Goal: Communication & Community: Answer question/provide support

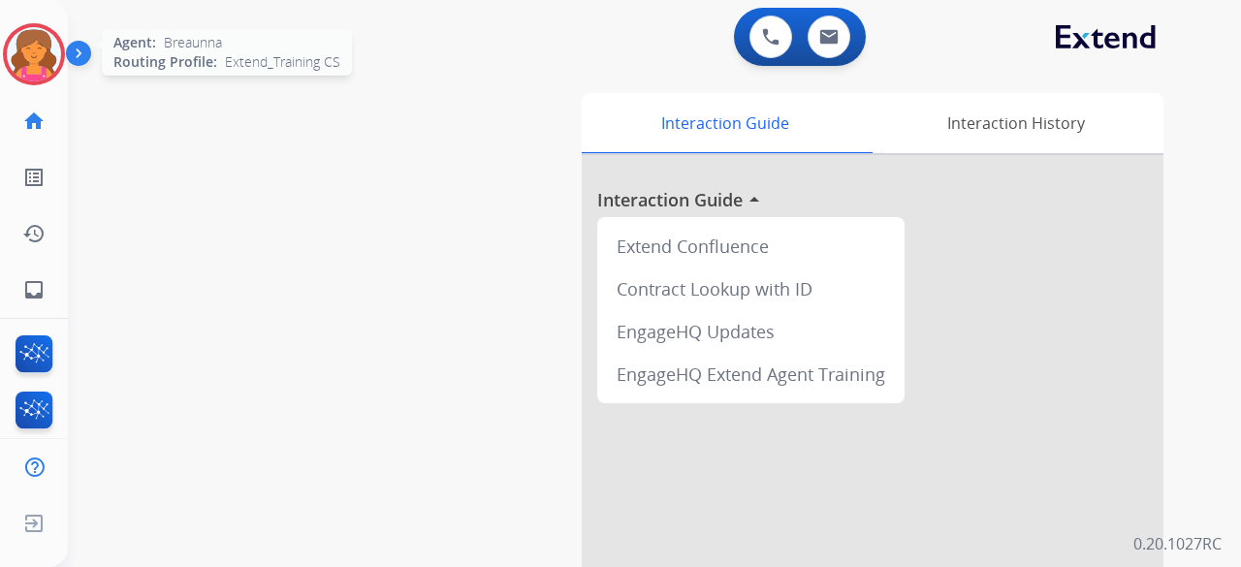
click at [47, 43] on img at bounding box center [34, 54] width 54 height 54
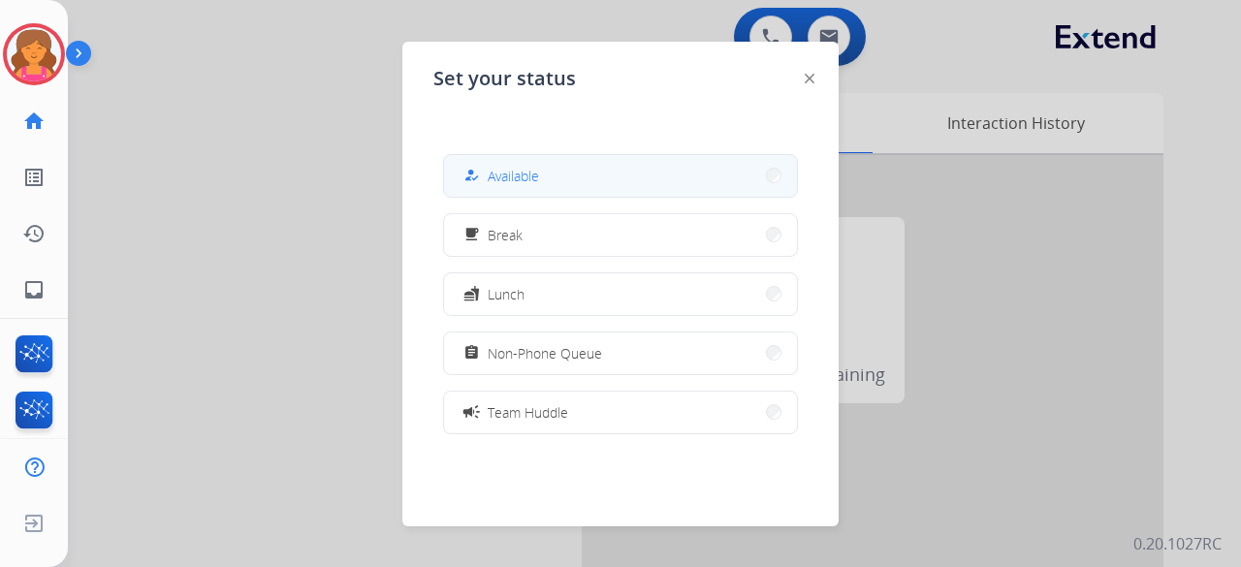
click at [447, 162] on div "how_to_reg Available" at bounding box center [620, 176] width 355 height 44
click at [489, 175] on div "how_to_reg Available" at bounding box center [499, 175] width 79 height 23
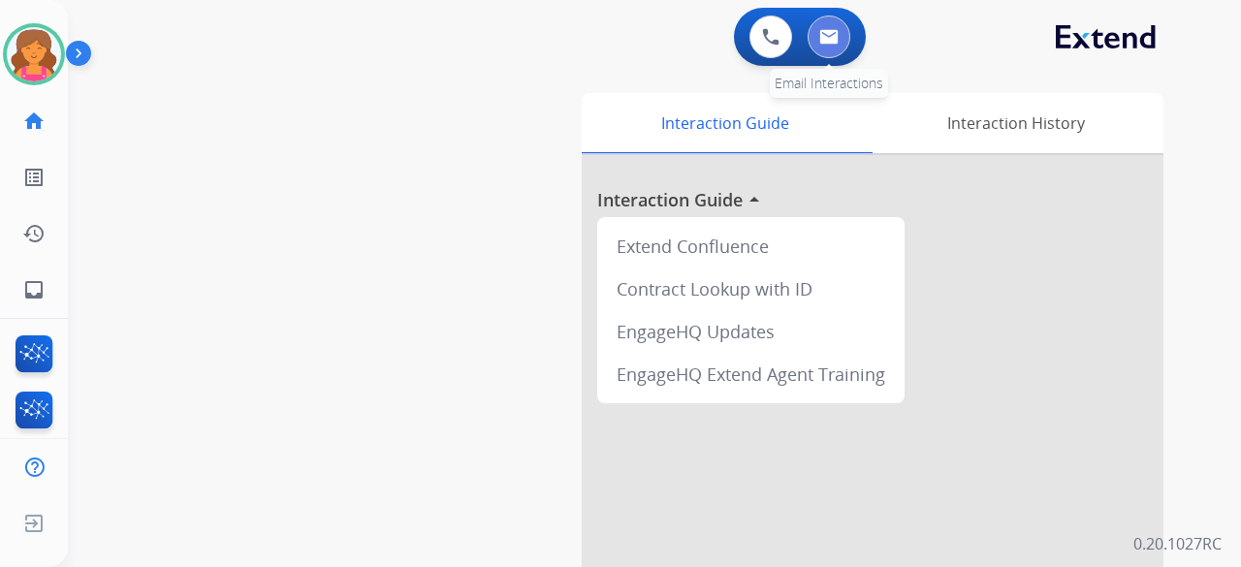
click at [595, 35] on img at bounding box center [828, 37] width 19 height 16
select select "**********"
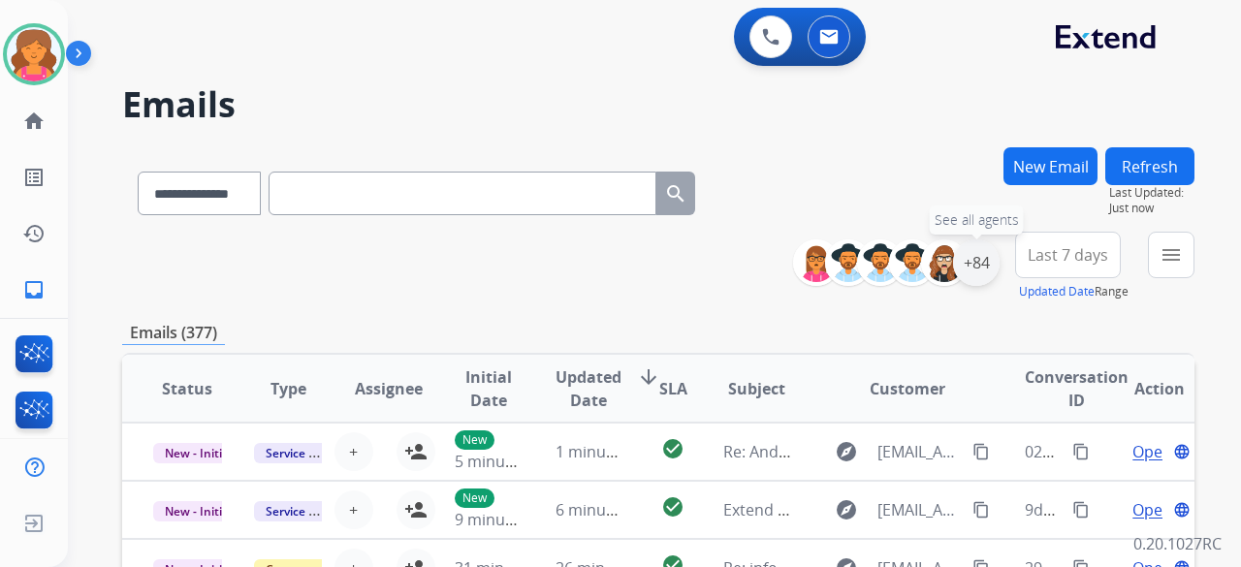
click at [595, 246] on div "+84" at bounding box center [976, 262] width 47 height 47
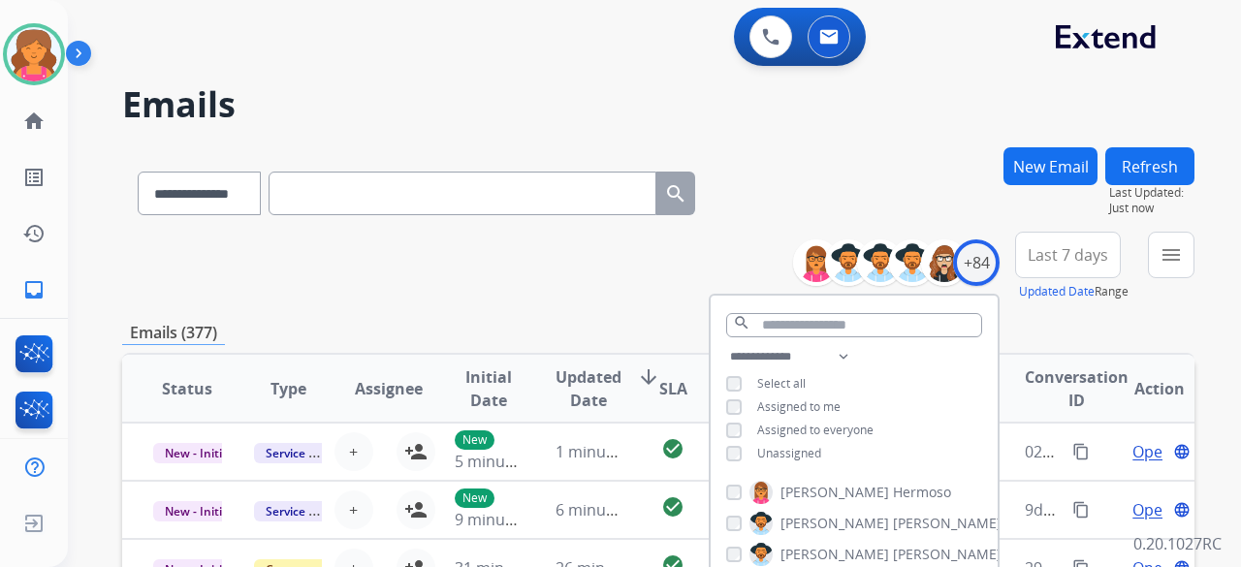
click at [595, 246] on span "Last 7 days" at bounding box center [1068, 255] width 80 height 8
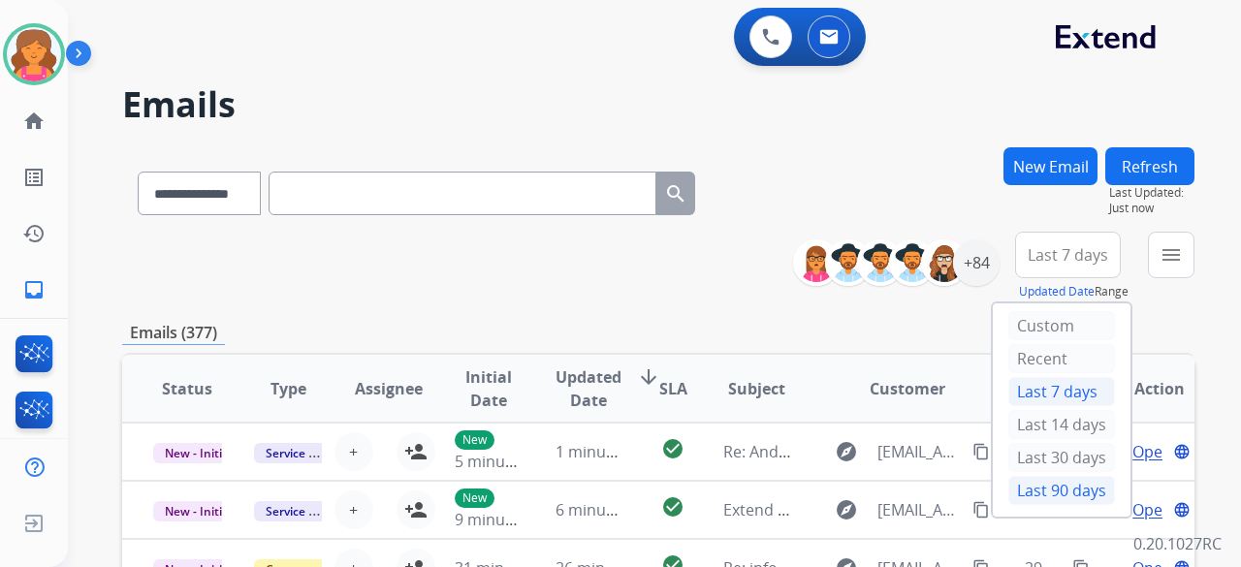
click at [595, 246] on div "Last 90 days" at bounding box center [1061, 490] width 107 height 29
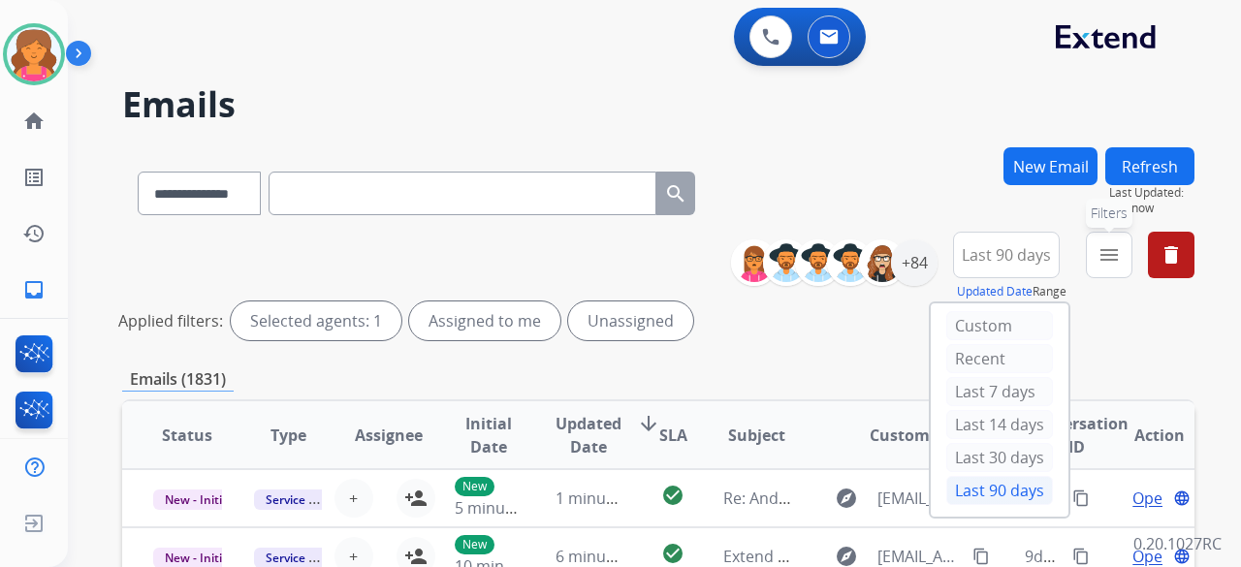
click at [595, 246] on mat-icon "menu" at bounding box center [1108, 254] width 23 height 23
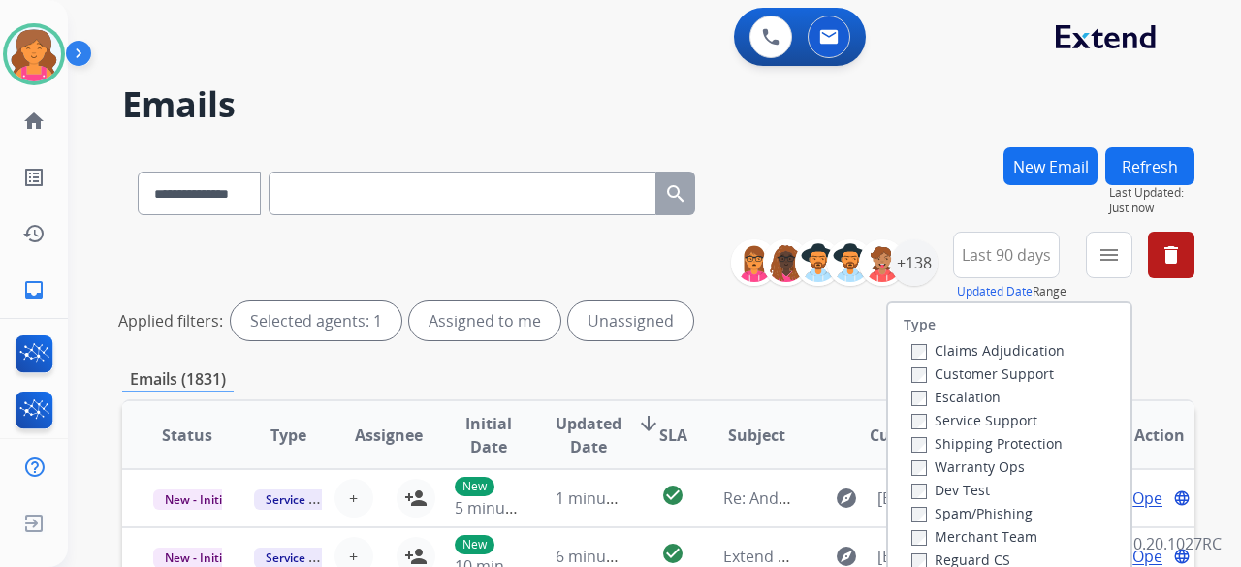
click at [595, 246] on label "Customer Support" at bounding box center [982, 374] width 143 height 18
click at [595, 246] on label "Shipping Protection" at bounding box center [986, 443] width 151 height 18
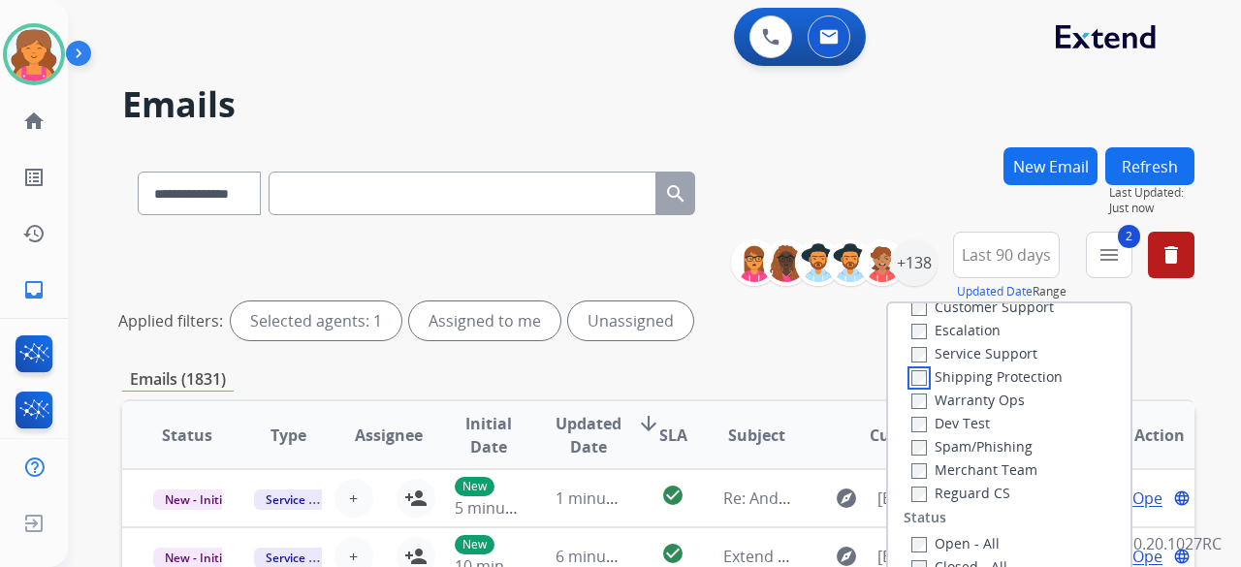
scroll to position [97, 0]
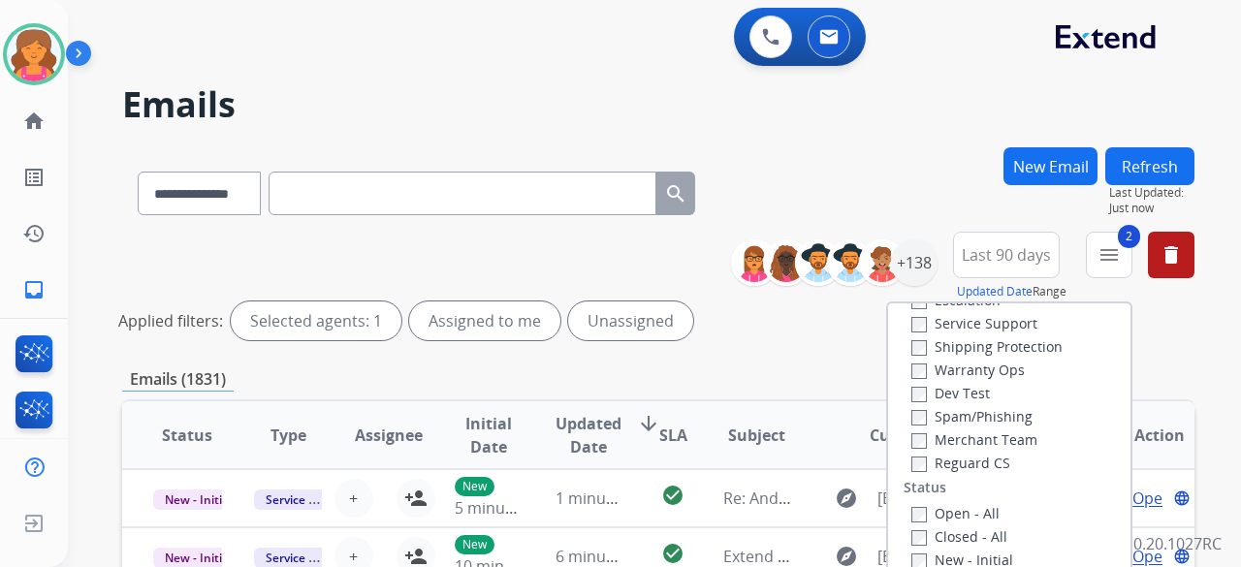
click at [595, 246] on label "Reguard CS" at bounding box center [960, 463] width 99 height 18
click at [595, 246] on label "Open - All" at bounding box center [955, 513] width 88 height 18
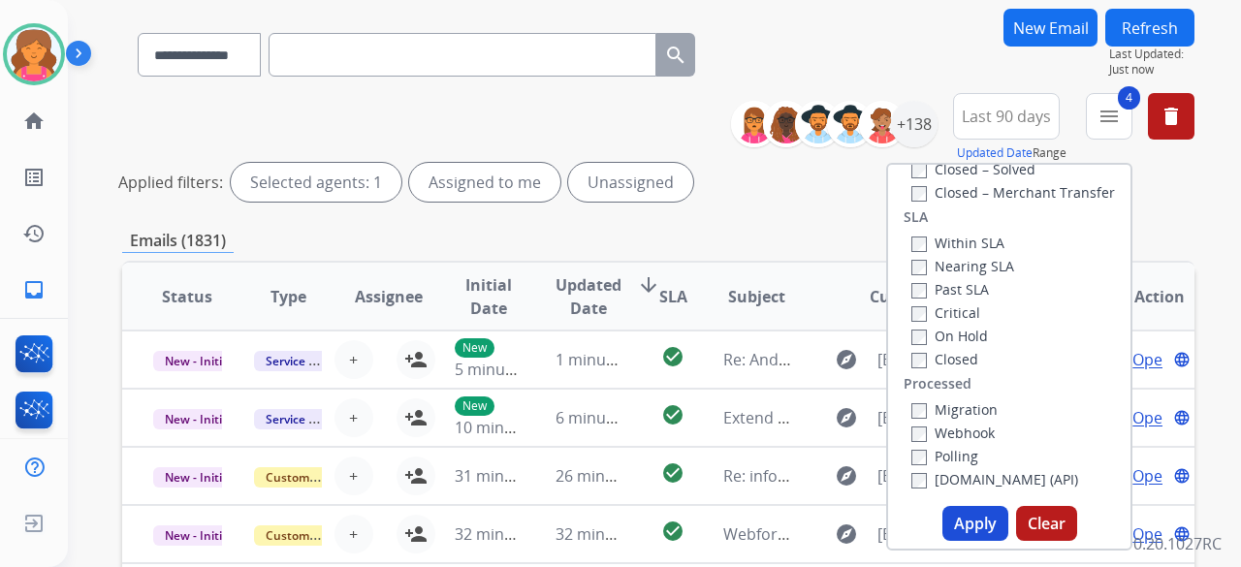
scroll to position [194, 0]
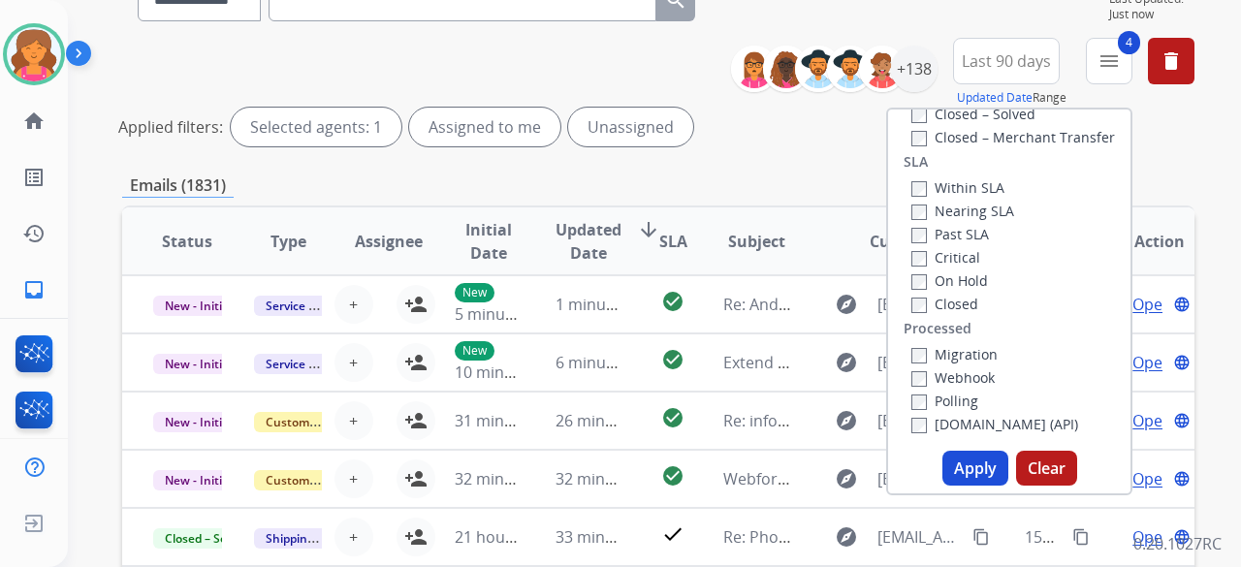
click at [595, 246] on button "Apply" at bounding box center [975, 468] width 66 height 35
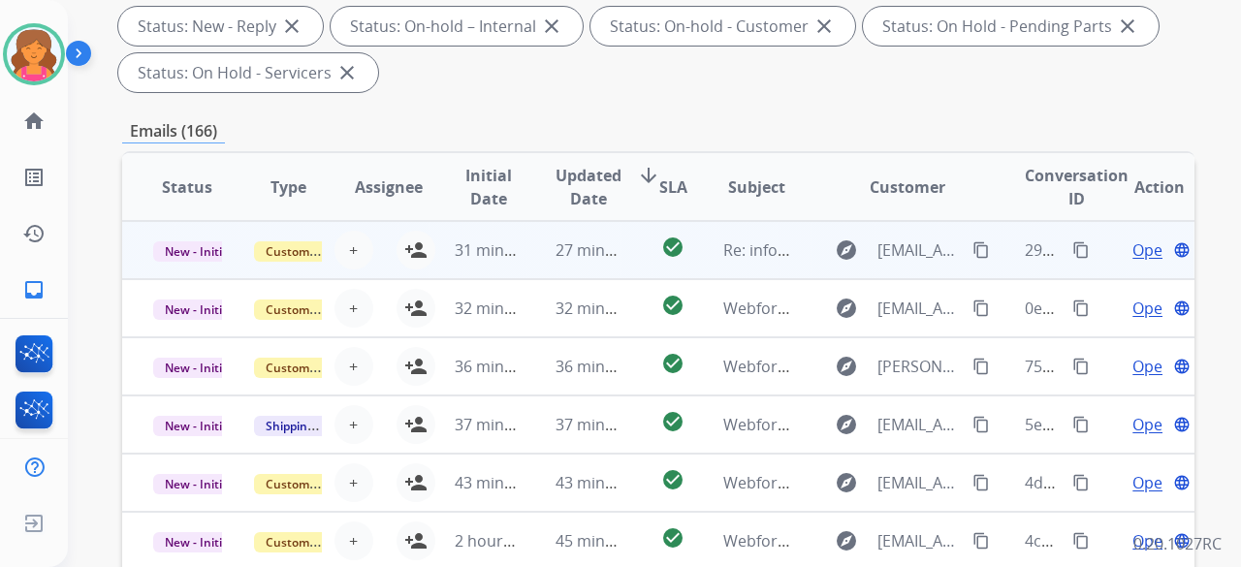
scroll to position [97, 0]
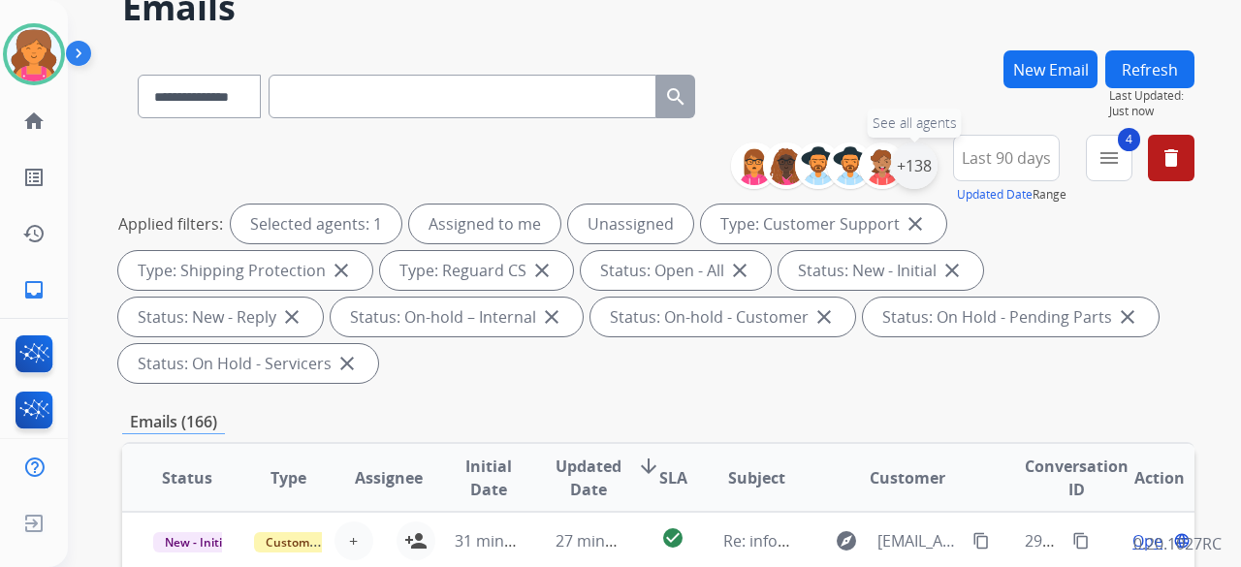
click at [595, 167] on div "+138" at bounding box center [914, 166] width 47 height 47
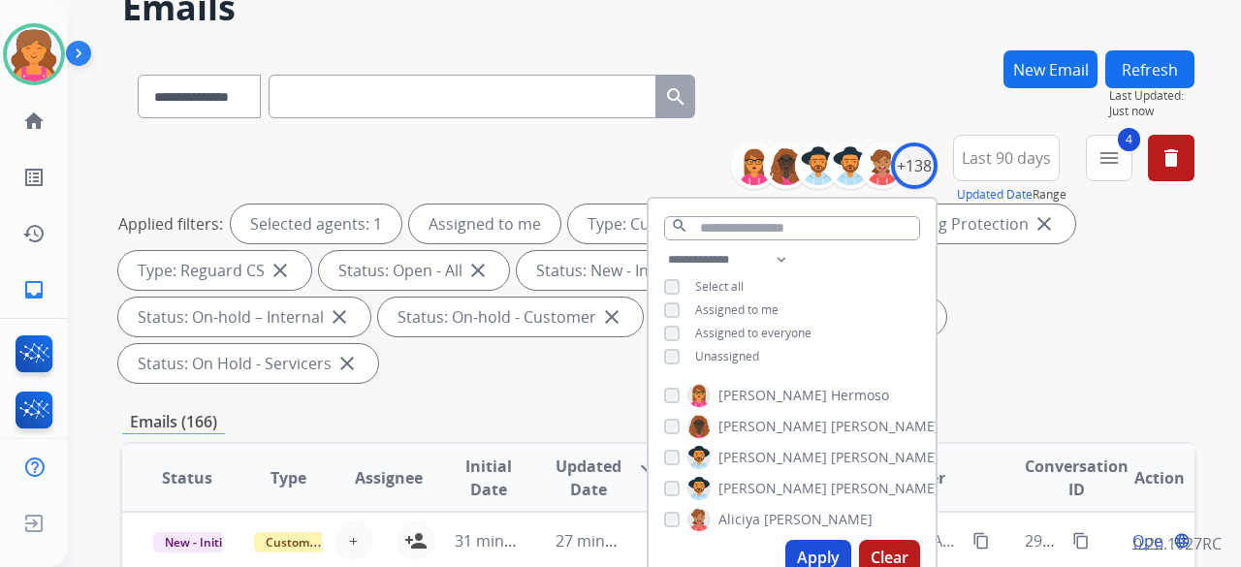
click at [595, 246] on button "Apply" at bounding box center [818, 557] width 66 height 35
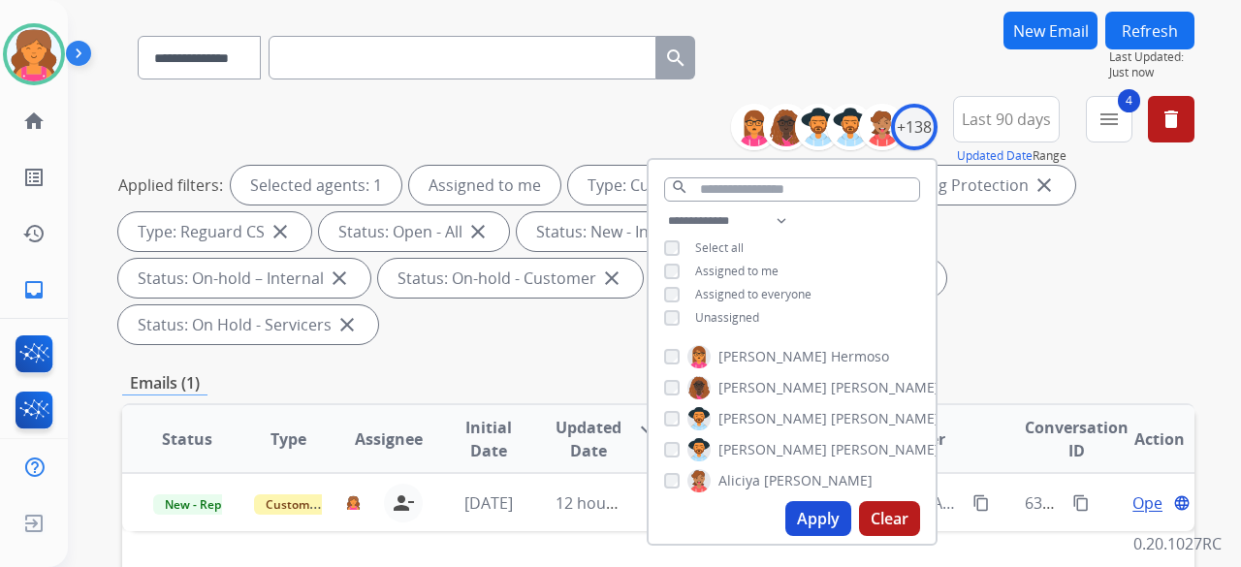
scroll to position [388, 0]
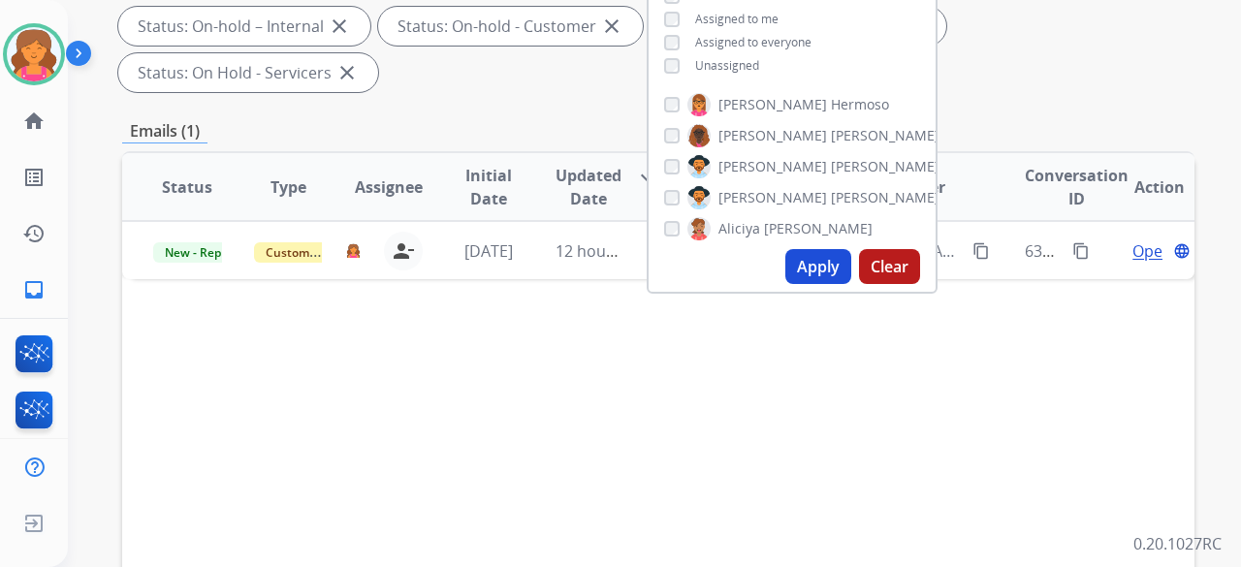
click at [520, 246] on div "Status Type Assignee Initial Date Updated Date arrow_downward SLA Subject Custo…" at bounding box center [658, 476] width 1072 height 650
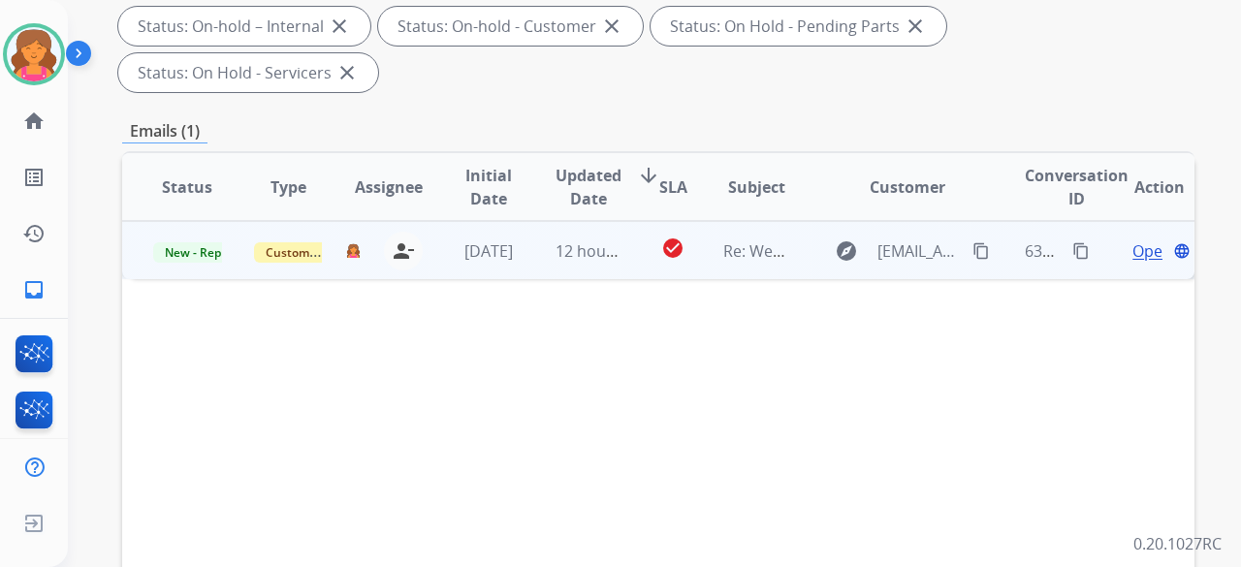
click at [595, 239] on span "Open" at bounding box center [1152, 250] width 40 height 23
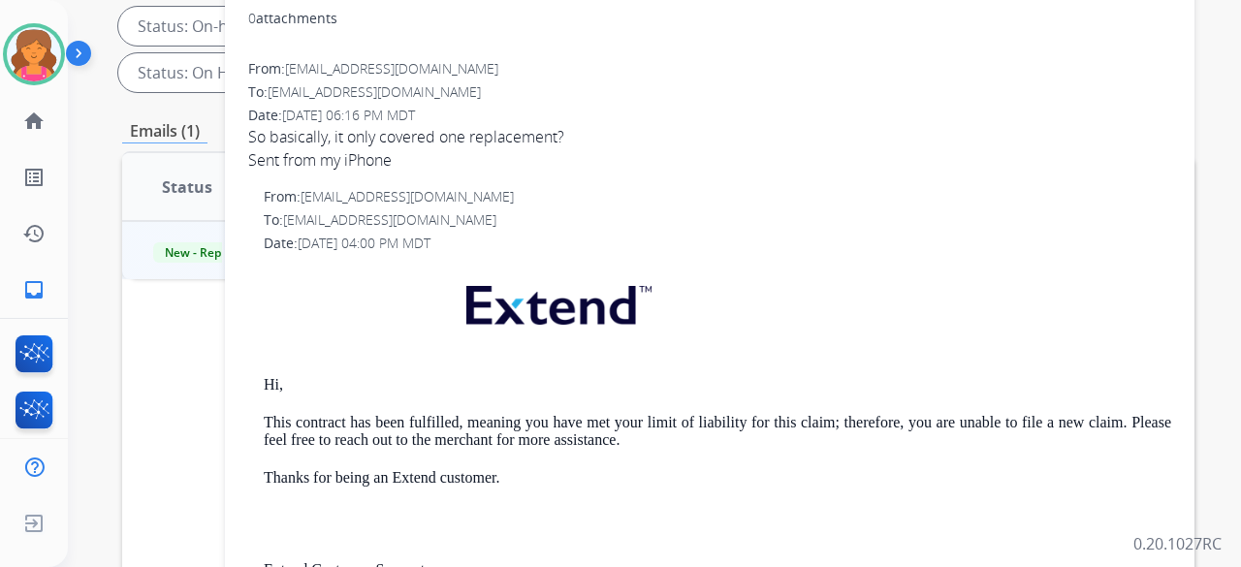
scroll to position [0, 0]
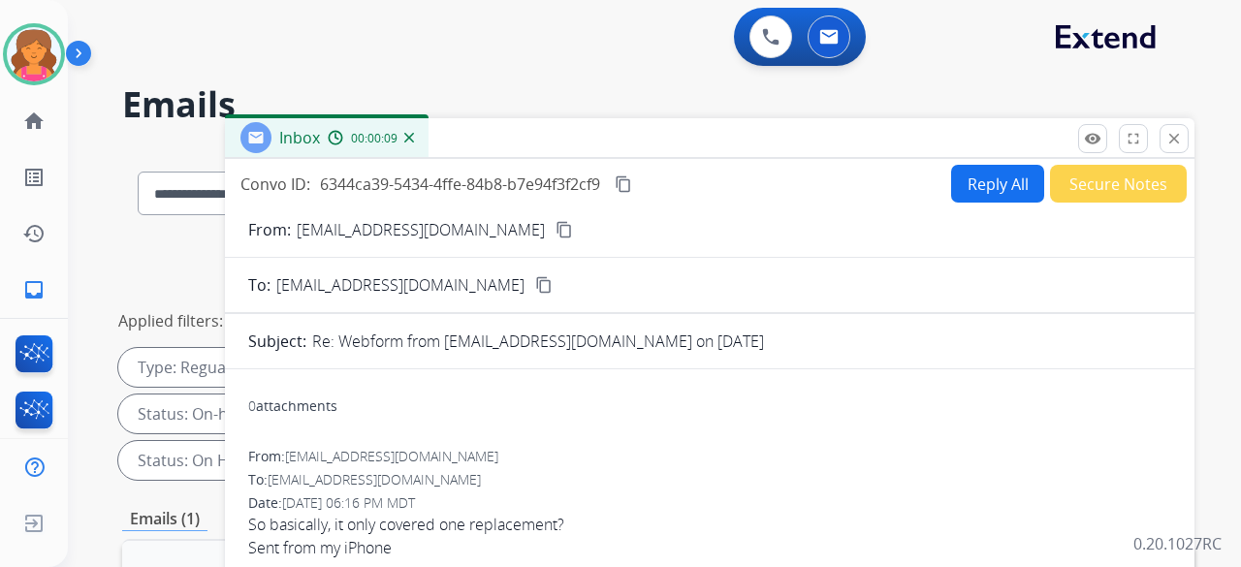
click at [595, 189] on button "Reply All" at bounding box center [997, 184] width 93 height 38
select select "**********"
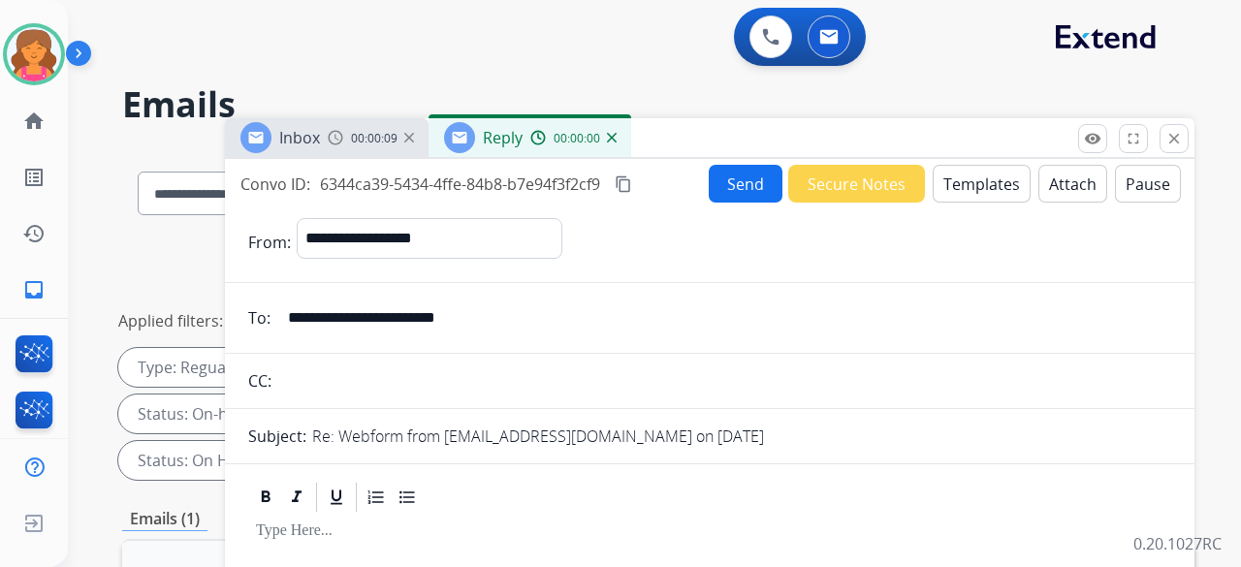
click at [595, 189] on button "Templates" at bounding box center [982, 184] width 98 height 38
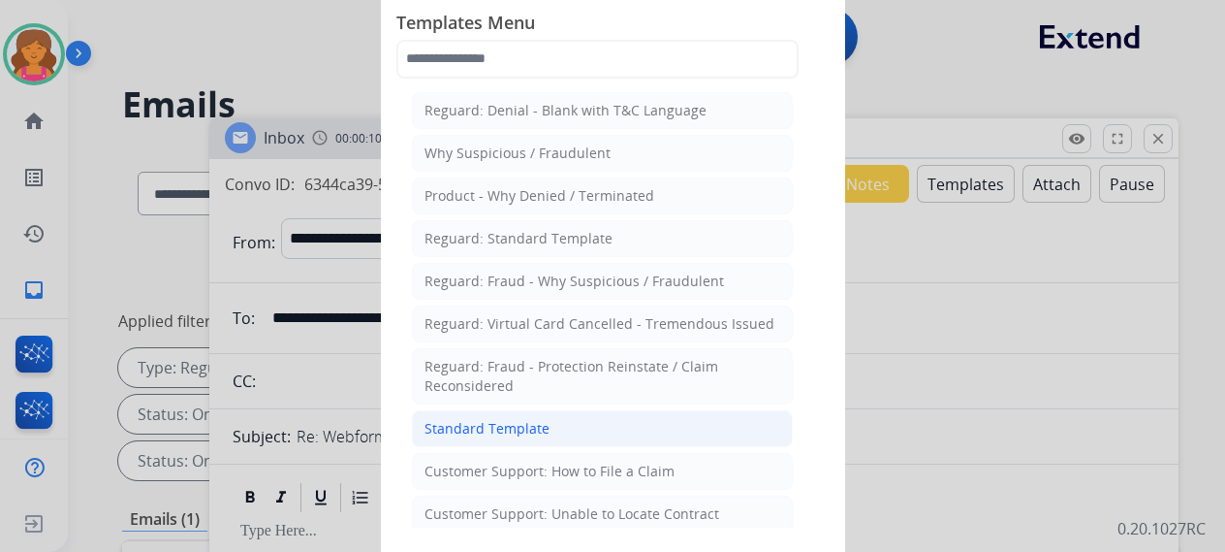
click at [549, 246] on li "Standard Template" at bounding box center [602, 428] width 381 height 37
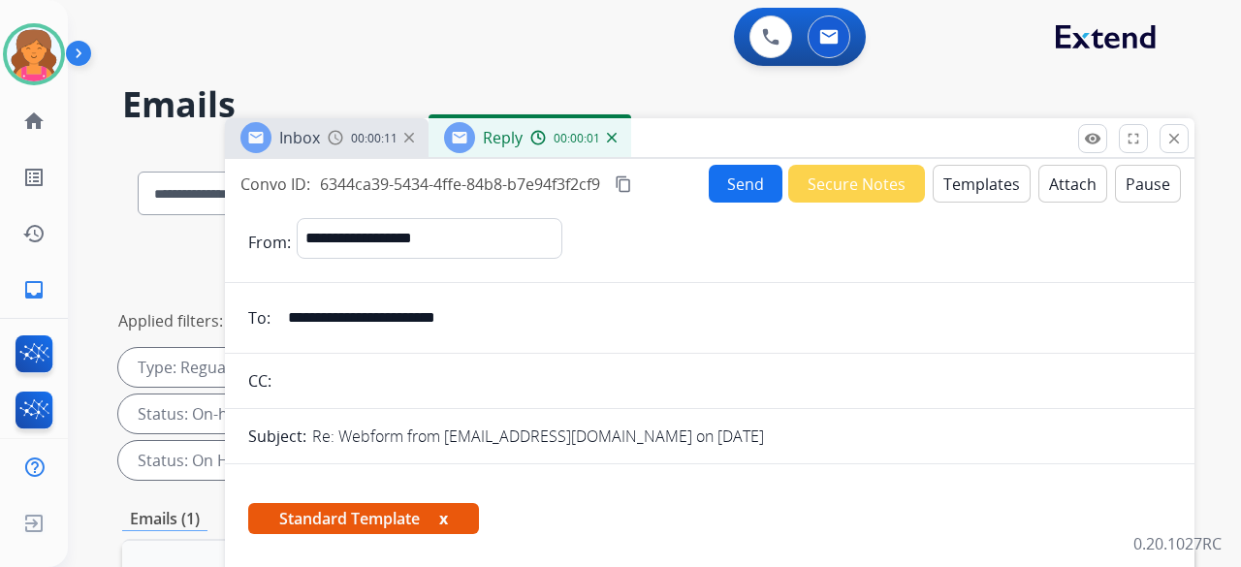
scroll to position [485, 0]
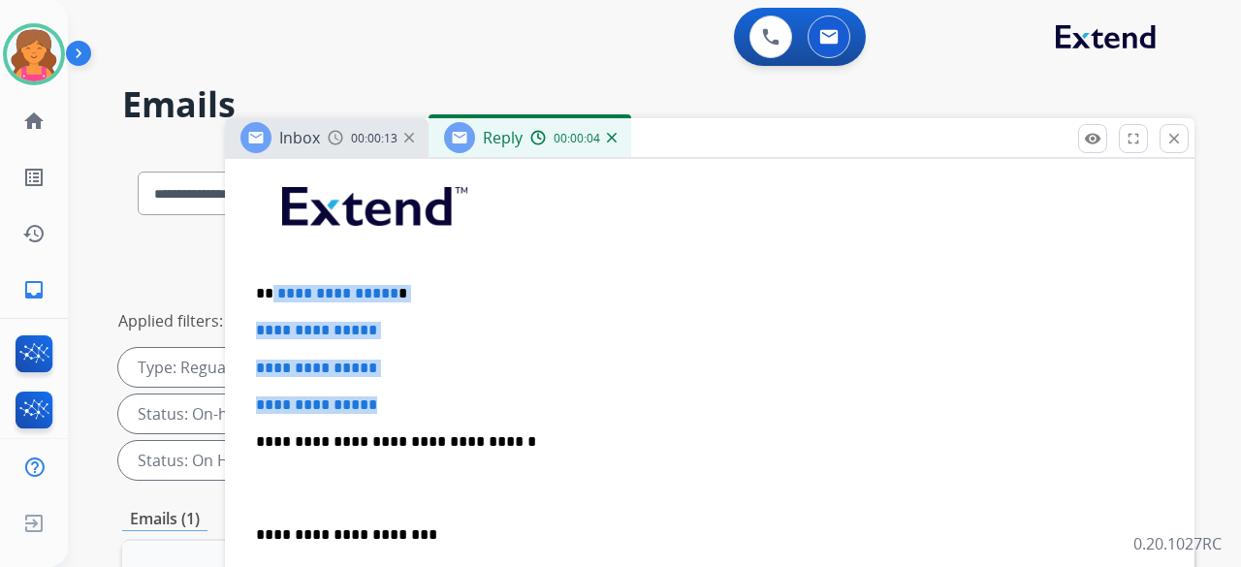
drag, startPoint x: 405, startPoint y: 396, endPoint x: 269, endPoint y: 280, distance: 178.1
click at [269, 246] on div "**********" at bounding box center [709, 487] width 923 height 667
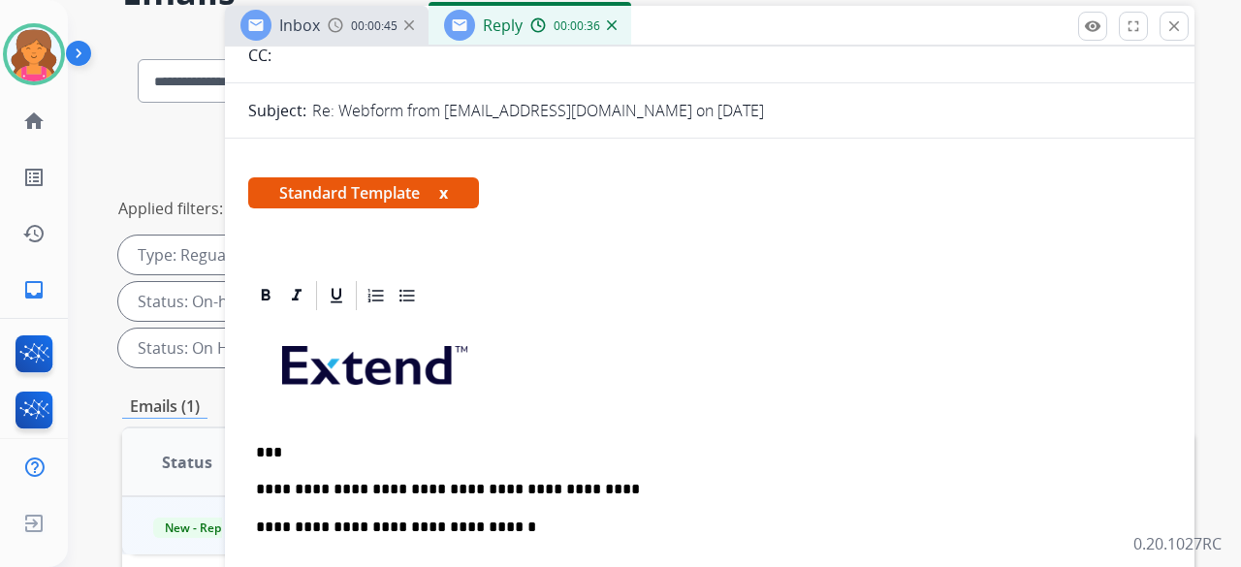
scroll to position [0, 0]
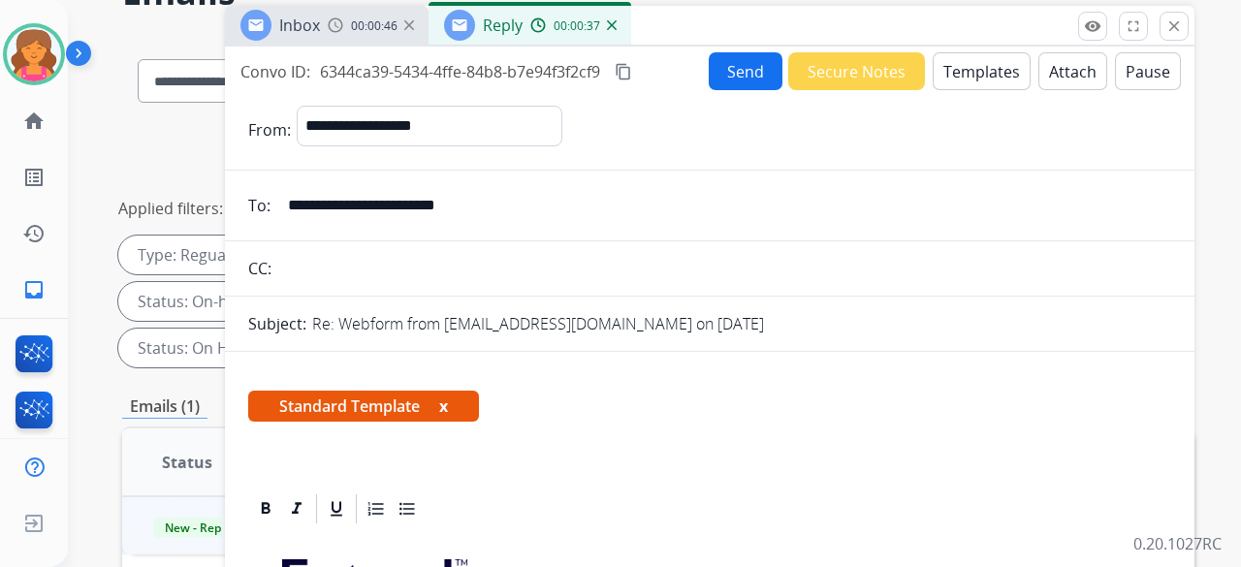
click at [595, 79] on button "Send" at bounding box center [746, 71] width 74 height 38
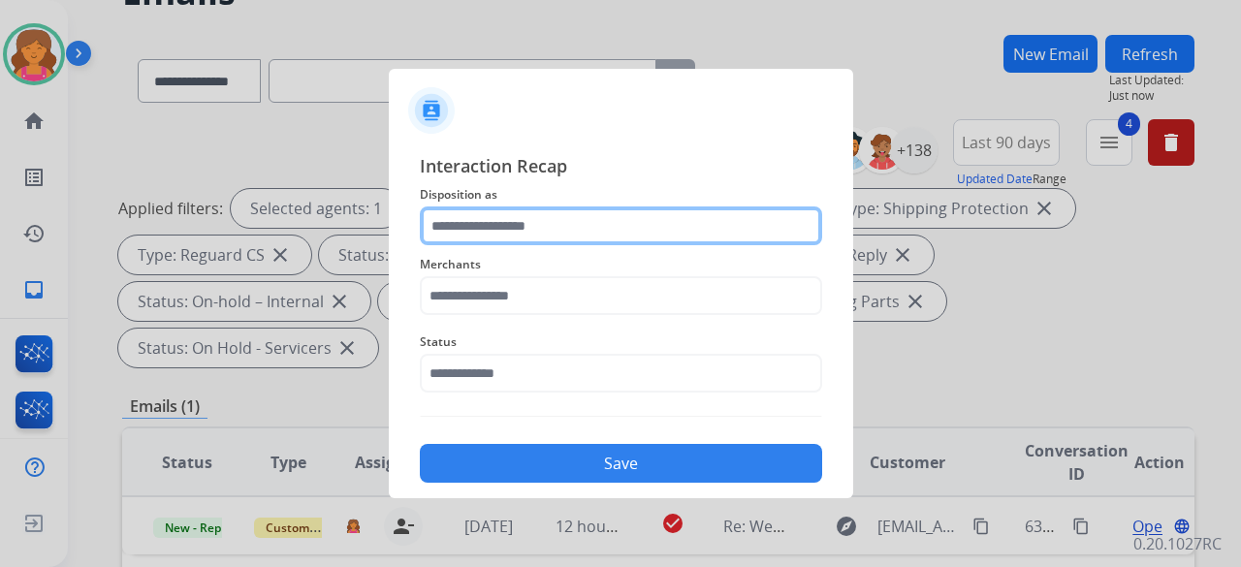
click at [520, 230] on input "text" at bounding box center [621, 225] width 402 height 39
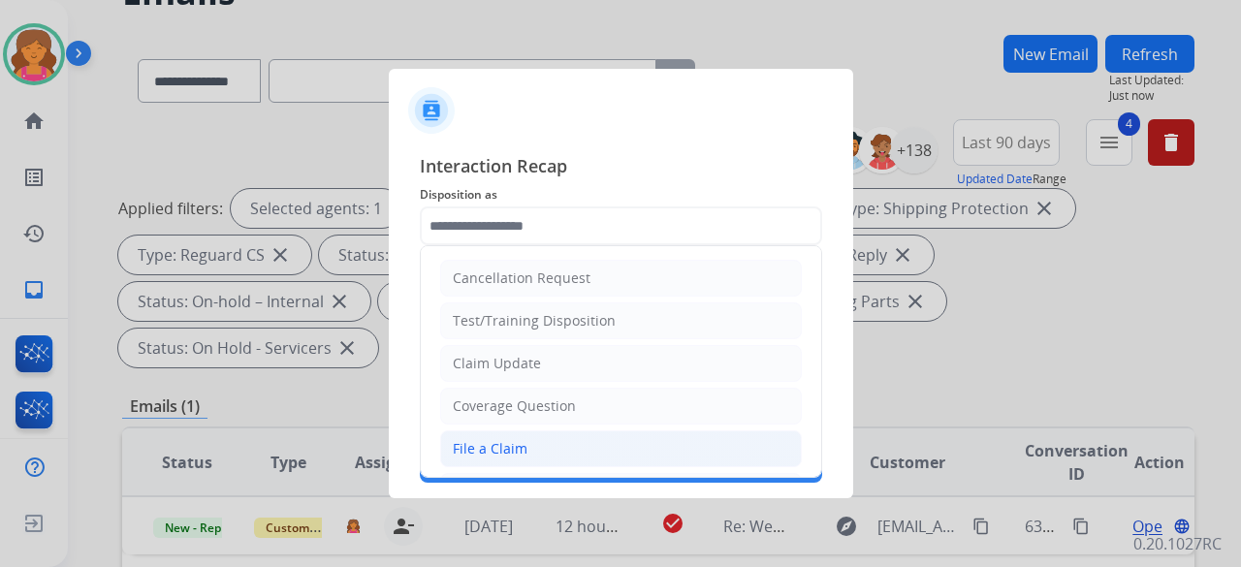
click at [506, 246] on div "File a Claim" at bounding box center [490, 448] width 75 height 19
type input "**********"
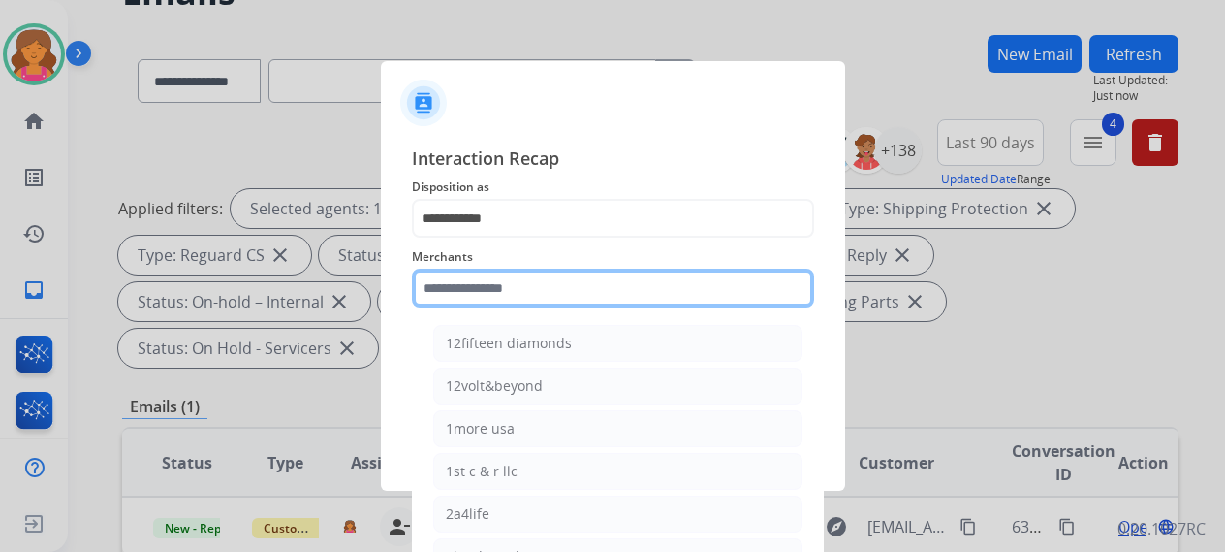
click at [508, 246] on input "text" at bounding box center [613, 288] width 402 height 39
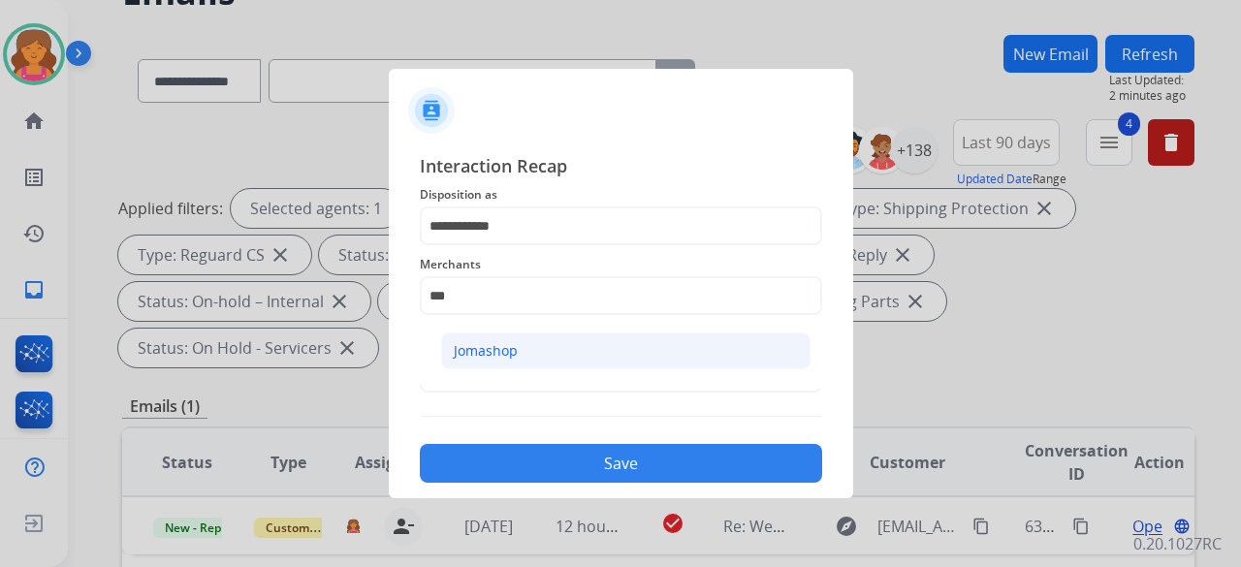
click at [521, 246] on li "Jomashop" at bounding box center [625, 351] width 369 height 37
type input "********"
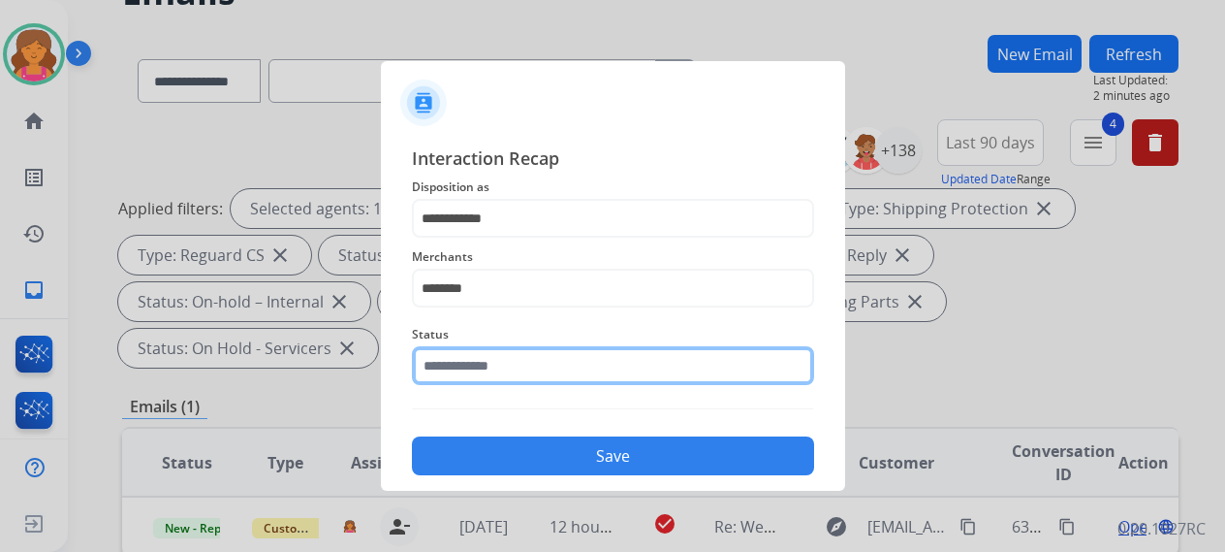
click at [502, 246] on input "text" at bounding box center [613, 365] width 402 height 39
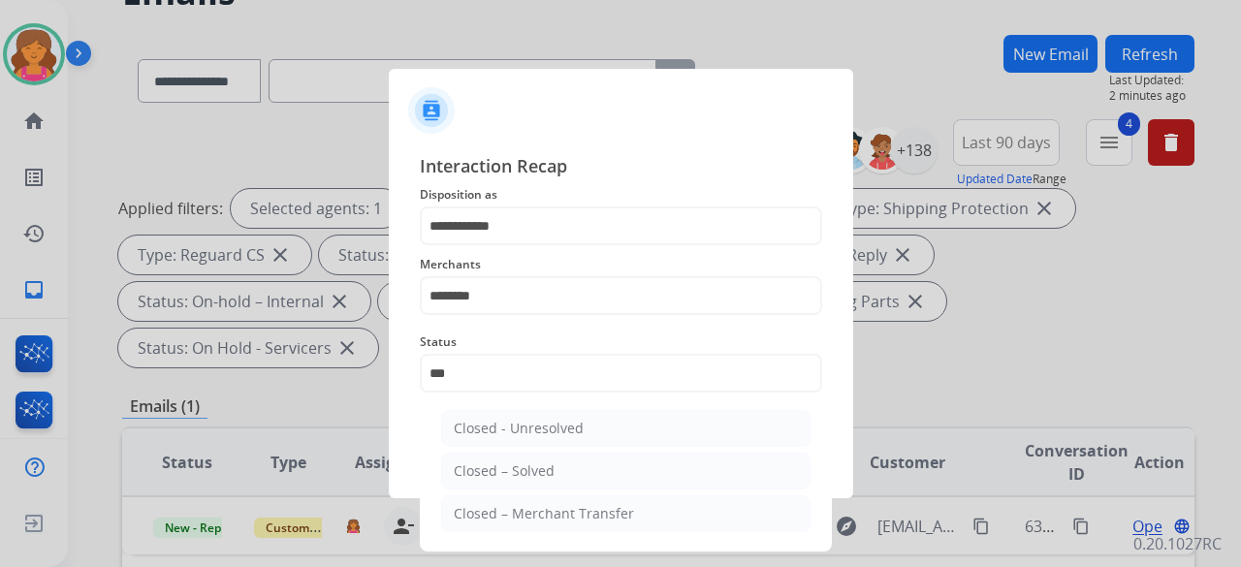
click at [510, 246] on li "Closed – Solved" at bounding box center [625, 471] width 369 height 37
type input "**********"
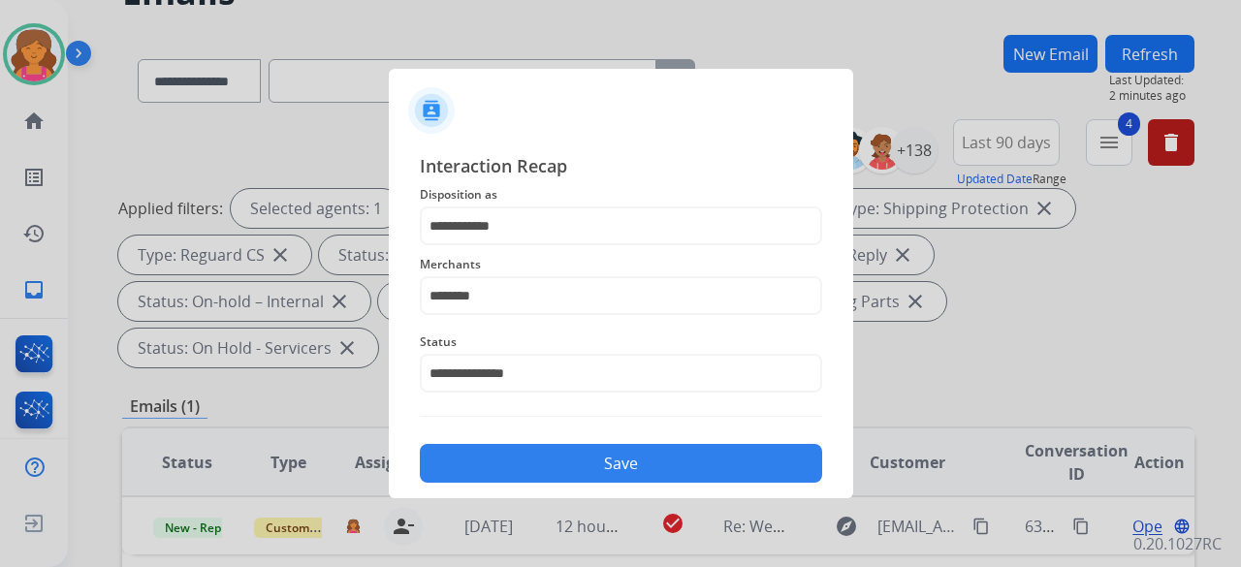
click at [541, 246] on button "Save" at bounding box center [621, 463] width 402 height 39
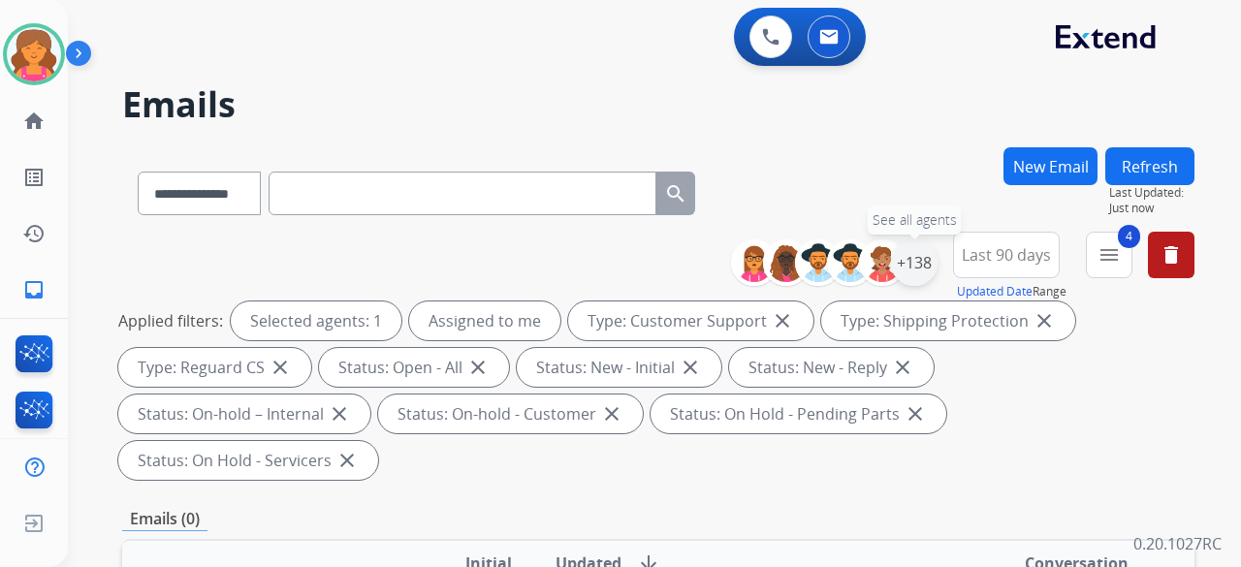
click at [595, 246] on div "+138" at bounding box center [914, 262] width 47 height 47
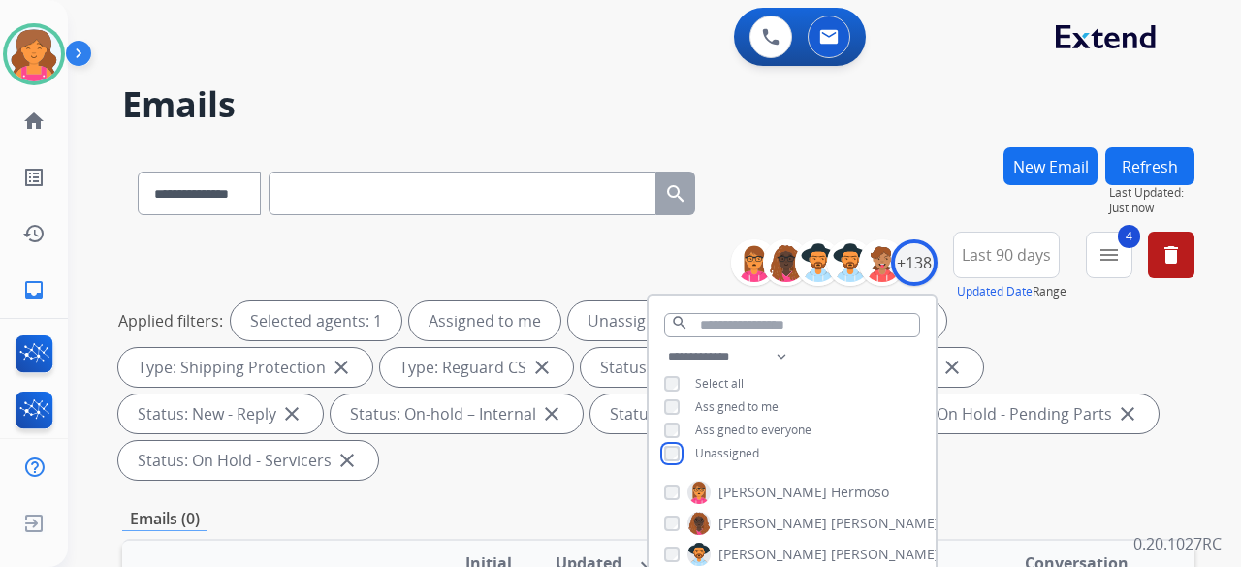
scroll to position [194, 0]
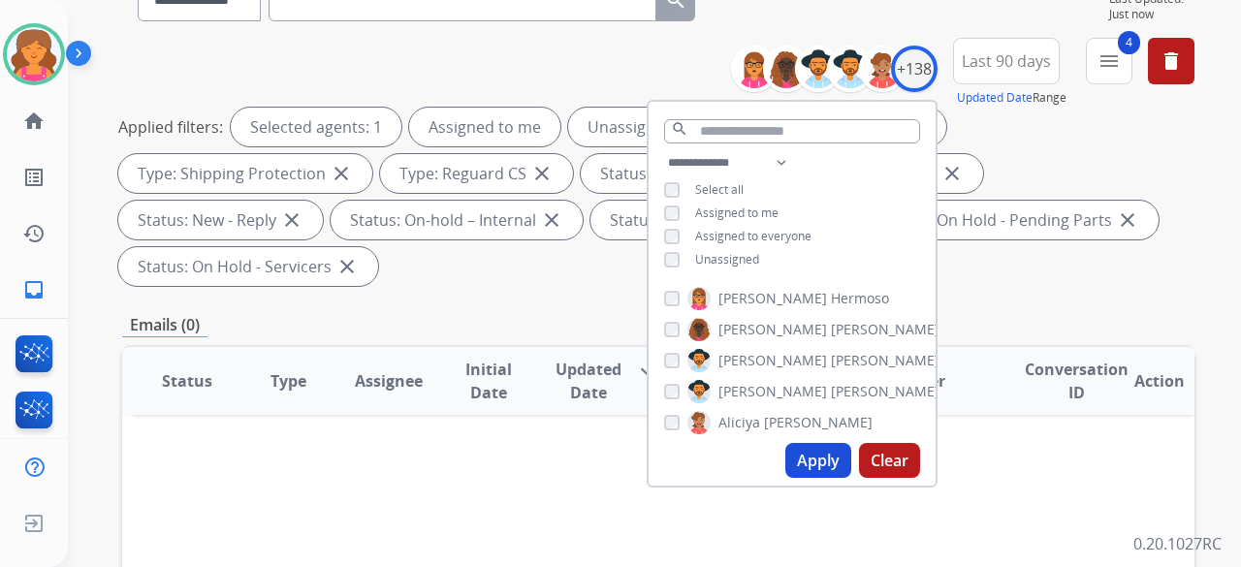
click at [595, 246] on button "Apply" at bounding box center [818, 460] width 66 height 35
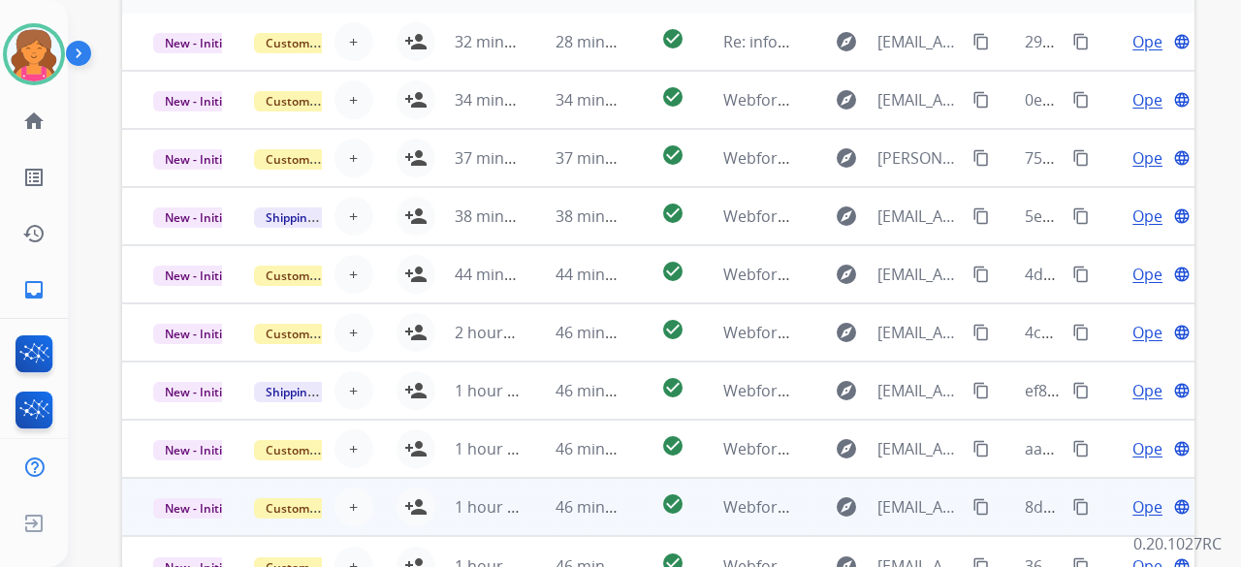
scroll to position [679, 0]
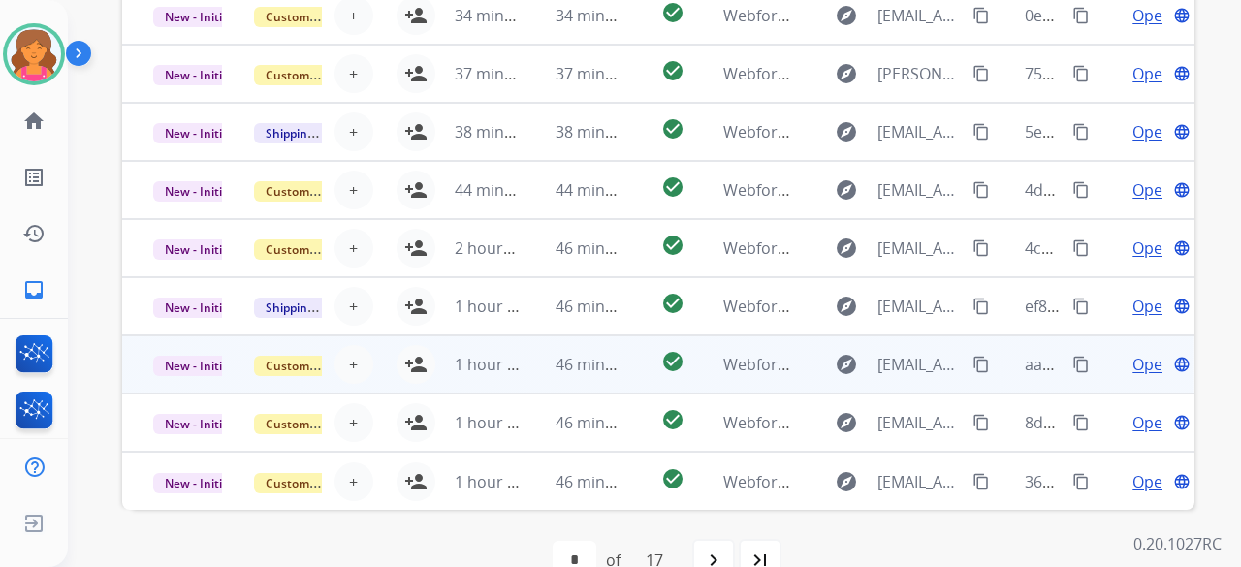
click at [595, 246] on td "explore [EMAIL_ADDRESS][DOMAIN_NAME] content_copy" at bounding box center [892, 364] width 201 height 58
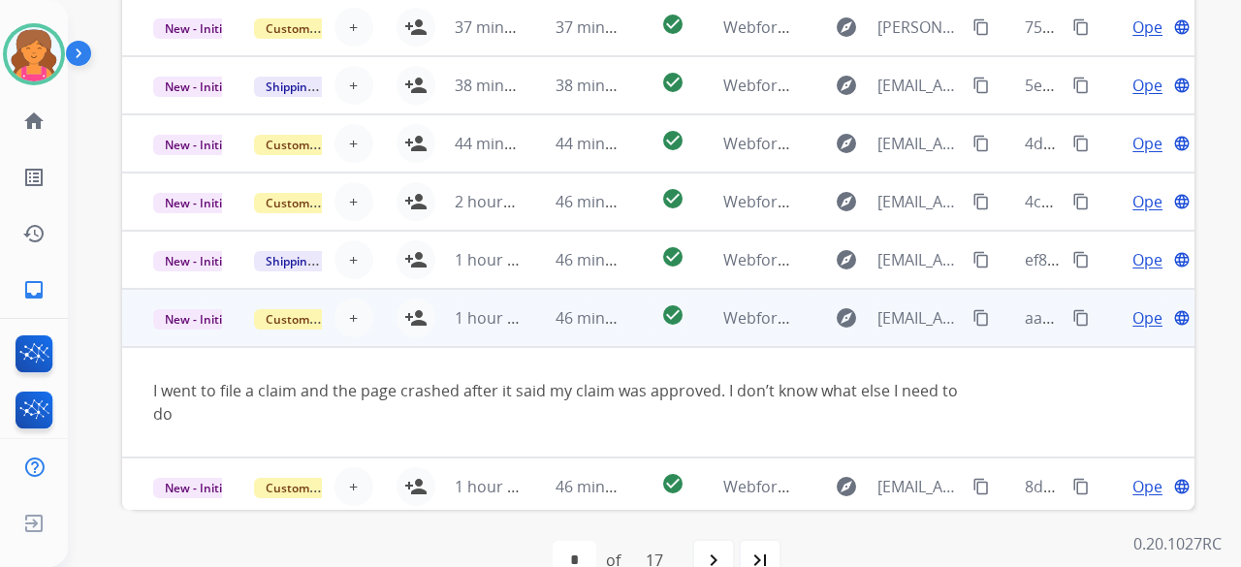
scroll to position [112, 0]
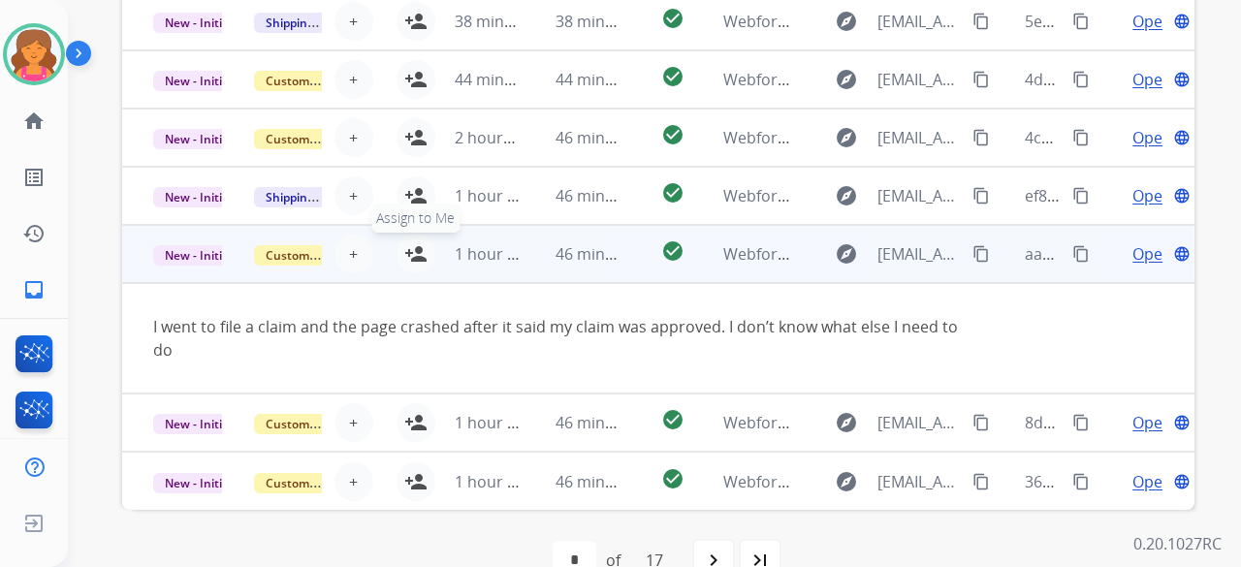
click at [417, 246] on mat-icon "person_add" at bounding box center [415, 253] width 23 height 23
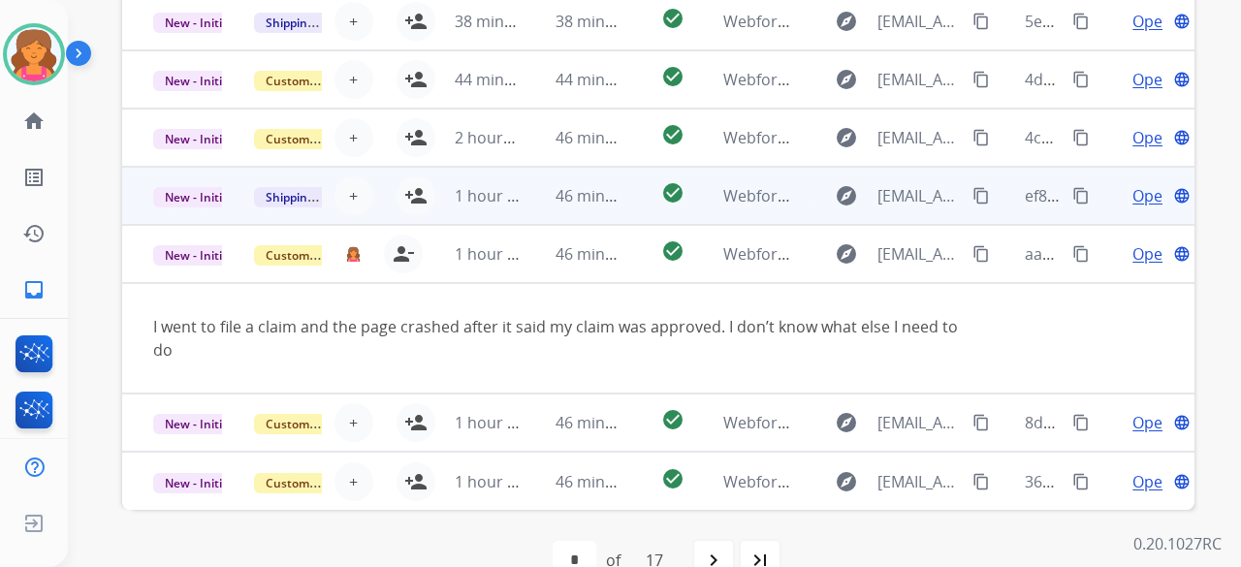
click at [595, 205] on td "check_circle" at bounding box center [657, 196] width 67 height 58
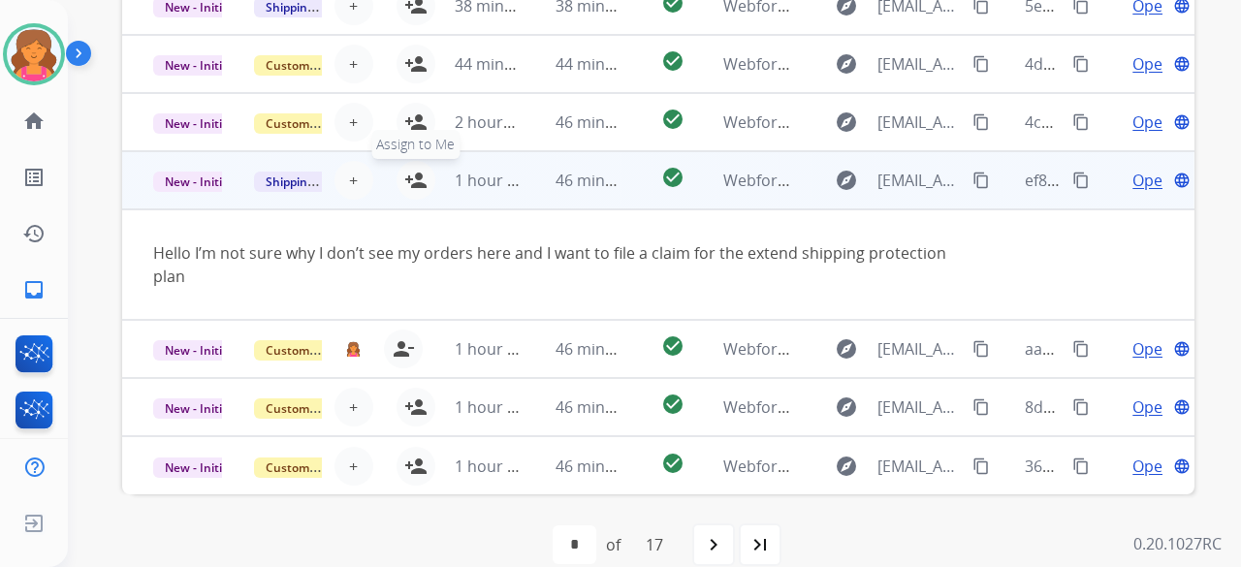
scroll to position [679, 0]
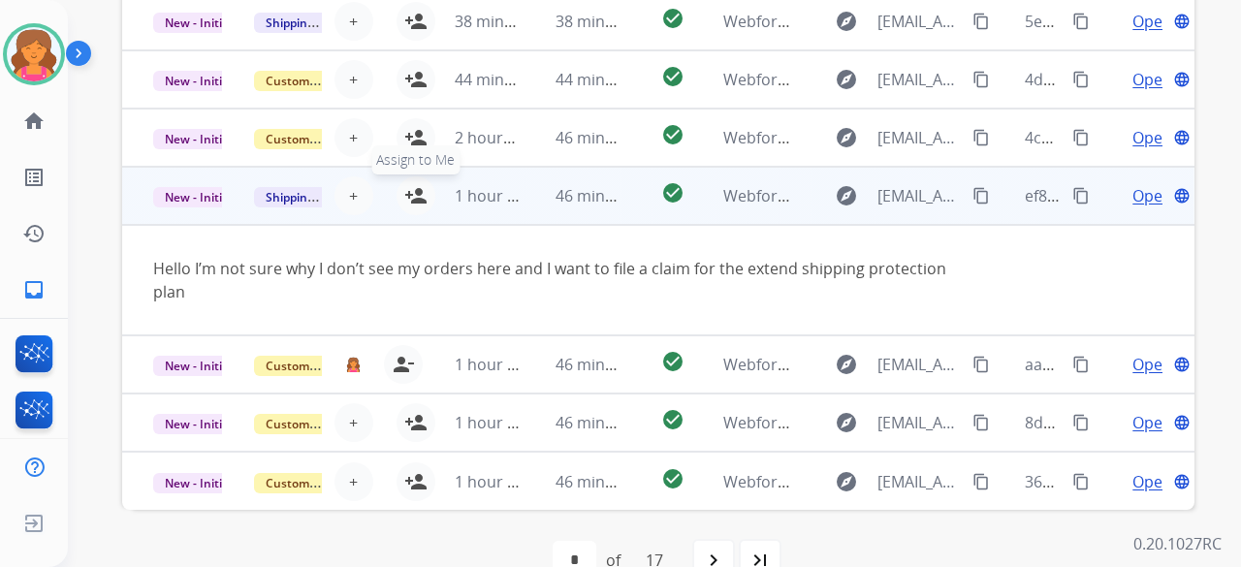
click at [414, 179] on button "person_add Assign to Me" at bounding box center [415, 195] width 39 height 39
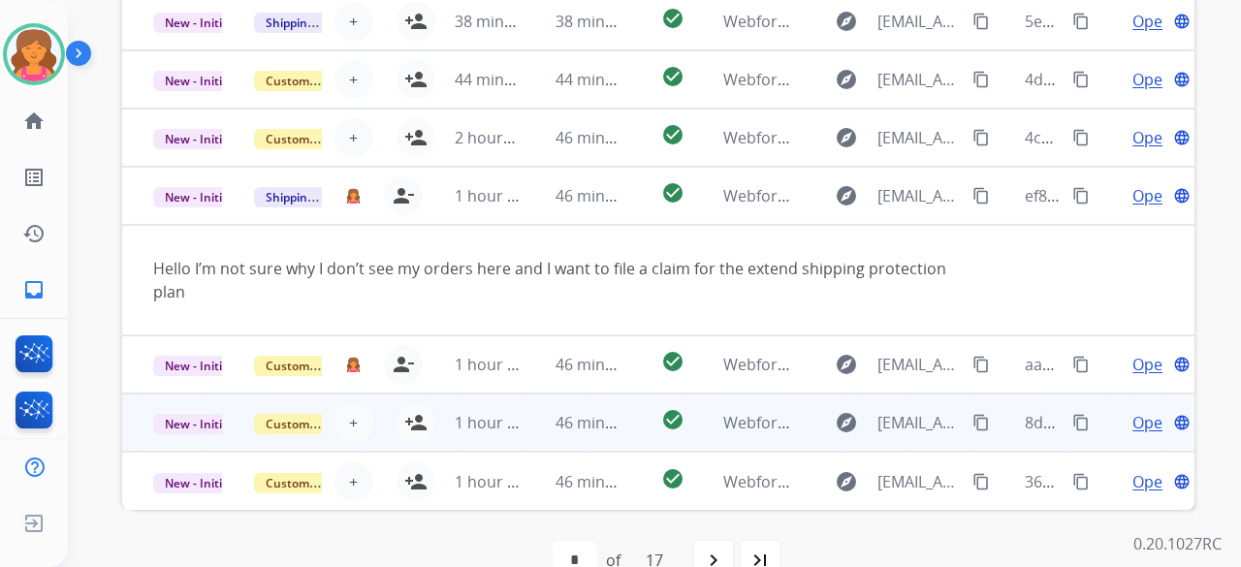
click at [595, 246] on td "check_circle" at bounding box center [657, 423] width 67 height 58
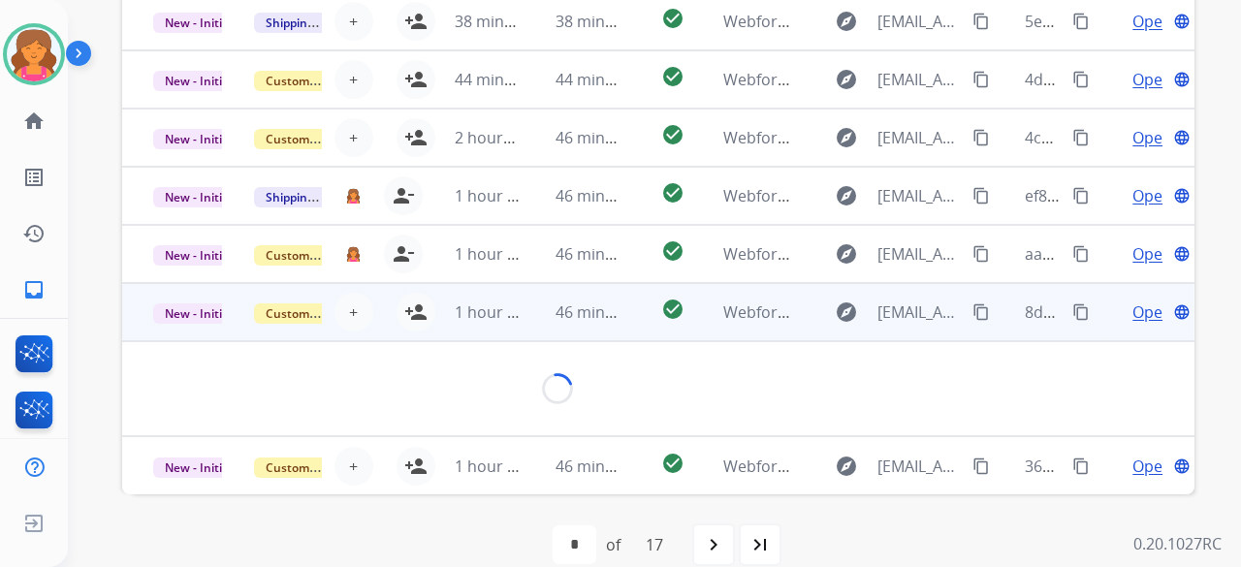
scroll to position [702, 0]
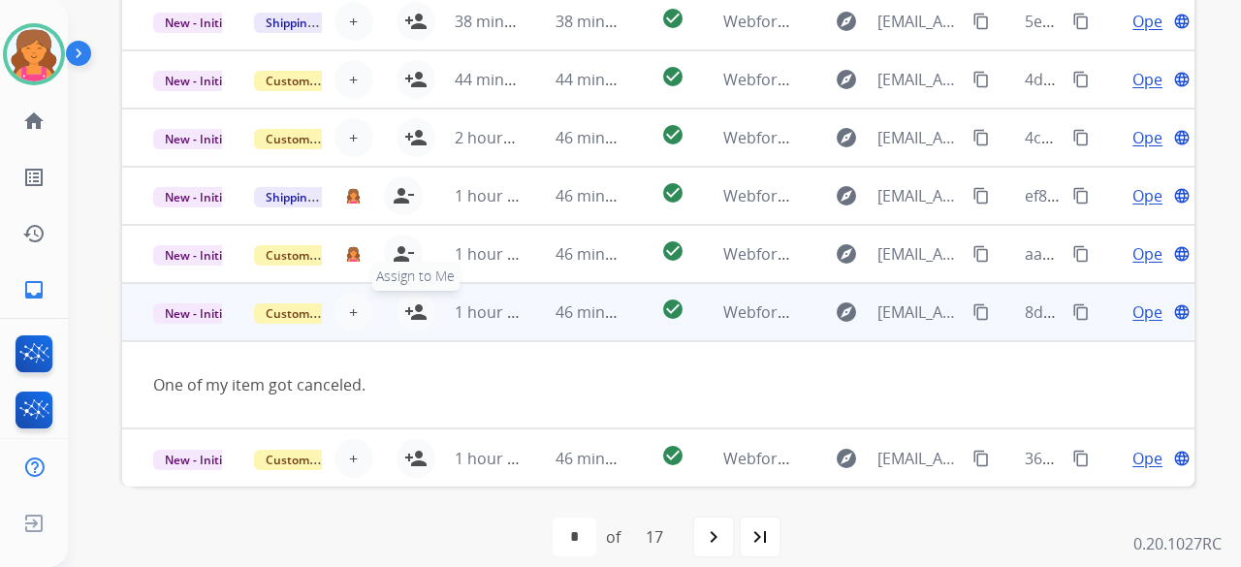
click at [411, 246] on mat-icon "person_add" at bounding box center [415, 312] width 23 height 23
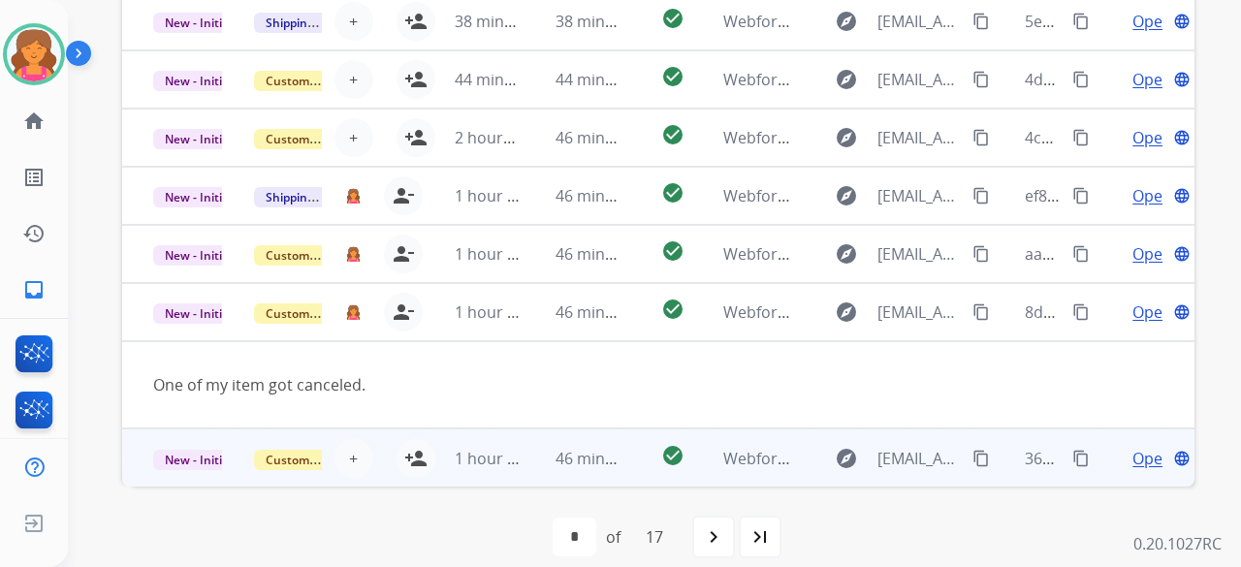
click at [595, 246] on td "check_circle" at bounding box center [657, 457] width 67 height 58
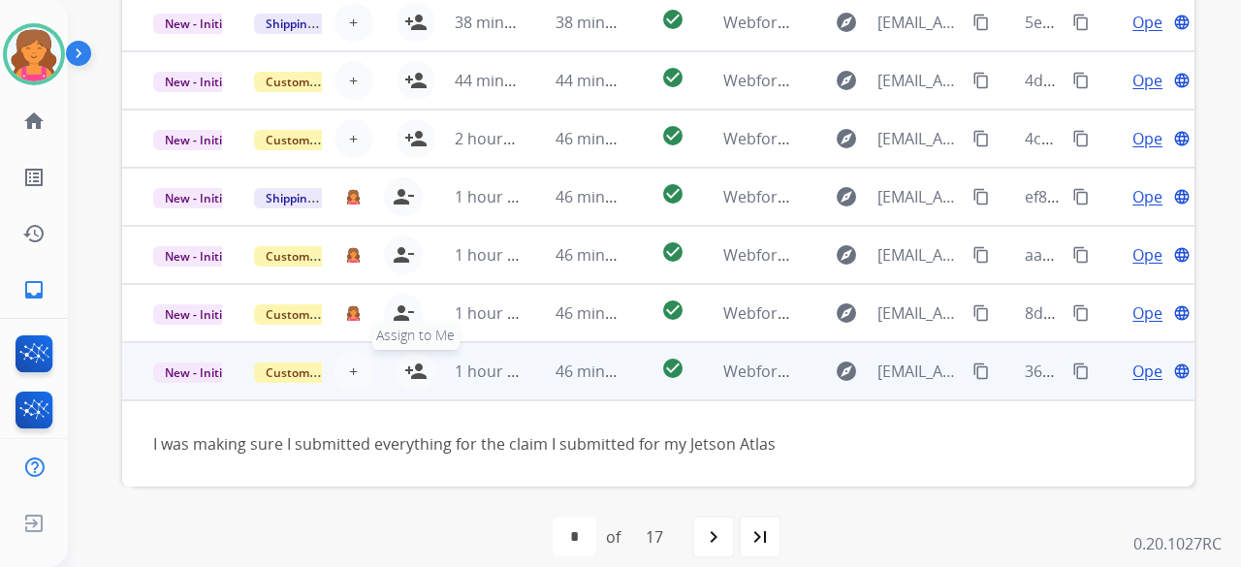
click at [414, 246] on mat-icon "person_add" at bounding box center [415, 371] width 23 height 23
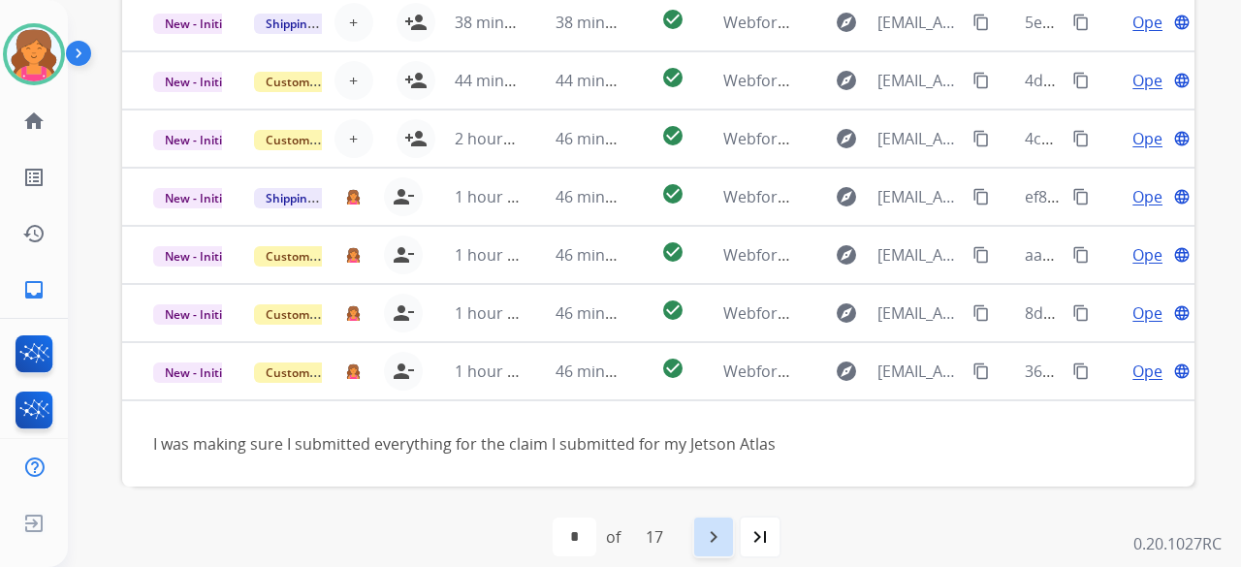
click at [595, 246] on mat-icon "navigate_next" at bounding box center [713, 536] width 23 height 23
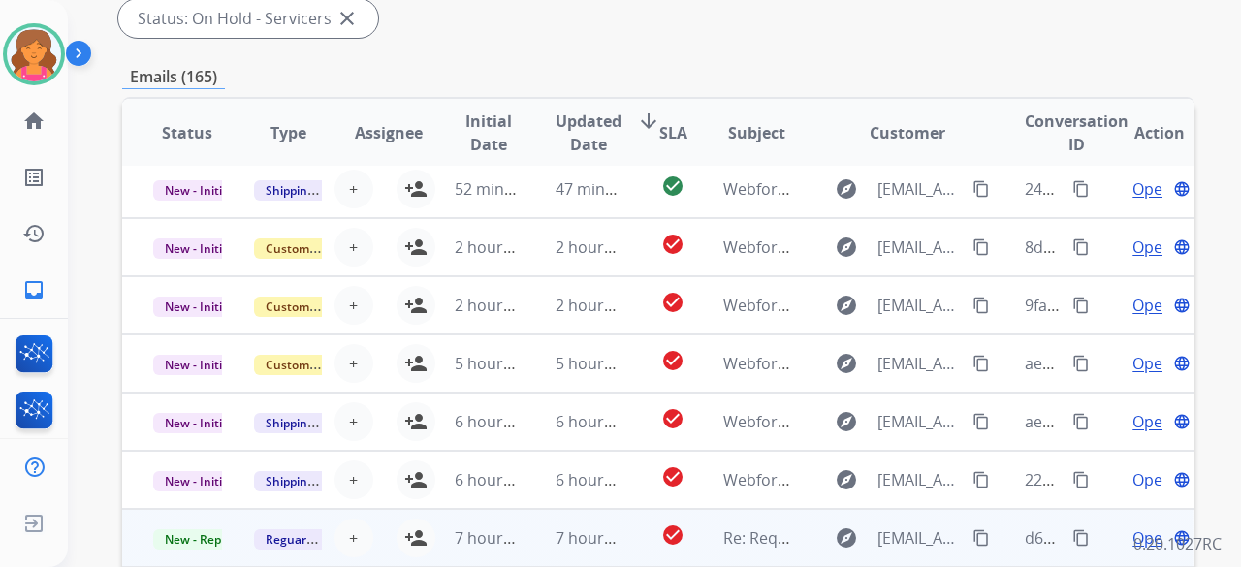
scroll to position [582, 0]
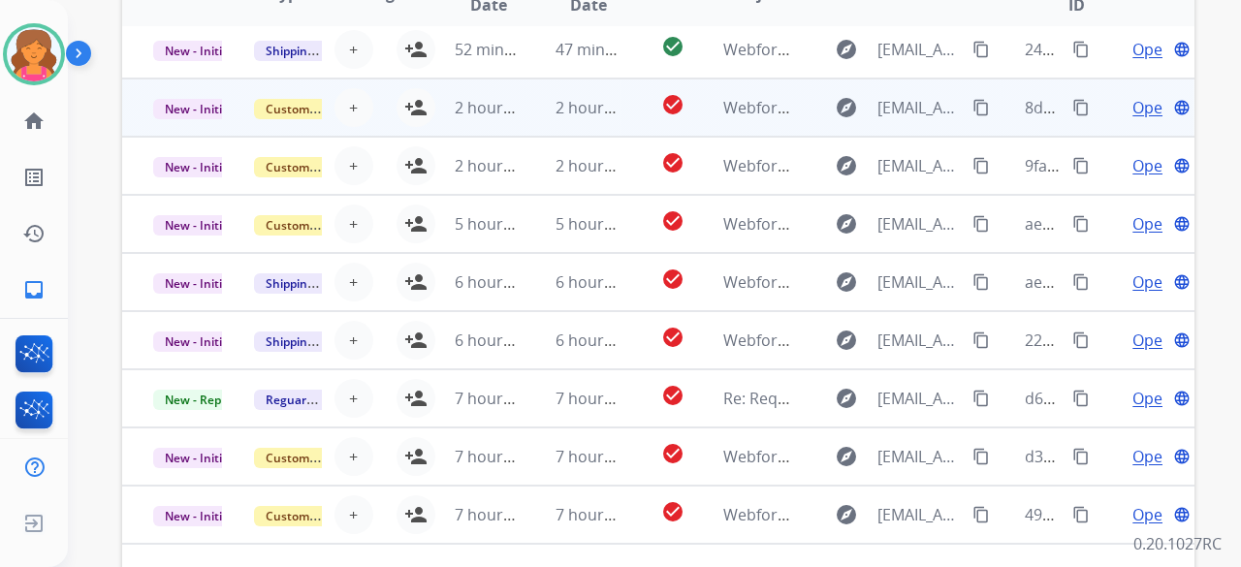
click at [595, 99] on td "check_circle" at bounding box center [657, 108] width 67 height 58
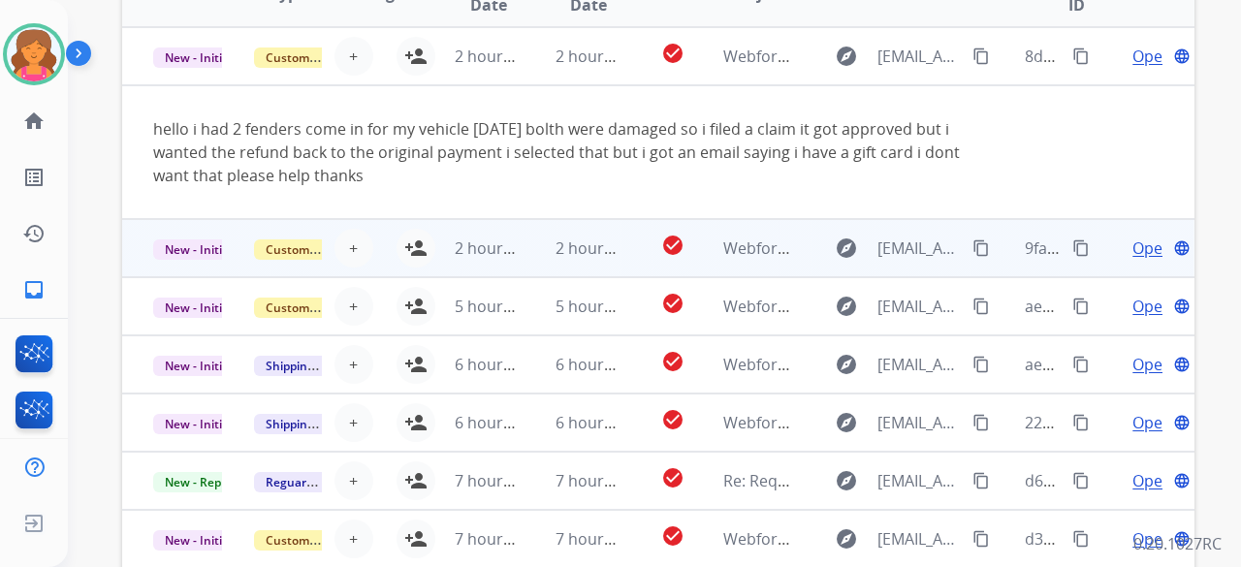
click at [595, 246] on td "check_circle" at bounding box center [657, 248] width 67 height 58
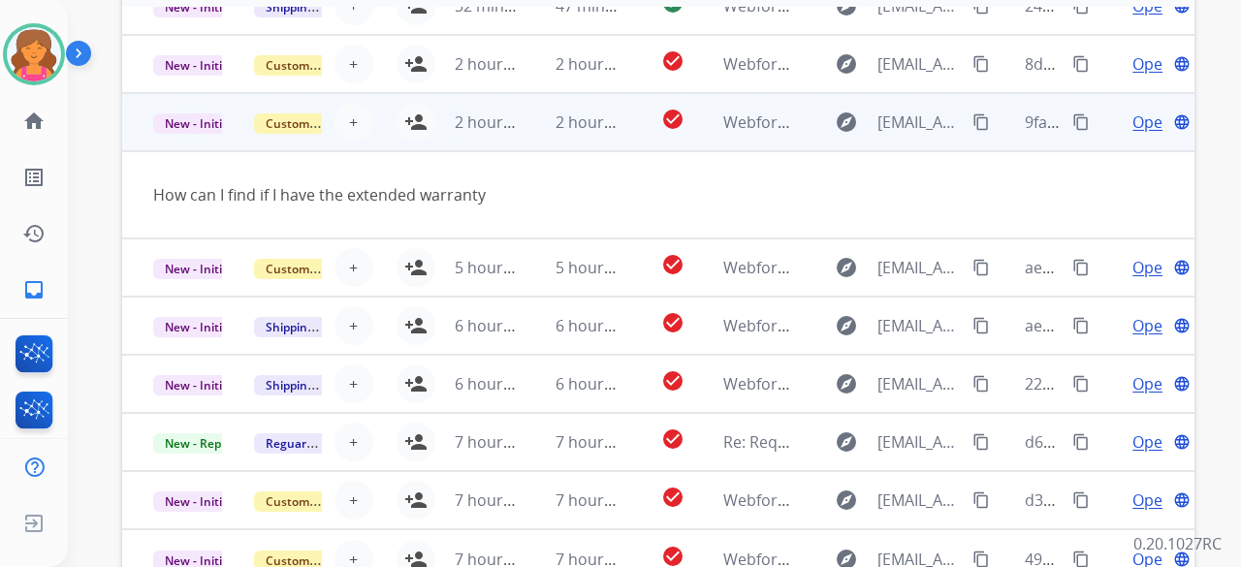
scroll to position [609, 0]
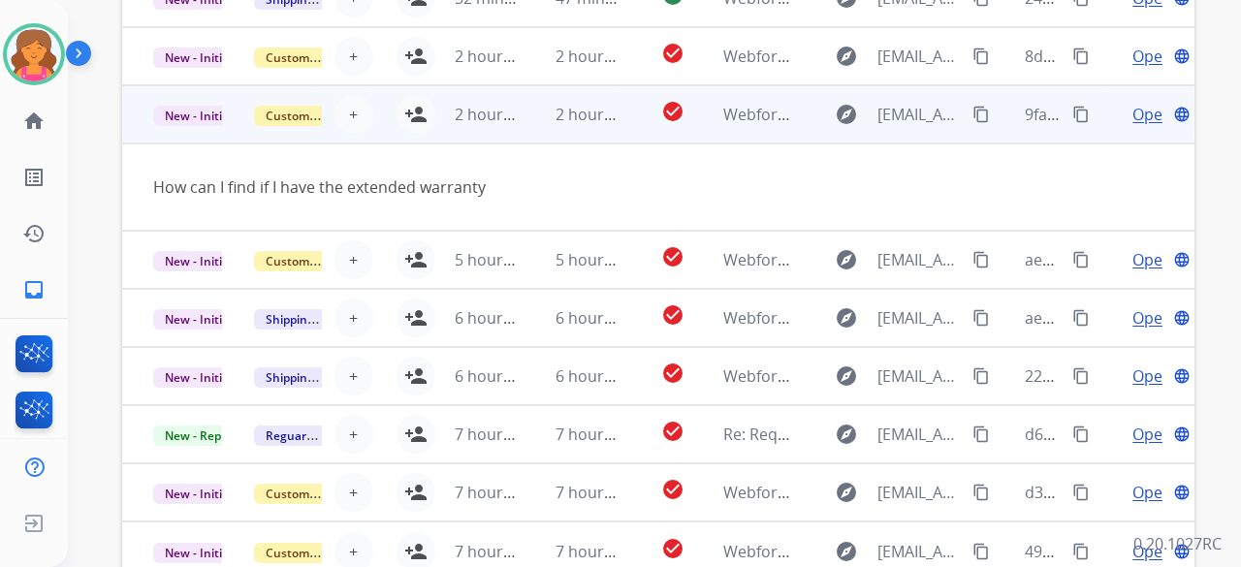
click at [424, 121] on td "2 hours ago" at bounding box center [474, 114] width 101 height 58
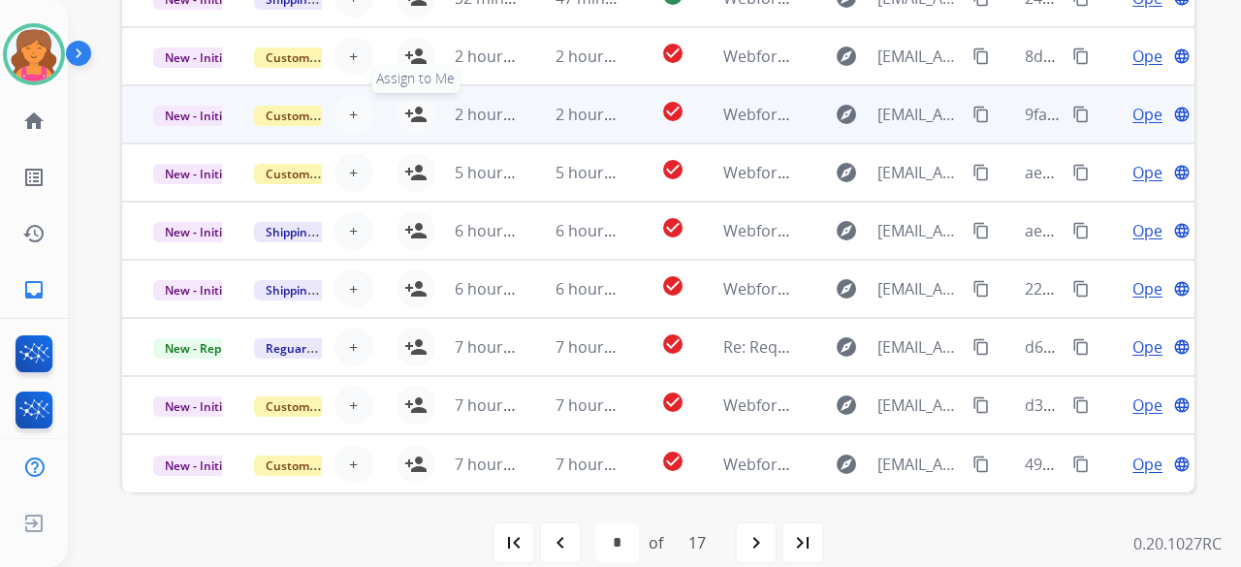
click at [397, 104] on button "person_add Assign to Me" at bounding box center [415, 114] width 39 height 39
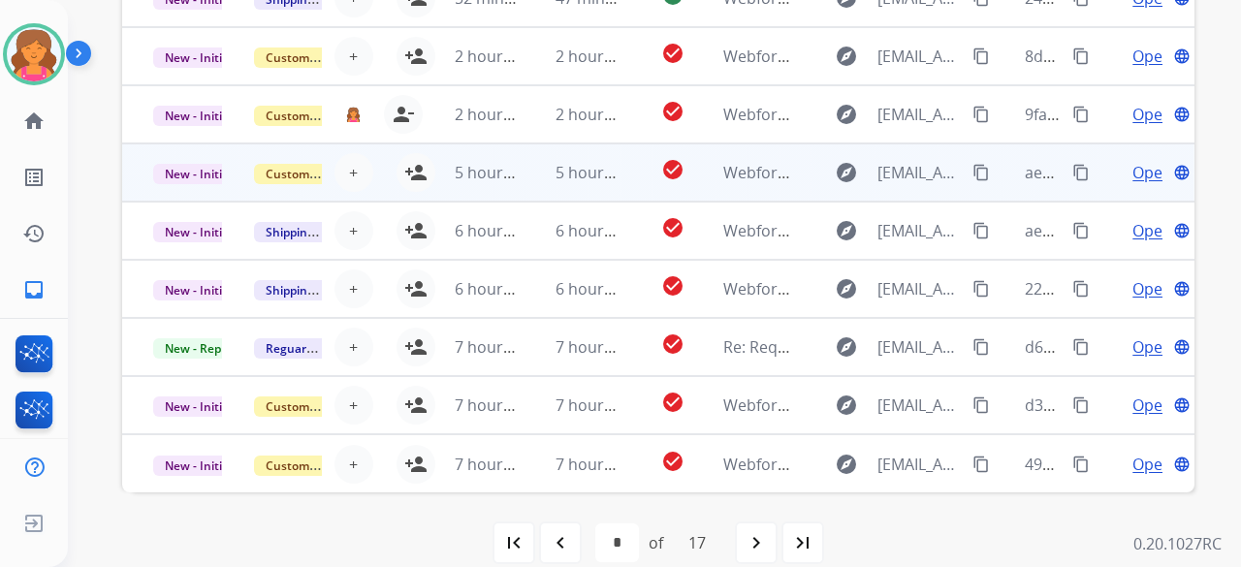
click at [595, 182] on td "check_circle" at bounding box center [657, 172] width 67 height 58
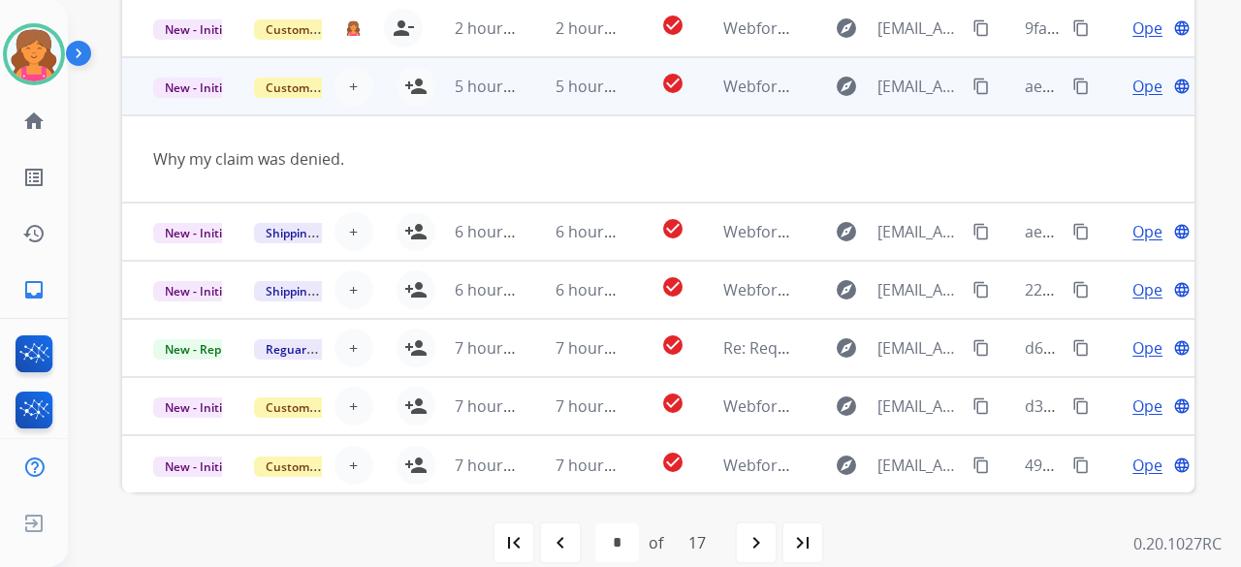
scroll to position [89, 0]
click at [414, 77] on mat-icon "person_add" at bounding box center [415, 85] width 23 height 23
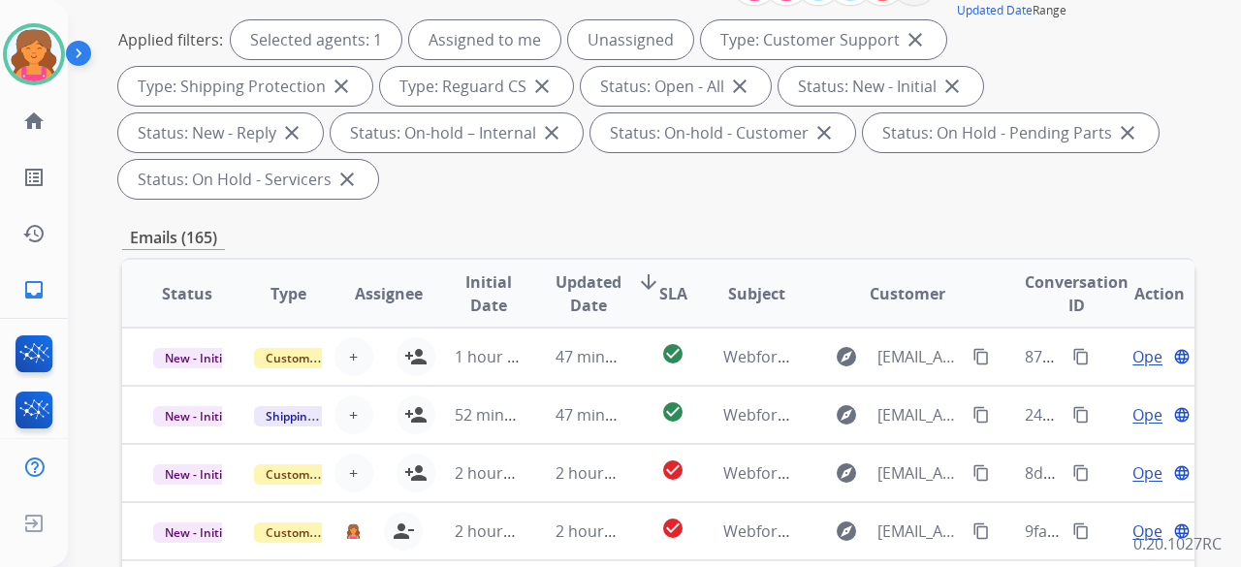
scroll to position [211, 0]
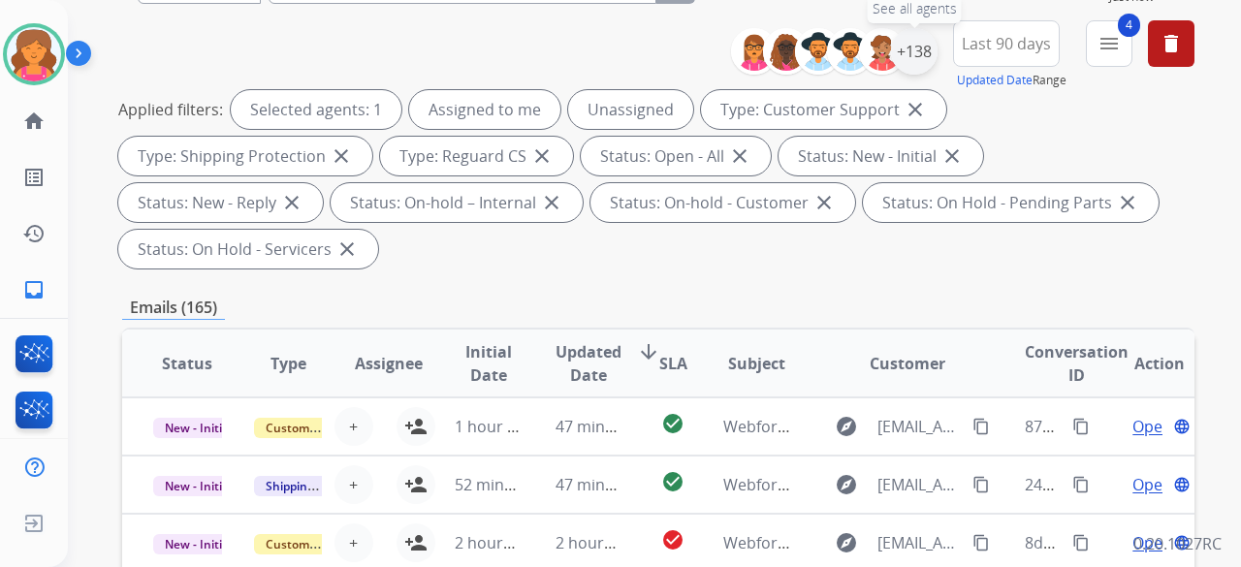
click at [595, 36] on div "+138" at bounding box center [914, 51] width 47 height 47
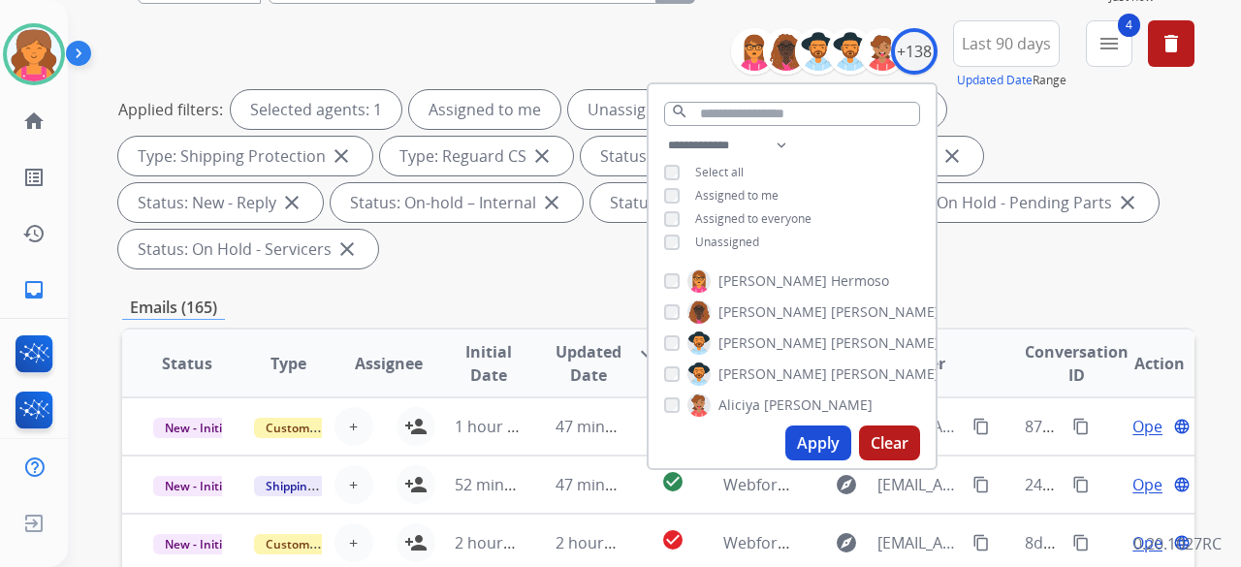
click at [595, 246] on div "**********" at bounding box center [792, 196] width 287 height 124
drag, startPoint x: 803, startPoint y: 428, endPoint x: 808, endPoint y: 445, distance: 17.5
click at [595, 246] on button "Apply" at bounding box center [818, 443] width 66 height 35
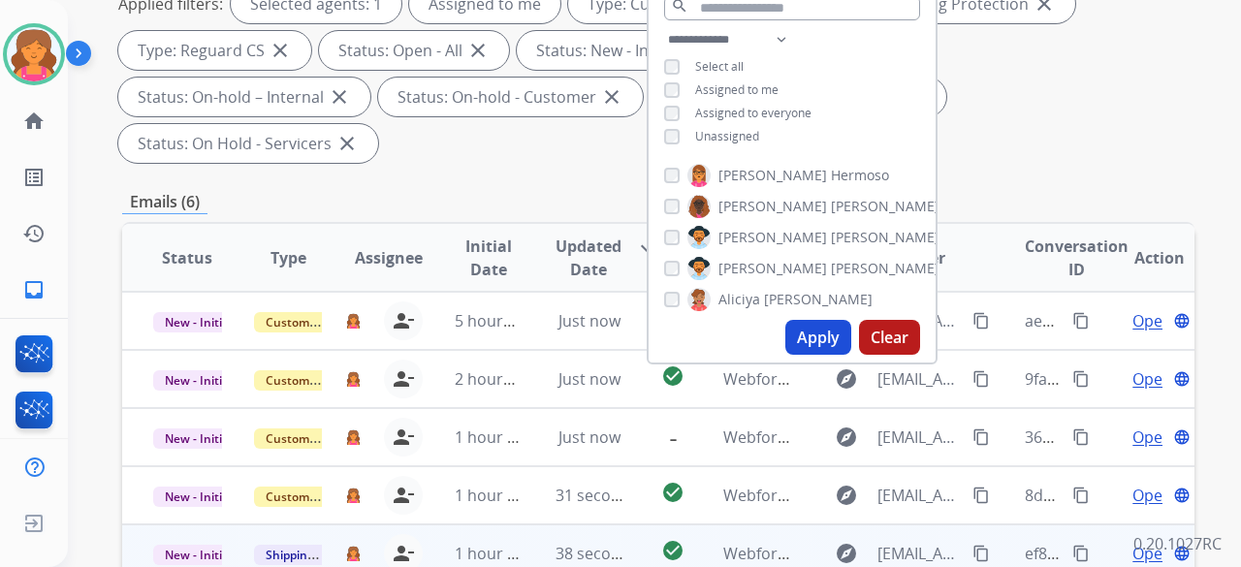
scroll to position [388, 0]
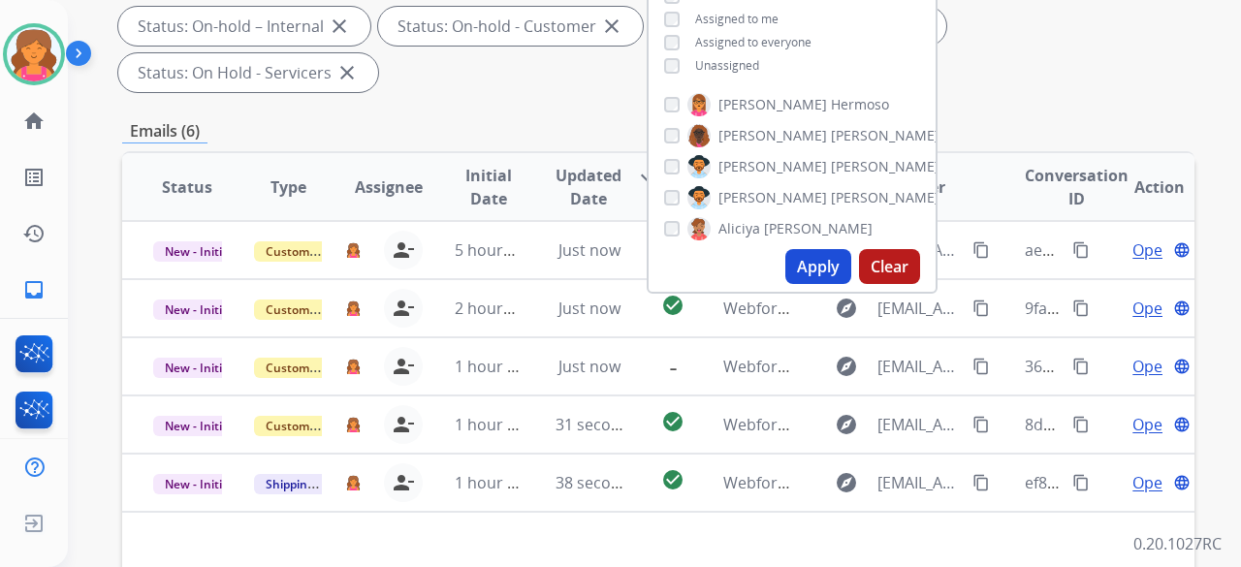
click at [454, 57] on div "**********" at bounding box center [658, 331] width 1072 height 1142
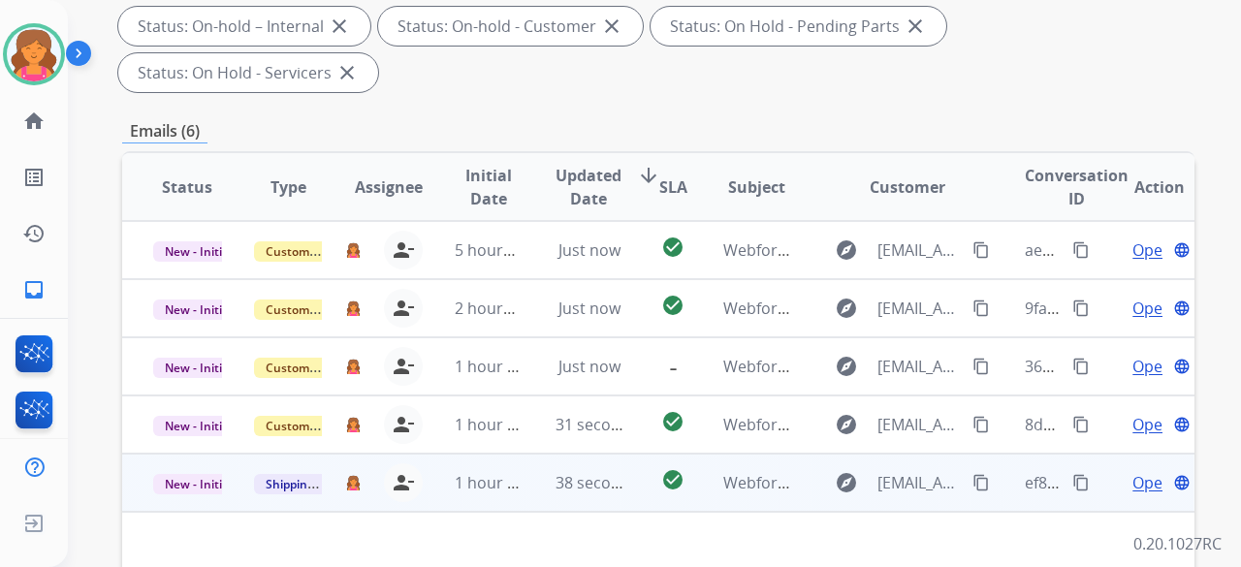
scroll to position [582, 0]
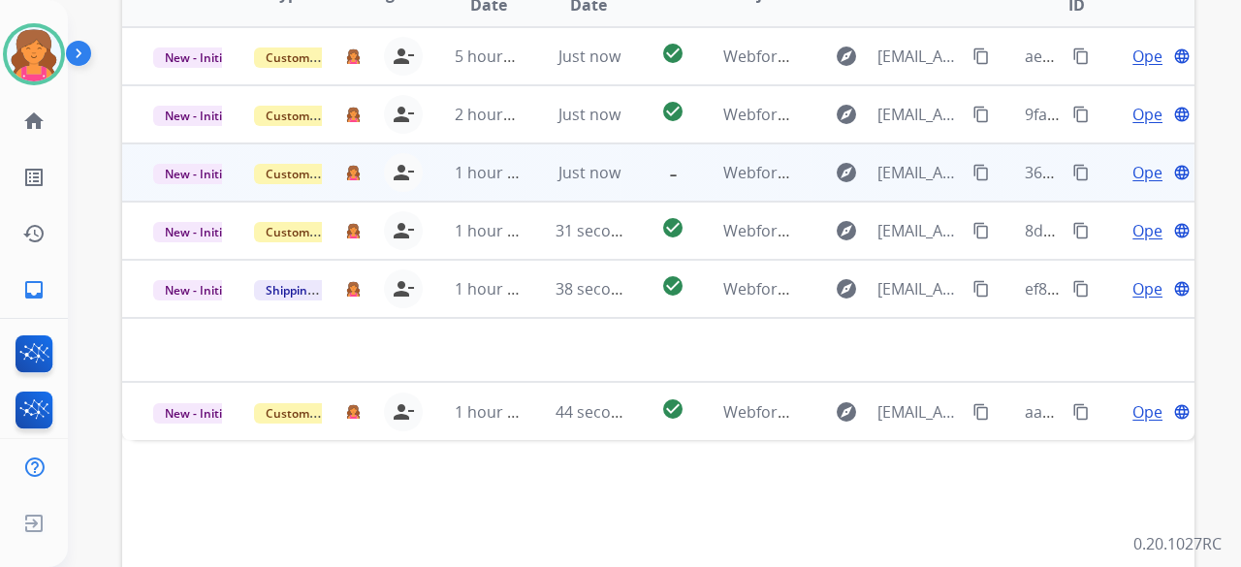
click at [595, 161] on span "Open" at bounding box center [1152, 172] width 40 height 23
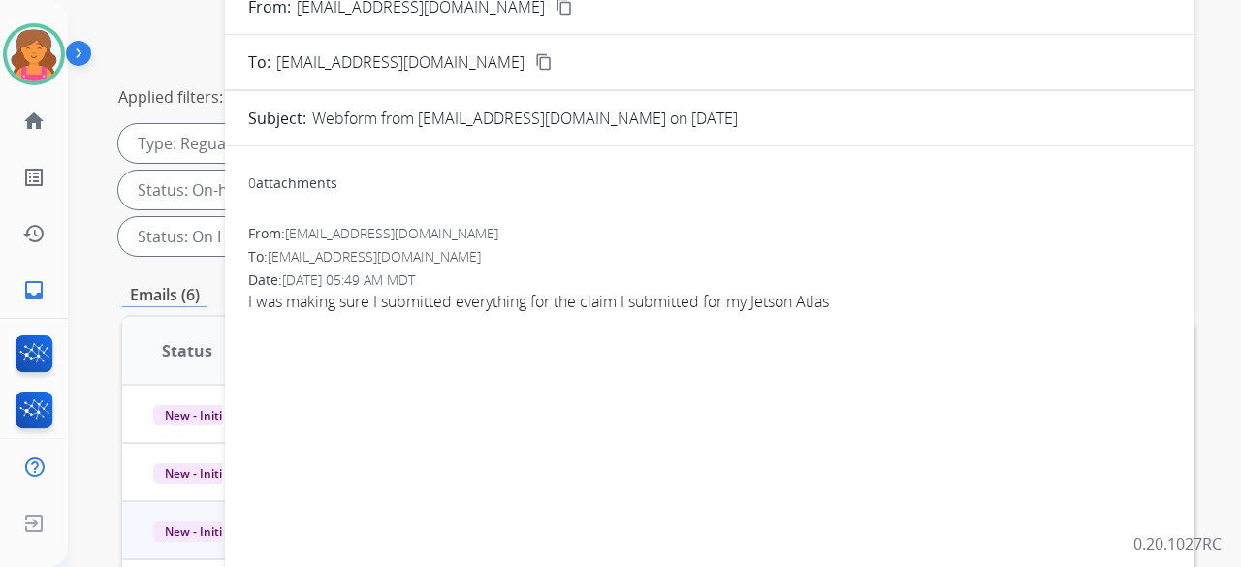
scroll to position [194, 0]
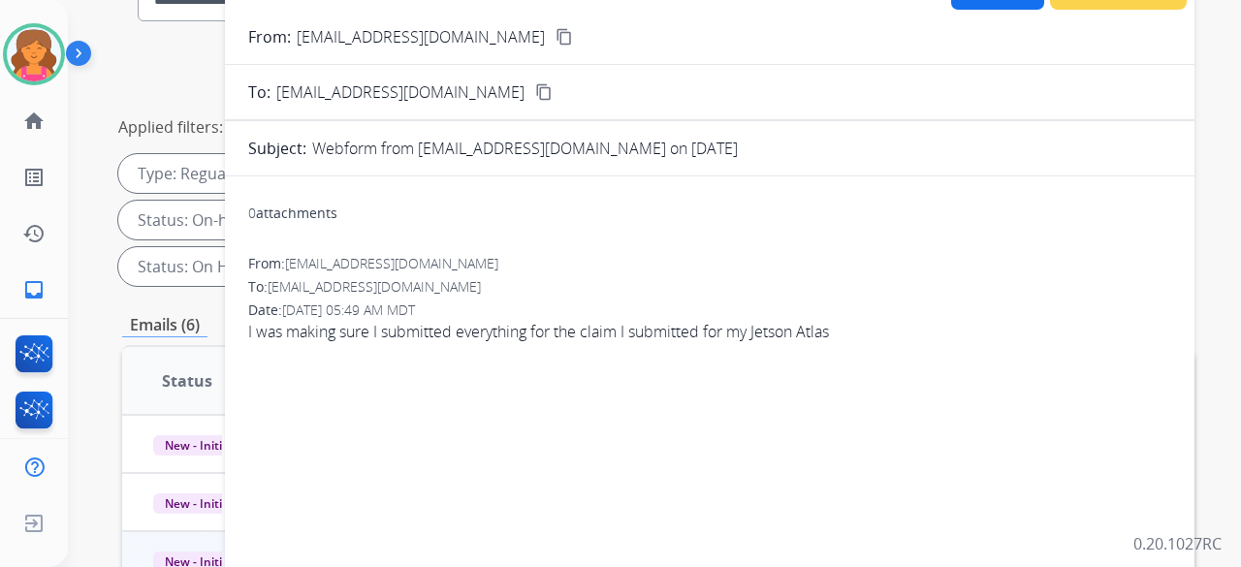
click at [553, 31] on button "content_copy" at bounding box center [564, 36] width 23 height 23
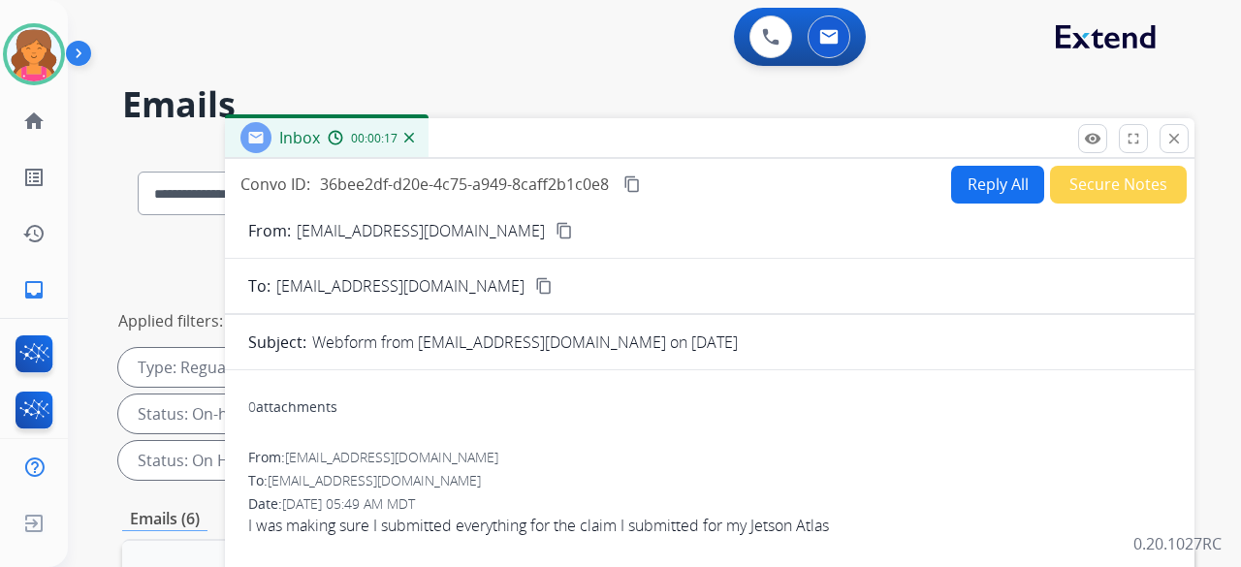
click at [595, 168] on button "Reply All" at bounding box center [997, 185] width 93 height 38
select select "**********"
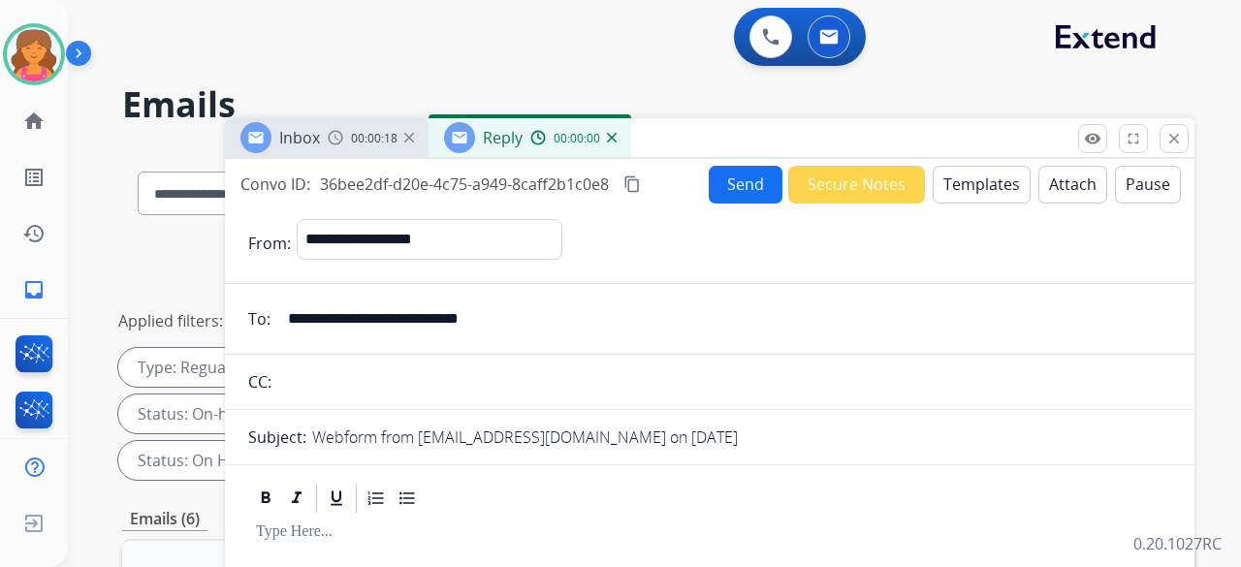
click at [595, 174] on button "Templates" at bounding box center [982, 185] width 98 height 38
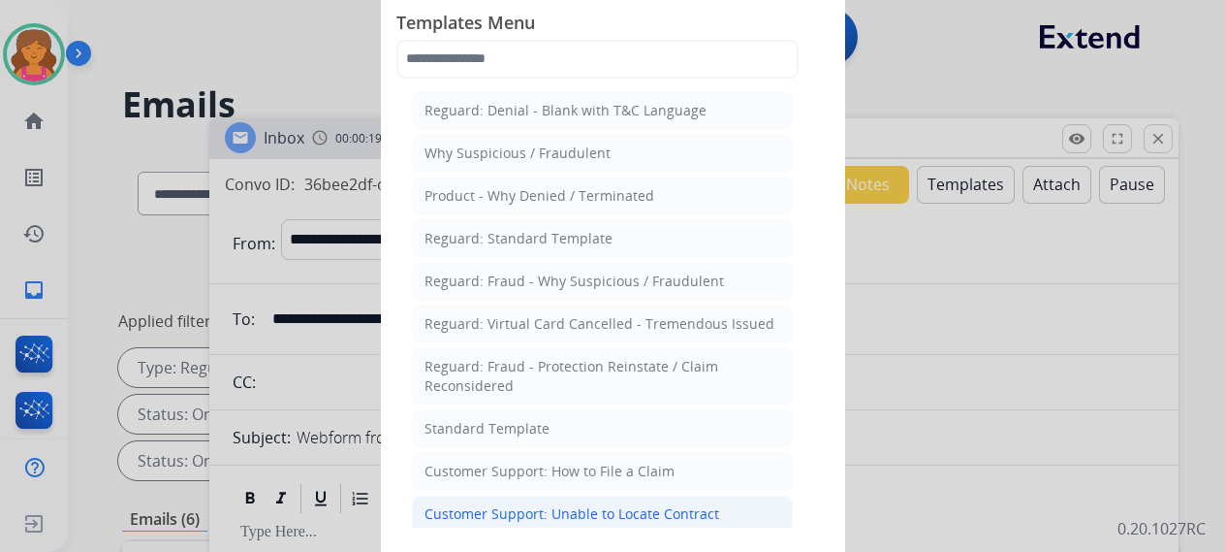
click at [595, 246] on div "Customer Support: Unable to Locate Contract" at bounding box center [572, 513] width 295 height 19
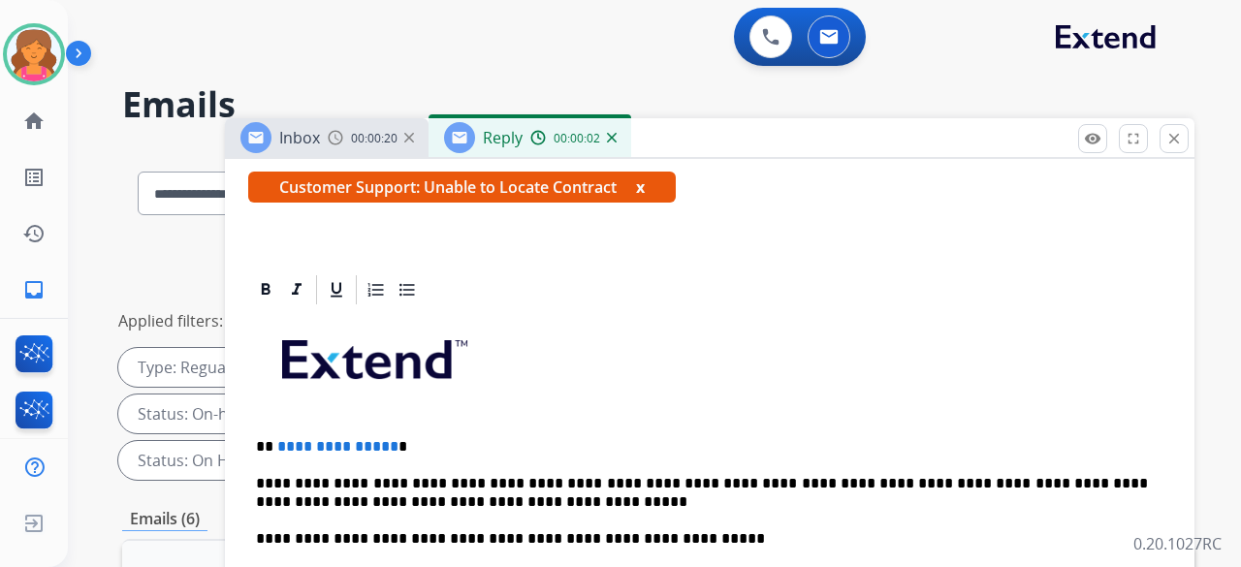
scroll to position [485, 0]
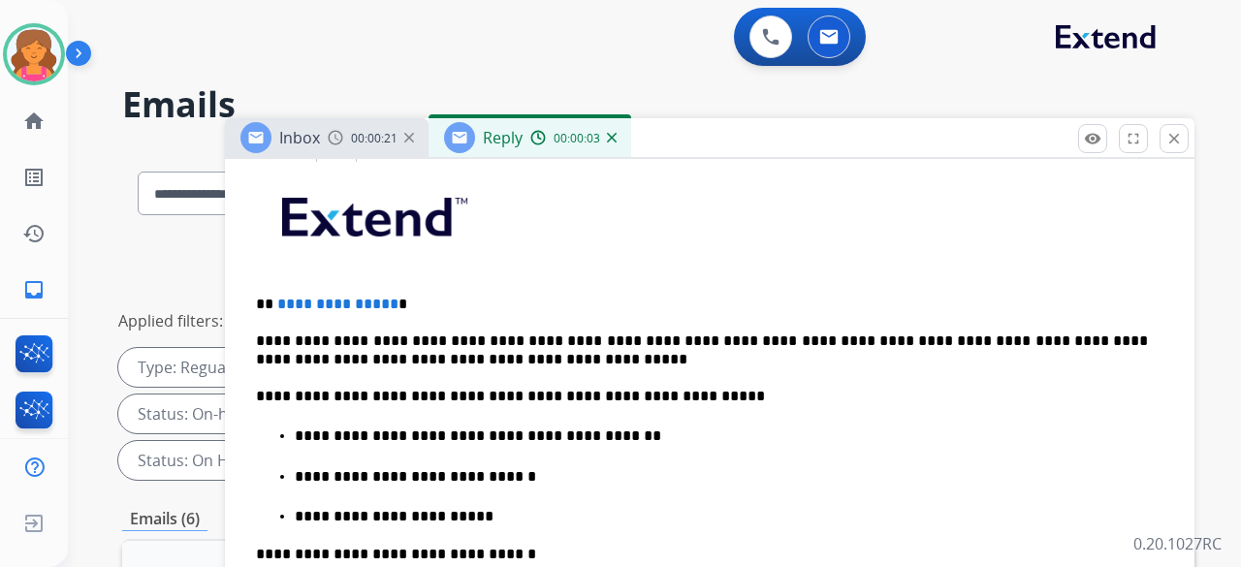
click at [388, 246] on p "**********" at bounding box center [702, 304] width 892 height 17
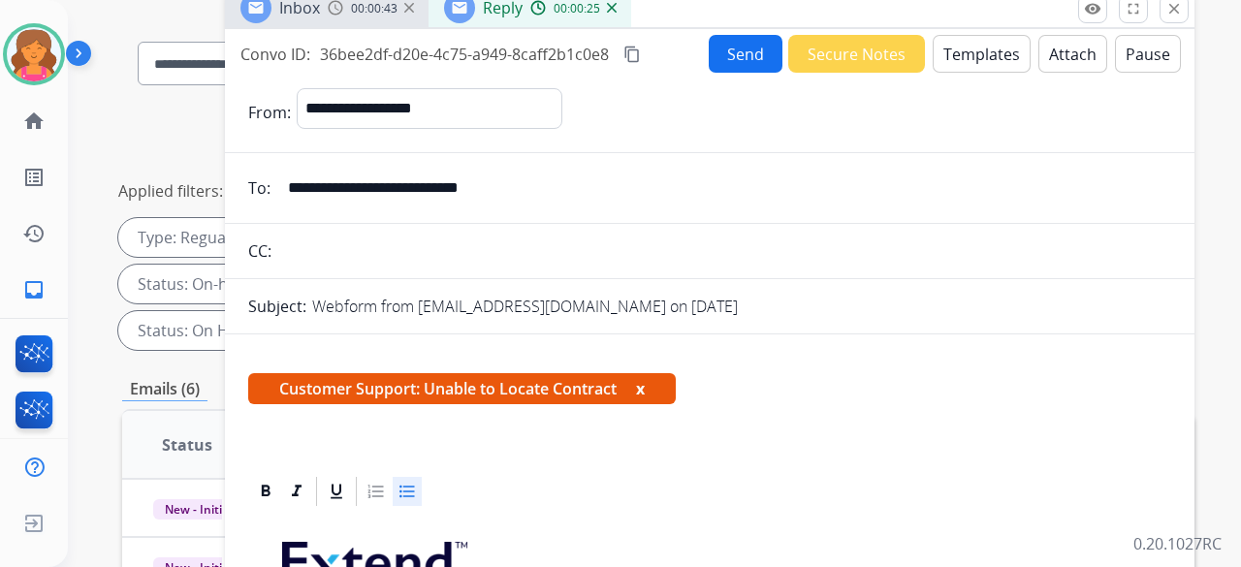
scroll to position [0, 0]
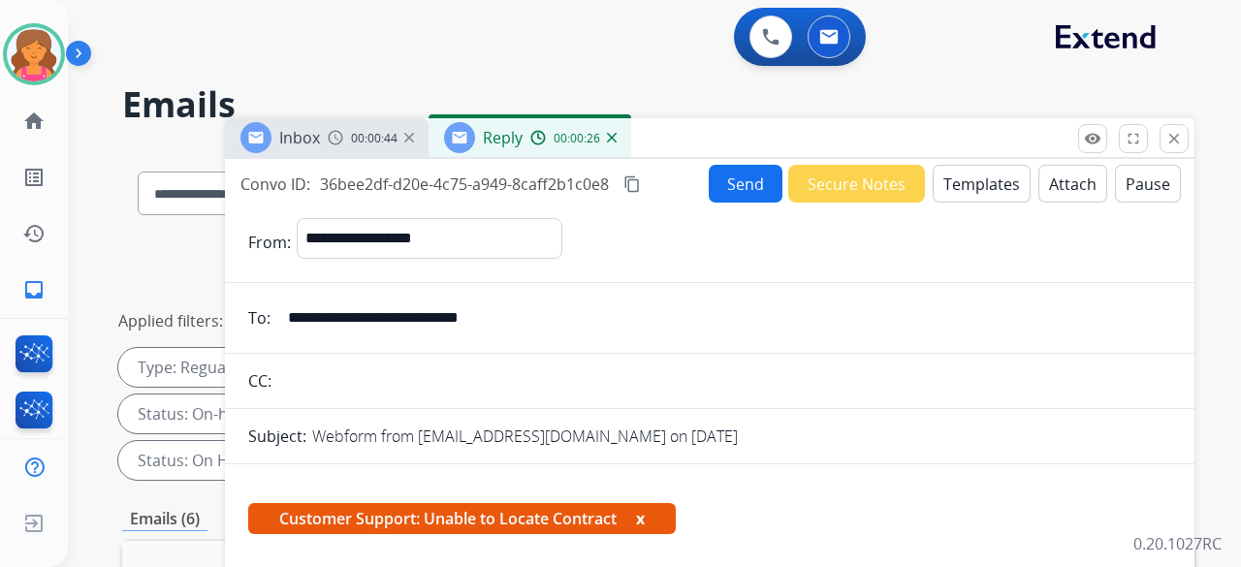
click at [595, 180] on button "Send" at bounding box center [746, 184] width 74 height 38
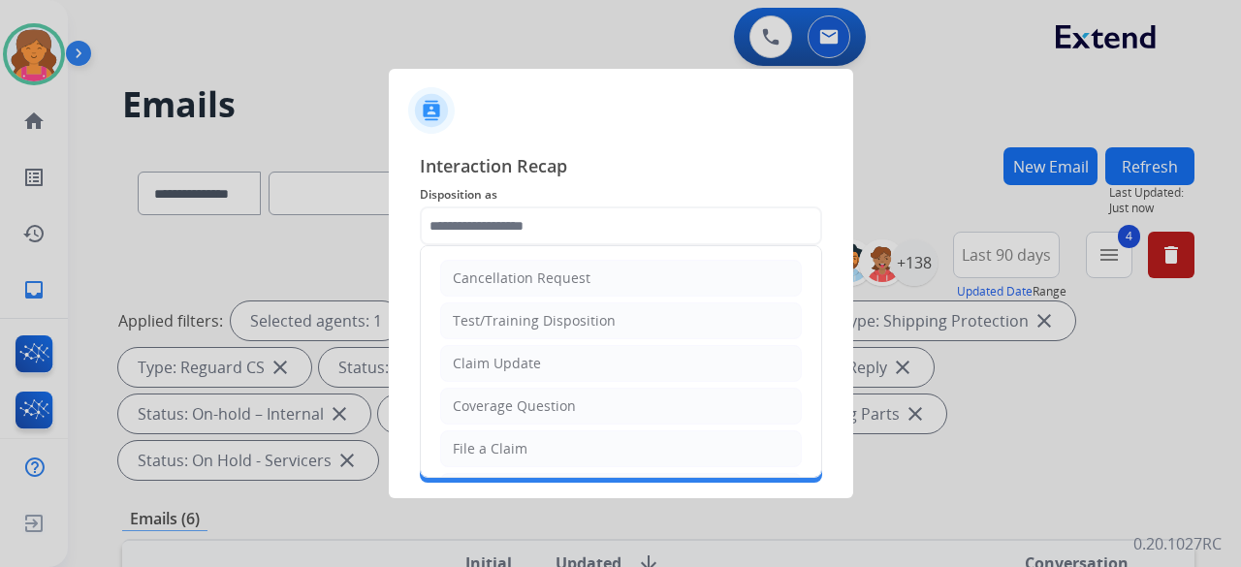
click at [595, 221] on input "text" at bounding box center [621, 225] width 402 height 39
click at [518, 246] on div "File a Claim" at bounding box center [490, 448] width 75 height 19
type input "**********"
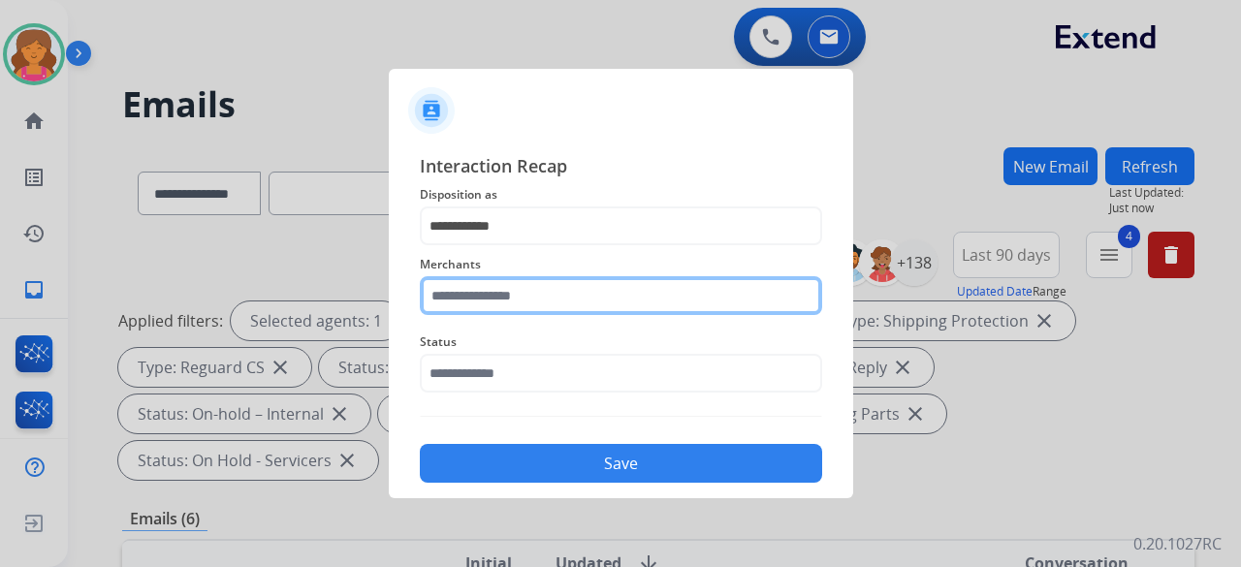
click at [531, 246] on input "text" at bounding box center [621, 295] width 402 height 39
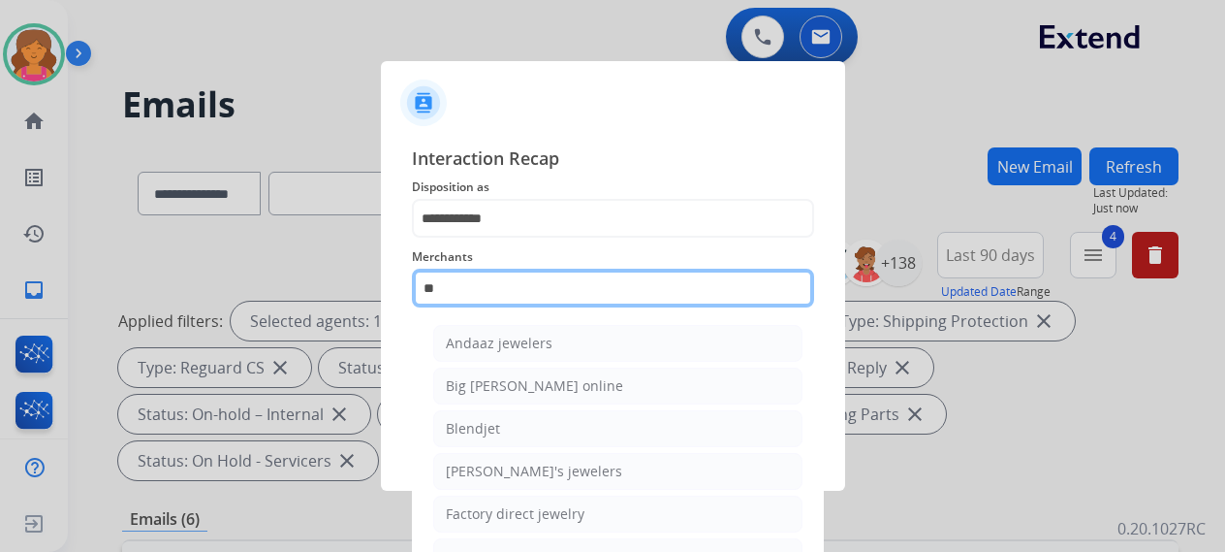
type input "*"
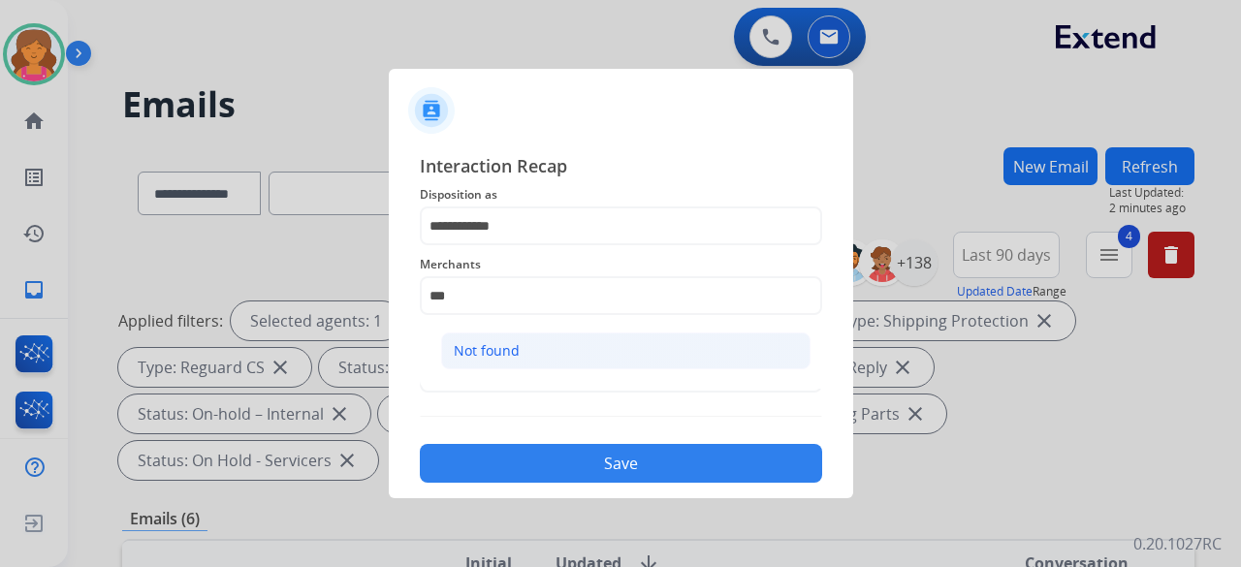
click at [595, 246] on li "Not found" at bounding box center [625, 351] width 369 height 37
type input "*********"
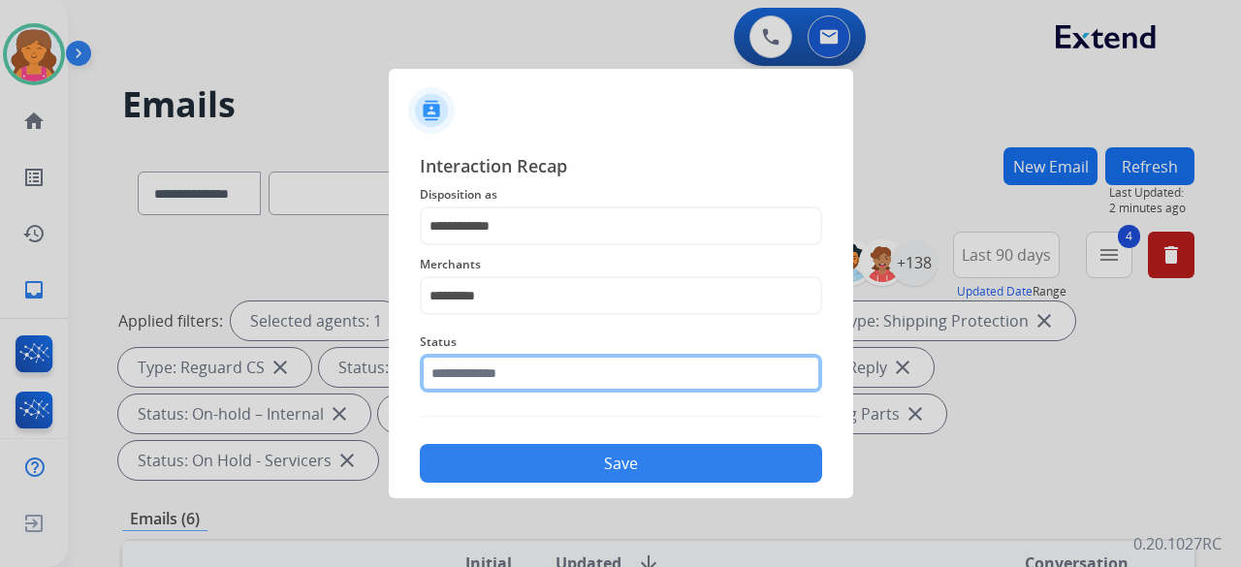
click at [593, 246] on input "text" at bounding box center [621, 373] width 402 height 39
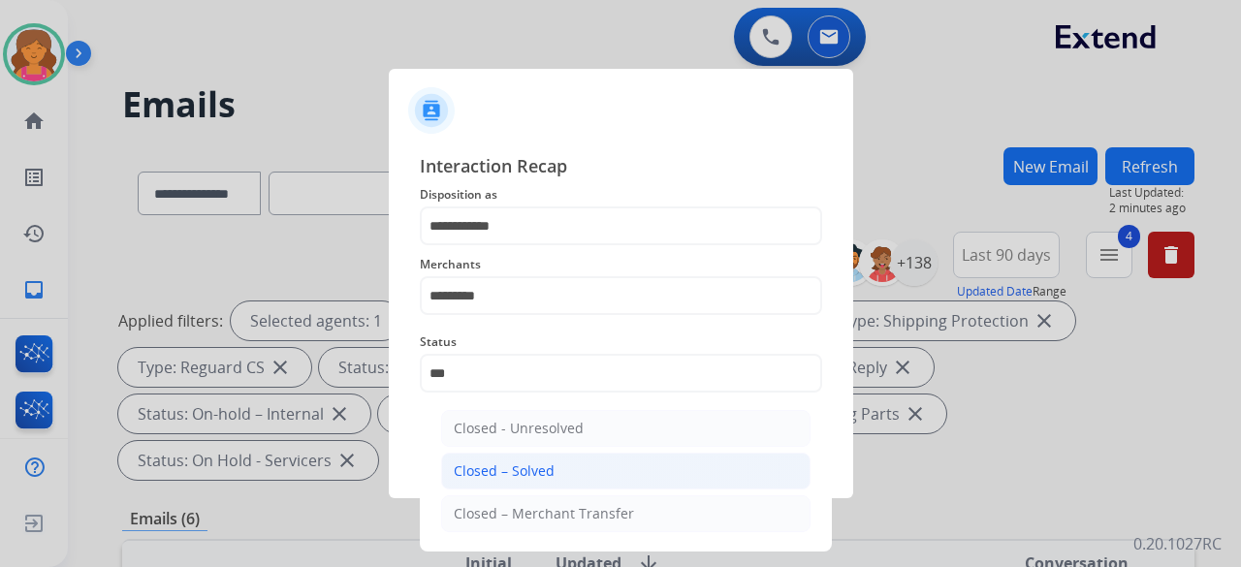
click at [555, 246] on li "Closed – Solved" at bounding box center [625, 471] width 369 height 37
type input "**********"
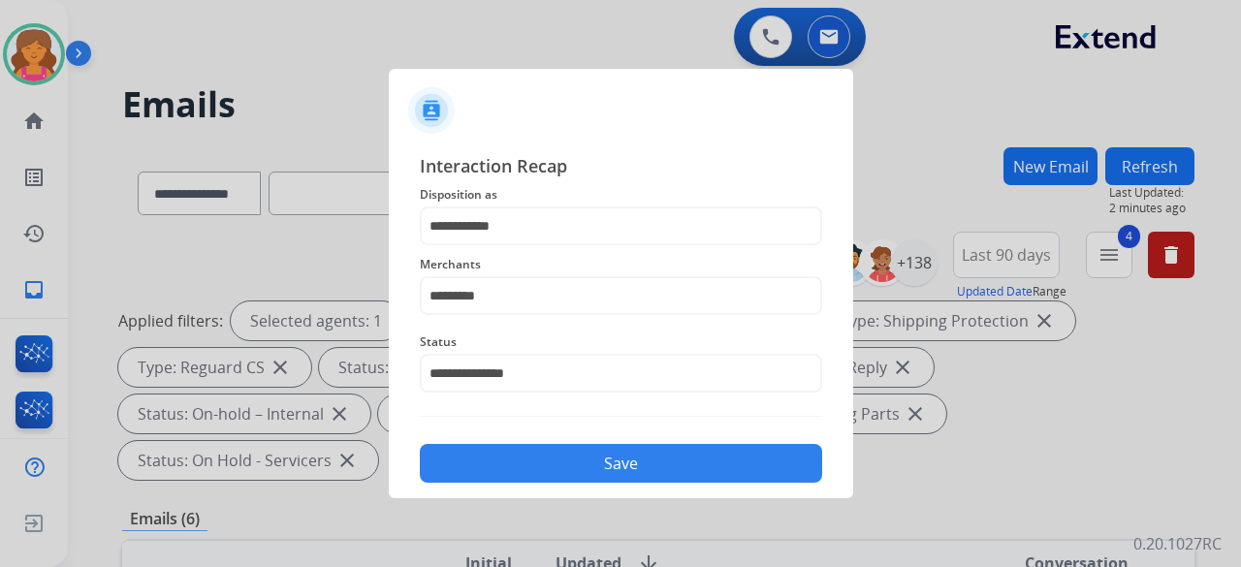
click at [555, 246] on button "Save" at bounding box center [621, 463] width 402 height 39
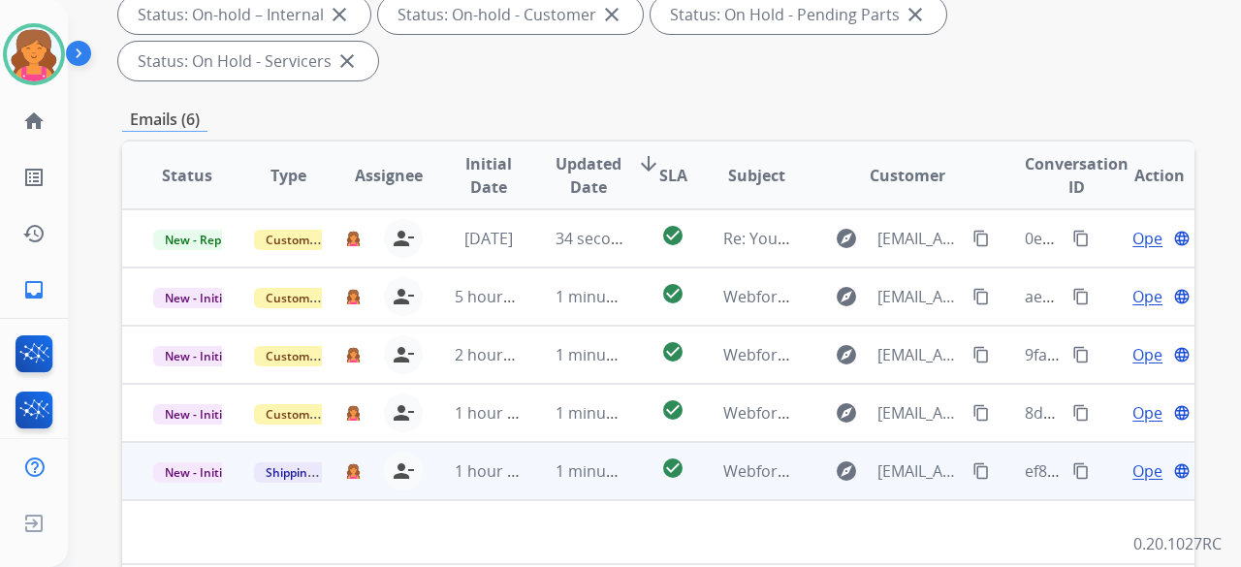
scroll to position [485, 0]
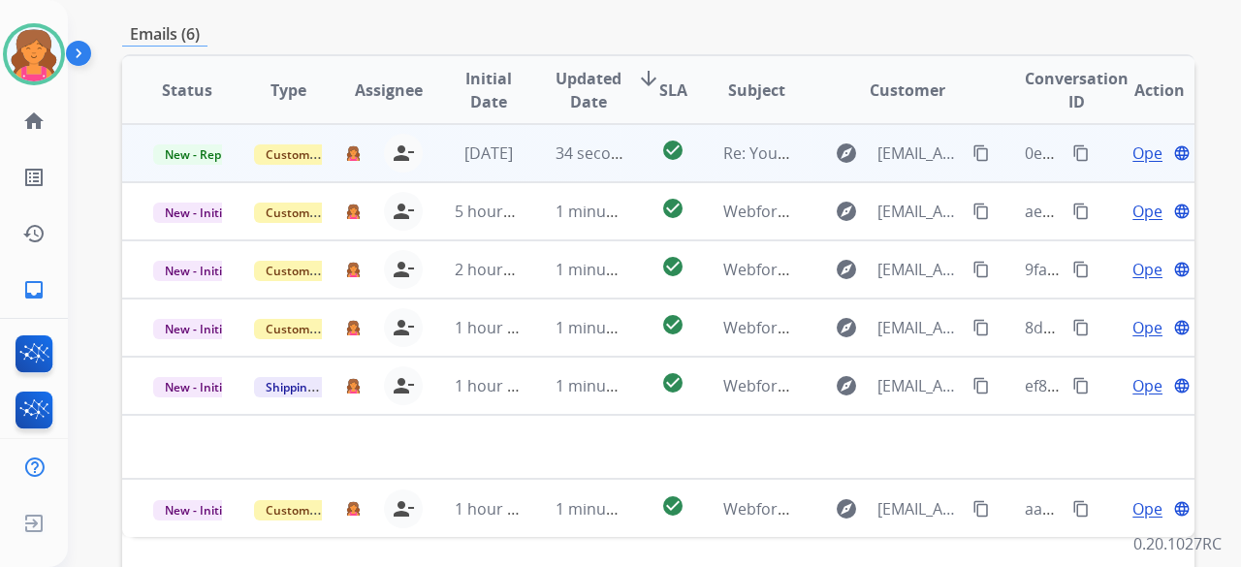
click at [595, 142] on span "Open" at bounding box center [1152, 153] width 40 height 23
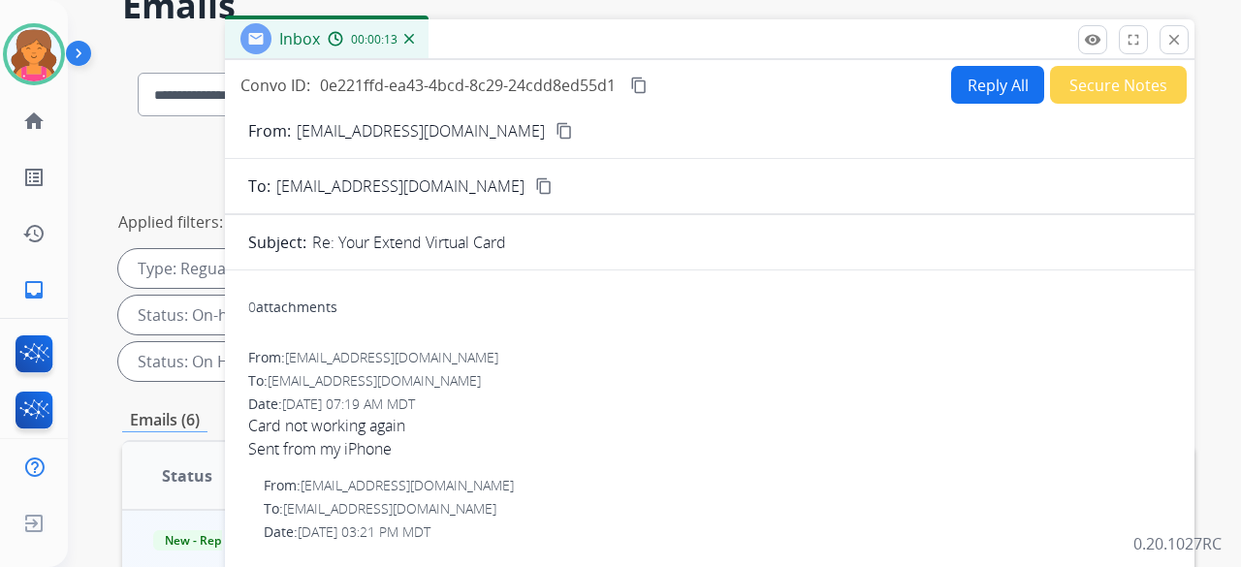
scroll to position [97, 0]
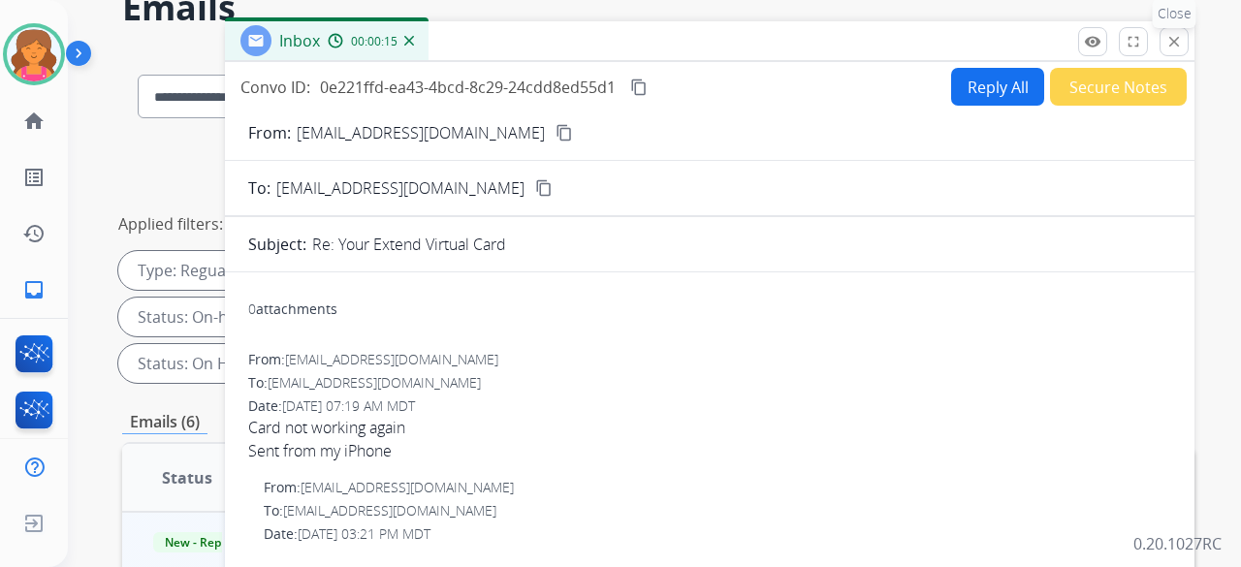
click at [595, 36] on mat-icon "close" at bounding box center [1173, 41] width 17 height 17
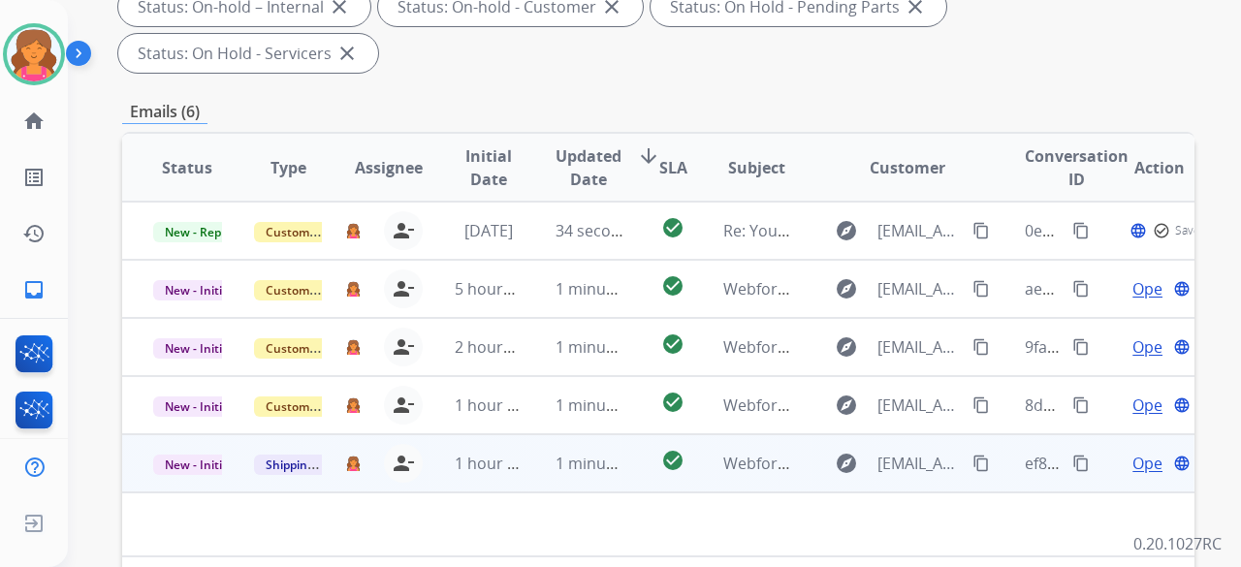
scroll to position [485, 0]
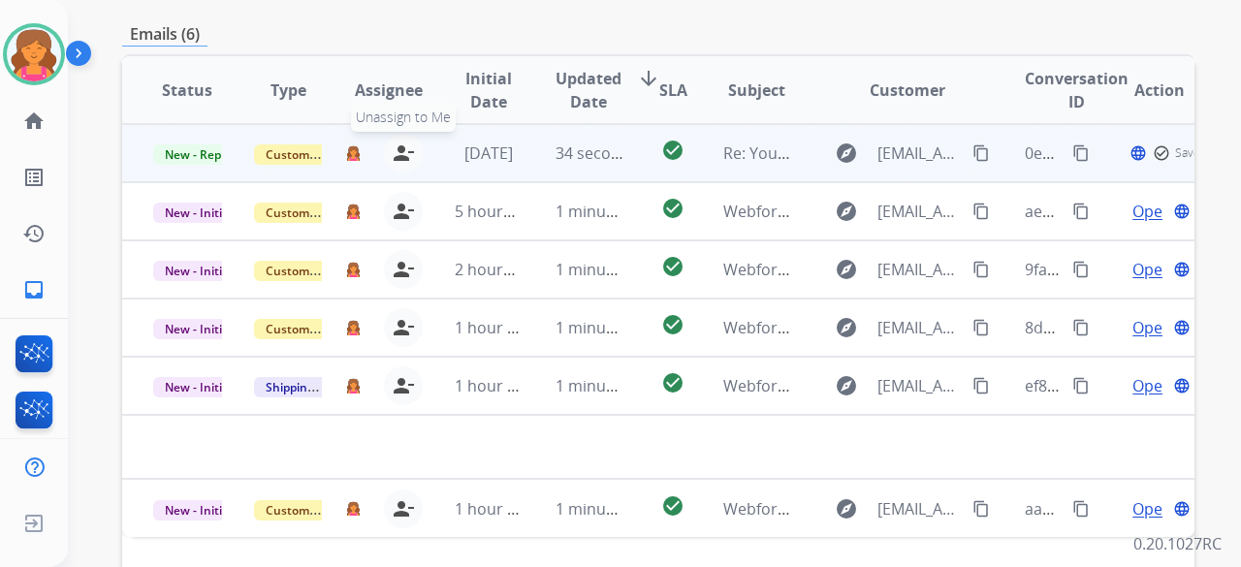
click at [399, 142] on mat-icon "person_remove" at bounding box center [403, 153] width 23 height 23
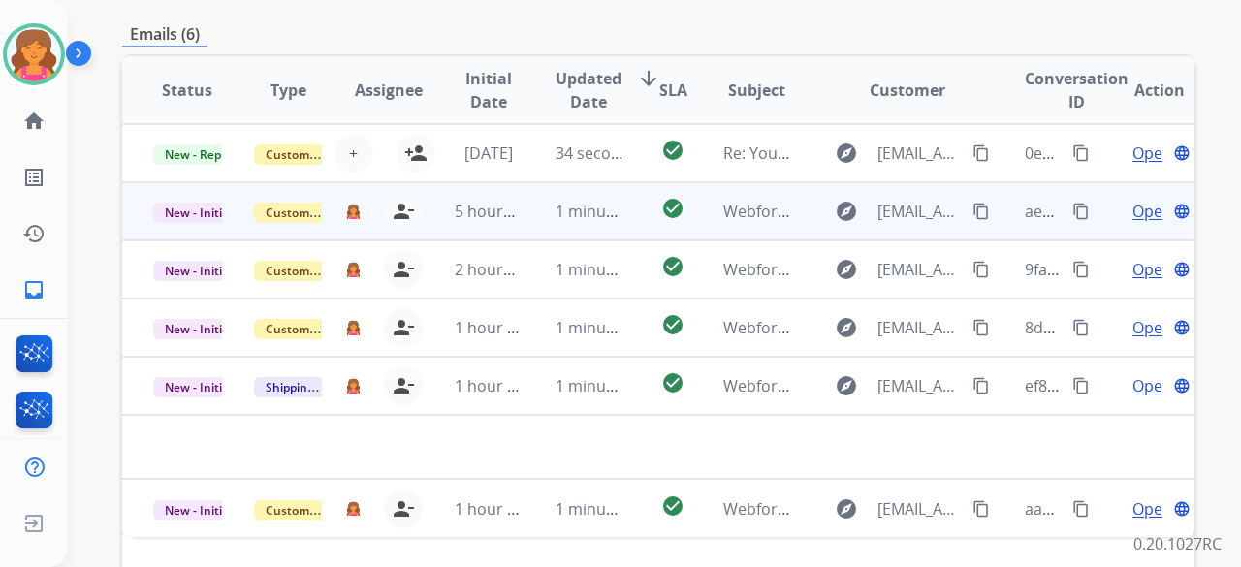
click at [595, 200] on span "Open" at bounding box center [1152, 211] width 40 height 23
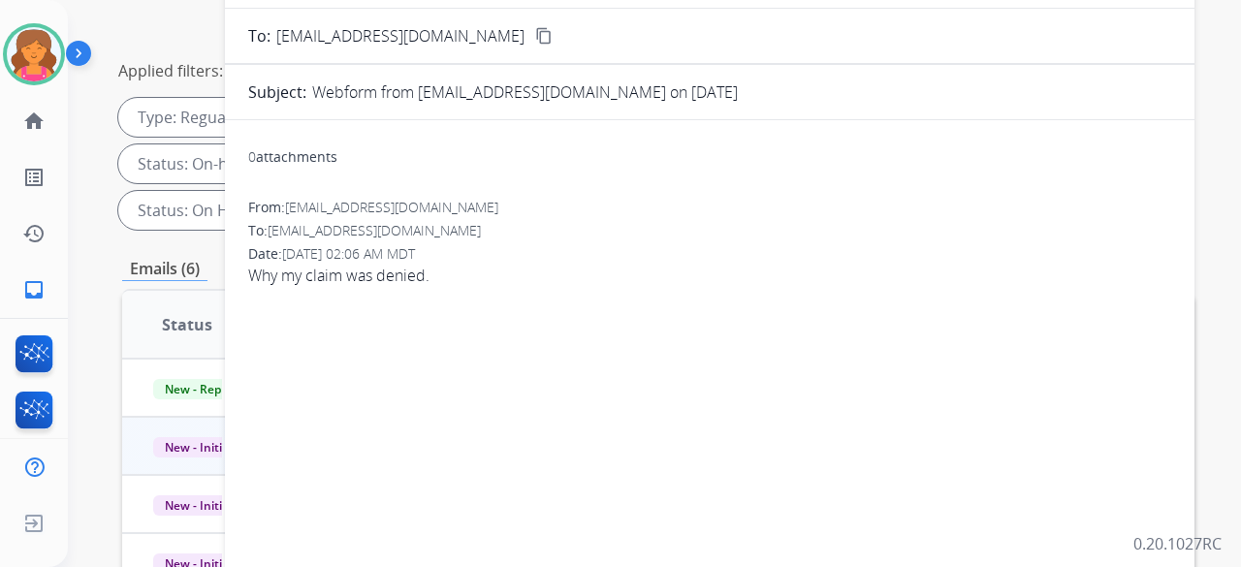
scroll to position [194, 0]
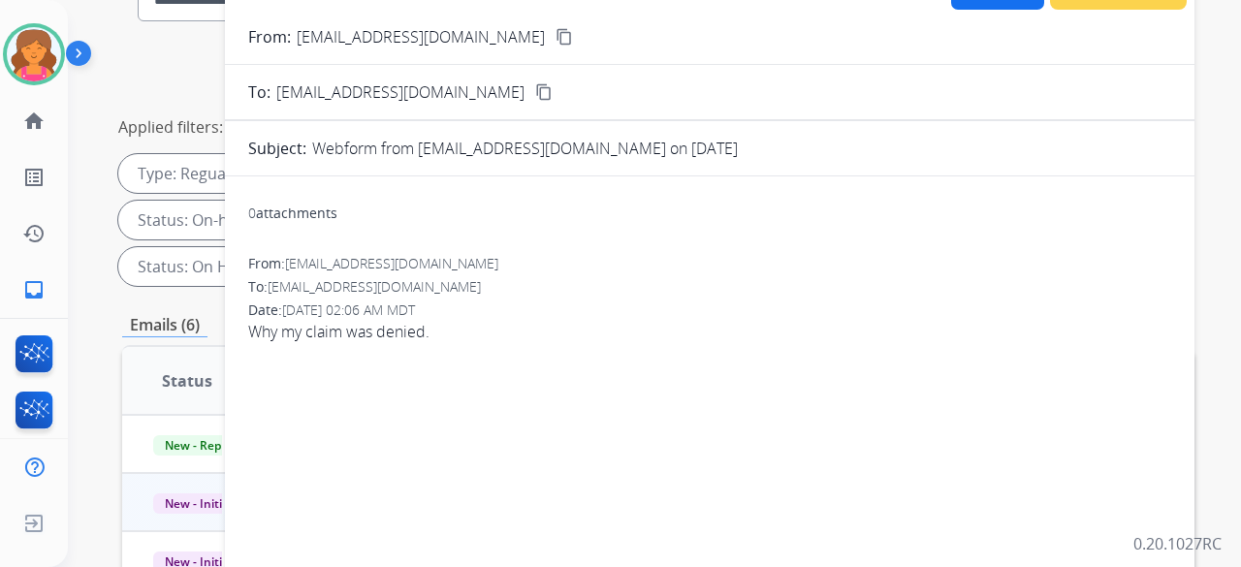
click at [555, 37] on mat-icon "content_copy" at bounding box center [563, 36] width 17 height 17
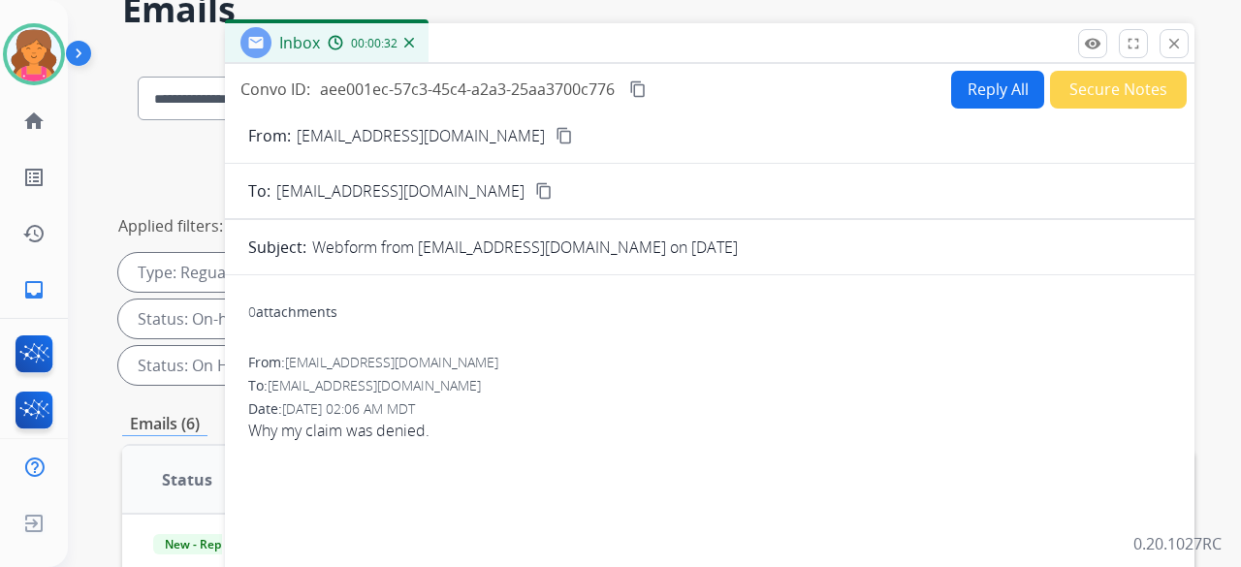
scroll to position [0, 0]
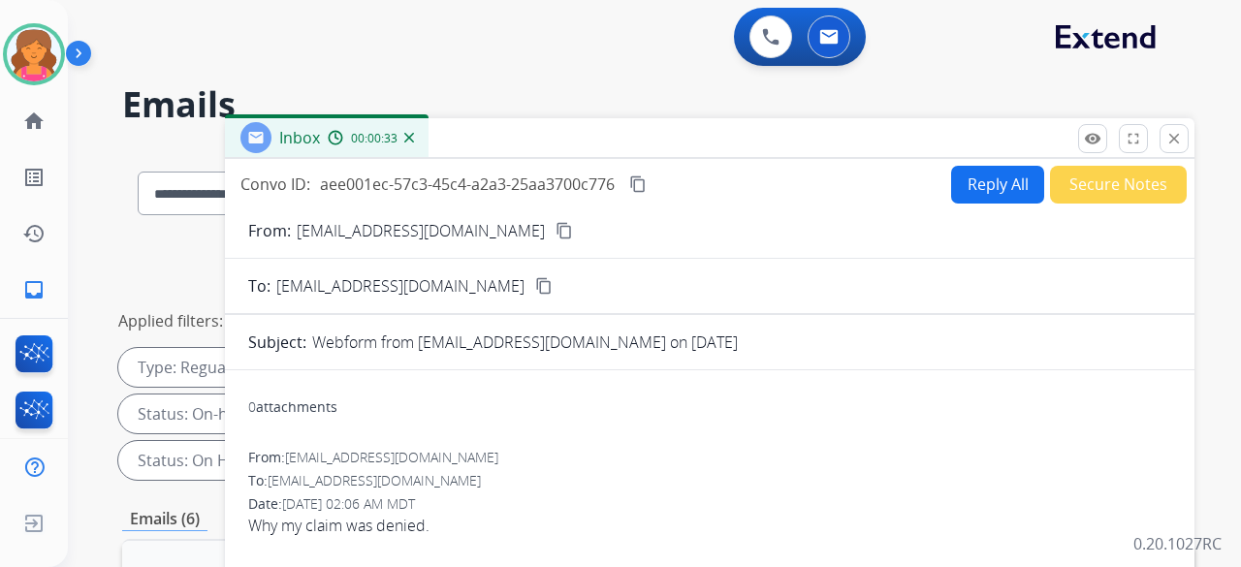
click at [595, 190] on button "Reply All" at bounding box center [997, 185] width 93 height 38
select select "**********"
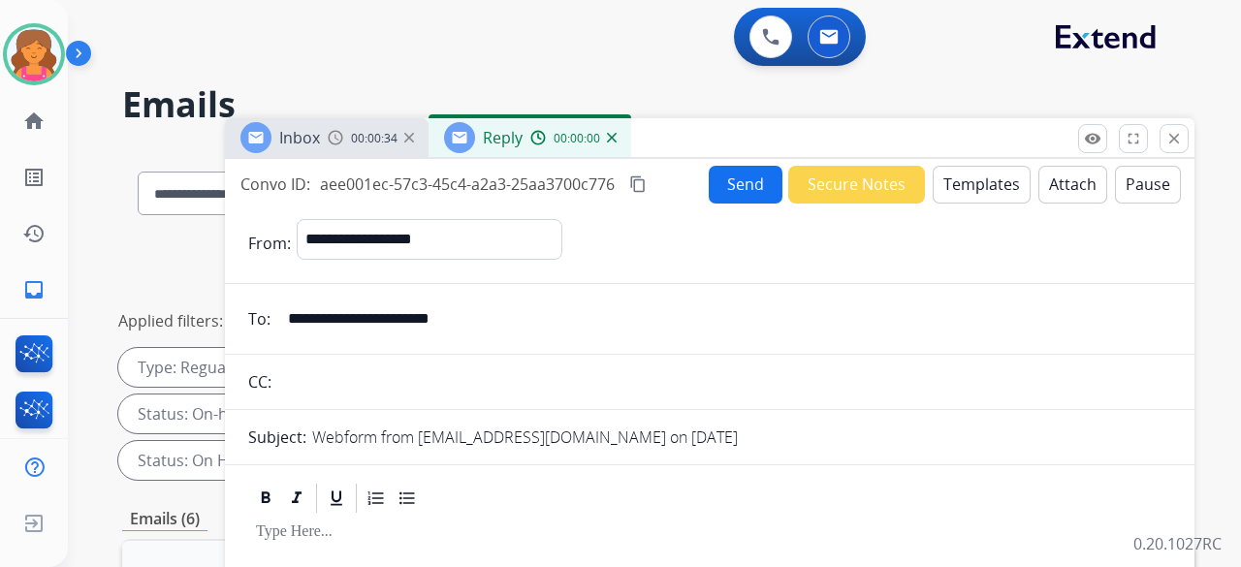
click at [595, 189] on button "Templates" at bounding box center [982, 185] width 98 height 38
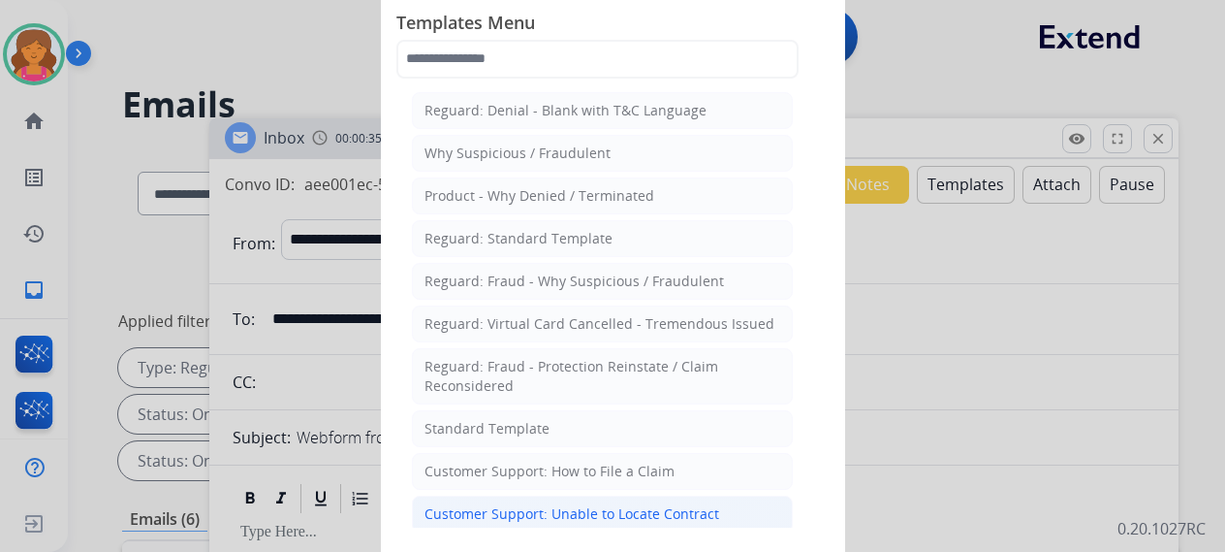
click at [595, 246] on div "Customer Support: Unable to Locate Contract" at bounding box center [572, 513] width 295 height 19
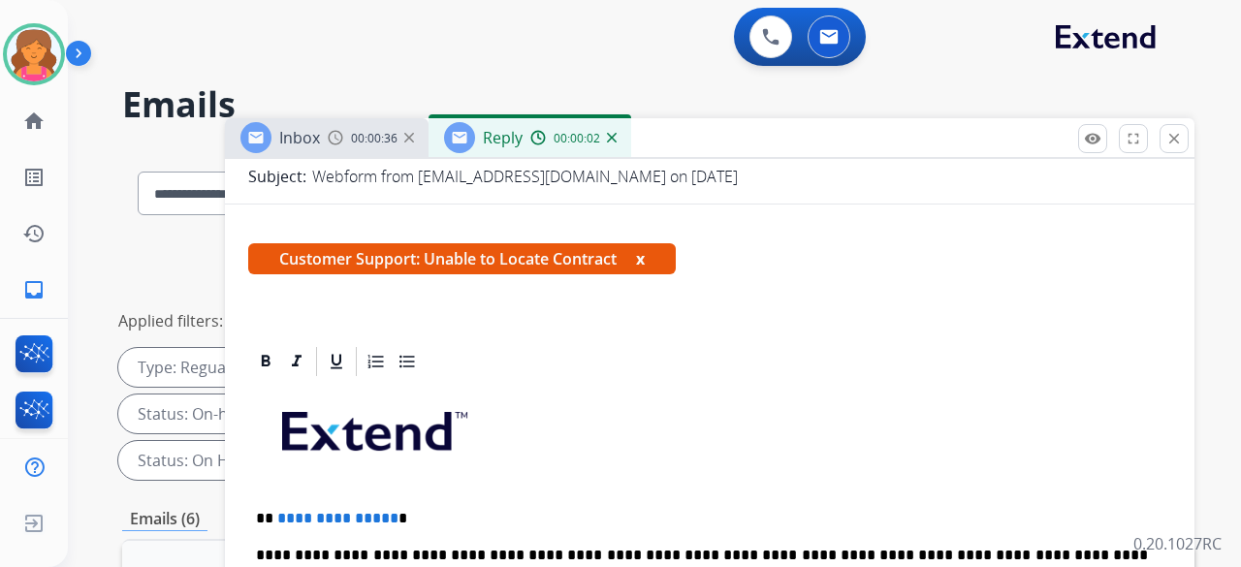
scroll to position [291, 0]
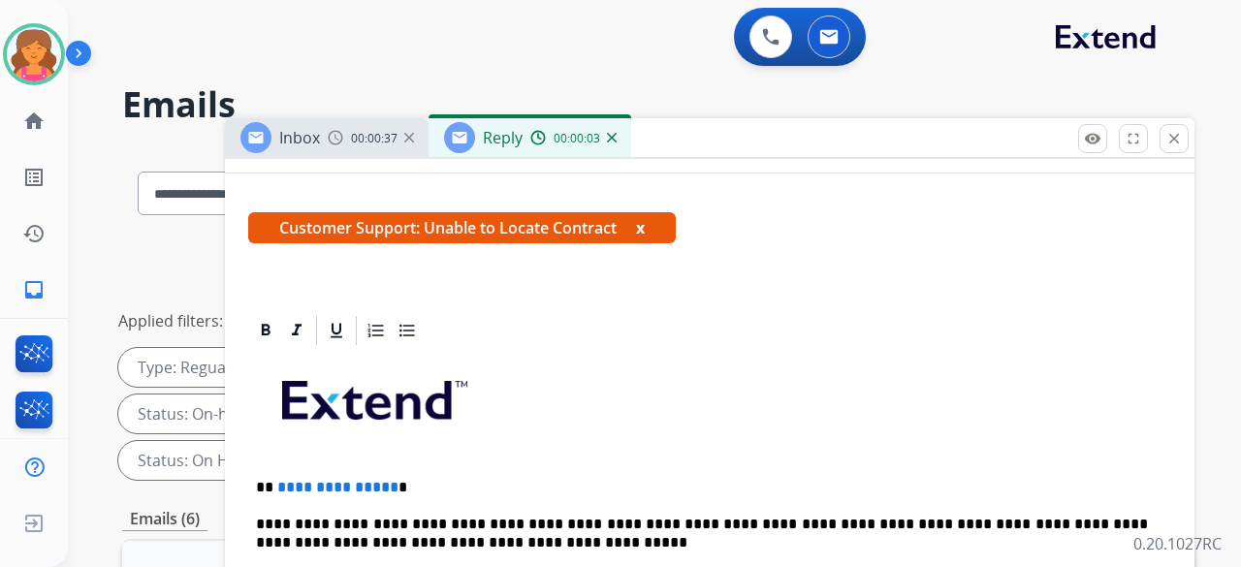
click at [387, 246] on p "**********" at bounding box center [702, 487] width 892 height 17
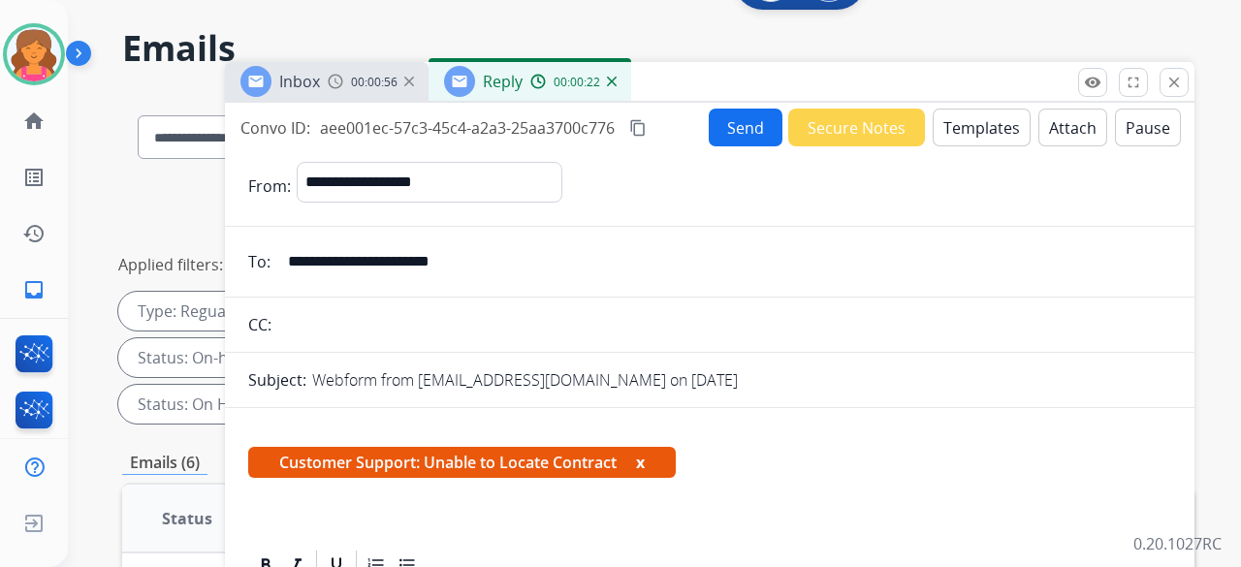
scroll to position [0, 0]
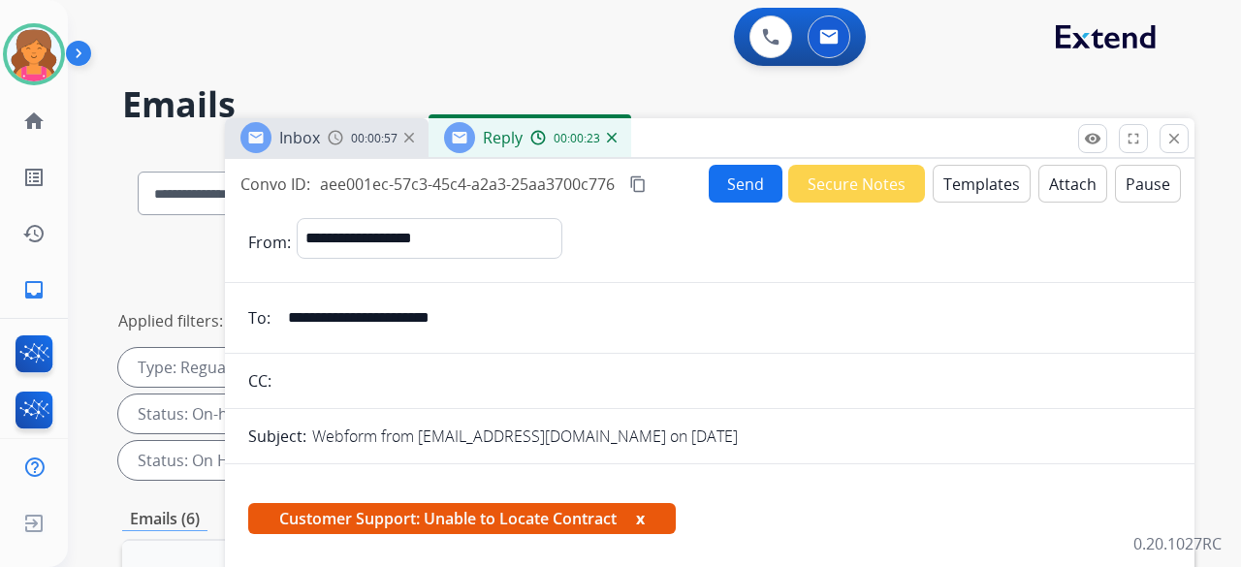
click at [595, 193] on button "Send" at bounding box center [746, 184] width 74 height 38
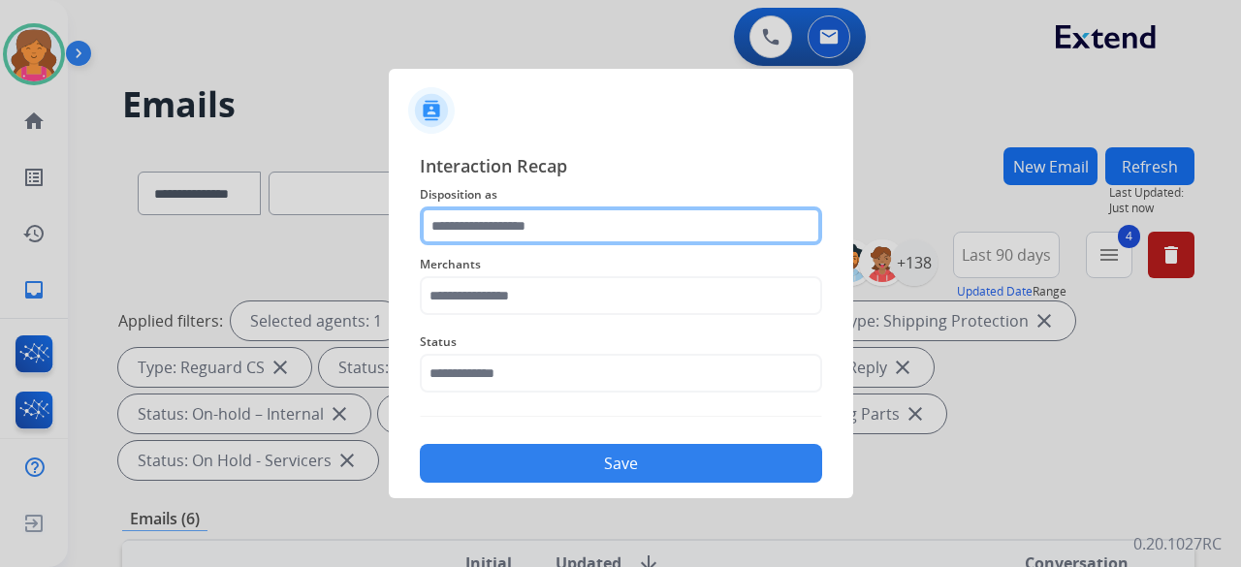
click at [569, 239] on input "text" at bounding box center [621, 225] width 402 height 39
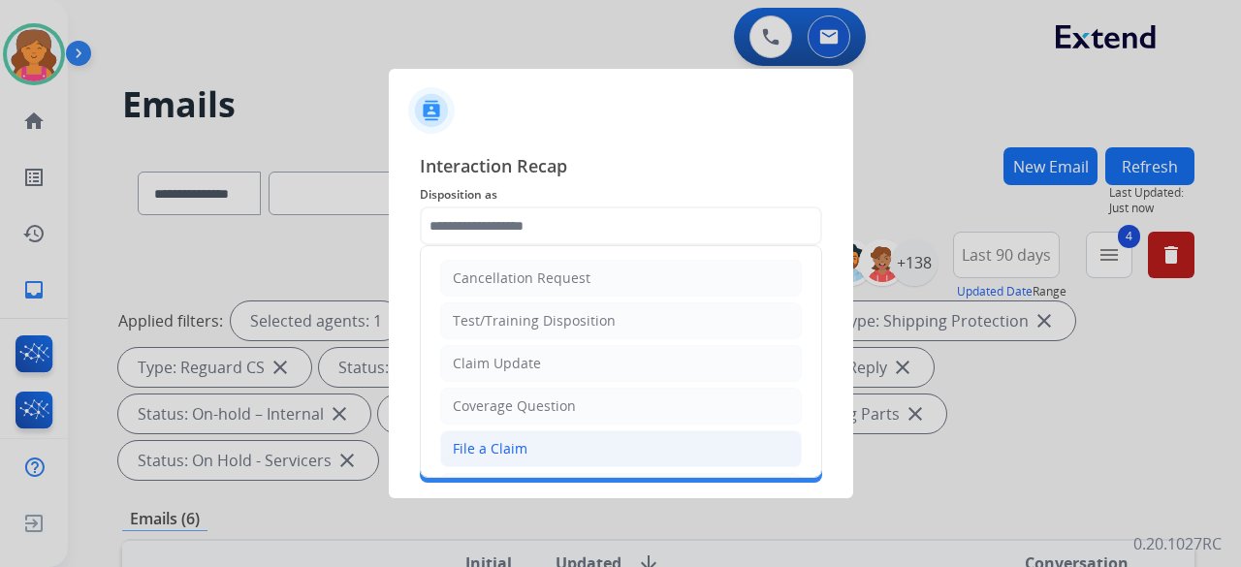
click at [540, 246] on li "File a Claim" at bounding box center [621, 448] width 362 height 37
type input "**********"
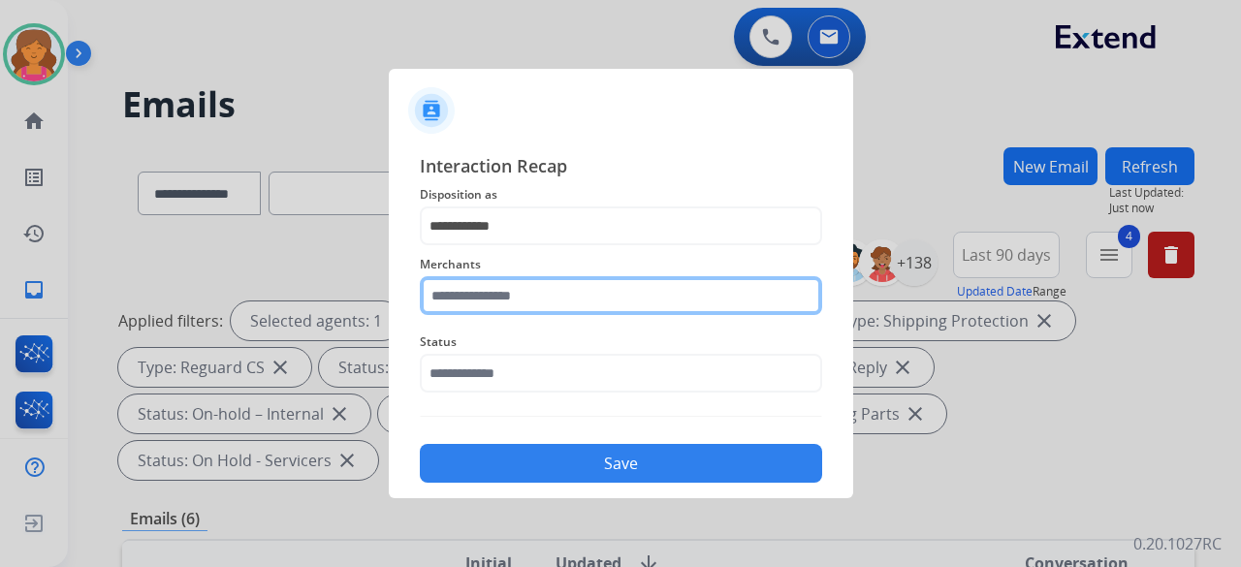
click at [496, 246] on div "Merchants" at bounding box center [621, 284] width 402 height 78
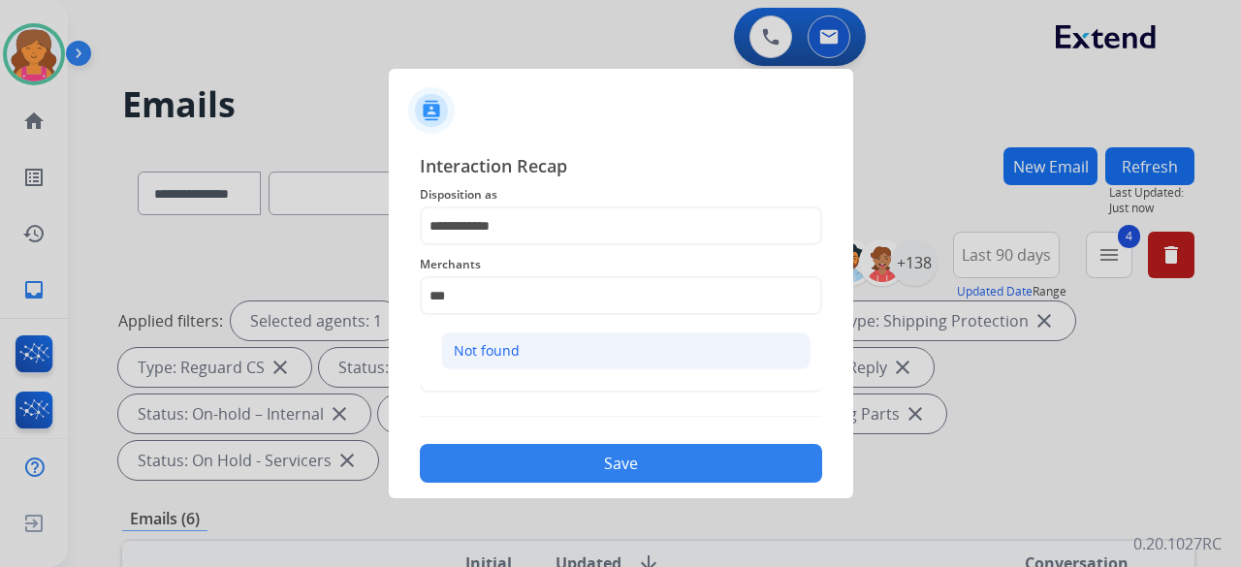
click at [595, 246] on li "Not found" at bounding box center [625, 351] width 369 height 37
type input "*********"
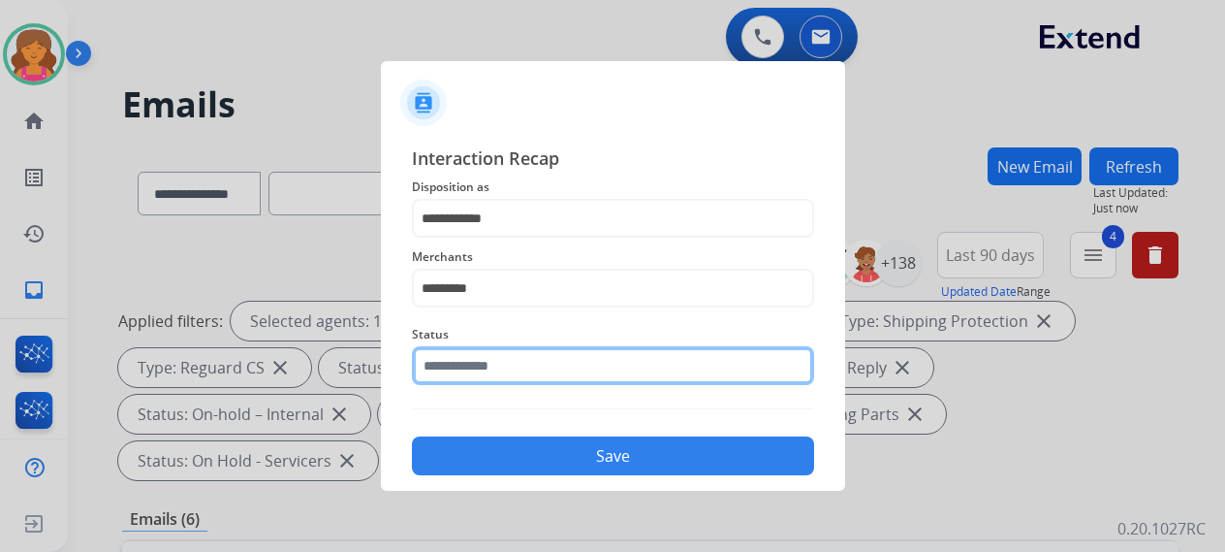
click at [579, 246] on input "text" at bounding box center [613, 365] width 402 height 39
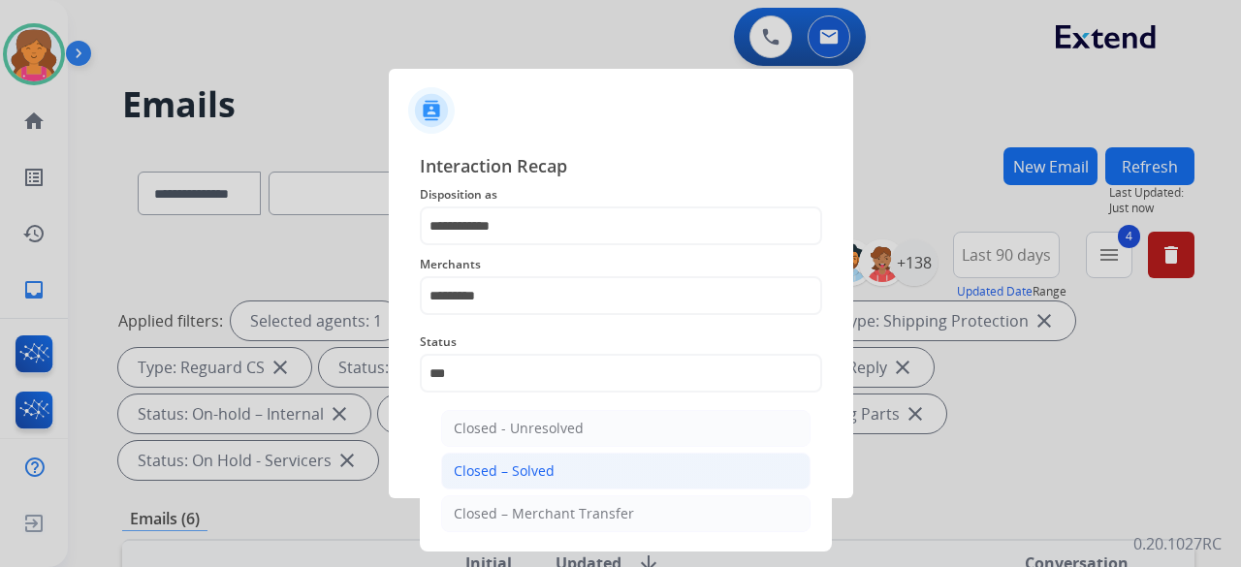
click at [485, 246] on div "Closed – Solved" at bounding box center [504, 470] width 101 height 19
type input "**********"
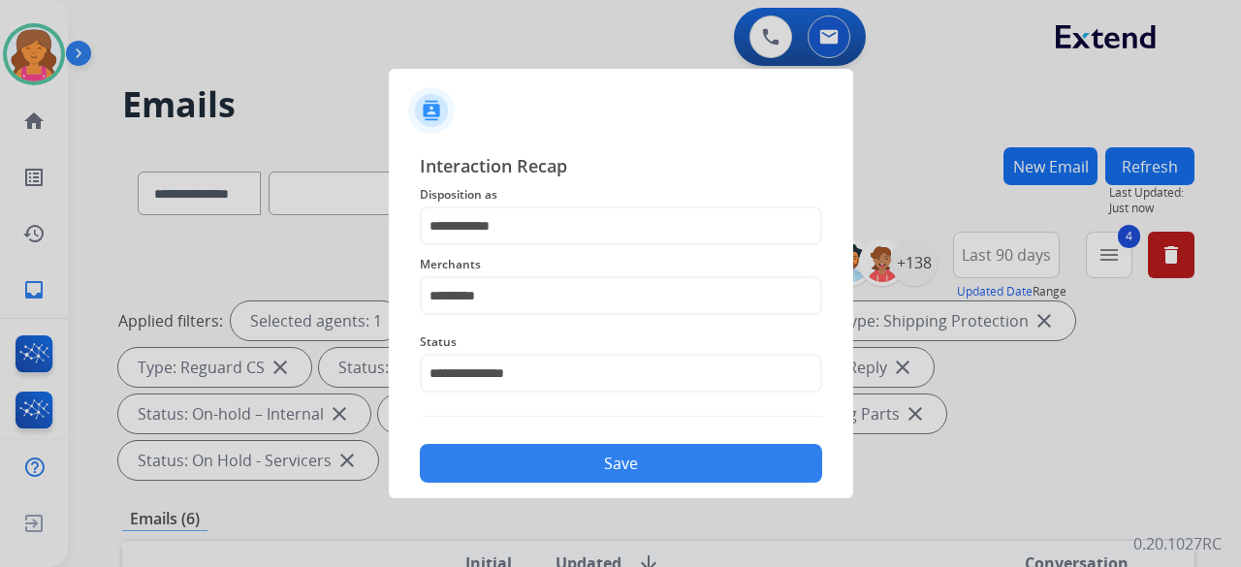
click at [481, 246] on button "Save" at bounding box center [621, 463] width 402 height 39
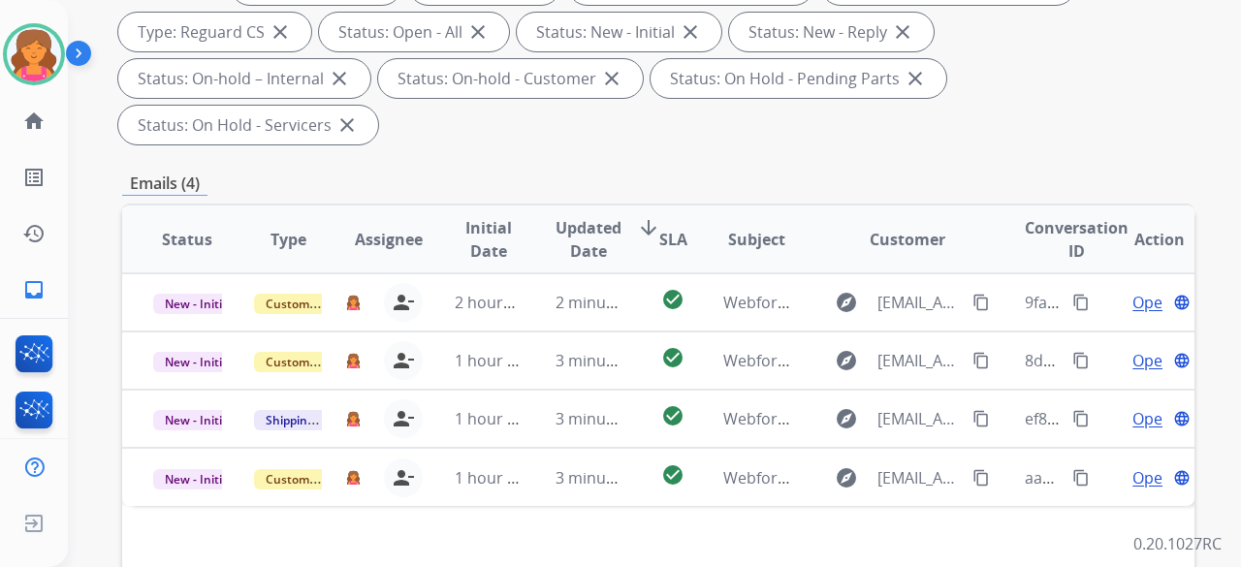
scroll to position [485, 0]
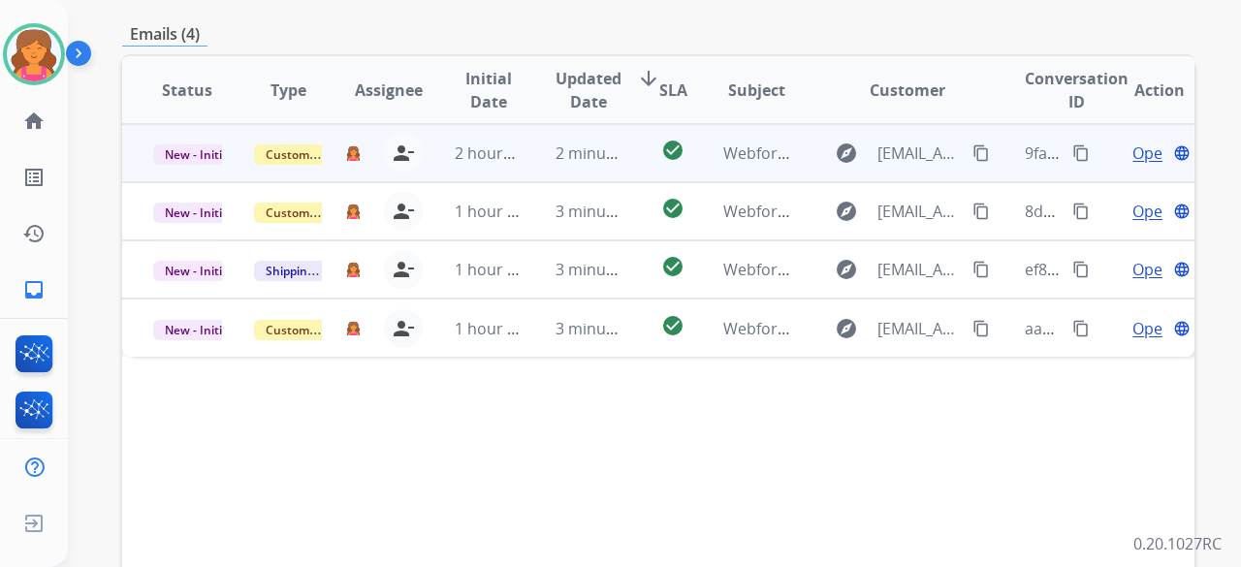
click at [595, 142] on span "Open" at bounding box center [1152, 153] width 40 height 23
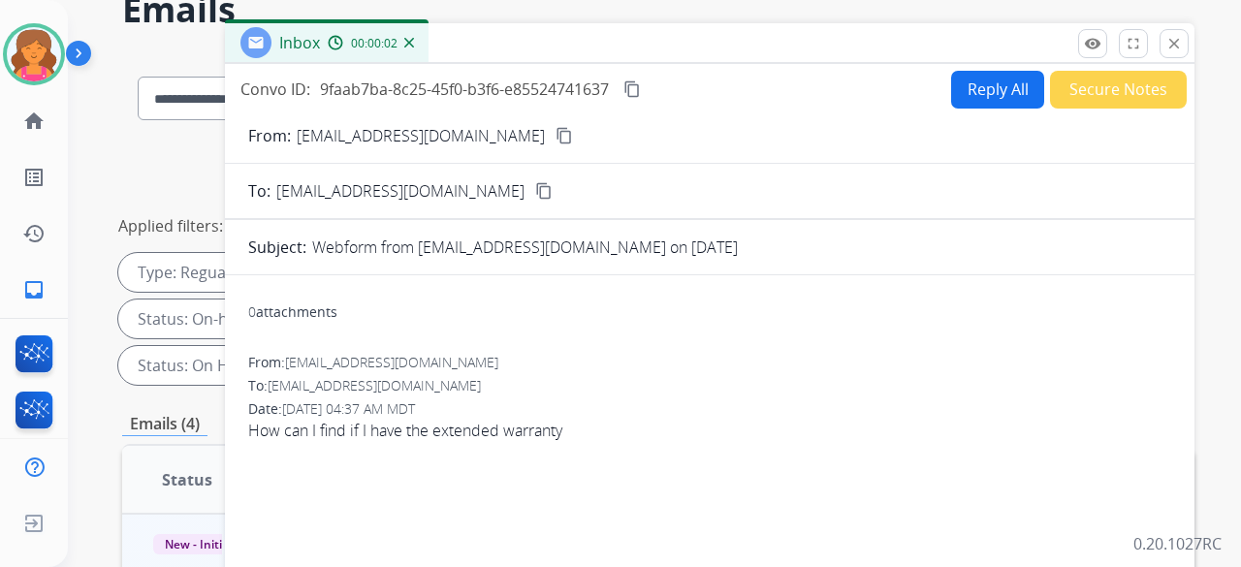
scroll to position [0, 0]
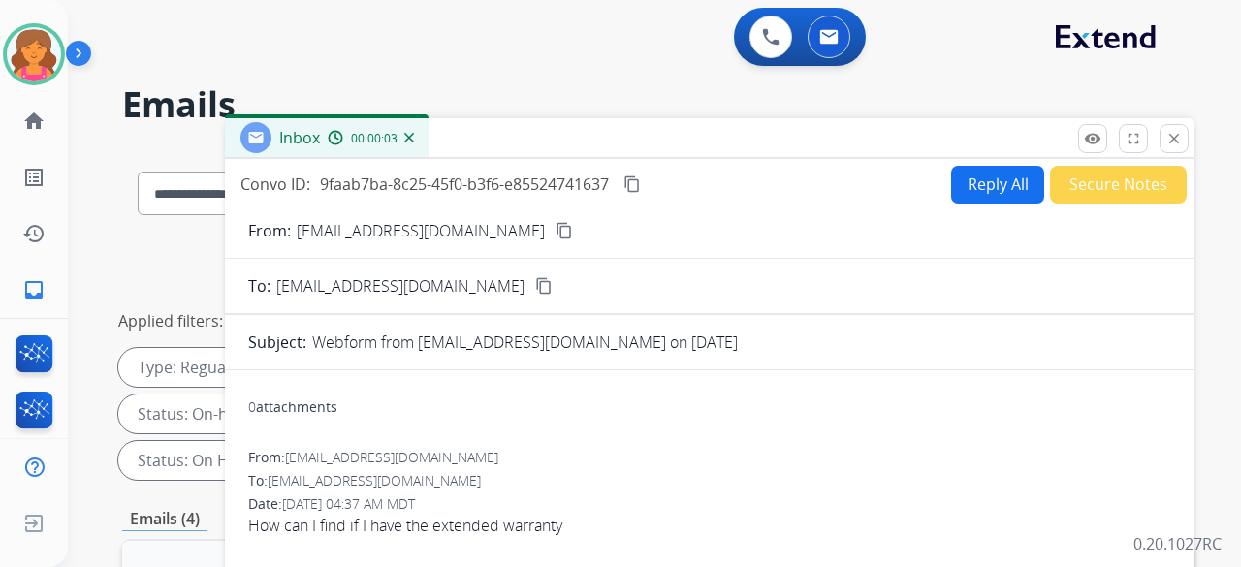
click at [555, 228] on mat-icon "content_copy" at bounding box center [563, 230] width 17 height 17
click at [595, 192] on button "Reply All" at bounding box center [997, 185] width 93 height 38
select select "**********"
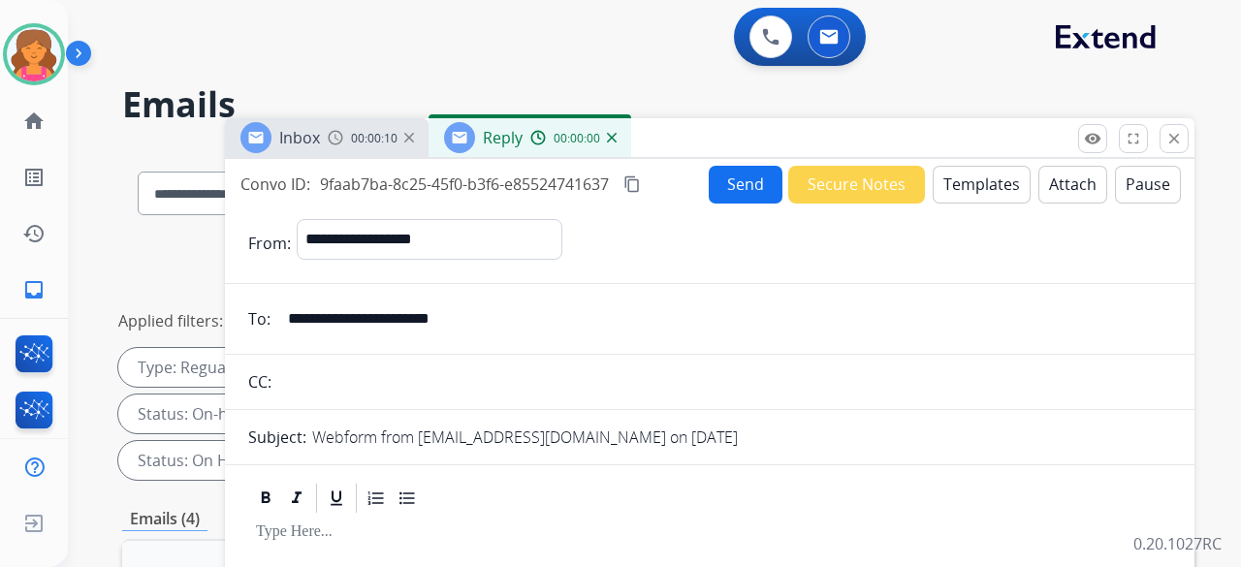
click at [595, 189] on button "Templates" at bounding box center [982, 185] width 98 height 38
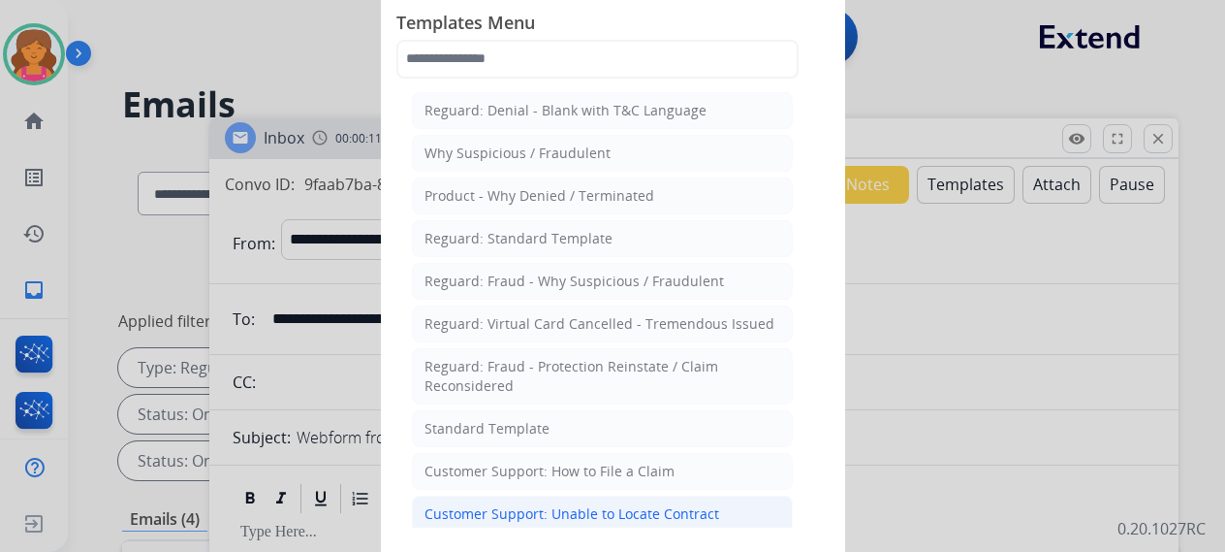
click at [595, 246] on div "Customer Support: Unable to Locate Contract" at bounding box center [572, 513] width 295 height 19
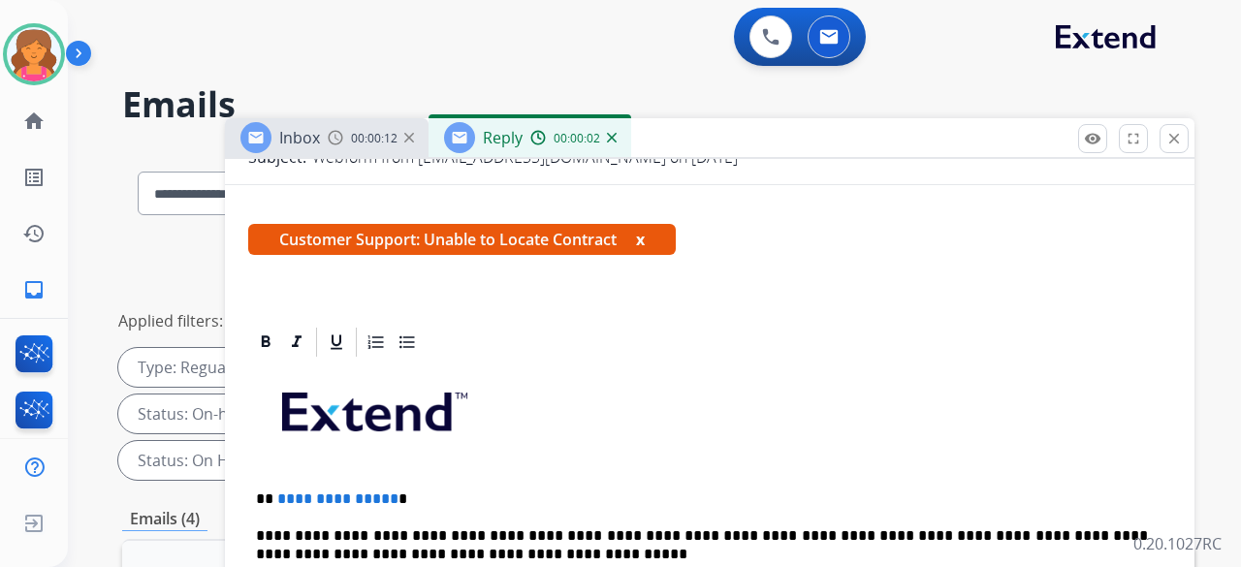
scroll to position [388, 0]
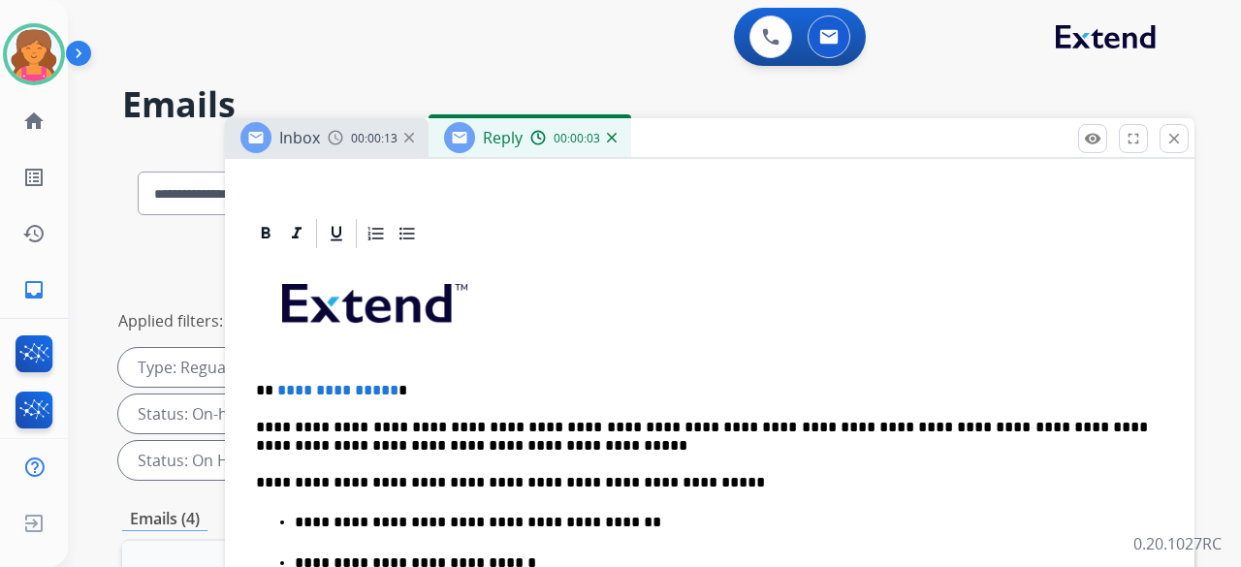
click at [387, 246] on p "**********" at bounding box center [702, 390] width 892 height 17
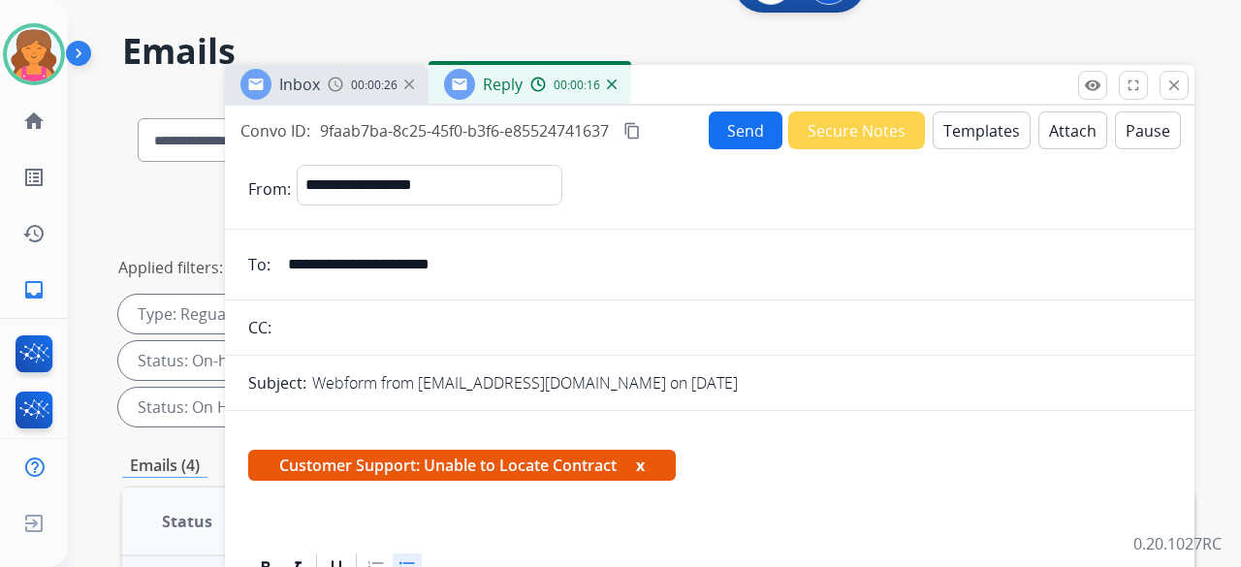
scroll to position [0, 0]
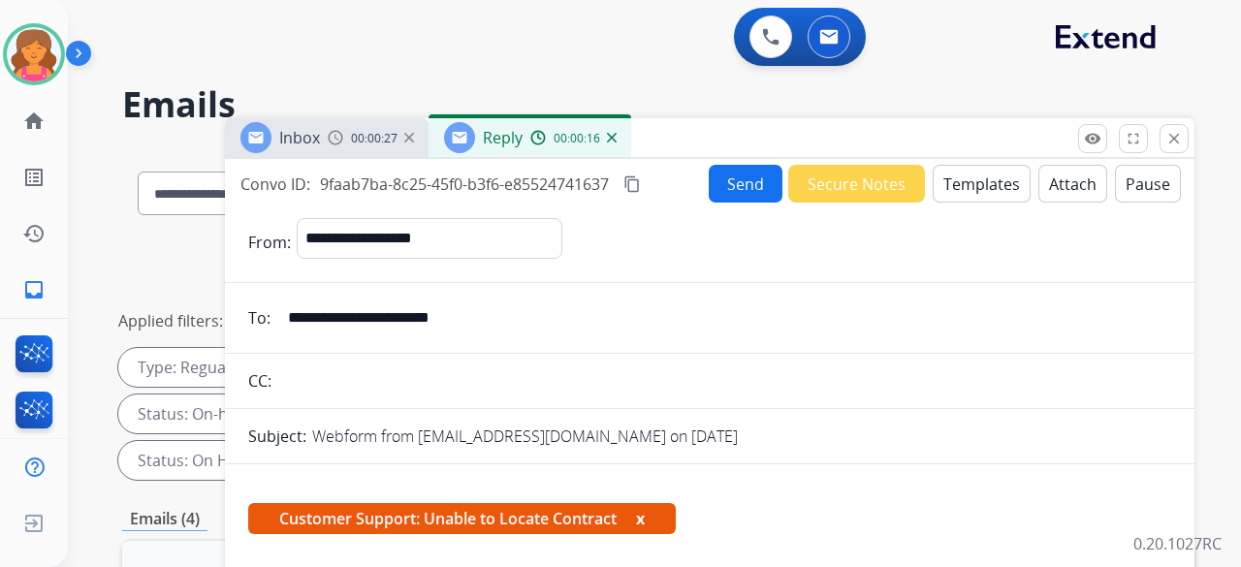
click at [595, 177] on button "Send" at bounding box center [746, 184] width 74 height 38
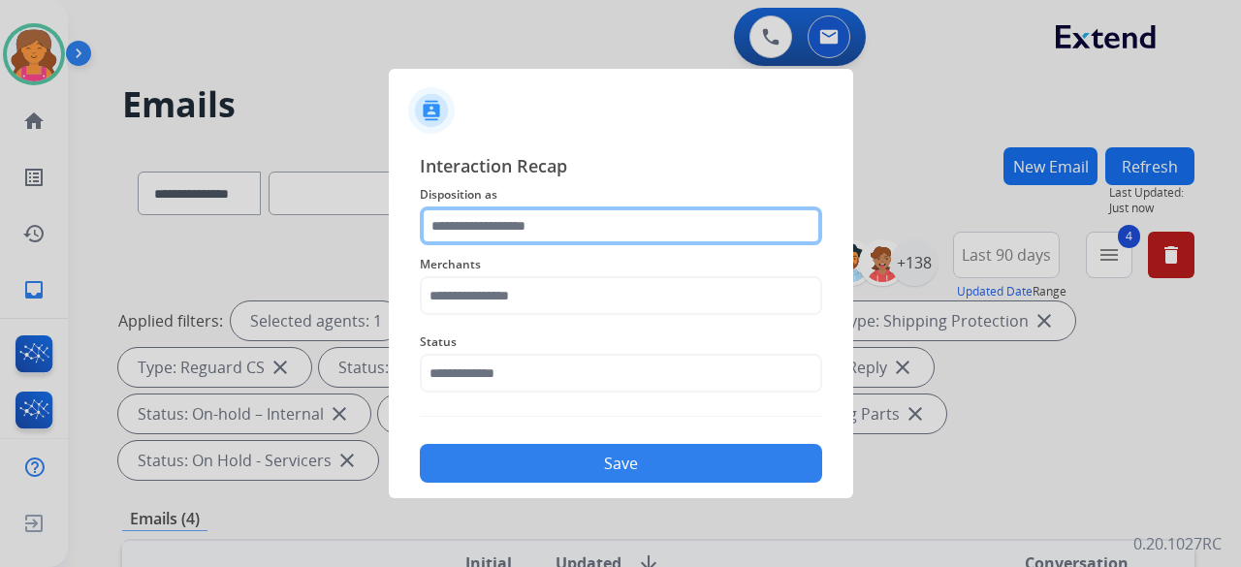
click at [595, 237] on input "text" at bounding box center [621, 225] width 402 height 39
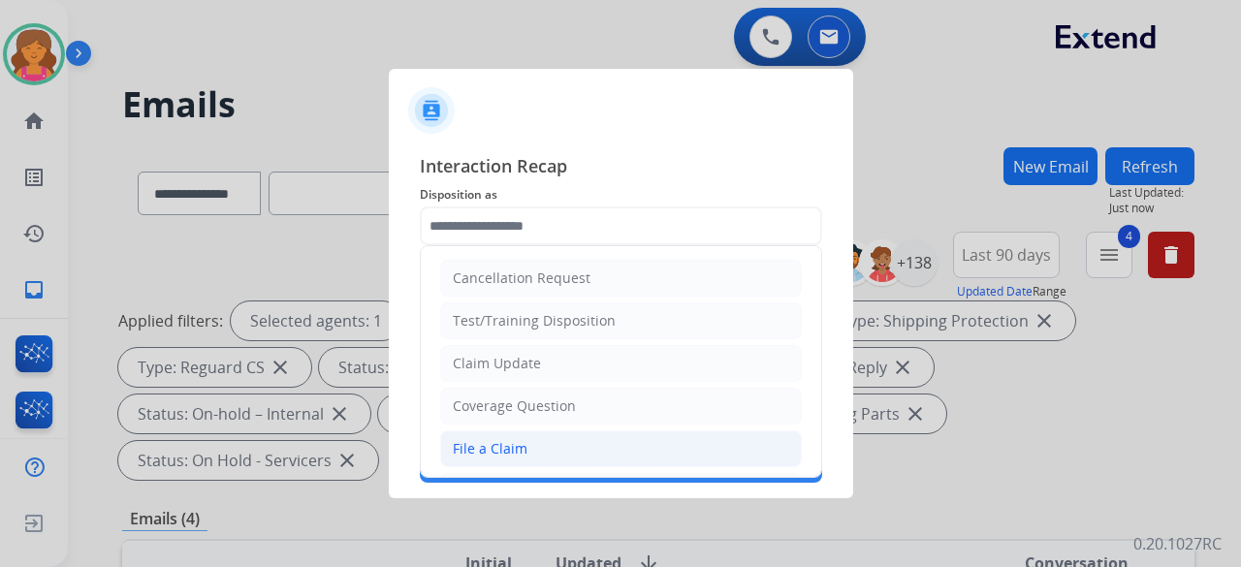
click at [551, 246] on li "File a Claim" at bounding box center [621, 448] width 362 height 37
type input "**********"
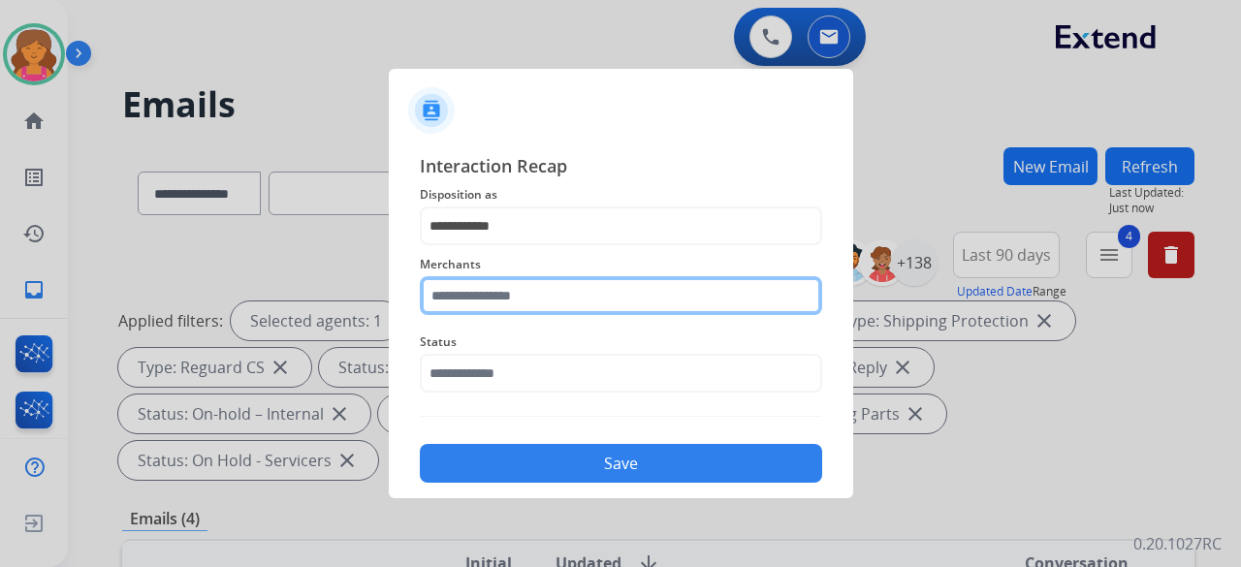
click at [505, 246] on input "text" at bounding box center [621, 295] width 402 height 39
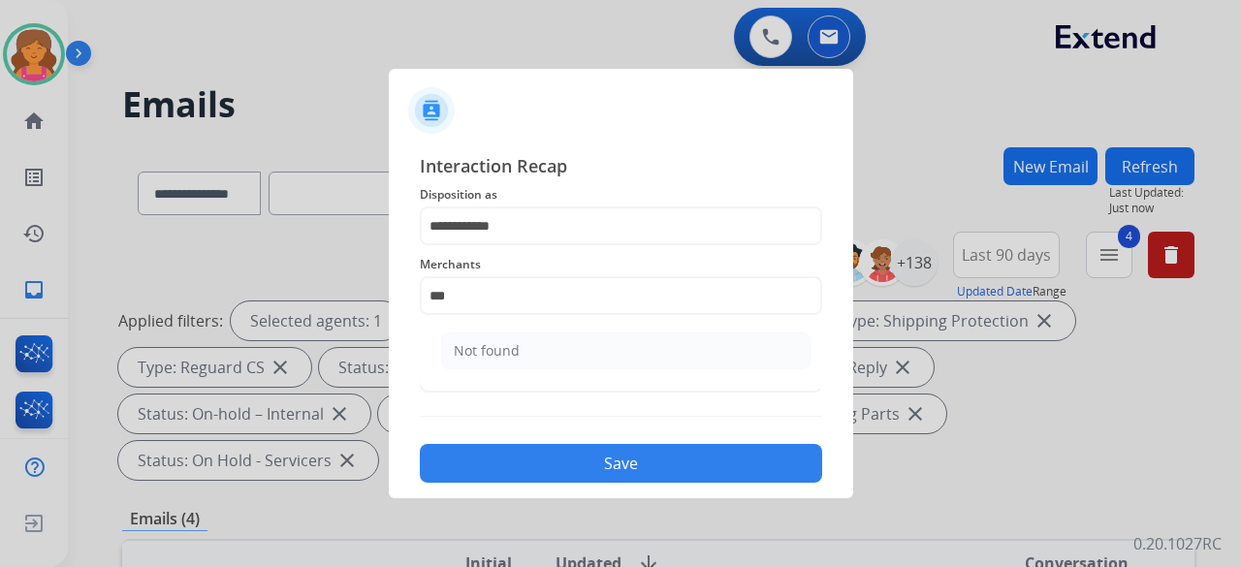
click at [484, 246] on ul "Not found" at bounding box center [625, 356] width 381 height 66
click at [481, 246] on div "Not found" at bounding box center [487, 350] width 66 height 19
type input "*********"
click at [481, 246] on span "Status" at bounding box center [621, 342] width 402 height 23
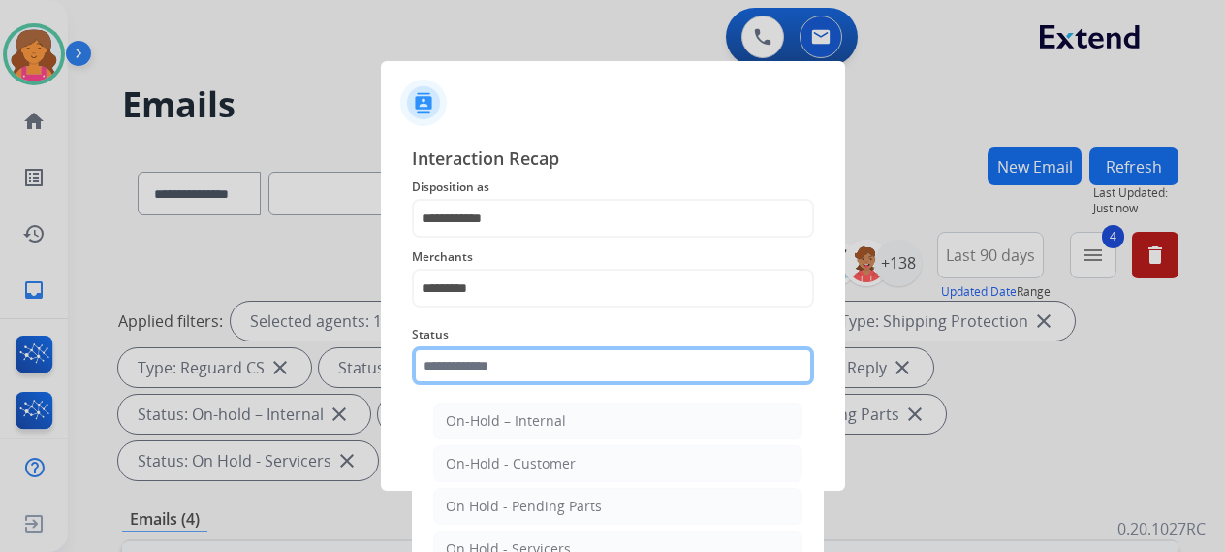
click at [479, 246] on input "text" at bounding box center [613, 365] width 402 height 39
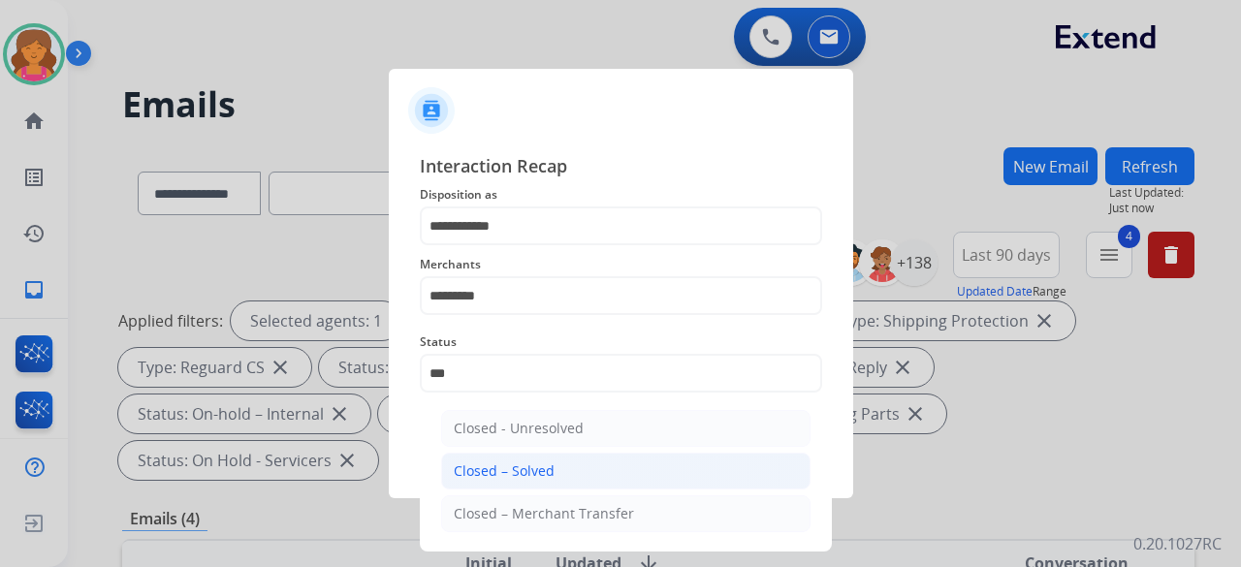
click at [489, 246] on div "Closed – Solved" at bounding box center [504, 470] width 101 height 19
type input "**********"
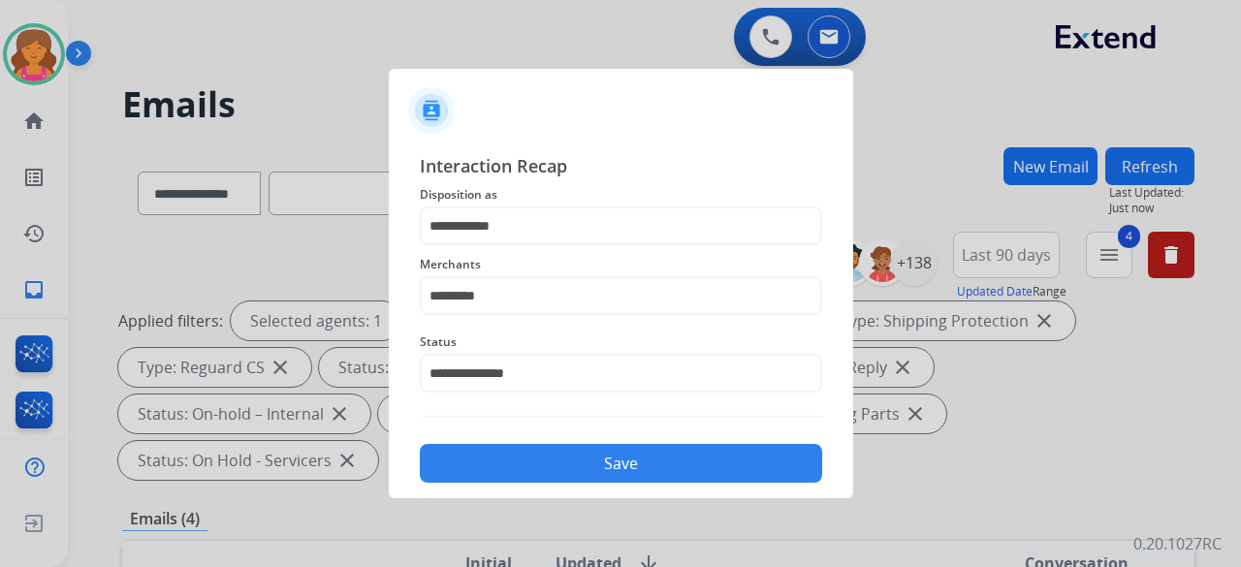
click at [489, 246] on button "Save" at bounding box center [621, 463] width 402 height 39
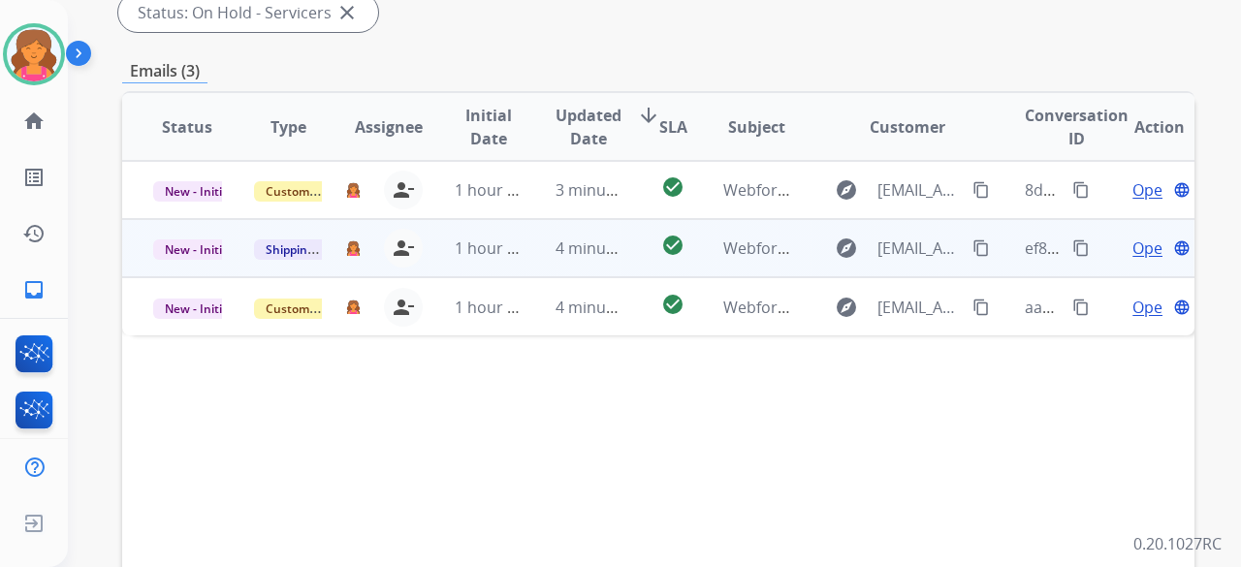
scroll to position [291, 0]
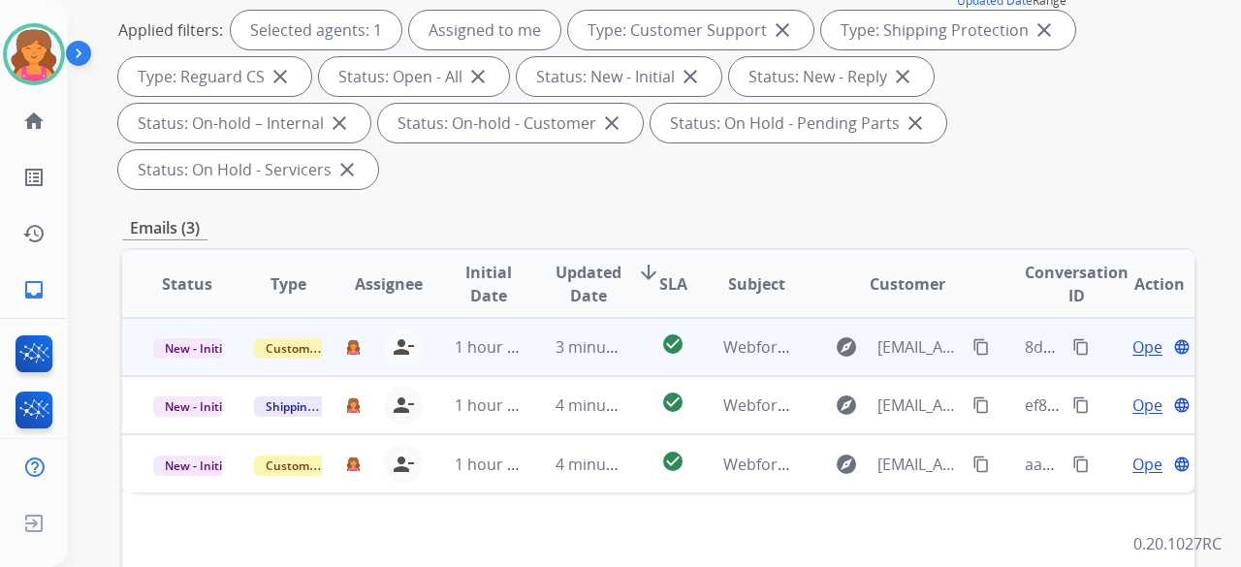
click at [595, 246] on span "Open" at bounding box center [1152, 346] width 40 height 23
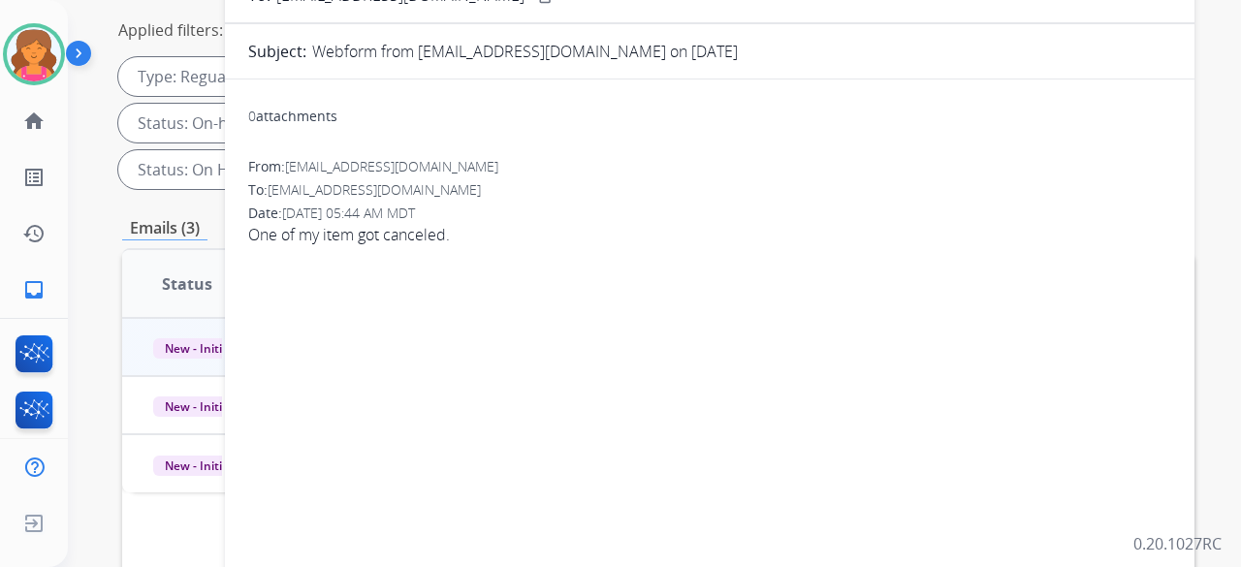
scroll to position [97, 0]
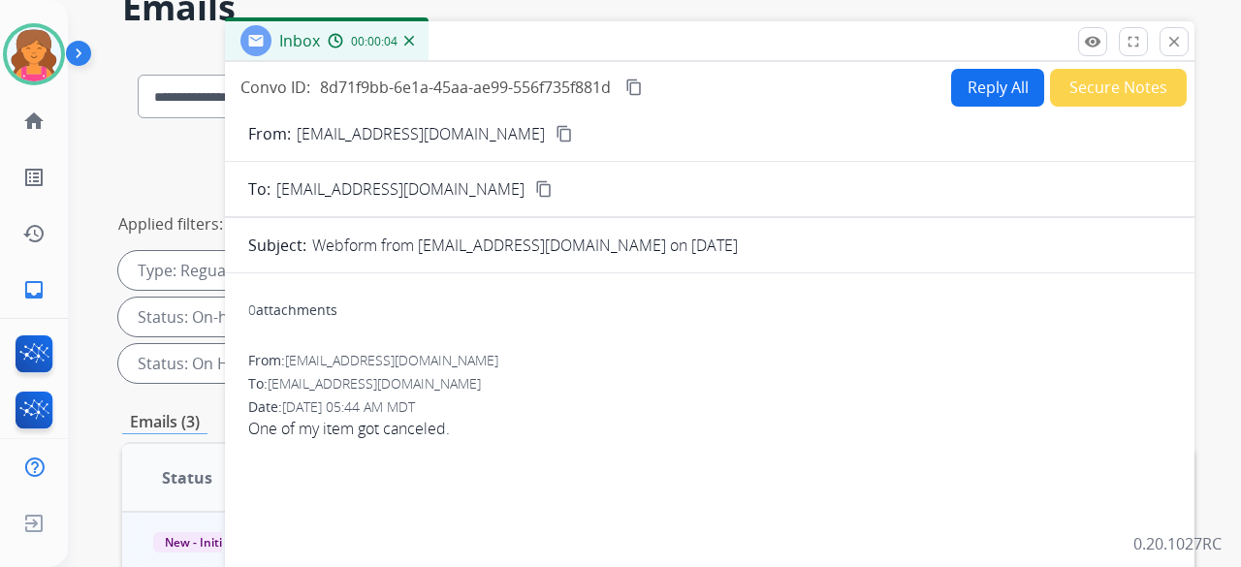
click at [595, 86] on button "Reply All" at bounding box center [997, 88] width 93 height 38
select select "**********"
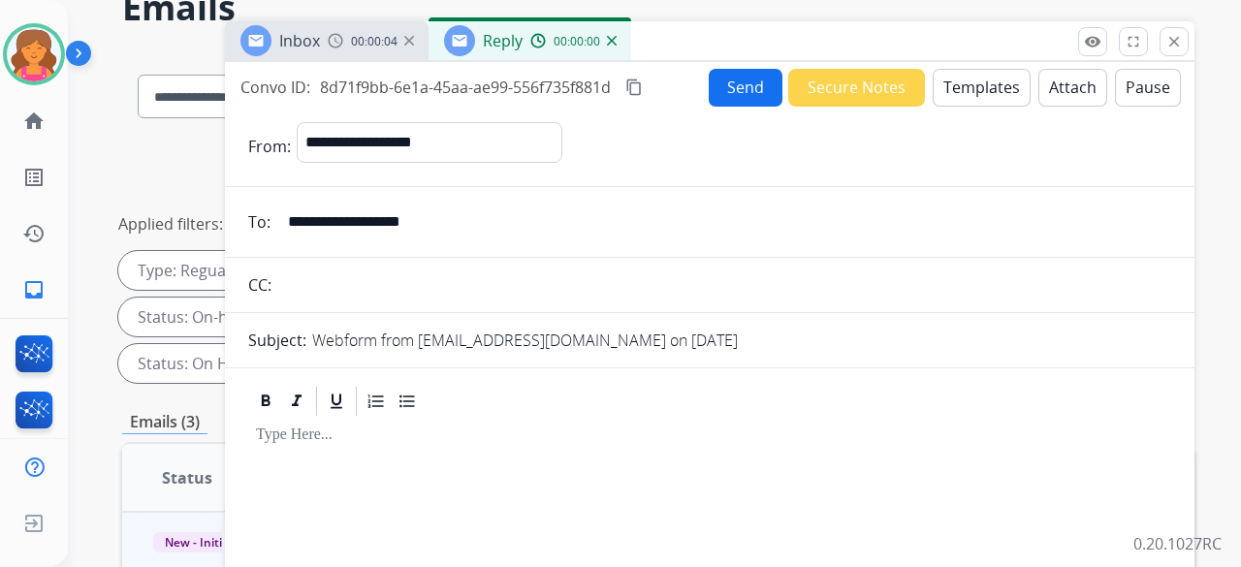
click at [595, 86] on button "Templates" at bounding box center [982, 88] width 98 height 38
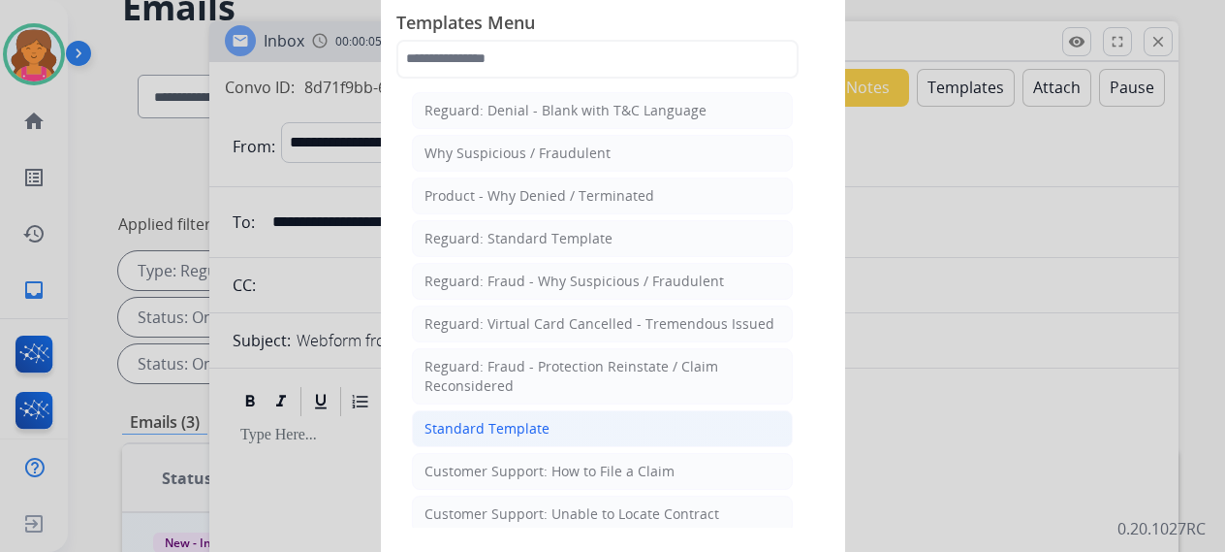
click at [460, 246] on div "Standard Template" at bounding box center [487, 428] width 125 height 19
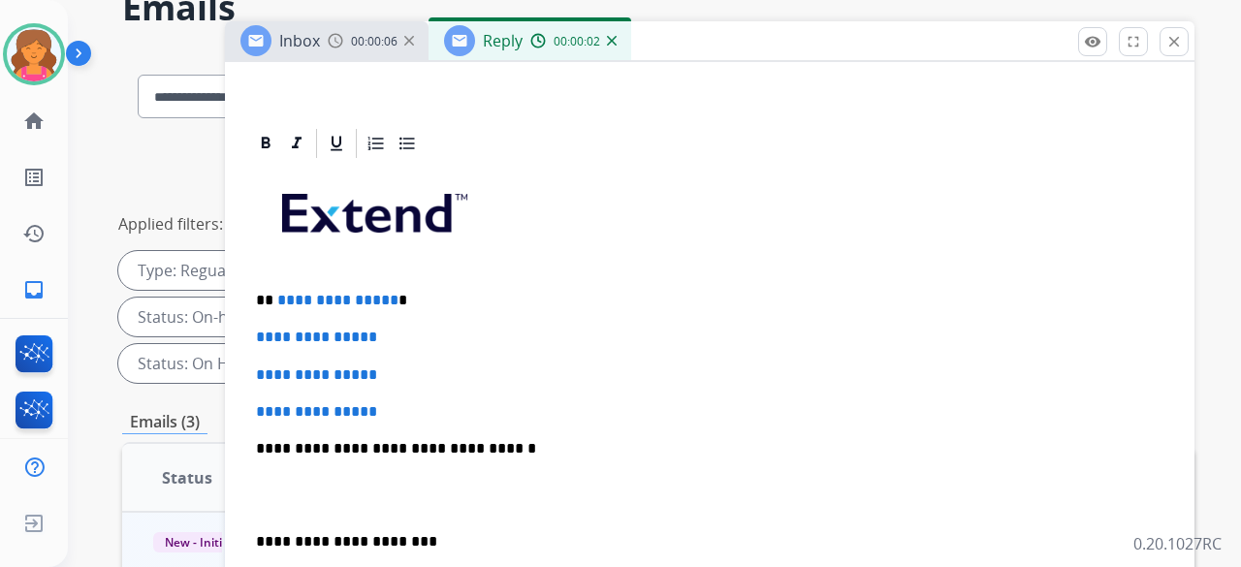
scroll to position [388, 0]
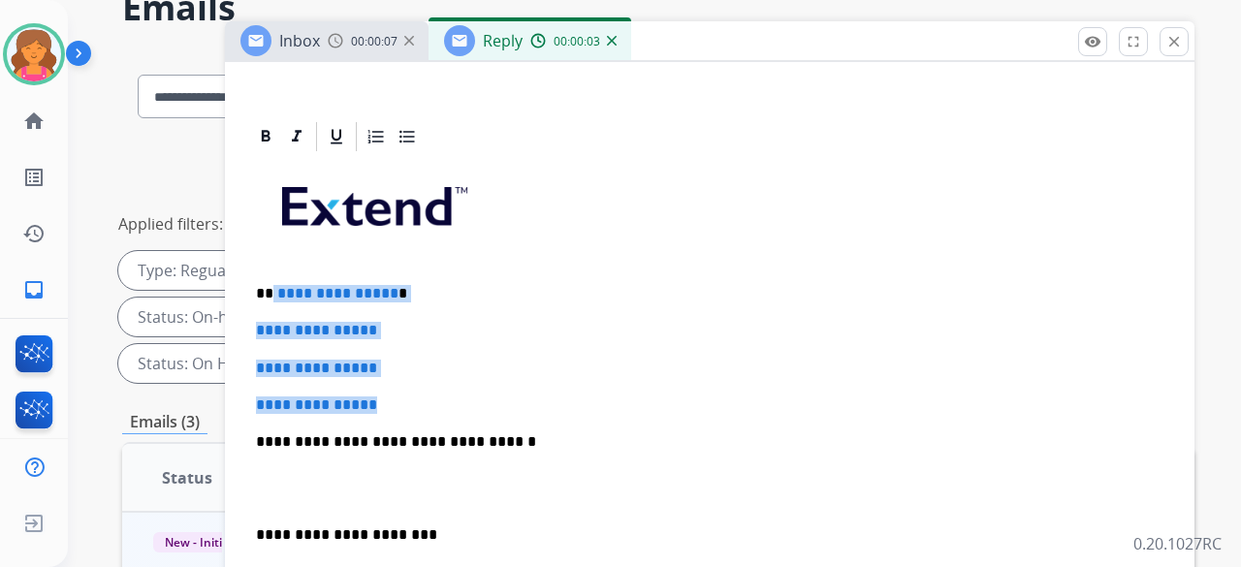
drag, startPoint x: 429, startPoint y: 383, endPoint x: 272, endPoint y: 270, distance: 193.2
click at [272, 246] on div "**********" at bounding box center [709, 487] width 923 height 667
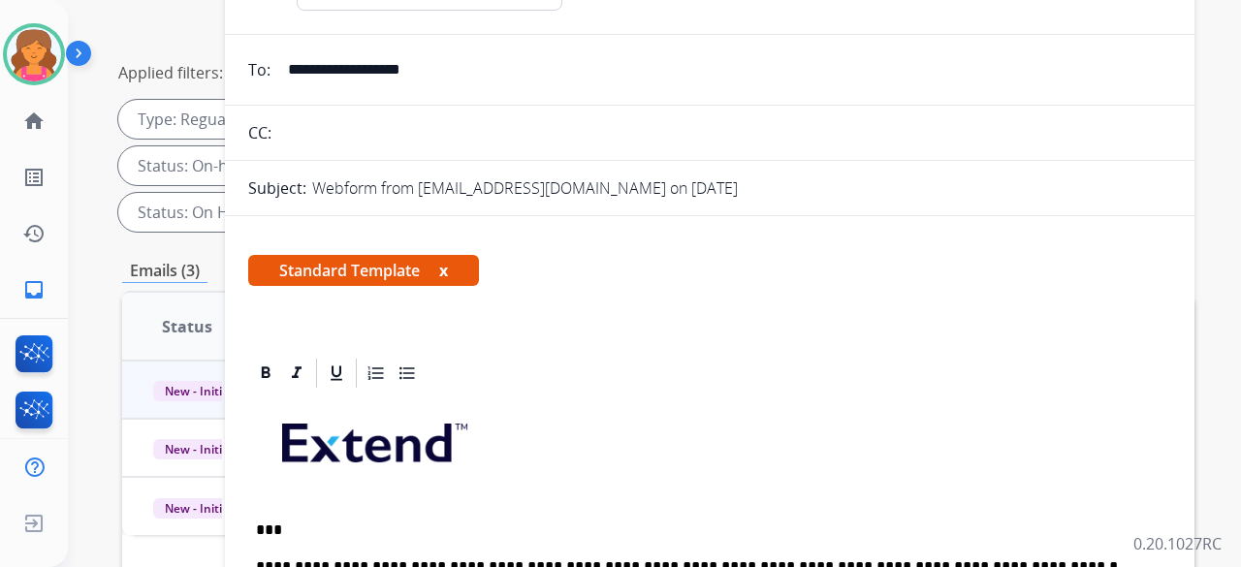
scroll to position [0, 0]
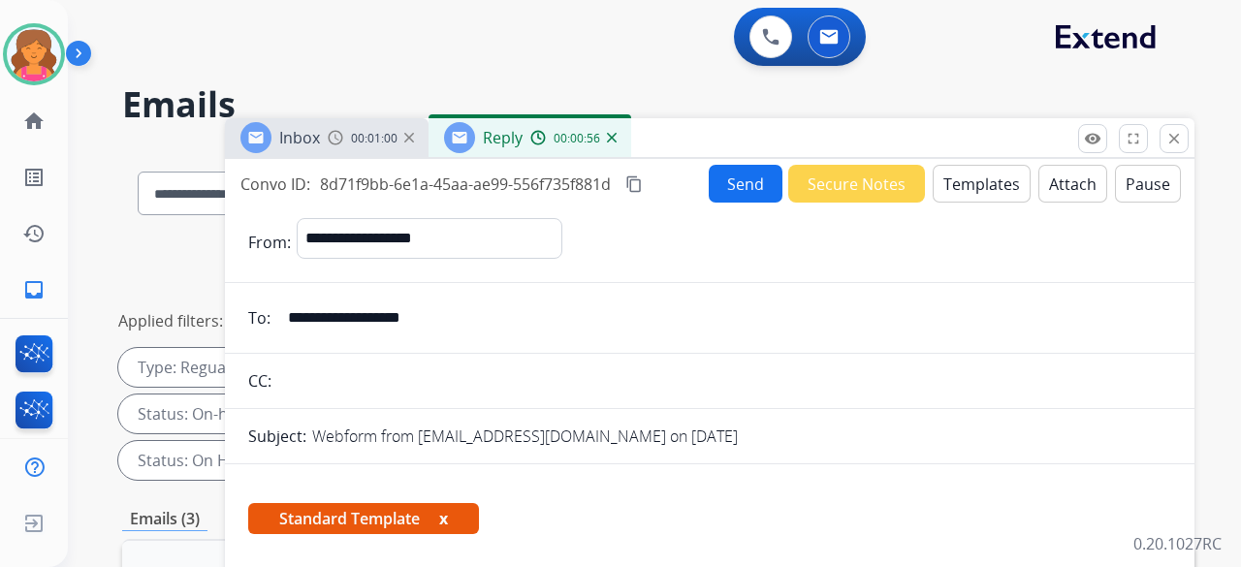
click at [595, 181] on button "Send" at bounding box center [746, 184] width 74 height 38
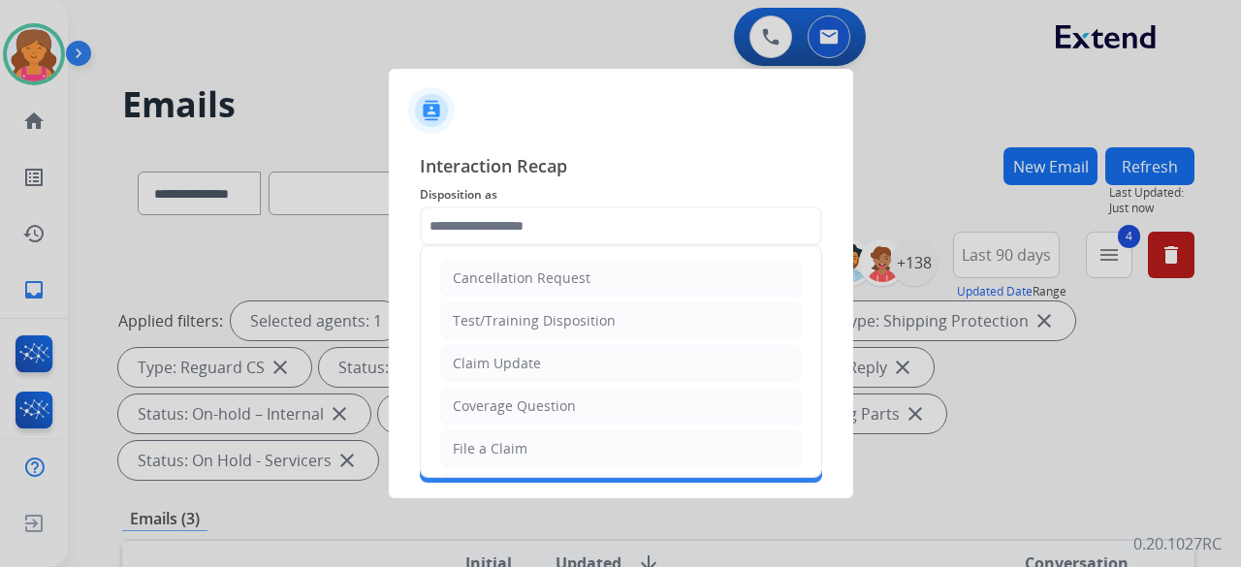
click at [467, 226] on input "text" at bounding box center [621, 225] width 402 height 39
drag, startPoint x: 487, startPoint y: 414, endPoint x: 491, endPoint y: 392, distance: 22.6
click at [488, 246] on li "Coverage Question" at bounding box center [621, 406] width 362 height 37
type input "**********"
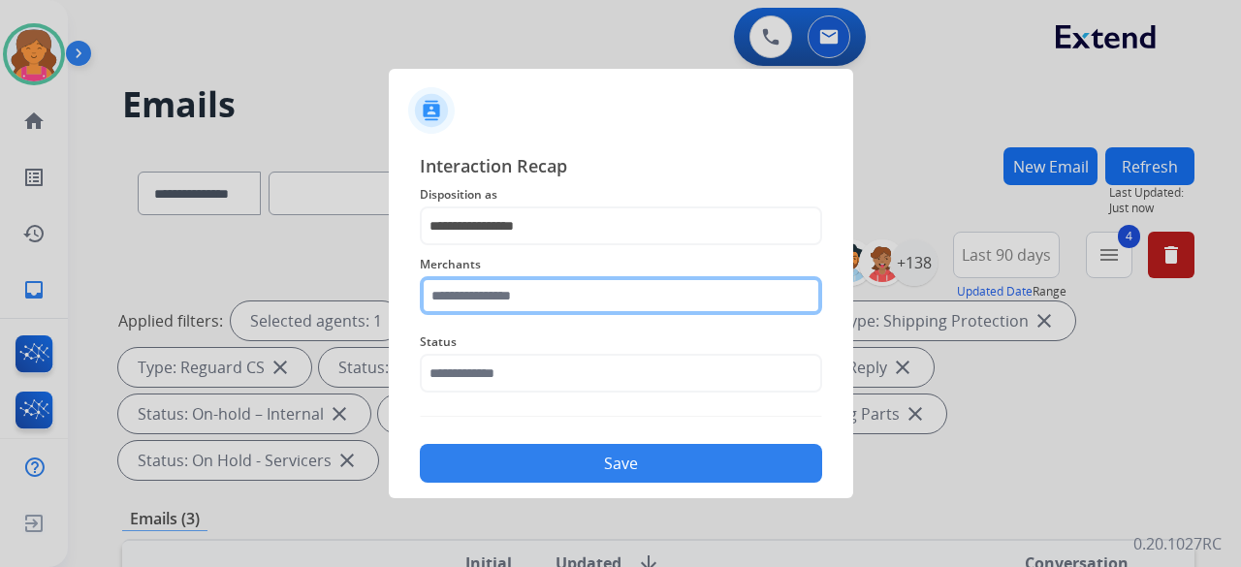
click at [507, 246] on input "text" at bounding box center [621, 295] width 402 height 39
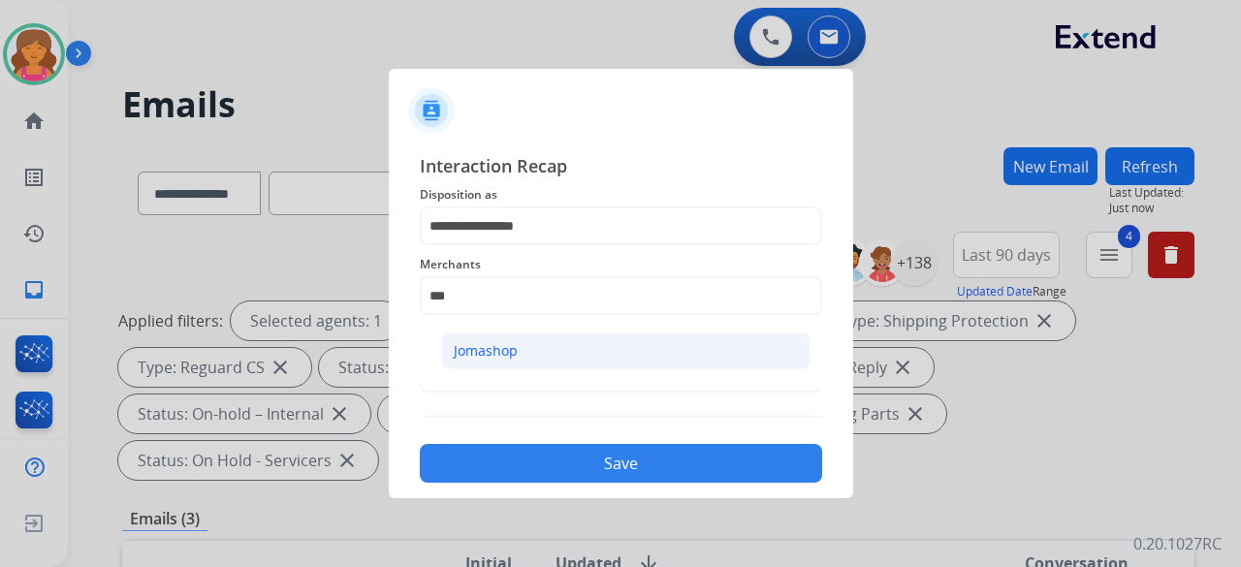
click at [490, 246] on div "Jomashop" at bounding box center [486, 350] width 64 height 19
type input "********"
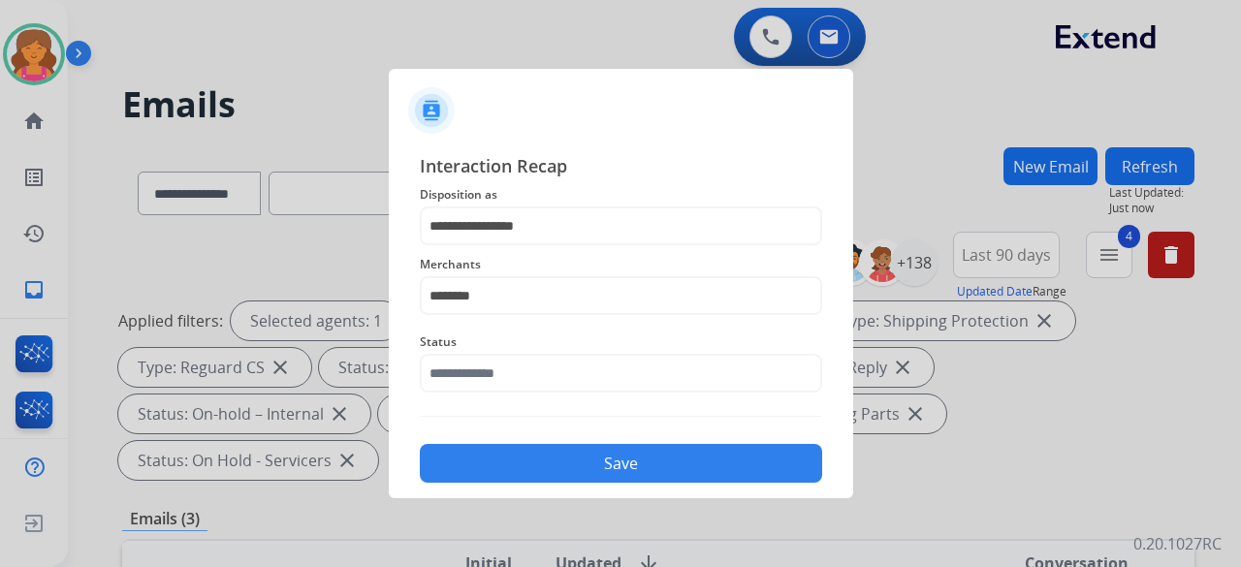
drag, startPoint x: 490, startPoint y: 352, endPoint x: 489, endPoint y: 370, distance: 18.4
click at [490, 246] on span "Status" at bounding box center [621, 342] width 402 height 23
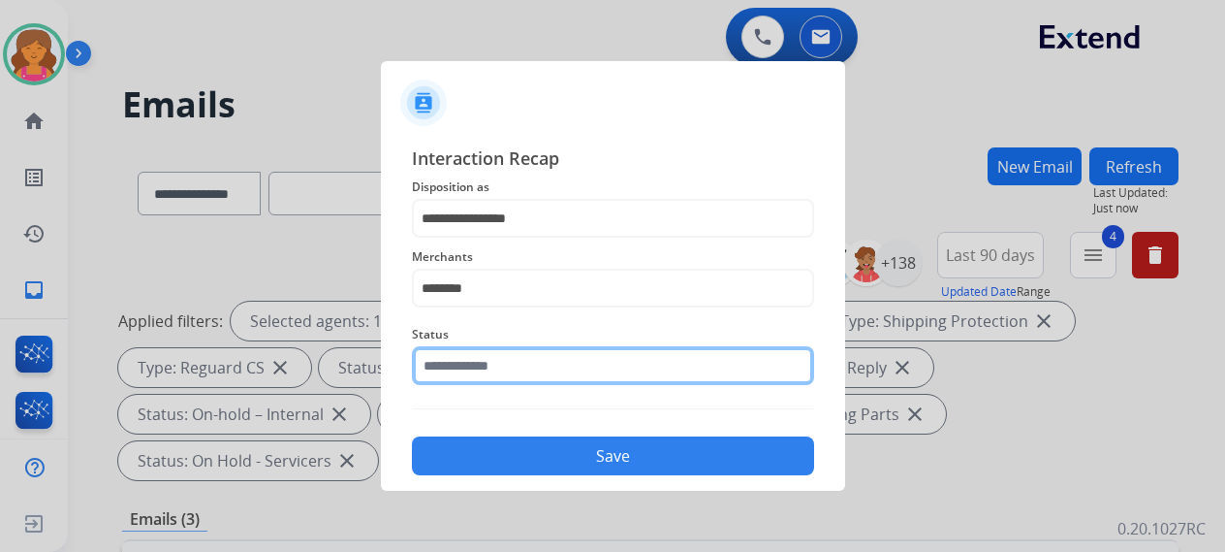
click at [489, 246] on input "text" at bounding box center [613, 365] width 402 height 39
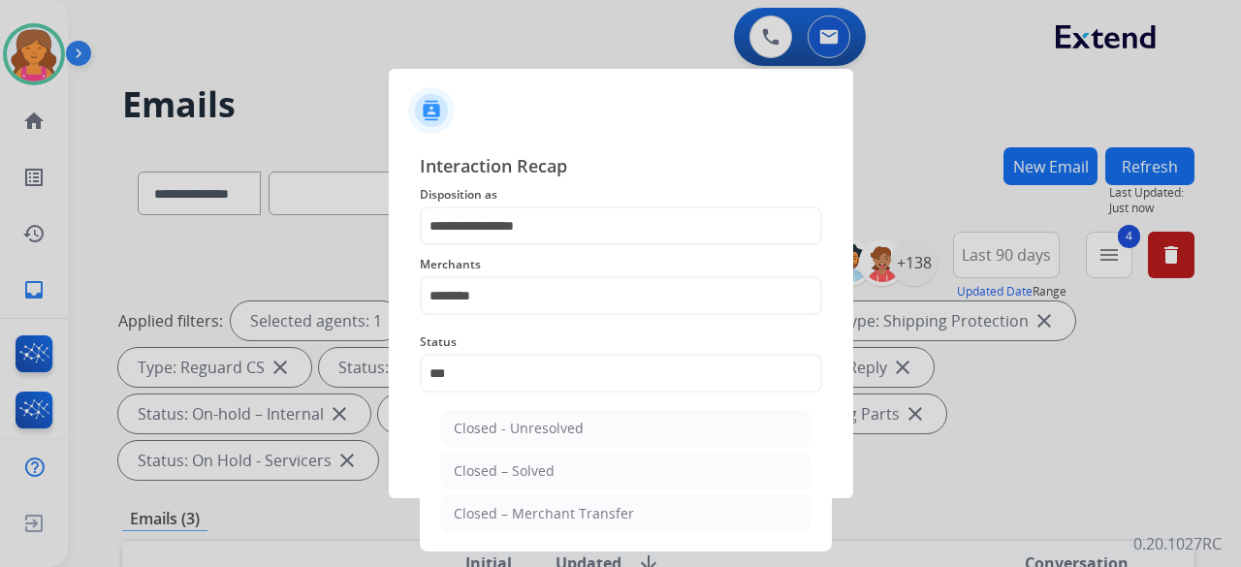
click at [525, 246] on ul "Closed - Unresolved Closed – Solved Closed – Merchant Transfer" at bounding box center [625, 475] width 381 height 151
click at [524, 246] on div "Closed – Solved" at bounding box center [504, 470] width 101 height 19
type input "**********"
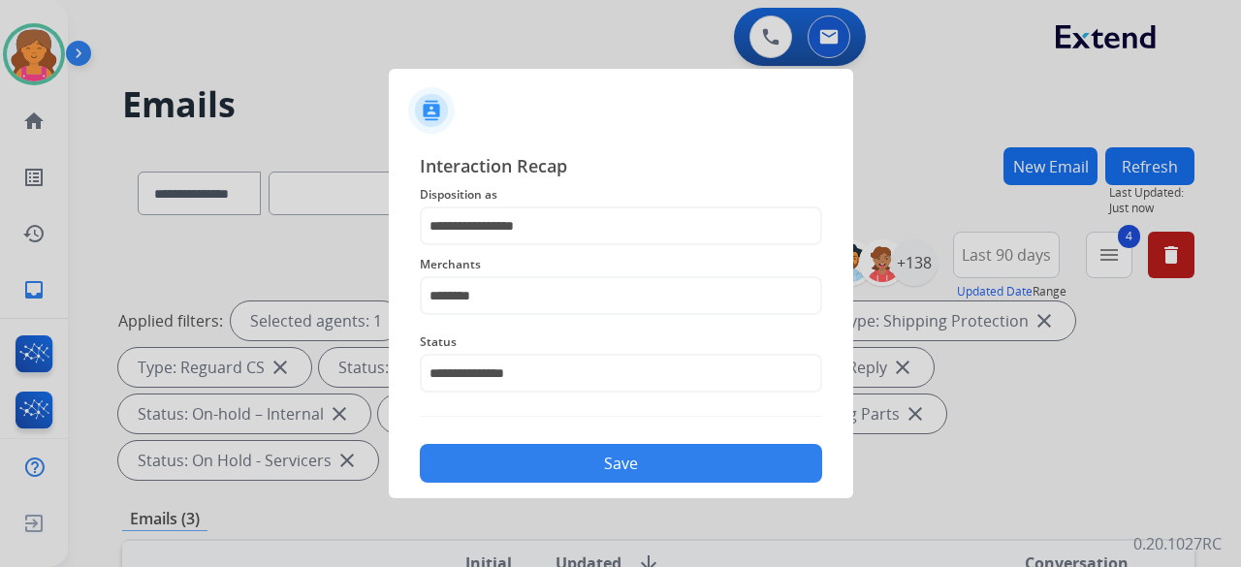
click at [523, 246] on button "Save" at bounding box center [621, 463] width 402 height 39
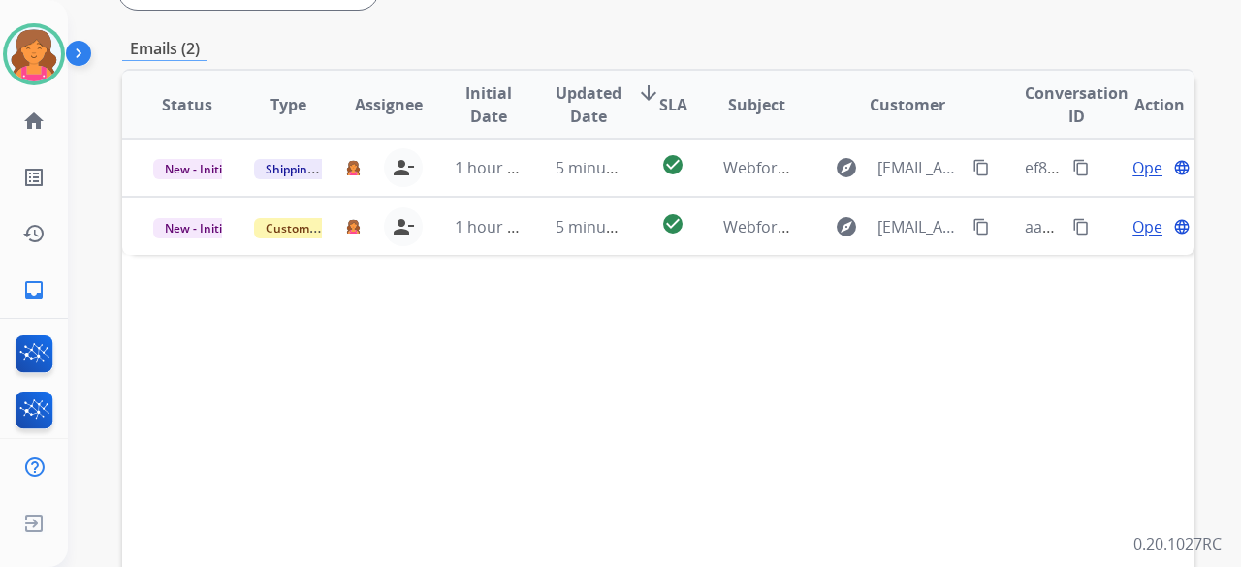
scroll to position [485, 0]
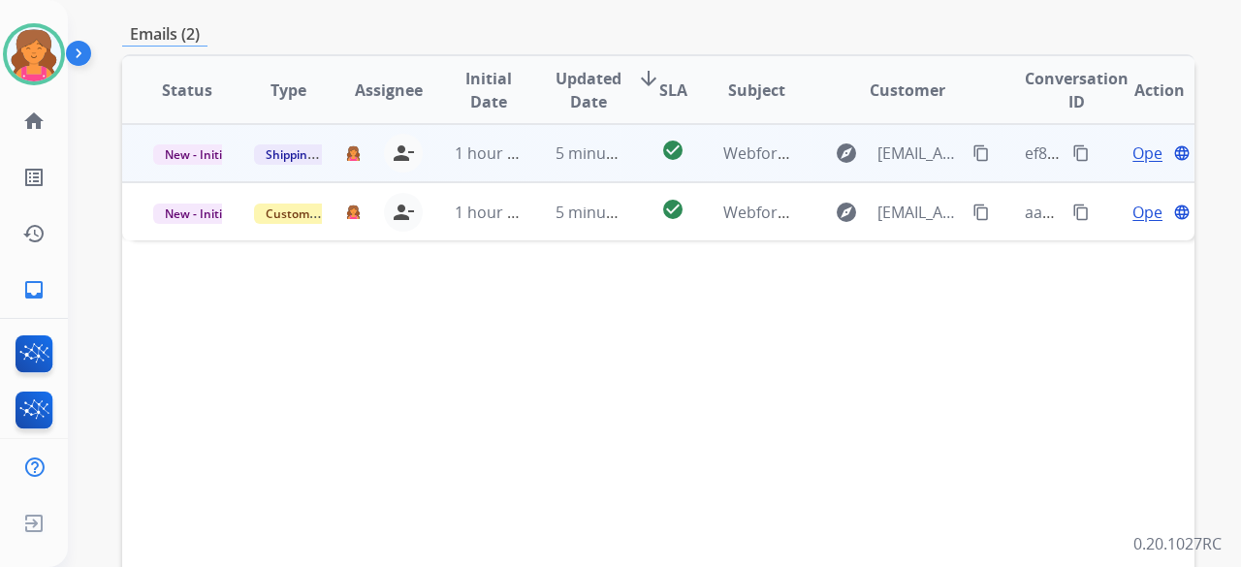
click at [595, 142] on span "Open" at bounding box center [1152, 153] width 40 height 23
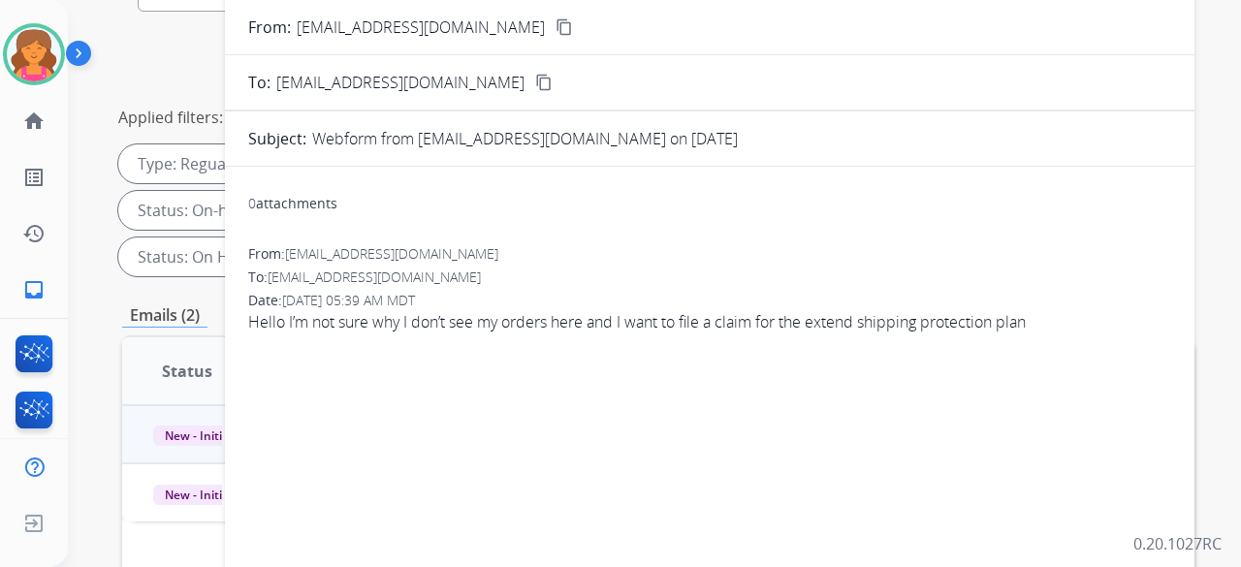
scroll to position [0, 0]
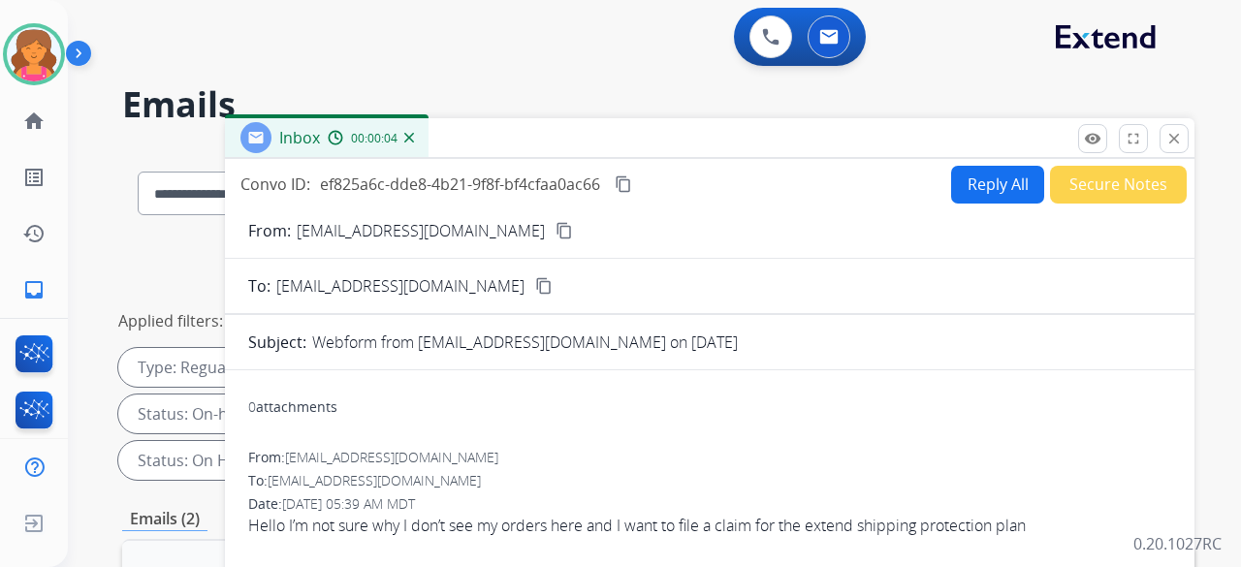
click at [555, 222] on mat-icon "content_copy" at bounding box center [563, 230] width 17 height 17
click at [595, 185] on button "Reply All" at bounding box center [997, 185] width 93 height 38
select select "**********"
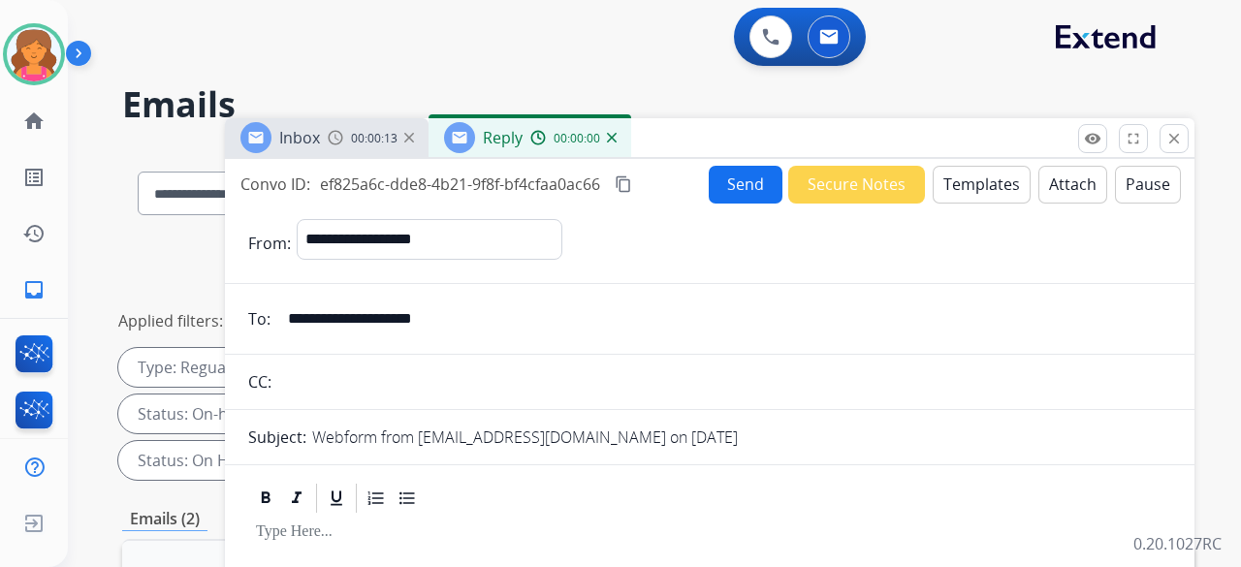
click at [595, 182] on button "Templates" at bounding box center [982, 185] width 98 height 38
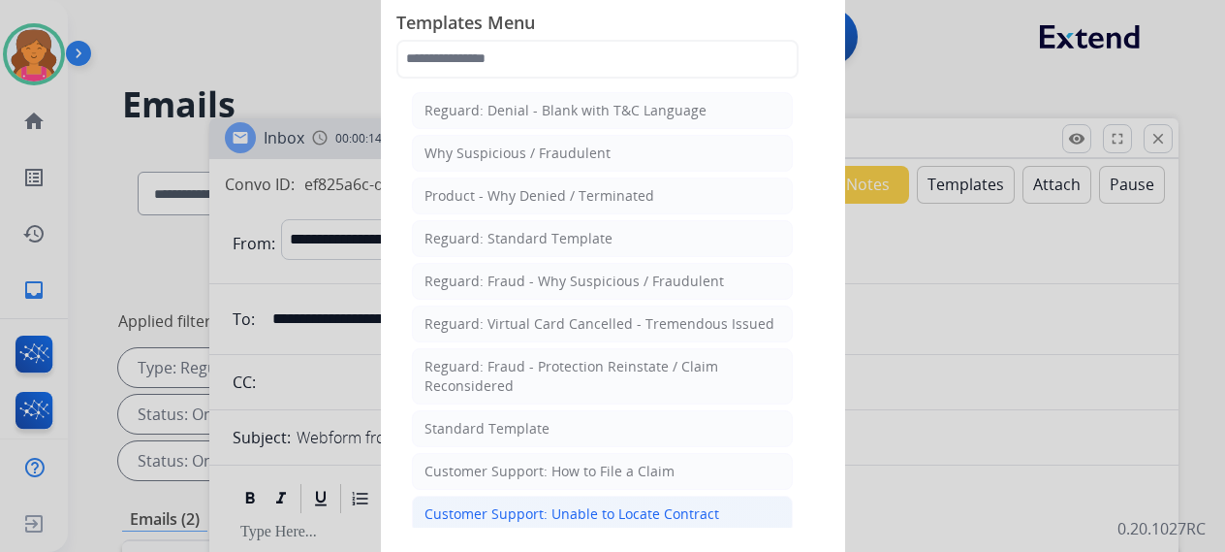
click at [595, 246] on li "Customer Support: Unable to Locate Contract" at bounding box center [602, 513] width 381 height 37
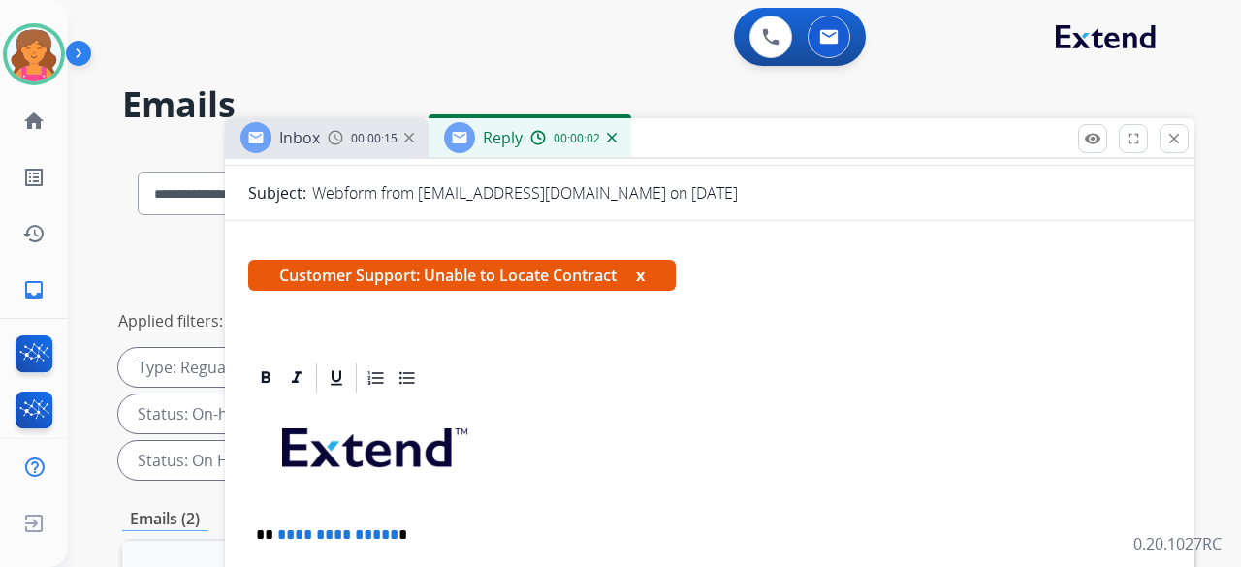
scroll to position [388, 0]
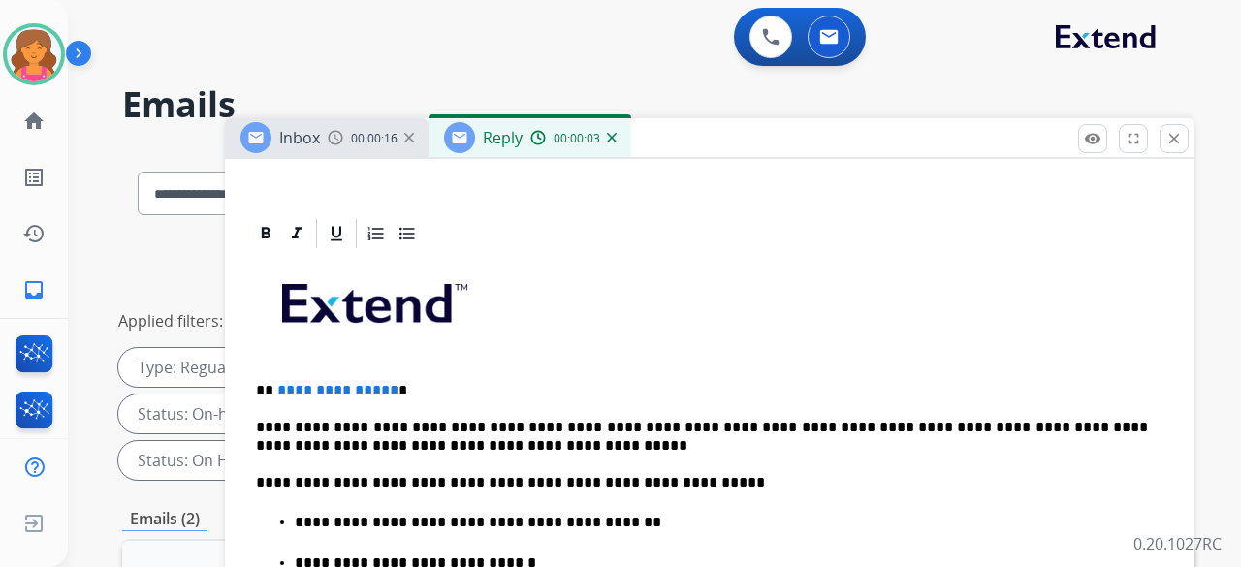
click at [389, 246] on p "**********" at bounding box center [702, 390] width 892 height 17
click at [387, 246] on p "**********" at bounding box center [702, 390] width 892 height 17
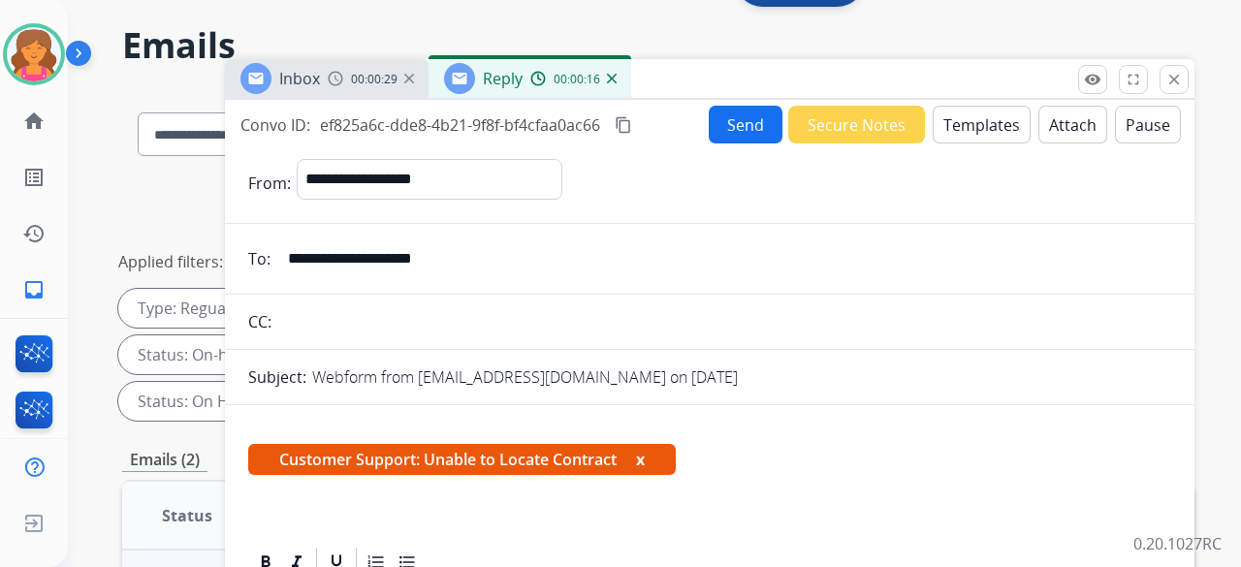
scroll to position [0, 0]
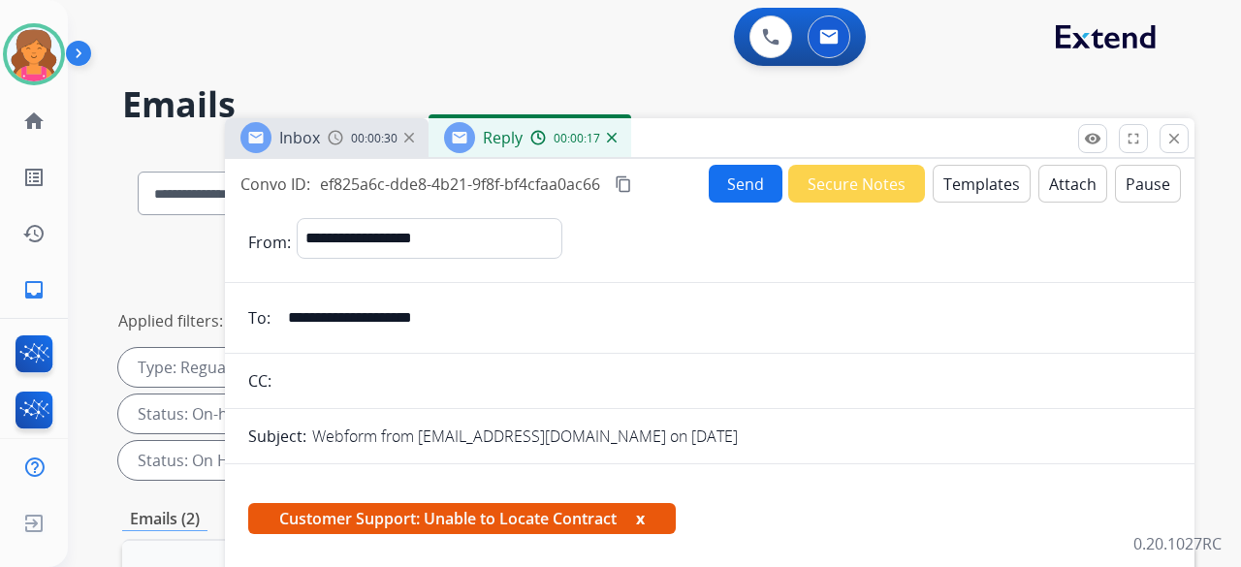
click at [595, 189] on button "Send" at bounding box center [746, 184] width 74 height 38
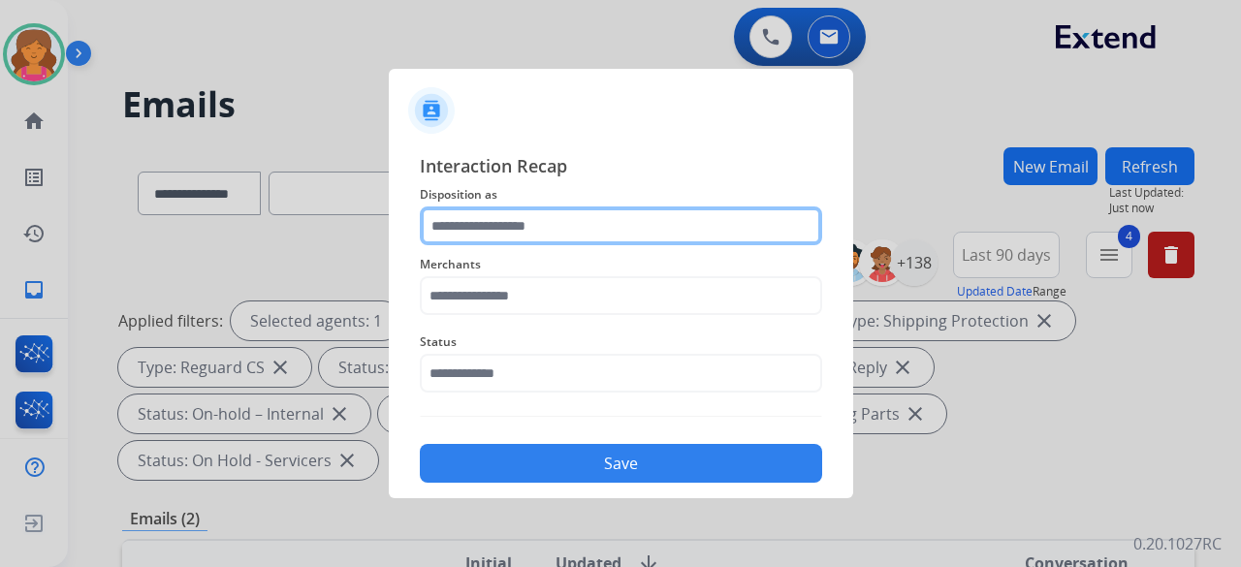
click at [595, 241] on input "text" at bounding box center [621, 225] width 402 height 39
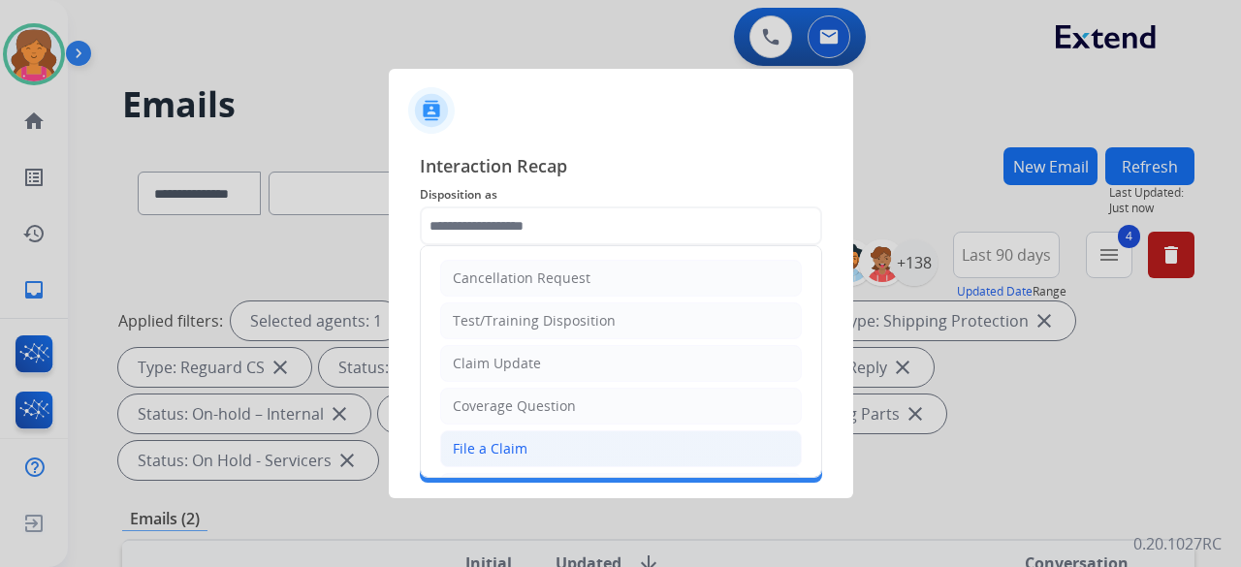
click at [490, 246] on div "File a Claim" at bounding box center [490, 448] width 75 height 19
type input "**********"
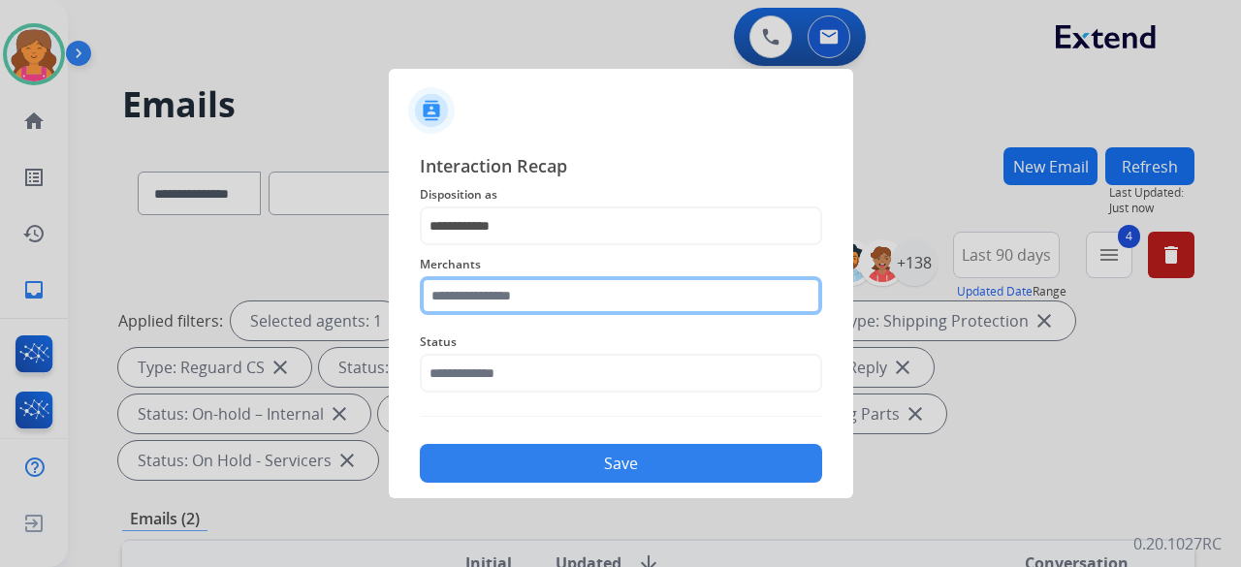
click at [496, 246] on input "text" at bounding box center [621, 295] width 402 height 39
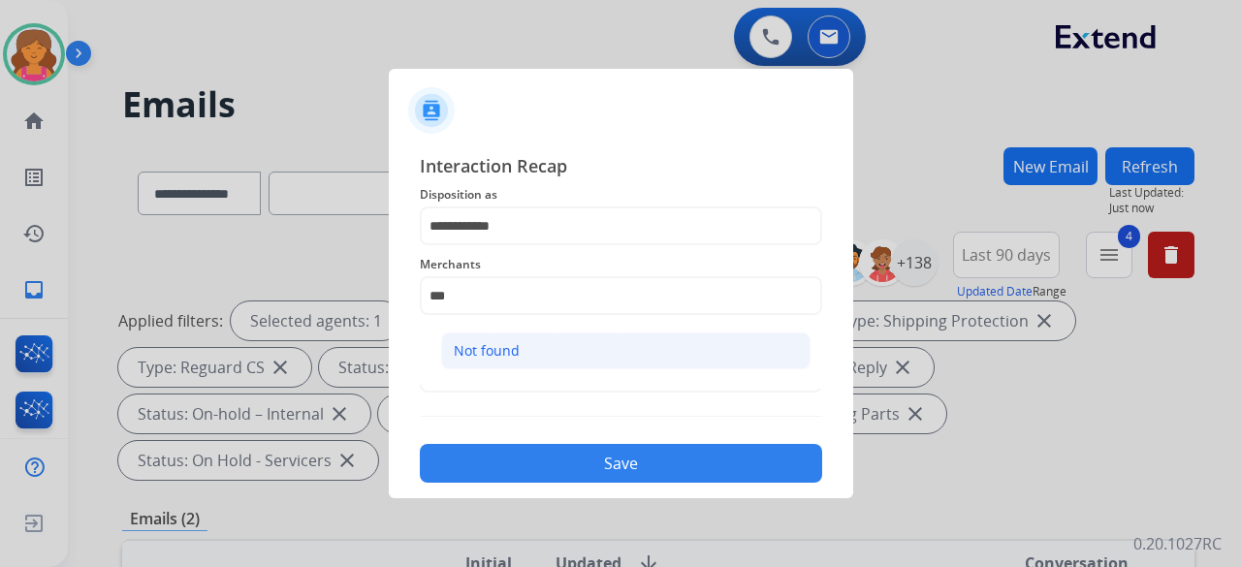
click at [455, 246] on div "Not found" at bounding box center [487, 350] width 66 height 19
type input "*********"
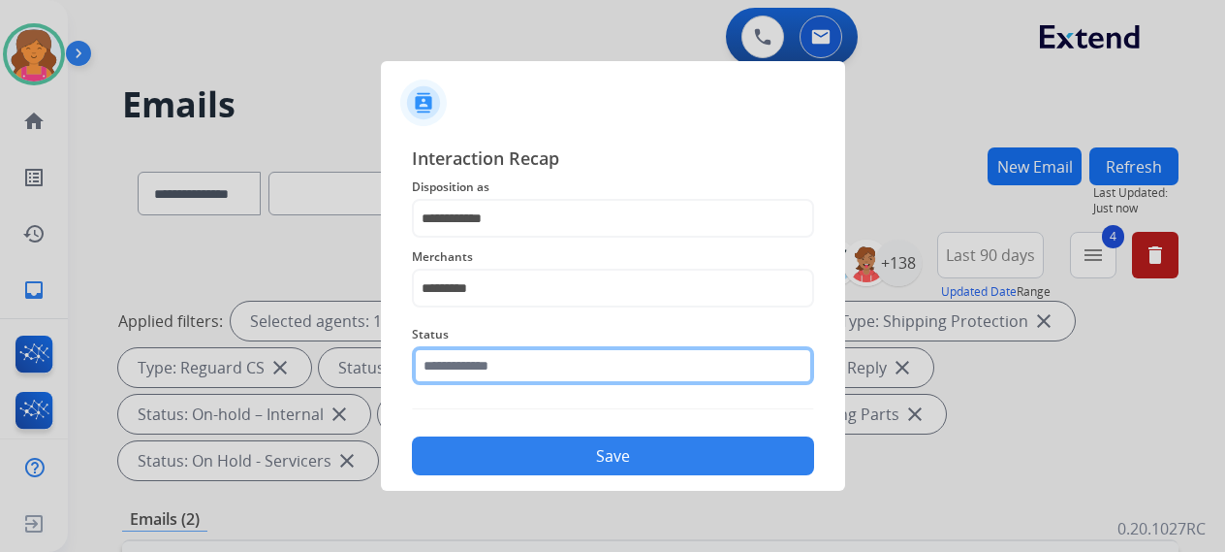
click at [461, 246] on input "text" at bounding box center [613, 365] width 402 height 39
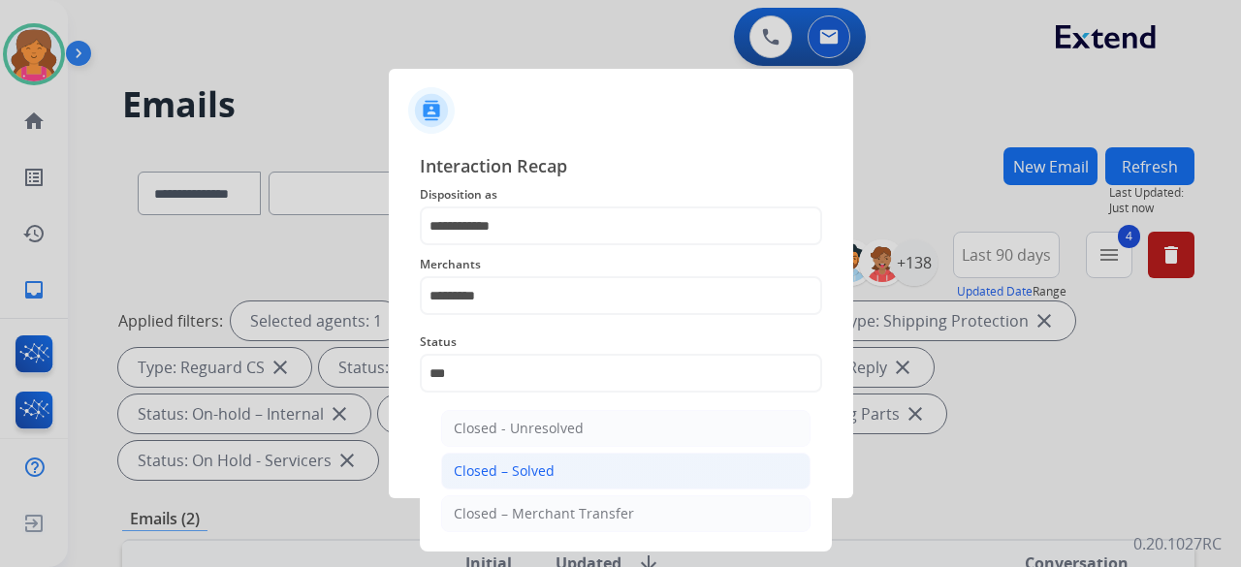
click at [595, 246] on li "Closed – Solved" at bounding box center [625, 471] width 369 height 37
type input "**********"
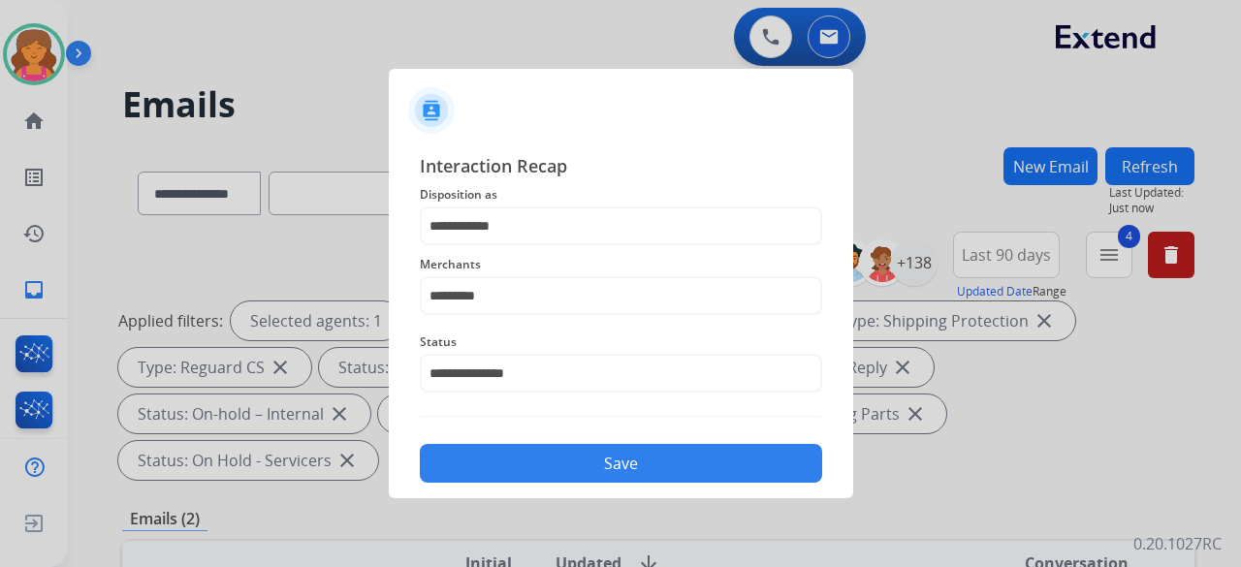
click at [595, 246] on button "Save" at bounding box center [621, 463] width 402 height 39
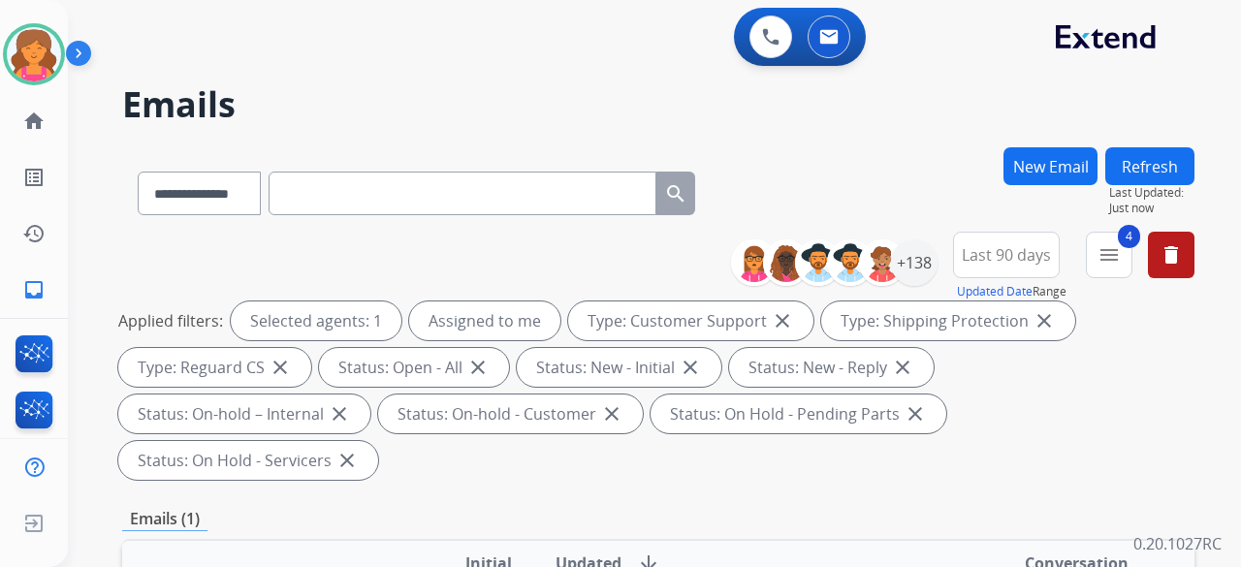
scroll to position [388, 0]
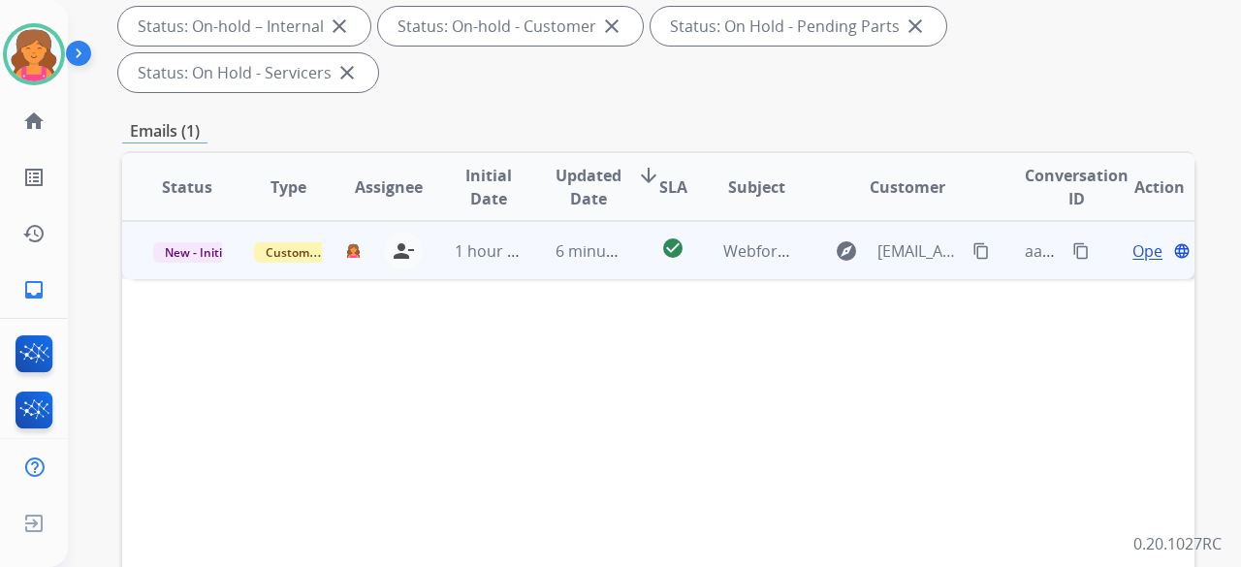
click at [595, 221] on td "Open language" at bounding box center [1144, 250] width 101 height 58
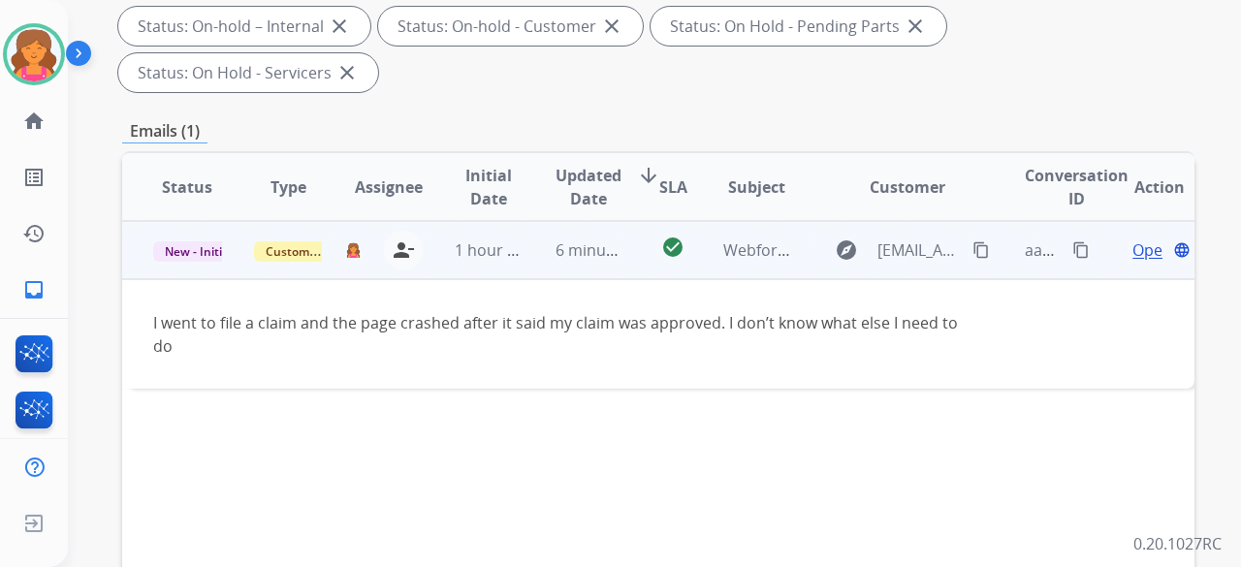
click at [595, 238] on span "Open" at bounding box center [1152, 249] width 40 height 23
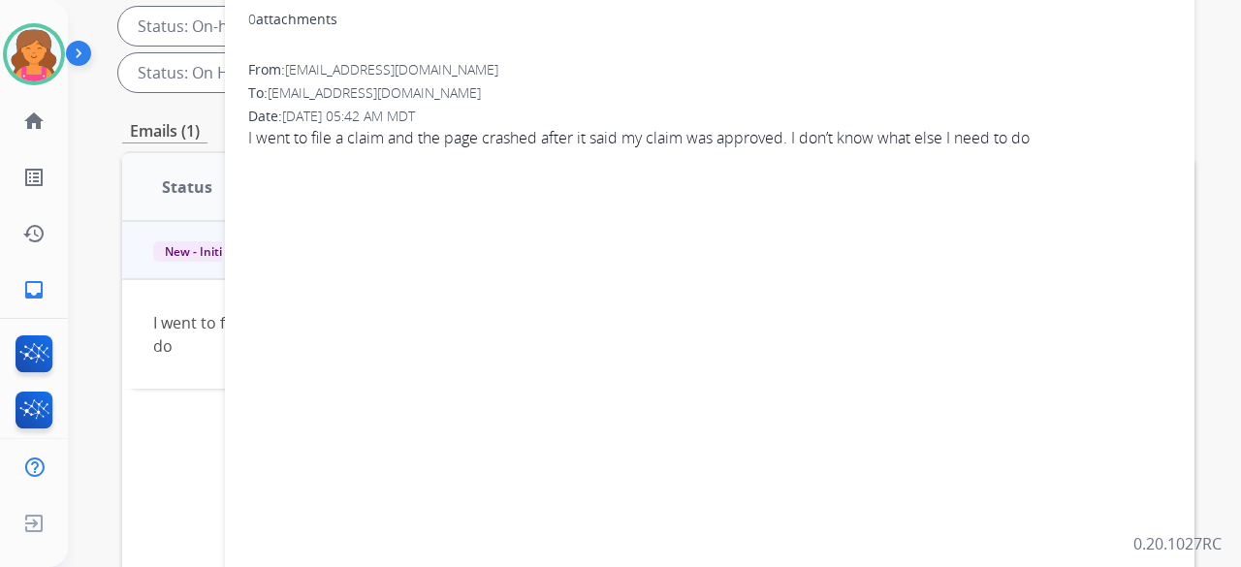
scroll to position [0, 0]
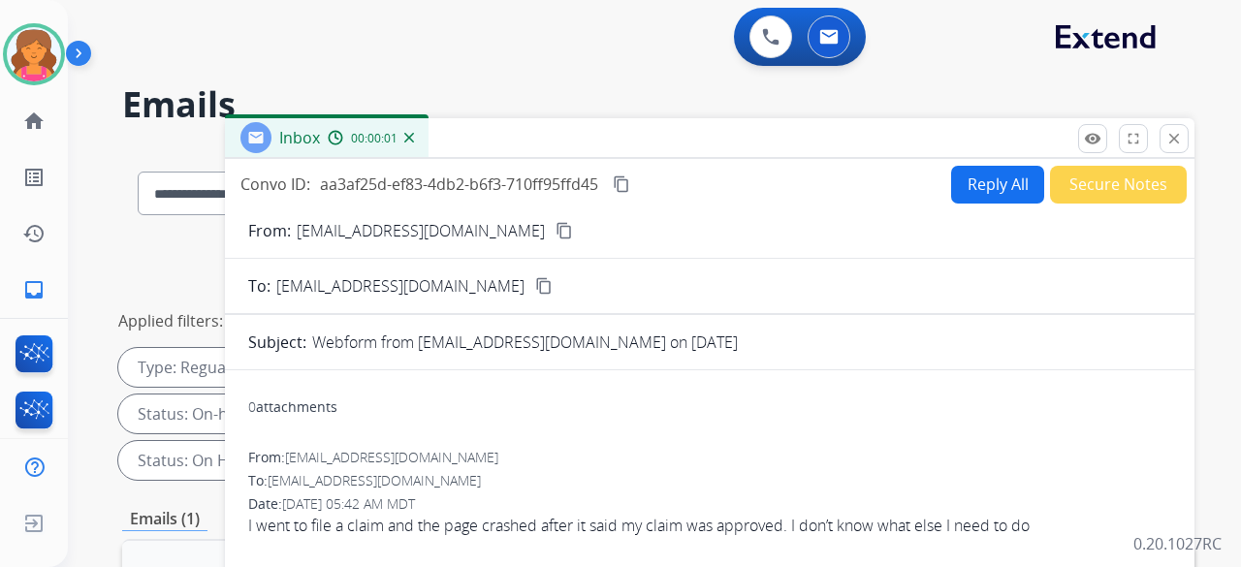
click at [555, 227] on mat-icon "content_copy" at bounding box center [563, 230] width 17 height 17
click at [595, 177] on button "Reply All" at bounding box center [997, 185] width 93 height 38
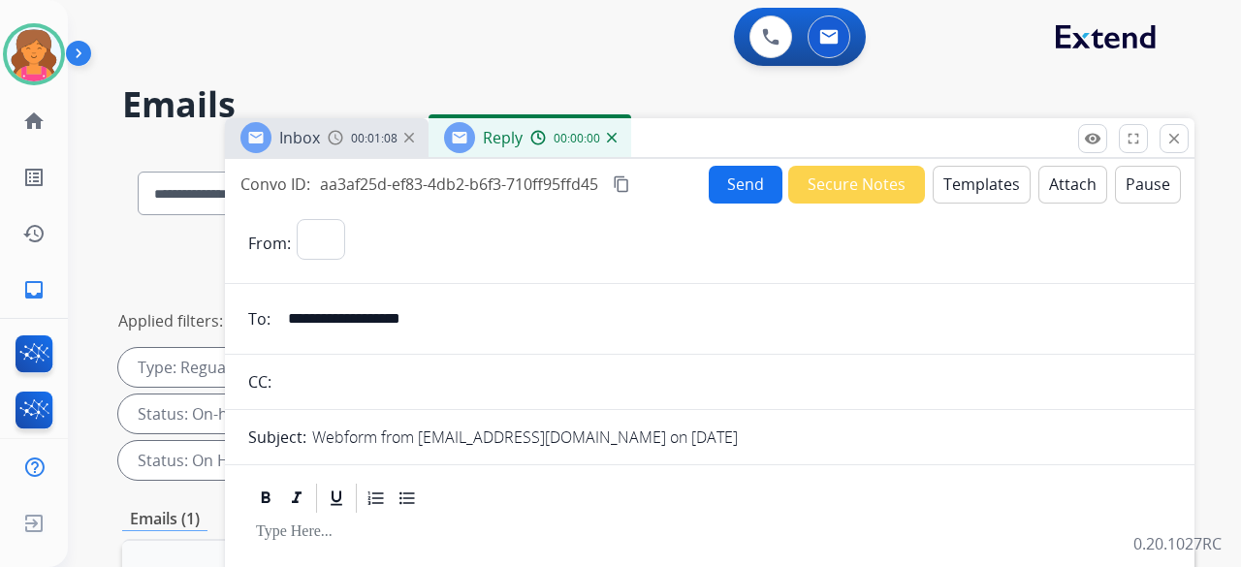
select select "**********"
click at [595, 177] on button "Templates" at bounding box center [982, 185] width 98 height 38
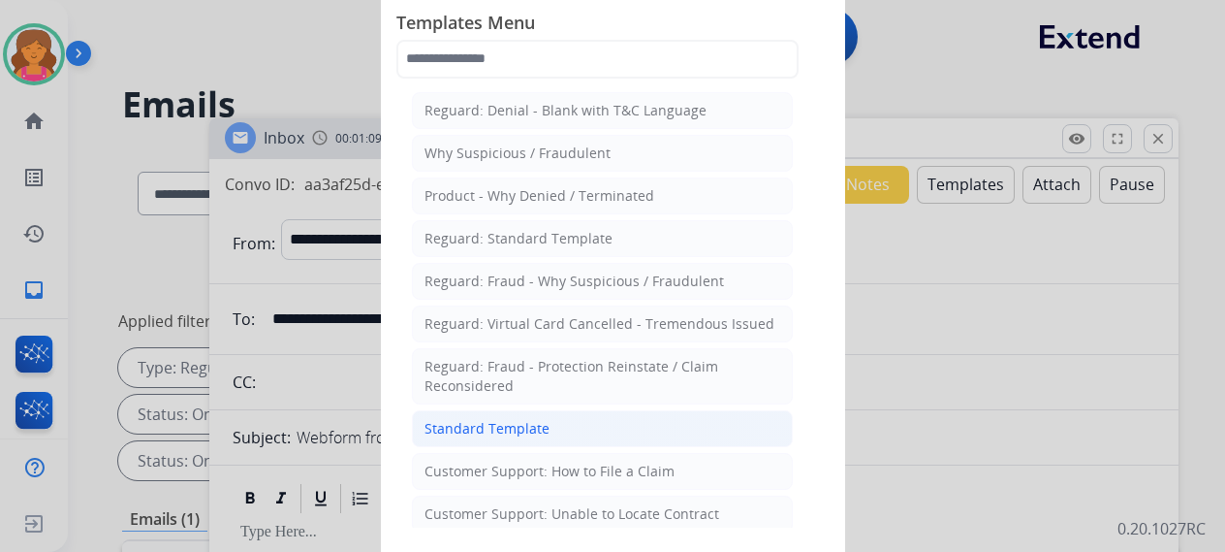
click at [487, 246] on div "Standard Template" at bounding box center [487, 428] width 125 height 19
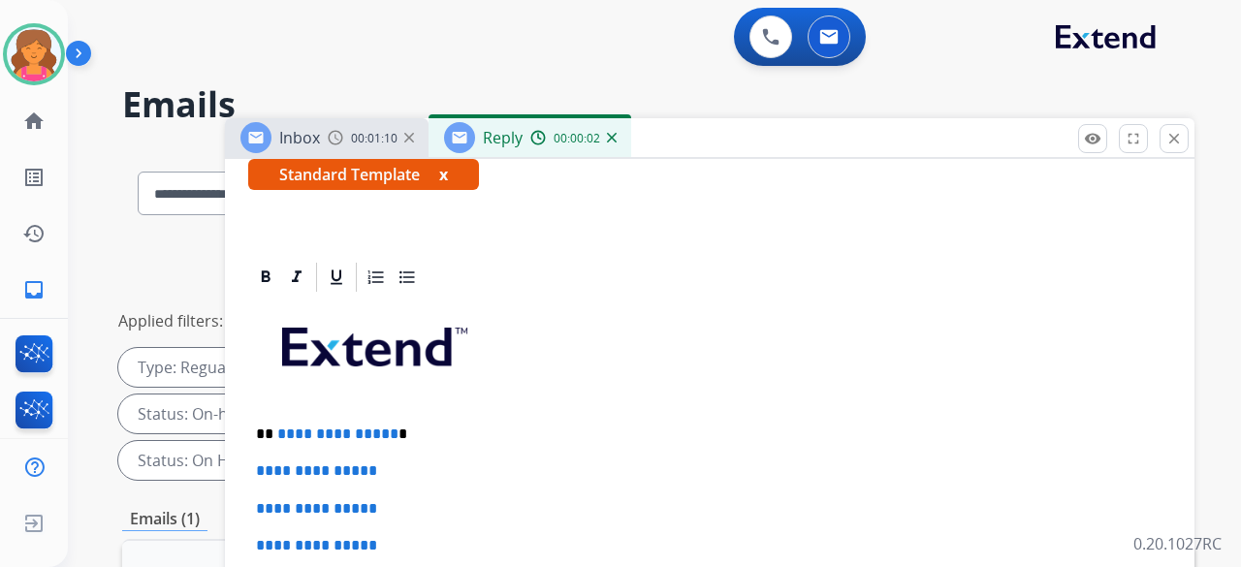
scroll to position [388, 0]
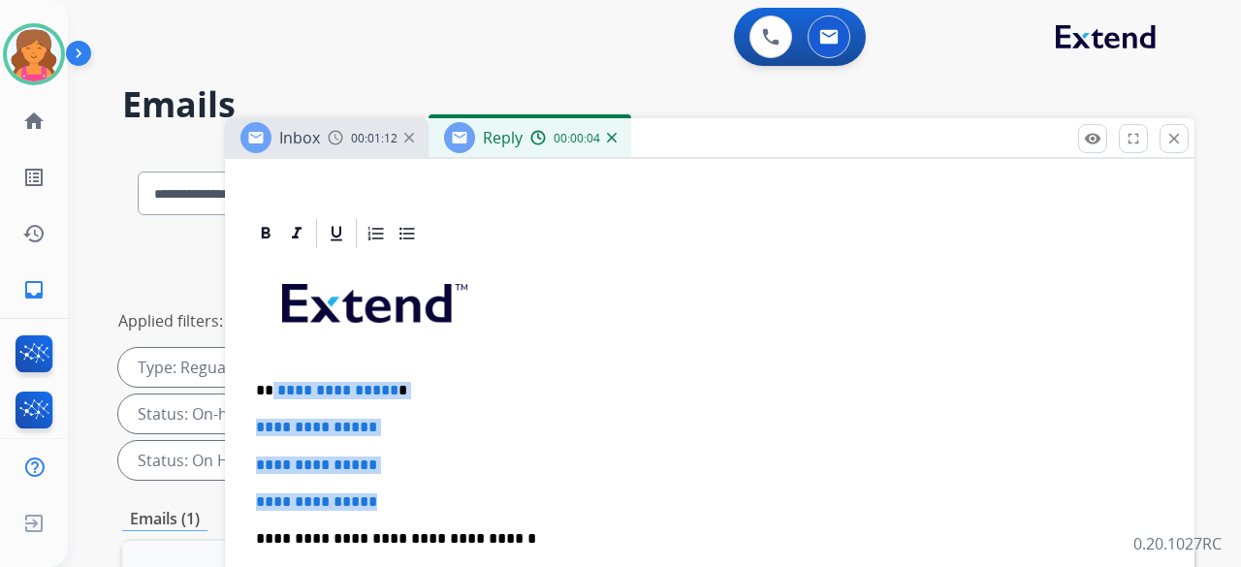
drag, startPoint x: 390, startPoint y: 482, endPoint x: 270, endPoint y: 382, distance: 155.5
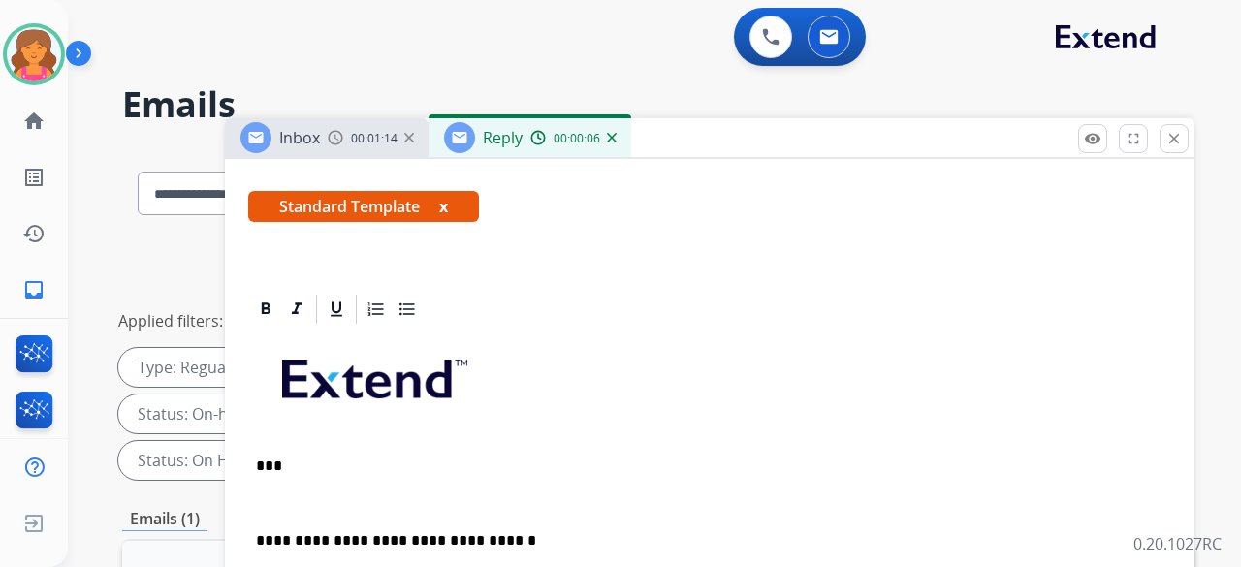
scroll to position [349, 0]
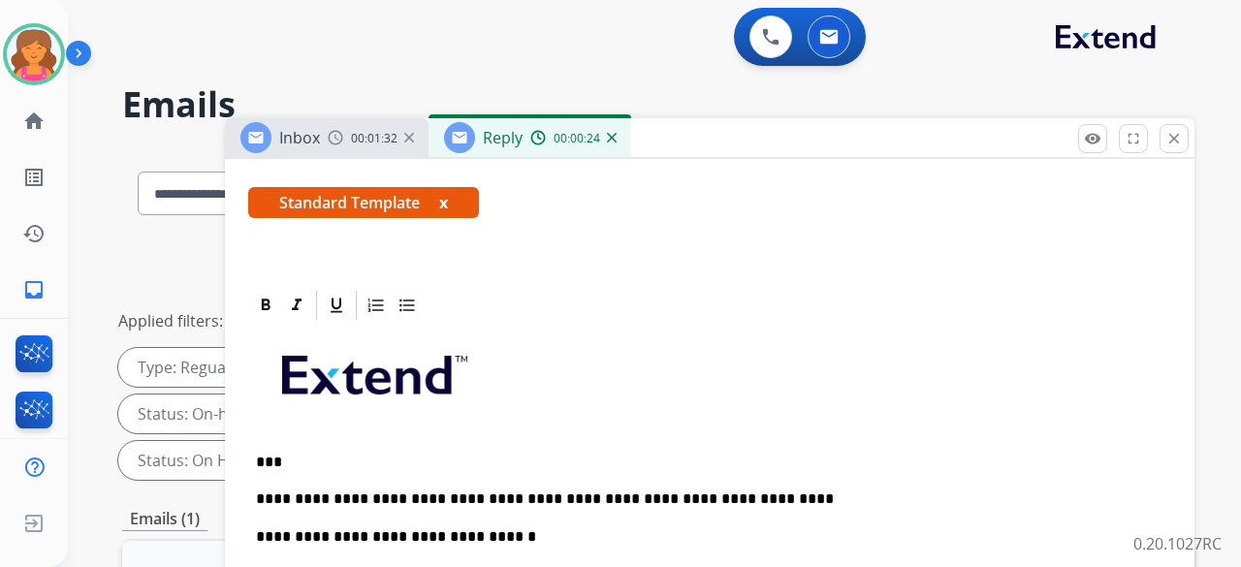
click at [587, 246] on p "**********" at bounding box center [702, 499] width 892 height 17
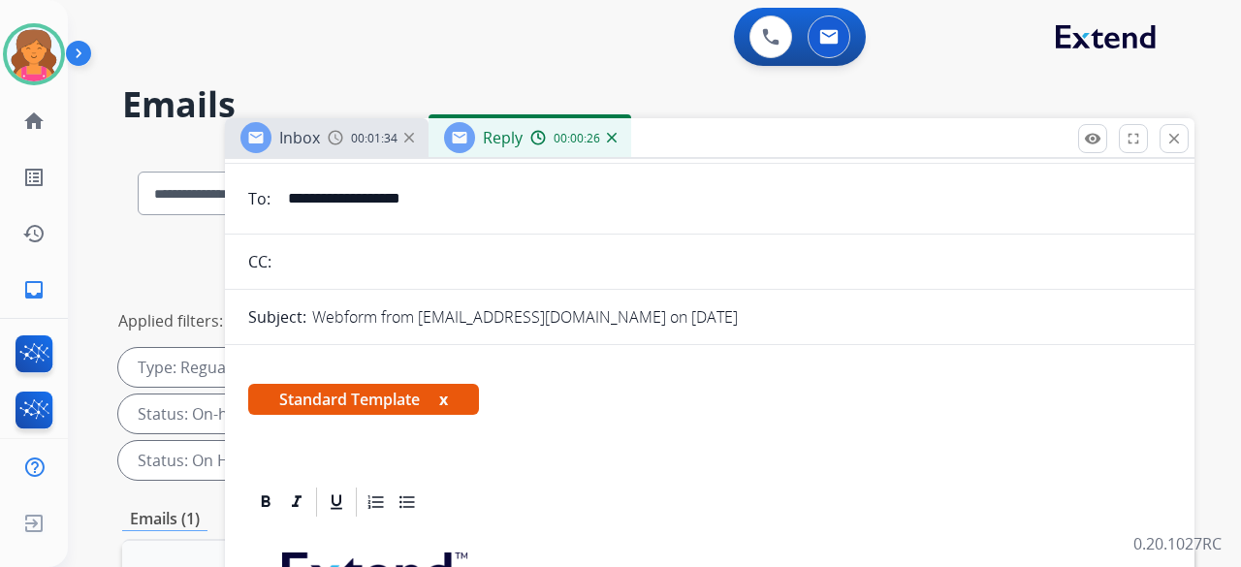
scroll to position [0, 0]
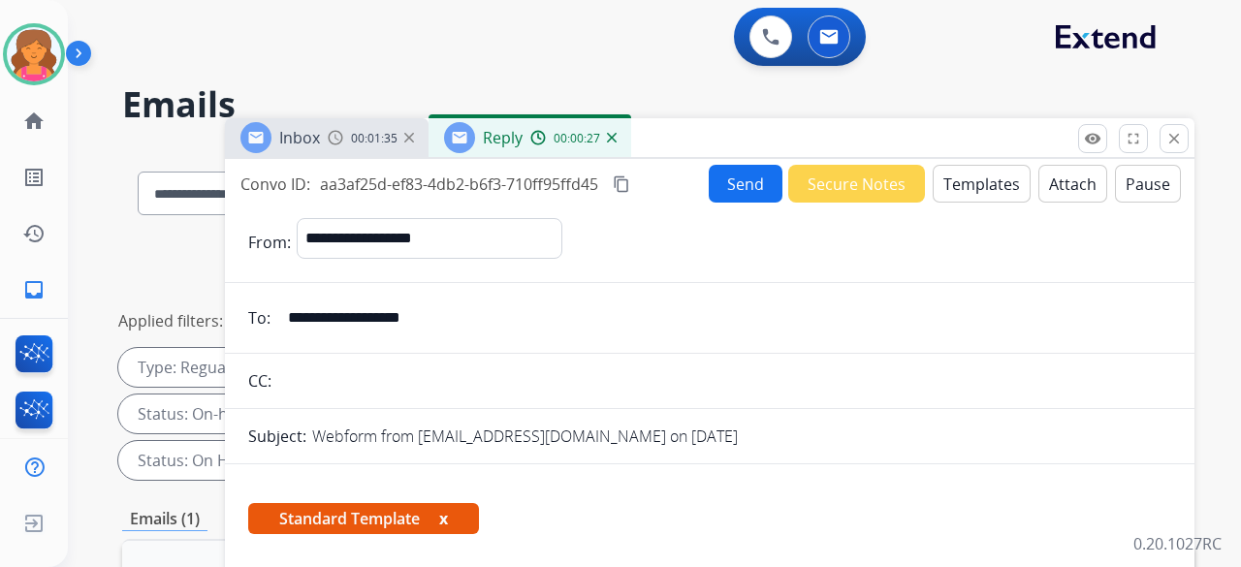
click at [595, 195] on button "Send" at bounding box center [746, 184] width 74 height 38
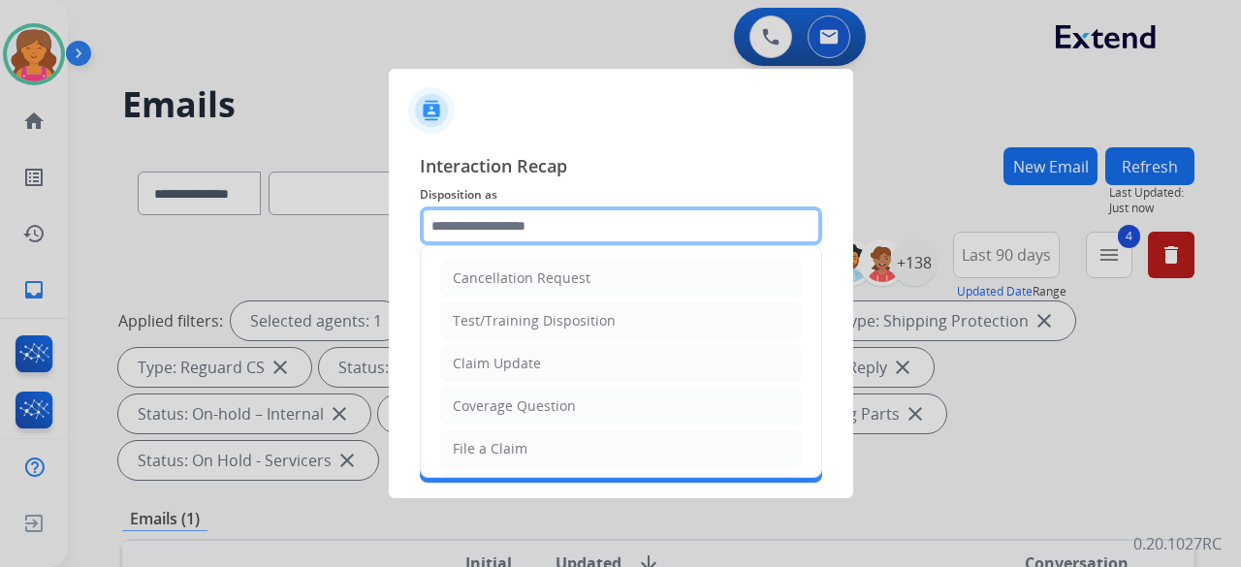
click at [585, 215] on input "text" at bounding box center [621, 225] width 402 height 39
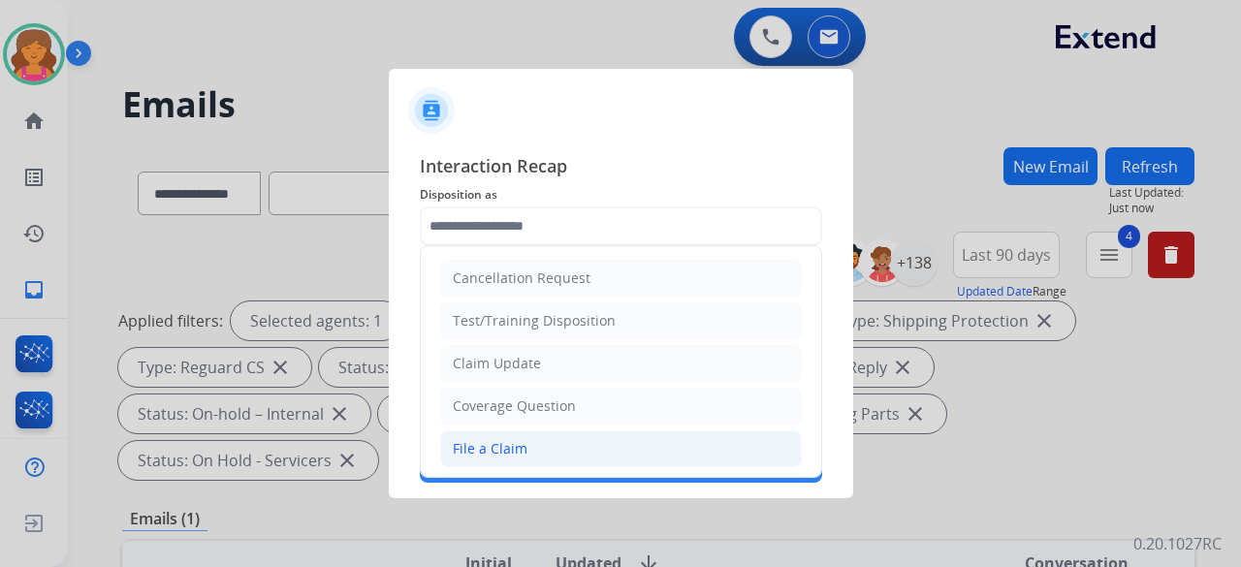
click at [491, 246] on li "File a Claim" at bounding box center [621, 448] width 362 height 37
type input "**********"
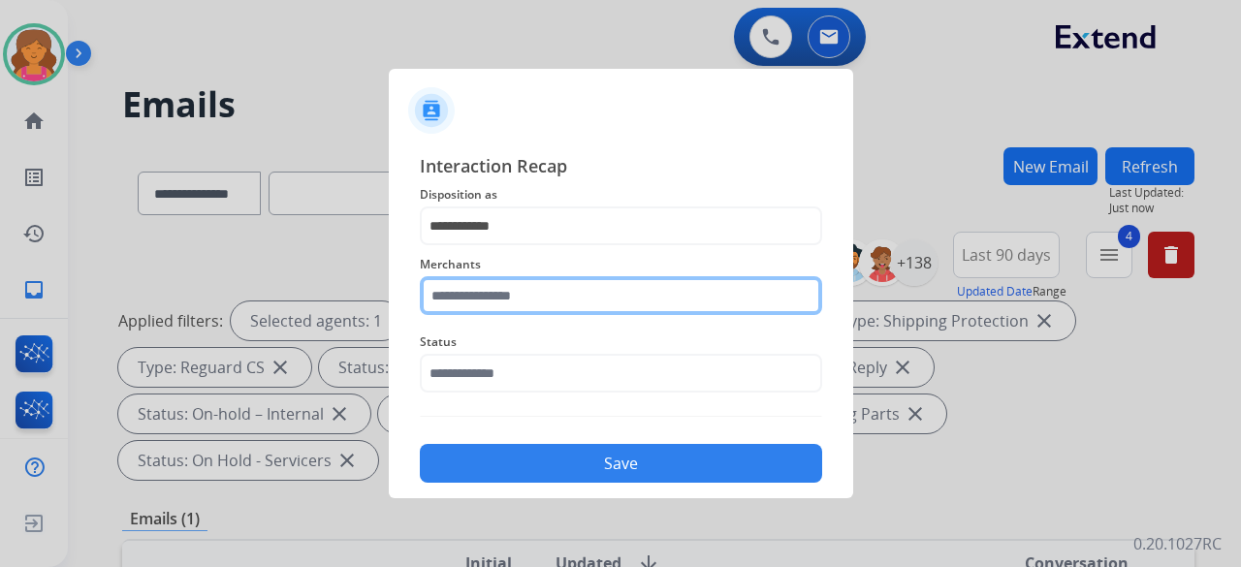
click at [506, 246] on input "text" at bounding box center [621, 295] width 402 height 39
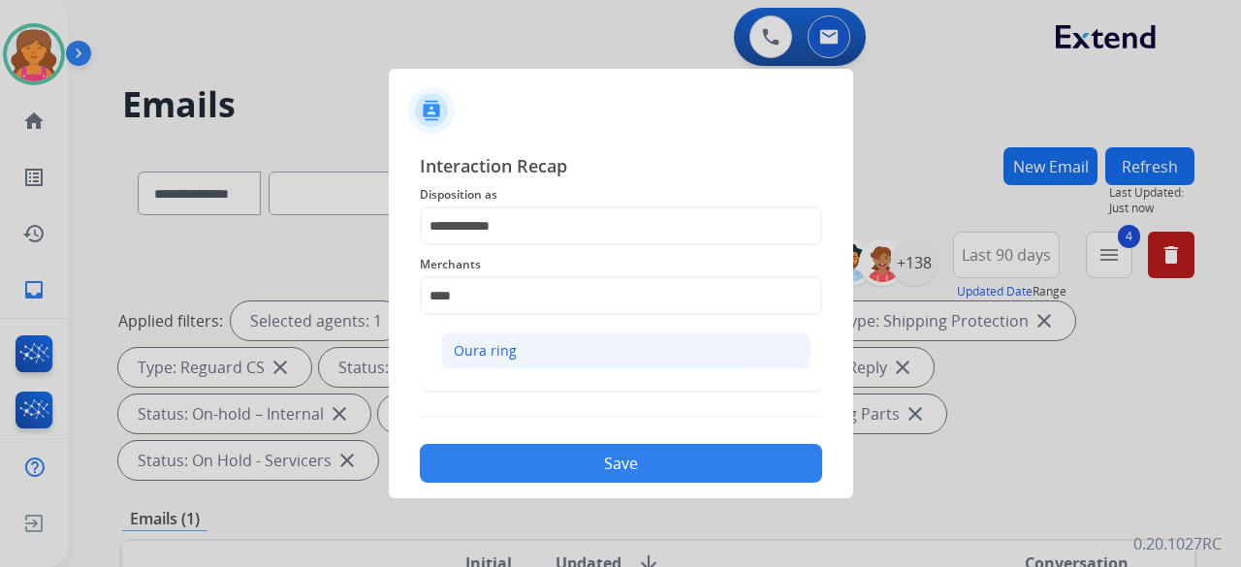
click at [495, 246] on li "Oura ring" at bounding box center [625, 351] width 369 height 37
type input "*********"
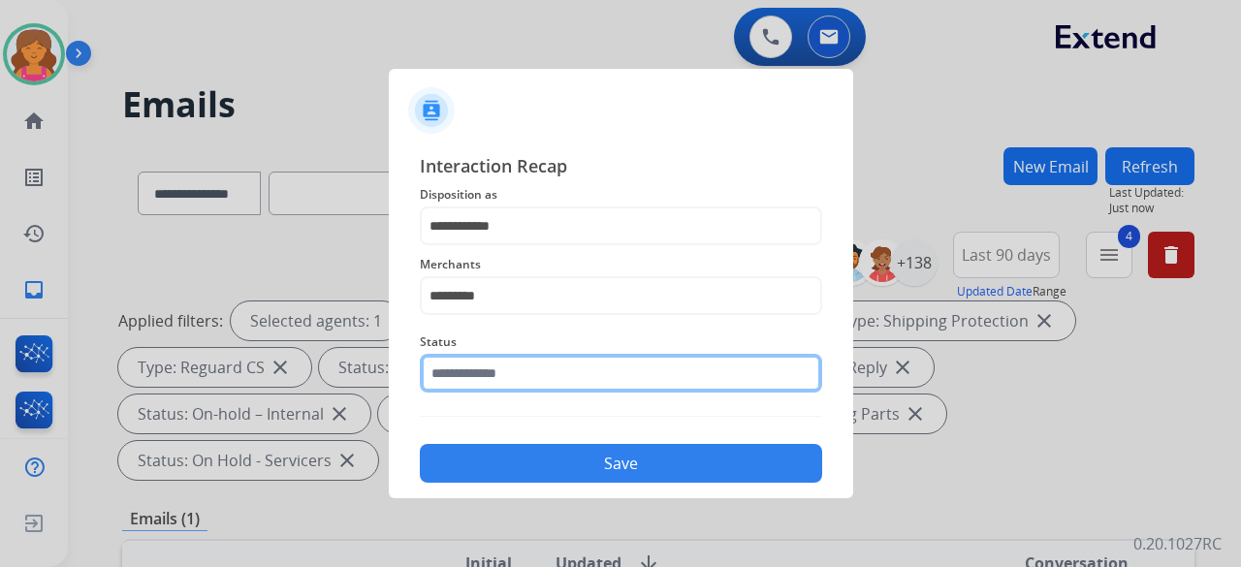
click at [495, 246] on input "text" at bounding box center [621, 373] width 402 height 39
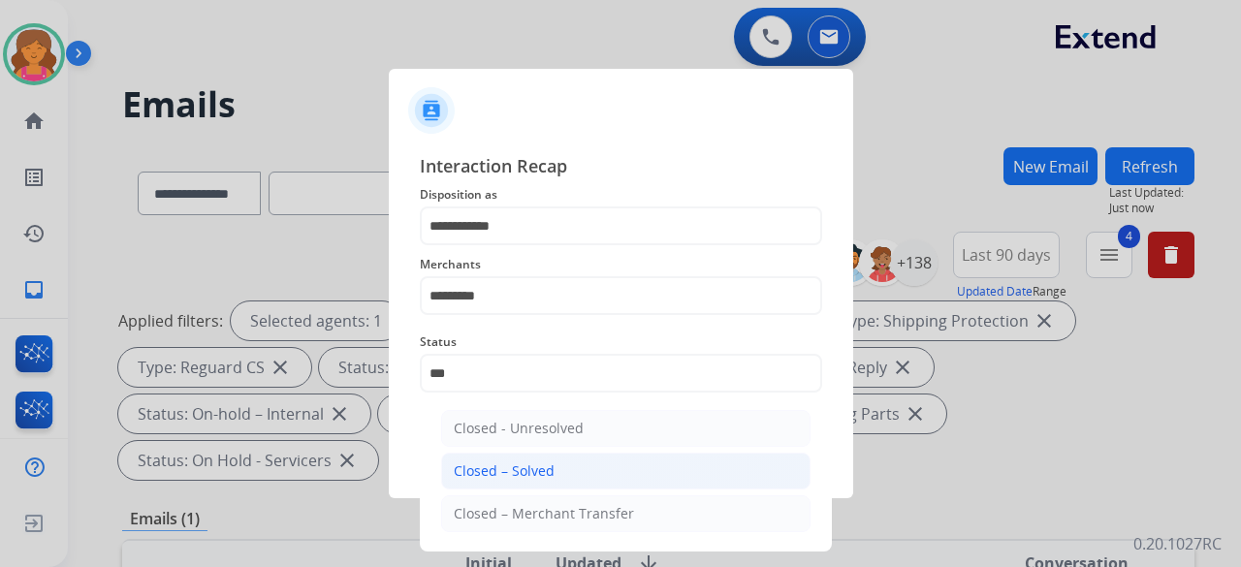
click at [553, 246] on li "Closed – Solved" at bounding box center [625, 471] width 369 height 37
type input "**********"
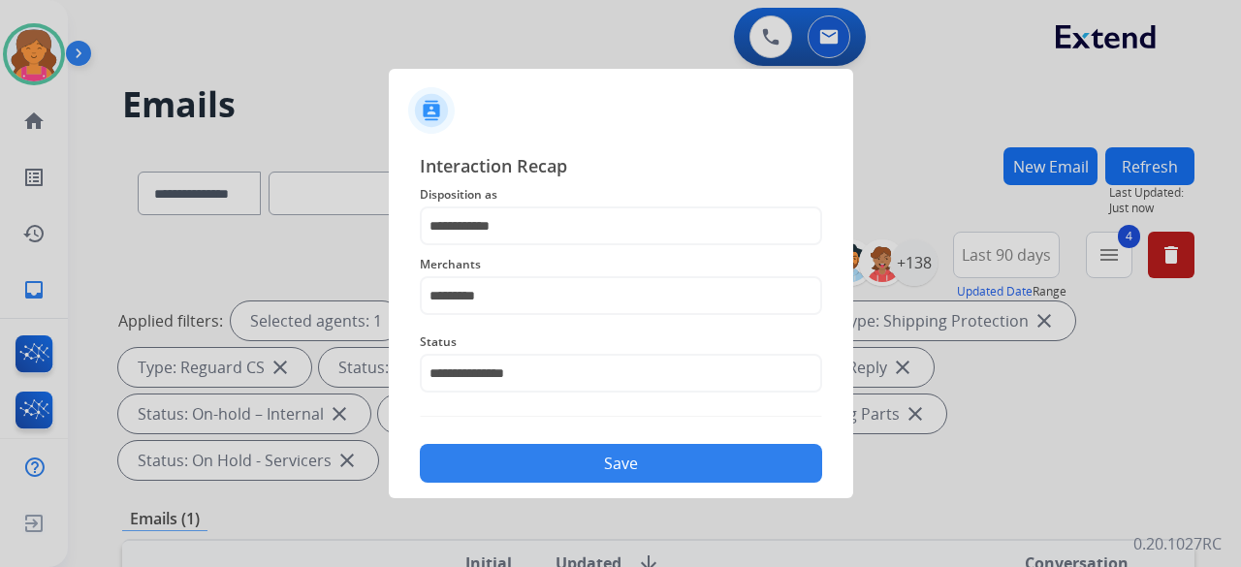
click at [553, 246] on button "Save" at bounding box center [621, 463] width 402 height 39
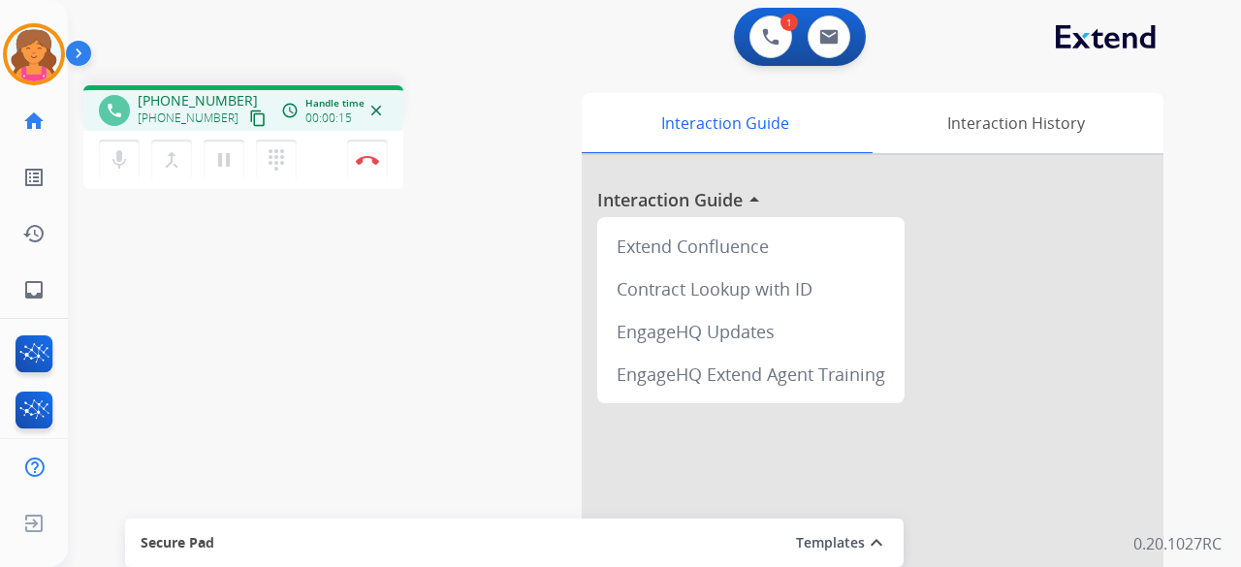
click at [249, 119] on mat-icon "content_copy" at bounding box center [257, 118] width 17 height 17
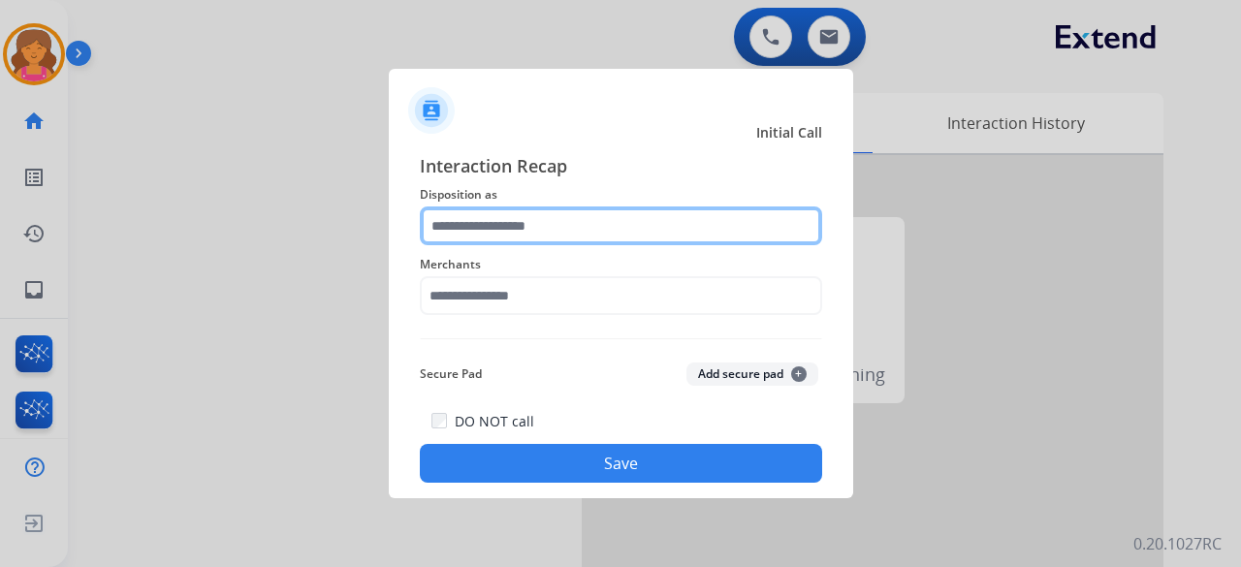
click at [595, 231] on input "text" at bounding box center [621, 225] width 402 height 39
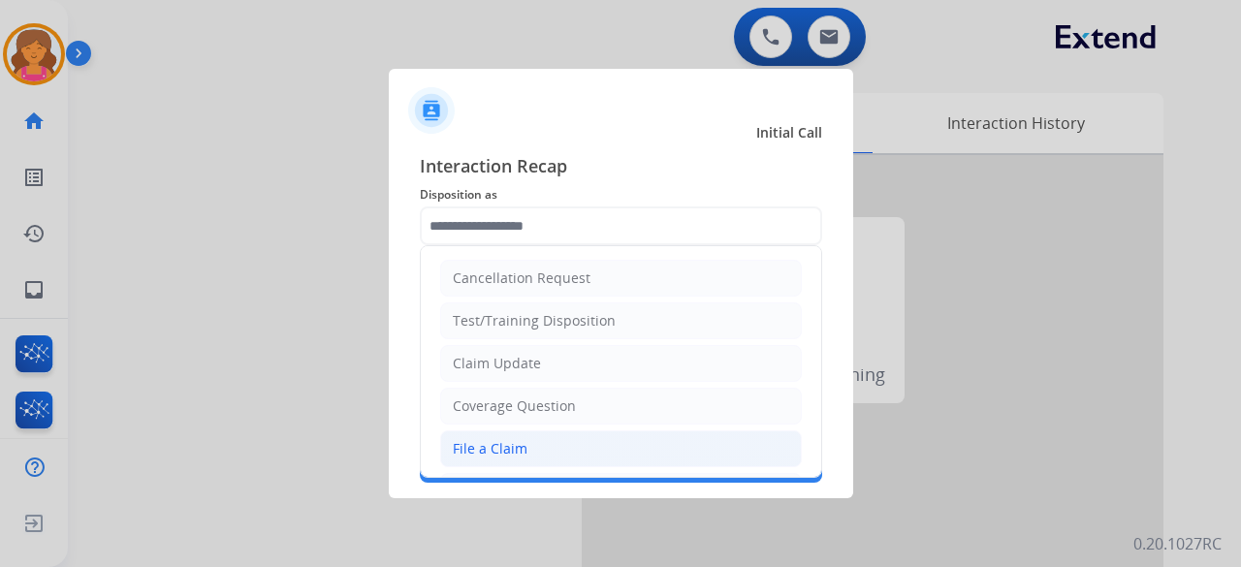
click at [519, 246] on div "File a Claim" at bounding box center [490, 448] width 75 height 19
type input "**********"
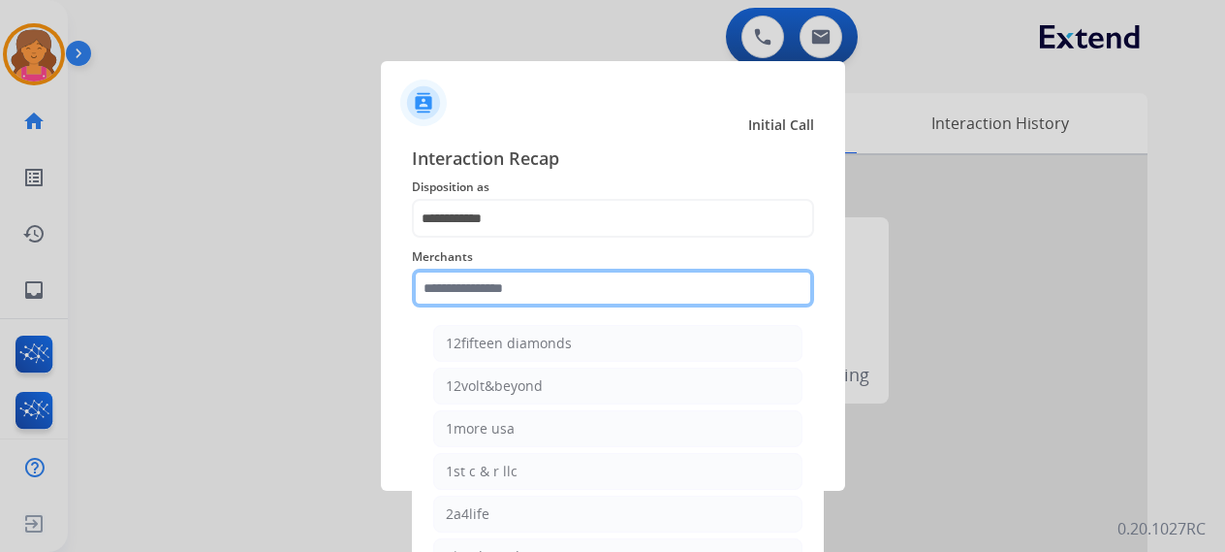
click at [552, 246] on input "text" at bounding box center [613, 288] width 402 height 39
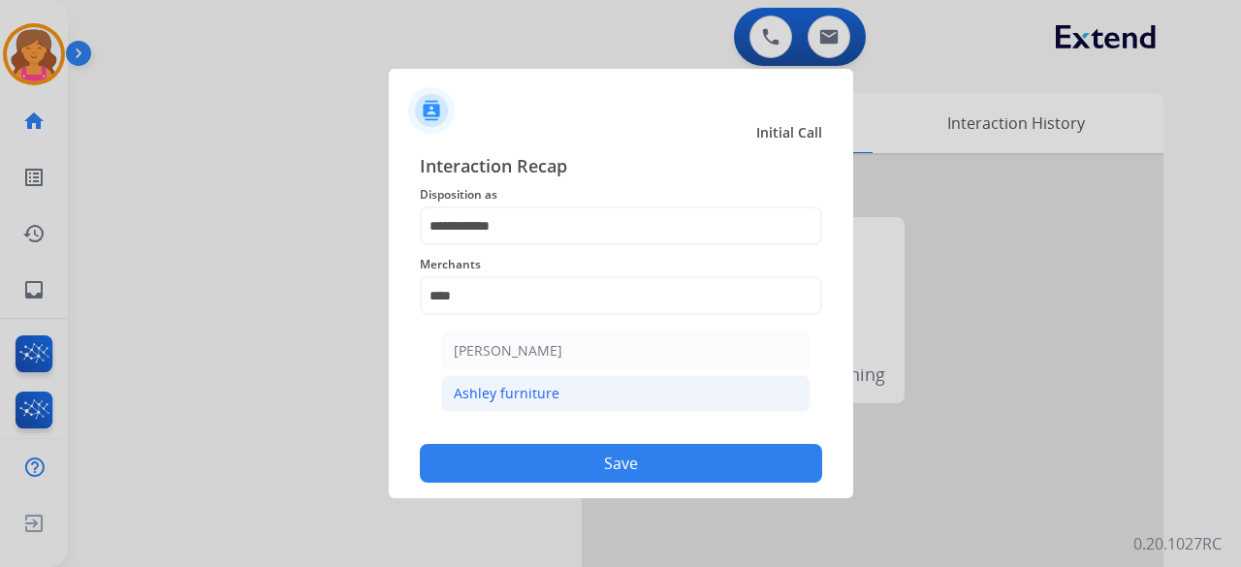
click at [595, 246] on li "Ashley furniture" at bounding box center [625, 393] width 369 height 37
type input "**********"
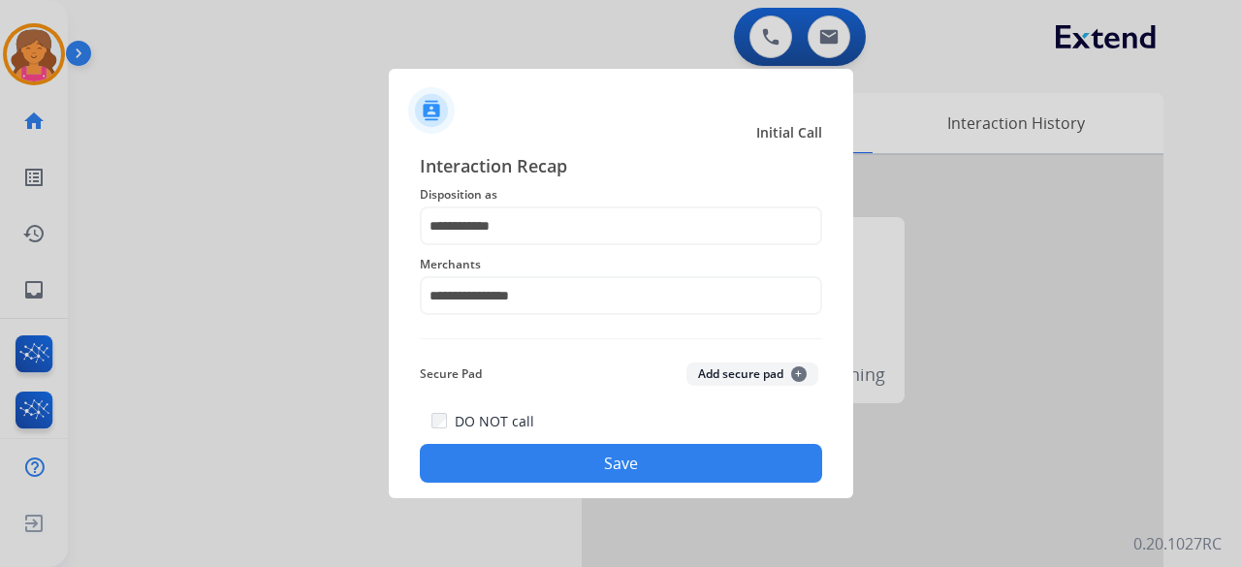
click at [595, 246] on button "Save" at bounding box center [621, 463] width 402 height 39
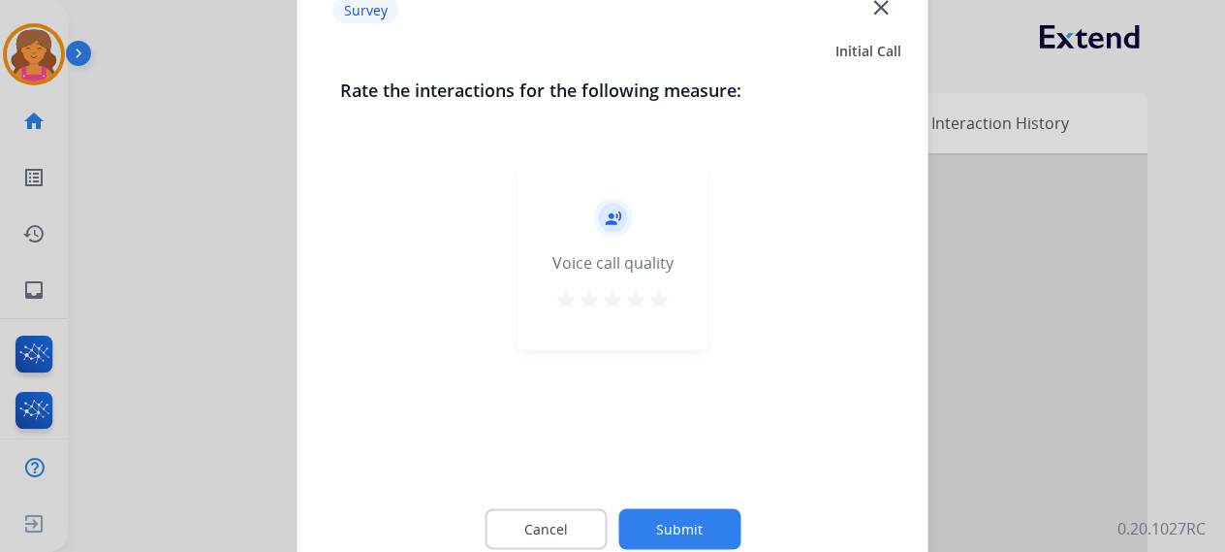
click at [595, 246] on div "record_voice_over Voice call quality star star star star star" at bounding box center [613, 257] width 189 height 184
click at [595, 246] on mat-icon "star" at bounding box center [659, 298] width 23 height 23
click at [595, 246] on button "Submit" at bounding box center [679, 528] width 122 height 41
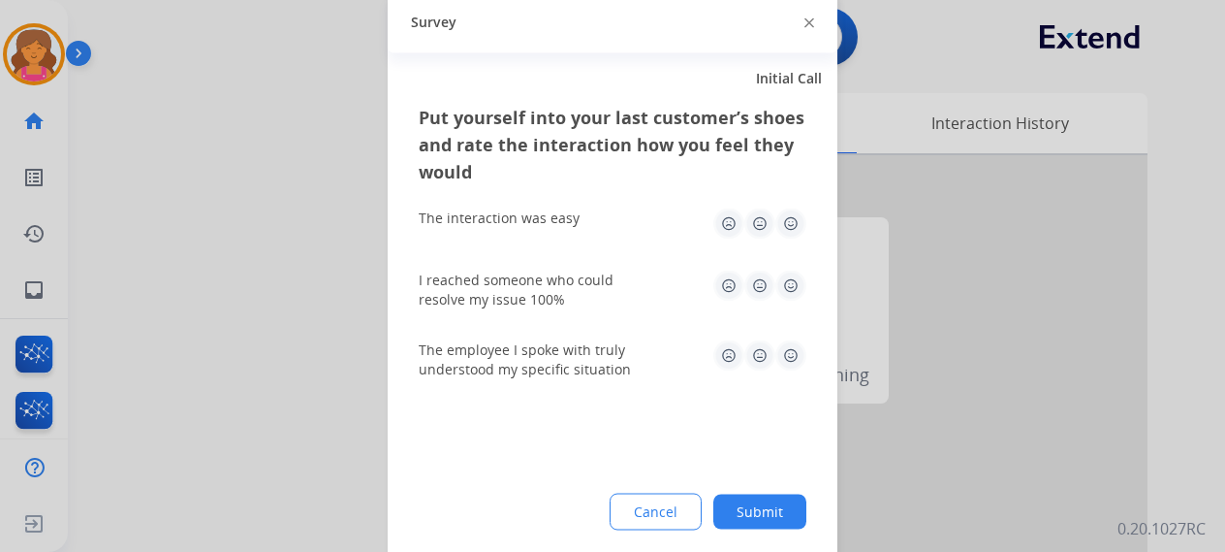
click at [595, 224] on img at bounding box center [791, 222] width 31 height 31
click at [595, 246] on img at bounding box center [791, 284] width 31 height 31
click at [595, 246] on img at bounding box center [791, 354] width 31 height 31
click at [595, 246] on button "Submit" at bounding box center [759, 510] width 93 height 35
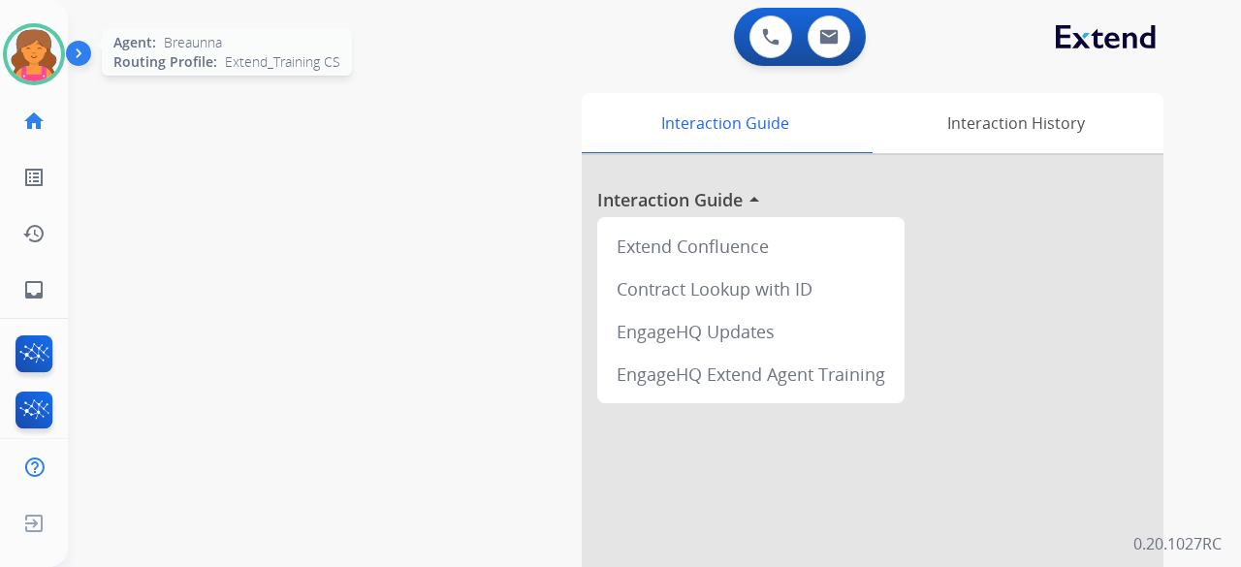
click at [22, 43] on img at bounding box center [34, 54] width 54 height 54
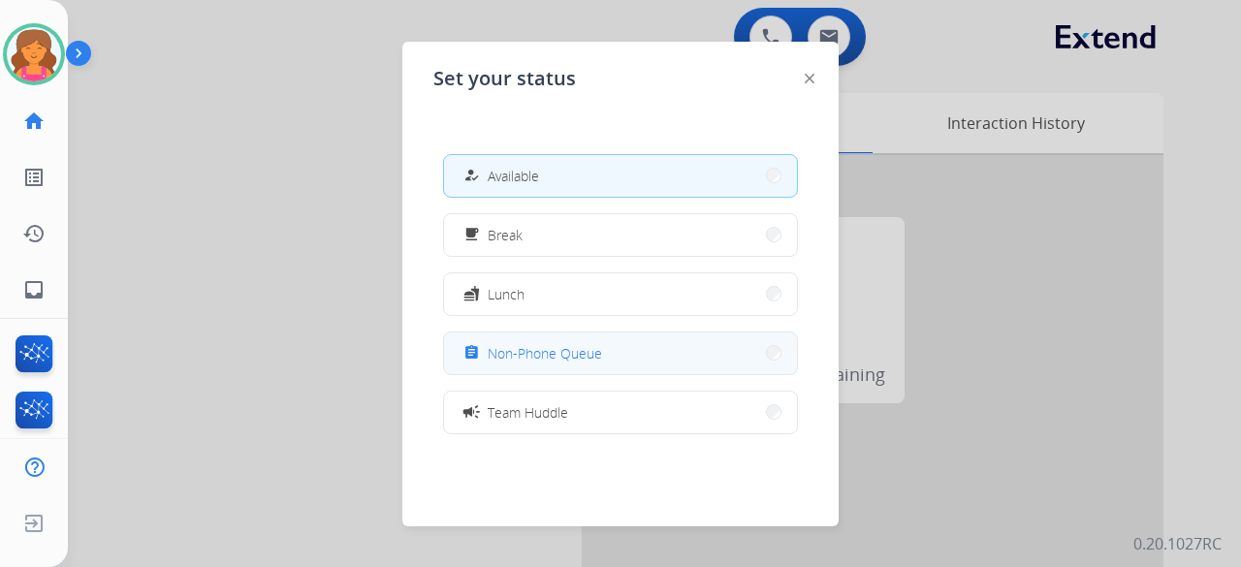
click at [509, 246] on button "assignment Non-Phone Queue" at bounding box center [620, 354] width 353 height 42
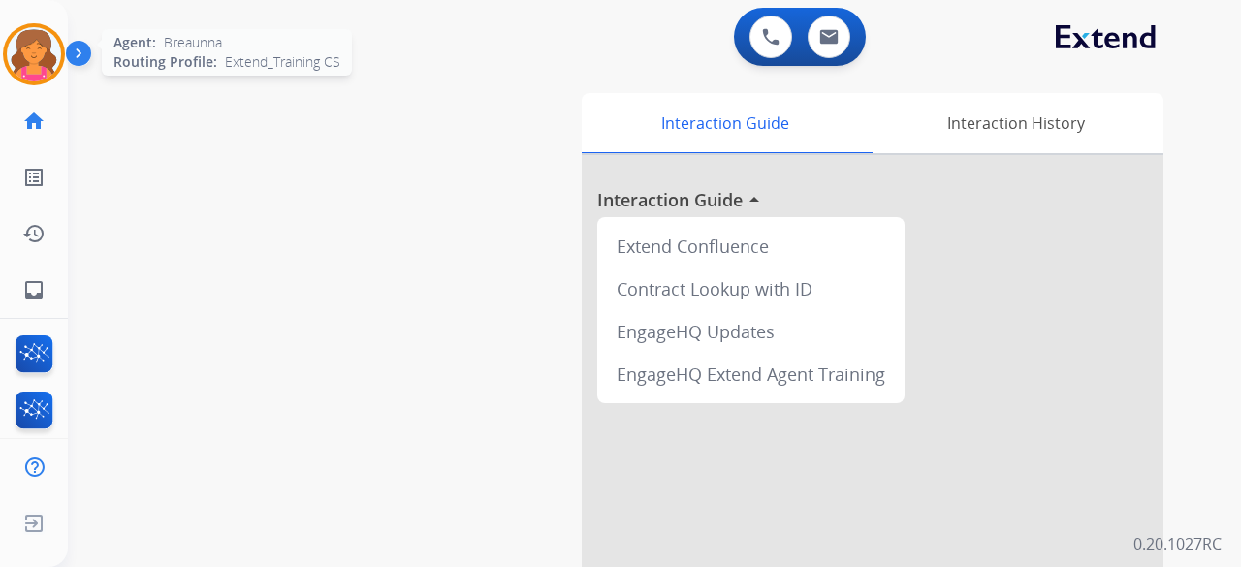
click at [45, 48] on img at bounding box center [34, 54] width 54 height 54
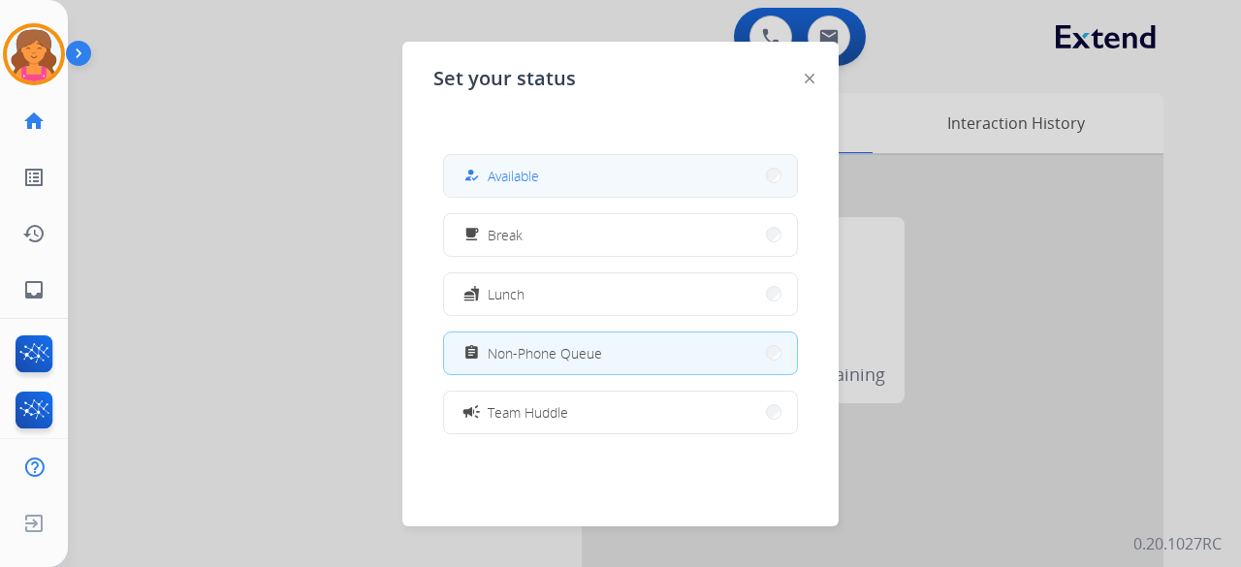
click at [541, 181] on button "how_to_reg Available" at bounding box center [620, 176] width 353 height 42
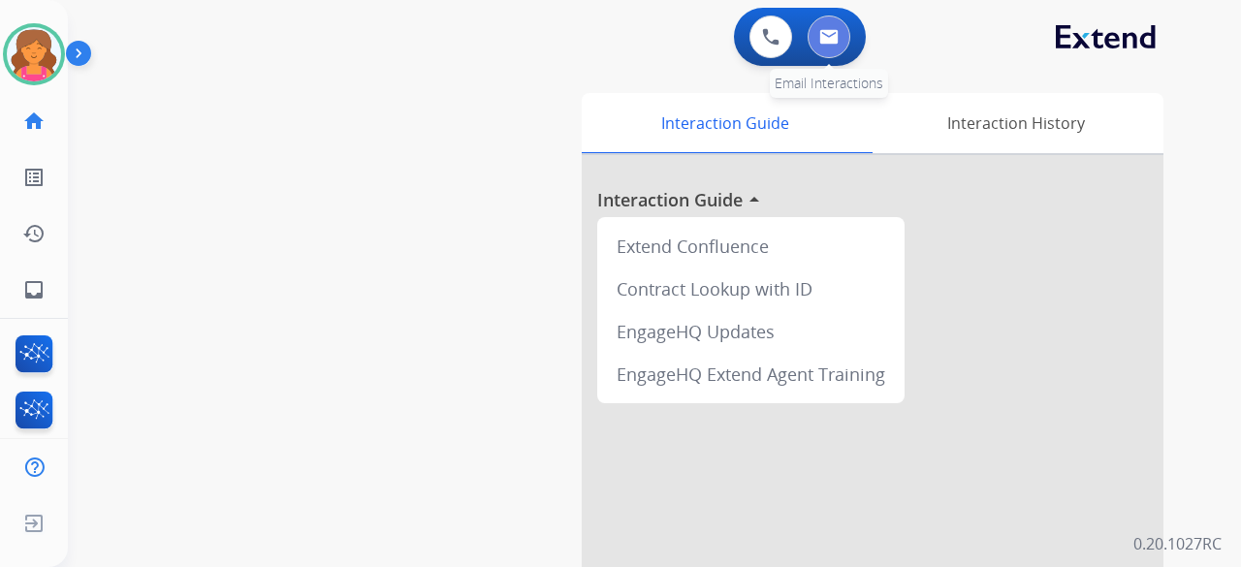
click at [595, 42] on button at bounding box center [829, 37] width 43 height 43
select select "**********"
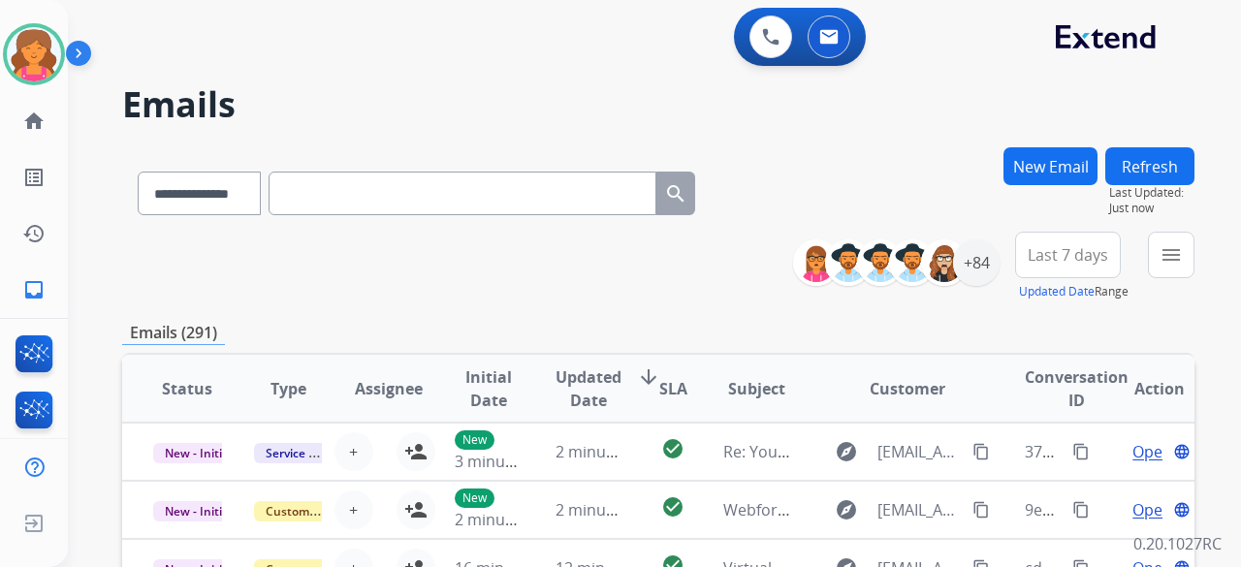
click at [595, 160] on button "New Email" at bounding box center [1050, 166] width 94 height 38
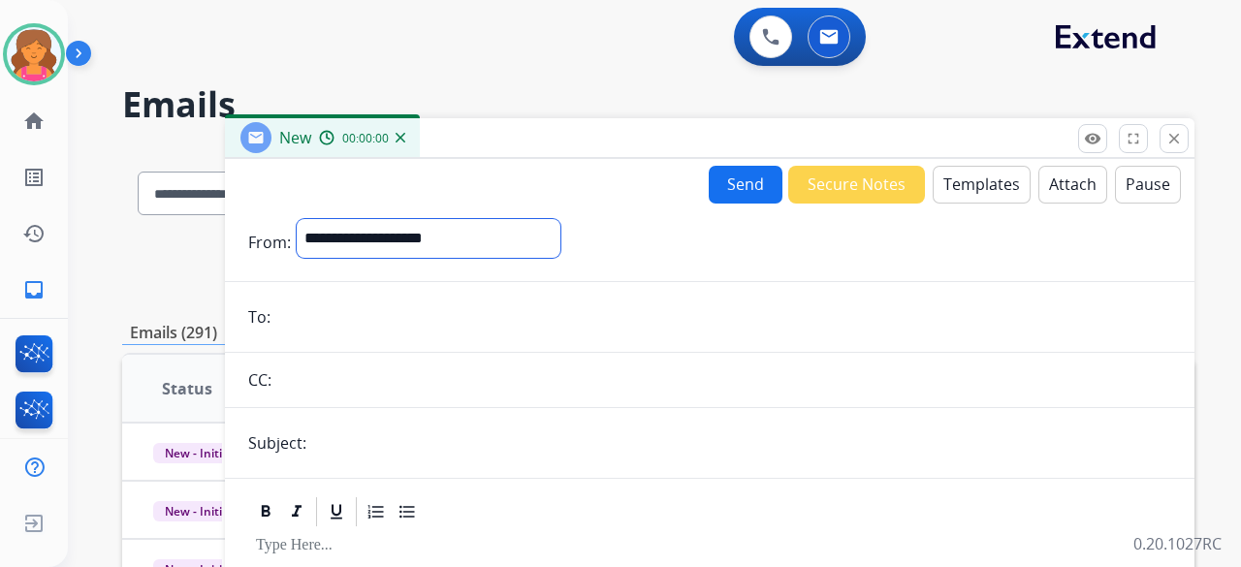
click at [389, 245] on select "**********" at bounding box center [429, 238] width 264 height 39
select select "**********"
click at [297, 219] on select "**********" at bounding box center [429, 238] width 264 height 39
click at [355, 246] on input "email" at bounding box center [723, 319] width 895 height 39
paste input "**********"
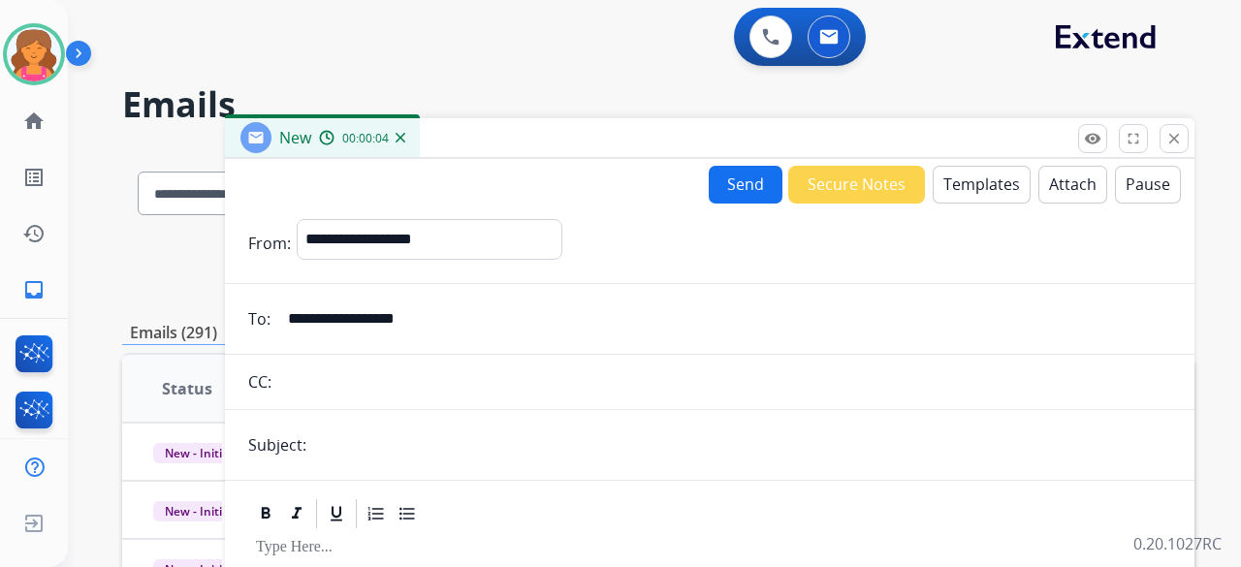
type input "**********"
click at [376, 246] on input "text" at bounding box center [741, 445] width 859 height 39
type input "**********"
click at [595, 179] on button "Templates" at bounding box center [982, 185] width 98 height 38
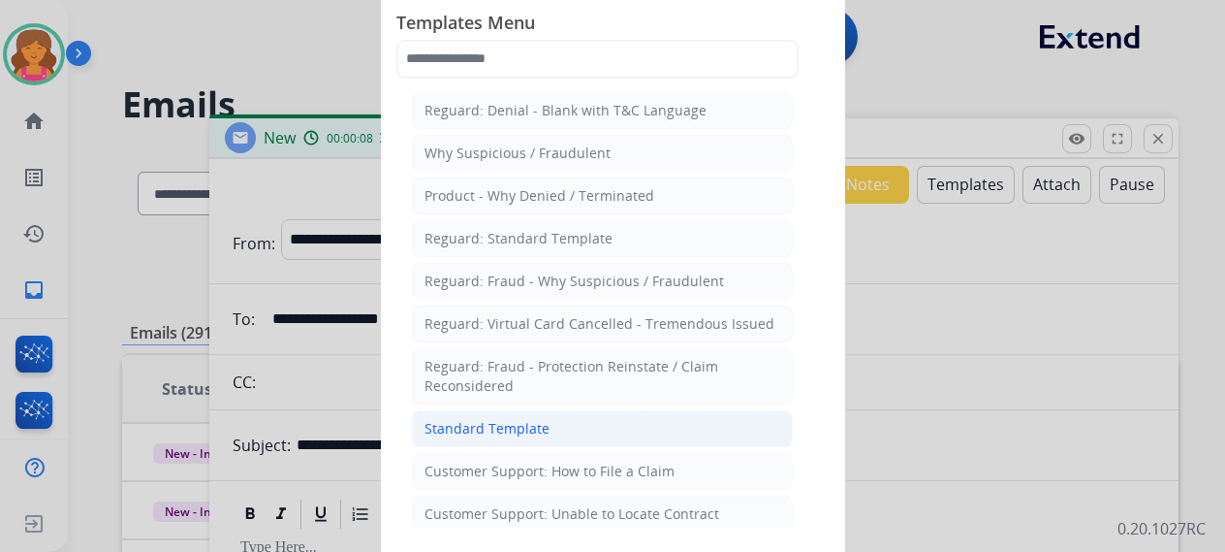
click at [593, 246] on li "Standard Template" at bounding box center [602, 428] width 381 height 37
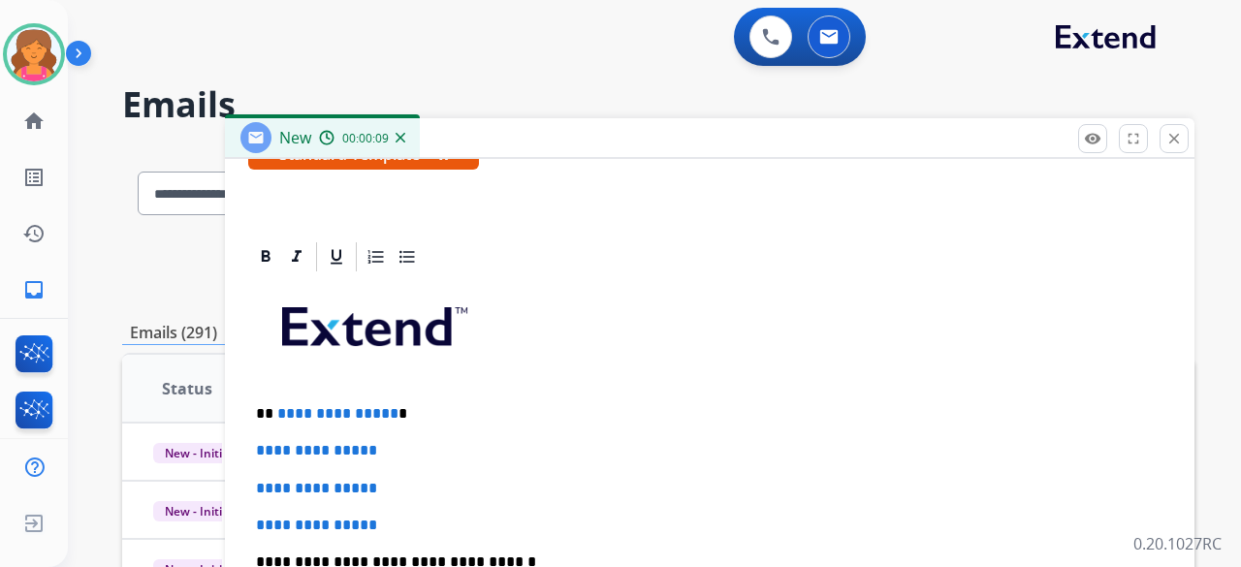
scroll to position [446, 0]
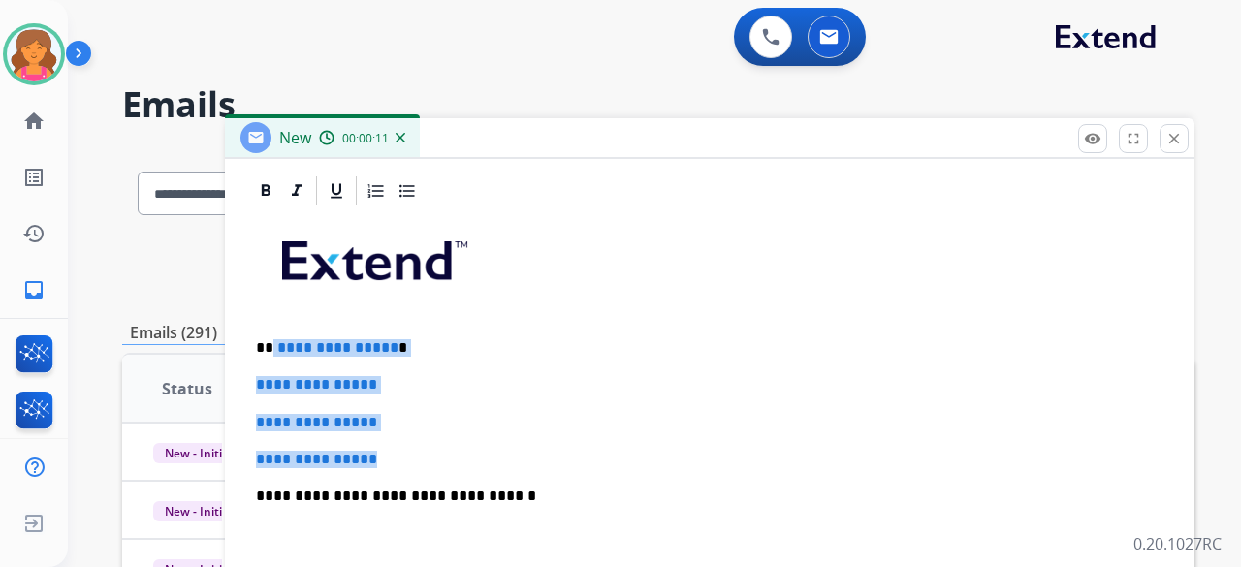
drag, startPoint x: 396, startPoint y: 449, endPoint x: 271, endPoint y: 335, distance: 168.1
click at [271, 246] on div "**********" at bounding box center [709, 541] width 923 height 667
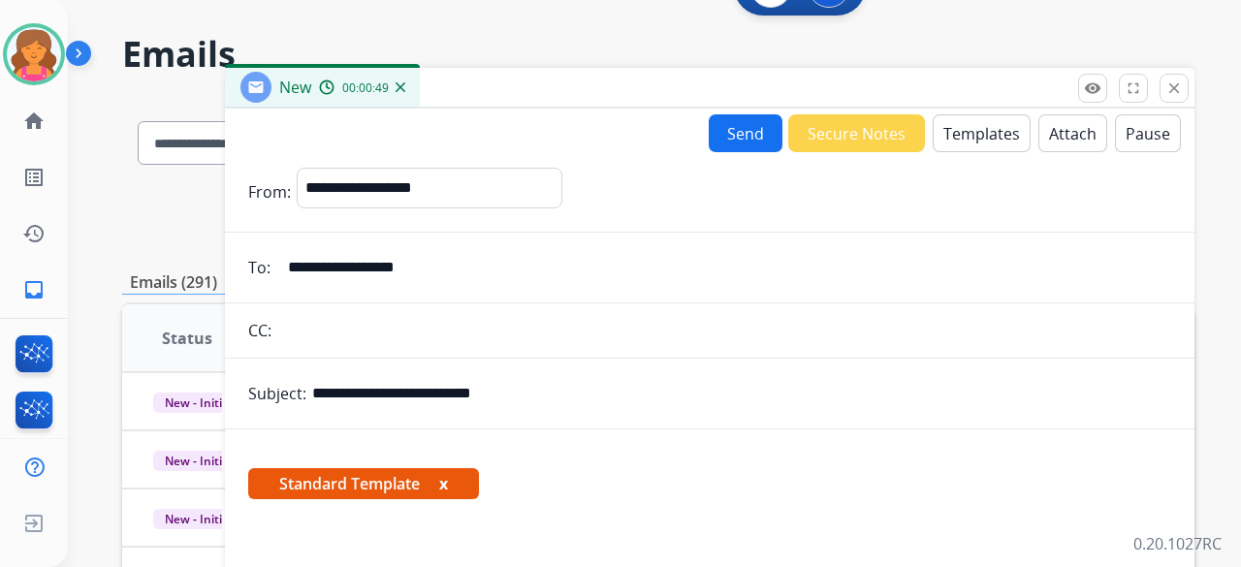
scroll to position [0, 0]
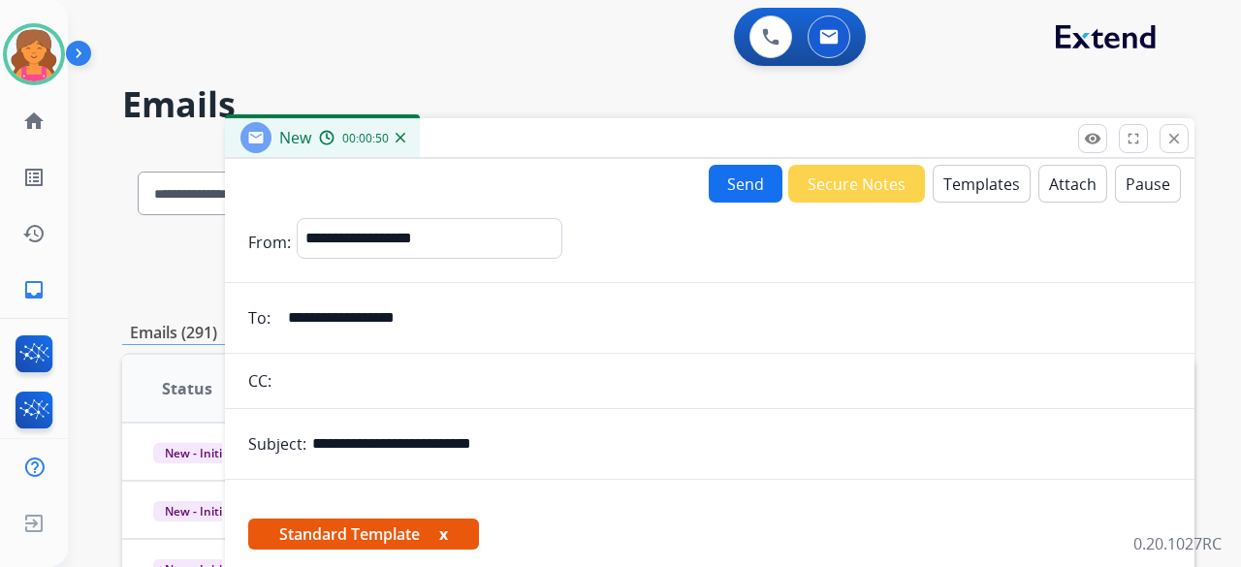
click at [595, 185] on button "Send" at bounding box center [746, 184] width 74 height 38
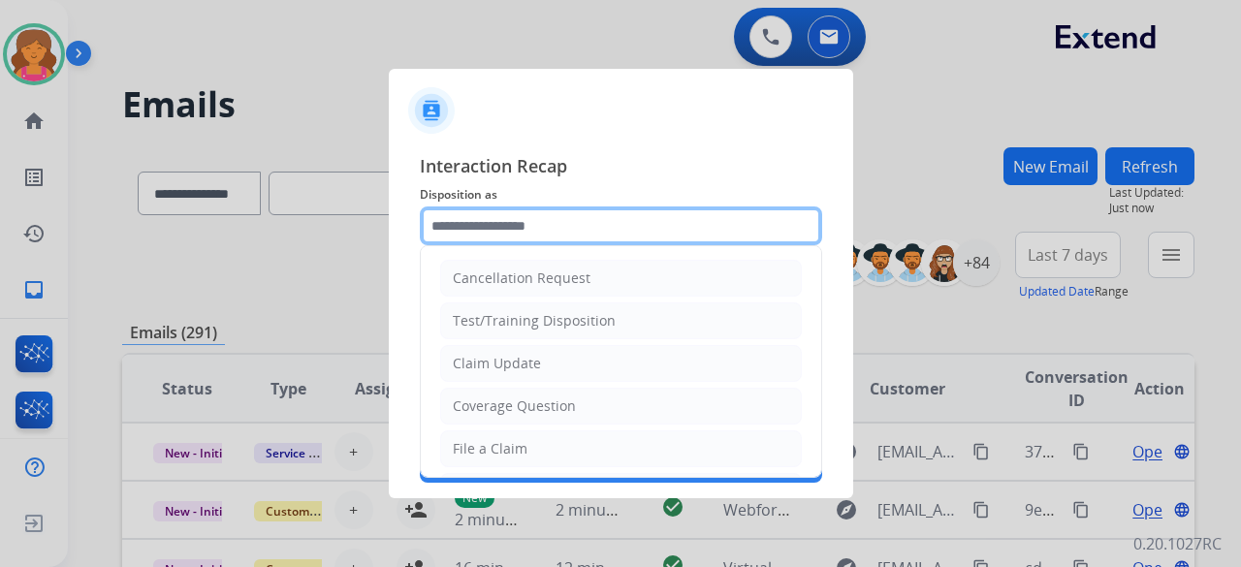
click at [568, 230] on input "text" at bounding box center [621, 225] width 402 height 39
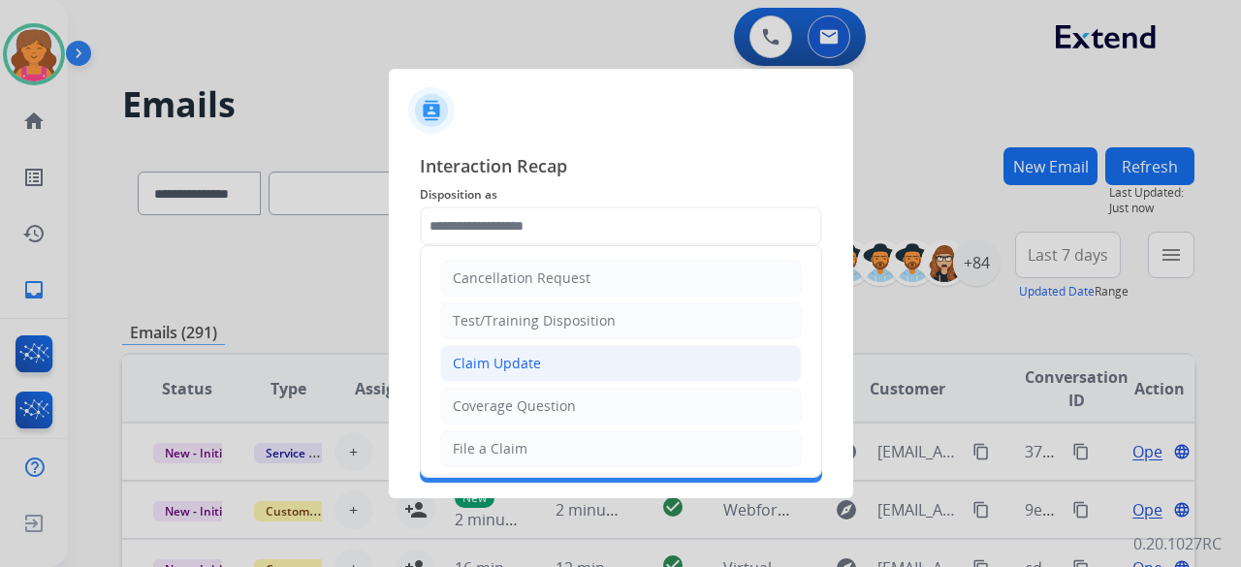
click at [534, 246] on div "Claim Update" at bounding box center [497, 363] width 88 height 19
type input "**********"
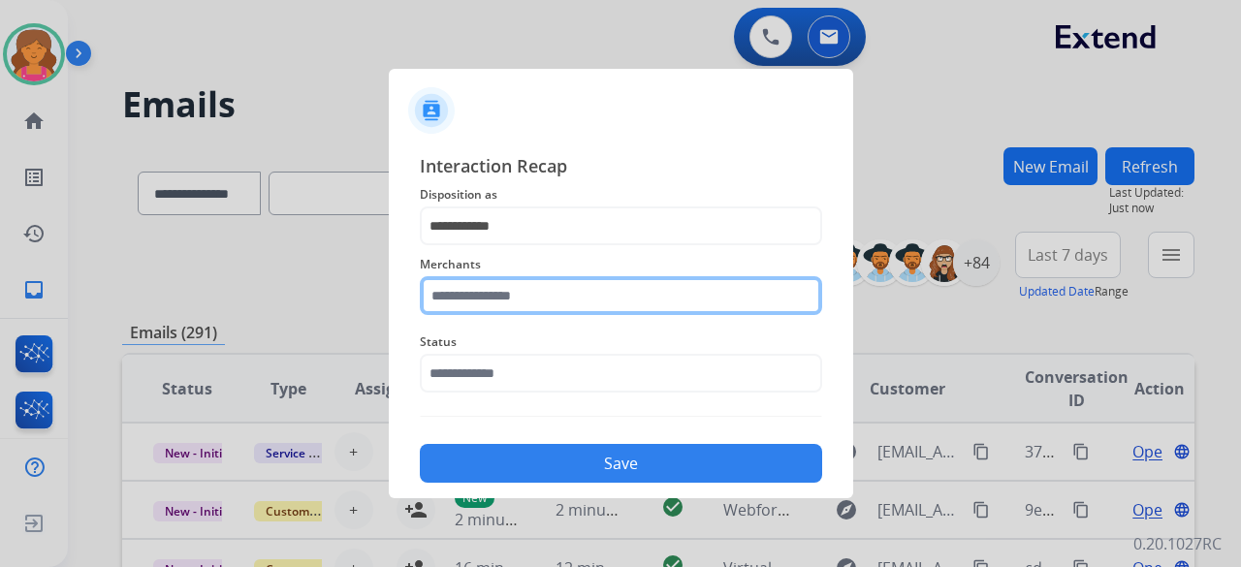
click at [520, 246] on input "text" at bounding box center [621, 295] width 402 height 39
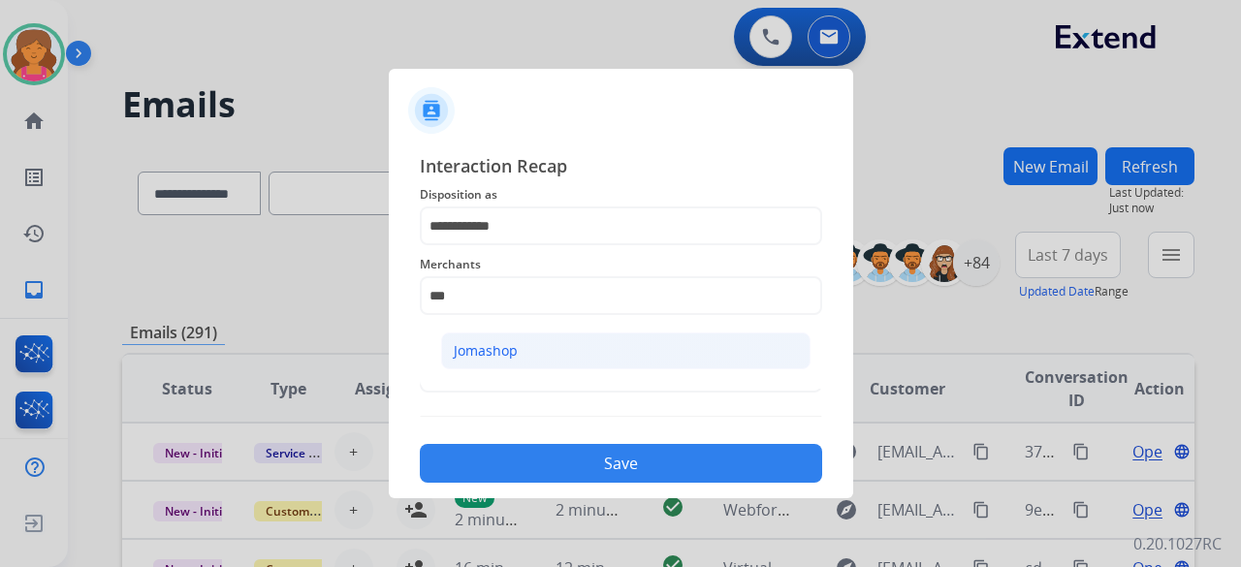
click at [466, 246] on li "Jomashop" at bounding box center [625, 351] width 369 height 37
type input "********"
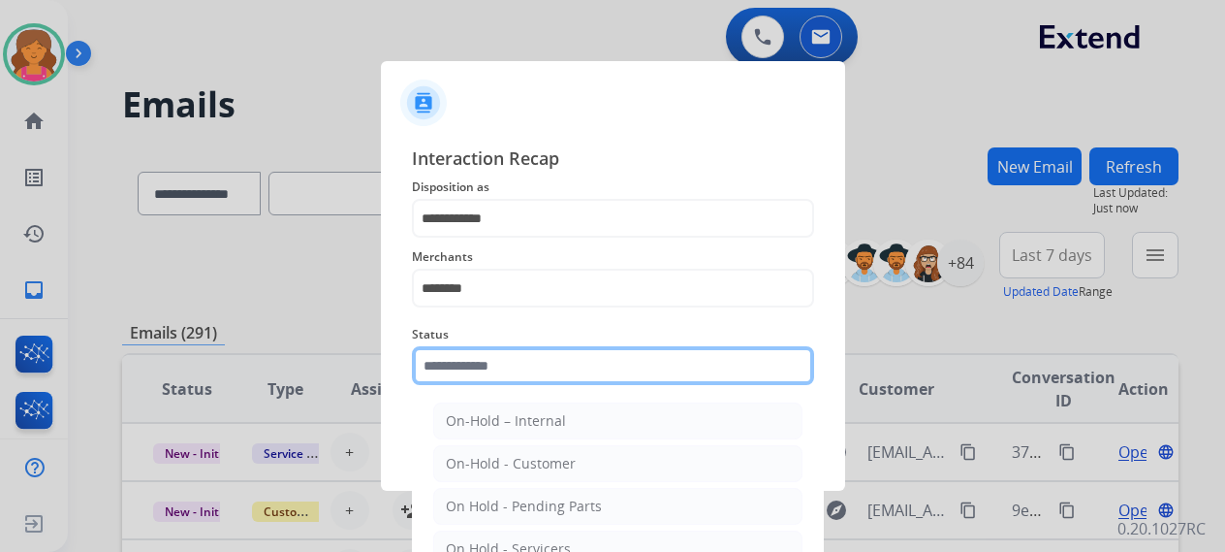
click at [444, 246] on input "text" at bounding box center [613, 365] width 402 height 39
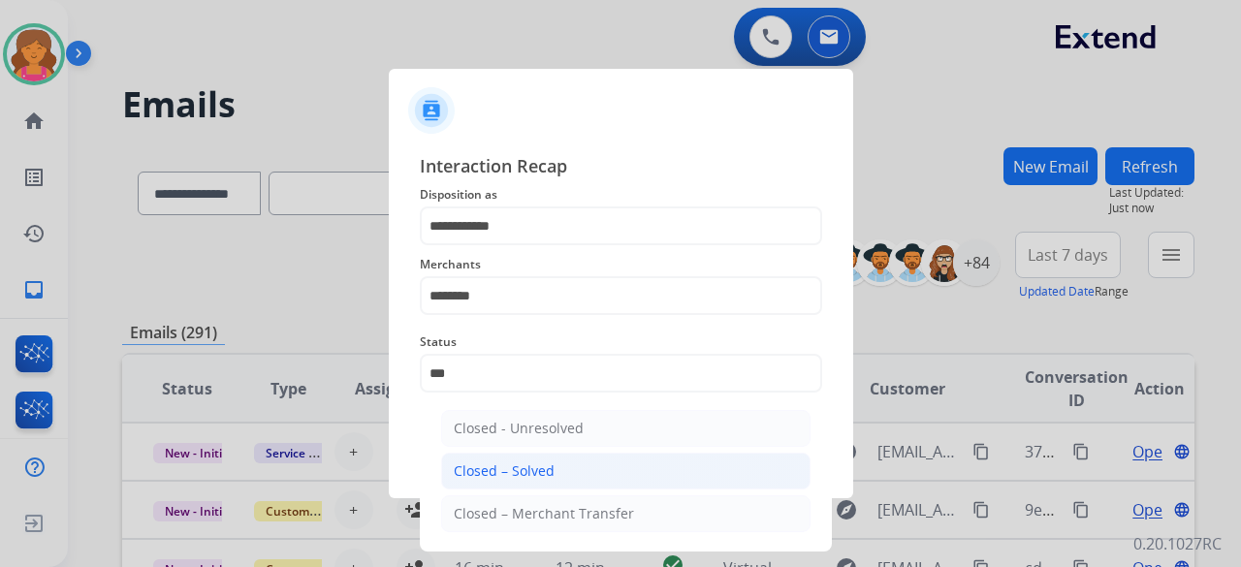
click at [516, 246] on div "Closed – Solved" at bounding box center [504, 470] width 101 height 19
type input "**********"
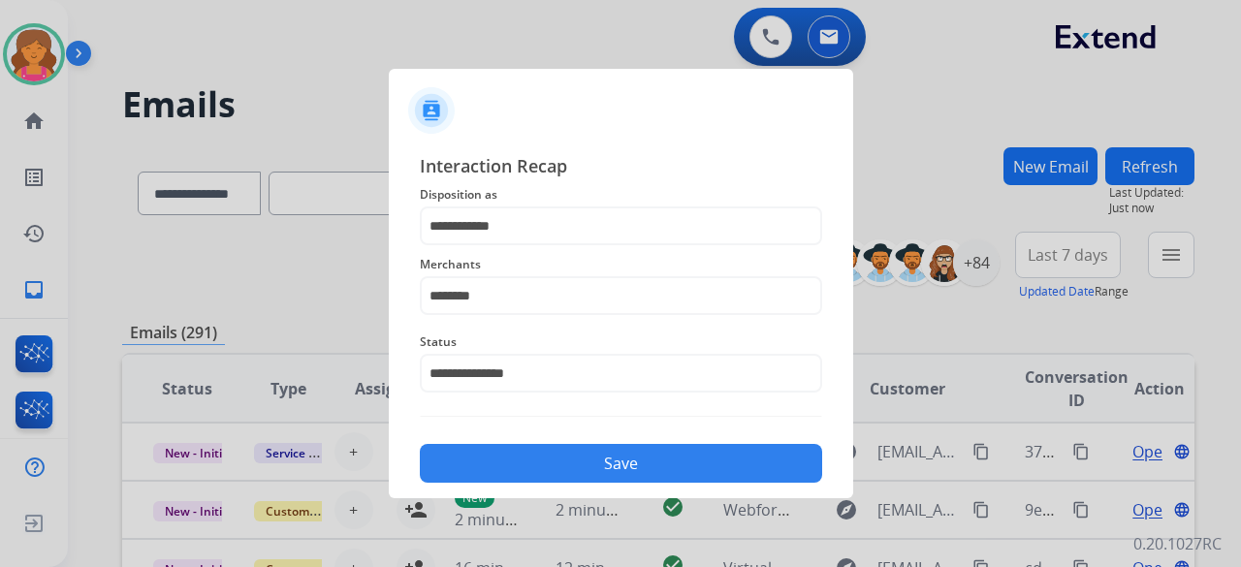
click at [568, 246] on button "Save" at bounding box center [621, 463] width 402 height 39
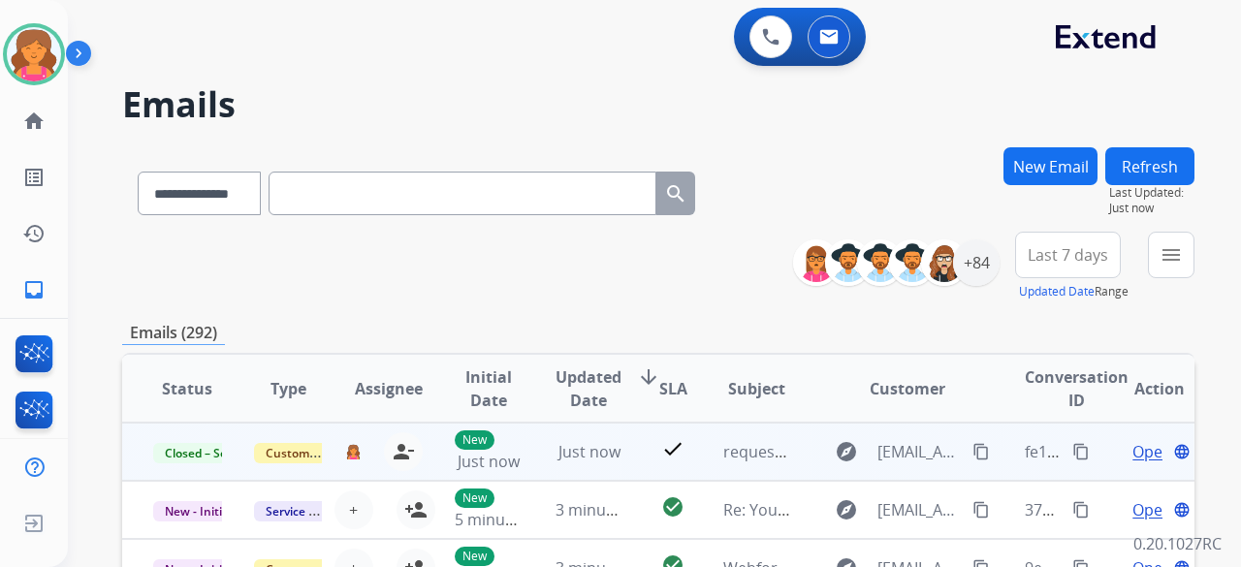
click at [595, 246] on mat-icon "content_copy" at bounding box center [1080, 451] width 17 height 17
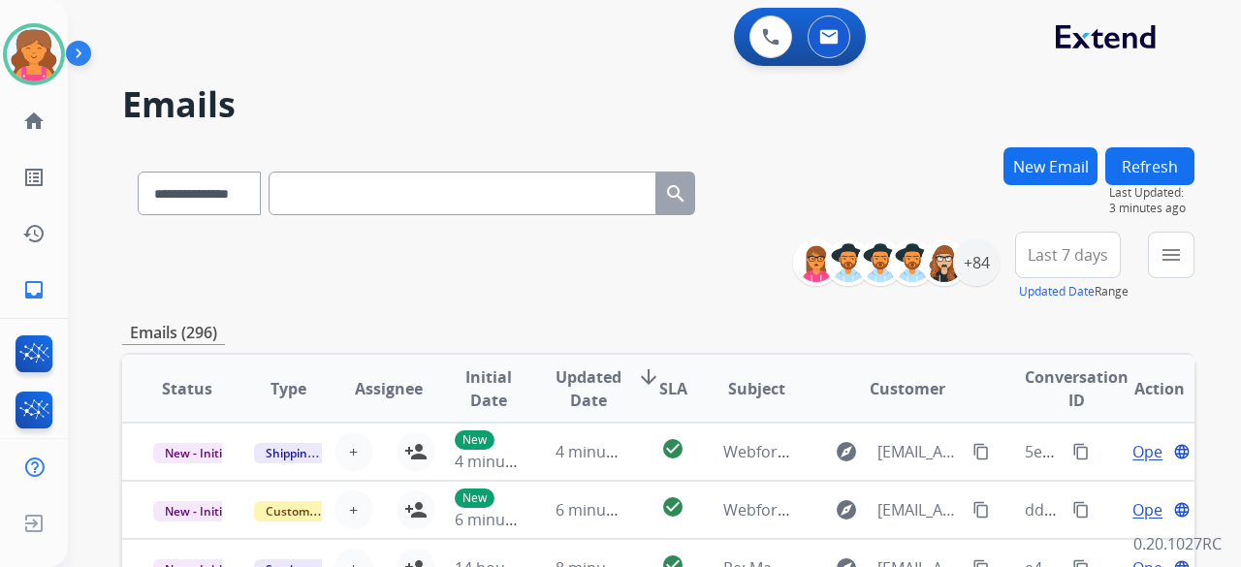
click at [595, 172] on button "New Email" at bounding box center [1050, 166] width 94 height 38
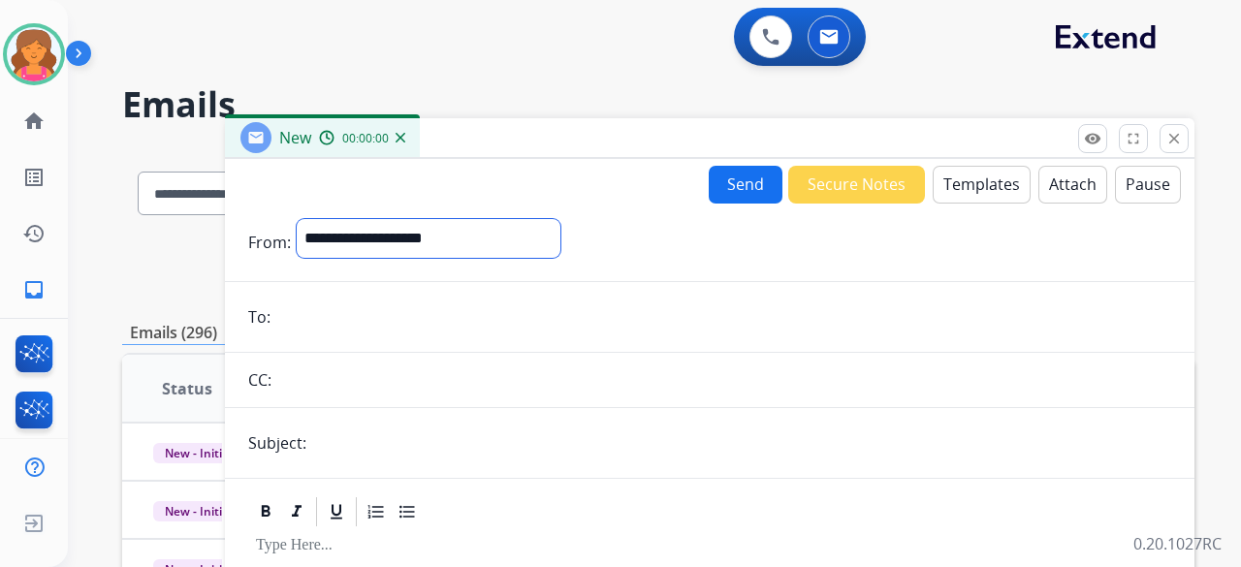
click at [451, 228] on select "**********" at bounding box center [429, 238] width 264 height 39
select select "**********"
click at [297, 219] on select "**********" at bounding box center [429, 238] width 264 height 39
paste input "**********"
type input "**********"
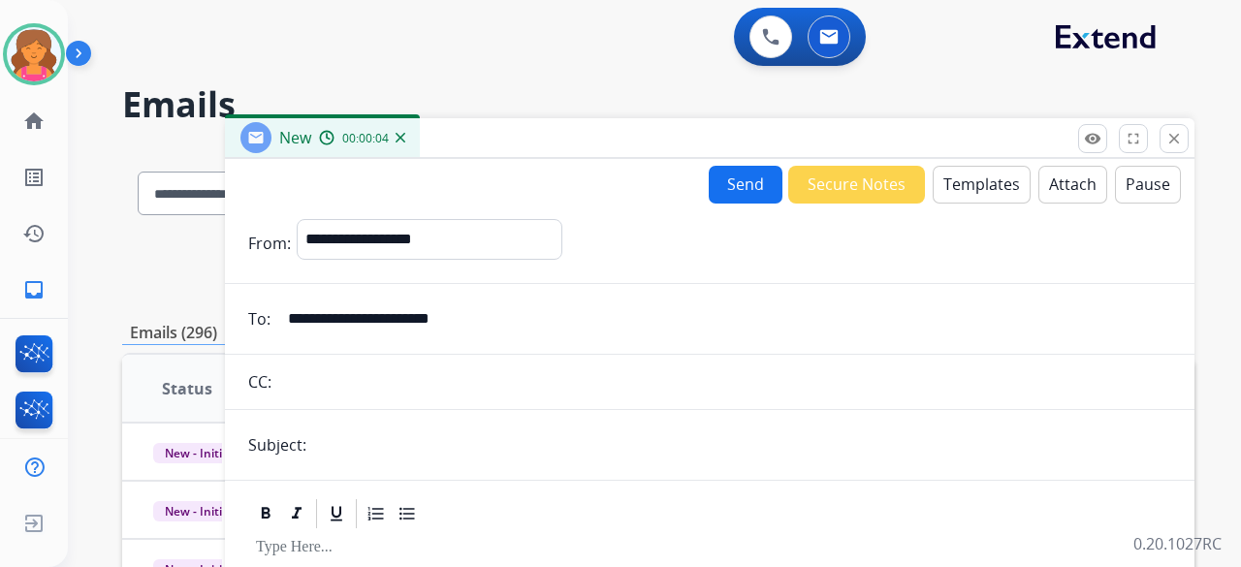
click at [349, 246] on input "text" at bounding box center [741, 445] width 859 height 39
type input "**********"
click at [595, 171] on button "Templates" at bounding box center [982, 185] width 98 height 38
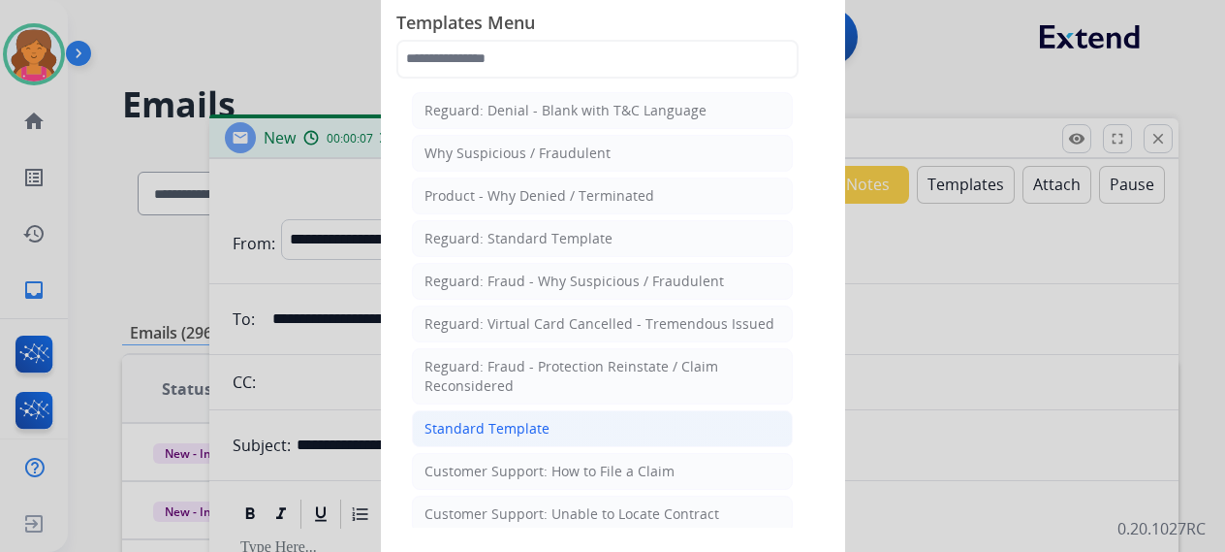
click at [595, 246] on li "Standard Template" at bounding box center [602, 428] width 381 height 37
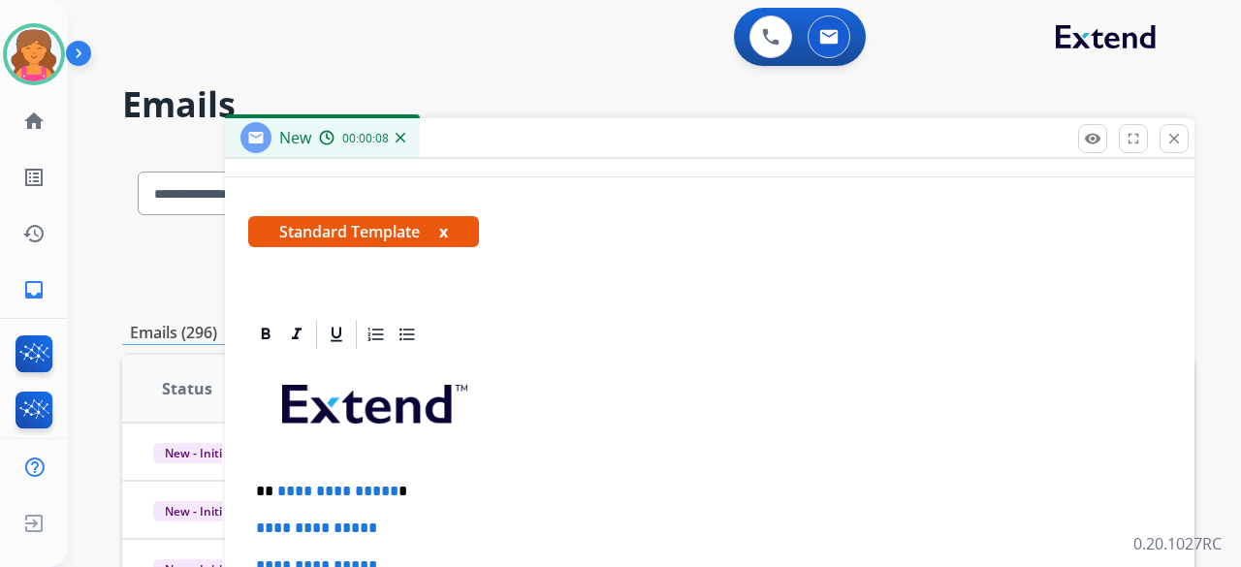
scroll to position [446, 0]
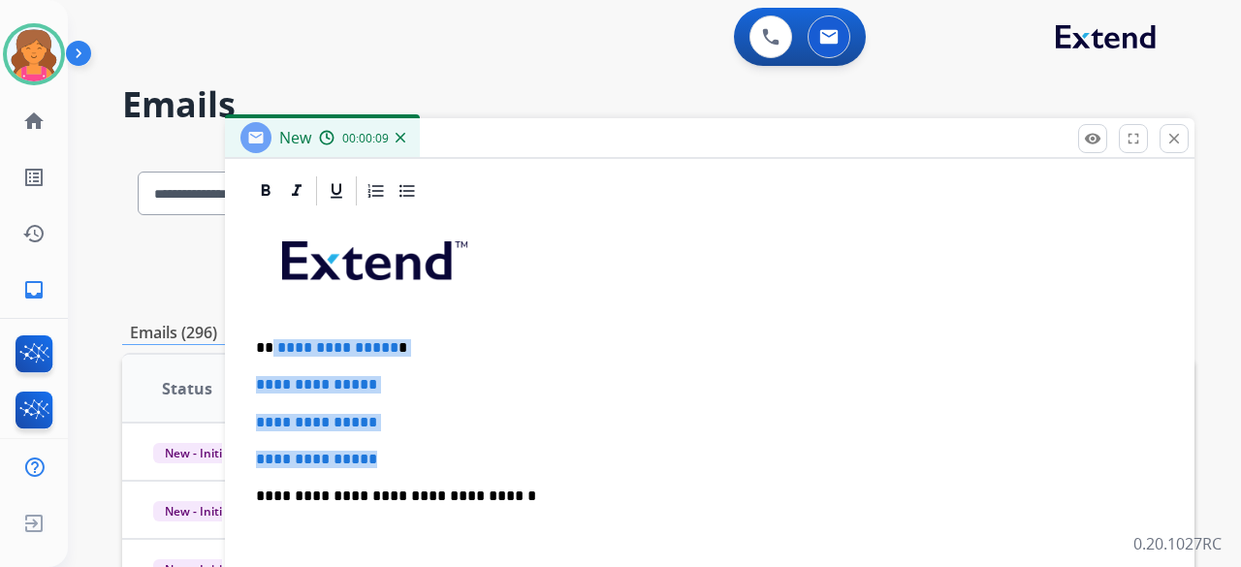
drag, startPoint x: 401, startPoint y: 447, endPoint x: 270, endPoint y: 324, distance: 179.7
click at [270, 246] on div "**********" at bounding box center [709, 541] width 923 height 667
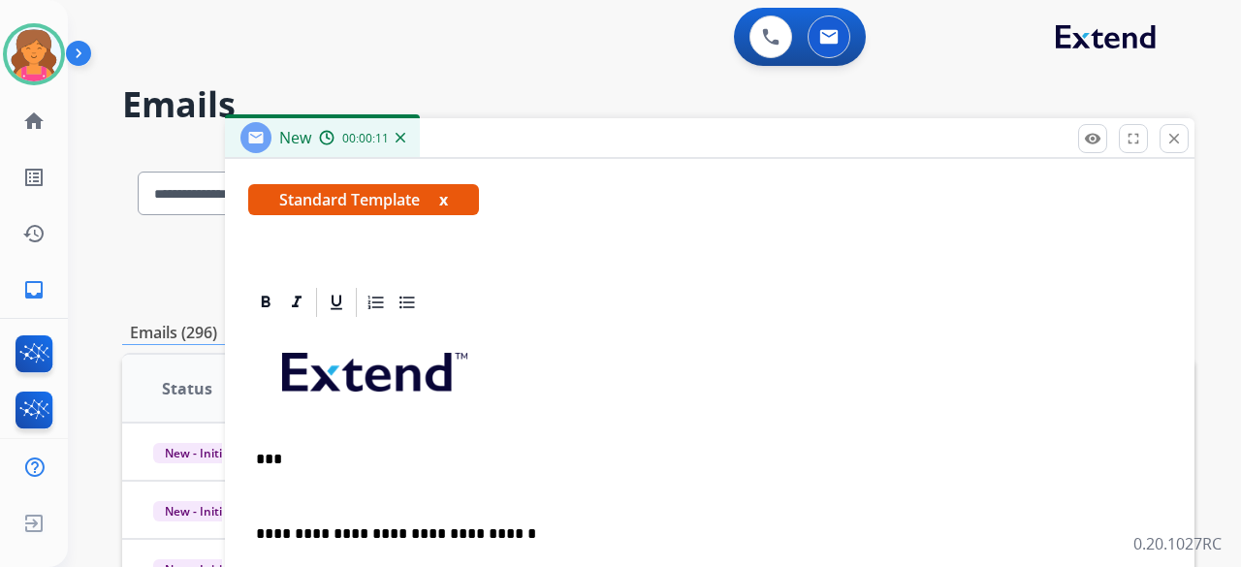
scroll to position [371, 0]
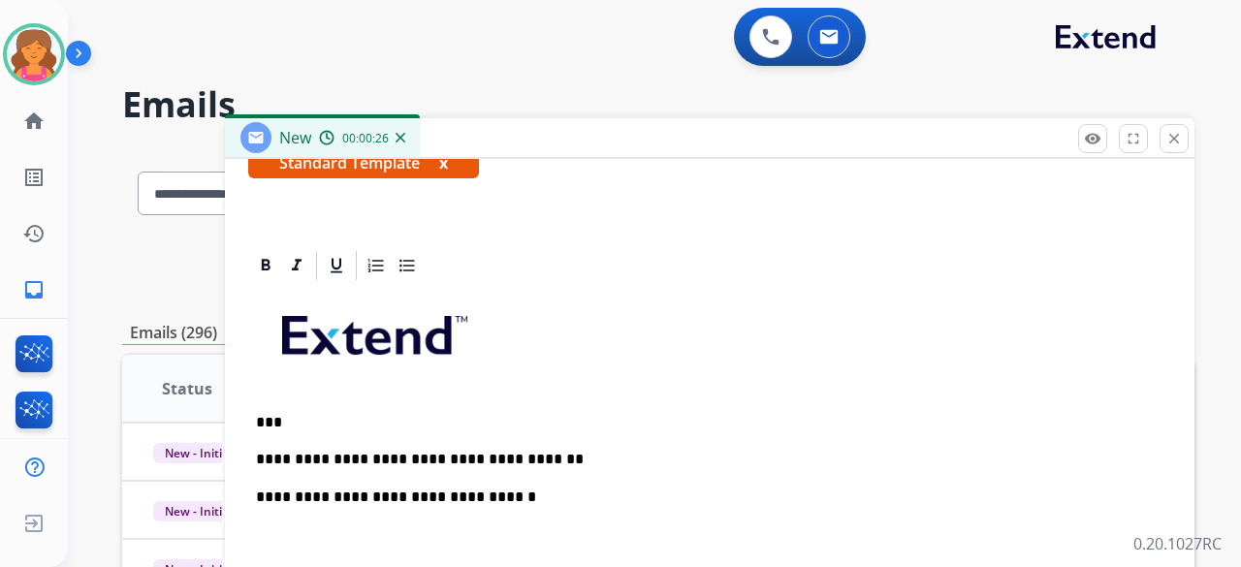
click at [549, 246] on p "**********" at bounding box center [702, 459] width 892 height 17
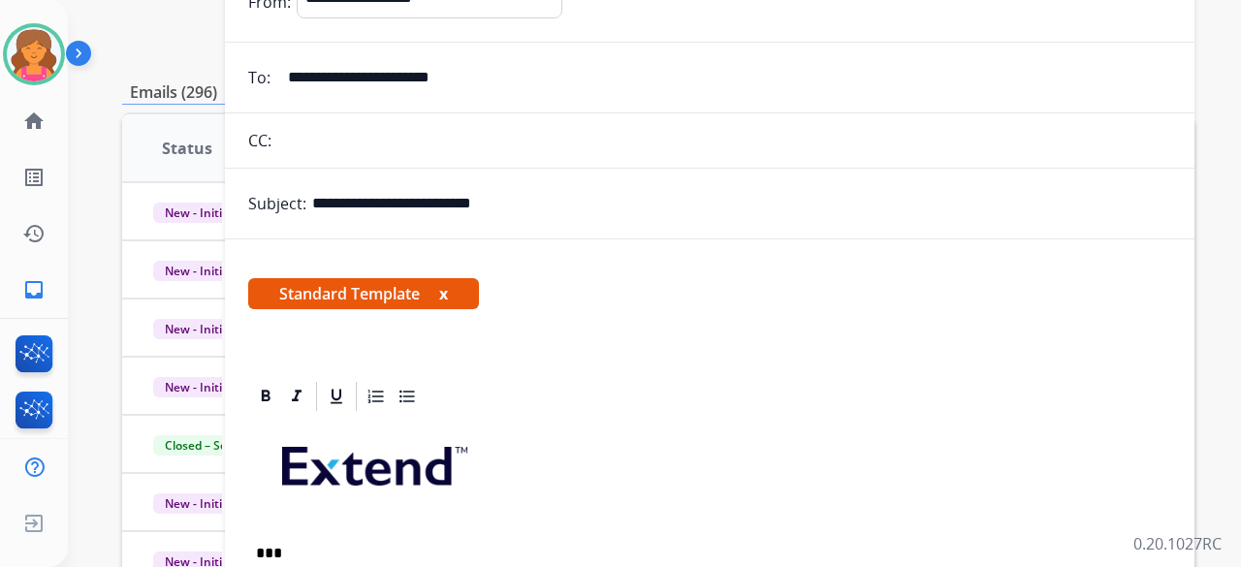
scroll to position [0, 0]
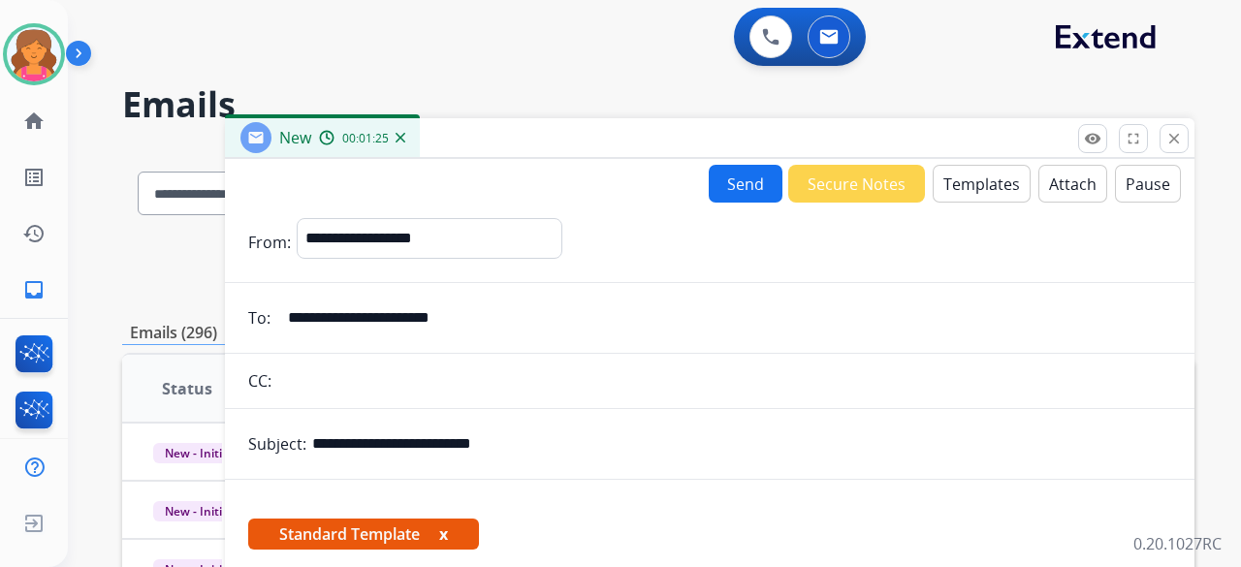
click at [595, 192] on button "Send" at bounding box center [746, 184] width 74 height 38
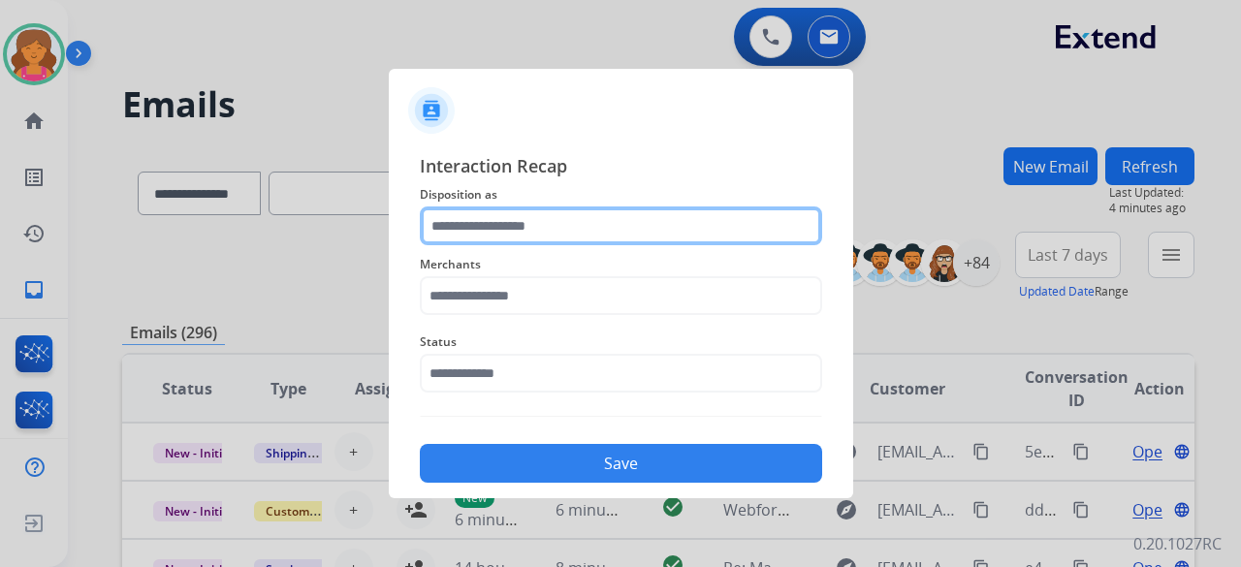
click at [595, 233] on input "text" at bounding box center [621, 225] width 402 height 39
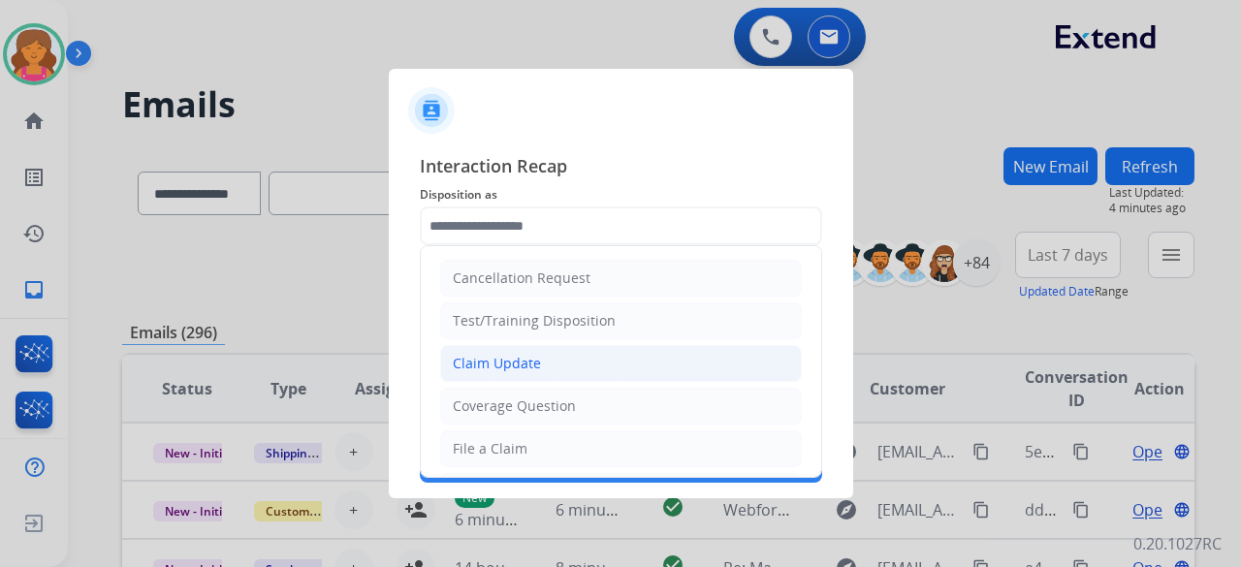
click at [517, 246] on div "Claim Update" at bounding box center [497, 363] width 88 height 19
type input "**********"
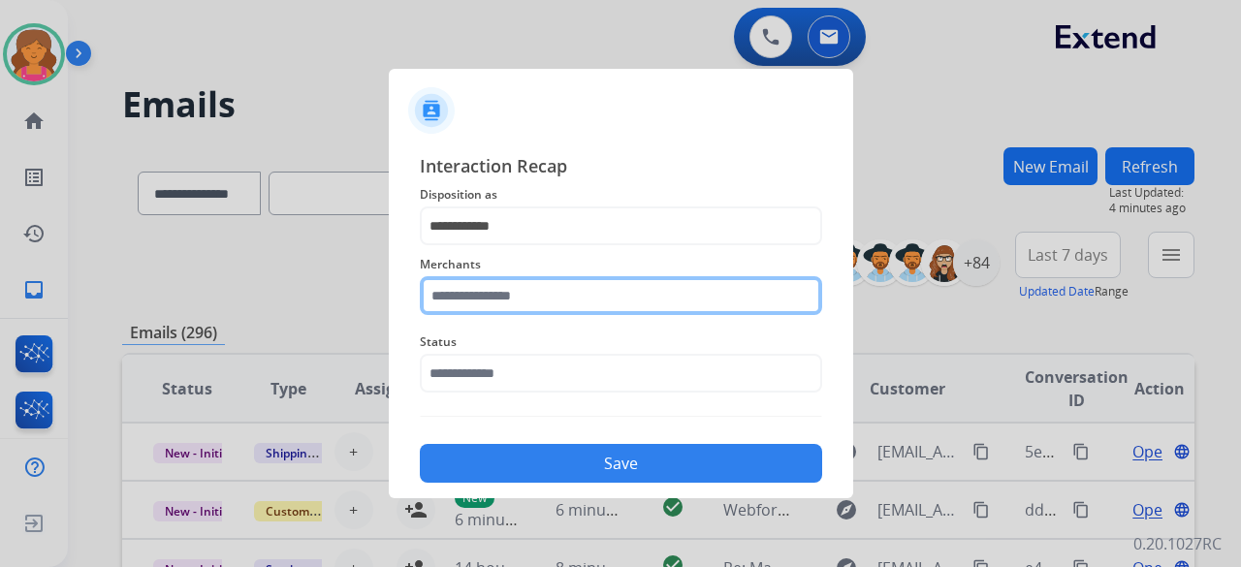
click at [515, 246] on input "text" at bounding box center [621, 295] width 402 height 39
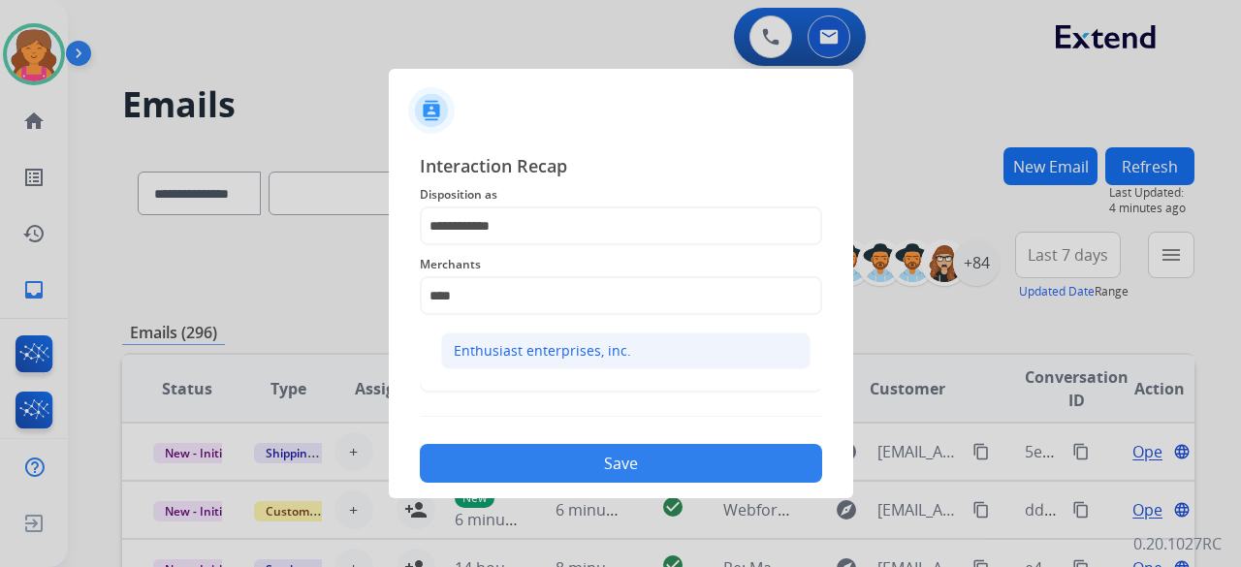
click at [582, 246] on div "Enthusiast enterprises, inc." at bounding box center [542, 350] width 177 height 19
type input "**********"
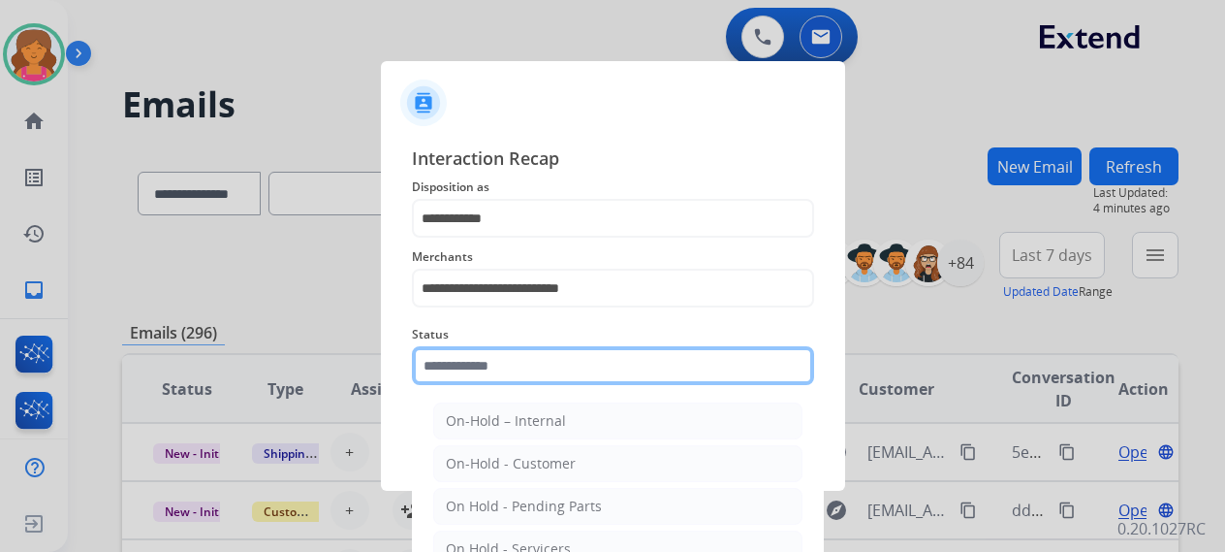
click at [563, 246] on input "text" at bounding box center [613, 365] width 402 height 39
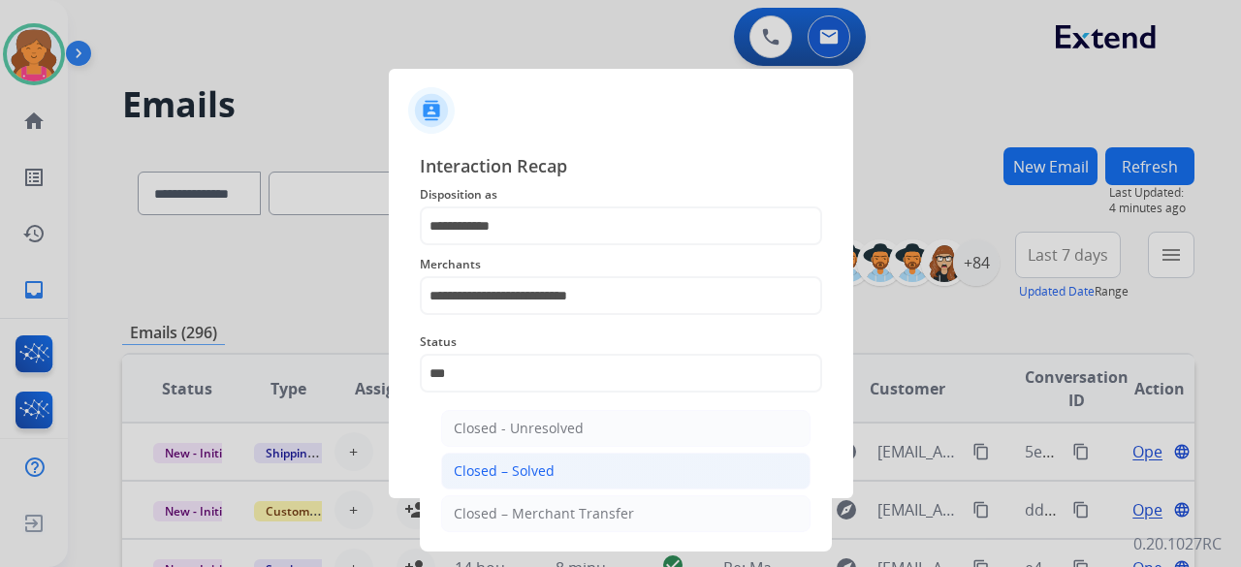
click at [544, 246] on li "Closed – Solved" at bounding box center [625, 471] width 369 height 37
type input "**********"
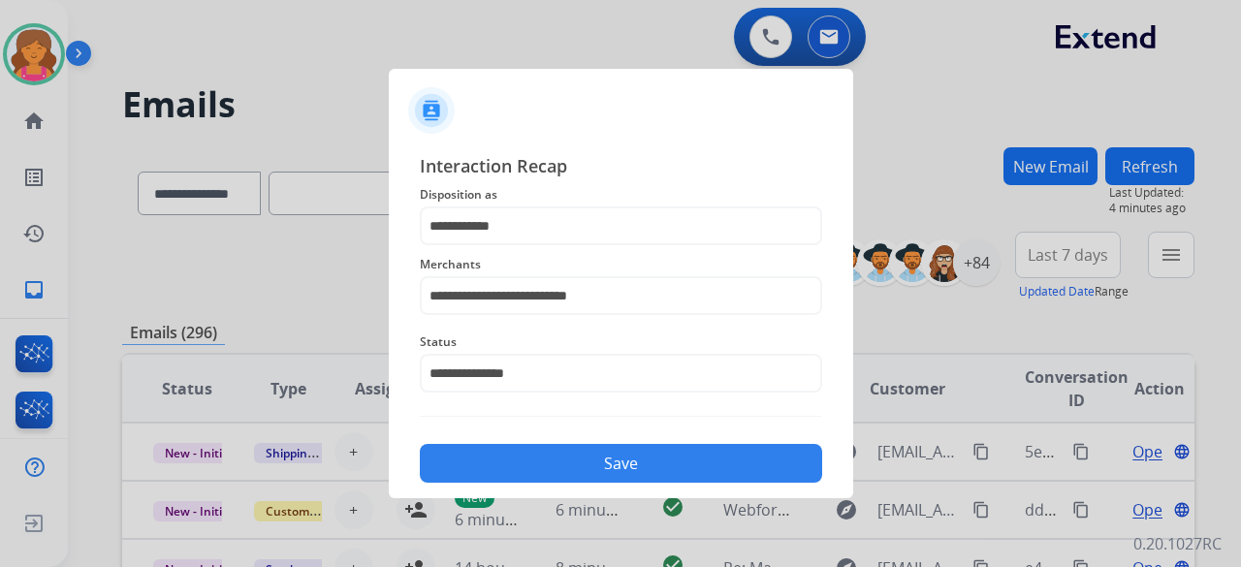
click at [544, 246] on button "Save" at bounding box center [621, 463] width 402 height 39
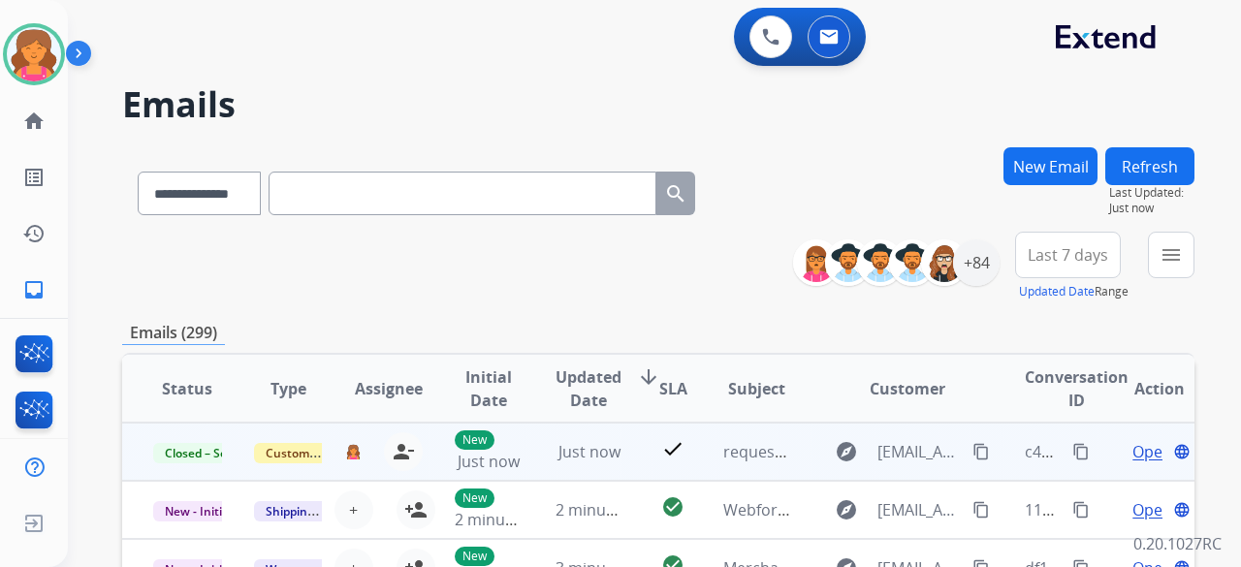
click at [595, 246] on button "content_copy" at bounding box center [1080, 451] width 23 height 23
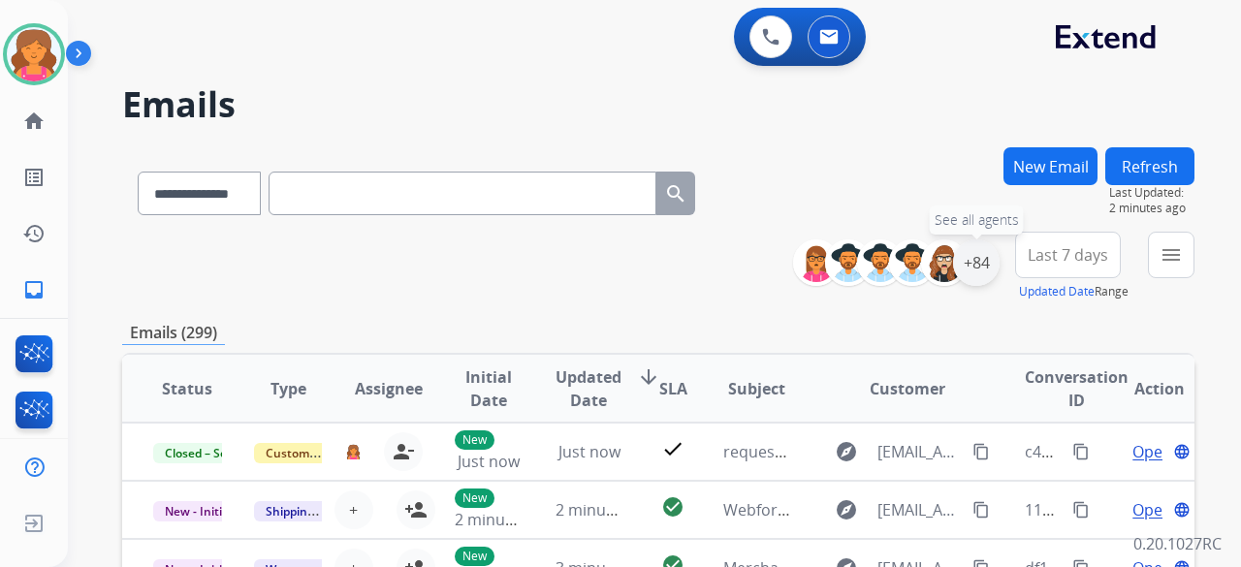
click at [595, 246] on div "+84" at bounding box center [976, 262] width 47 height 47
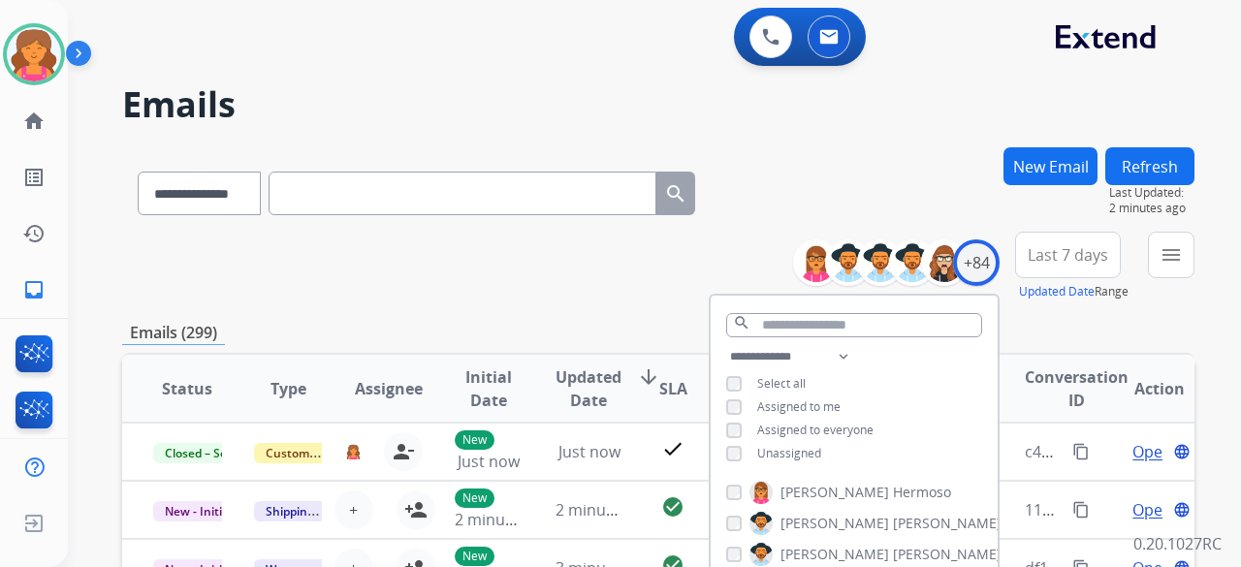
click at [595, 246] on button "Last 7 days" at bounding box center [1068, 255] width 106 height 47
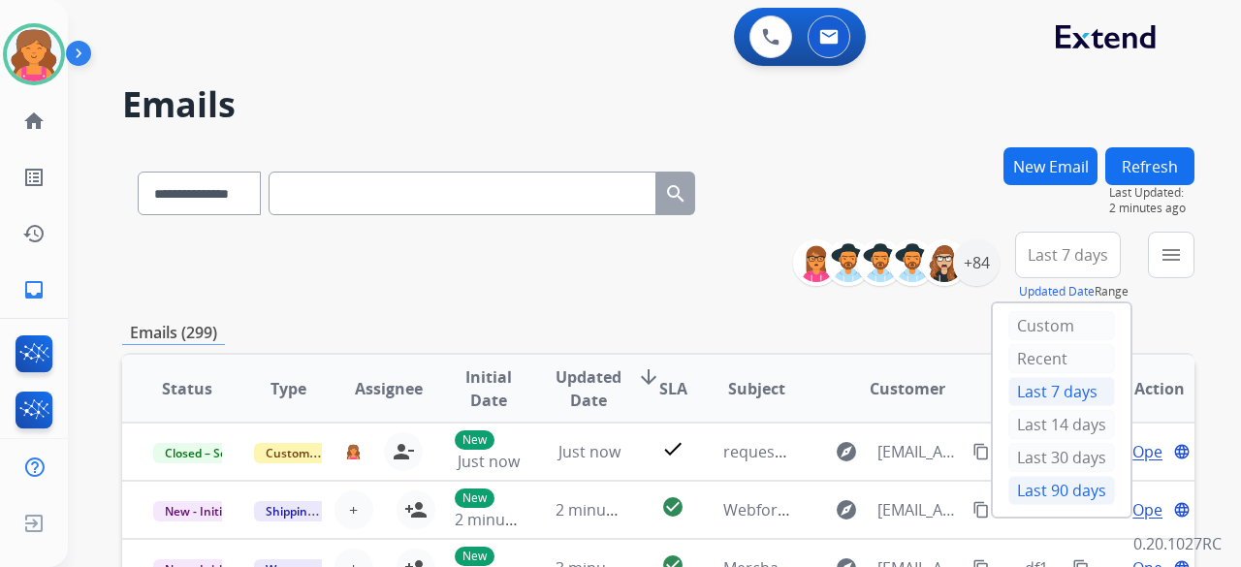
click at [595, 246] on div "Last 90 days" at bounding box center [1061, 490] width 107 height 29
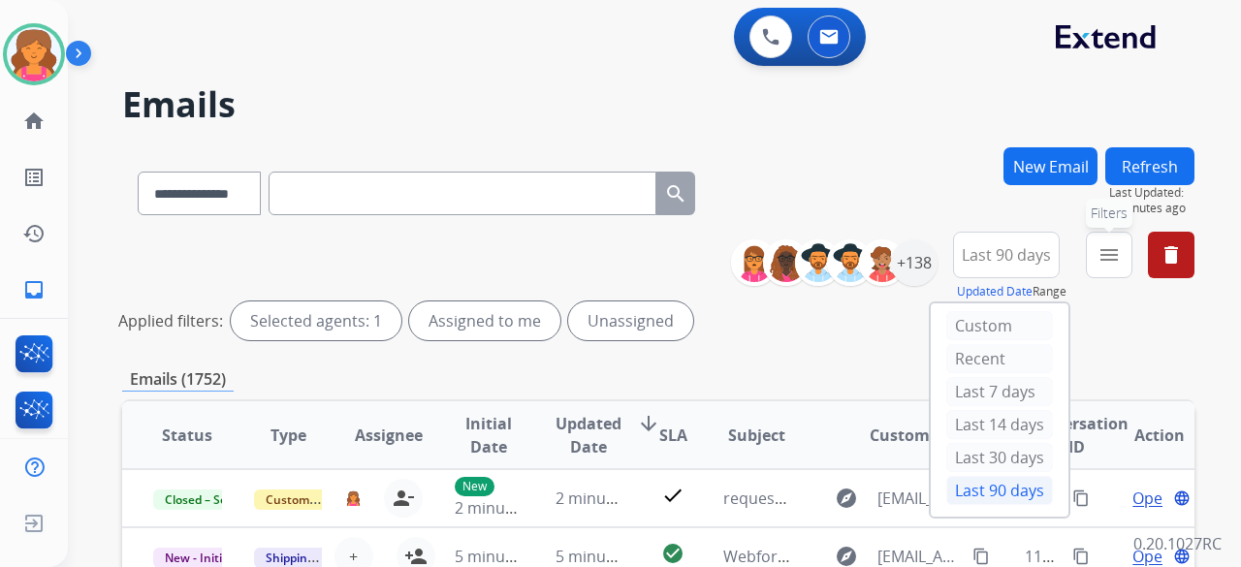
click at [595, 246] on mat-icon "menu" at bounding box center [1108, 254] width 23 height 23
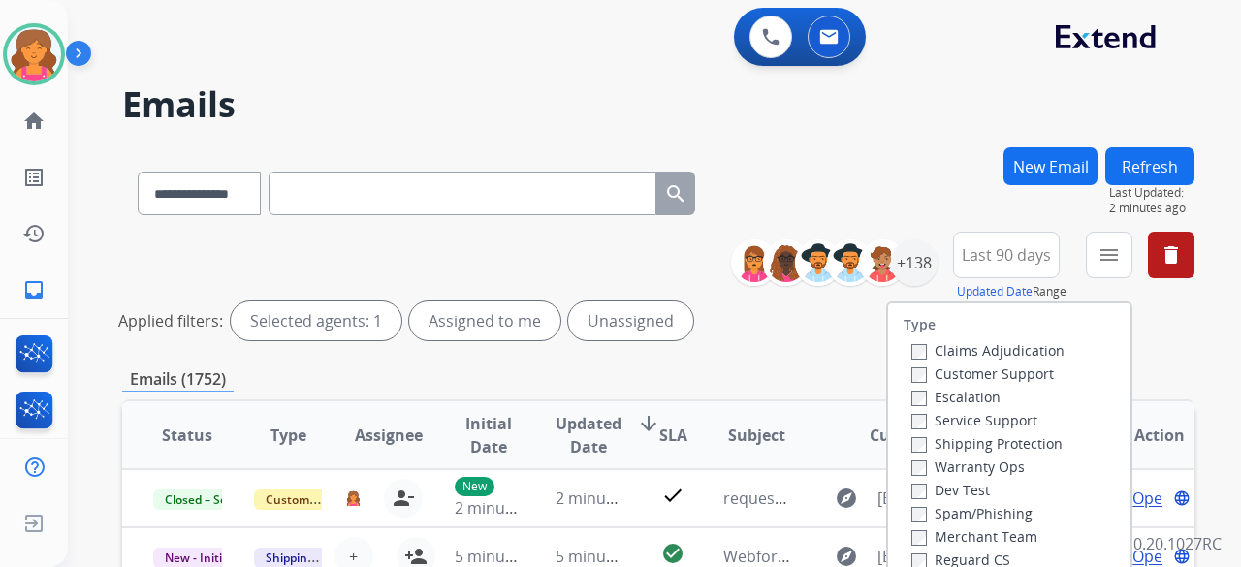
click at [595, 246] on label "Customer Support" at bounding box center [982, 374] width 143 height 18
click at [595, 246] on label "Shipping Protection" at bounding box center [986, 443] width 151 height 18
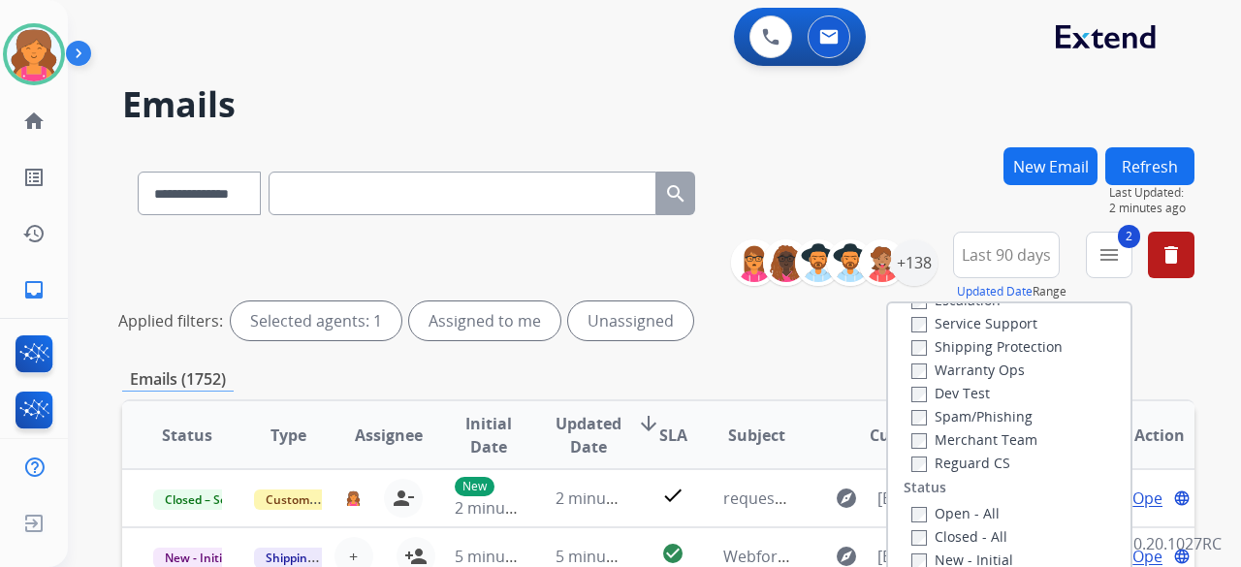
click at [595, 246] on label "Reguard CS" at bounding box center [960, 463] width 99 height 18
click at [595, 246] on div "Type Claims Adjudication Customer Support Escalation Service Support Shipping P…" at bounding box center [1009, 469] width 242 height 333
click at [595, 246] on label "Open - All" at bounding box center [955, 513] width 88 height 18
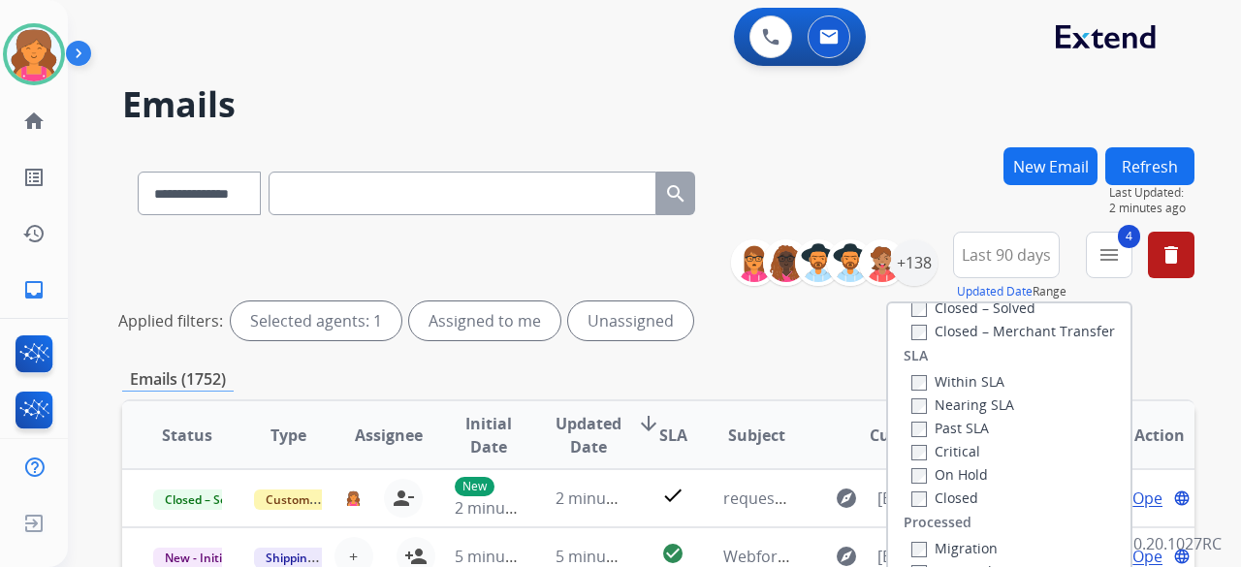
scroll to position [291, 0]
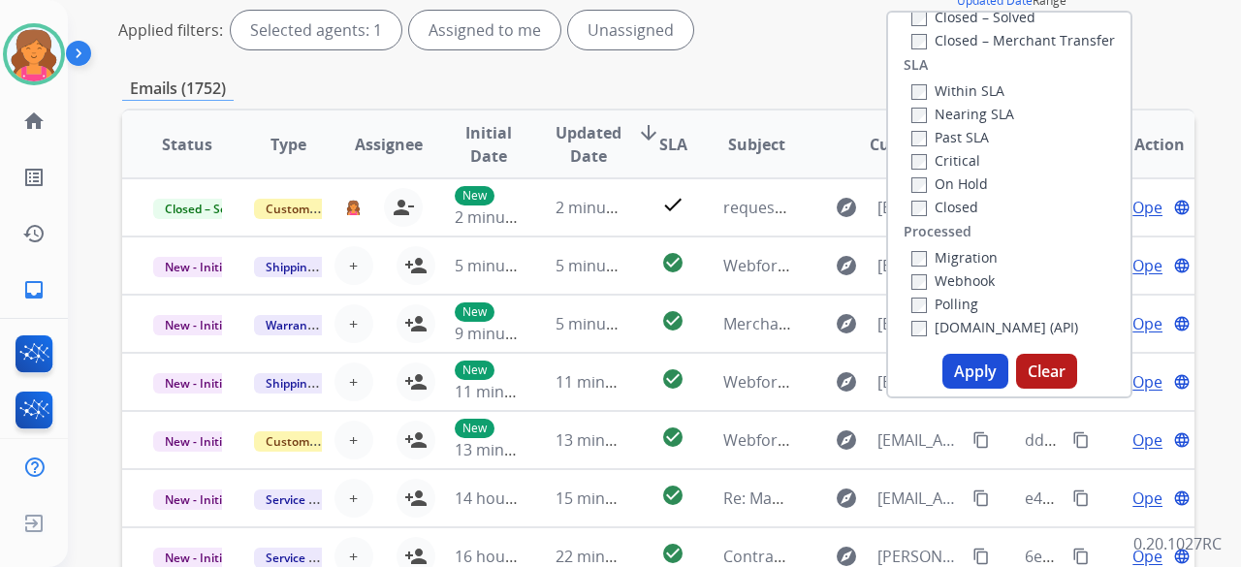
click at [595, 246] on button "Apply" at bounding box center [975, 371] width 66 height 35
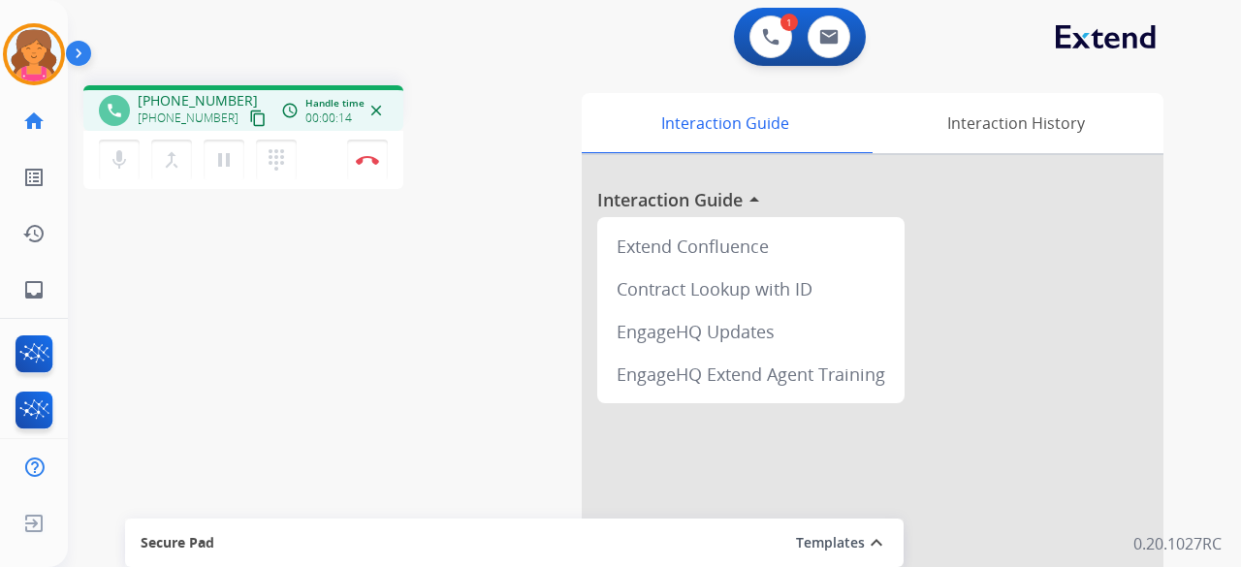
click at [246, 119] on button "content_copy" at bounding box center [257, 118] width 23 height 23
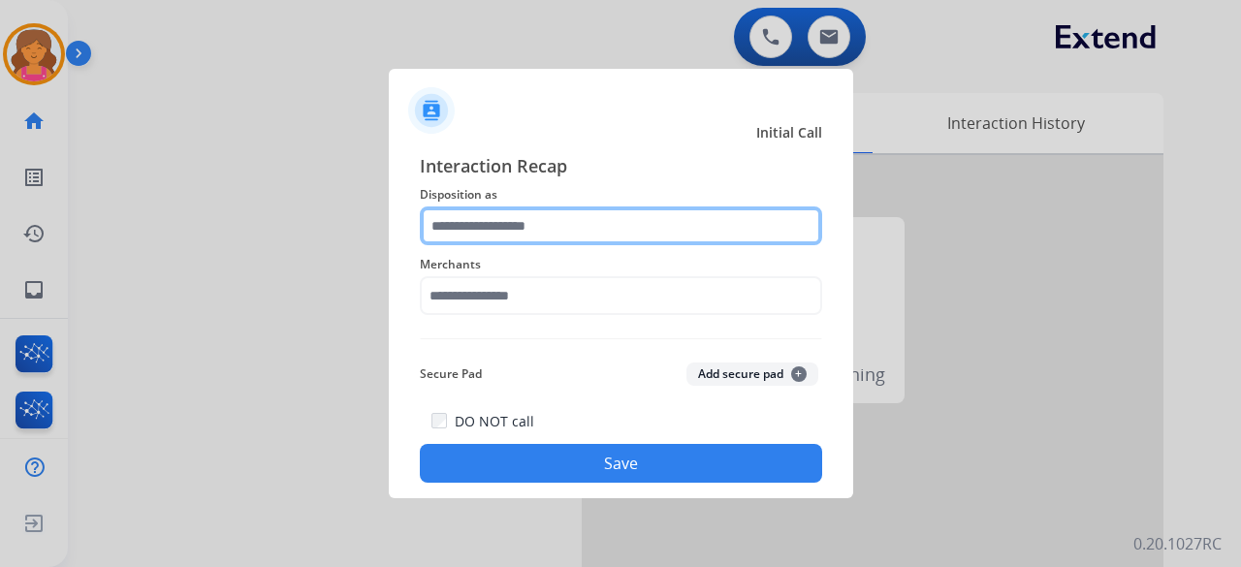
click at [489, 220] on input "text" at bounding box center [621, 225] width 402 height 39
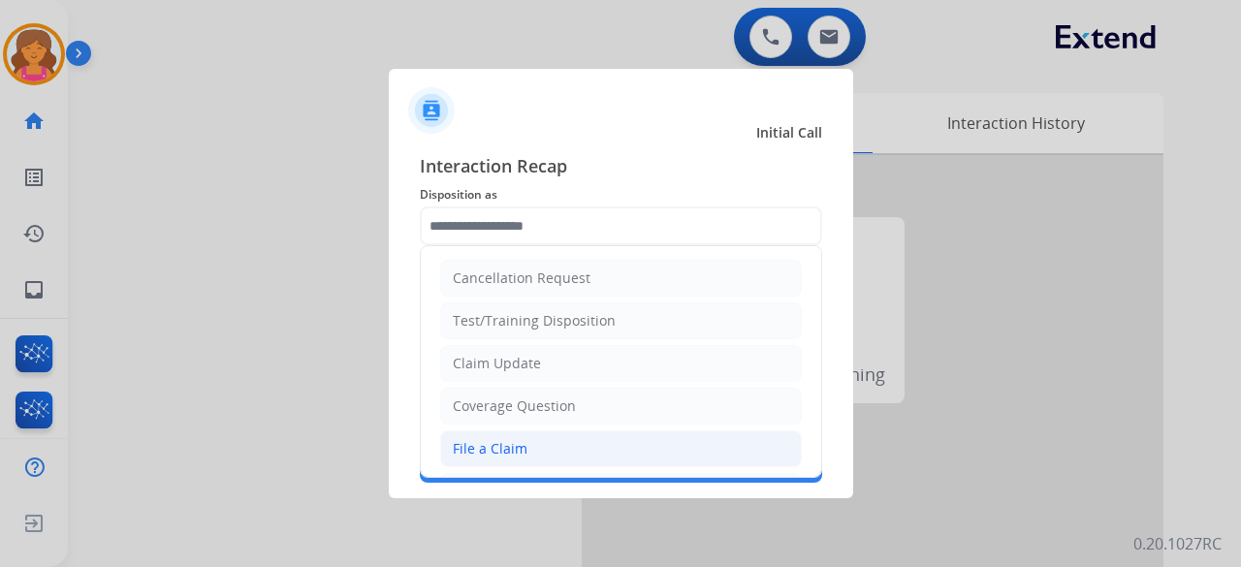
click at [504, 246] on div "File a Claim" at bounding box center [490, 448] width 75 height 19
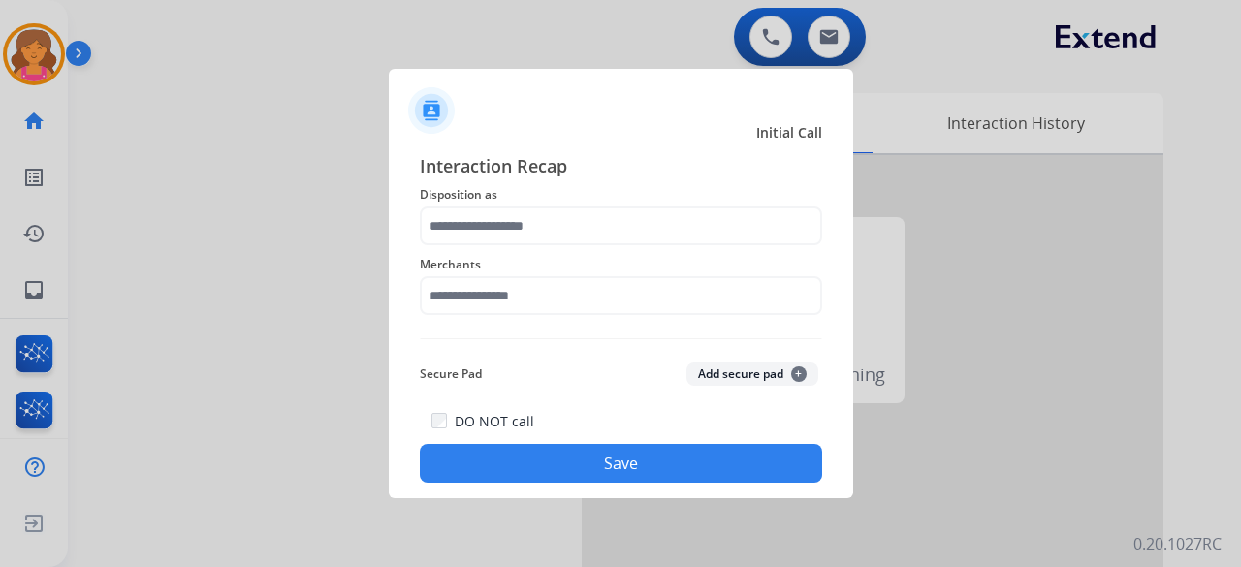
type input "**********"
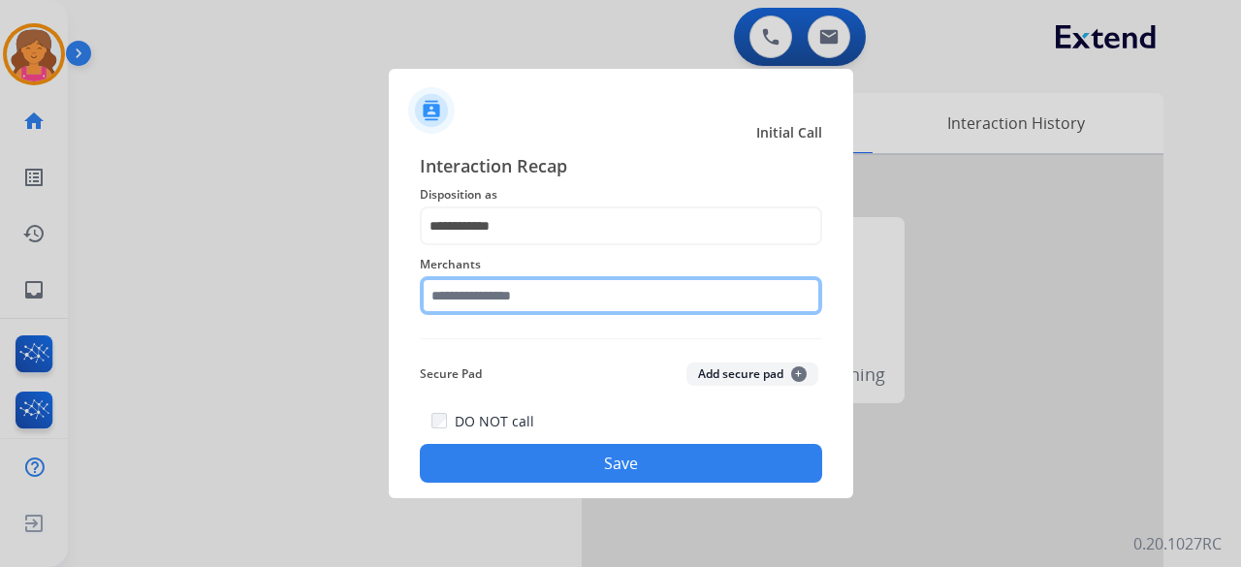
click at [502, 246] on div "Merchants" at bounding box center [621, 284] width 402 height 78
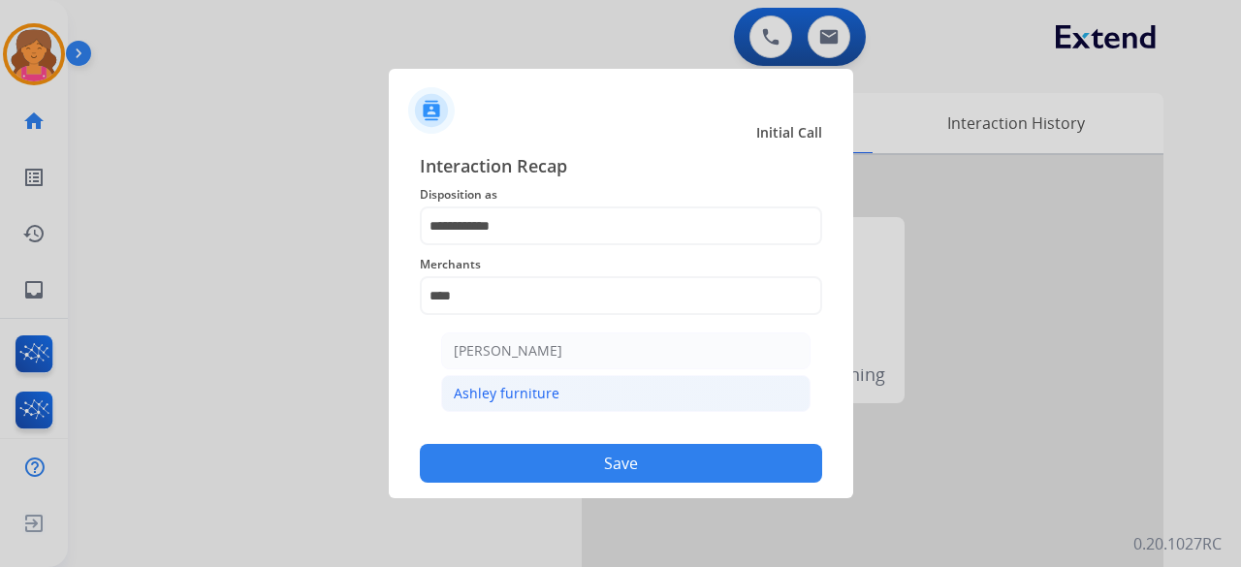
click at [492, 246] on div "Ashley furniture" at bounding box center [507, 393] width 106 height 19
type input "**********"
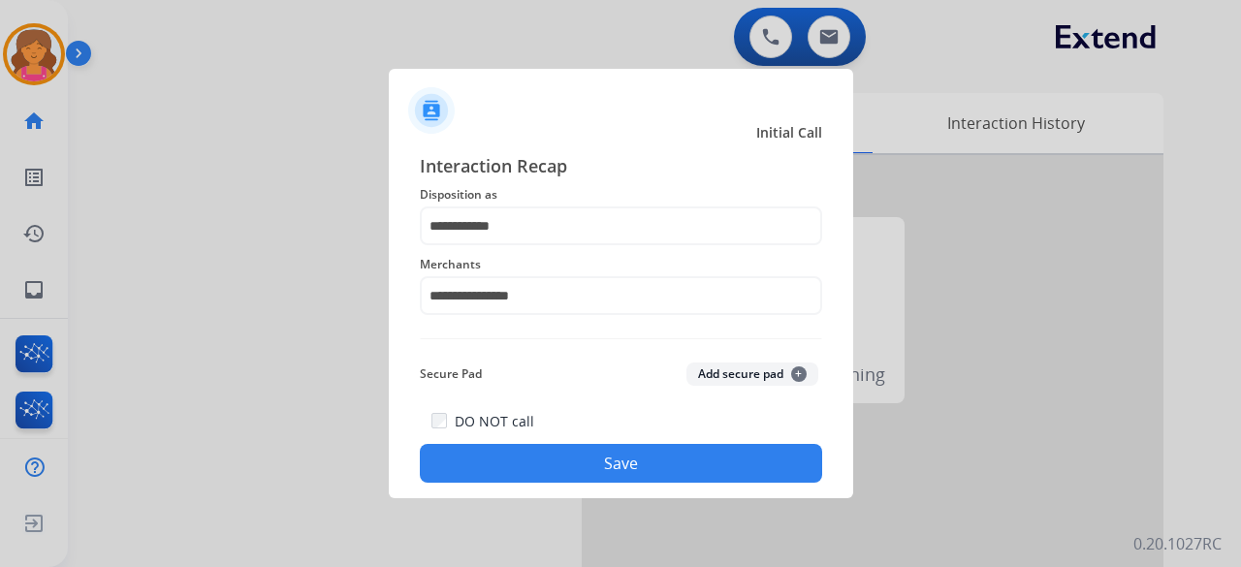
click at [507, 246] on button "Save" at bounding box center [621, 463] width 402 height 39
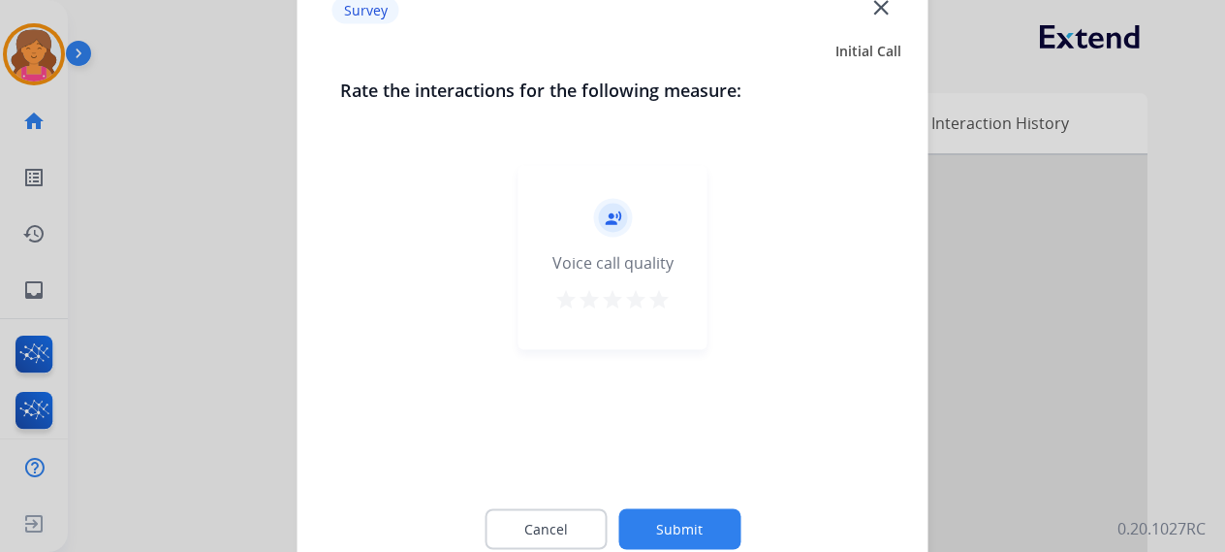
click at [595, 246] on mat-icon "star" at bounding box center [659, 298] width 23 height 23
click at [595, 246] on button "Submit" at bounding box center [679, 528] width 122 height 41
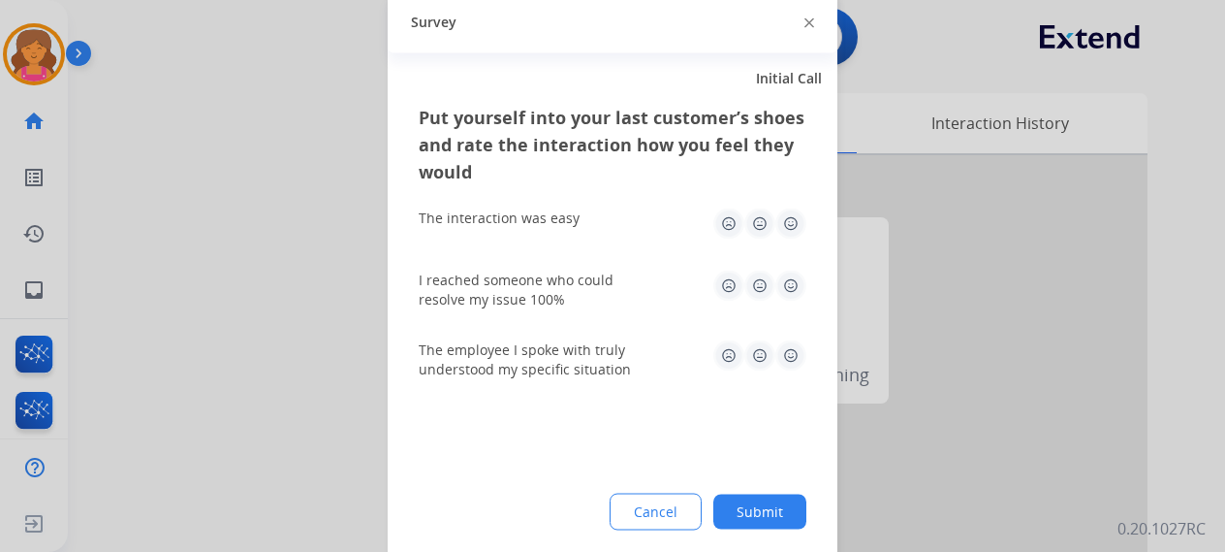
click at [595, 222] on img at bounding box center [791, 222] width 31 height 31
click at [595, 246] on img at bounding box center [791, 284] width 31 height 31
click at [595, 246] on img at bounding box center [791, 354] width 31 height 31
click at [595, 246] on button "Submit" at bounding box center [759, 510] width 93 height 35
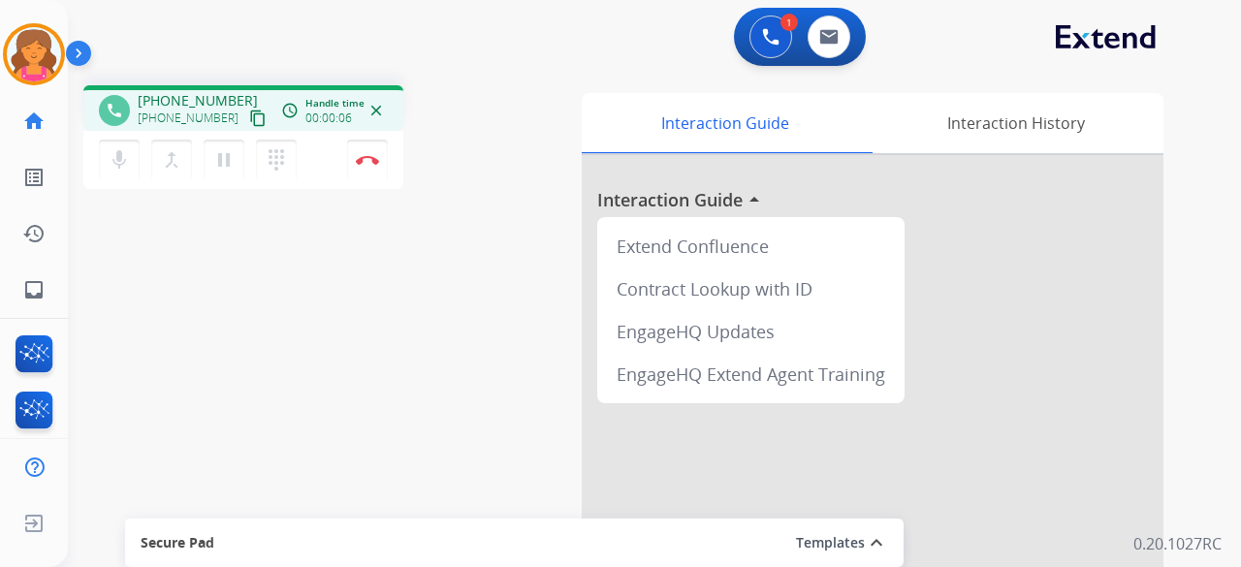
click at [249, 119] on mat-icon "content_copy" at bounding box center [257, 118] width 17 height 17
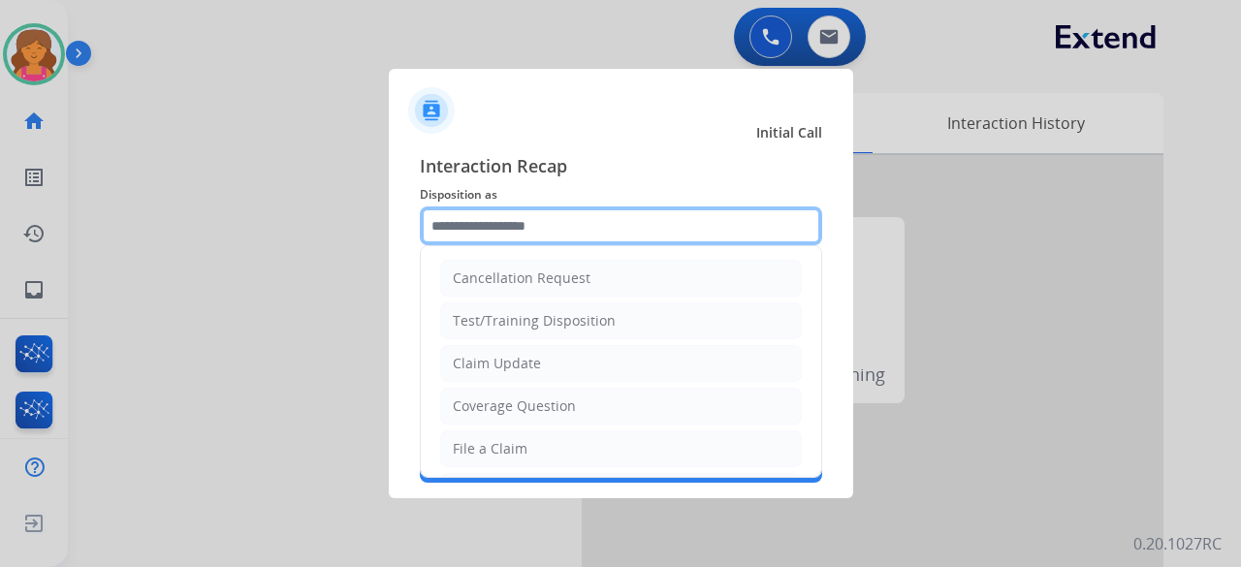
click at [595, 216] on input "text" at bounding box center [621, 225] width 402 height 39
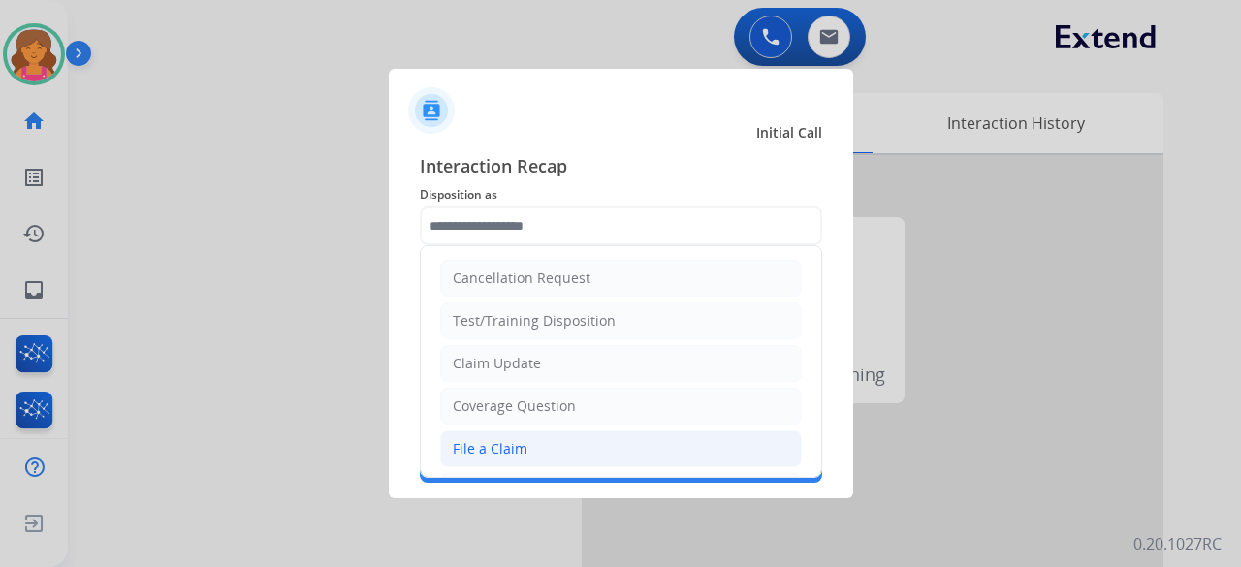
click at [529, 246] on li "File a Claim" at bounding box center [621, 448] width 362 height 37
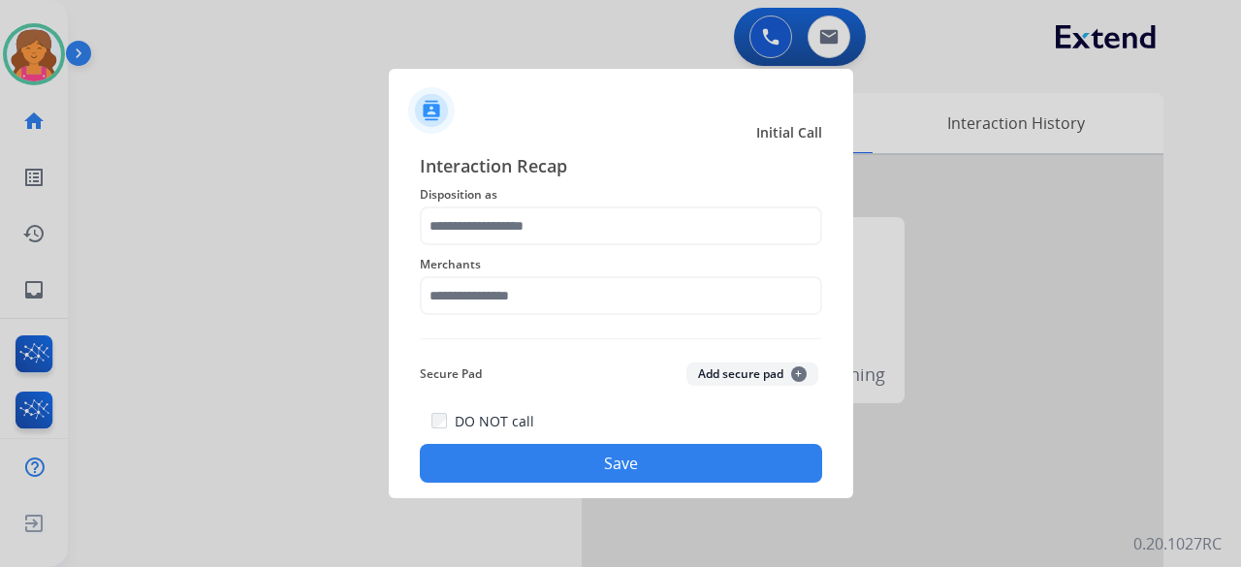
type input "**********"
click at [506, 246] on div "Merchants" at bounding box center [621, 284] width 402 height 78
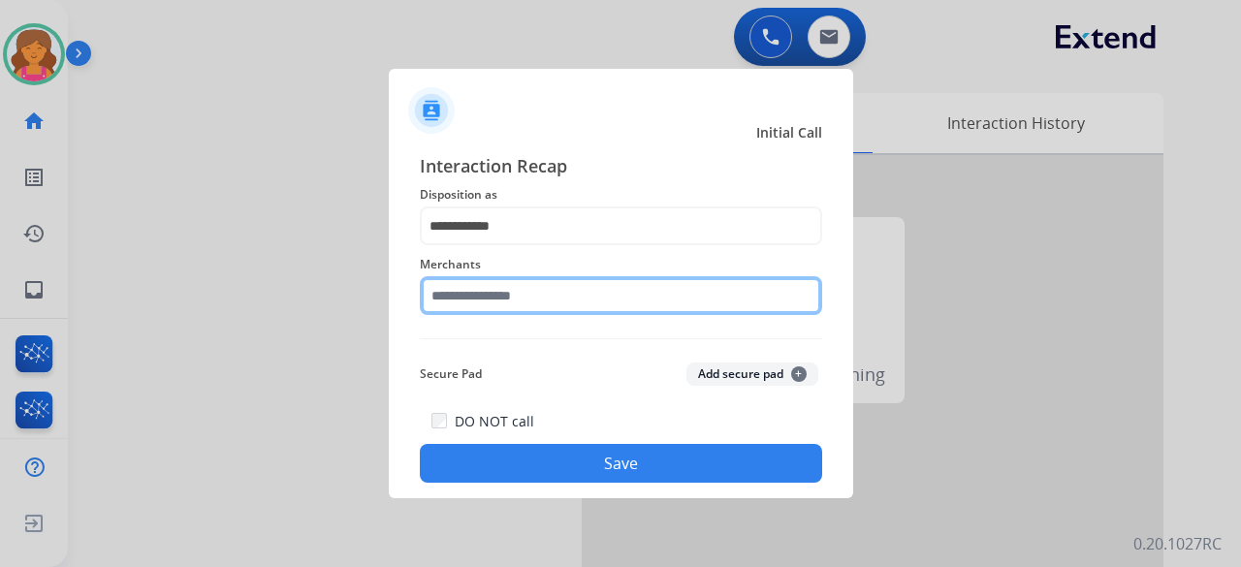
click at [506, 246] on div "Merchants" at bounding box center [621, 284] width 402 height 78
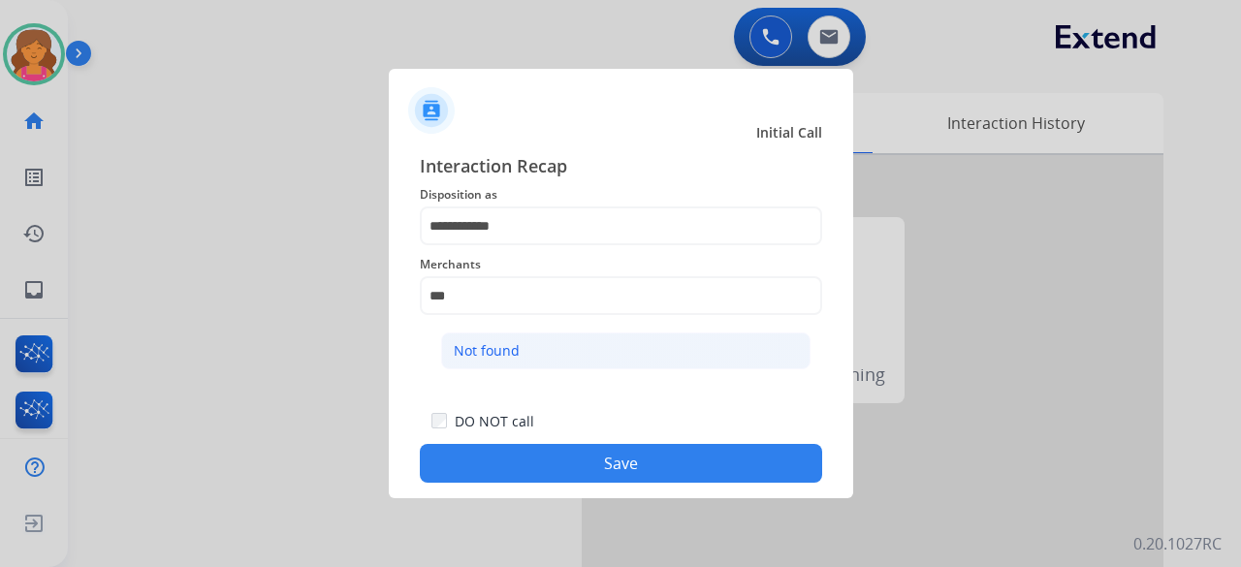
click at [520, 246] on li "Not found" at bounding box center [625, 351] width 369 height 37
type input "*********"
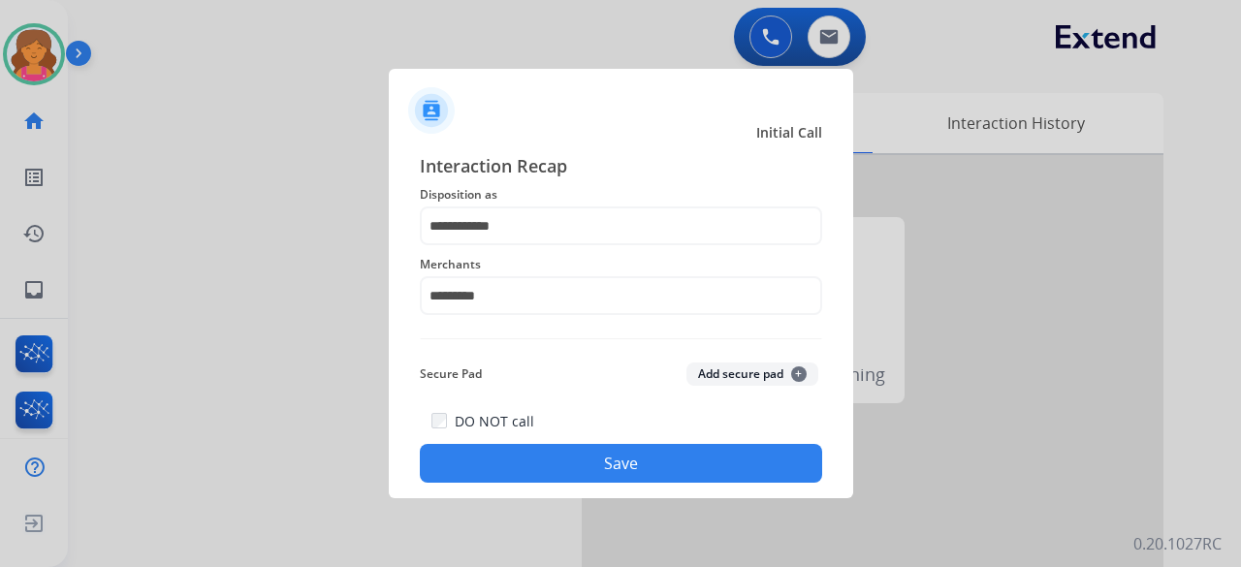
click at [595, 246] on button "Save" at bounding box center [621, 463] width 402 height 39
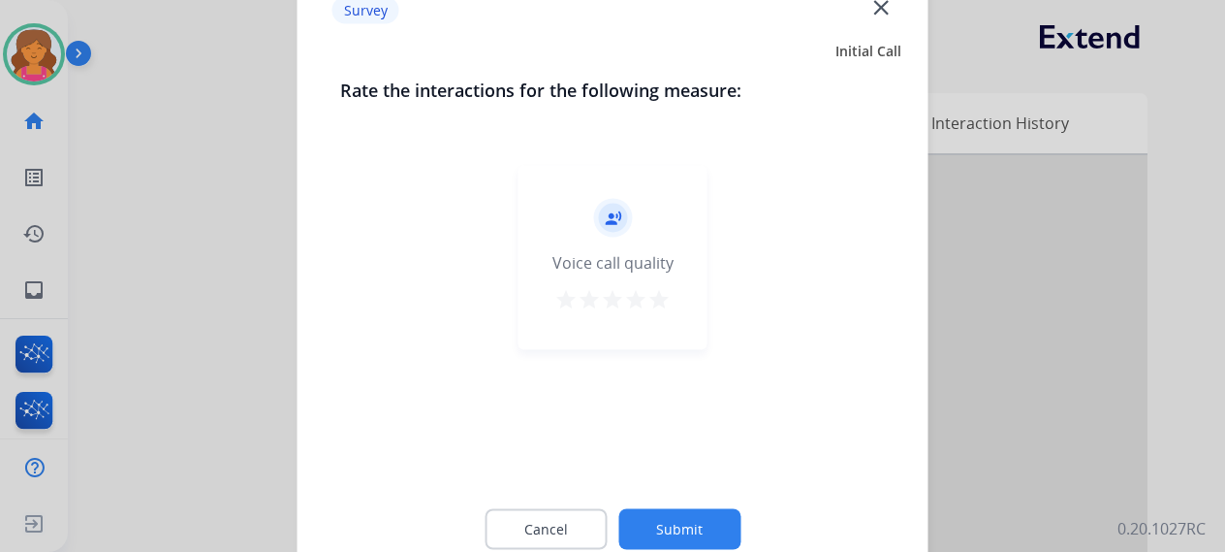
click at [595, 246] on mat-icon "star" at bounding box center [659, 298] width 23 height 23
click at [595, 246] on button "Submit" at bounding box center [679, 528] width 122 height 41
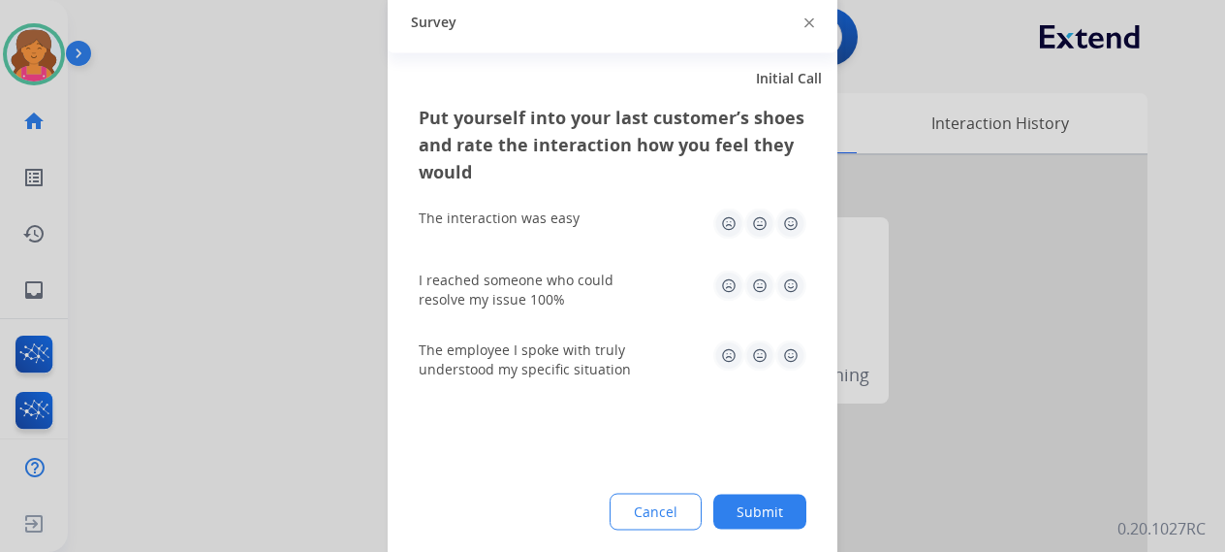
click at [595, 214] on img at bounding box center [791, 222] width 31 height 31
click at [595, 246] on img at bounding box center [791, 284] width 31 height 31
click at [595, 246] on img at bounding box center [791, 354] width 31 height 31
click at [595, 246] on button "Submit" at bounding box center [759, 510] width 93 height 35
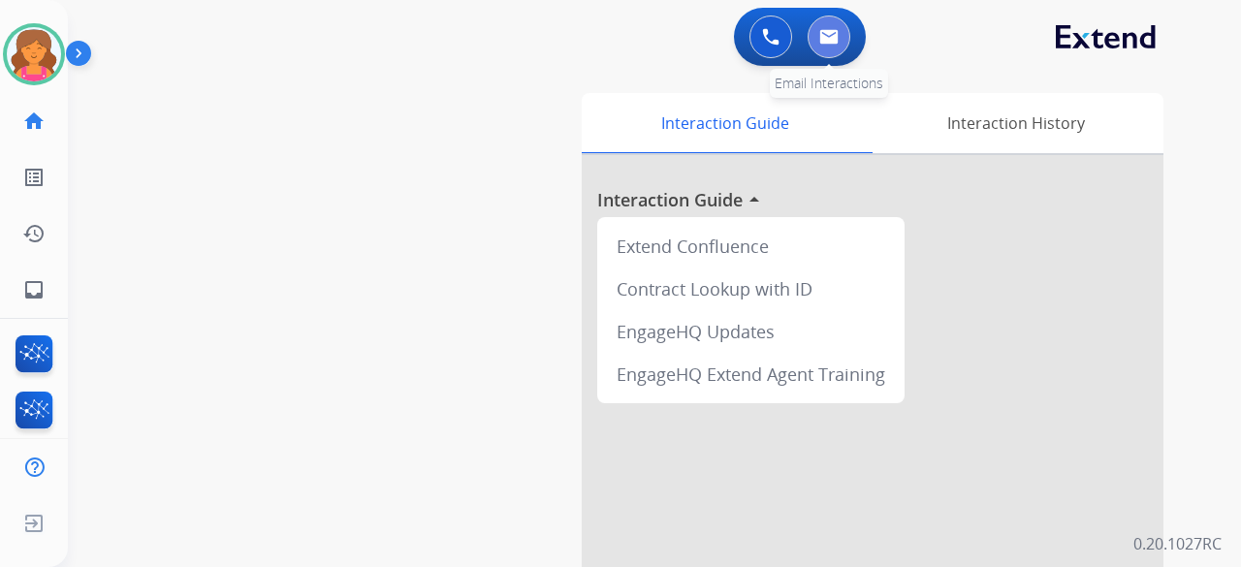
click at [595, 41] on button at bounding box center [829, 37] width 43 height 43
select select "**********"
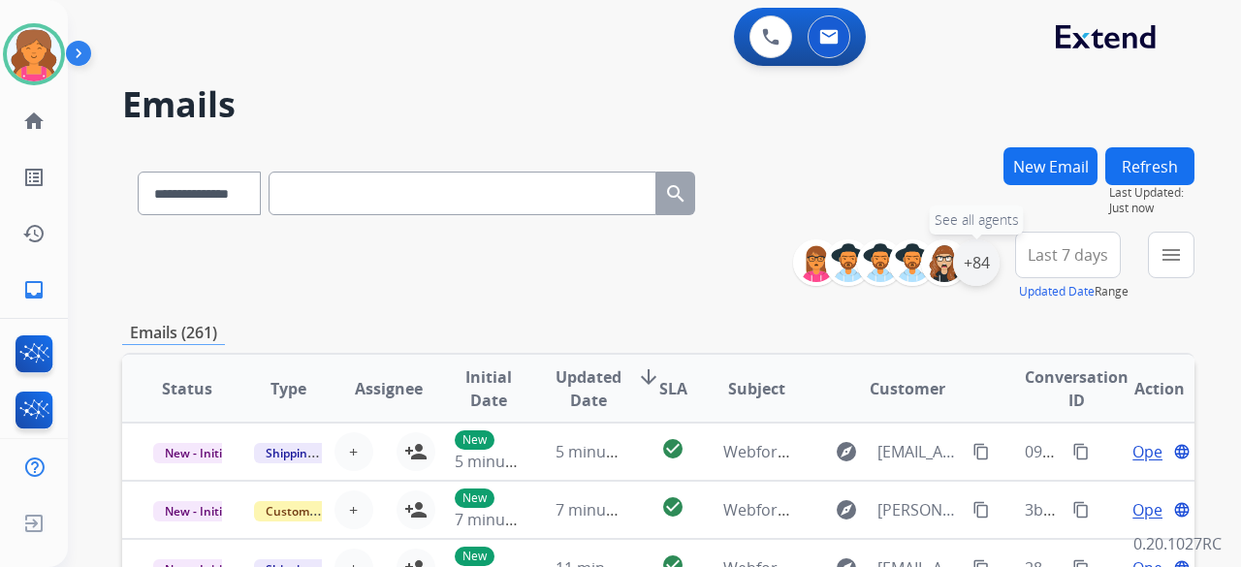
click at [595, 246] on div "+84" at bounding box center [976, 262] width 47 height 47
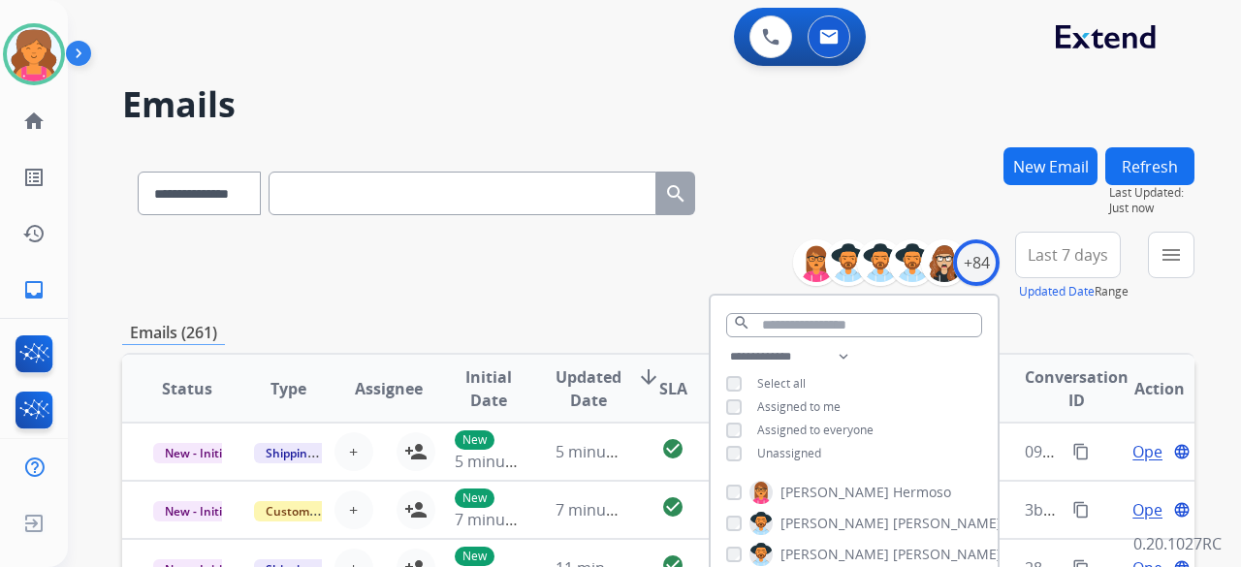
click at [595, 246] on button "Last 7 days" at bounding box center [1068, 255] width 106 height 47
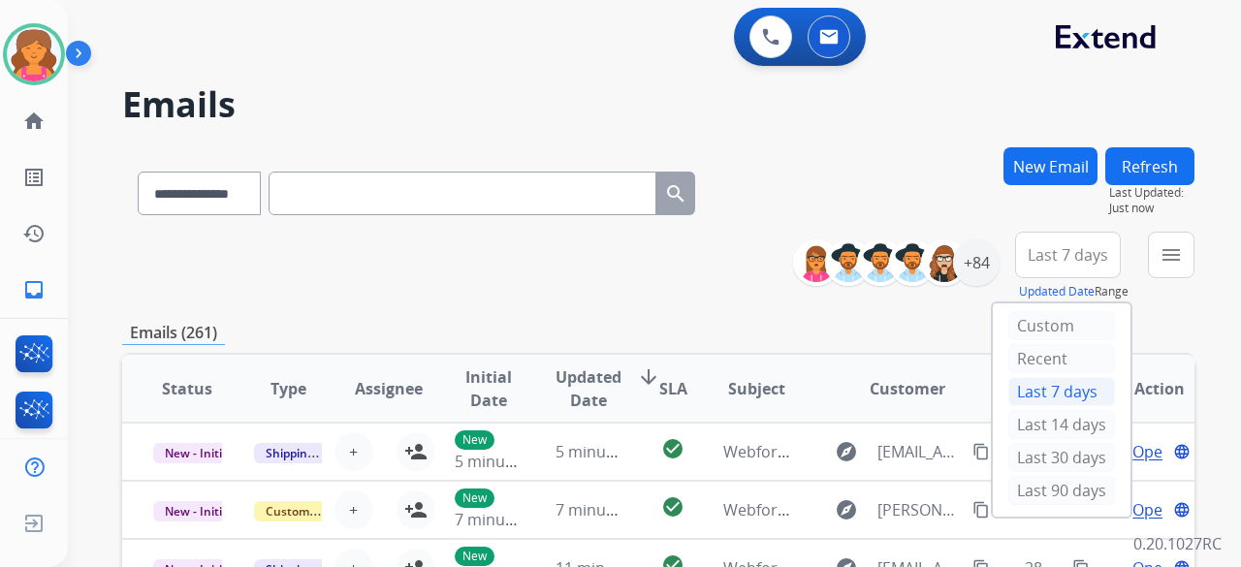
click at [595, 246] on div "Last 30 days" at bounding box center [1061, 459] width 107 height 33
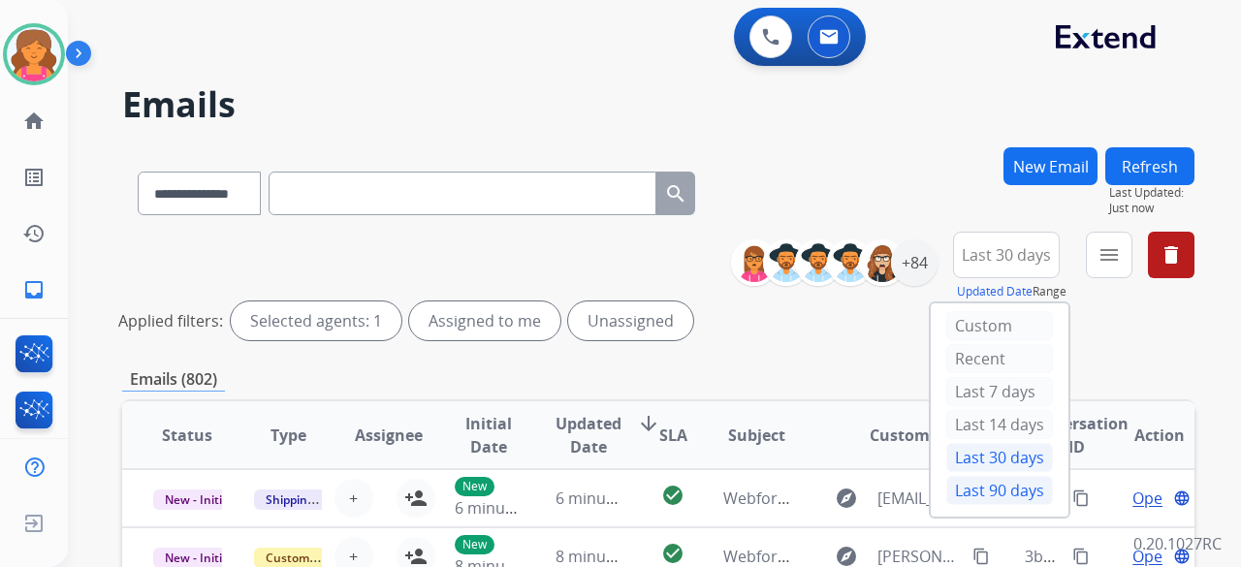
click at [595, 246] on div "Last 90 days" at bounding box center [999, 490] width 107 height 29
click at [595, 246] on mat-icon "menu" at bounding box center [1108, 254] width 23 height 23
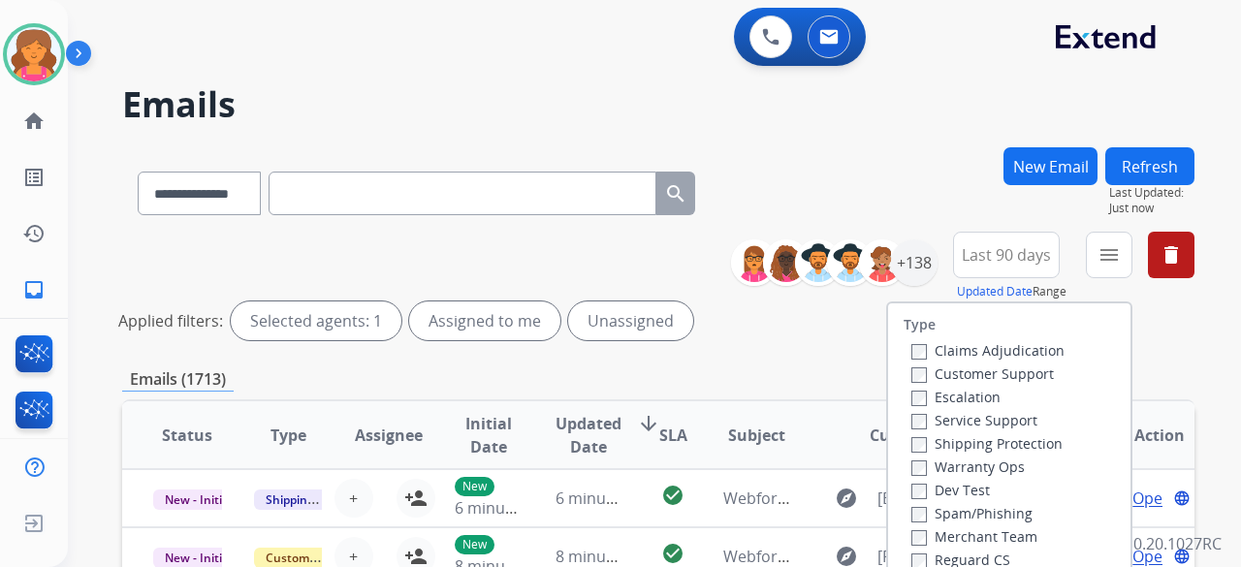
click at [595, 246] on div "Customer Support" at bounding box center [987, 373] width 153 height 23
click at [595, 246] on label "Customer Support" at bounding box center [982, 374] width 143 height 18
click at [595, 246] on label "Shipping Protection" at bounding box center [986, 443] width 151 height 18
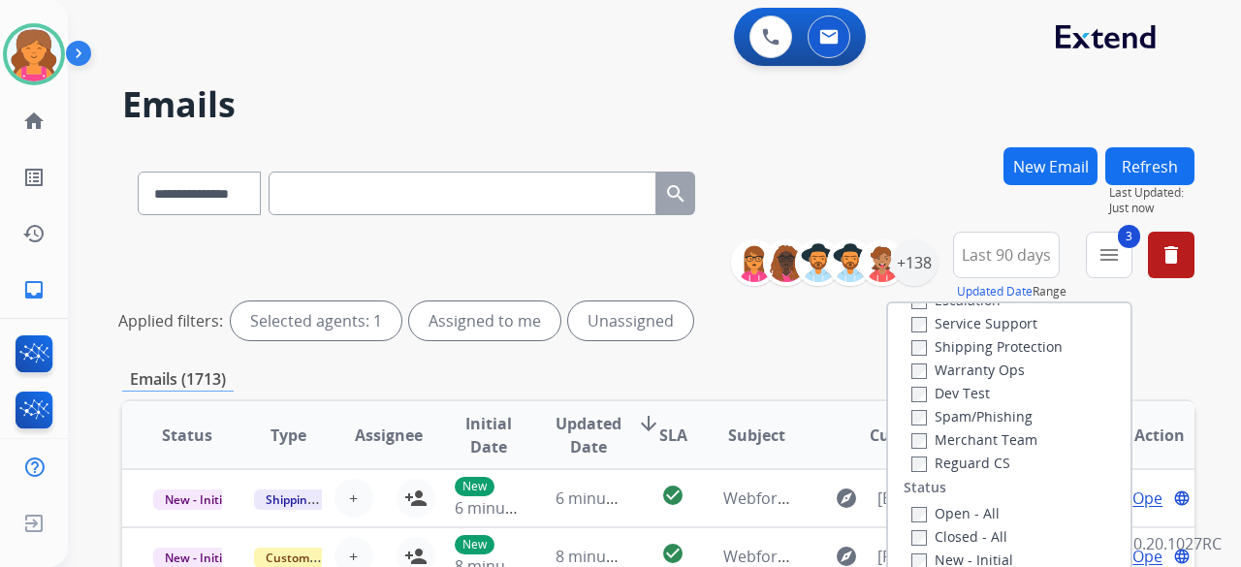
click at [595, 246] on label "Open - All" at bounding box center [955, 513] width 88 height 18
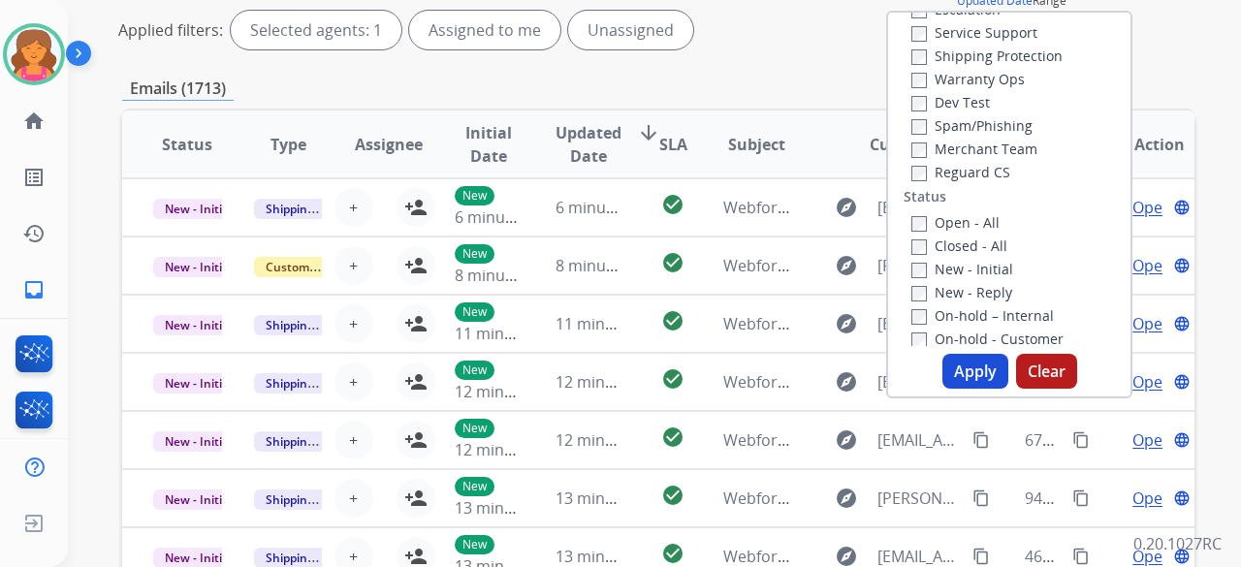
click at [595, 246] on button "Apply" at bounding box center [975, 371] width 66 height 35
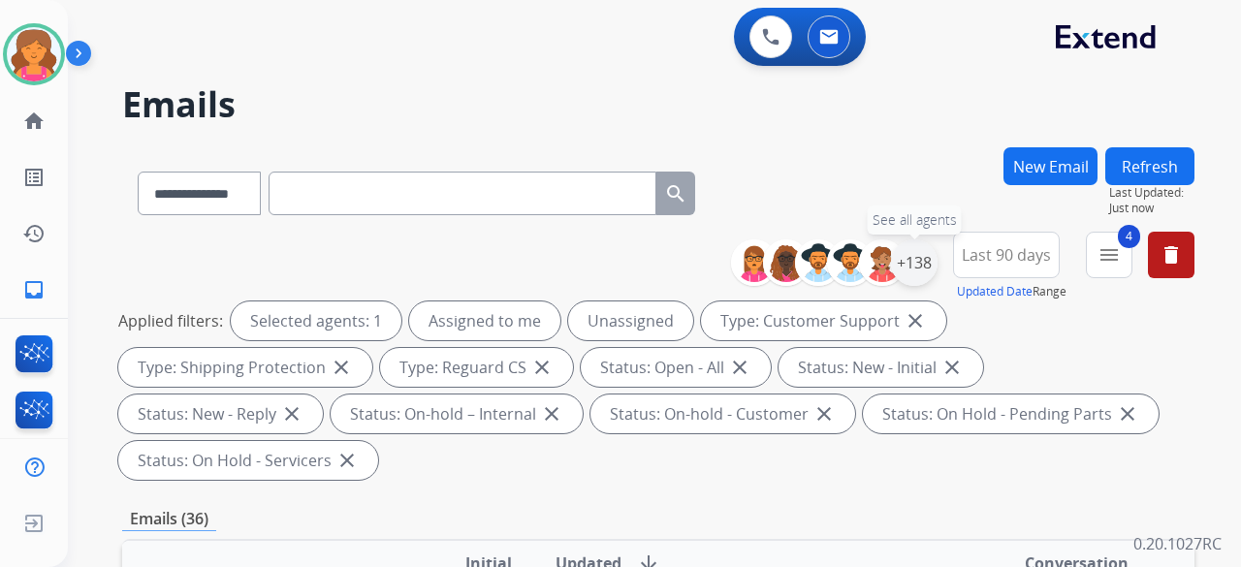
click at [595, 246] on div "+138" at bounding box center [914, 262] width 47 height 47
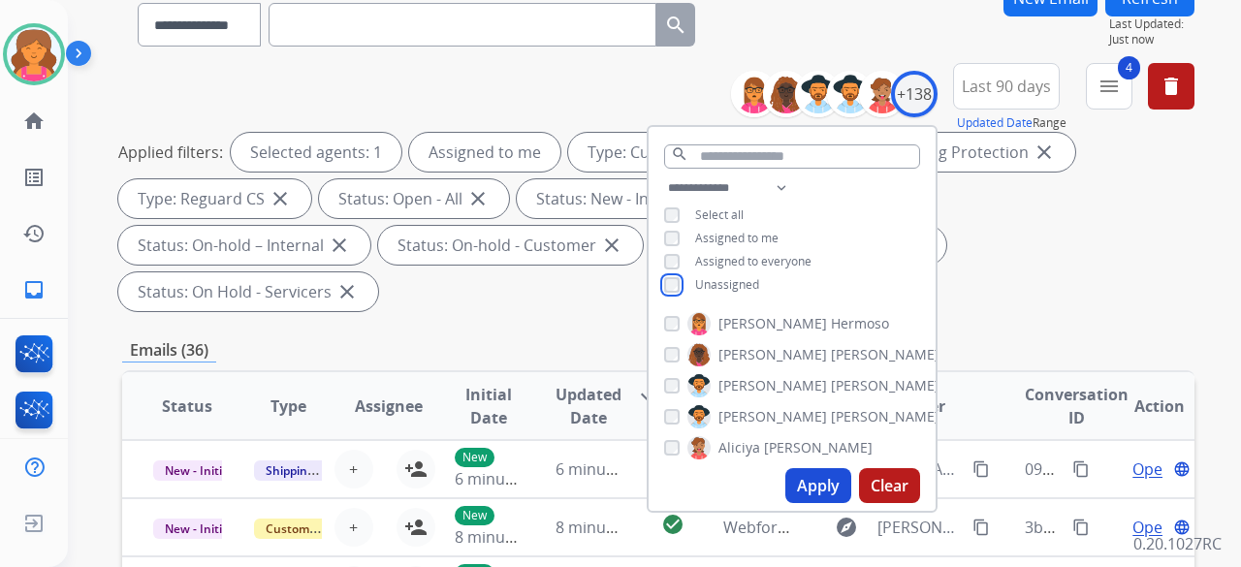
scroll to position [388, 0]
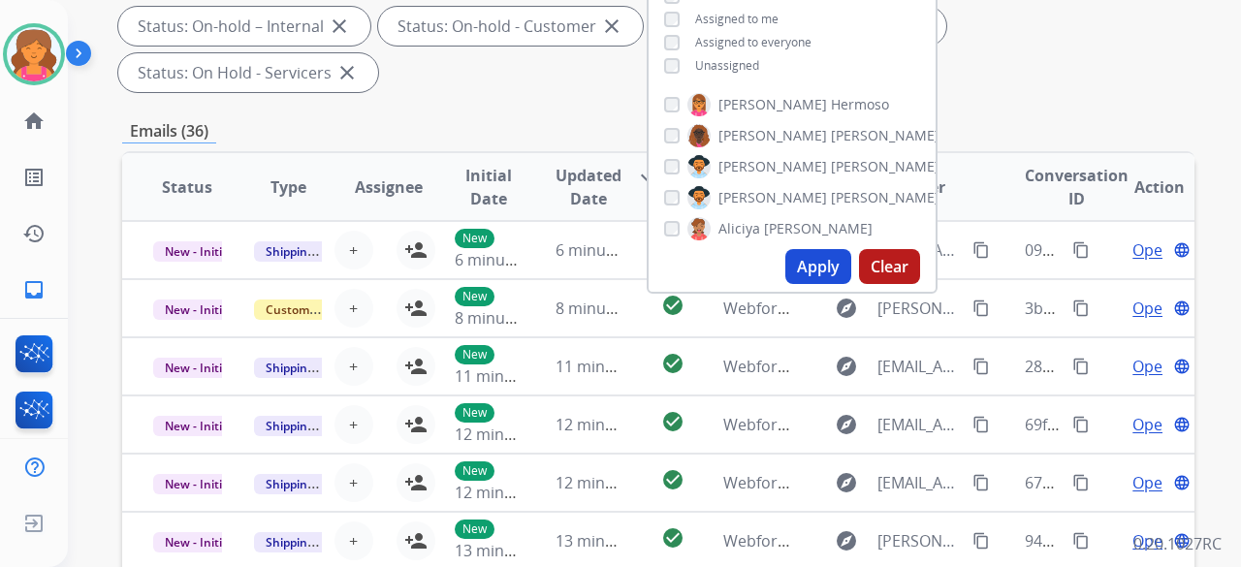
click at [595, 246] on button "Apply" at bounding box center [818, 266] width 66 height 35
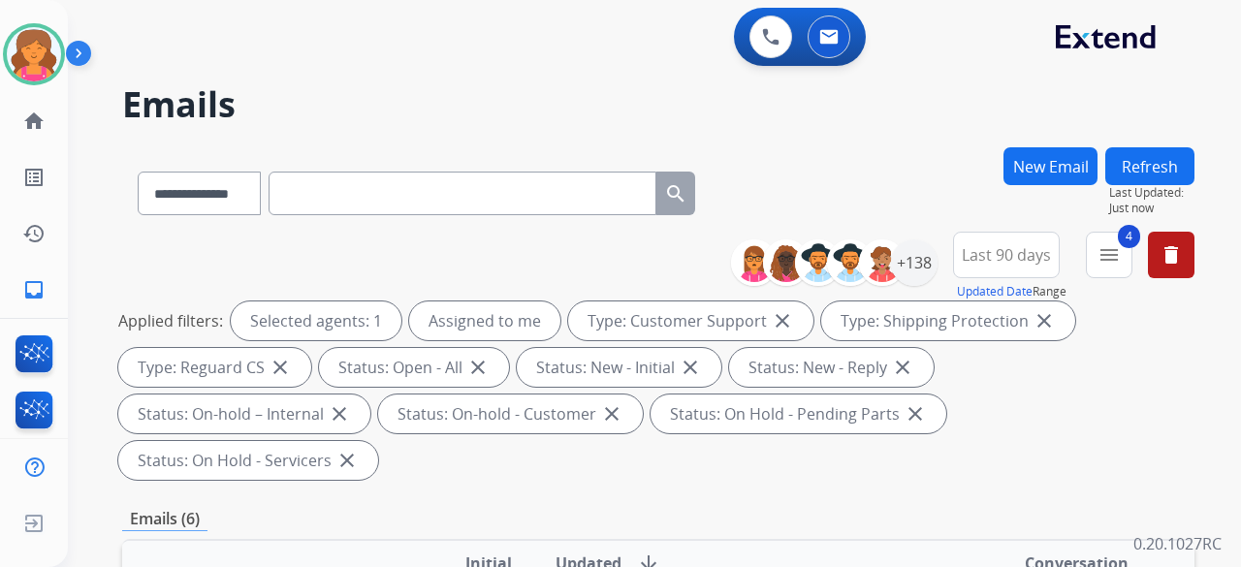
scroll to position [485, 0]
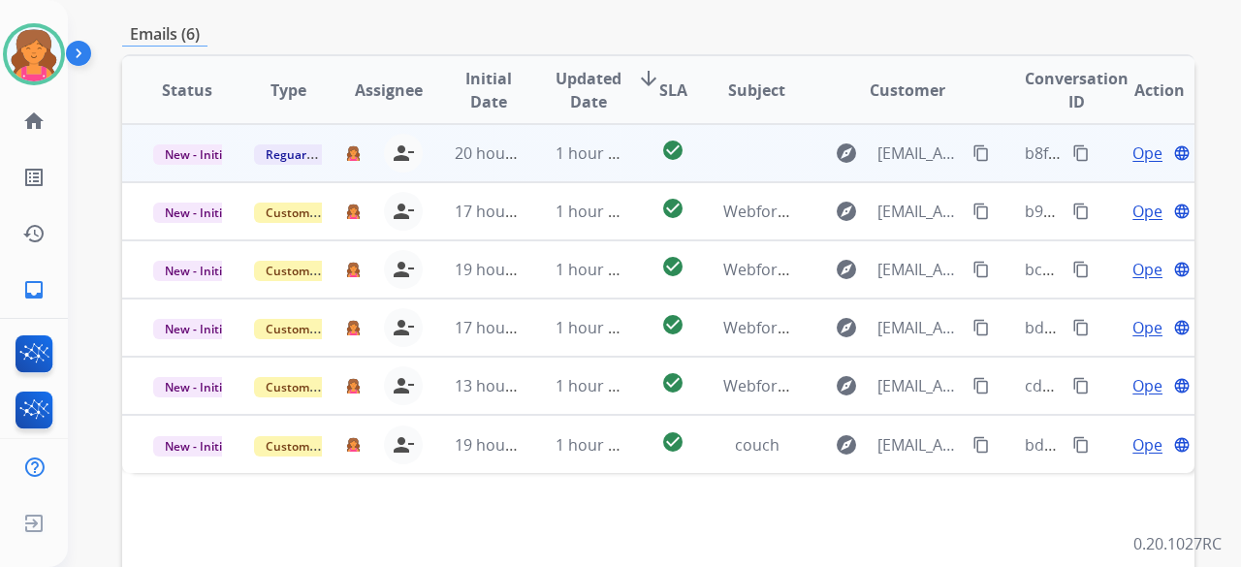
click at [595, 142] on span "Open" at bounding box center [1152, 153] width 40 height 23
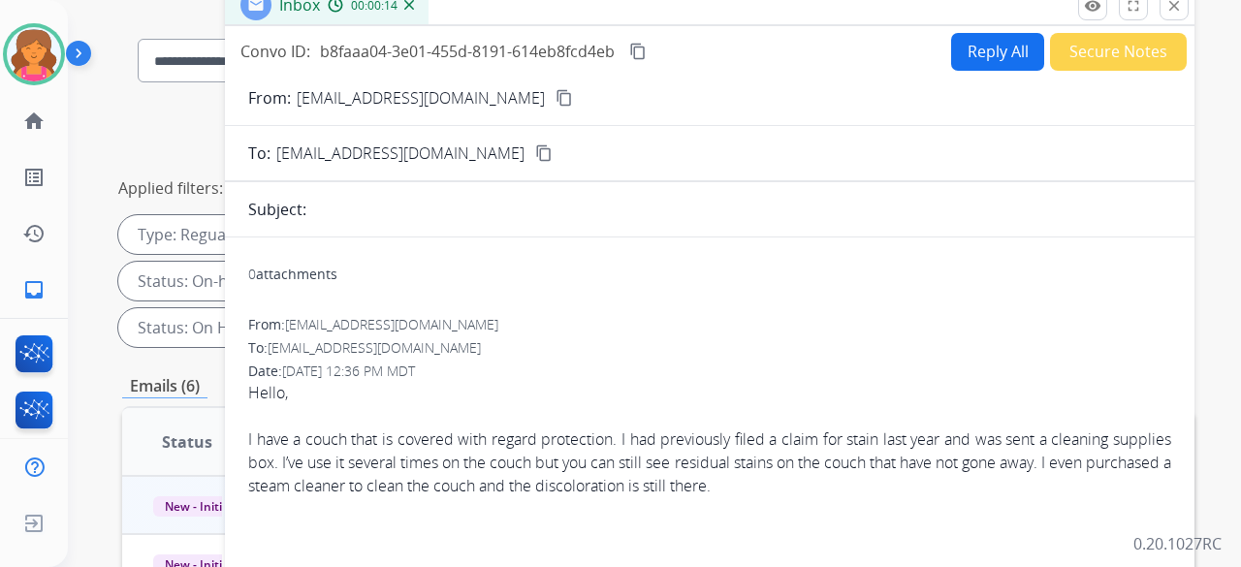
scroll to position [0, 0]
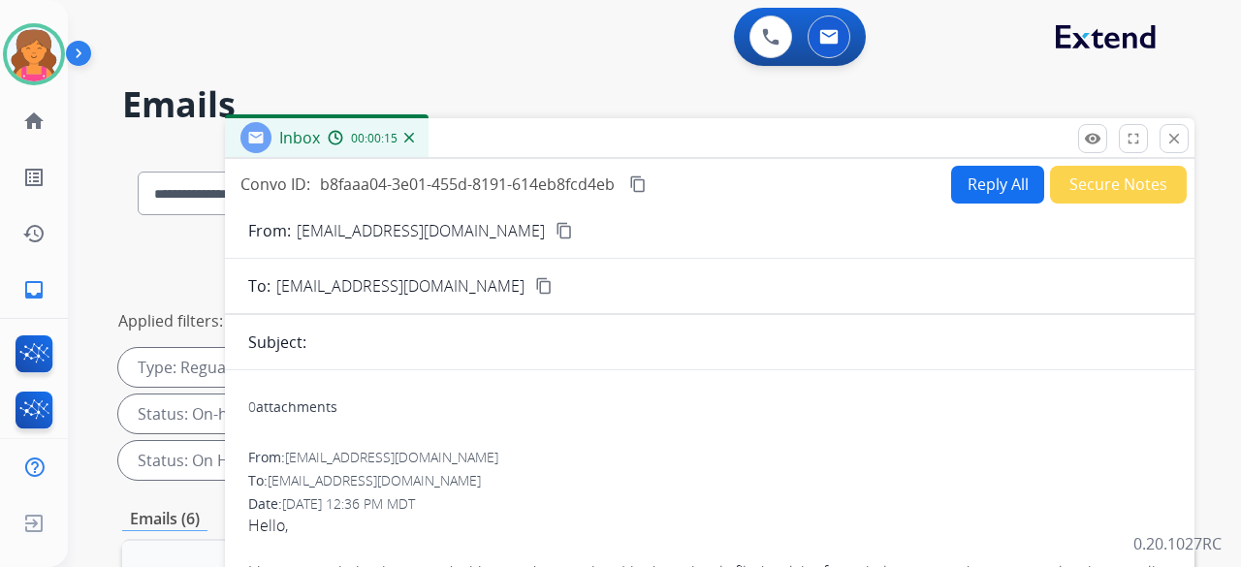
click at [555, 234] on mat-icon "content_copy" at bounding box center [563, 230] width 17 height 17
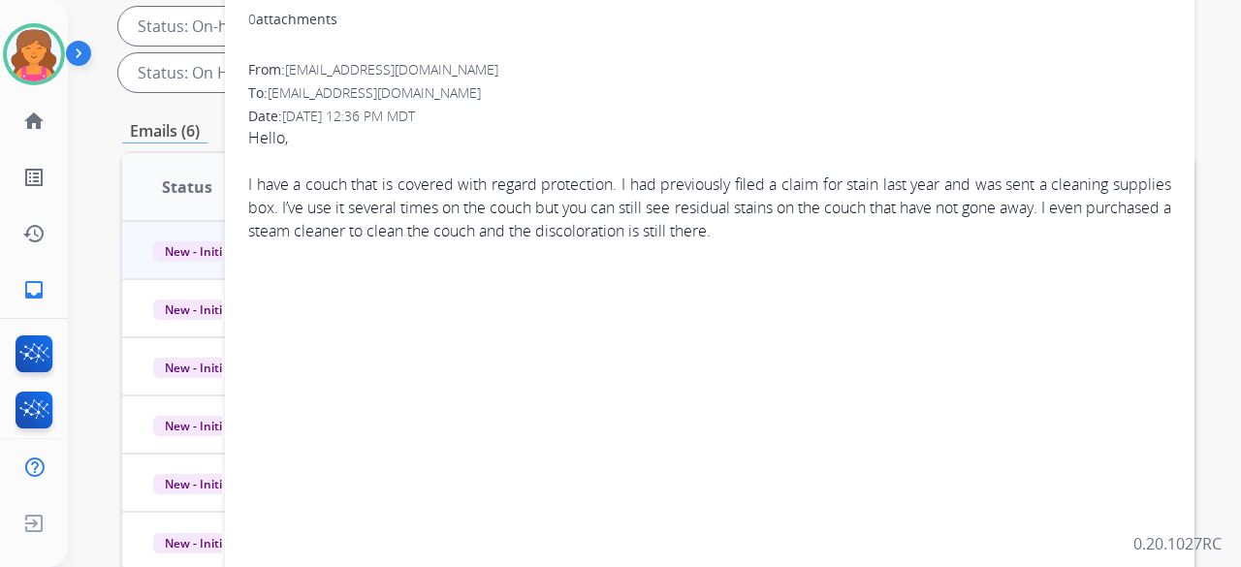
scroll to position [97, 0]
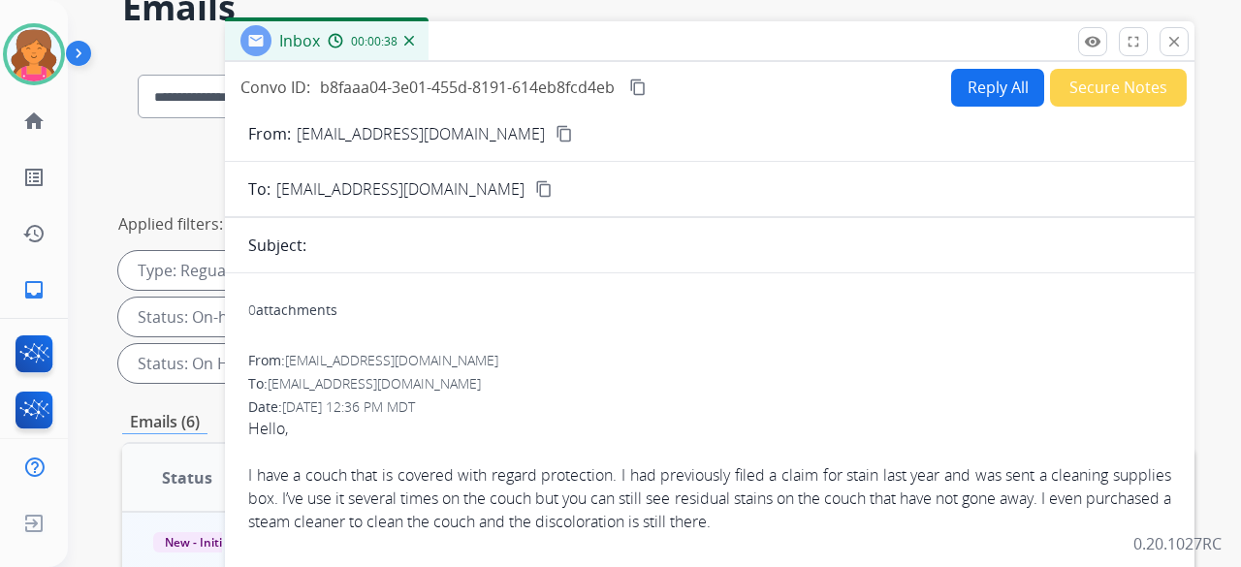
click at [595, 92] on button "Reply All" at bounding box center [997, 88] width 93 height 38
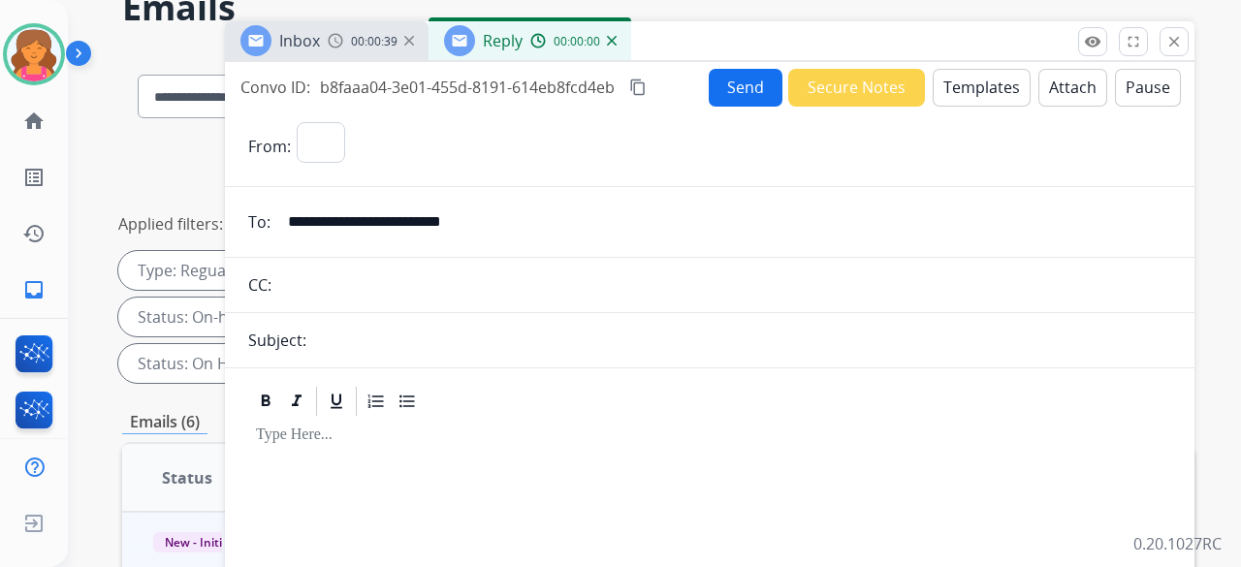
select select "**********"
click at [595, 86] on button "Templates" at bounding box center [982, 88] width 98 height 38
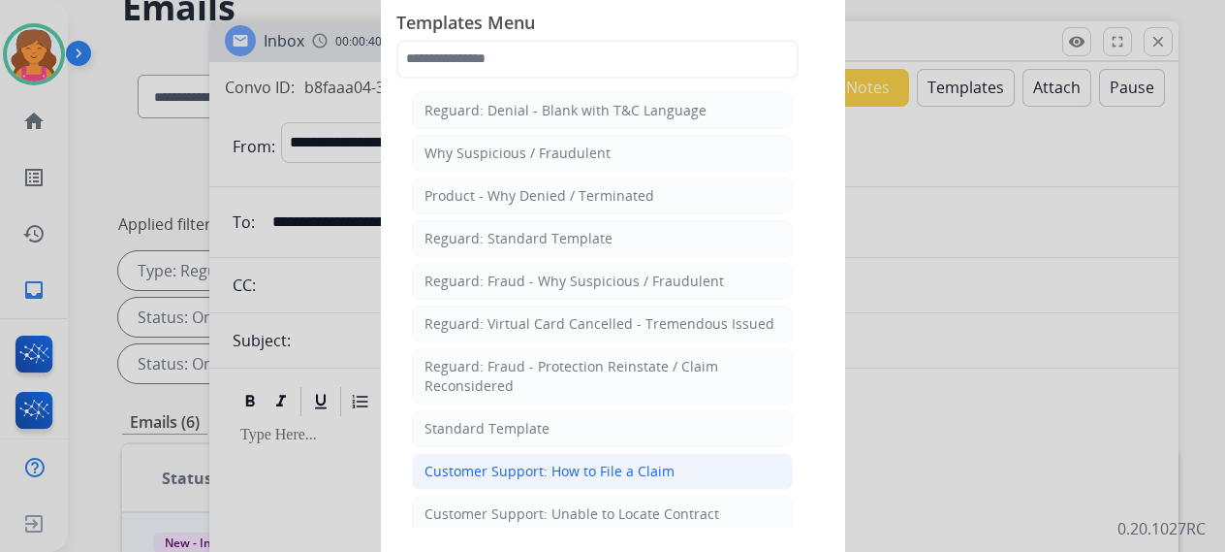
click at [535, 246] on div "Customer Support: How to File a Claim" at bounding box center [550, 470] width 250 height 19
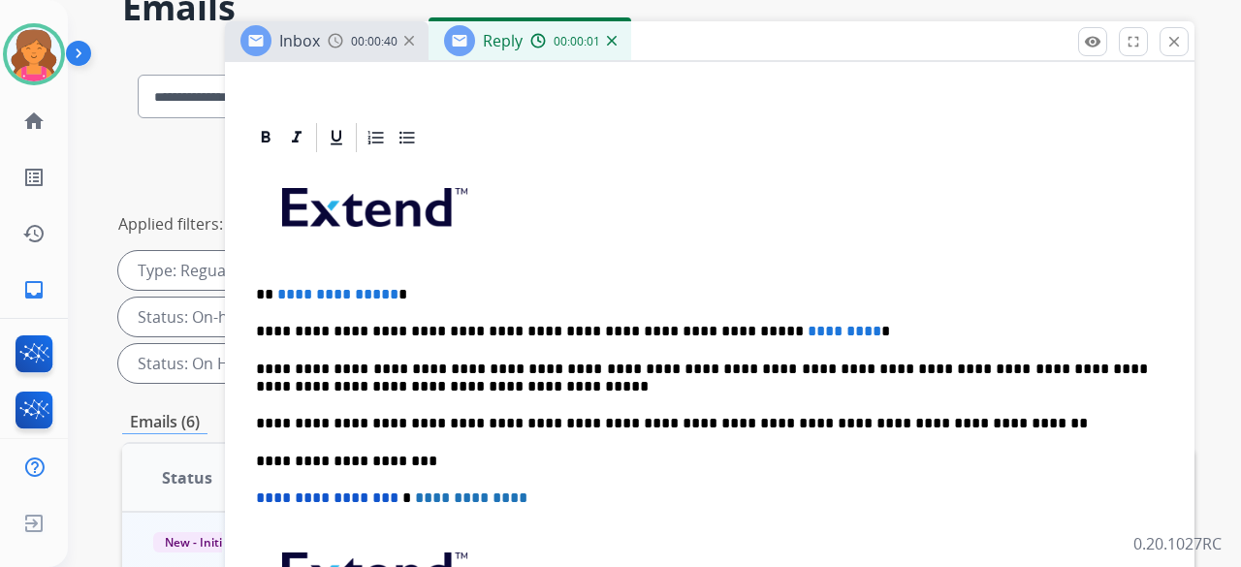
scroll to position [442, 0]
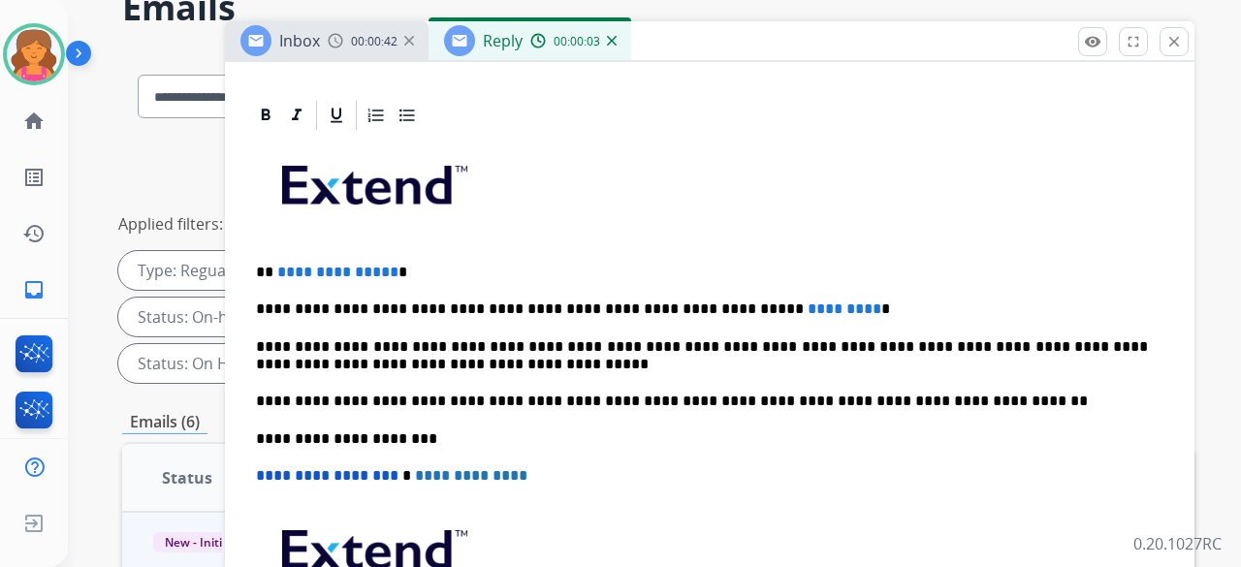
click at [386, 246] on span "**********" at bounding box center [337, 272] width 121 height 15
click at [595, 246] on span "*********" at bounding box center [845, 308] width 74 height 15
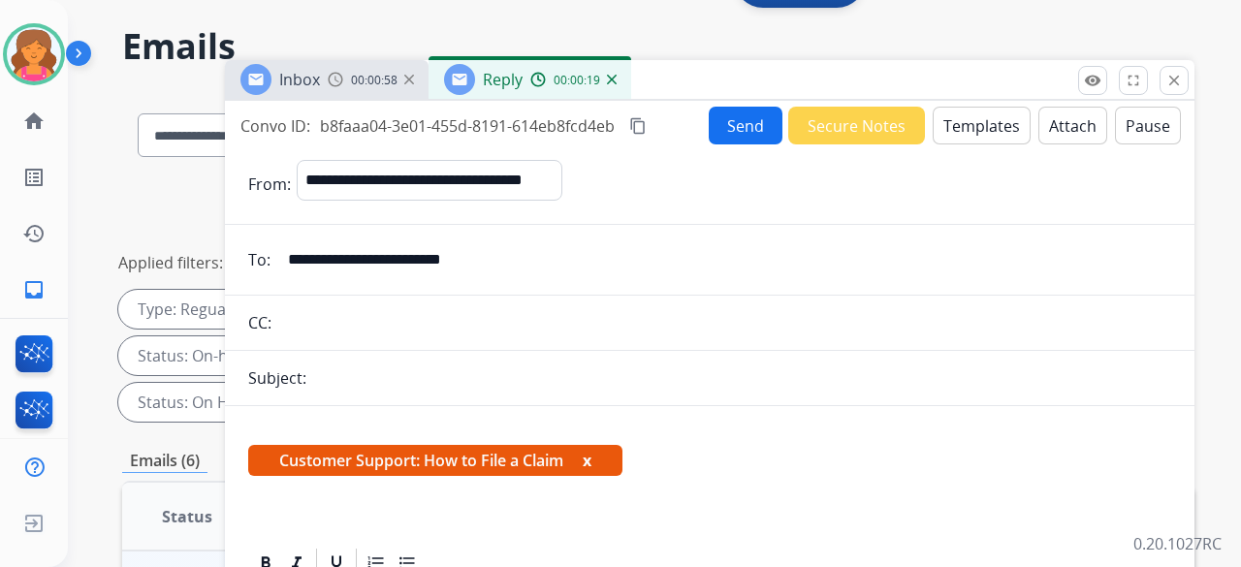
scroll to position [0, 0]
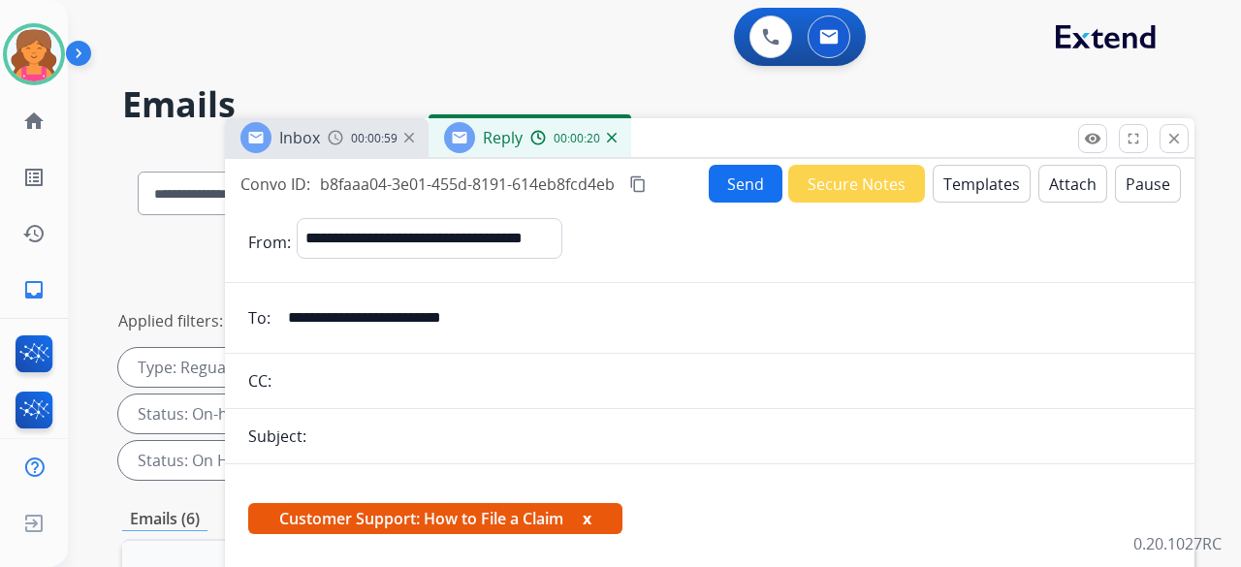
click at [595, 181] on mat-icon "content_copy" at bounding box center [637, 183] width 17 height 17
click at [595, 183] on button "Send" at bounding box center [746, 184] width 74 height 38
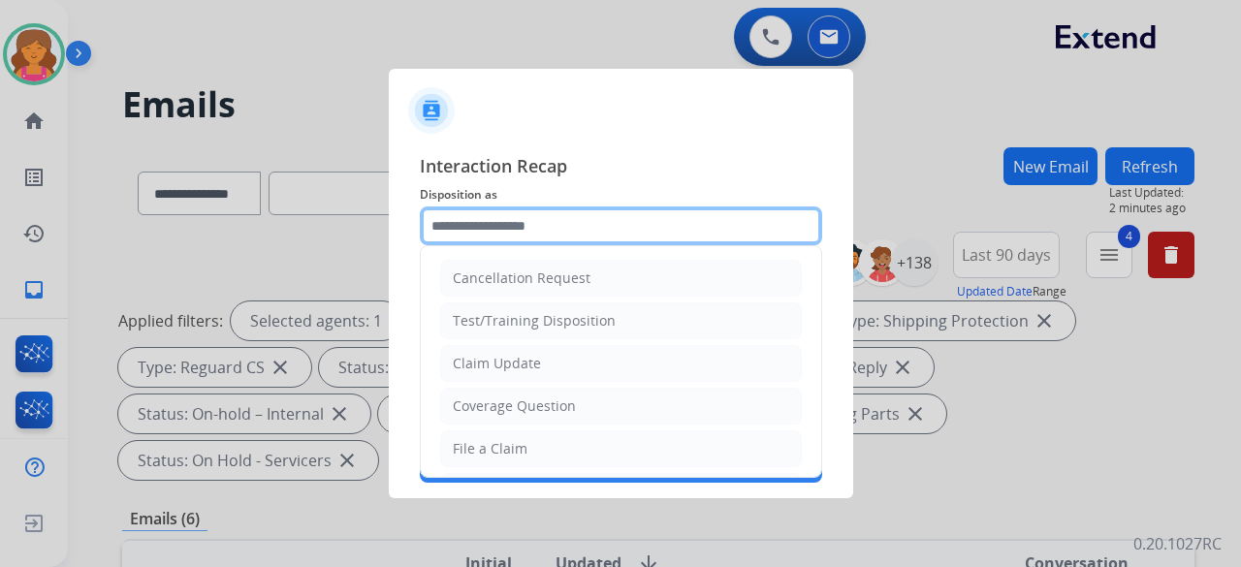
click at [595, 220] on input "text" at bounding box center [621, 225] width 402 height 39
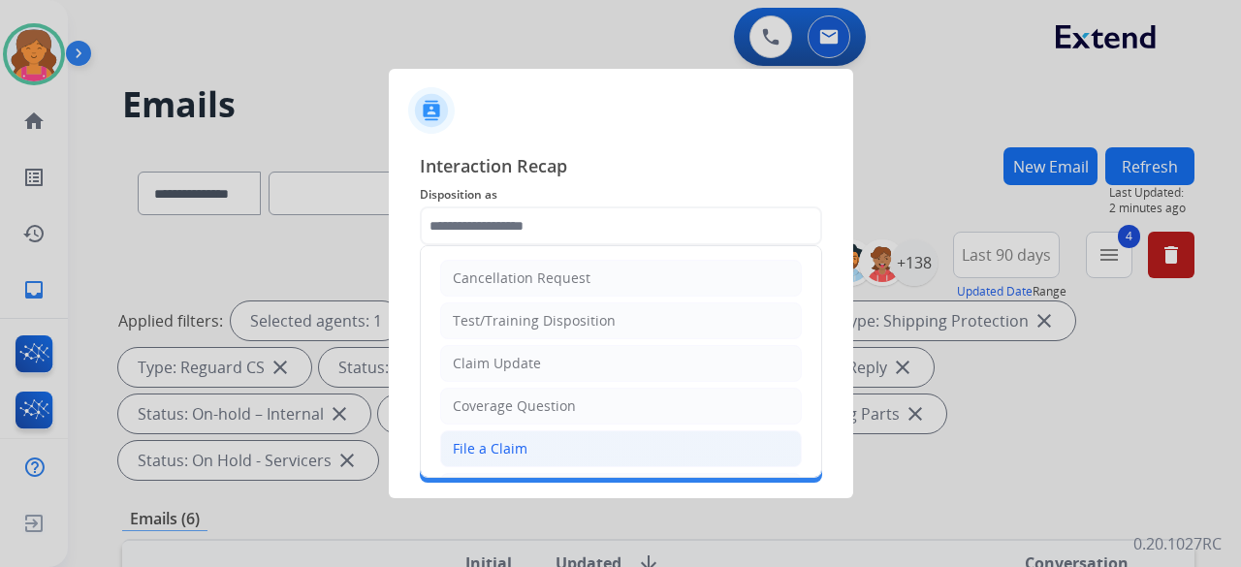
click at [554, 246] on li "File a Claim" at bounding box center [621, 448] width 362 height 37
type input "**********"
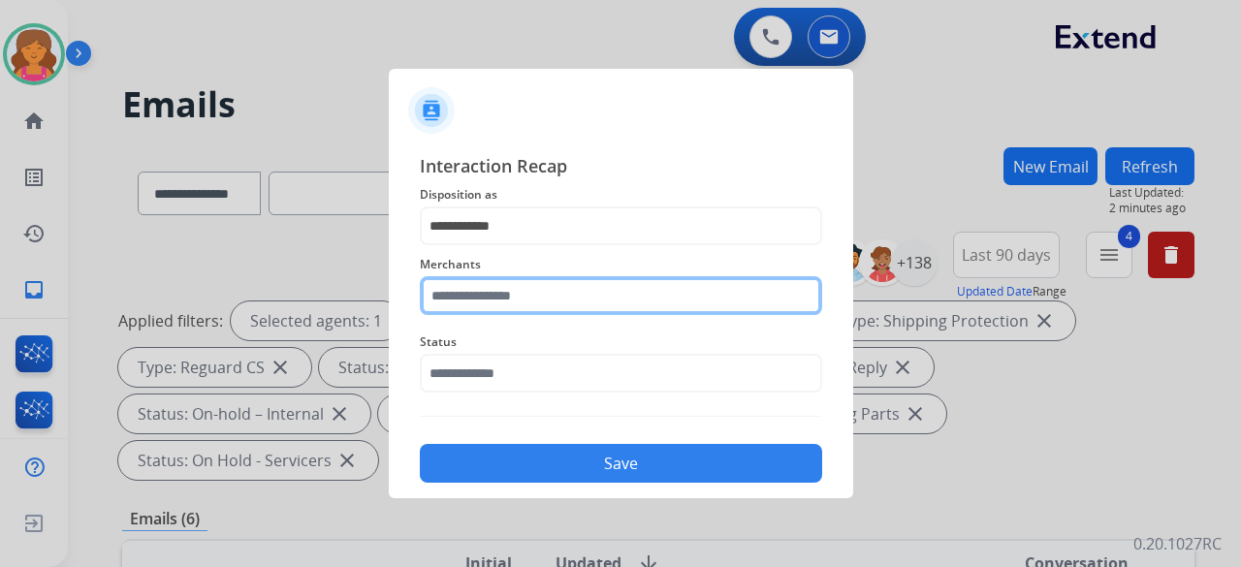
click at [548, 246] on input "text" at bounding box center [621, 295] width 402 height 39
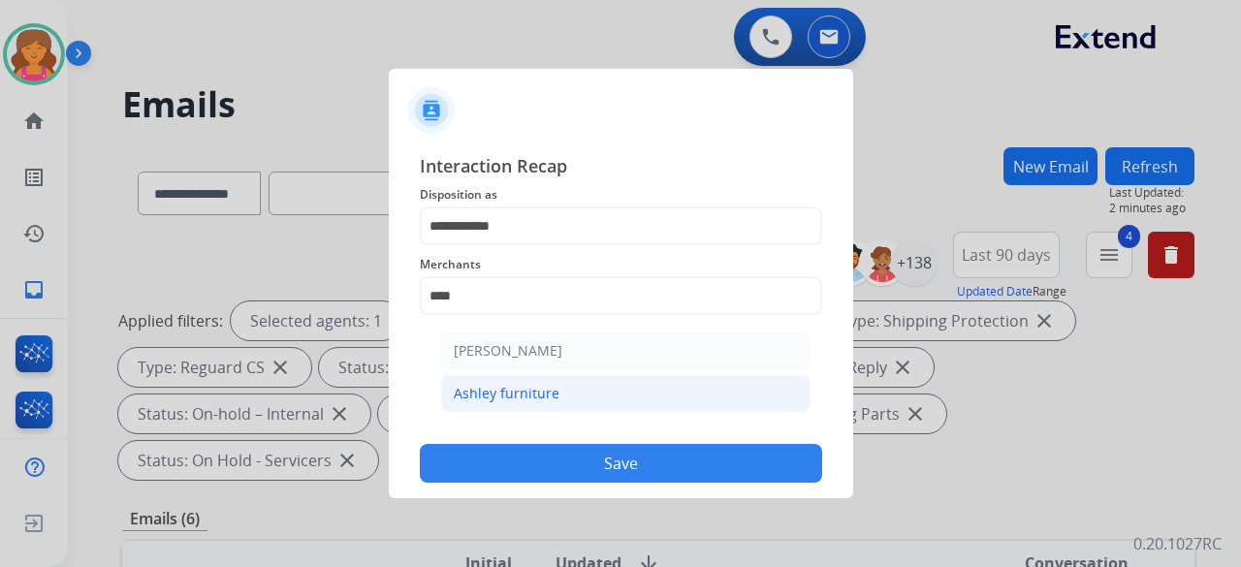
click at [555, 246] on li "Ashley furniture" at bounding box center [625, 393] width 369 height 37
type input "**********"
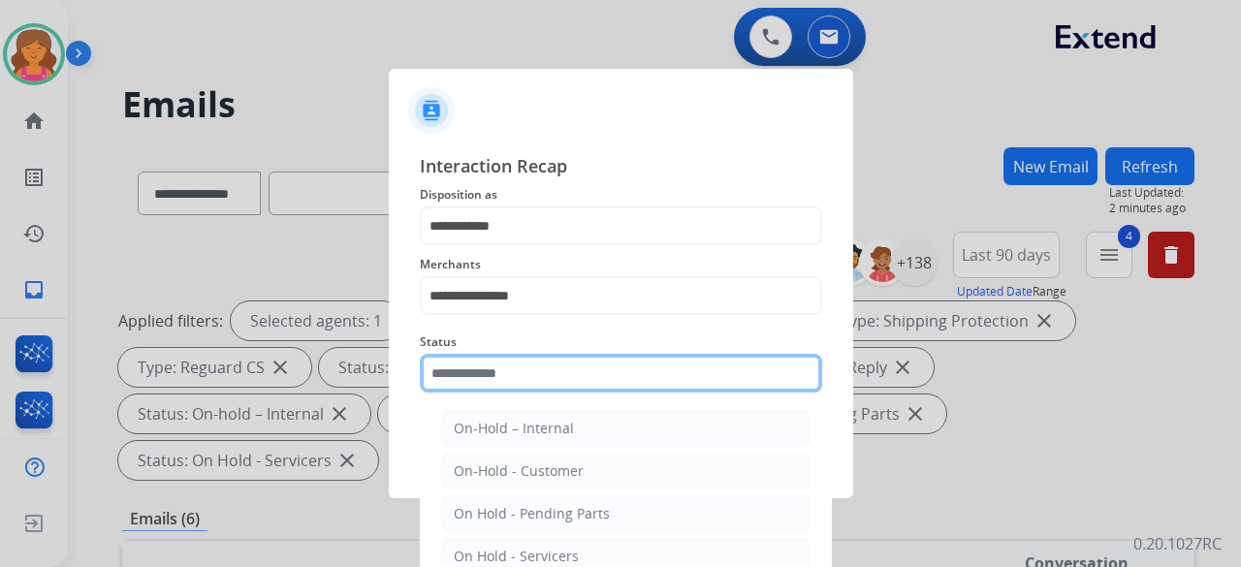
click at [555, 246] on input "text" at bounding box center [621, 373] width 402 height 39
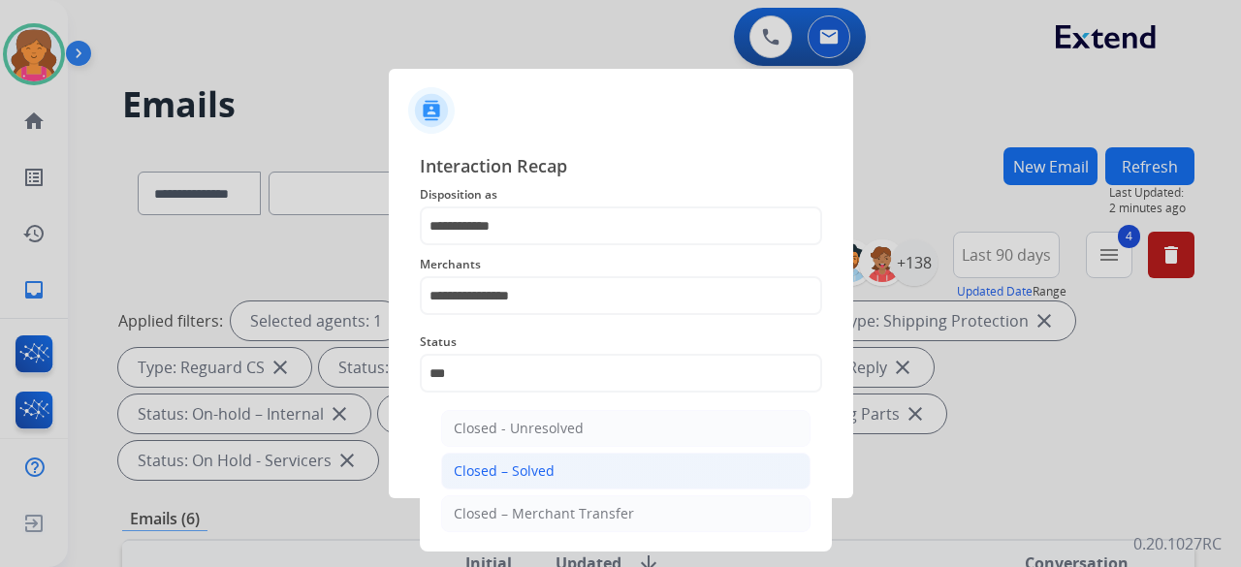
click at [578, 246] on li "Closed – Solved" at bounding box center [625, 471] width 369 height 37
type input "**********"
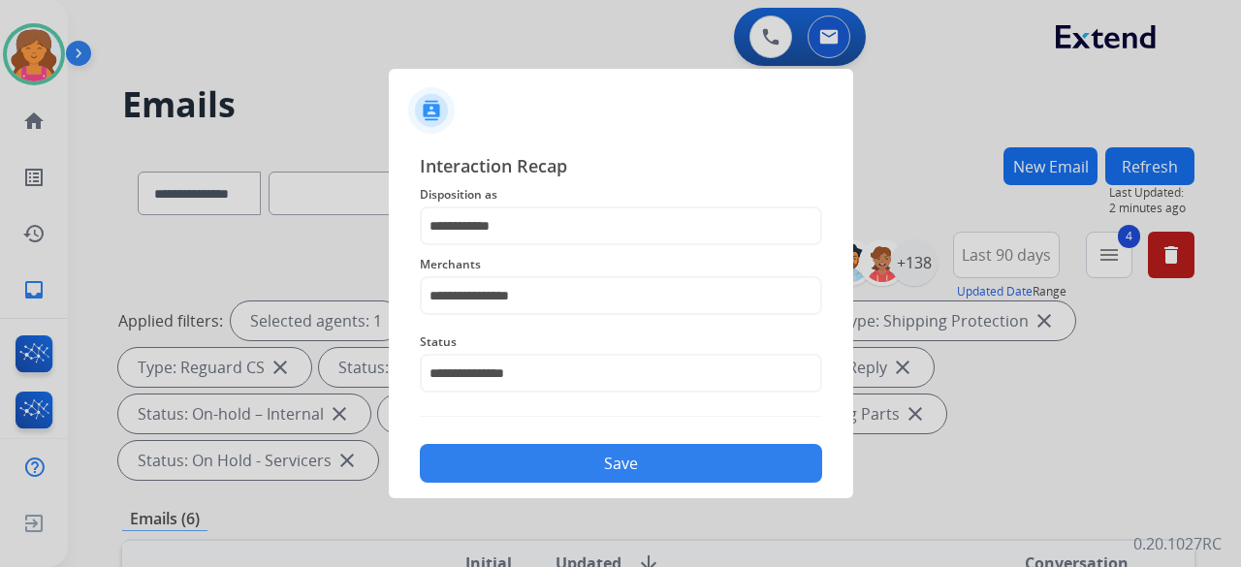
click at [578, 246] on button "Save" at bounding box center [621, 463] width 402 height 39
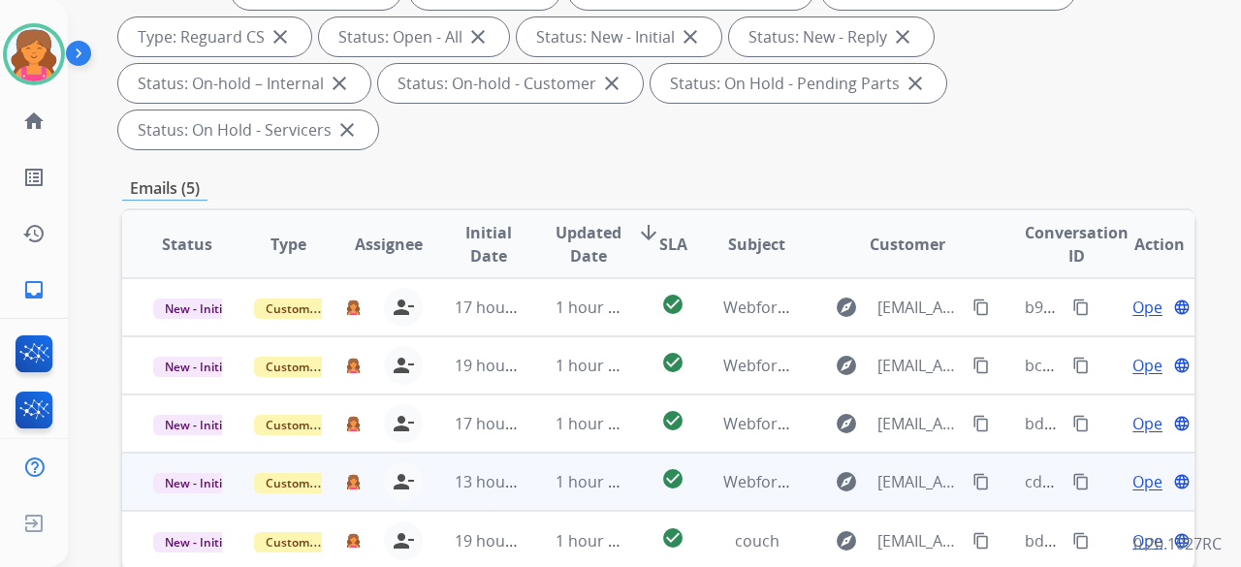
scroll to position [388, 0]
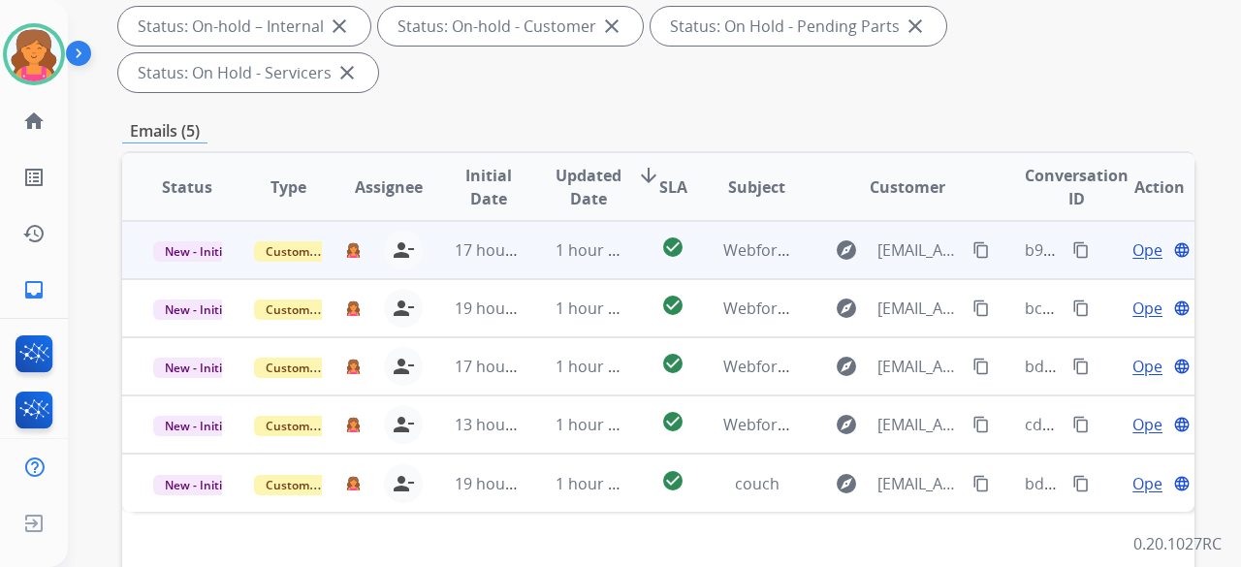
click at [595, 238] on span "Open" at bounding box center [1152, 249] width 40 height 23
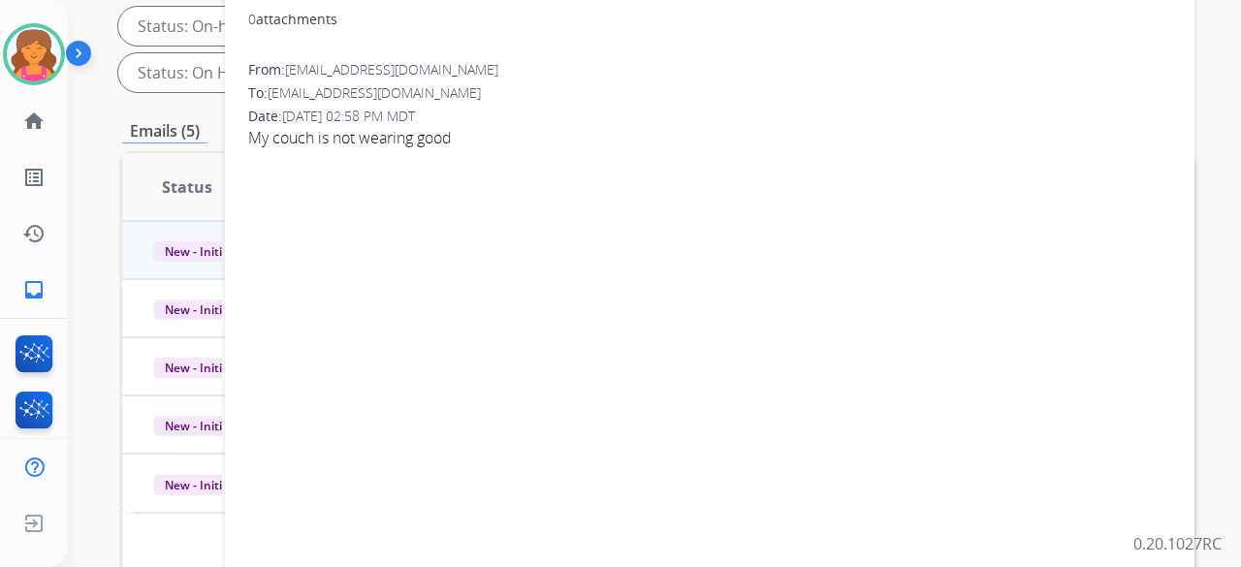
scroll to position [194, 0]
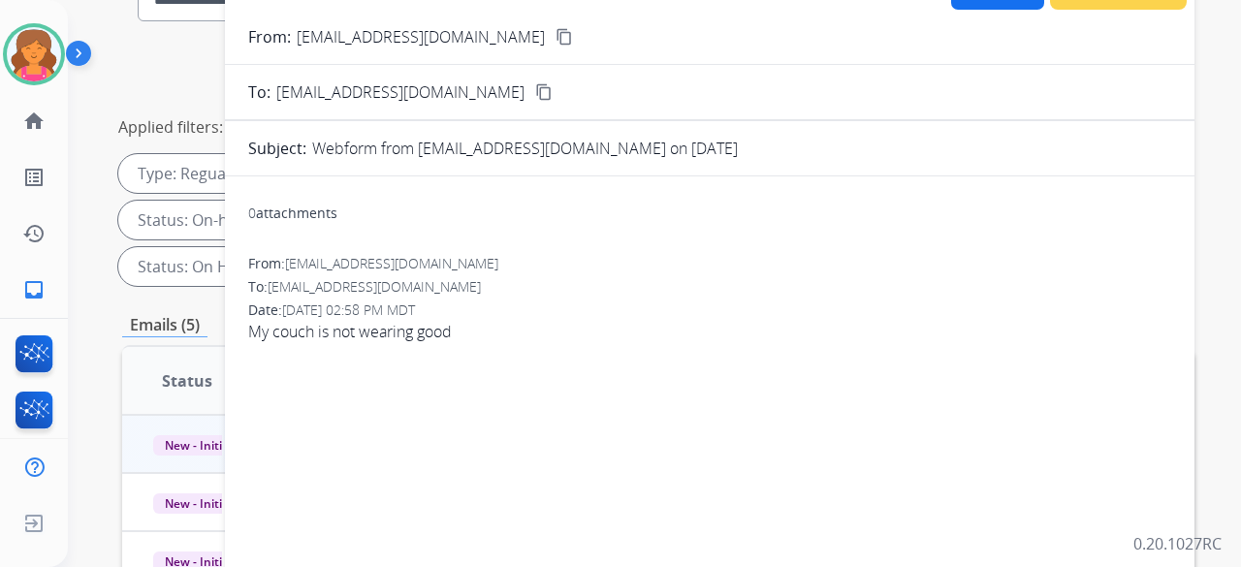
click at [555, 38] on mat-icon "content_copy" at bounding box center [563, 36] width 17 height 17
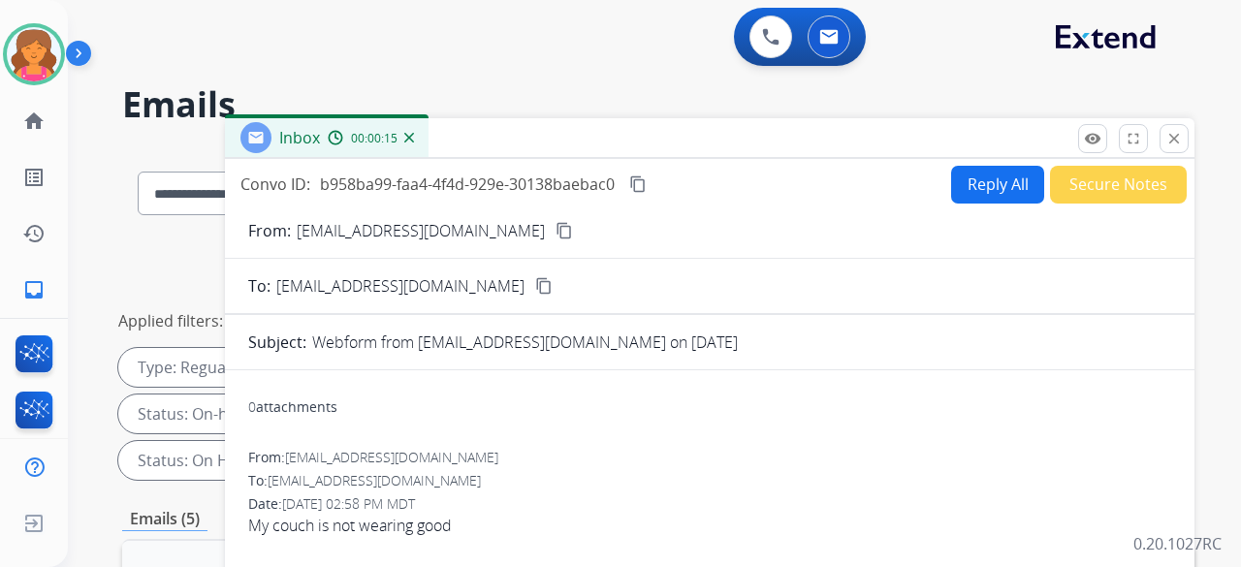
drag, startPoint x: 985, startPoint y: 171, endPoint x: 983, endPoint y: 180, distance: 9.9
click at [595, 180] on button "Reply All" at bounding box center [997, 185] width 93 height 38
select select "**********"
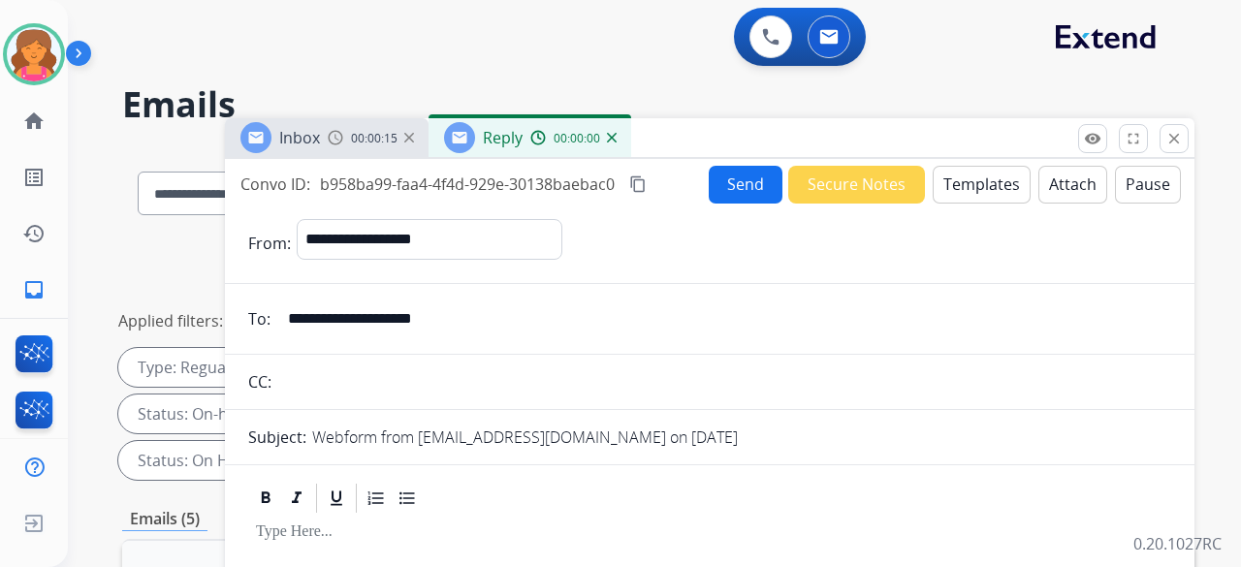
click at [595, 190] on button "Templates" at bounding box center [982, 185] width 98 height 38
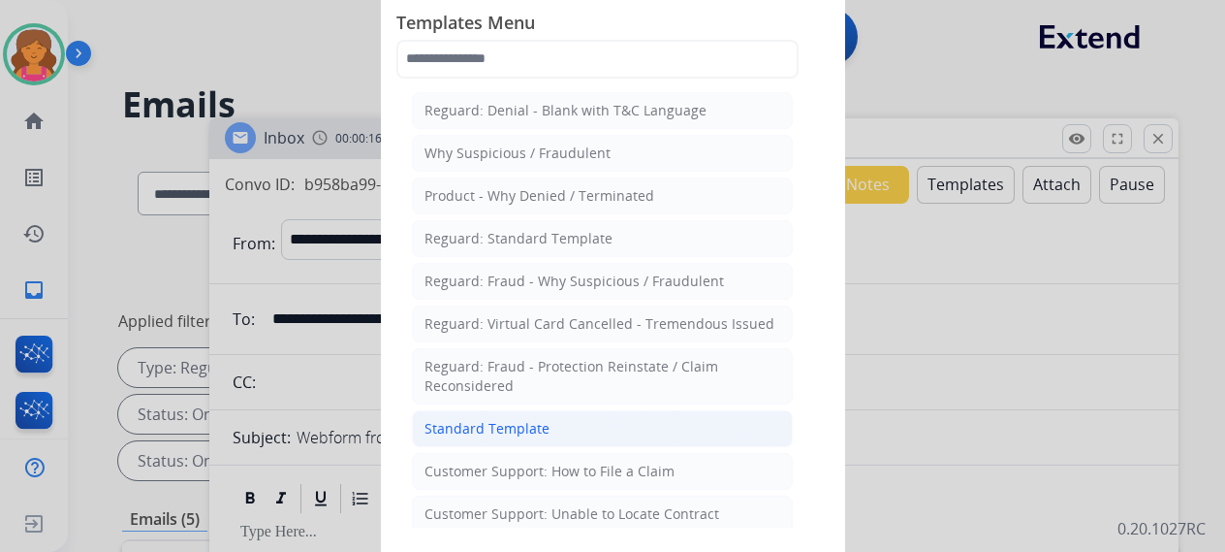
click at [458, 246] on li "Standard Template" at bounding box center [602, 428] width 381 height 37
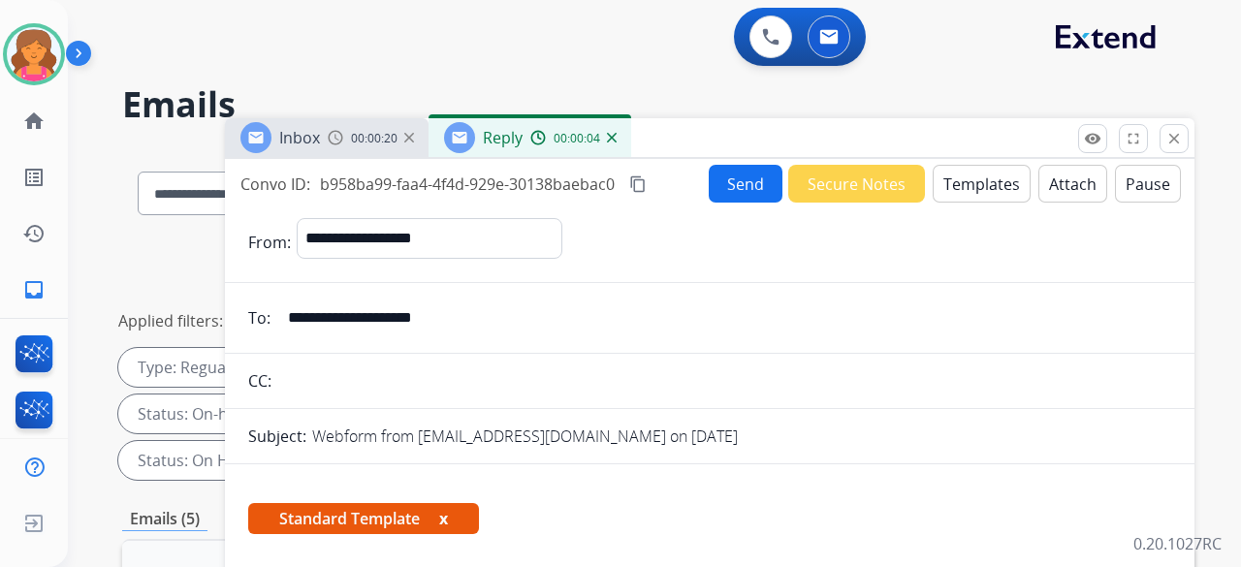
click at [595, 198] on button "Templates" at bounding box center [982, 184] width 98 height 38
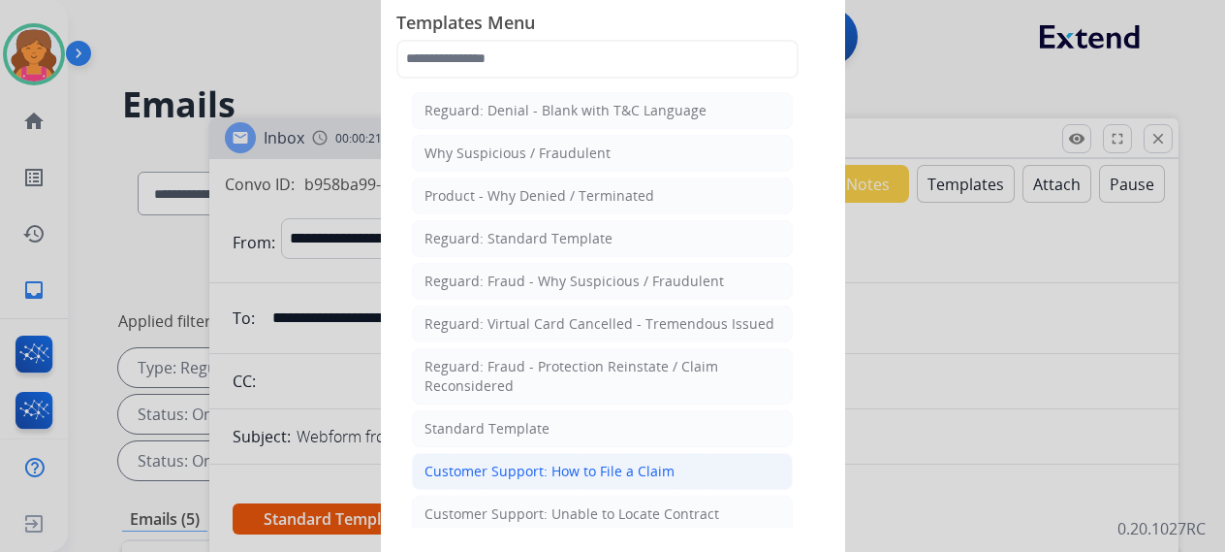
click at [523, 246] on div "Customer Support: How to File a Claim" at bounding box center [550, 470] width 250 height 19
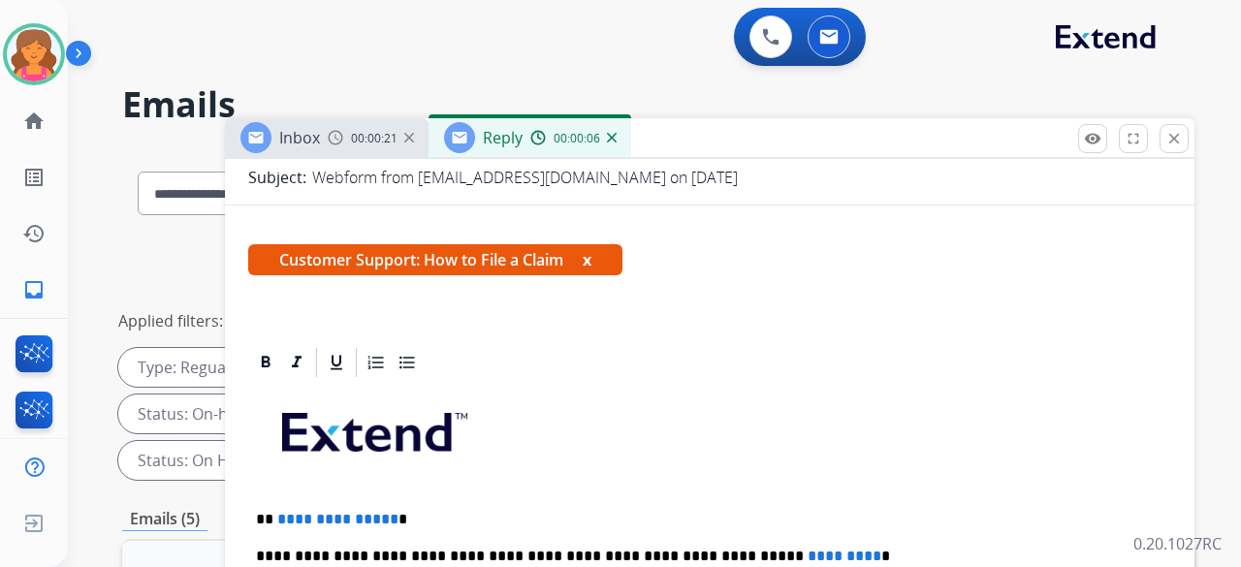
scroll to position [349, 0]
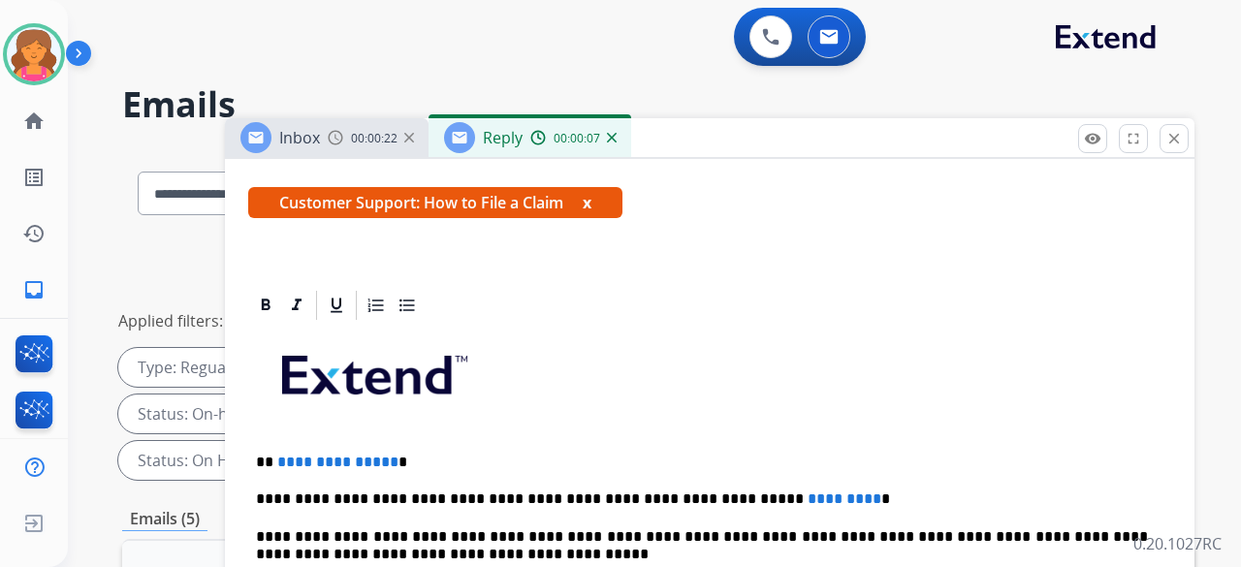
click at [389, 246] on p "**********" at bounding box center [702, 462] width 892 height 17
click at [386, 246] on span "**********" at bounding box center [337, 462] width 121 height 15
click at [595, 246] on p "**********" at bounding box center [702, 499] width 892 height 17
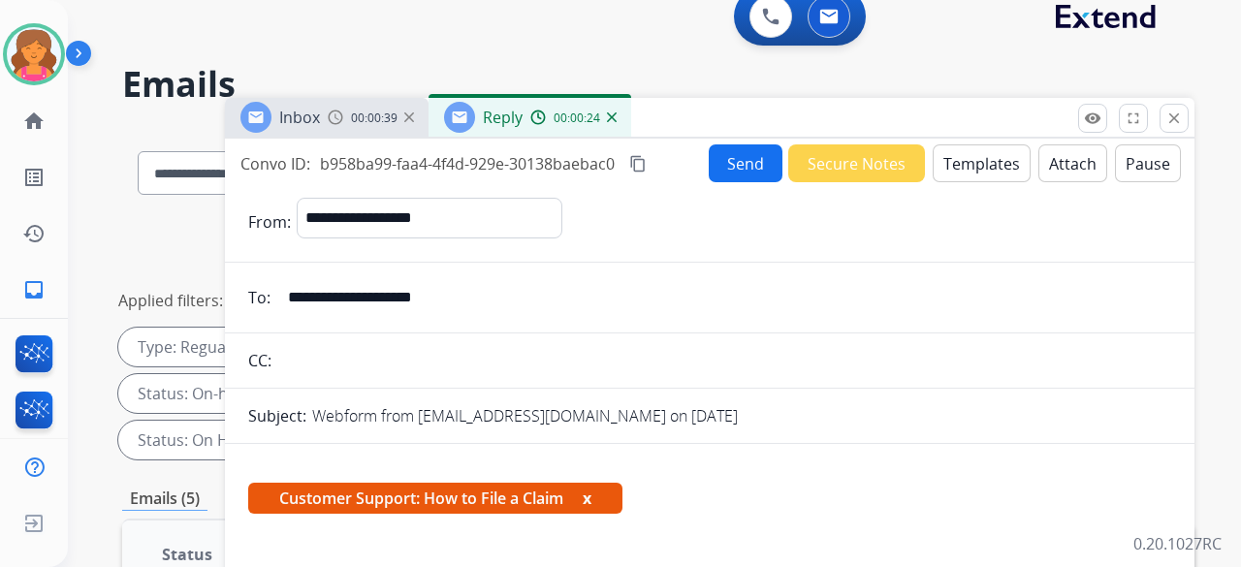
scroll to position [0, 0]
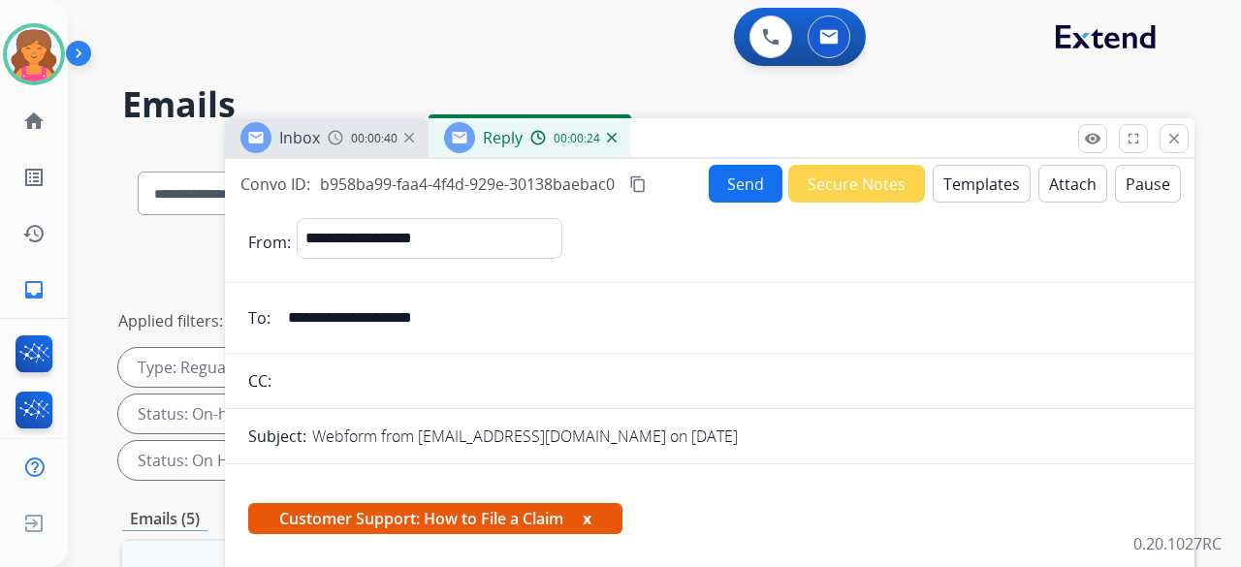
click at [595, 182] on mat-icon "content_copy" at bounding box center [637, 183] width 17 height 17
click at [595, 180] on button "Send" at bounding box center [746, 184] width 74 height 38
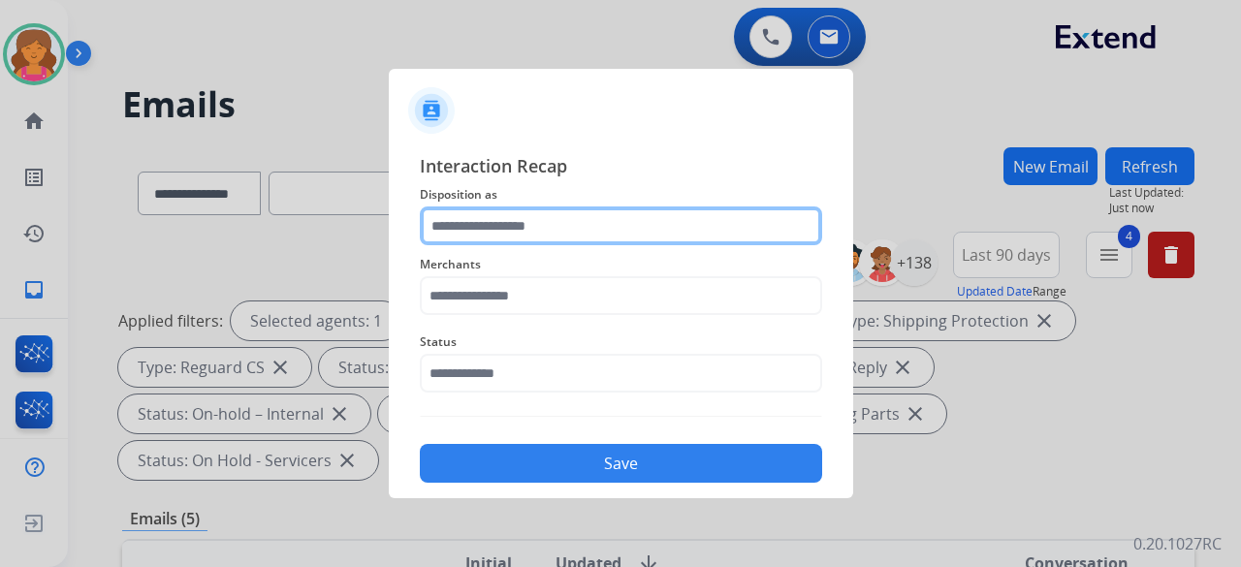
click at [506, 228] on input "text" at bounding box center [621, 225] width 402 height 39
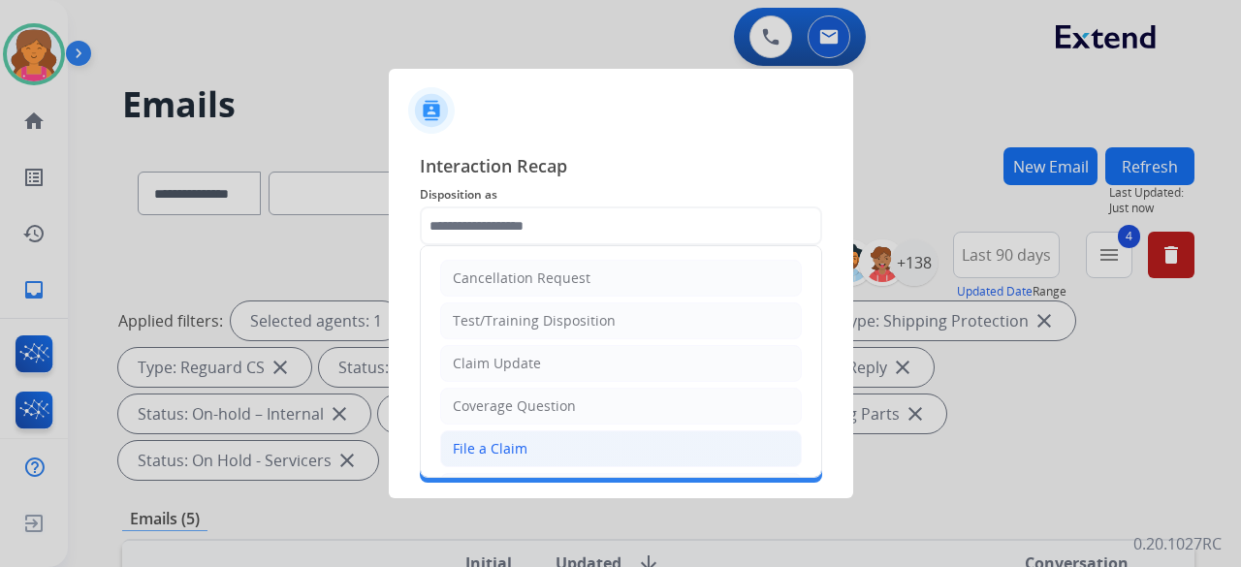
click at [481, 246] on div "File a Claim" at bounding box center [490, 448] width 75 height 19
type input "**********"
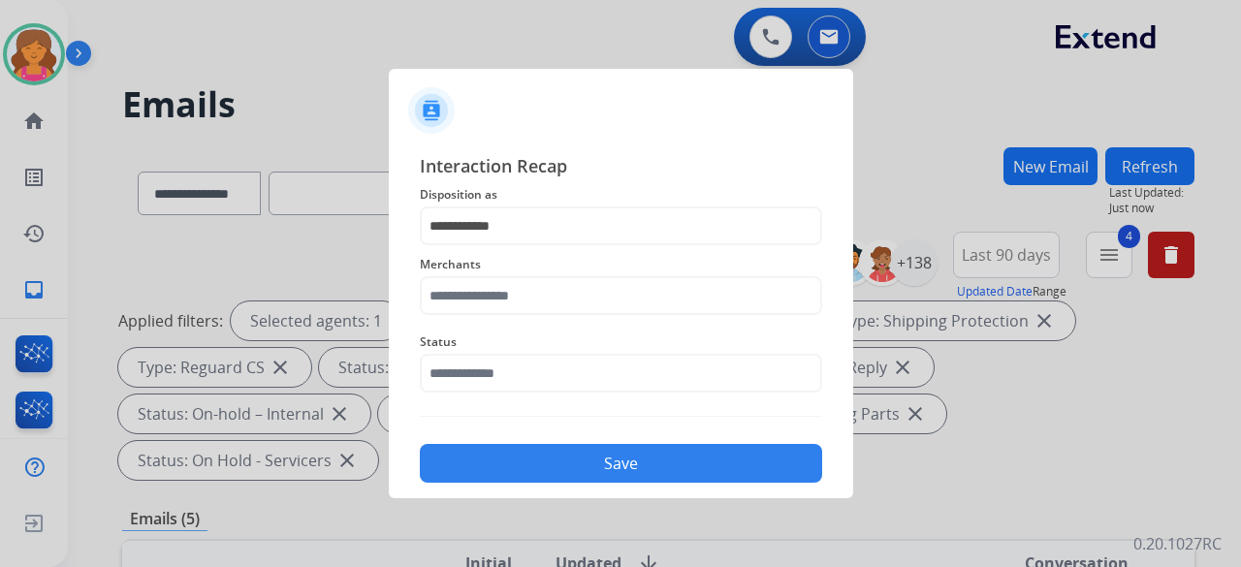
click at [474, 246] on span "Merchants" at bounding box center [621, 264] width 402 height 23
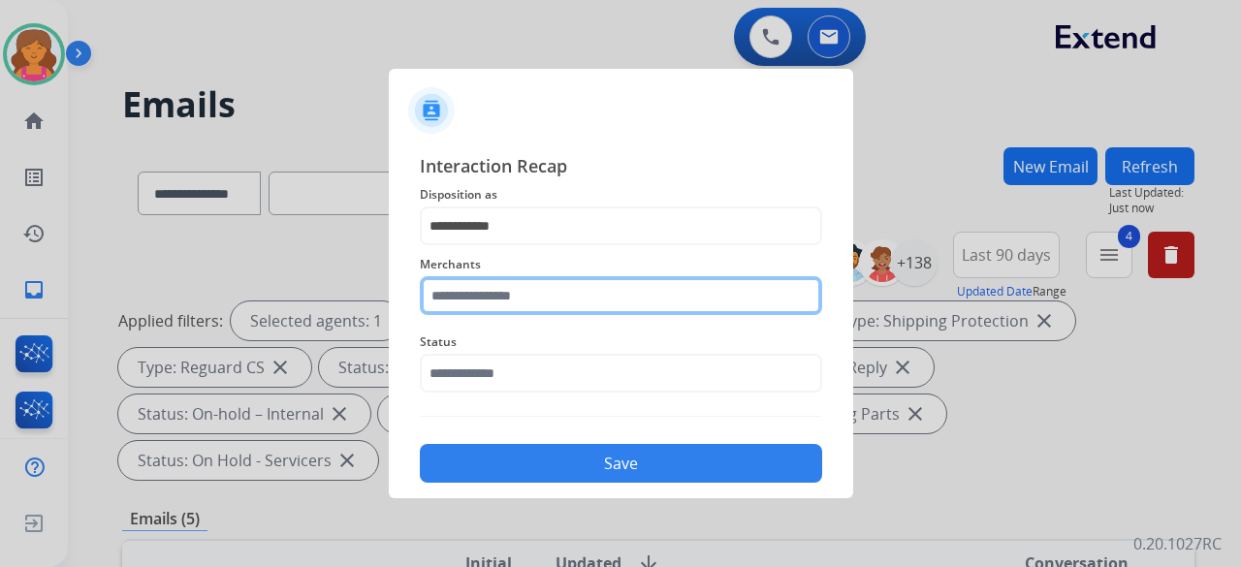
click at [473, 246] on input "text" at bounding box center [621, 295] width 402 height 39
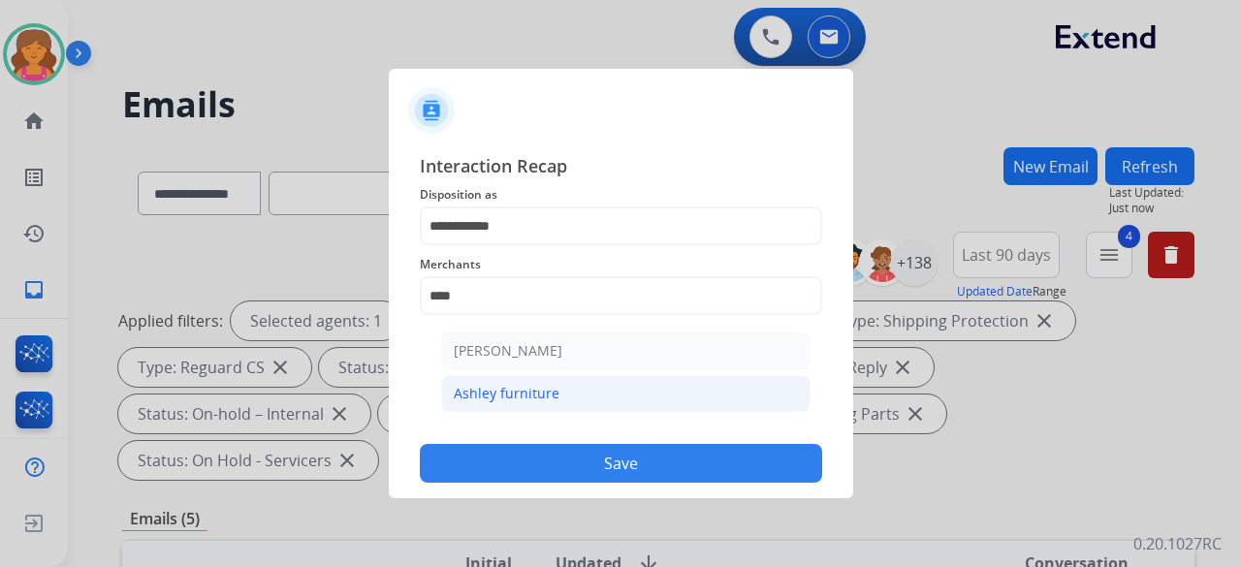
click at [488, 246] on div "Ashley furniture" at bounding box center [507, 393] width 106 height 19
type input "**********"
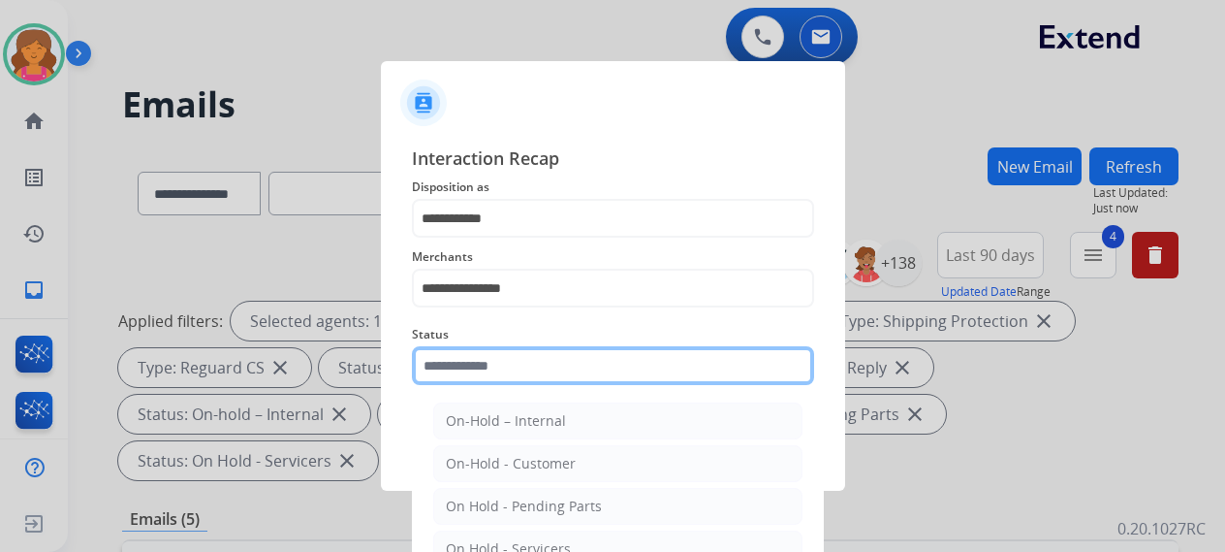
click at [491, 246] on div "Status On-Hold – Internal On-Hold - Customer On Hold - Pending Parts On Hold - …" at bounding box center [613, 354] width 402 height 78
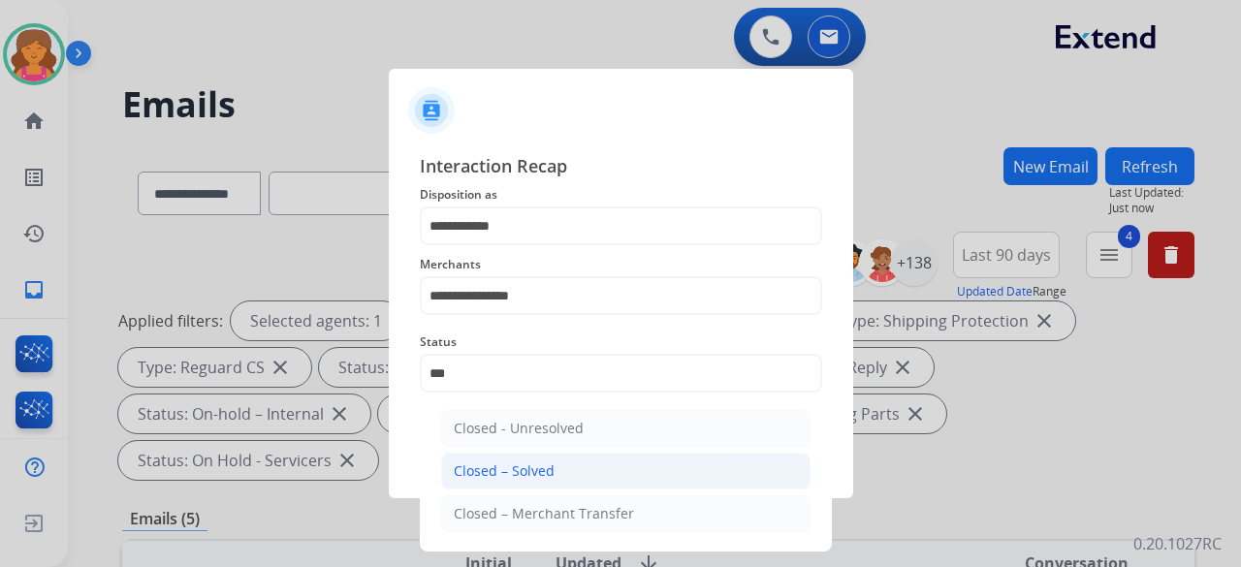
click at [511, 246] on div "Closed – Solved" at bounding box center [504, 470] width 101 height 19
type input "**********"
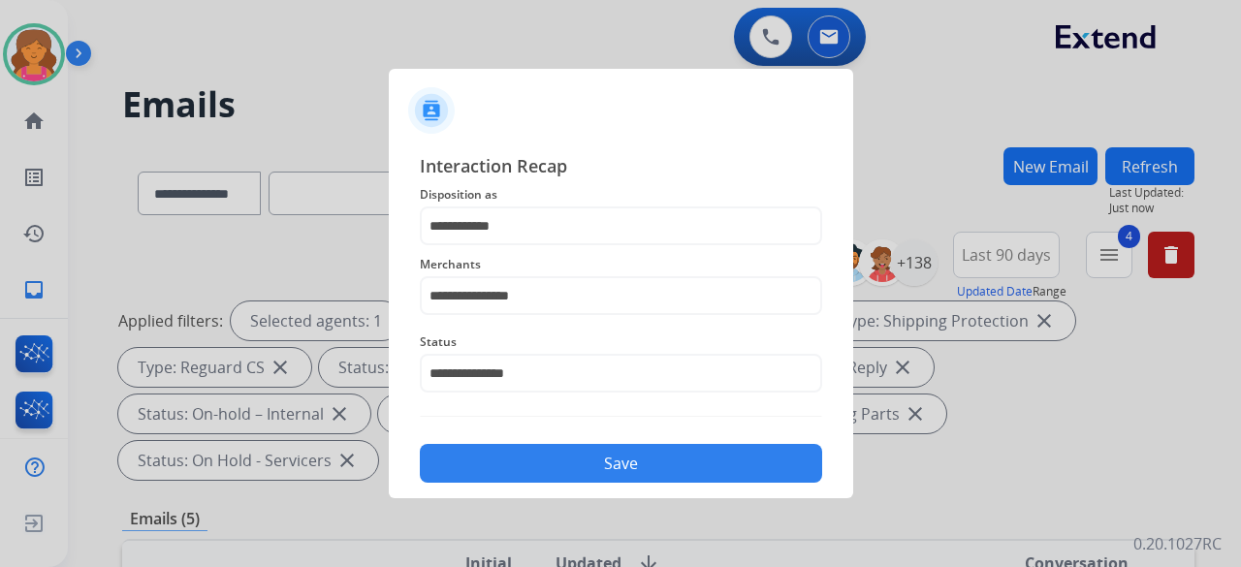
click at [511, 246] on button "Save" at bounding box center [621, 463] width 402 height 39
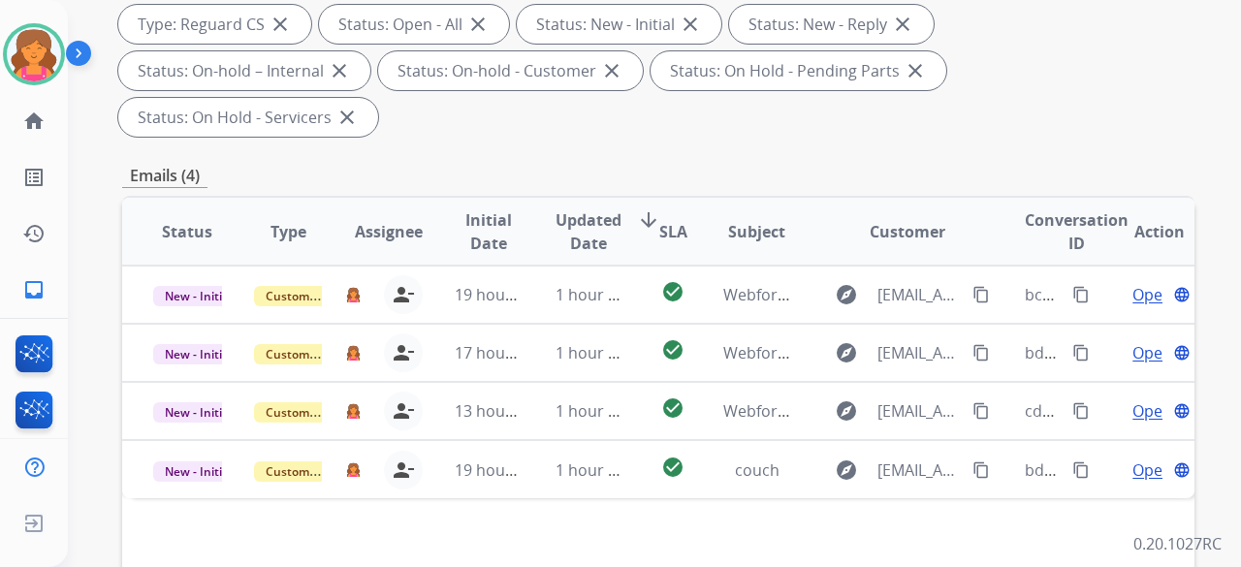
scroll to position [388, 0]
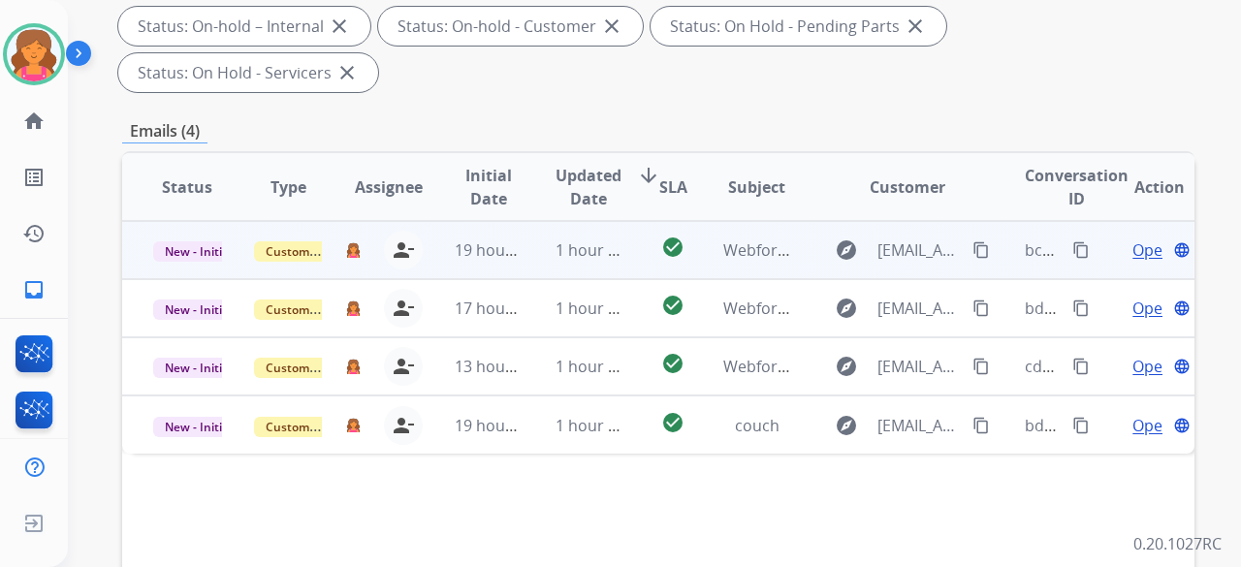
click at [595, 238] on span "Open" at bounding box center [1152, 249] width 40 height 23
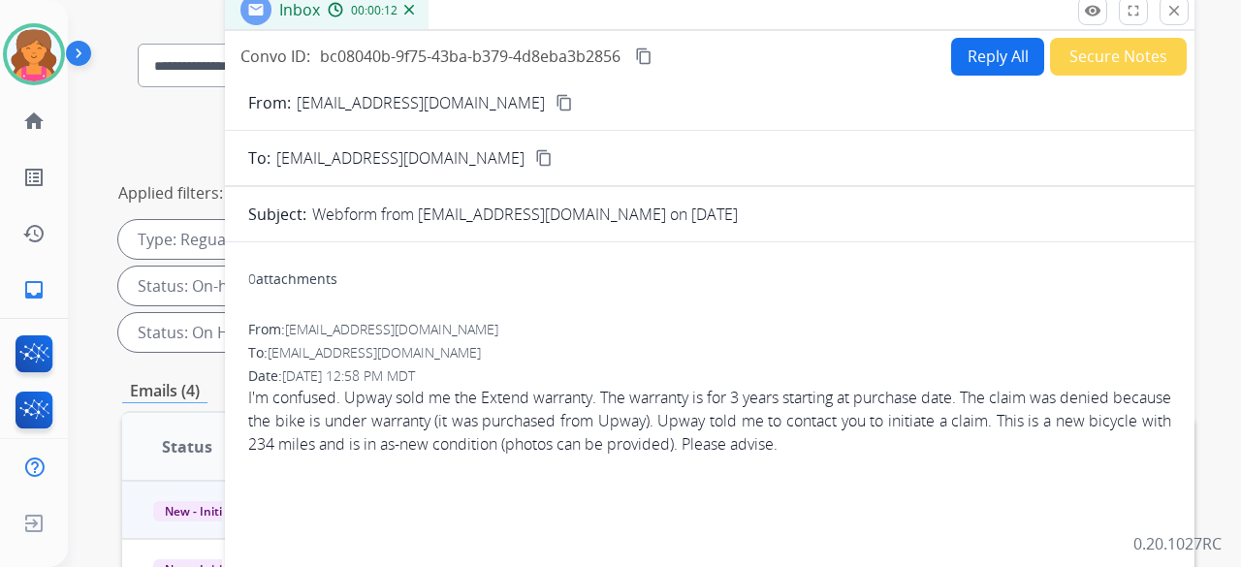
scroll to position [0, 0]
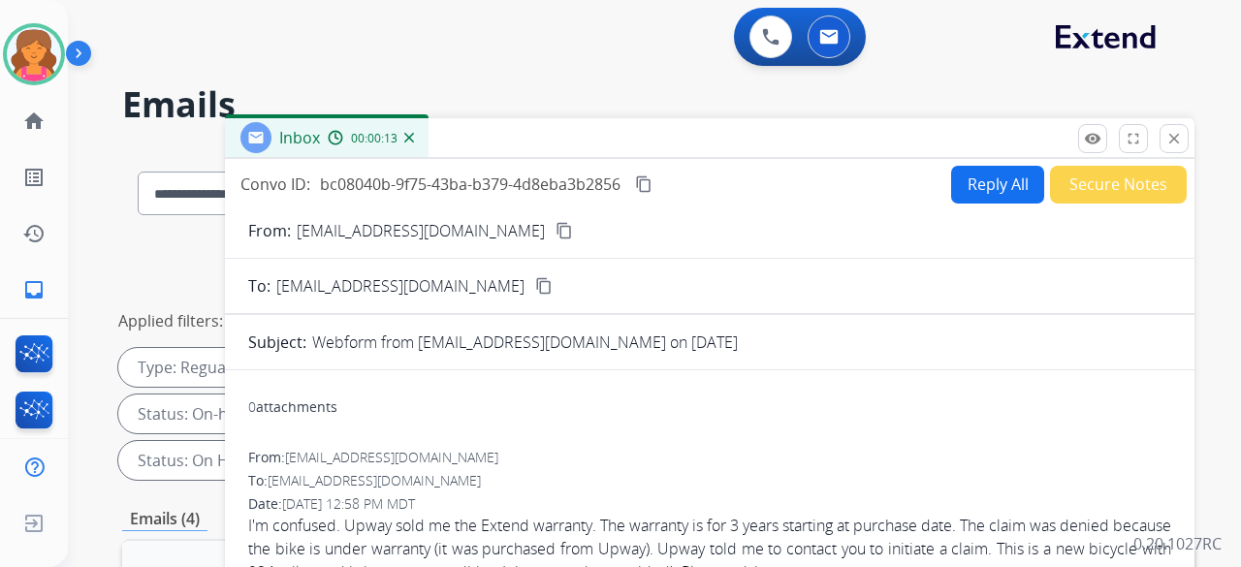
click at [555, 234] on mat-icon "content_copy" at bounding box center [563, 230] width 17 height 17
click at [595, 186] on button "Reply All" at bounding box center [997, 185] width 93 height 38
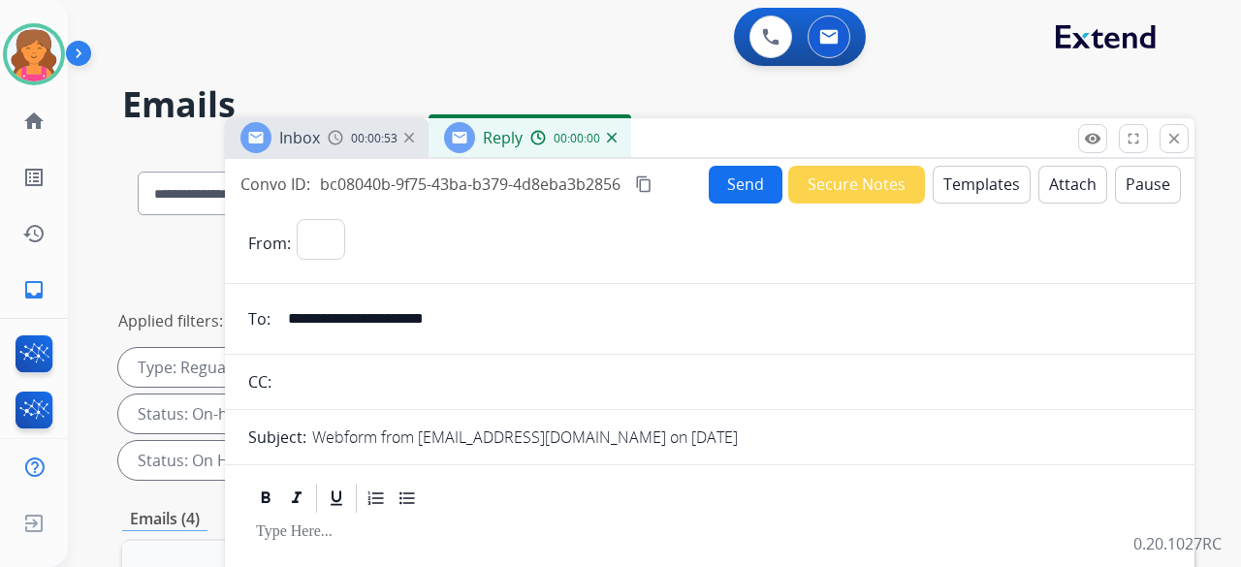
select select "**********"
click at [595, 186] on button "Templates" at bounding box center [982, 185] width 98 height 38
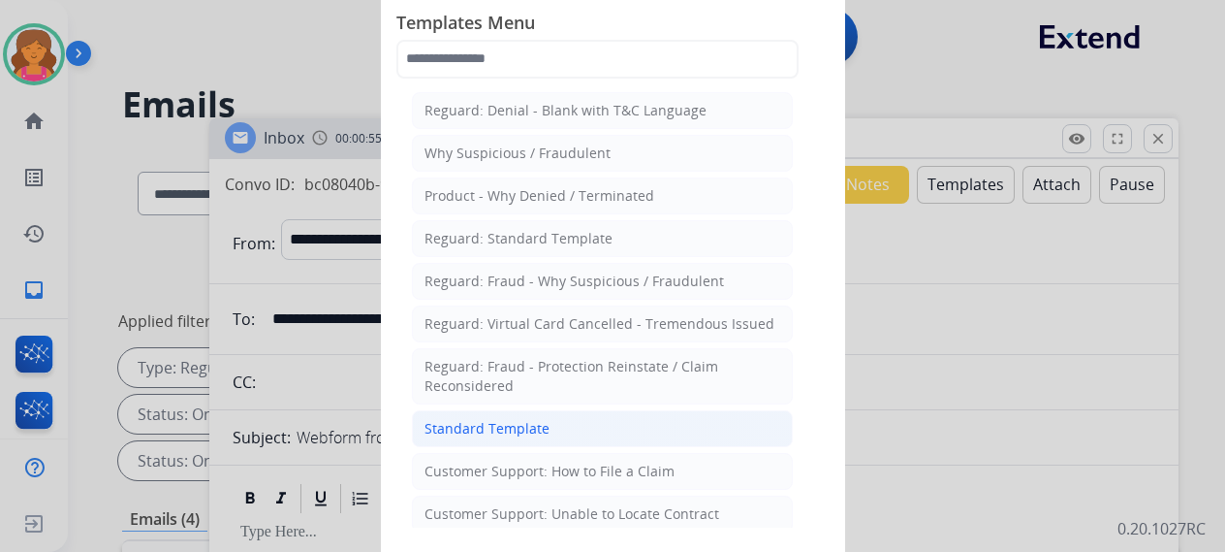
click at [464, 246] on div "Standard Template" at bounding box center [487, 428] width 125 height 19
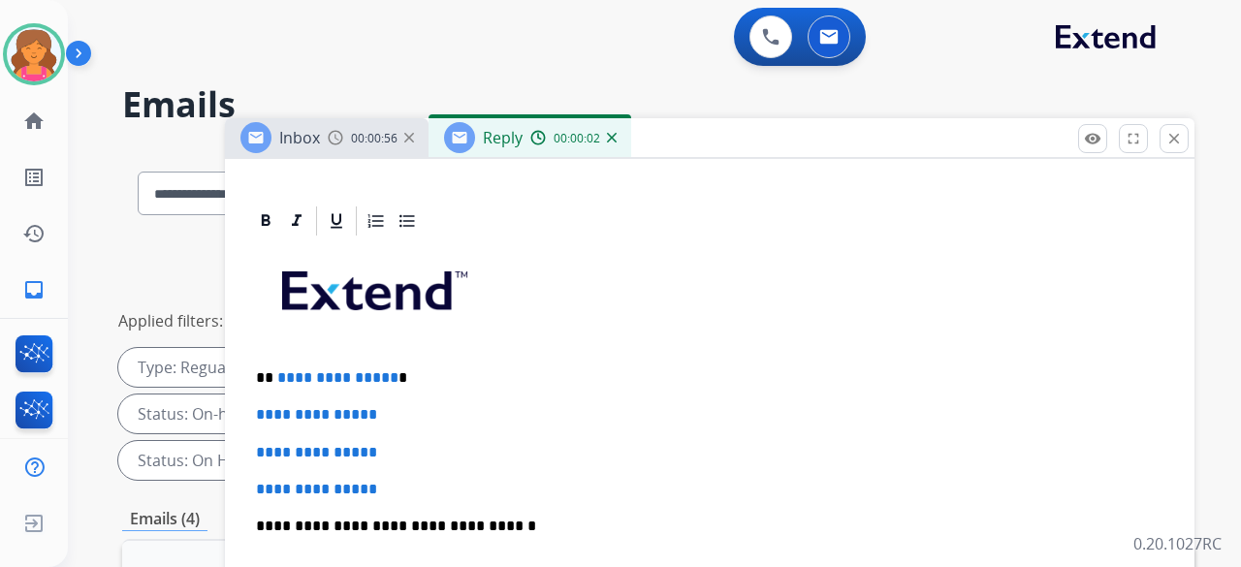
scroll to position [469, 0]
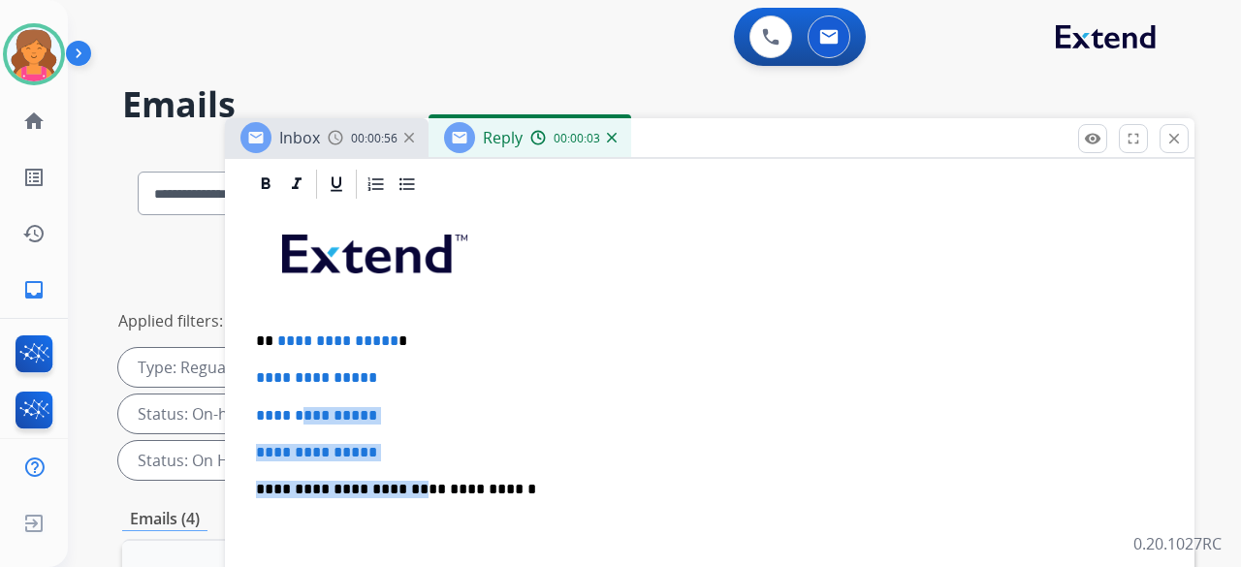
drag, startPoint x: 399, startPoint y: 430, endPoint x: 366, endPoint y: 379, distance: 61.0
click at [312, 246] on div "**********" at bounding box center [709, 535] width 923 height 667
click at [453, 246] on div "**********" at bounding box center [709, 535] width 923 height 667
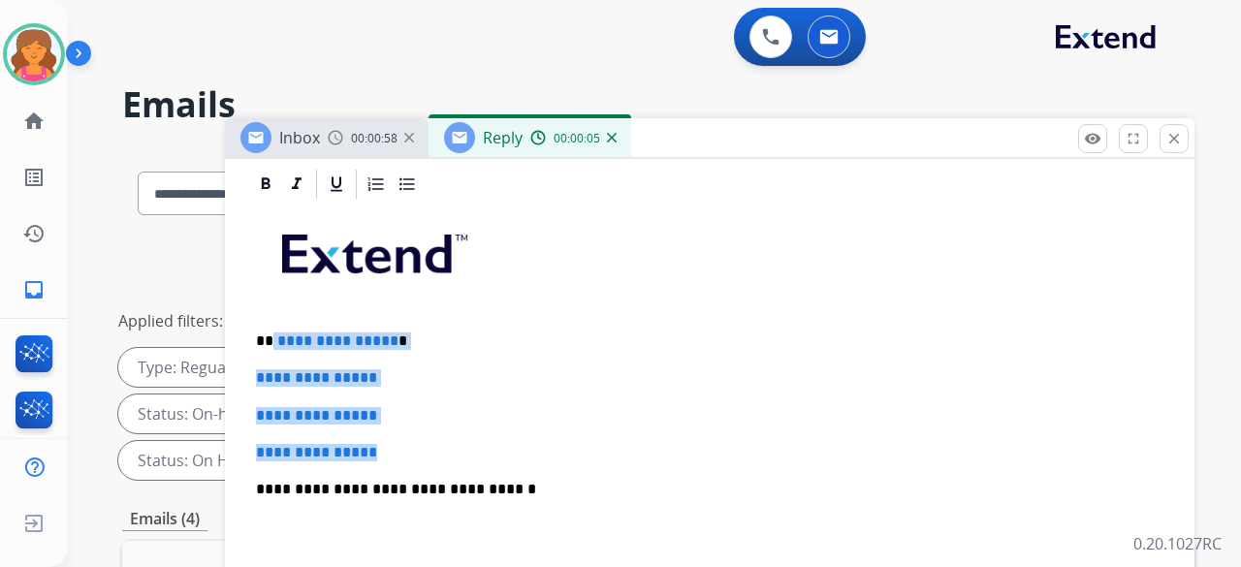
drag, startPoint x: 411, startPoint y: 404, endPoint x: 271, endPoint y: 295, distance: 177.4
click at [271, 246] on div "**********" at bounding box center [709, 535] width 923 height 667
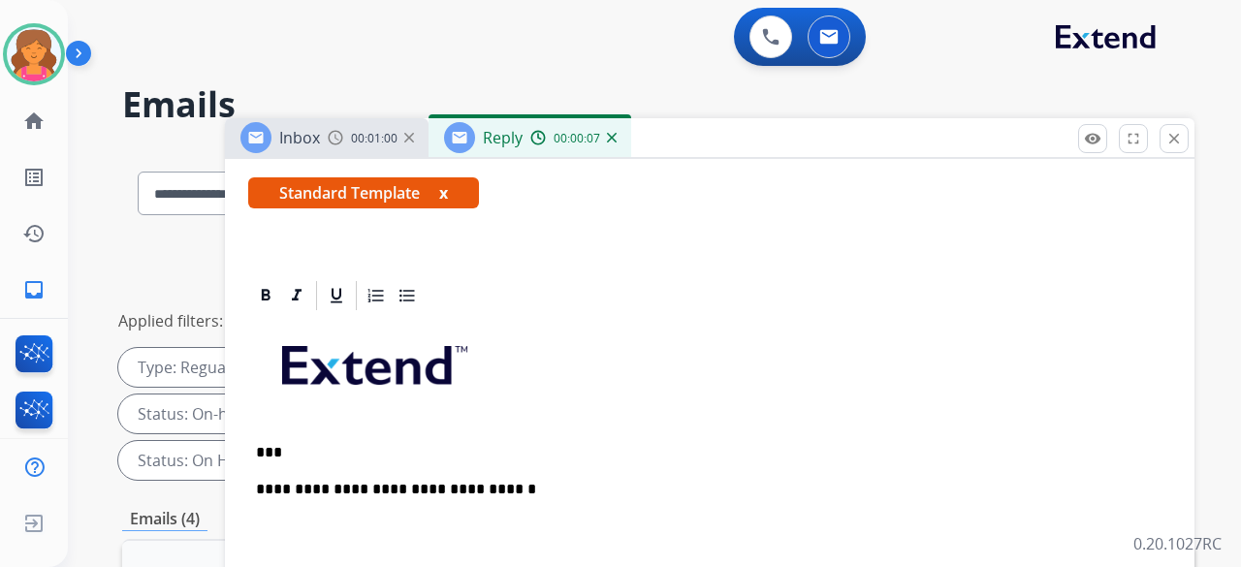
scroll to position [396, 0]
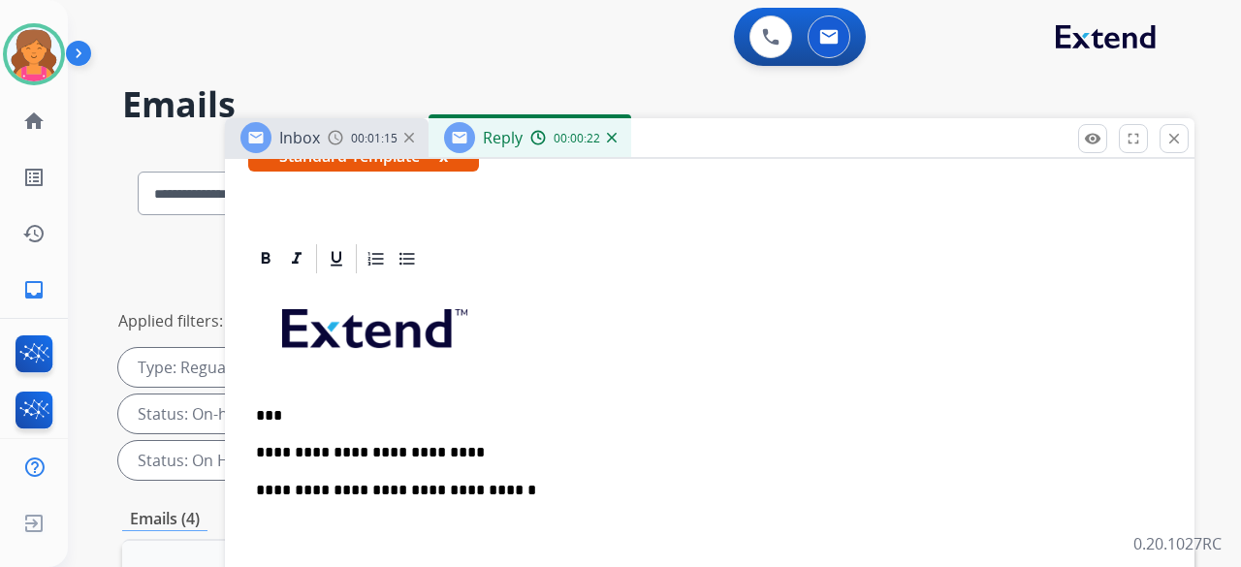
click at [479, 246] on p "**********" at bounding box center [702, 452] width 892 height 17
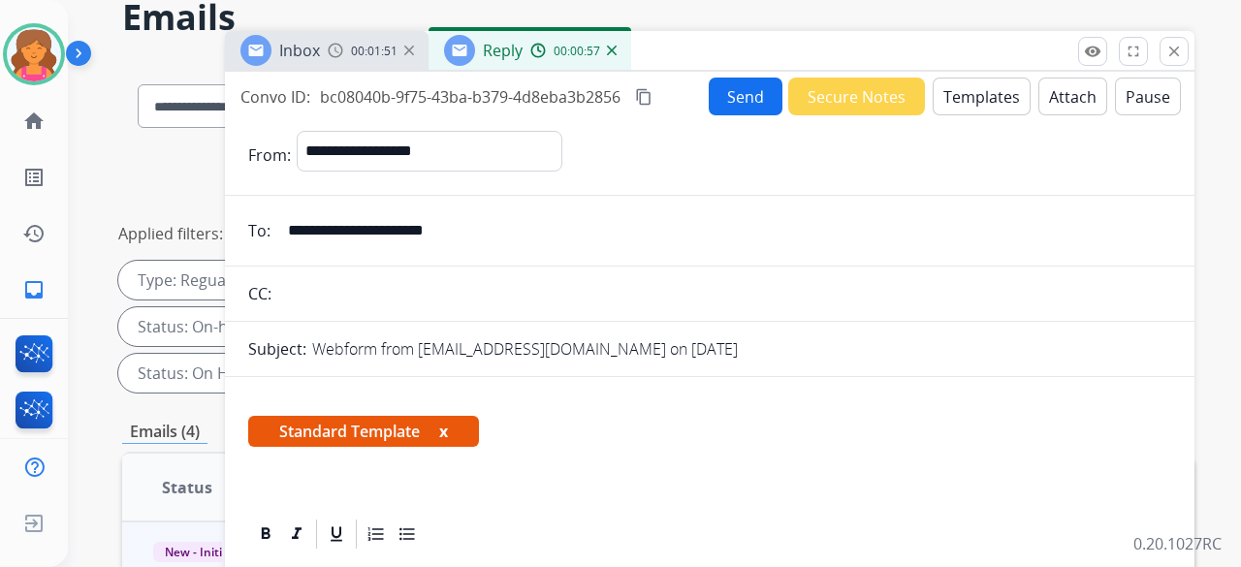
scroll to position [0, 0]
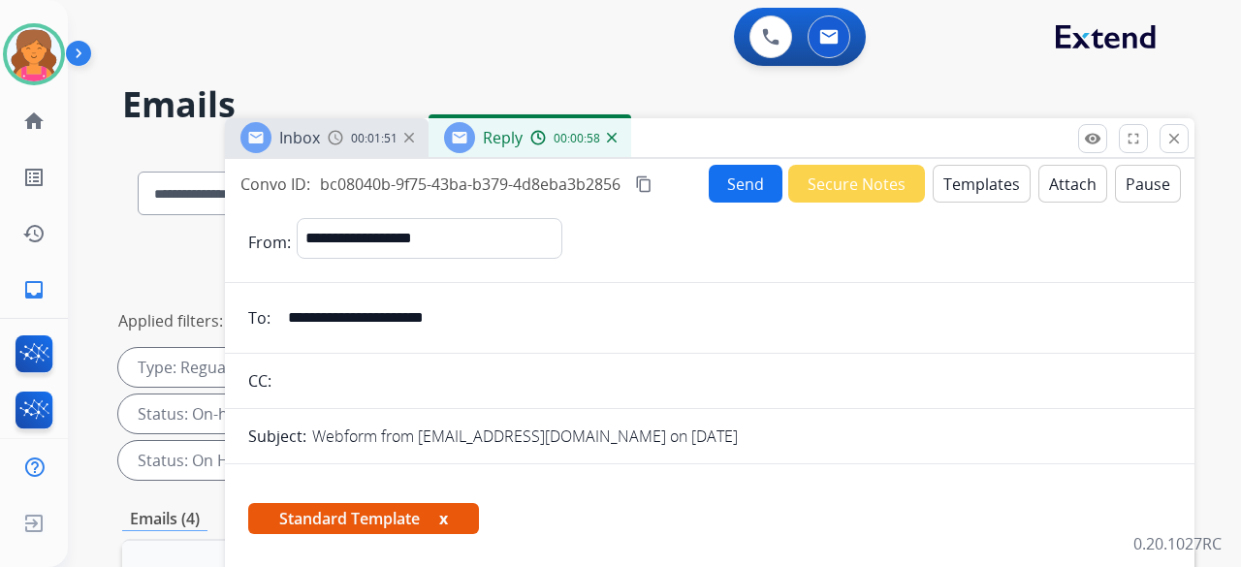
click at [595, 185] on mat-icon "content_copy" at bounding box center [643, 183] width 17 height 17
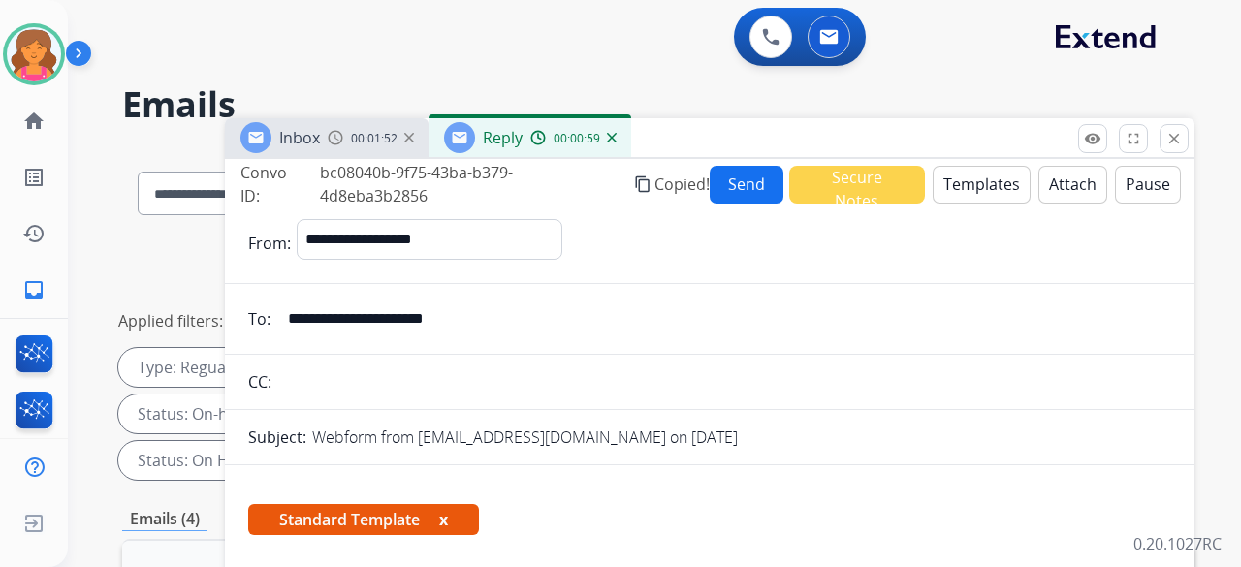
click at [595, 174] on button "Send" at bounding box center [747, 185] width 74 height 38
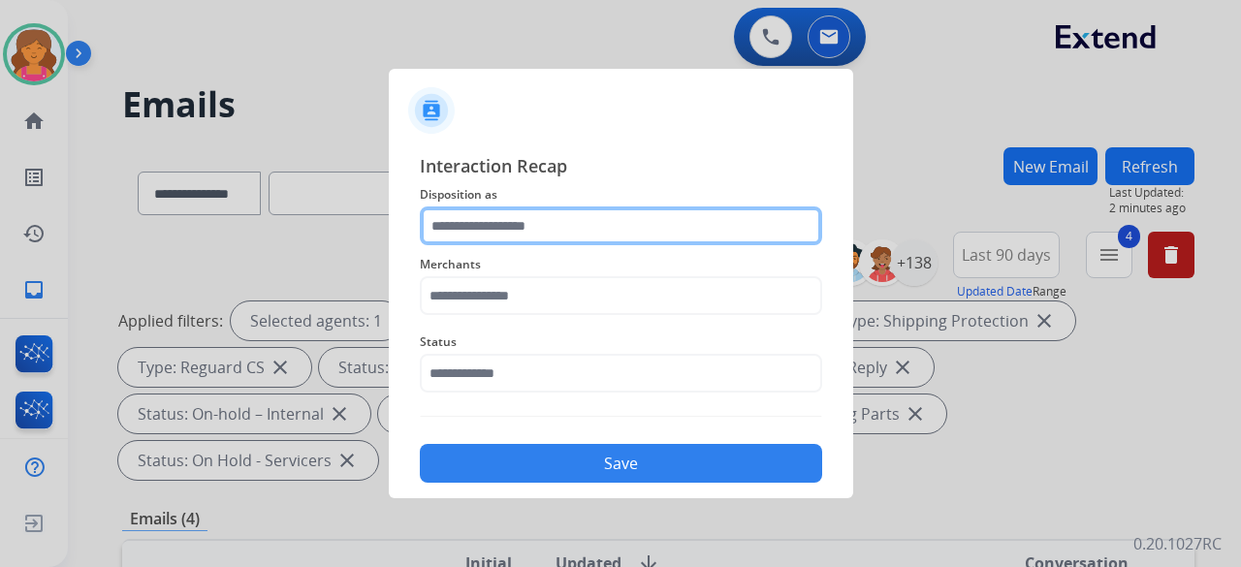
click at [595, 231] on input "text" at bounding box center [621, 225] width 402 height 39
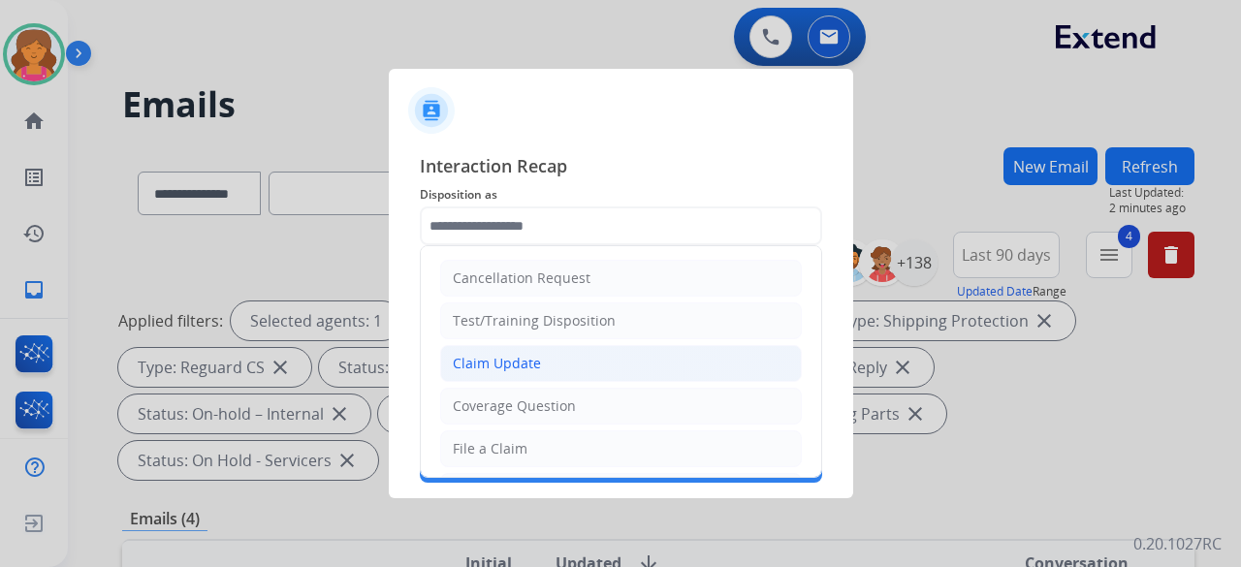
click at [483, 246] on div "Claim Update" at bounding box center [497, 363] width 88 height 19
type input "**********"
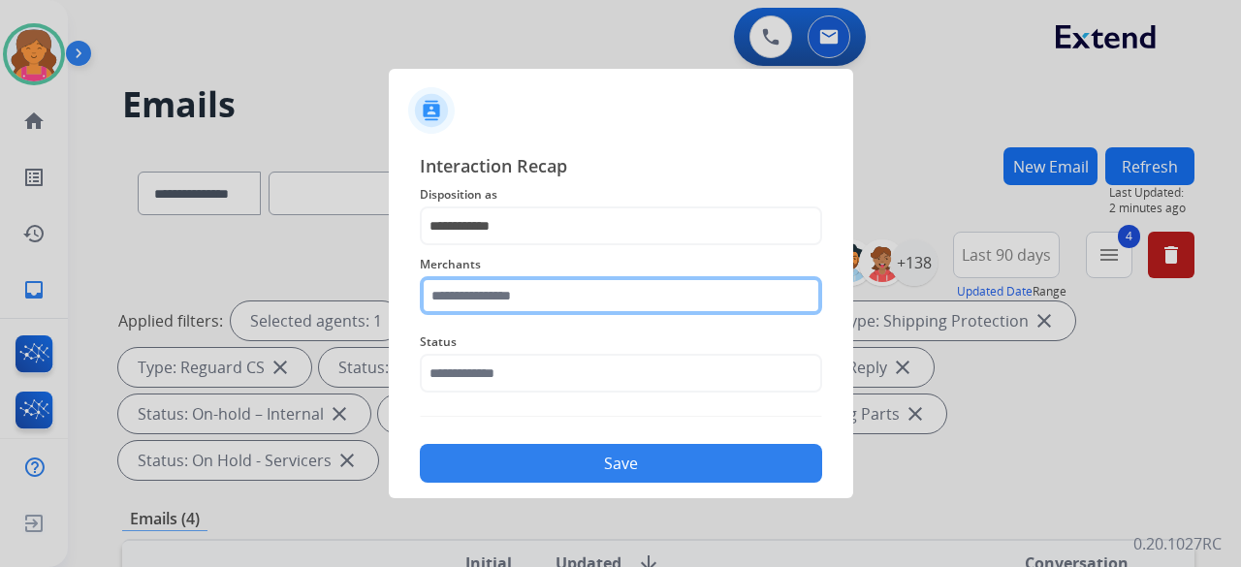
click at [477, 246] on input "text" at bounding box center [621, 295] width 402 height 39
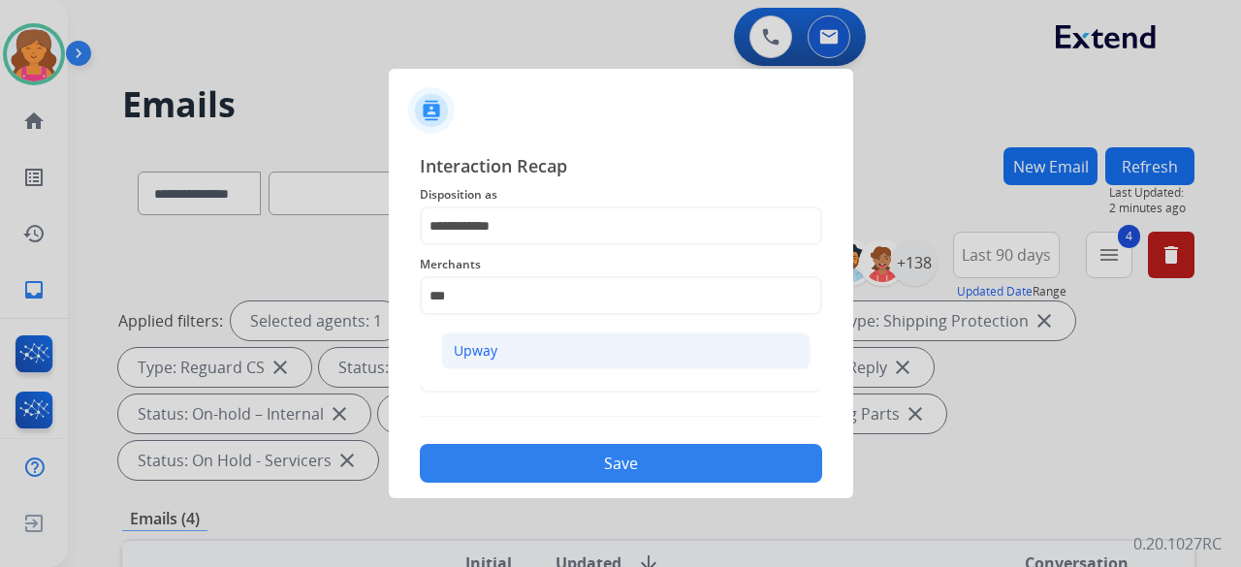
click at [577, 246] on li "Upway" at bounding box center [625, 351] width 369 height 37
type input "*****"
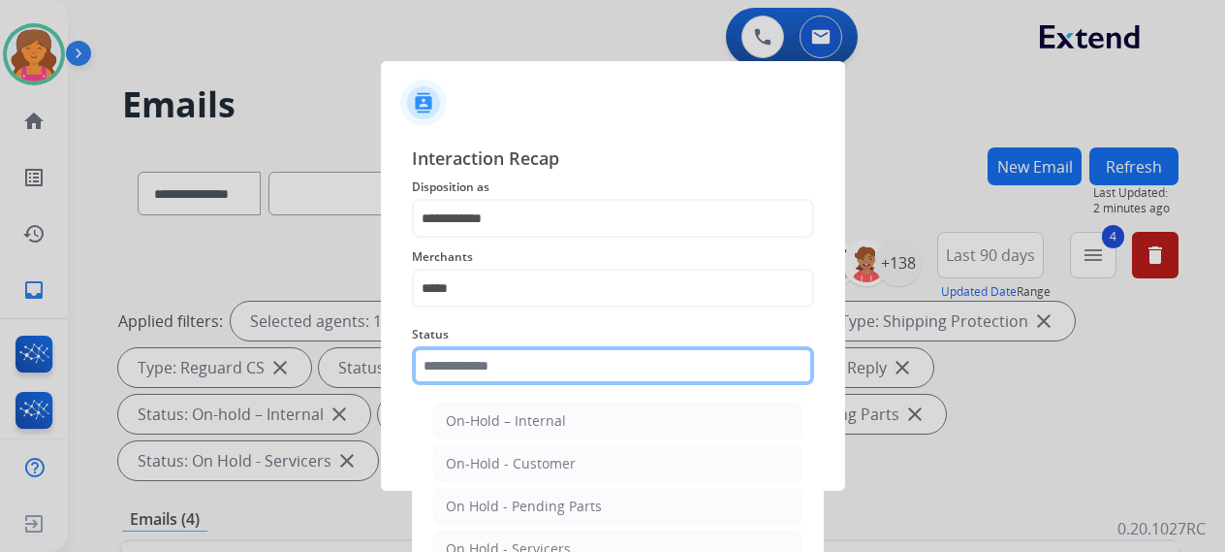
click at [552, 246] on input "text" at bounding box center [613, 365] width 402 height 39
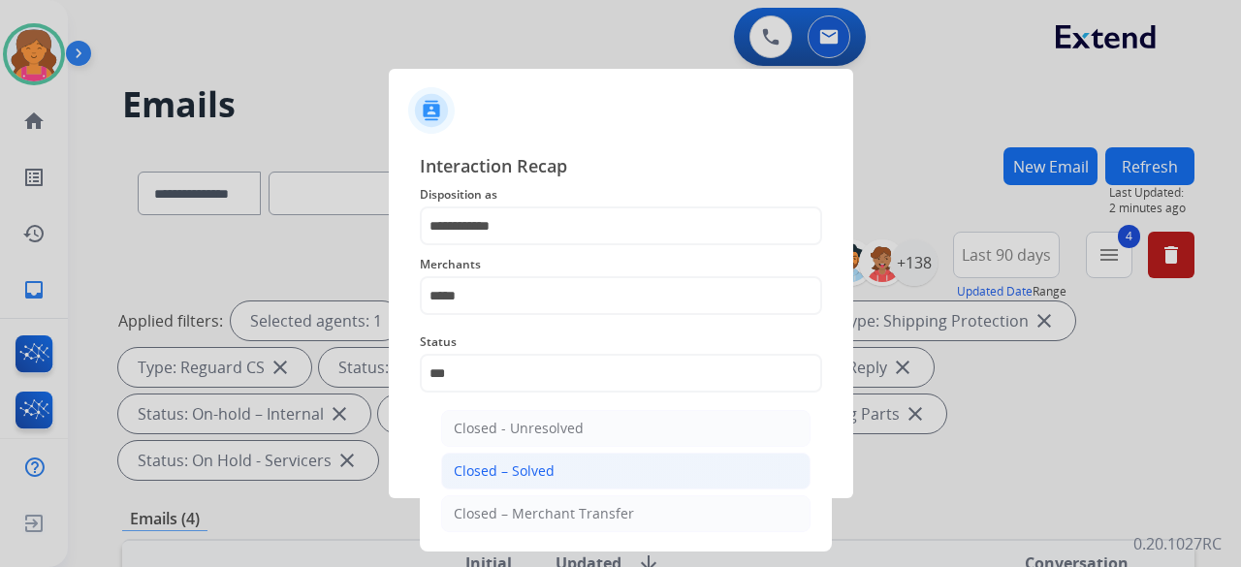
click at [518, 246] on div "Closed – Solved" at bounding box center [504, 470] width 101 height 19
type input "**********"
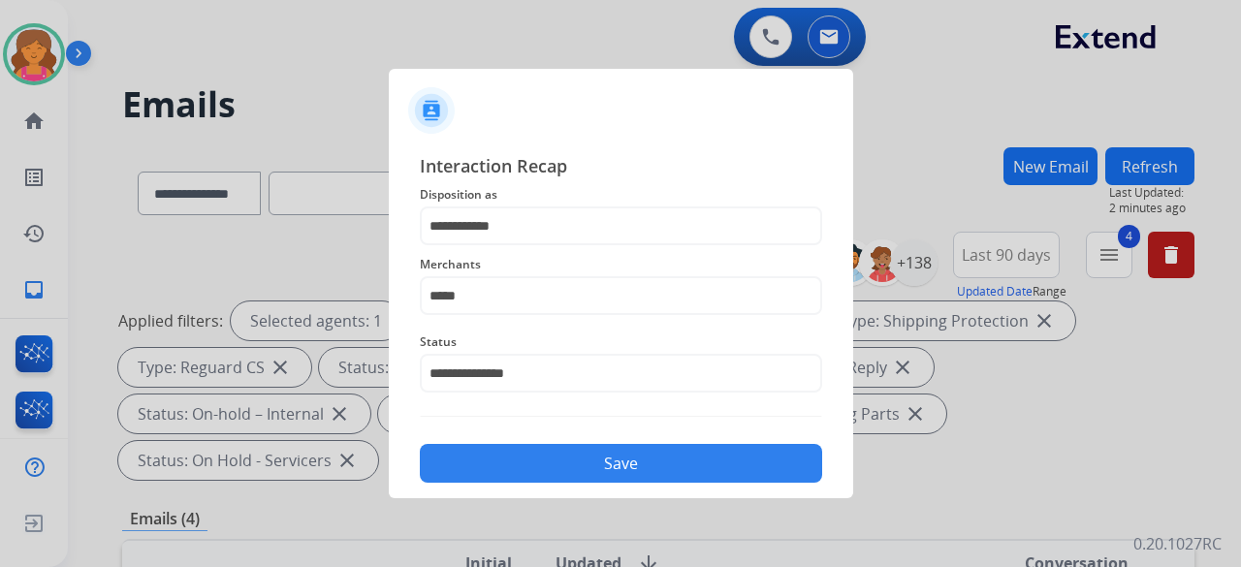
click at [517, 246] on button "Save" at bounding box center [621, 463] width 402 height 39
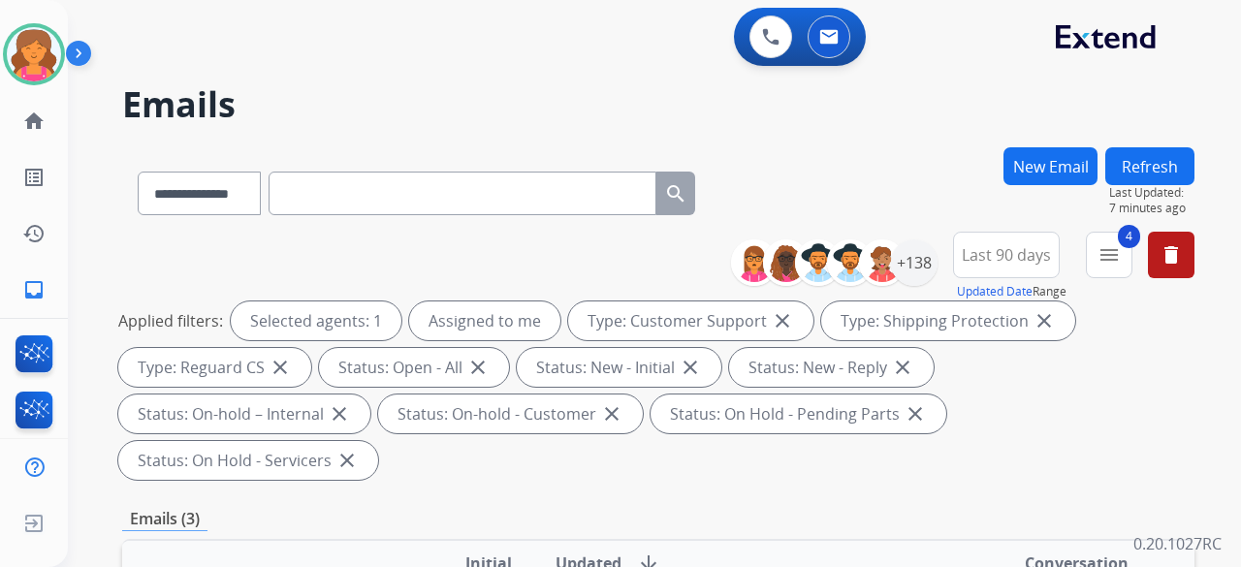
scroll to position [388, 0]
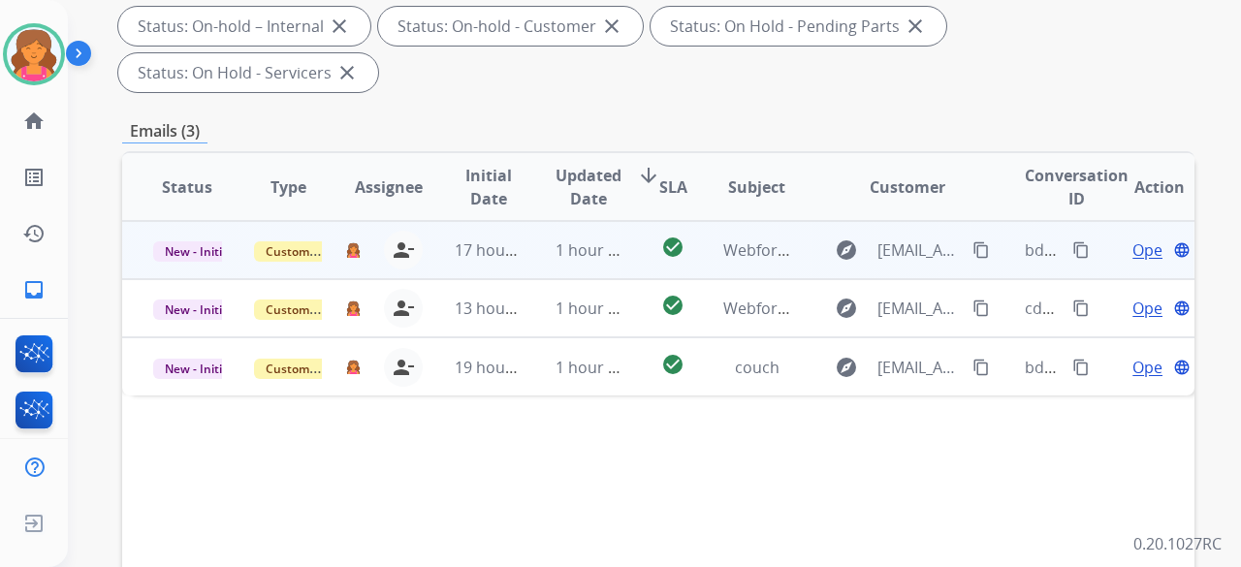
click at [595, 238] on span "Open" at bounding box center [1152, 249] width 40 height 23
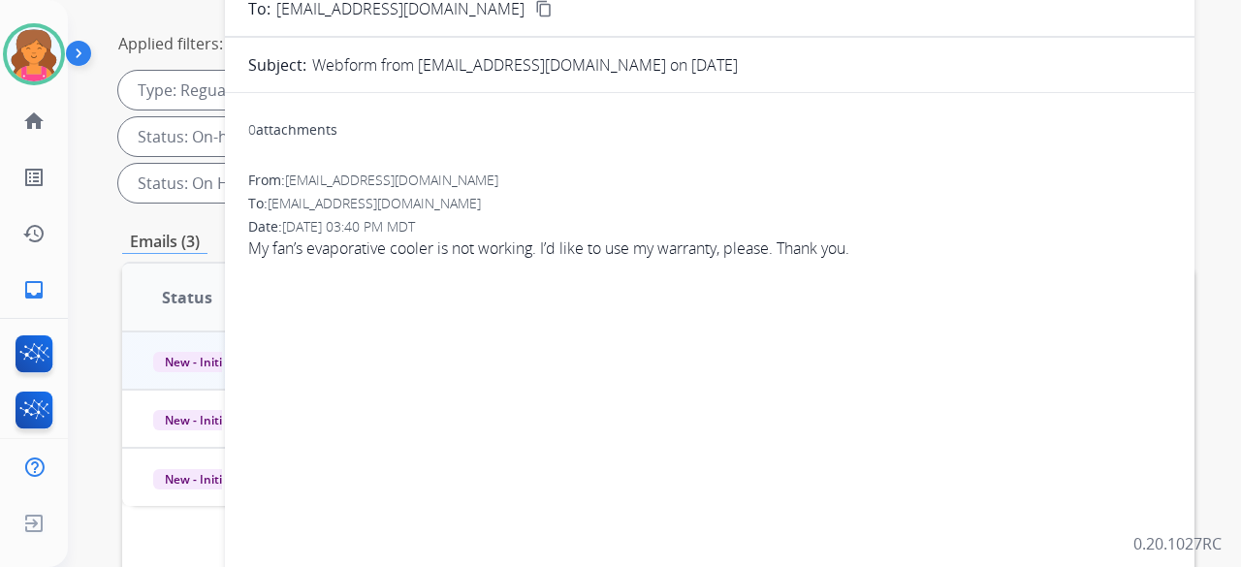
scroll to position [194, 0]
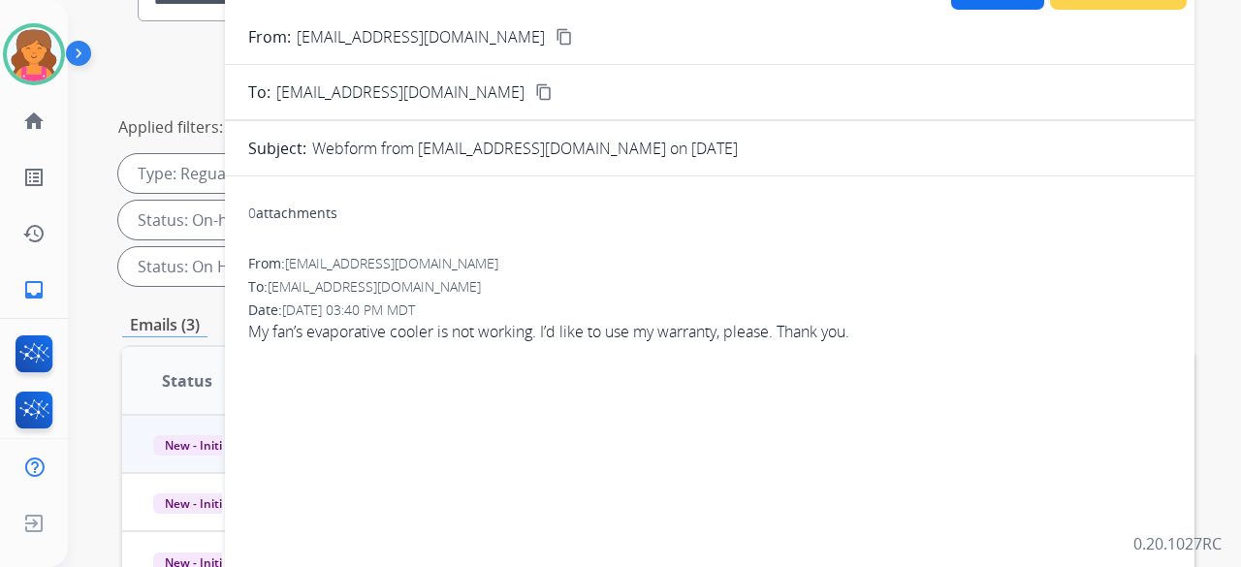
click at [555, 34] on mat-icon "content_copy" at bounding box center [563, 36] width 17 height 17
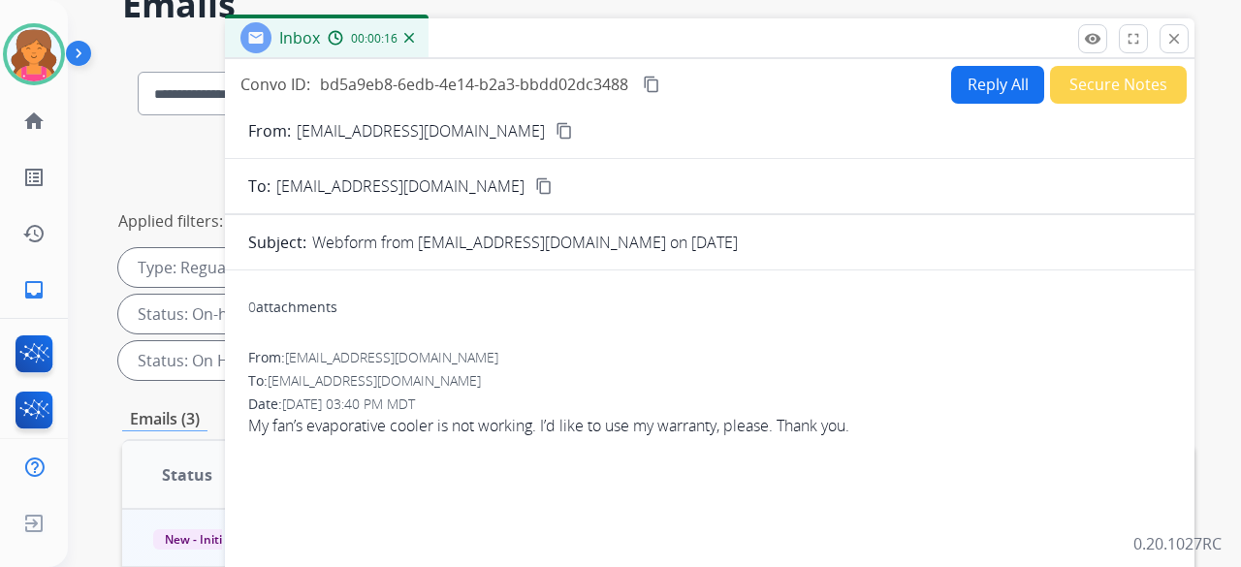
scroll to position [0, 0]
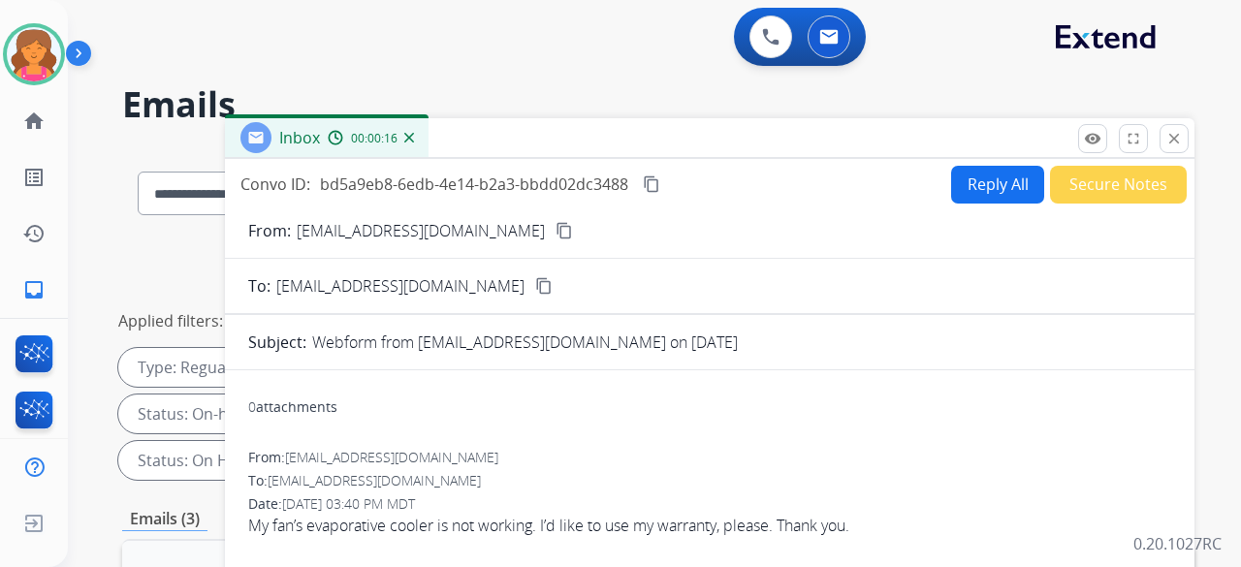
click at [595, 186] on button "Reply All" at bounding box center [997, 185] width 93 height 38
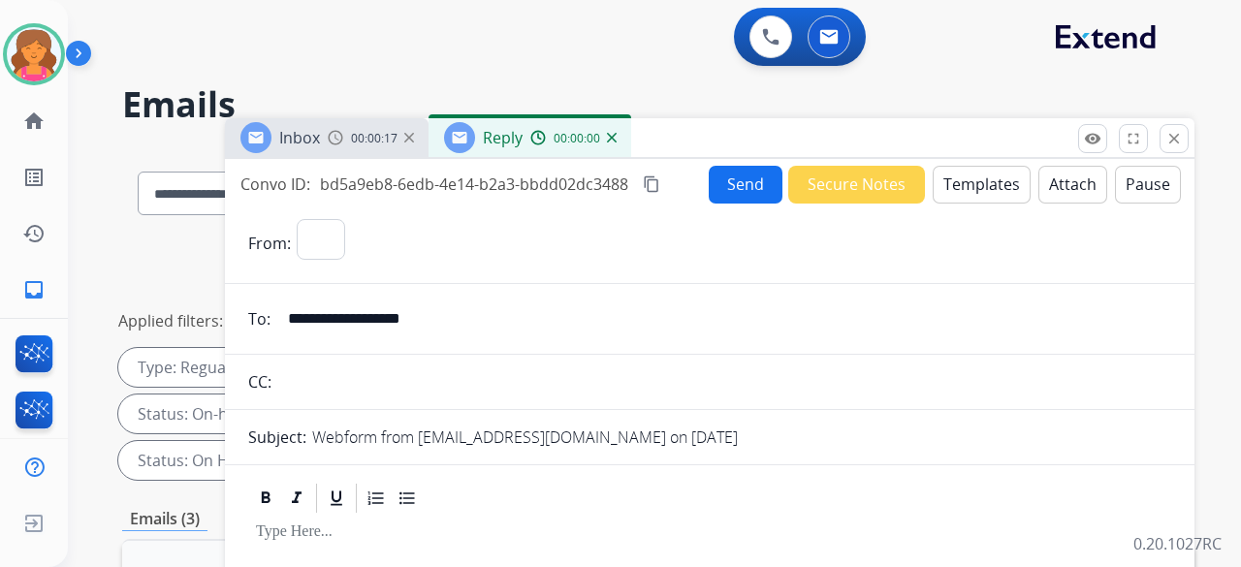
select select "**********"
click at [595, 186] on button "Templates" at bounding box center [982, 185] width 98 height 38
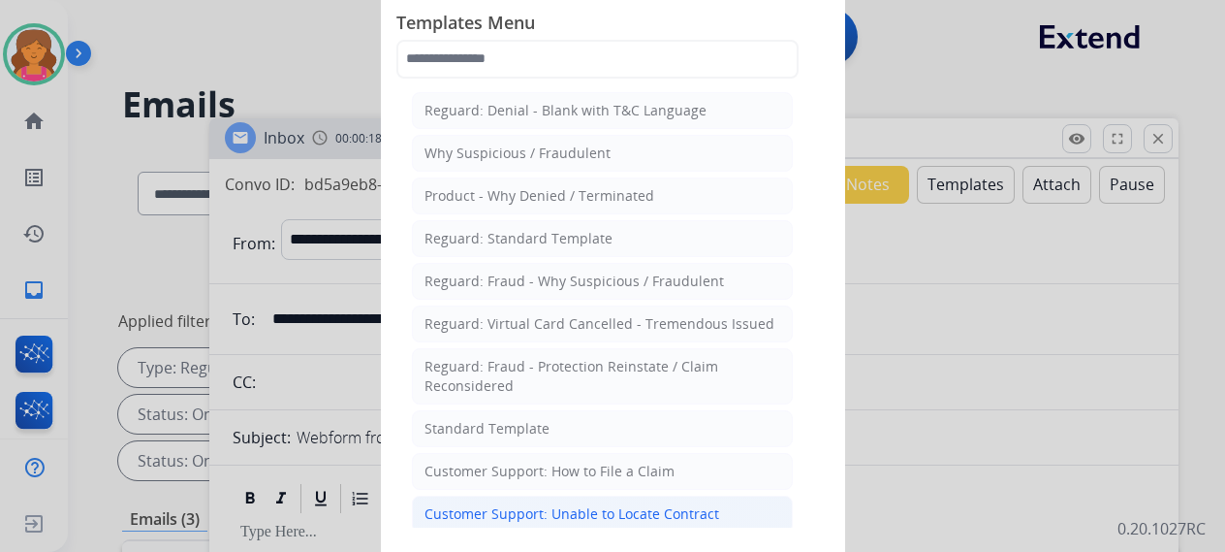
click at [595, 246] on li "Customer Support: Unable to Locate Contract" at bounding box center [602, 513] width 381 height 37
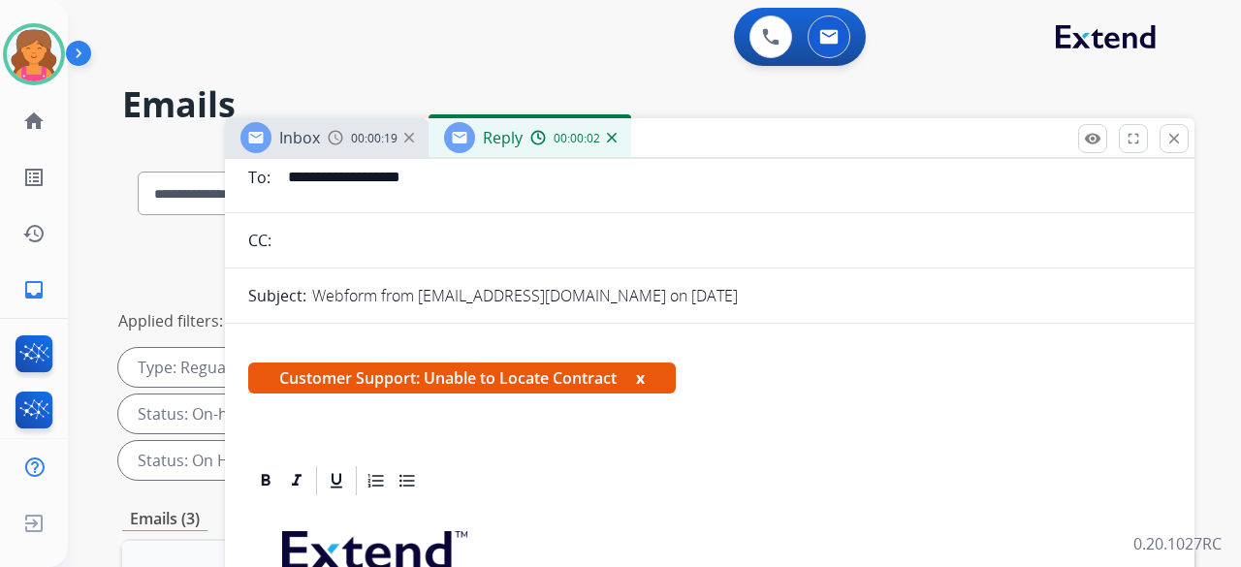
scroll to position [388, 0]
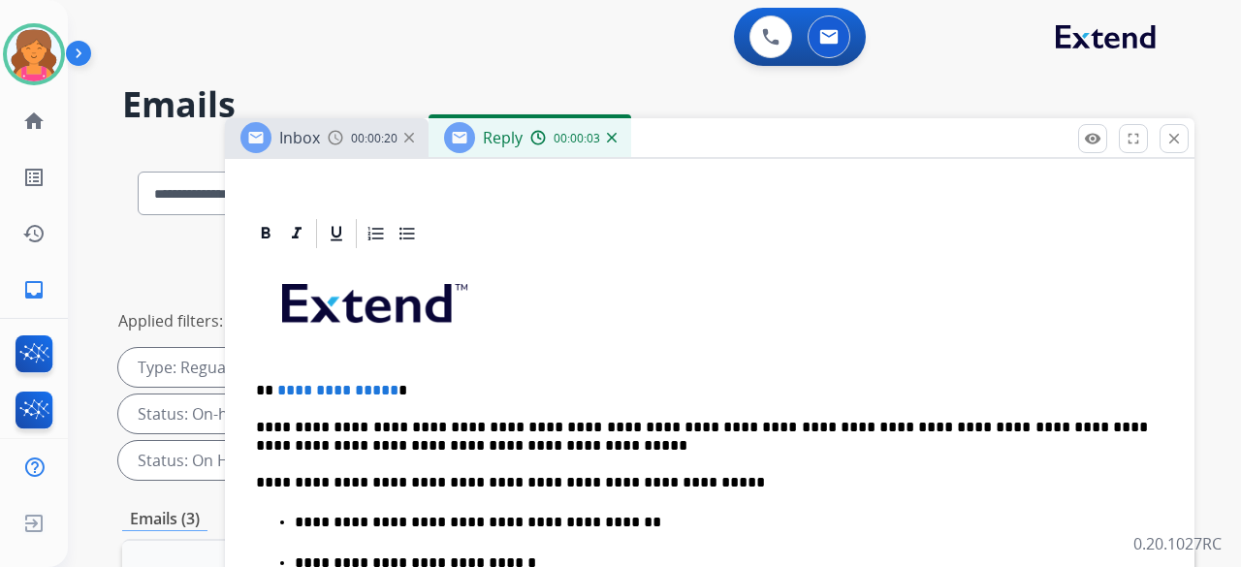
click at [385, 246] on span "**********" at bounding box center [337, 390] width 121 height 15
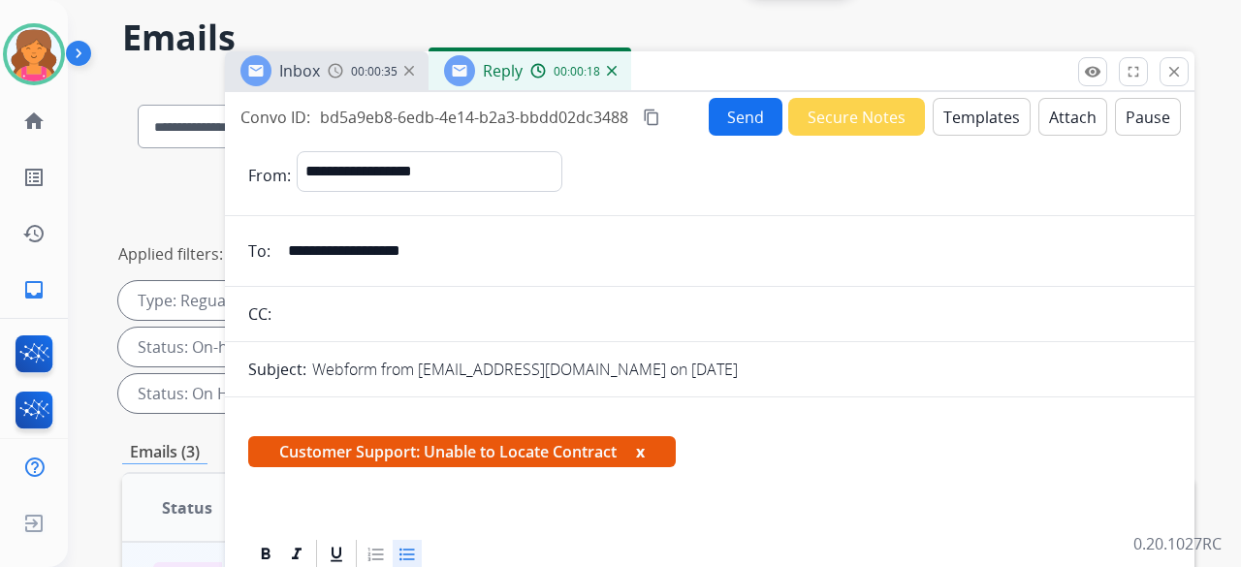
scroll to position [0, 0]
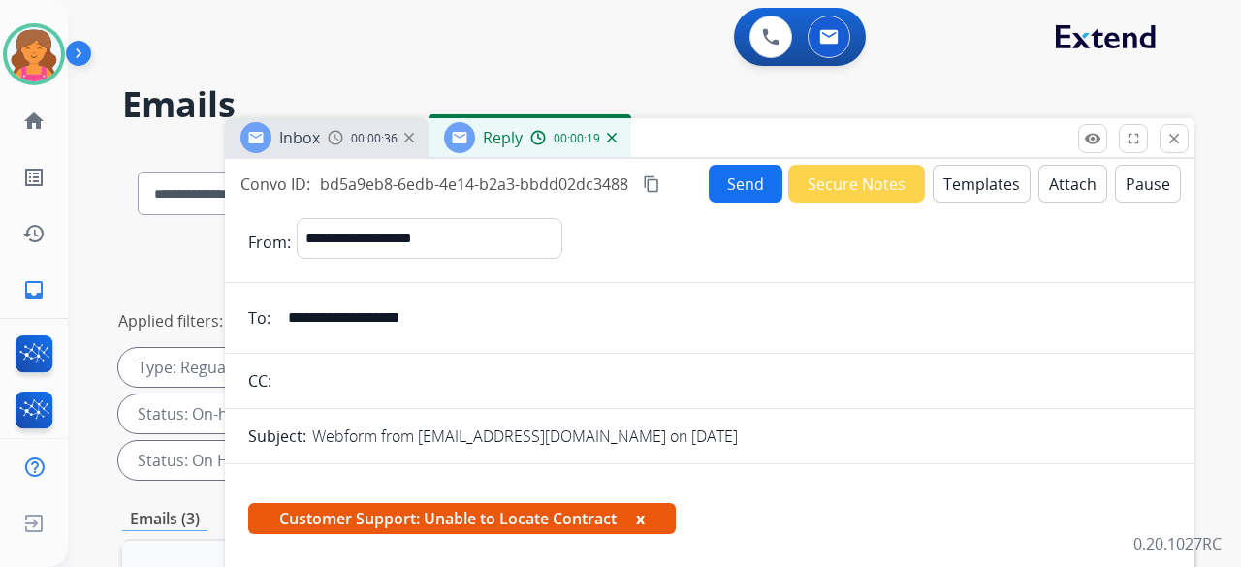
click at [595, 189] on button "Send" at bounding box center [746, 184] width 74 height 38
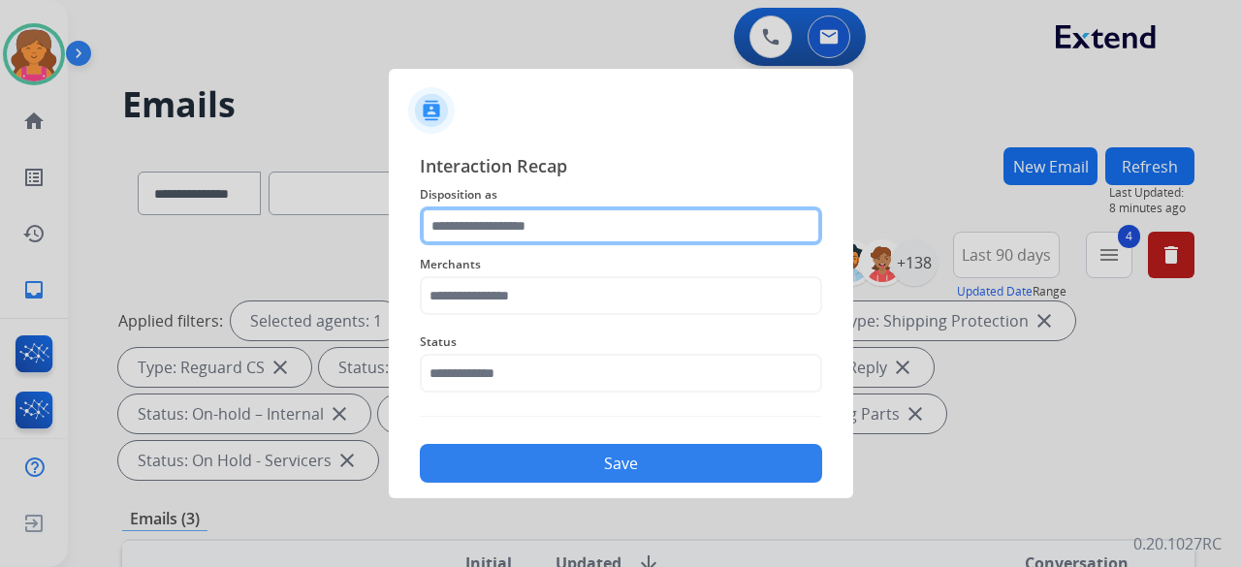
click at [489, 230] on input "text" at bounding box center [621, 225] width 402 height 39
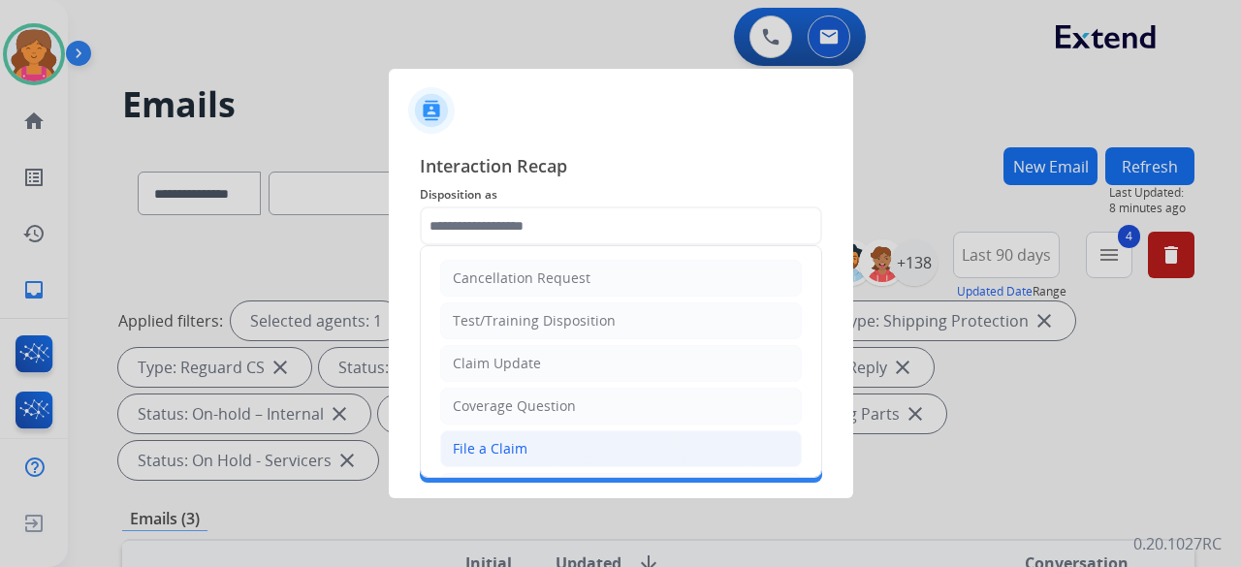
click at [523, 246] on li "File a Claim" at bounding box center [621, 448] width 362 height 37
type input "**********"
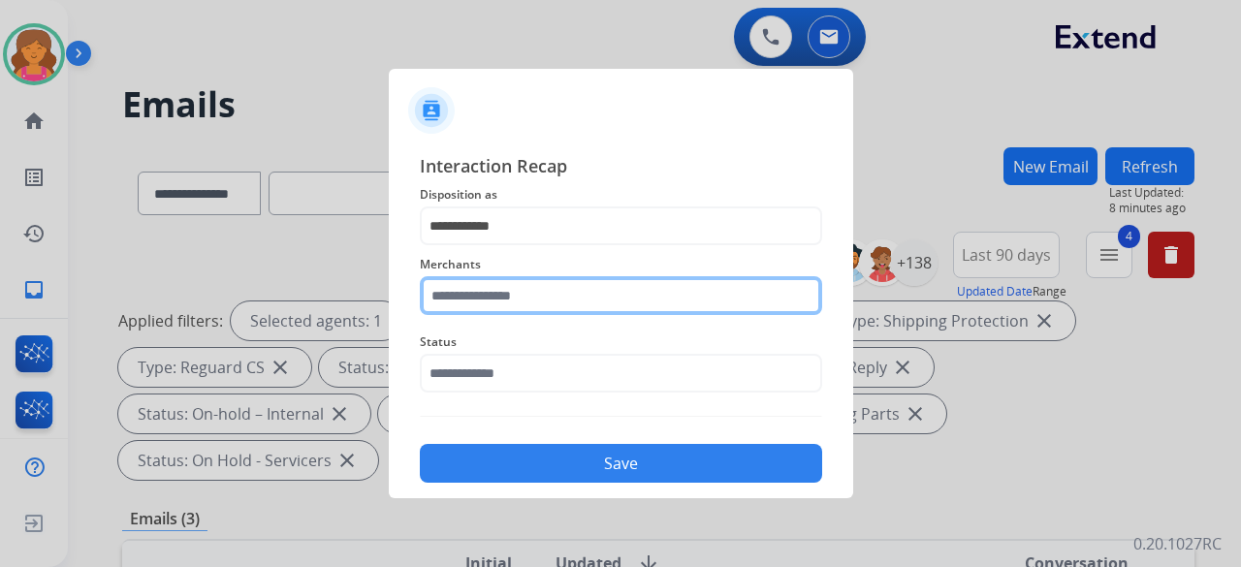
click at [516, 246] on input "text" at bounding box center [621, 295] width 402 height 39
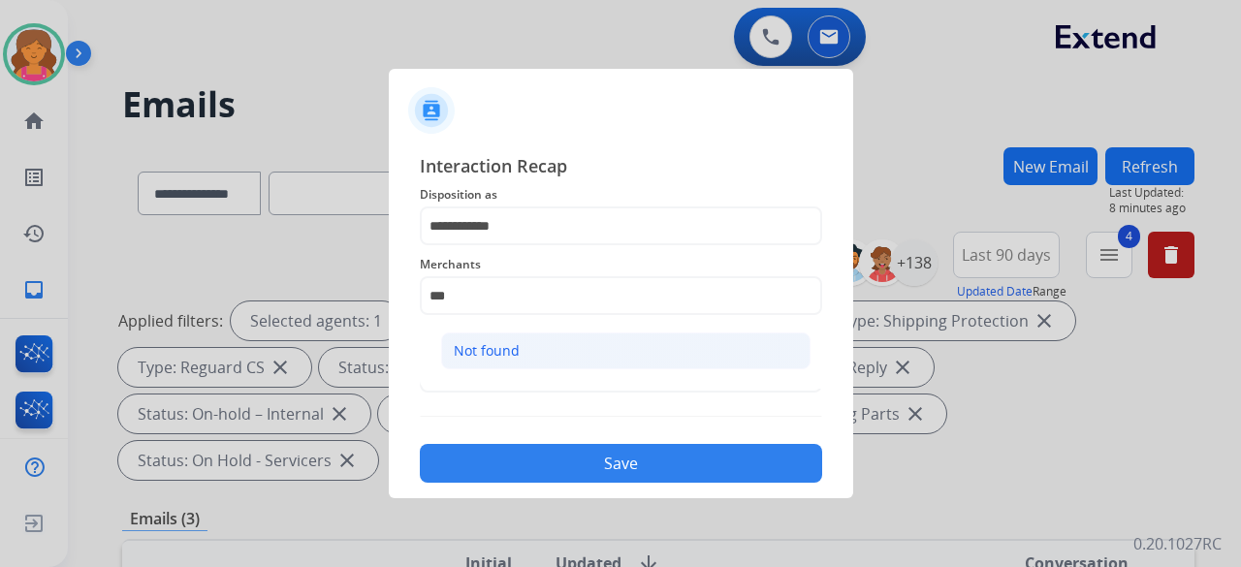
click at [529, 246] on li "Not found" at bounding box center [625, 351] width 369 height 37
type input "*********"
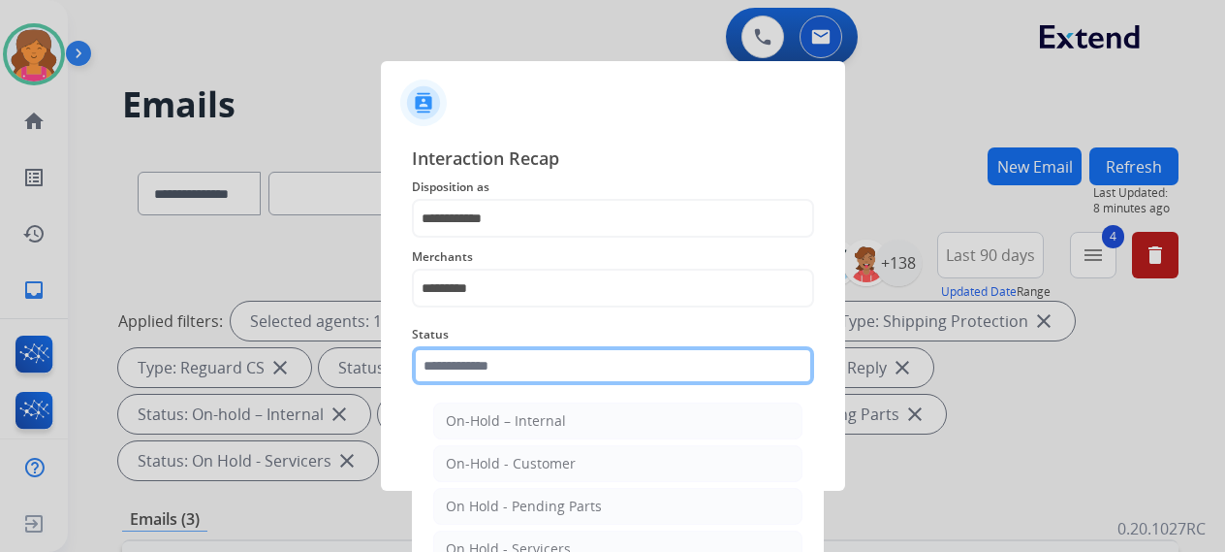
click at [531, 246] on input "text" at bounding box center [613, 365] width 402 height 39
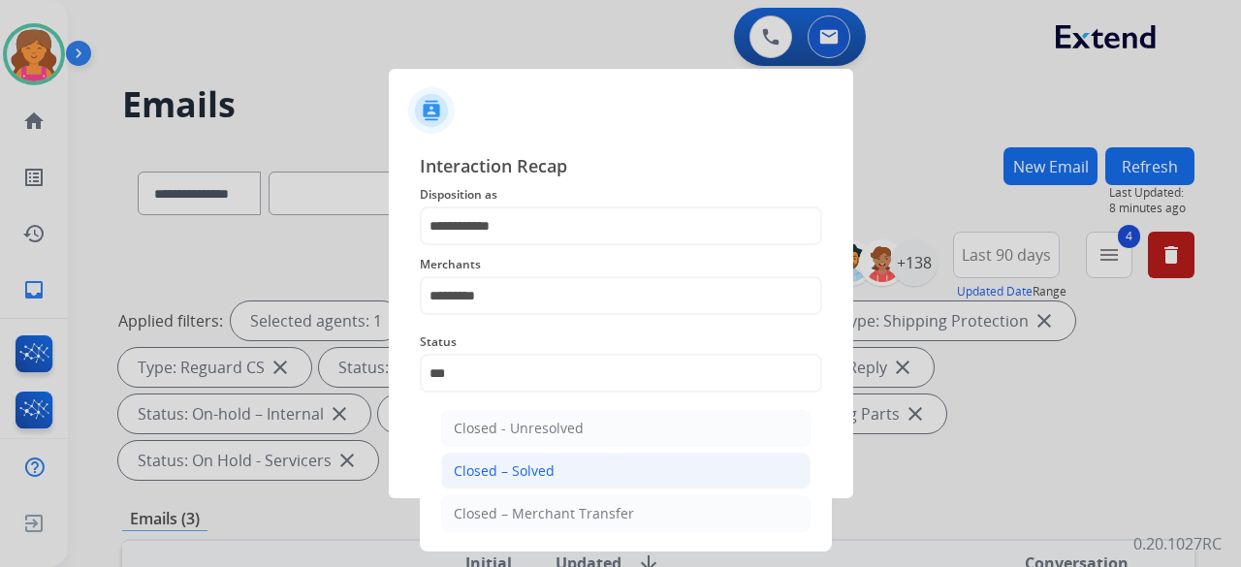
click at [518, 246] on div "Closed – Solved" at bounding box center [504, 470] width 101 height 19
type input "**********"
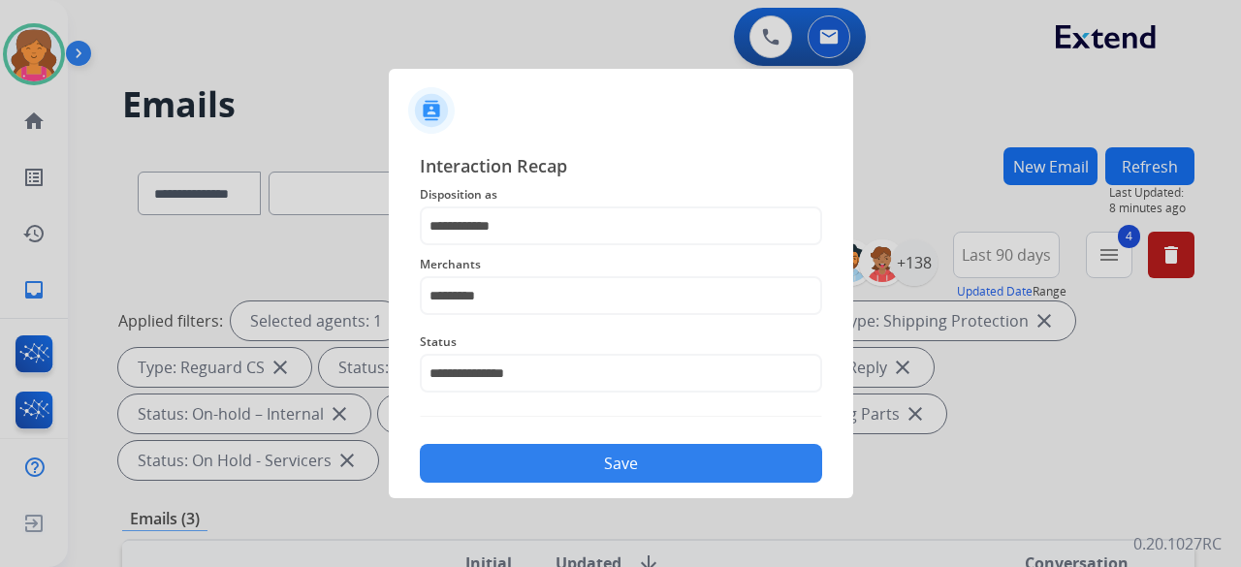
click at [518, 246] on button "Save" at bounding box center [621, 463] width 402 height 39
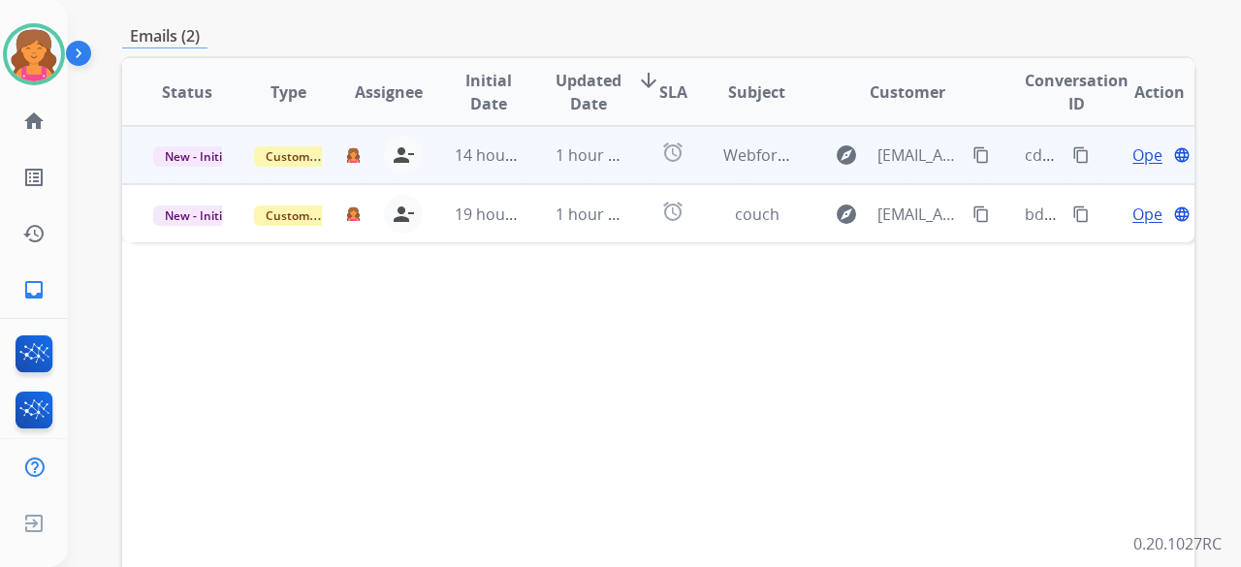
scroll to position [388, 0]
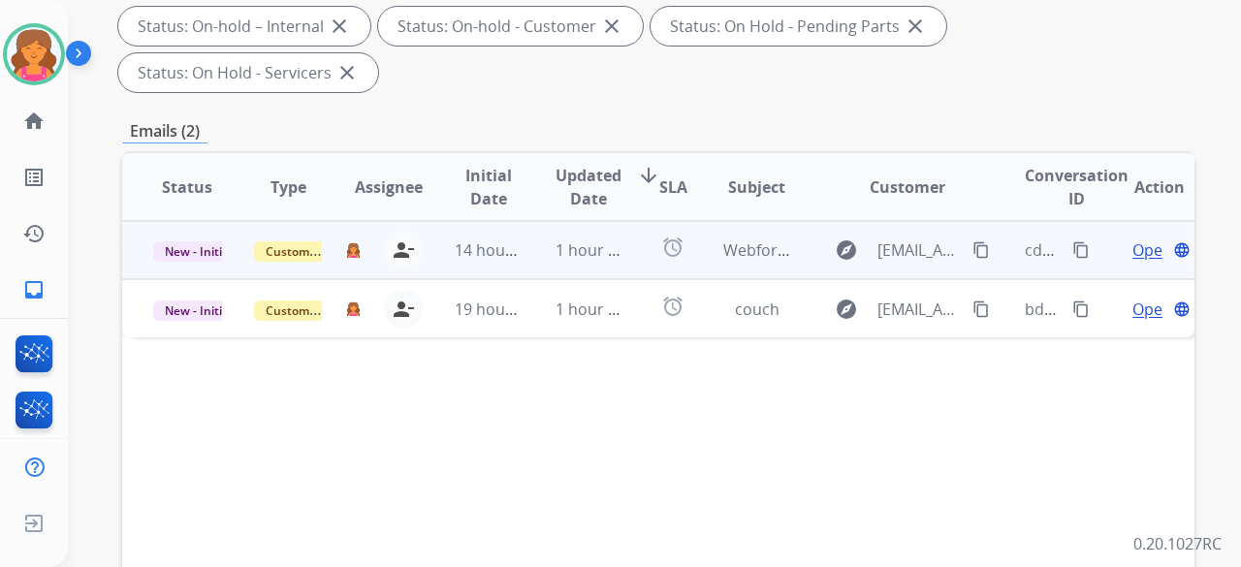
click at [595, 238] on span "Open" at bounding box center [1152, 249] width 40 height 23
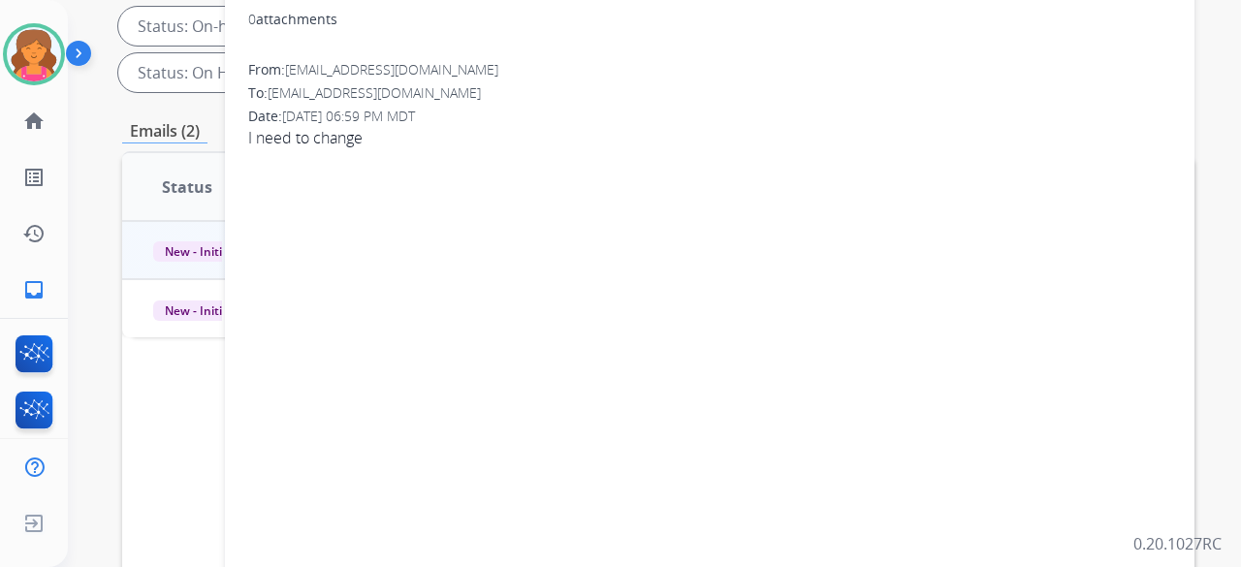
scroll to position [194, 0]
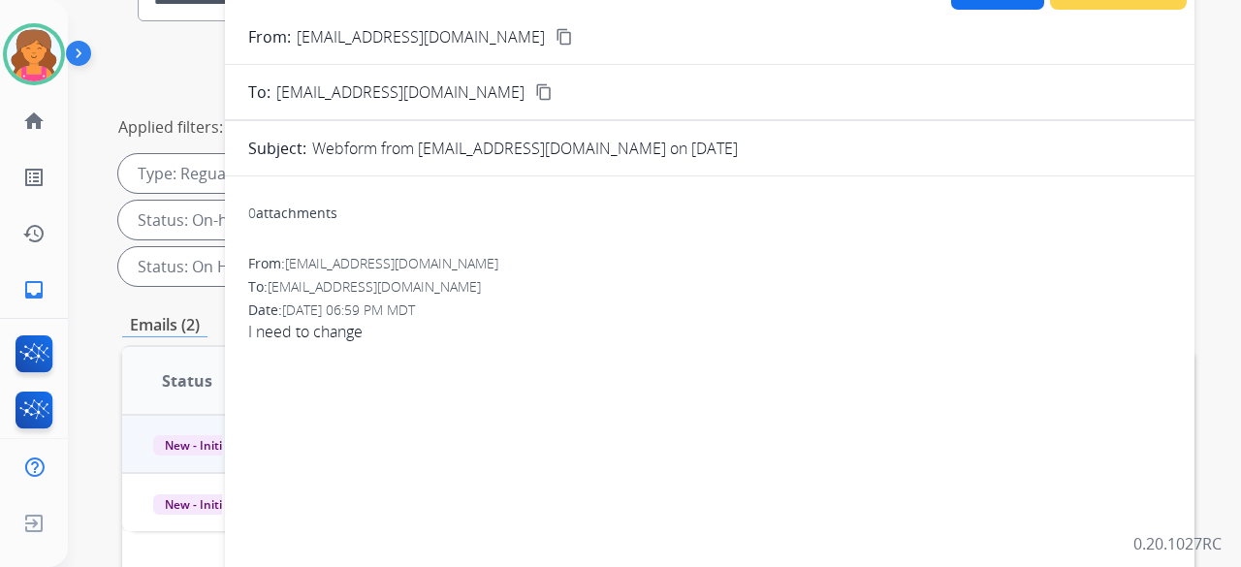
click at [553, 46] on button "content_copy" at bounding box center [564, 36] width 23 height 23
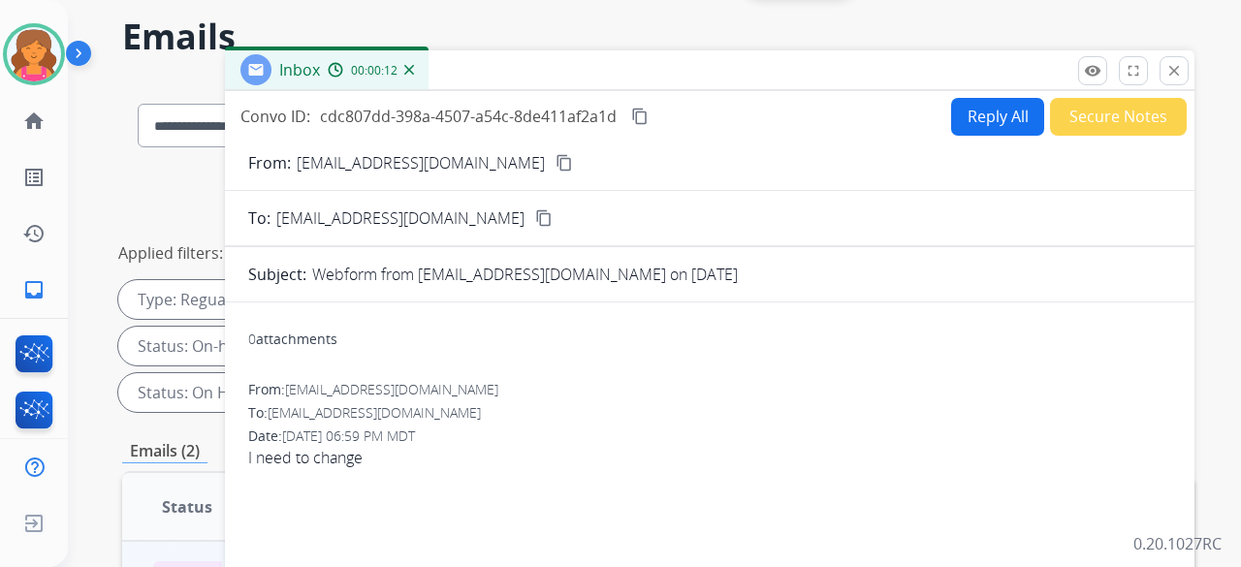
scroll to position [0, 0]
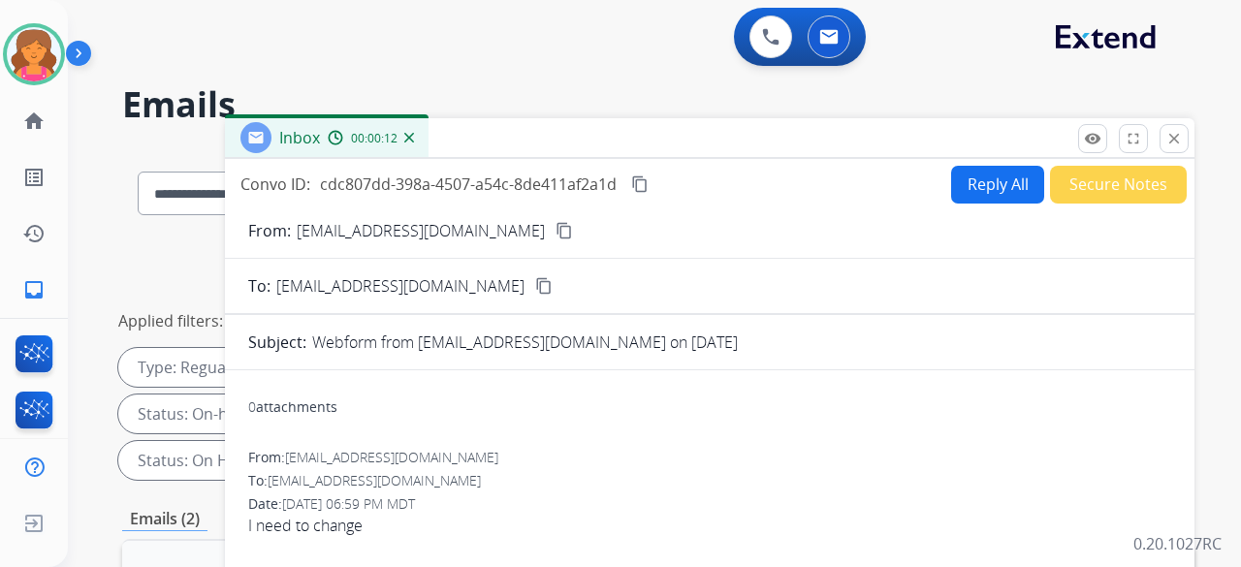
click at [595, 174] on button "Reply All" at bounding box center [997, 185] width 93 height 38
select select "**********"
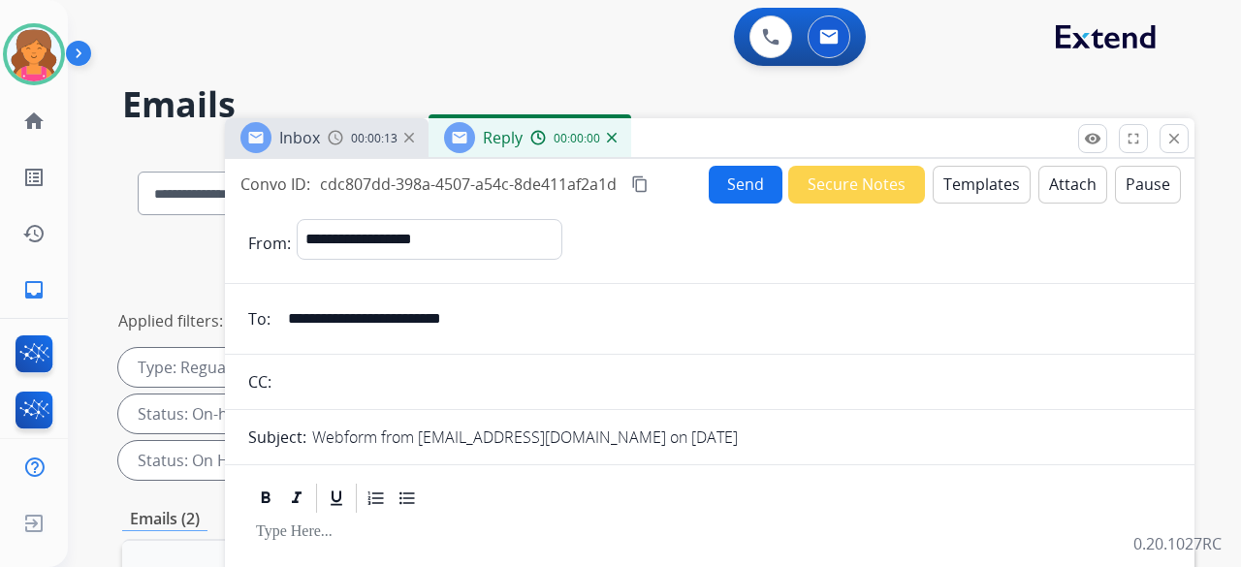
click at [595, 187] on button "Templates" at bounding box center [982, 185] width 98 height 38
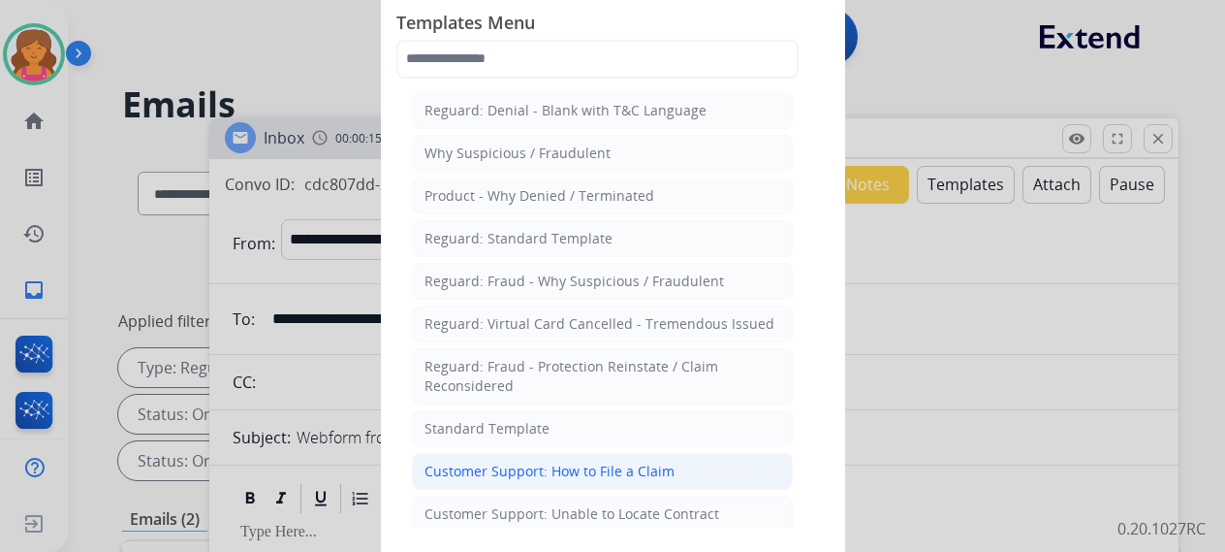
click at [575, 246] on div "Customer Support: How to File a Claim" at bounding box center [550, 470] width 250 height 19
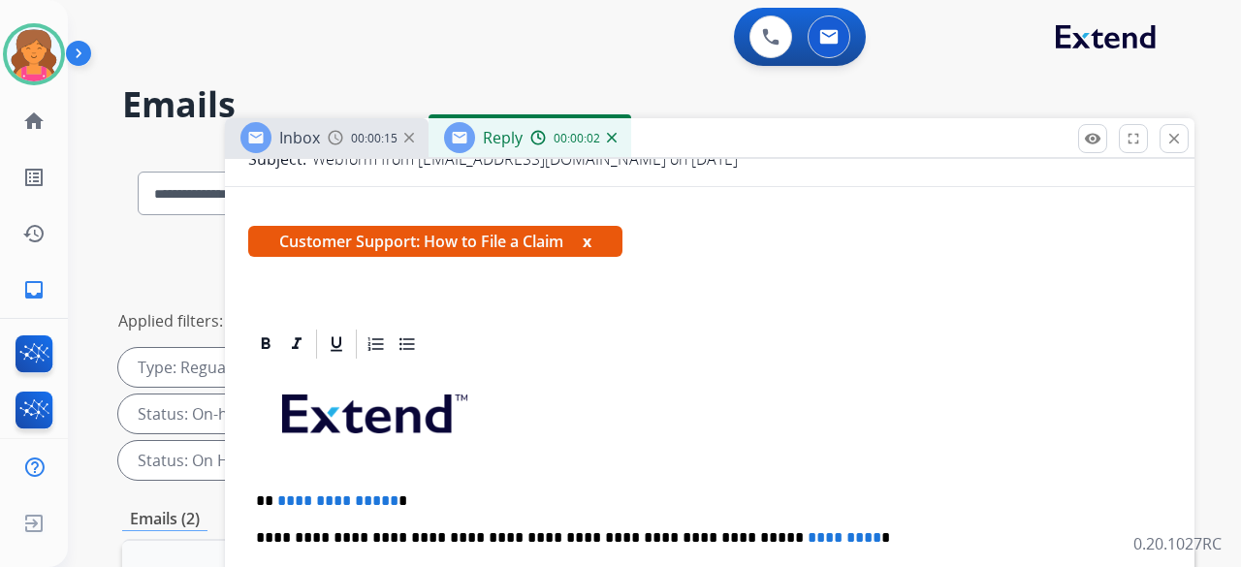
scroll to position [349, 0]
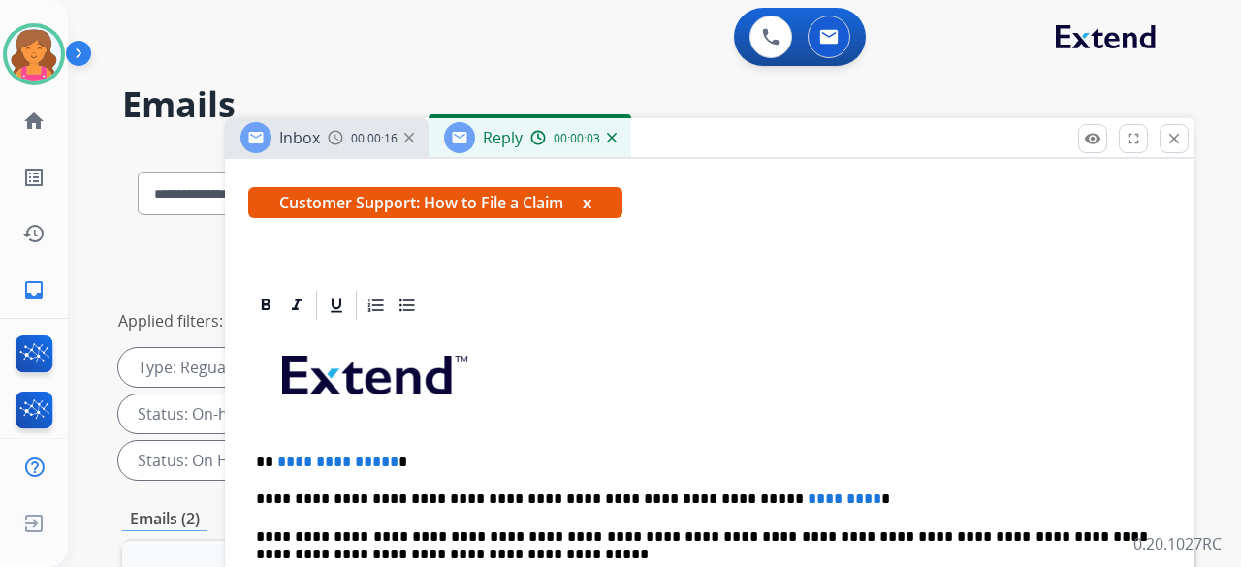
click at [388, 246] on p "**********" at bounding box center [702, 462] width 892 height 17
click at [595, 246] on span "*********" at bounding box center [845, 498] width 74 height 15
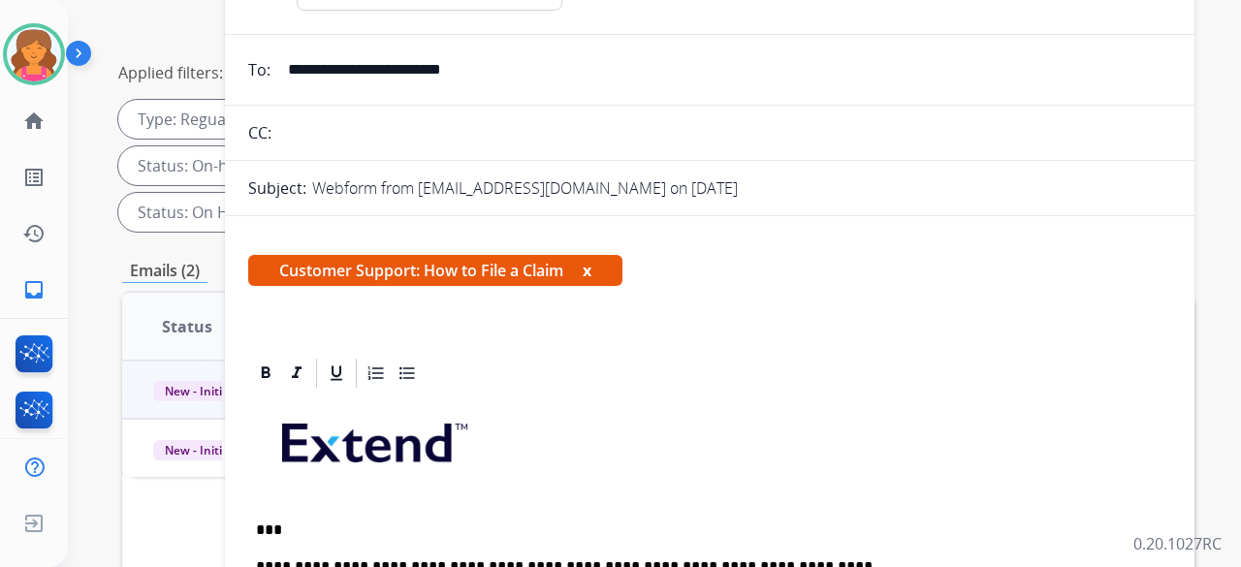
scroll to position [0, 0]
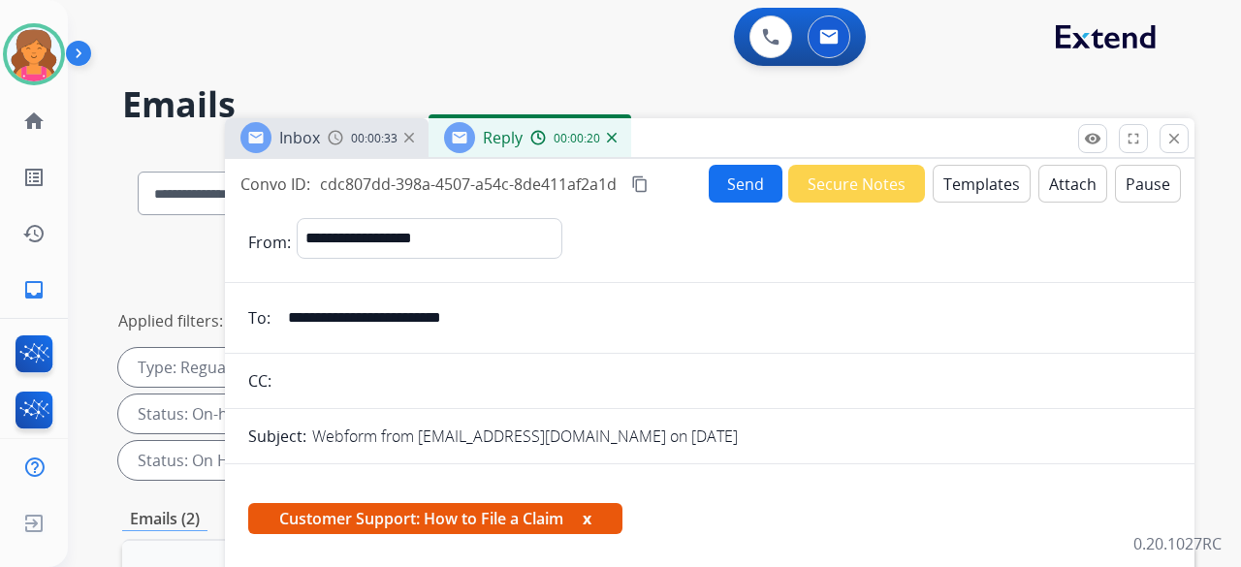
click at [595, 177] on button "Send" at bounding box center [746, 184] width 74 height 38
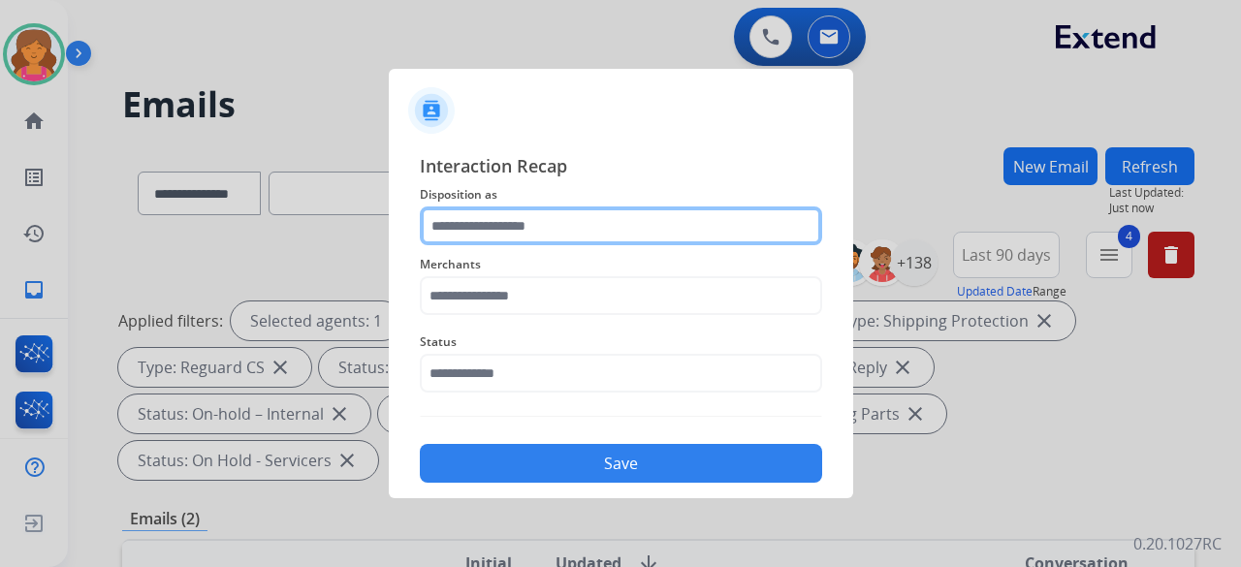
click at [574, 228] on input "text" at bounding box center [621, 225] width 402 height 39
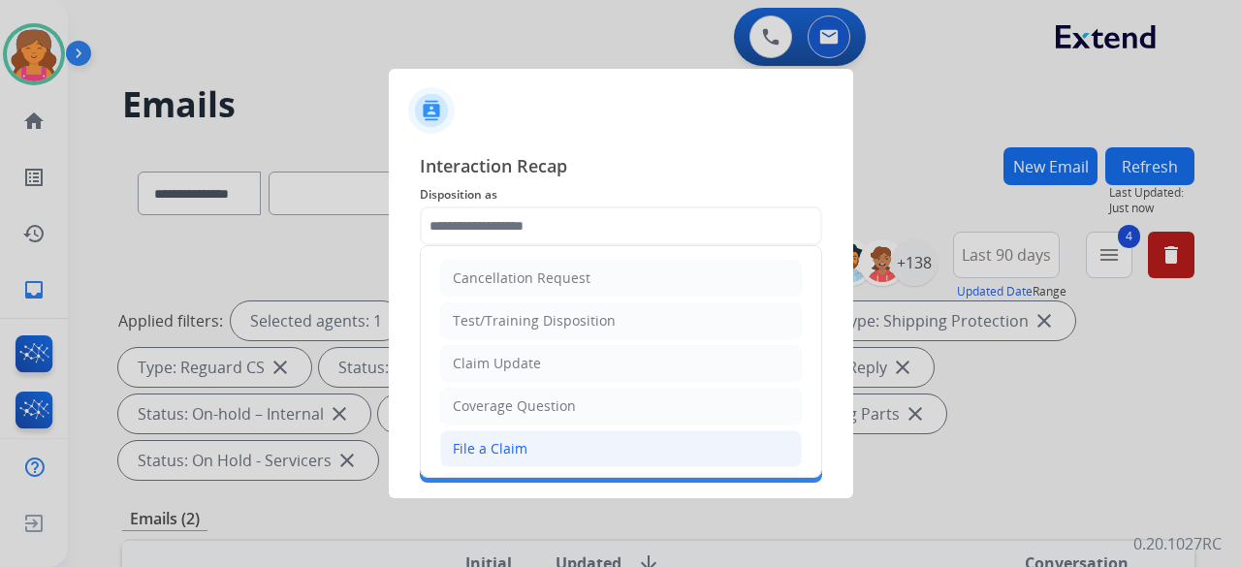
click at [489, 246] on div "File a Claim" at bounding box center [490, 448] width 75 height 19
type input "**********"
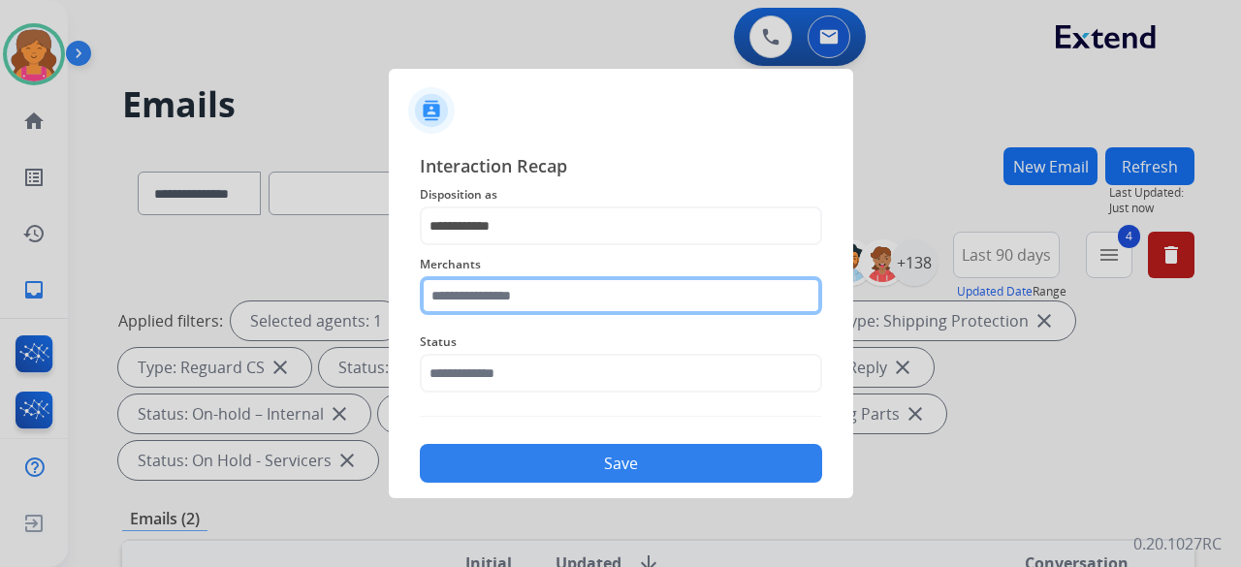
click at [483, 246] on input "text" at bounding box center [621, 295] width 402 height 39
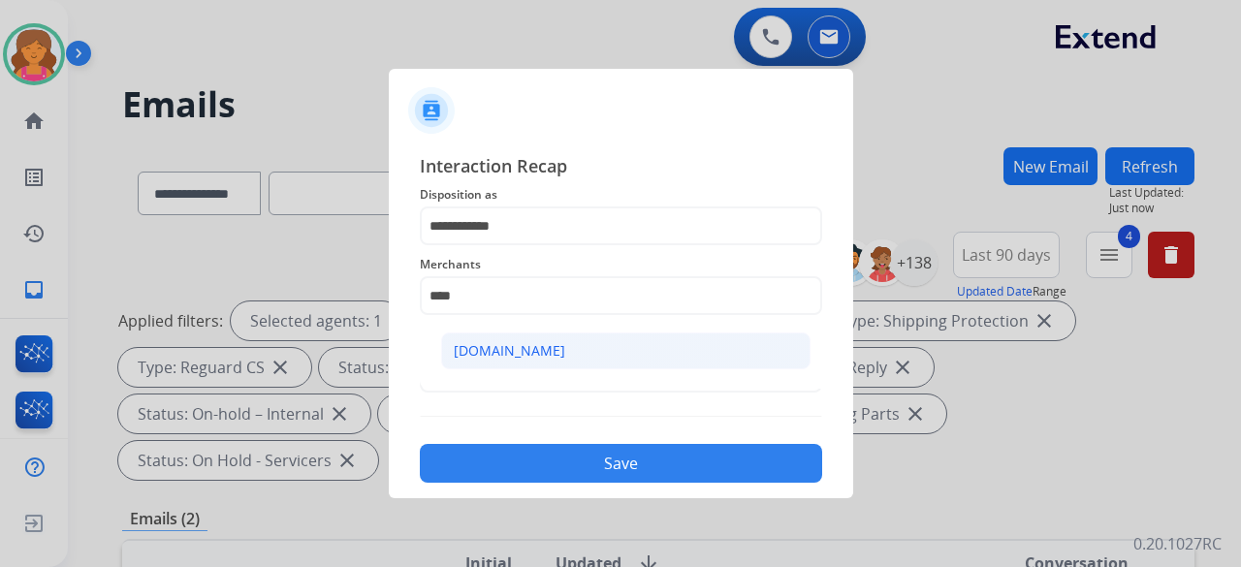
click at [466, 246] on li "[DOMAIN_NAME]" at bounding box center [625, 351] width 369 height 37
type input "**********"
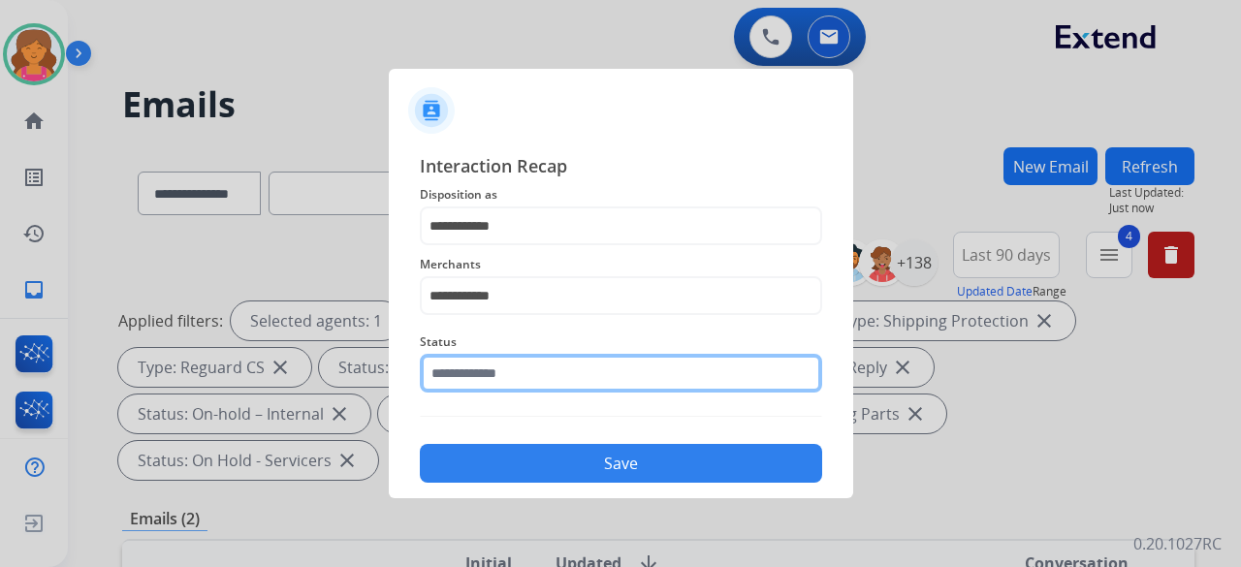
click at [535, 246] on input "text" at bounding box center [621, 373] width 402 height 39
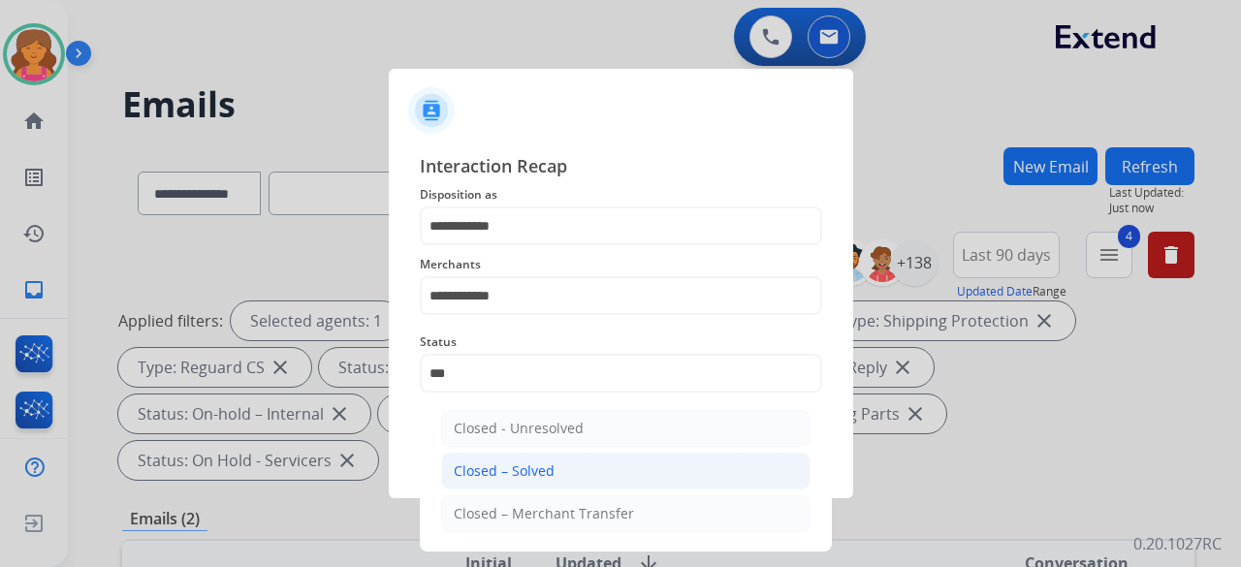
click at [509, 246] on div "Closed – Solved" at bounding box center [504, 470] width 101 height 19
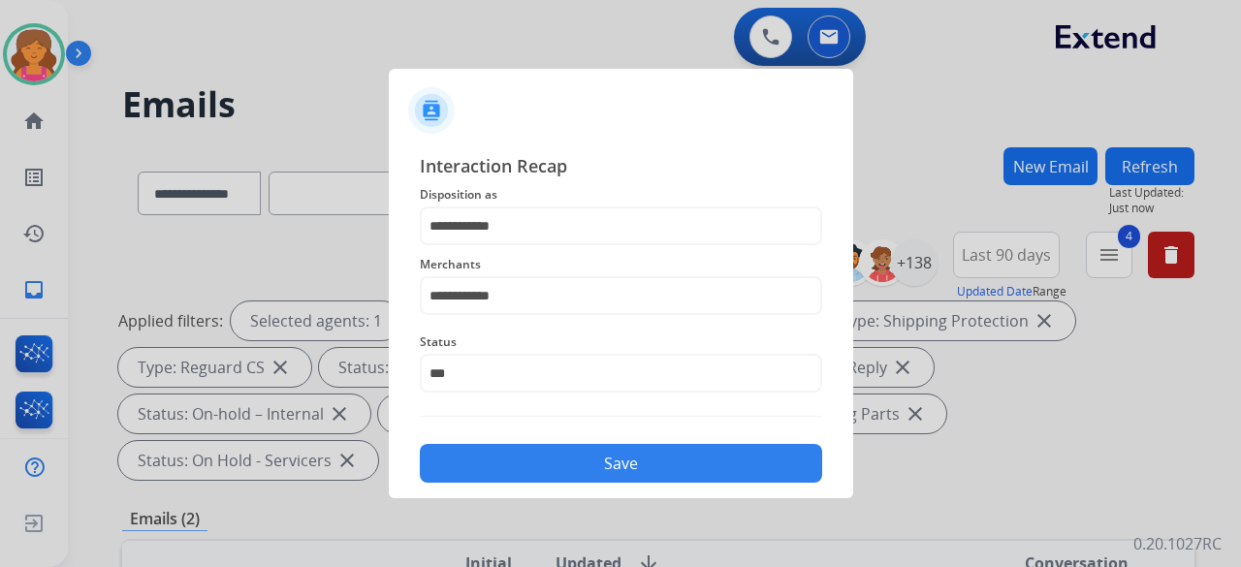
type input "**********"
click at [509, 246] on button "Save" at bounding box center [621, 463] width 402 height 39
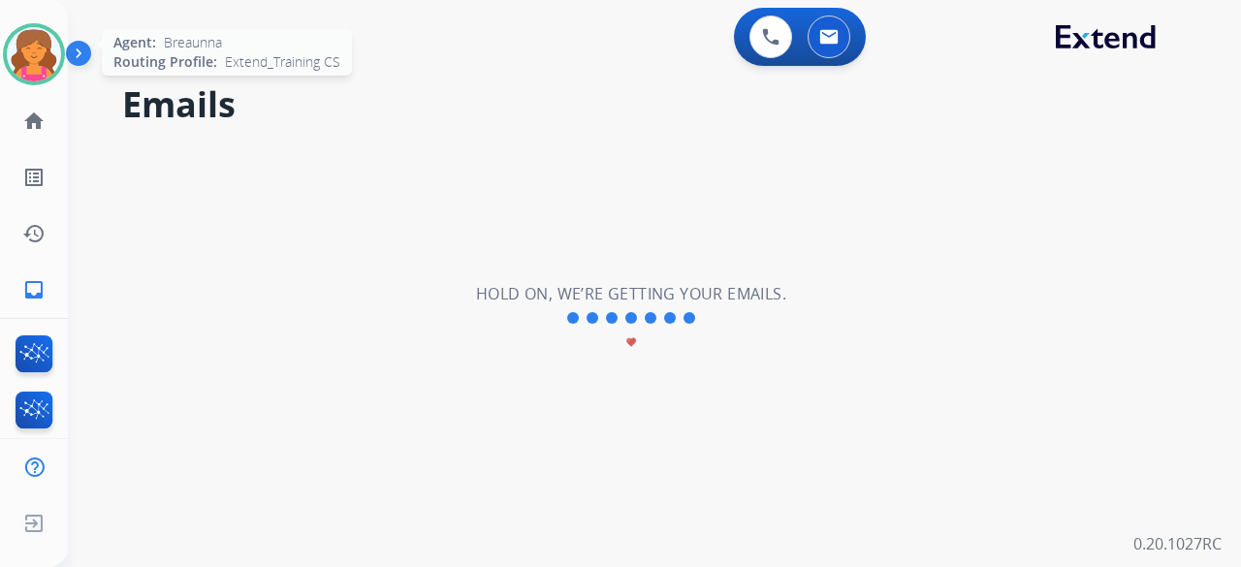
click at [33, 29] on img at bounding box center [34, 54] width 54 height 54
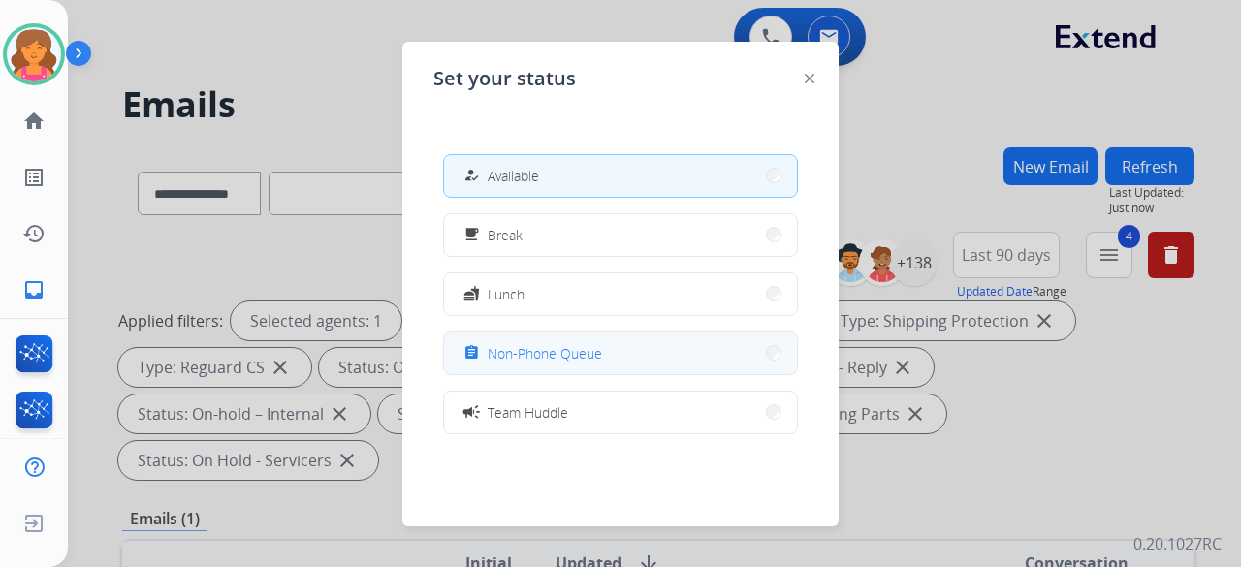
click at [508, 246] on span "Non-Phone Queue" at bounding box center [545, 353] width 114 height 20
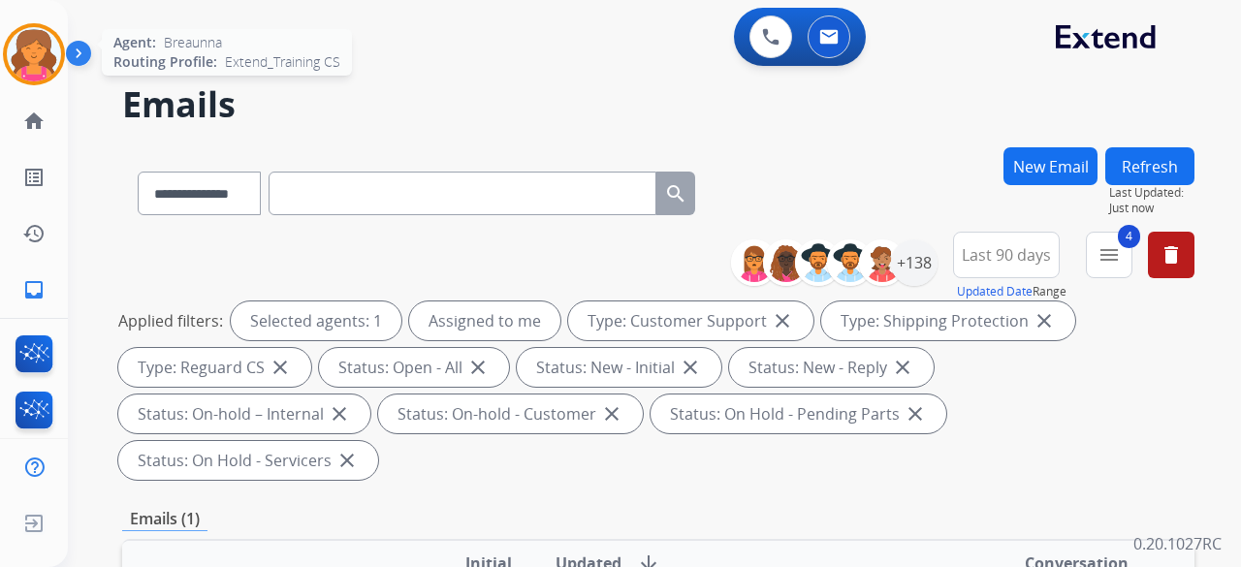
click at [35, 55] on img at bounding box center [34, 54] width 54 height 54
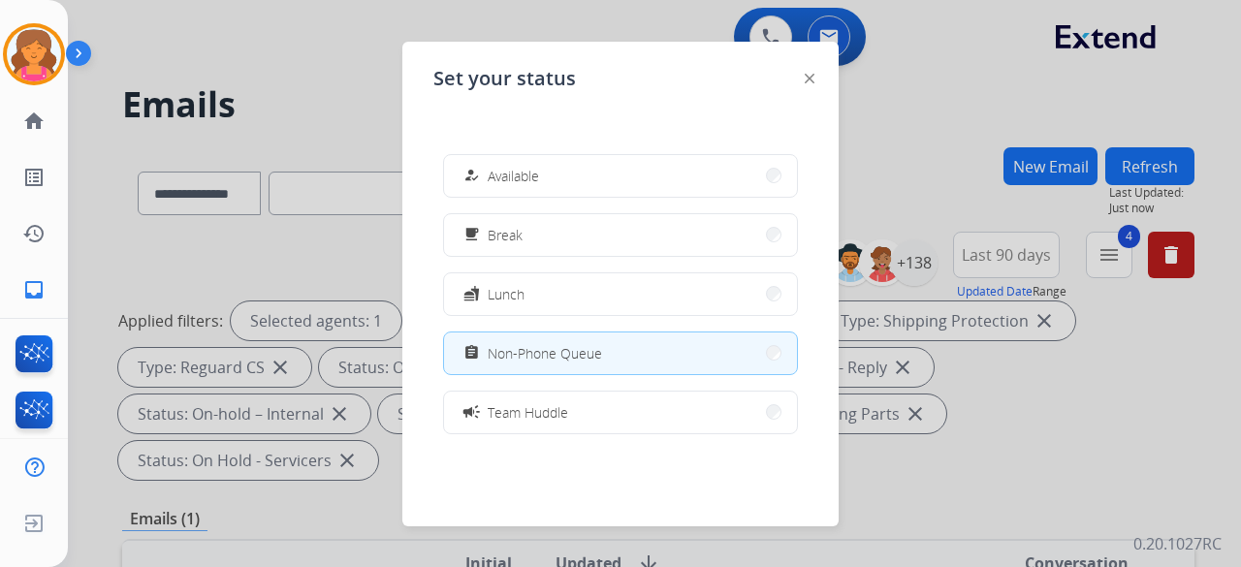
drag, startPoint x: 541, startPoint y: 202, endPoint x: 549, endPoint y: 194, distance: 11.0
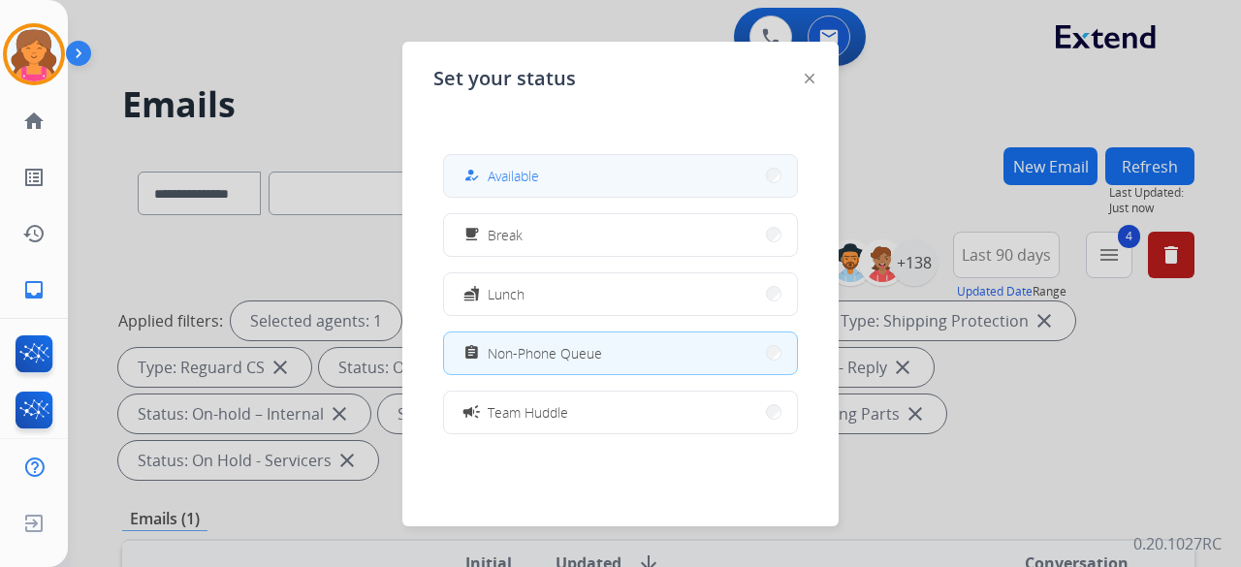
click at [541, 201] on div "how_to_reg Available free_breakfast Break fastfood Lunch assignment Non-Phone Q…" at bounding box center [620, 294] width 374 height 310
click at [551, 187] on button "how_to_reg Available" at bounding box center [620, 176] width 353 height 42
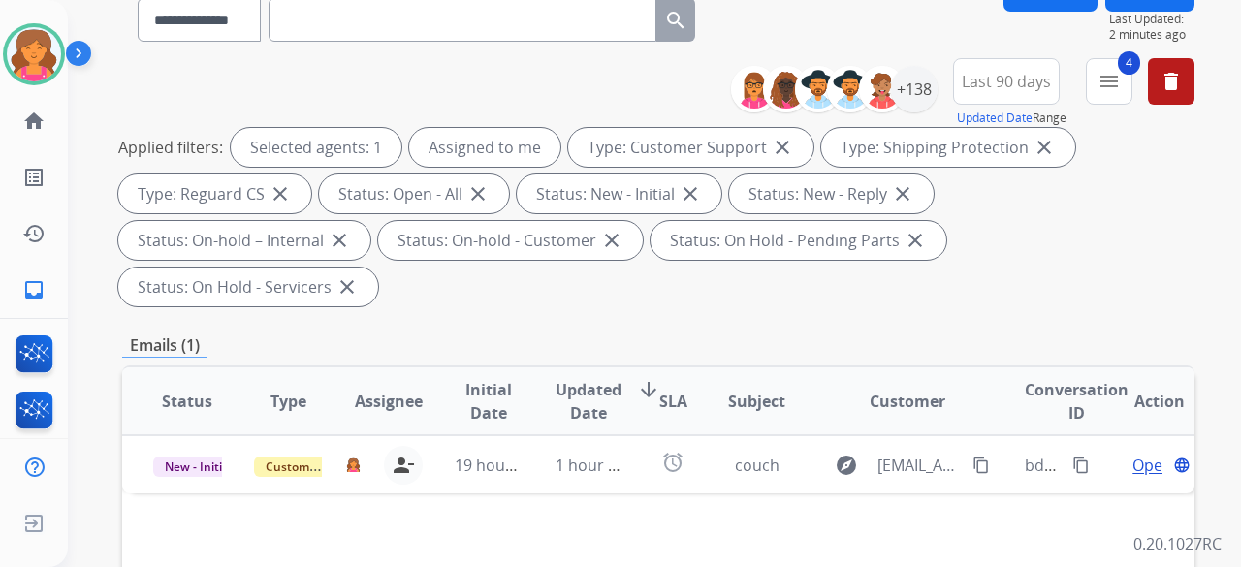
scroll to position [291, 0]
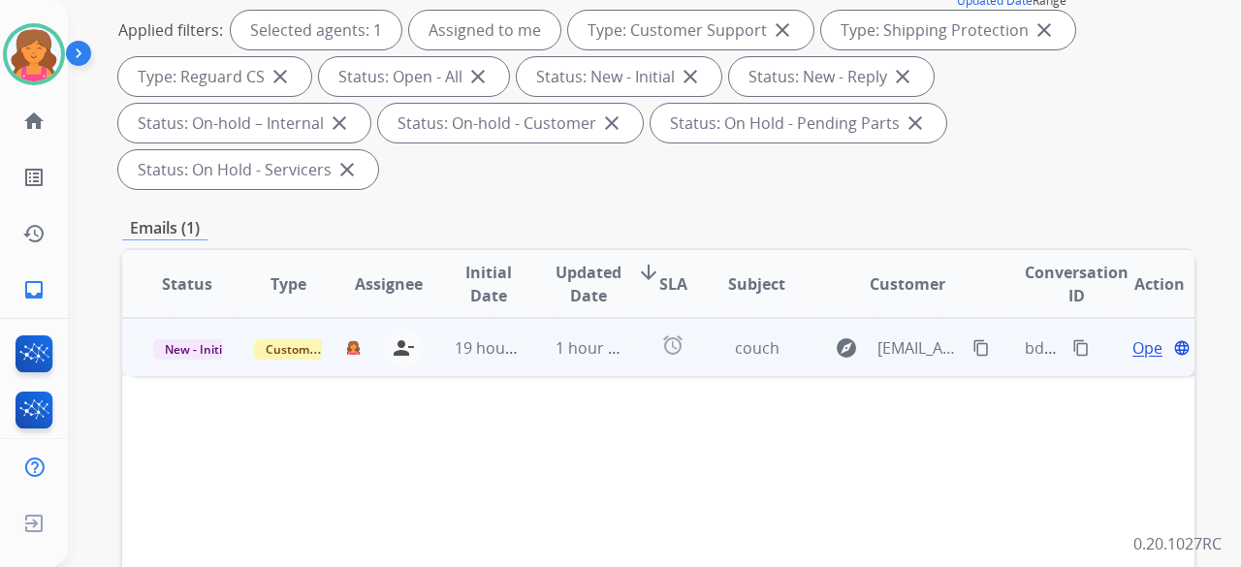
click at [595, 246] on div "Open language" at bounding box center [1159, 347] width 69 height 23
click at [595, 246] on span "Open" at bounding box center [1152, 346] width 40 height 23
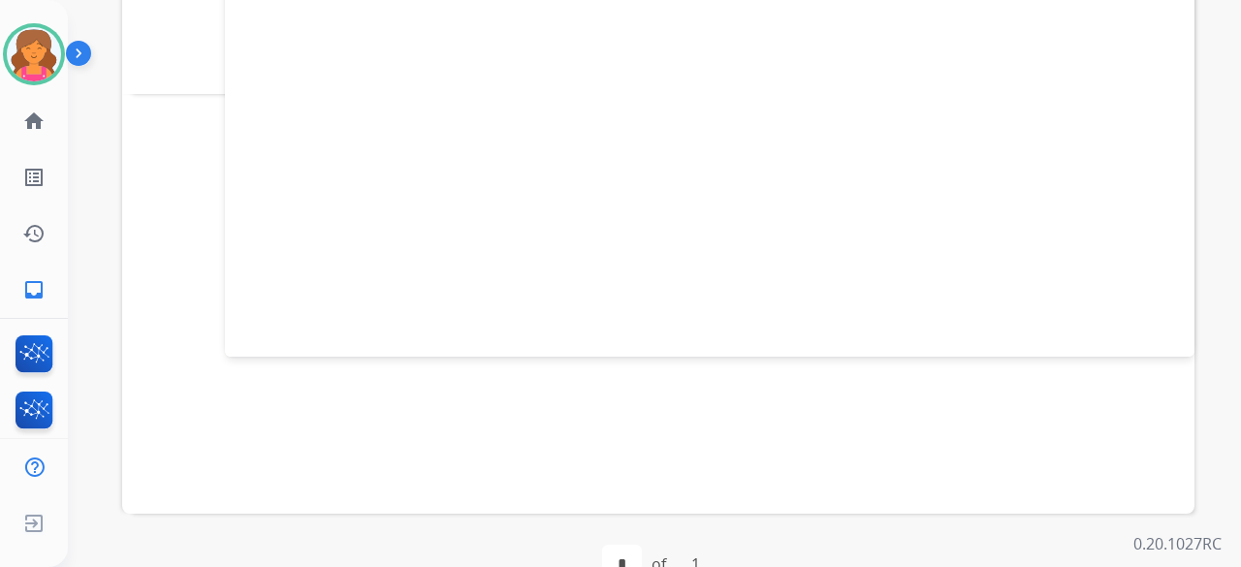
scroll to position [190, 0]
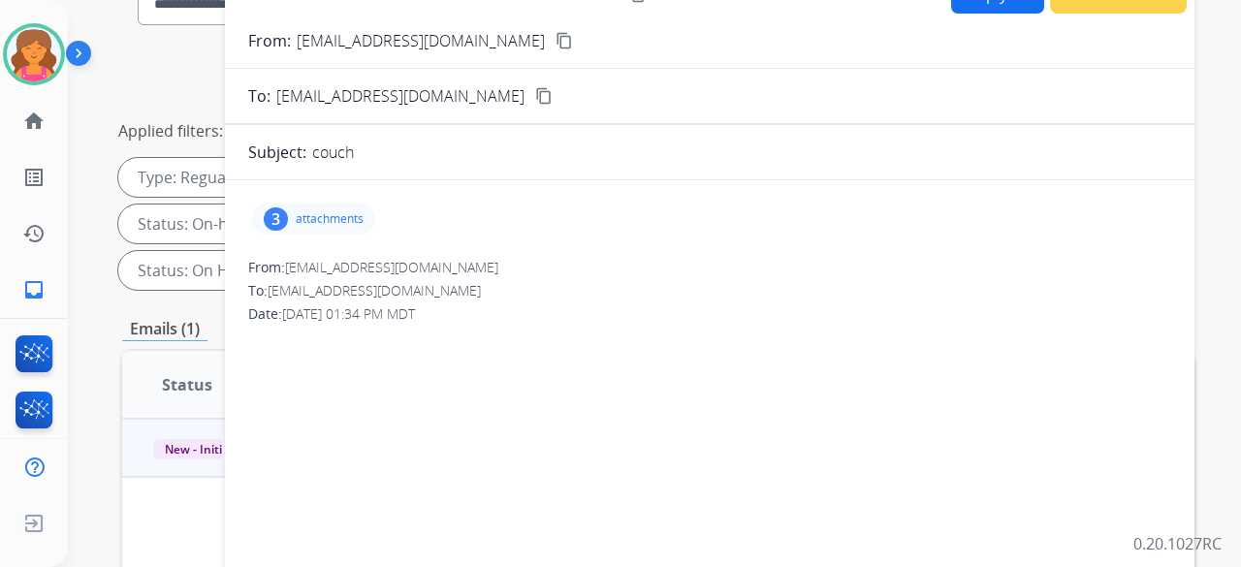
click at [310, 230] on div "3 attachments" at bounding box center [313, 219] width 123 height 31
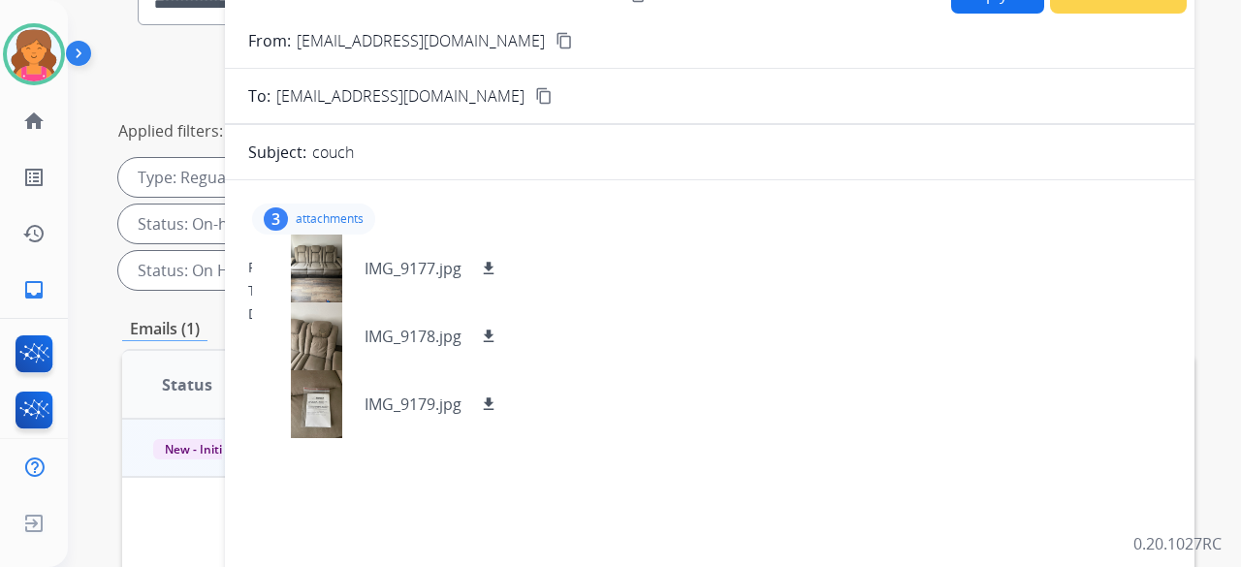
click at [555, 40] on mat-icon "content_copy" at bounding box center [563, 40] width 17 height 17
click at [491, 246] on div "IMG_9179.jpg download" at bounding box center [384, 404] width 264 height 68
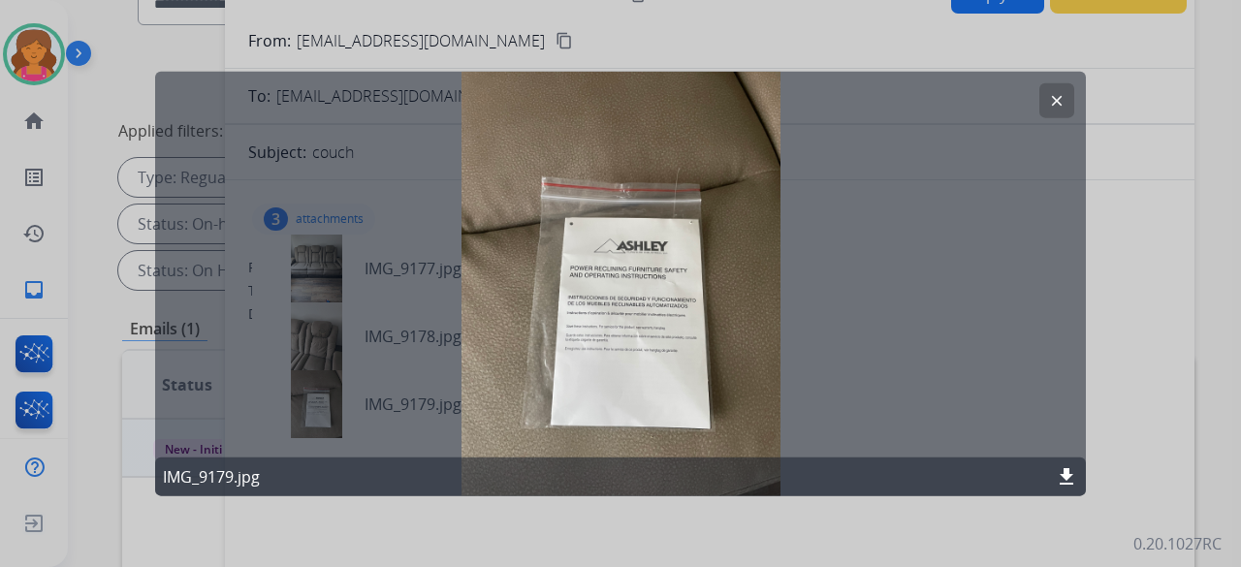
click at [595, 104] on mat-icon "clear" at bounding box center [1056, 99] width 17 height 17
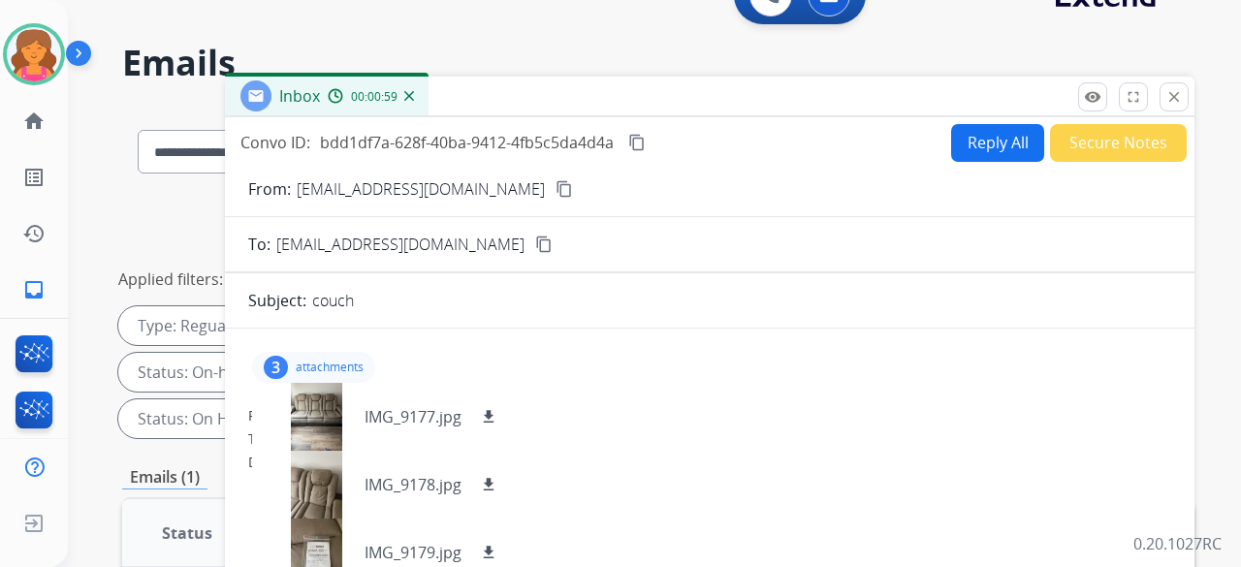
scroll to position [0, 0]
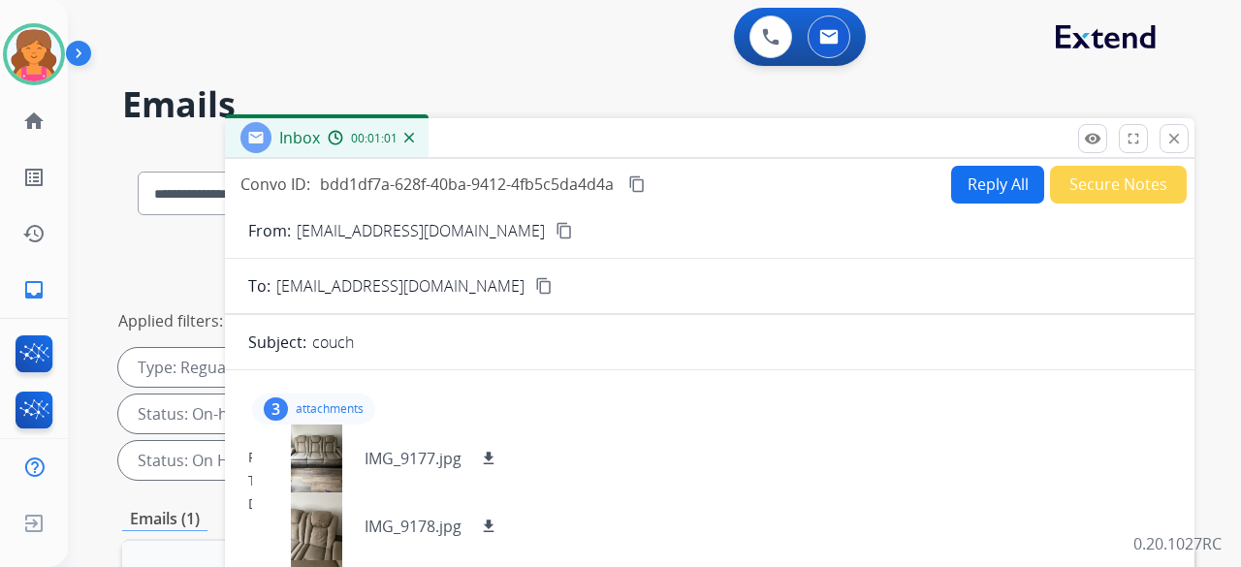
click at [595, 192] on button "Reply All" at bounding box center [997, 185] width 93 height 38
select select "**********"
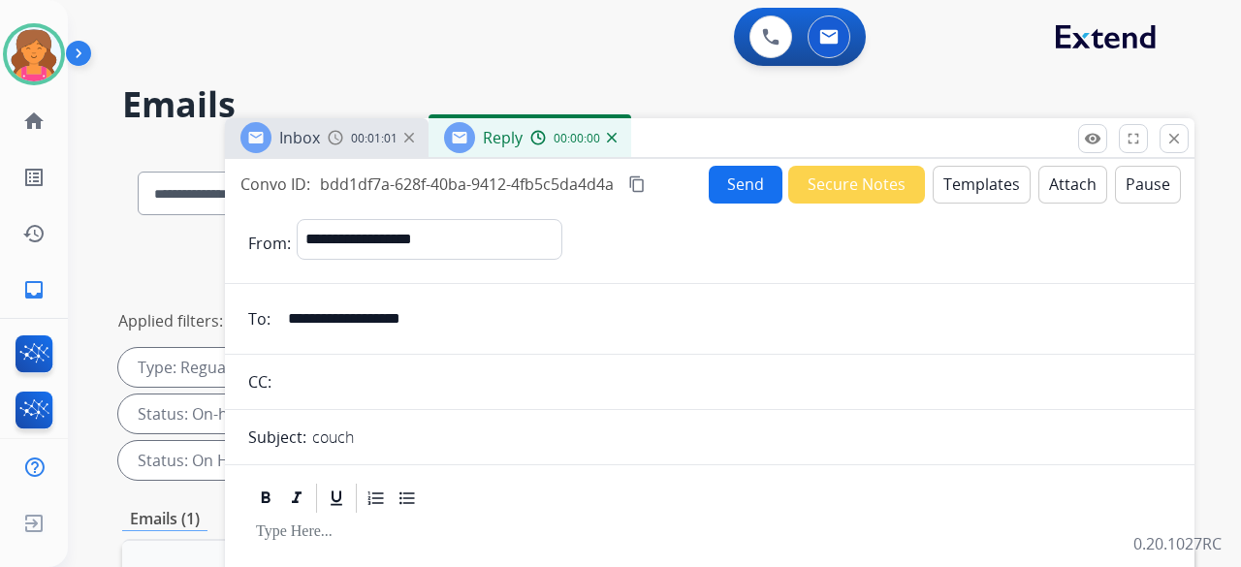
click at [595, 189] on button "Templates" at bounding box center [982, 185] width 98 height 38
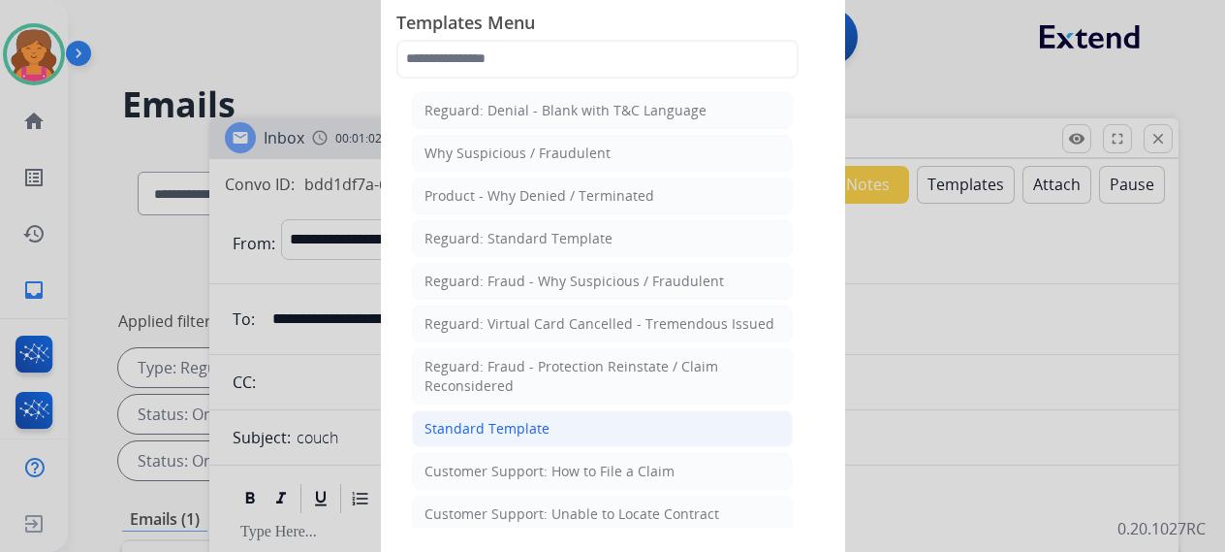
click at [535, 246] on li "Standard Template" at bounding box center [602, 428] width 381 height 37
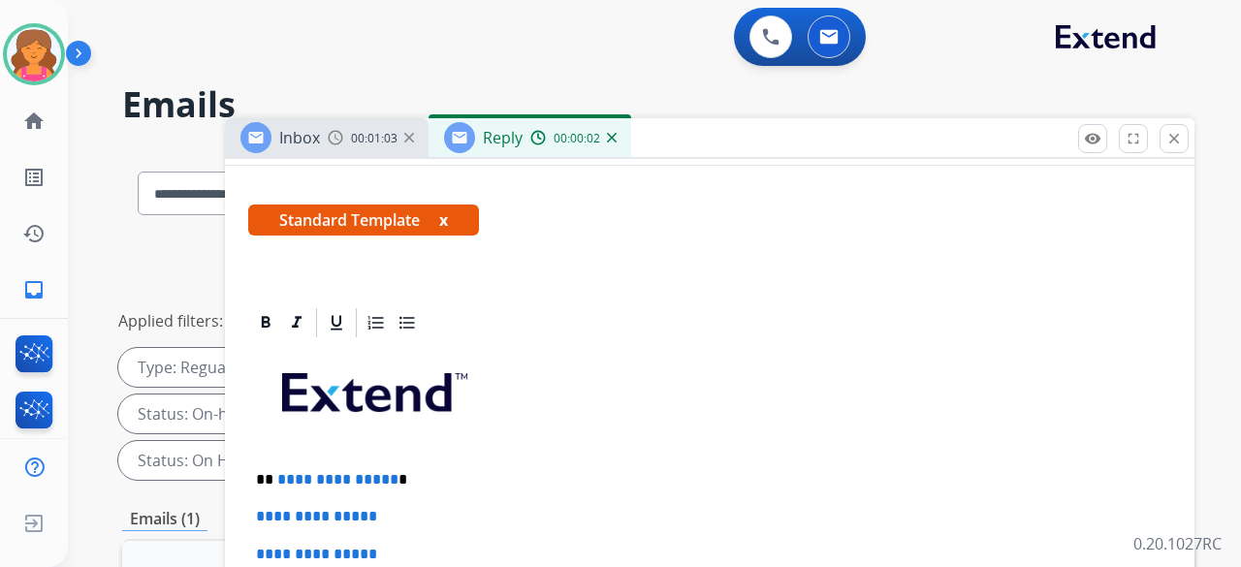
scroll to position [427, 0]
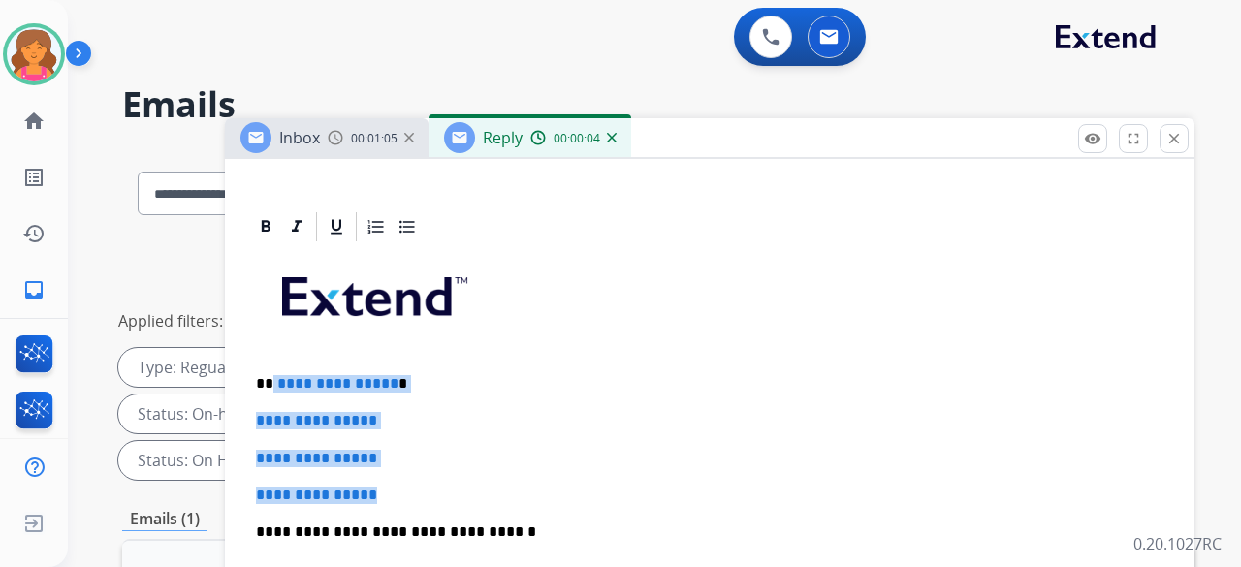
drag, startPoint x: 408, startPoint y: 443, endPoint x: 271, endPoint y: 340, distance: 171.0
click at [271, 246] on div "**********" at bounding box center [709, 577] width 923 height 667
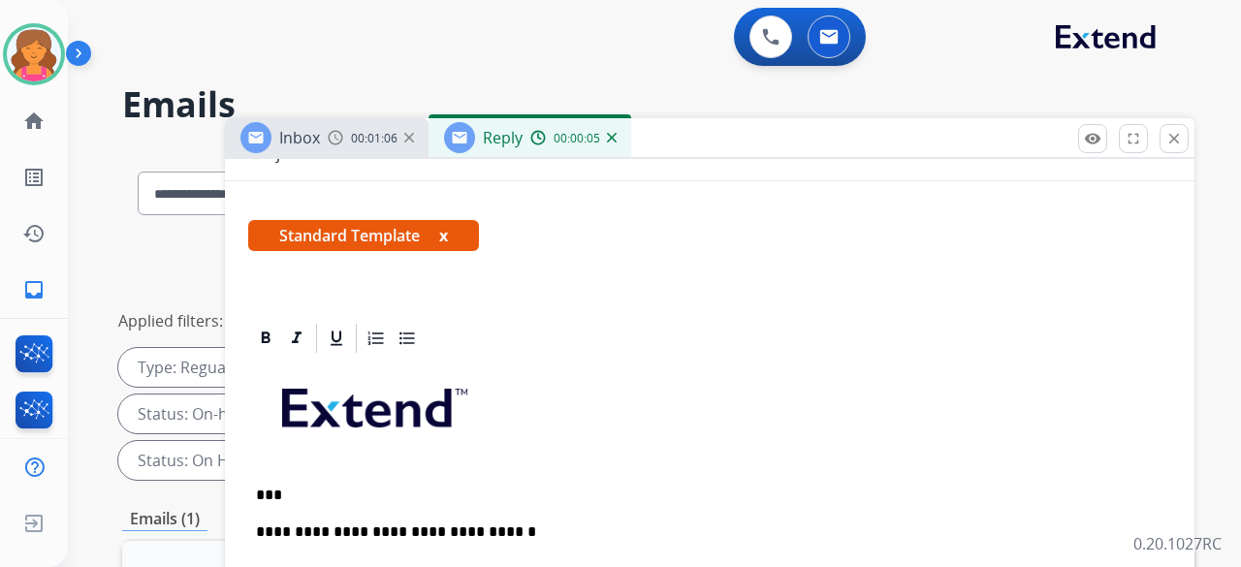
scroll to position [353, 0]
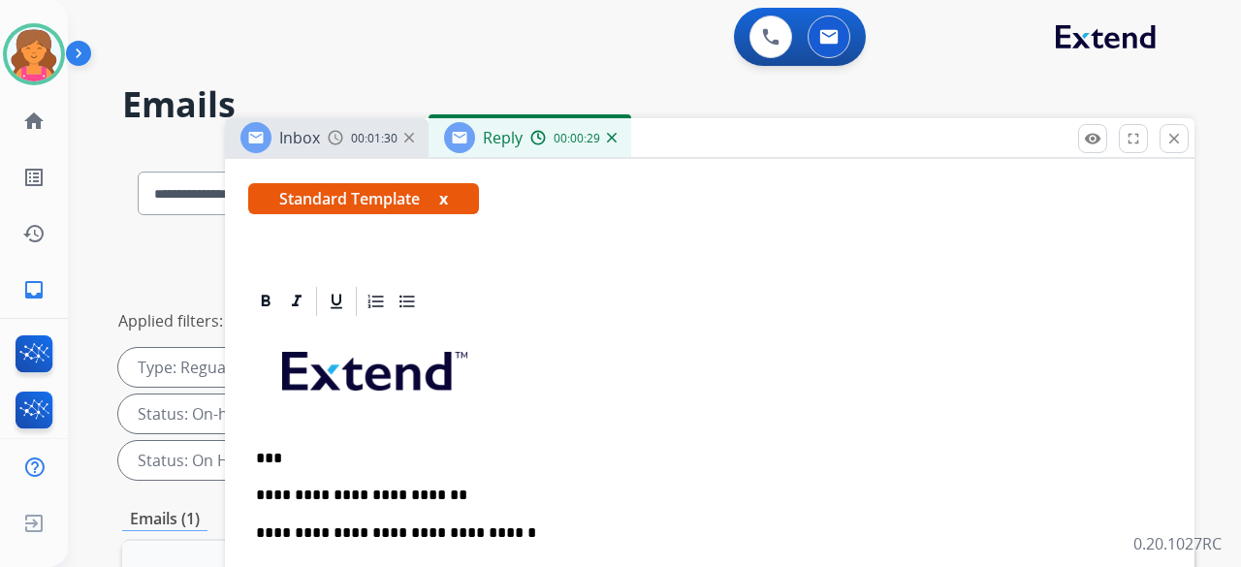
click at [473, 246] on p "**********" at bounding box center [702, 495] width 892 height 17
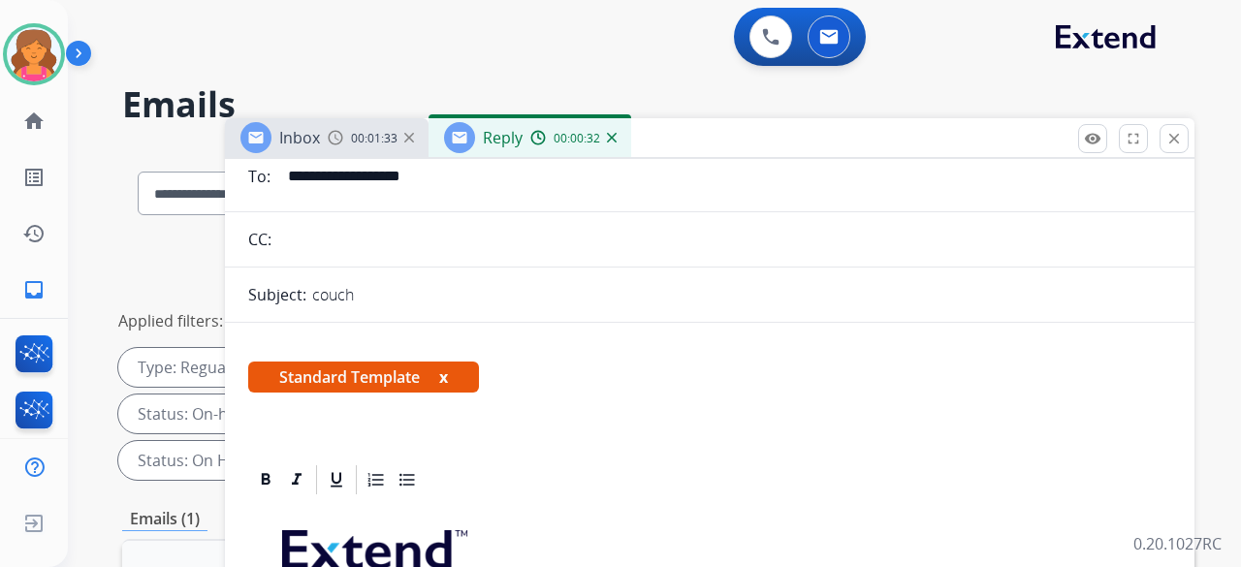
scroll to position [0, 0]
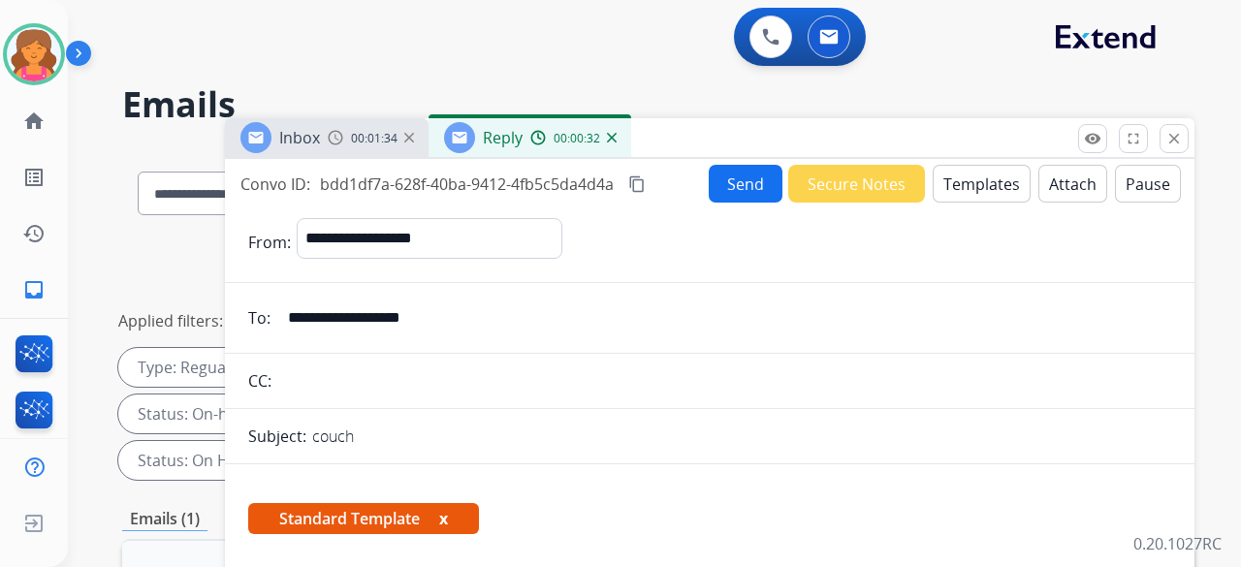
click at [595, 174] on button "Send" at bounding box center [746, 184] width 74 height 38
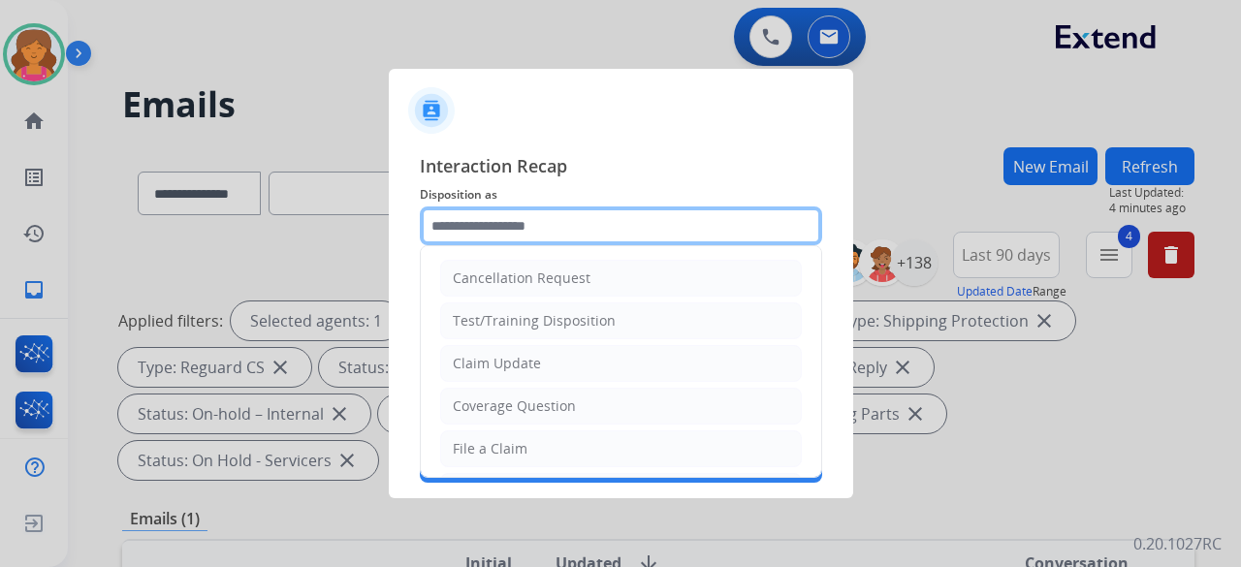
click at [494, 232] on input "text" at bounding box center [621, 225] width 402 height 39
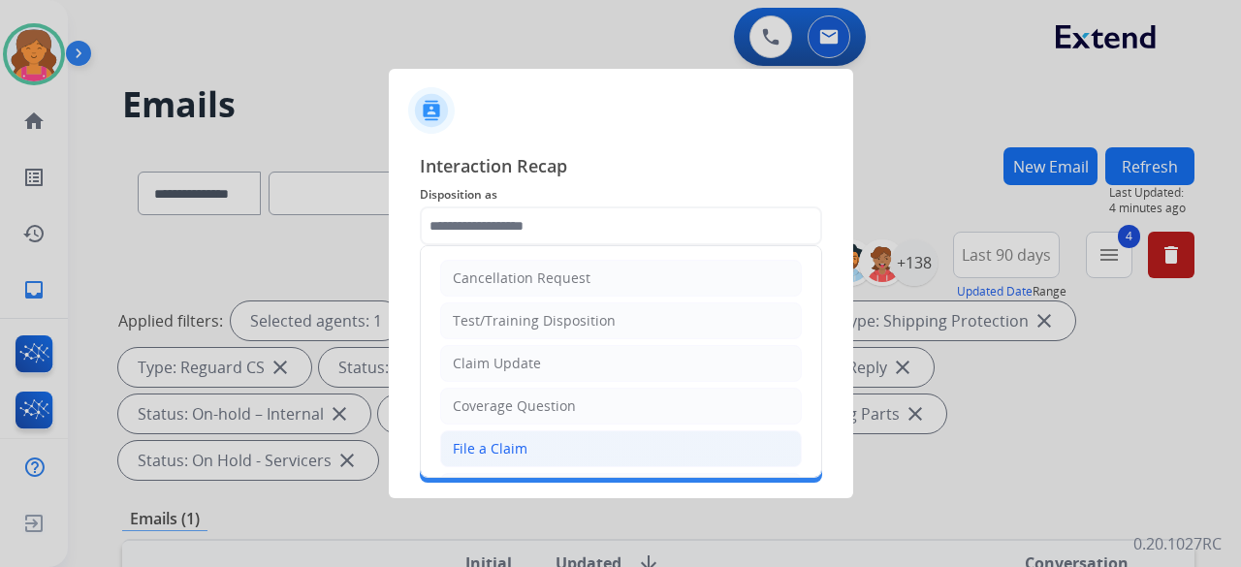
click at [508, 246] on div "File a Claim" at bounding box center [490, 448] width 75 height 19
type input "**********"
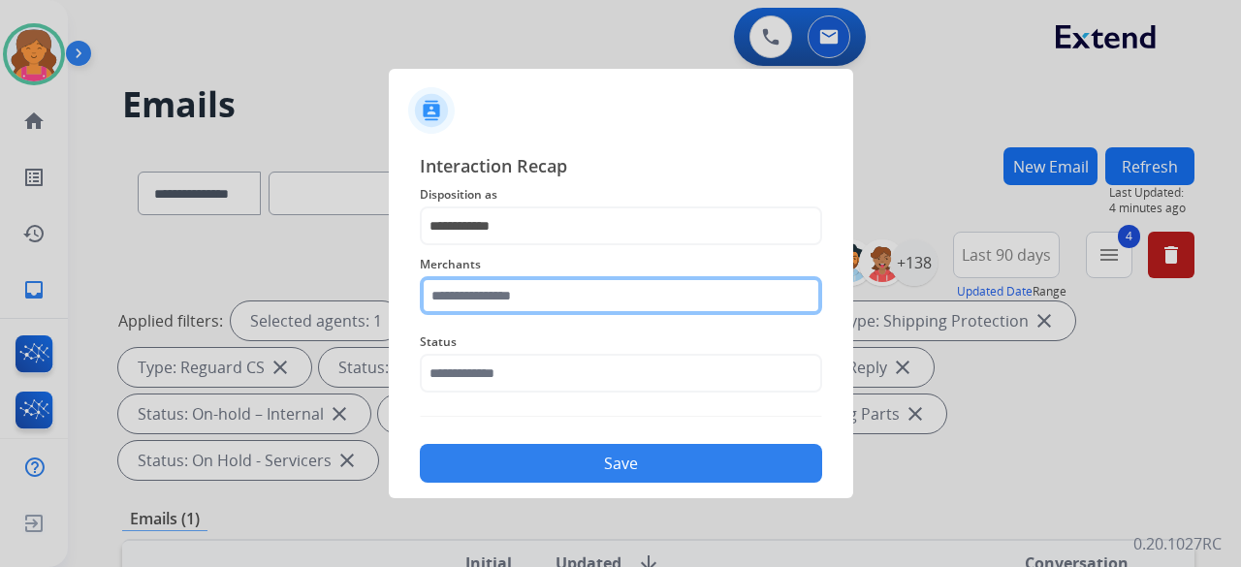
click at [519, 246] on div "Merchants" at bounding box center [621, 284] width 402 height 78
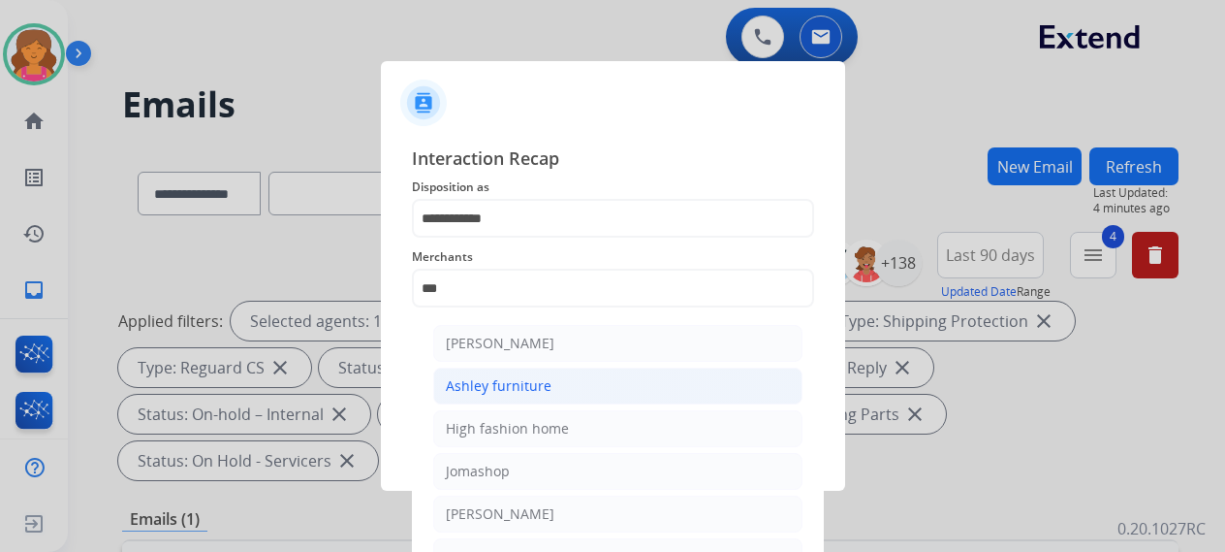
click at [494, 246] on div "Ashley furniture" at bounding box center [499, 385] width 106 height 19
type input "**********"
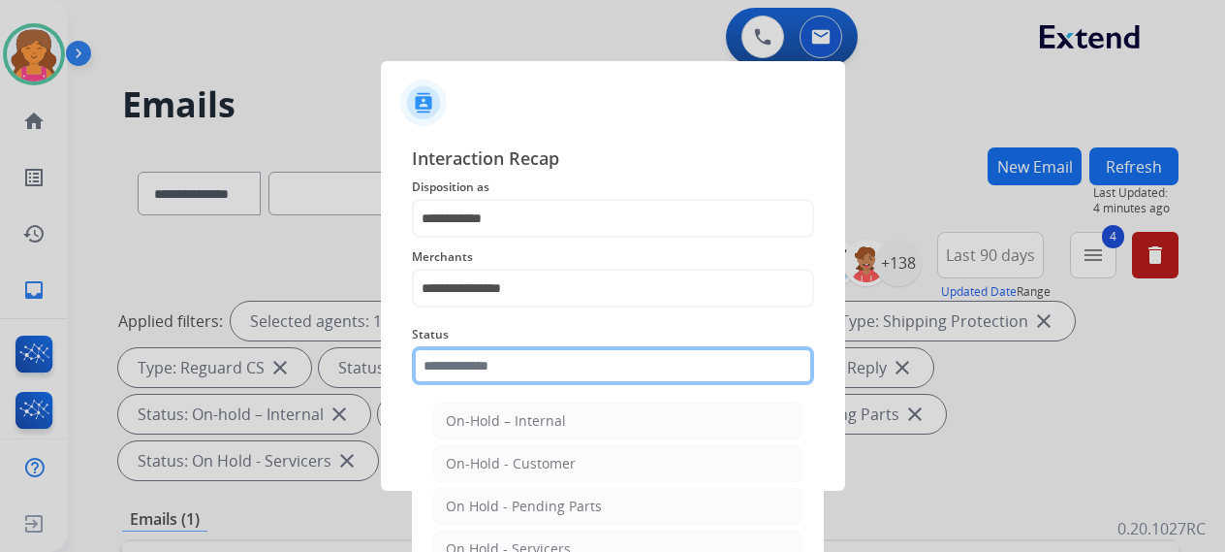
click at [491, 246] on input "text" at bounding box center [613, 365] width 402 height 39
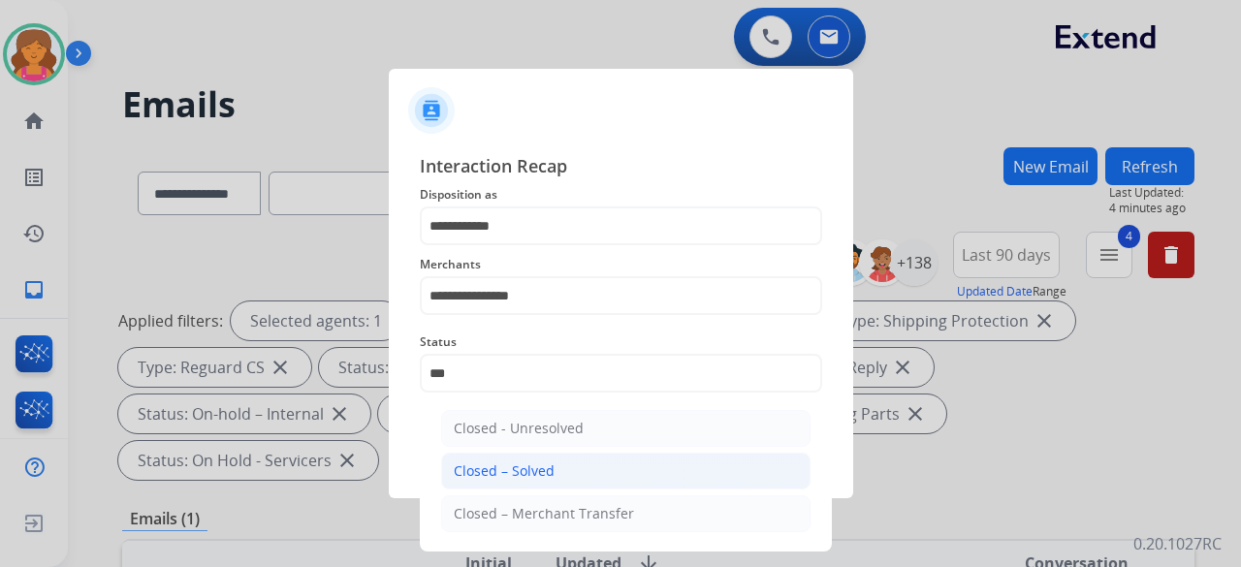
click at [501, 246] on div "Closed – Solved" at bounding box center [504, 470] width 101 height 19
type input "**********"
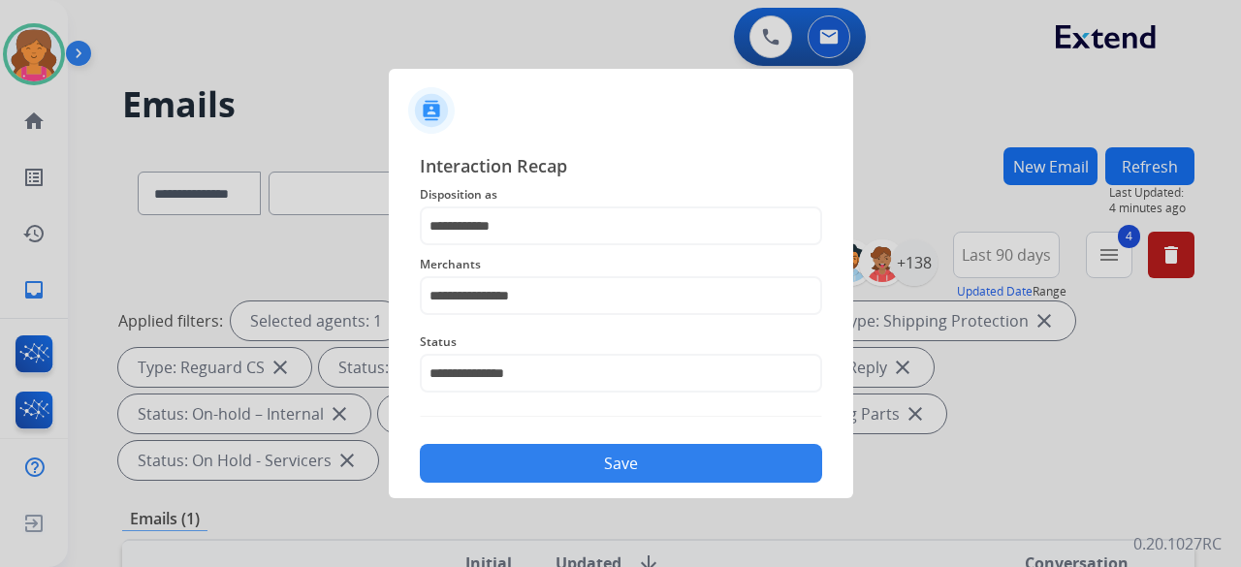
click at [501, 246] on button "Save" at bounding box center [621, 463] width 402 height 39
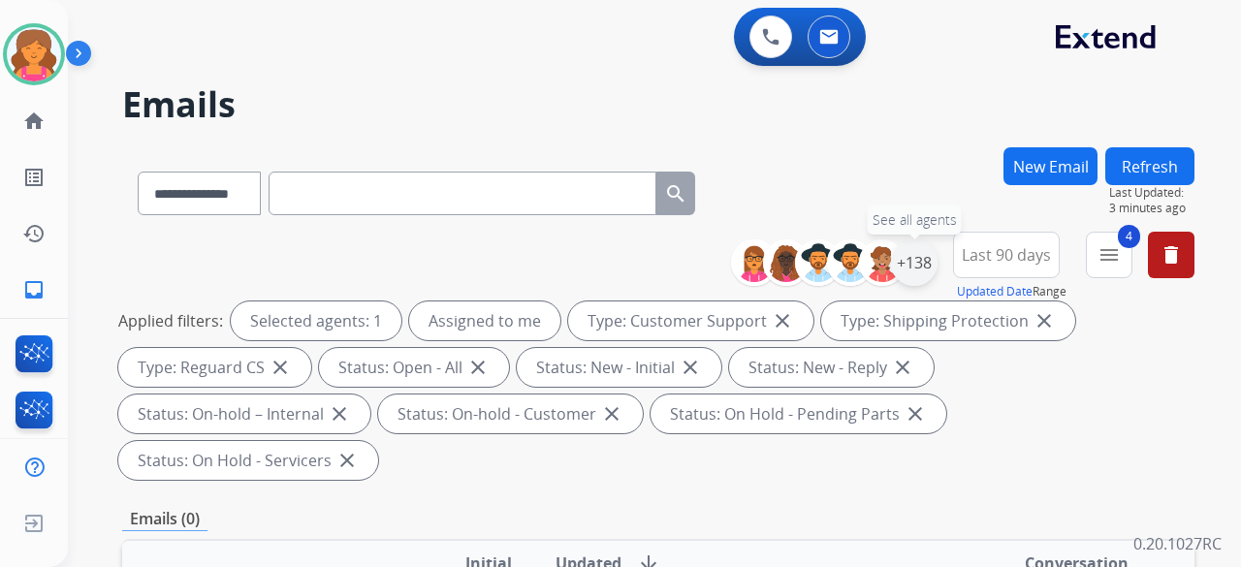
click at [595, 246] on div "+138" at bounding box center [914, 262] width 47 height 47
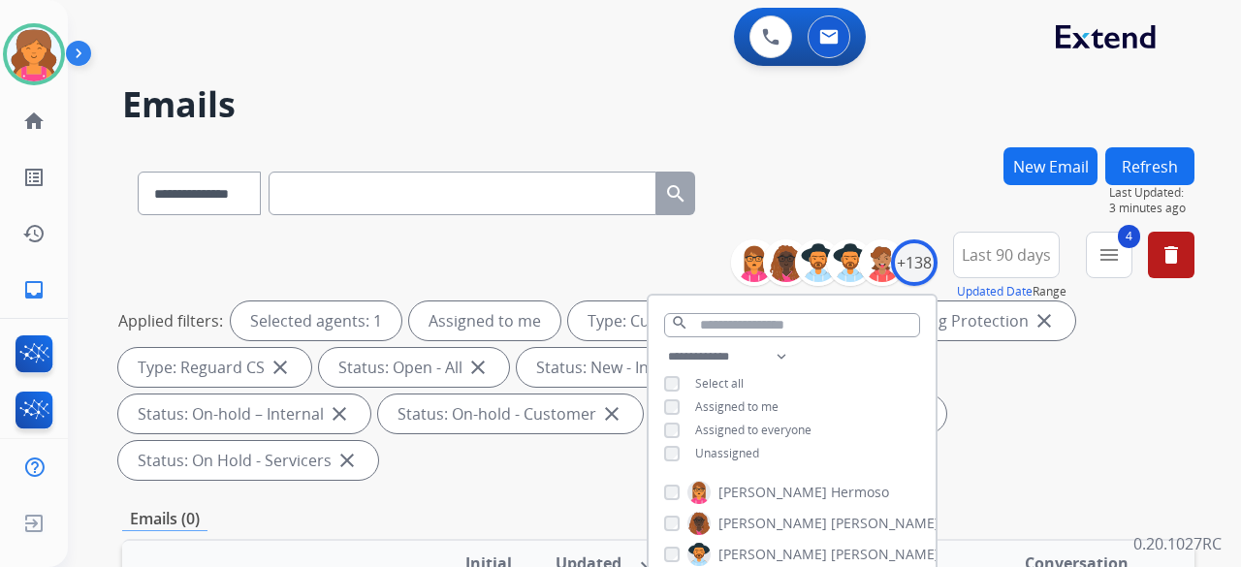
scroll to position [194, 0]
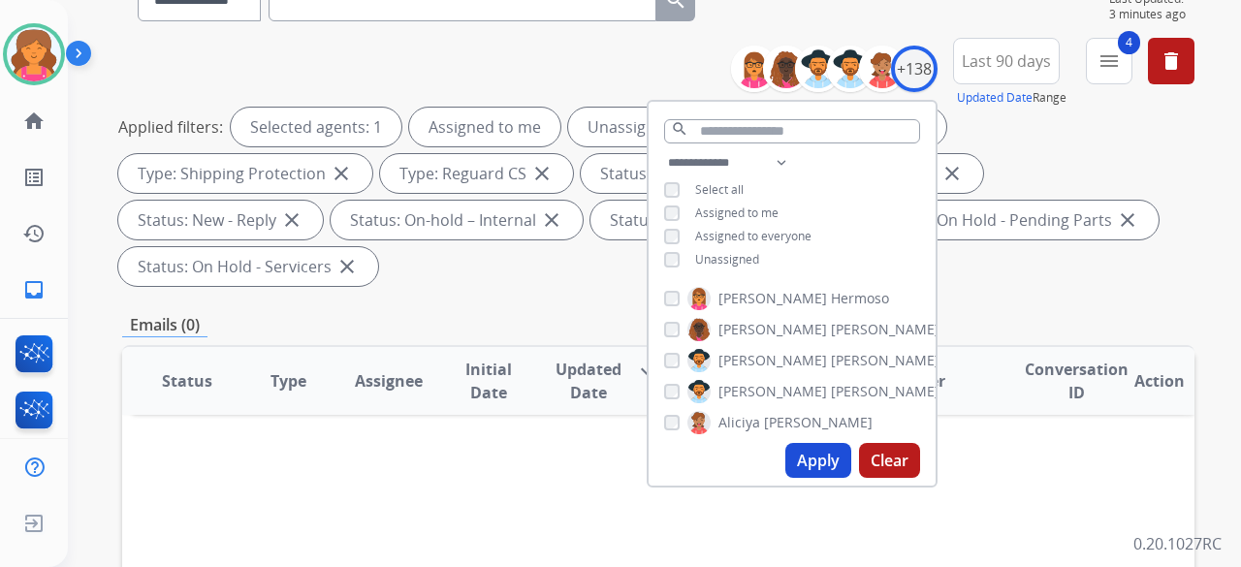
click at [595, 246] on button "Apply" at bounding box center [818, 460] width 66 height 35
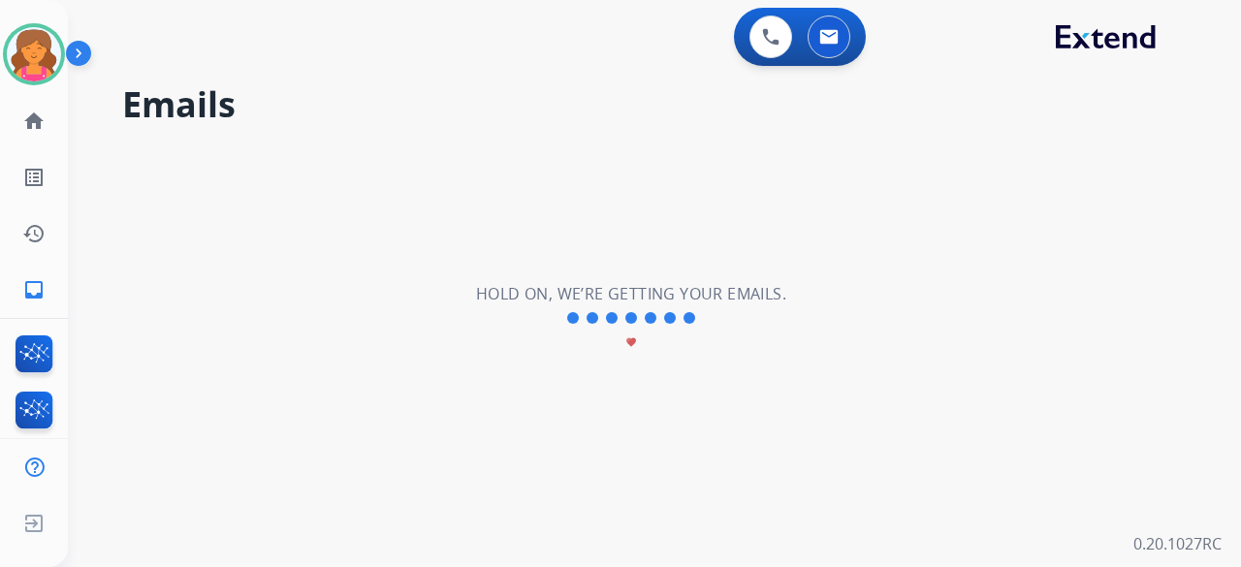
scroll to position [0, 0]
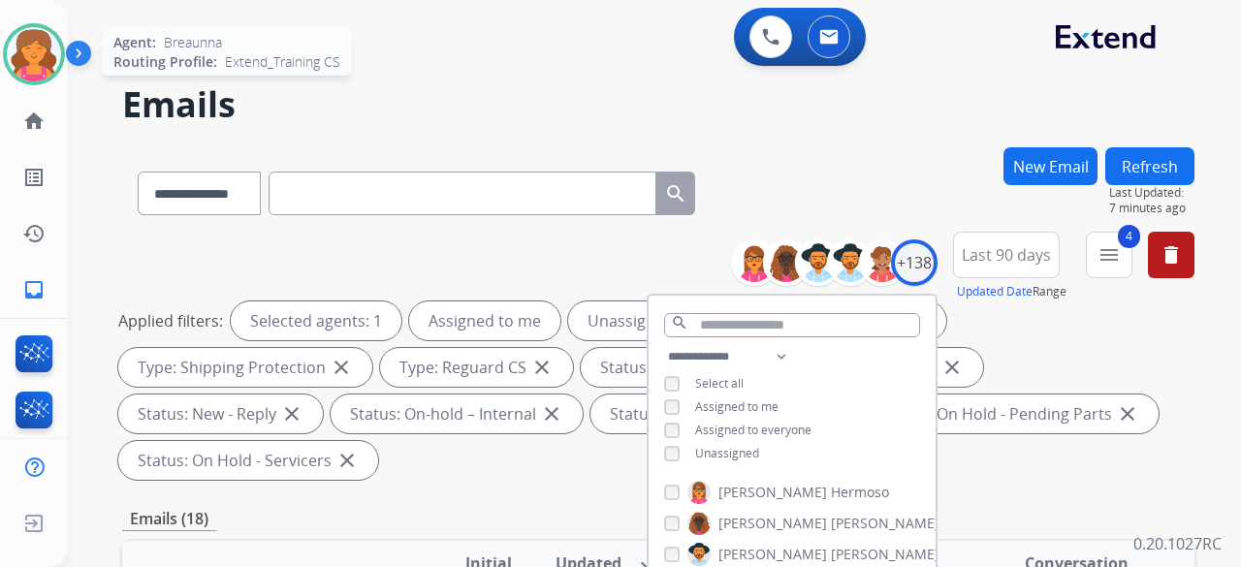
click at [47, 40] on img at bounding box center [34, 54] width 54 height 54
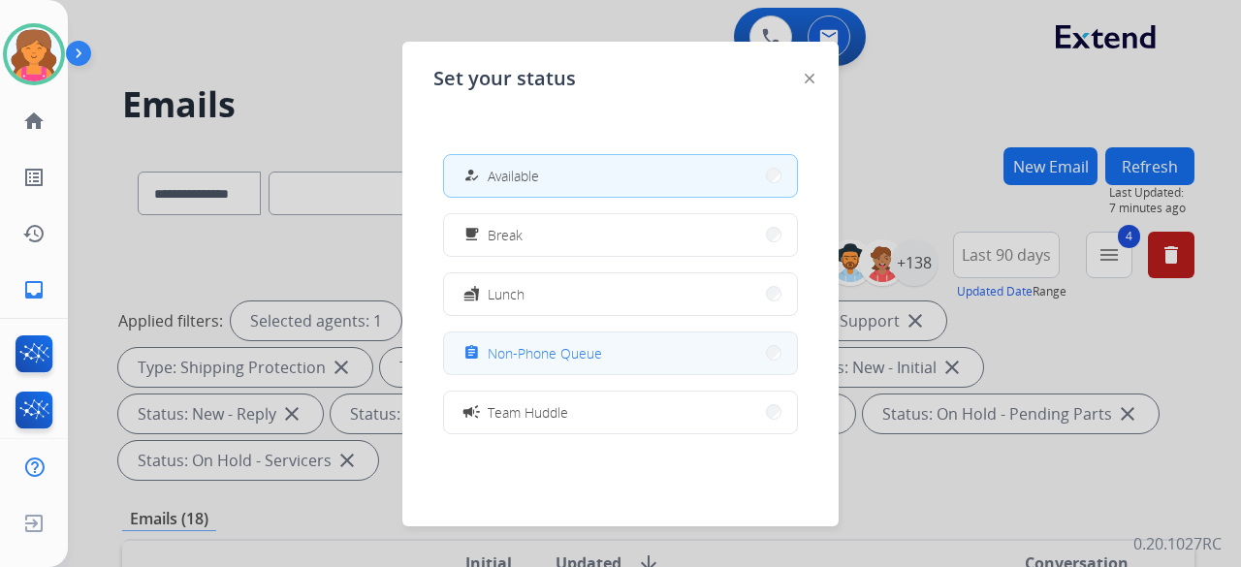
click at [595, 246] on button "assignment Non-Phone Queue" at bounding box center [620, 354] width 353 height 42
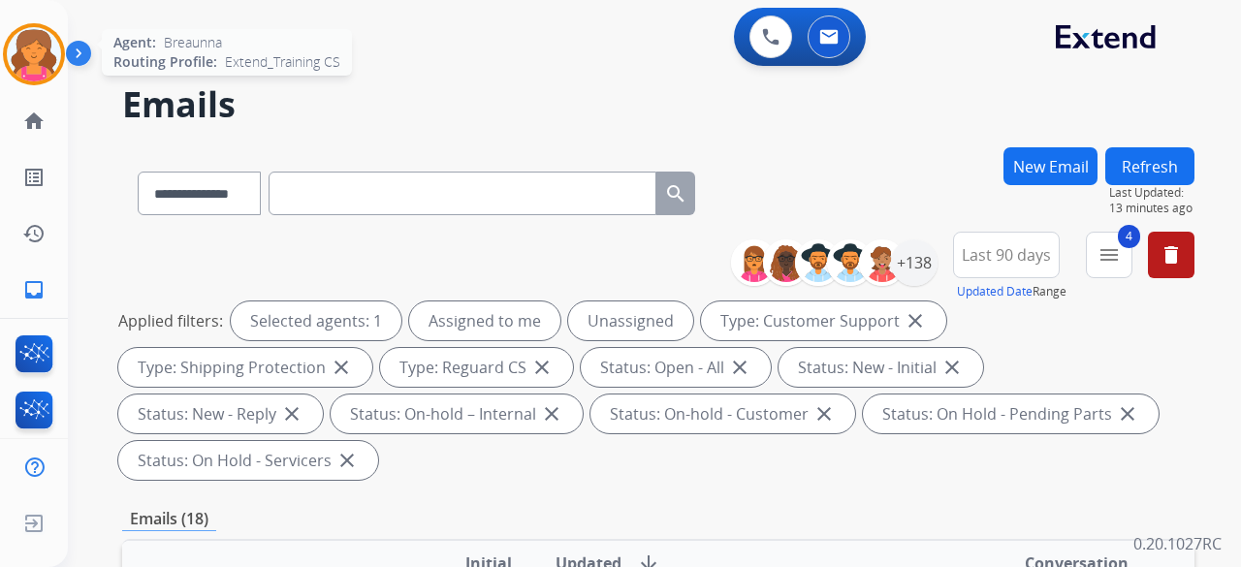
click at [11, 50] on img at bounding box center [34, 54] width 54 height 54
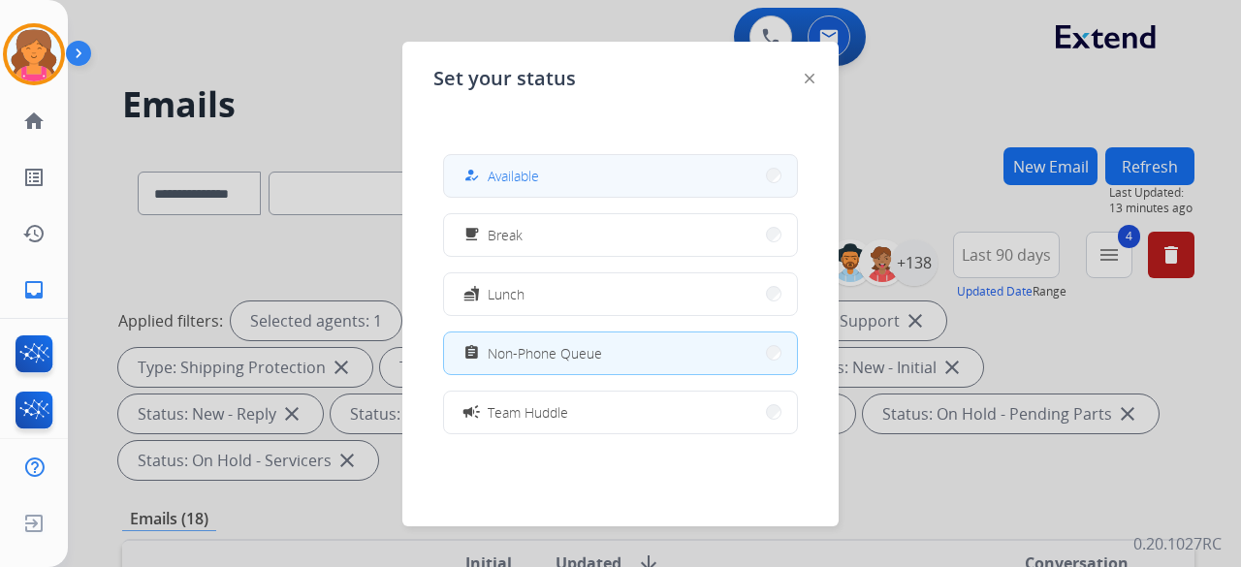
click at [541, 177] on button "how_to_reg Available" at bounding box center [620, 176] width 353 height 42
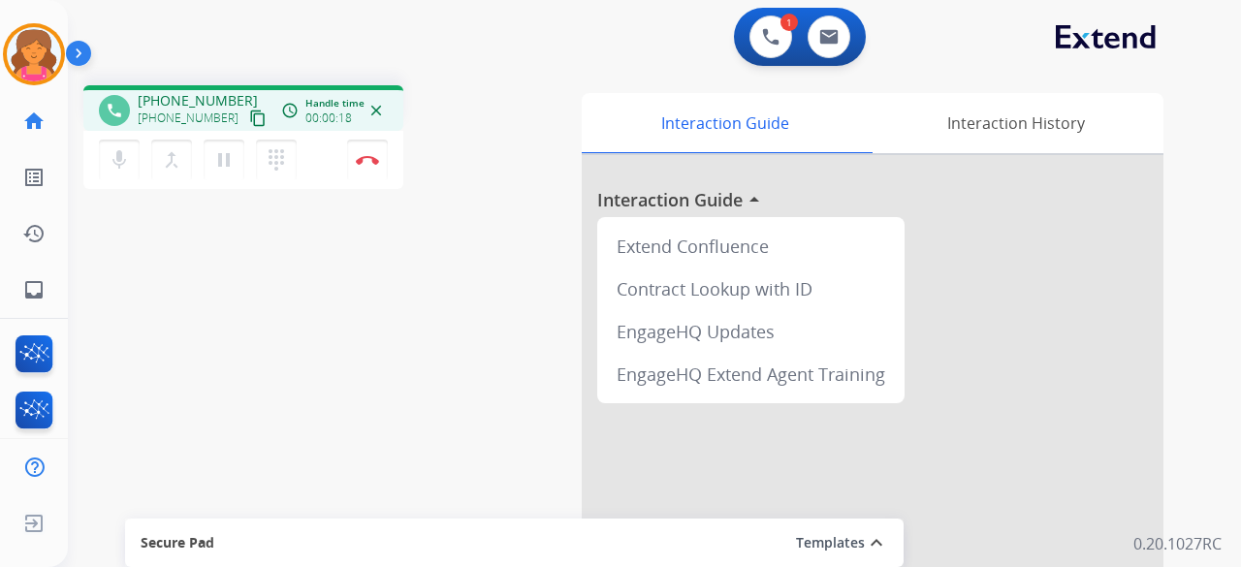
click at [249, 112] on mat-icon "content_copy" at bounding box center [257, 118] width 17 height 17
click at [361, 158] on img at bounding box center [367, 160] width 23 height 10
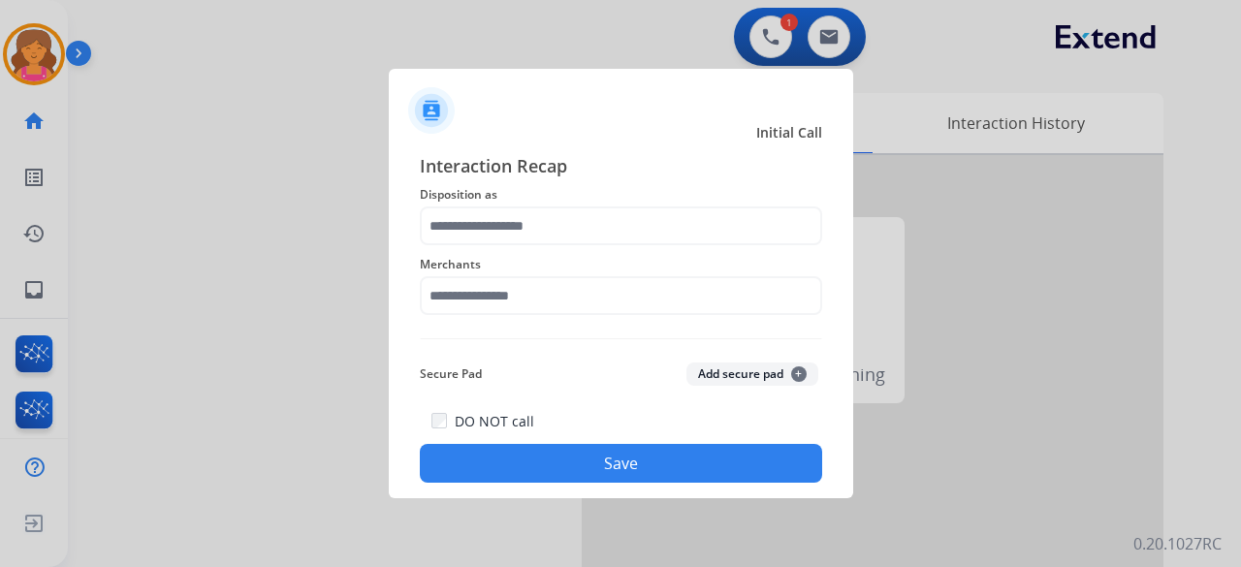
click at [587, 245] on div "Merchants" at bounding box center [621, 284] width 402 height 78
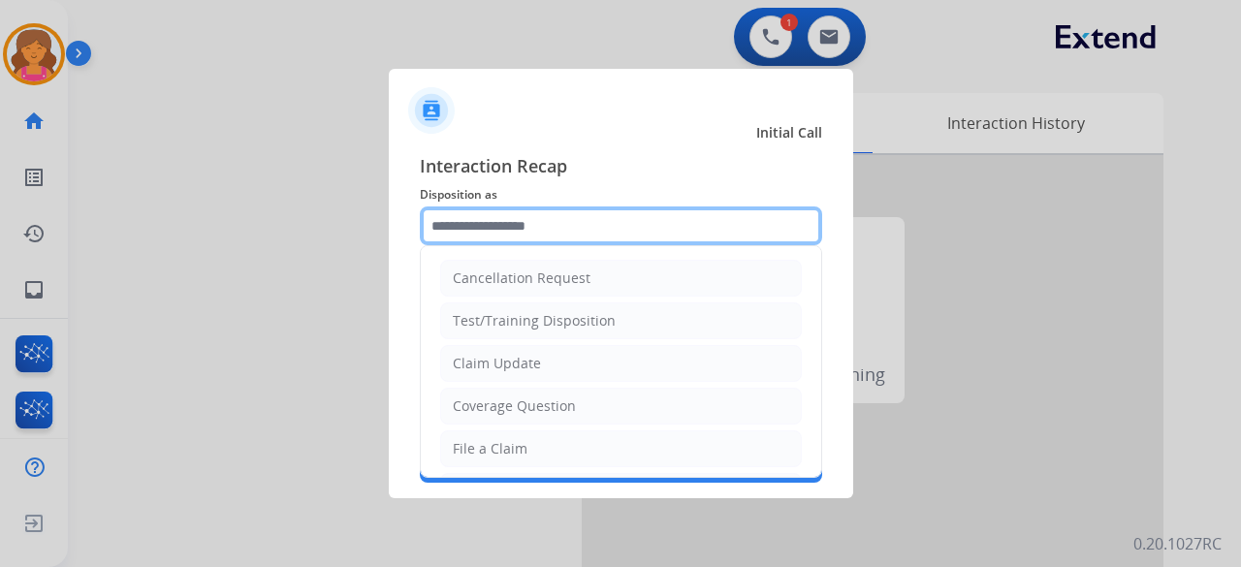
click at [588, 228] on input "text" at bounding box center [621, 225] width 402 height 39
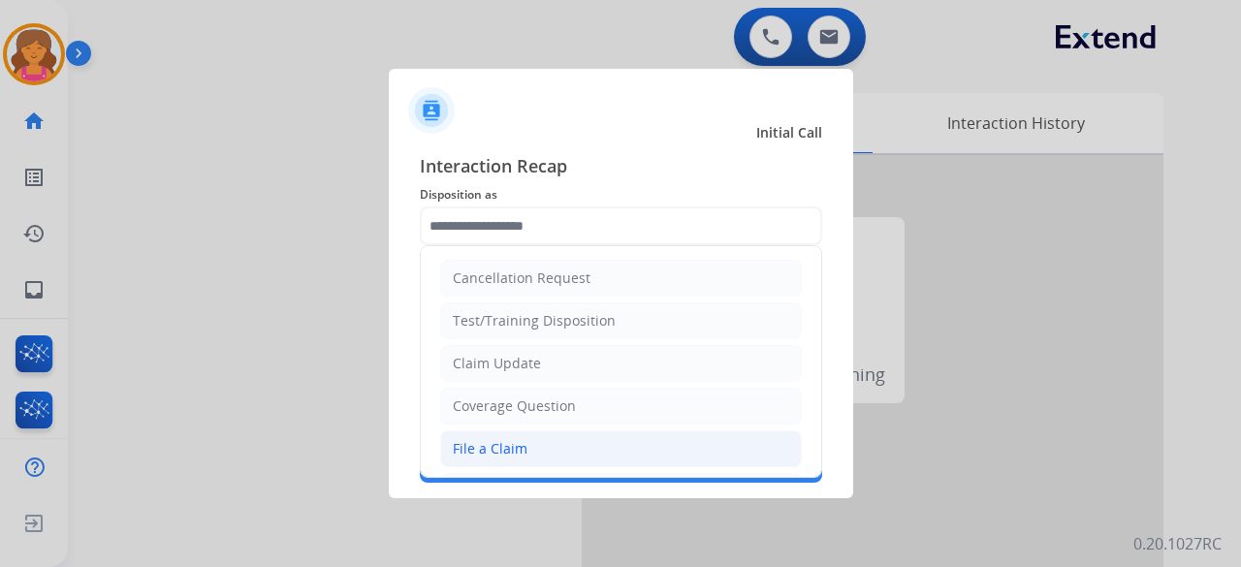
click at [556, 246] on li "File a Claim" at bounding box center [621, 448] width 362 height 37
type input "**********"
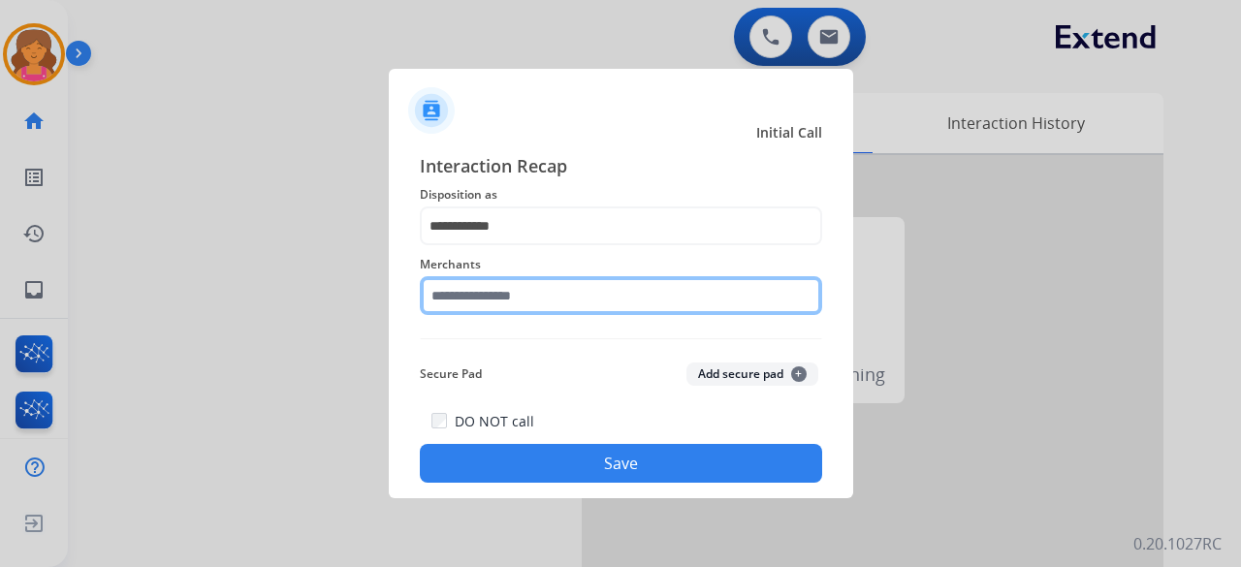
click at [515, 246] on input "text" at bounding box center [621, 295] width 402 height 39
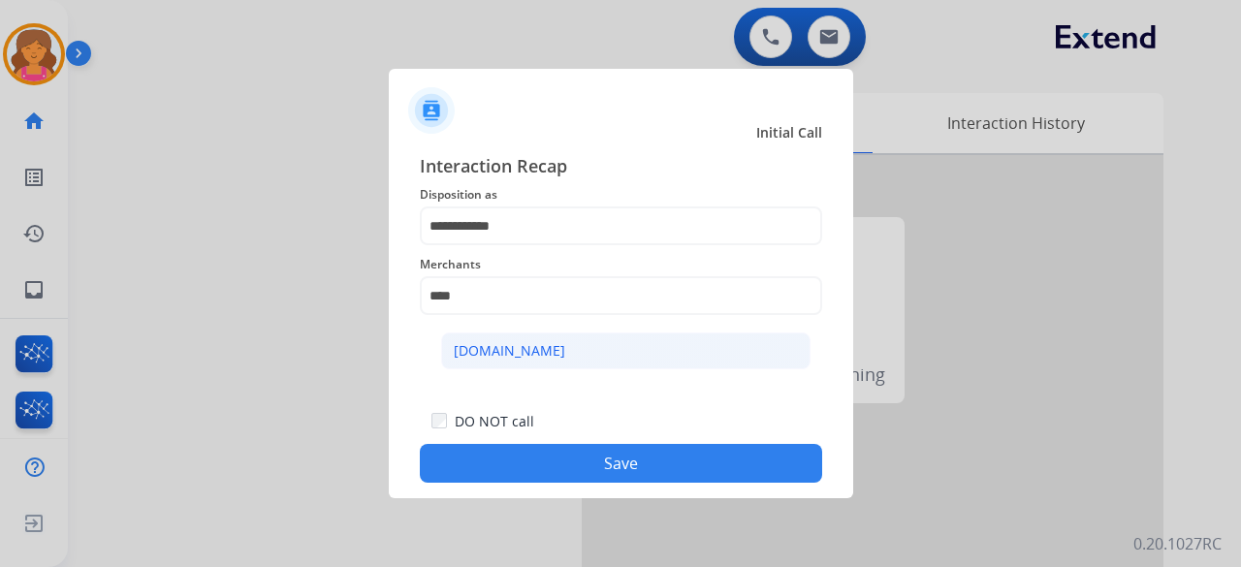
click at [595, 246] on li "[DOMAIN_NAME]" at bounding box center [625, 351] width 369 height 37
type input "**********"
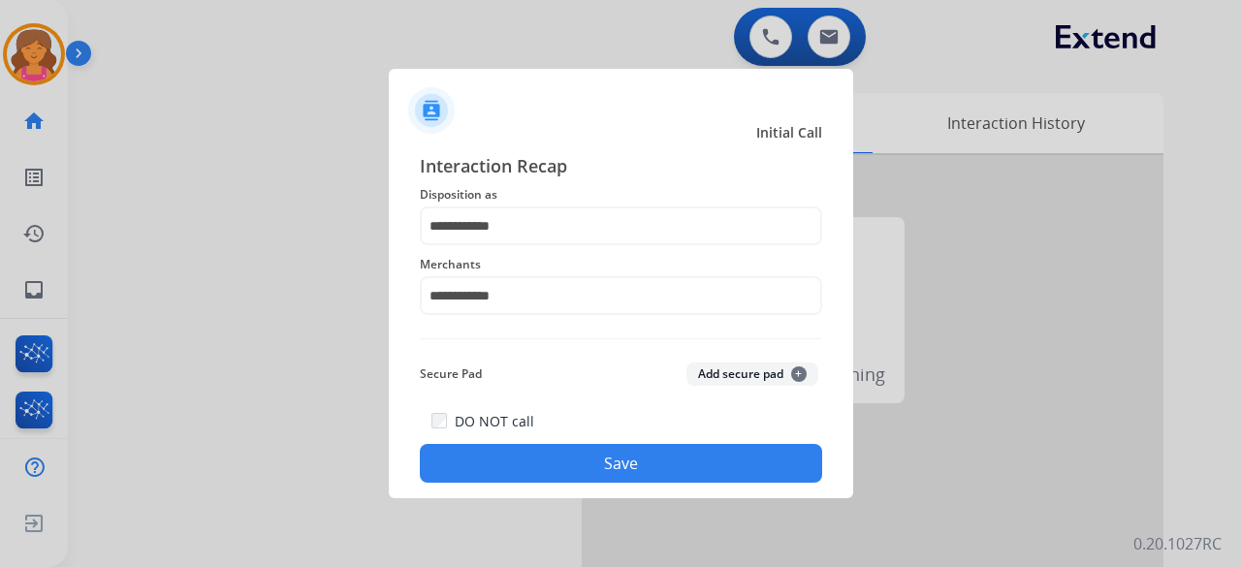
click at [595, 246] on button "Save" at bounding box center [621, 463] width 402 height 39
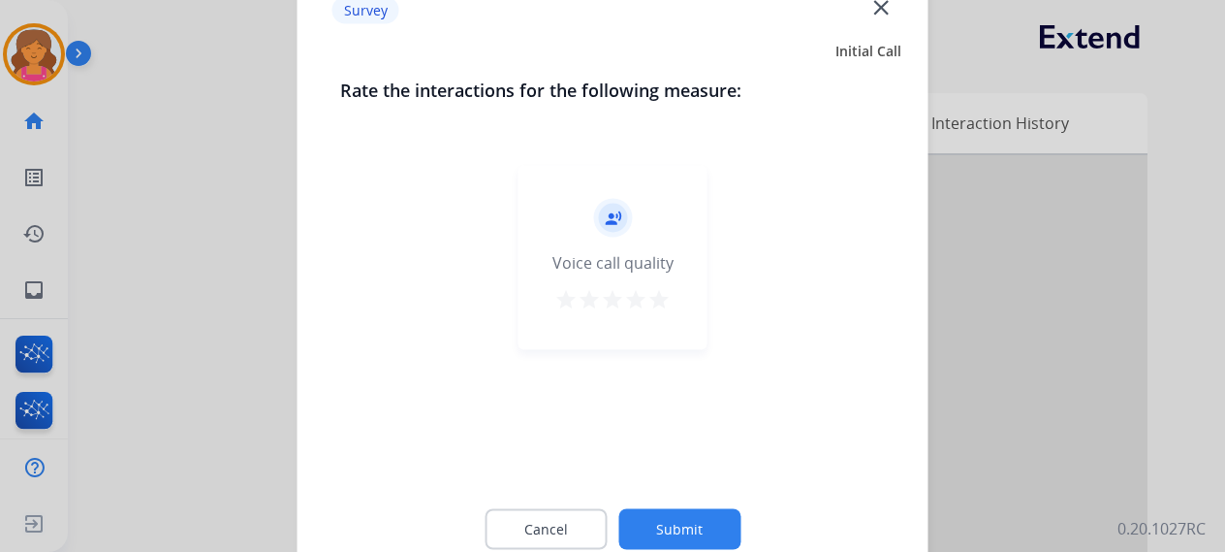
click at [595, 246] on mat-icon "star" at bounding box center [659, 298] width 23 height 23
click at [595, 246] on button "Submit" at bounding box center [679, 528] width 122 height 41
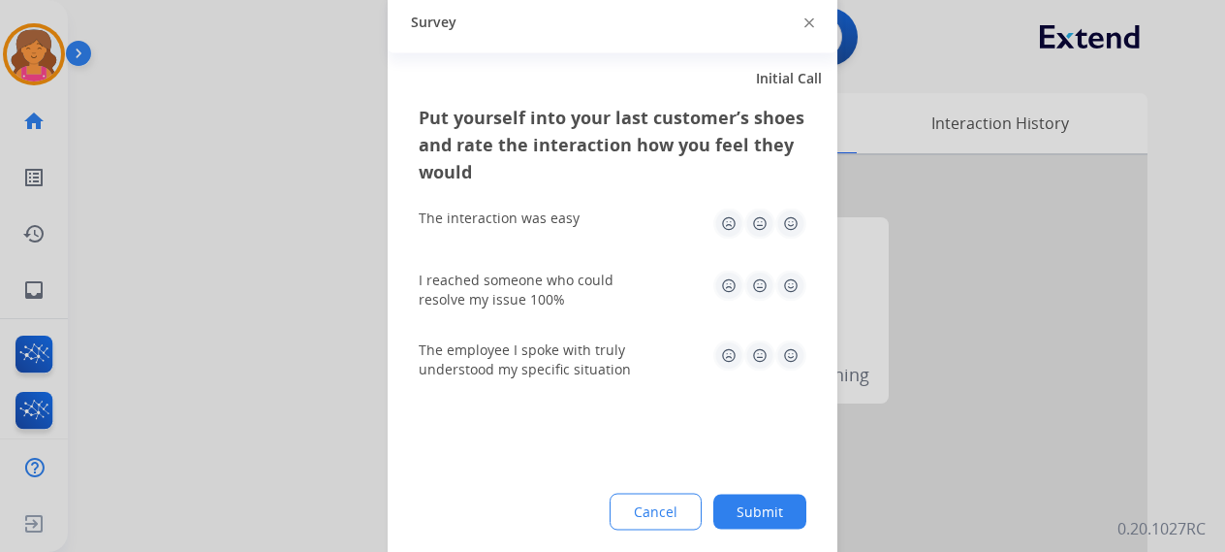
click at [595, 216] on img at bounding box center [791, 222] width 31 height 31
click at [595, 246] on img at bounding box center [791, 284] width 31 height 31
drag, startPoint x: 797, startPoint y: 348, endPoint x: 799, endPoint y: 446, distance: 97.9
click at [595, 246] on img at bounding box center [791, 354] width 31 height 31
click at [595, 246] on button "Submit" at bounding box center [759, 510] width 93 height 35
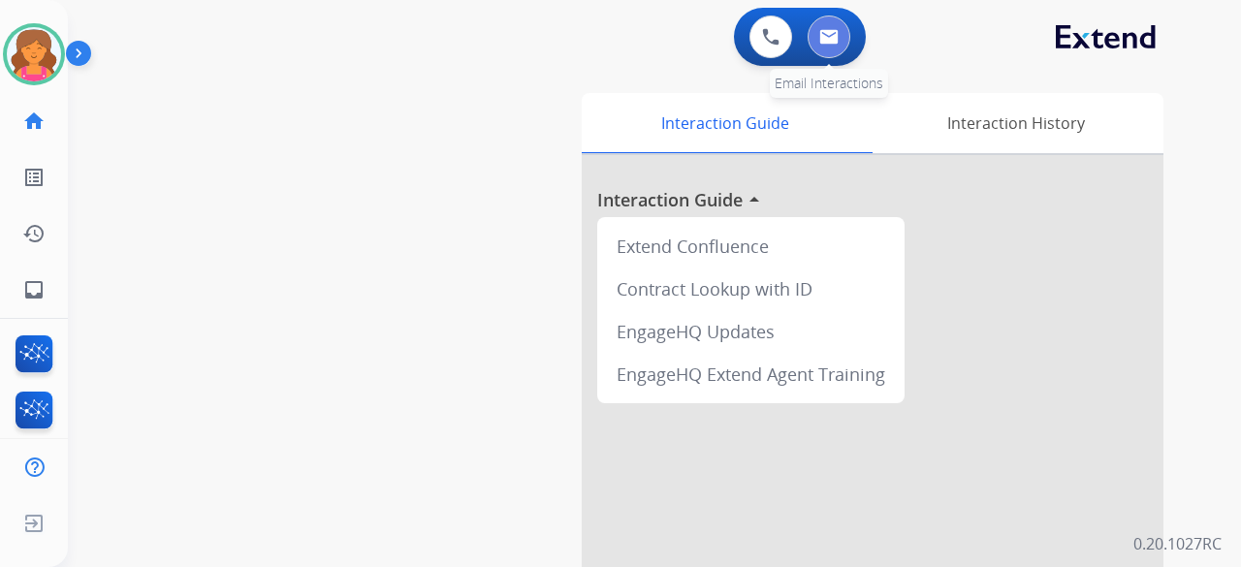
click at [595, 40] on img at bounding box center [828, 37] width 19 height 16
select select "**********"
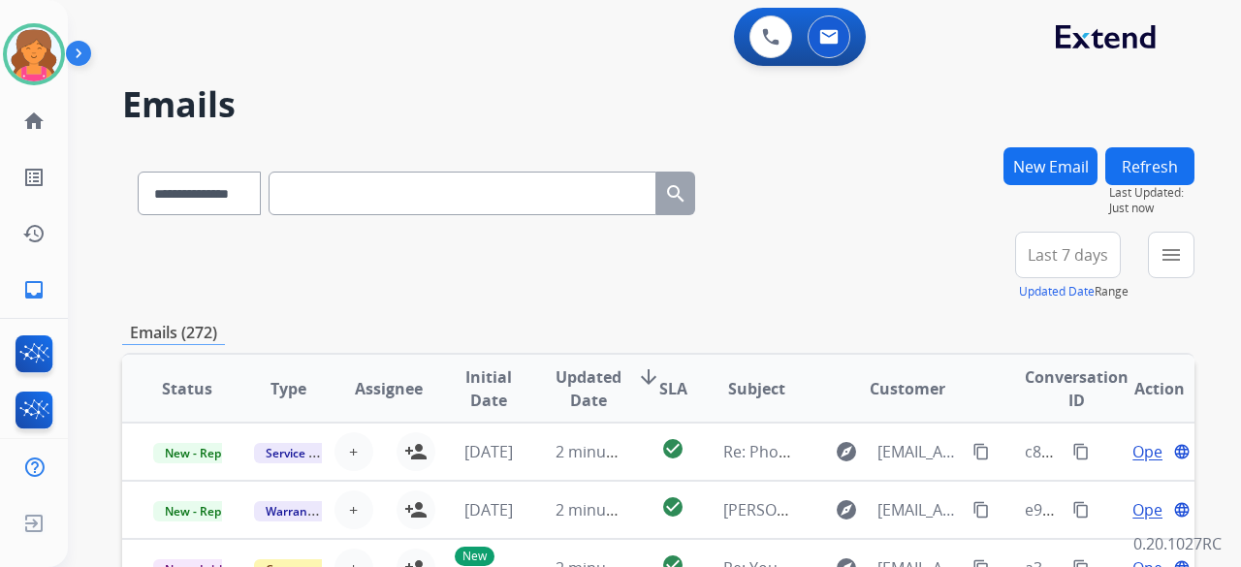
click at [595, 246] on span "Last 7 days" at bounding box center [1068, 255] width 80 height 8
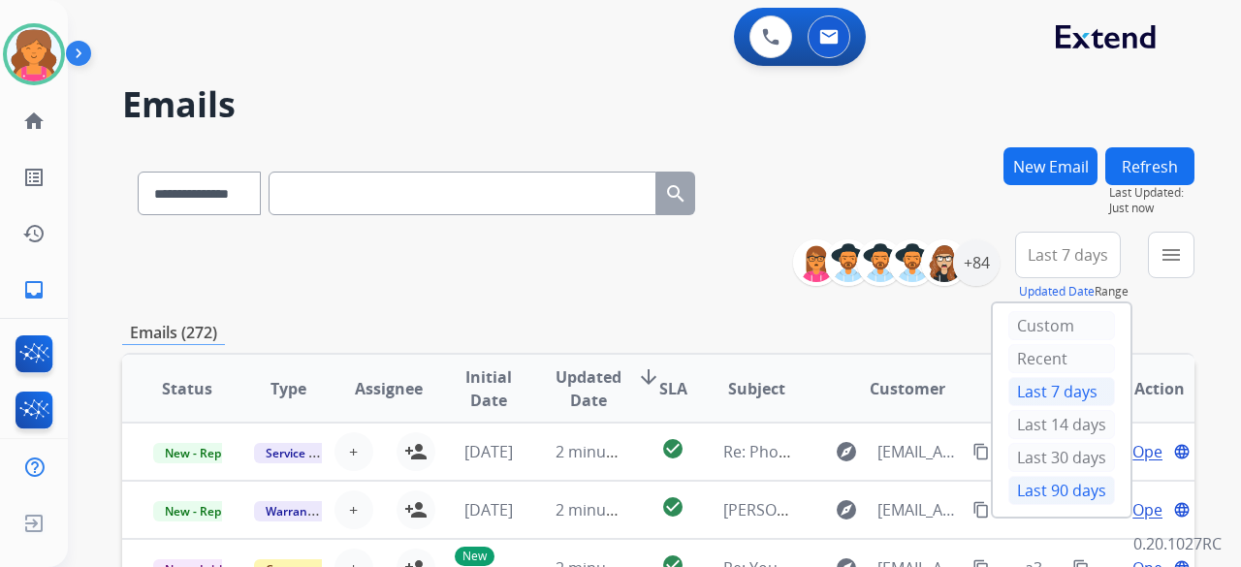
click at [595, 246] on div "Last 90 days" at bounding box center [1061, 490] width 107 height 29
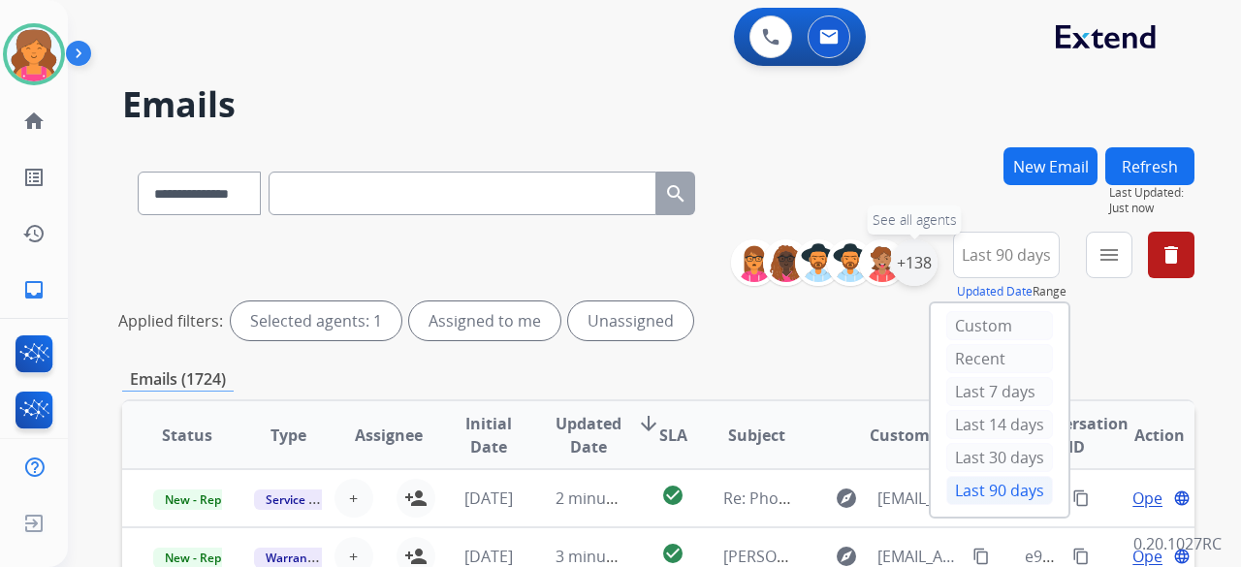
click at [595, 246] on div "+138" at bounding box center [914, 262] width 47 height 47
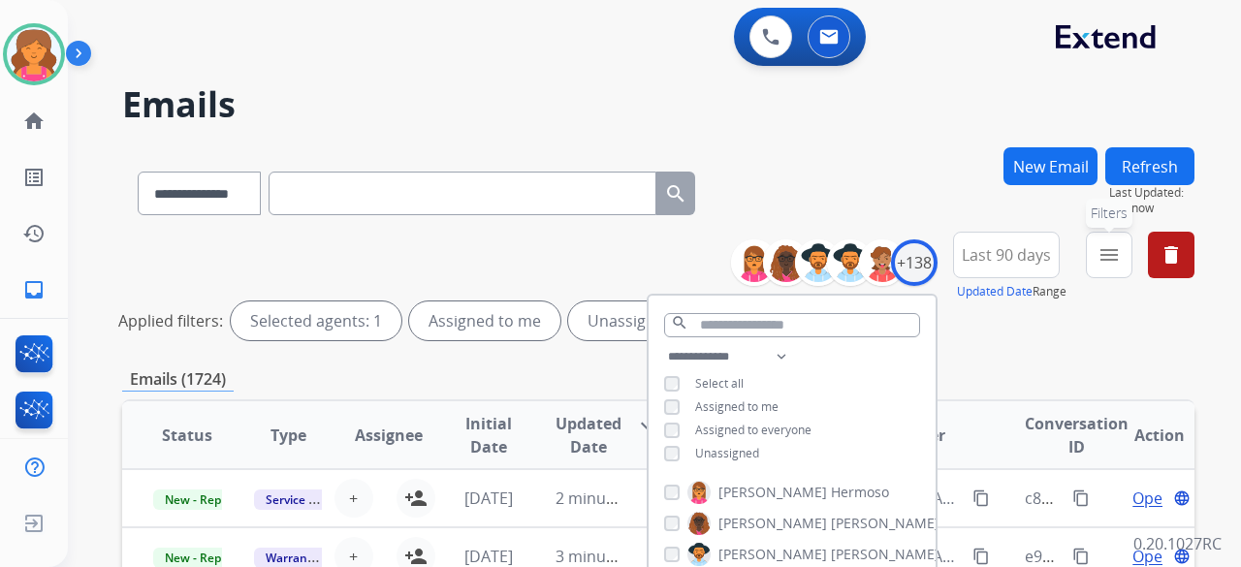
click at [595, 246] on mat-icon "menu" at bounding box center [1108, 254] width 23 height 23
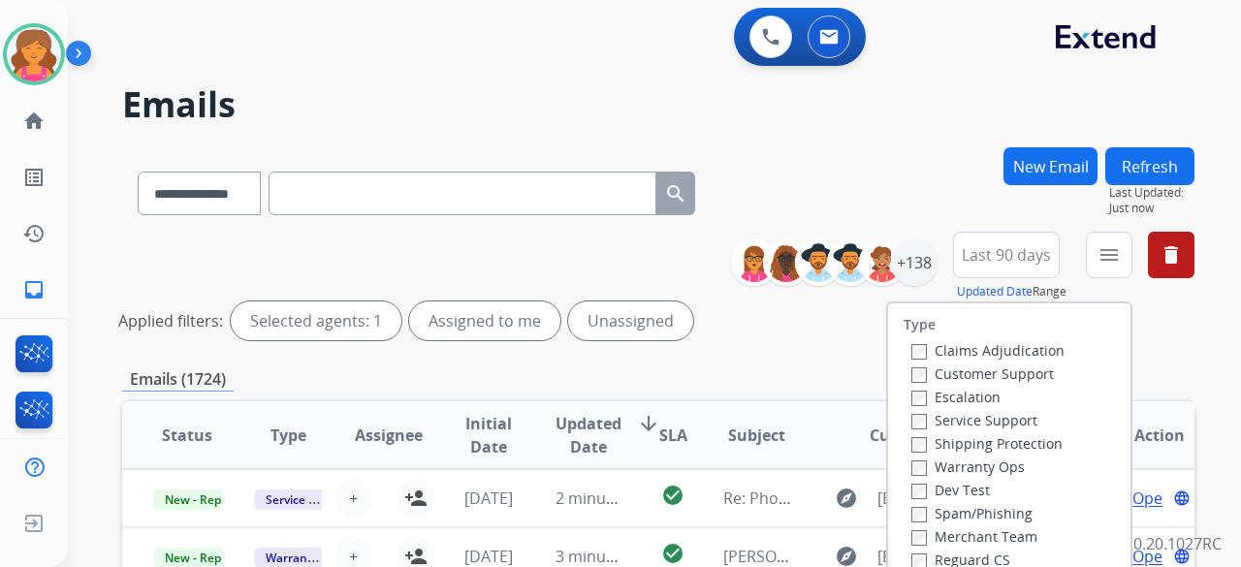
click at [595, 246] on label "Customer Support" at bounding box center [982, 374] width 143 height 18
click at [595, 246] on label "Shipping Protection" at bounding box center [986, 443] width 151 height 18
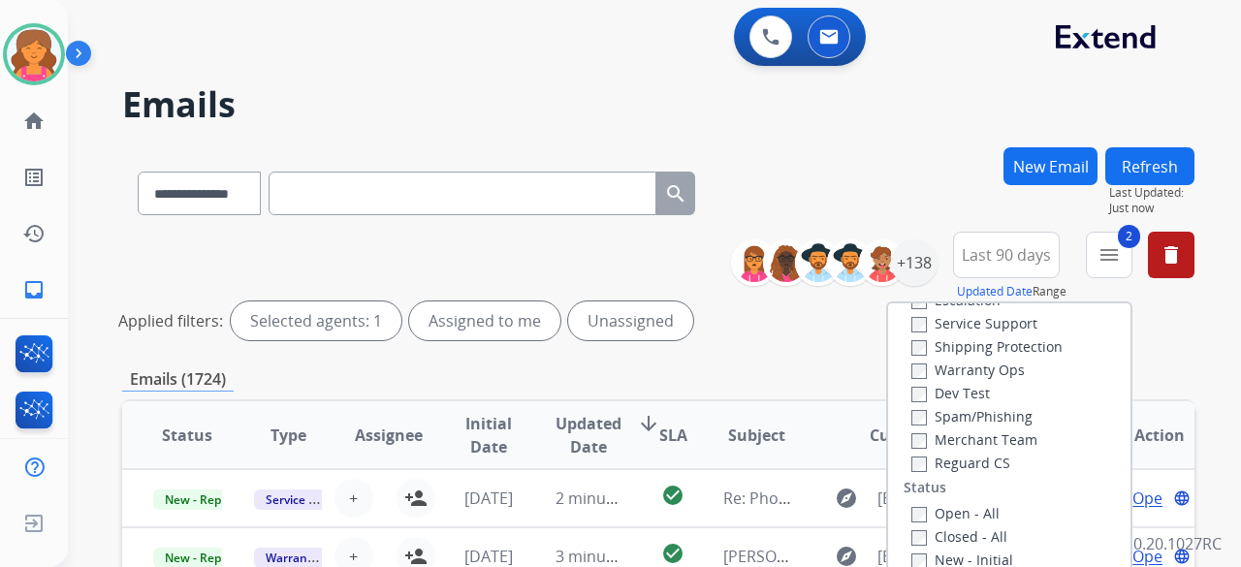
click at [595, 246] on label "Reguard CS" at bounding box center [960, 463] width 99 height 18
click at [595, 246] on label "Open - All" at bounding box center [955, 513] width 88 height 18
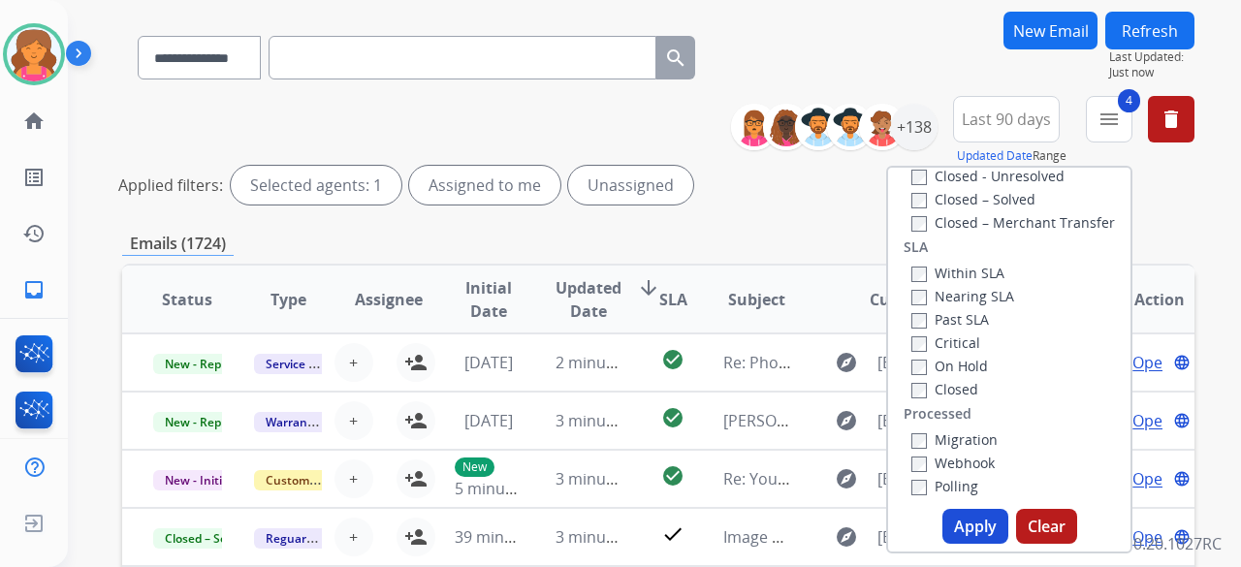
scroll to position [194, 0]
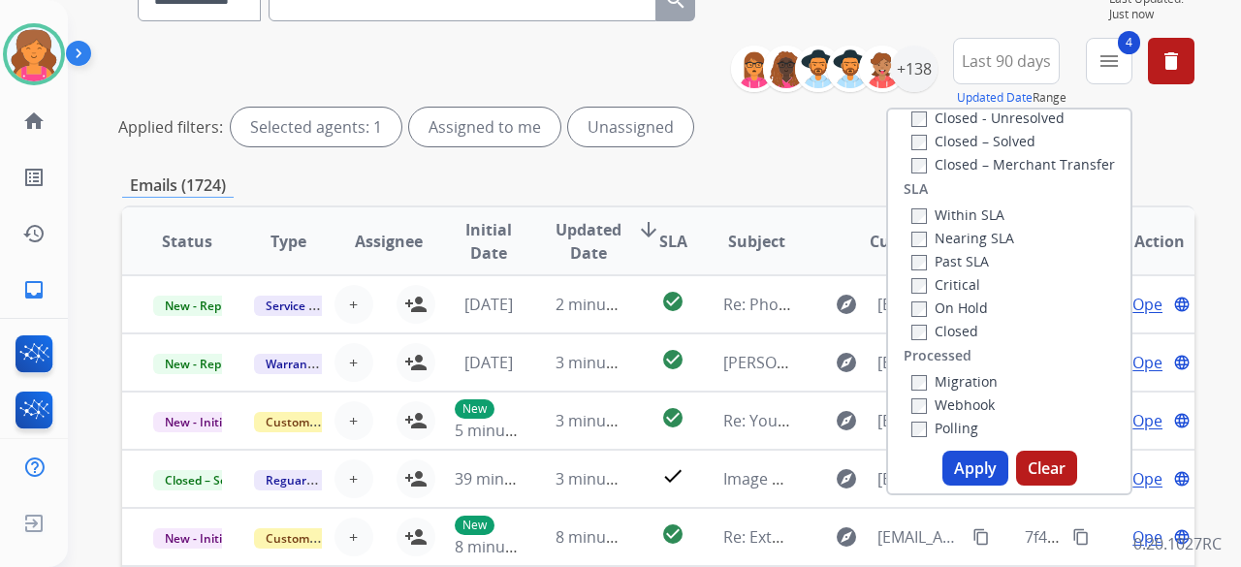
click at [595, 246] on button "Apply" at bounding box center [975, 468] width 66 height 35
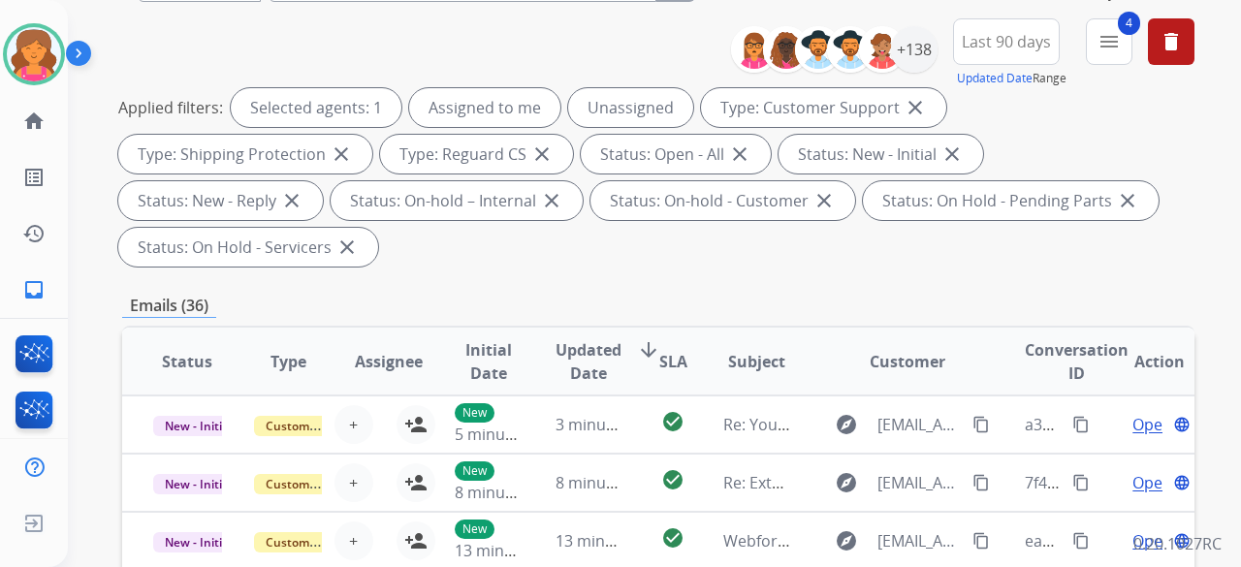
scroll to position [97, 0]
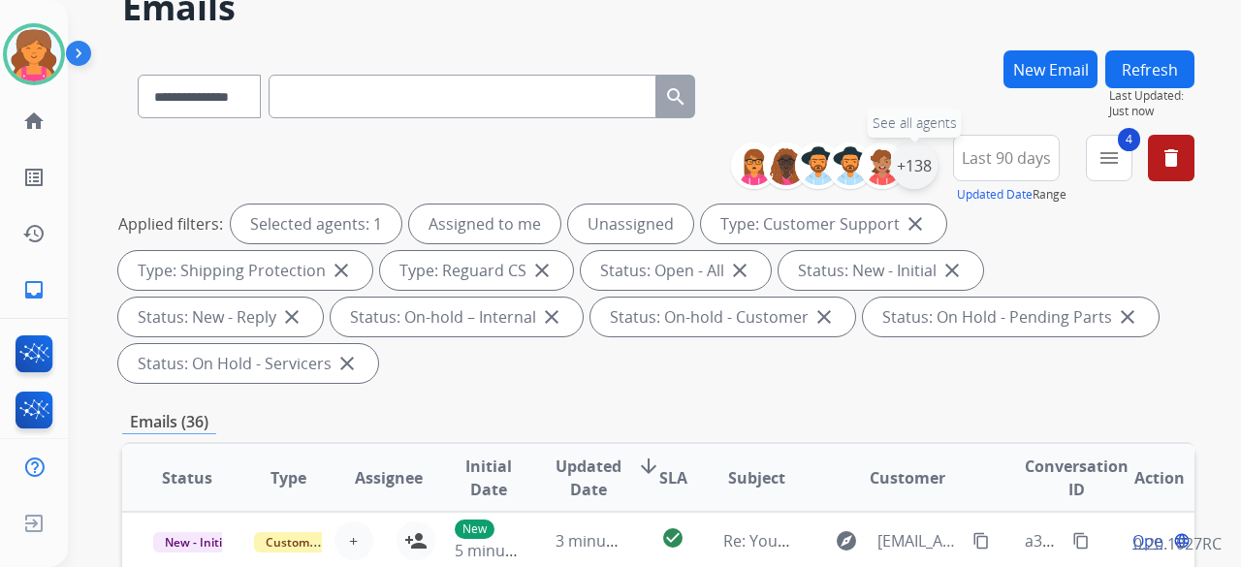
click at [595, 174] on div "+138" at bounding box center [914, 166] width 47 height 47
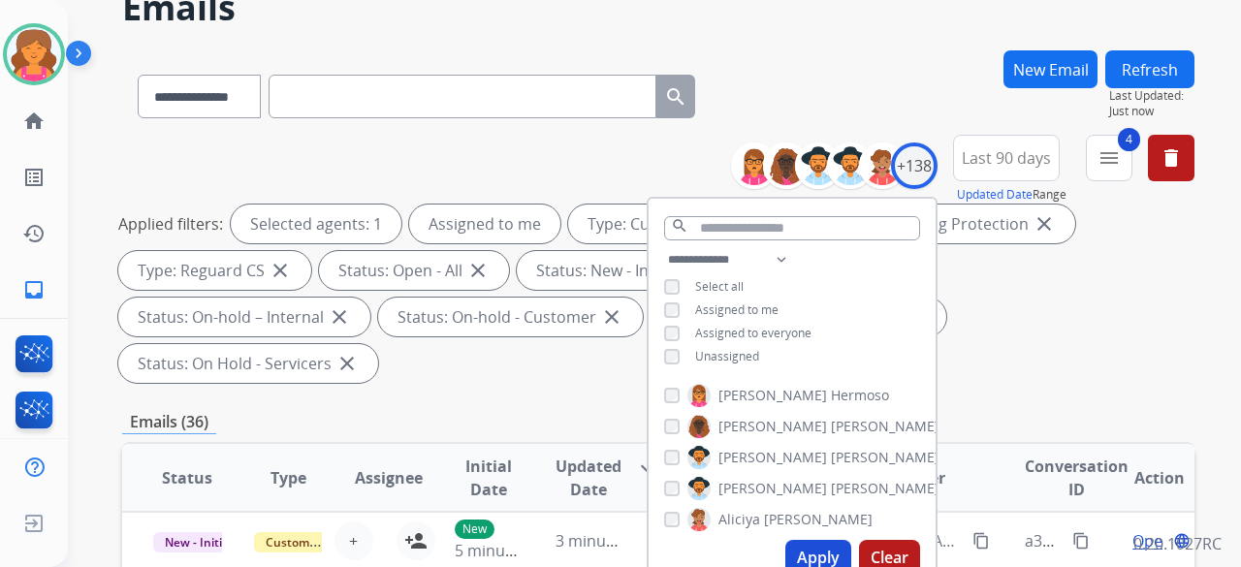
click at [595, 246] on button "Apply" at bounding box center [818, 557] width 66 height 35
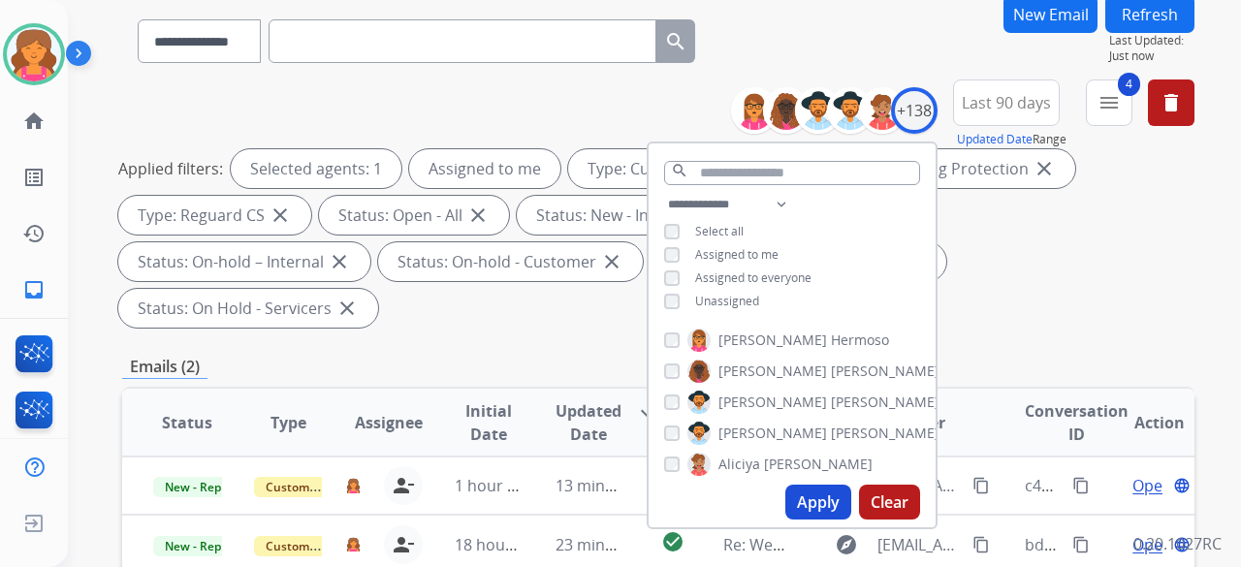
scroll to position [291, 0]
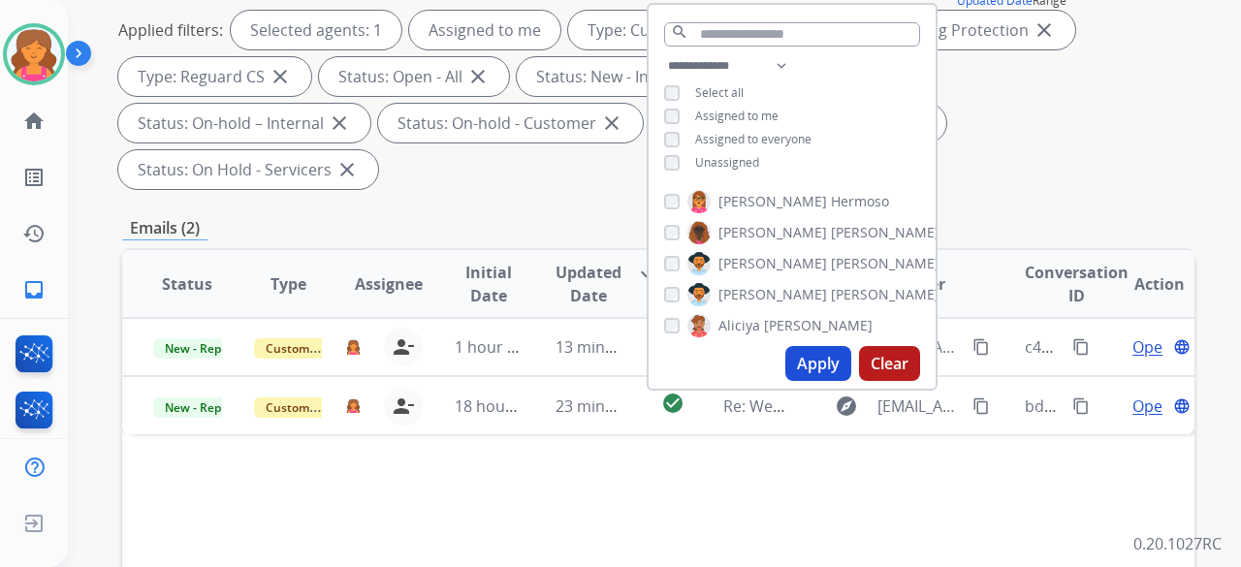
click at [370, 104] on div "Status: On-hold – Internal close" at bounding box center [244, 123] width 252 height 39
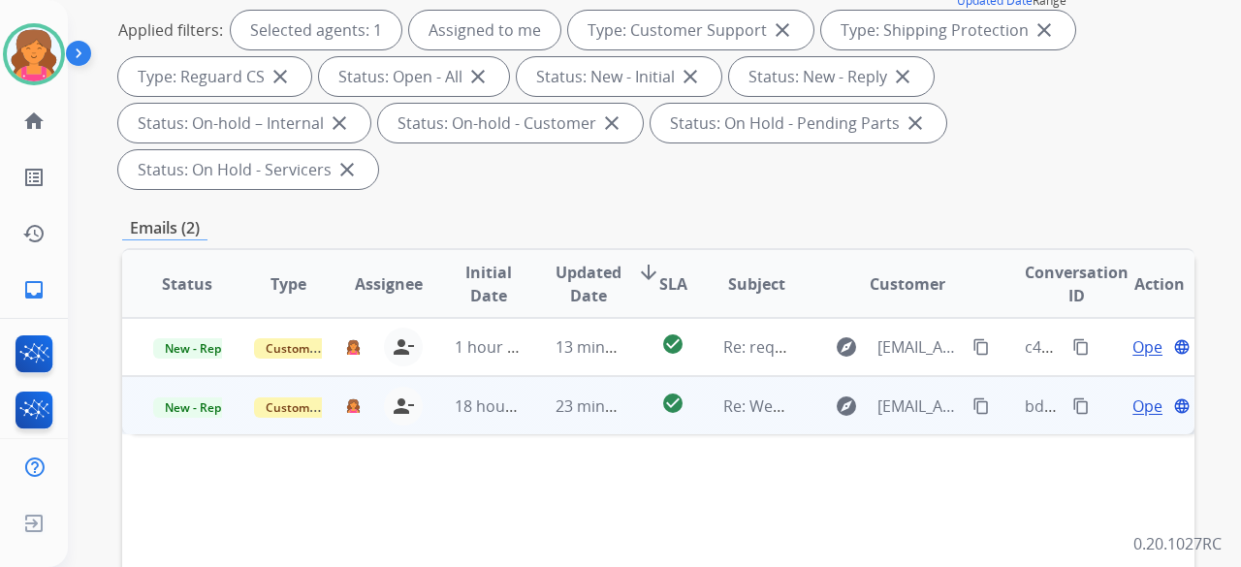
click at [595, 246] on span "Open" at bounding box center [1152, 406] width 40 height 23
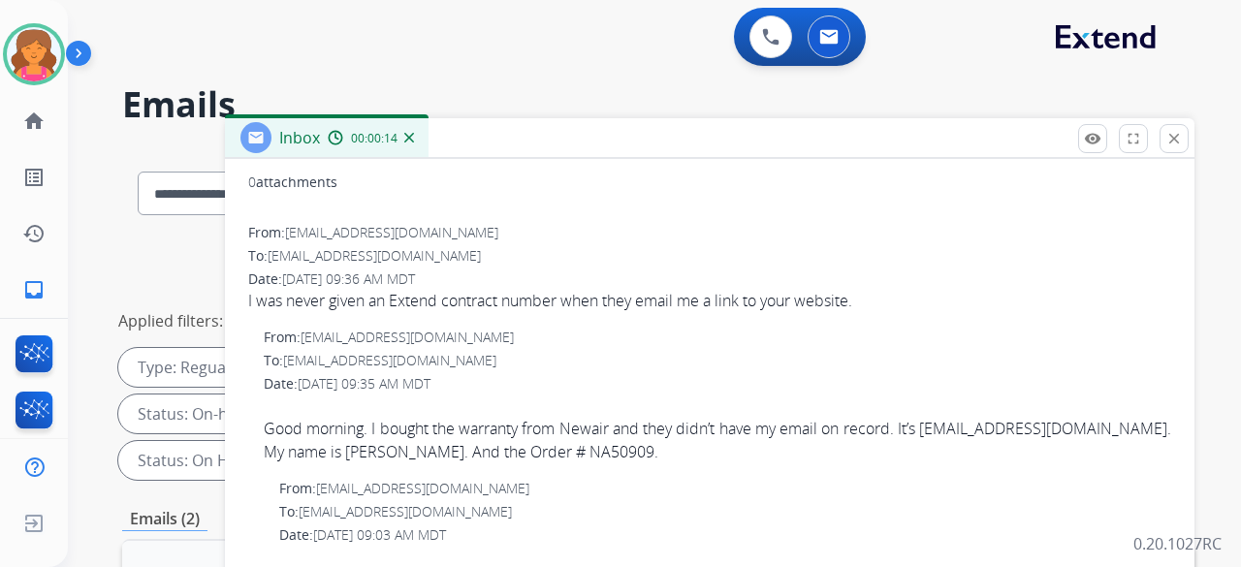
scroll to position [0, 0]
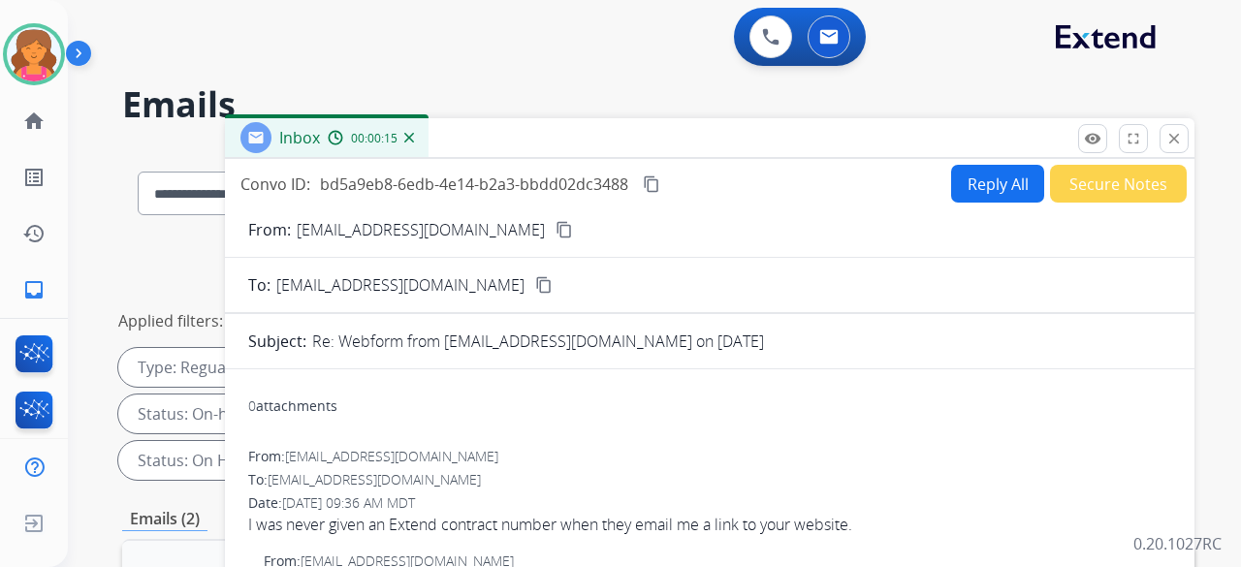
click at [555, 232] on mat-icon "content_copy" at bounding box center [563, 229] width 17 height 17
click at [595, 172] on button "Reply All" at bounding box center [997, 184] width 93 height 38
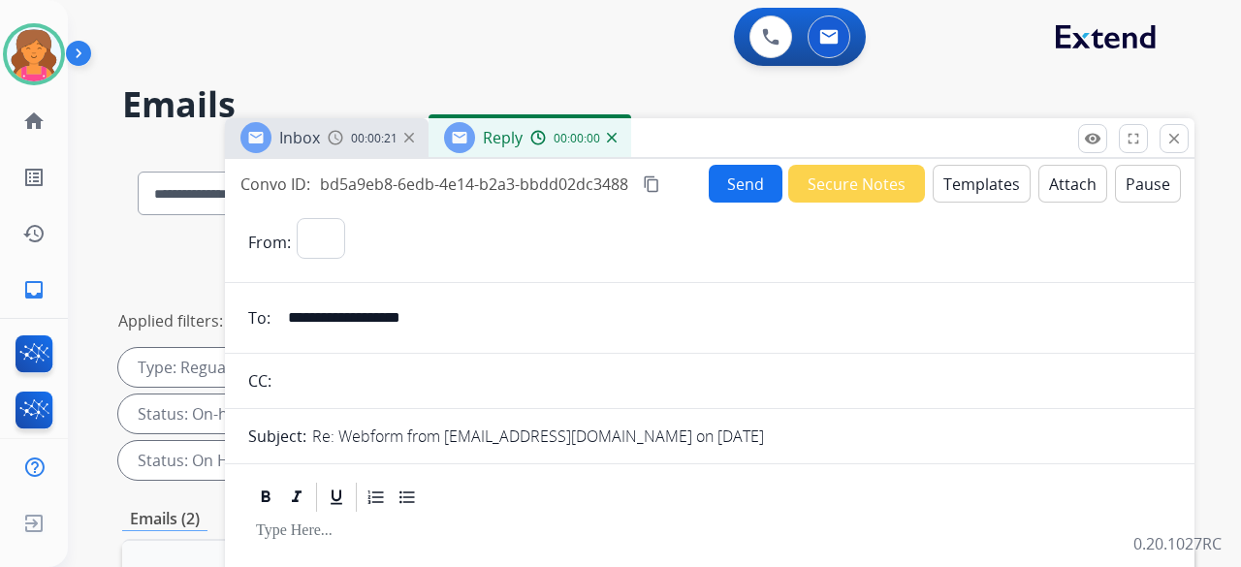
select select "**********"
click at [595, 175] on button "Templates" at bounding box center [982, 184] width 98 height 38
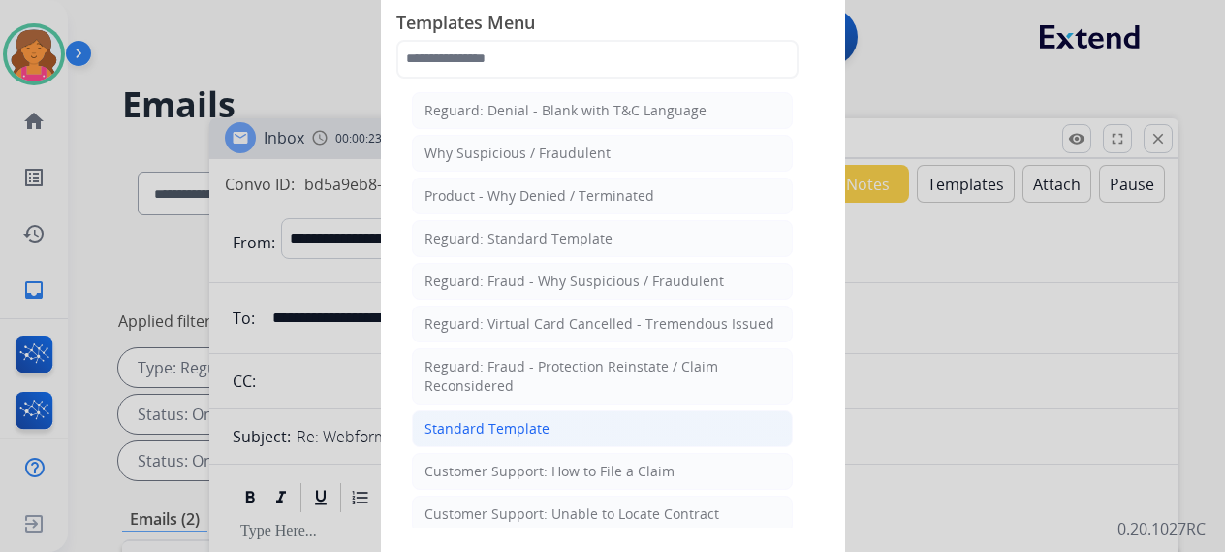
click at [545, 246] on li "Standard Template" at bounding box center [602, 428] width 381 height 37
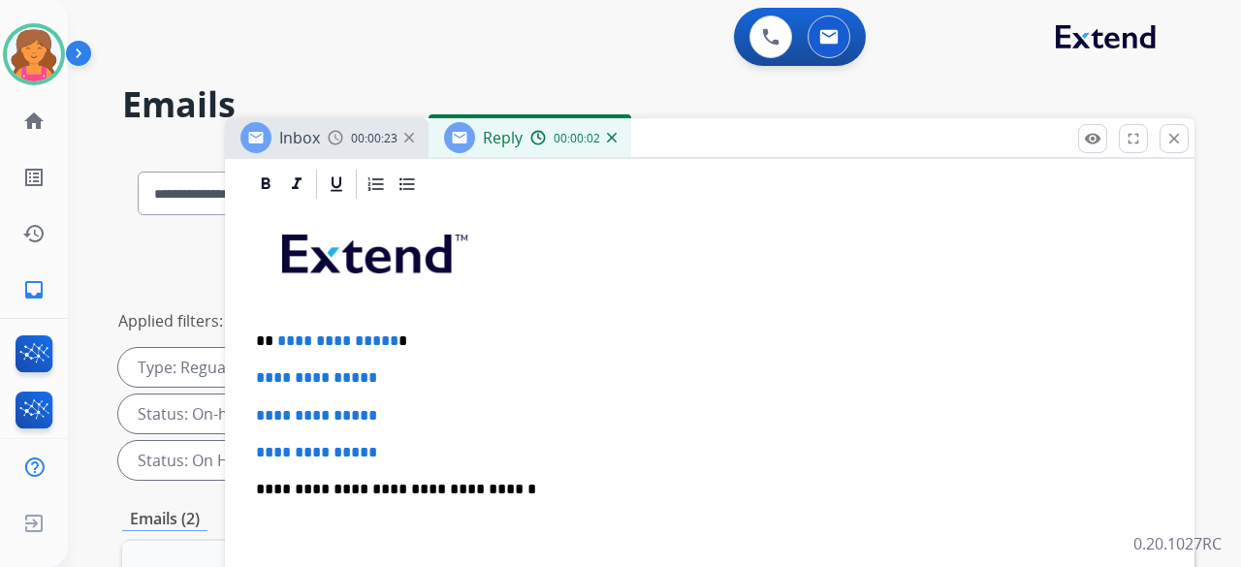
scroll to position [485, 0]
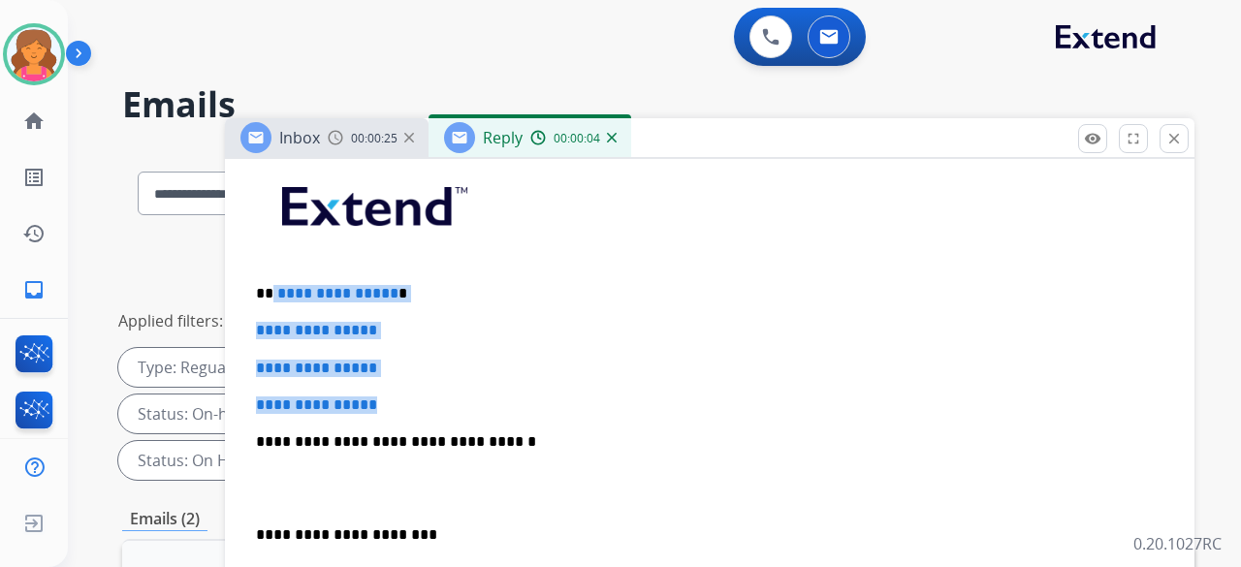
drag, startPoint x: 432, startPoint y: 392, endPoint x: 272, endPoint y: 281, distance: 194.4
click at [272, 246] on div "**********" at bounding box center [709, 487] width 923 height 667
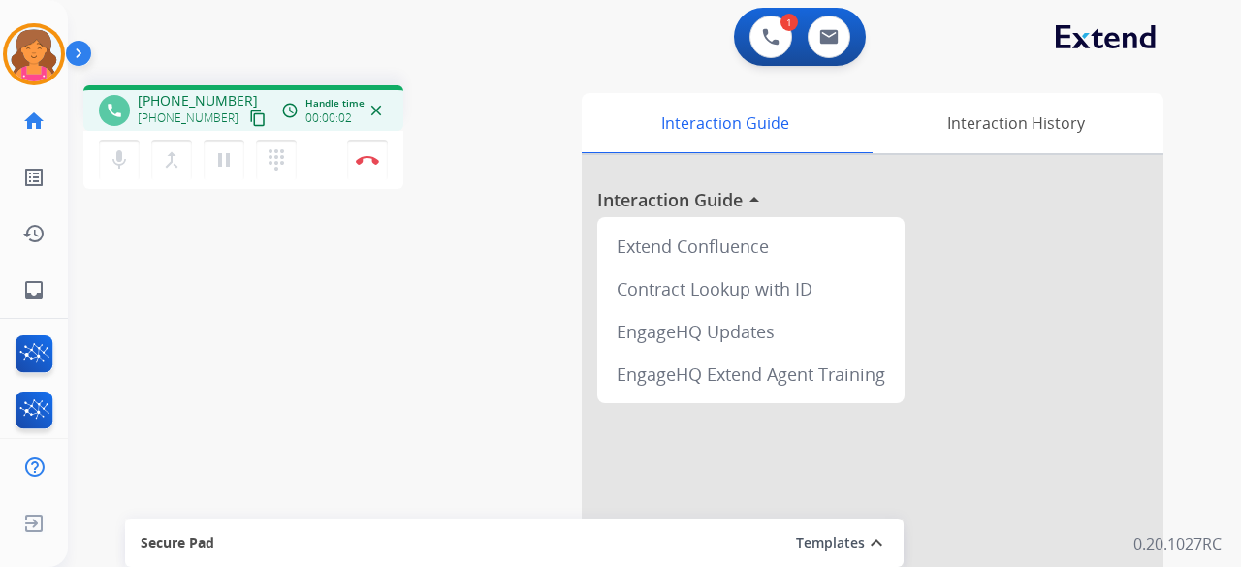
click at [249, 125] on mat-icon "content_copy" at bounding box center [257, 118] width 17 height 17
click at [369, 164] on img at bounding box center [367, 160] width 23 height 10
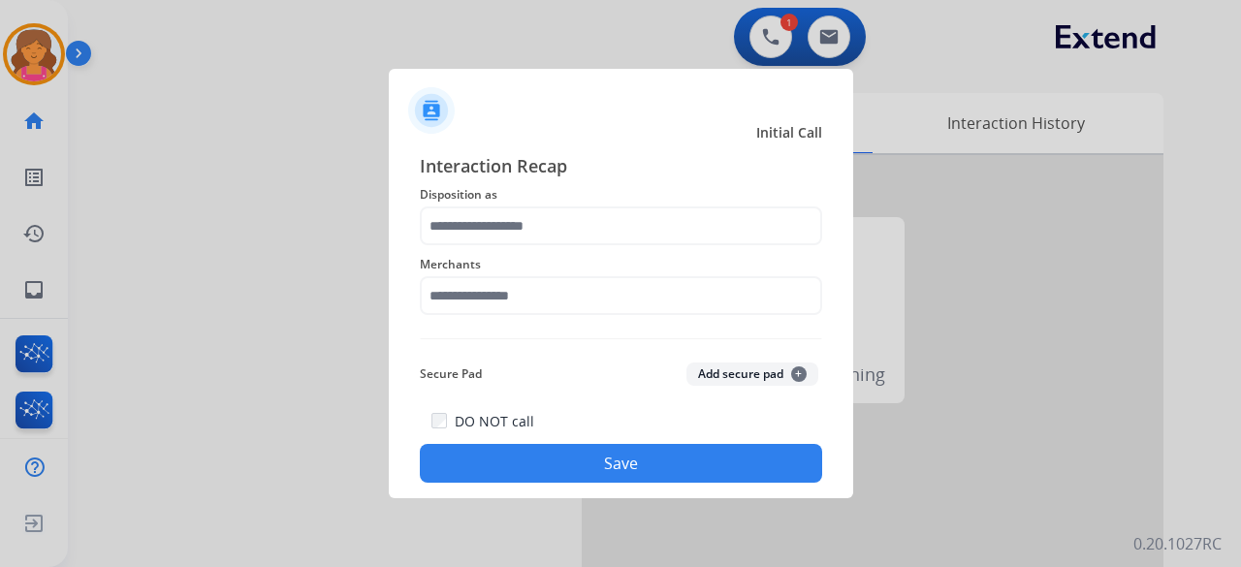
click at [508, 245] on div "Merchants" at bounding box center [621, 284] width 402 height 78
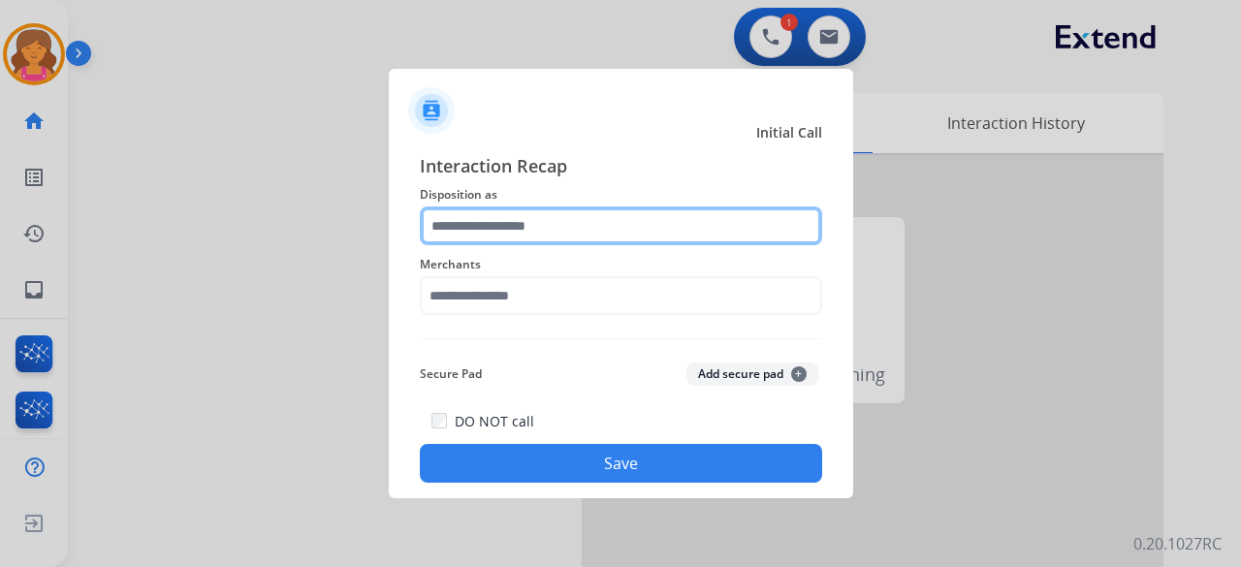
click at [512, 229] on input "text" at bounding box center [621, 225] width 402 height 39
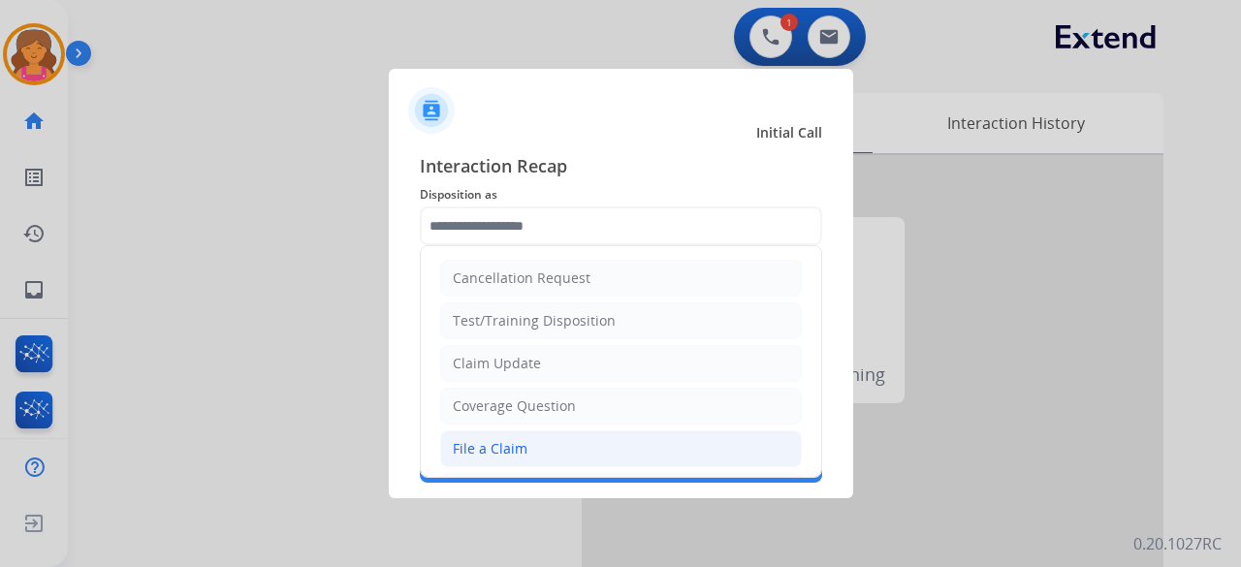
click at [494, 246] on div "File a Claim" at bounding box center [490, 448] width 75 height 19
type input "**********"
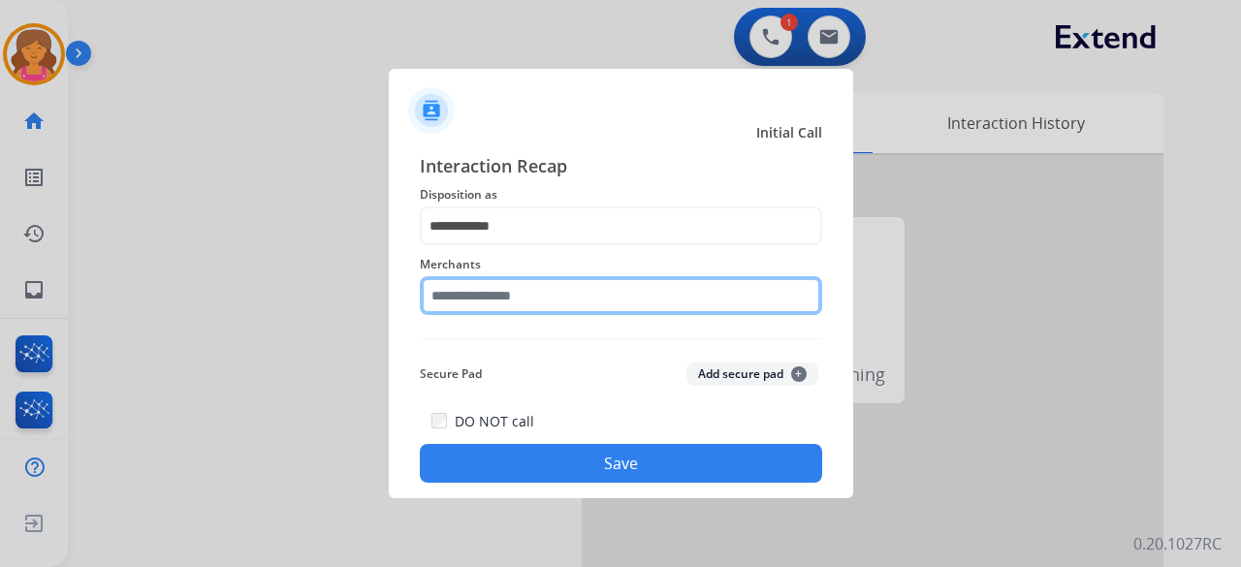
click at [502, 246] on input "text" at bounding box center [621, 295] width 402 height 39
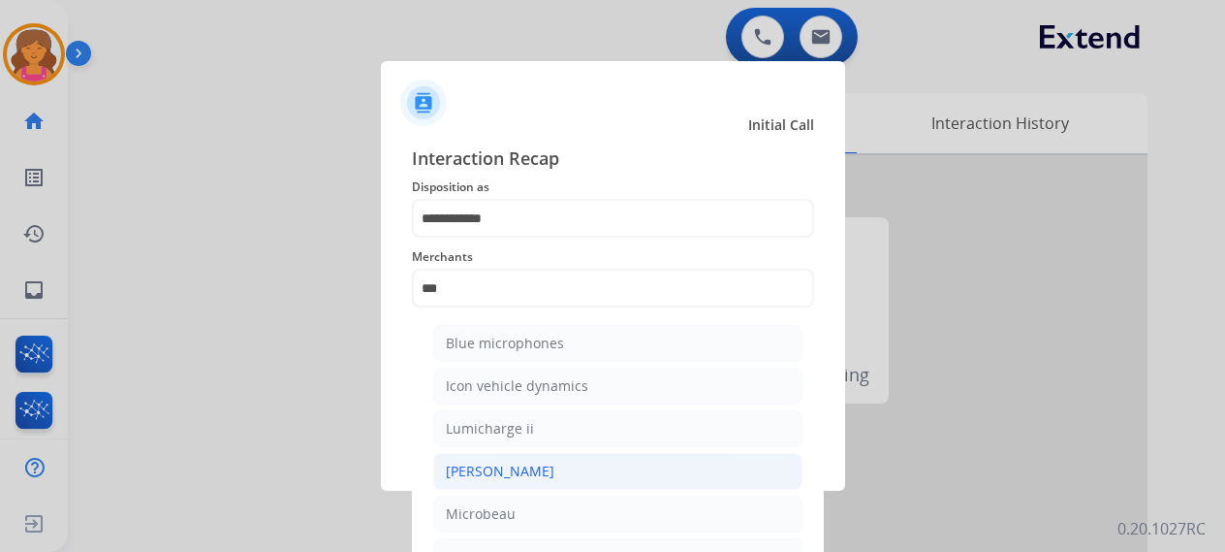
click at [494, 246] on li "[PERSON_NAME]" at bounding box center [617, 471] width 369 height 37
type input "********"
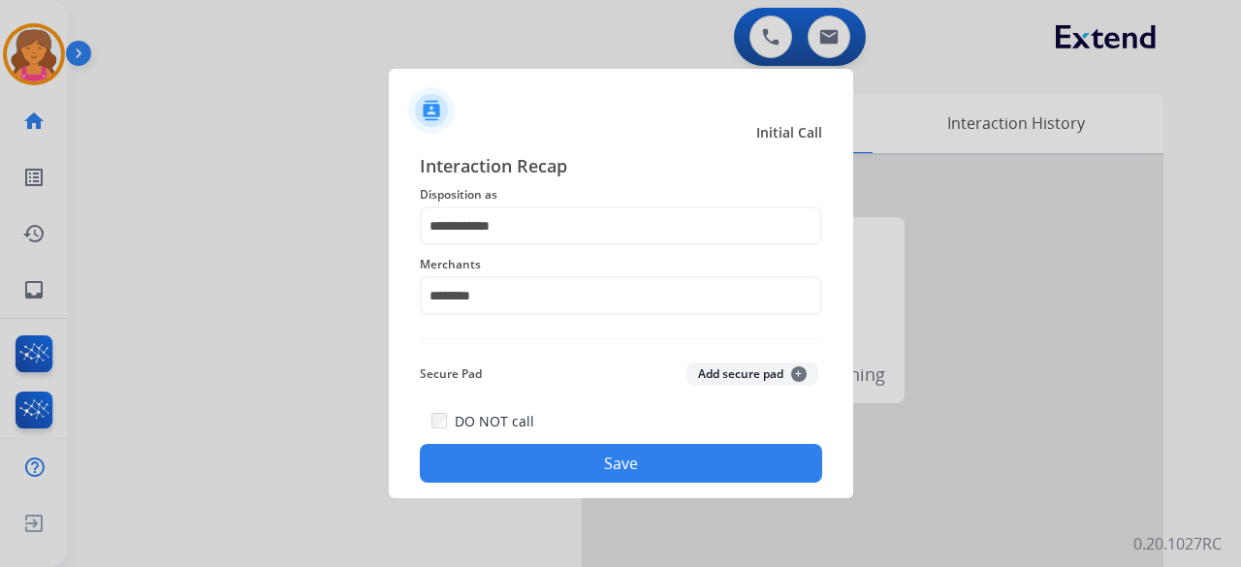
click at [518, 246] on button "Save" at bounding box center [621, 463] width 402 height 39
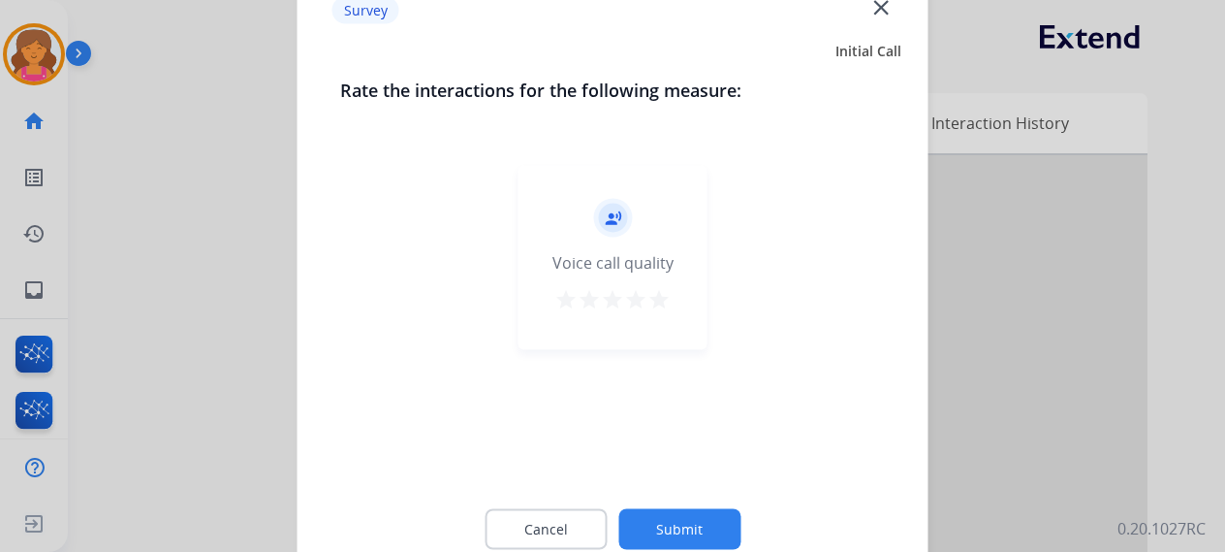
click at [595, 246] on mat-icon "star" at bounding box center [659, 298] width 23 height 23
click at [595, 246] on button "Submit" at bounding box center [679, 528] width 122 height 41
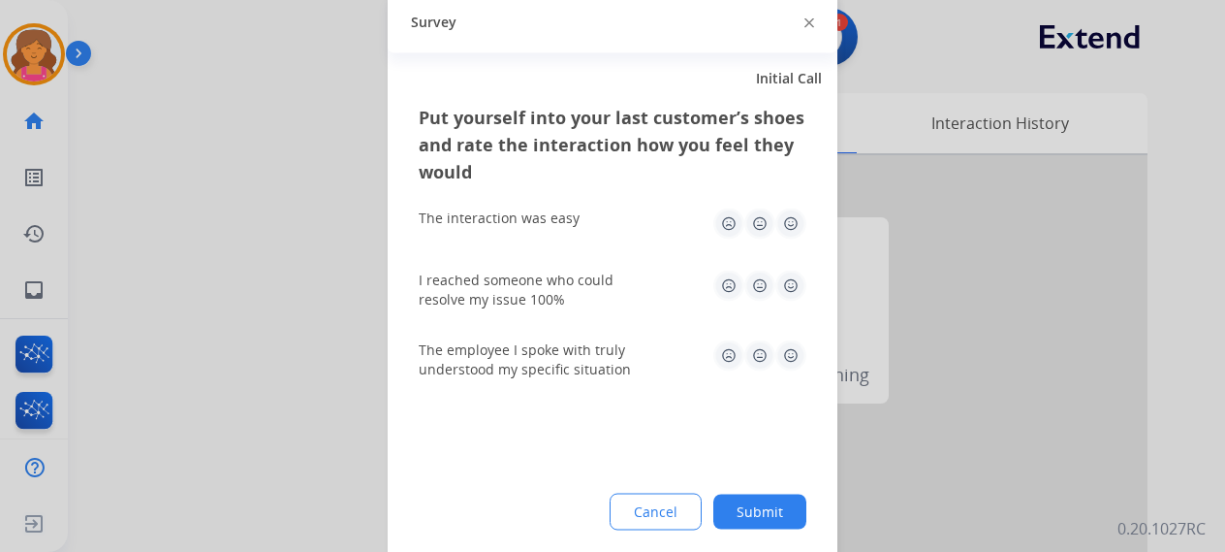
click at [595, 234] on img at bounding box center [791, 222] width 31 height 31
drag, startPoint x: 795, startPoint y: 287, endPoint x: 781, endPoint y: 332, distance: 46.6
click at [595, 246] on img at bounding box center [791, 284] width 31 height 31
drag, startPoint x: 791, startPoint y: 352, endPoint x: 773, endPoint y: 389, distance: 41.2
click at [595, 246] on img at bounding box center [791, 354] width 31 height 31
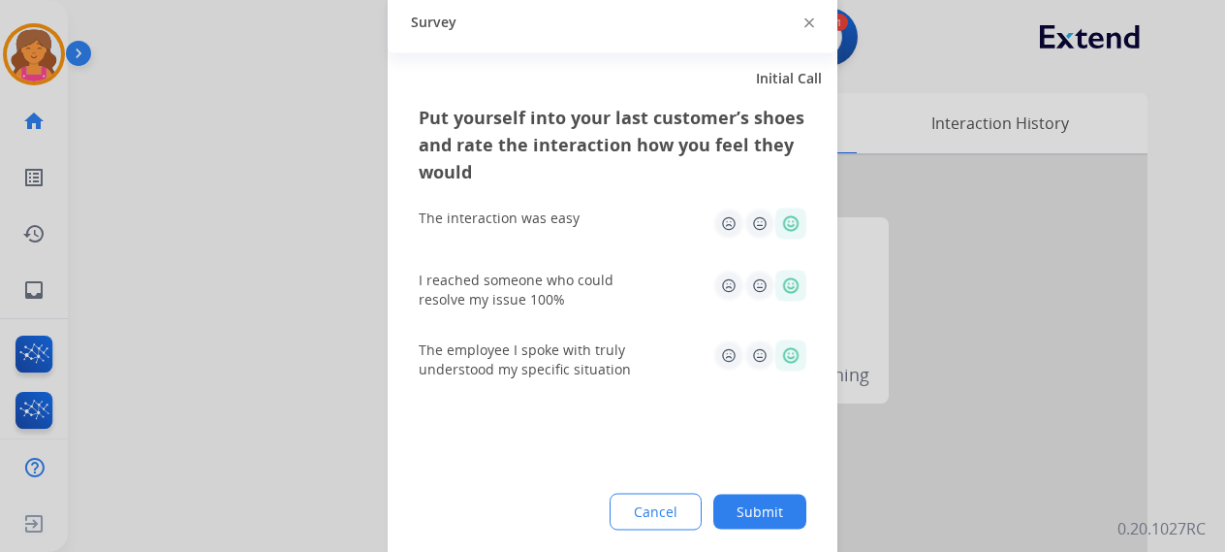
click at [595, 246] on button "Submit" at bounding box center [759, 510] width 93 height 35
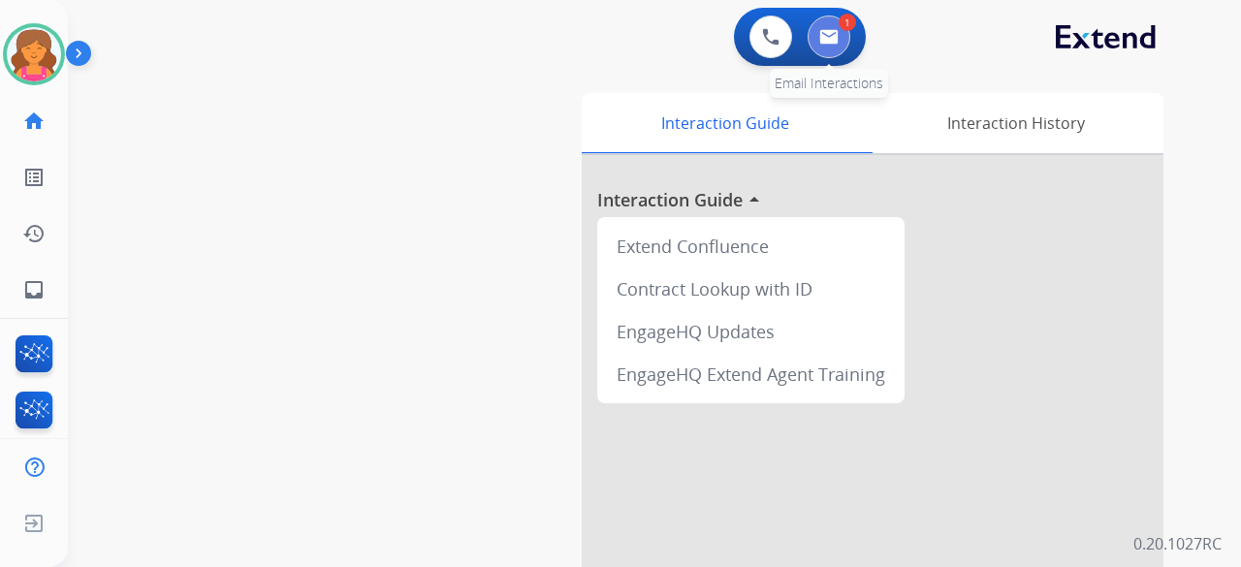
click at [595, 40] on button at bounding box center [829, 37] width 43 height 43
select select "**********"
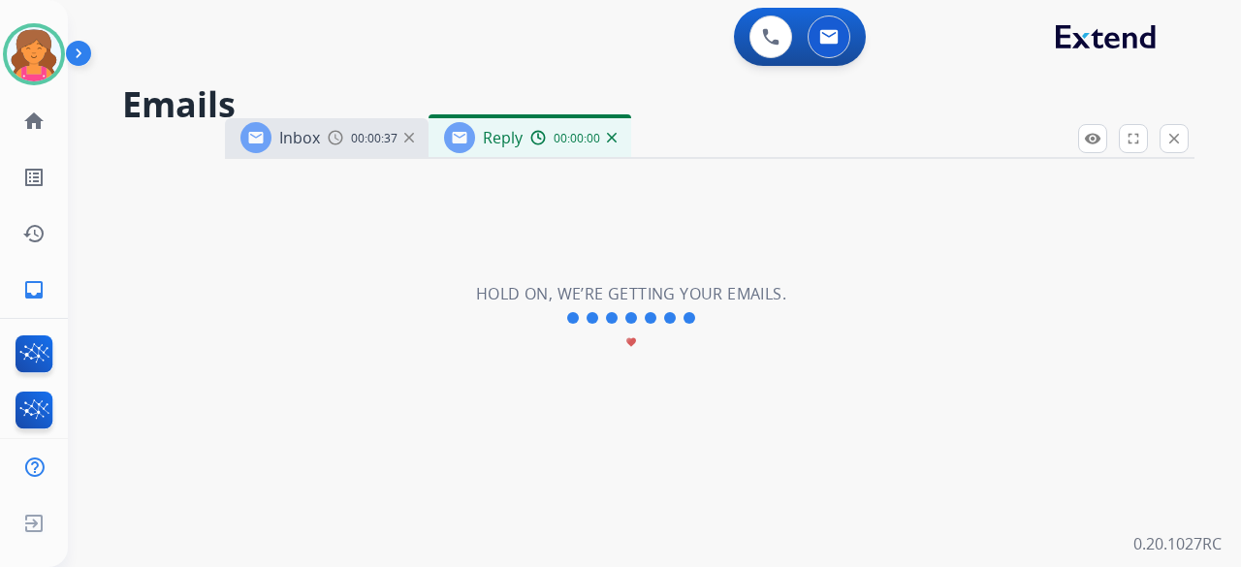
select select "**********"
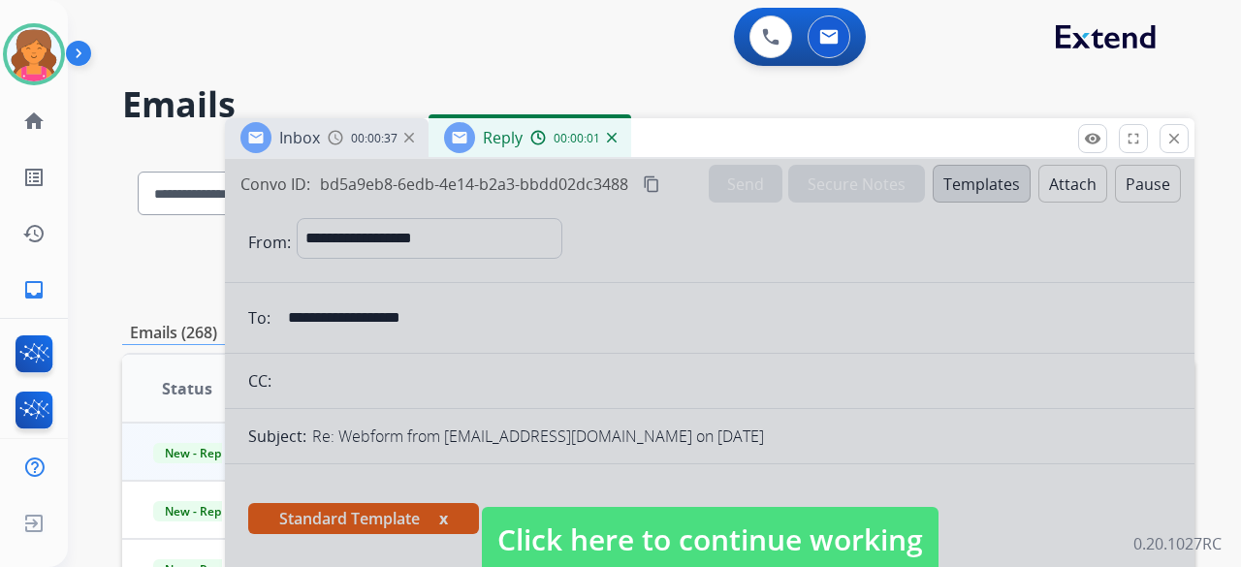
click at [549, 246] on span "Click here to continue working" at bounding box center [710, 540] width 457 height 66
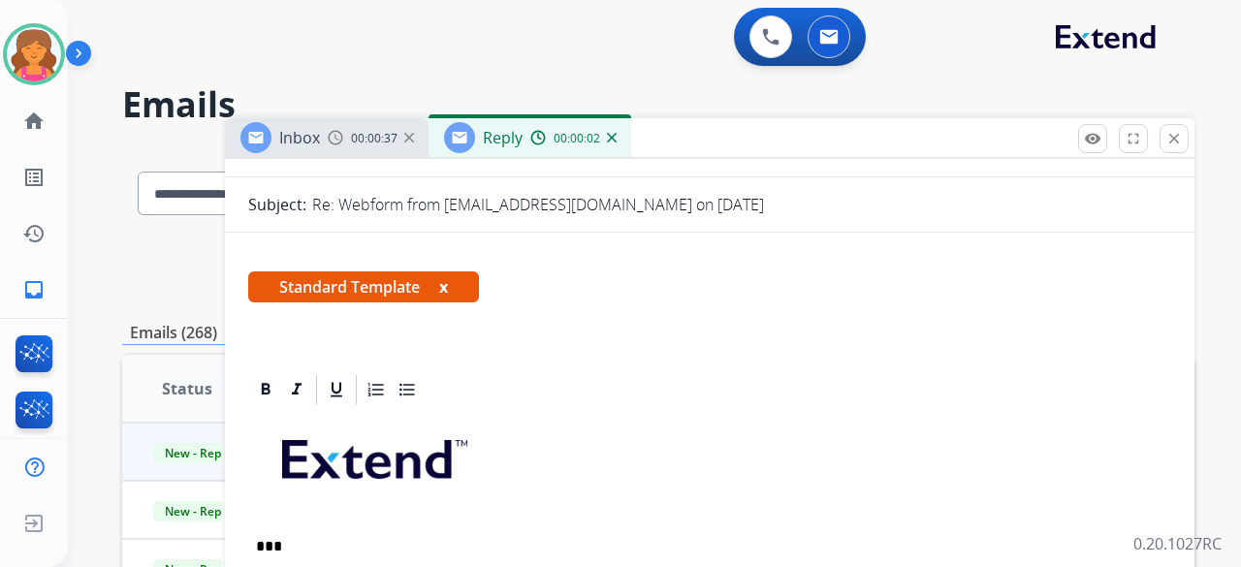
scroll to position [388, 0]
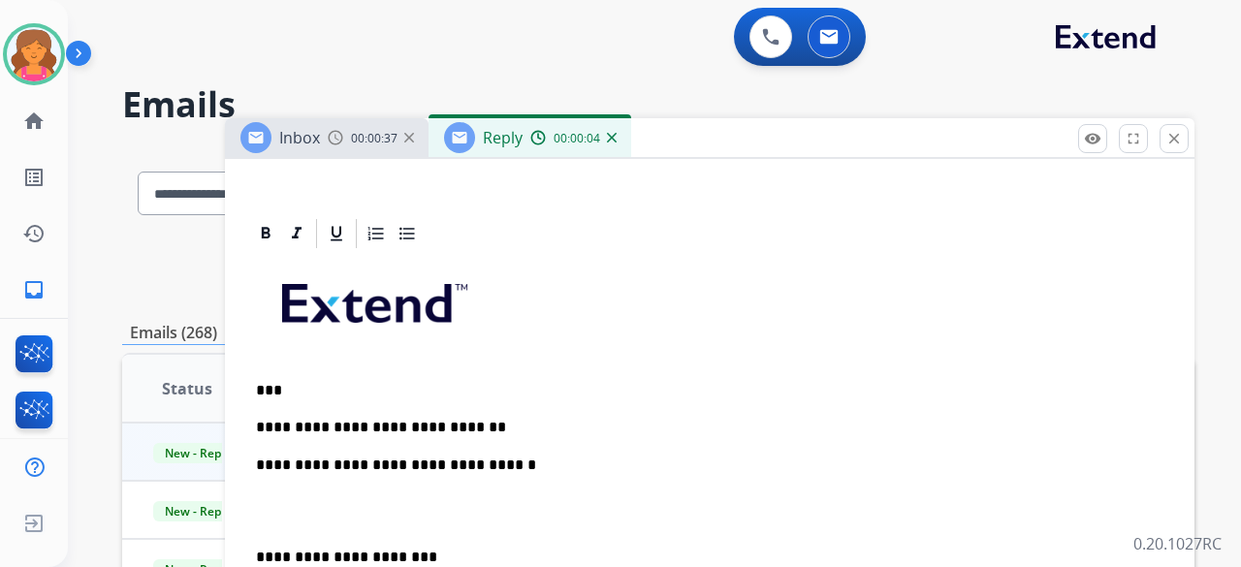
click at [476, 246] on p "**********" at bounding box center [702, 427] width 892 height 17
click at [595, 246] on p "**********" at bounding box center [702, 427] width 892 height 17
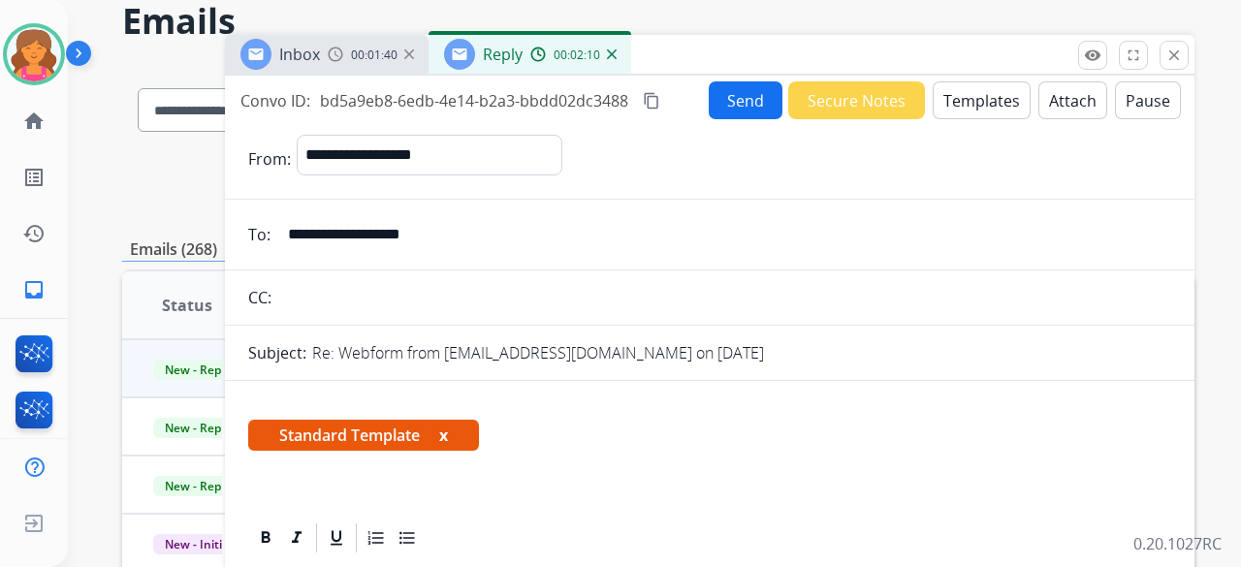
scroll to position [0, 0]
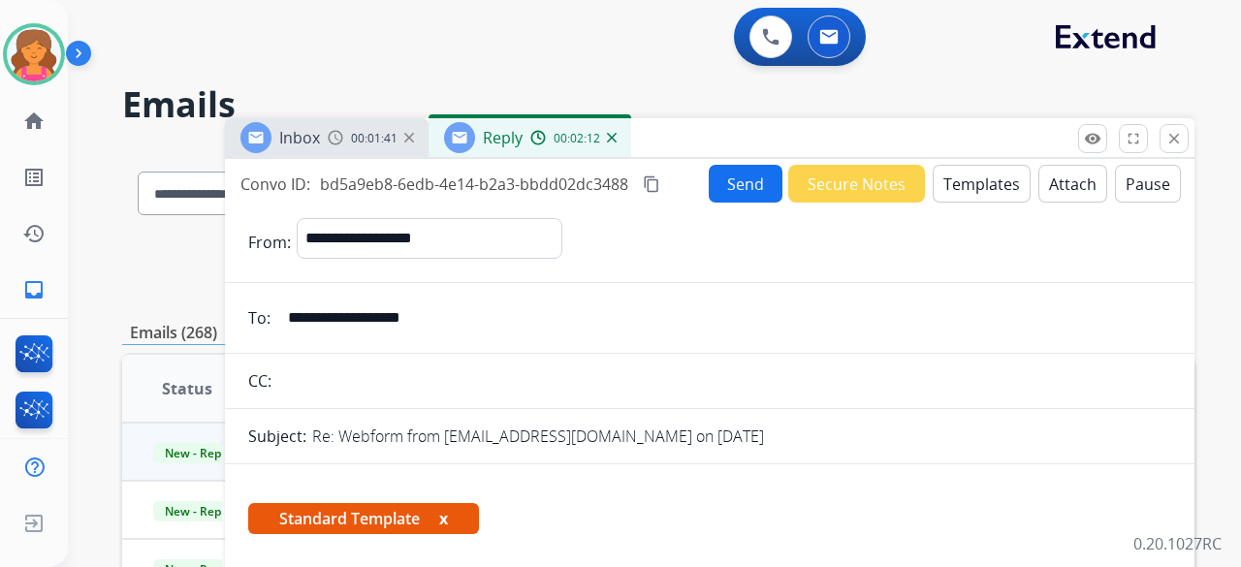
click at [595, 193] on button "Send" at bounding box center [746, 184] width 74 height 38
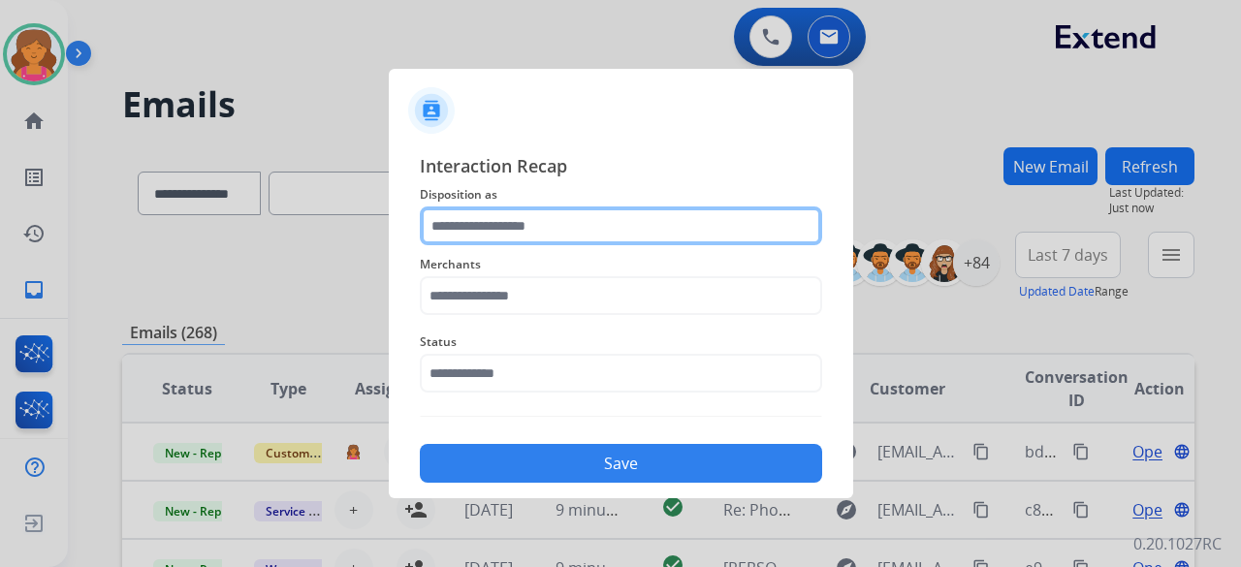
click at [595, 213] on input "text" at bounding box center [621, 225] width 402 height 39
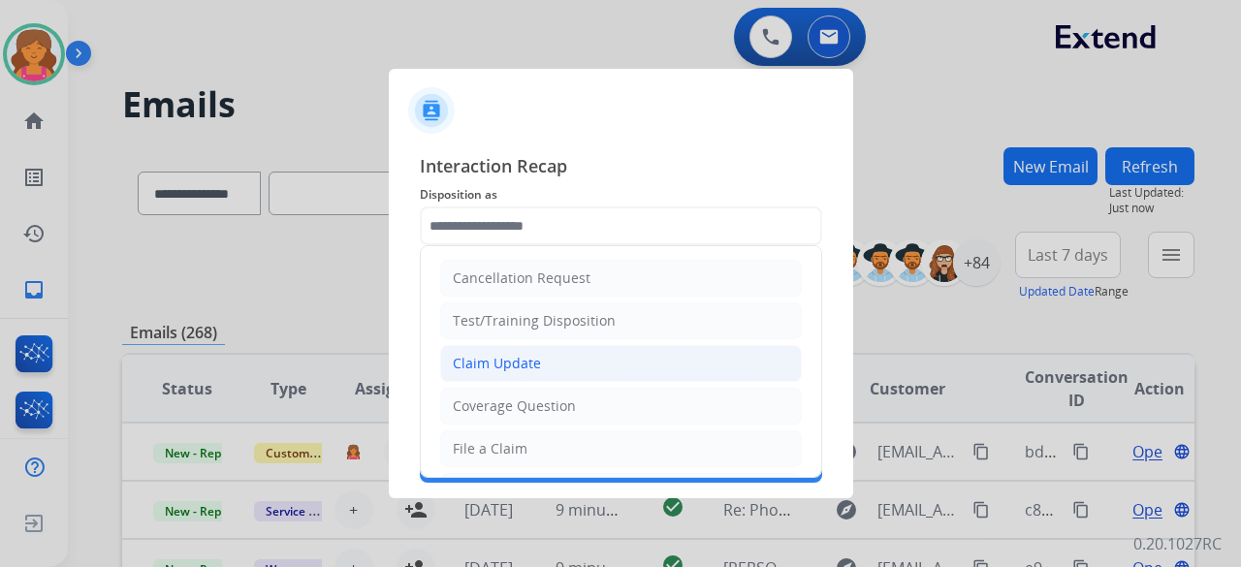
click at [536, 246] on div "Claim Update" at bounding box center [497, 363] width 88 height 19
type input "**********"
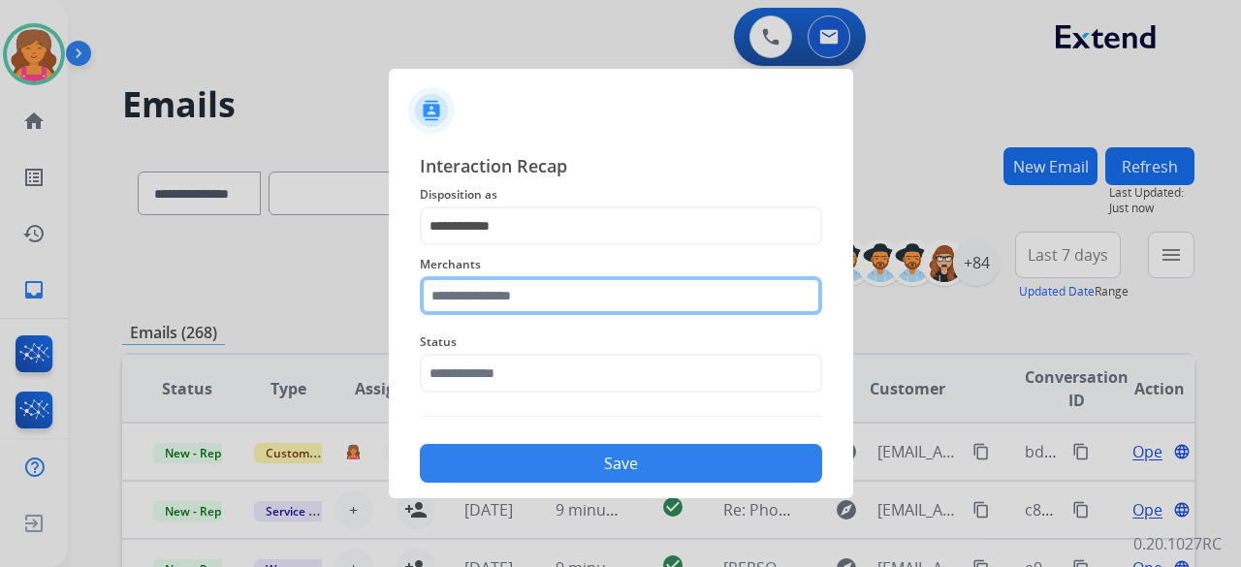
click at [529, 246] on input "text" at bounding box center [621, 295] width 402 height 39
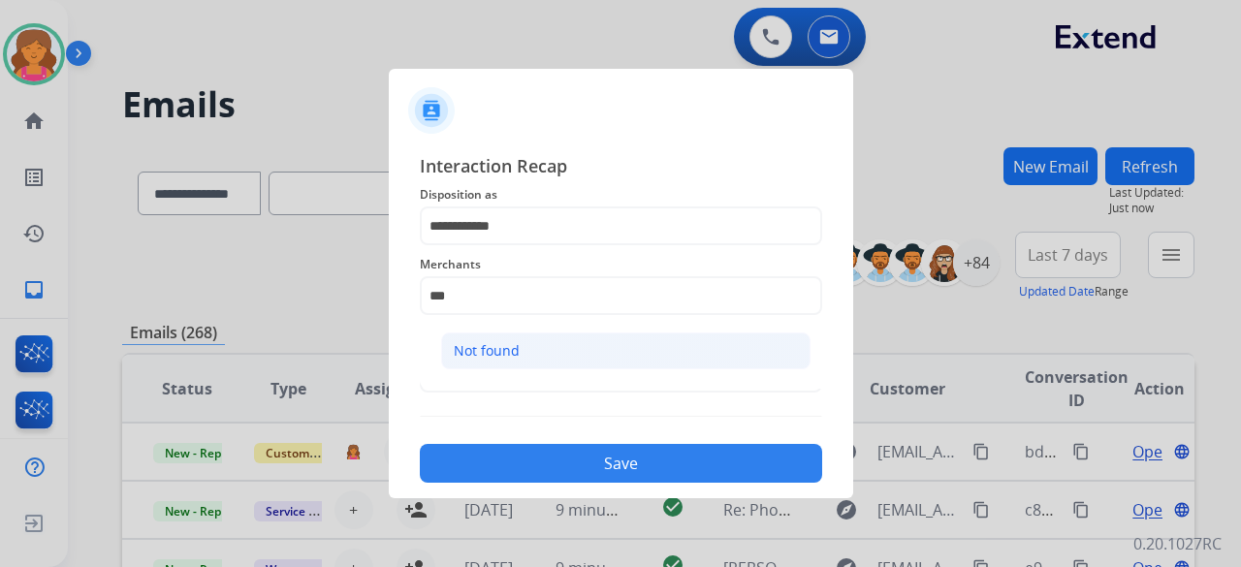
click at [530, 246] on li "Not found" at bounding box center [625, 351] width 369 height 37
type input "*********"
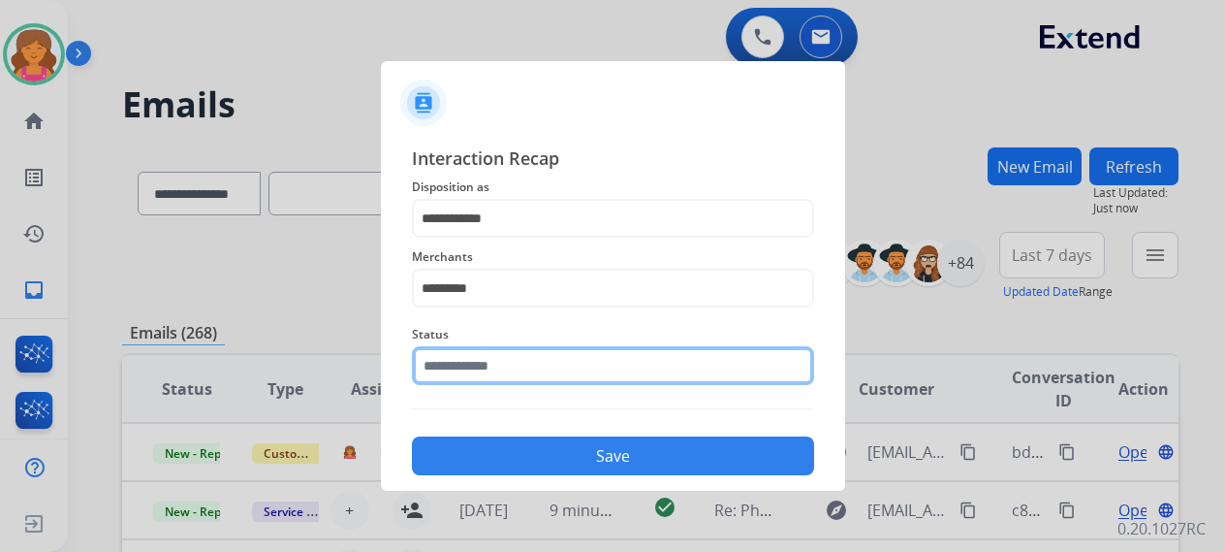
click at [524, 246] on div "Status" at bounding box center [613, 354] width 402 height 78
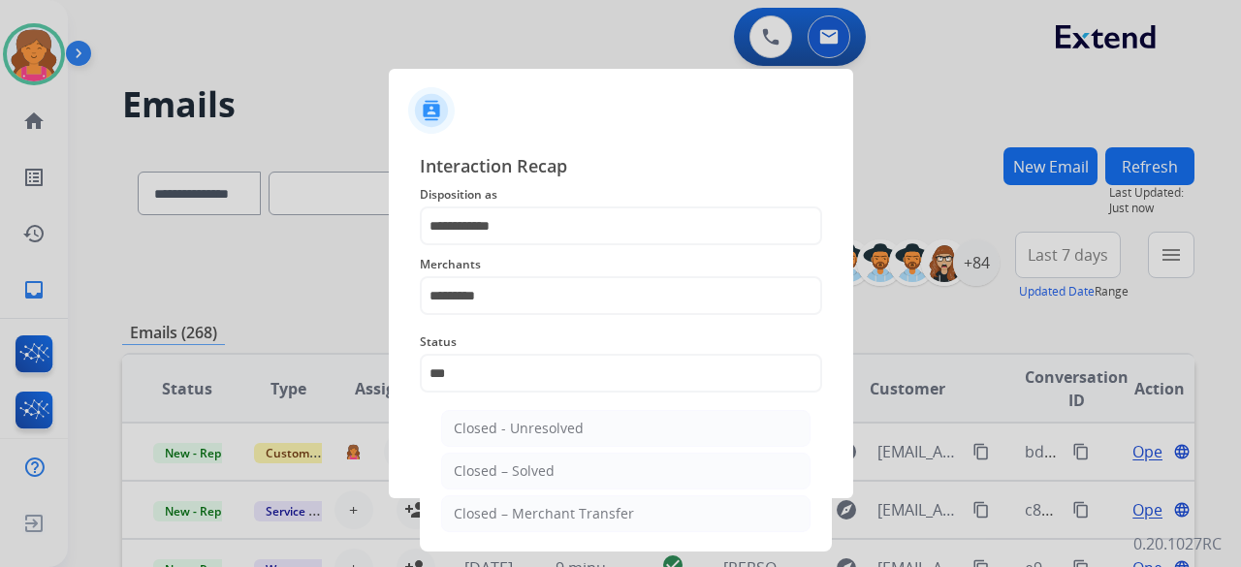
click at [595, 246] on ul "Closed - Unresolved Closed – Solved Closed – Merchant Transfer" at bounding box center [625, 475] width 381 height 151
click at [595, 246] on button "Save" at bounding box center [621, 463] width 402 height 39
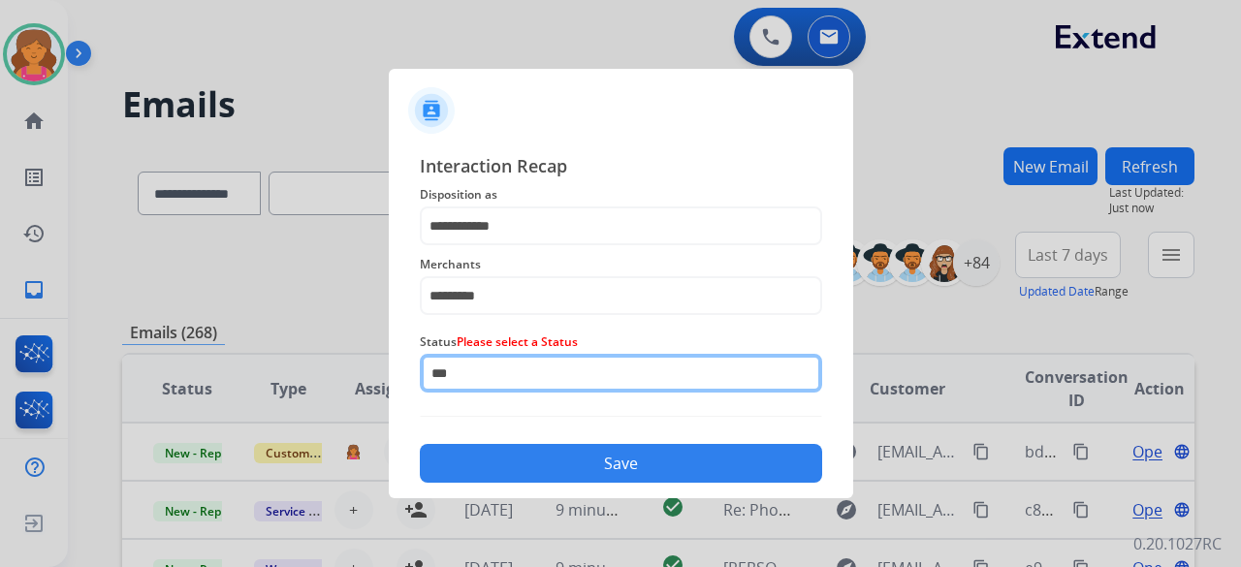
click at [547, 246] on input "***" at bounding box center [621, 373] width 402 height 39
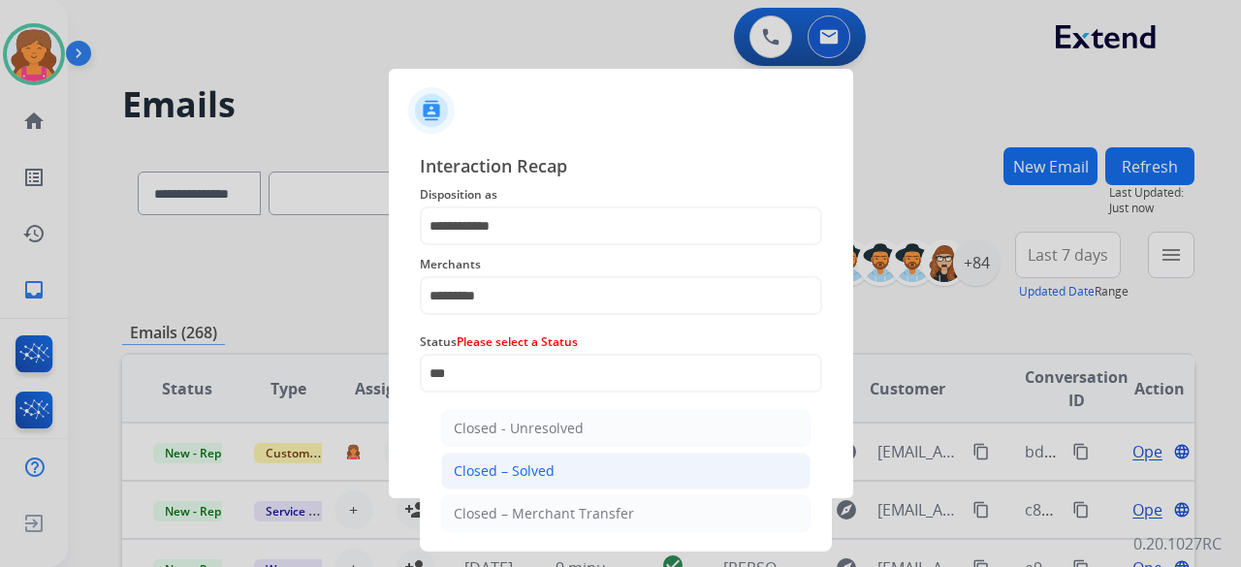
click at [525, 246] on div "Closed – Solved" at bounding box center [504, 470] width 101 height 19
type input "**********"
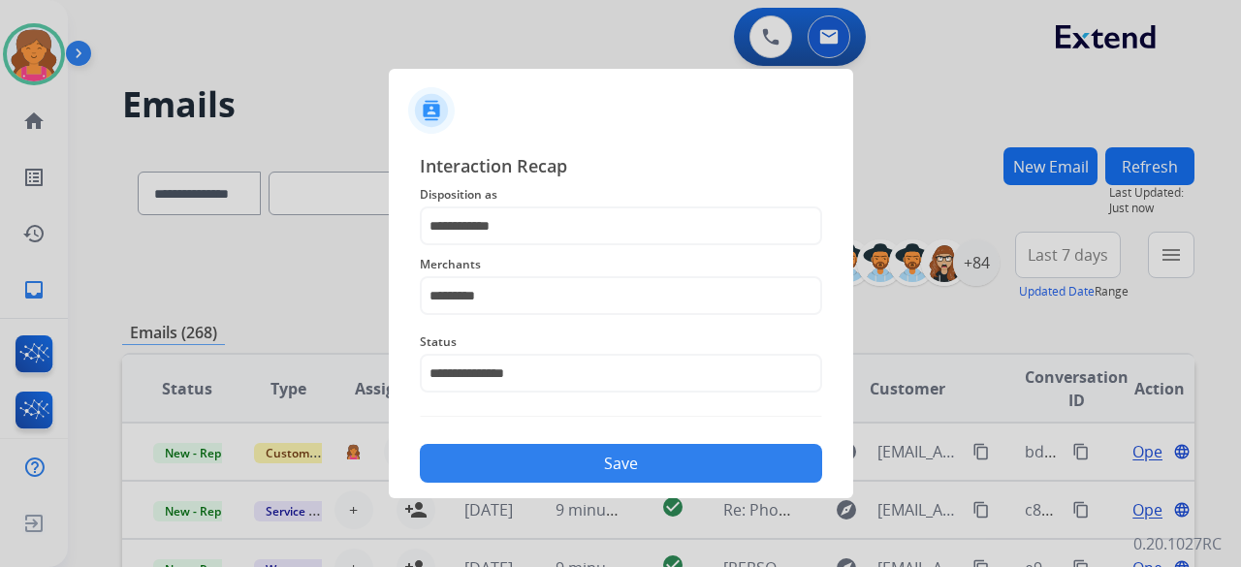
click at [538, 246] on button "Save" at bounding box center [621, 463] width 402 height 39
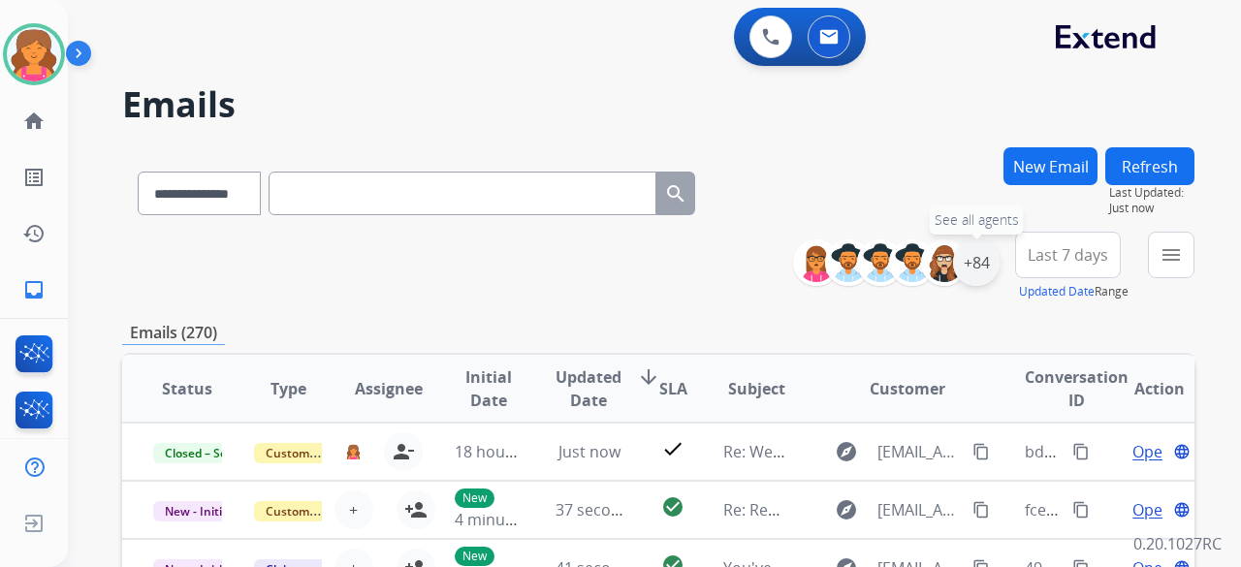
click at [595, 246] on div "+84" at bounding box center [976, 262] width 47 height 47
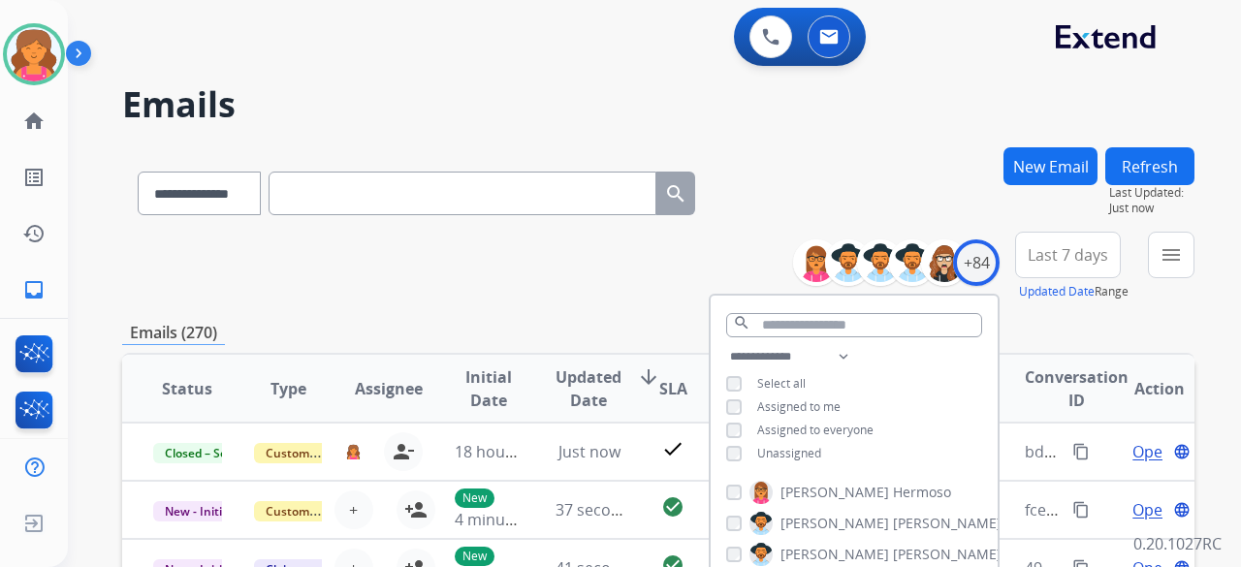
click at [595, 246] on div "Unassigned" at bounding box center [773, 454] width 95 height 16
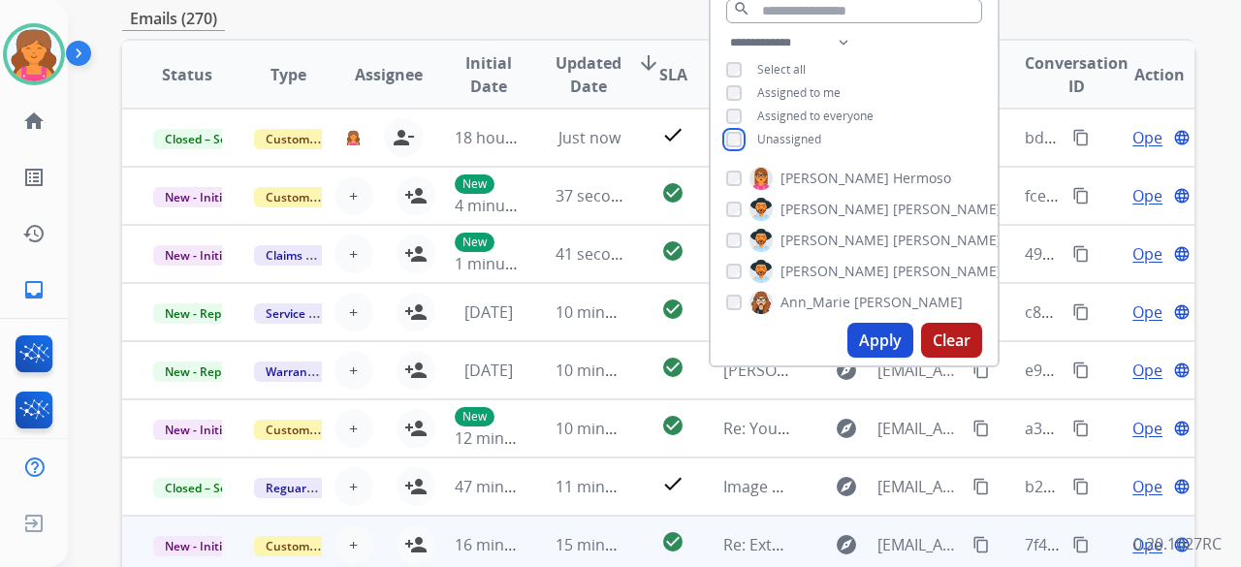
scroll to position [485, 0]
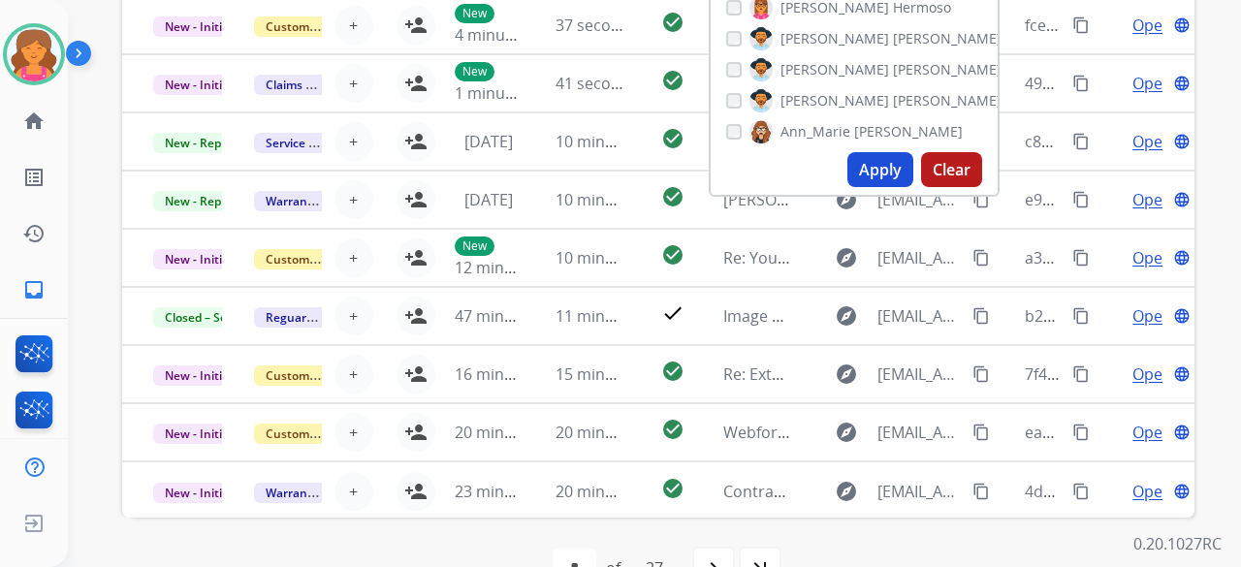
click at [595, 179] on button "Apply" at bounding box center [880, 169] width 66 height 35
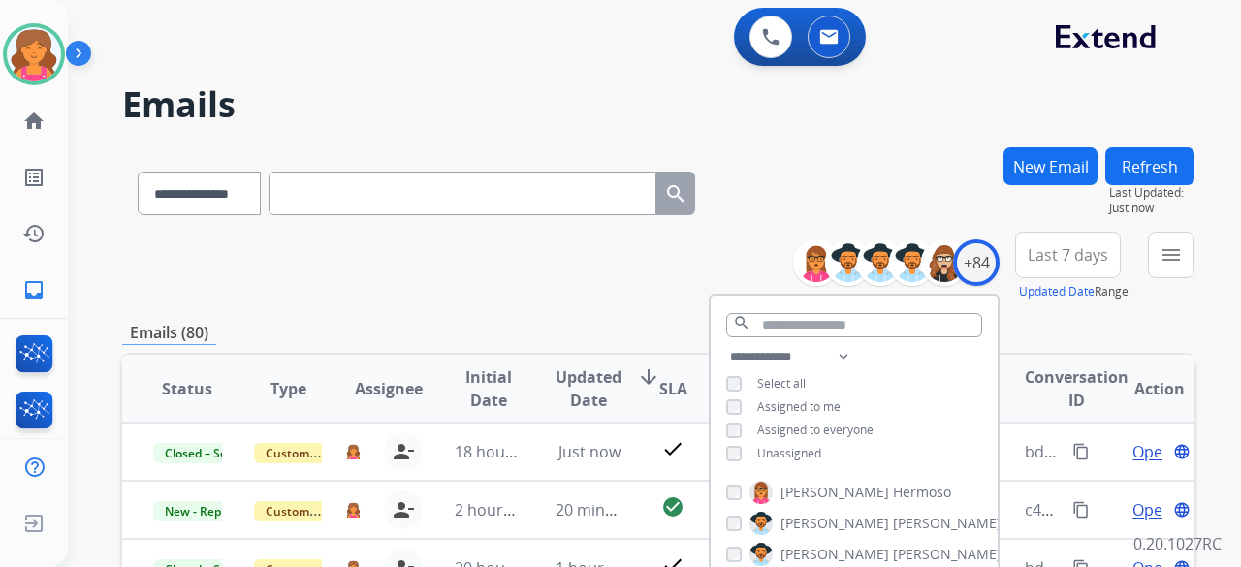
click at [595, 246] on button "Last 7 days" at bounding box center [1068, 255] width 106 height 47
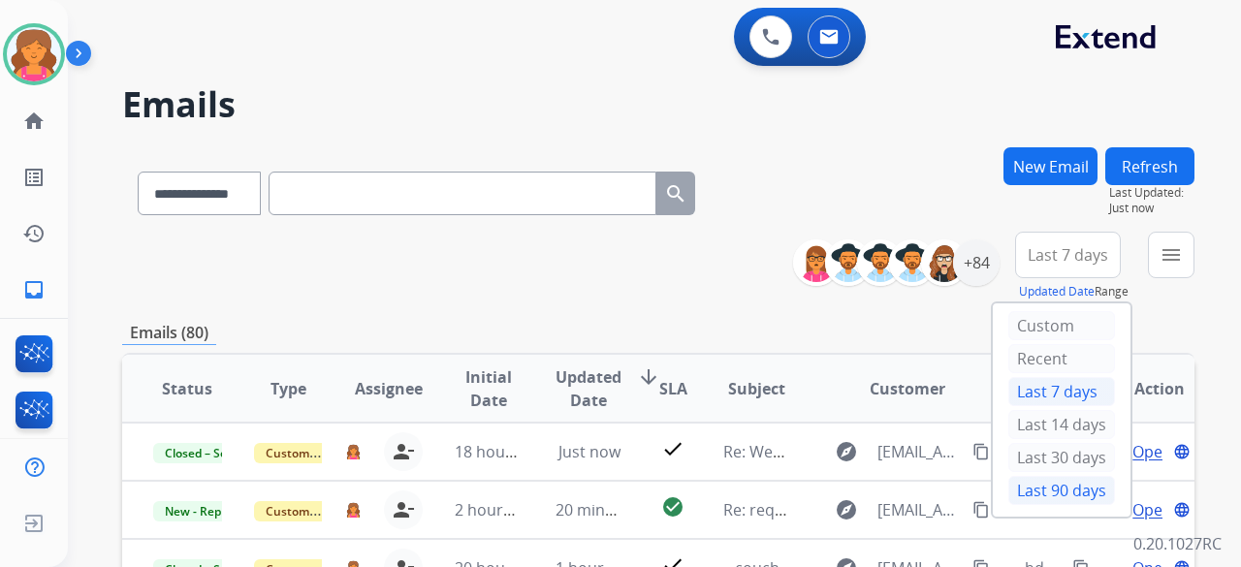
click at [595, 246] on div "Last 90 days" at bounding box center [1061, 490] width 107 height 29
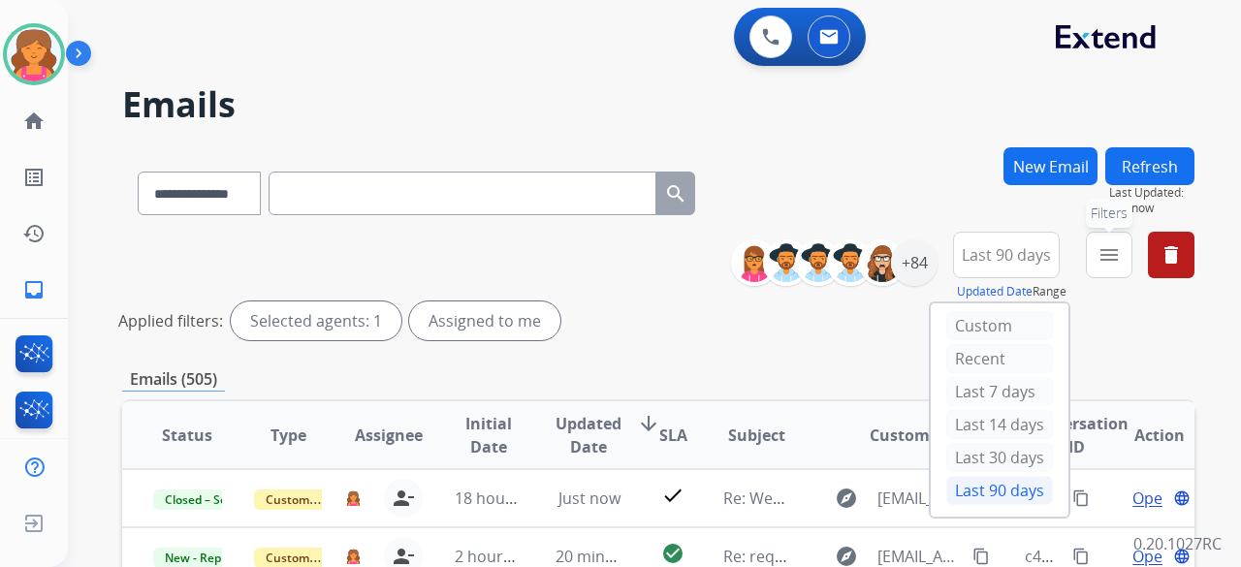
click at [595, 246] on mat-icon "menu" at bounding box center [1108, 254] width 23 height 23
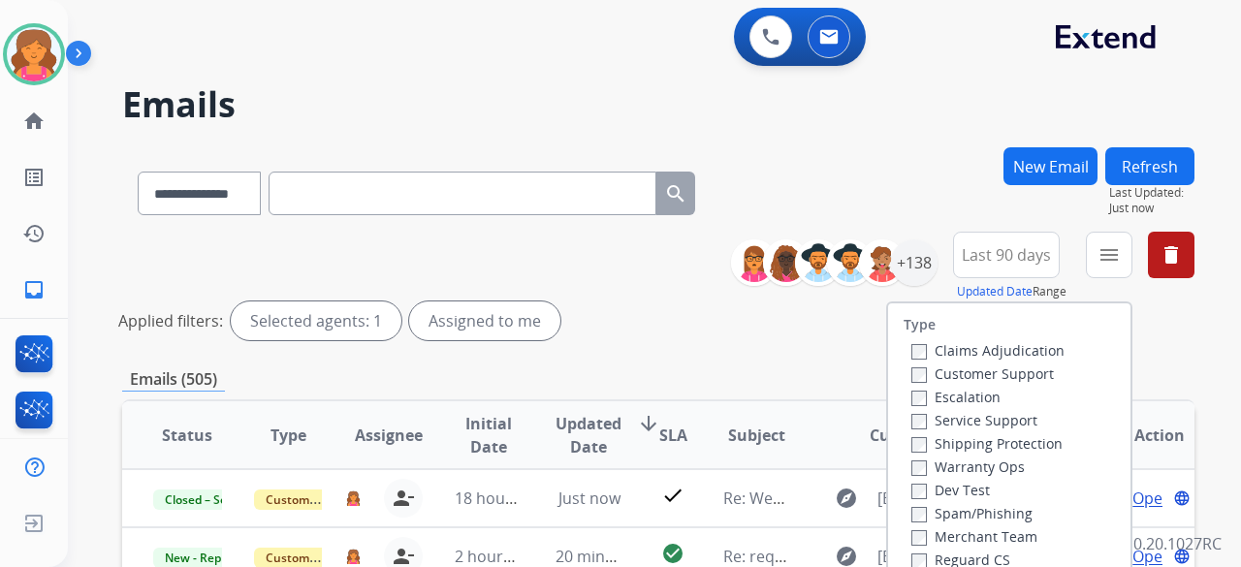
click at [595, 246] on label "Customer Support" at bounding box center [982, 374] width 143 height 18
click at [595, 246] on label "Shipping Protection" at bounding box center [986, 443] width 151 height 18
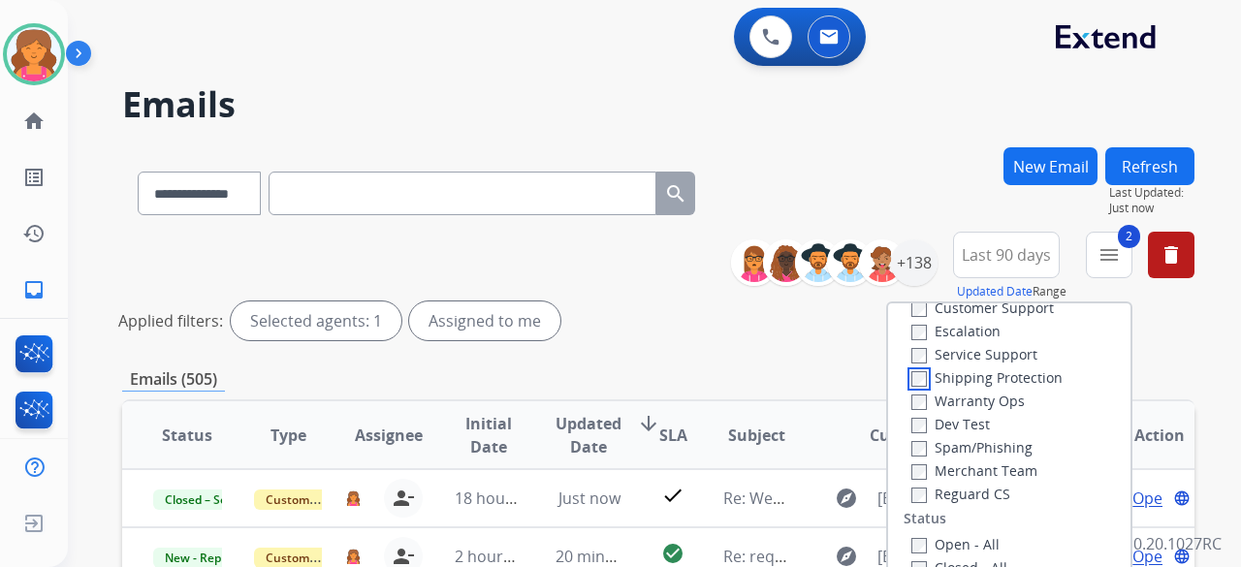
scroll to position [97, 0]
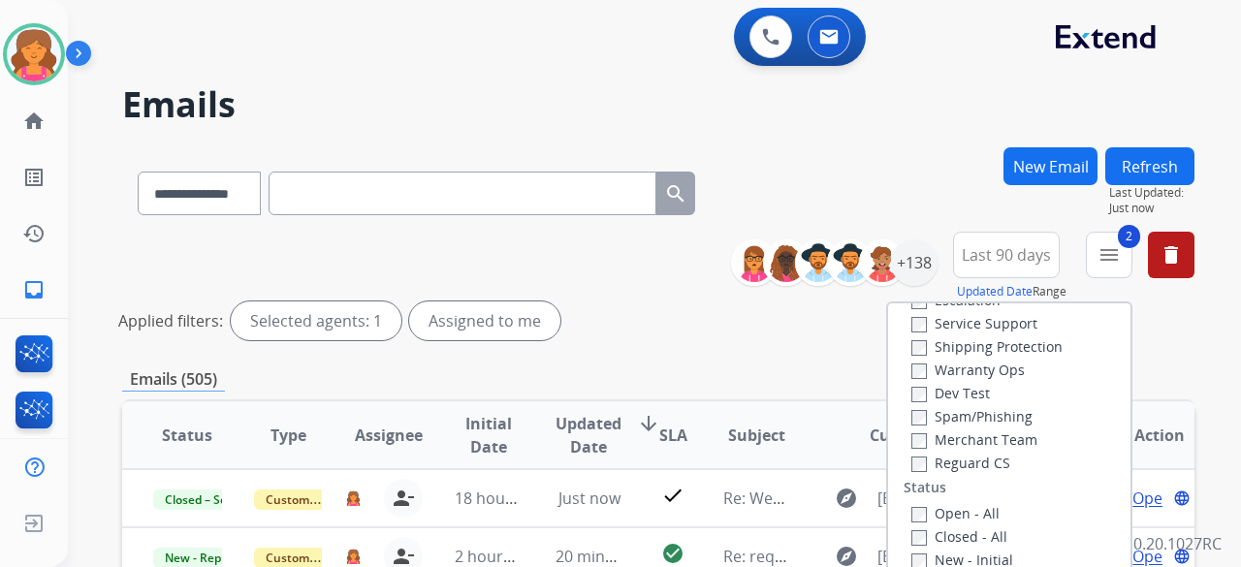
click at [595, 246] on label "Reguard CS" at bounding box center [960, 463] width 99 height 18
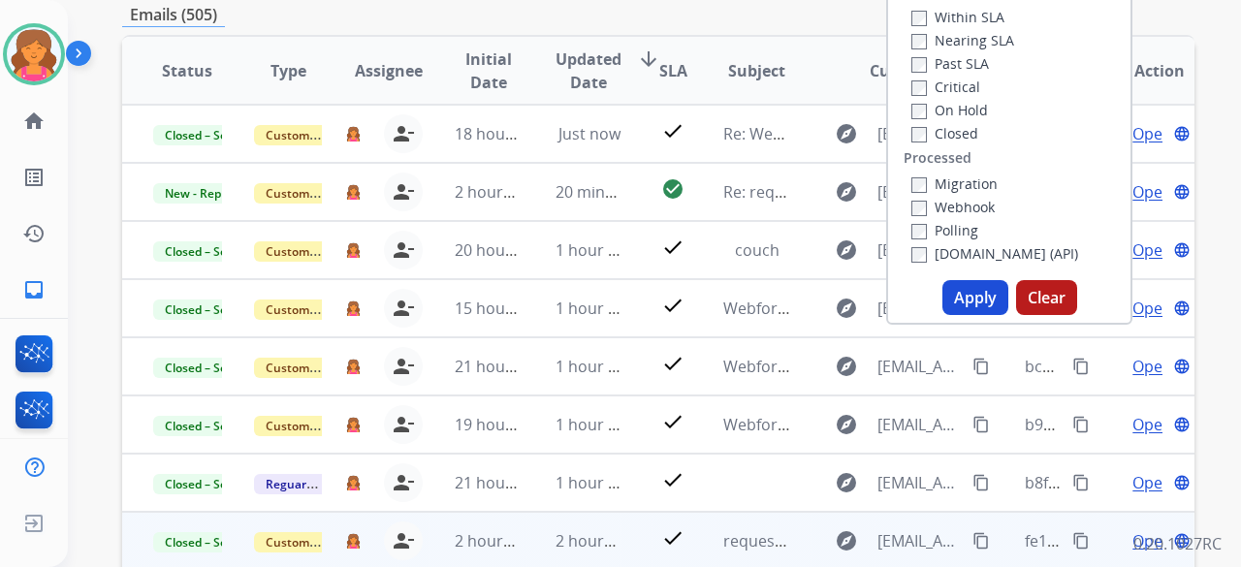
scroll to position [485, 0]
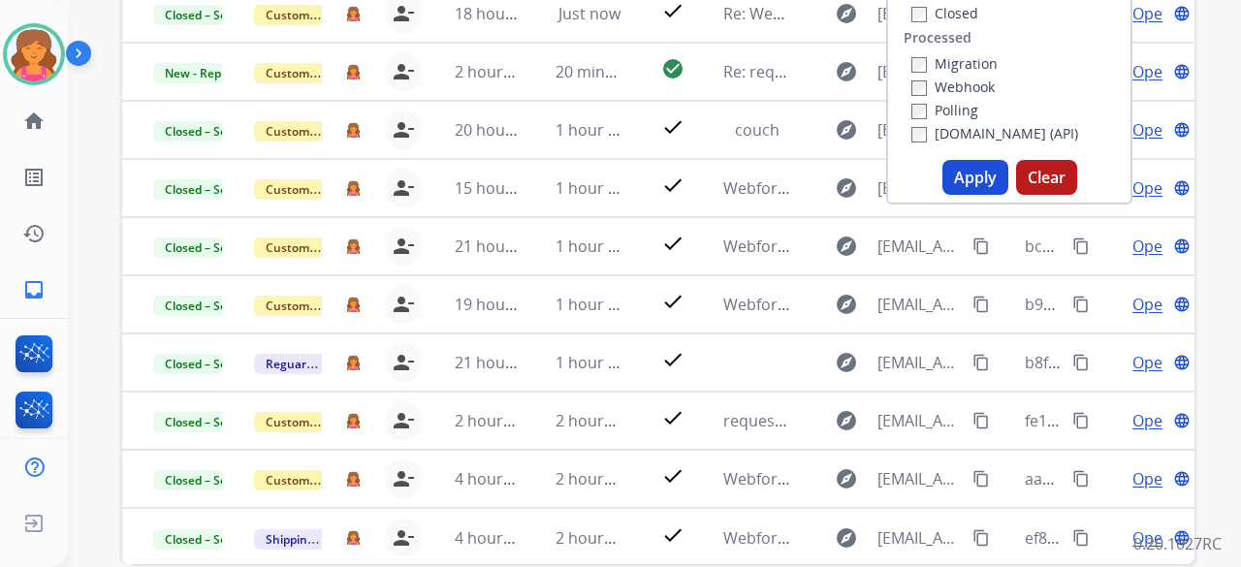
click at [595, 168] on button "Apply" at bounding box center [975, 177] width 66 height 35
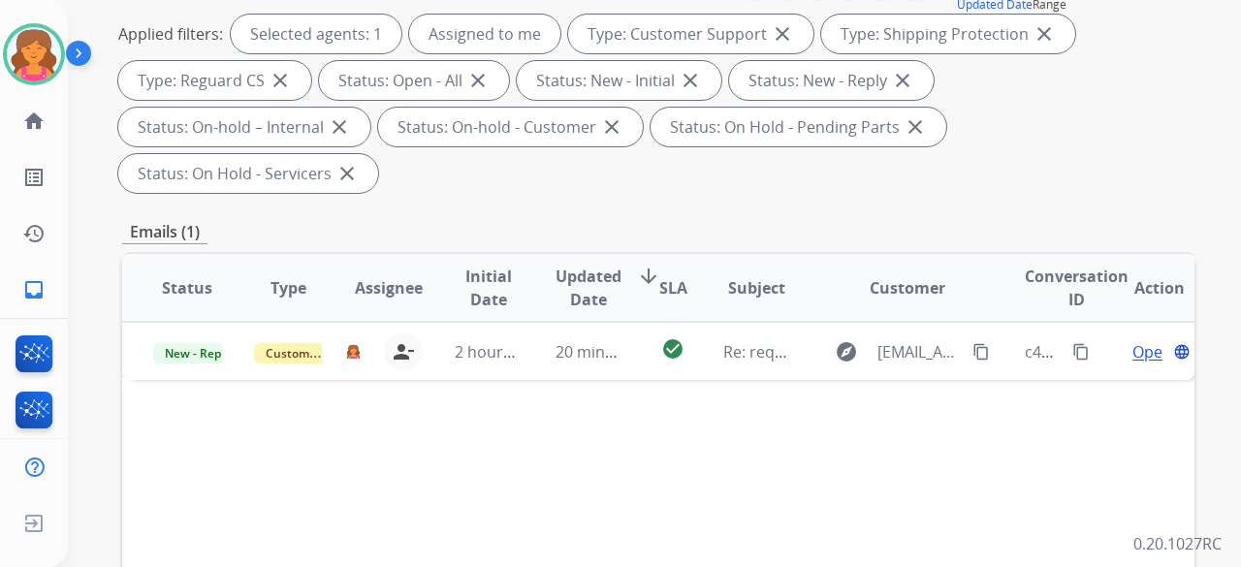
scroll to position [190, 0]
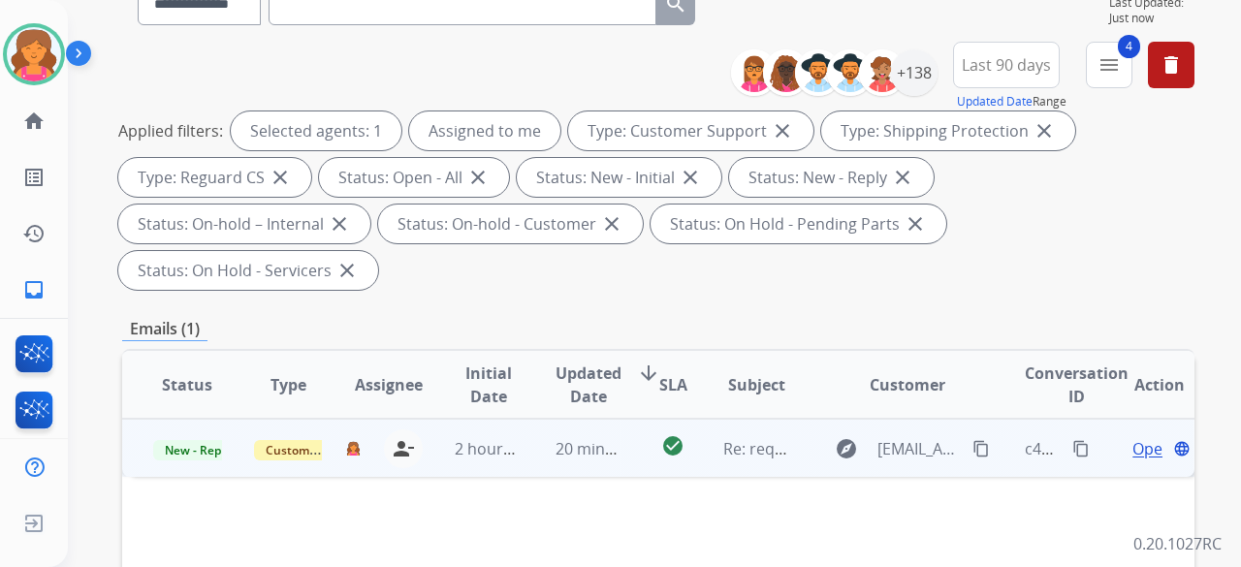
click at [595, 246] on span "Open" at bounding box center [1152, 448] width 40 height 23
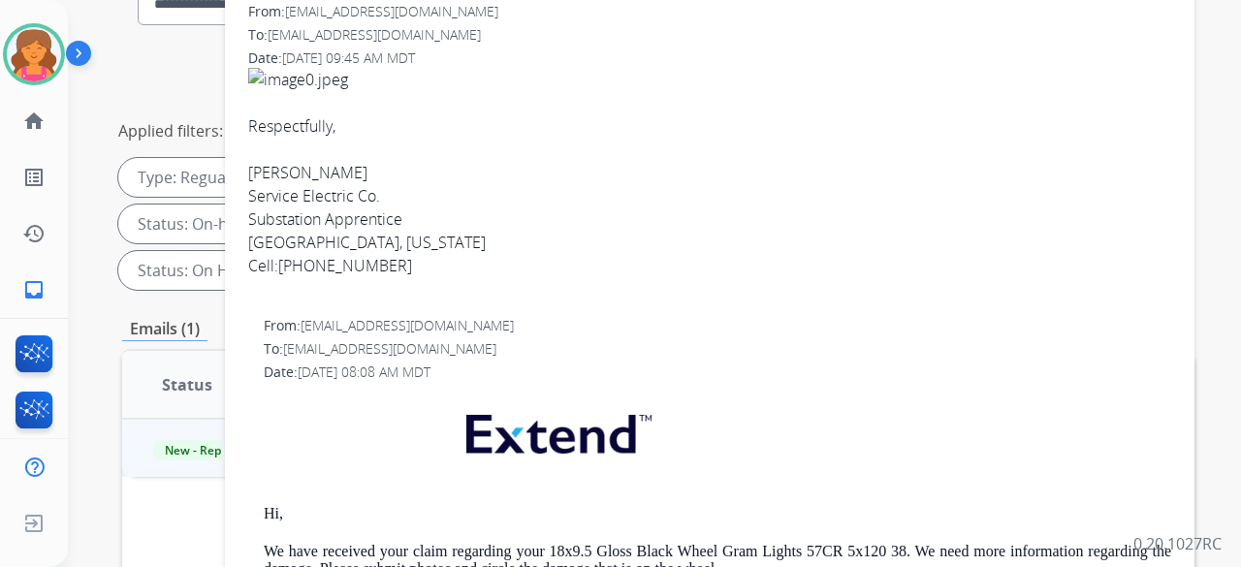
scroll to position [37, 0]
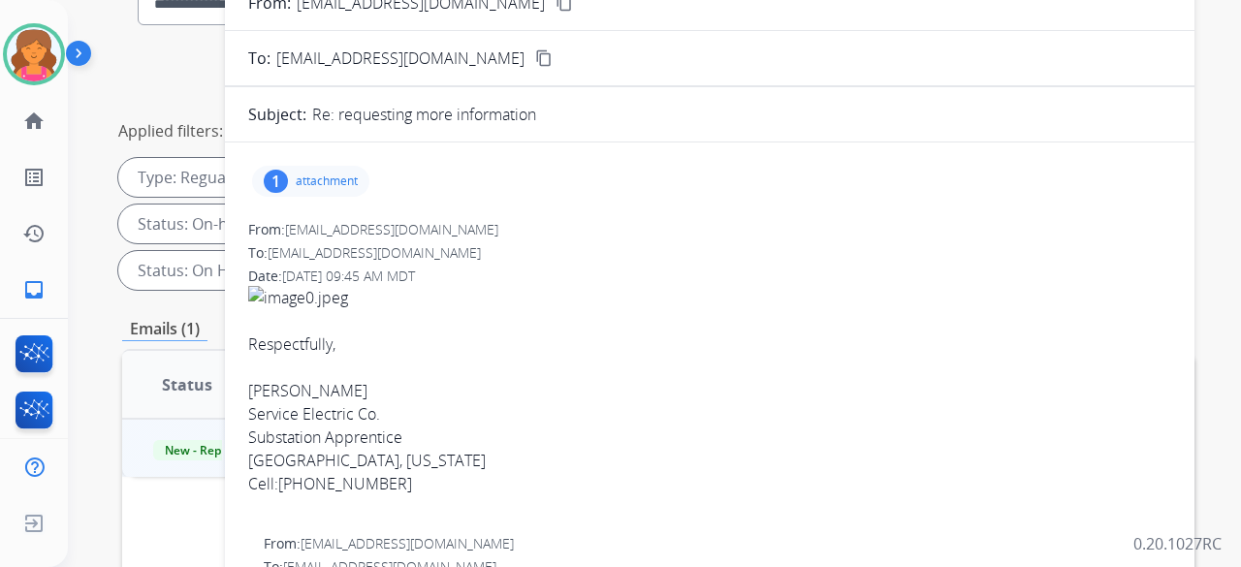
click at [316, 188] on div "1 attachment" at bounding box center [310, 181] width 117 height 31
click at [312, 224] on div at bounding box center [316, 231] width 97 height 68
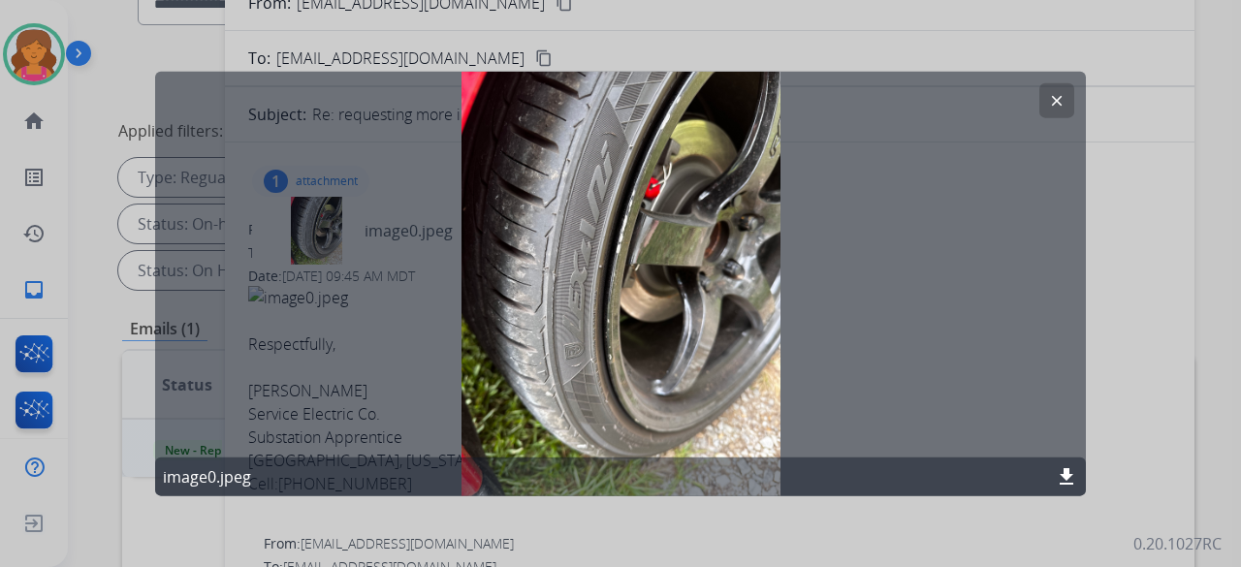
click at [595, 98] on mat-icon "clear" at bounding box center [1056, 99] width 17 height 17
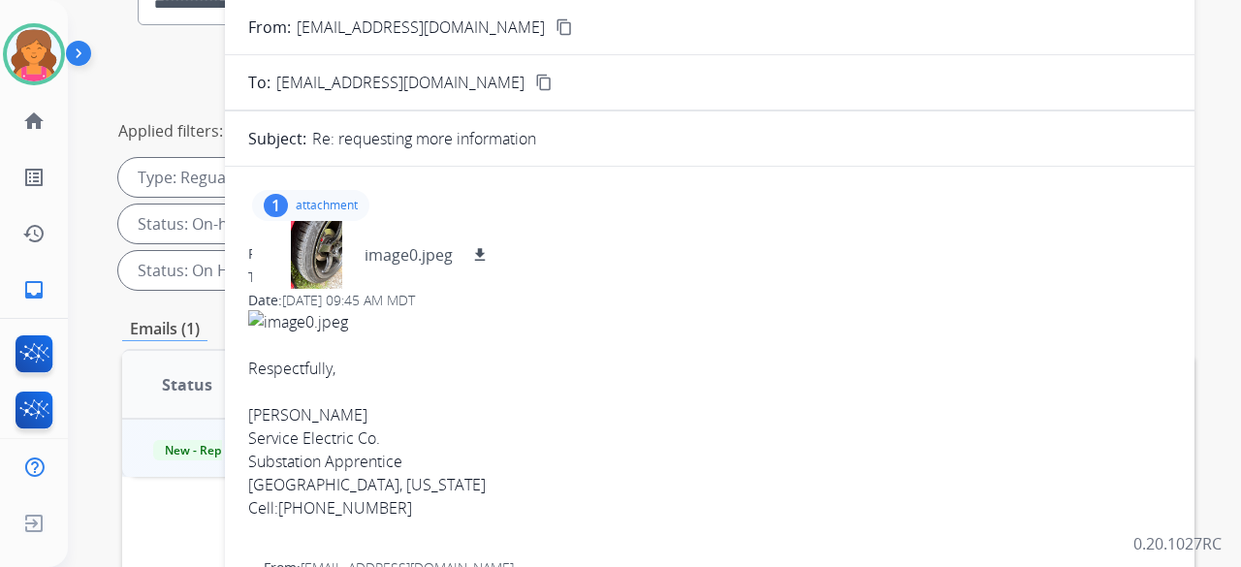
scroll to position [0, 0]
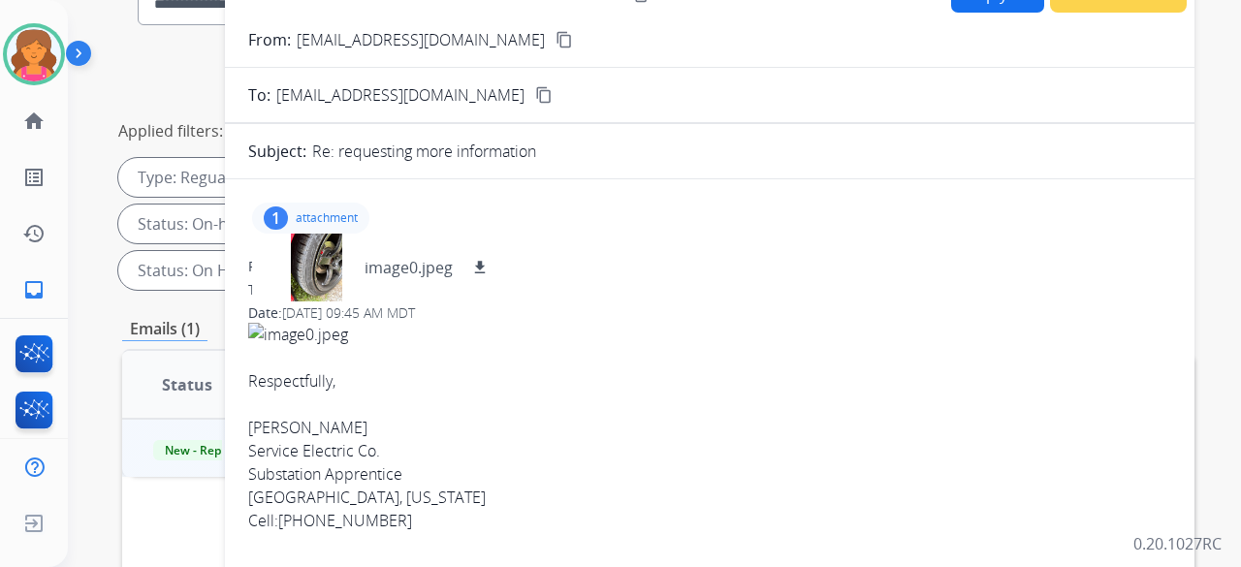
click at [555, 44] on mat-icon "content_copy" at bounding box center [563, 39] width 17 height 17
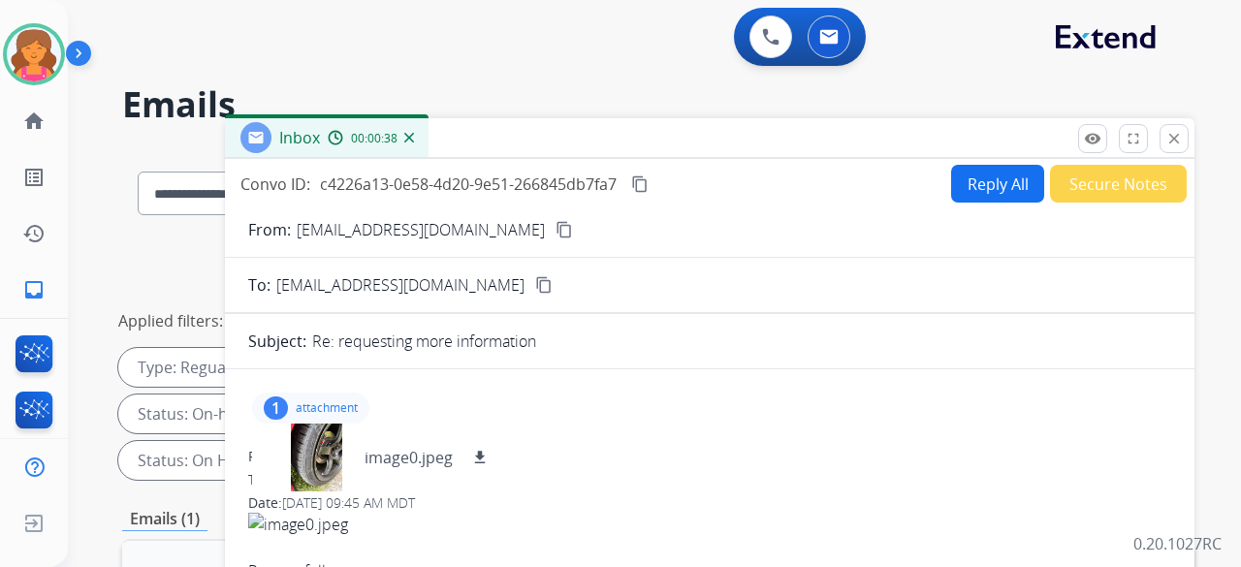
click at [595, 196] on div "Convo ID: c4226a13-0e58-4d20-9e51-266845db7fa7 content_copy Reply All Secure No…" at bounding box center [709, 184] width 969 height 38
click at [595, 187] on mat-icon "content_copy" at bounding box center [639, 183] width 17 height 17
click at [474, 246] on mat-icon "download" at bounding box center [479, 457] width 17 height 17
click at [595, 175] on button "Reply All" at bounding box center [997, 184] width 93 height 38
select select "**********"
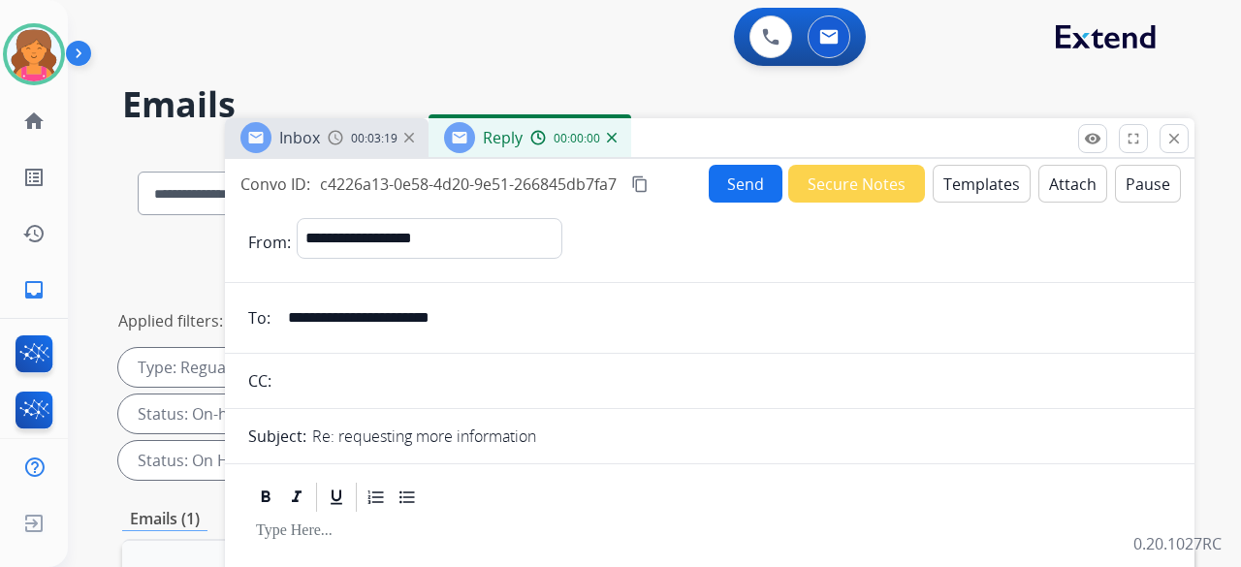
click at [595, 187] on button "Templates" at bounding box center [982, 184] width 98 height 38
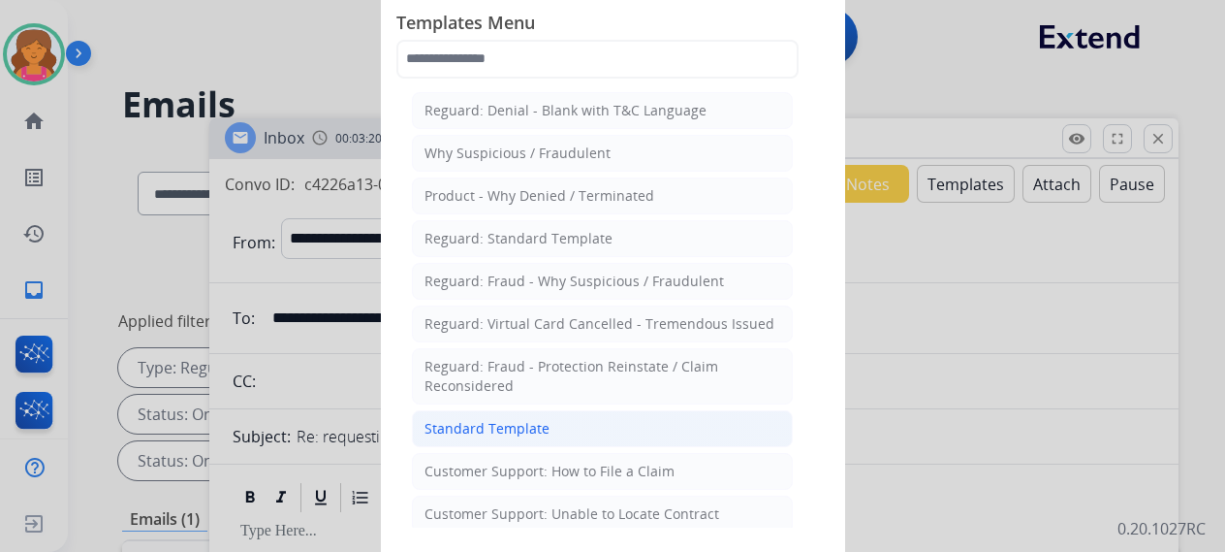
click at [465, 246] on div "Standard Template" at bounding box center [487, 428] width 125 height 19
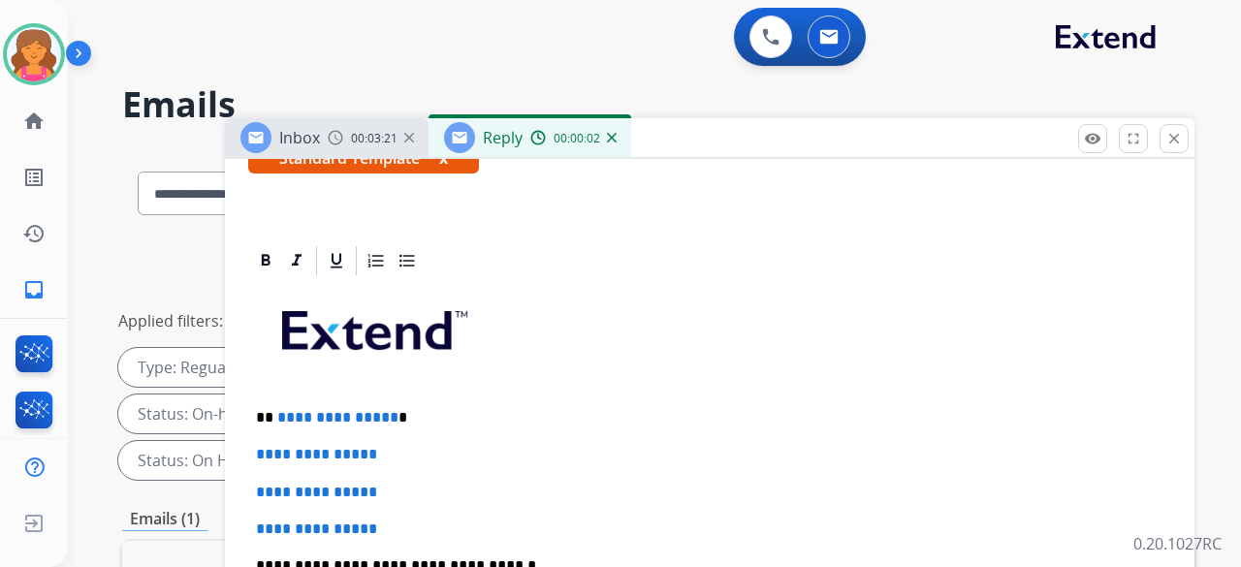
scroll to position [485, 0]
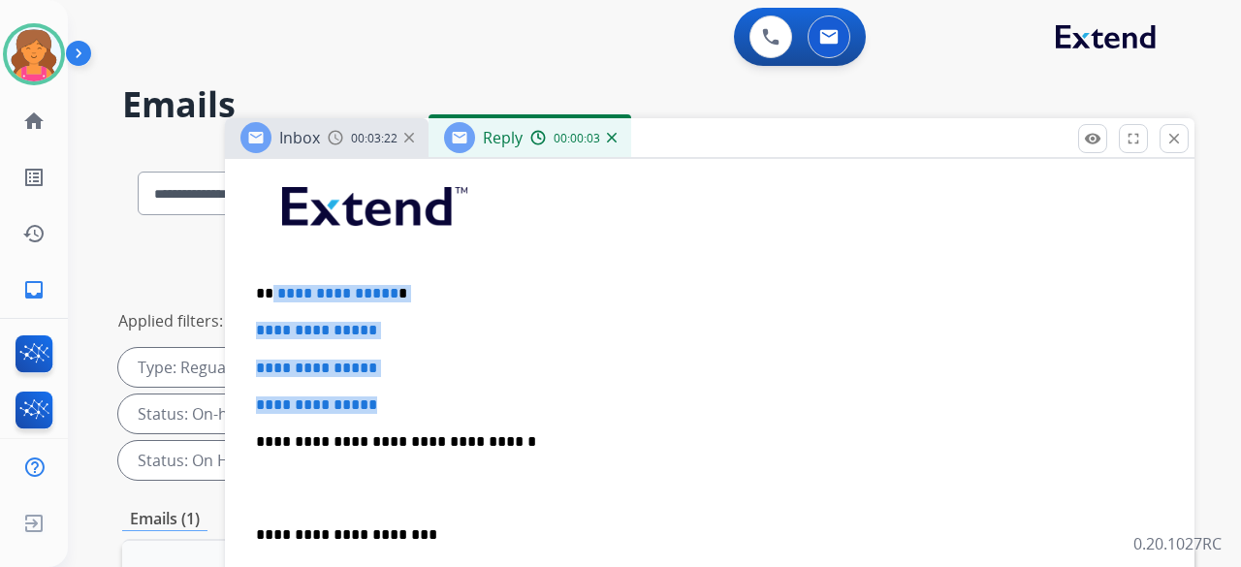
drag, startPoint x: 392, startPoint y: 393, endPoint x: 272, endPoint y: 288, distance: 158.7
click at [272, 246] on div "**********" at bounding box center [709, 487] width 923 height 667
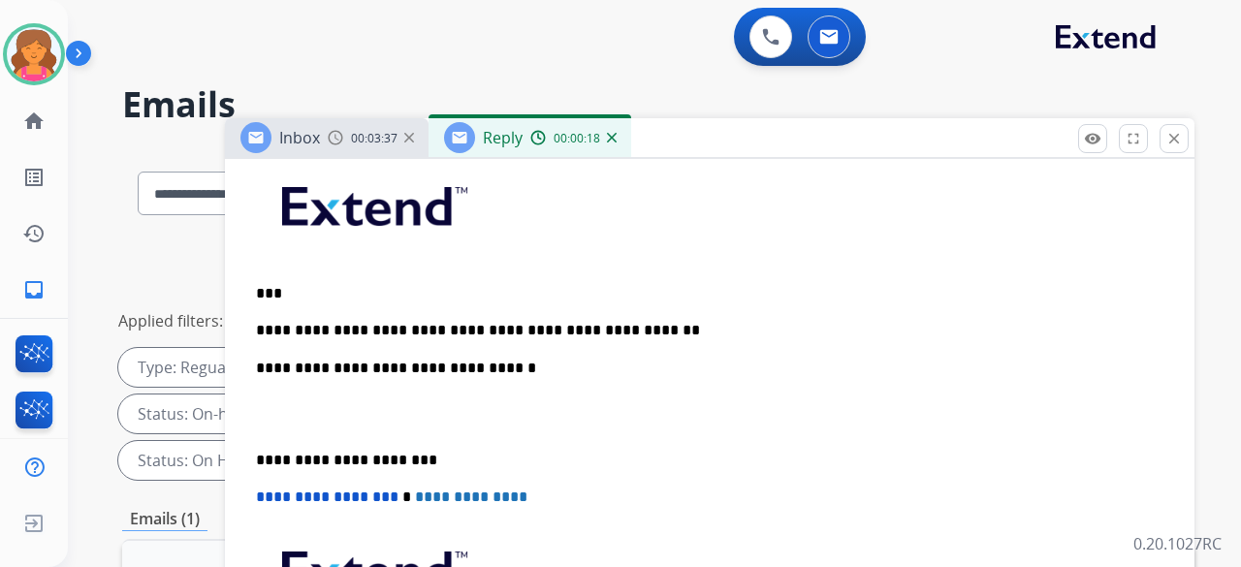
click at [413, 246] on p "**********" at bounding box center [702, 330] width 892 height 17
click at [341, 246] on p "**********" at bounding box center [702, 330] width 892 height 17
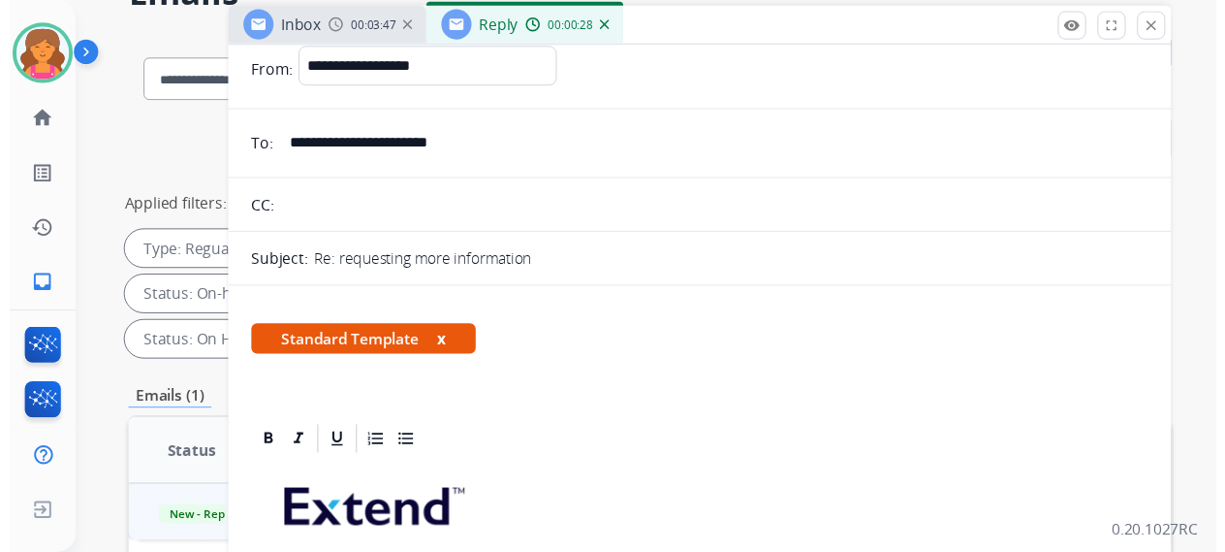
scroll to position [0, 0]
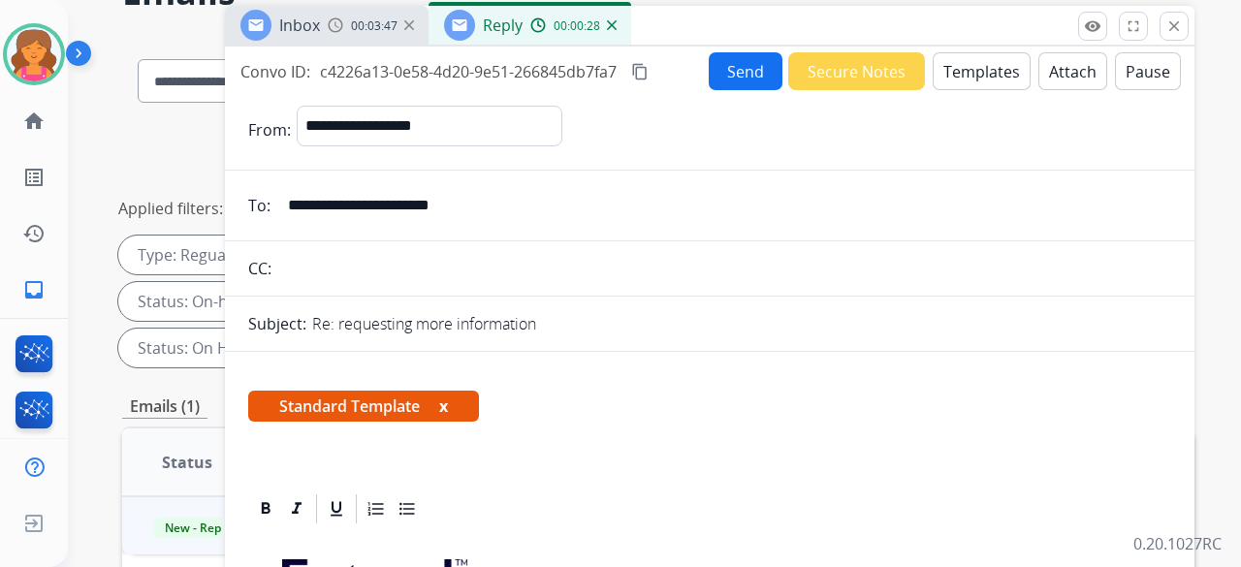
click at [595, 59] on button "Send" at bounding box center [746, 71] width 74 height 38
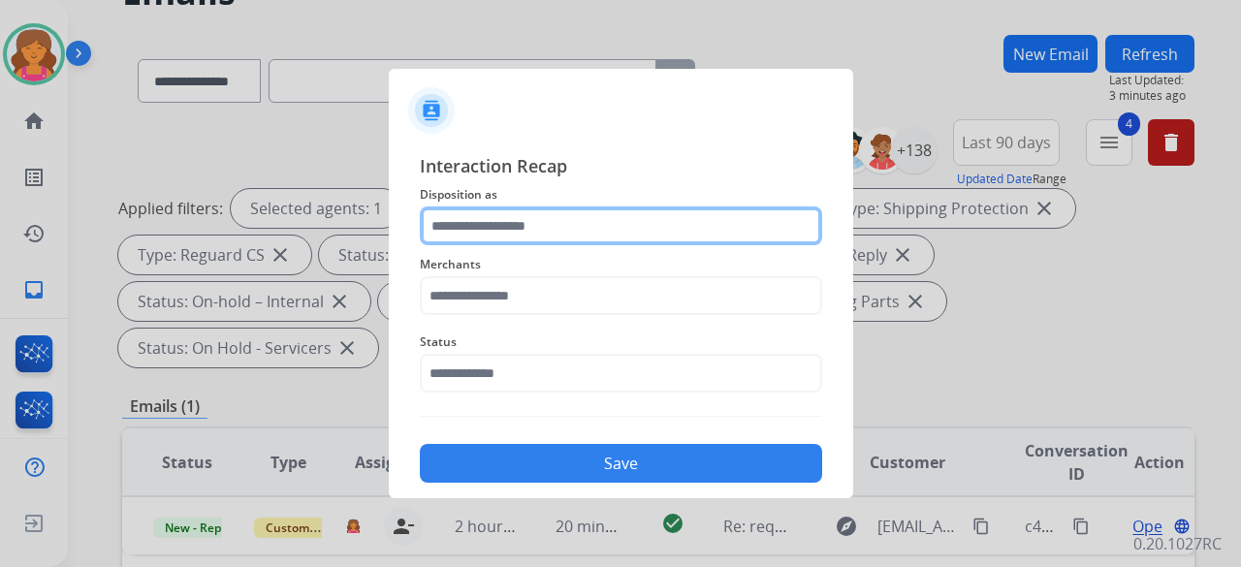
click at [592, 228] on input "text" at bounding box center [621, 225] width 402 height 39
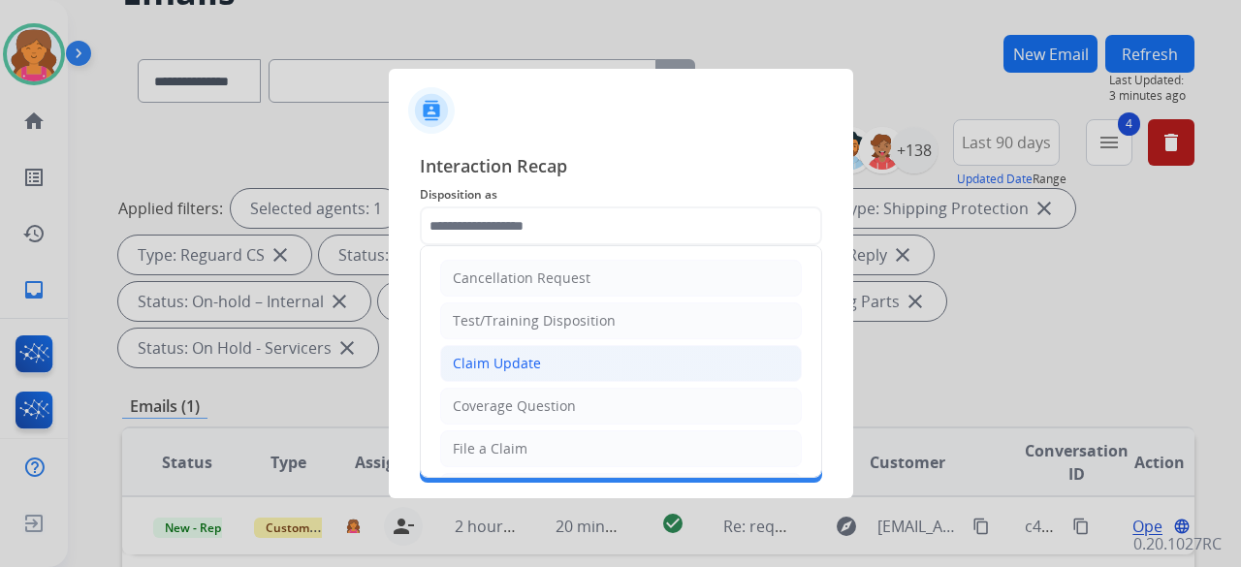
click at [504, 246] on div "Claim Update" at bounding box center [497, 363] width 88 height 19
type input "**********"
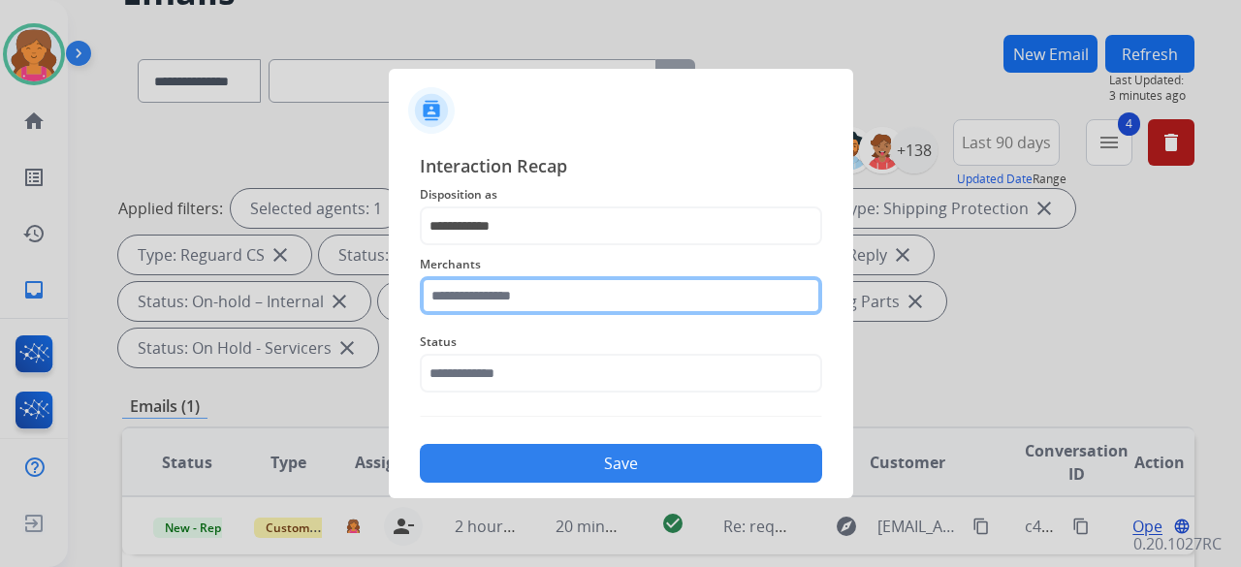
click at [529, 246] on input "text" at bounding box center [621, 295] width 402 height 39
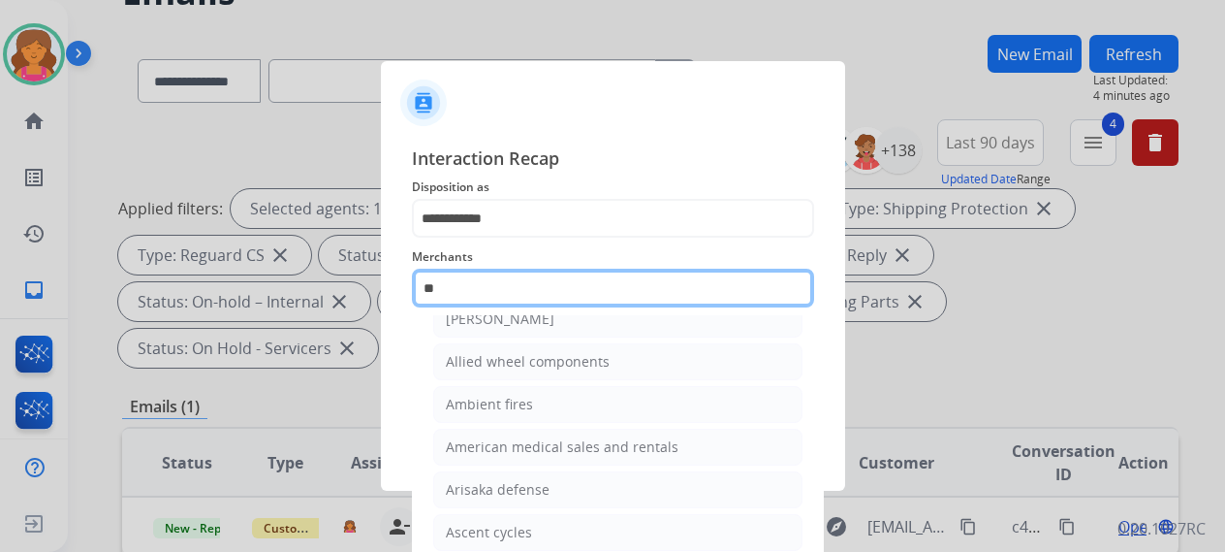
type input "*"
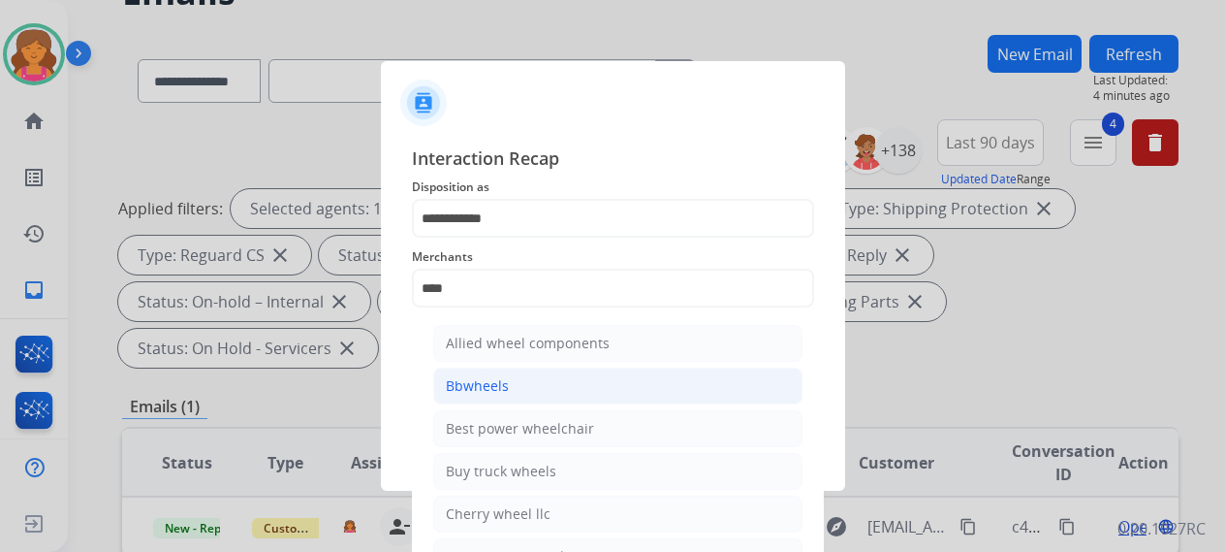
click at [518, 246] on li "Bbwheels" at bounding box center [617, 385] width 369 height 37
type input "********"
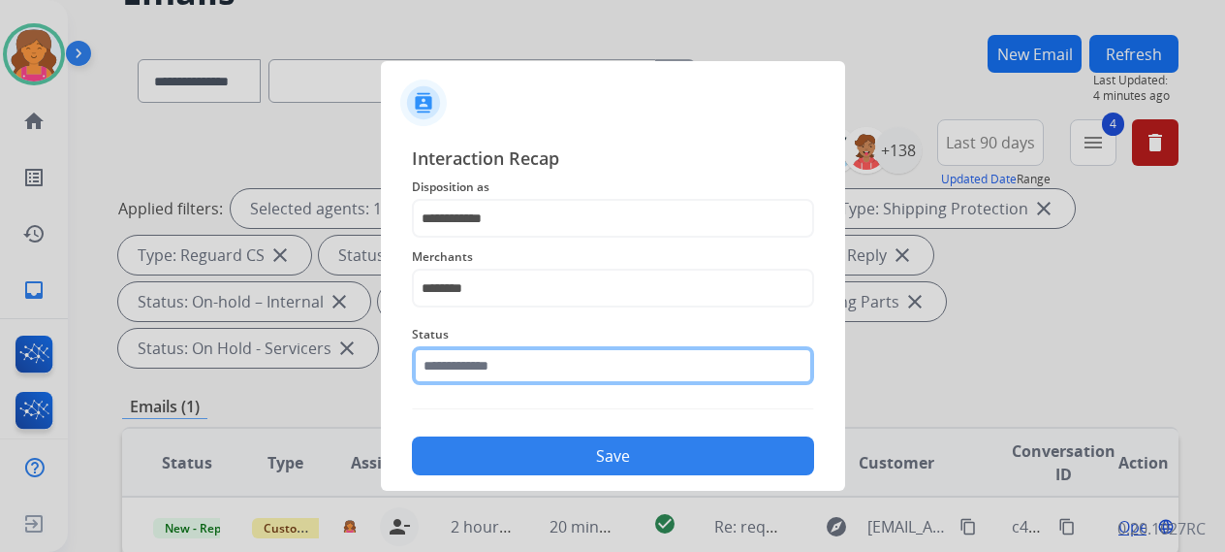
click at [522, 246] on input "text" at bounding box center [613, 365] width 402 height 39
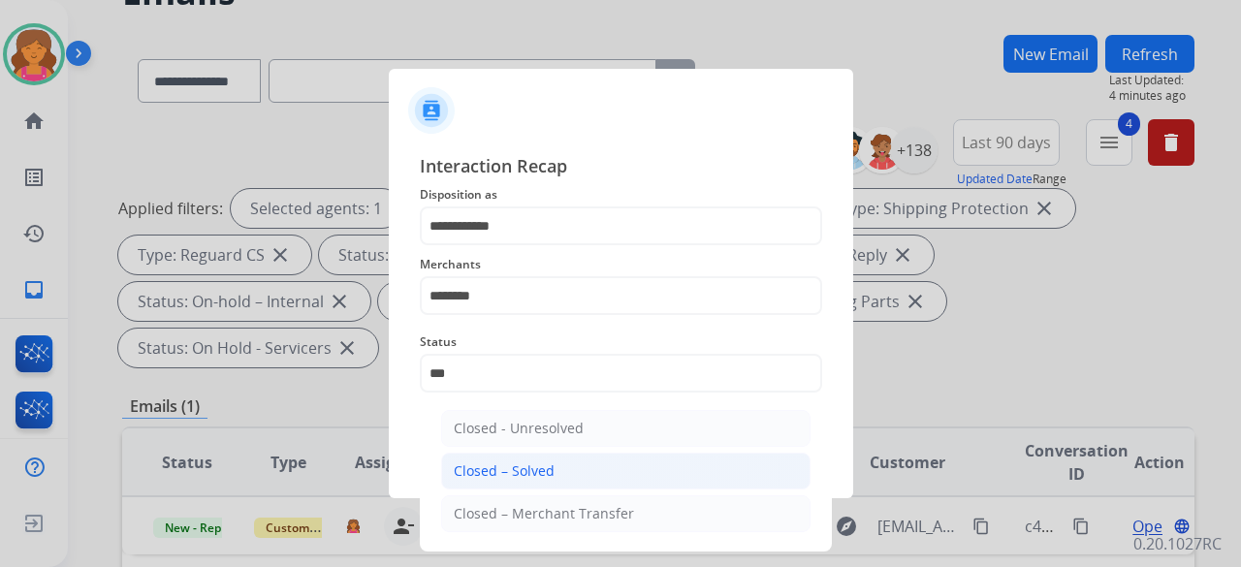
click at [516, 246] on li "Closed – Solved" at bounding box center [625, 471] width 369 height 37
type input "**********"
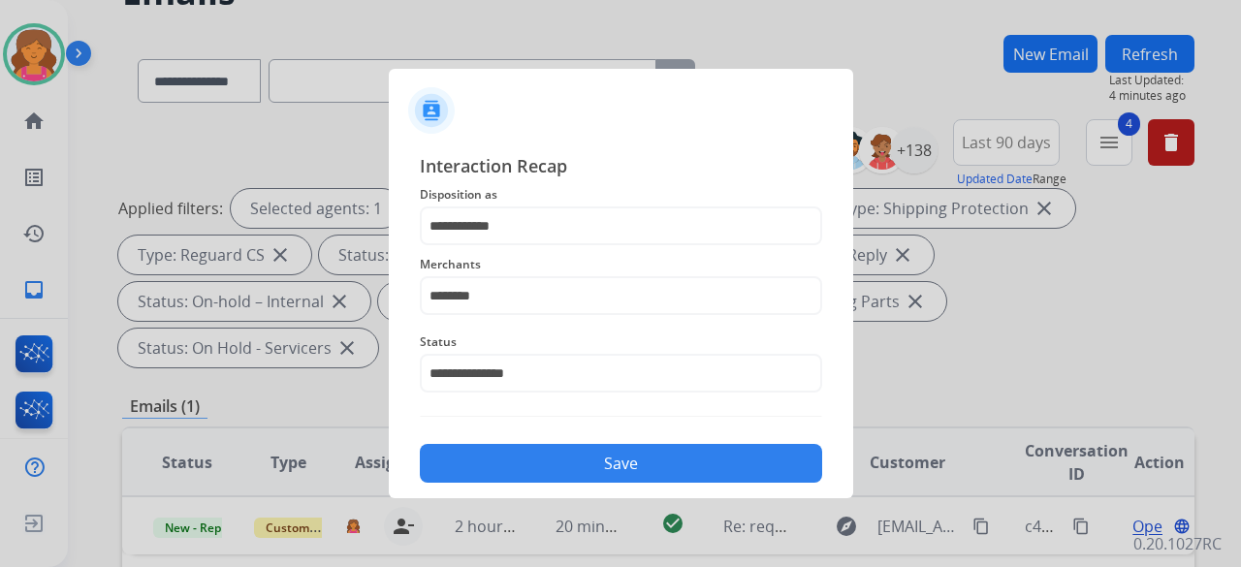
click at [518, 246] on button "Save" at bounding box center [621, 463] width 402 height 39
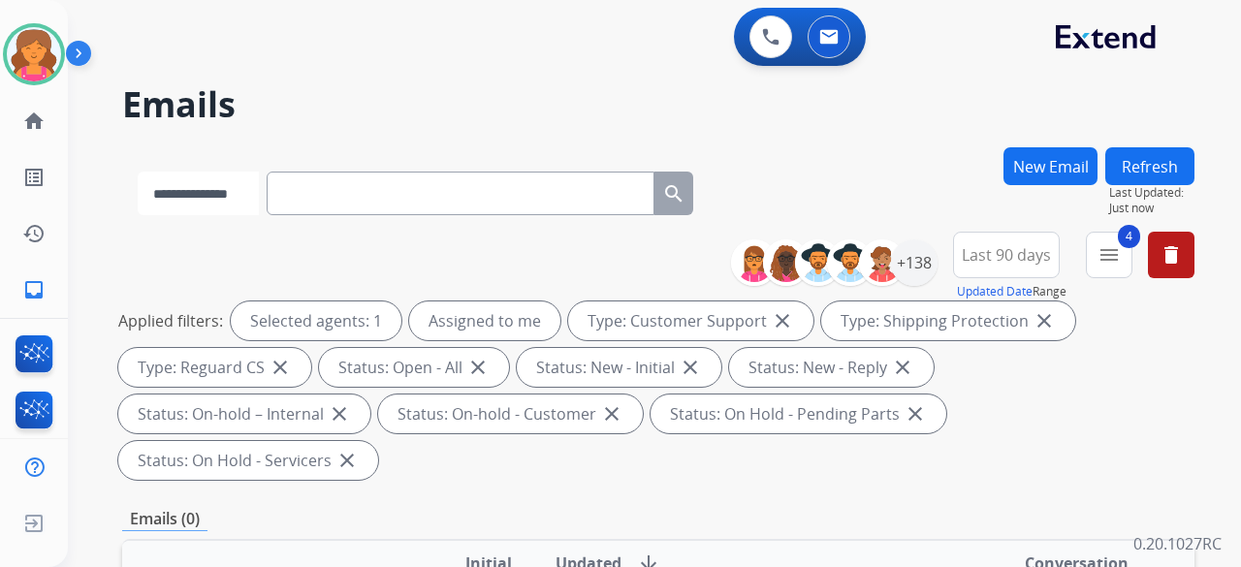
click at [241, 200] on select "**********" at bounding box center [198, 194] width 121 height 44
click at [412, 179] on input "text" at bounding box center [463, 194] width 388 height 44
click at [595, 246] on button "4 menu Filters" at bounding box center [1109, 255] width 47 height 47
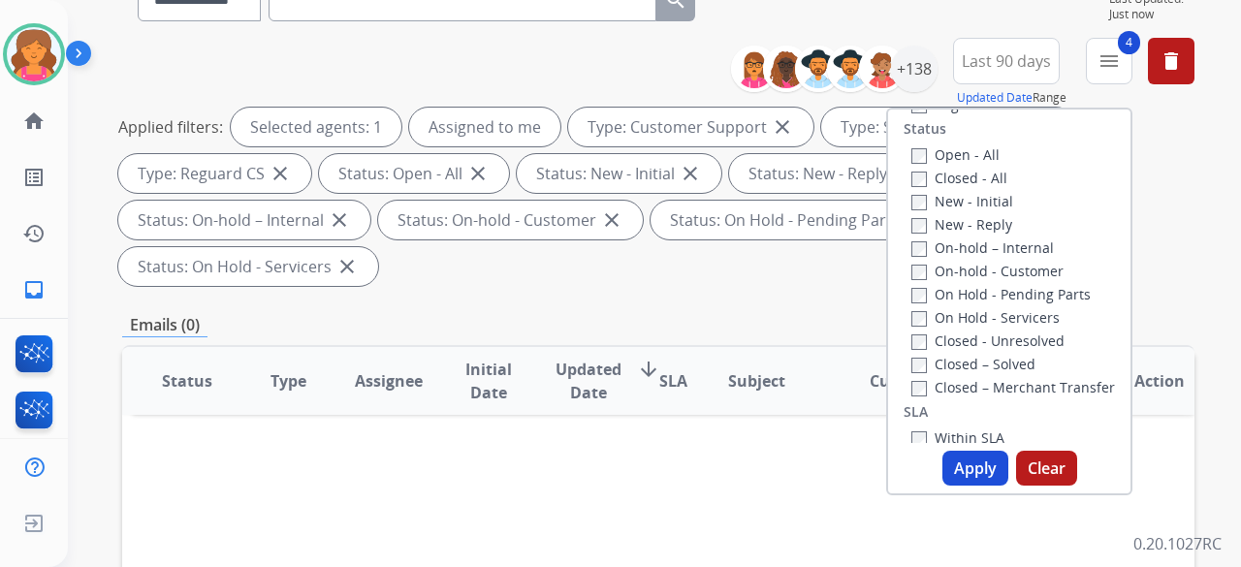
scroll to position [221, 0]
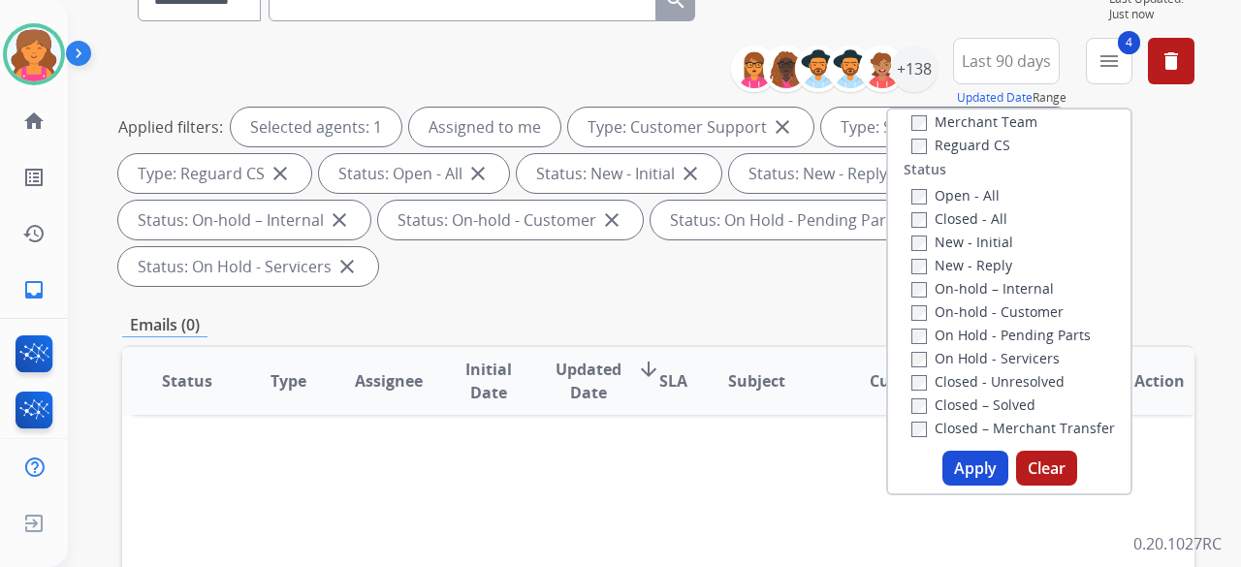
drag, startPoint x: 956, startPoint y: 462, endPoint x: 964, endPoint y: 470, distance: 11.0
click at [595, 246] on button "Apply" at bounding box center [975, 468] width 66 height 35
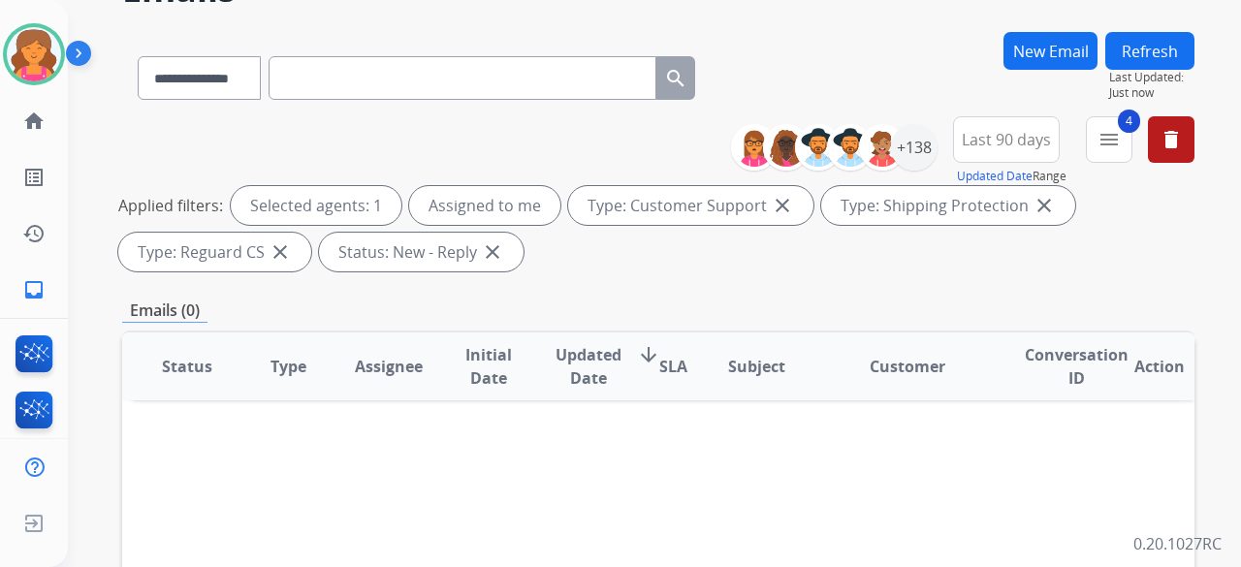
scroll to position [0, 0]
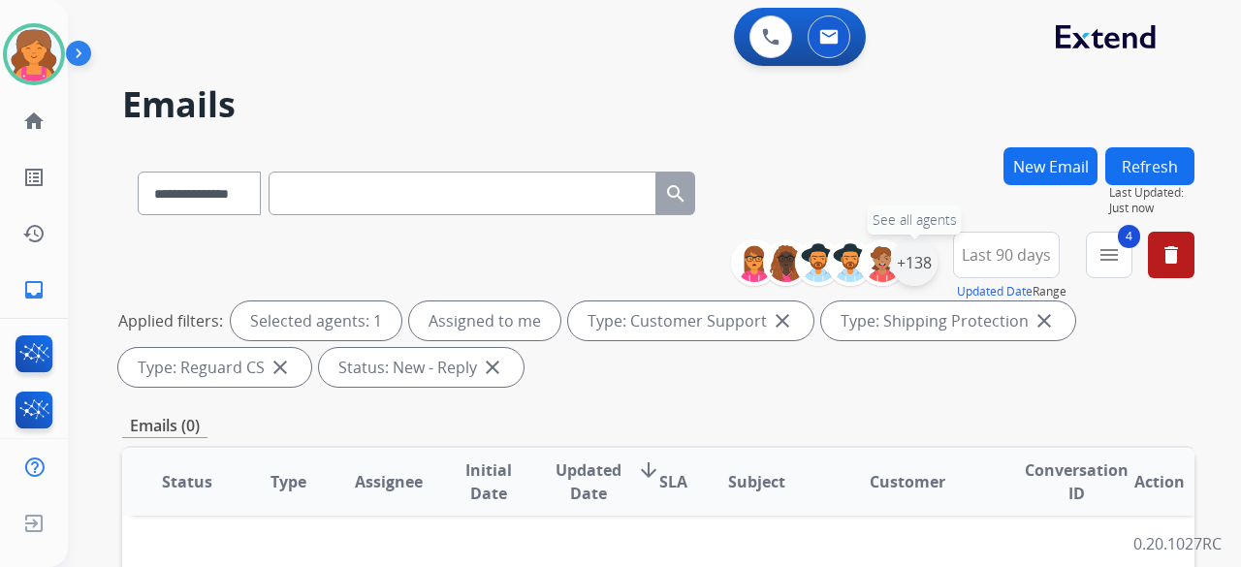
click at [595, 246] on div "+138" at bounding box center [914, 262] width 47 height 47
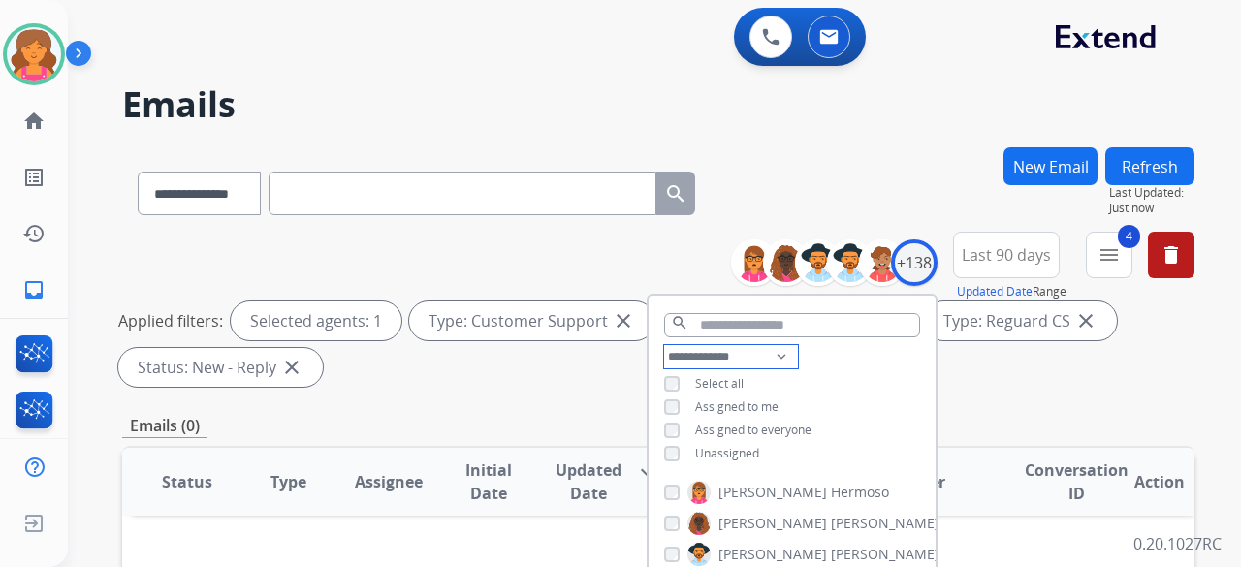
click at [595, 246] on select "**********" at bounding box center [731, 356] width 134 height 23
select select "**********"
click at [595, 246] on select "**********" at bounding box center [731, 356] width 134 height 23
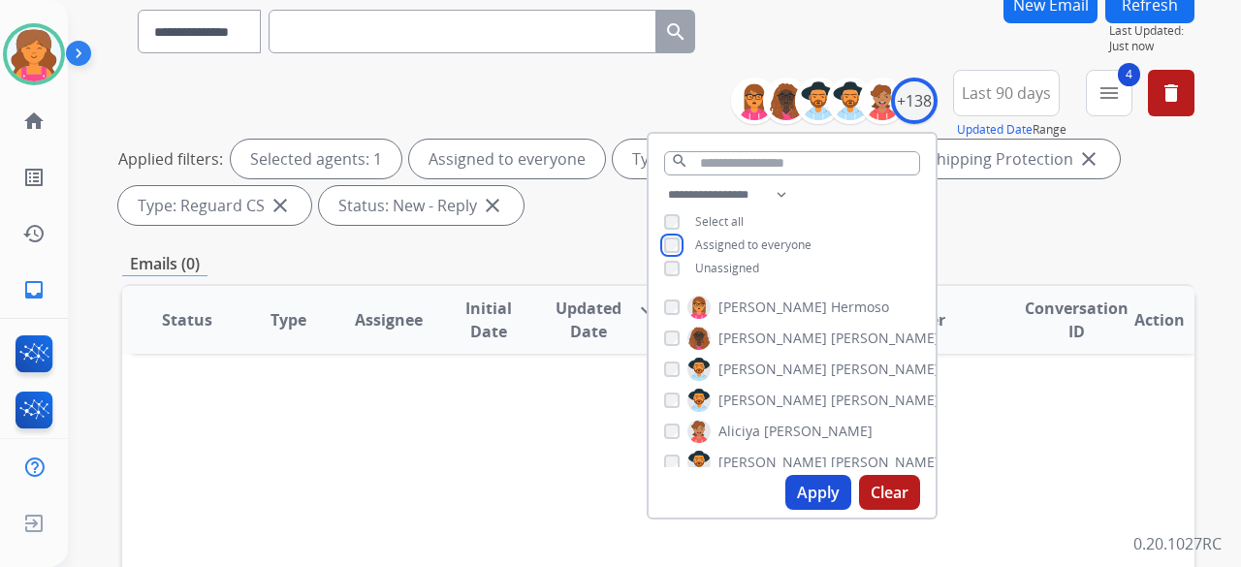
scroll to position [194, 0]
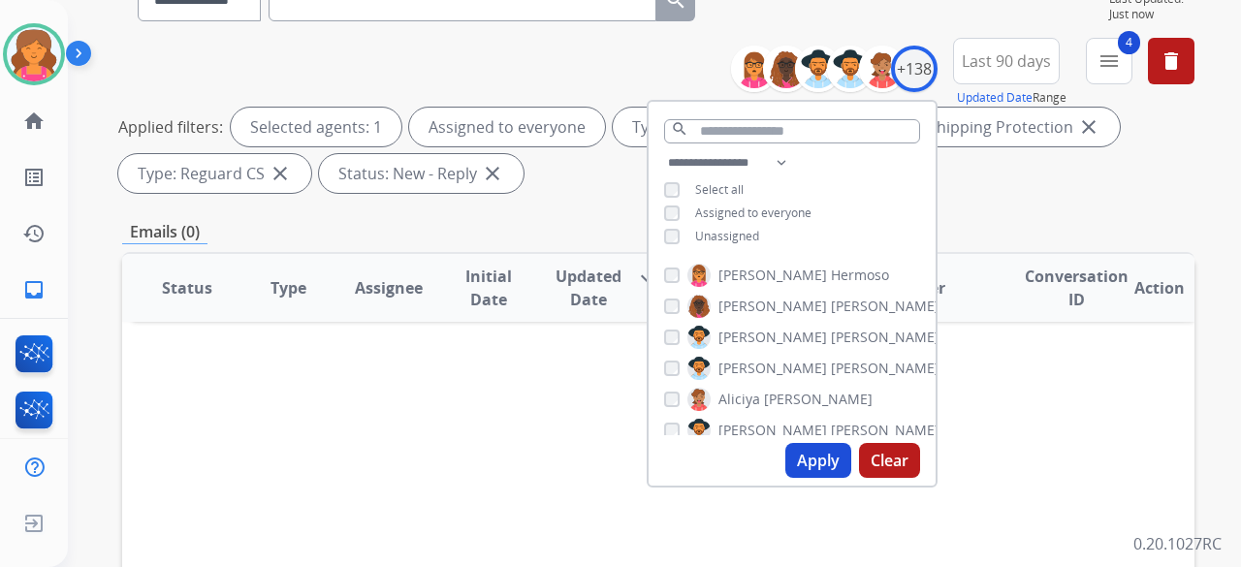
click at [595, 246] on button "Apply" at bounding box center [818, 460] width 66 height 35
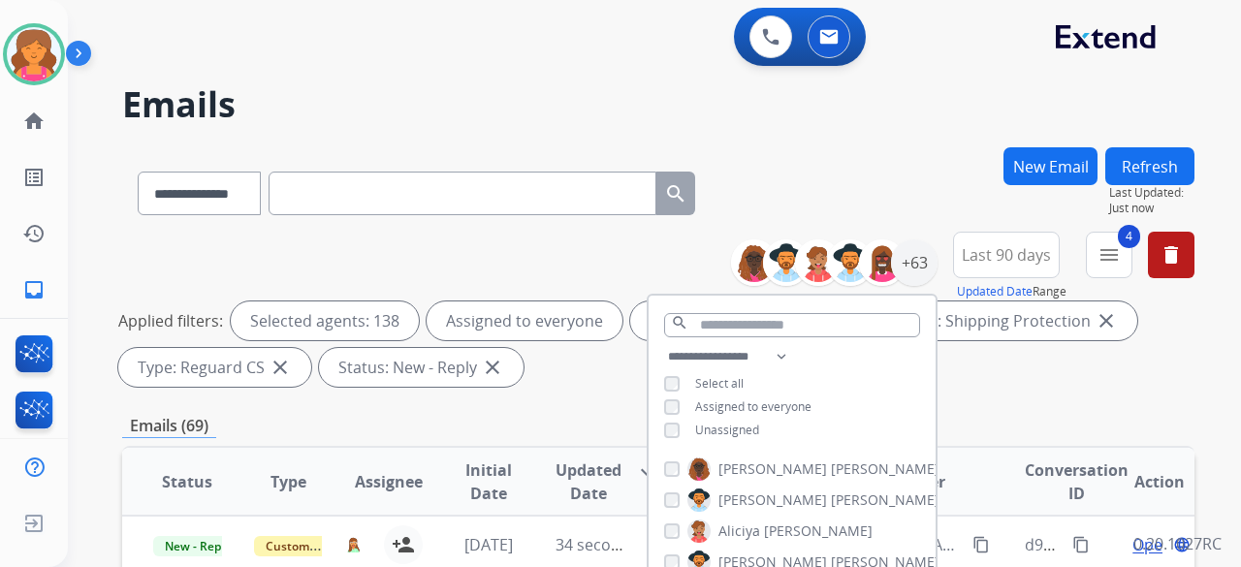
scroll to position [291, 0]
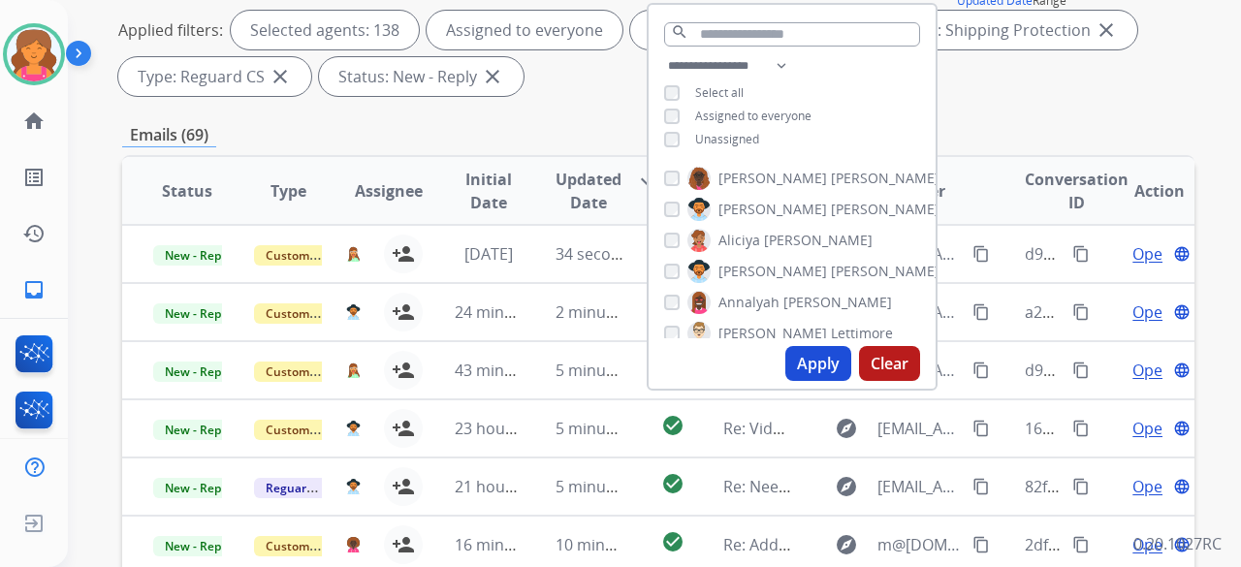
click at [595, 246] on button "Apply" at bounding box center [818, 363] width 66 height 35
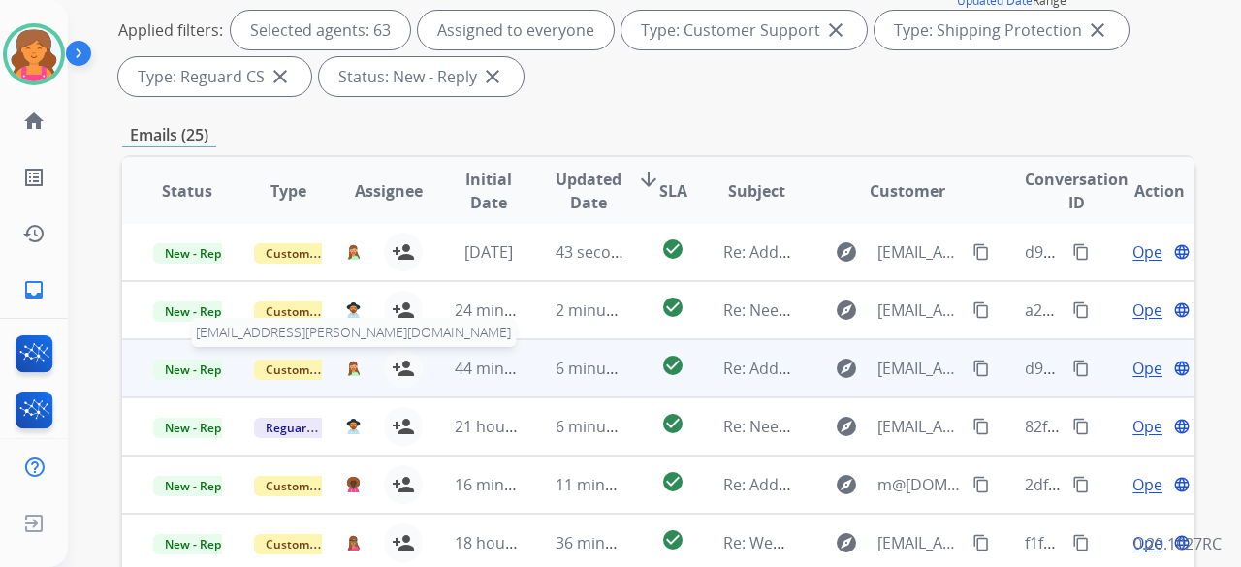
scroll to position [388, 0]
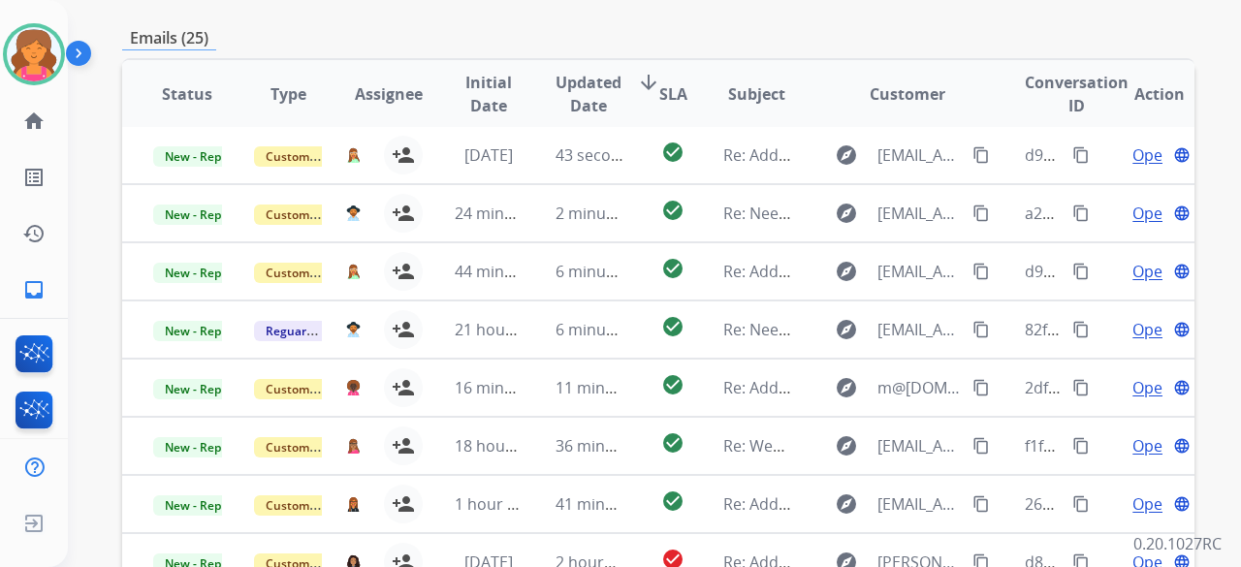
click at [595, 86] on span "Updated Date" at bounding box center [588, 94] width 66 height 47
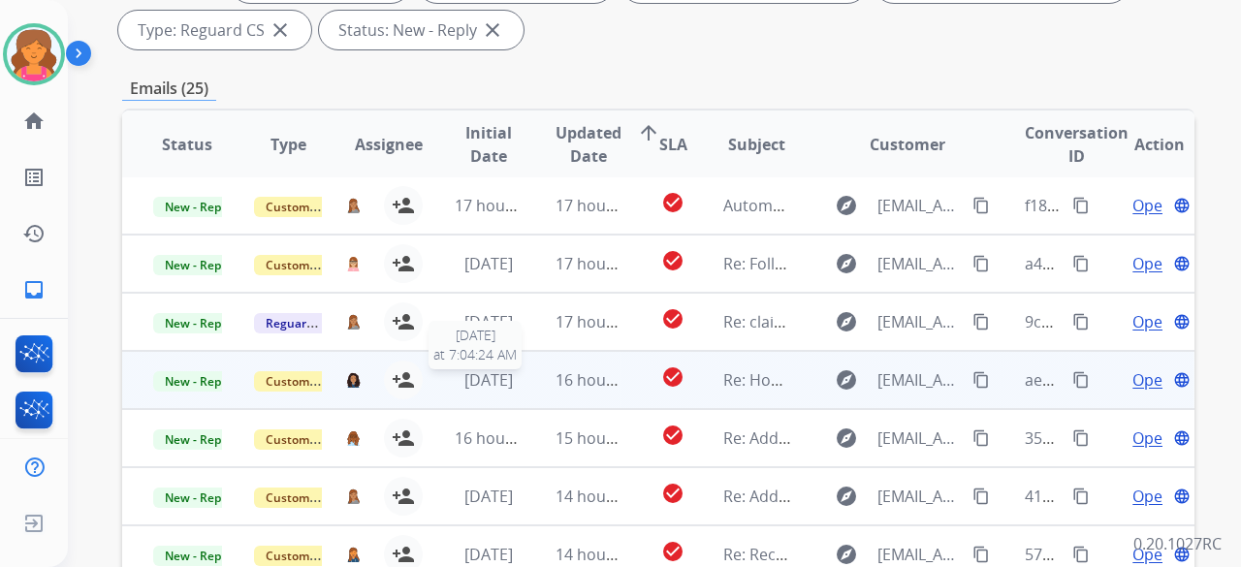
scroll to position [0, 0]
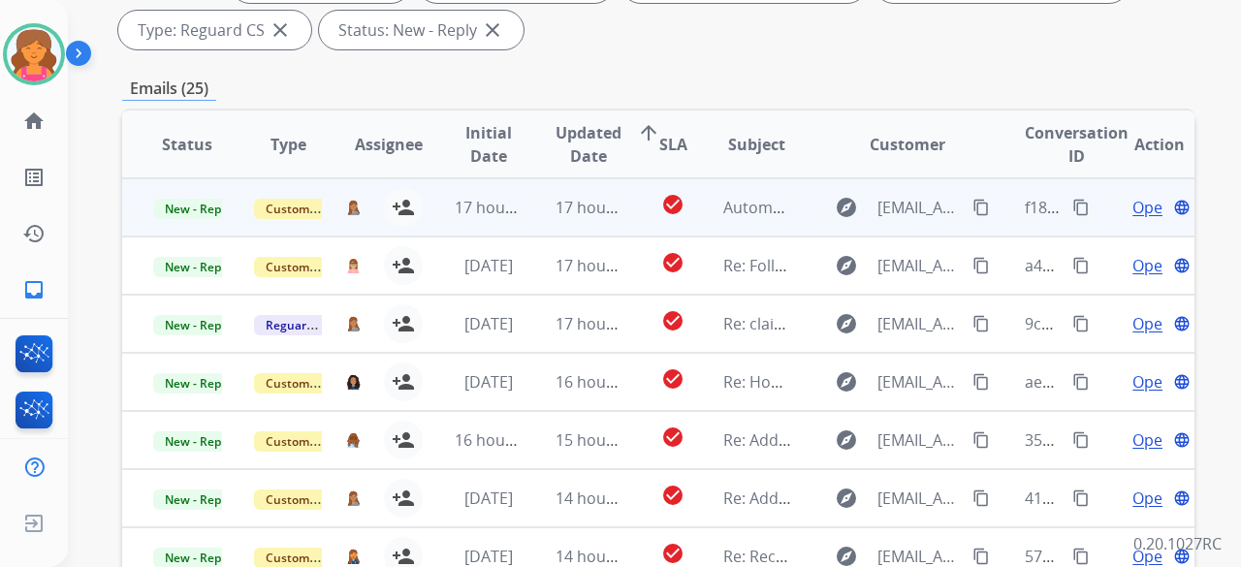
click at [595, 210] on span "Open" at bounding box center [1152, 207] width 40 height 23
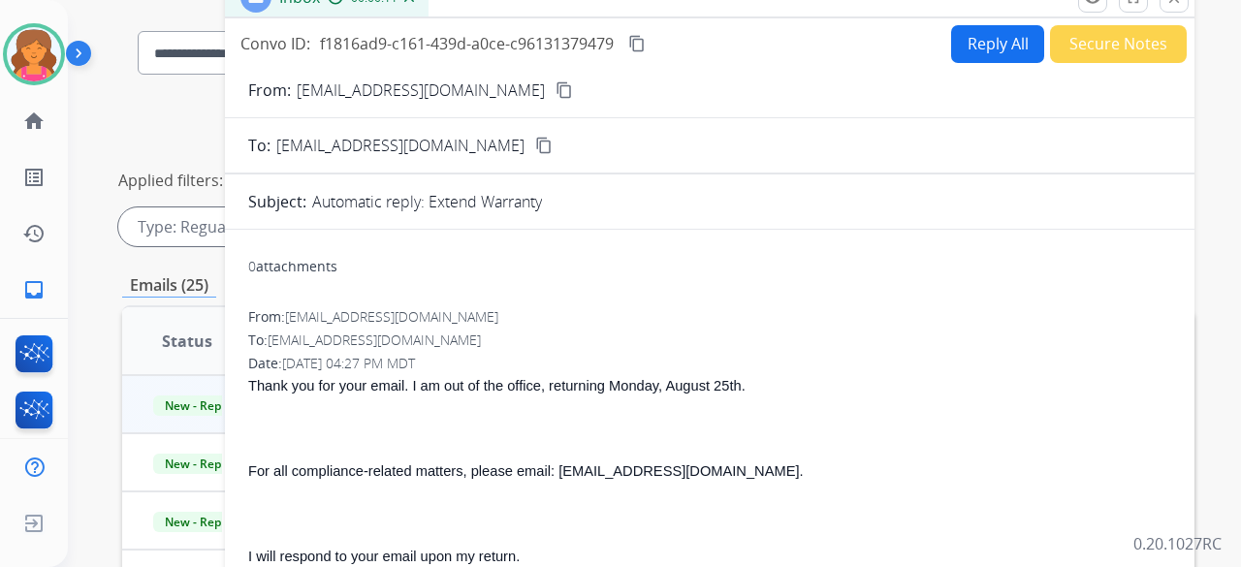
scroll to position [47, 0]
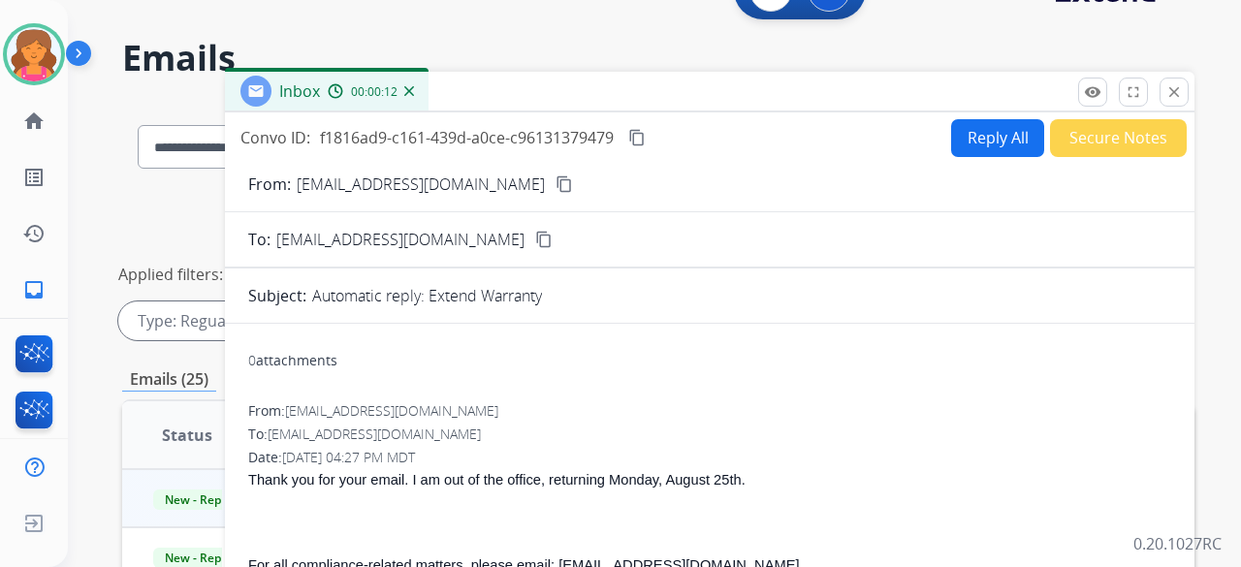
click at [555, 187] on mat-icon "content_copy" at bounding box center [563, 183] width 17 height 17
click at [41, 39] on img at bounding box center [34, 54] width 54 height 54
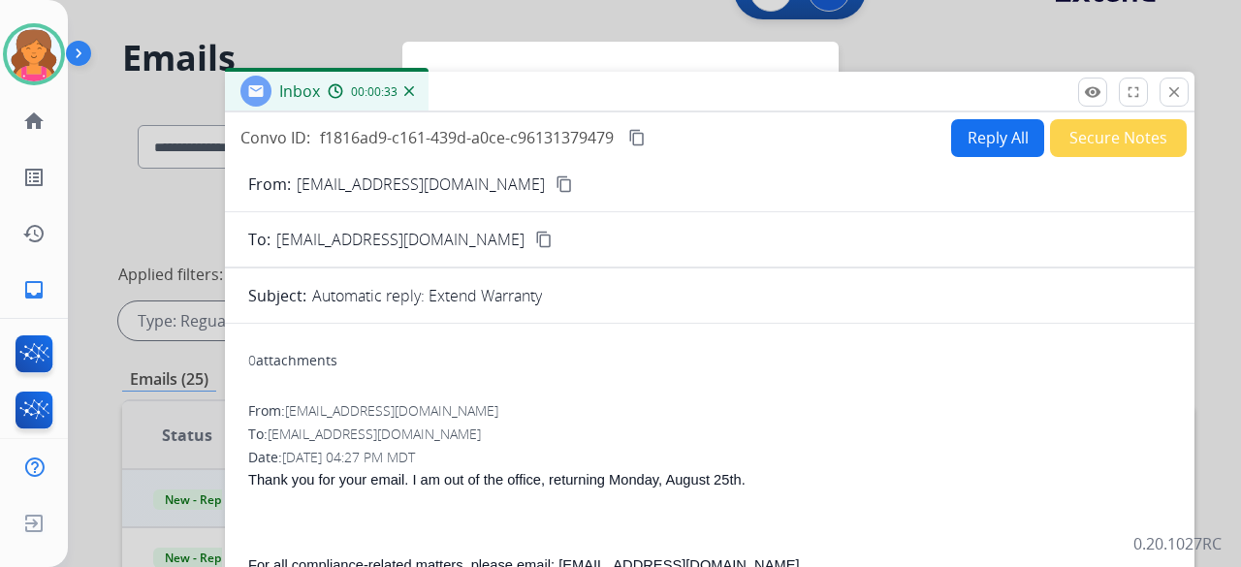
click at [595, 63] on div at bounding box center [620, 283] width 1241 height 567
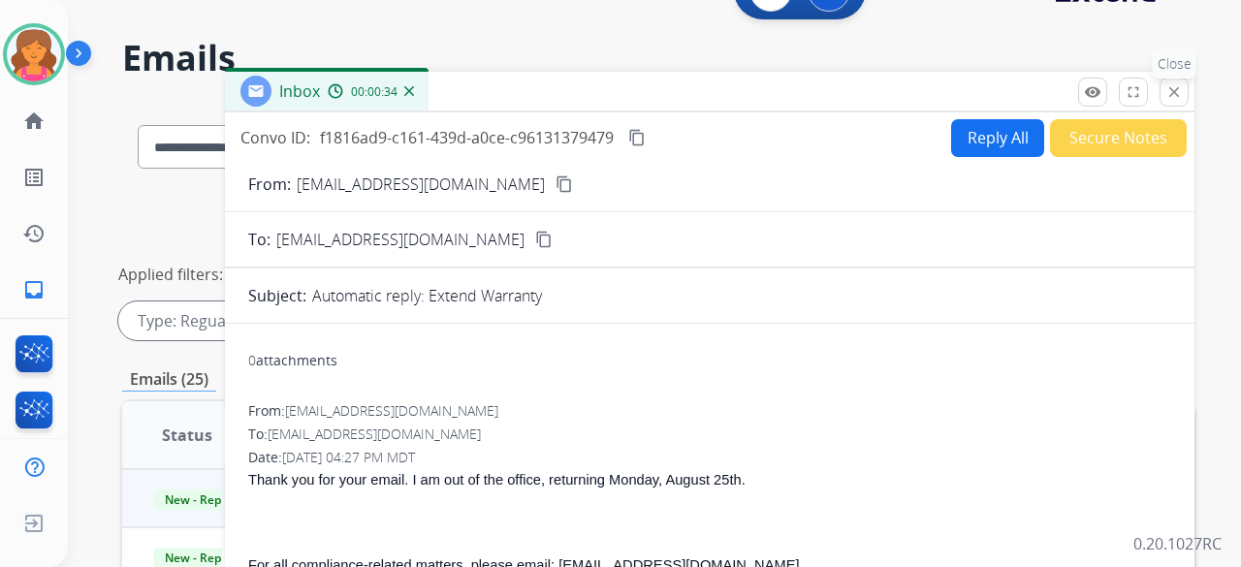
click at [595, 94] on mat-icon "close" at bounding box center [1173, 91] width 17 height 17
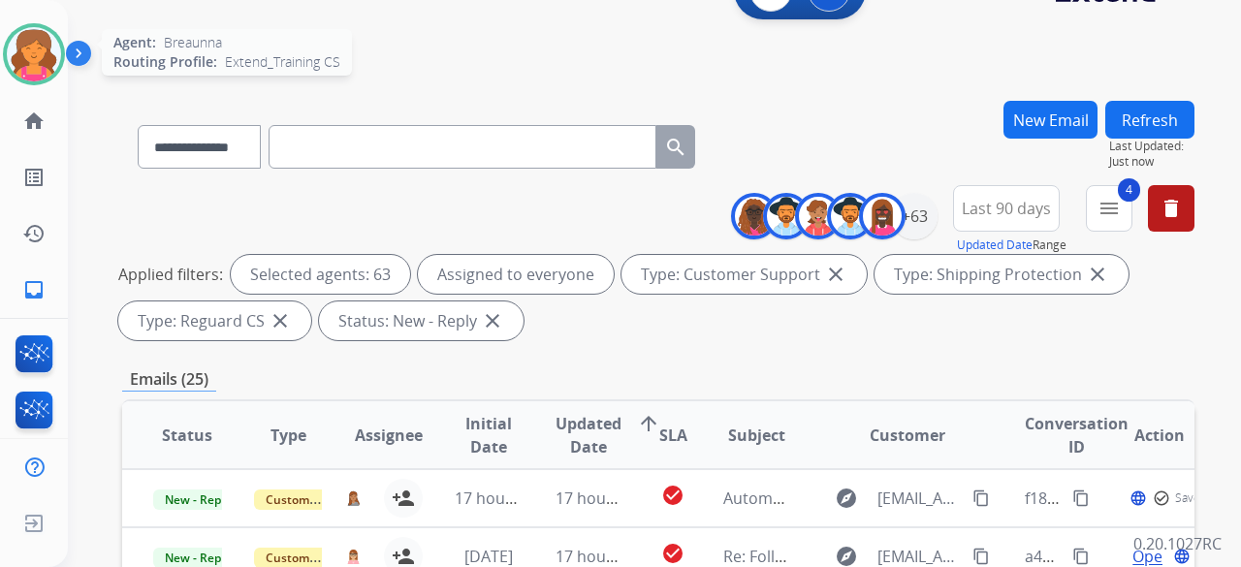
click at [57, 42] on img at bounding box center [34, 54] width 54 height 54
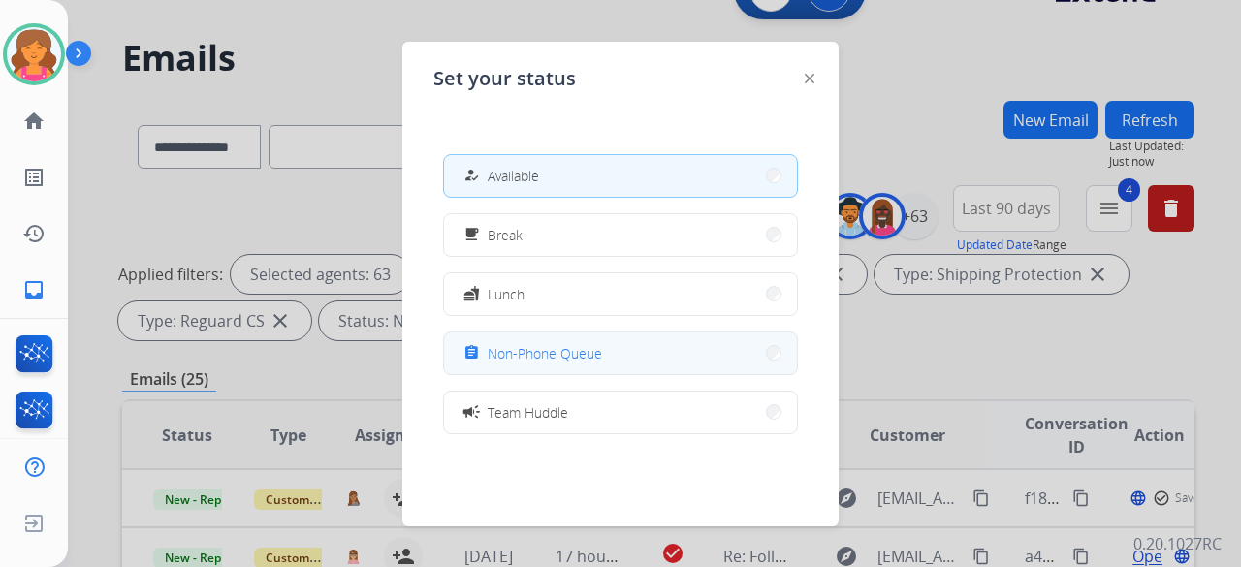
click at [574, 246] on span "Non-Phone Queue" at bounding box center [545, 353] width 114 height 20
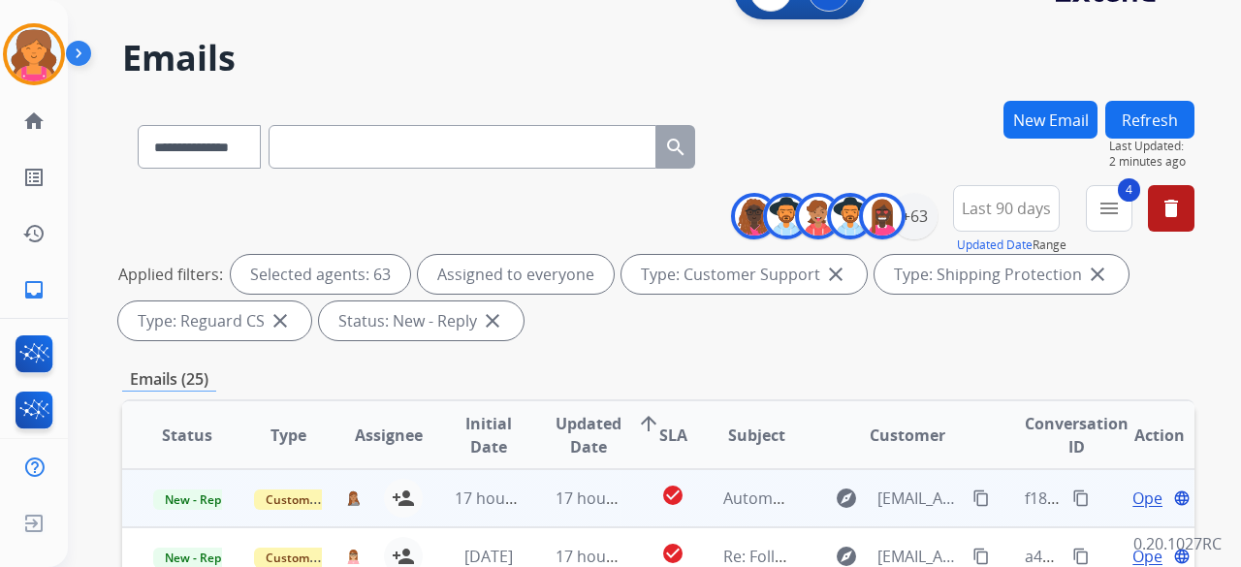
click at [595, 246] on span "Open" at bounding box center [1152, 498] width 40 height 23
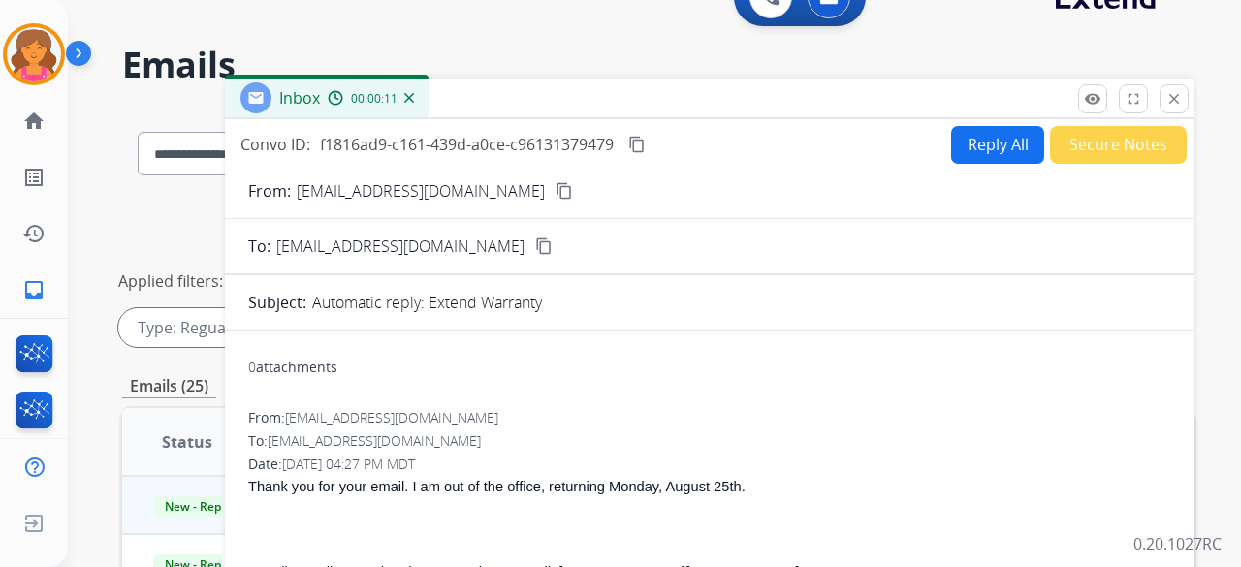
scroll to position [0, 0]
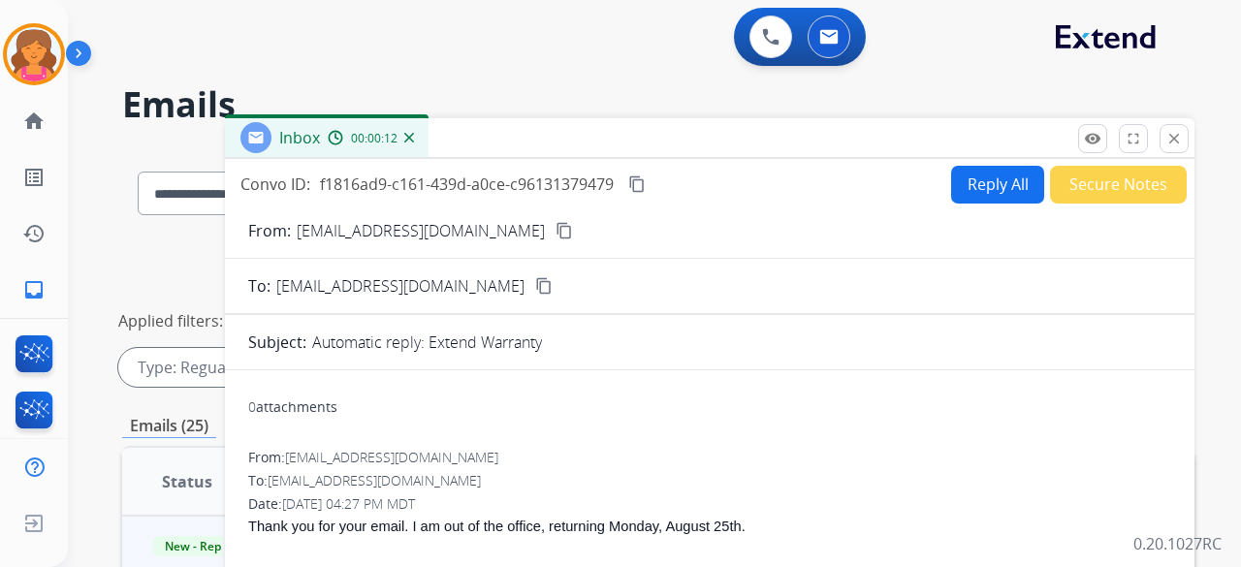
click at [595, 184] on mat-icon "content_copy" at bounding box center [636, 183] width 17 height 17
click at [595, 189] on div "Convo ID: f1816ad9-c161-439d-a0ce-c96131379479 content_copy" at bounding box center [444, 184] width 408 height 23
click at [595, 181] on mat-icon "content_copy" at bounding box center [636, 183] width 17 height 17
click at [595, 177] on button "Reply All" at bounding box center [997, 185] width 93 height 38
select select "**********"
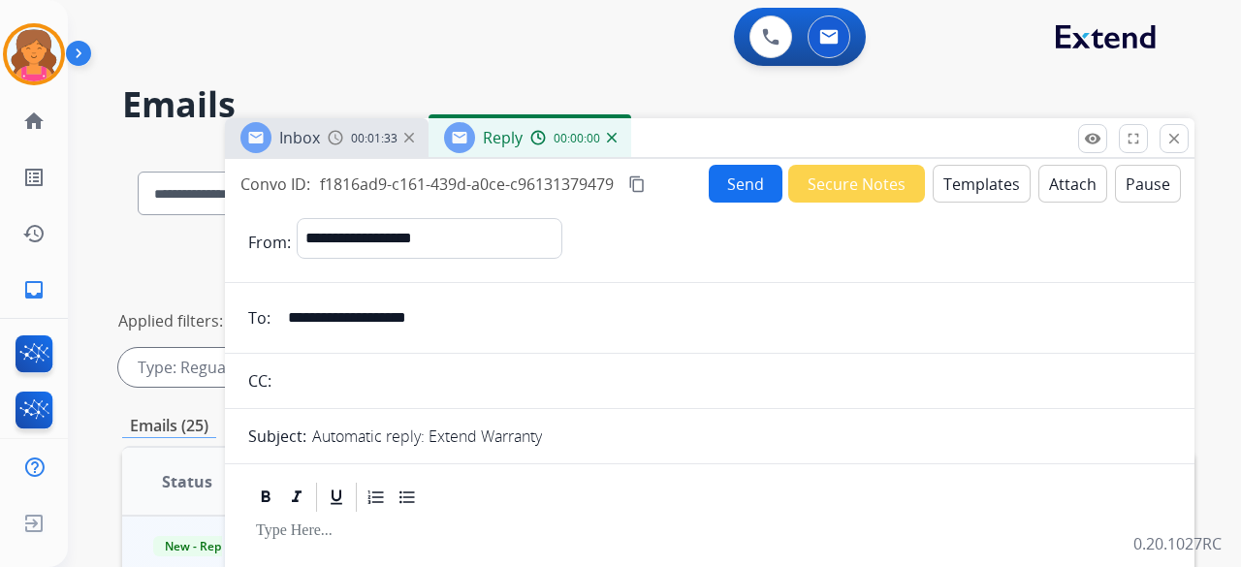
click at [595, 179] on button "Templates" at bounding box center [982, 184] width 98 height 38
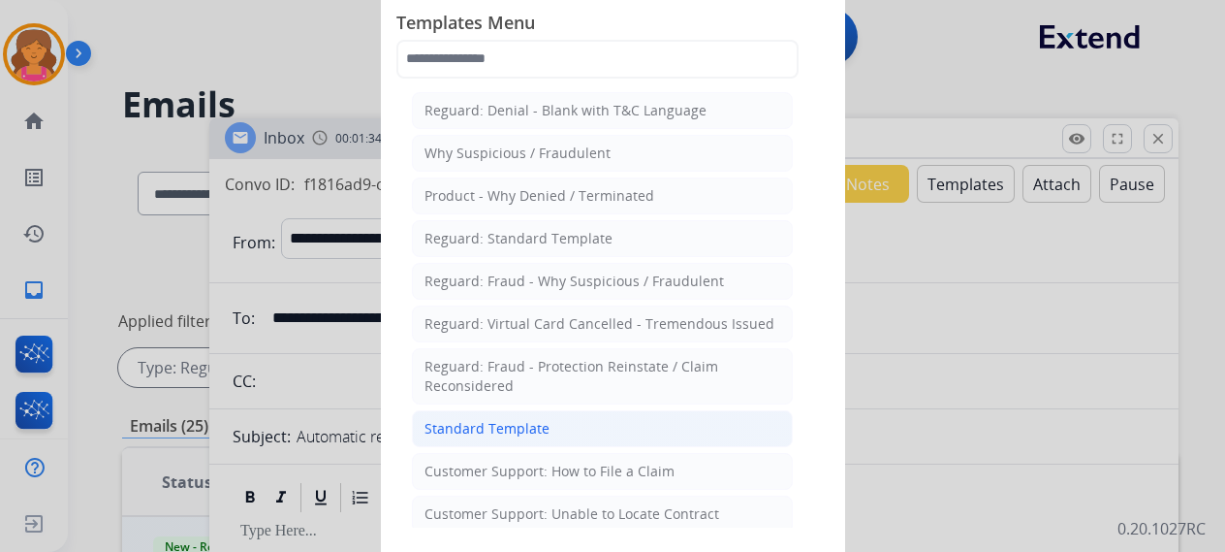
click at [463, 246] on div "Standard Template" at bounding box center [487, 428] width 125 height 19
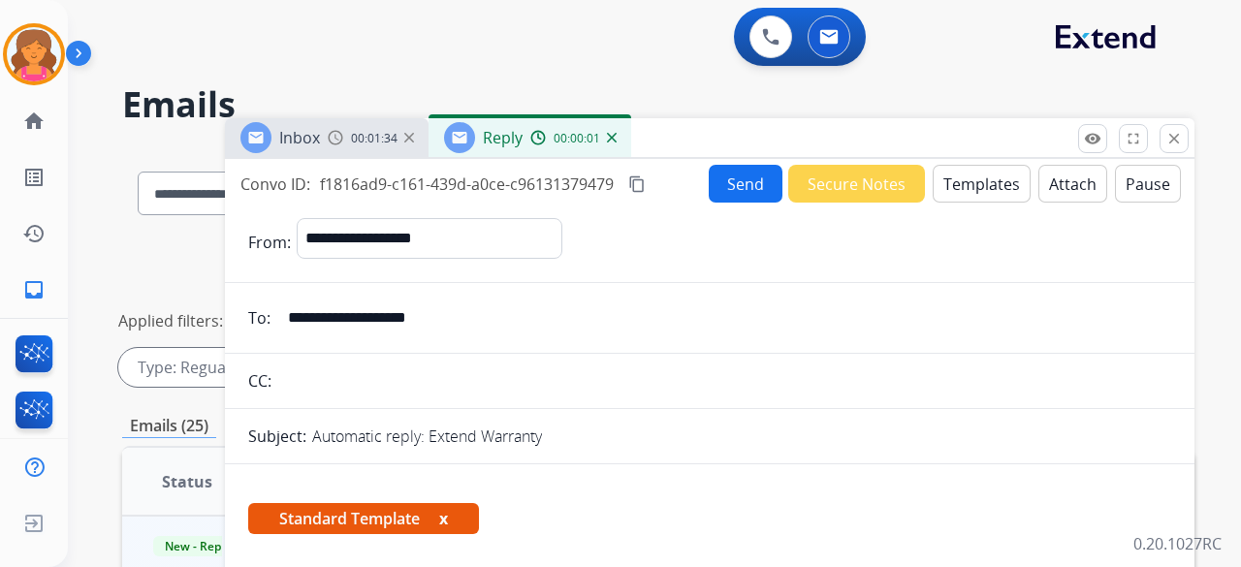
scroll to position [485, 0]
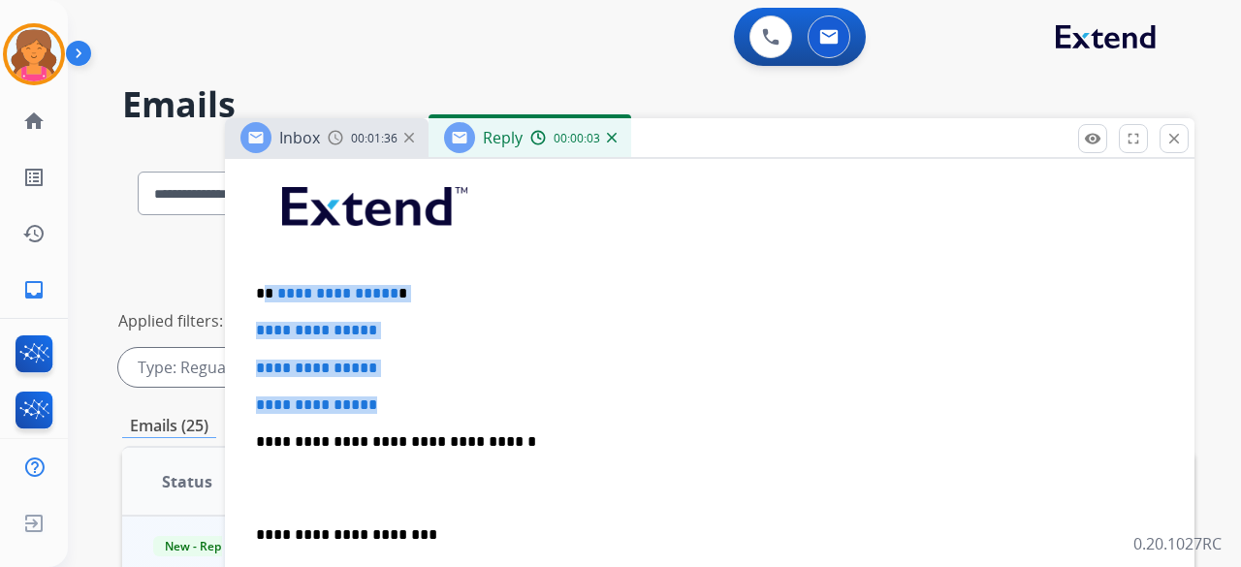
drag, startPoint x: 393, startPoint y: 404, endPoint x: 269, endPoint y: 279, distance: 175.5
click at [269, 246] on div "**********" at bounding box center [709, 487] width 923 height 667
click at [274, 246] on div "**********" at bounding box center [709, 487] width 923 height 667
drag, startPoint x: 397, startPoint y: 390, endPoint x: 313, endPoint y: 301, distance: 122.0
click at [275, 246] on div "**********" at bounding box center [709, 487] width 923 height 667
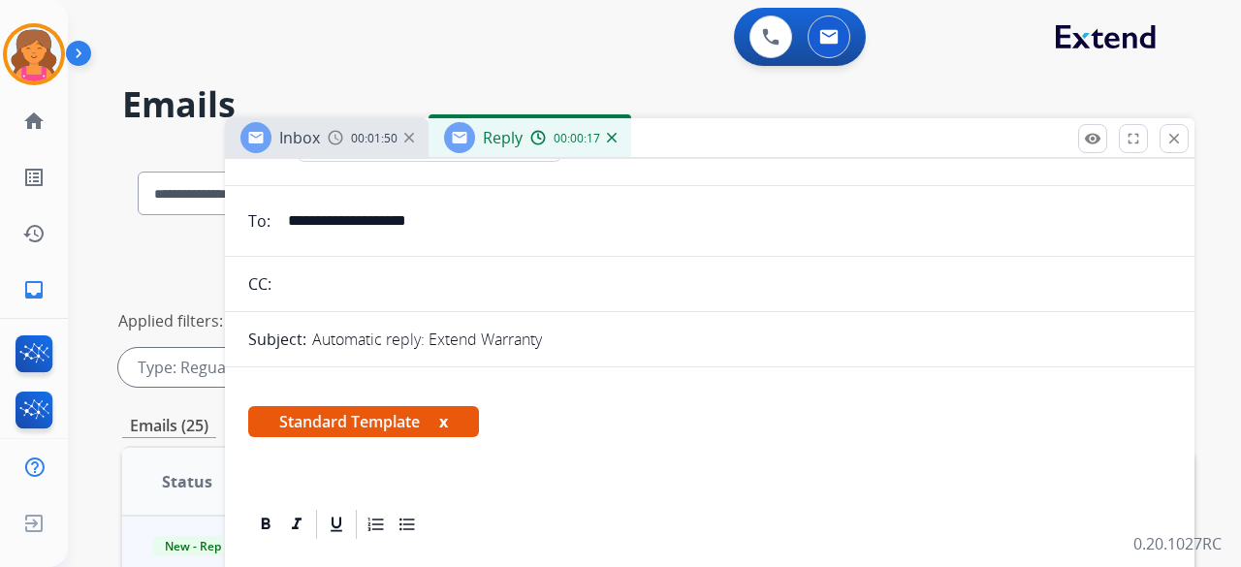
scroll to position [0, 0]
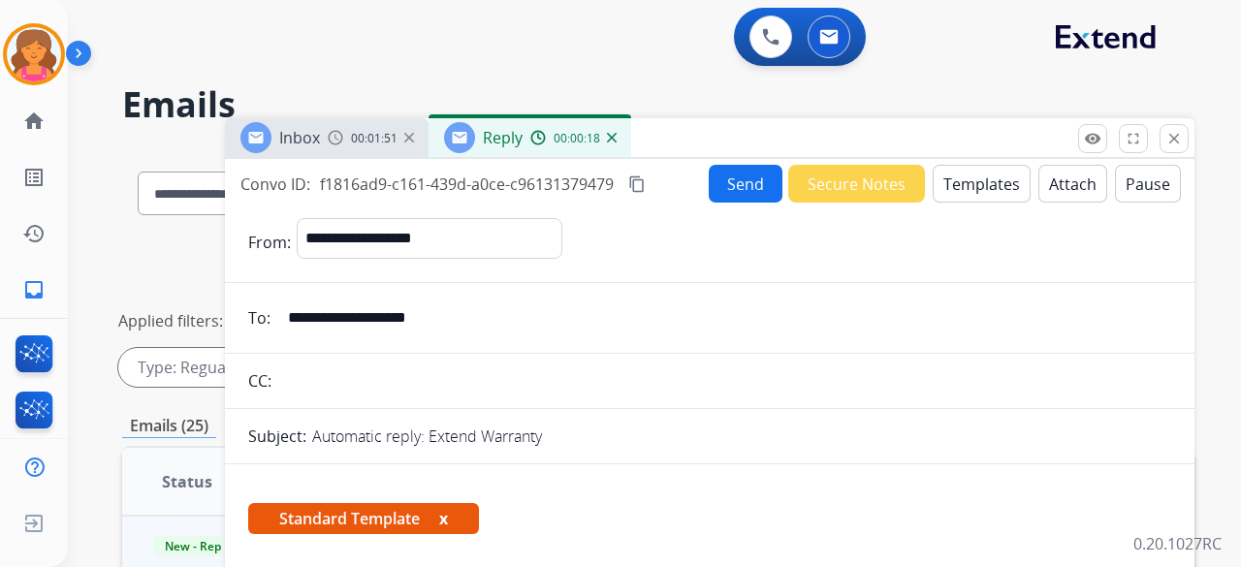
click at [595, 185] on button "Send" at bounding box center [746, 184] width 74 height 38
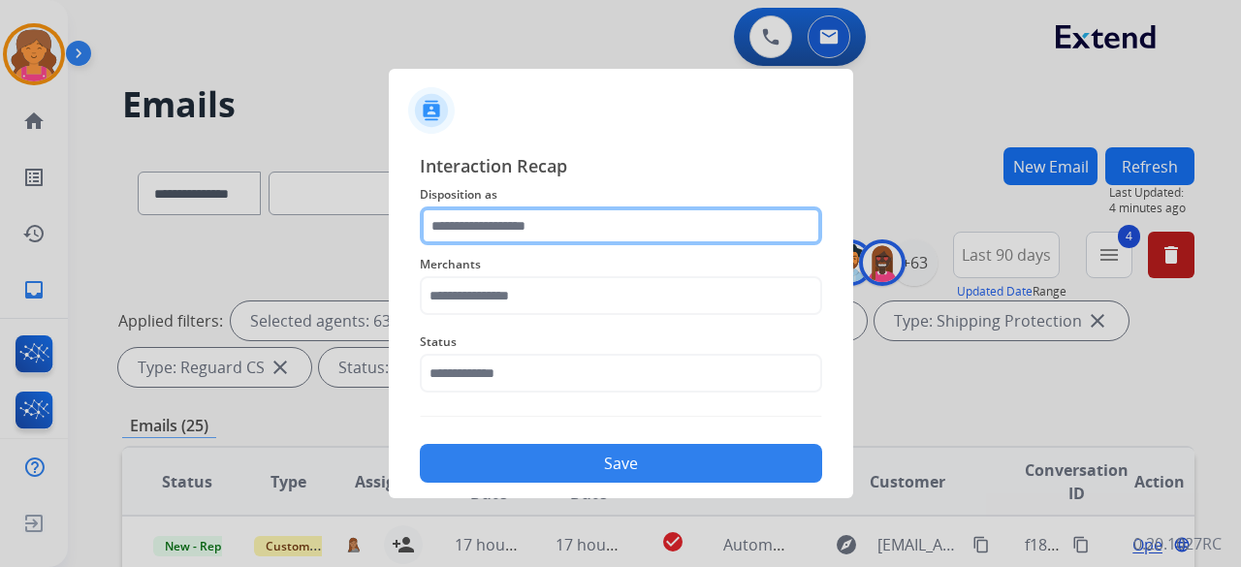
click at [595, 236] on input "text" at bounding box center [621, 225] width 402 height 39
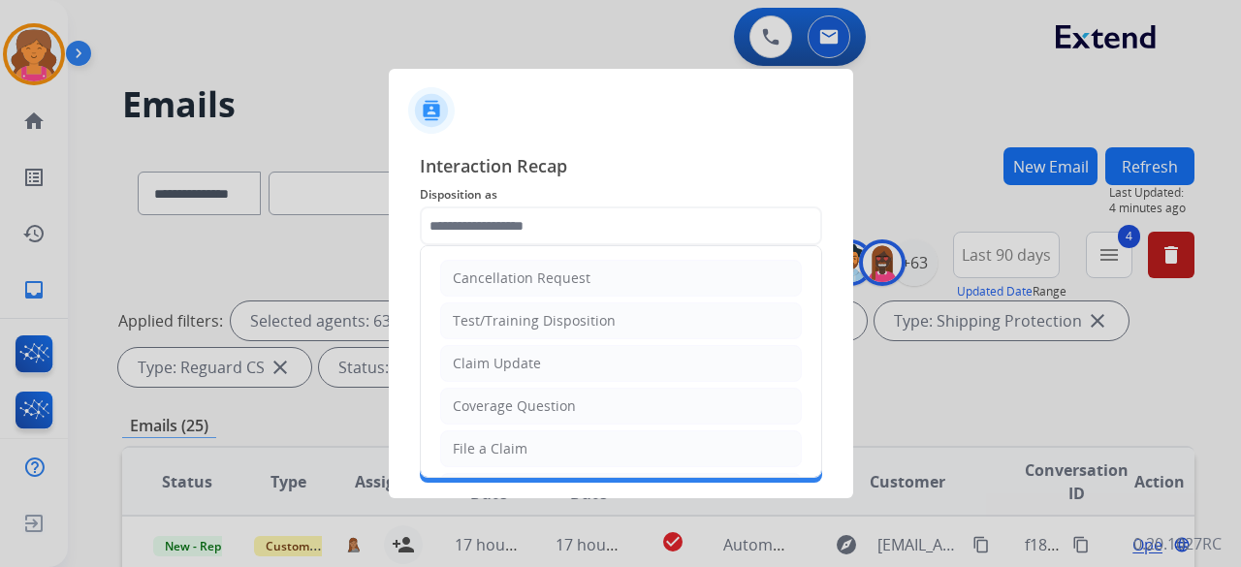
click at [487, 246] on ul "Cancellation Request Test/Training Disposition Claim Update Coverage Question F…" at bounding box center [621, 512] width 400 height 533
click at [485, 246] on div "Claim Update" at bounding box center [497, 363] width 88 height 19
type input "**********"
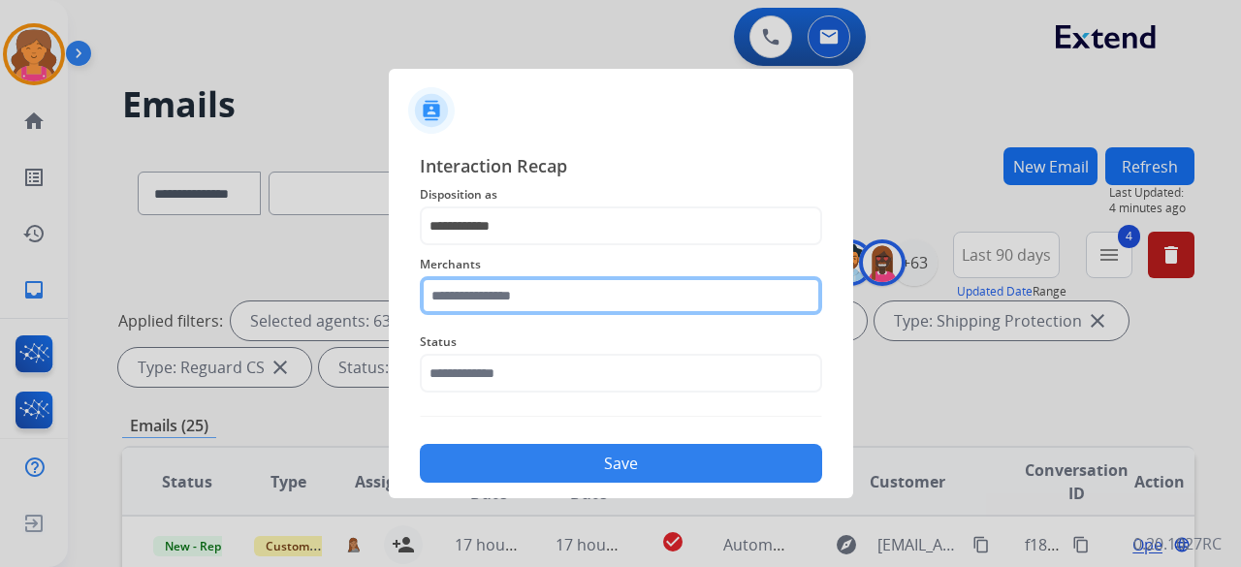
click at [491, 246] on div "Merchants" at bounding box center [621, 284] width 402 height 78
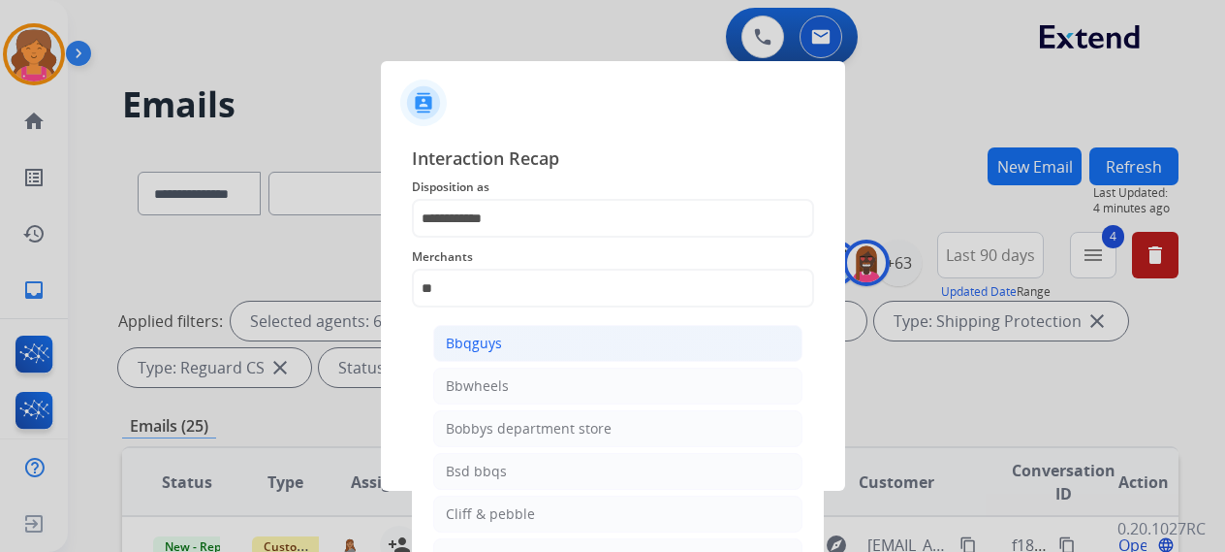
click at [524, 246] on li "Bbqguys" at bounding box center [617, 343] width 369 height 37
type input "*******"
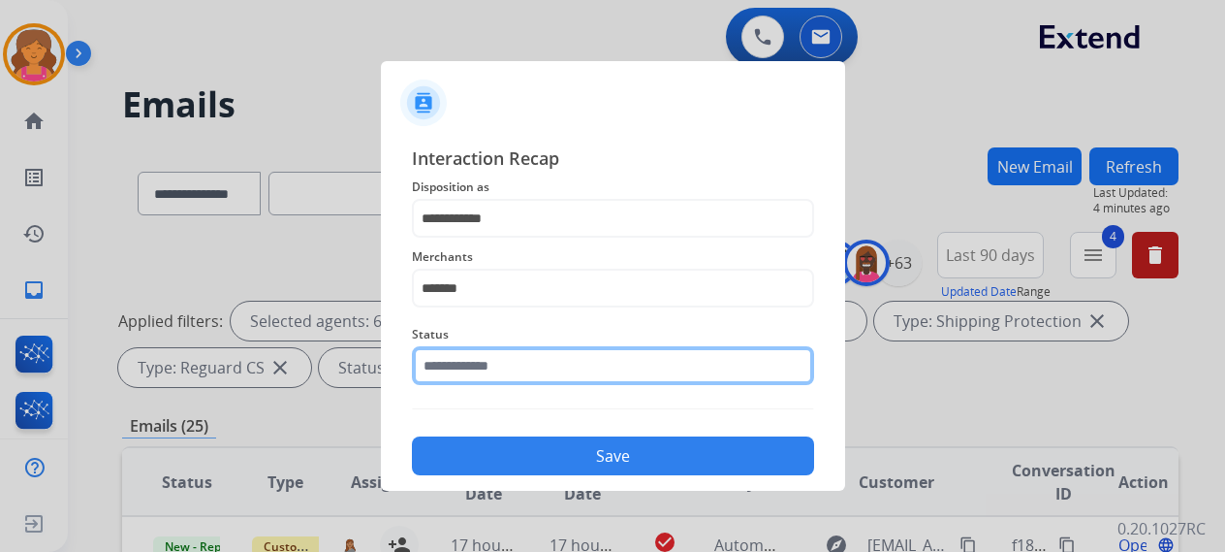
click at [510, 246] on input "text" at bounding box center [613, 365] width 402 height 39
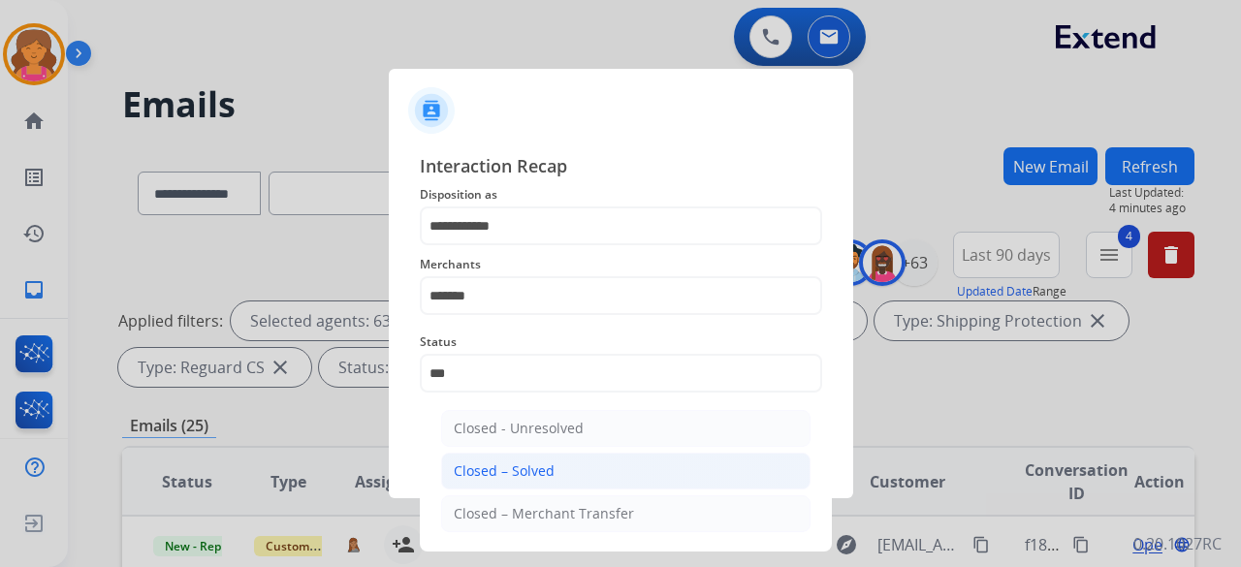
click at [511, 246] on li "Closed – Solved" at bounding box center [625, 471] width 369 height 37
type input "**********"
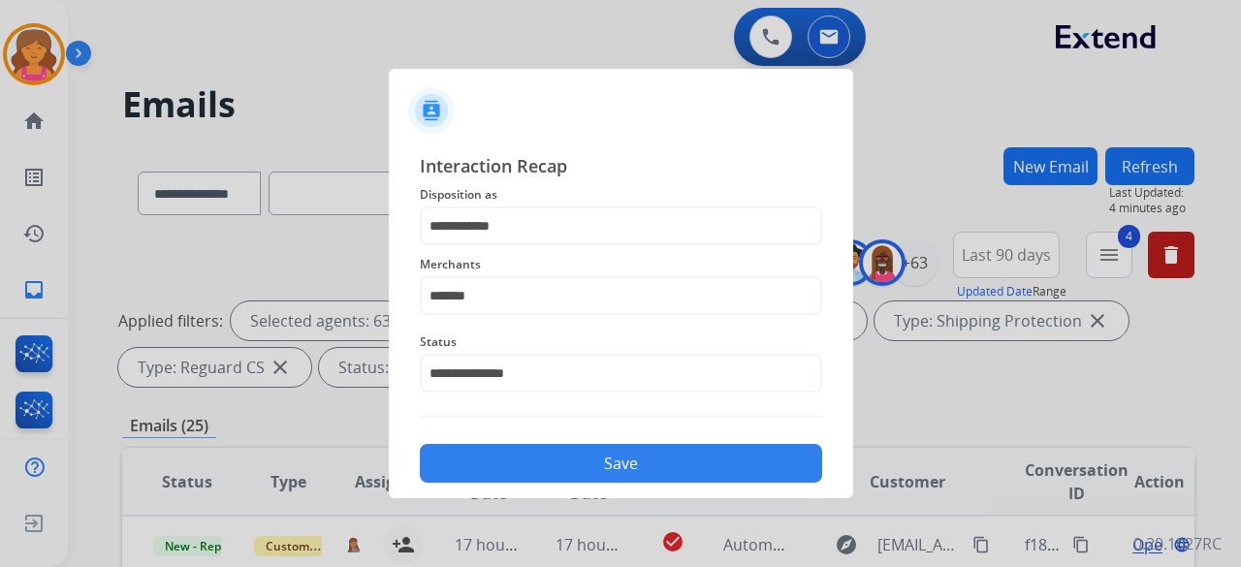
click at [512, 246] on button "Save" at bounding box center [621, 463] width 402 height 39
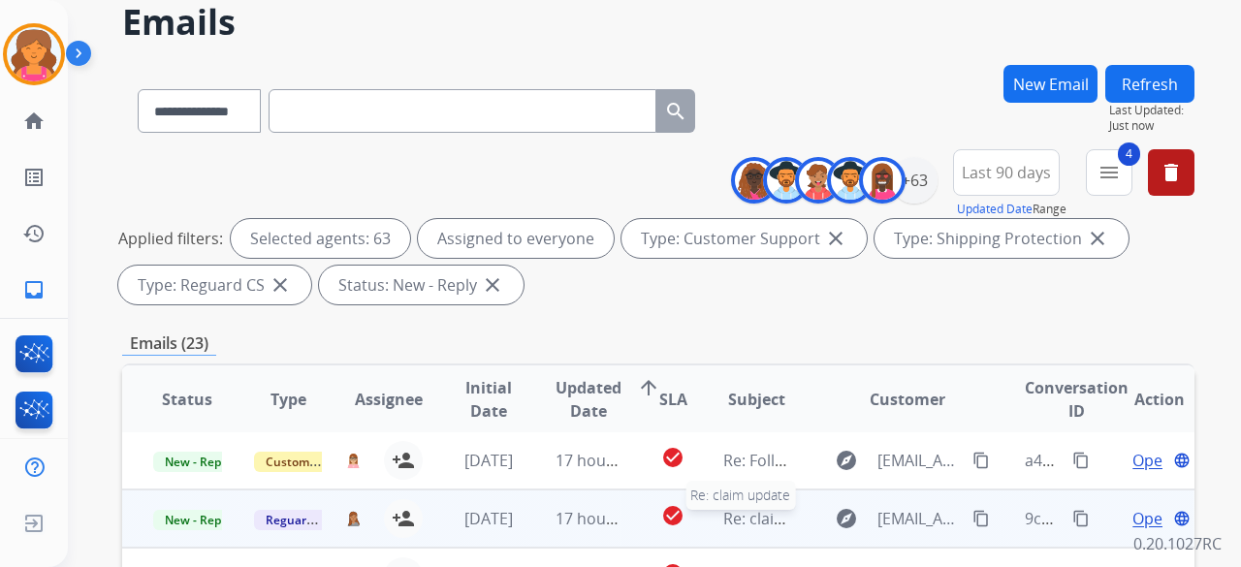
scroll to position [194, 0]
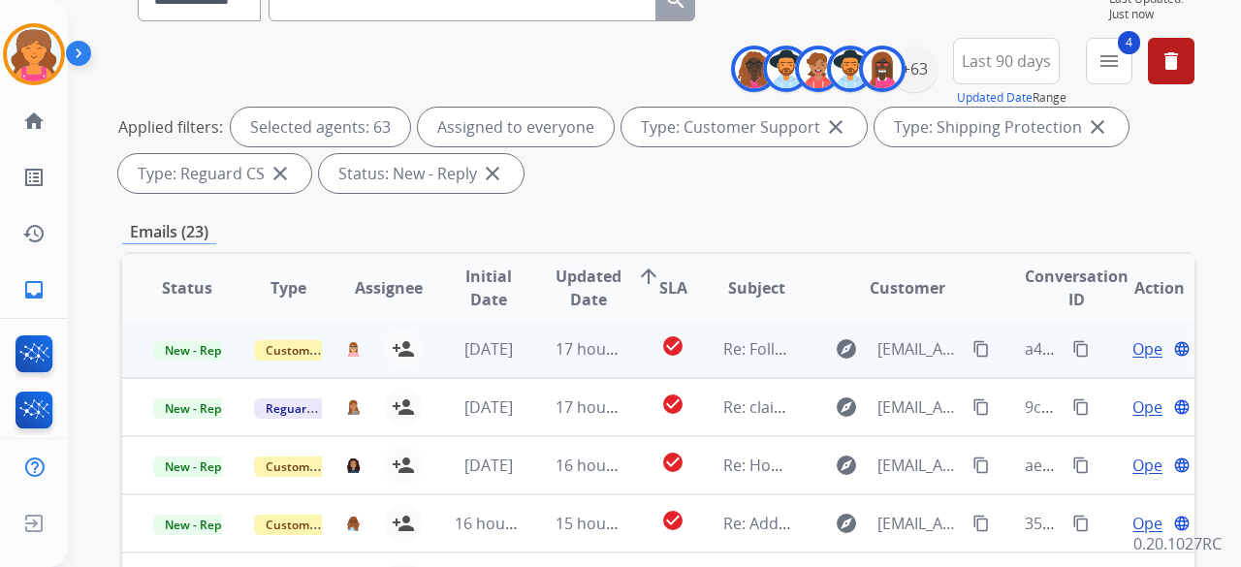
click at [595, 246] on span "Open" at bounding box center [1152, 348] width 40 height 23
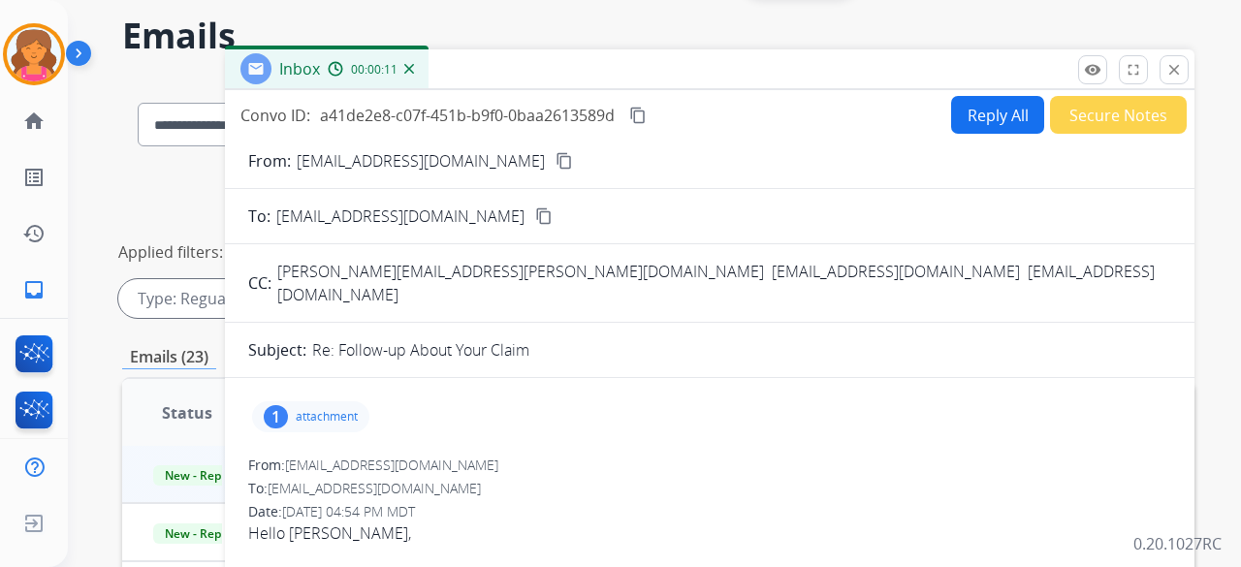
scroll to position [0, 0]
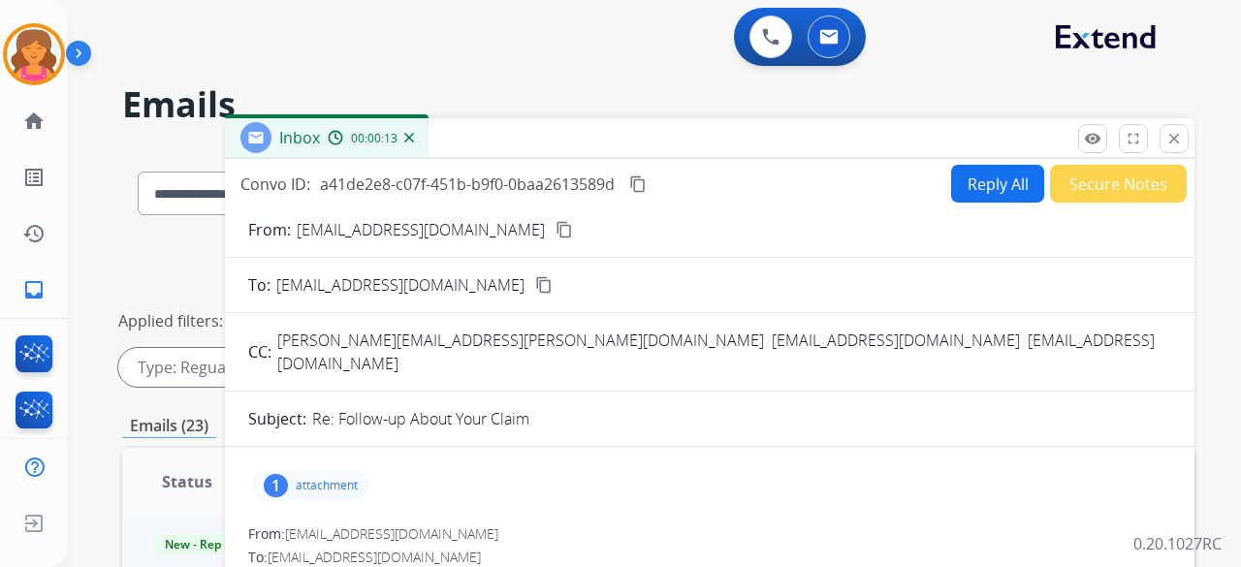
click at [553, 231] on button "content_copy" at bounding box center [564, 229] width 23 height 23
click at [595, 184] on button "Reply All" at bounding box center [997, 184] width 93 height 38
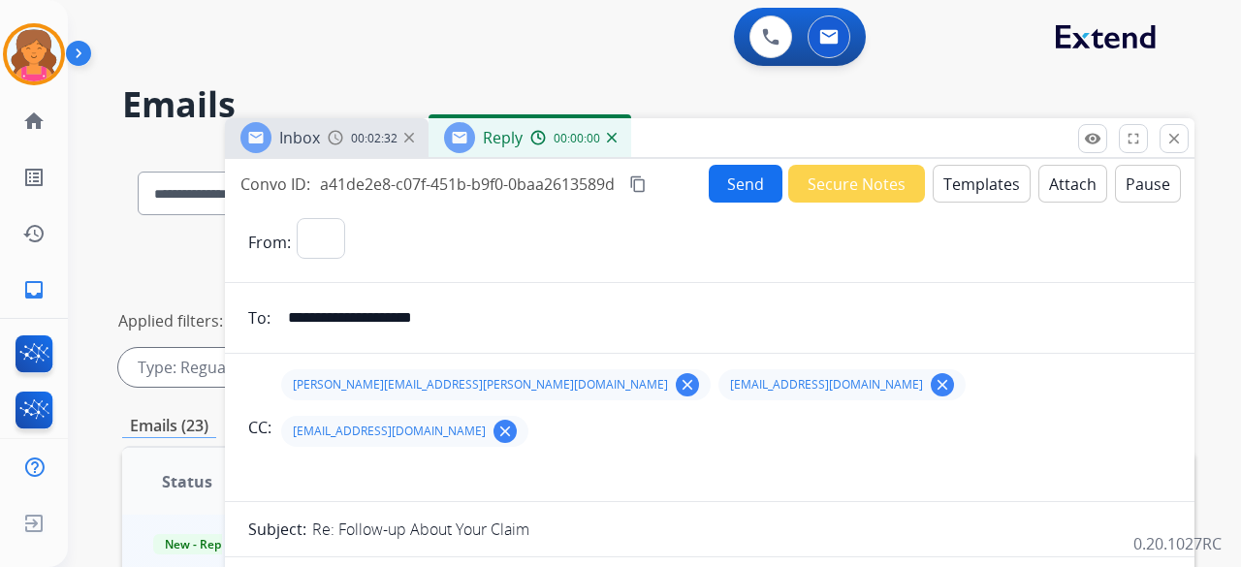
click at [595, 184] on button "Templates" at bounding box center [982, 184] width 98 height 38
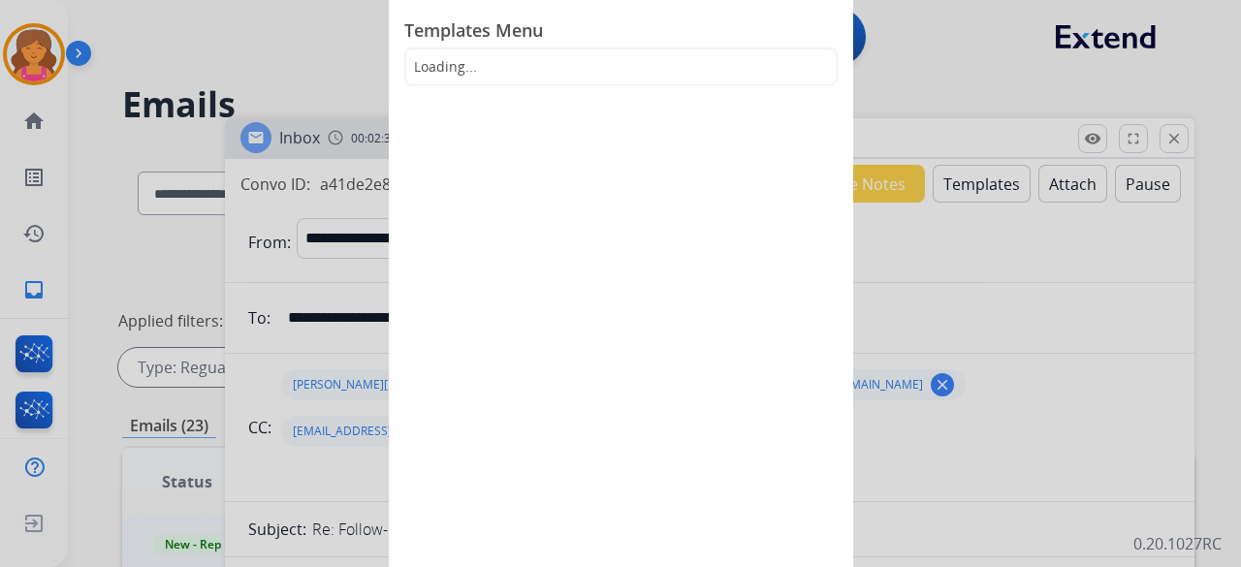
select select "**********"
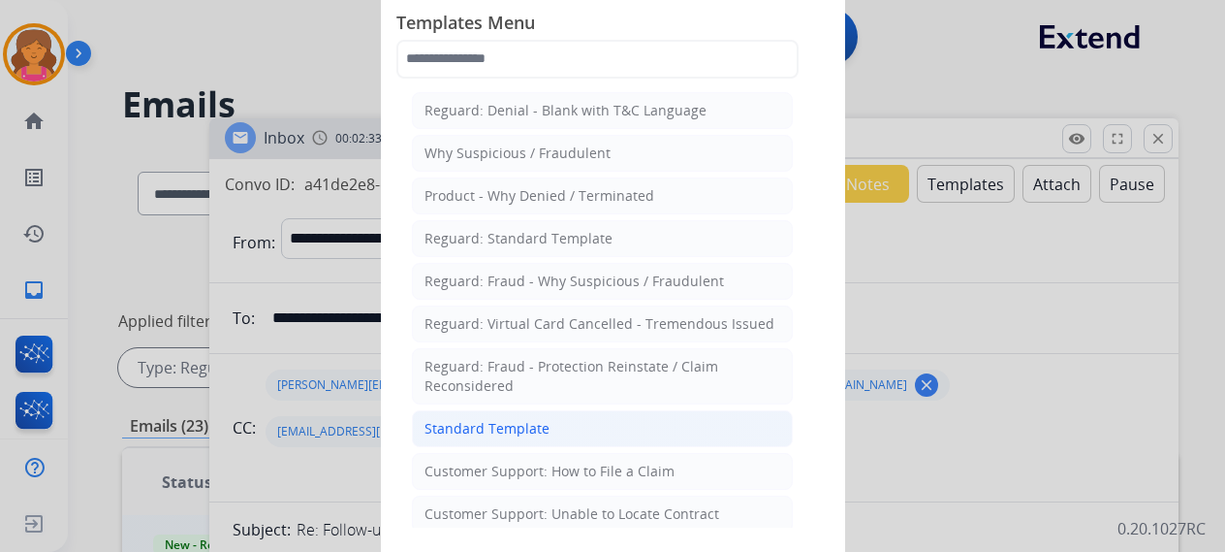
click at [506, 246] on li "Standard Template" at bounding box center [602, 428] width 381 height 37
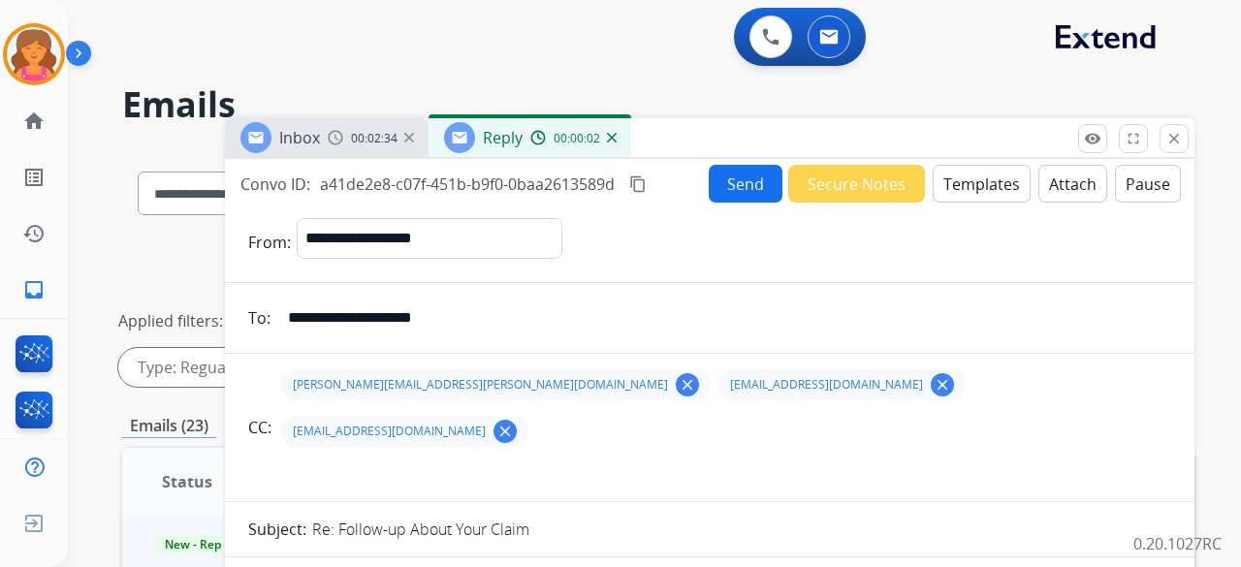
scroll to position [485, 0]
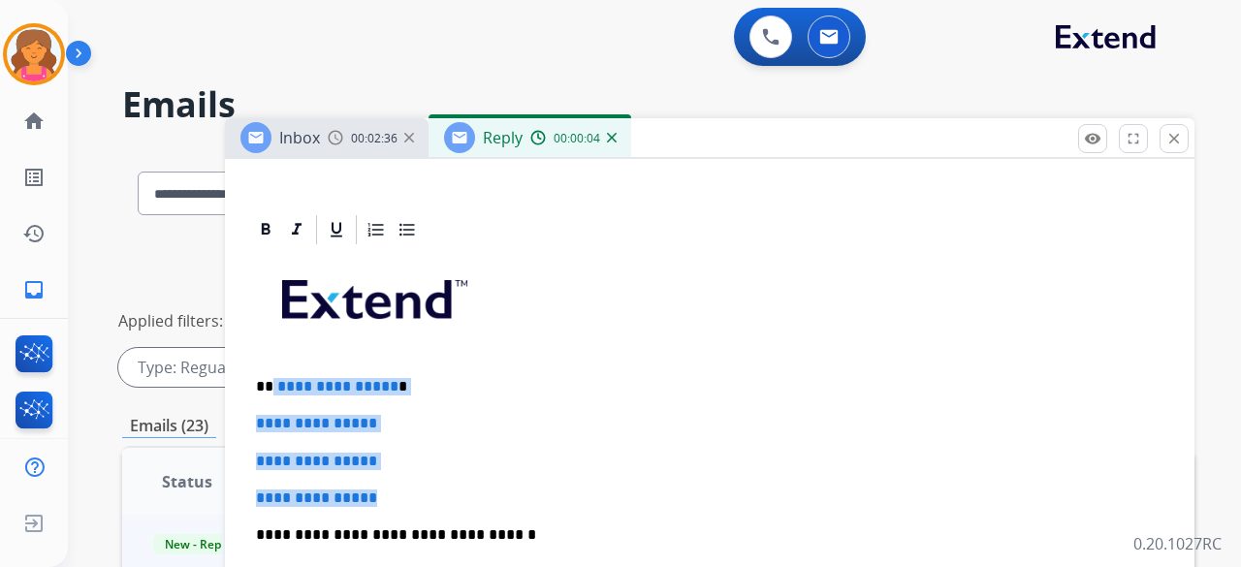
drag, startPoint x: 411, startPoint y: 439, endPoint x: 271, endPoint y: 330, distance: 177.4
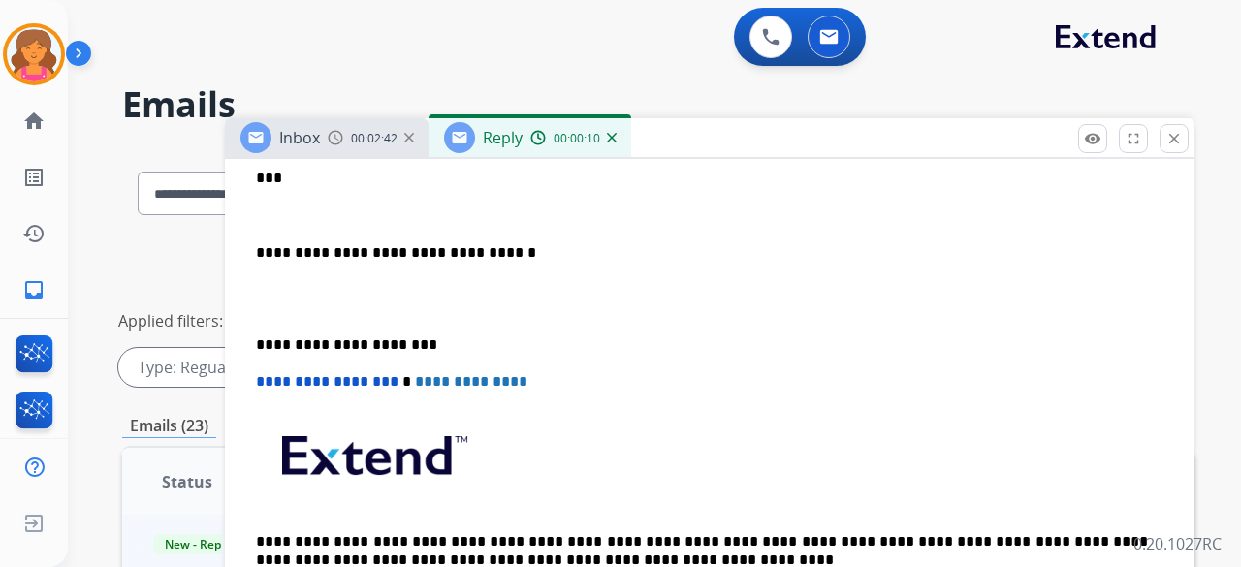
scroll to position [582, 0]
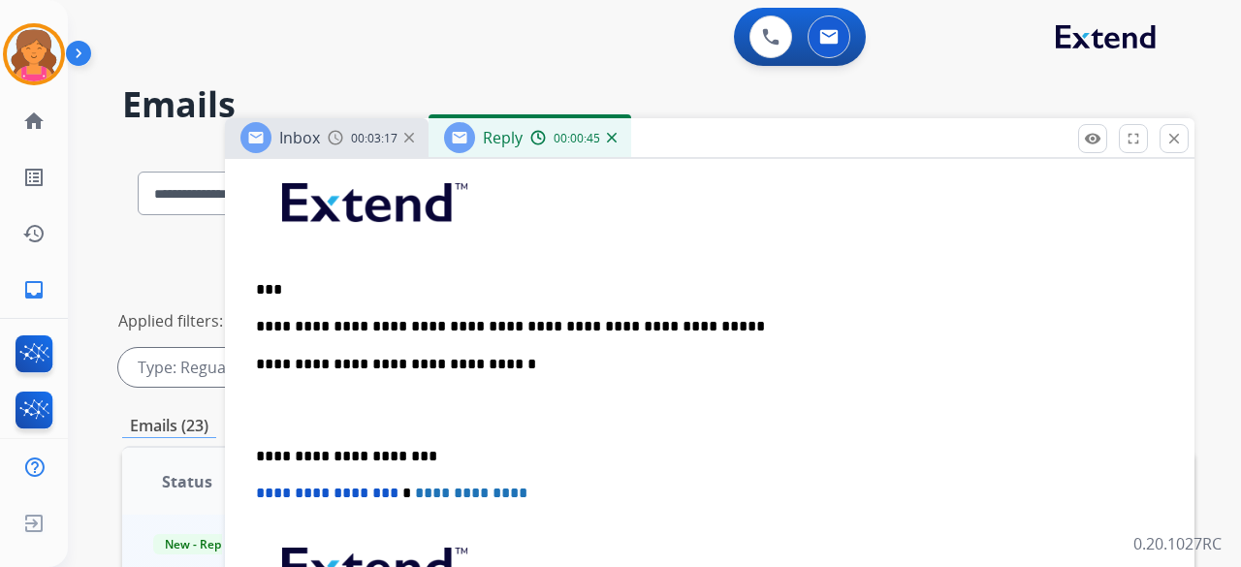
click at [595, 246] on p "**********" at bounding box center [702, 326] width 892 height 17
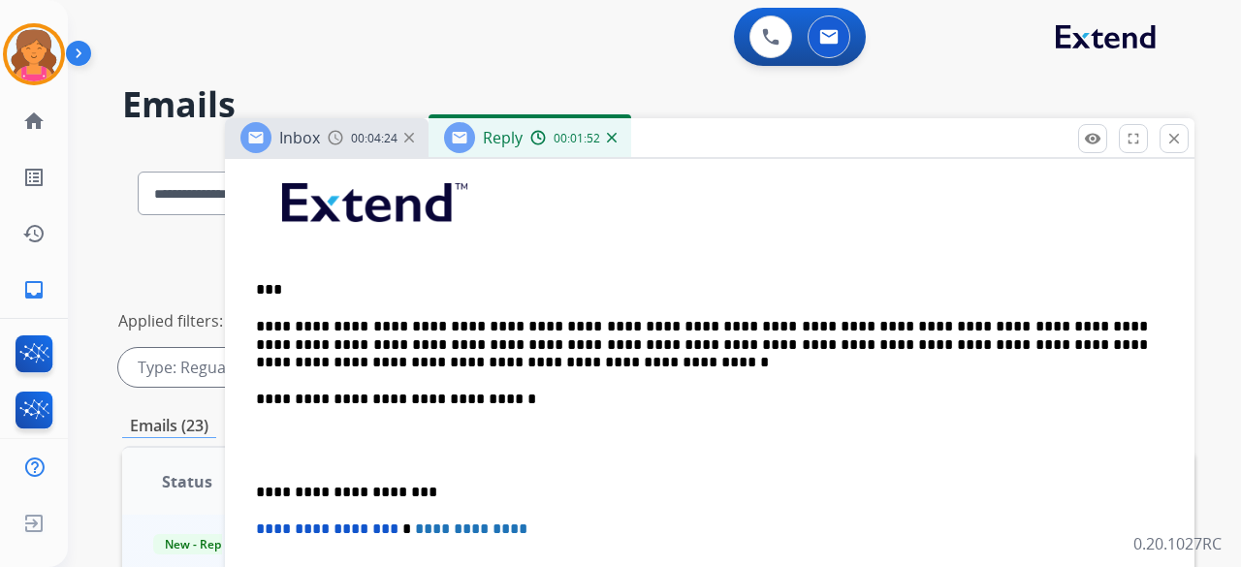
click at [301, 246] on p "**********" at bounding box center [702, 344] width 892 height 53
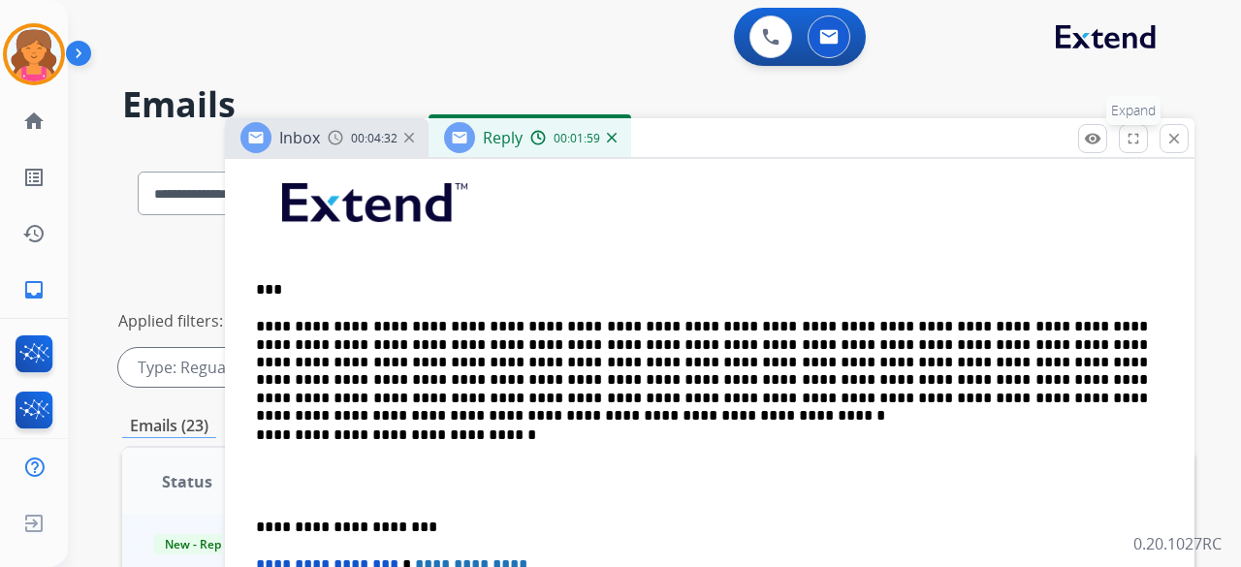
scroll to position [133, 0]
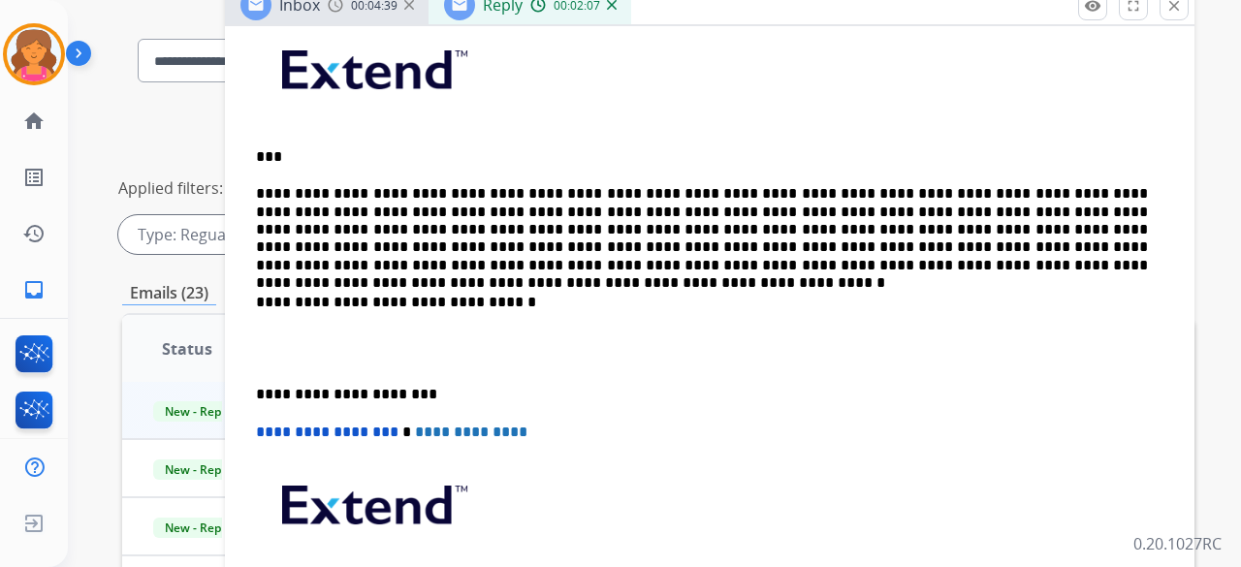
click at [595, 219] on p "**********" at bounding box center [702, 229] width 892 height 89
click at [595, 216] on p "**********" at bounding box center [702, 229] width 892 height 89
click at [595, 214] on p "**********" at bounding box center [702, 229] width 892 height 89
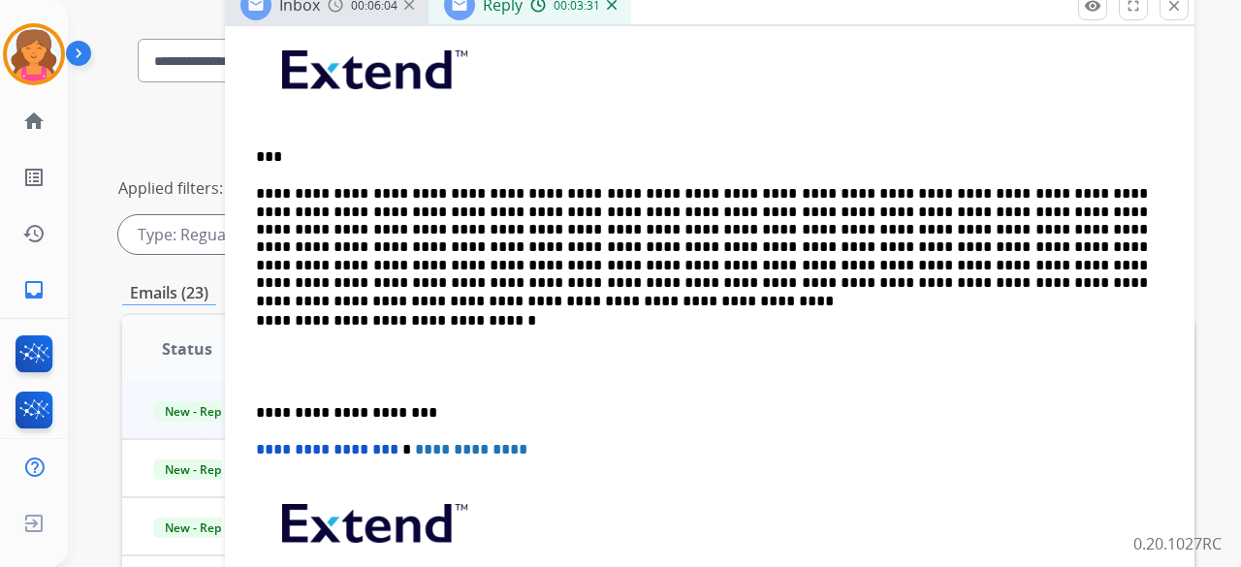
click at [595, 218] on p "**********" at bounding box center [702, 238] width 892 height 107
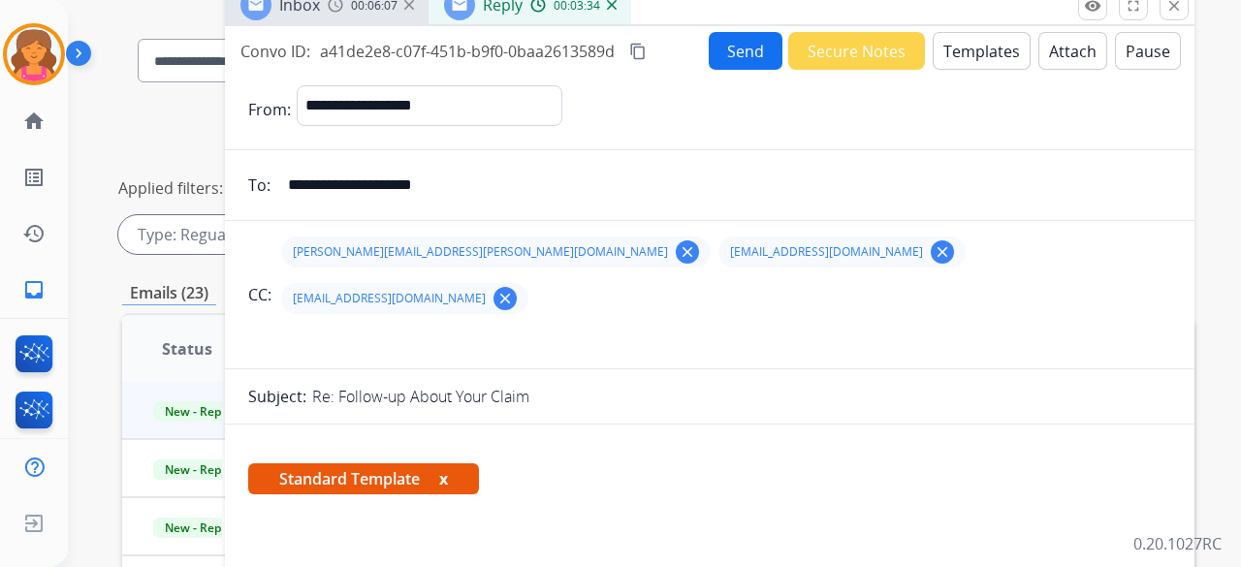
scroll to position [0, 0]
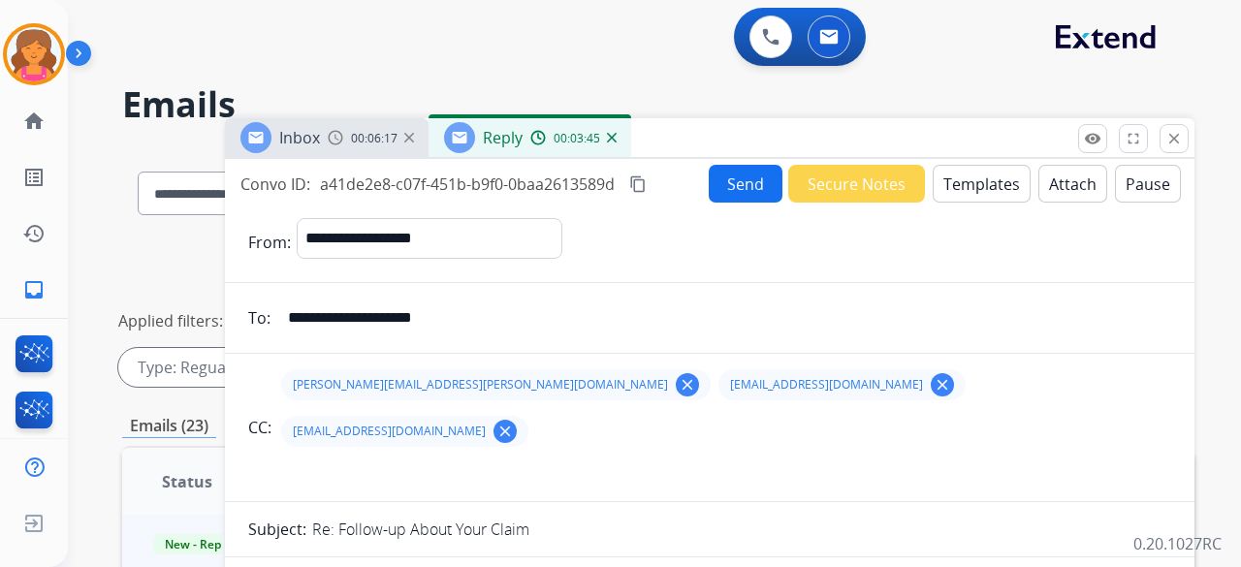
click at [595, 179] on button "Attach" at bounding box center [1072, 184] width 69 height 38
click at [595, 184] on button "Send" at bounding box center [746, 184] width 74 height 38
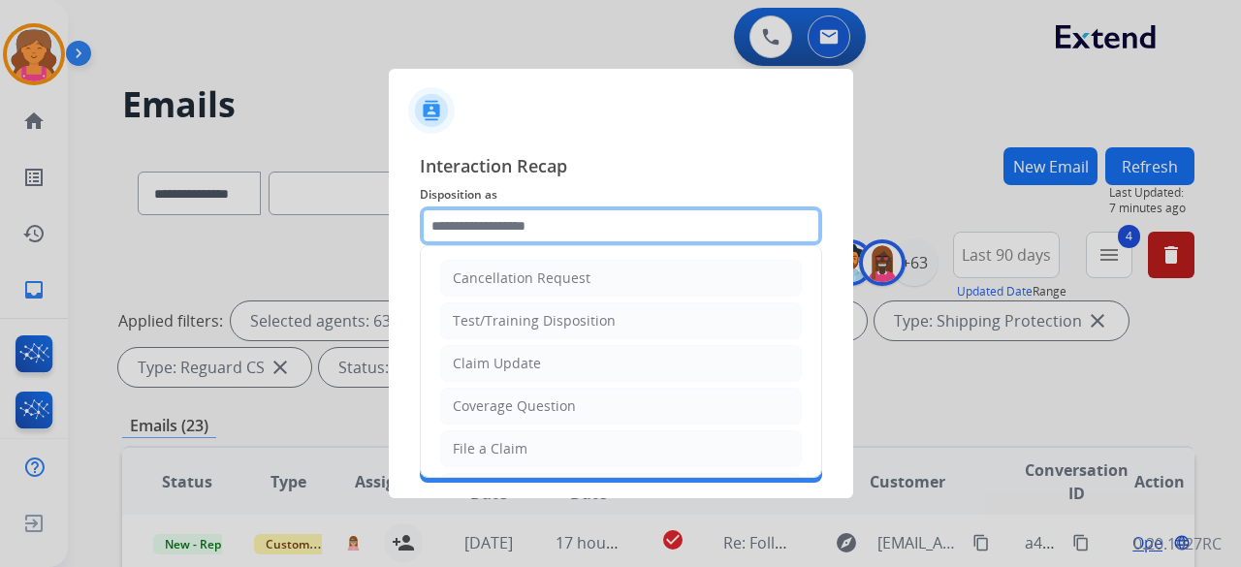
click at [595, 213] on input "text" at bounding box center [621, 225] width 402 height 39
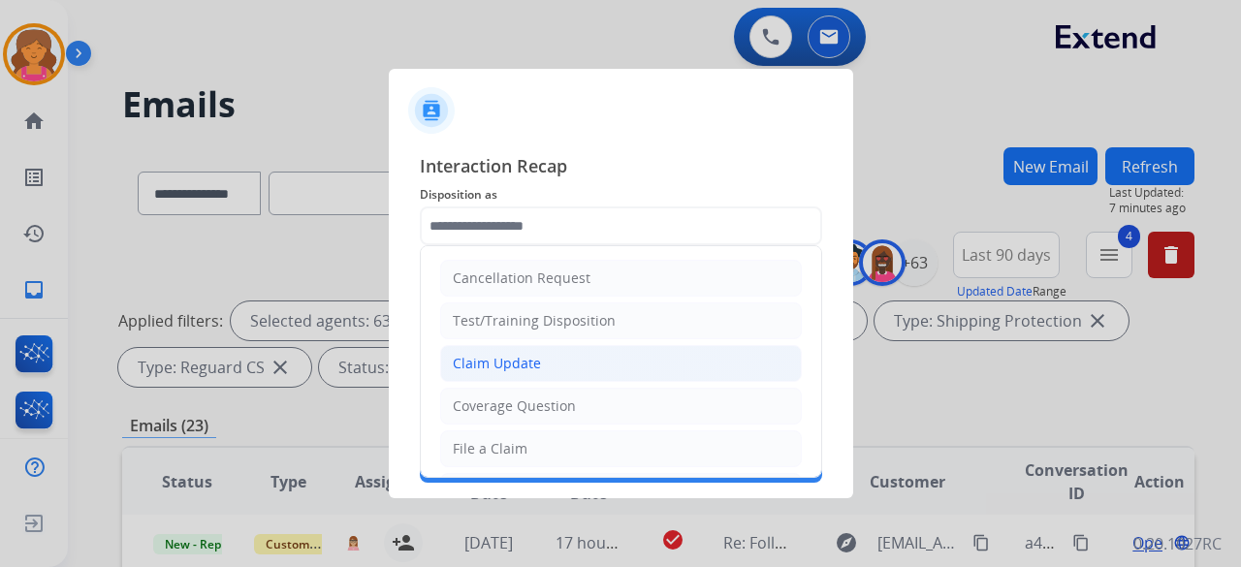
click at [524, 246] on li "Claim Update" at bounding box center [621, 363] width 362 height 37
type input "**********"
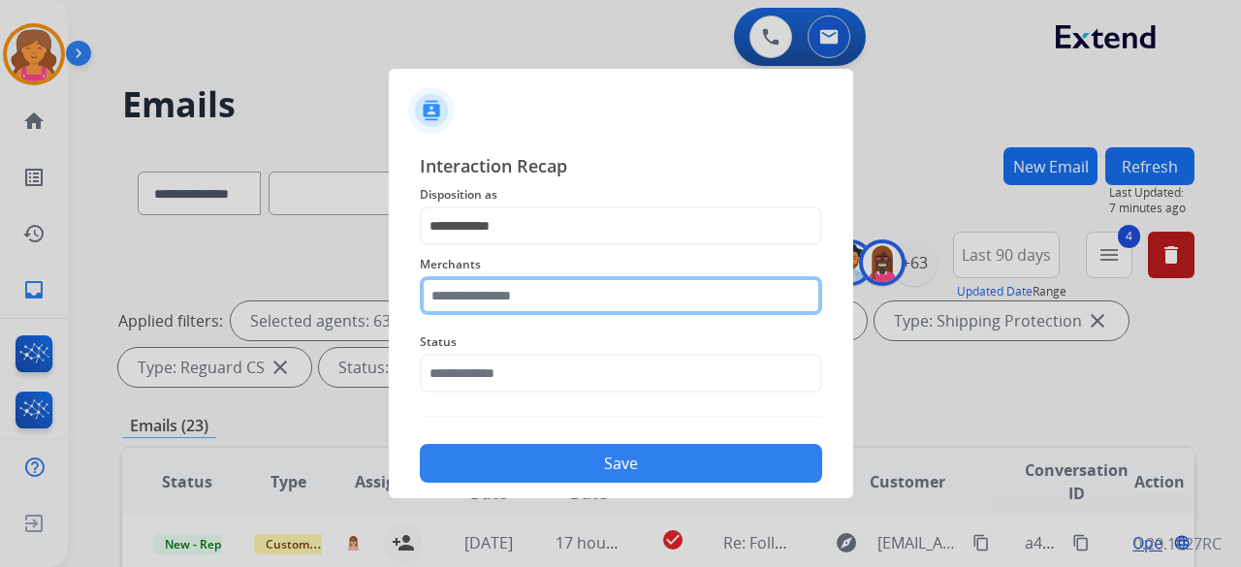
click at [527, 246] on div "Merchants" at bounding box center [621, 284] width 402 height 78
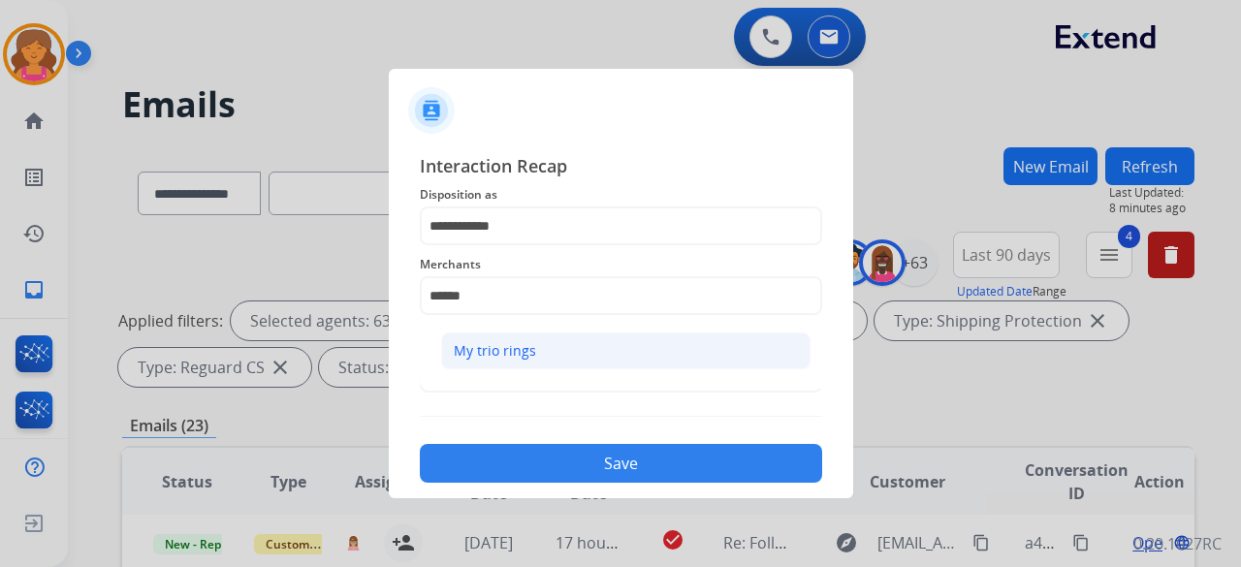
click at [595, 246] on li "My trio rings" at bounding box center [625, 351] width 369 height 37
type input "**********"
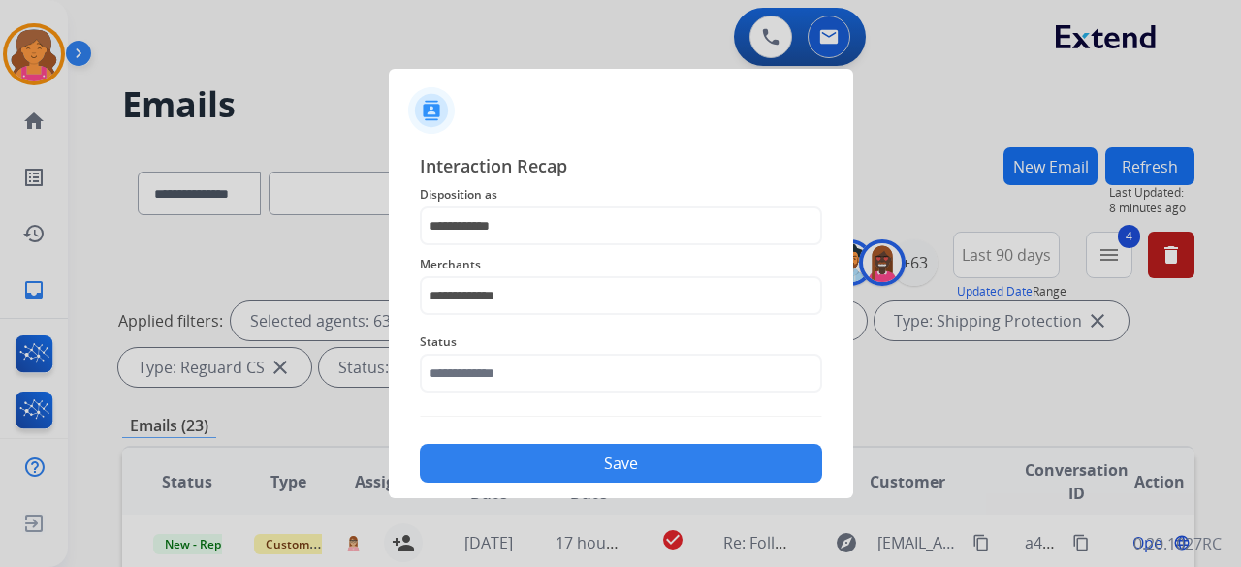
click at [595, 246] on div "Status" at bounding box center [621, 362] width 402 height 78
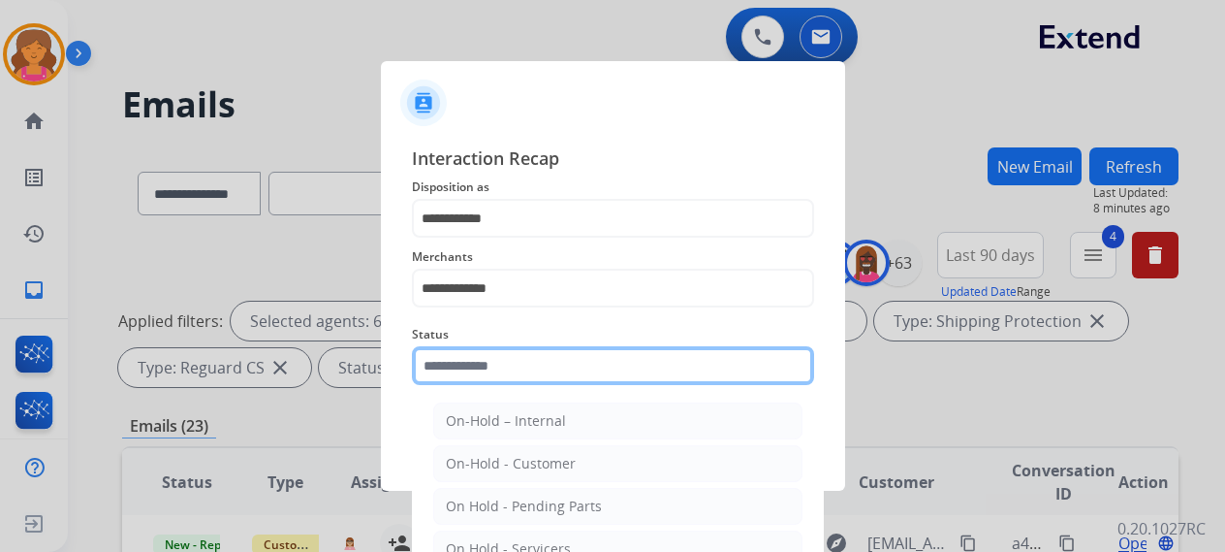
click at [595, 246] on input "text" at bounding box center [613, 365] width 402 height 39
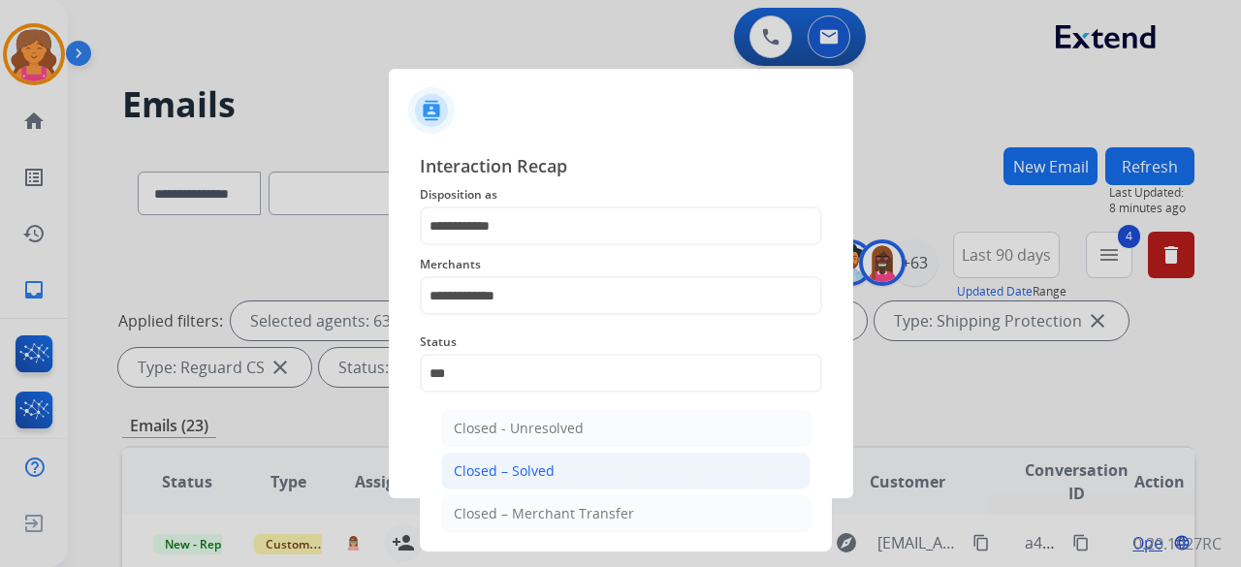
click at [595, 246] on li "Closed – Solved" at bounding box center [625, 471] width 369 height 37
type input "**********"
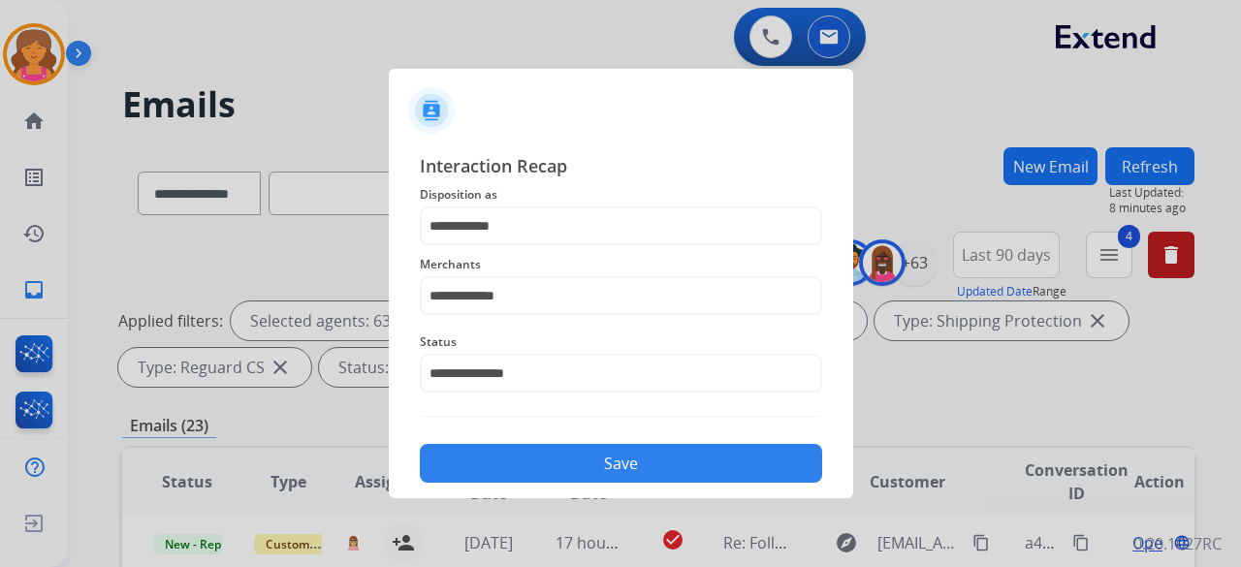
click at [595, 246] on button "Save" at bounding box center [621, 463] width 402 height 39
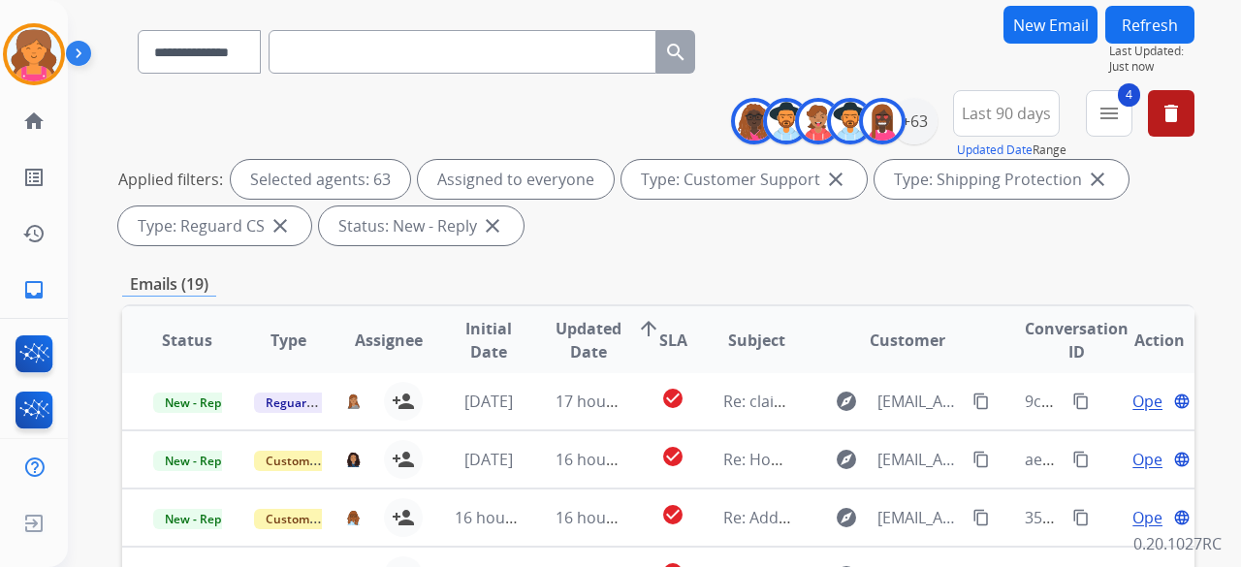
scroll to position [291, 0]
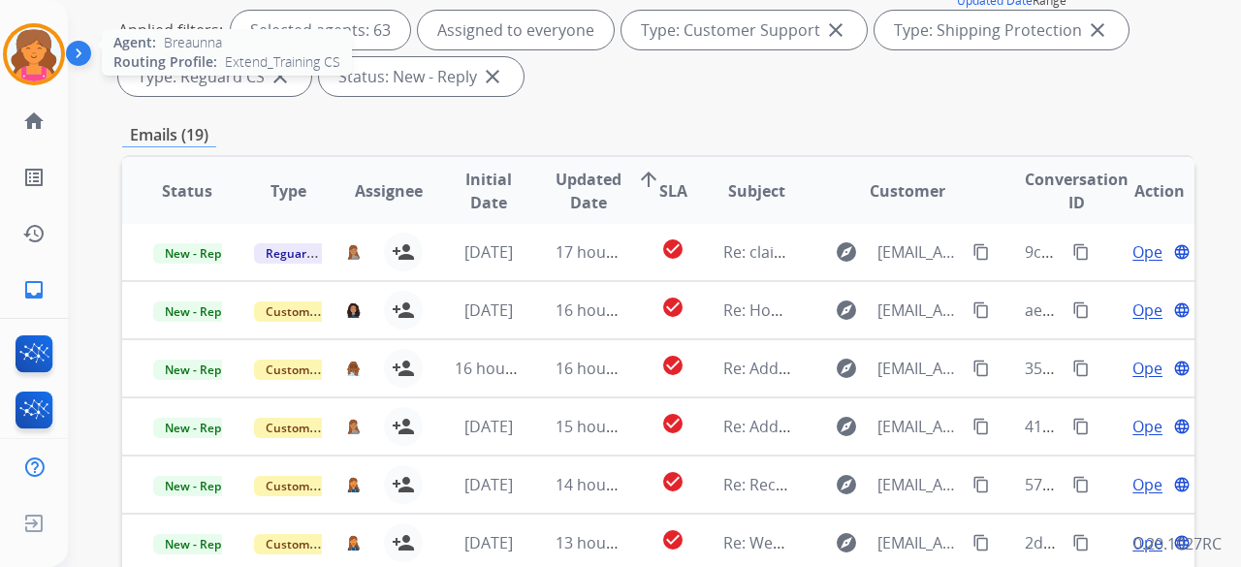
click at [41, 42] on img at bounding box center [34, 54] width 54 height 54
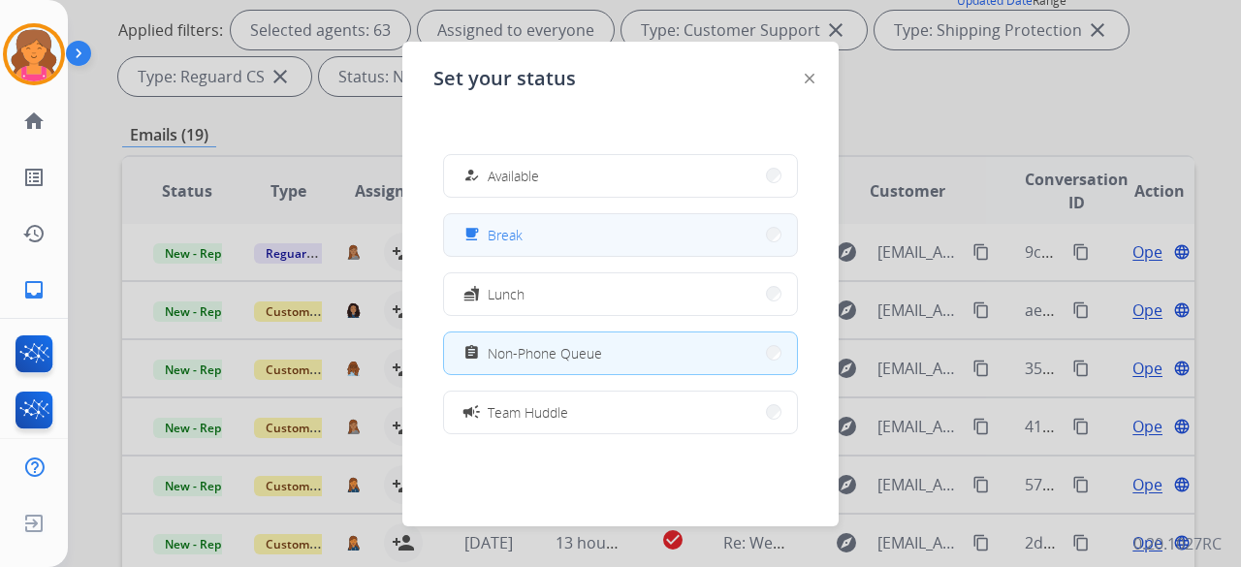
click at [595, 225] on button "free_breakfast Break" at bounding box center [620, 235] width 353 height 42
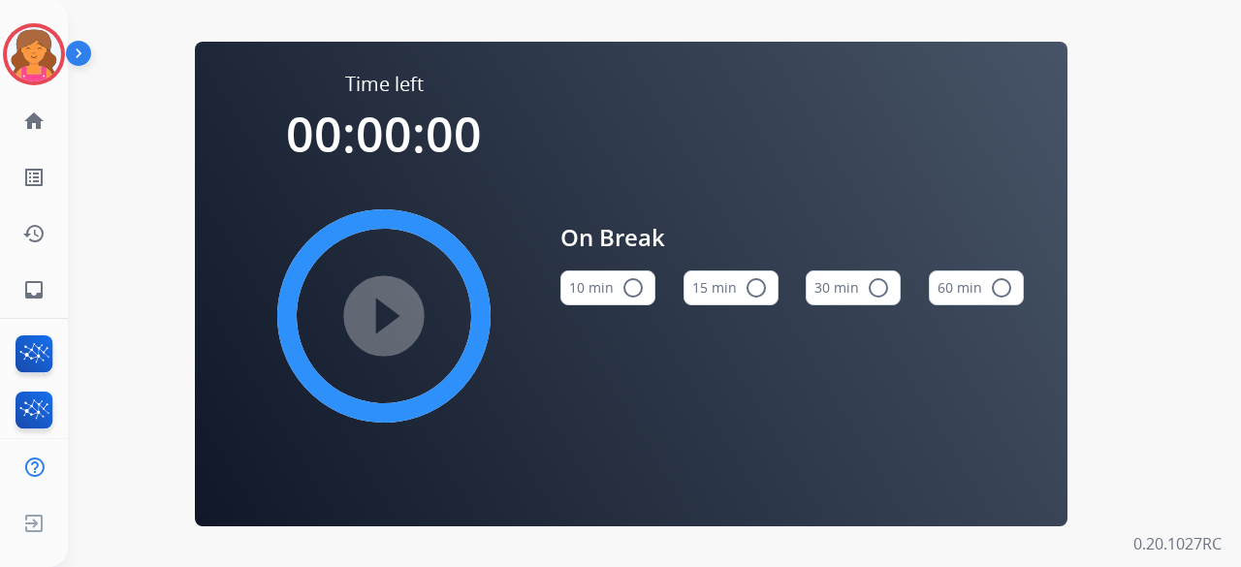
click at [595, 246] on button "15 min radio_button_unchecked" at bounding box center [730, 287] width 95 height 35
click at [394, 246] on mat-icon "play_circle_filled" at bounding box center [383, 315] width 23 height 23
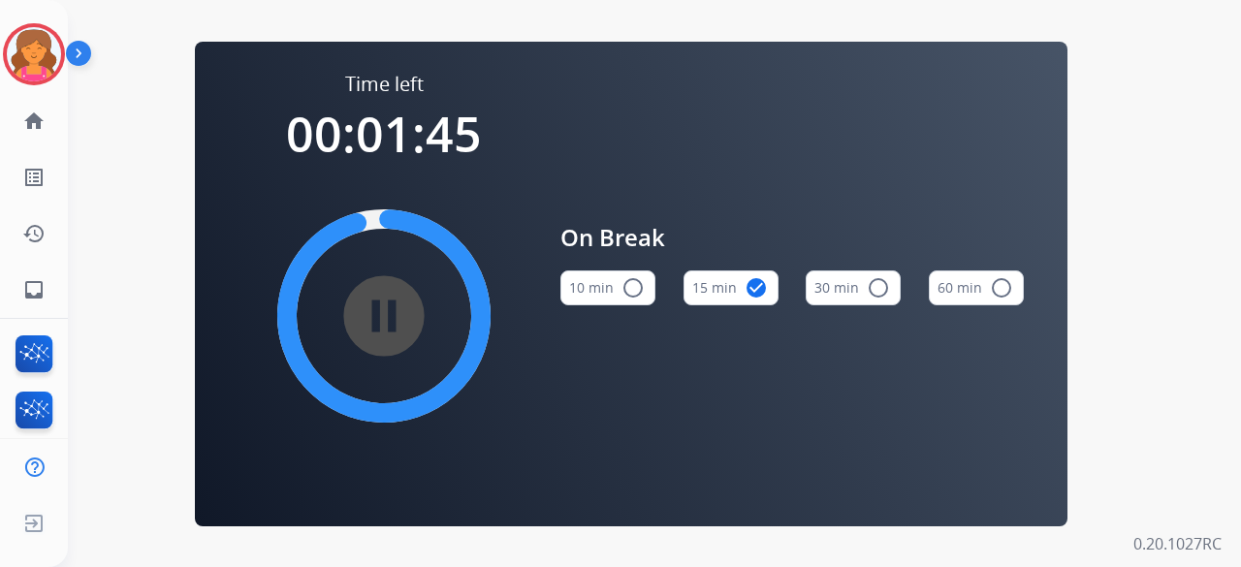
click at [174, 22] on div "Time left 00:01:45 pause_circle_filled On Break 10 min radio_button_unchecked 1…" at bounding box center [631, 283] width 1126 height 567
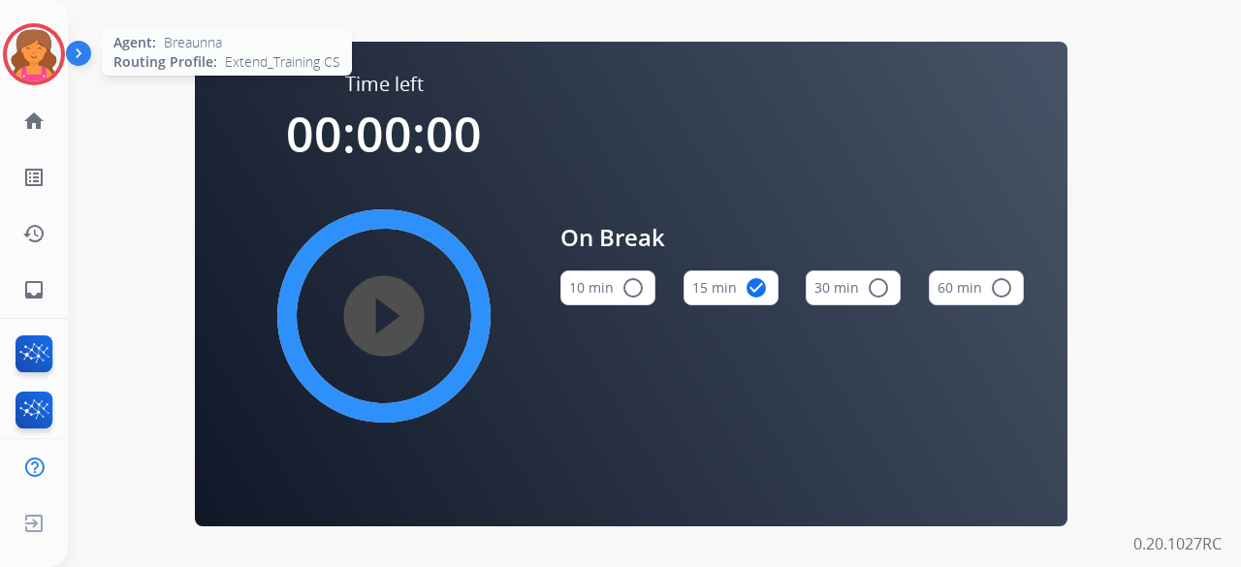
click at [44, 37] on img at bounding box center [34, 54] width 54 height 54
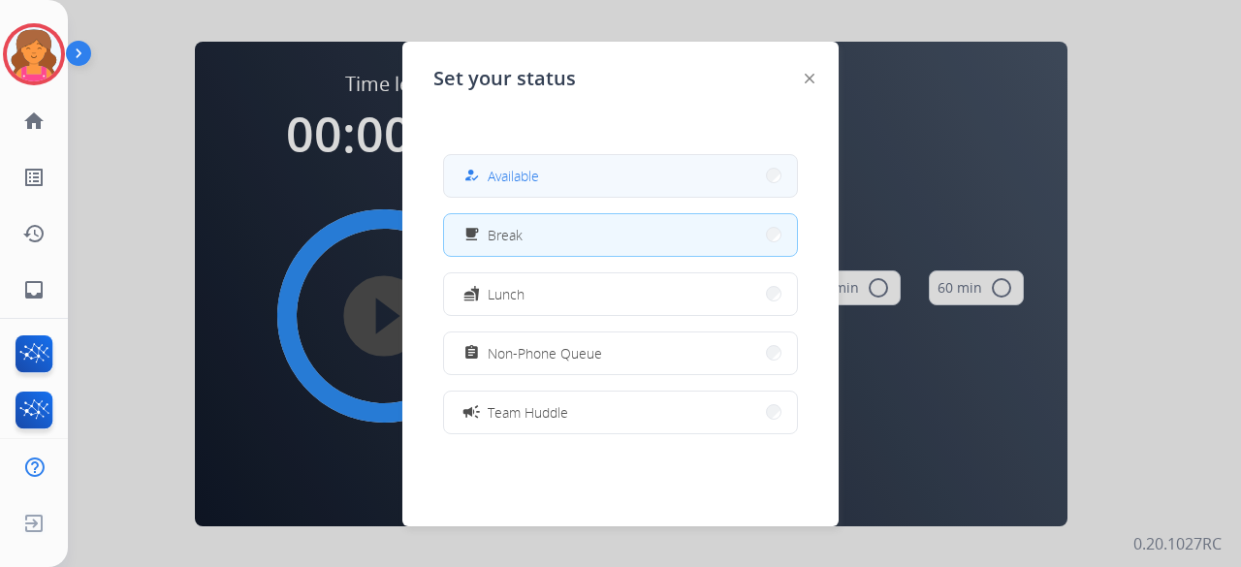
click at [572, 168] on button "how_to_reg Available" at bounding box center [620, 176] width 353 height 42
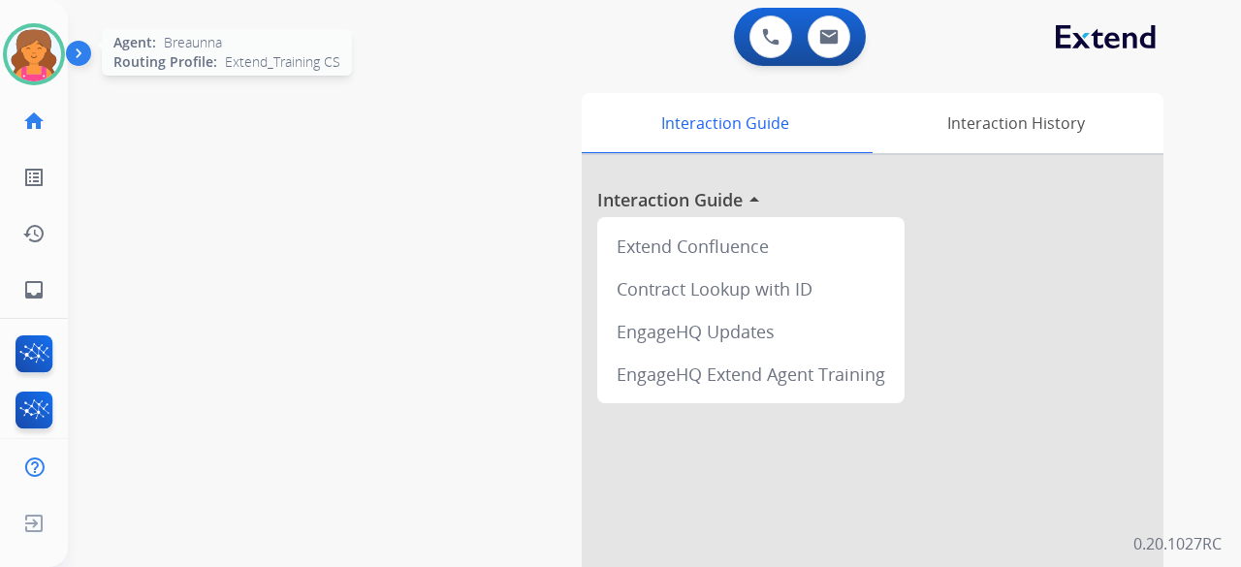
click at [48, 52] on img at bounding box center [34, 54] width 54 height 54
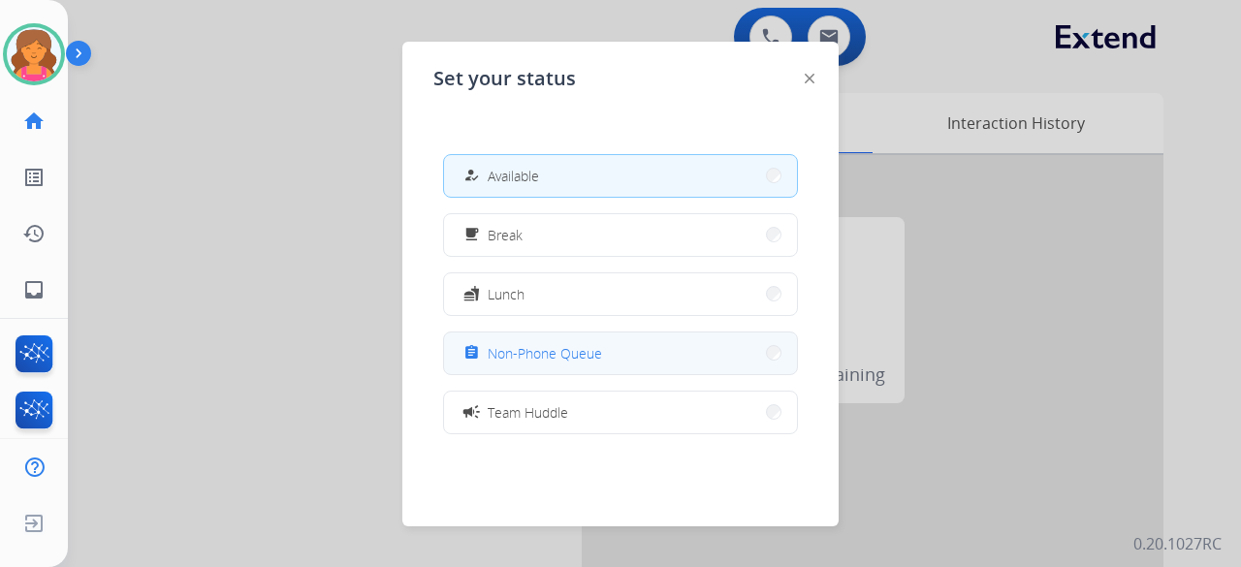
click at [576, 246] on button "assignment Non-Phone Queue" at bounding box center [620, 354] width 353 height 42
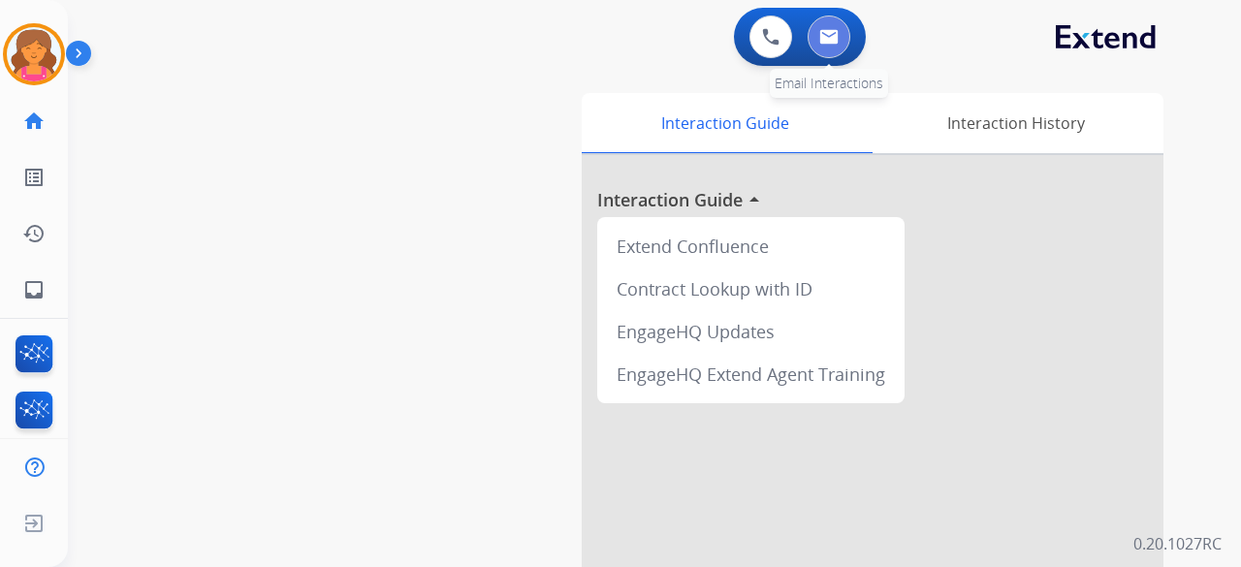
click at [595, 32] on button at bounding box center [829, 37] width 43 height 43
select select "**********"
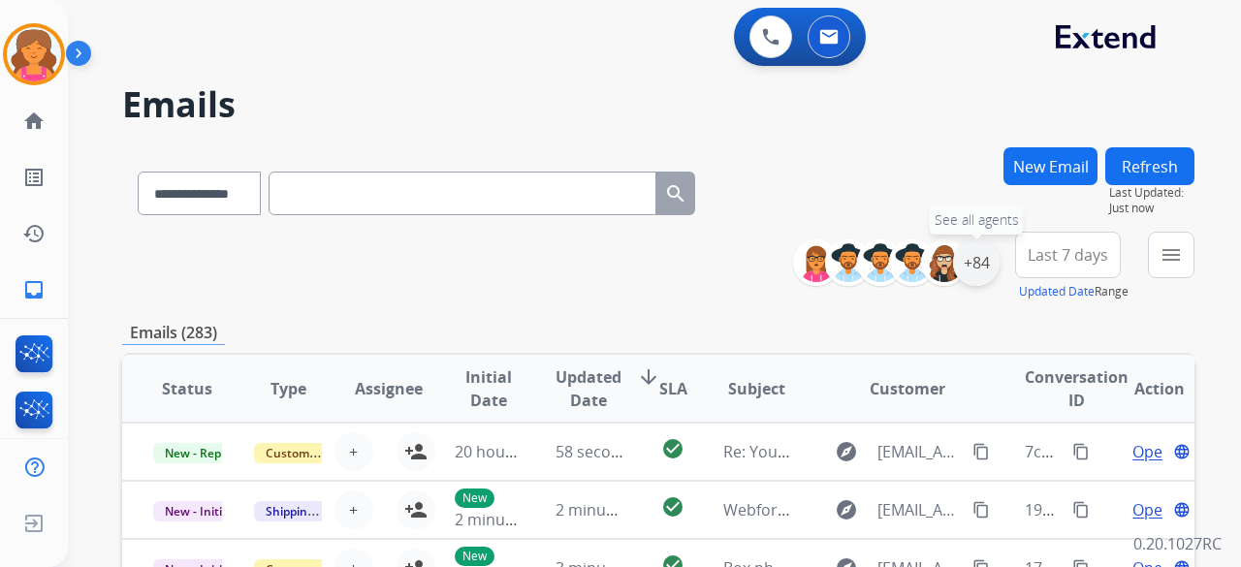
click at [595, 246] on div "+84" at bounding box center [976, 262] width 47 height 47
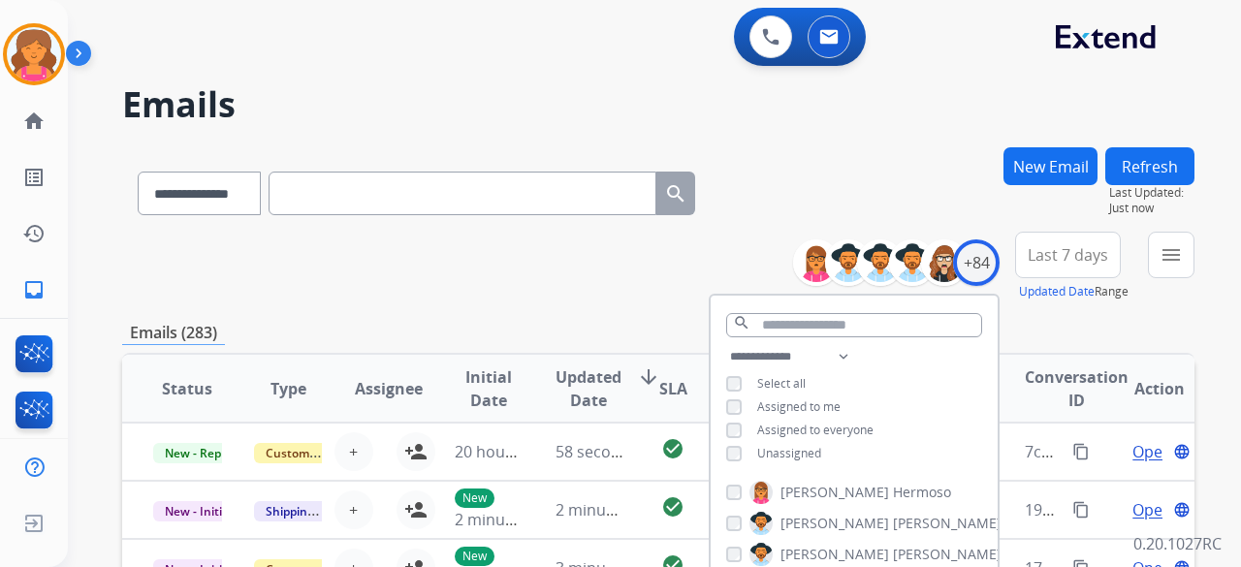
click at [595, 246] on span "Last 7 days" at bounding box center [1068, 255] width 80 height 8
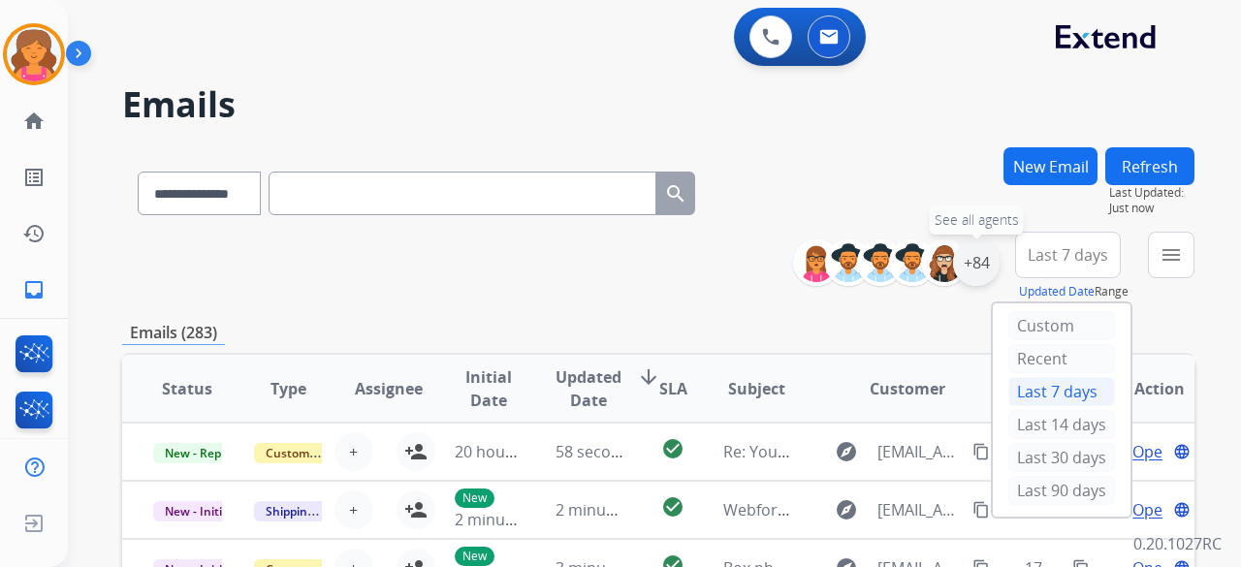
click at [595, 246] on div "+84" at bounding box center [976, 262] width 47 height 47
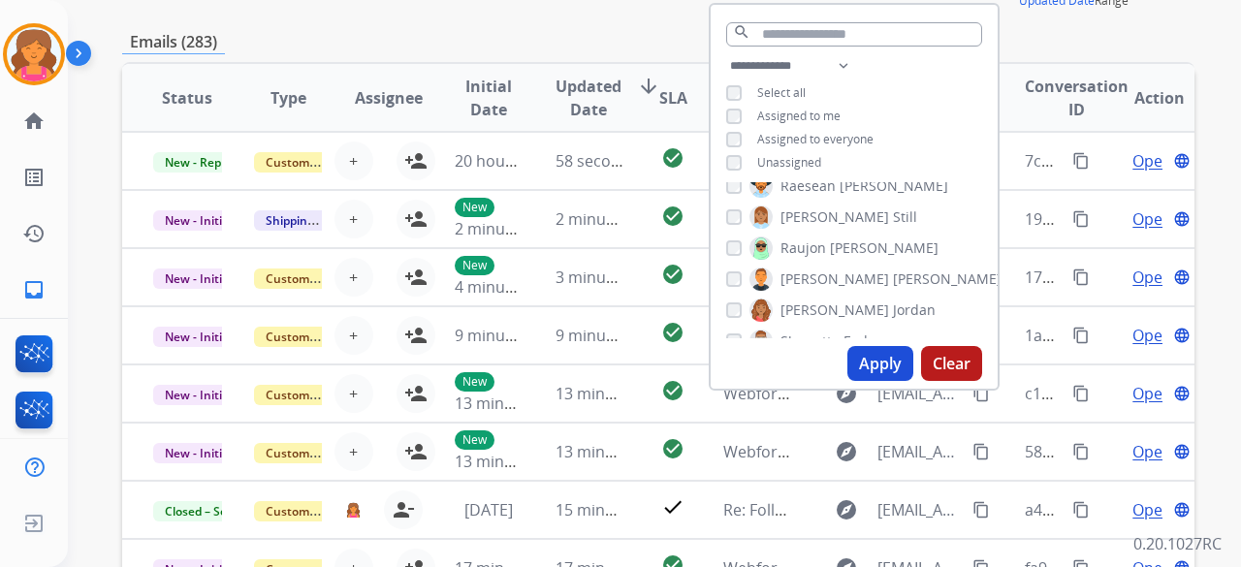
scroll to position [2424, 0]
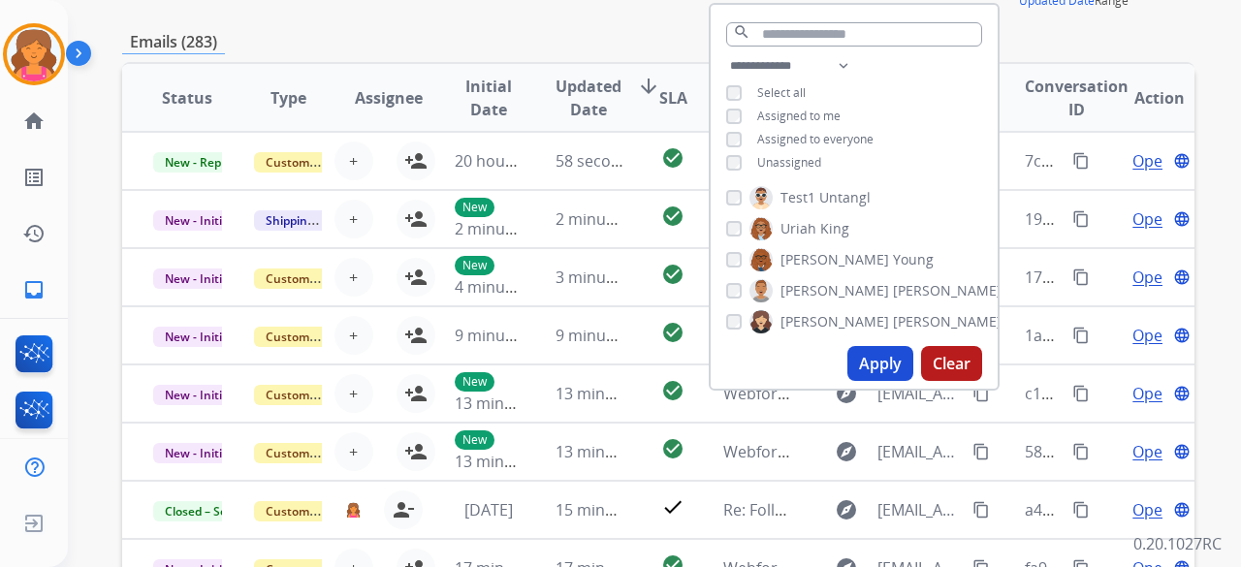
drag, startPoint x: 1057, startPoint y: 25, endPoint x: 1055, endPoint y: 52, distance: 27.2
click at [595, 34] on div "**********" at bounding box center [658, 335] width 1072 height 956
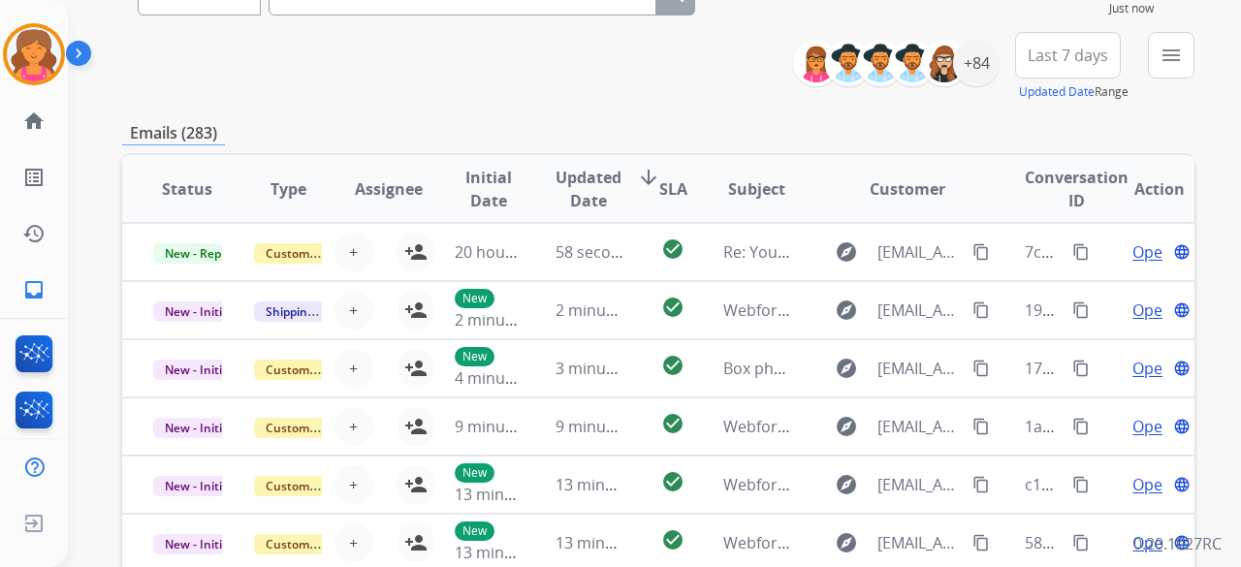
scroll to position [97, 0]
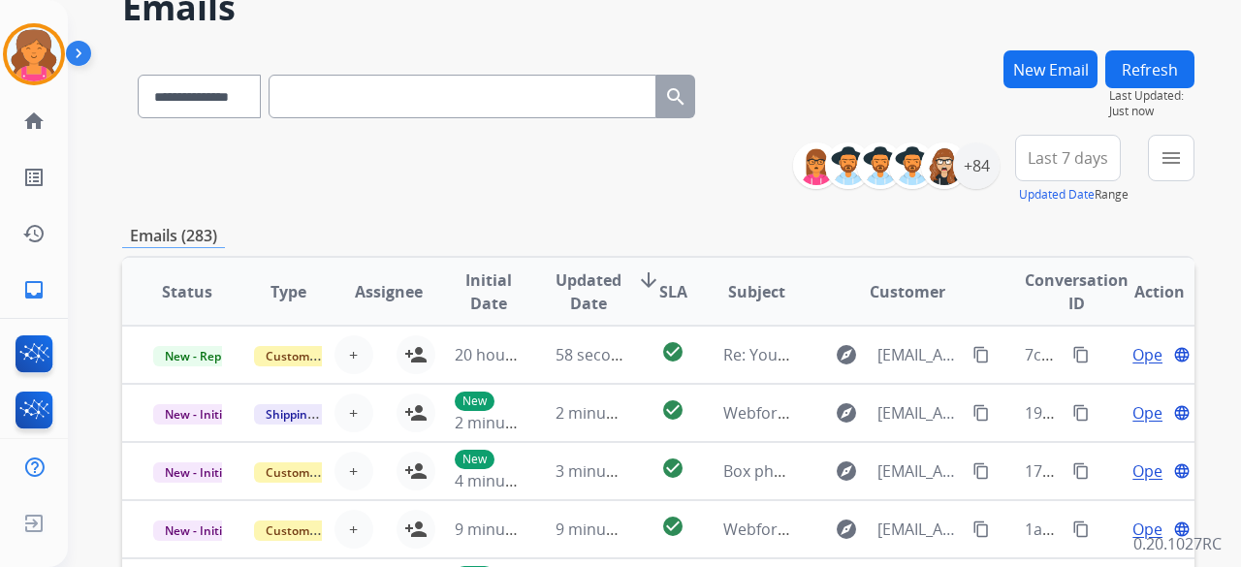
click at [595, 154] on span "Last 7 days" at bounding box center [1068, 158] width 80 height 8
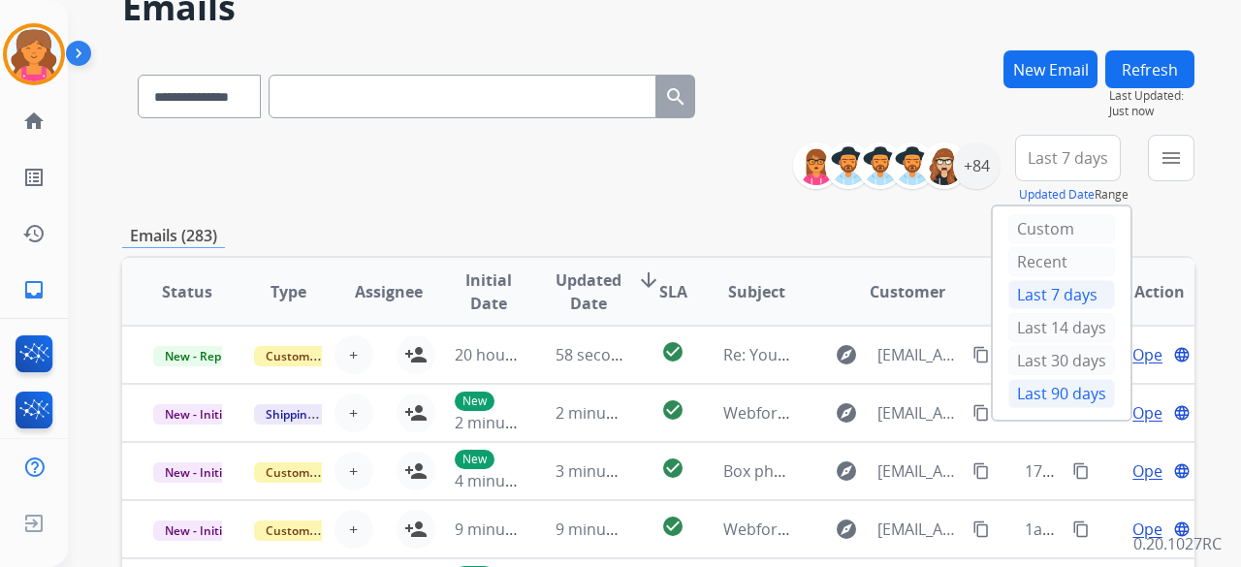
click at [595, 246] on div "Last 90 days" at bounding box center [1061, 393] width 107 height 29
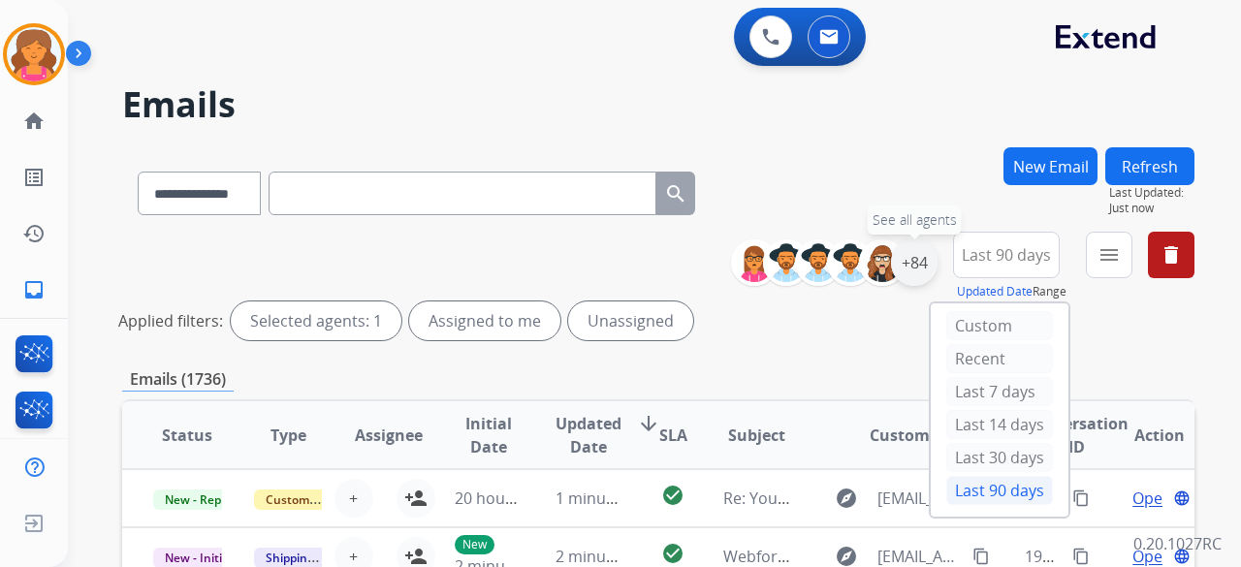
click at [595, 246] on div "+84" at bounding box center [914, 262] width 47 height 47
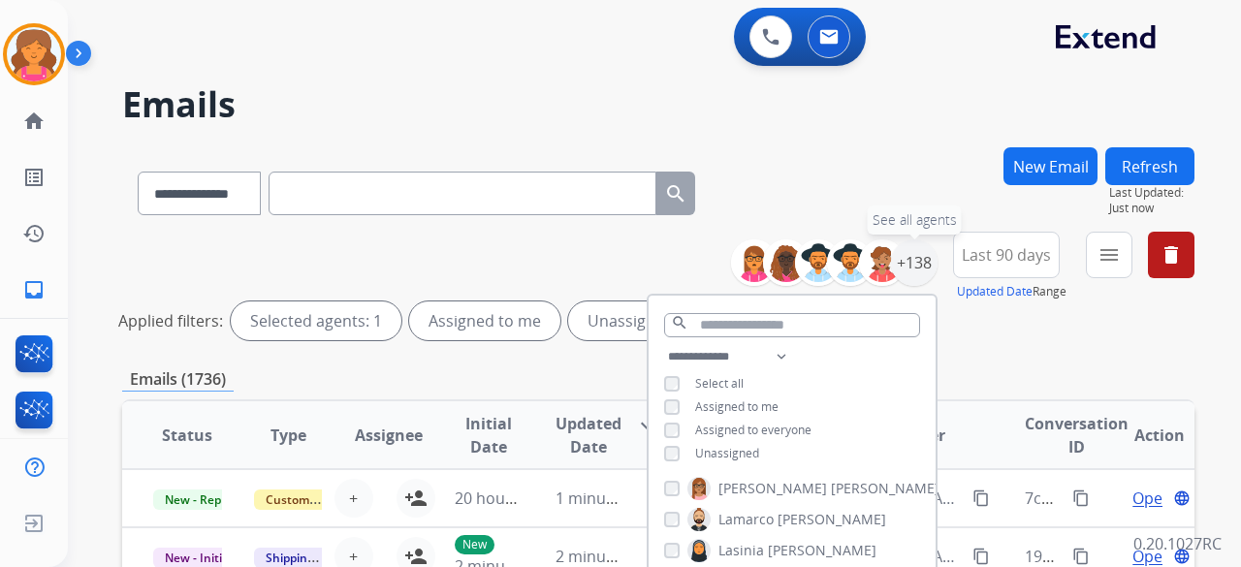
scroll to position [3975, 0]
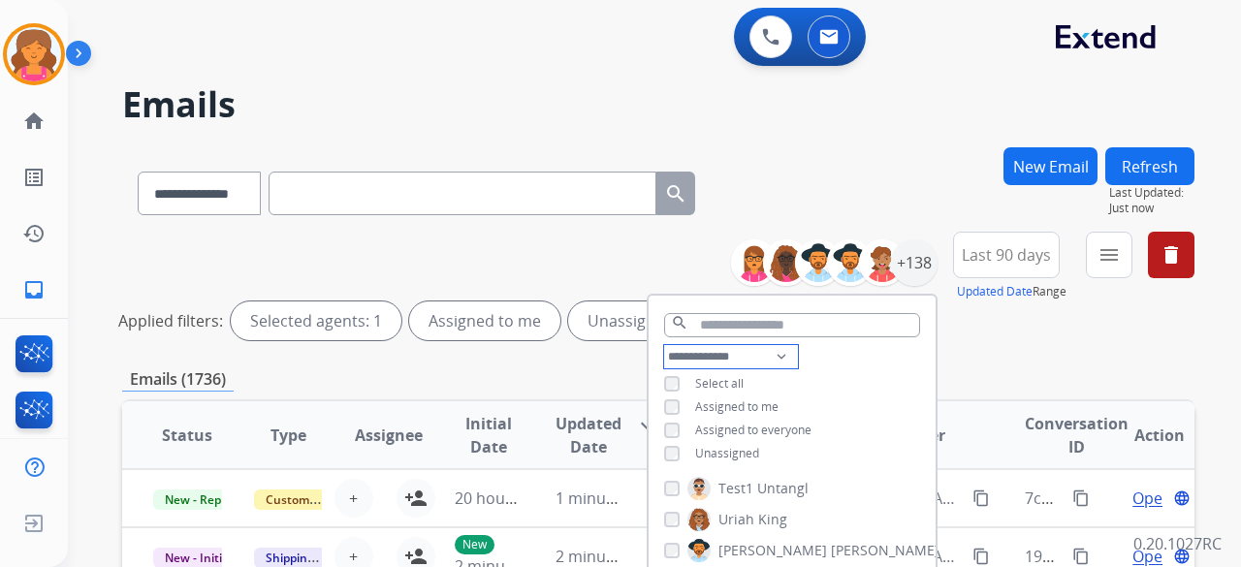
click at [595, 246] on select "**********" at bounding box center [731, 356] width 134 height 23
select select "**********"
click at [595, 246] on select "**********" at bounding box center [731, 356] width 134 height 23
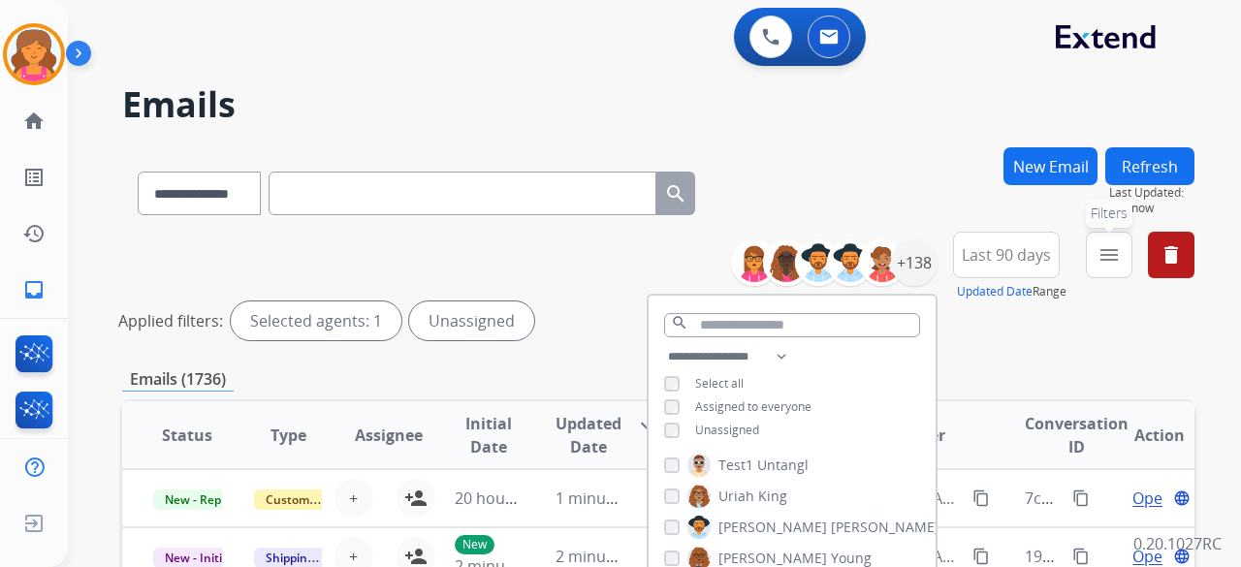
click at [595, 246] on mat-icon "menu" at bounding box center [1108, 254] width 23 height 23
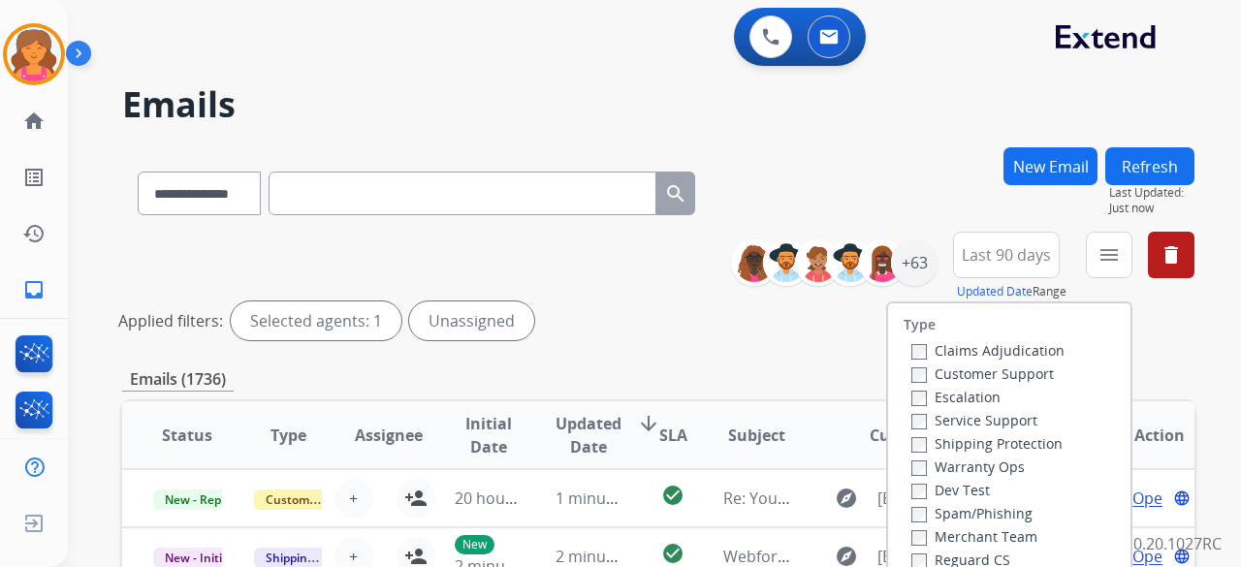
click at [595, 246] on label "Customer Support" at bounding box center [982, 374] width 143 height 18
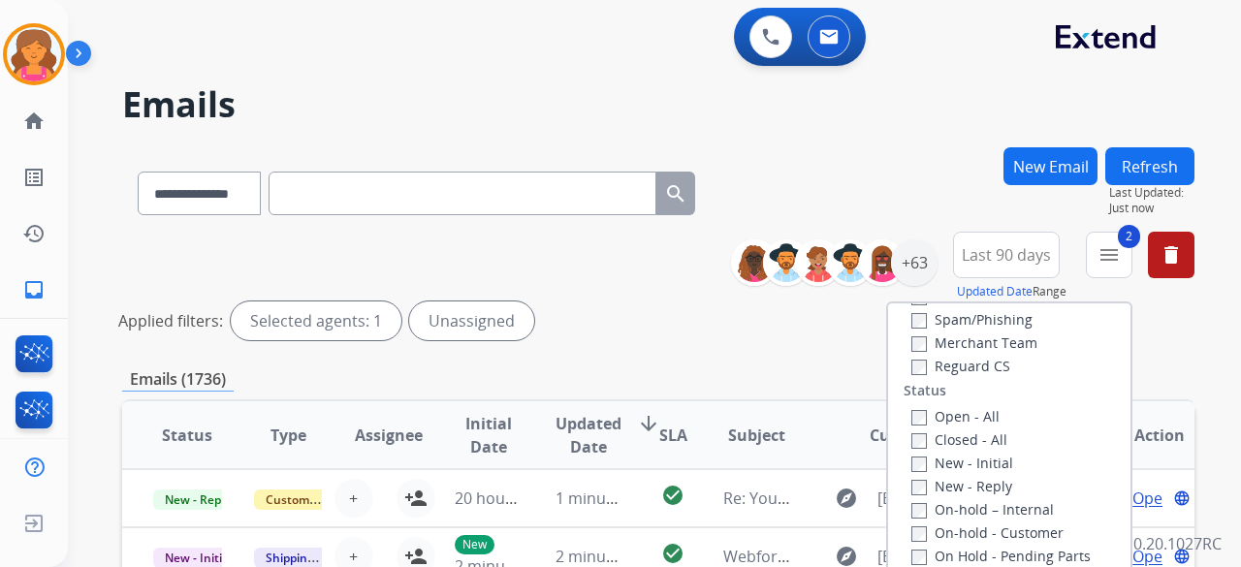
click at [595, 246] on div "Claims Adjudication Customer Support Escalation Service Support Shipping Protec…" at bounding box center [984, 260] width 161 height 233
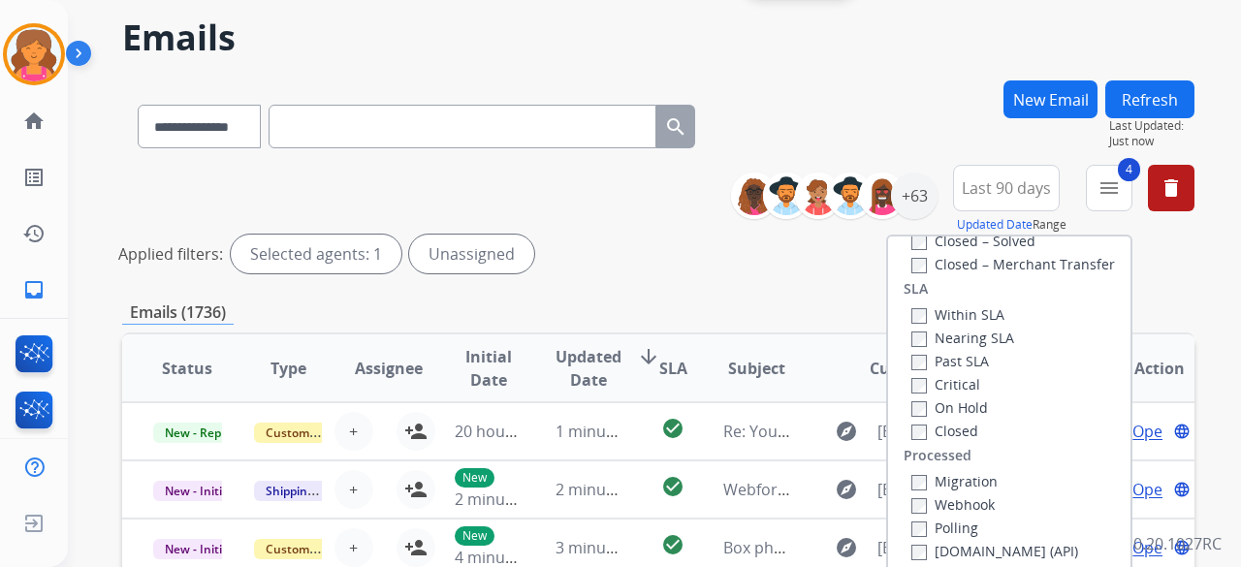
scroll to position [97, 0]
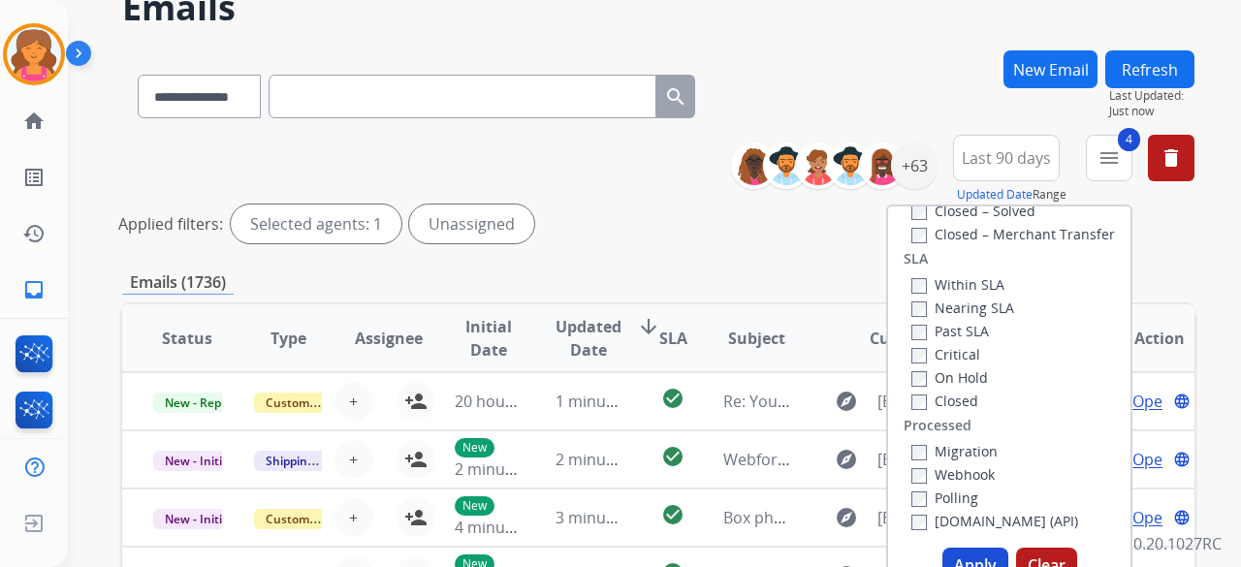
click at [595, 246] on button "Apply" at bounding box center [975, 565] width 66 height 35
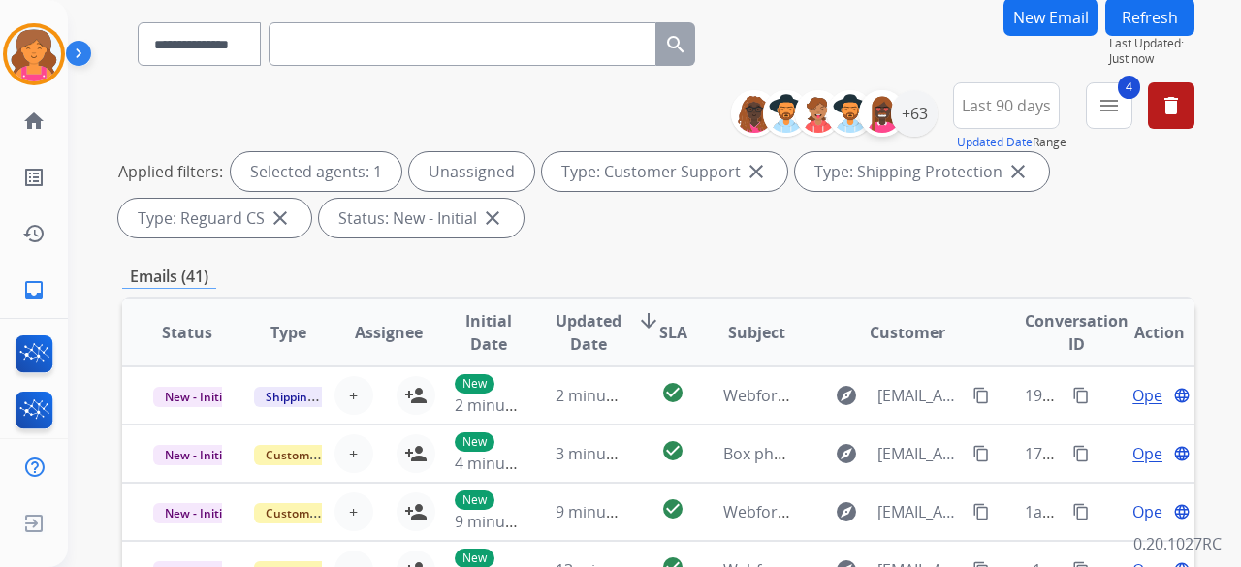
scroll to position [47, 0]
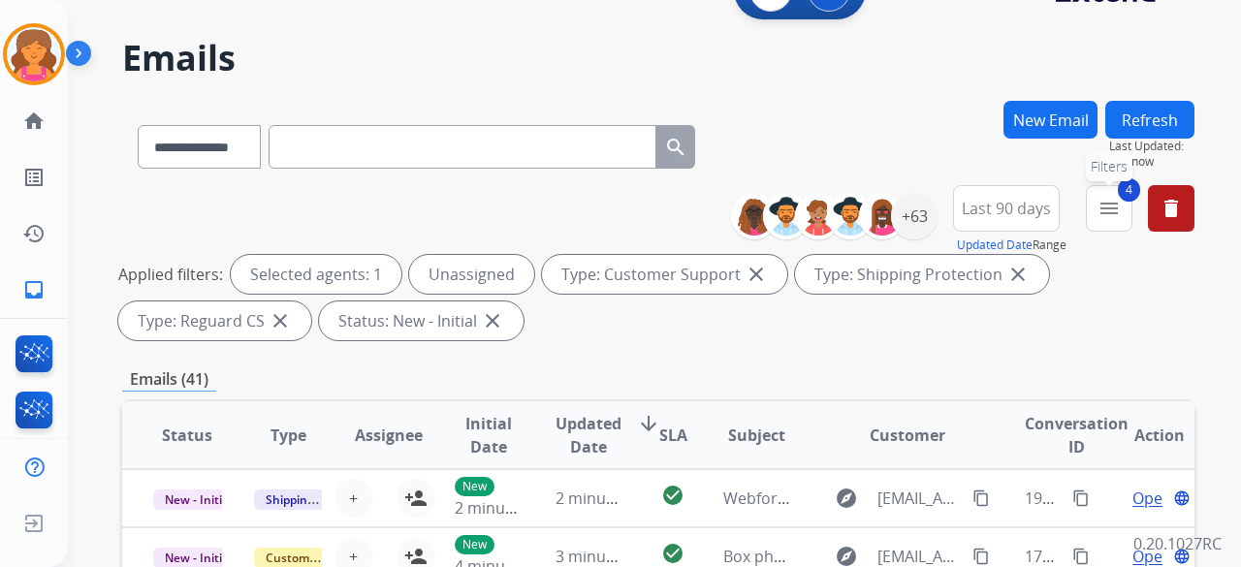
click at [595, 206] on mat-icon "menu" at bounding box center [1108, 208] width 23 height 23
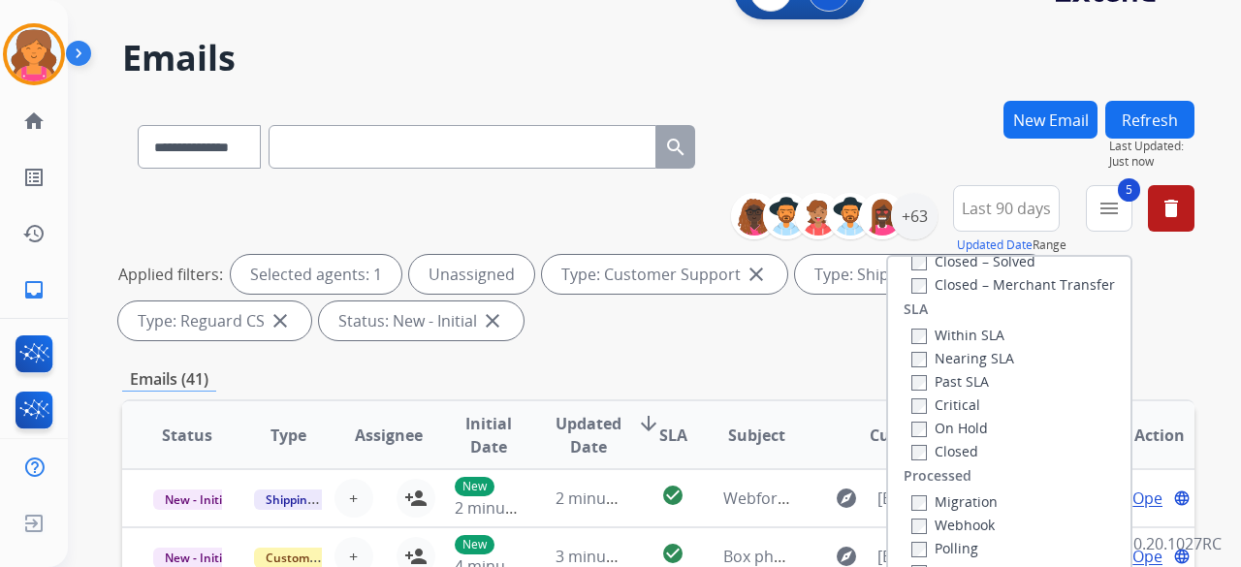
scroll to position [337, 0]
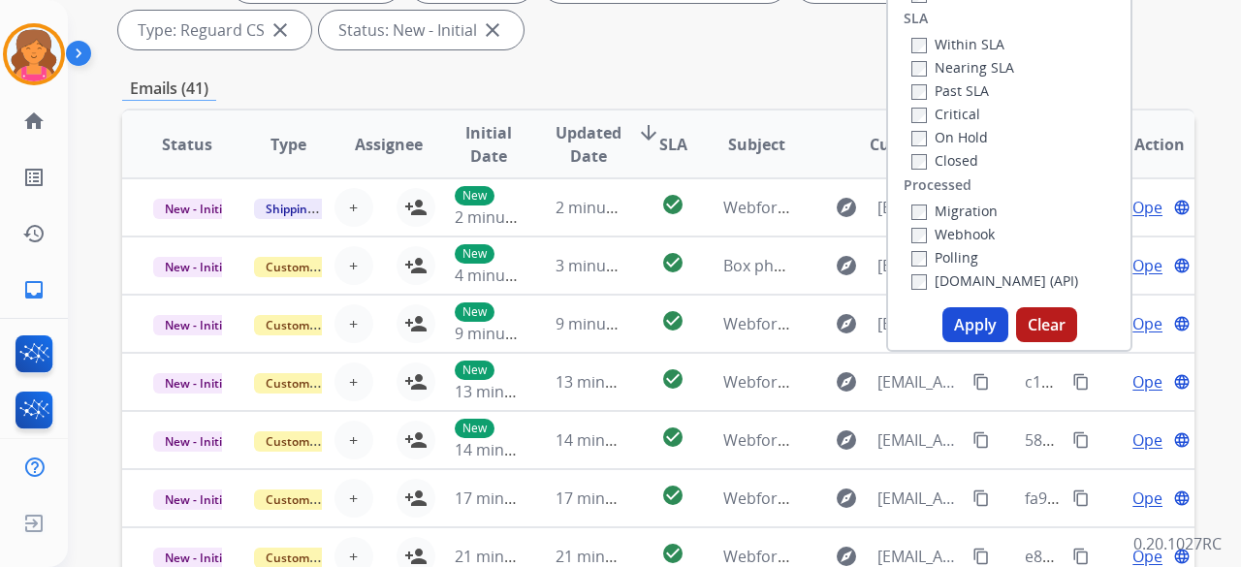
click at [595, 246] on button "Apply" at bounding box center [975, 324] width 66 height 35
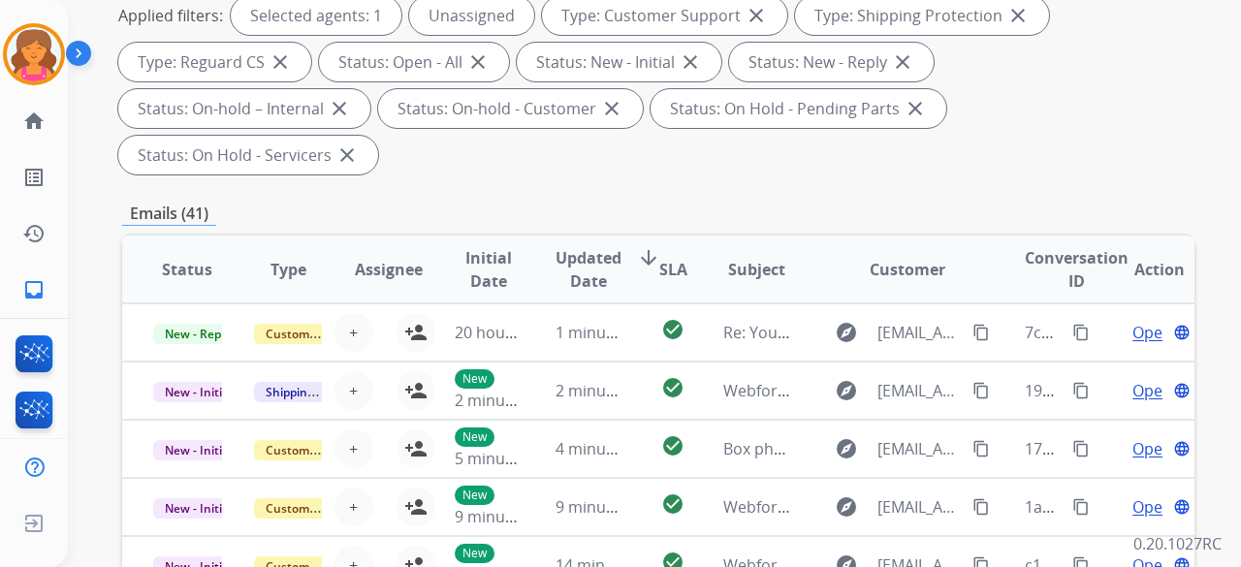
scroll to position [0, 0]
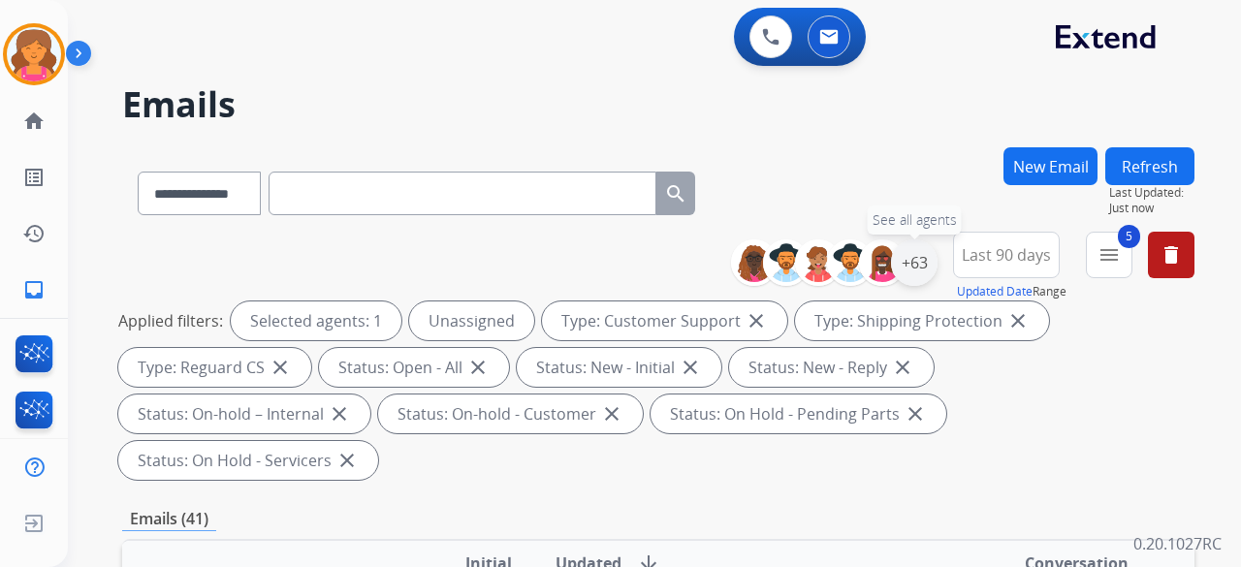
click at [595, 246] on div "+63" at bounding box center [914, 262] width 47 height 47
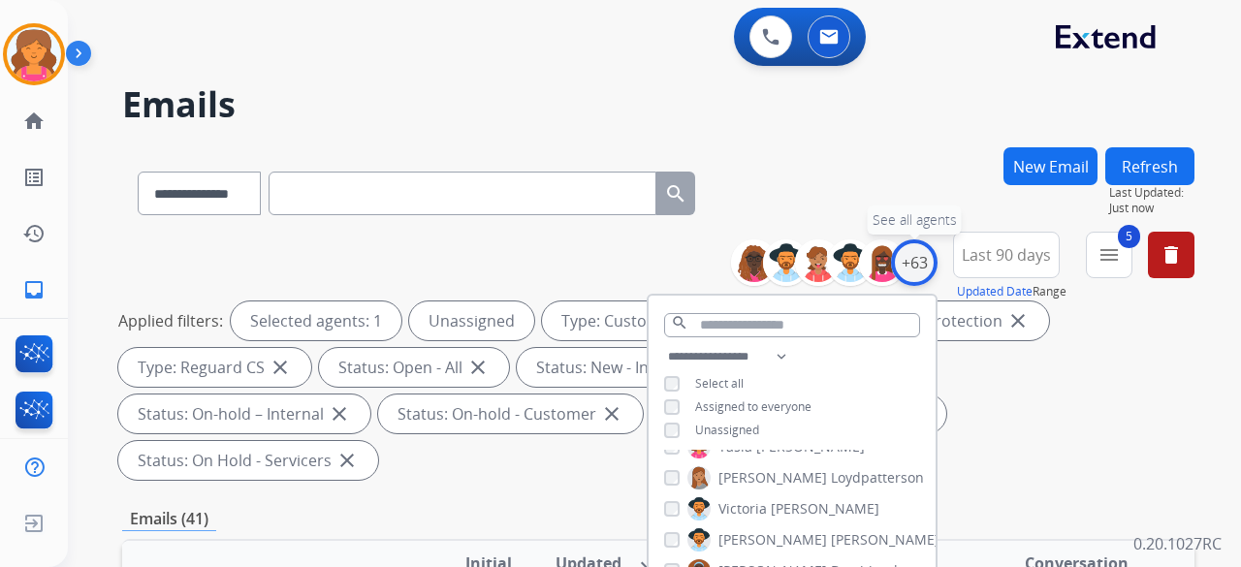
scroll to position [1789, 0]
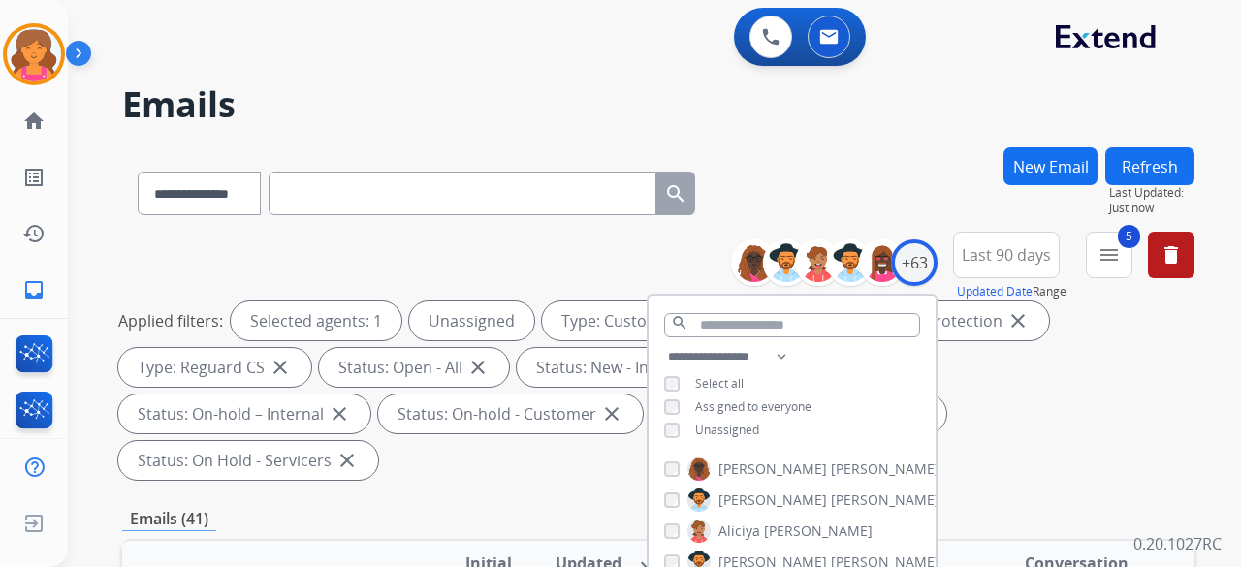
select select "**********"
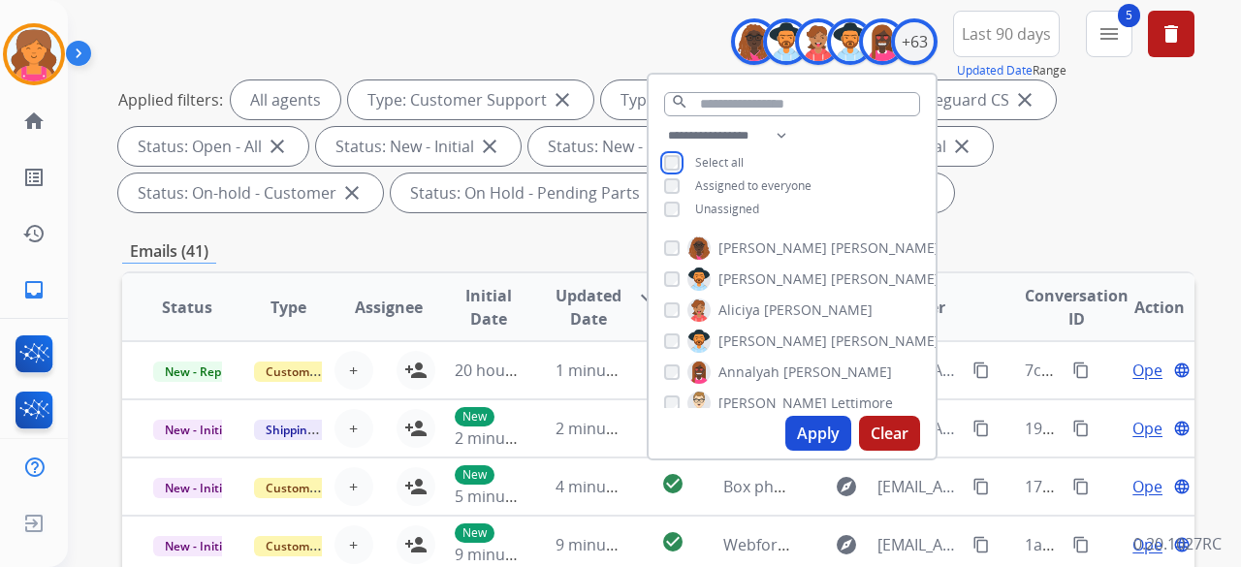
scroll to position [291, 0]
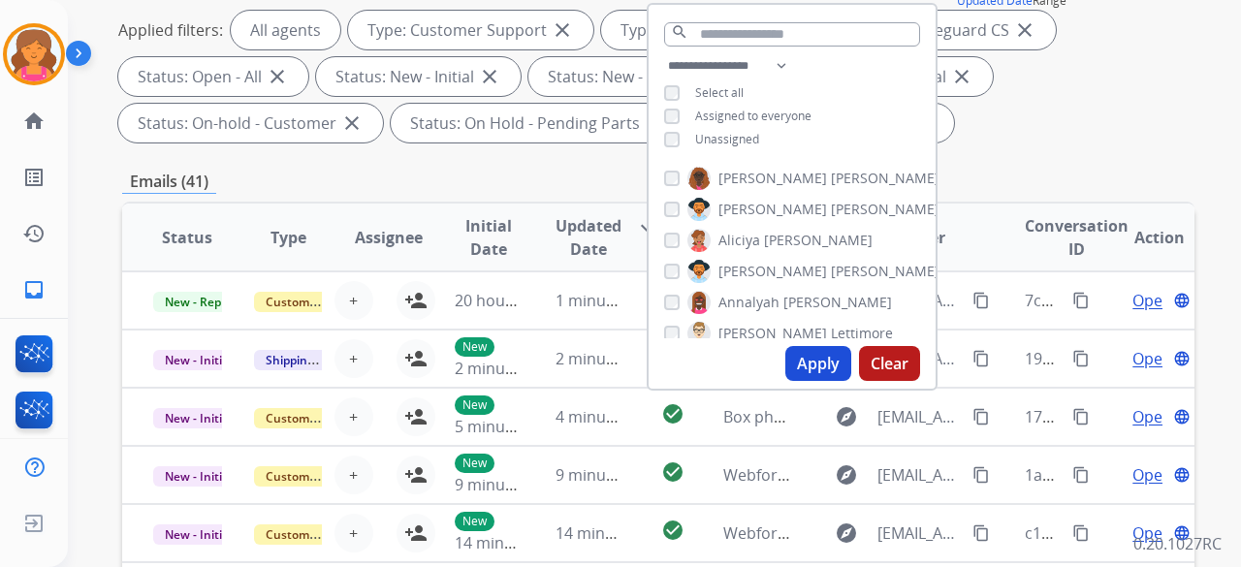
click at [799, 360] on button "Apply" at bounding box center [818, 363] width 66 height 35
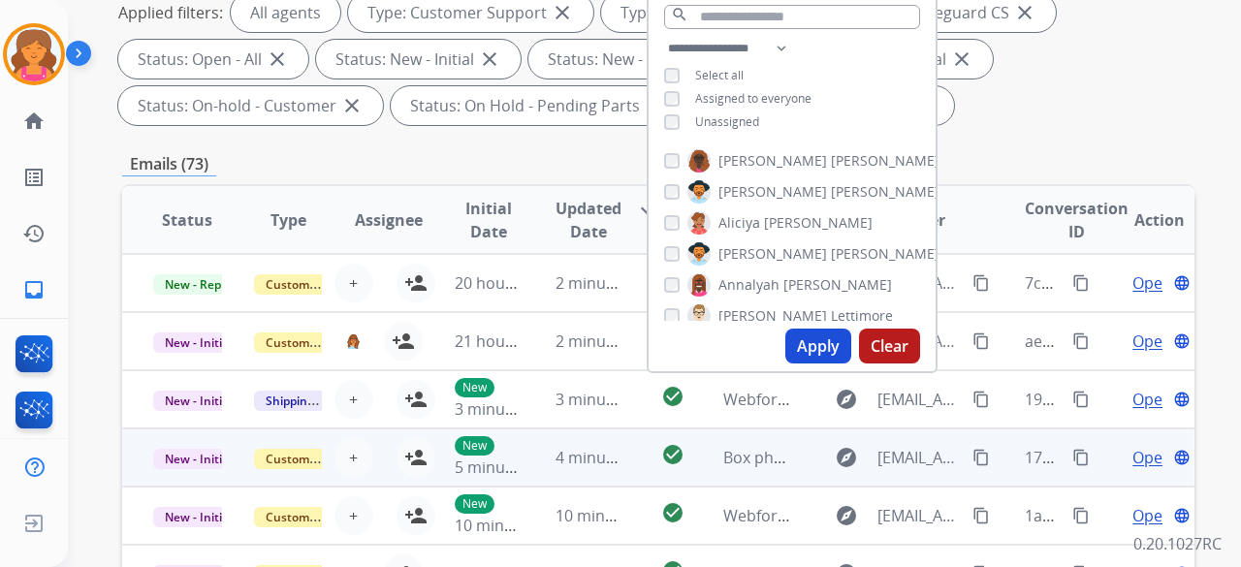
scroll to position [0, 0]
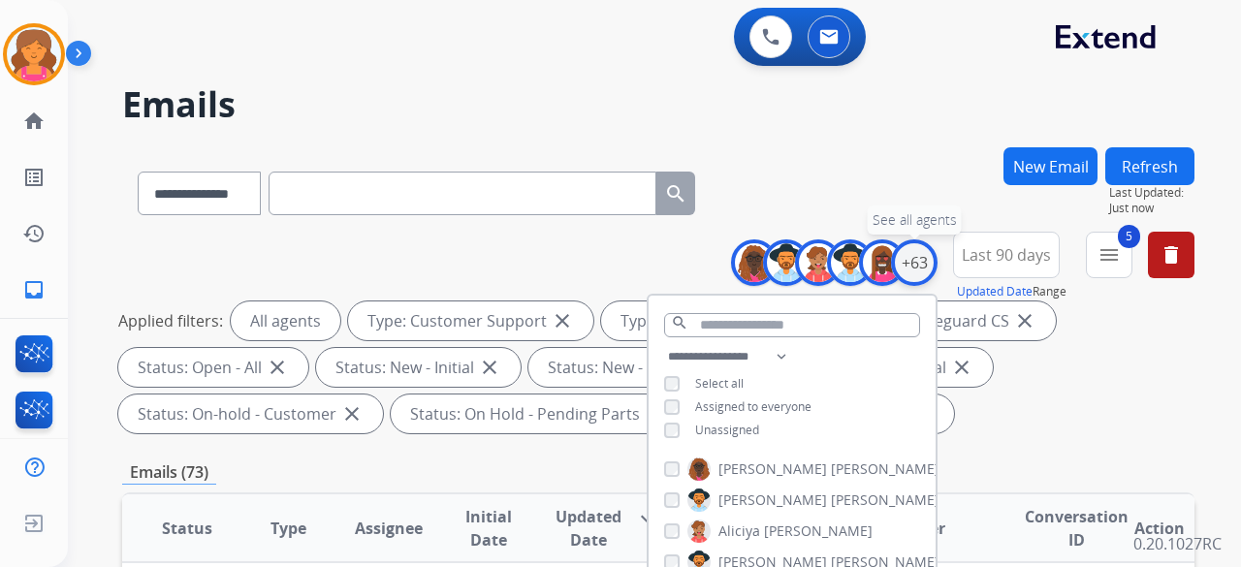
click at [919, 264] on div "+63" at bounding box center [914, 262] width 47 height 47
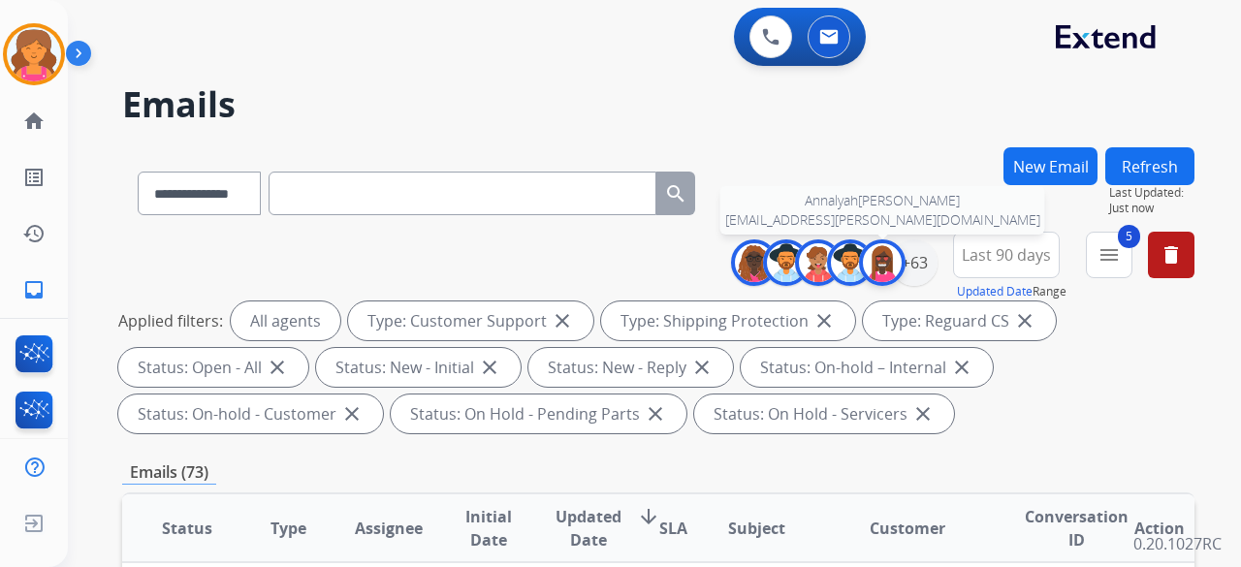
click at [877, 269] on img at bounding box center [882, 262] width 39 height 39
click at [913, 255] on div "+63" at bounding box center [914, 262] width 47 height 47
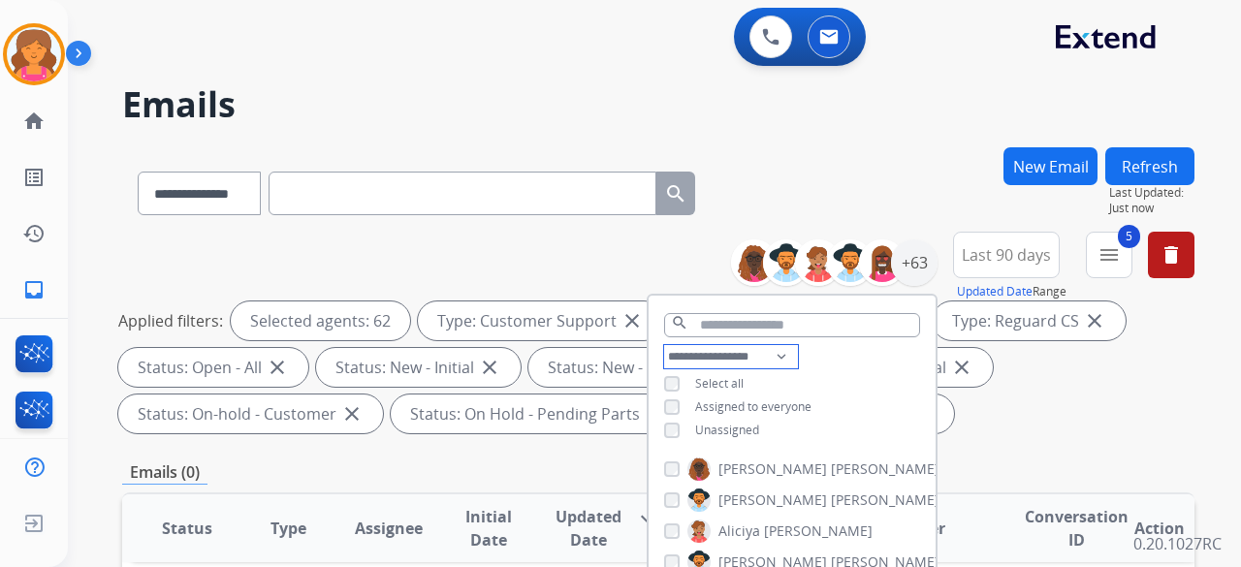
click at [767, 356] on select "**********" at bounding box center [731, 356] width 134 height 23
select select "***"
click at [664, 345] on select "**********" at bounding box center [731, 356] width 134 height 23
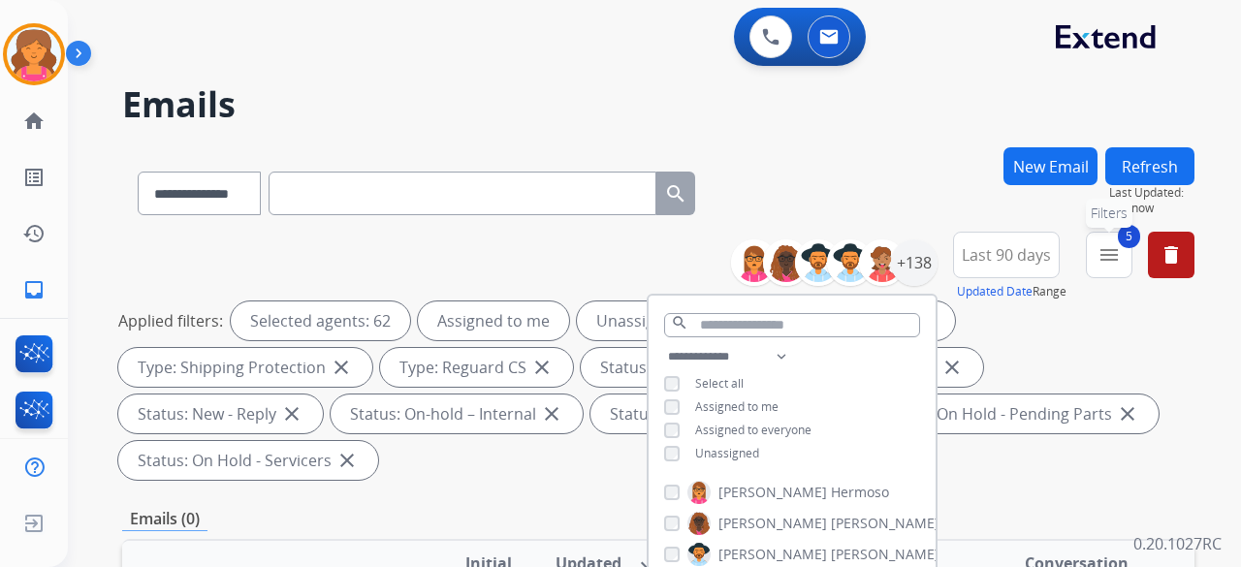
click at [1107, 269] on button "5 menu Filters" at bounding box center [1109, 255] width 47 height 47
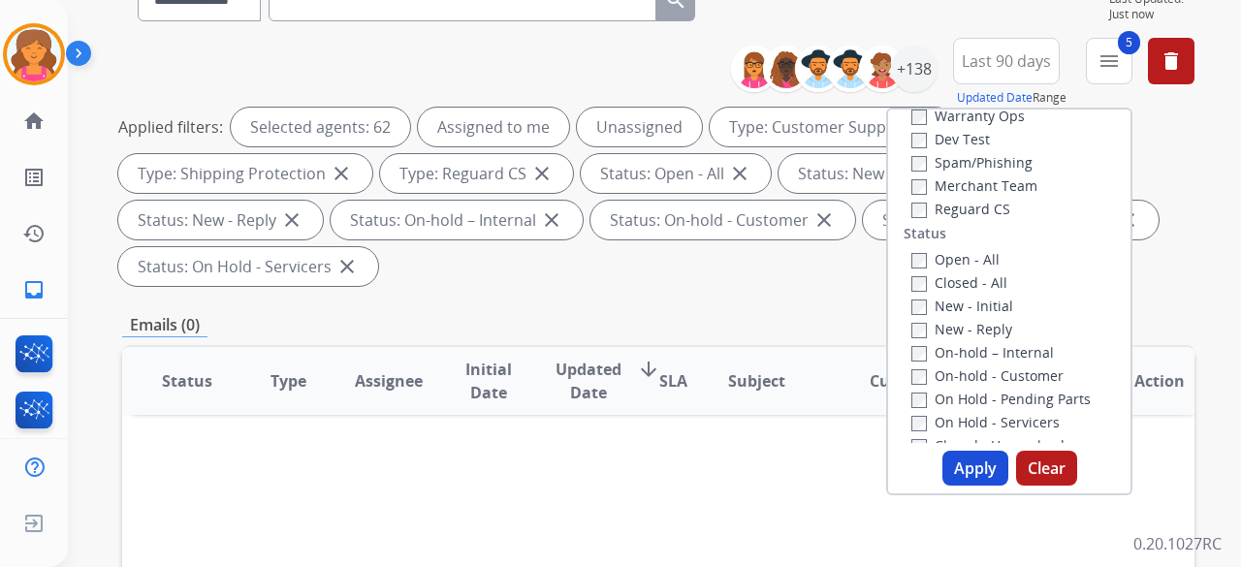
scroll to position [194, 0]
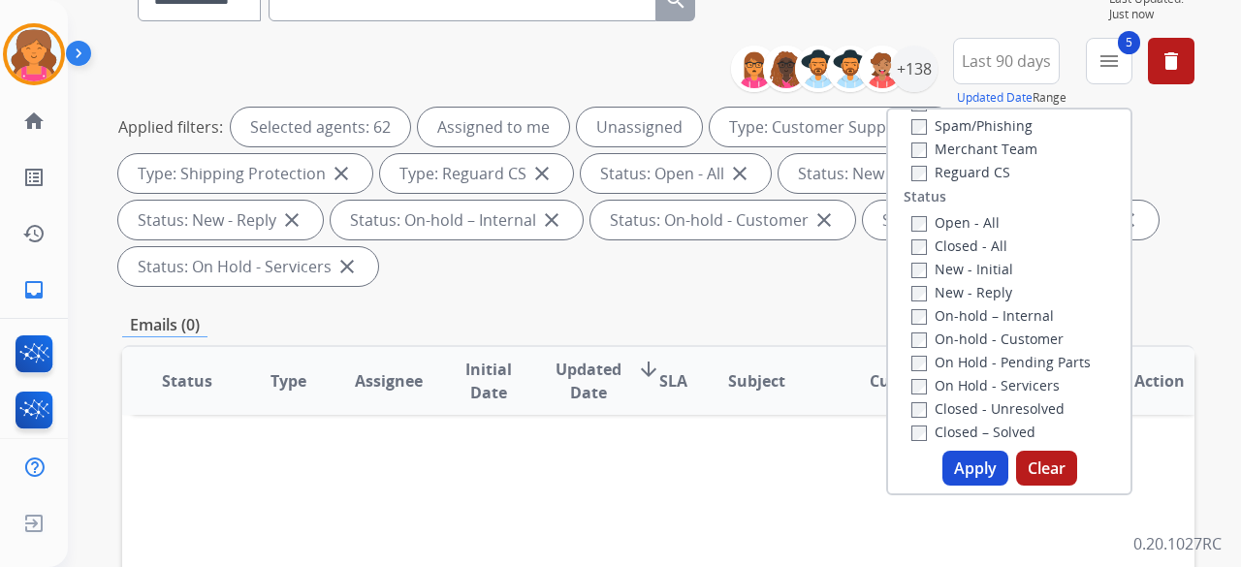
click at [954, 472] on button "Apply" at bounding box center [975, 468] width 66 height 35
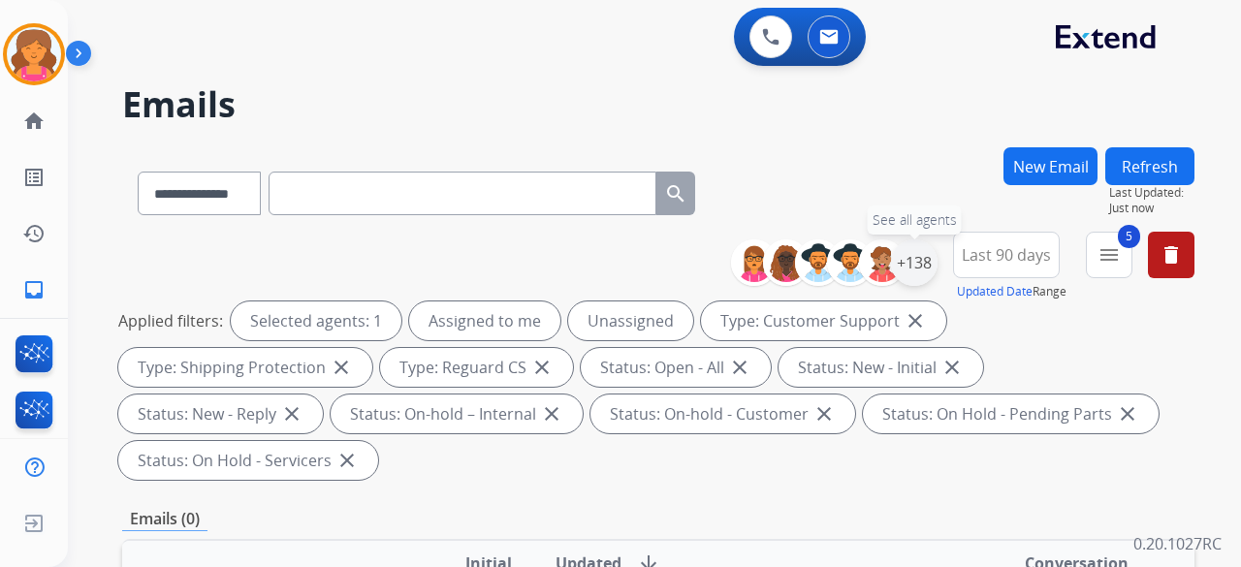
click at [917, 263] on div "+138" at bounding box center [914, 262] width 47 height 47
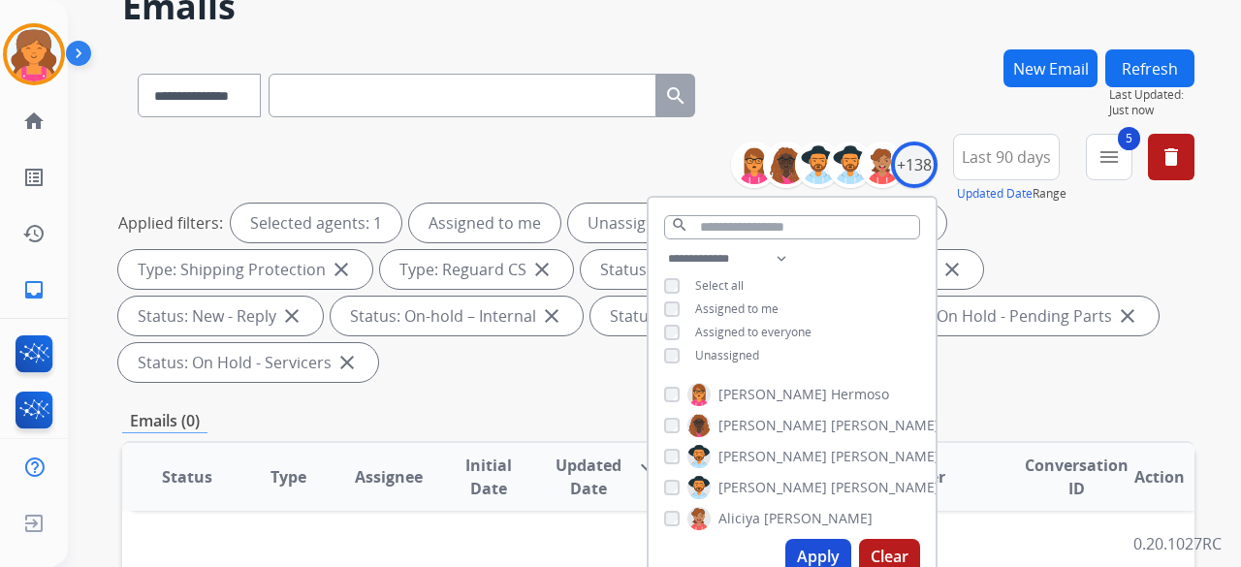
scroll to position [194, 0]
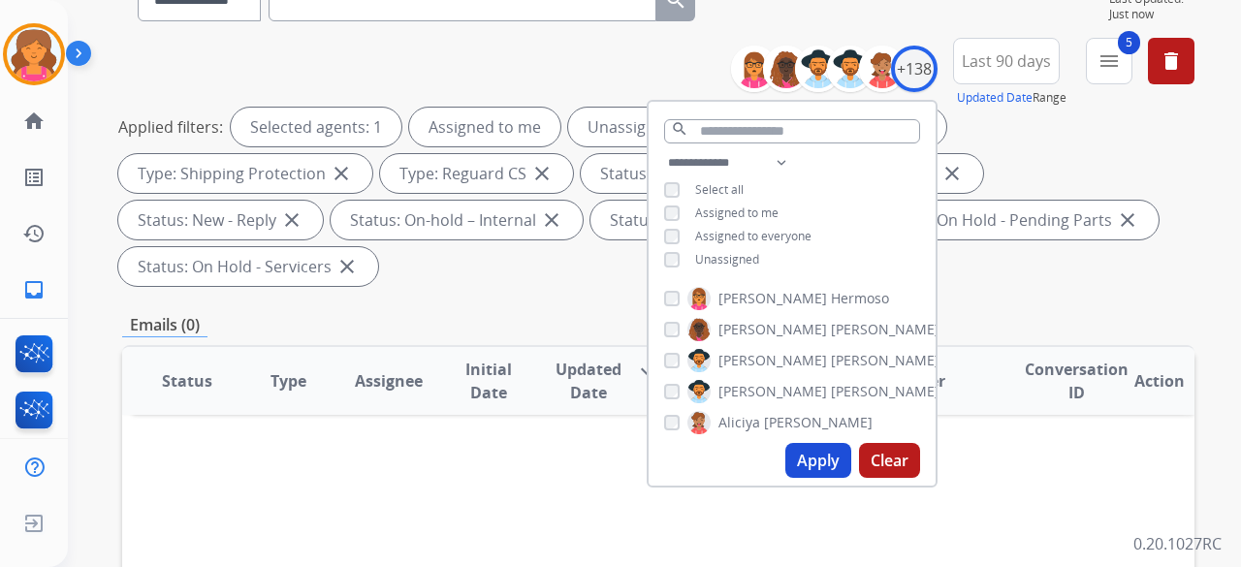
click at [791, 456] on button "Apply" at bounding box center [818, 460] width 66 height 35
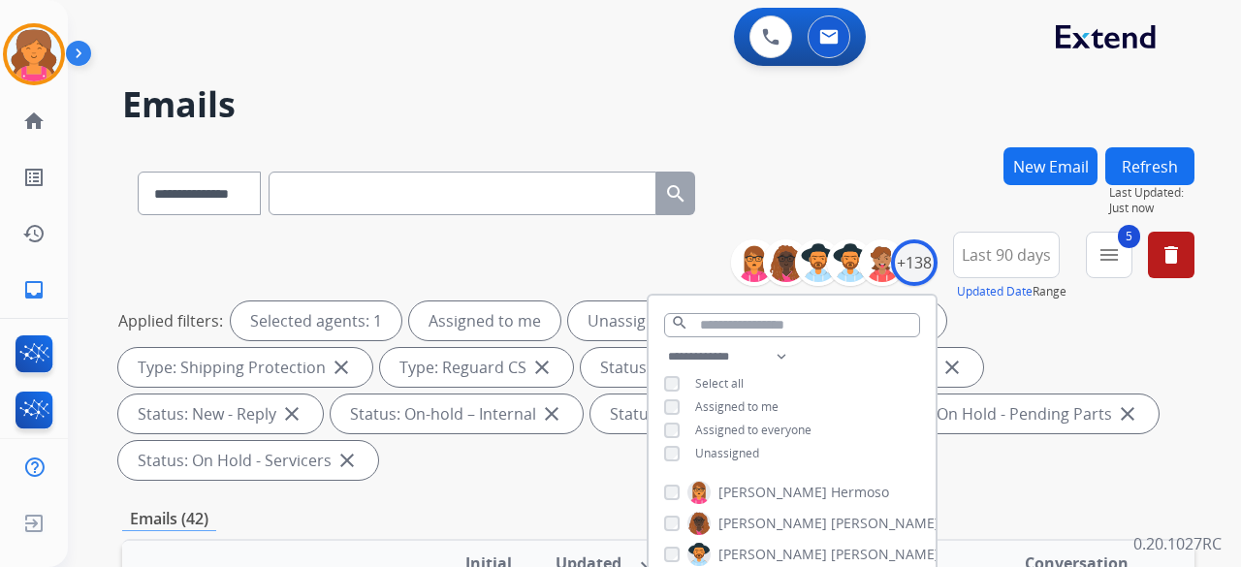
click at [607, 486] on div "**********" at bounding box center [658, 360] width 1072 height 256
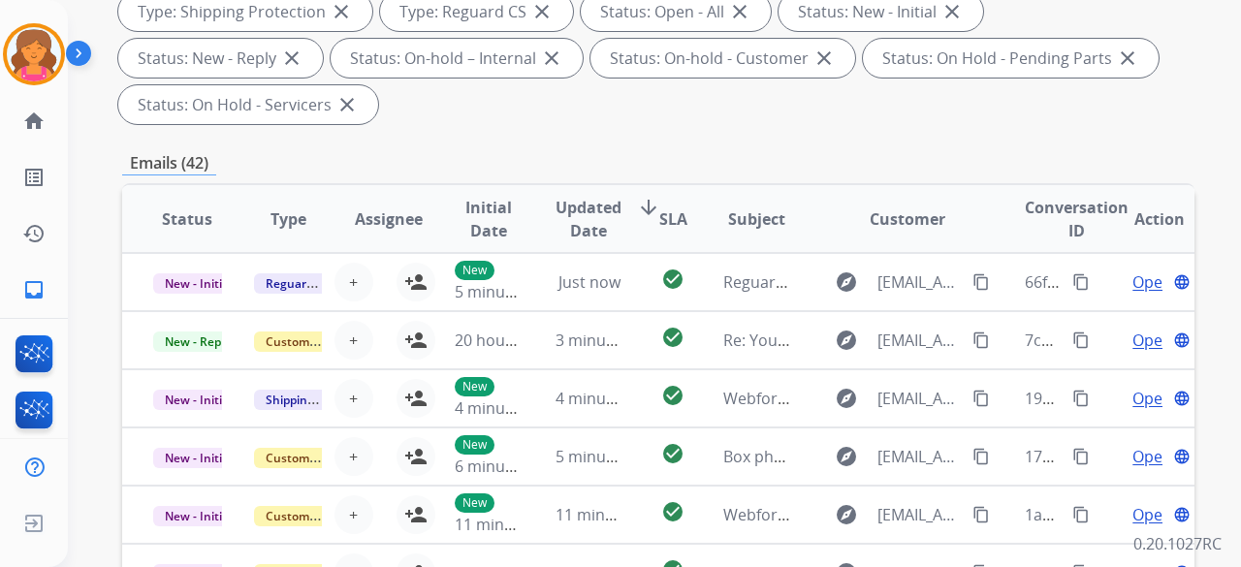
scroll to position [582, 0]
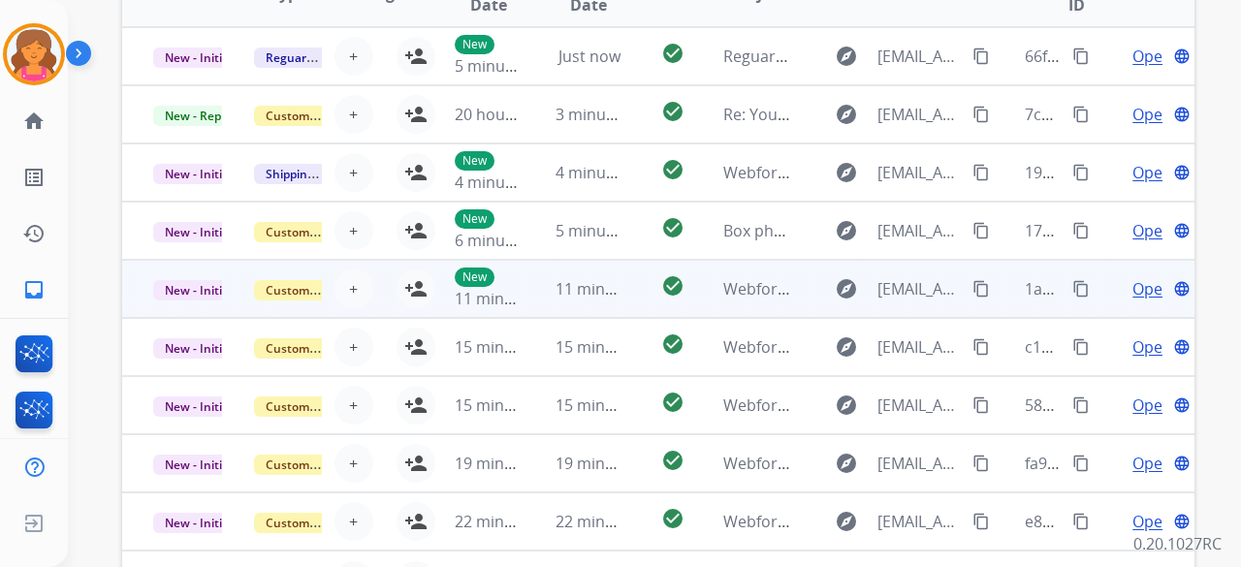
click at [624, 284] on td "check_circle" at bounding box center [657, 289] width 67 height 58
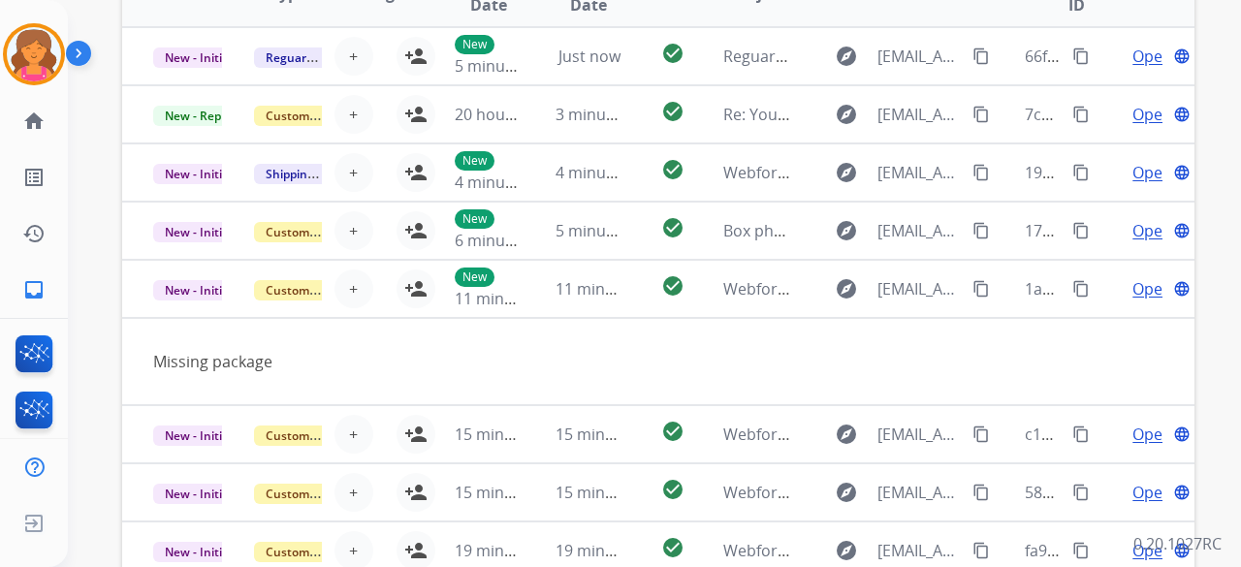
scroll to position [97, 0]
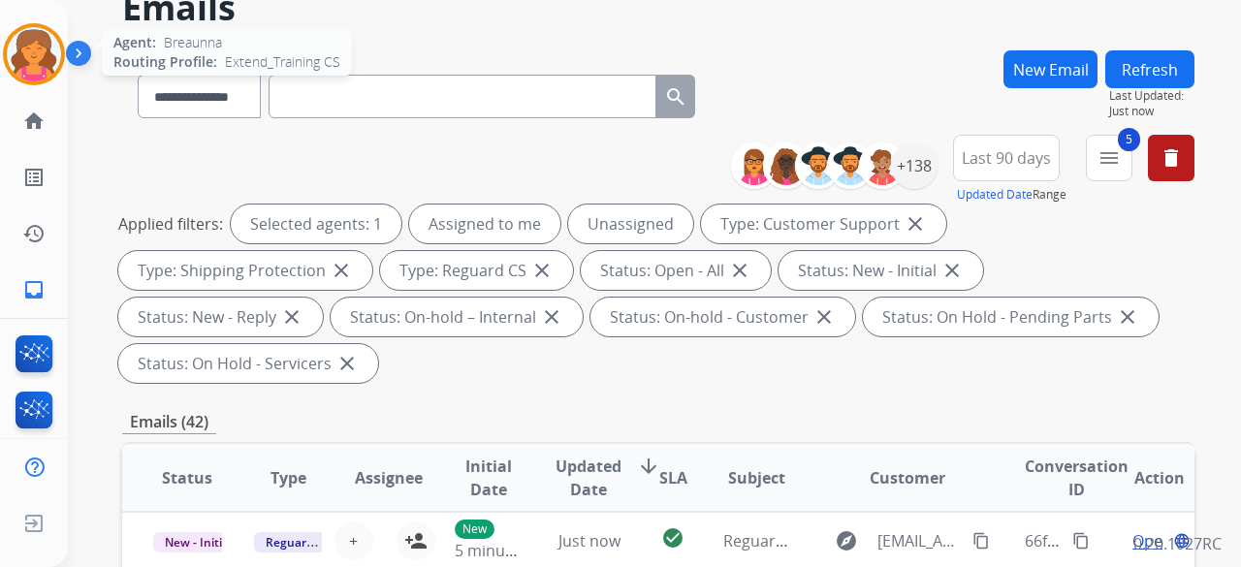
click at [20, 65] on img at bounding box center [34, 54] width 54 height 54
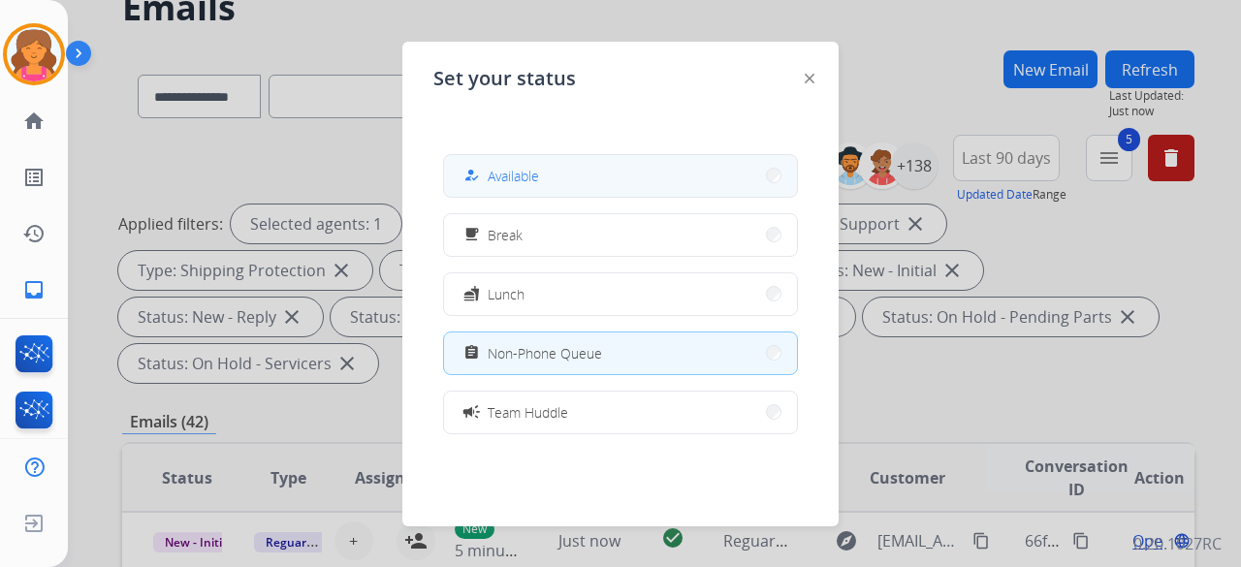
click at [529, 185] on div "how_to_reg Available" at bounding box center [499, 175] width 79 height 23
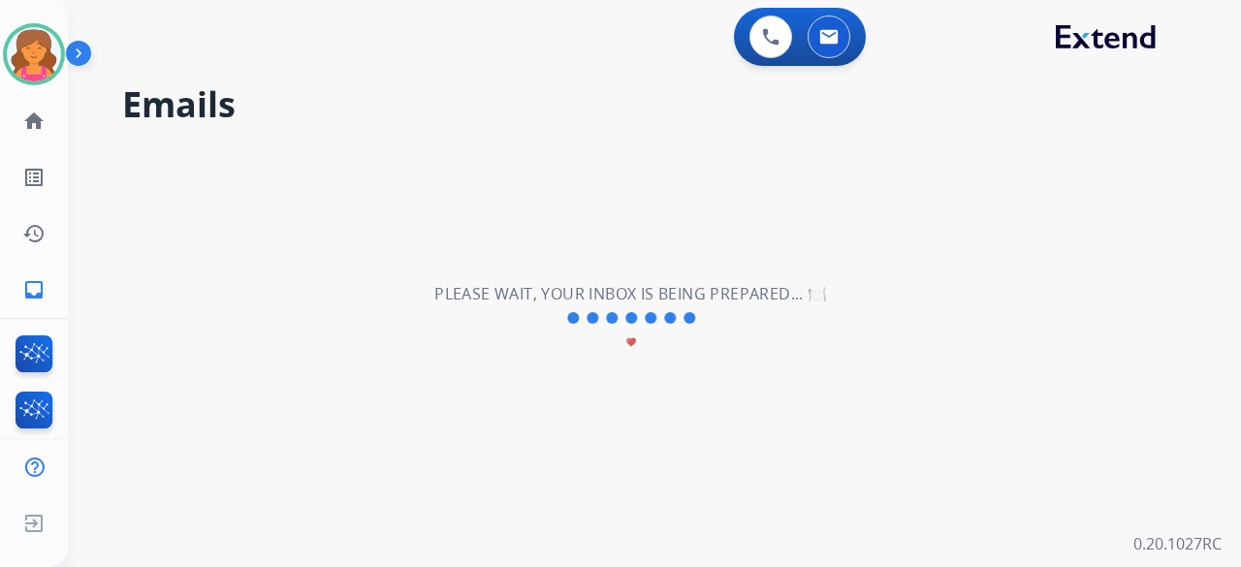
scroll to position [0, 0]
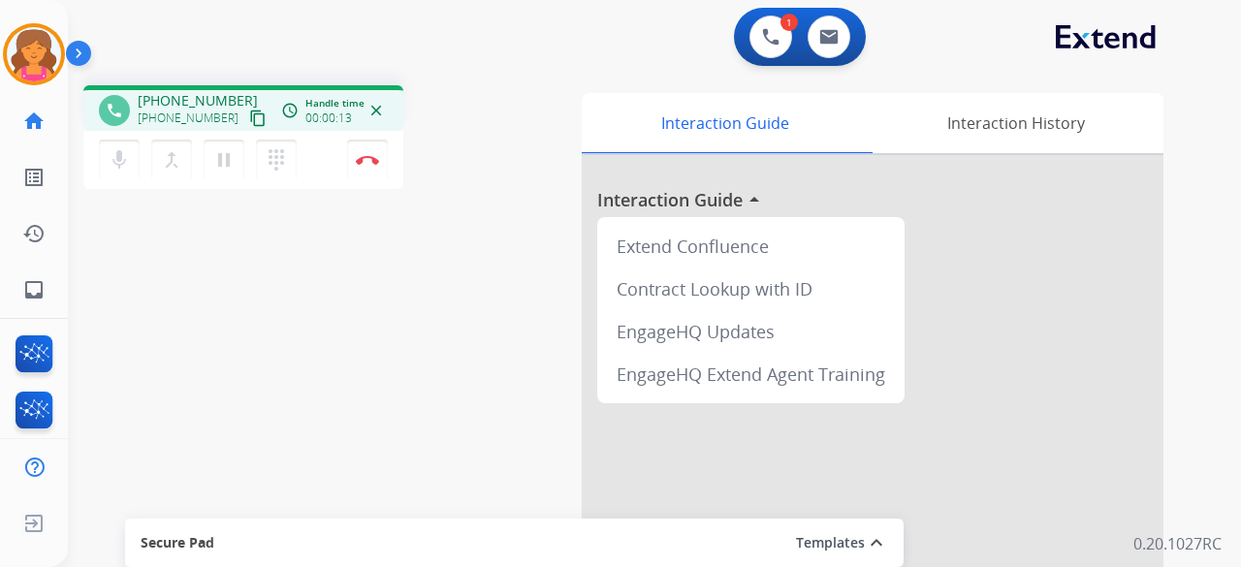
click at [249, 126] on mat-icon "content_copy" at bounding box center [257, 118] width 17 height 17
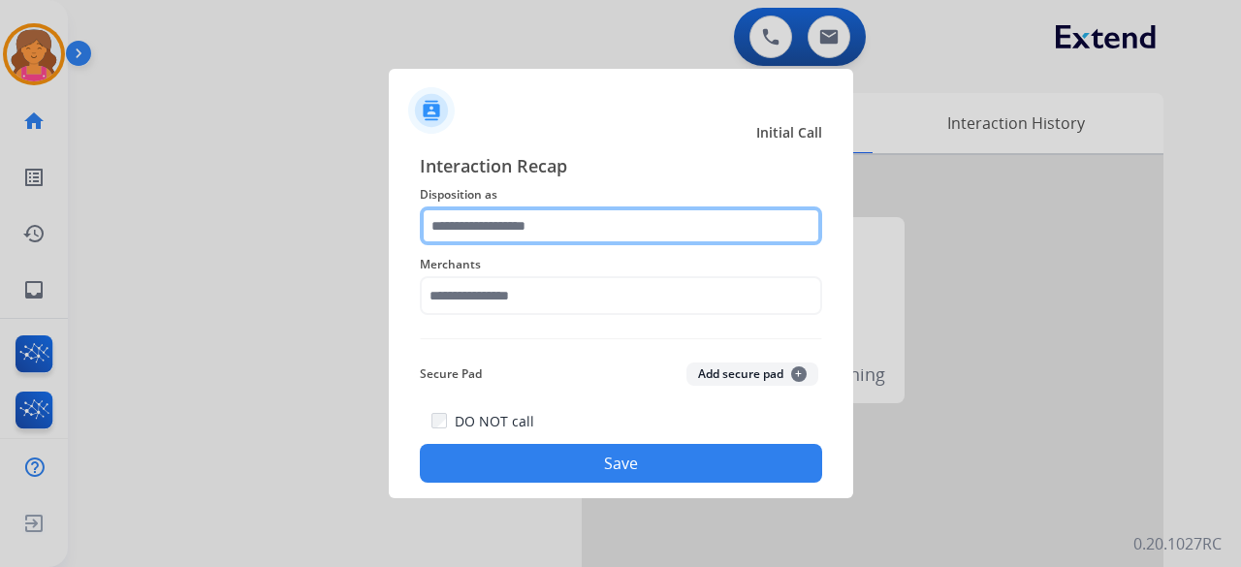
click at [505, 223] on input "text" at bounding box center [621, 225] width 402 height 39
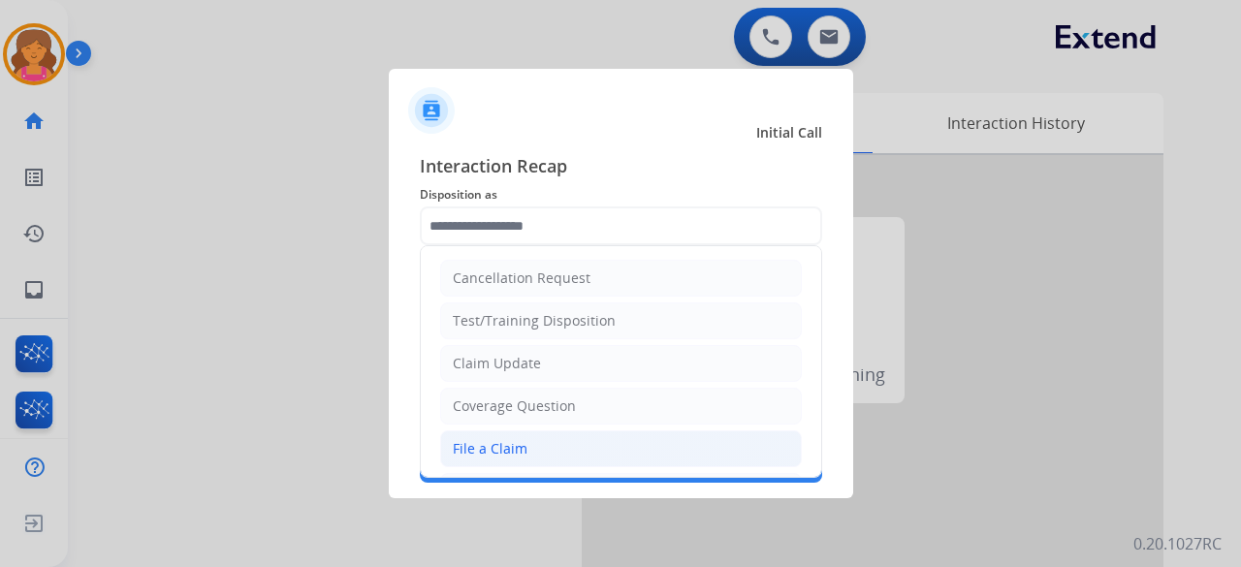
click at [522, 439] on div "File a Claim" at bounding box center [490, 448] width 75 height 19
type input "**********"
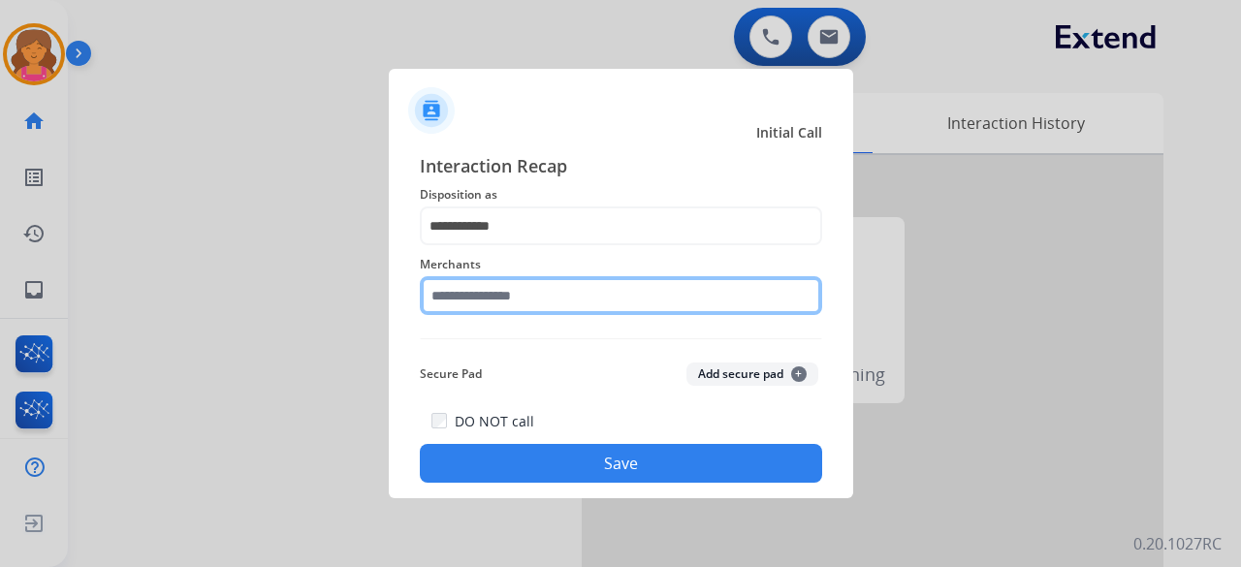
click at [516, 294] on input "text" at bounding box center [621, 295] width 402 height 39
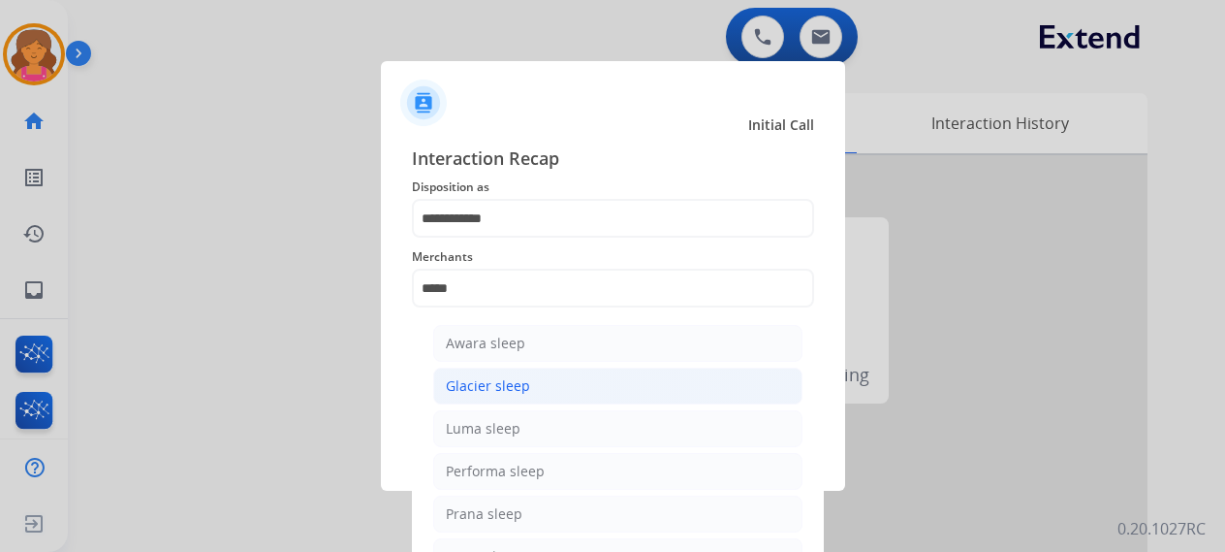
click at [494, 390] on div "Glacier sleep" at bounding box center [488, 385] width 84 height 19
type input "**********"
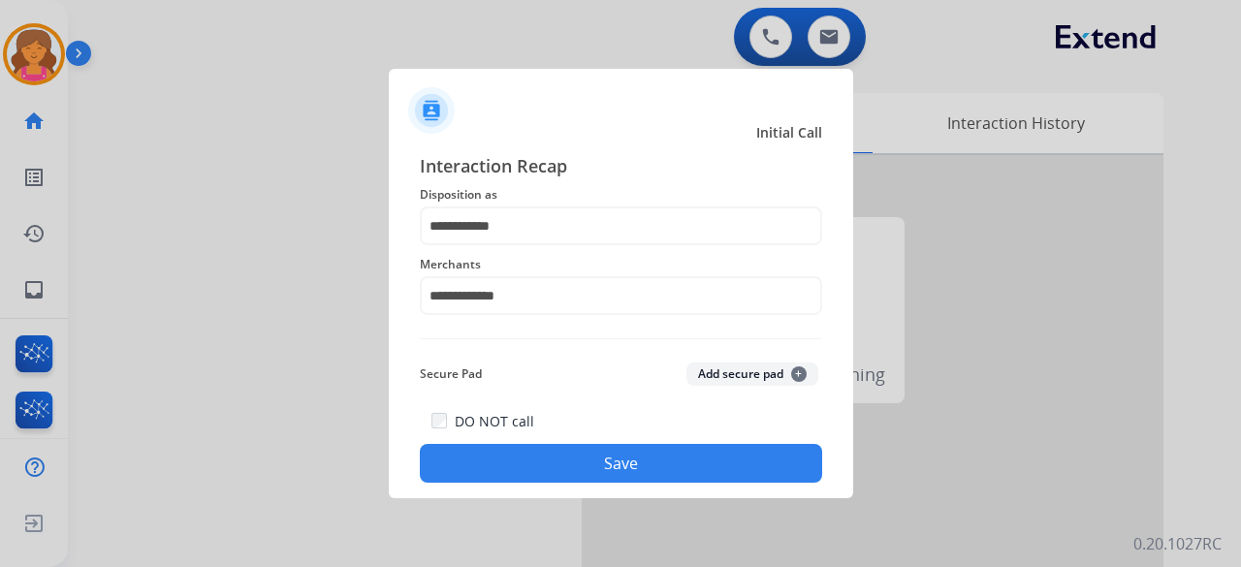
click at [493, 453] on button "Save" at bounding box center [621, 463] width 402 height 39
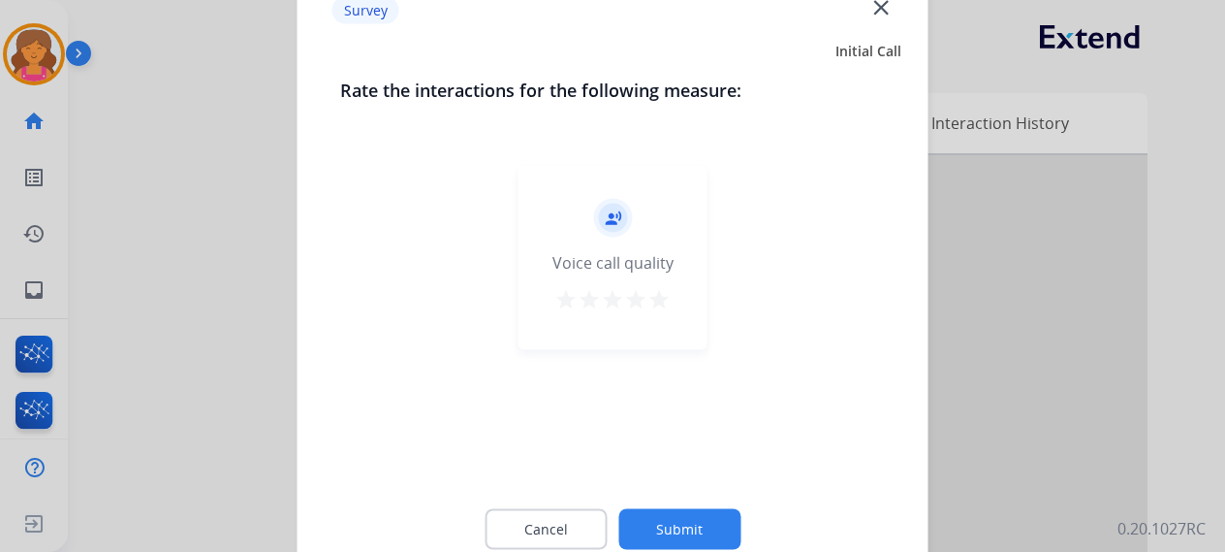
click at [663, 296] on mat-icon "star" at bounding box center [659, 298] width 23 height 23
click at [654, 533] on button "Submit" at bounding box center [679, 528] width 122 height 41
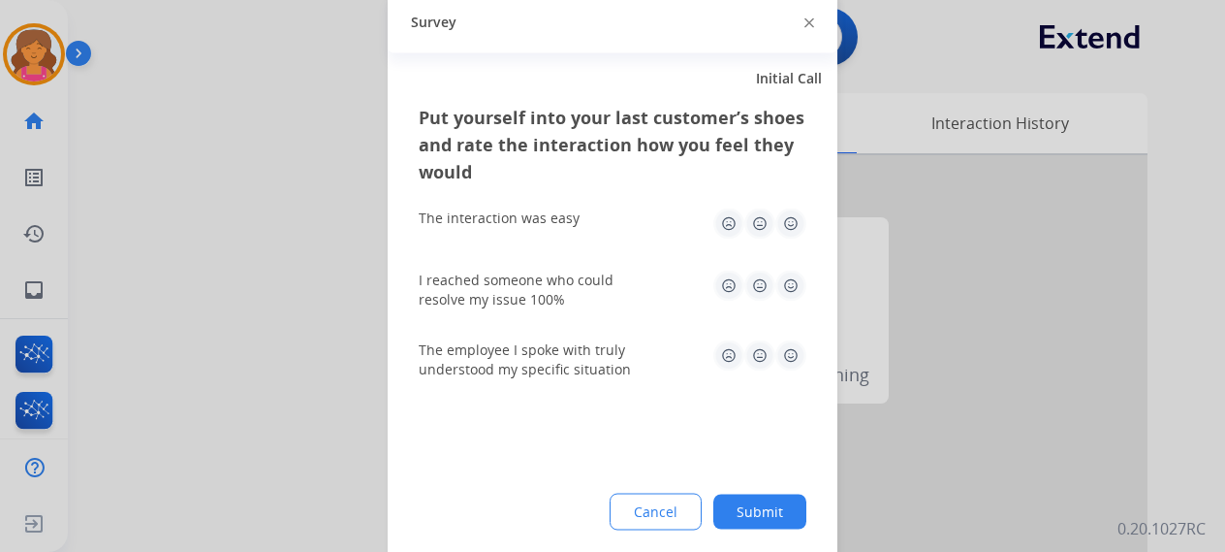
click at [793, 211] on img at bounding box center [791, 222] width 31 height 31
click at [789, 294] on img at bounding box center [791, 284] width 31 height 31
click at [789, 363] on img at bounding box center [791, 354] width 31 height 31
click at [746, 512] on button "Submit" at bounding box center [759, 510] width 93 height 35
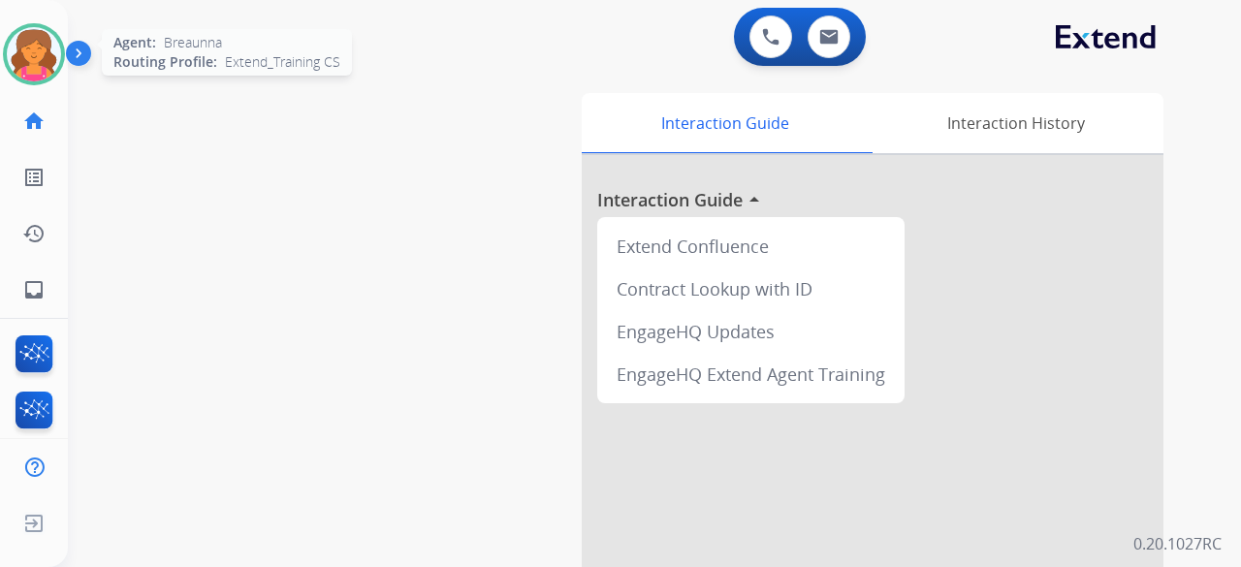
click at [42, 64] on img at bounding box center [34, 54] width 54 height 54
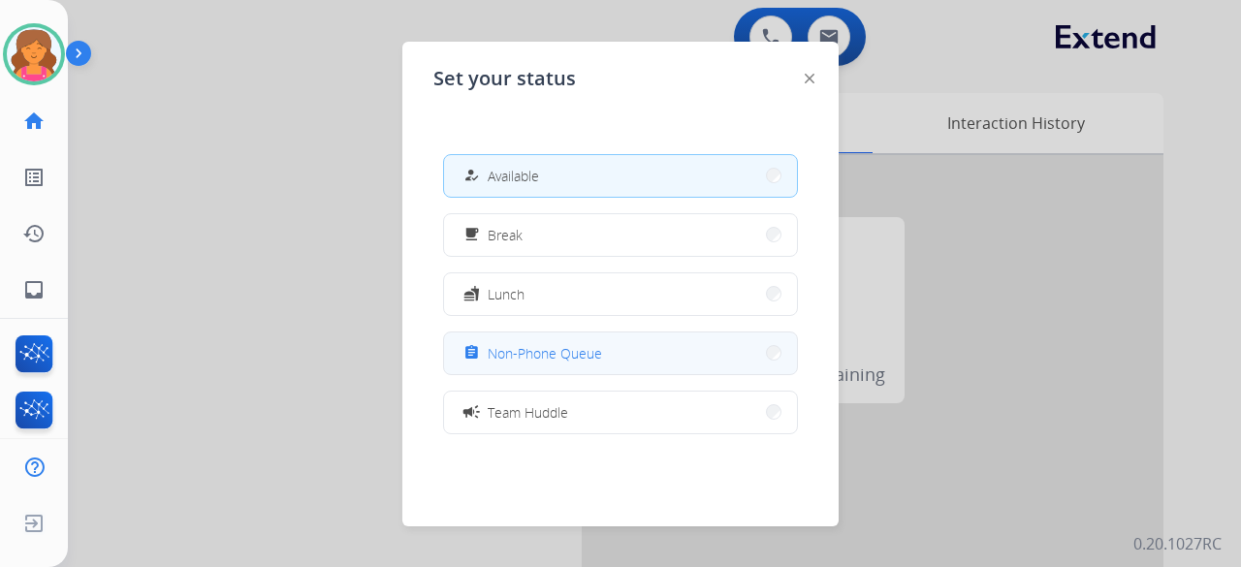
click at [605, 366] on button "assignment Non-Phone Queue" at bounding box center [620, 354] width 353 height 42
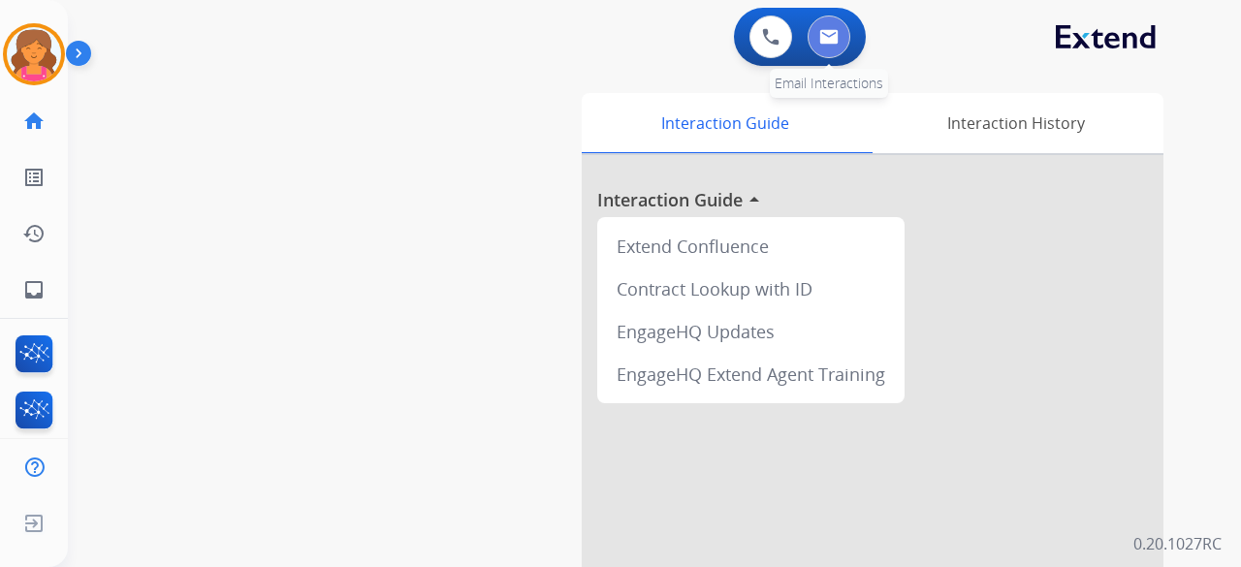
click at [826, 33] on img at bounding box center [828, 37] width 19 height 16
select select "**********"
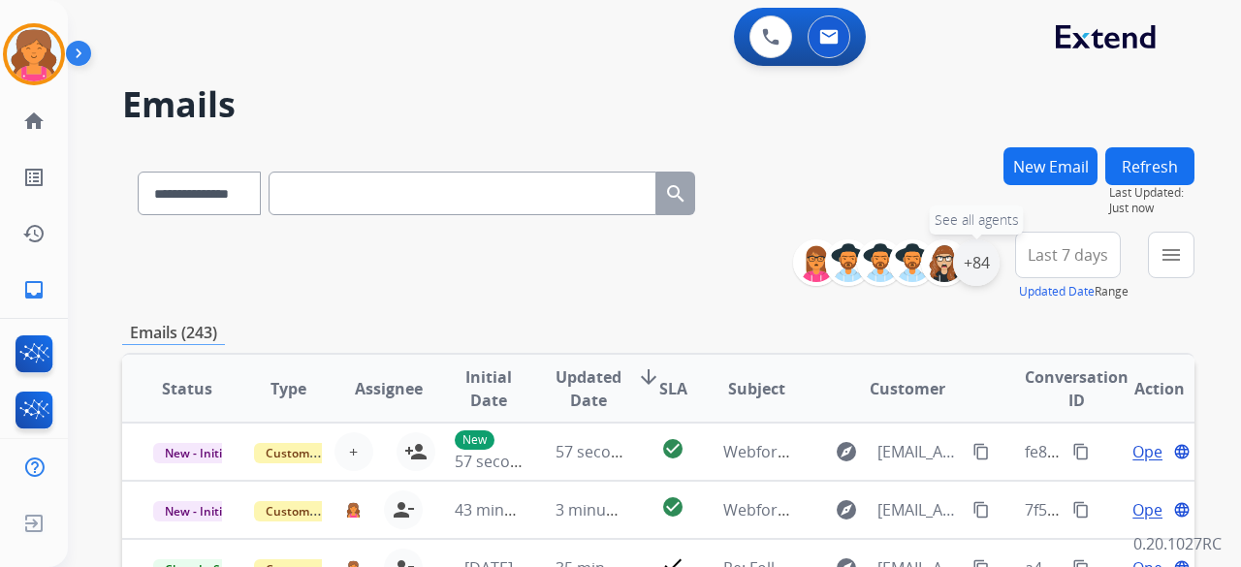
click at [985, 259] on div "+84" at bounding box center [976, 262] width 47 height 47
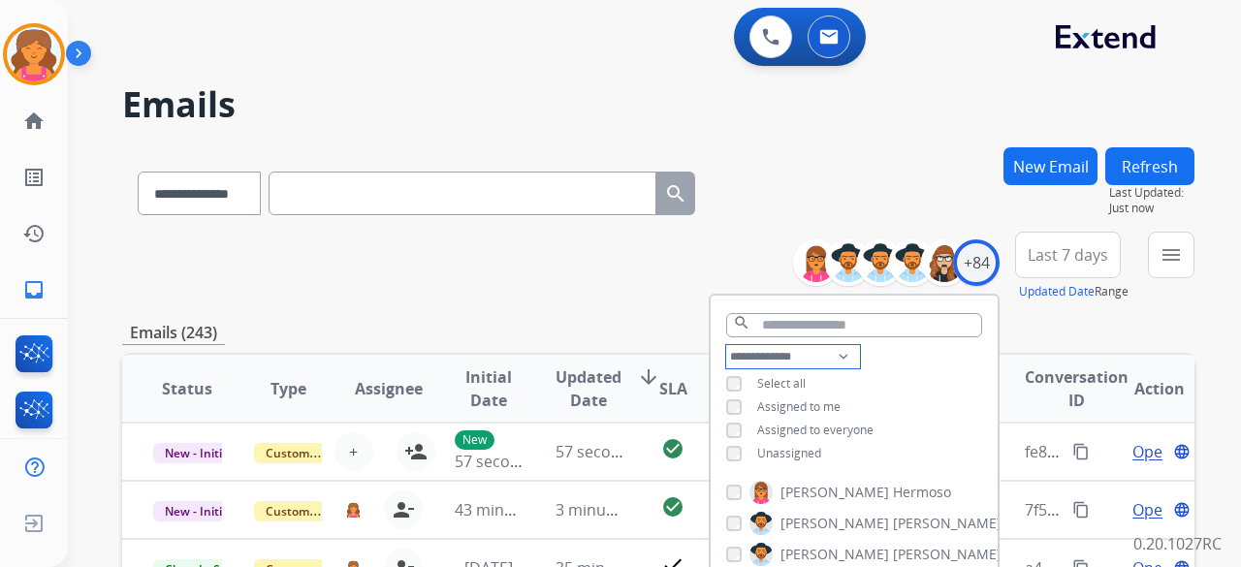
click at [801, 360] on select "**********" at bounding box center [793, 356] width 134 height 23
select select "**********"
click at [726, 345] on select "**********" at bounding box center [793, 356] width 134 height 23
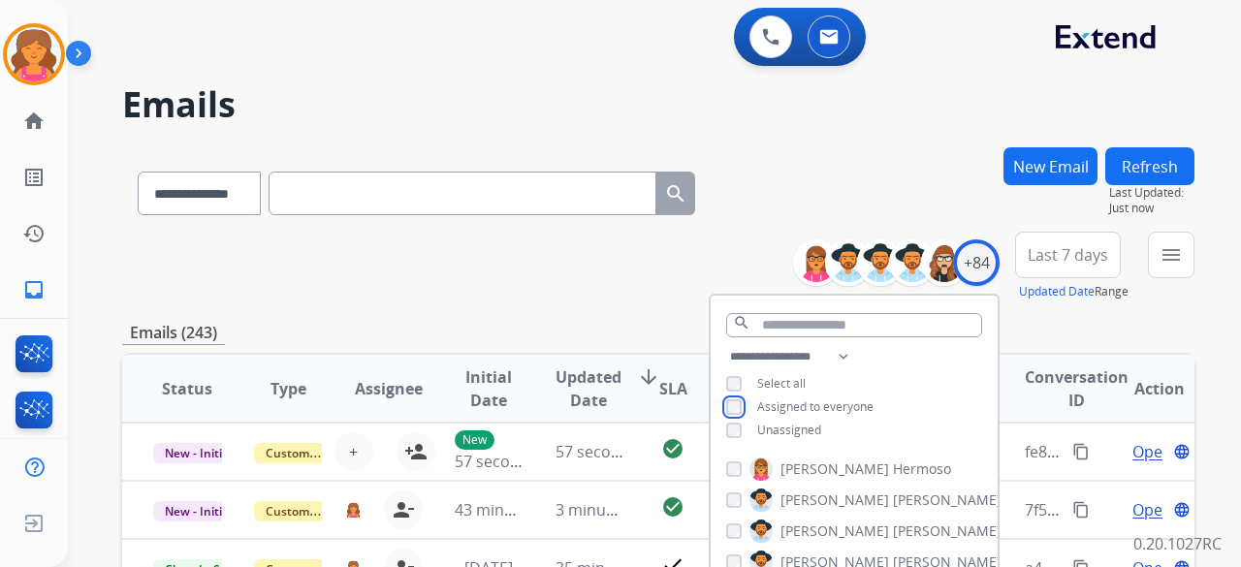
scroll to position [194, 0]
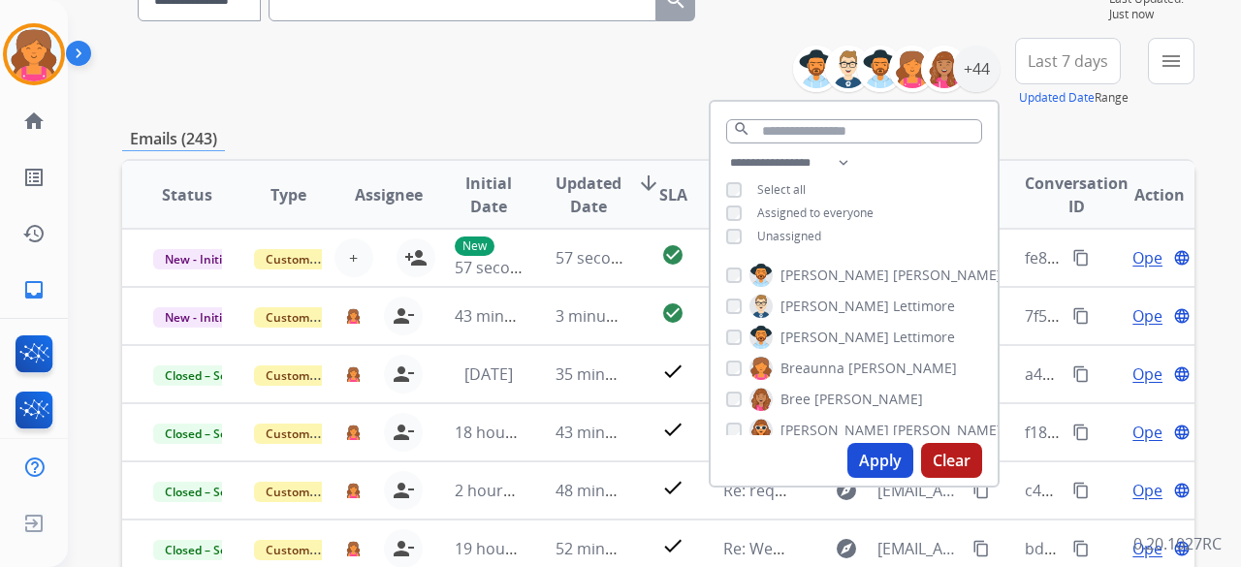
click at [865, 470] on button "Apply" at bounding box center [880, 460] width 66 height 35
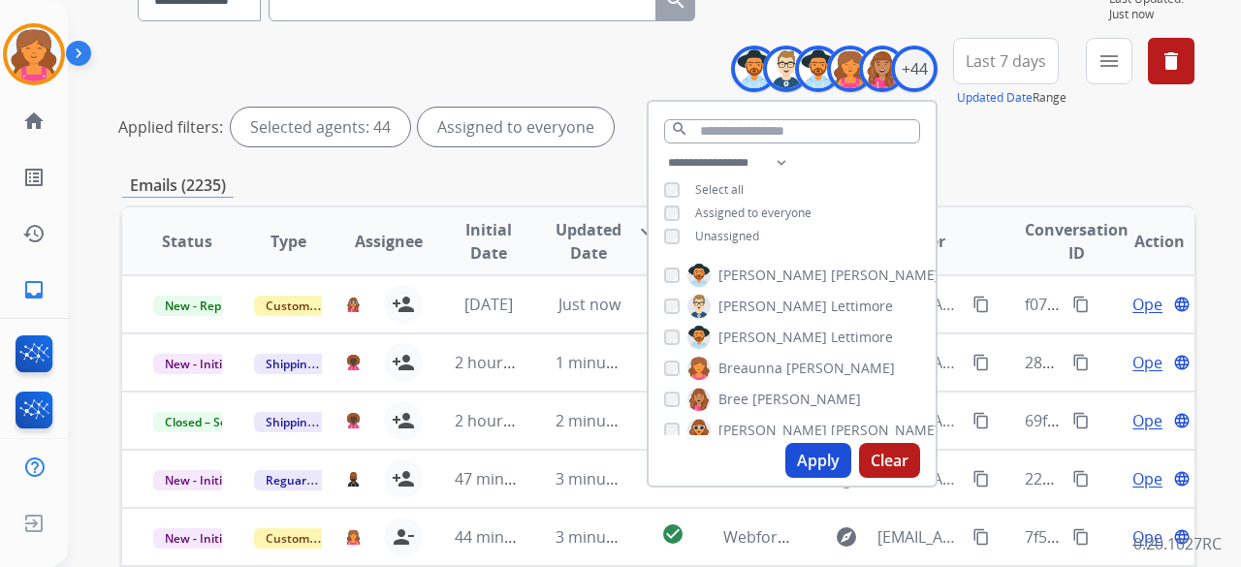
click at [800, 467] on button "Apply" at bounding box center [818, 460] width 66 height 35
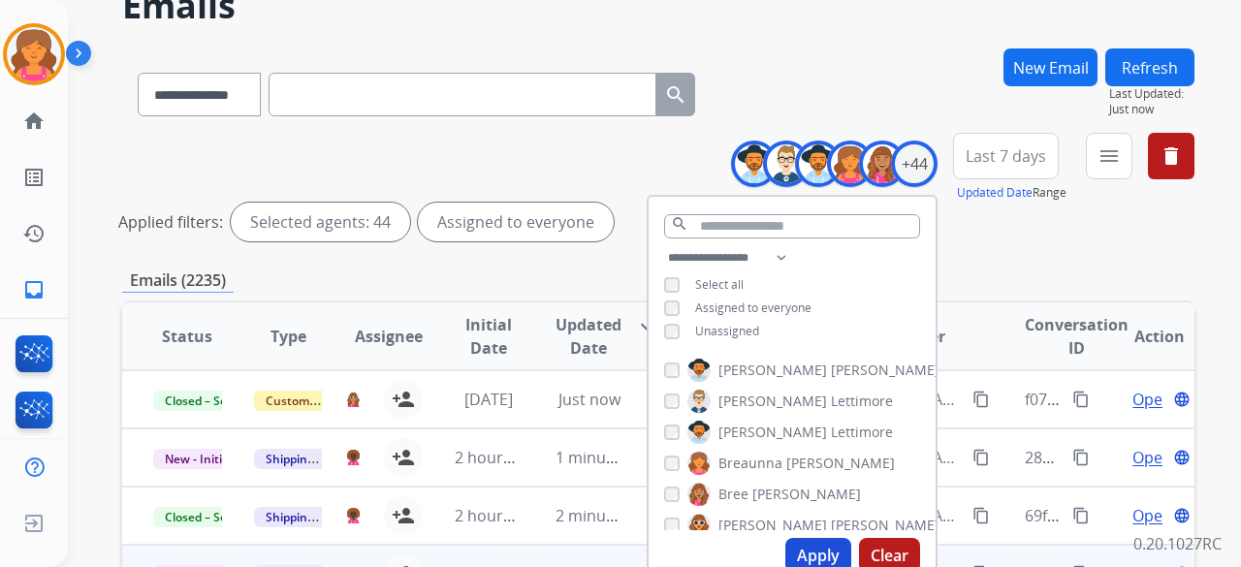
scroll to position [291, 0]
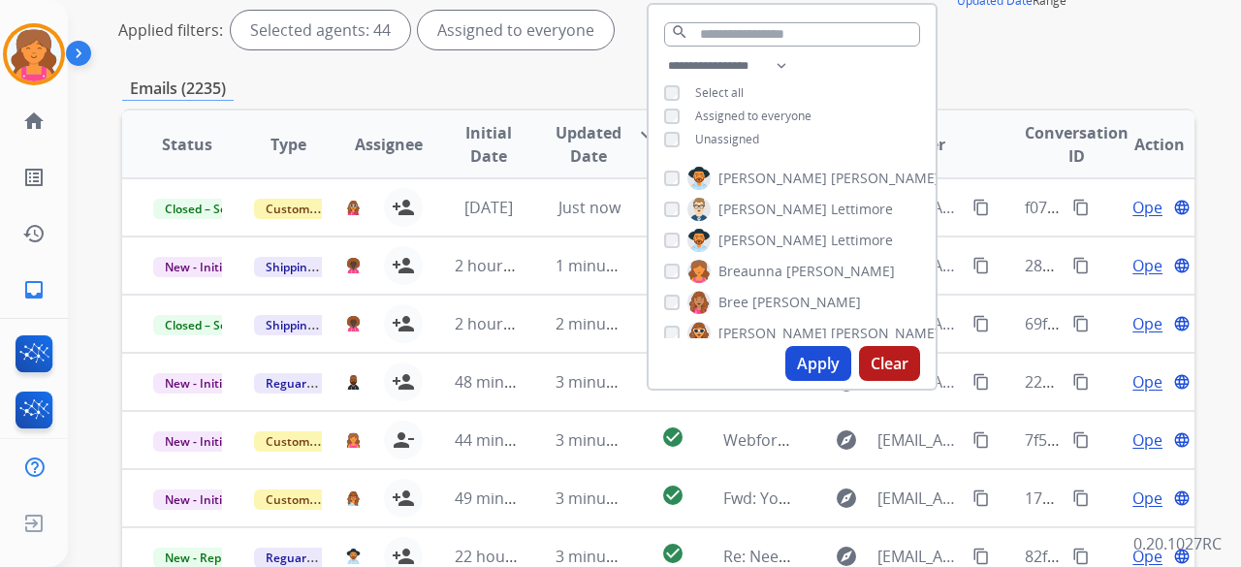
click at [832, 358] on button "Apply" at bounding box center [818, 363] width 66 height 35
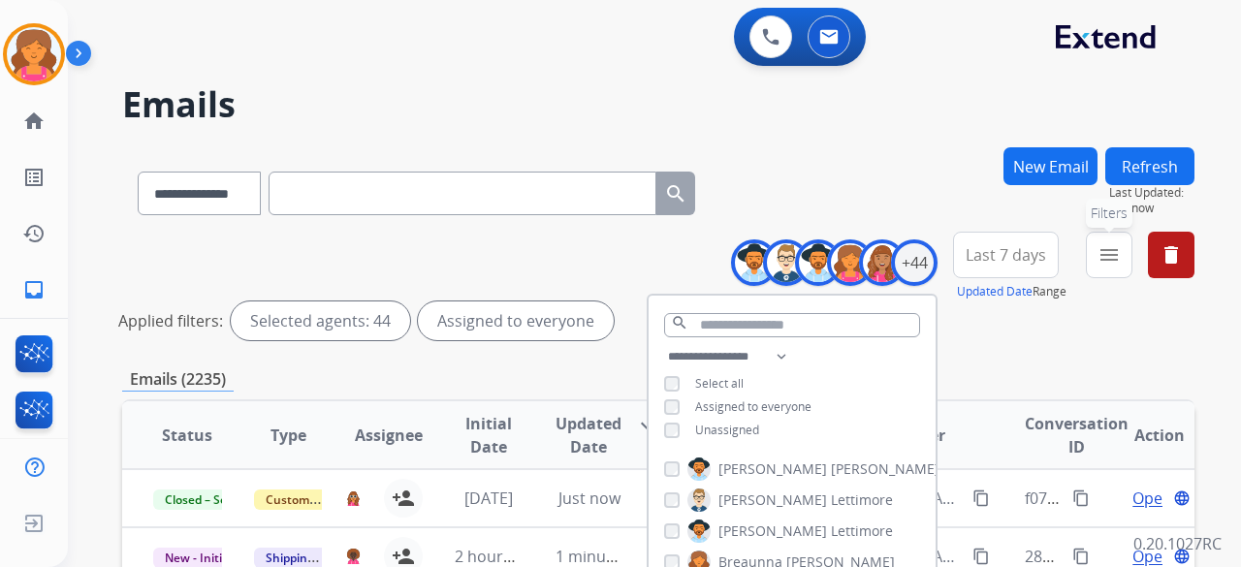
click at [1109, 269] on button "menu Filters" at bounding box center [1109, 255] width 47 height 47
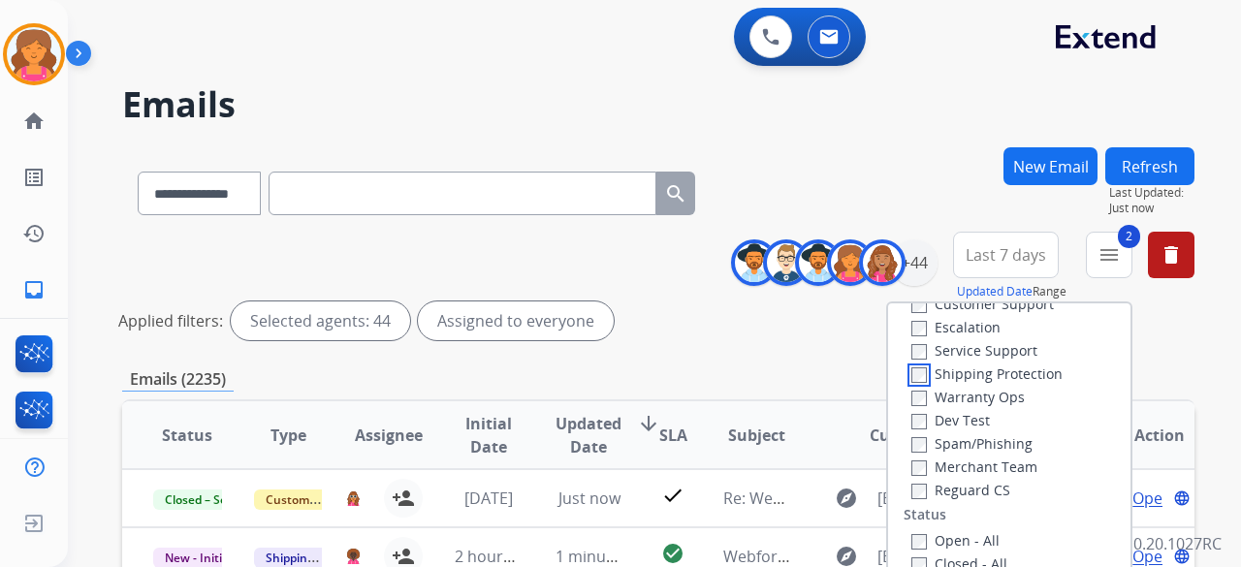
scroll to position [97, 0]
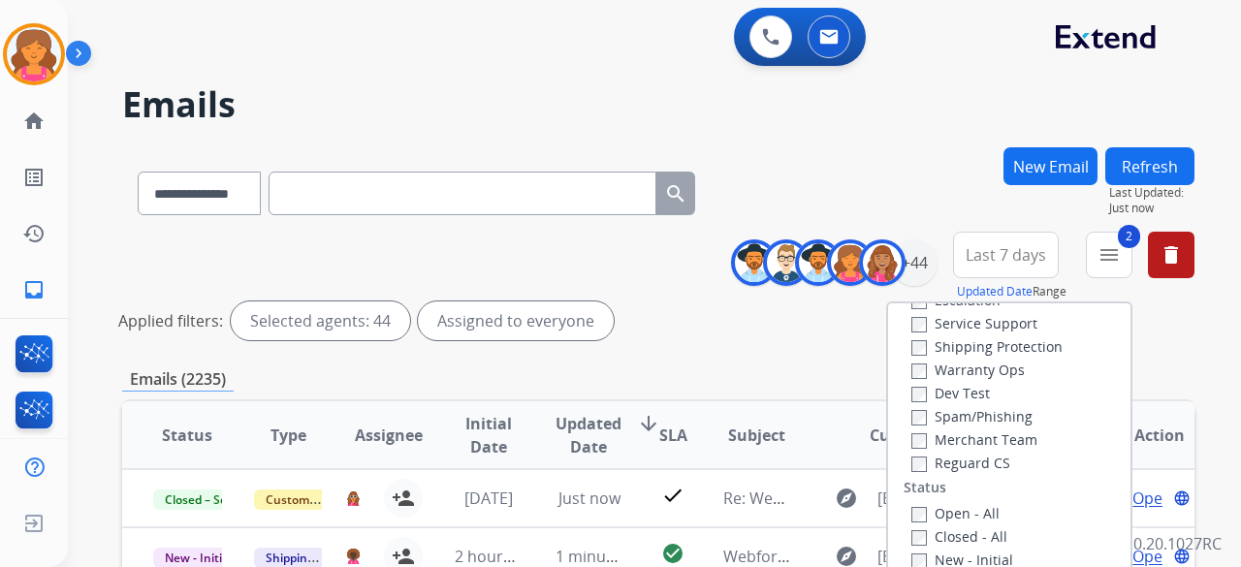
click at [915, 462] on label "Reguard CS" at bounding box center [960, 463] width 99 height 18
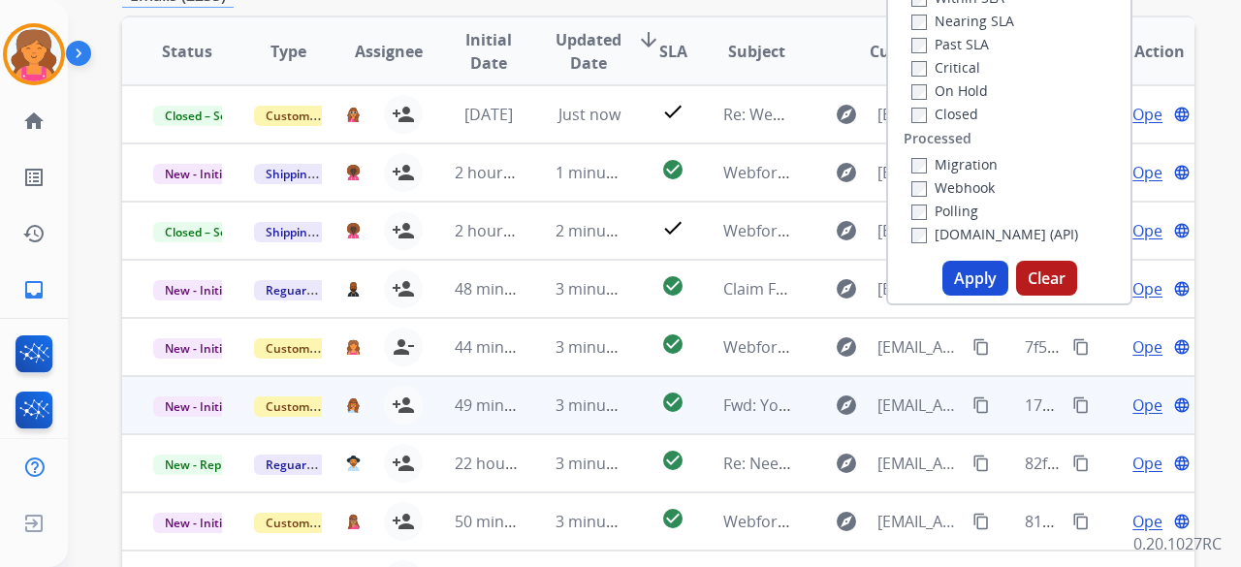
scroll to position [388, 0]
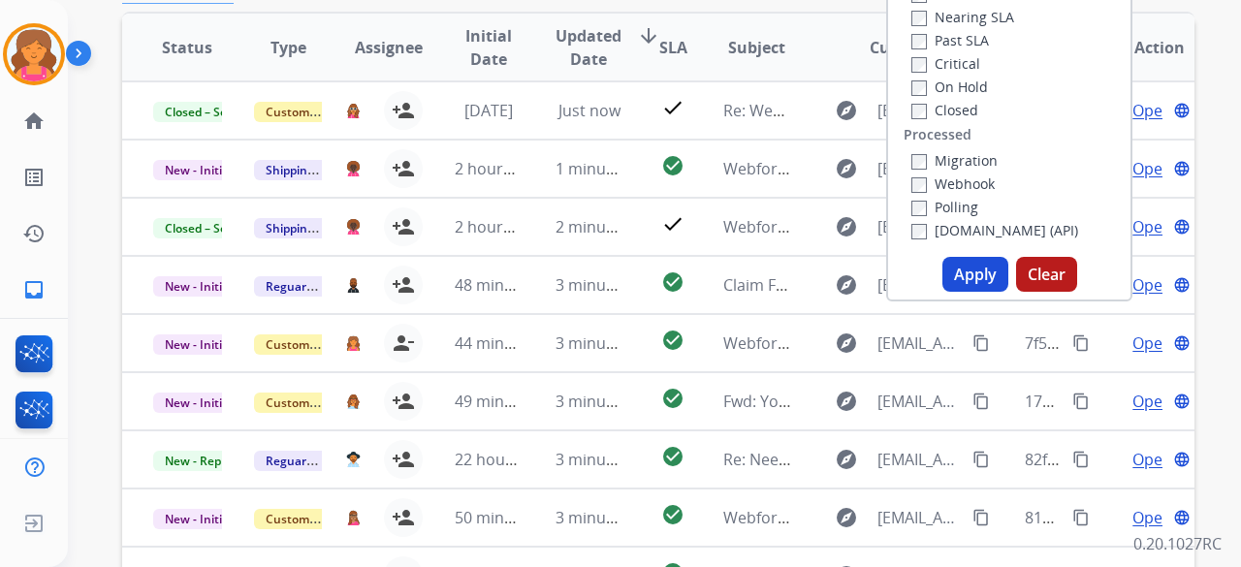
click at [963, 273] on button "Apply" at bounding box center [975, 274] width 66 height 35
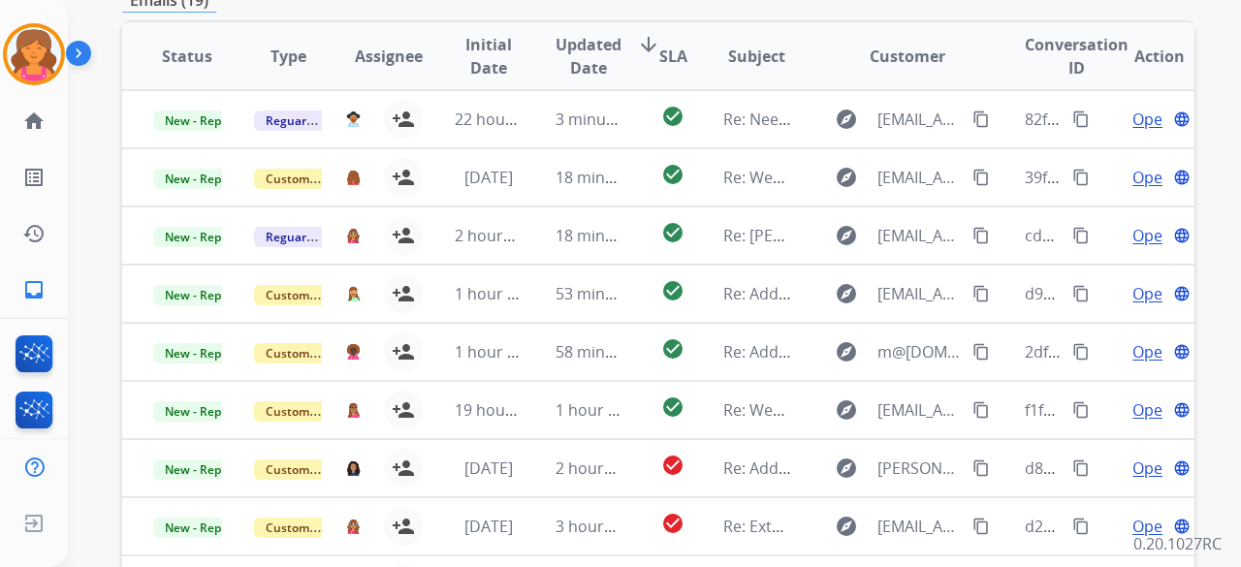
scroll to position [240, 0]
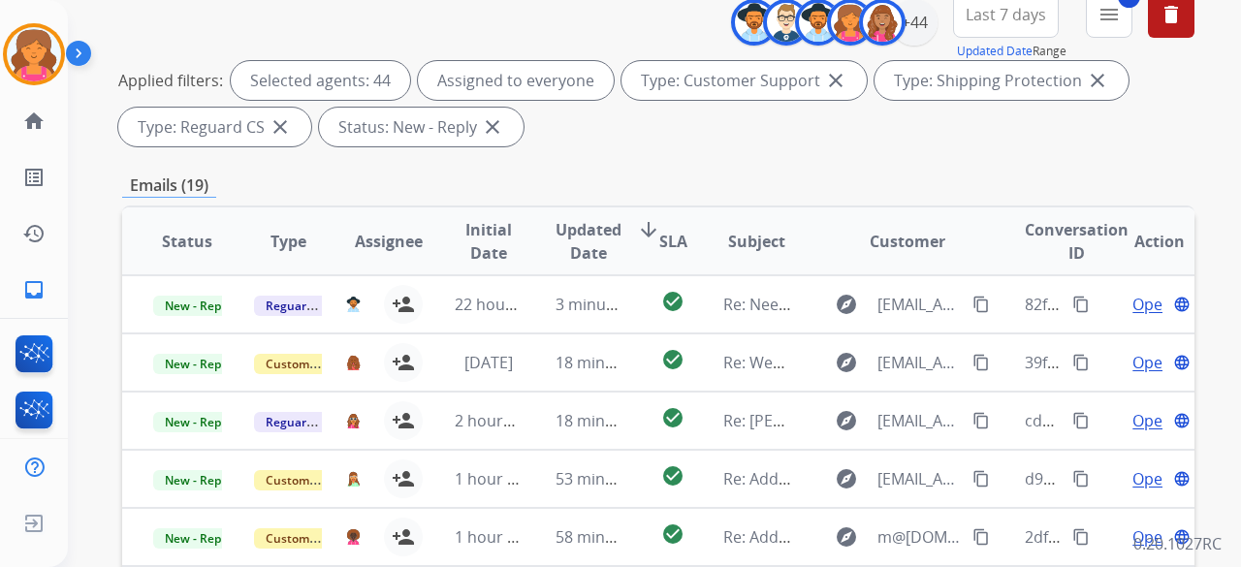
click at [674, 233] on span "SLA" at bounding box center [673, 241] width 28 height 23
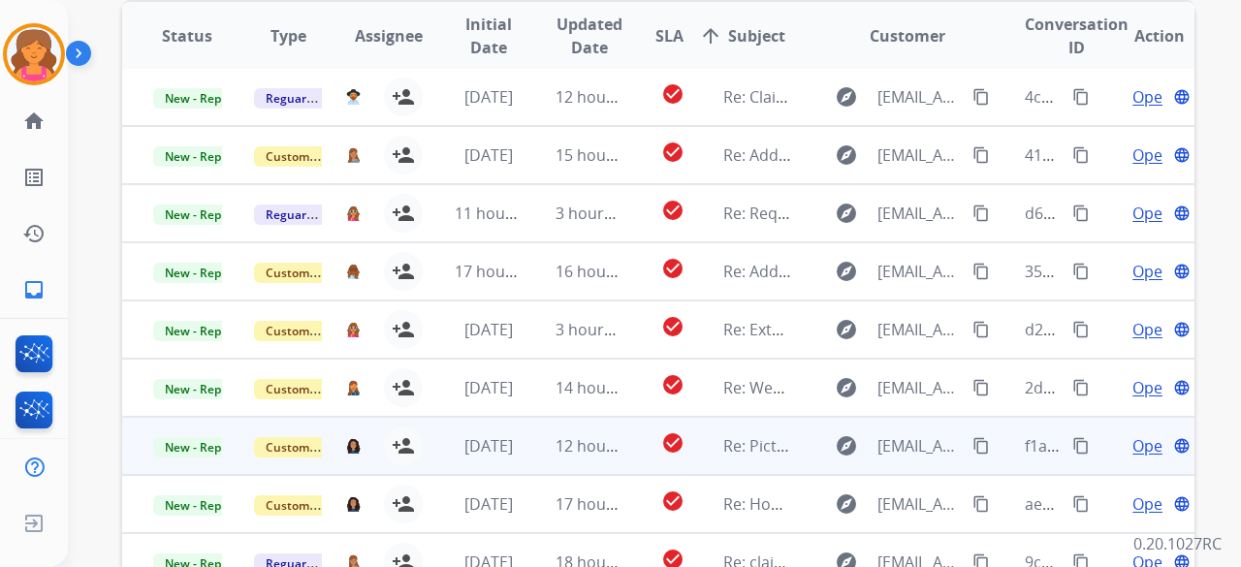
scroll to position [628, 0]
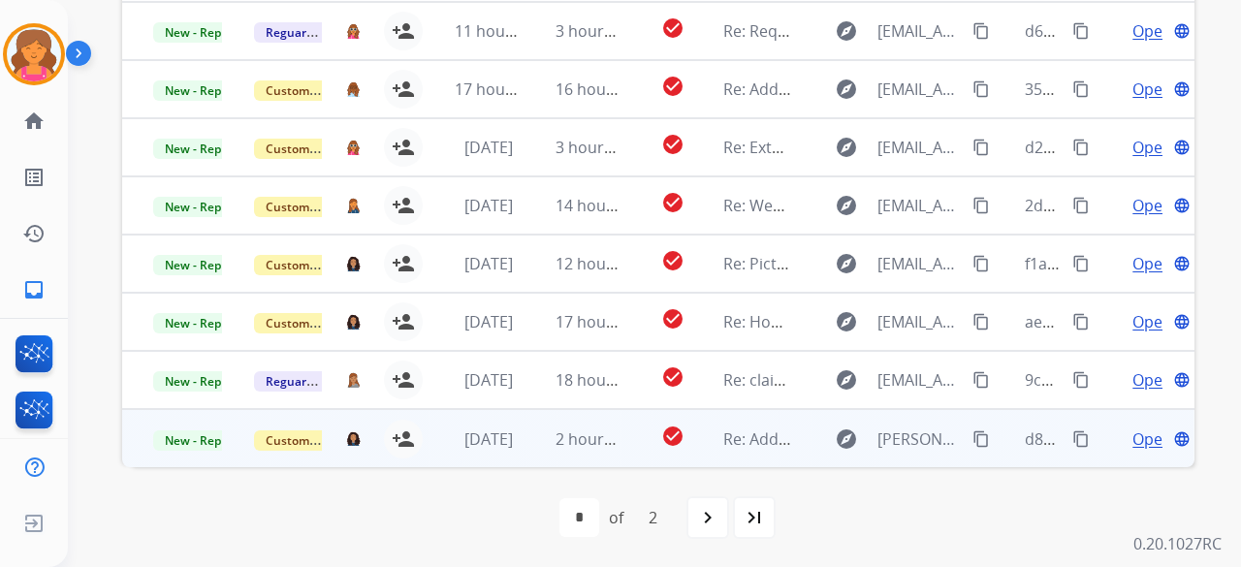
click at [1134, 435] on span "Open" at bounding box center [1152, 439] width 40 height 23
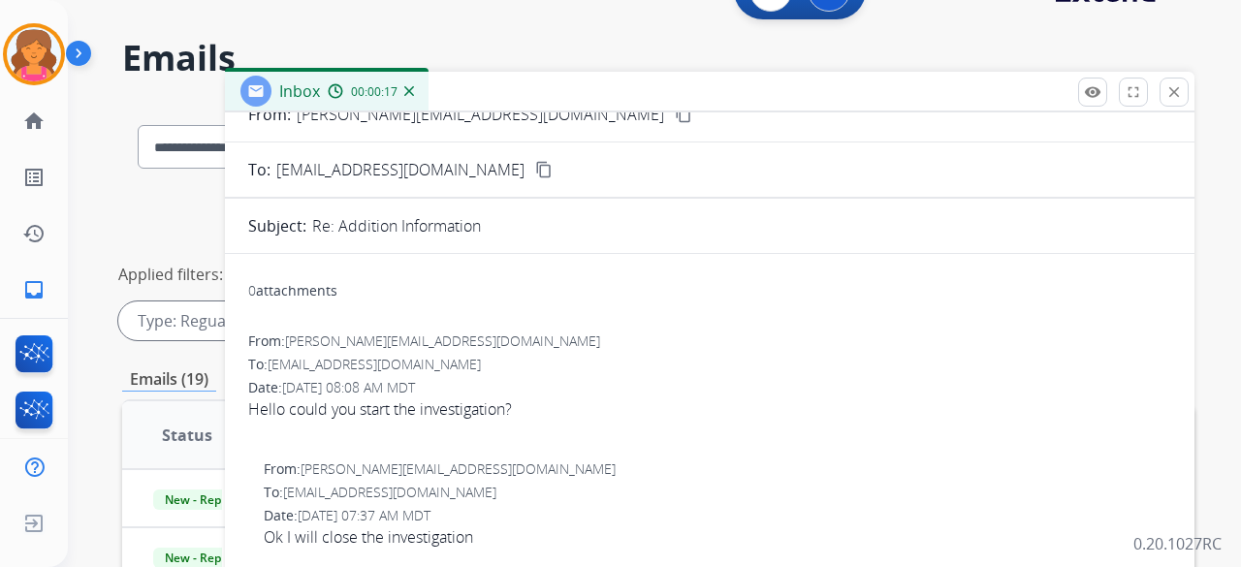
scroll to position [0, 0]
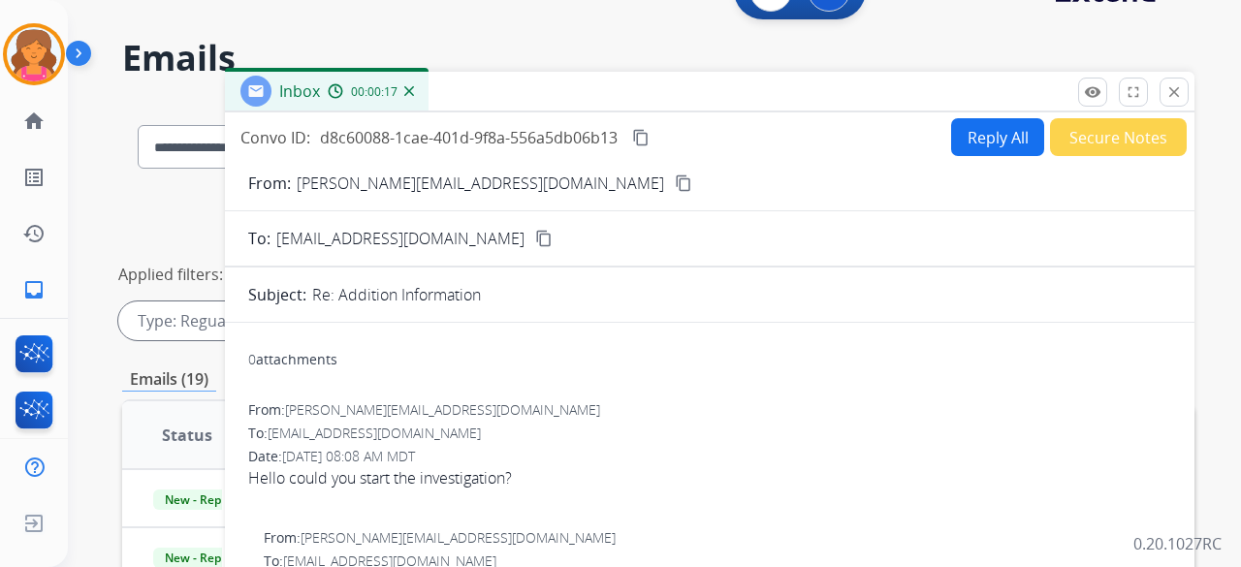
click at [675, 185] on mat-icon "content_copy" at bounding box center [683, 182] width 17 height 17
click at [1167, 83] on mat-icon "close" at bounding box center [1173, 91] width 17 height 17
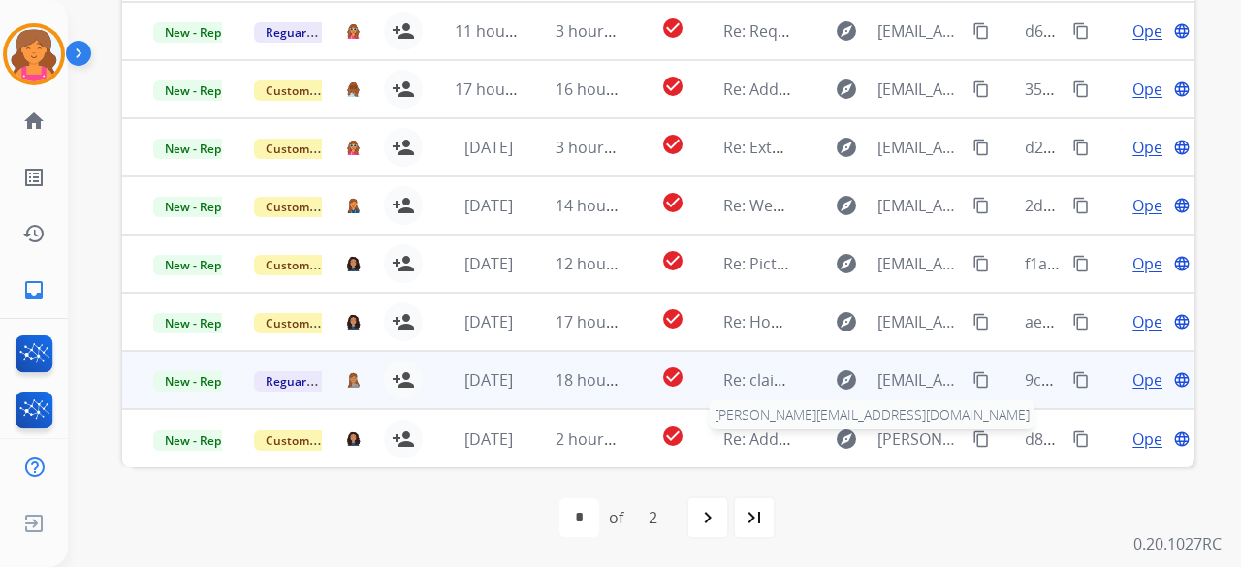
scroll to position [2, 0]
click at [1132, 382] on span "Open" at bounding box center [1152, 379] width 40 height 23
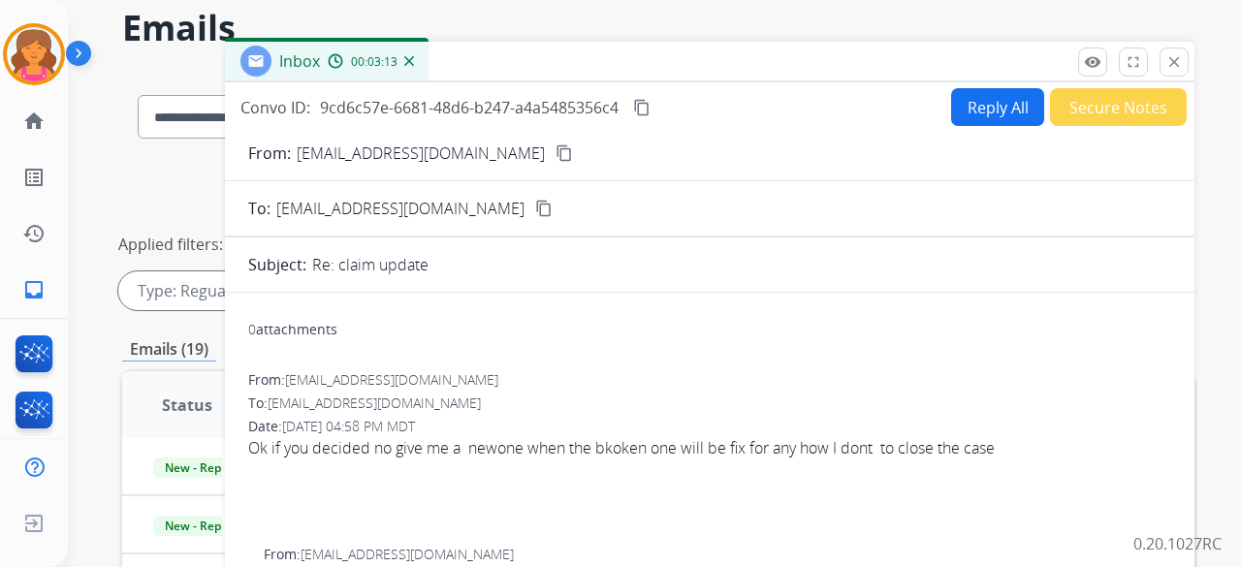
scroll to position [47, 0]
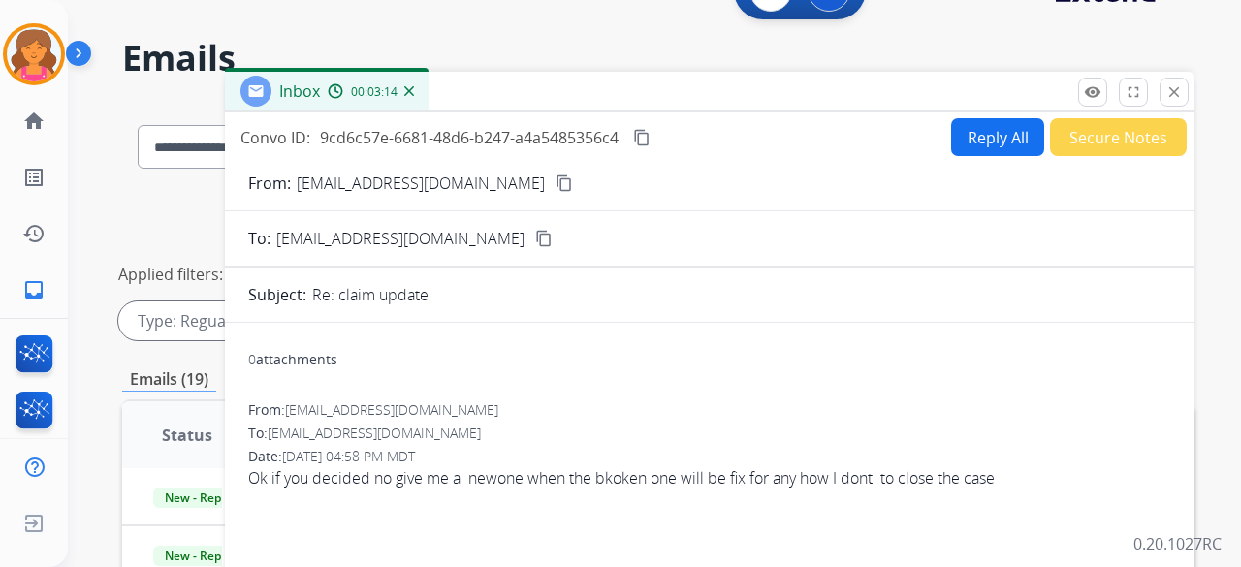
click at [983, 135] on button "Reply All" at bounding box center [997, 137] width 93 height 38
select select "**********"
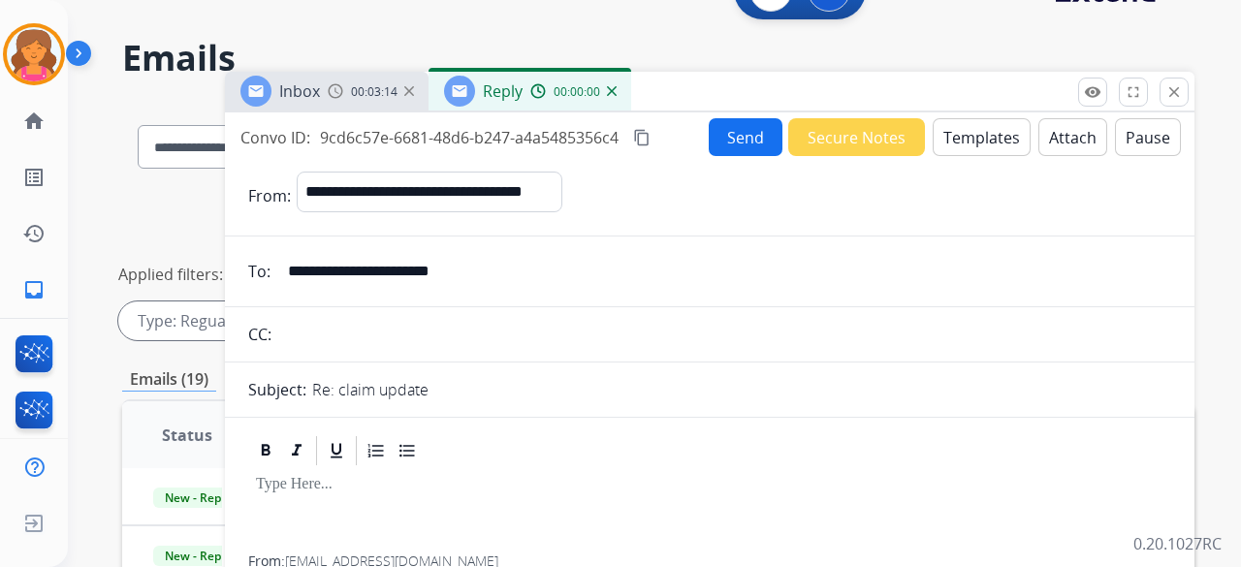
click at [983, 135] on button "Templates" at bounding box center [982, 137] width 98 height 38
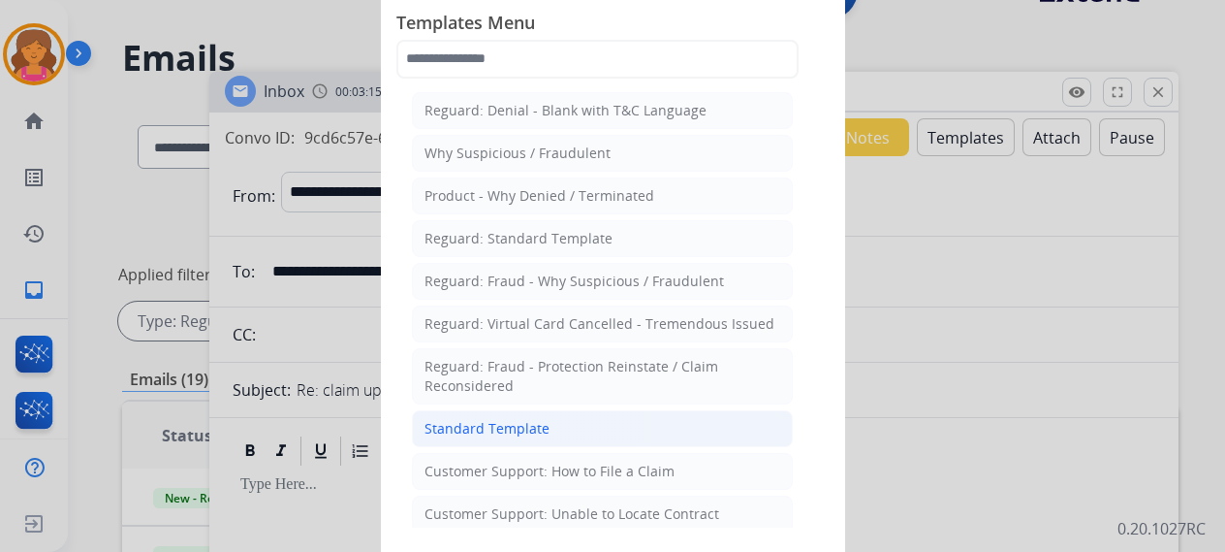
click at [523, 410] on li "Standard Template" at bounding box center [602, 428] width 381 height 37
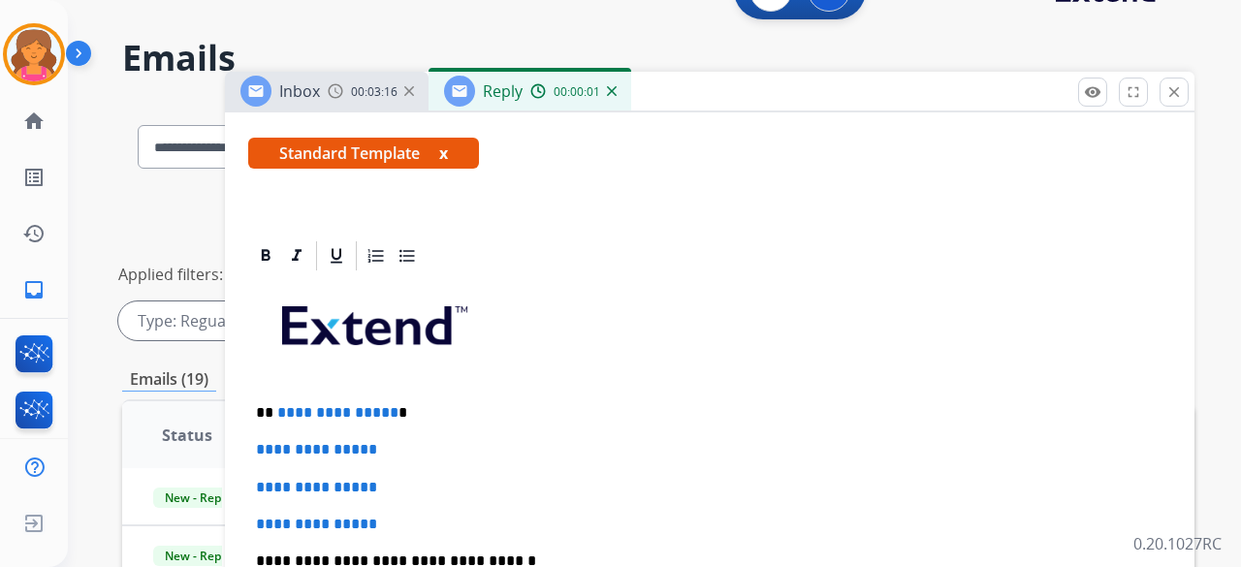
scroll to position [485, 0]
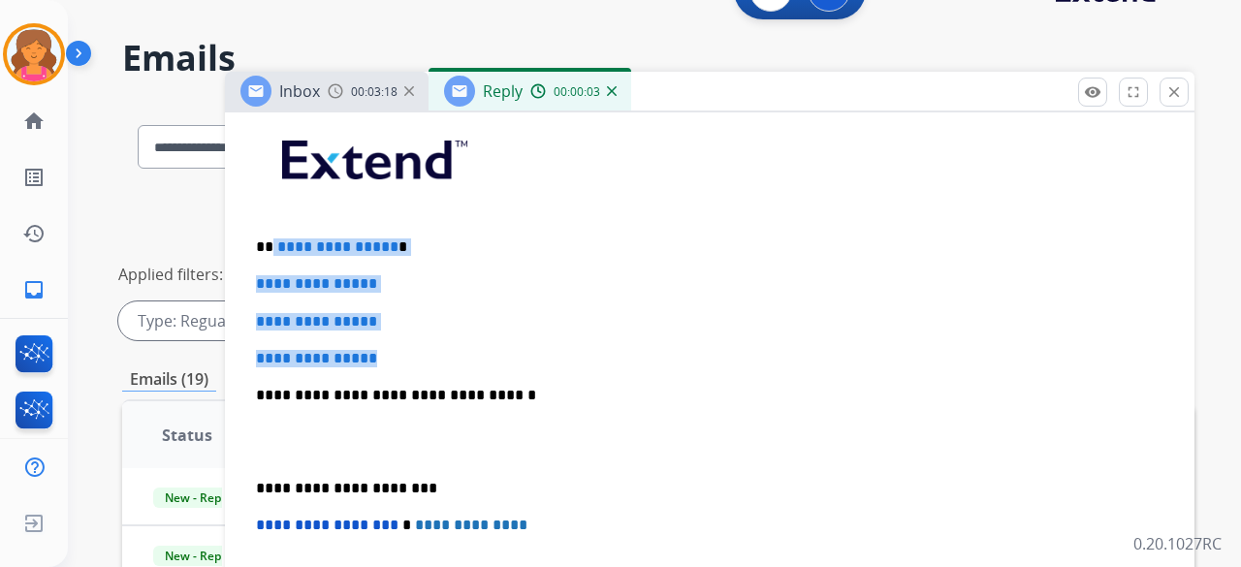
drag, startPoint x: 383, startPoint y: 333, endPoint x: 271, endPoint y: 224, distance: 155.6
click at [271, 224] on div "**********" at bounding box center [709, 441] width 923 height 667
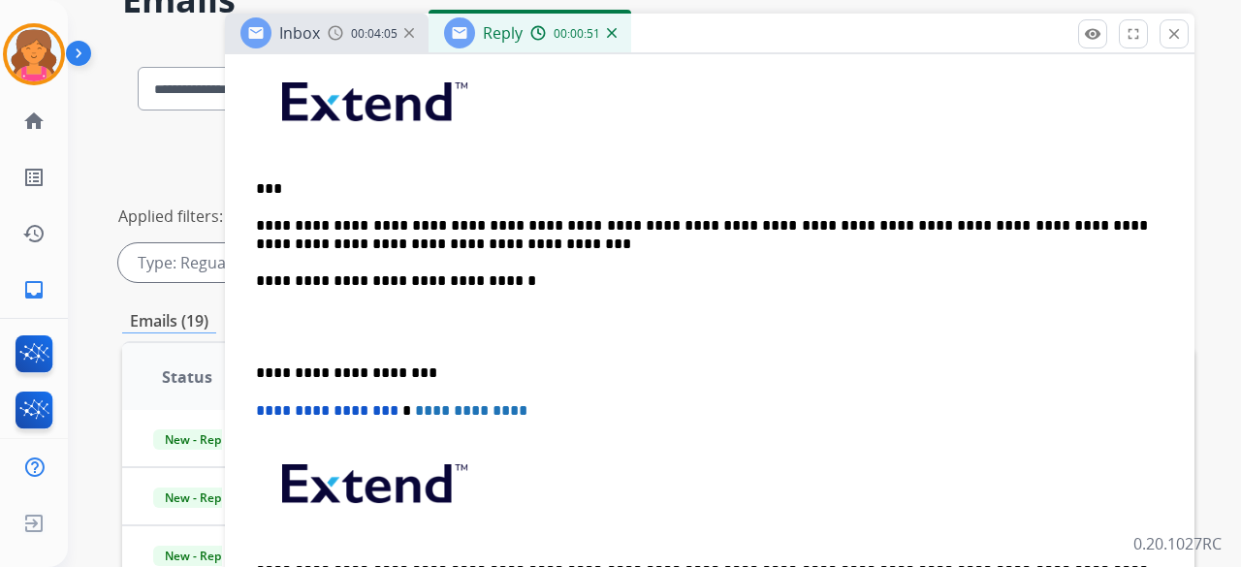
scroll to position [130, 0]
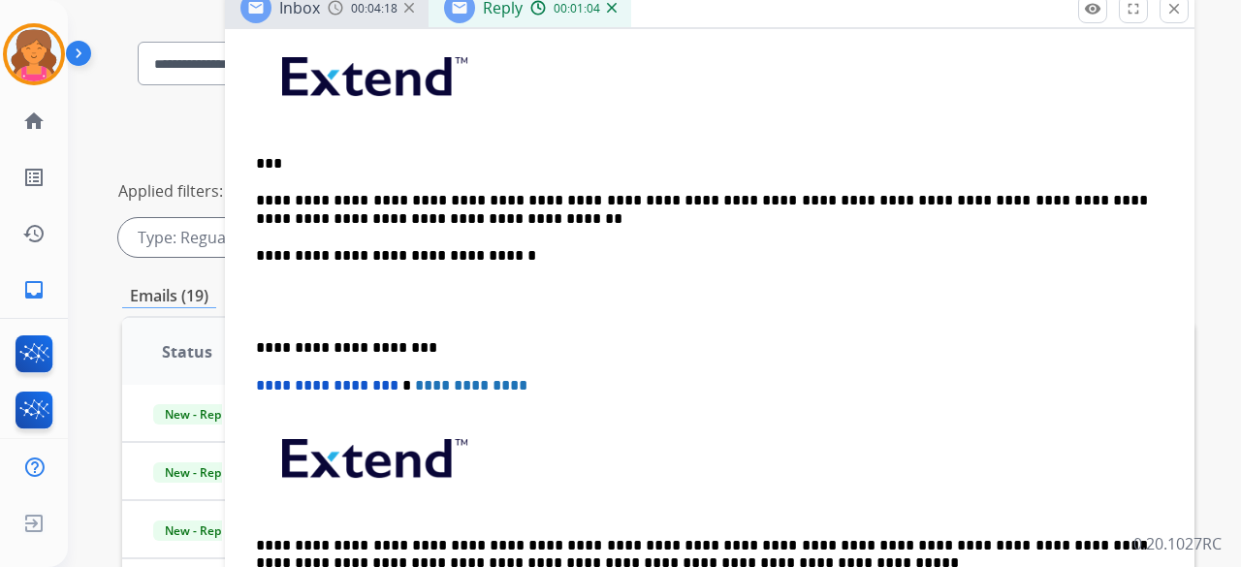
click at [930, 197] on p "**********" at bounding box center [702, 210] width 892 height 36
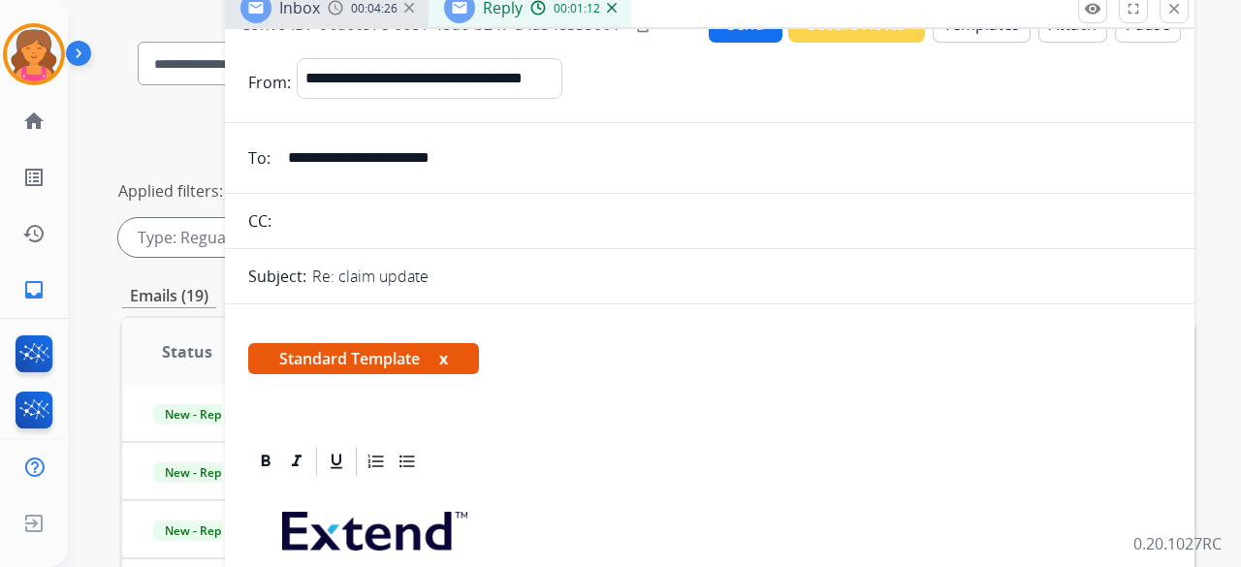
scroll to position [0, 0]
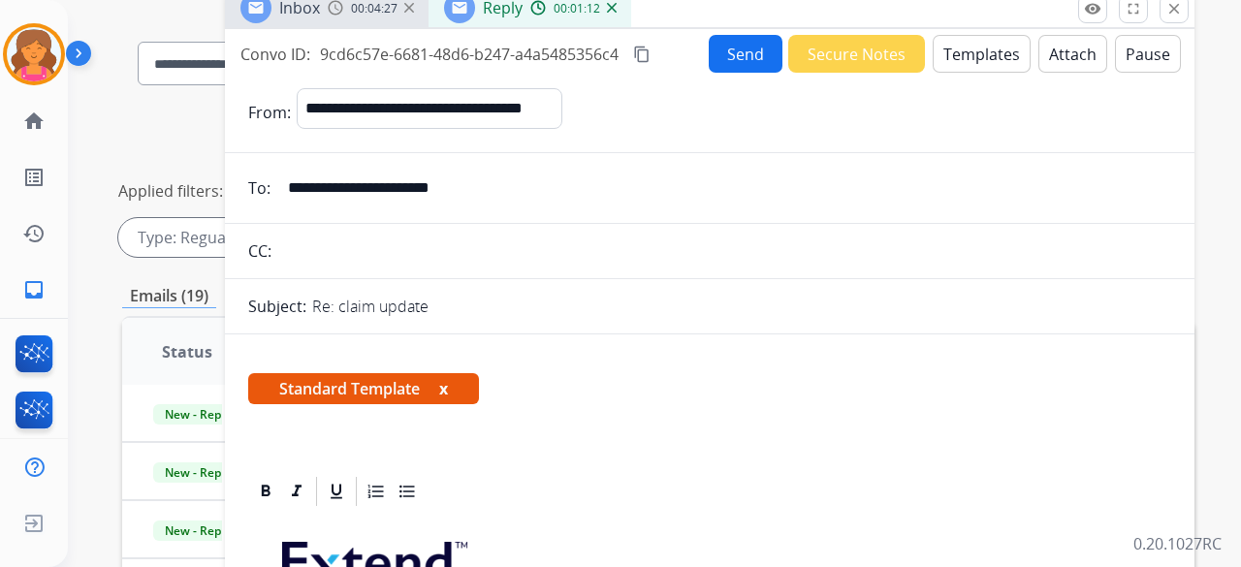
click at [729, 37] on button "Send" at bounding box center [746, 54] width 74 height 38
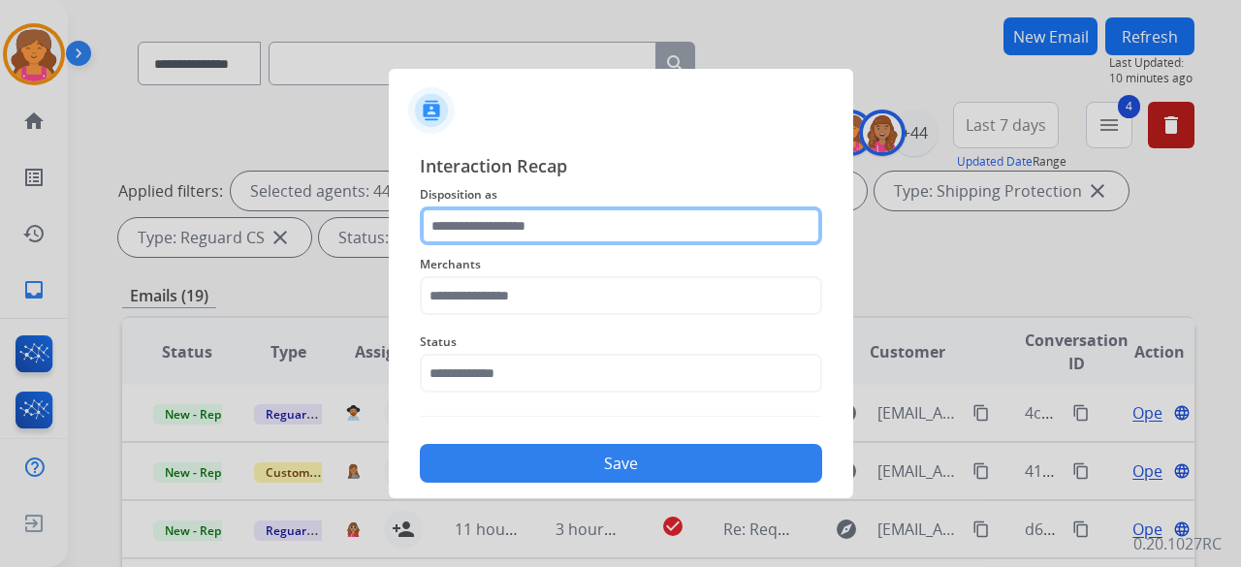
click at [533, 238] on input "text" at bounding box center [621, 225] width 402 height 39
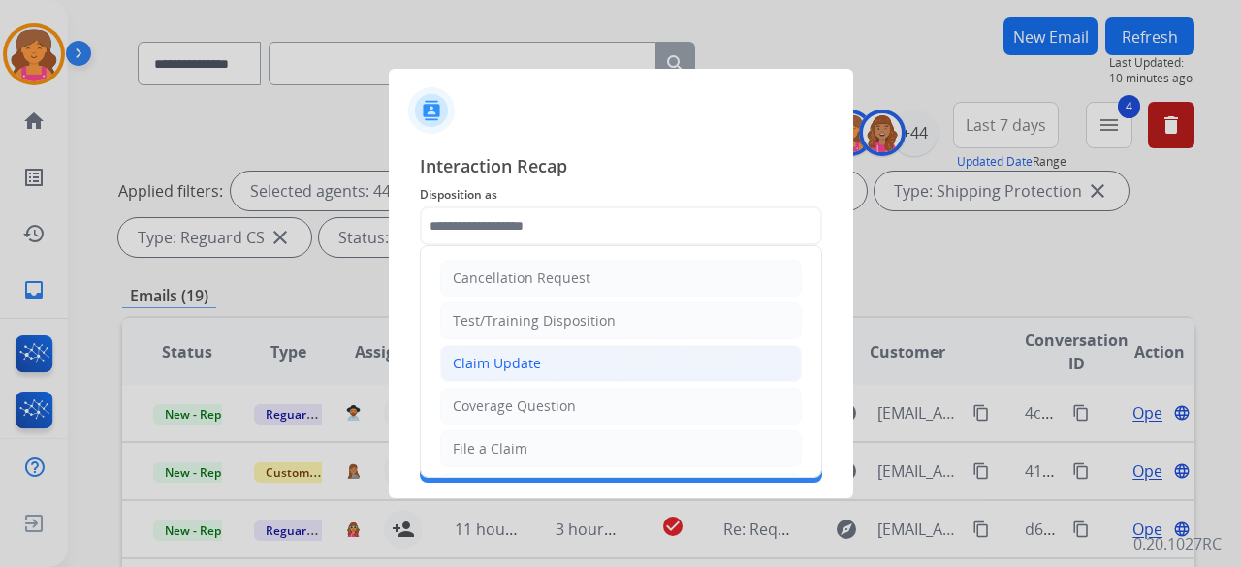
click at [508, 358] on div "Claim Update" at bounding box center [497, 363] width 88 height 19
type input "**********"
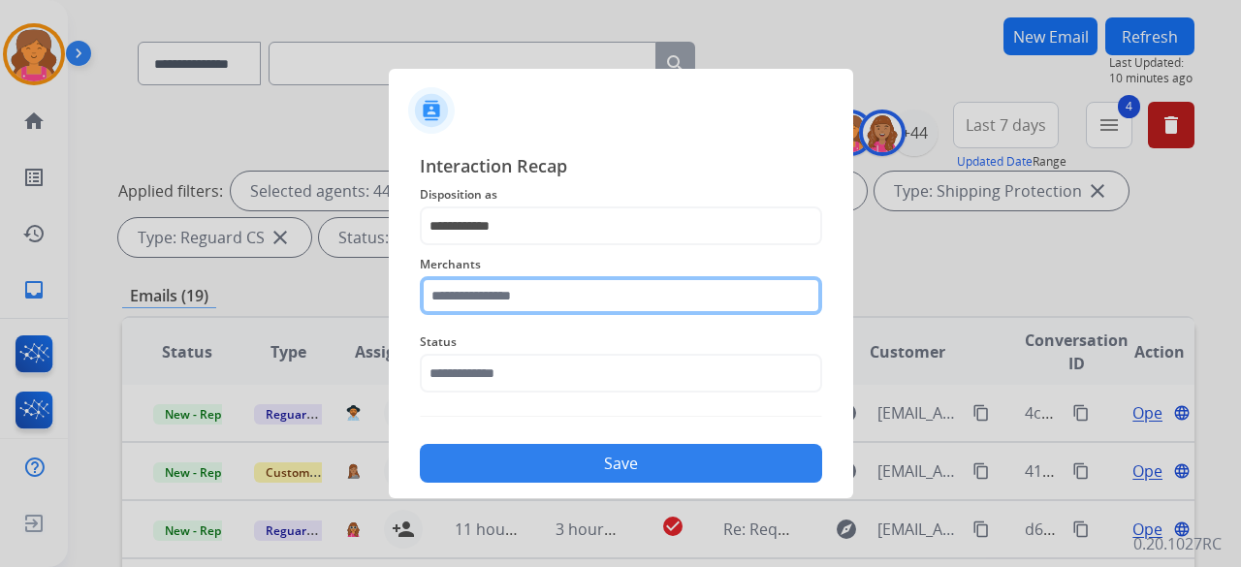
click at [514, 305] on input "text" at bounding box center [621, 295] width 402 height 39
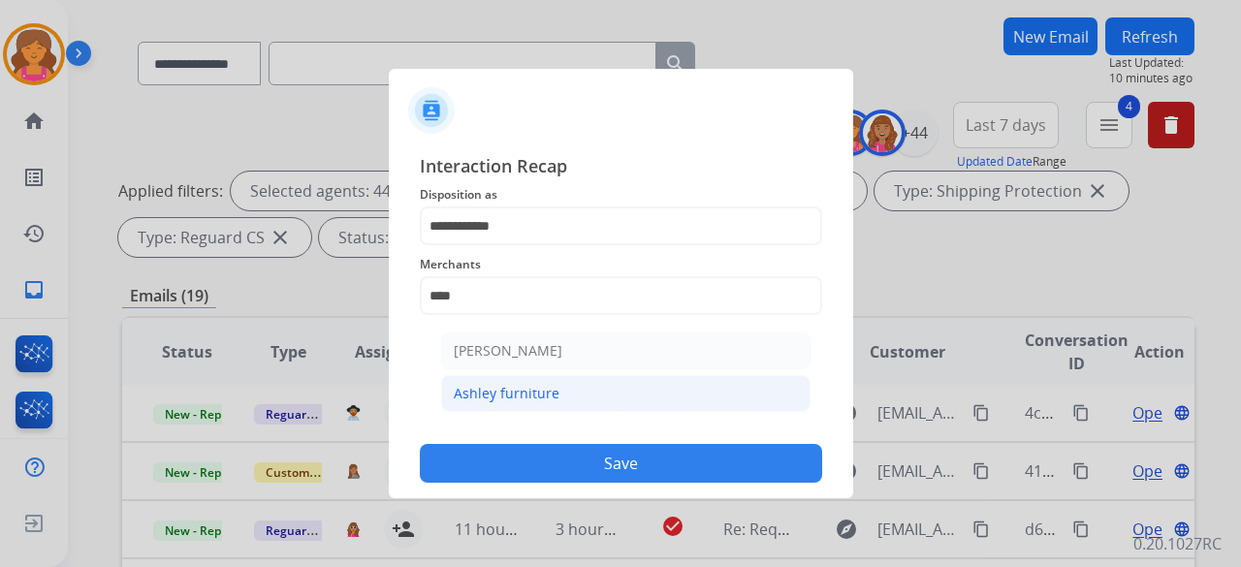
click at [529, 377] on li "Ashley furniture" at bounding box center [625, 393] width 369 height 37
type input "**********"
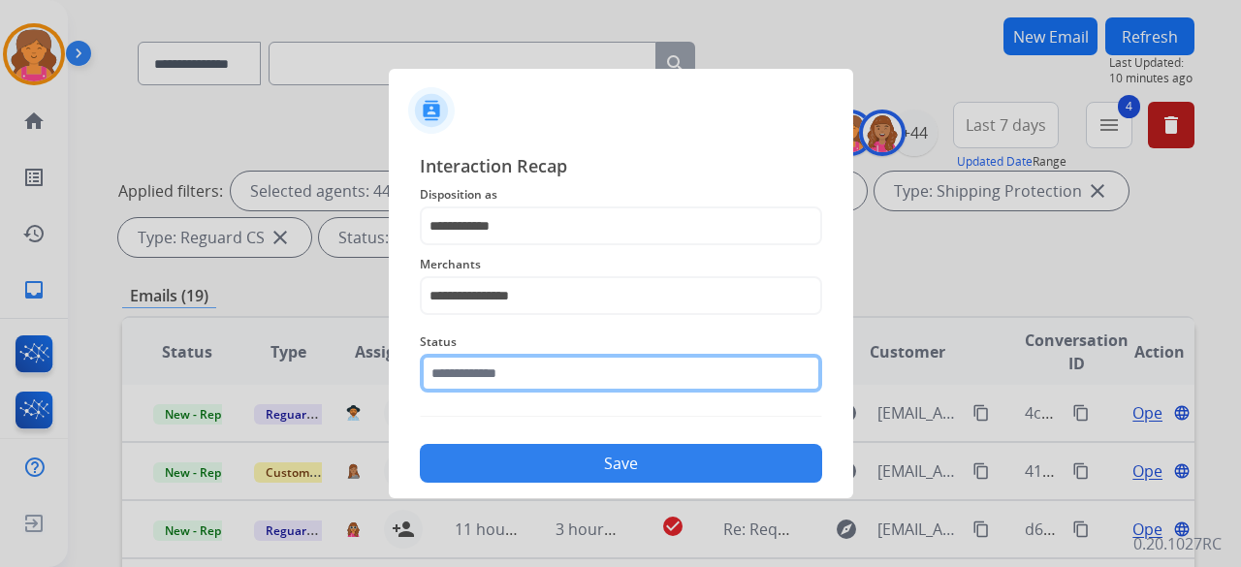
click at [520, 369] on input "text" at bounding box center [621, 373] width 402 height 39
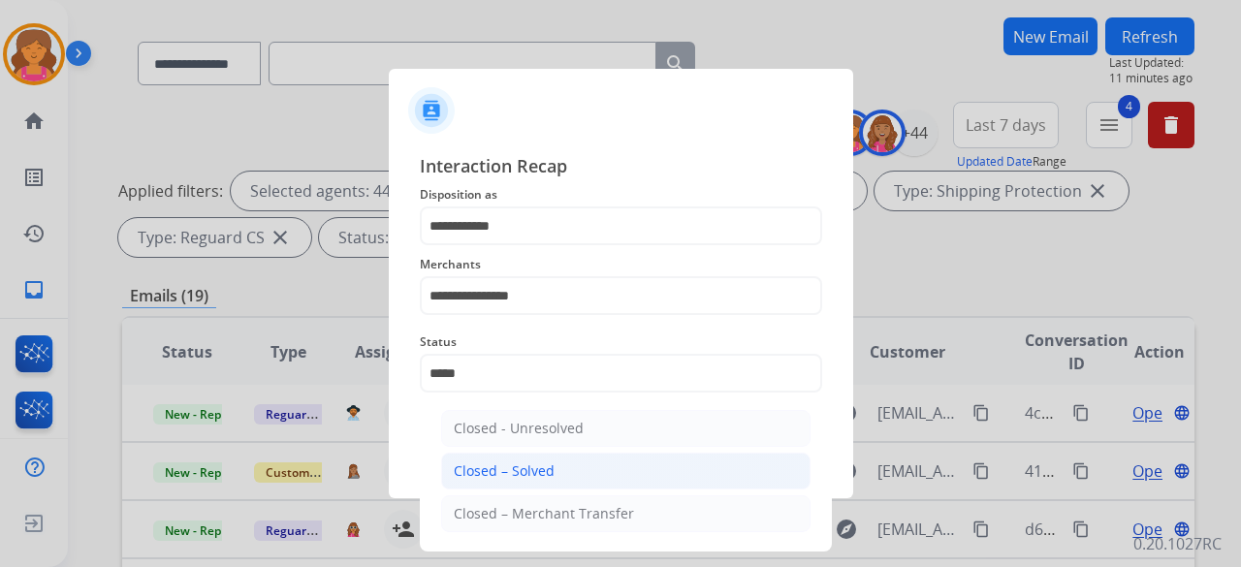
click at [506, 465] on div "Closed – Solved" at bounding box center [504, 470] width 101 height 19
type input "**********"
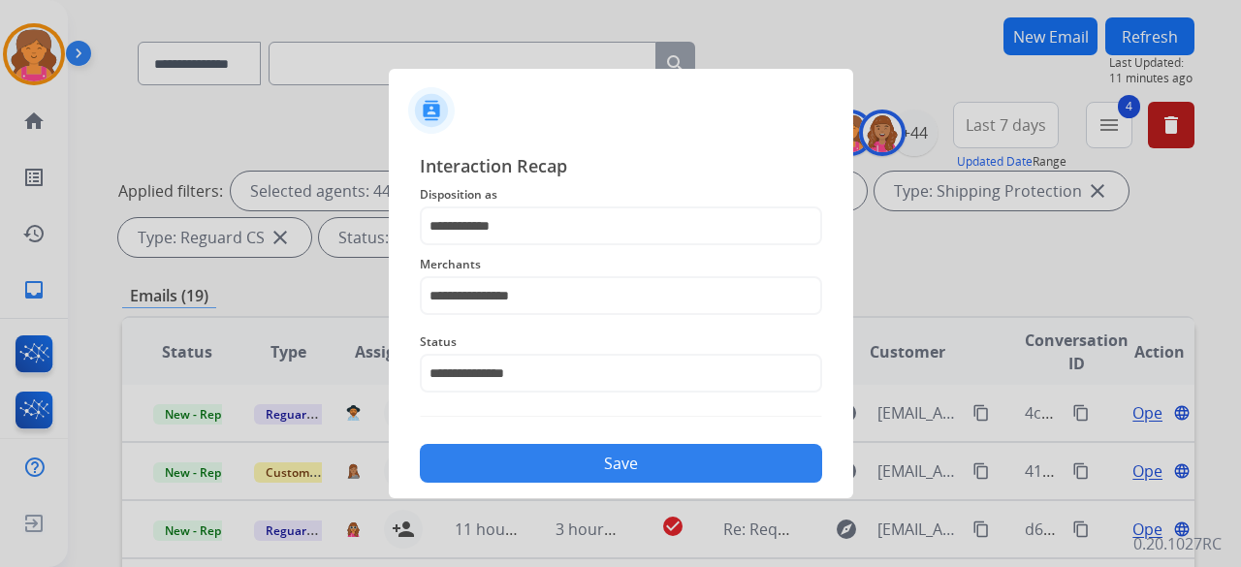
click at [506, 465] on button "Save" at bounding box center [621, 463] width 402 height 39
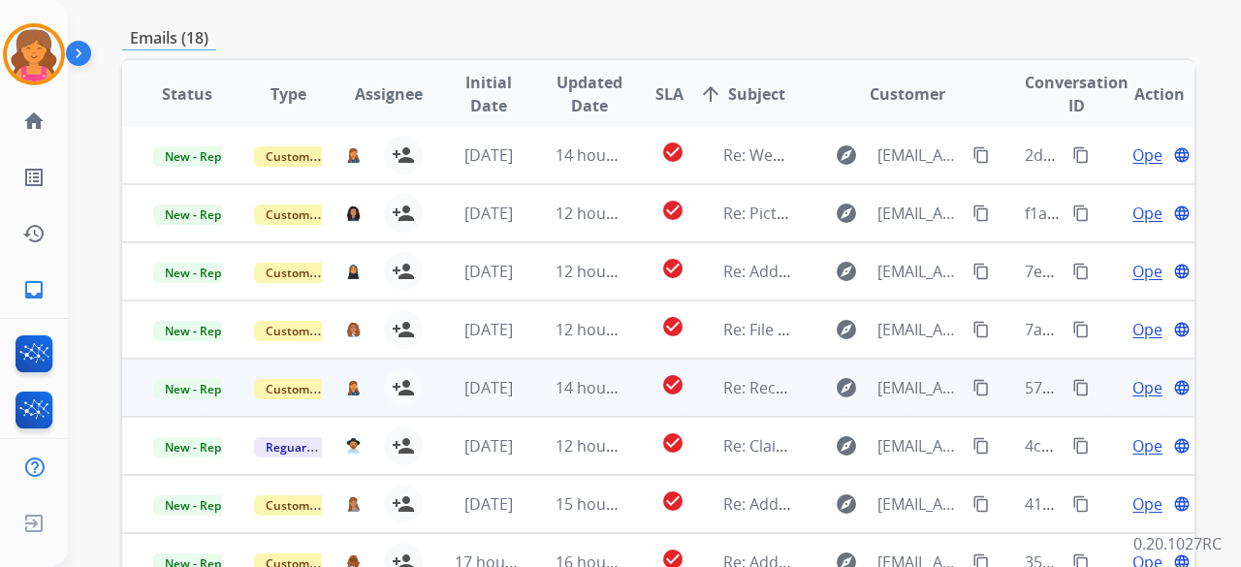
scroll to position [628, 0]
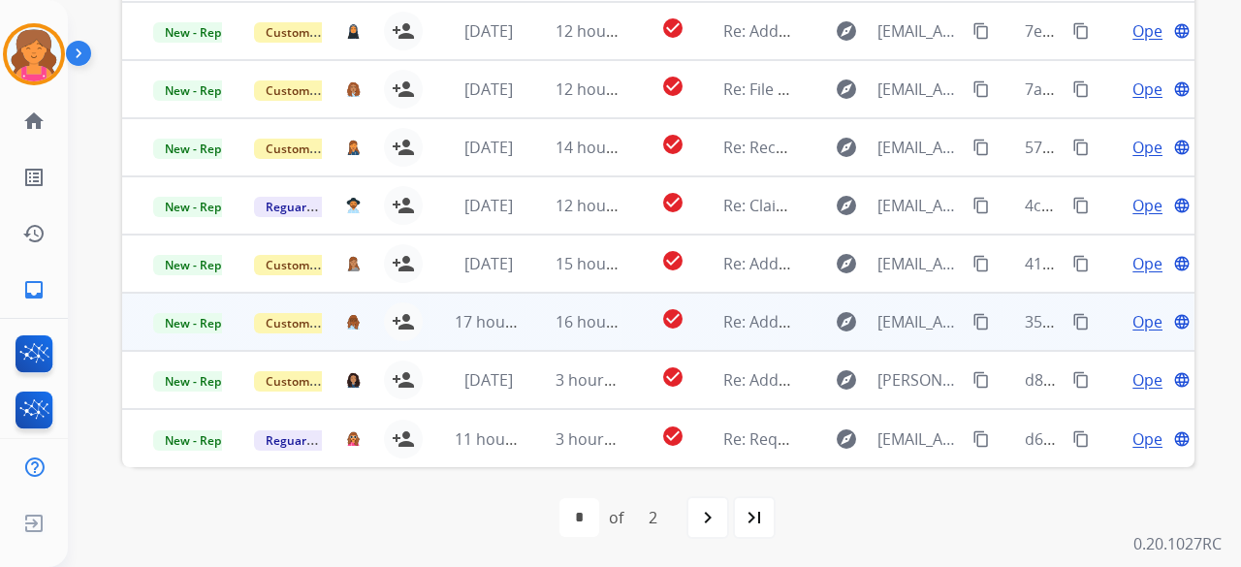
click at [1141, 312] on span "Open" at bounding box center [1152, 321] width 40 height 23
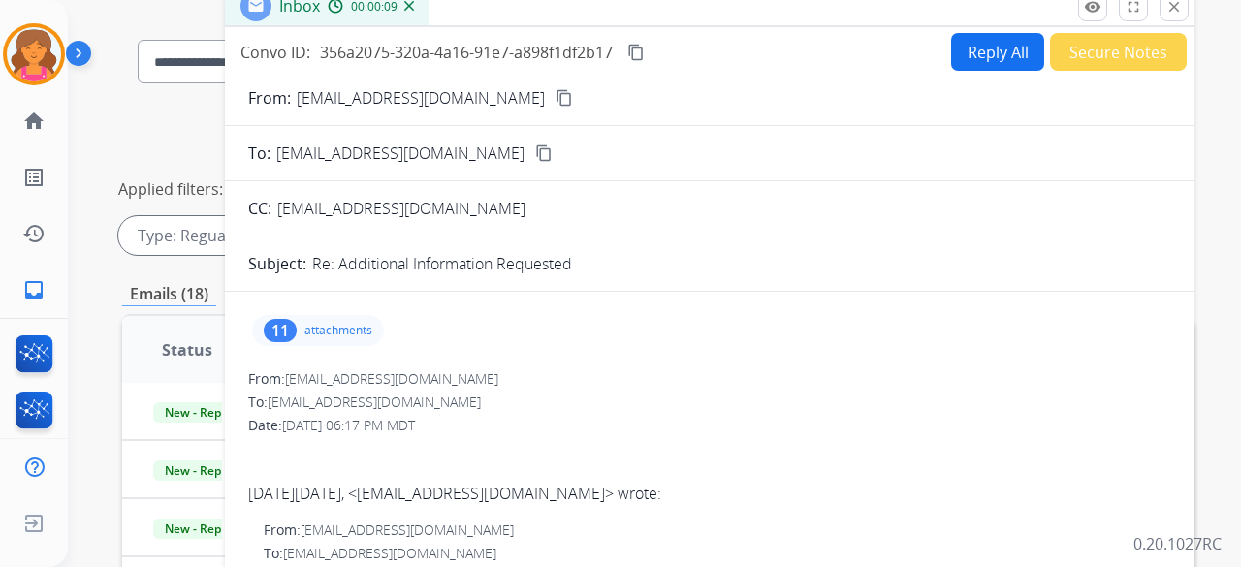
scroll to position [47, 0]
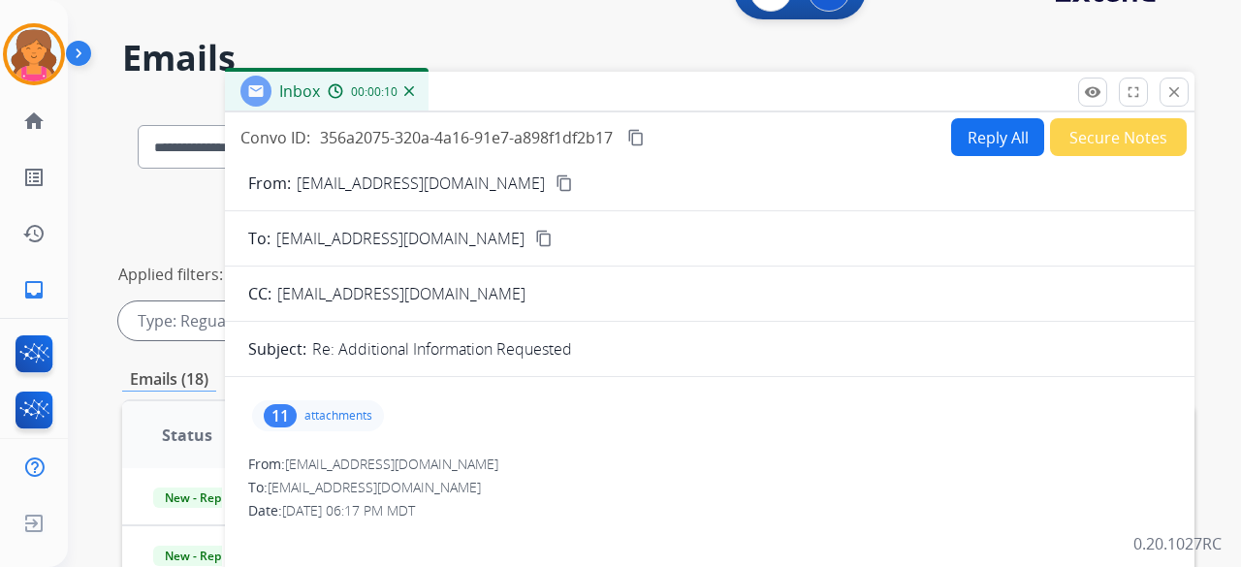
click at [555, 183] on mat-icon "content_copy" at bounding box center [563, 182] width 17 height 17
click at [302, 414] on div "11 attachments" at bounding box center [318, 415] width 132 height 31
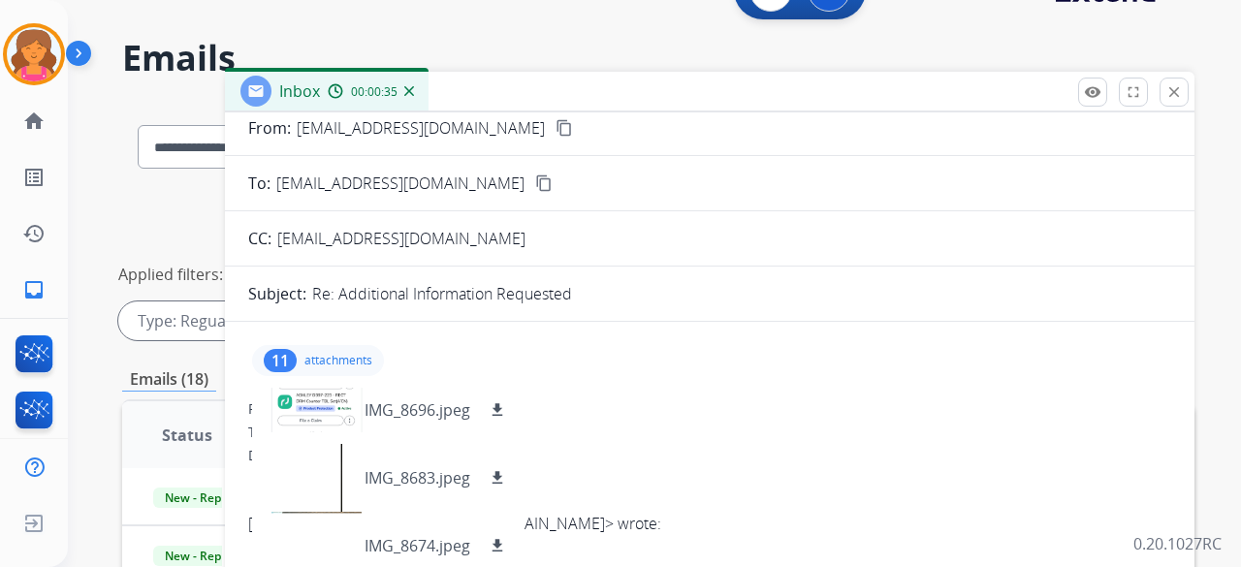
scroll to position [97, 0]
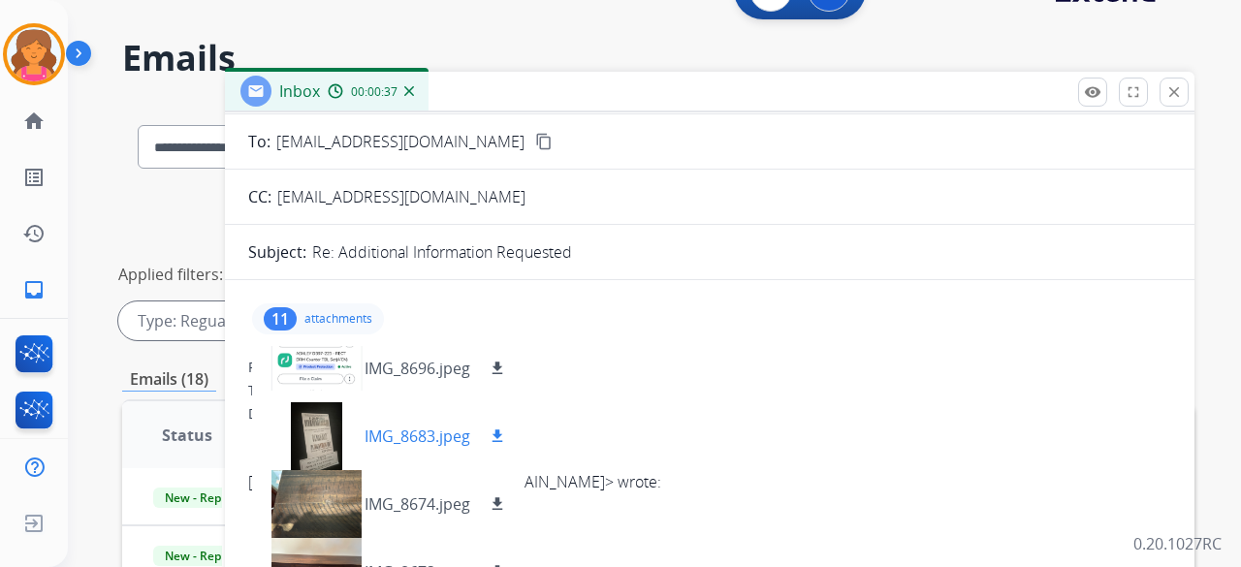
click at [493, 437] on mat-icon "download" at bounding box center [497, 436] width 17 height 17
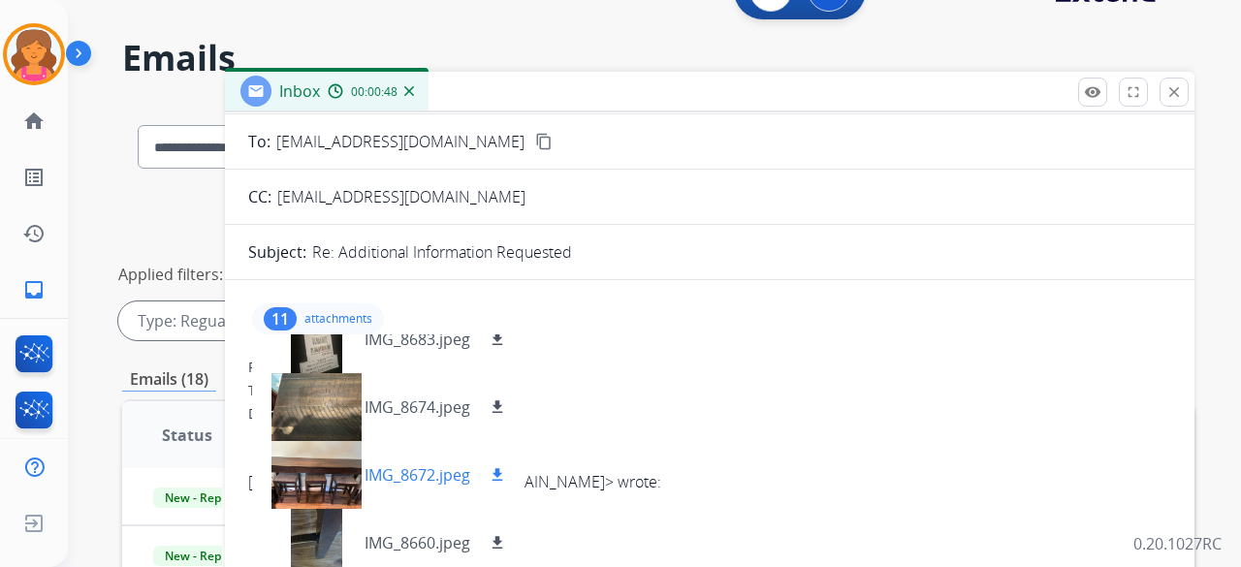
click at [493, 474] on mat-icon "download" at bounding box center [497, 474] width 17 height 17
click at [501, 402] on mat-icon "download" at bounding box center [497, 406] width 17 height 17
click at [491, 416] on div "IMG_8674.jpeg download" at bounding box center [437, 407] width 144 height 23
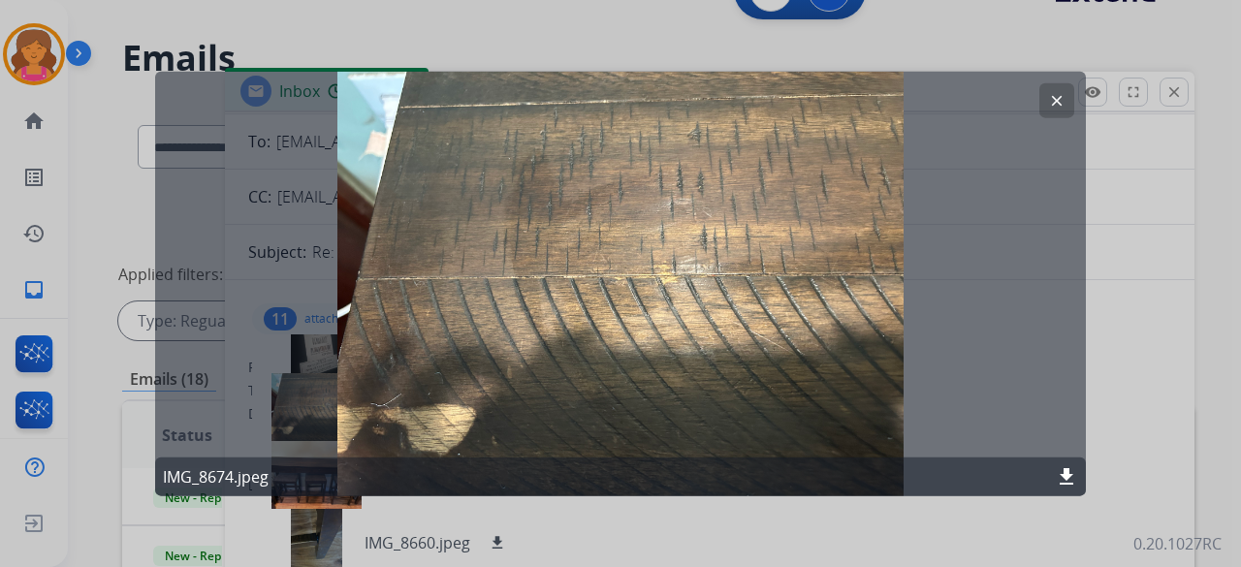
click at [1059, 466] on mat-icon "download" at bounding box center [1066, 476] width 23 height 23
click at [1053, 86] on button "clear" at bounding box center [1056, 99] width 35 height 35
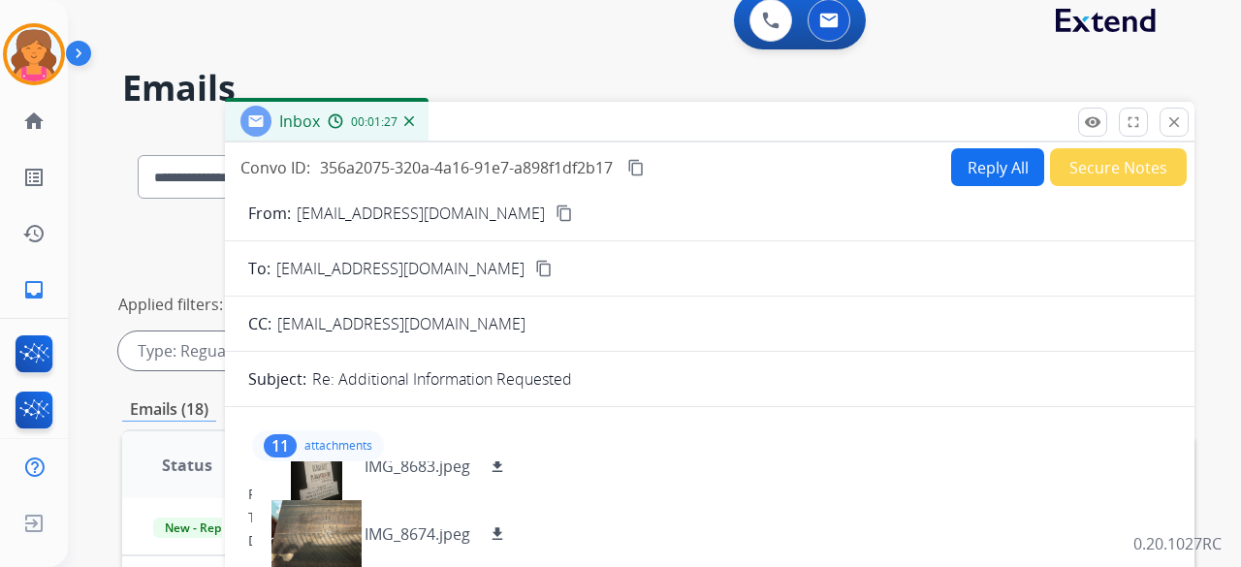
scroll to position [0, 0]
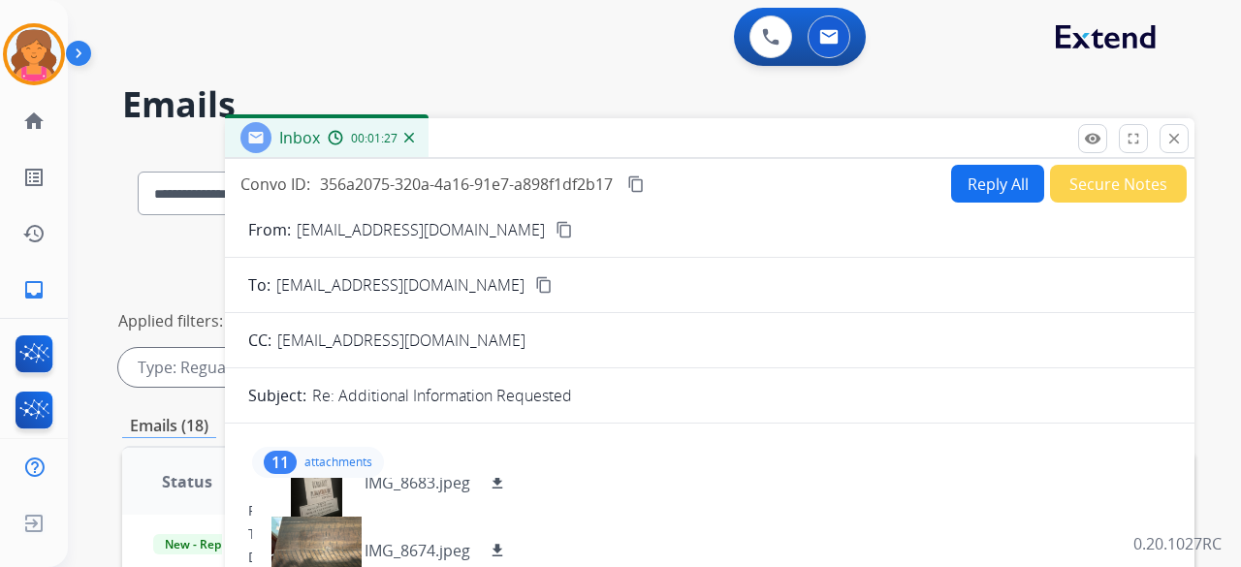
click at [962, 178] on button "Reply All" at bounding box center [997, 184] width 93 height 38
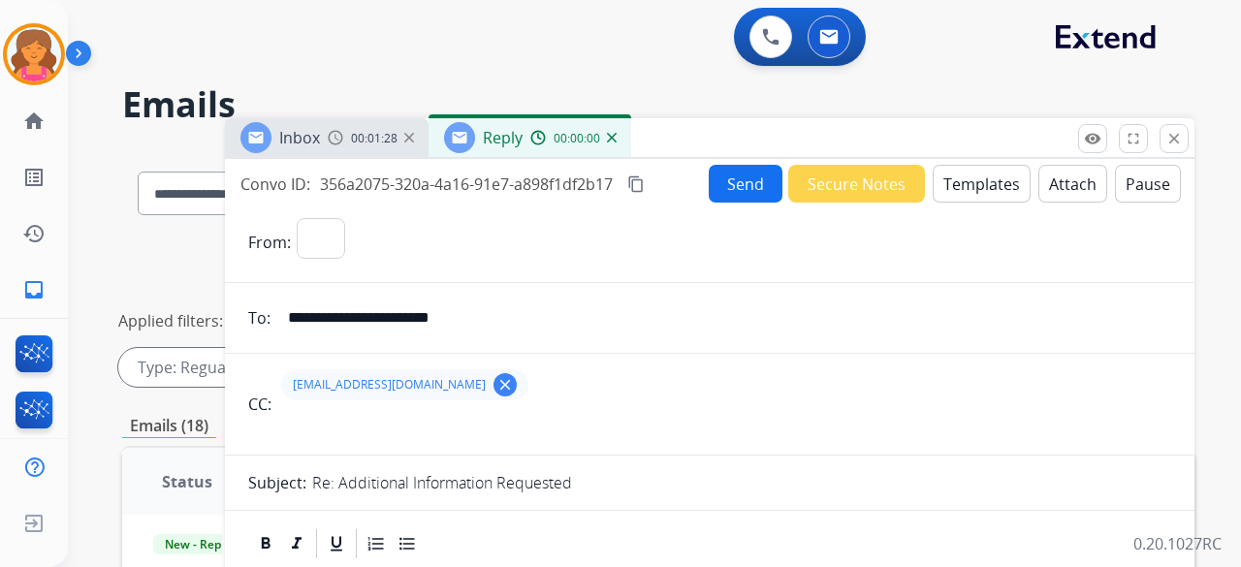
select select "**********"
click at [998, 172] on button "Templates" at bounding box center [982, 184] width 98 height 38
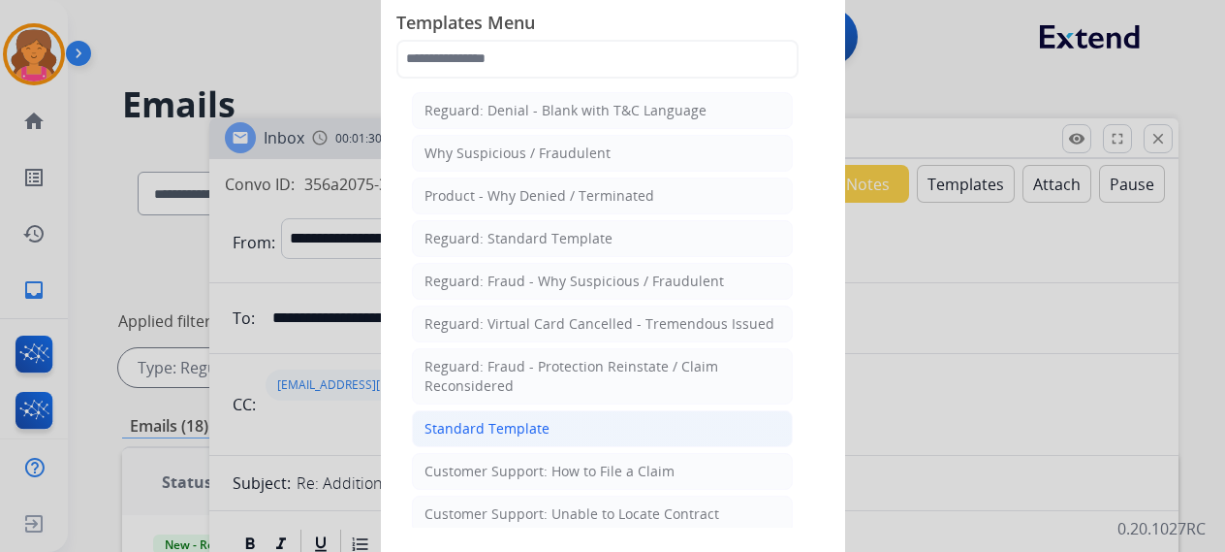
click at [487, 424] on div "Standard Template" at bounding box center [487, 428] width 125 height 19
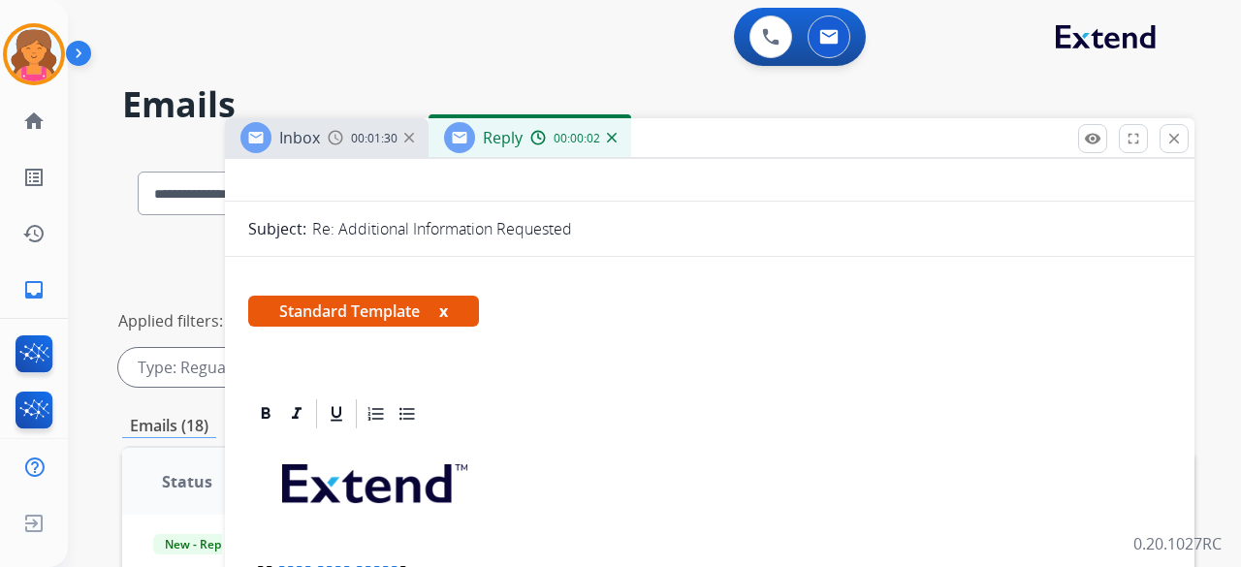
scroll to position [582, 0]
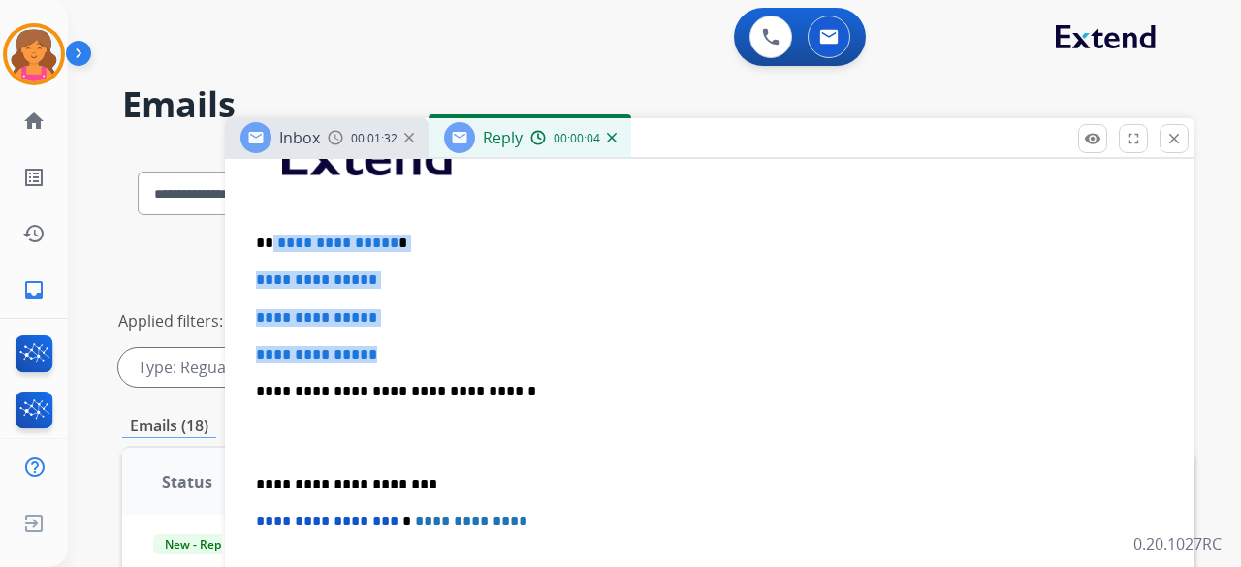
drag, startPoint x: 427, startPoint y: 342, endPoint x: 271, endPoint y: 234, distance: 189.3
click at [271, 234] on div "**********" at bounding box center [709, 437] width 923 height 667
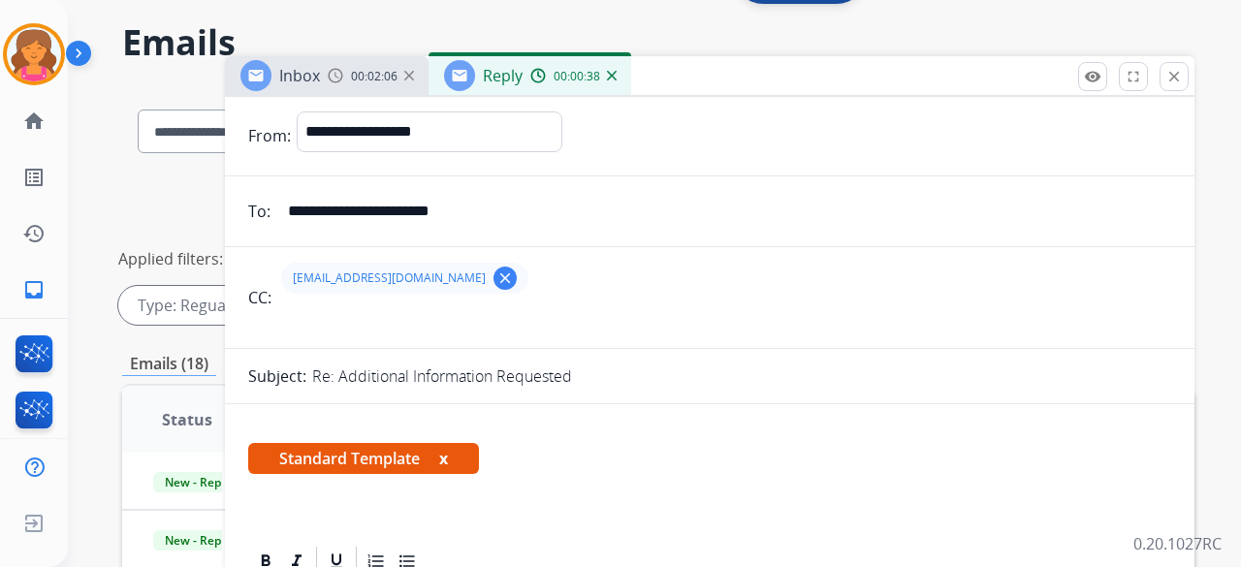
scroll to position [0, 0]
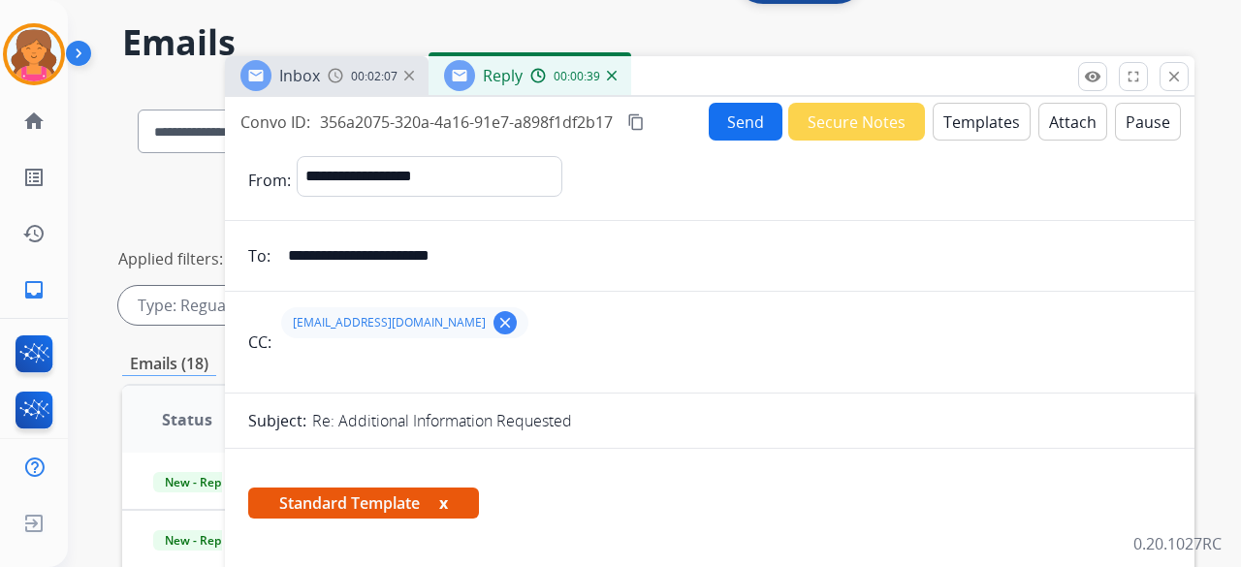
click at [723, 121] on button "Send" at bounding box center [746, 122] width 74 height 38
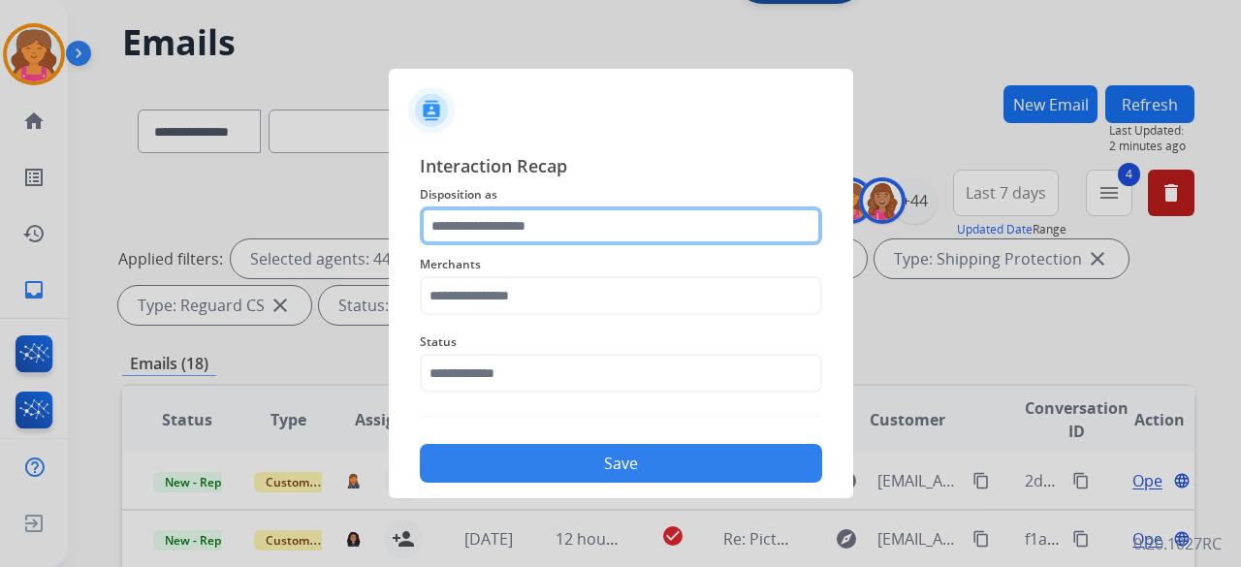
drag, startPoint x: 635, startPoint y: 218, endPoint x: 638, endPoint y: 205, distance: 13.9
click at [635, 218] on input "text" at bounding box center [621, 225] width 402 height 39
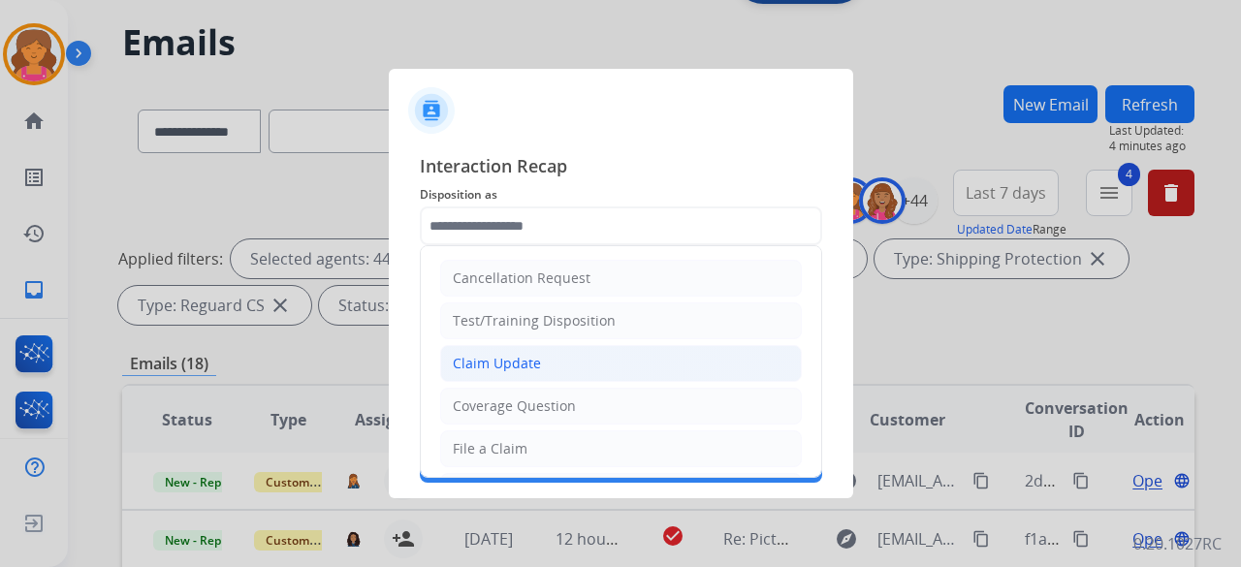
click at [521, 364] on div "Claim Update" at bounding box center [497, 363] width 88 height 19
type input "**********"
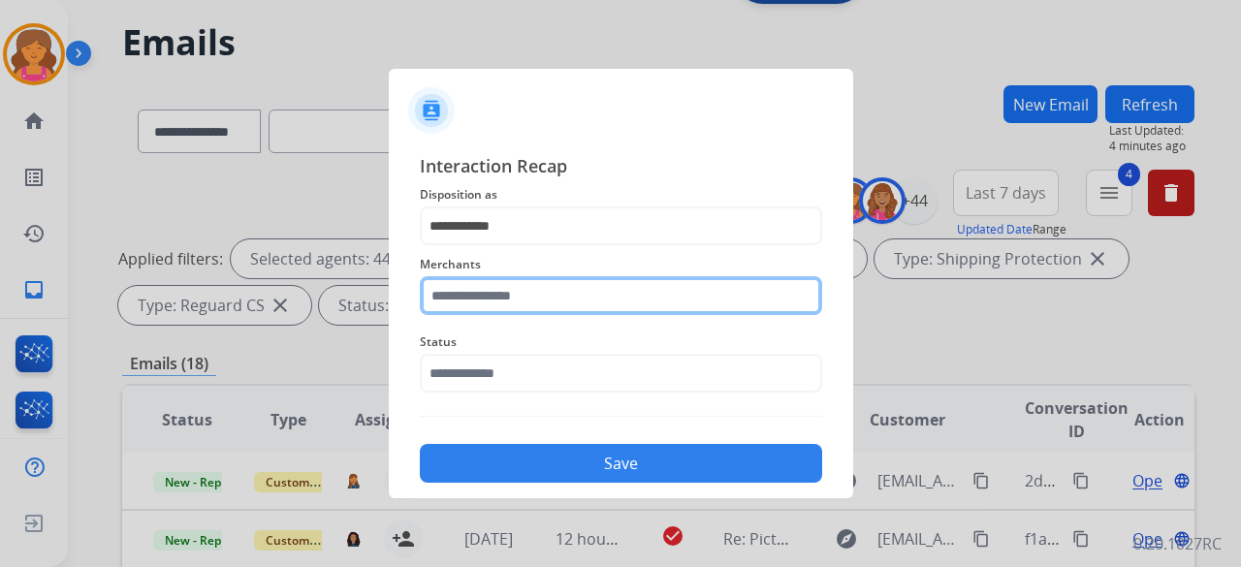
click at [545, 282] on input "text" at bounding box center [621, 295] width 402 height 39
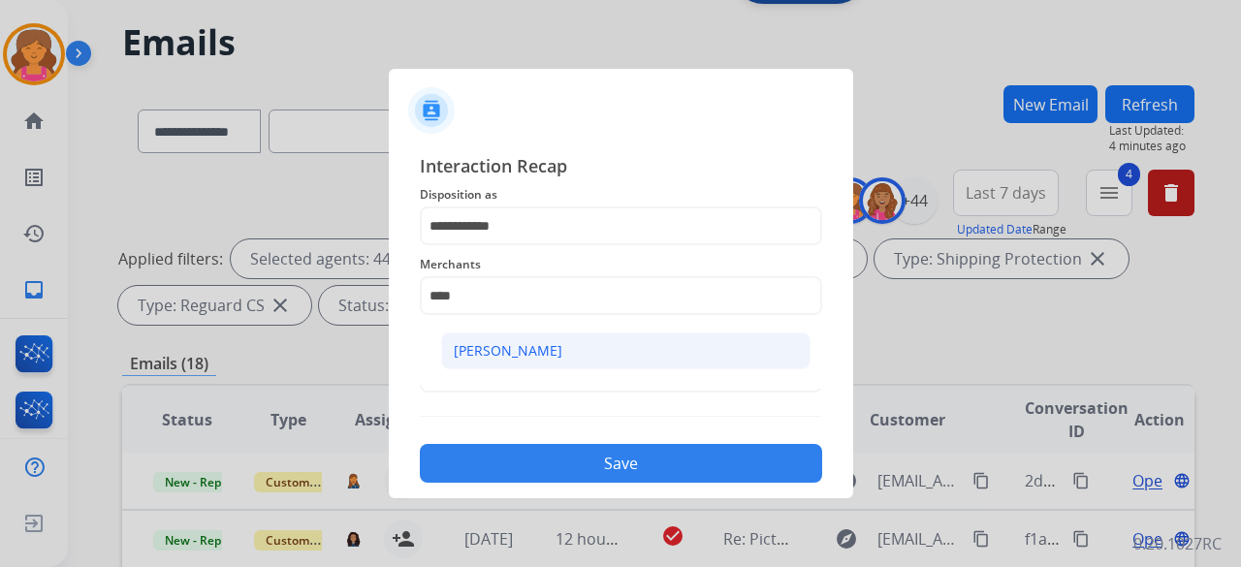
click at [567, 358] on li "[PERSON_NAME]" at bounding box center [625, 351] width 369 height 37
type input "**********"
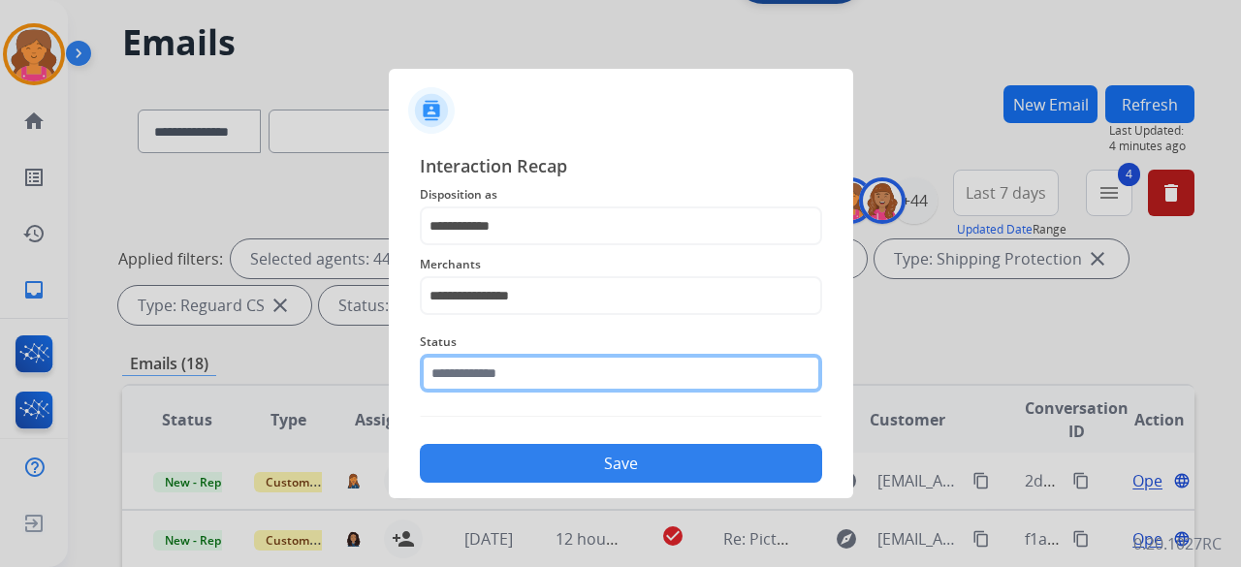
click at [556, 371] on input "text" at bounding box center [621, 373] width 402 height 39
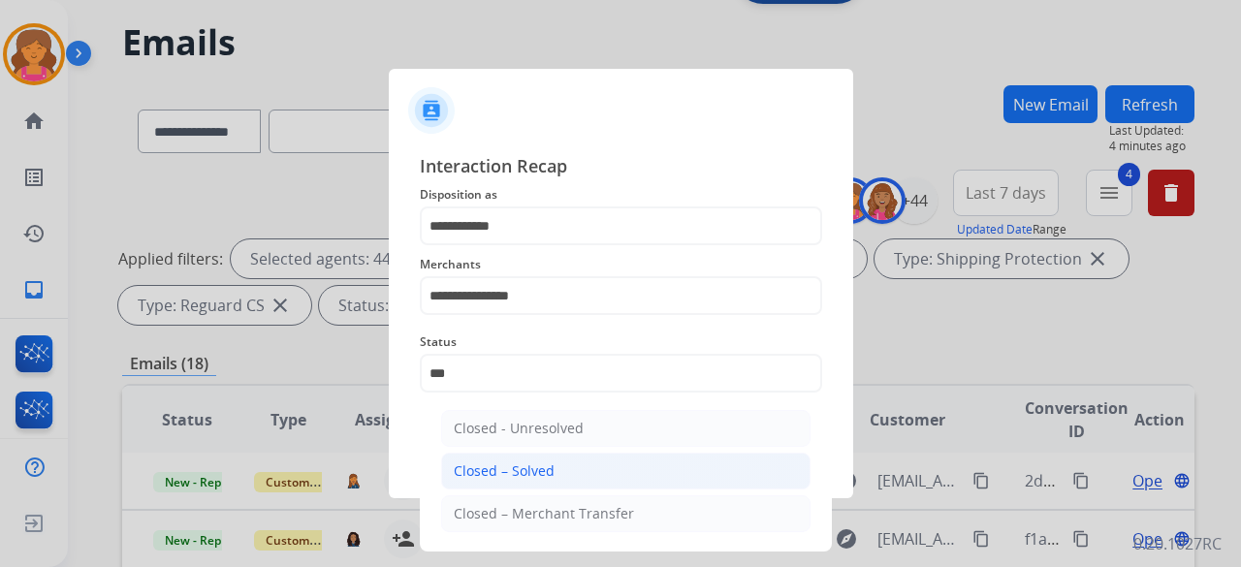
click at [543, 467] on div "Closed – Solved" at bounding box center [504, 470] width 101 height 19
type input "**********"
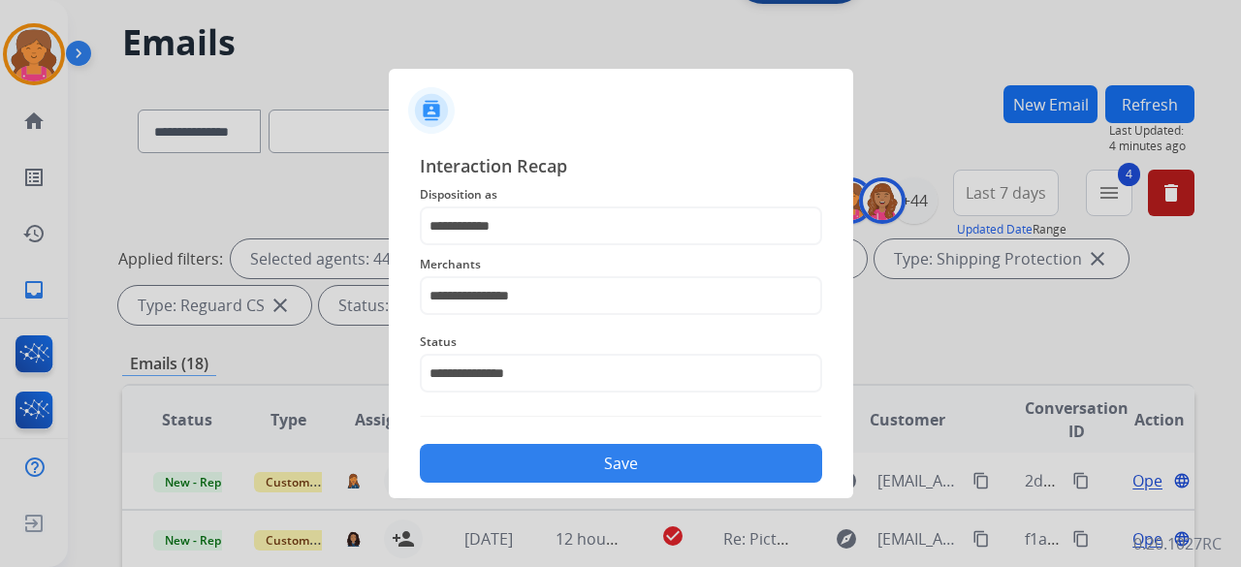
click at [543, 467] on button "Save" at bounding box center [621, 463] width 402 height 39
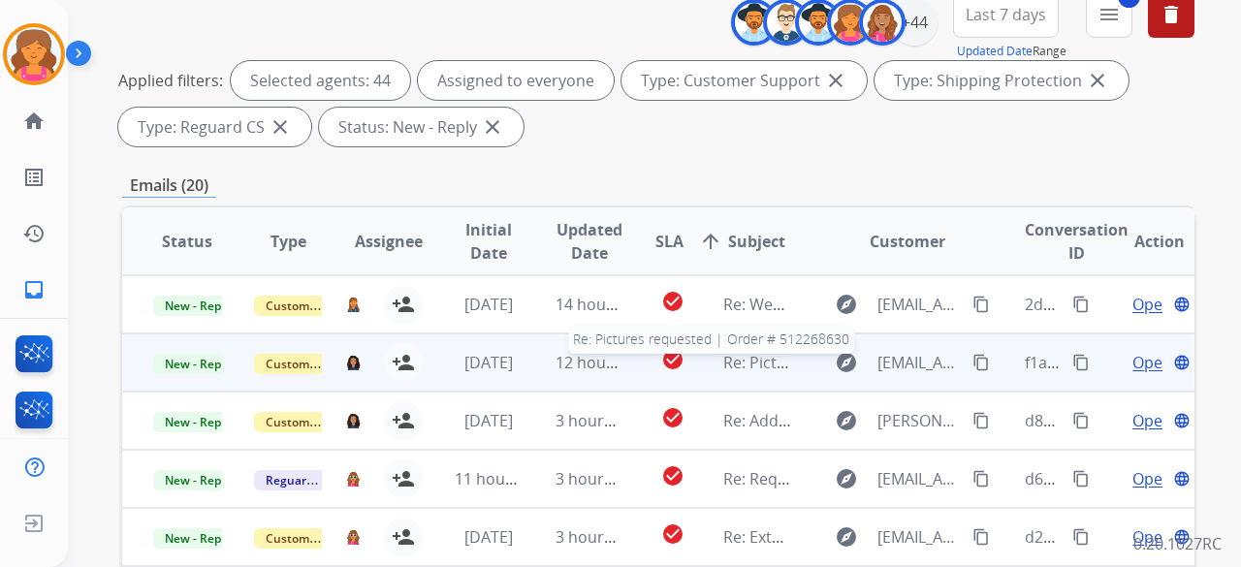
scroll to position [143, 0]
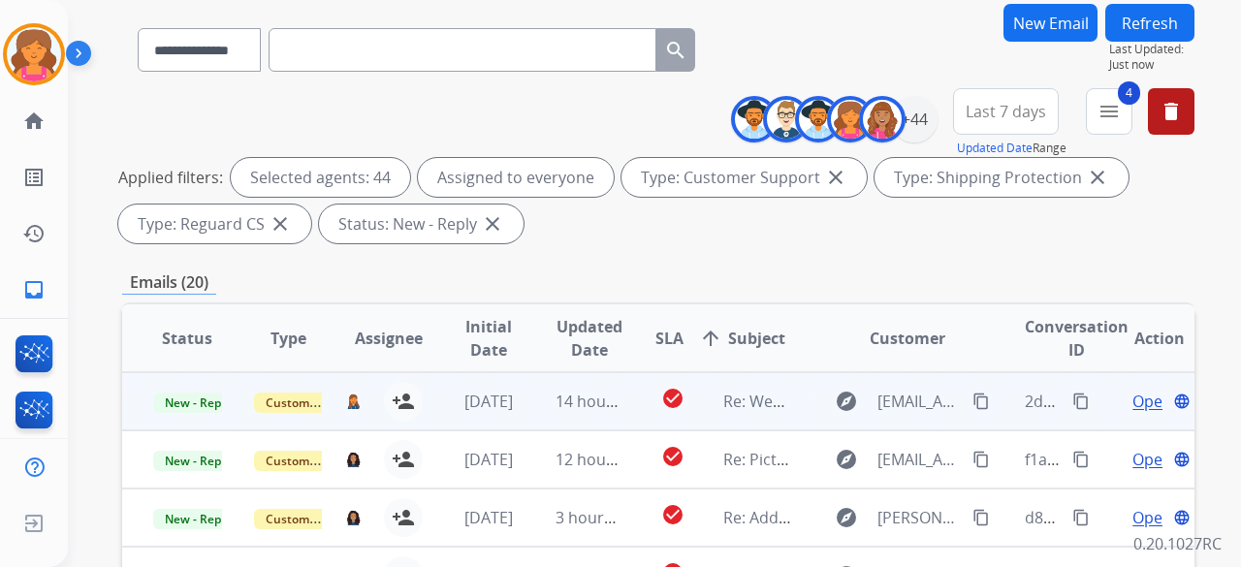
click at [624, 394] on td "check_circle" at bounding box center [657, 401] width 67 height 58
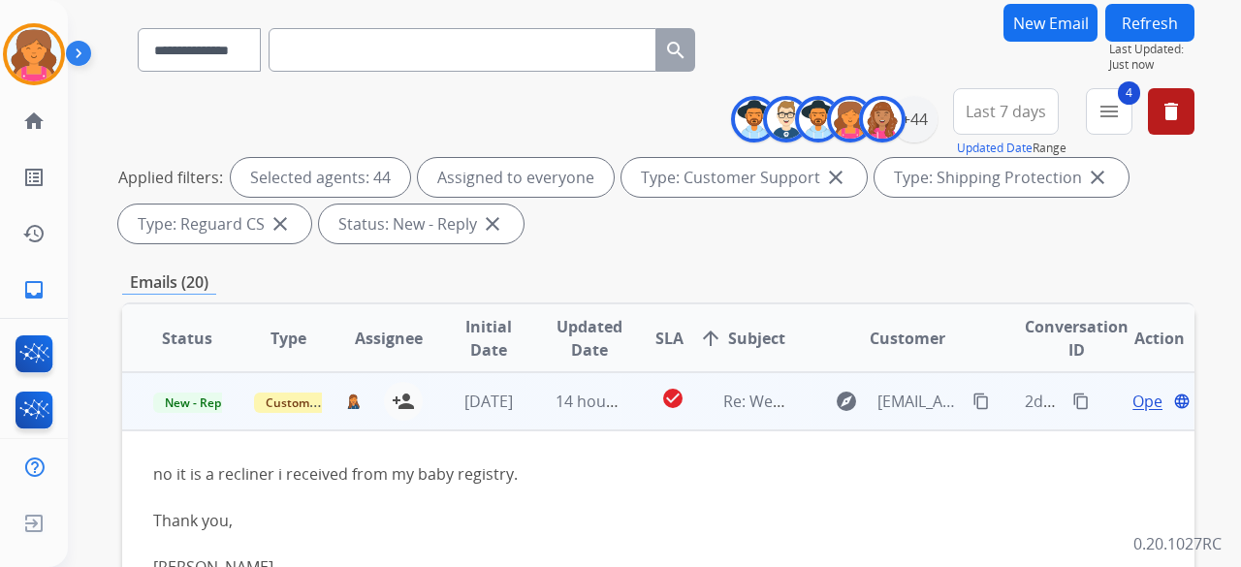
click at [1141, 400] on span "Open" at bounding box center [1152, 401] width 40 height 23
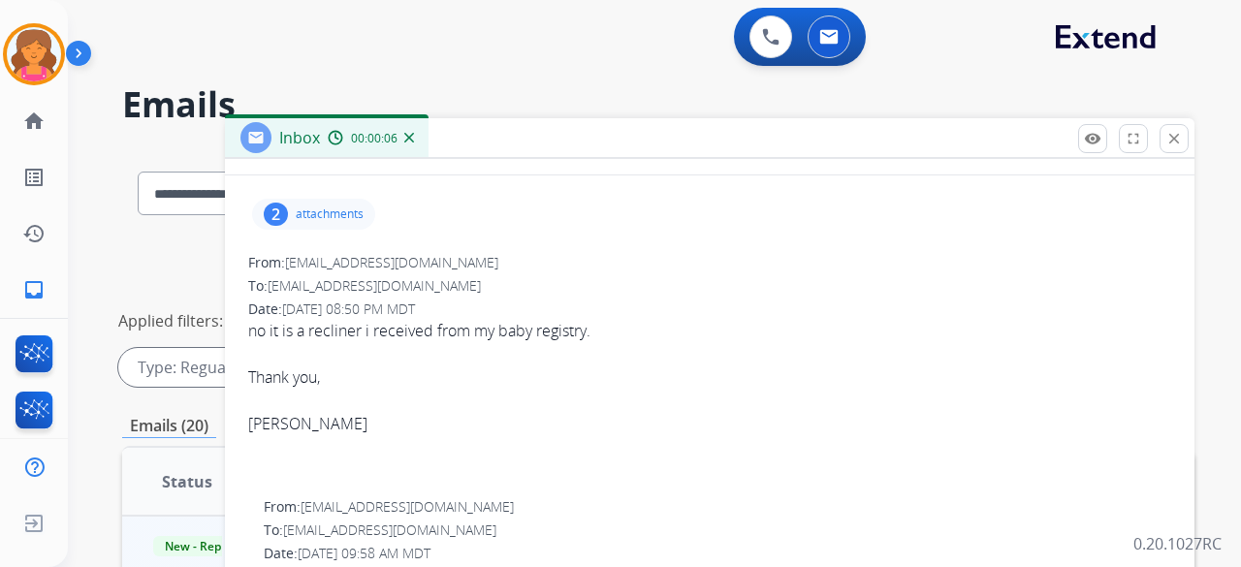
scroll to position [0, 0]
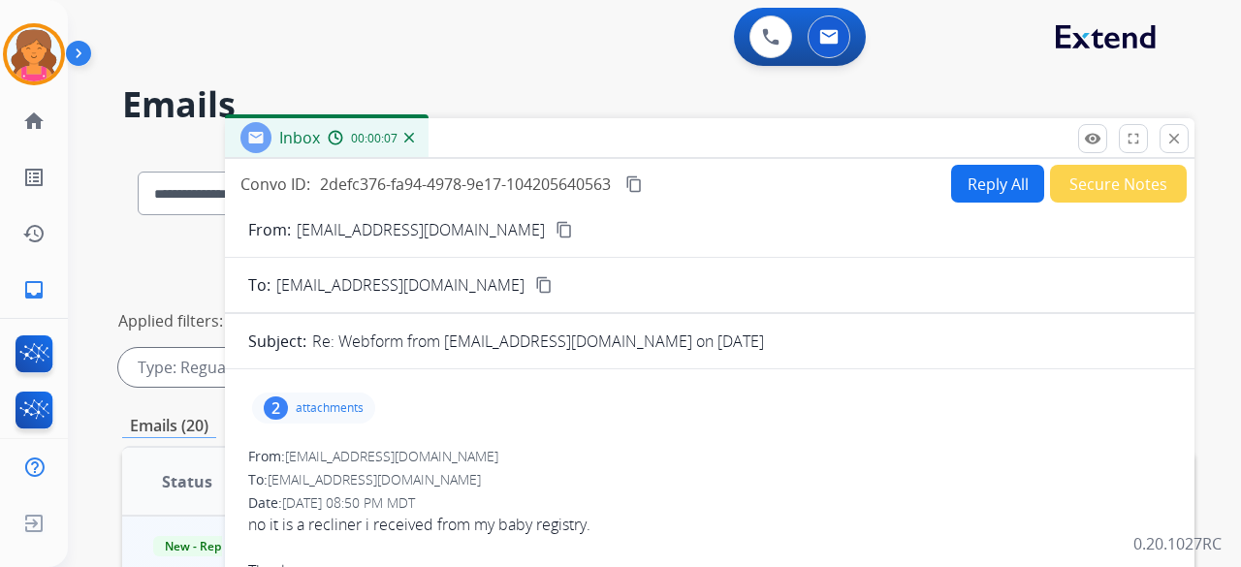
click at [333, 400] on p "attachments" at bounding box center [330, 408] width 68 height 16
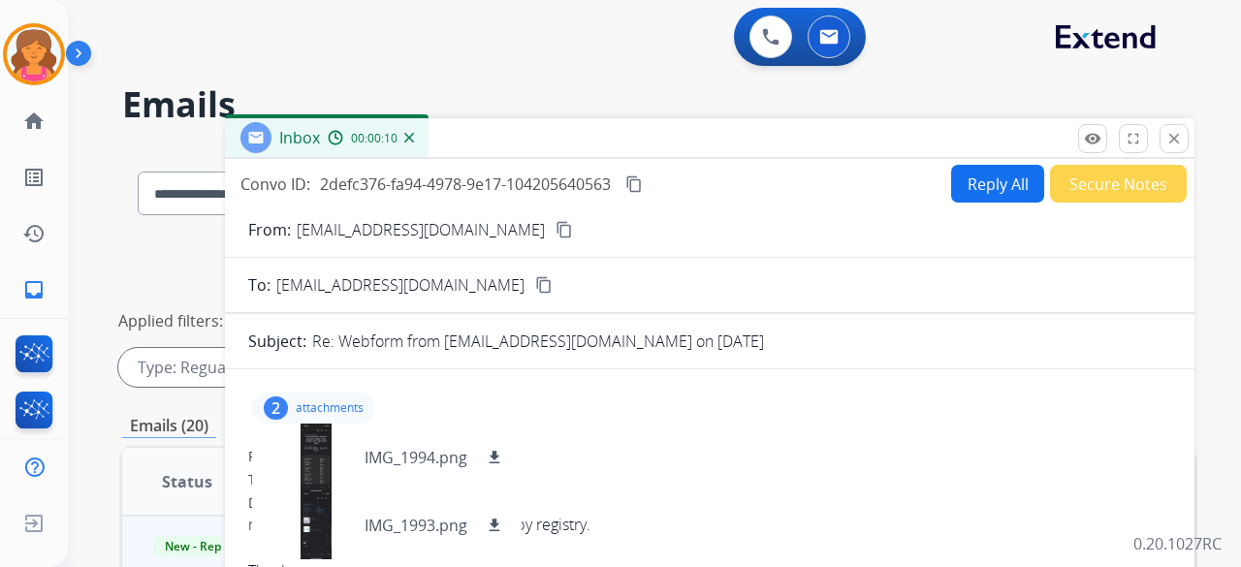
click at [555, 232] on mat-icon "content_copy" at bounding box center [563, 229] width 17 height 17
click at [964, 191] on button "Reply All" at bounding box center [997, 184] width 93 height 38
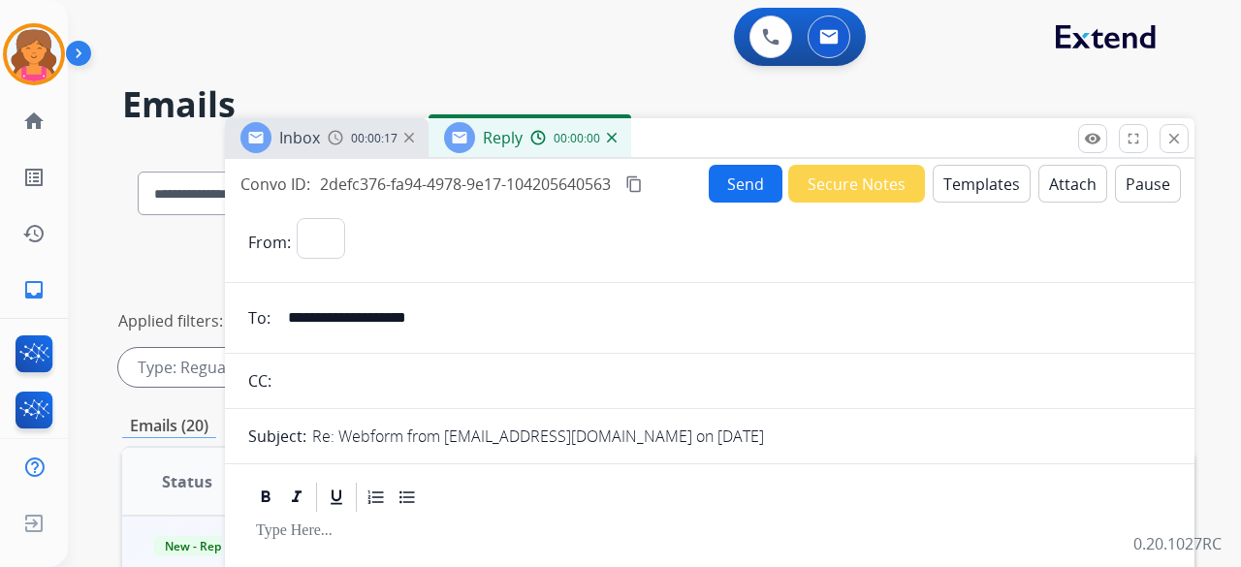
select select "**********"
click at [964, 191] on button "Templates" at bounding box center [982, 184] width 98 height 38
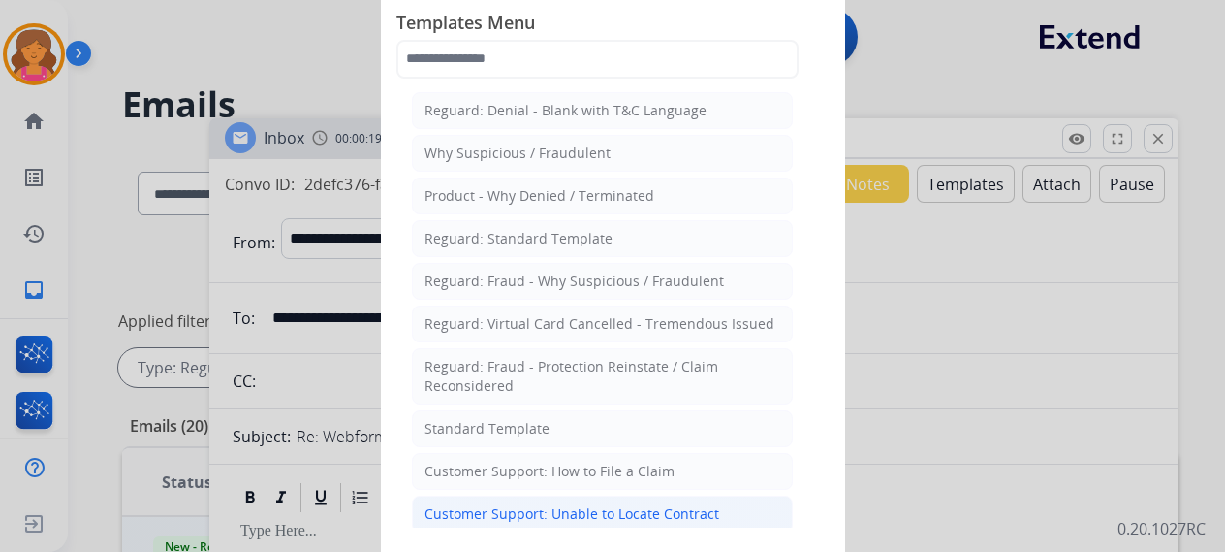
click at [560, 504] on div "Customer Support: Unable to Locate Contract" at bounding box center [572, 513] width 295 height 19
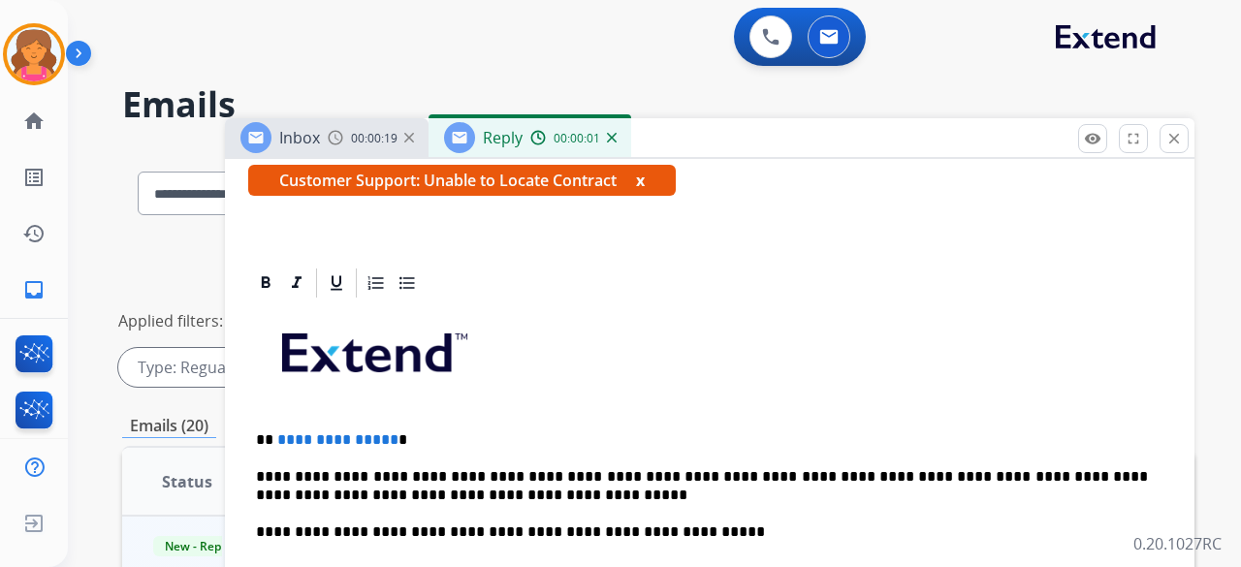
scroll to position [582, 0]
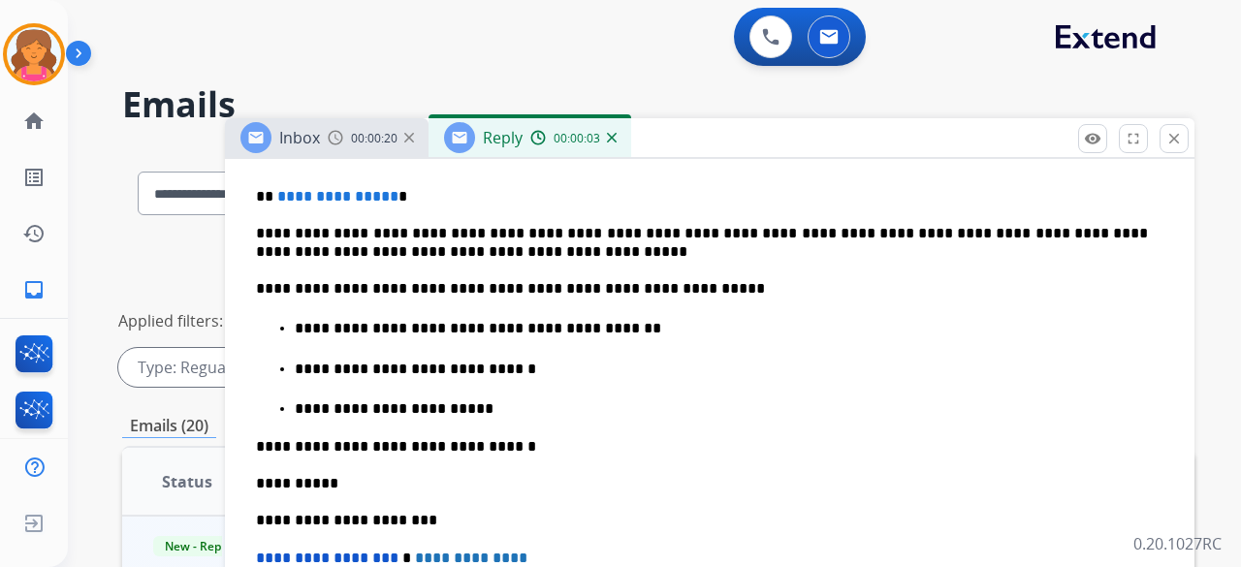
click at [382, 191] on span "**********" at bounding box center [337, 196] width 121 height 15
click at [390, 189] on p "**********" at bounding box center [702, 196] width 892 height 17
click at [381, 189] on span "**********" at bounding box center [337, 196] width 121 height 15
click at [384, 194] on span "**********" at bounding box center [337, 196] width 121 height 15
click at [386, 203] on div "**********" at bounding box center [709, 432] width 923 height 750
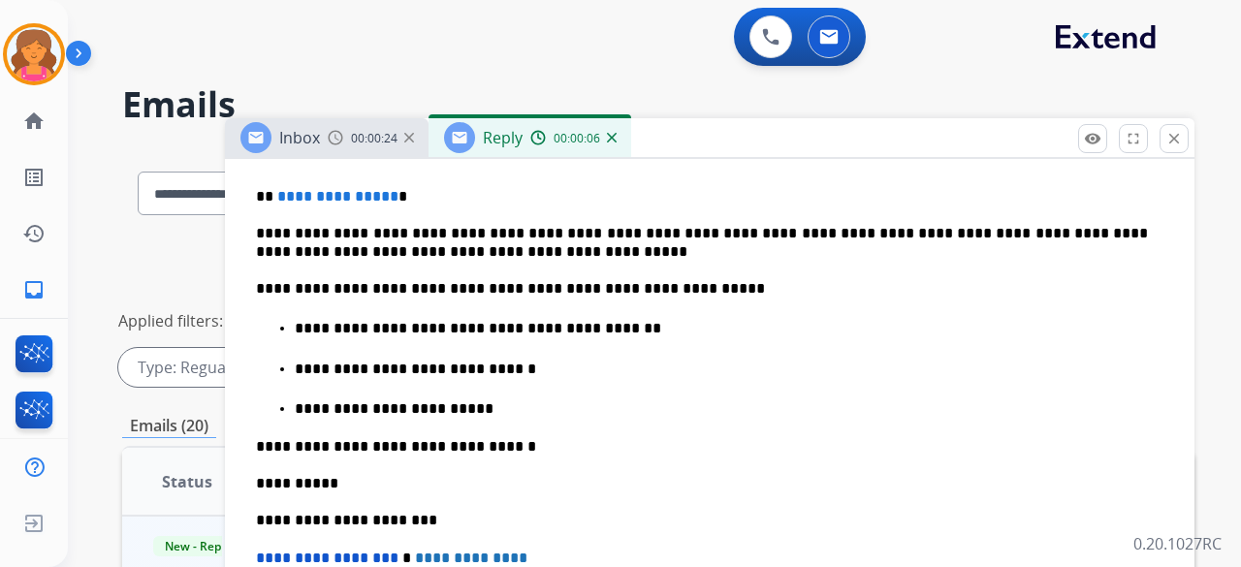
click at [386, 197] on span "**********" at bounding box center [337, 196] width 121 height 15
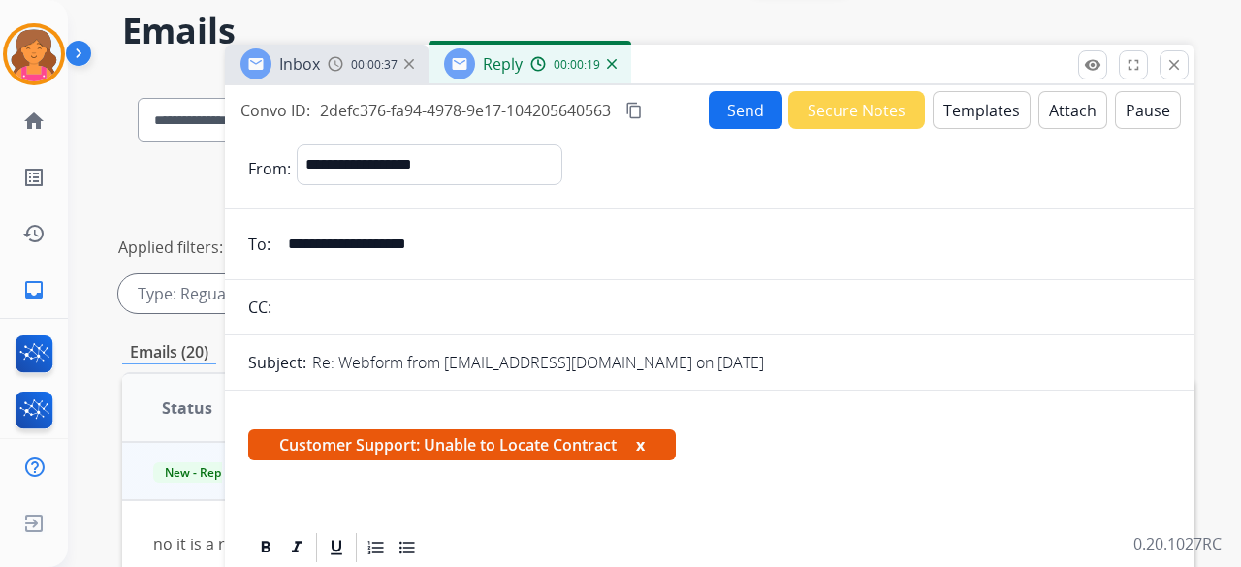
scroll to position [0, 0]
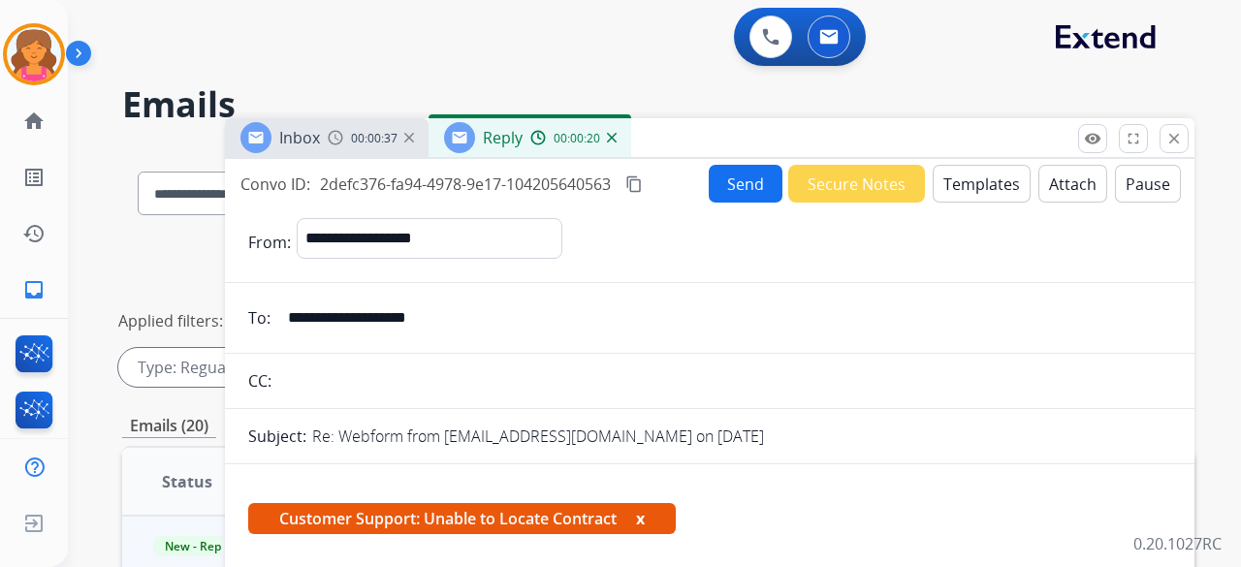
click at [756, 193] on button "Send" at bounding box center [746, 184] width 74 height 38
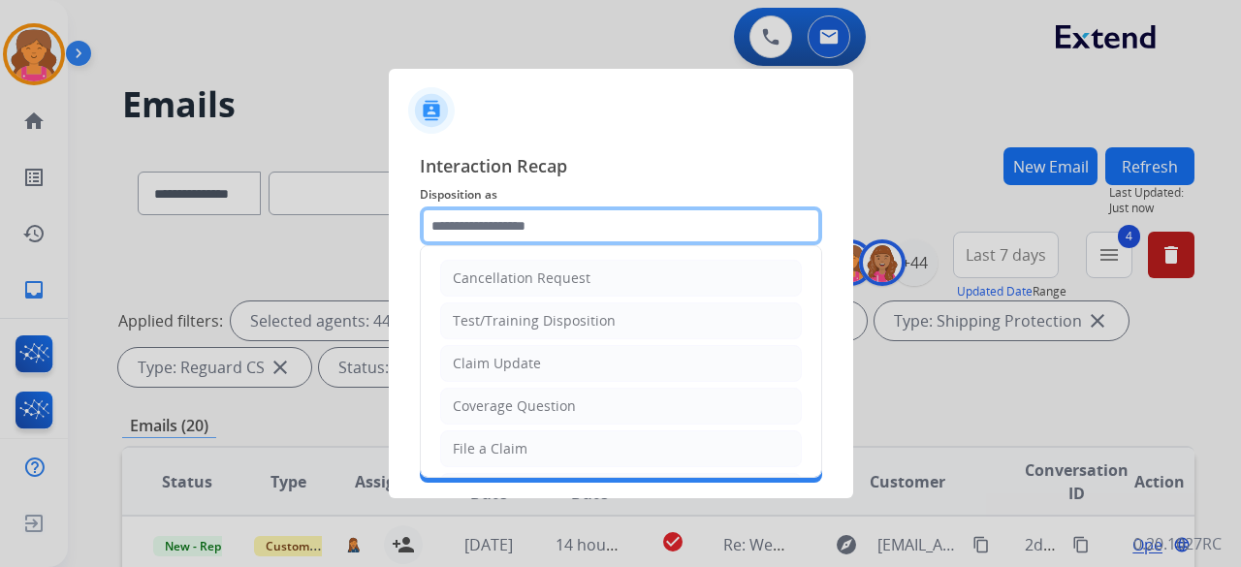
click at [702, 241] on input "text" at bounding box center [621, 225] width 402 height 39
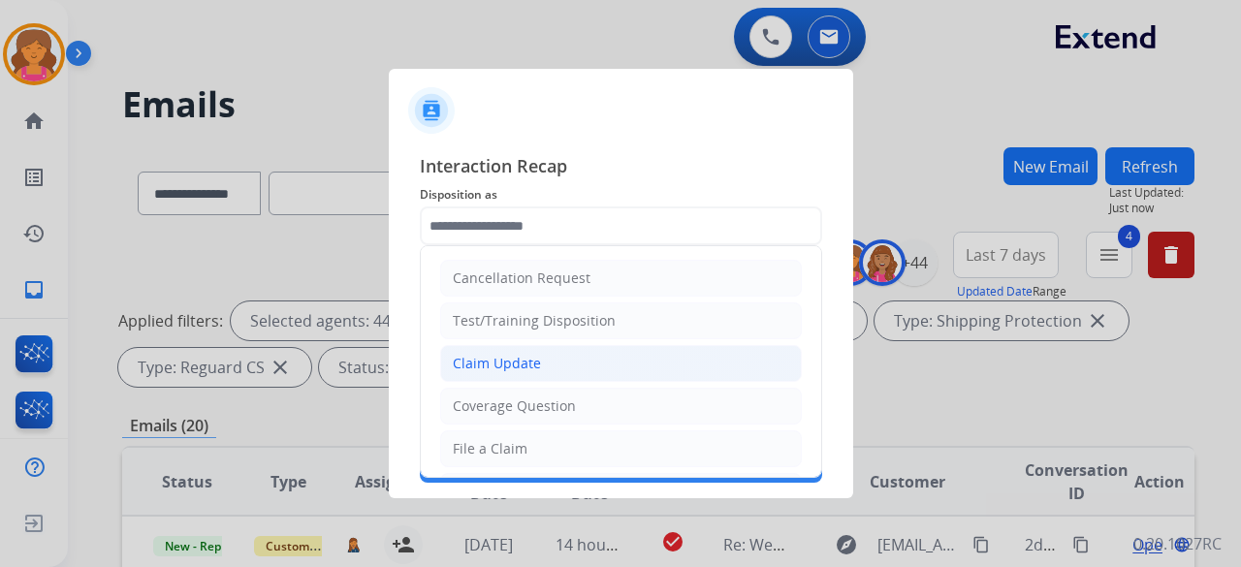
click at [498, 348] on li "Claim Update" at bounding box center [621, 363] width 362 height 37
type input "**********"
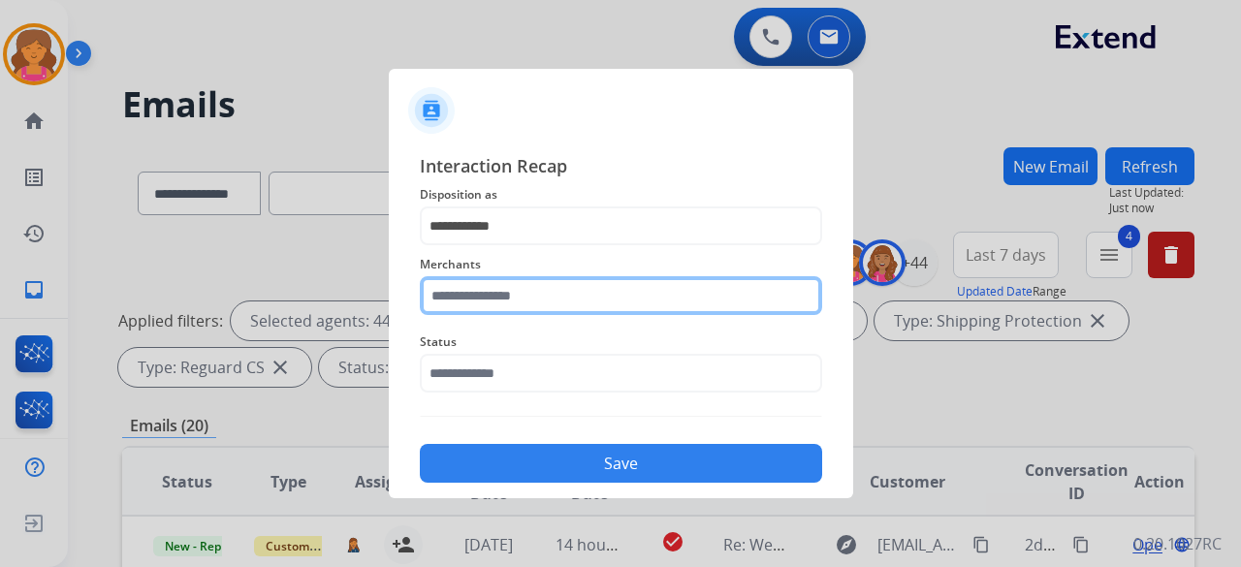
click at [522, 301] on input "text" at bounding box center [621, 295] width 402 height 39
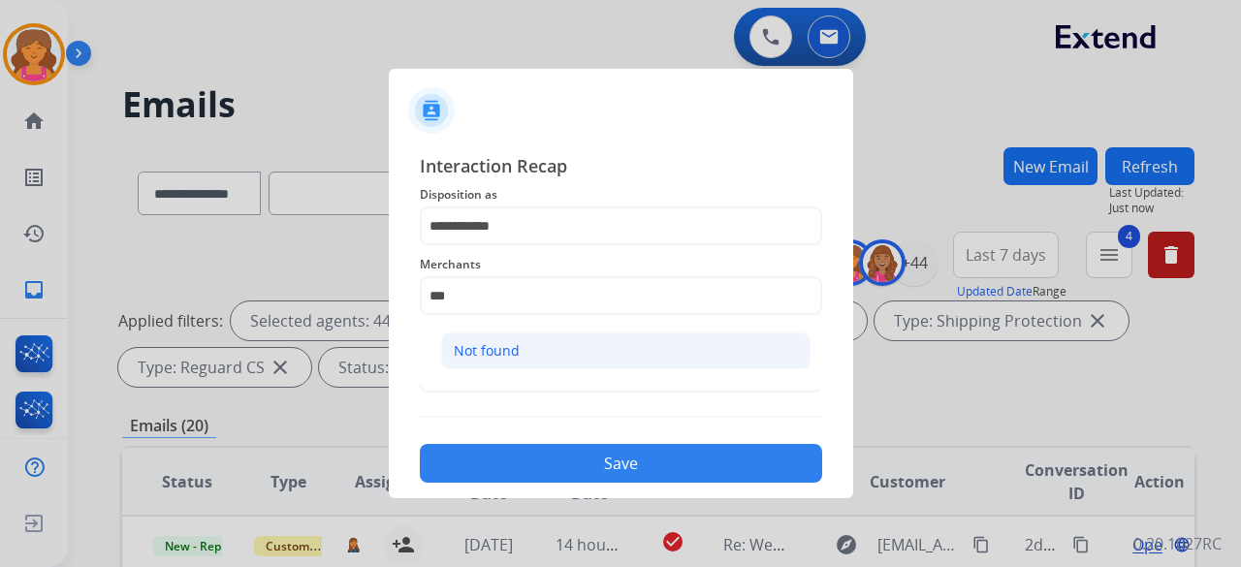
click at [472, 348] on div "Not found" at bounding box center [487, 350] width 66 height 19
type input "*********"
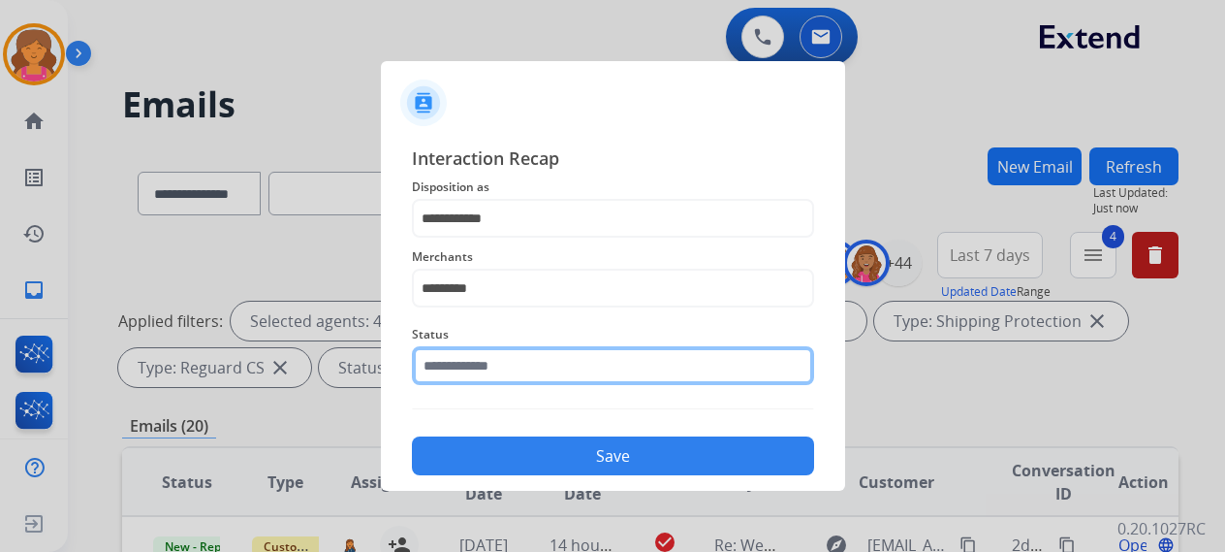
click at [473, 377] on input "text" at bounding box center [613, 365] width 402 height 39
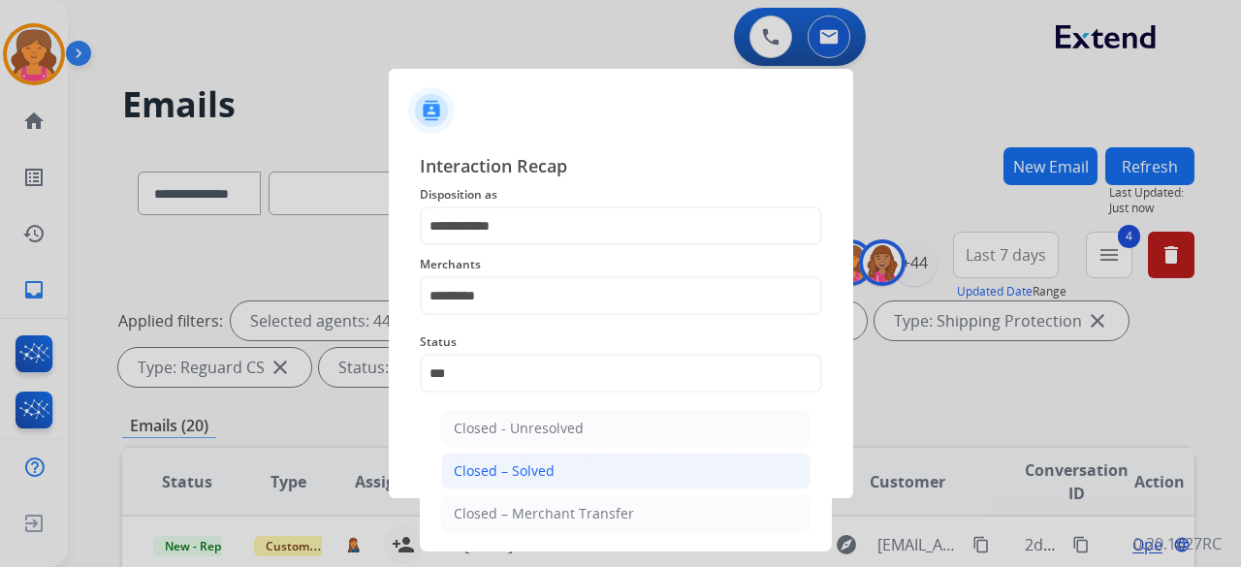
click at [516, 468] on div "Closed – Solved" at bounding box center [504, 470] width 101 height 19
type input "**********"
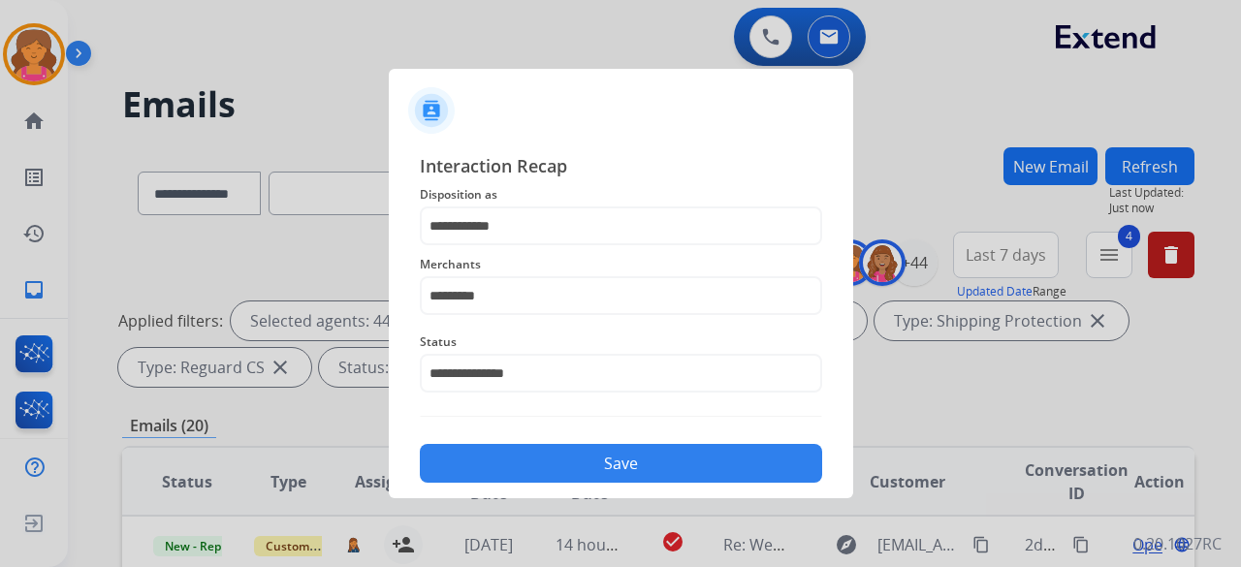
click at [516, 468] on button "Save" at bounding box center [621, 463] width 402 height 39
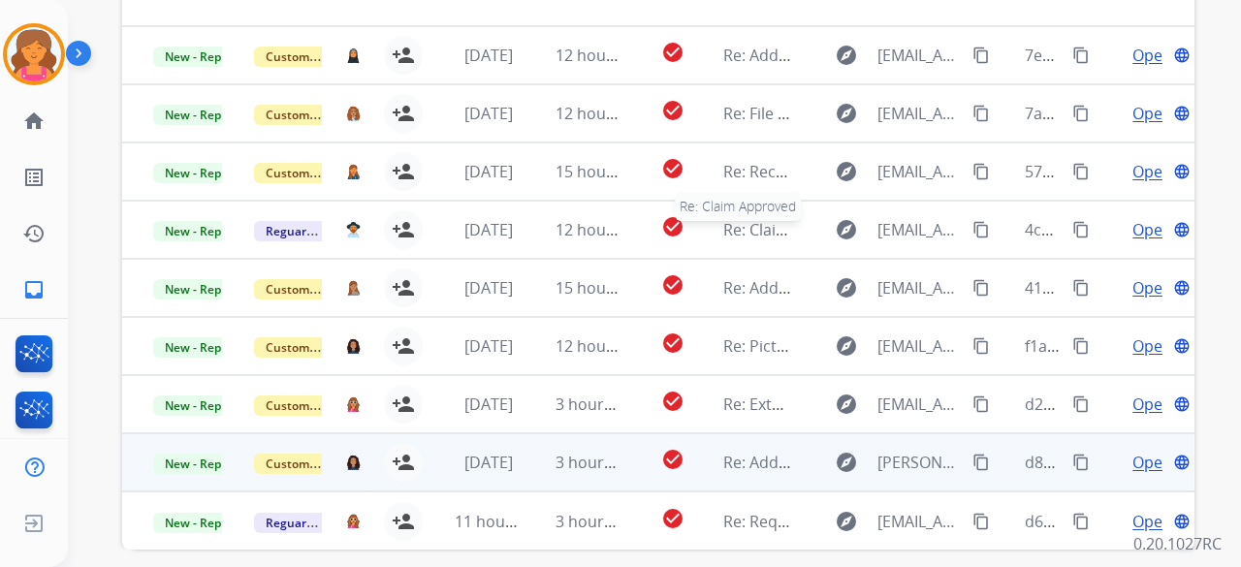
scroll to position [628, 0]
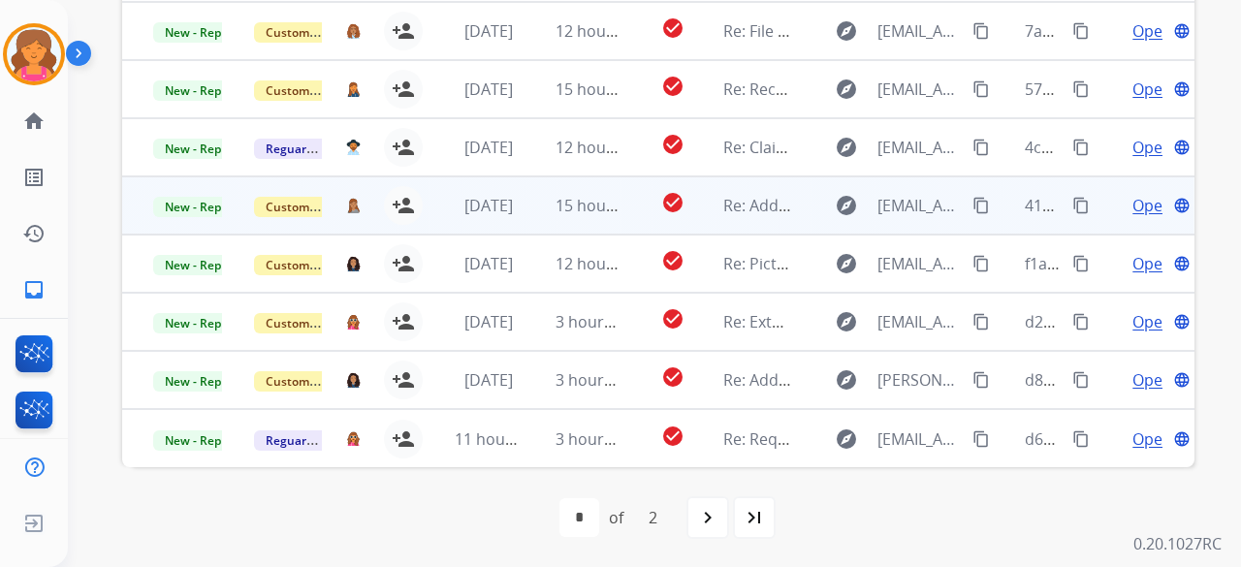
click at [792, 205] on td "explore 808taxi@gmail.com content_copy" at bounding box center [892, 205] width 201 height 58
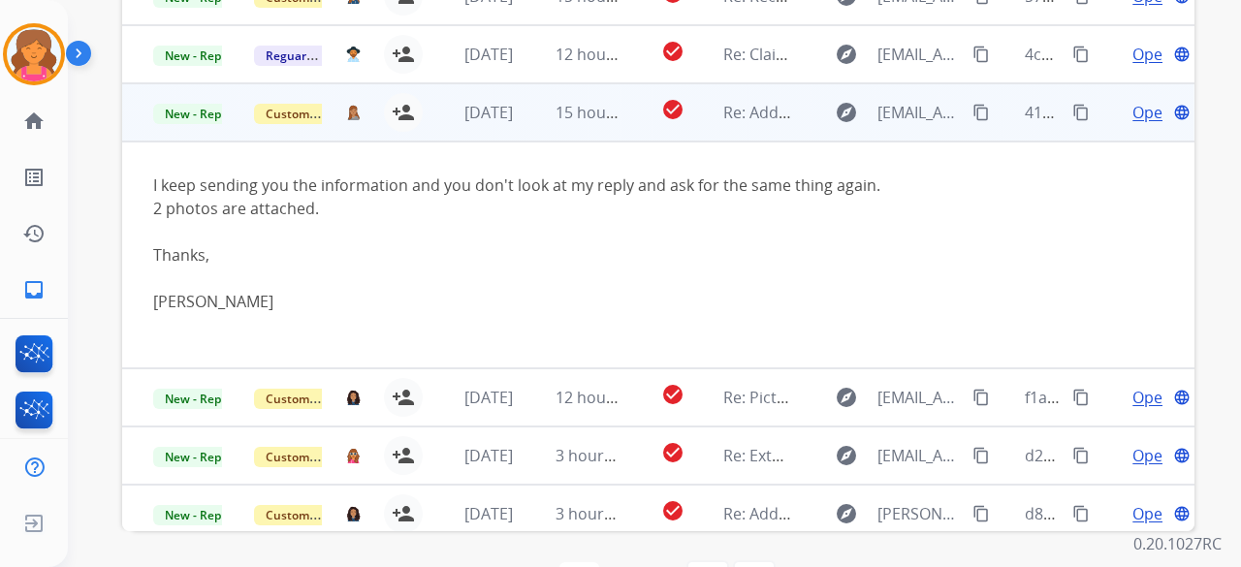
scroll to position [132, 0]
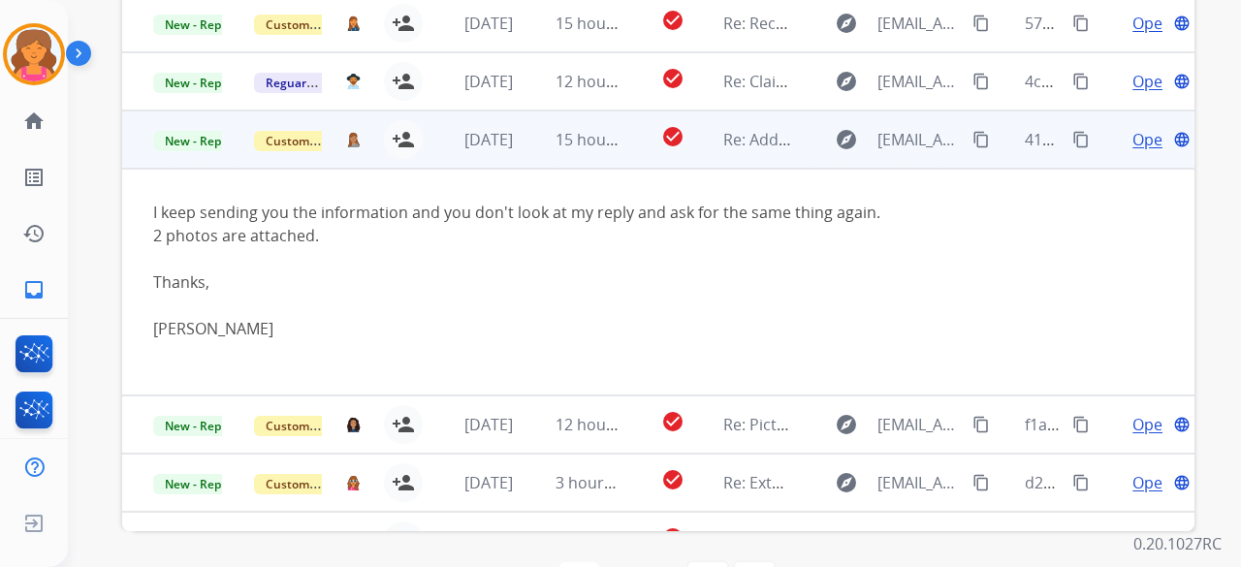
click at [1132, 143] on span "Open" at bounding box center [1152, 139] width 40 height 23
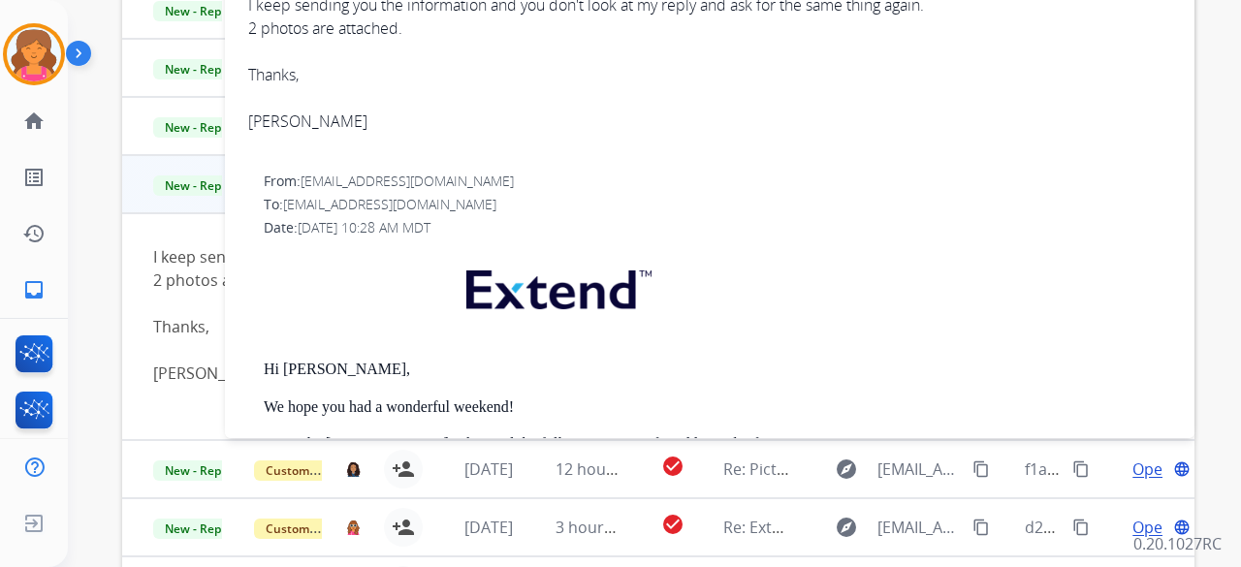
scroll to position [273, 0]
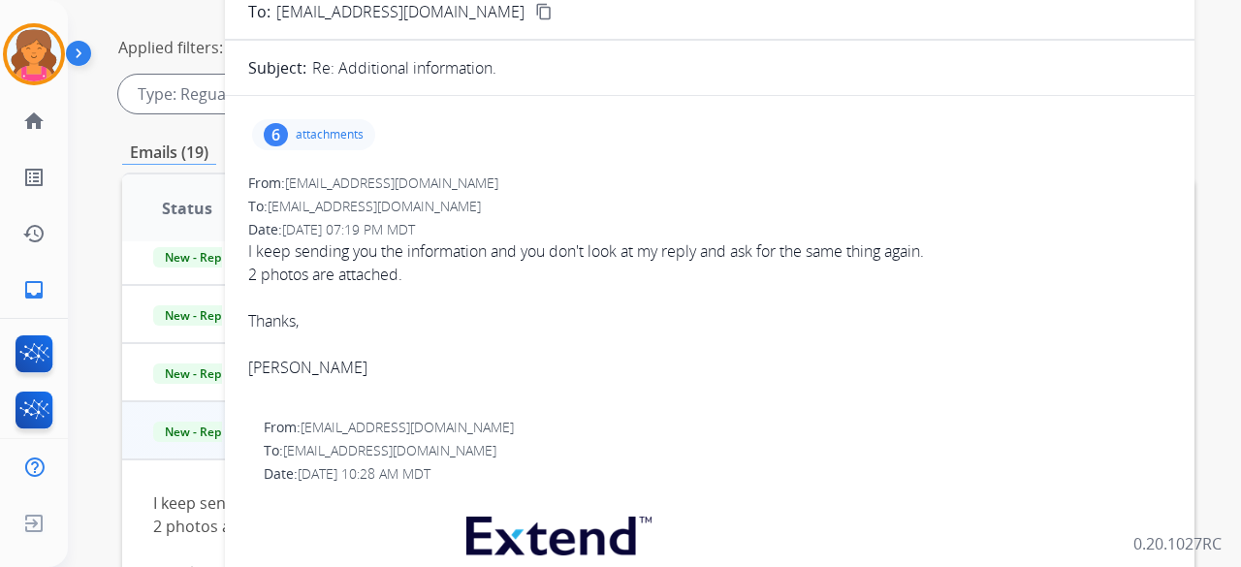
click at [326, 144] on div "6 attachments" at bounding box center [313, 134] width 123 height 31
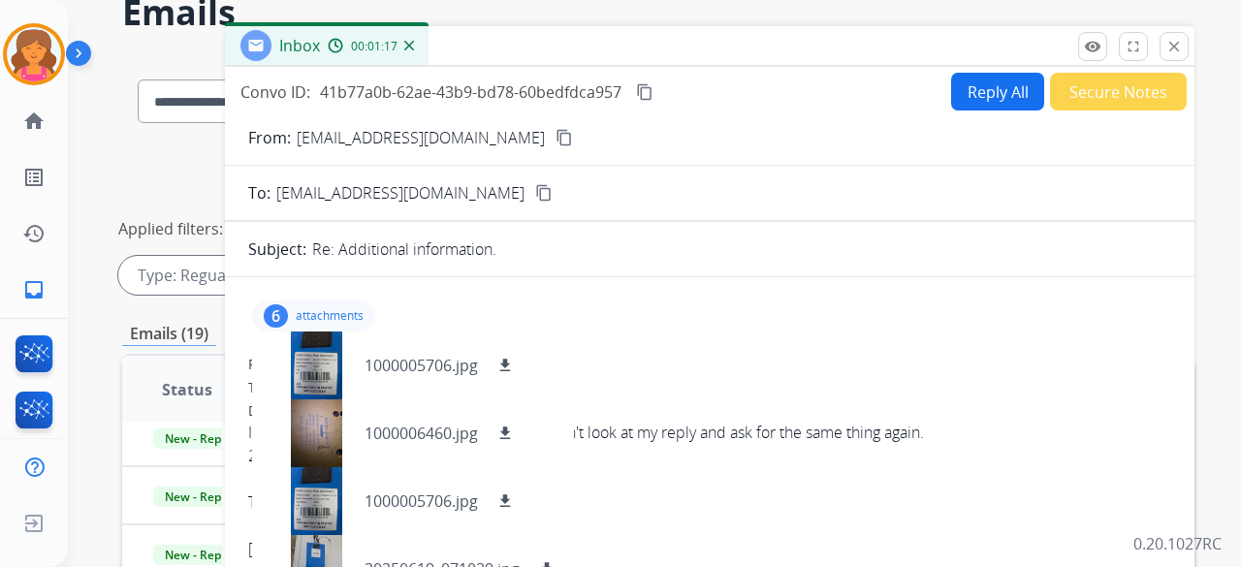
scroll to position [0, 0]
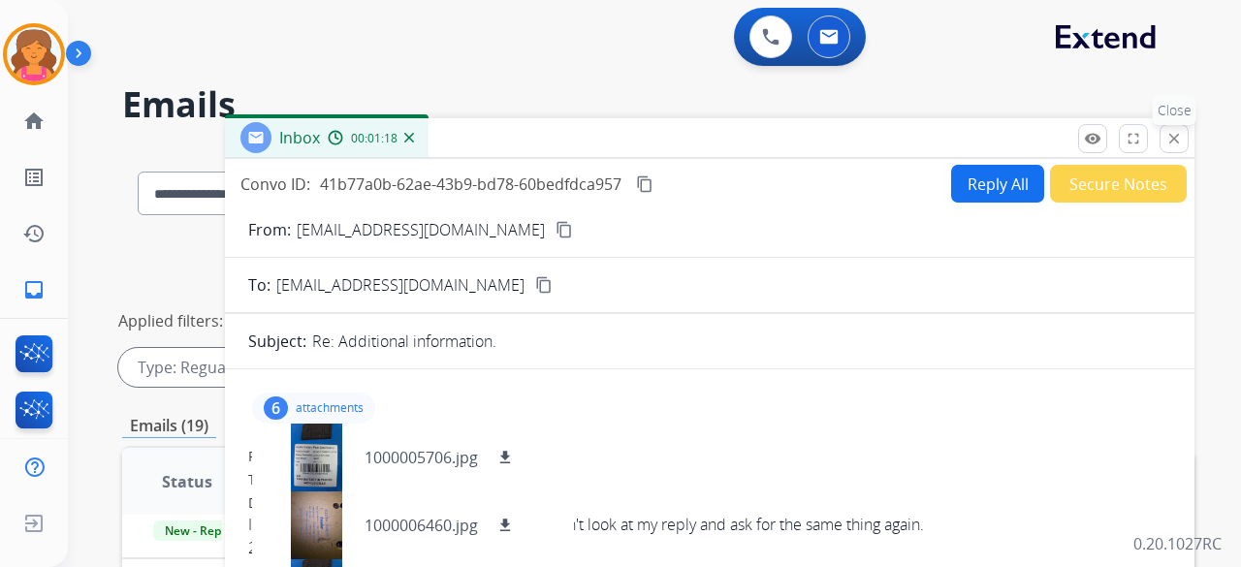
click at [1176, 140] on mat-icon "close" at bounding box center [1173, 138] width 17 height 17
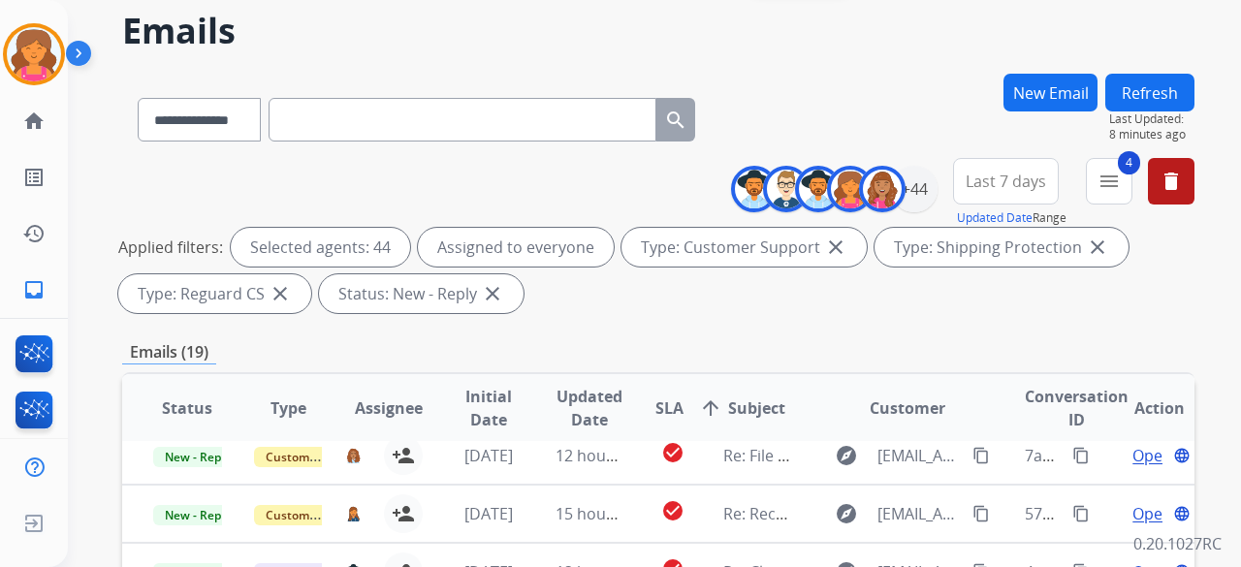
scroll to position [388, 0]
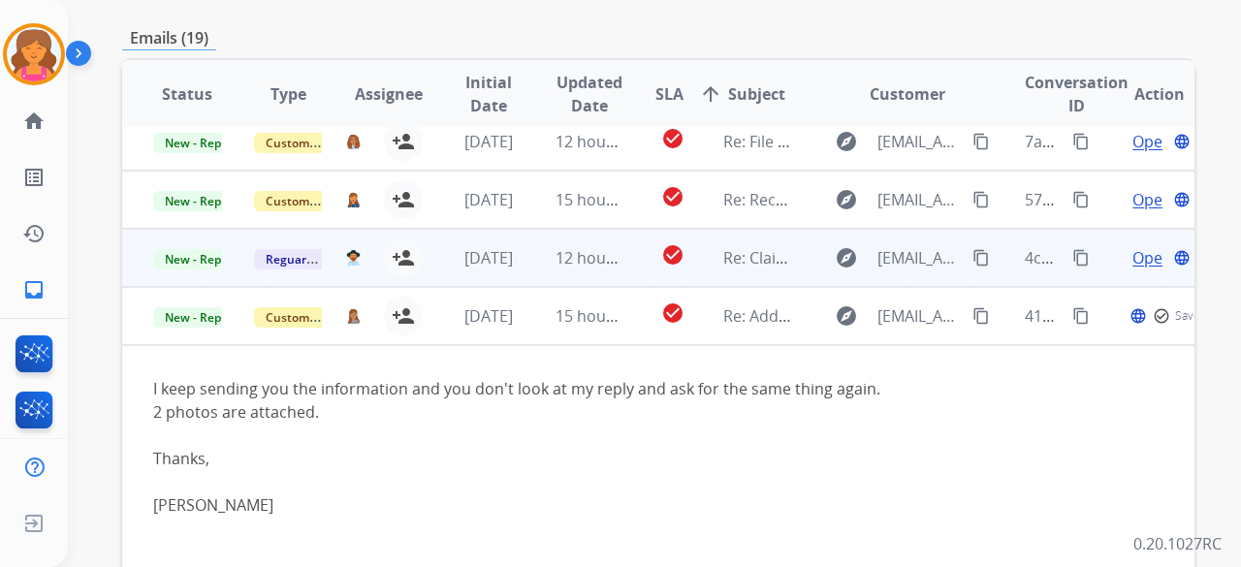
click at [543, 257] on td "12 hours ago" at bounding box center [574, 258] width 101 height 58
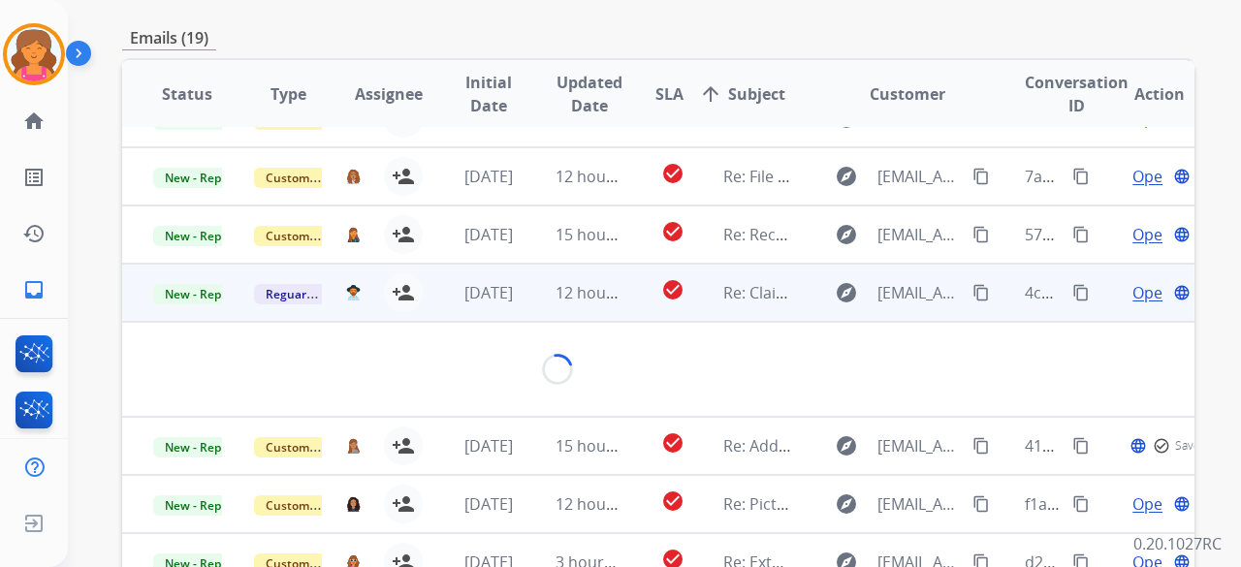
scroll to position [112, 0]
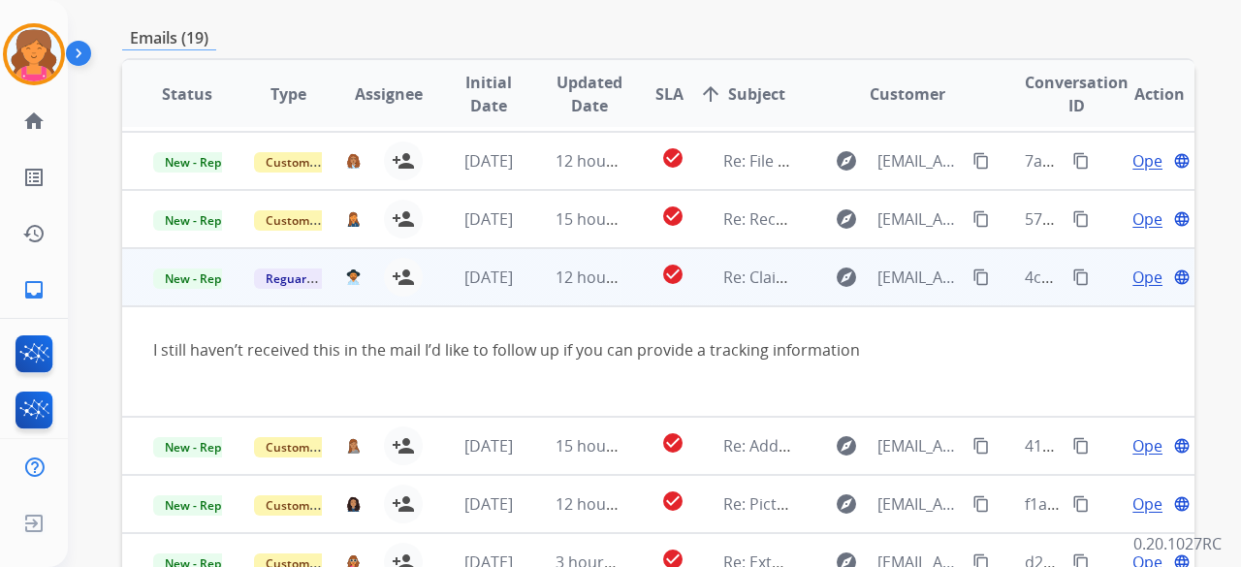
click at [1132, 277] on span "Open" at bounding box center [1152, 277] width 40 height 23
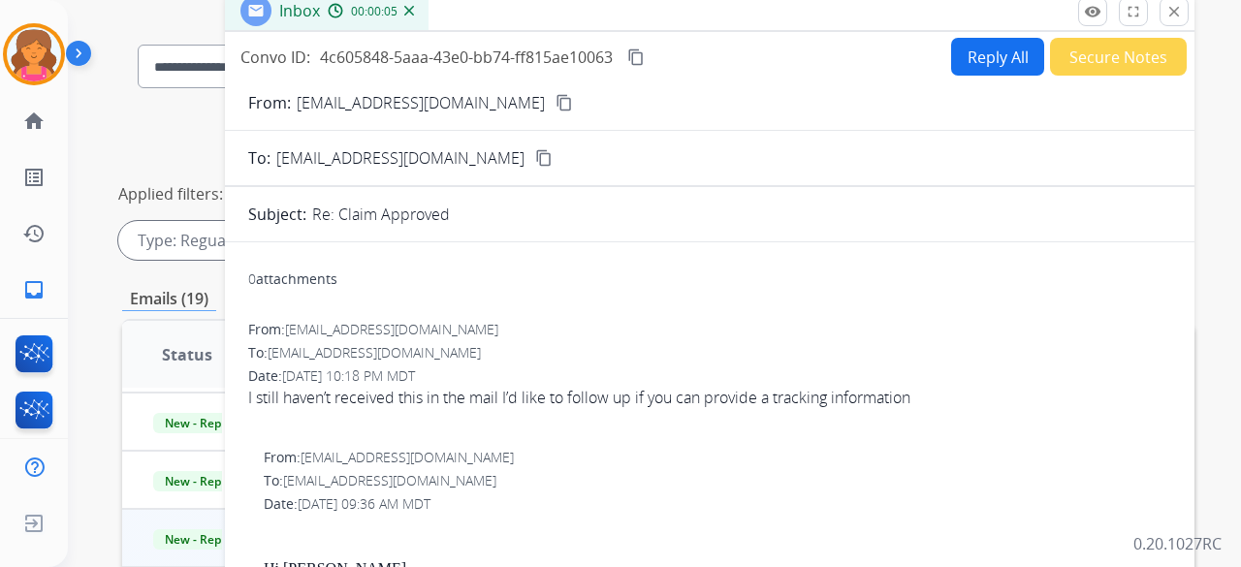
scroll to position [97, 0]
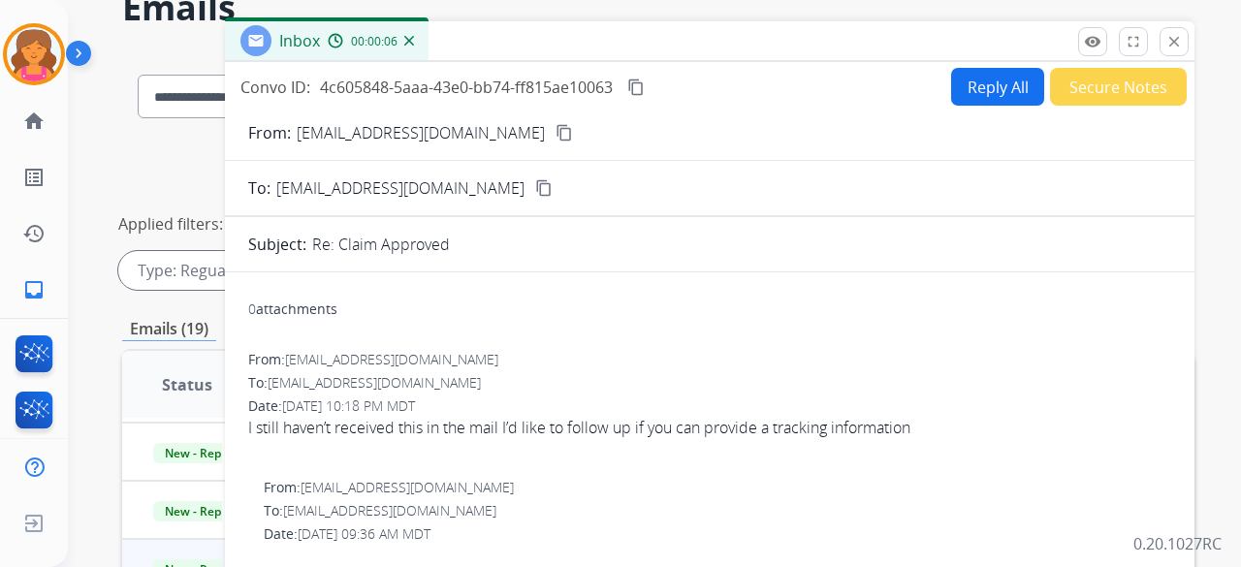
click at [555, 127] on mat-icon "content_copy" at bounding box center [563, 132] width 17 height 17
click at [1026, 98] on button "Reply All" at bounding box center [997, 87] width 93 height 38
select select "**********"
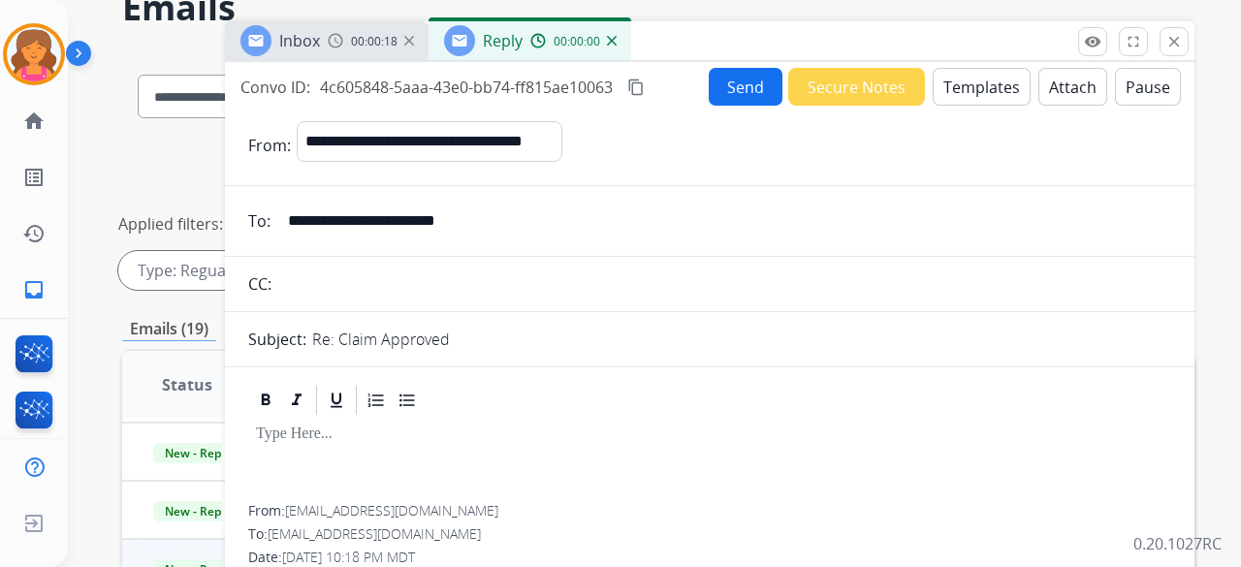
click at [999, 97] on button "Templates" at bounding box center [982, 87] width 98 height 38
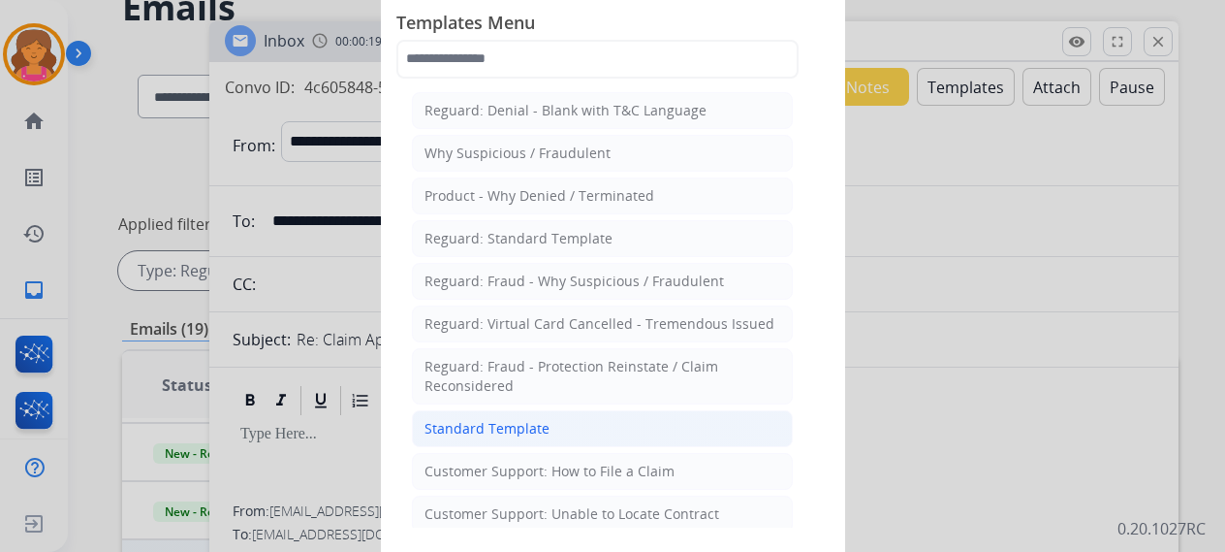
click at [465, 419] on div "Standard Template" at bounding box center [487, 428] width 125 height 19
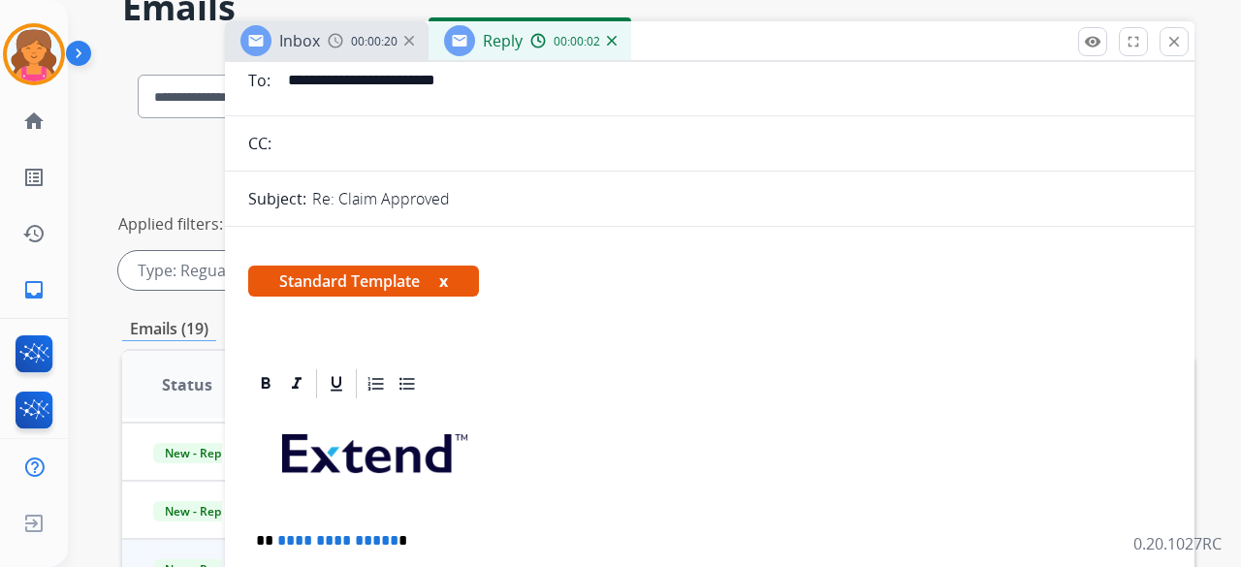
scroll to position [388, 0]
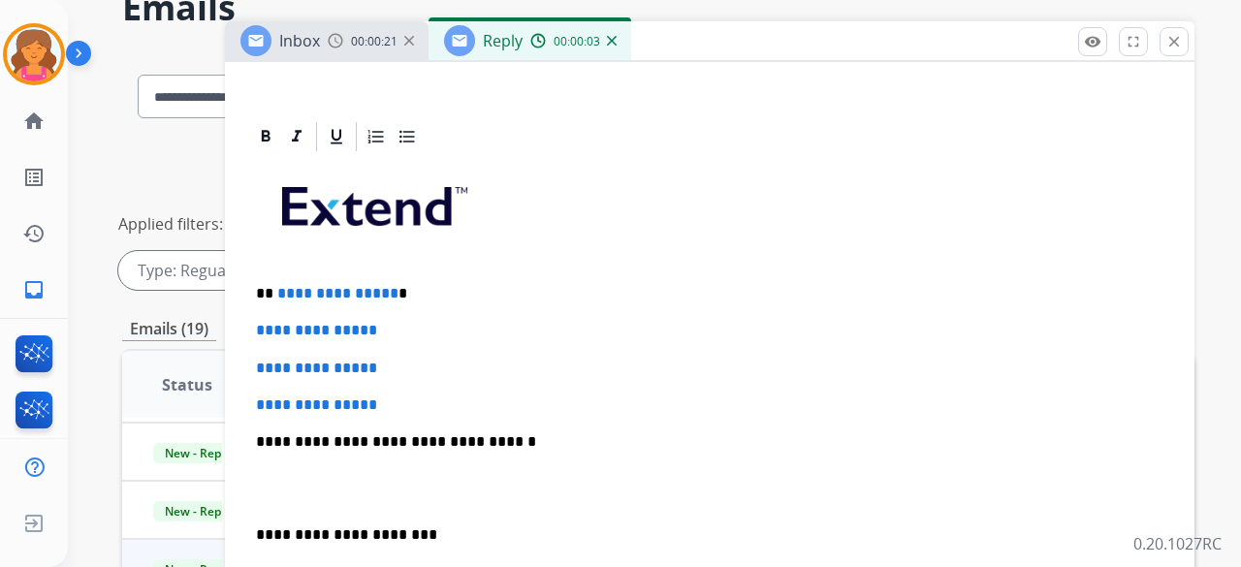
drag, startPoint x: 412, startPoint y: 395, endPoint x: 280, endPoint y: 325, distance: 149.2
click at [326, 348] on div "**********" at bounding box center [709, 487] width 923 height 667
click at [279, 323] on span "**********" at bounding box center [316, 330] width 121 height 15
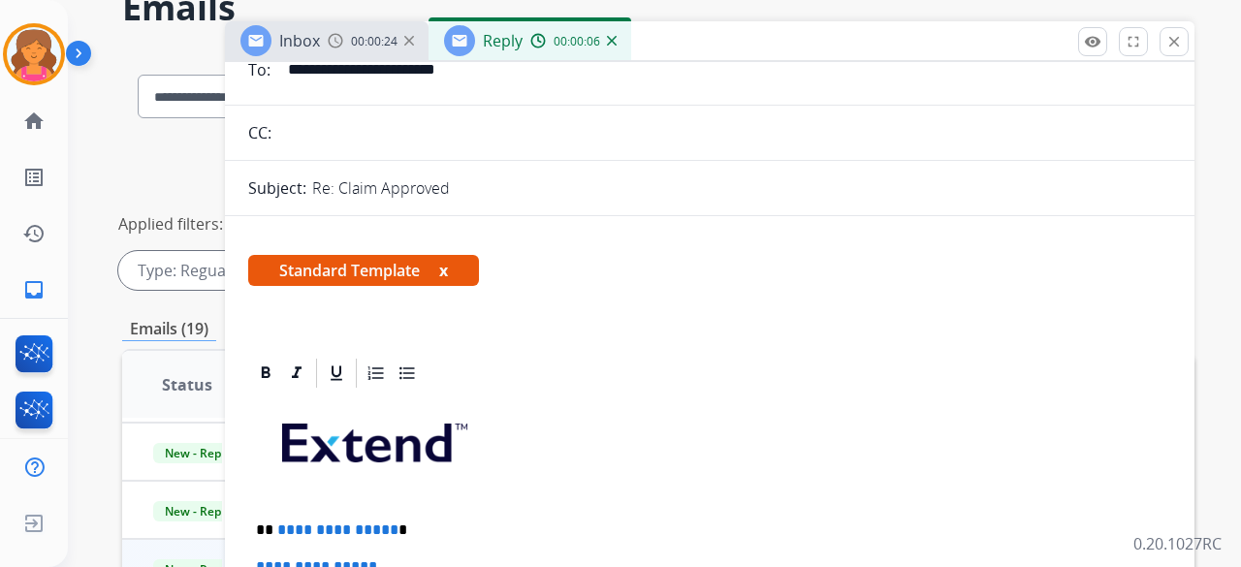
scroll to position [0, 0]
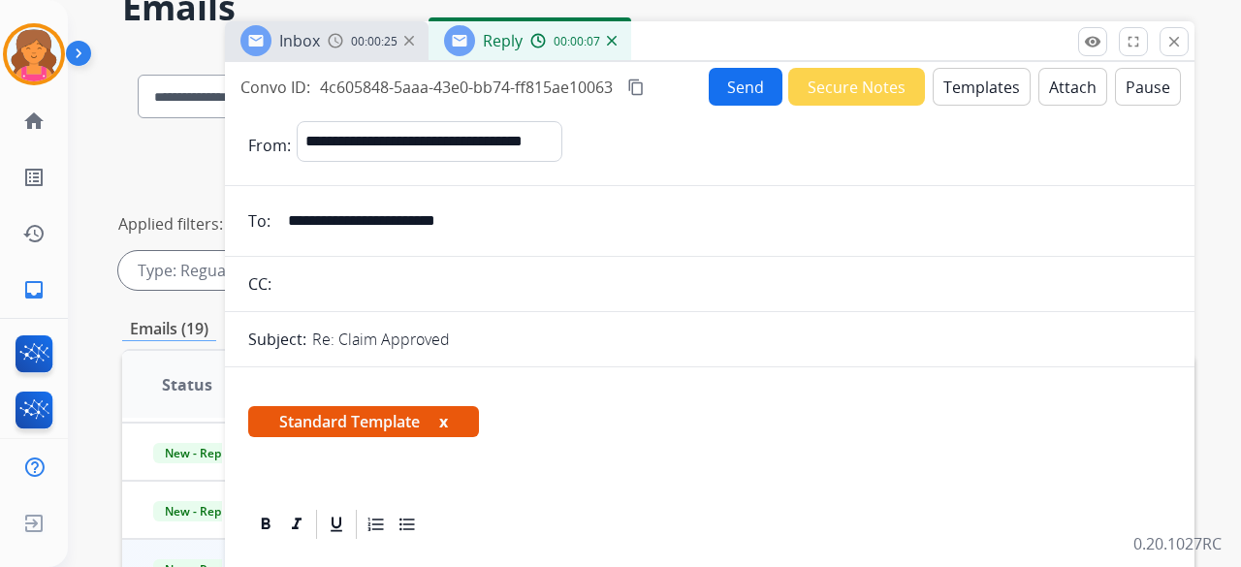
click at [978, 94] on button "Templates" at bounding box center [982, 87] width 98 height 38
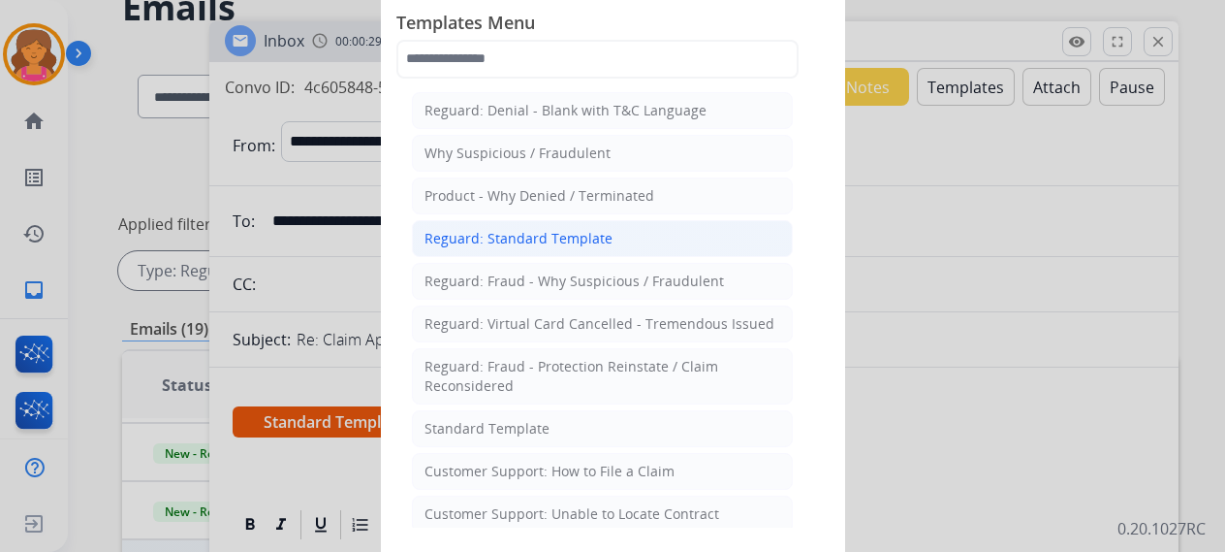
click at [533, 234] on div "Reguard: Standard Template" at bounding box center [519, 238] width 188 height 19
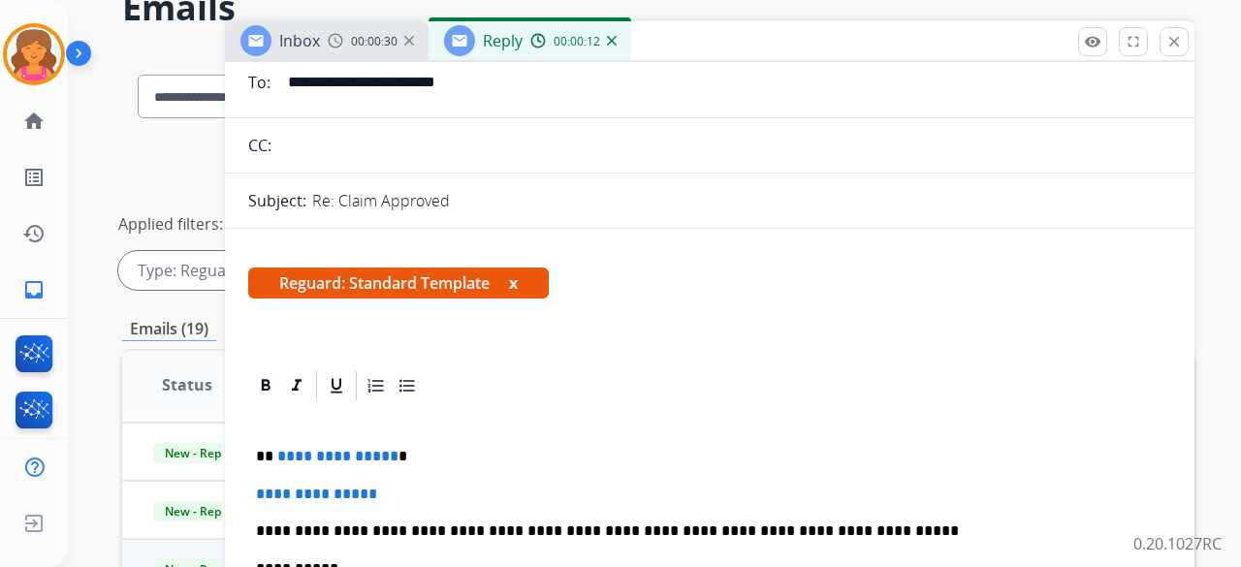
scroll to position [388, 0]
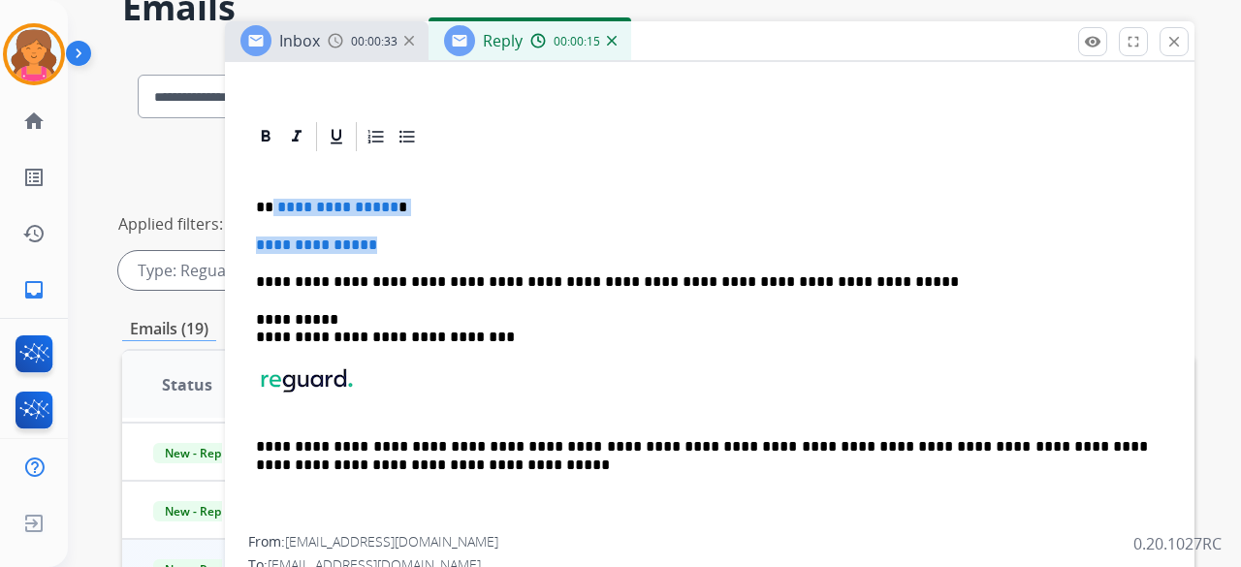
drag, startPoint x: 395, startPoint y: 239, endPoint x: 269, endPoint y: 205, distance: 129.8
click at [269, 205] on div "**********" at bounding box center [709, 345] width 923 height 382
click at [311, 216] on div "**********" at bounding box center [709, 345] width 923 height 382
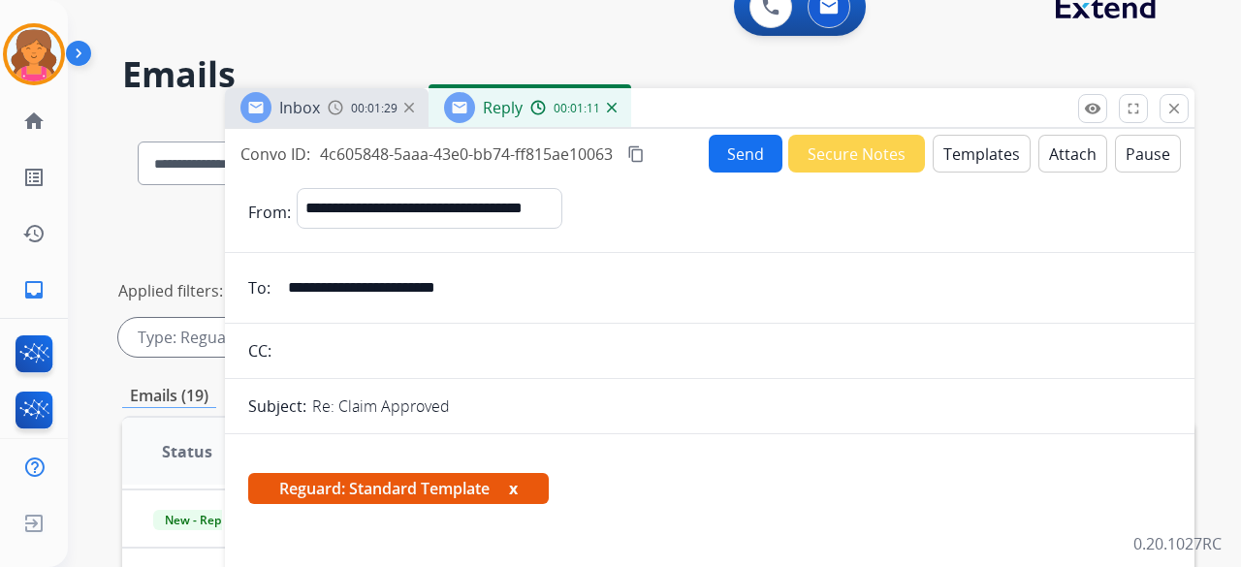
scroll to position [0, 0]
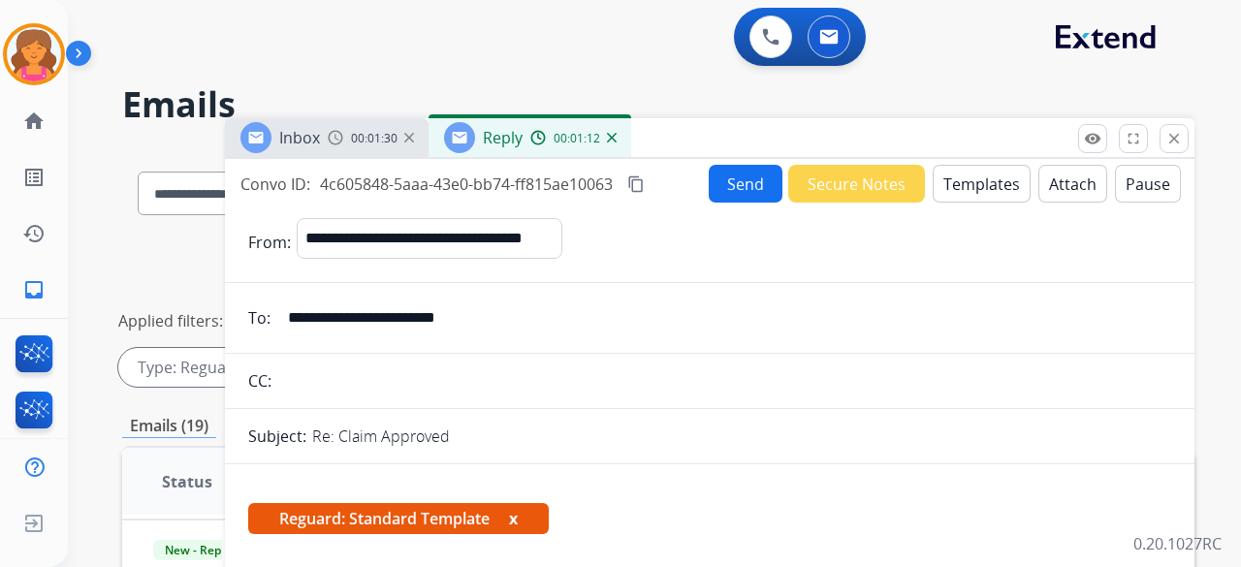
click at [740, 174] on button "Send" at bounding box center [746, 184] width 74 height 38
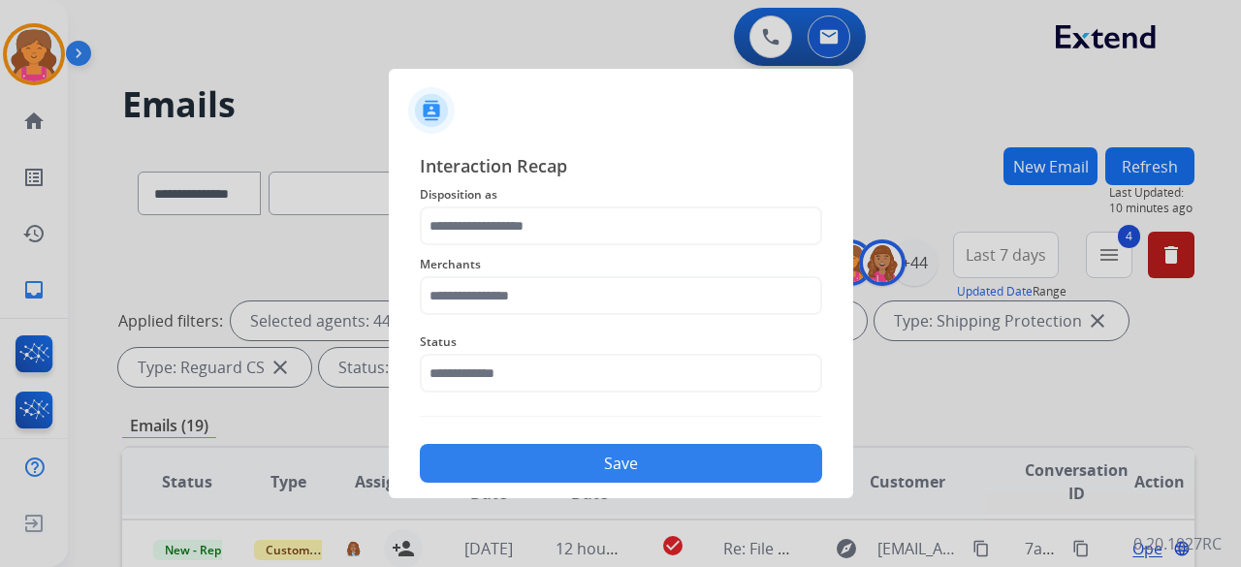
scroll to position [112, 0]
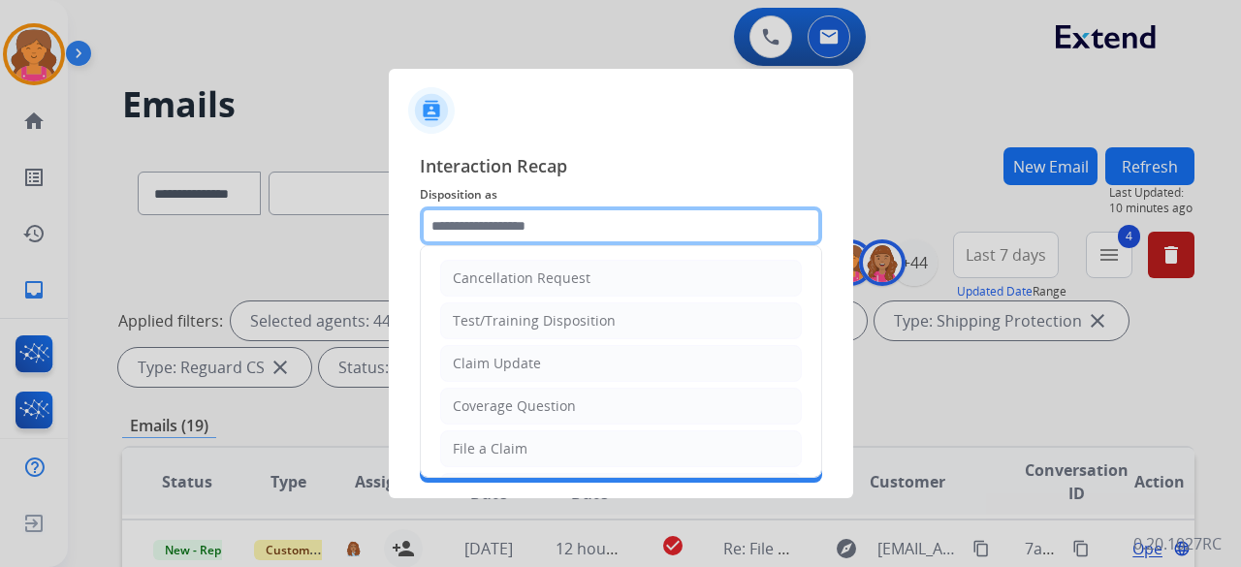
click at [470, 230] on input "text" at bounding box center [621, 225] width 402 height 39
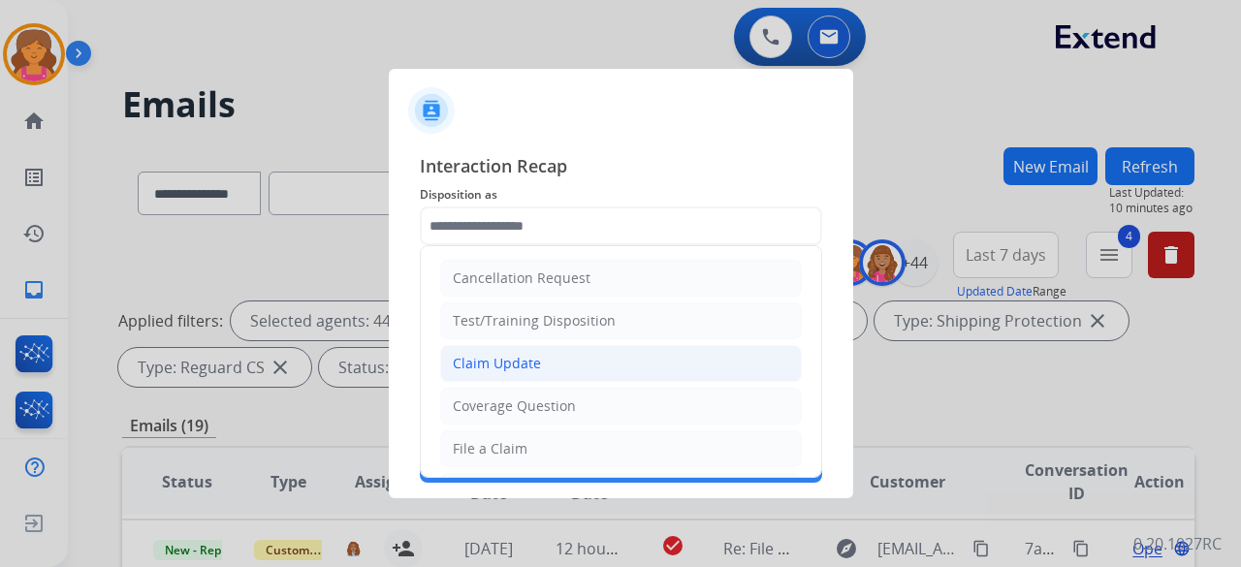
click at [512, 365] on div "Claim Update" at bounding box center [497, 363] width 88 height 19
type input "**********"
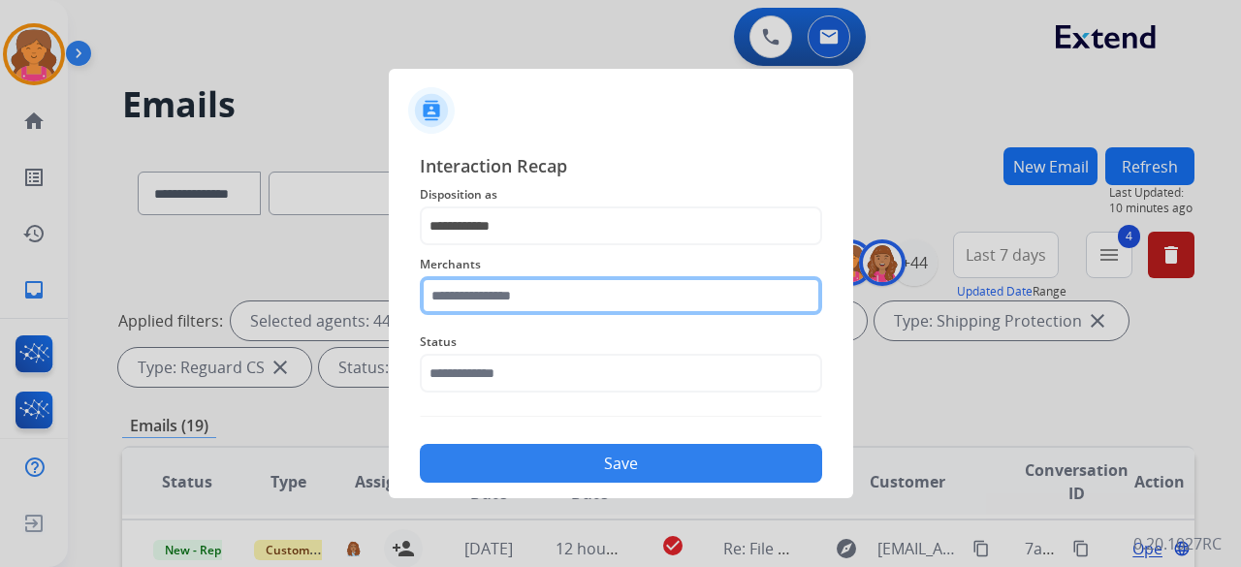
click at [514, 284] on input "text" at bounding box center [621, 295] width 402 height 39
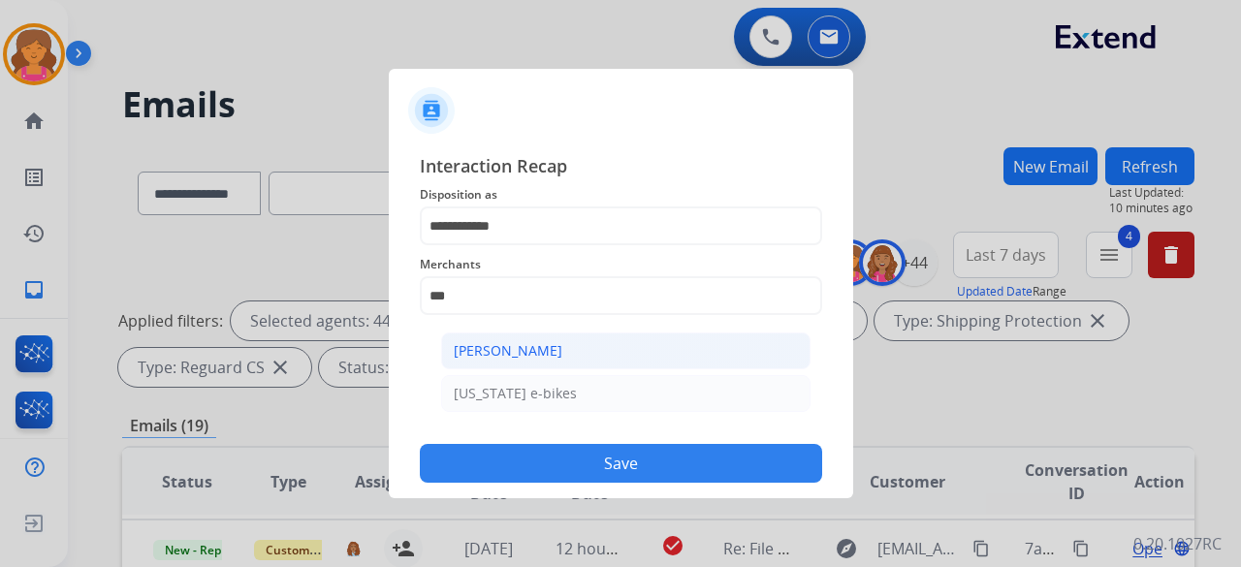
click at [555, 336] on li "[PERSON_NAME]" at bounding box center [625, 351] width 369 height 37
type input "**********"
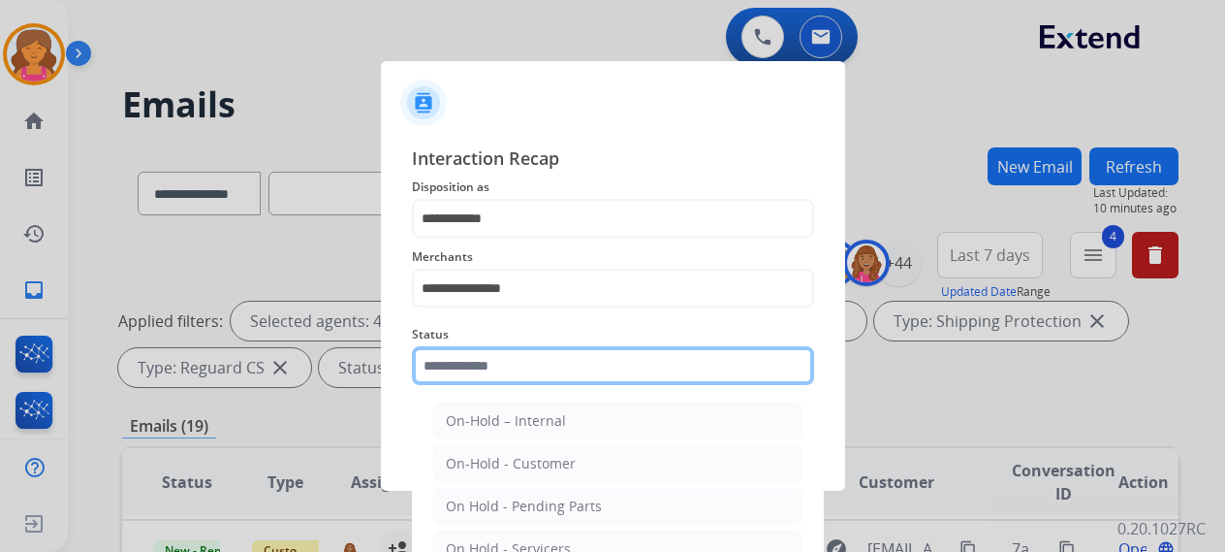
click at [526, 359] on input "text" at bounding box center [613, 365] width 402 height 39
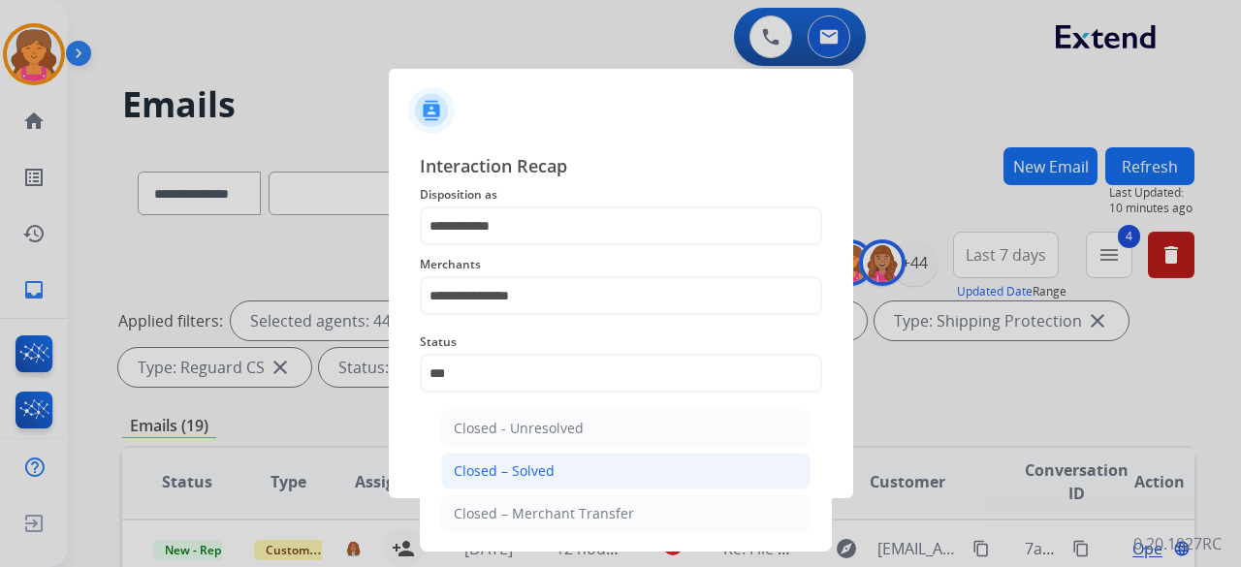
click at [528, 472] on div "Closed – Solved" at bounding box center [504, 470] width 101 height 19
type input "**********"
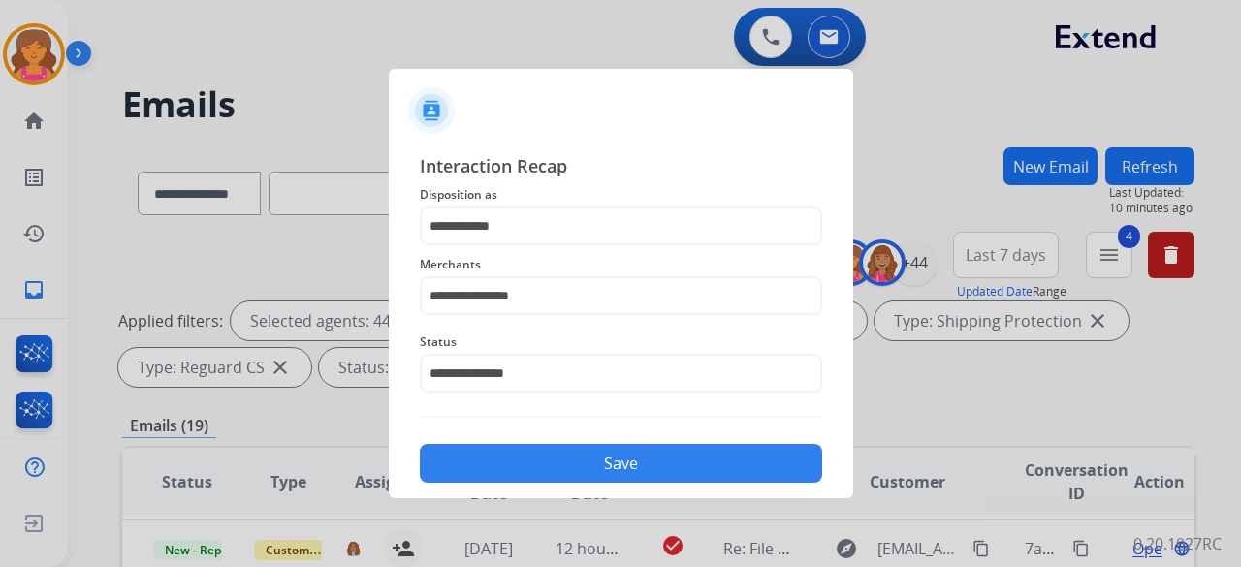
click at [528, 467] on button "Save" at bounding box center [621, 463] width 402 height 39
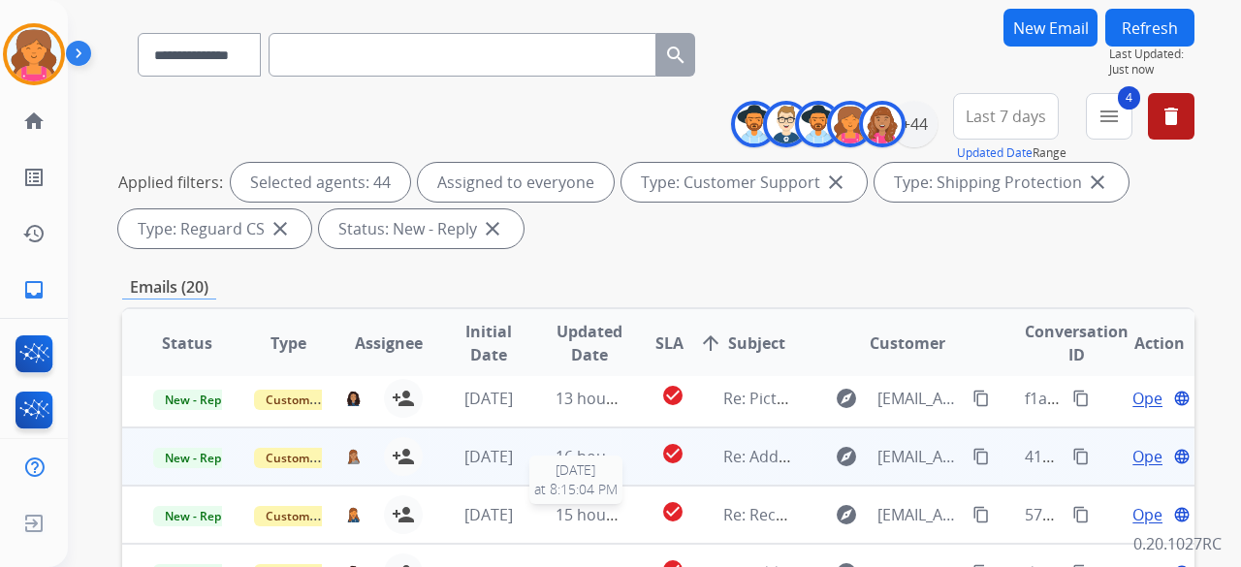
scroll to position [194, 0]
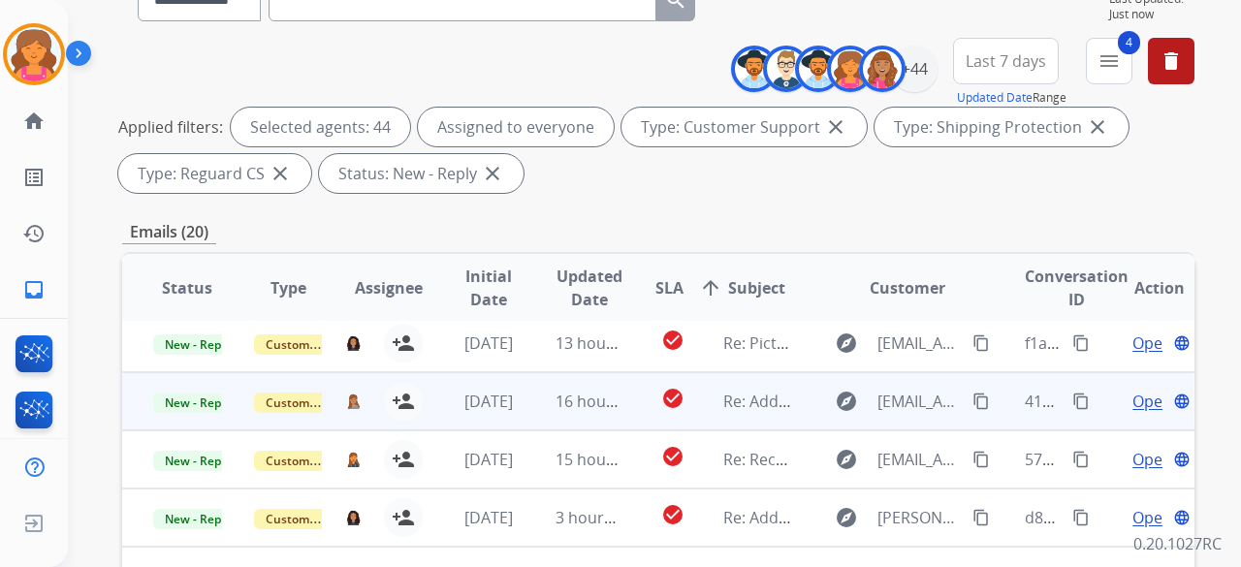
click at [636, 398] on td "check_circle" at bounding box center [657, 401] width 67 height 58
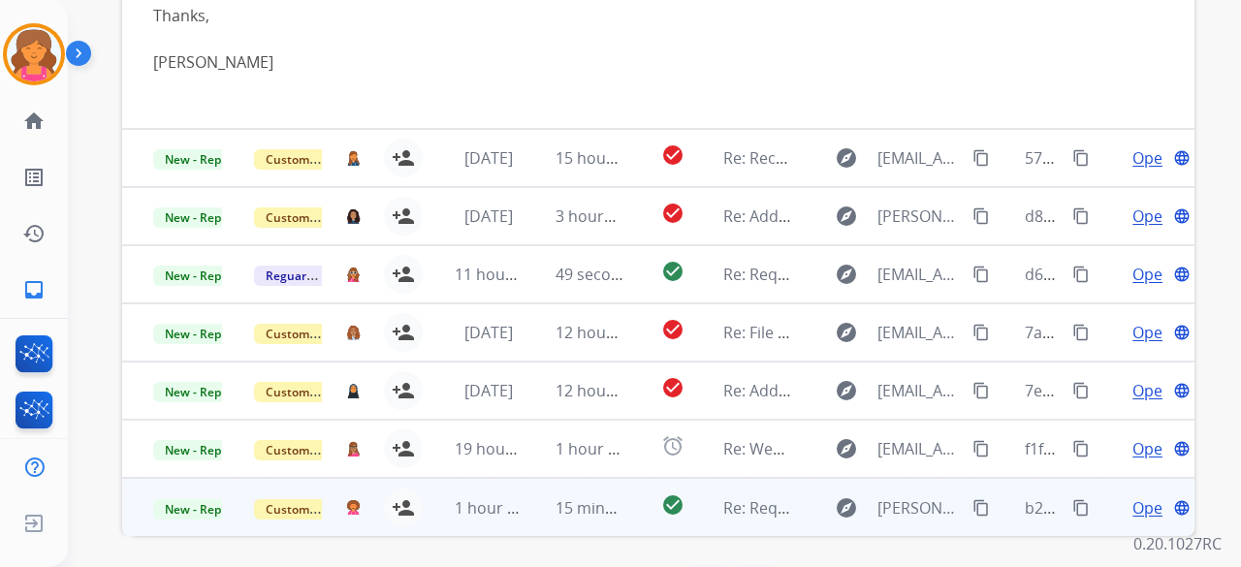
scroll to position [628, 0]
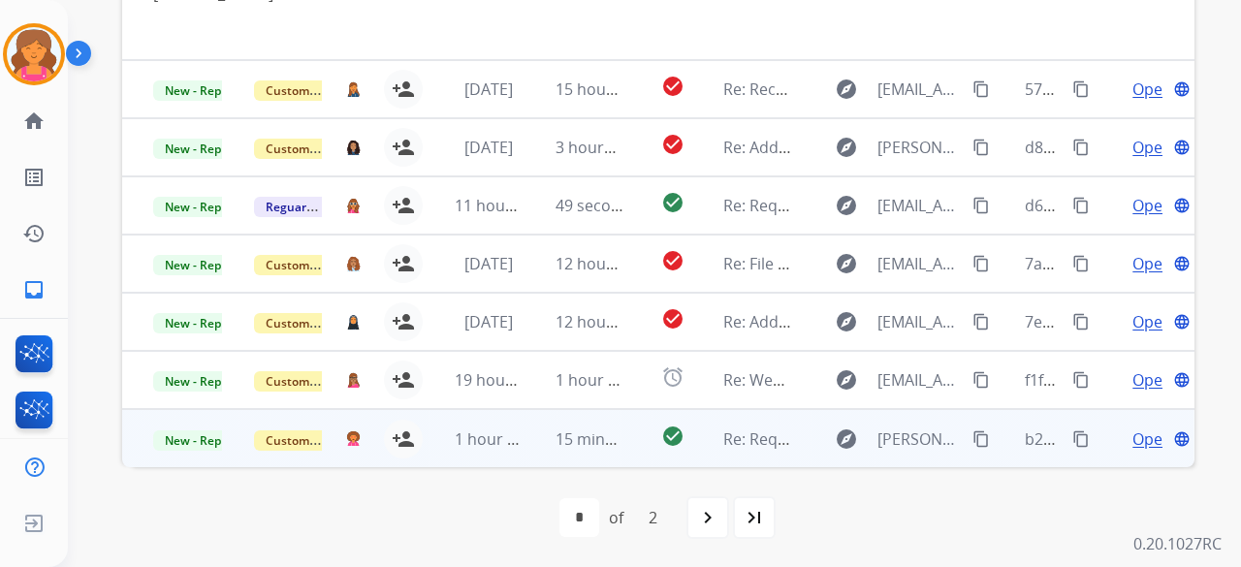
click at [647, 428] on td "check_circle" at bounding box center [657, 438] width 67 height 58
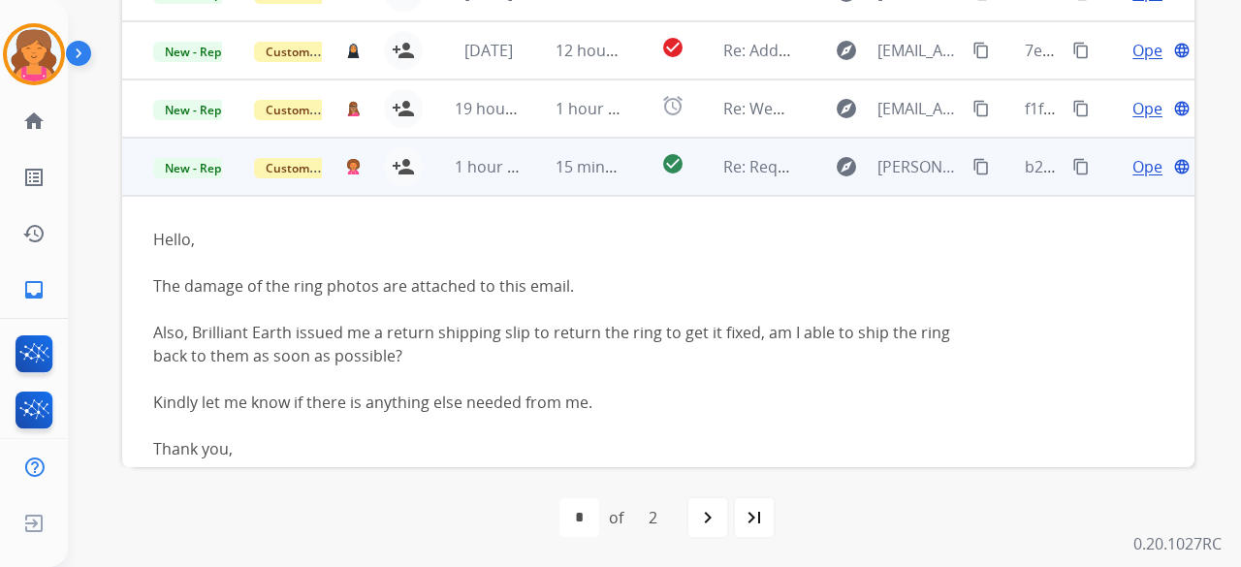
scroll to position [215, 0]
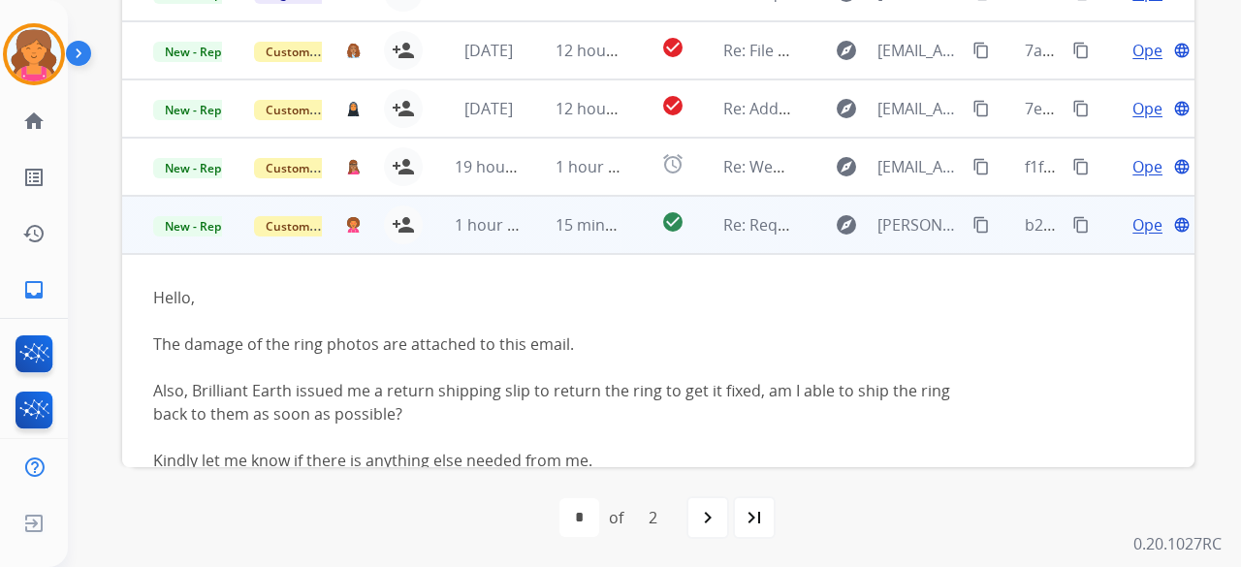
click at [1135, 223] on span "Open" at bounding box center [1152, 224] width 40 height 23
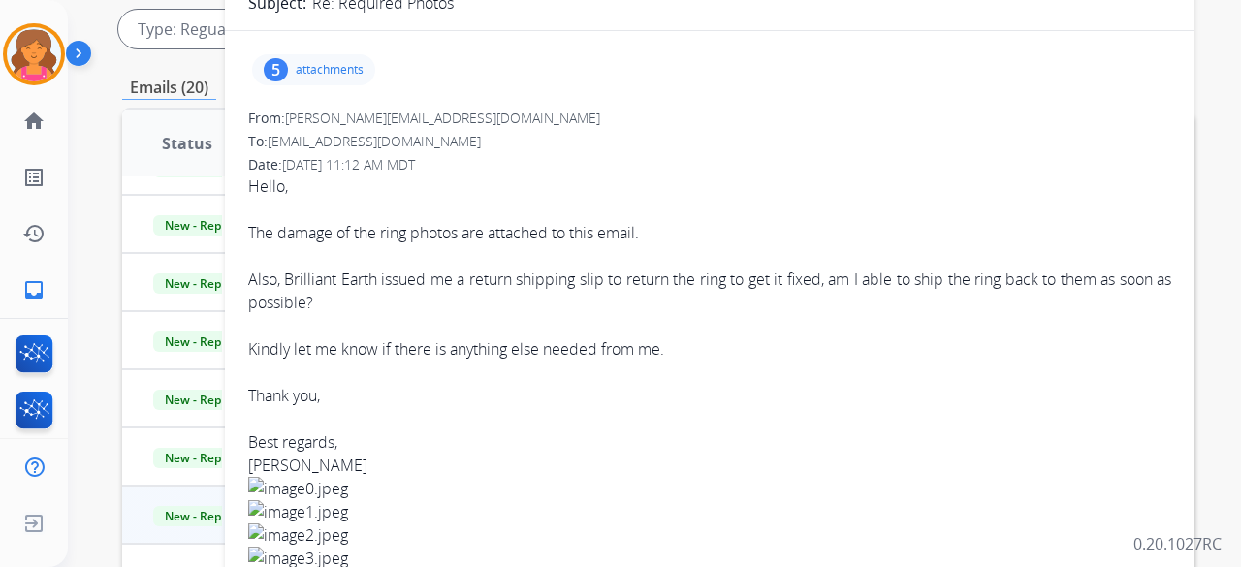
scroll to position [143, 0]
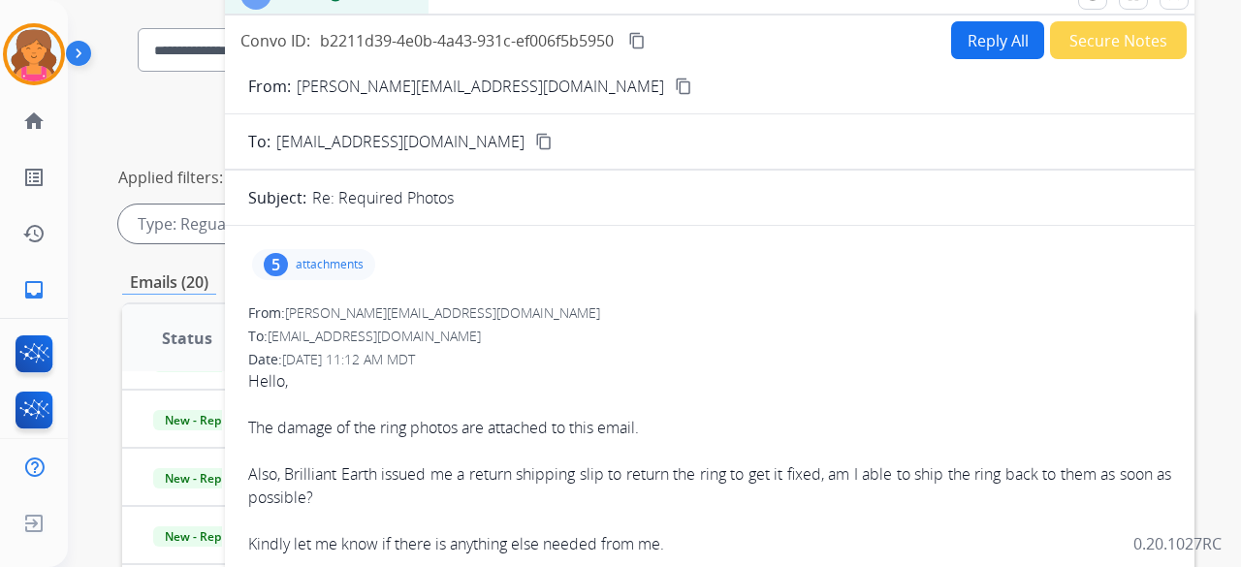
click at [308, 271] on div "5 attachments" at bounding box center [313, 264] width 123 height 31
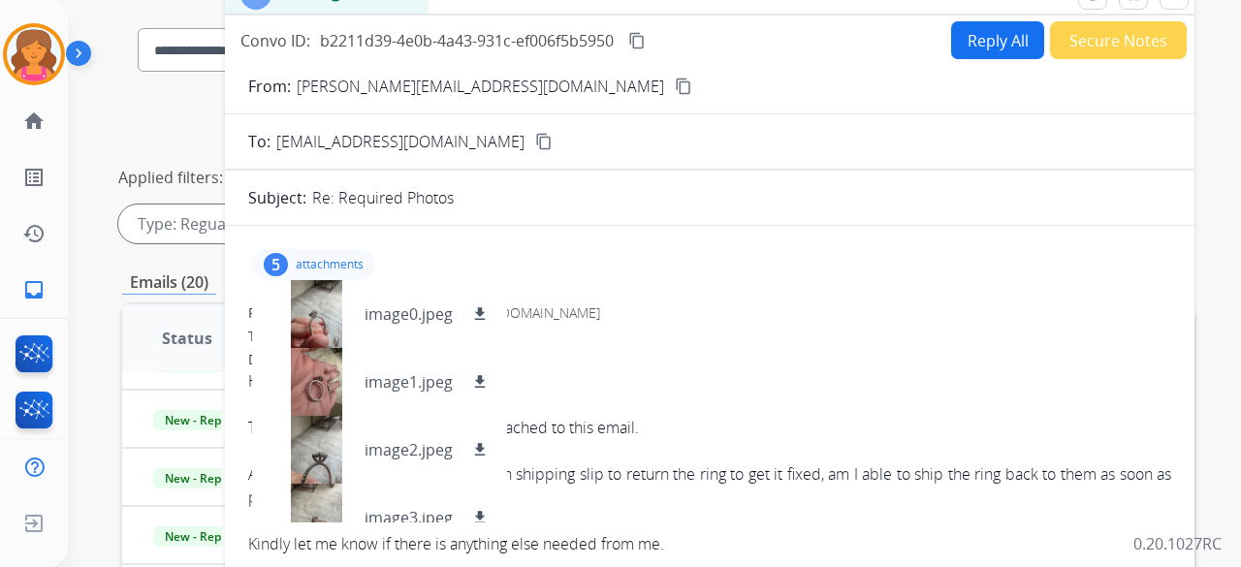
click at [308, 271] on div "5 attachments image0.jpeg download image1.jpeg download image2.jpeg download im…" at bounding box center [313, 264] width 123 height 31
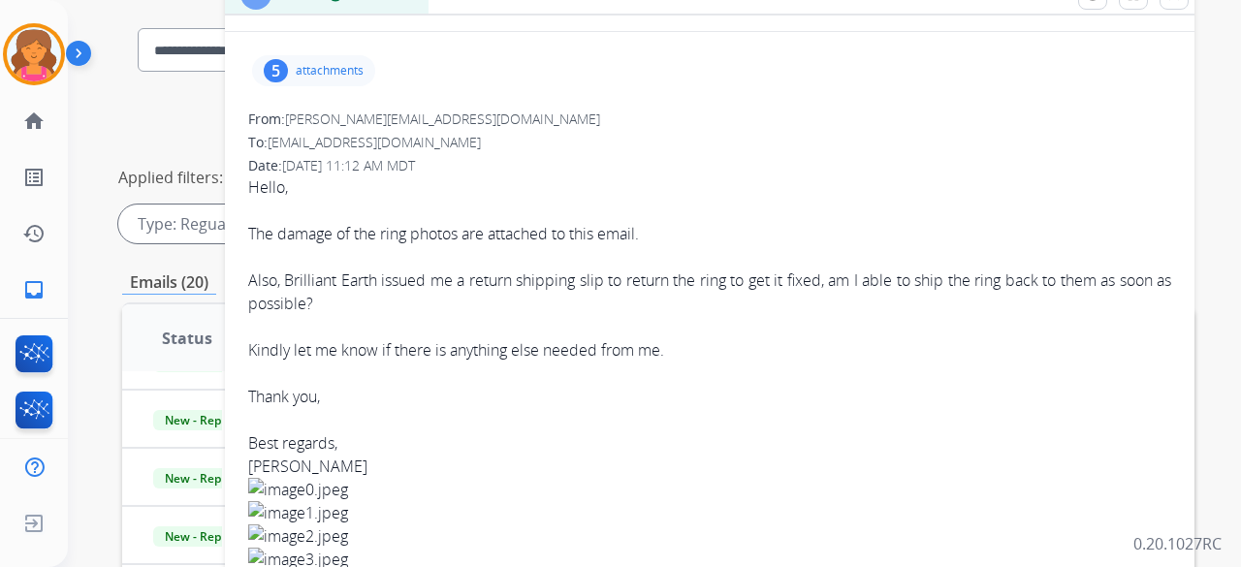
scroll to position [0, 0]
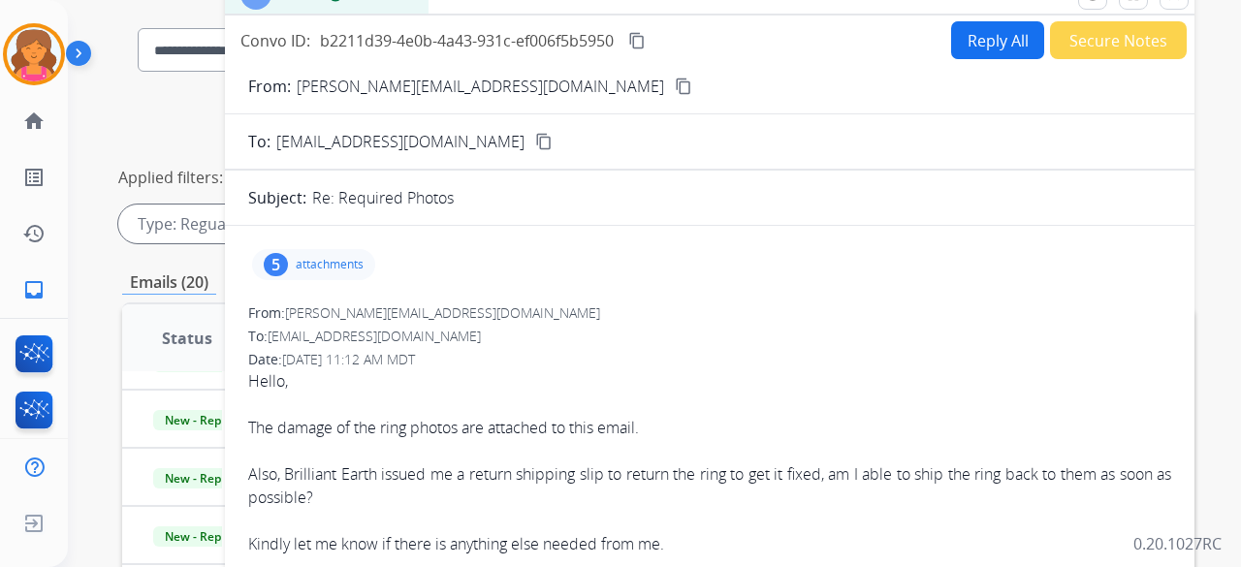
click at [675, 89] on mat-icon "content_copy" at bounding box center [683, 86] width 17 height 17
click at [296, 257] on p "attachments" at bounding box center [330, 265] width 68 height 16
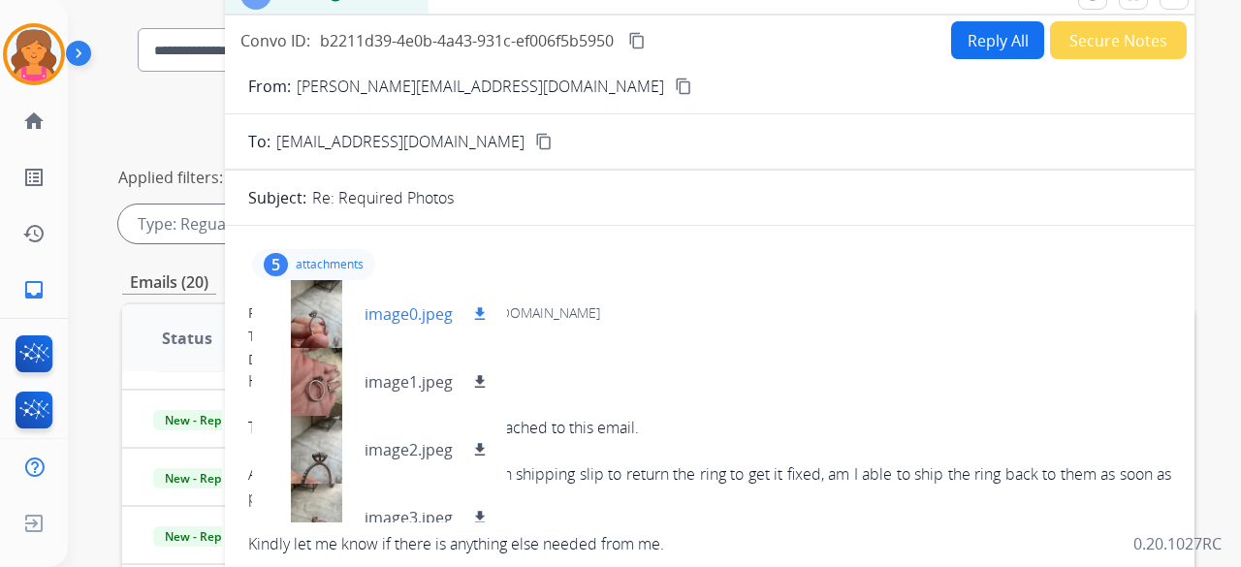
click at [479, 317] on mat-icon "download" at bounding box center [479, 313] width 17 height 17
click at [476, 377] on mat-icon "download" at bounding box center [479, 381] width 17 height 17
click at [478, 447] on mat-icon "download" at bounding box center [479, 449] width 17 height 17
click at [644, 36] on mat-icon "content_copy" at bounding box center [636, 40] width 17 height 17
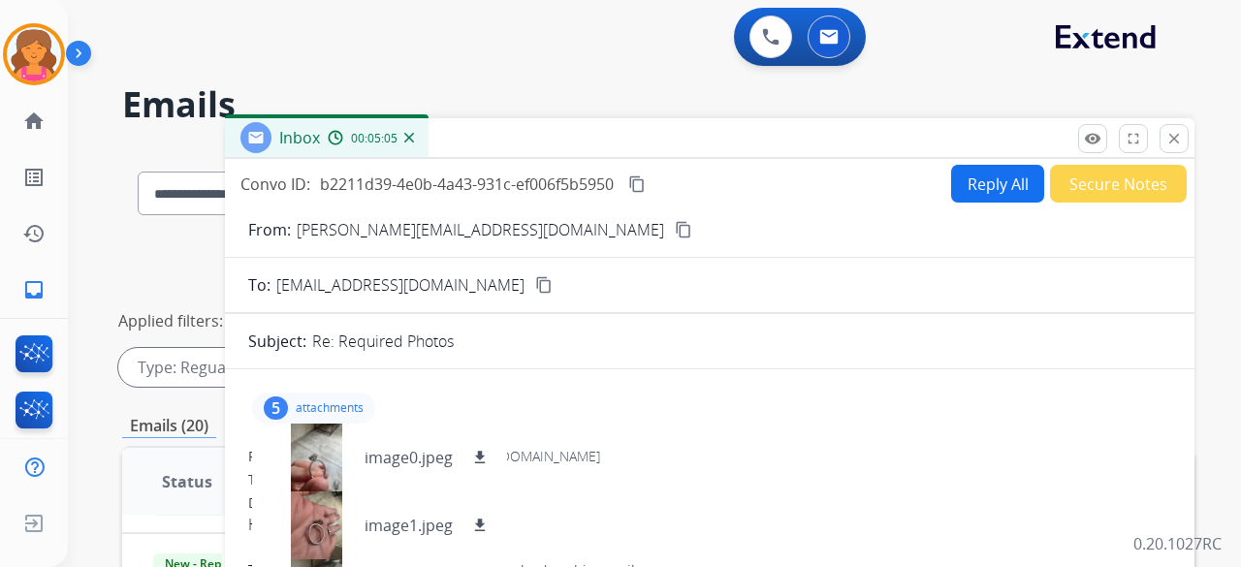
click at [974, 186] on button "Reply All" at bounding box center [997, 184] width 93 height 38
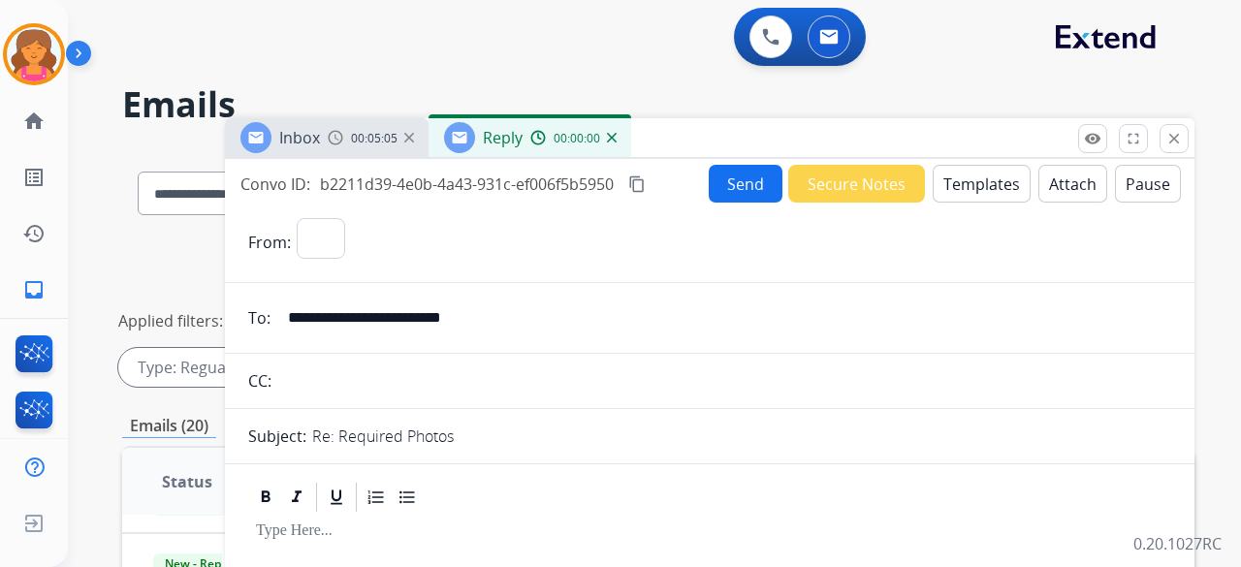
click at [970, 186] on button "Templates" at bounding box center [982, 184] width 98 height 38
select select "**********"
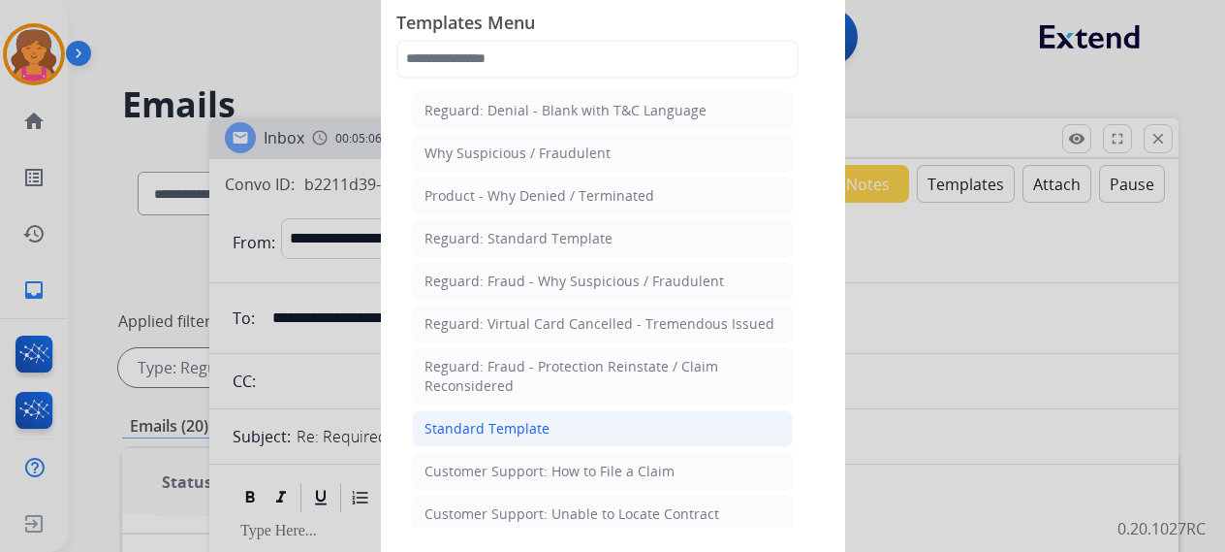
click at [465, 420] on div "Standard Template" at bounding box center [487, 428] width 125 height 19
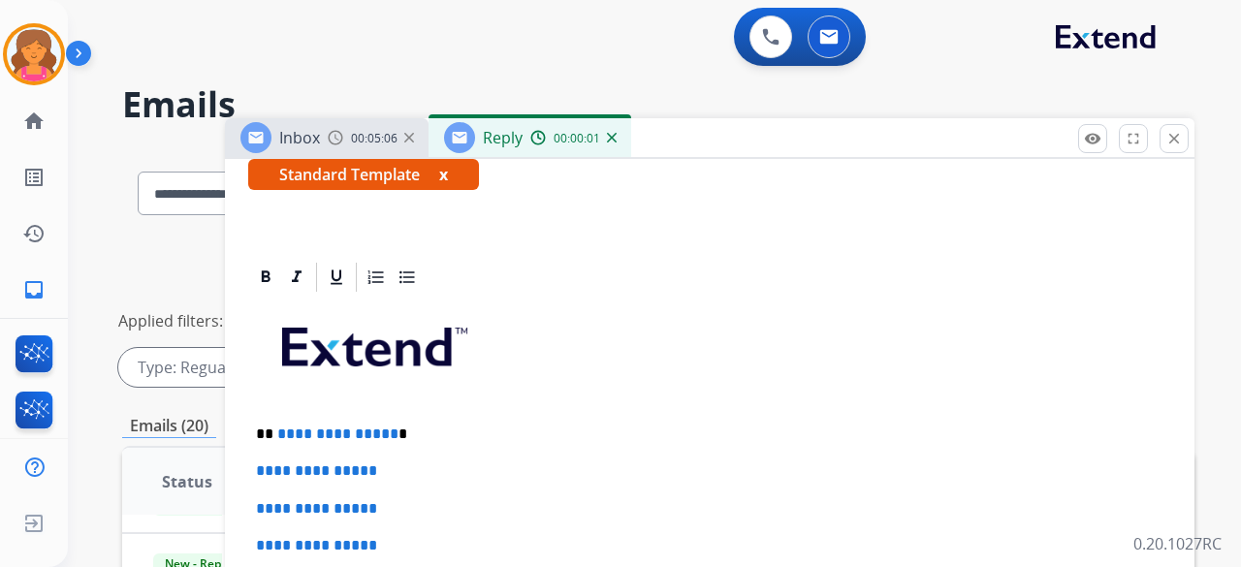
scroll to position [388, 0]
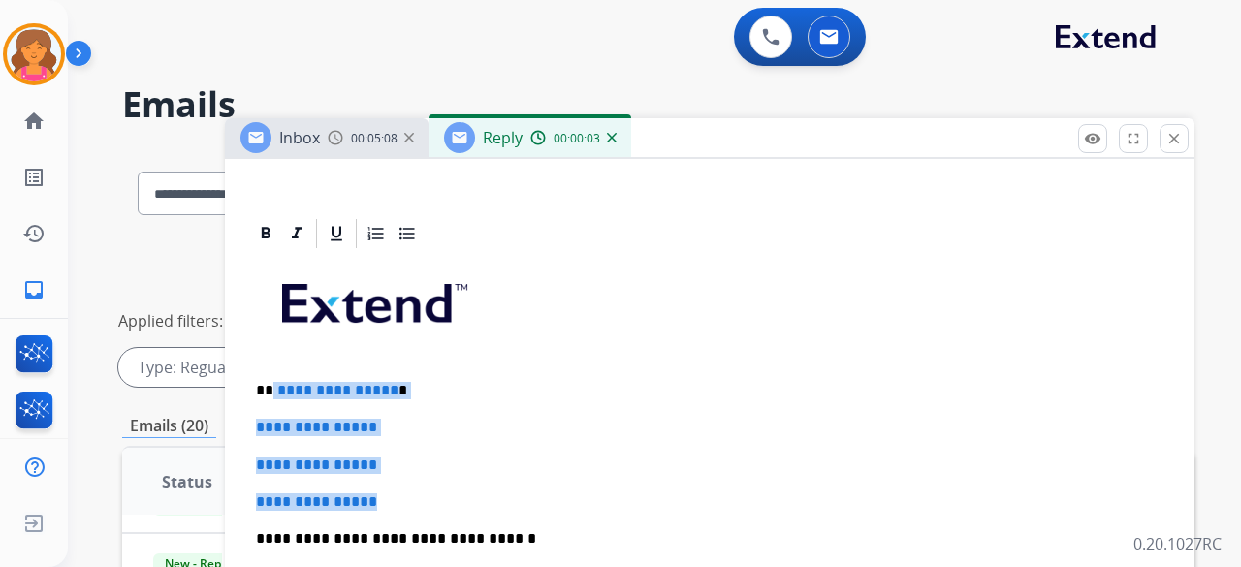
drag, startPoint x: 409, startPoint y: 484, endPoint x: 273, endPoint y: 387, distance: 166.8
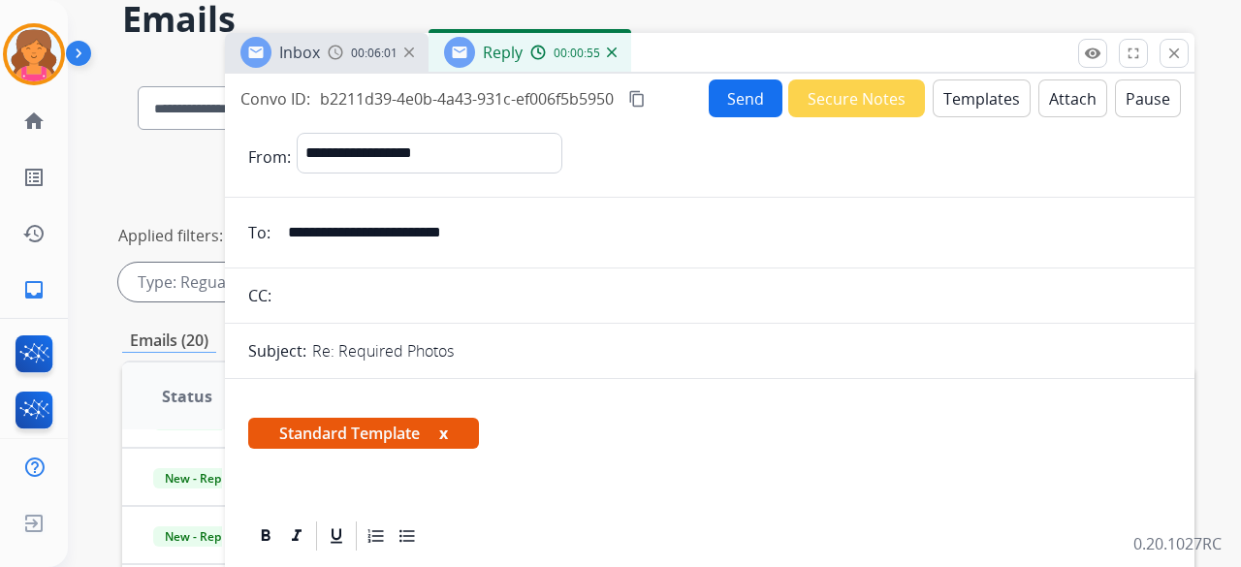
scroll to position [0, 0]
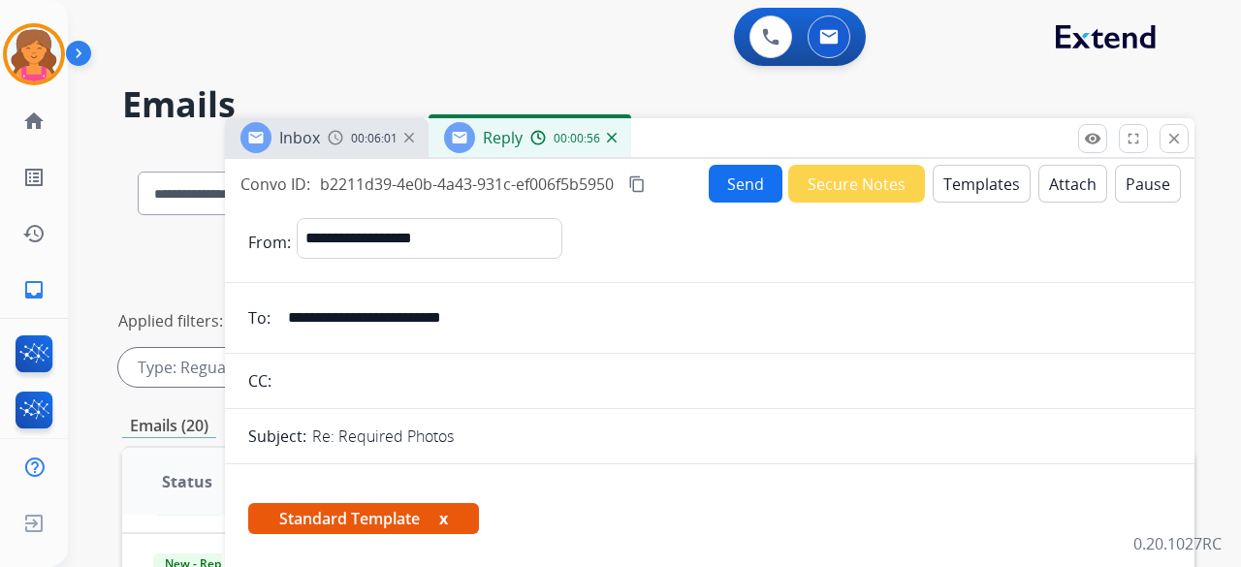
click at [733, 179] on button "Send" at bounding box center [746, 184] width 74 height 38
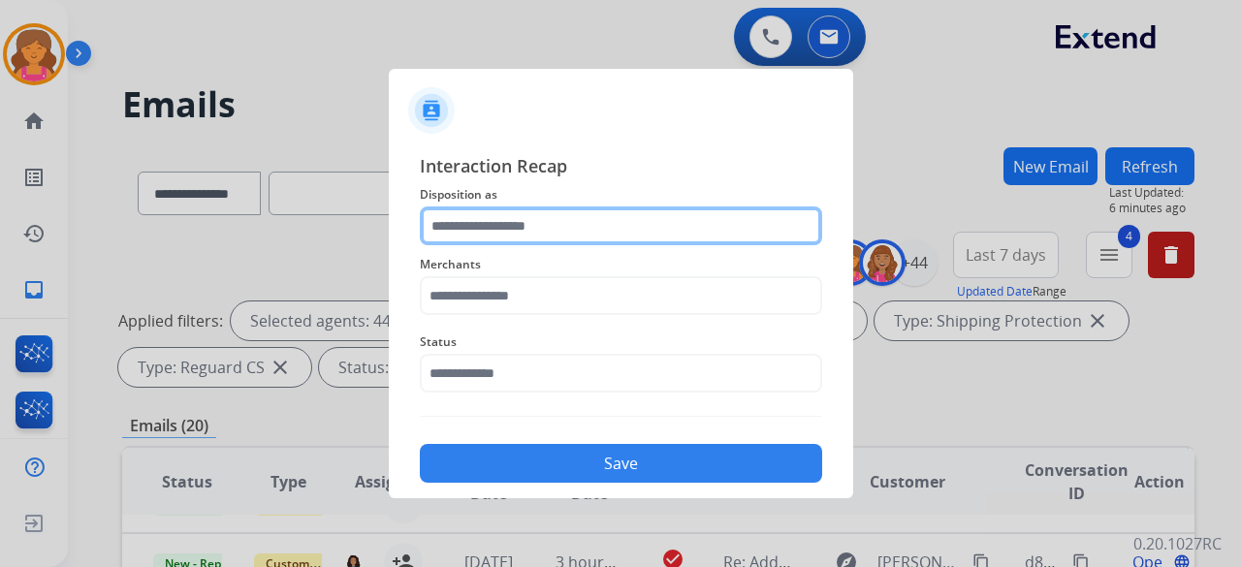
click at [599, 243] on input "text" at bounding box center [621, 225] width 402 height 39
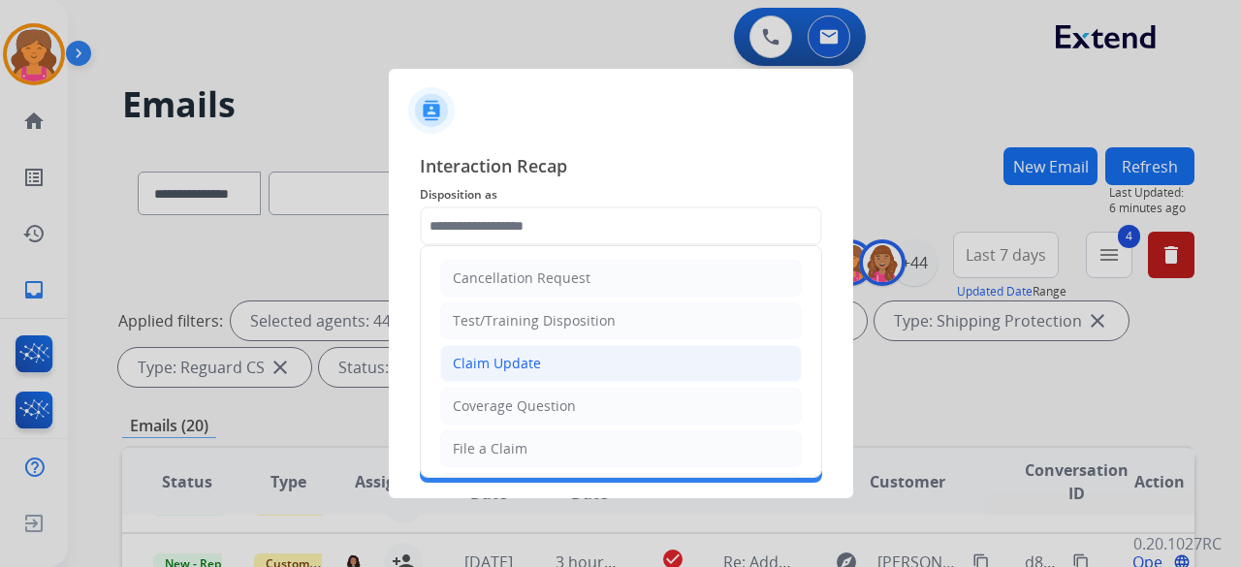
click at [503, 378] on li "Claim Update" at bounding box center [621, 363] width 362 height 37
type input "**********"
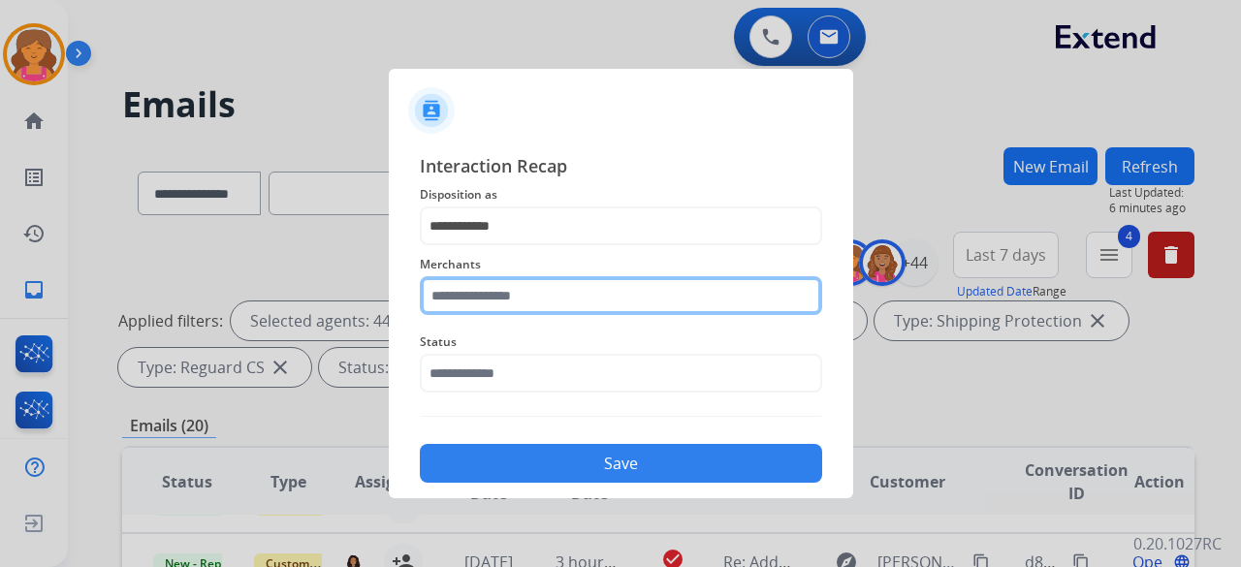
click at [502, 303] on input "text" at bounding box center [621, 295] width 402 height 39
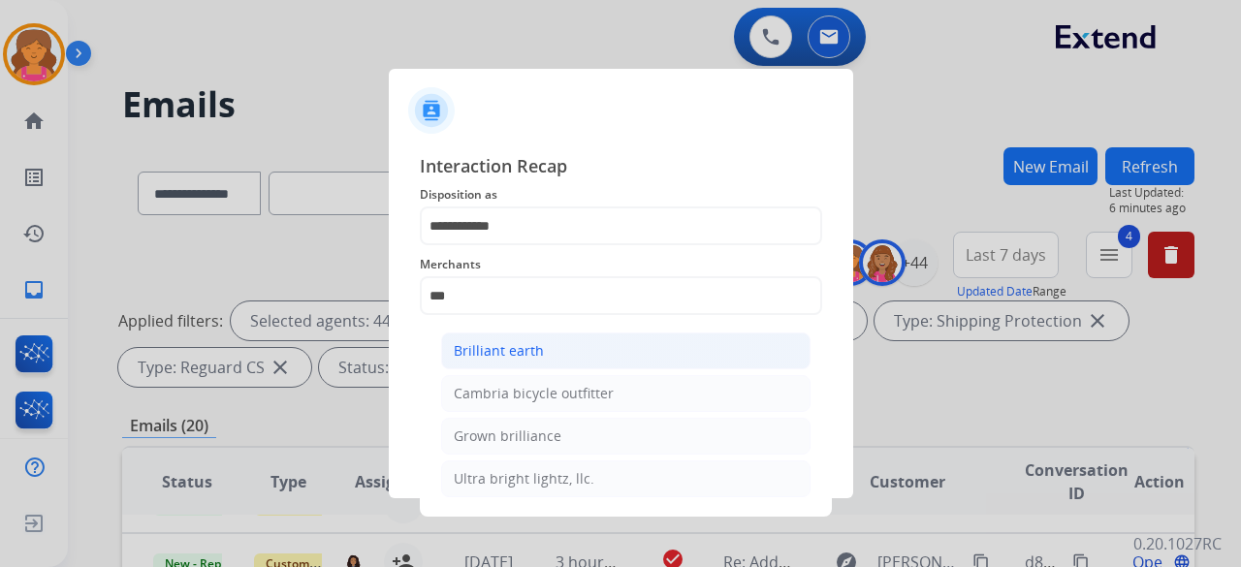
click at [503, 339] on li "Brilliant earth" at bounding box center [625, 351] width 369 height 37
type input "**********"
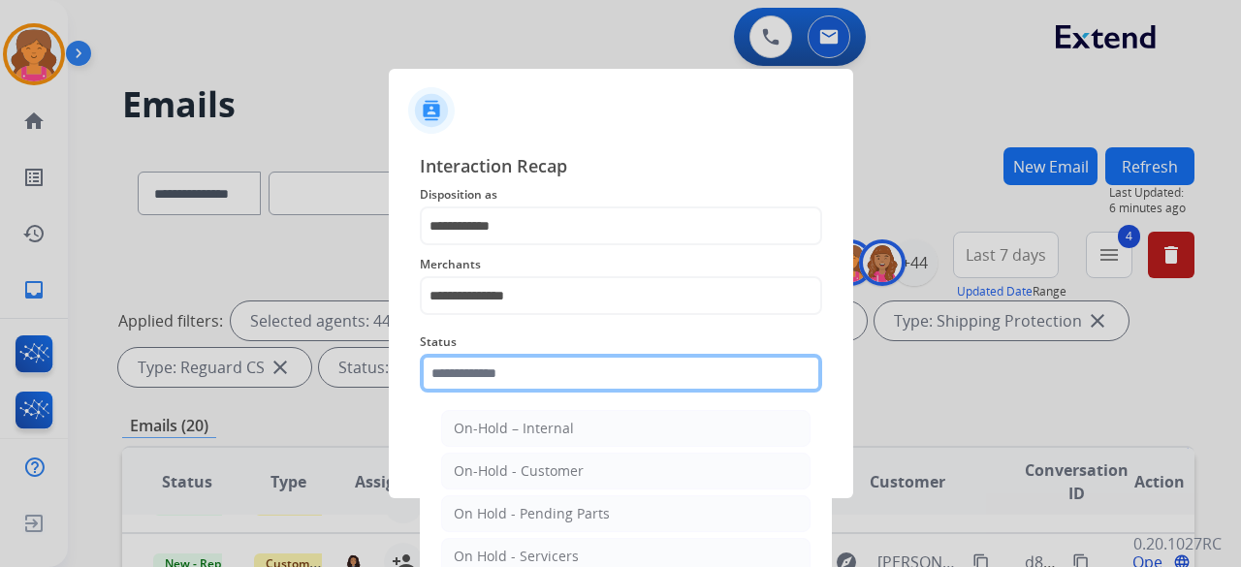
click at [491, 381] on input "text" at bounding box center [621, 373] width 402 height 39
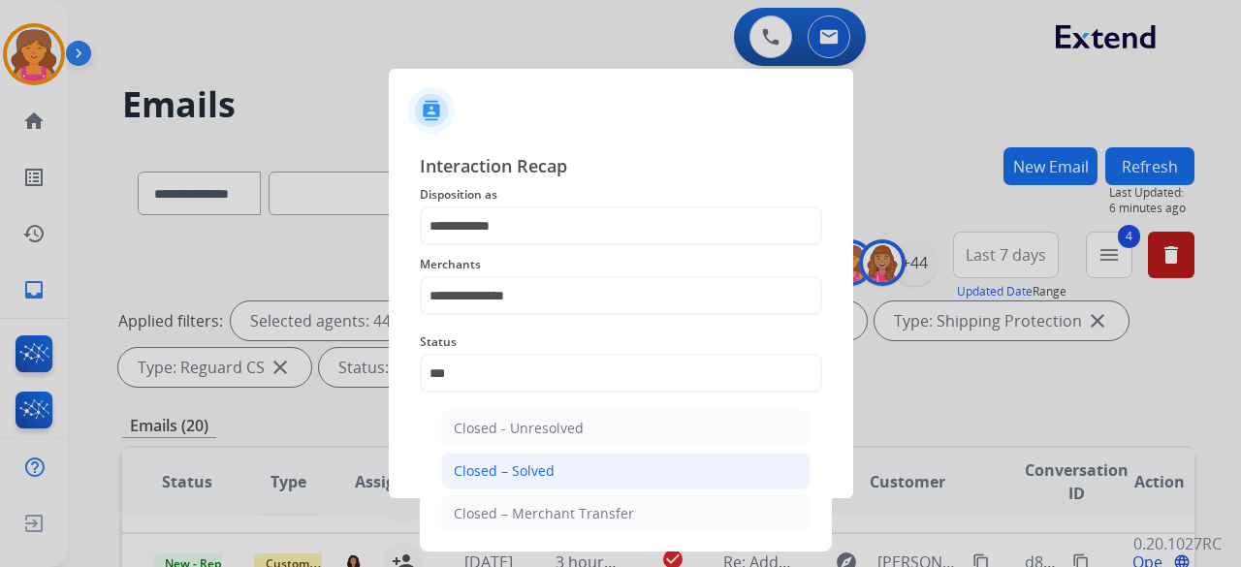
click at [500, 461] on div "Closed – Solved" at bounding box center [504, 470] width 101 height 19
type input "**********"
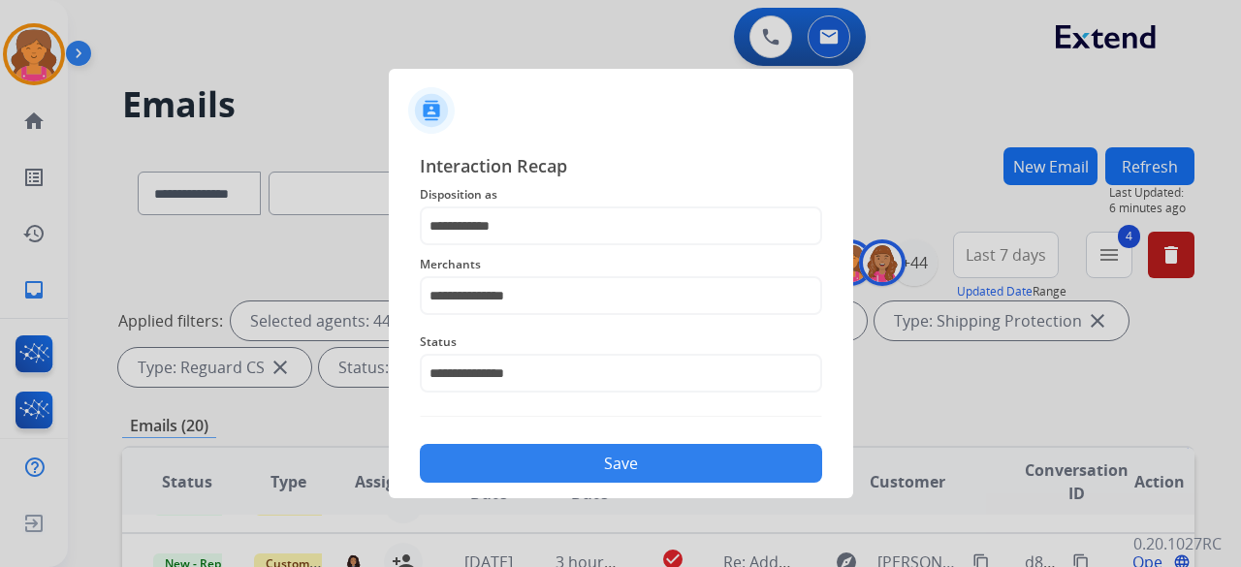
click at [500, 460] on button "Save" at bounding box center [621, 463] width 402 height 39
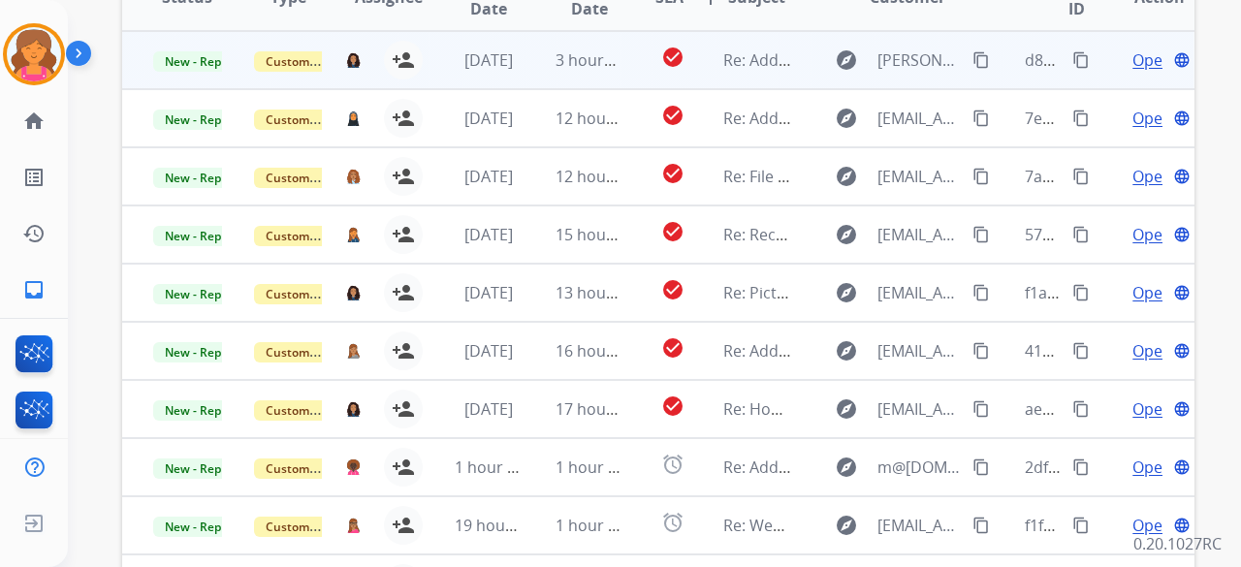
click at [1138, 53] on span "Open" at bounding box center [1152, 59] width 40 height 23
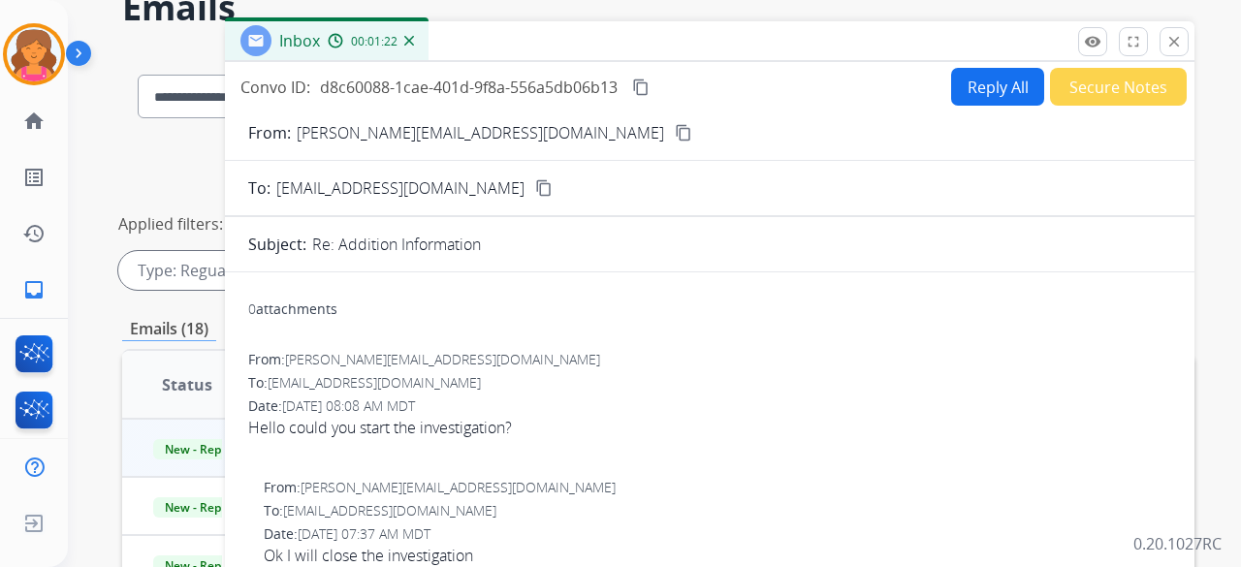
click at [672, 125] on button "content_copy" at bounding box center [683, 132] width 23 height 23
click at [953, 80] on button "Reply All" at bounding box center [997, 87] width 93 height 38
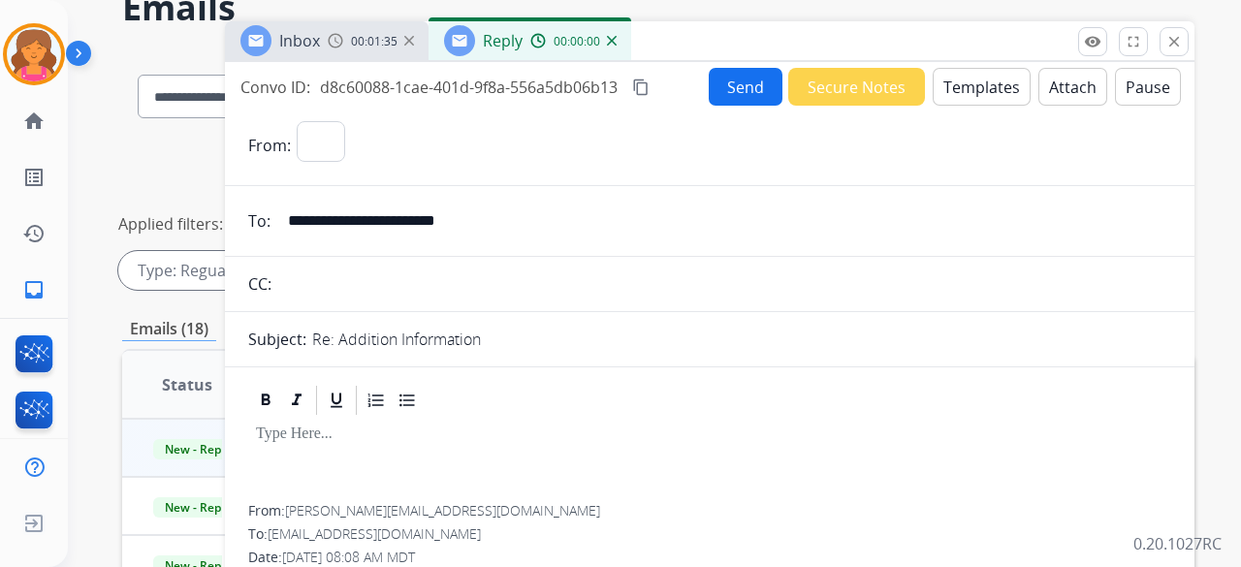
select select "**********"
click at [967, 96] on button "Templates" at bounding box center [982, 87] width 98 height 38
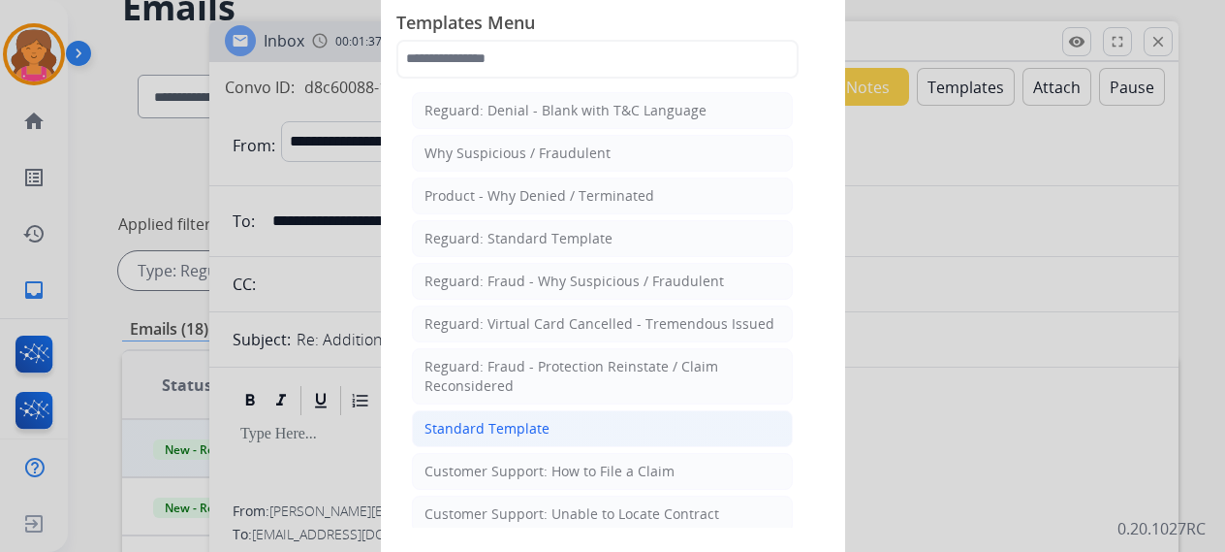
click at [446, 422] on div "Standard Template" at bounding box center [487, 428] width 125 height 19
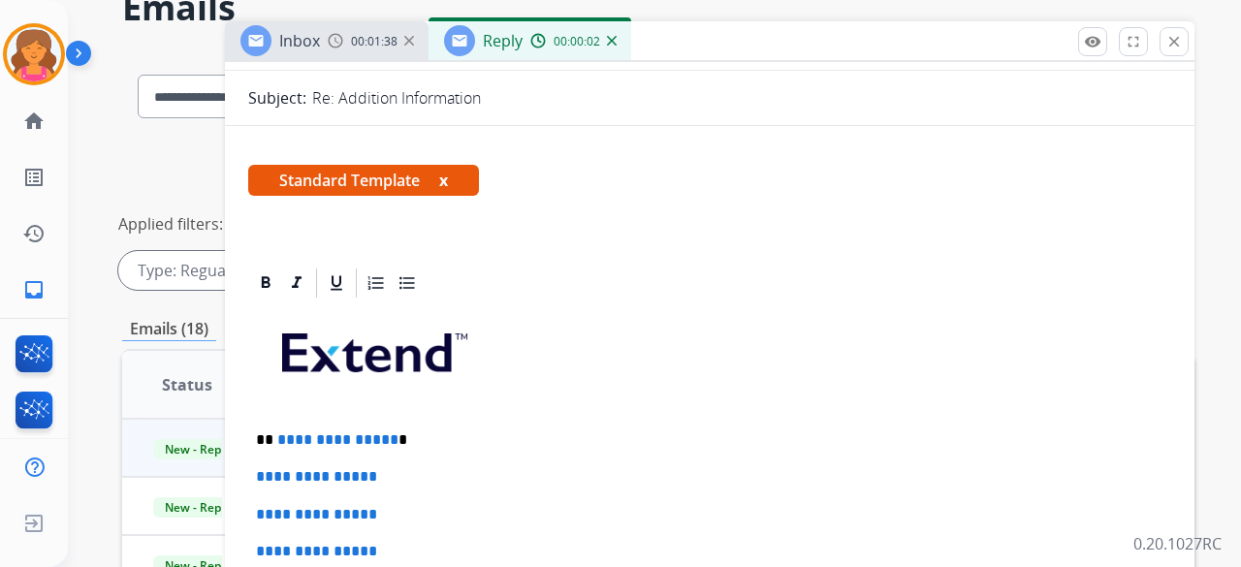
scroll to position [291, 0]
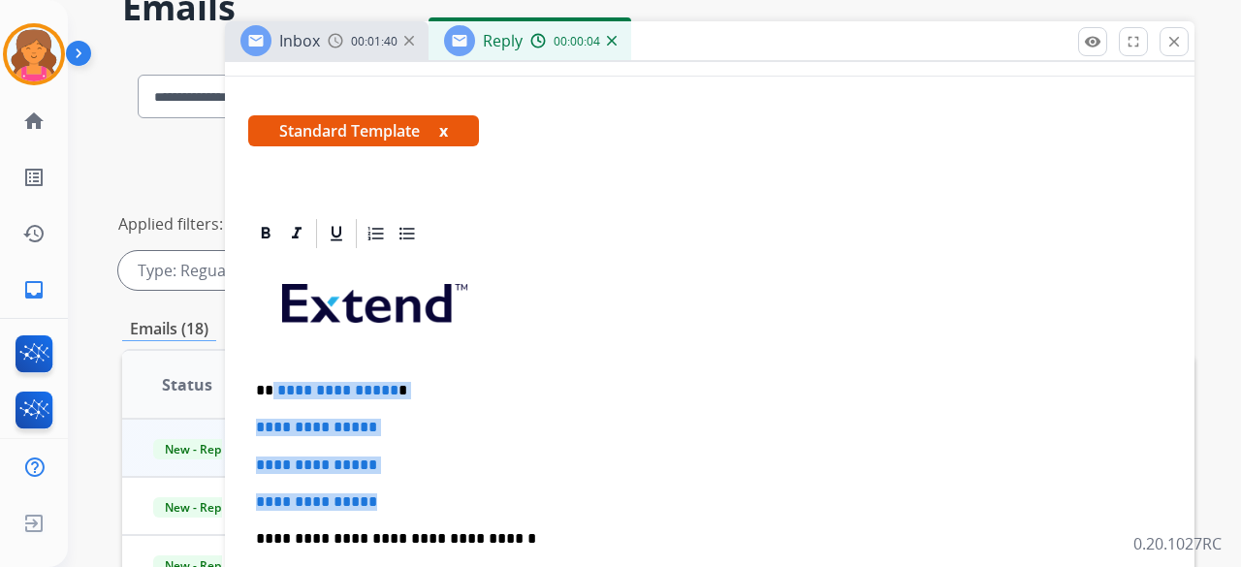
drag, startPoint x: 407, startPoint y: 503, endPoint x: 285, endPoint y: 377, distance: 175.5
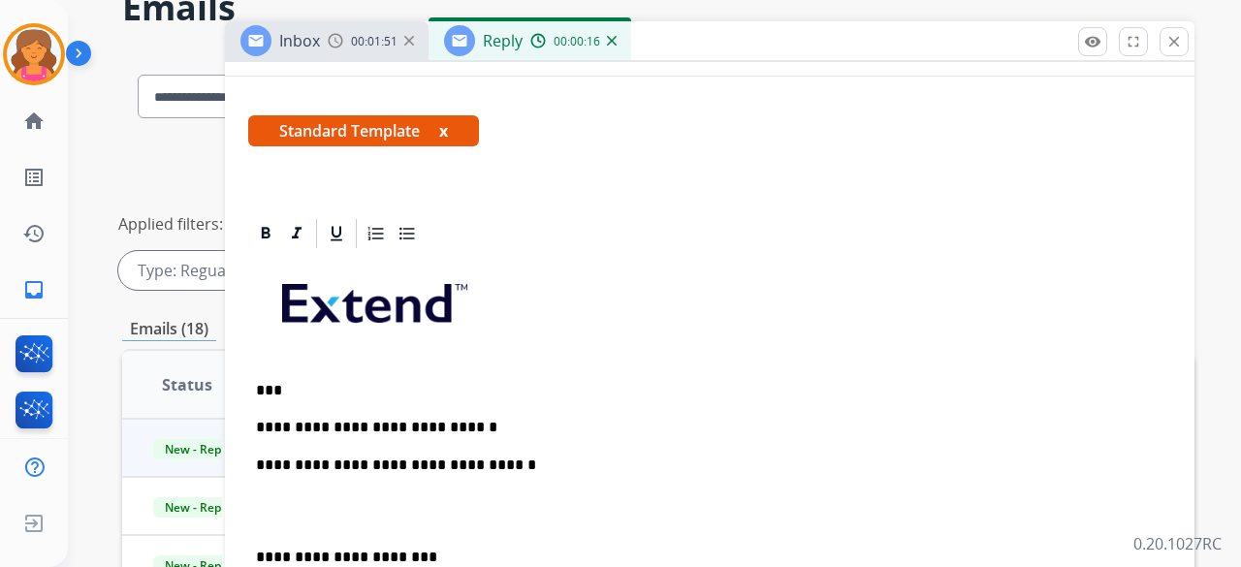
click at [280, 422] on p "**********" at bounding box center [702, 427] width 892 height 17
click at [275, 424] on p "**********" at bounding box center [702, 427] width 892 height 17
click at [273, 433] on div "**********" at bounding box center [709, 547] width 923 height 592
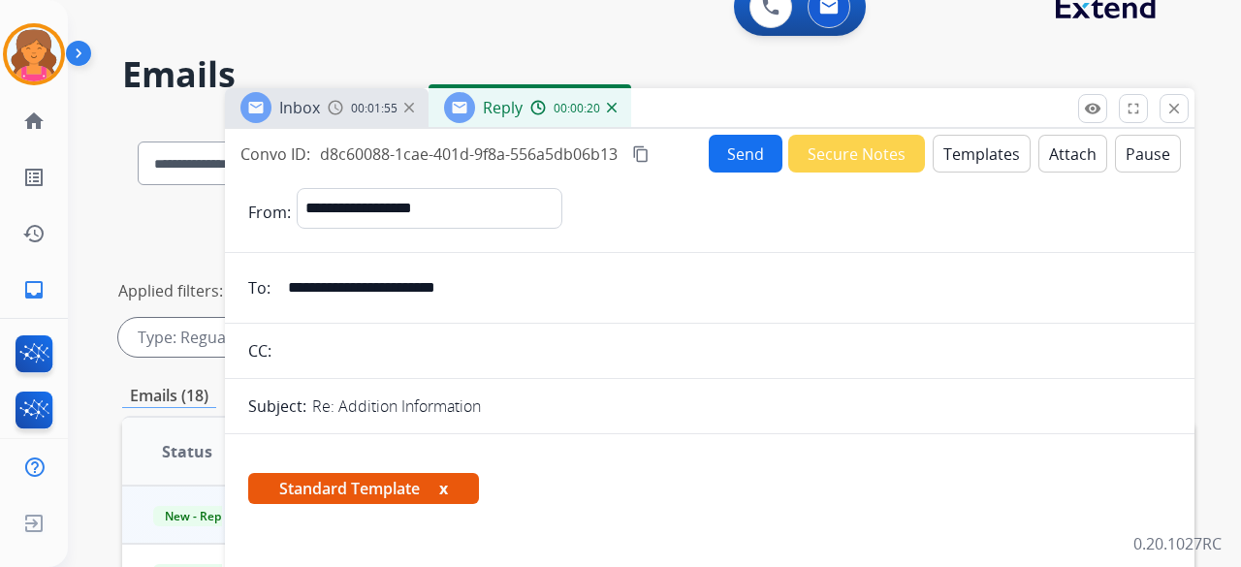
scroll to position [0, 0]
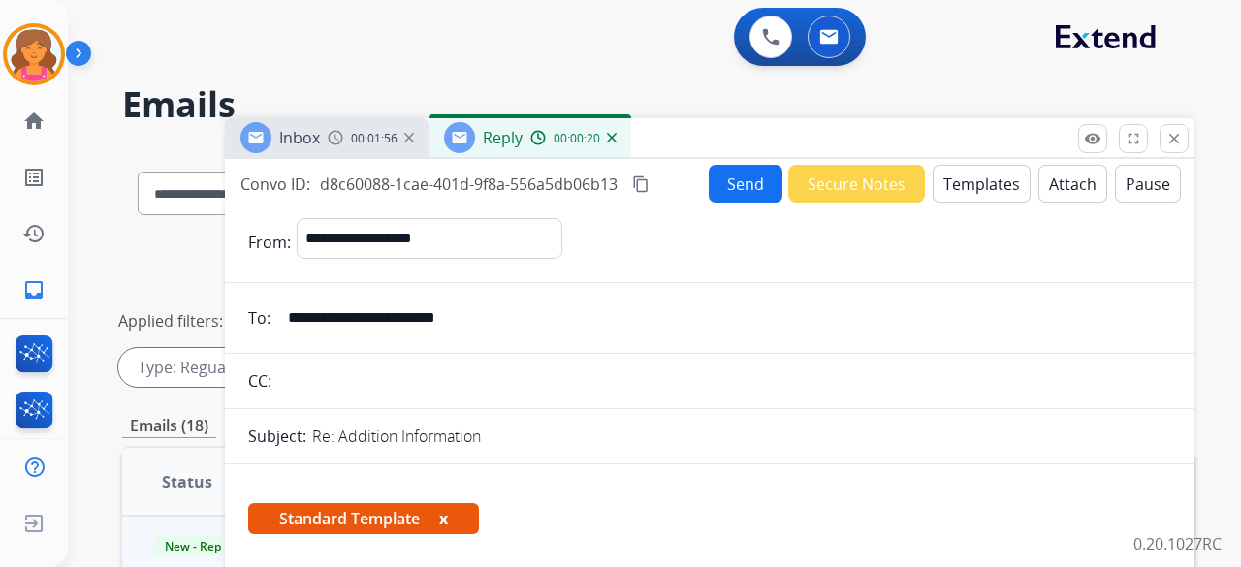
click at [724, 183] on button "Send" at bounding box center [746, 184] width 74 height 38
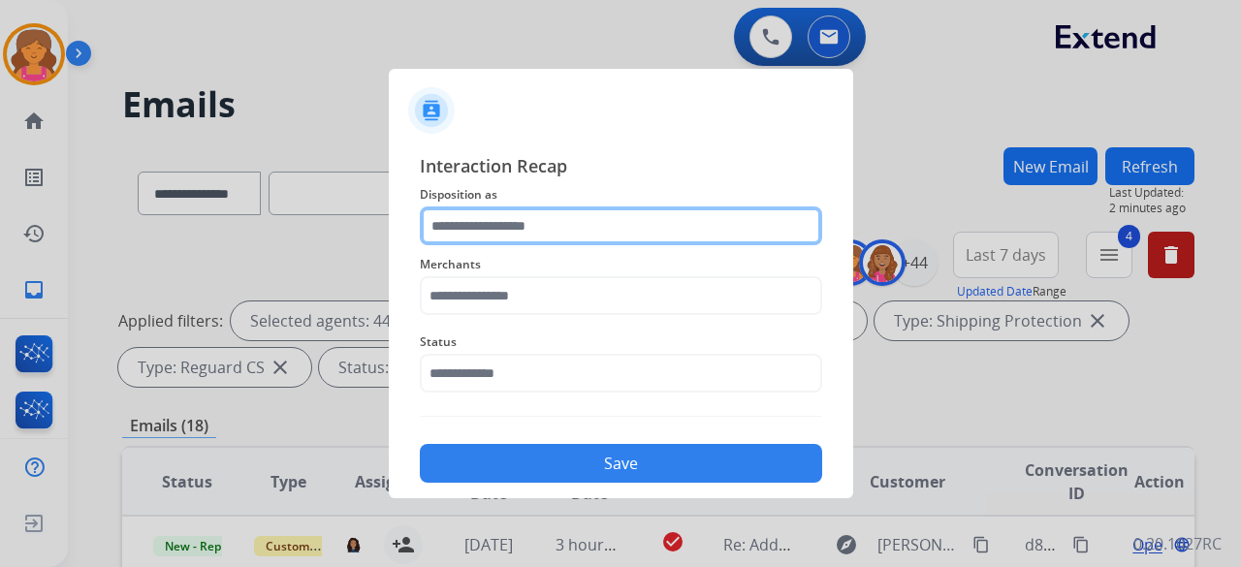
click at [505, 239] on input "text" at bounding box center [621, 225] width 402 height 39
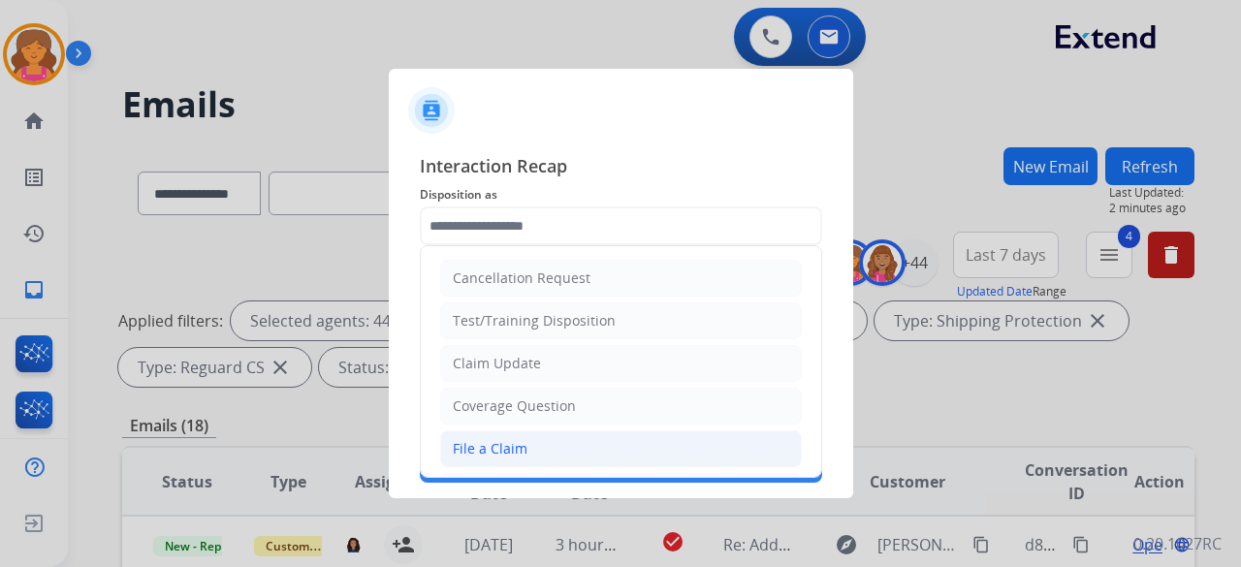
click at [472, 439] on div "File a Claim" at bounding box center [490, 448] width 75 height 19
type input "**********"
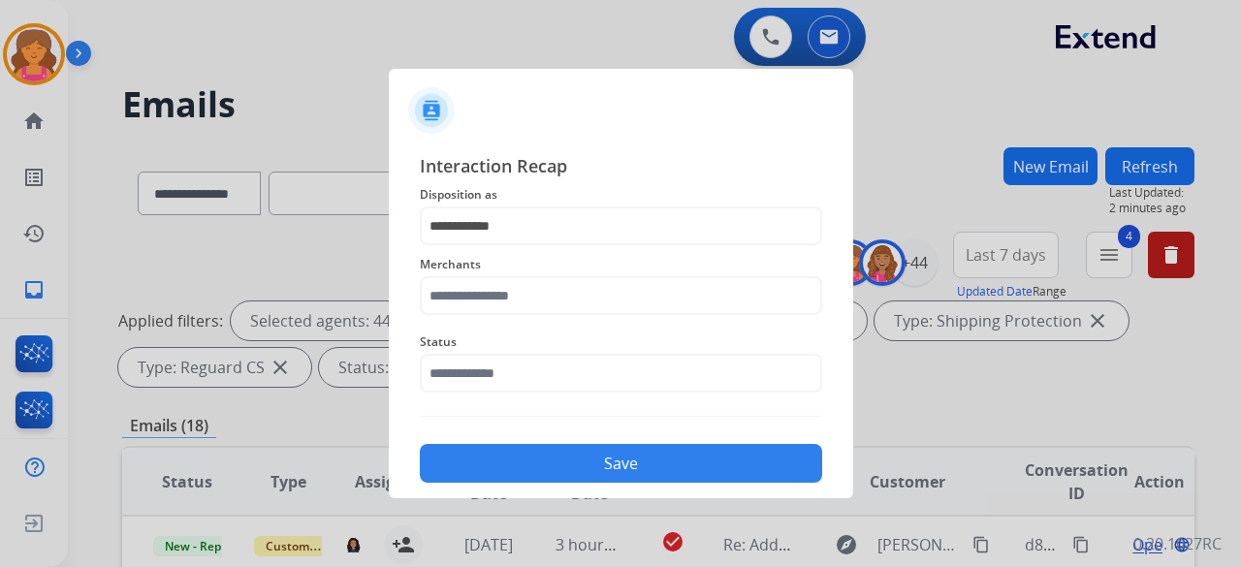
click at [471, 316] on div "Merchants" at bounding box center [621, 284] width 402 height 78
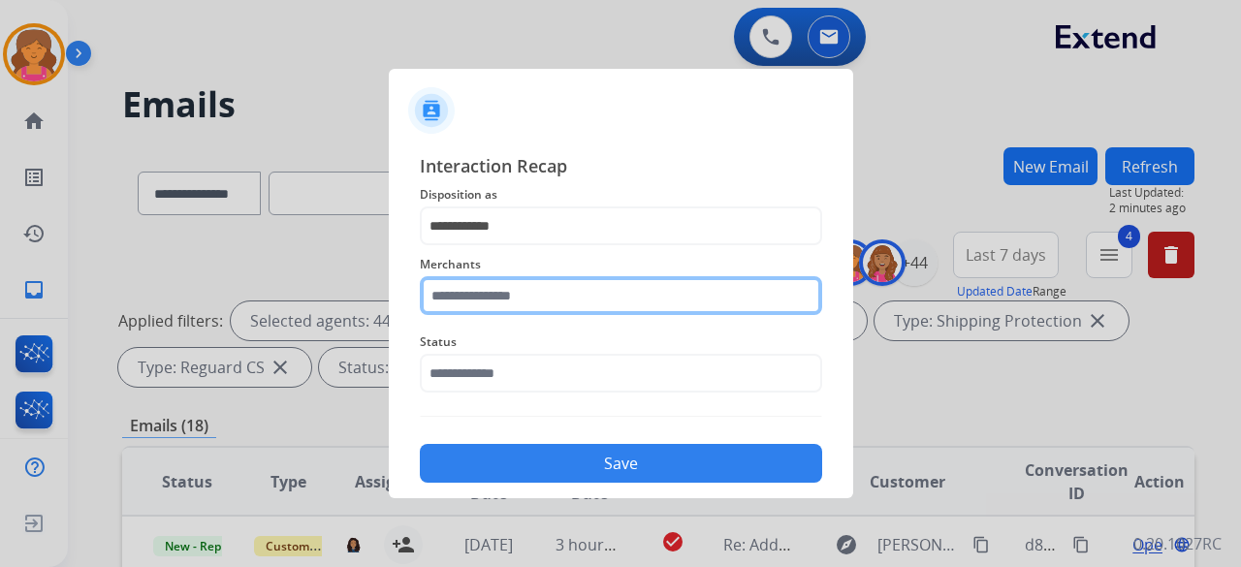
click at [471, 307] on div "Merchants" at bounding box center [621, 284] width 402 height 78
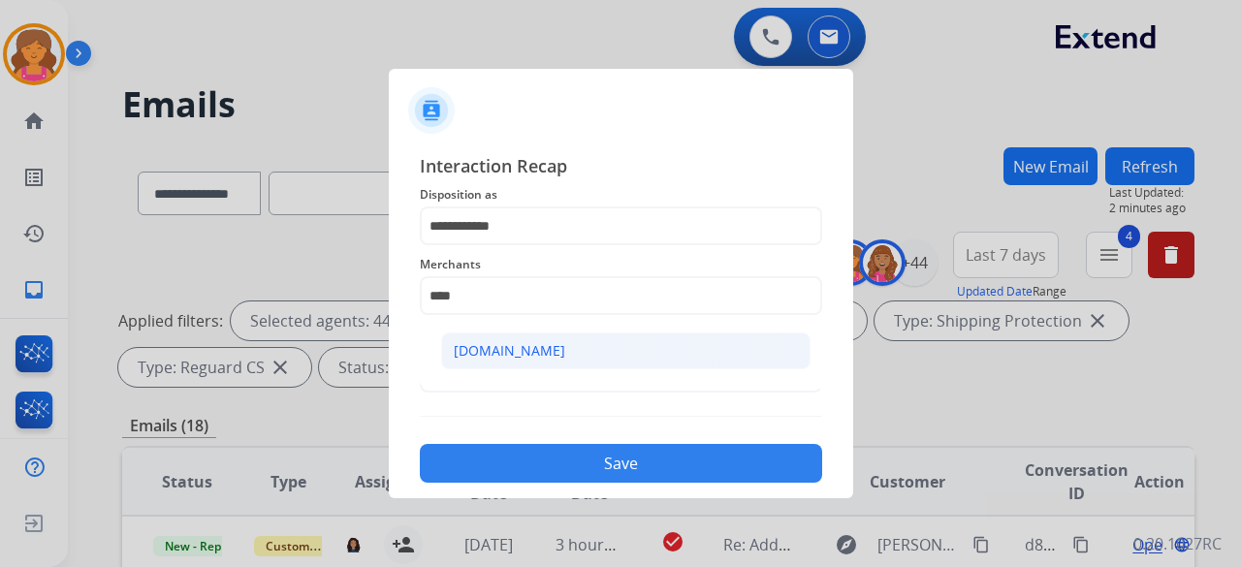
click at [477, 352] on div "[DOMAIN_NAME]" at bounding box center [509, 350] width 111 height 19
type input "**********"
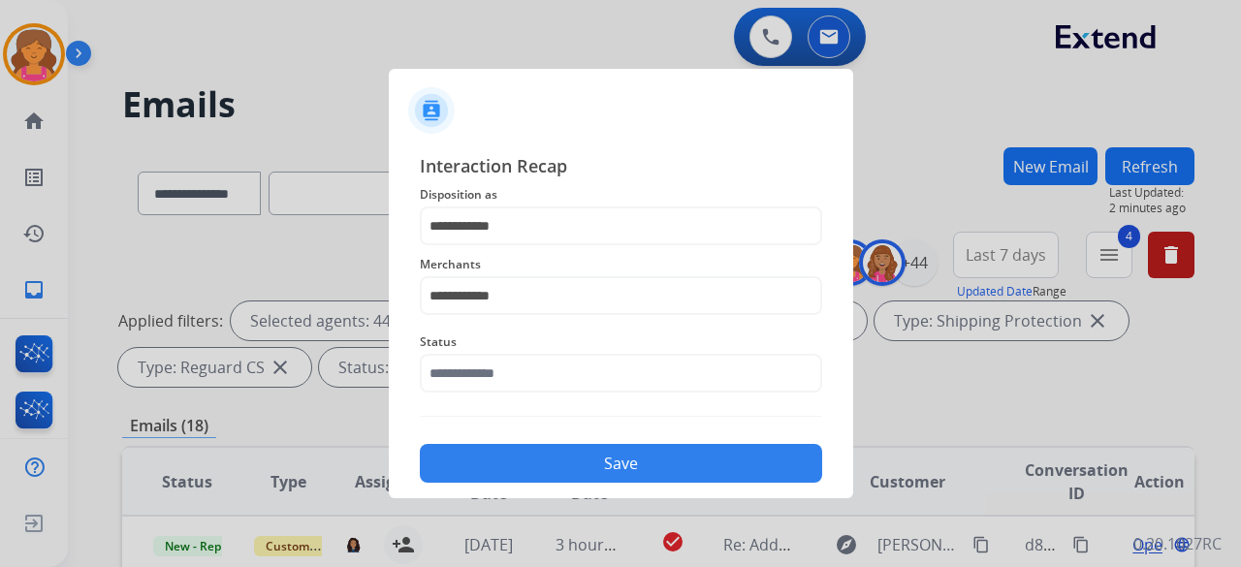
click at [477, 352] on span "Status" at bounding box center [621, 342] width 402 height 23
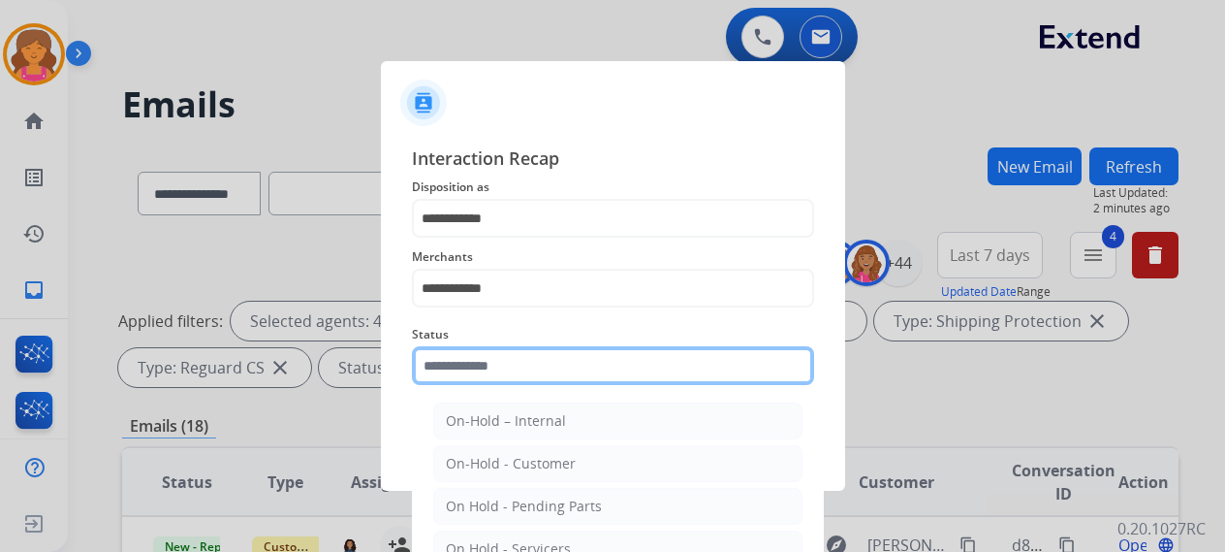
click at [486, 383] on input "text" at bounding box center [613, 365] width 402 height 39
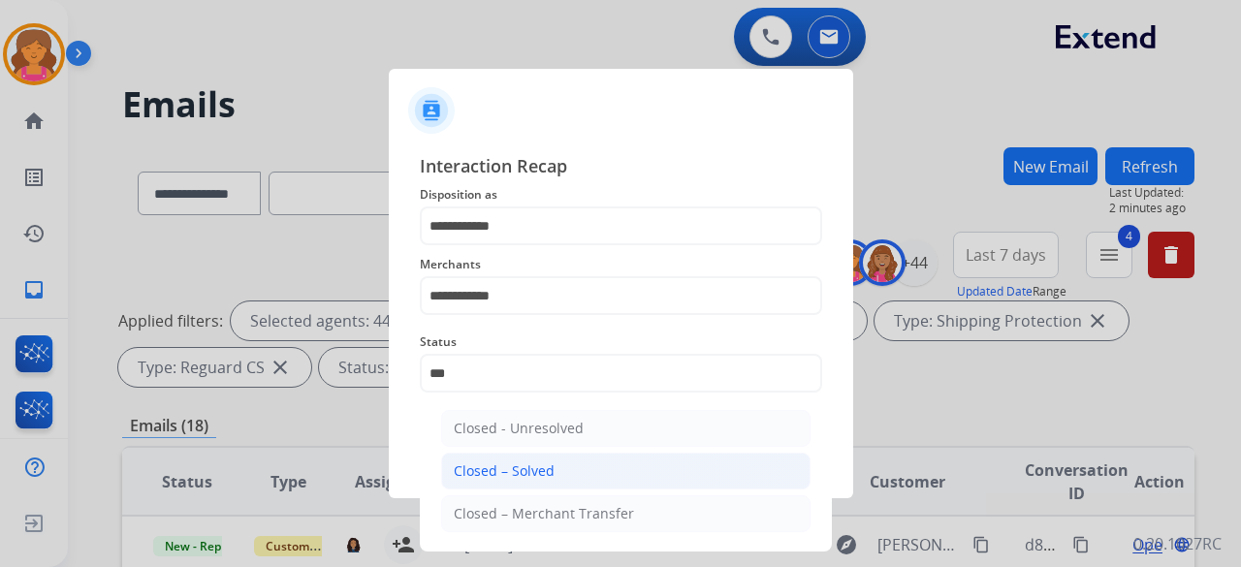
click at [520, 478] on div "Closed – Solved" at bounding box center [504, 470] width 101 height 19
type input "**********"
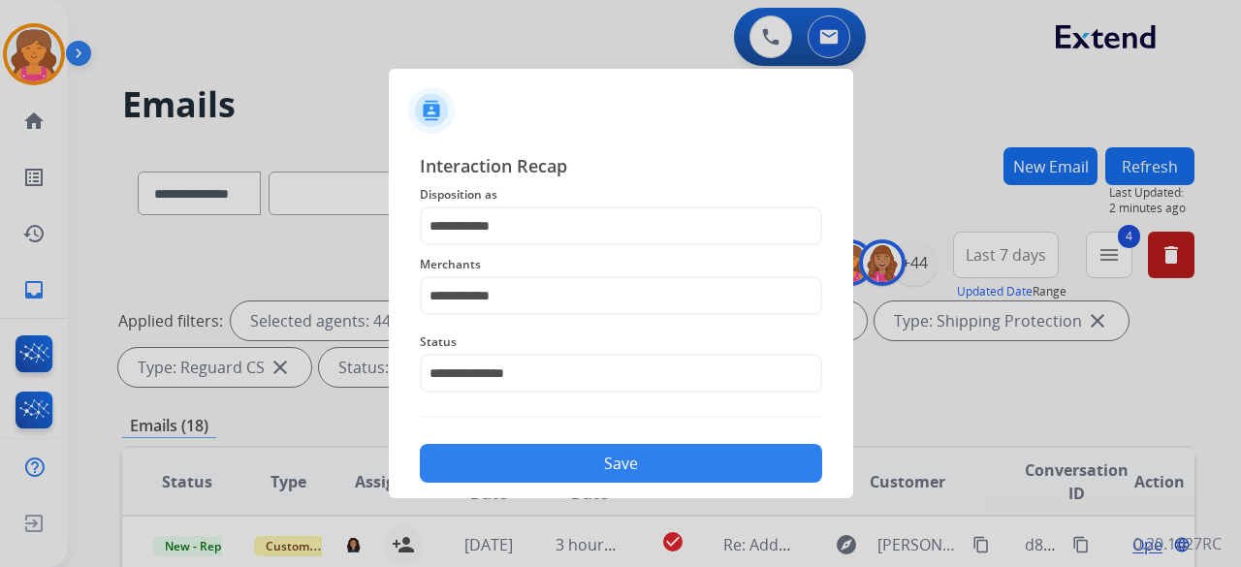
click at [520, 478] on button "Save" at bounding box center [621, 463] width 402 height 39
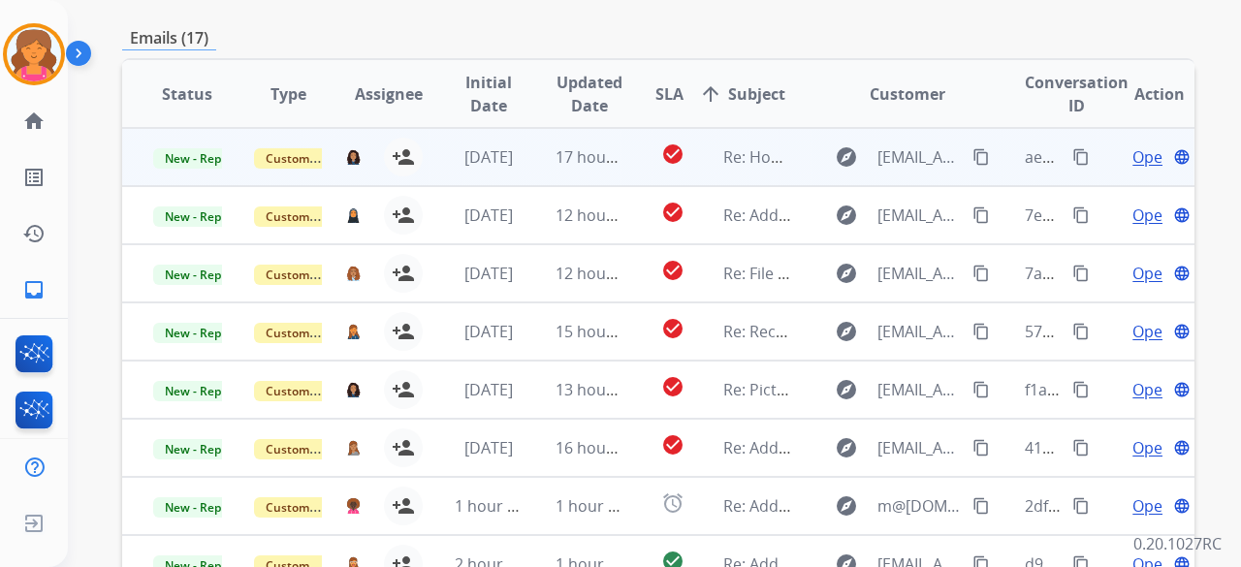
click at [1132, 157] on span "Open" at bounding box center [1152, 156] width 40 height 23
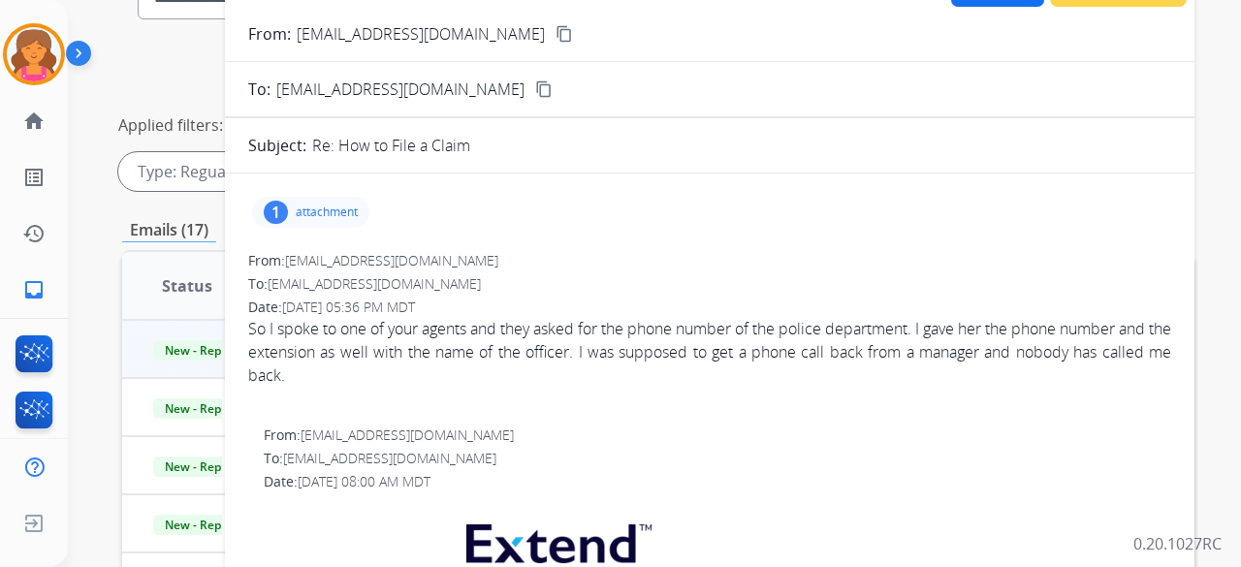
scroll to position [194, 0]
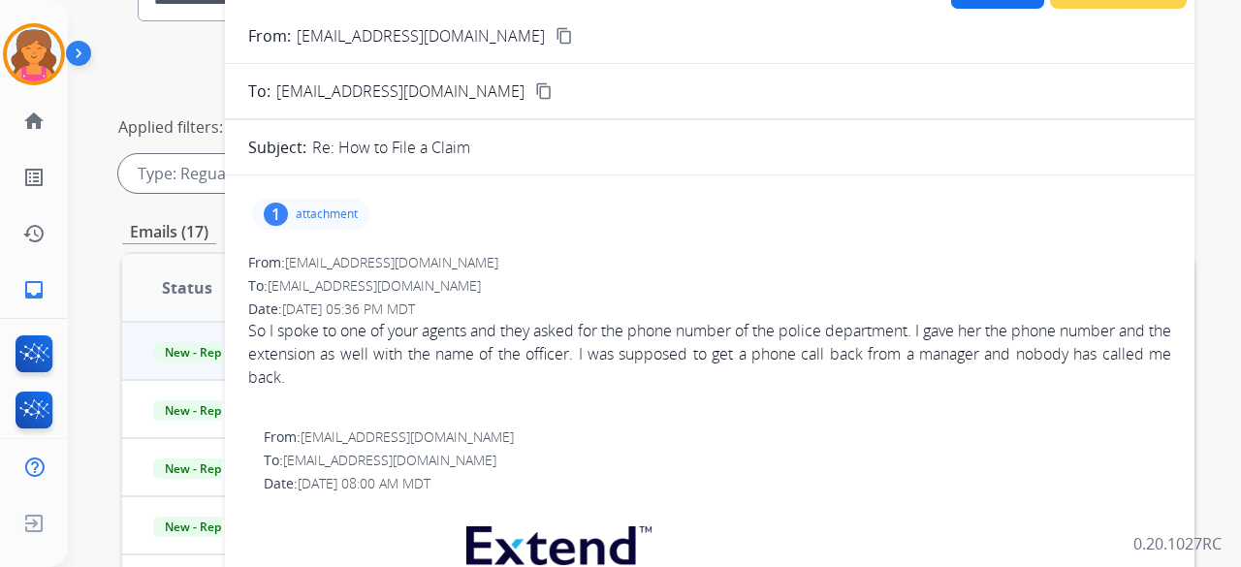
click at [313, 206] on p "attachment" at bounding box center [327, 214] width 62 height 16
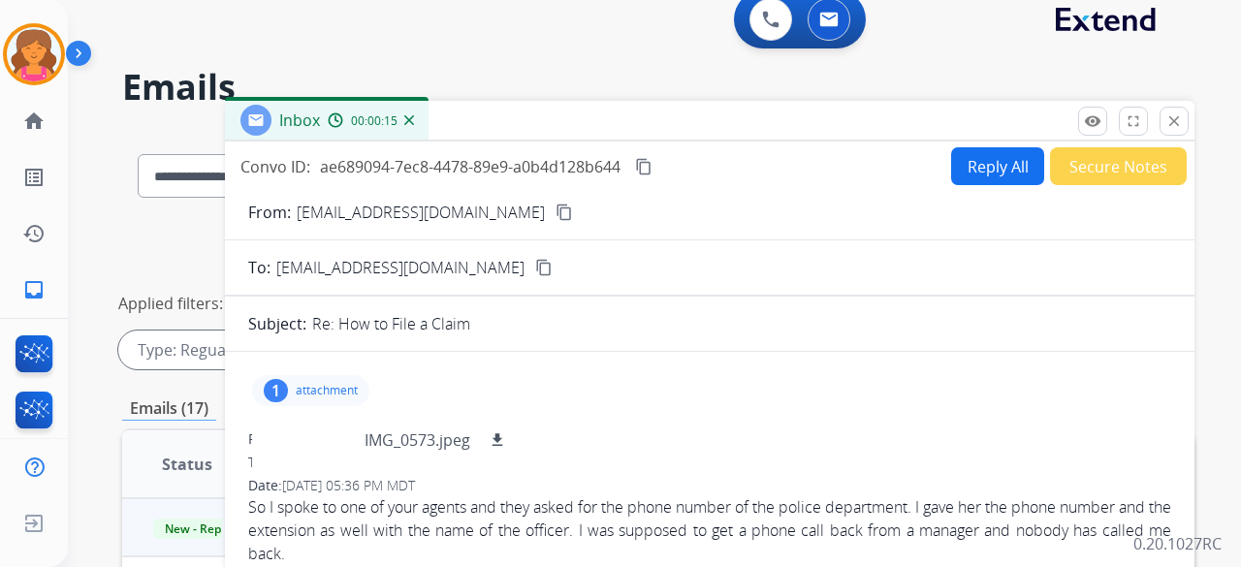
scroll to position [0, 0]
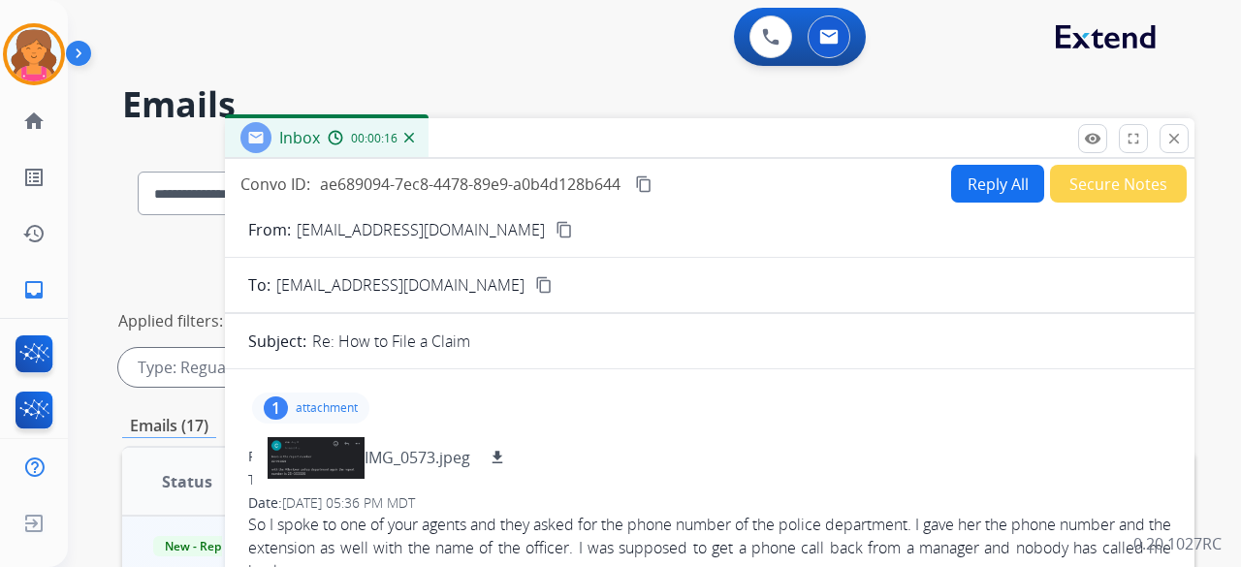
click at [555, 226] on mat-icon "content_copy" at bounding box center [563, 229] width 17 height 17
click at [951, 199] on button "Reply All" at bounding box center [997, 184] width 93 height 38
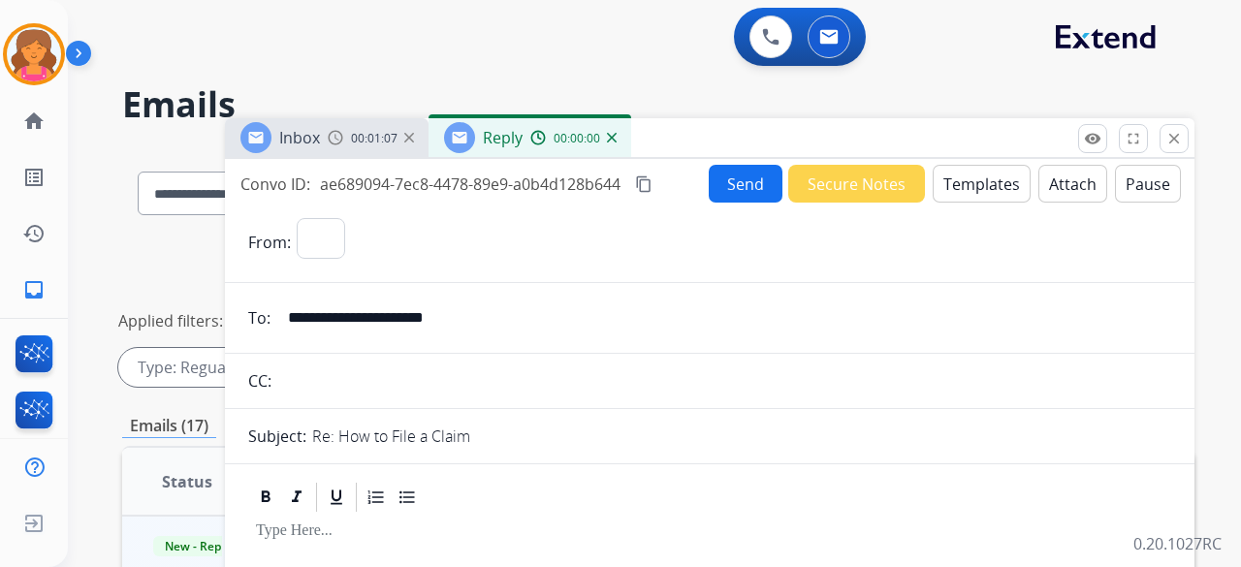
click at [943, 199] on button "Templates" at bounding box center [982, 184] width 98 height 38
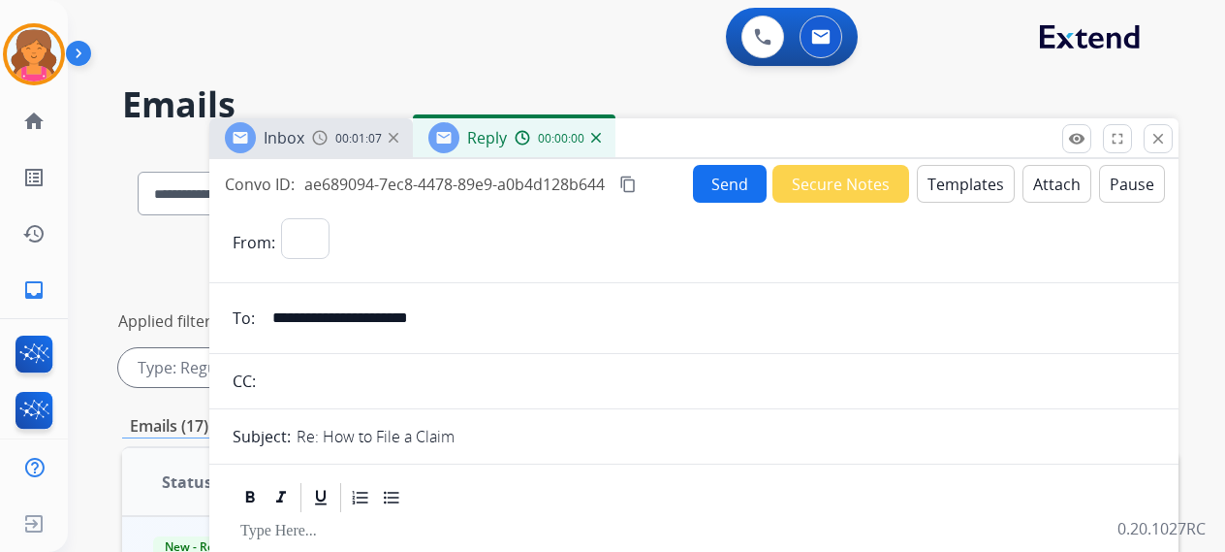
select select "**********"
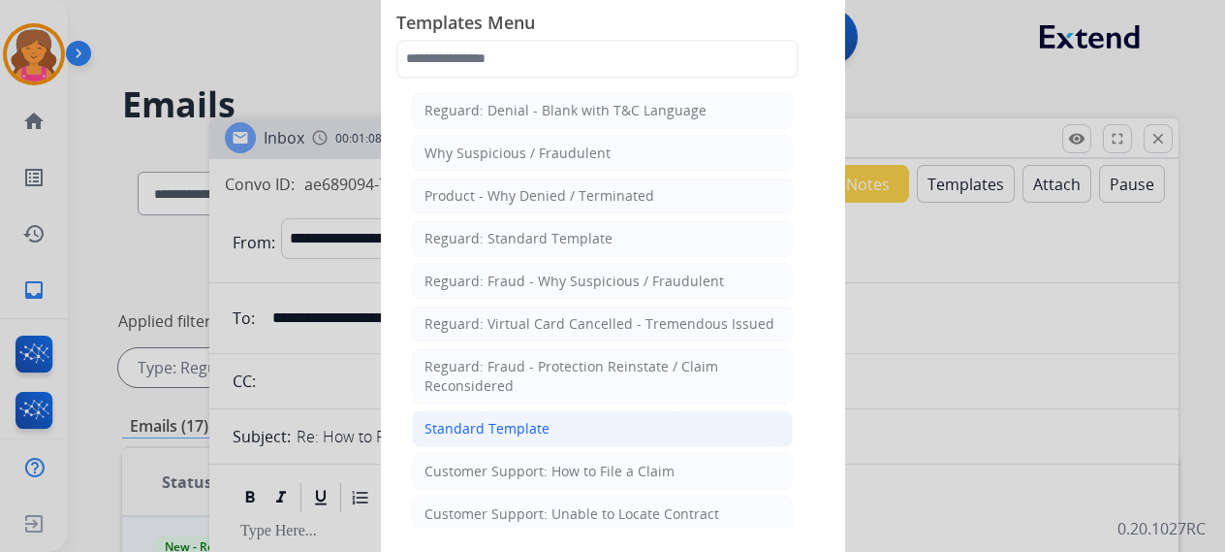
click at [438, 412] on li "Standard Template" at bounding box center [602, 428] width 381 height 37
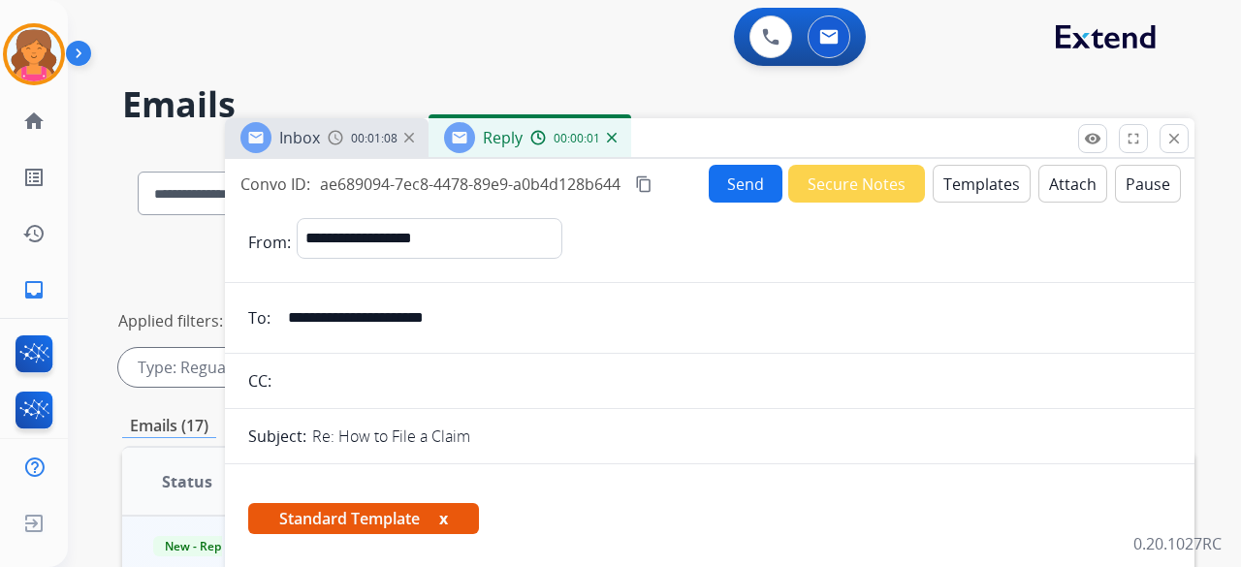
scroll to position [582, 0]
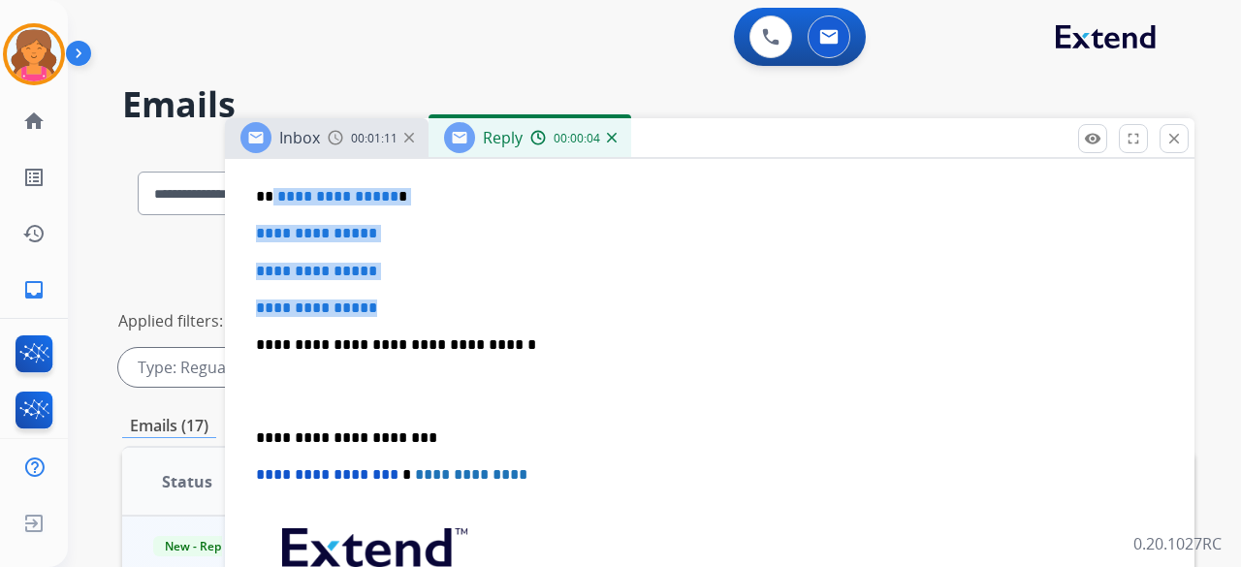
drag, startPoint x: 335, startPoint y: 255, endPoint x: 271, endPoint y: 187, distance: 93.3
click at [271, 187] on div "**********" at bounding box center [709, 390] width 923 height 667
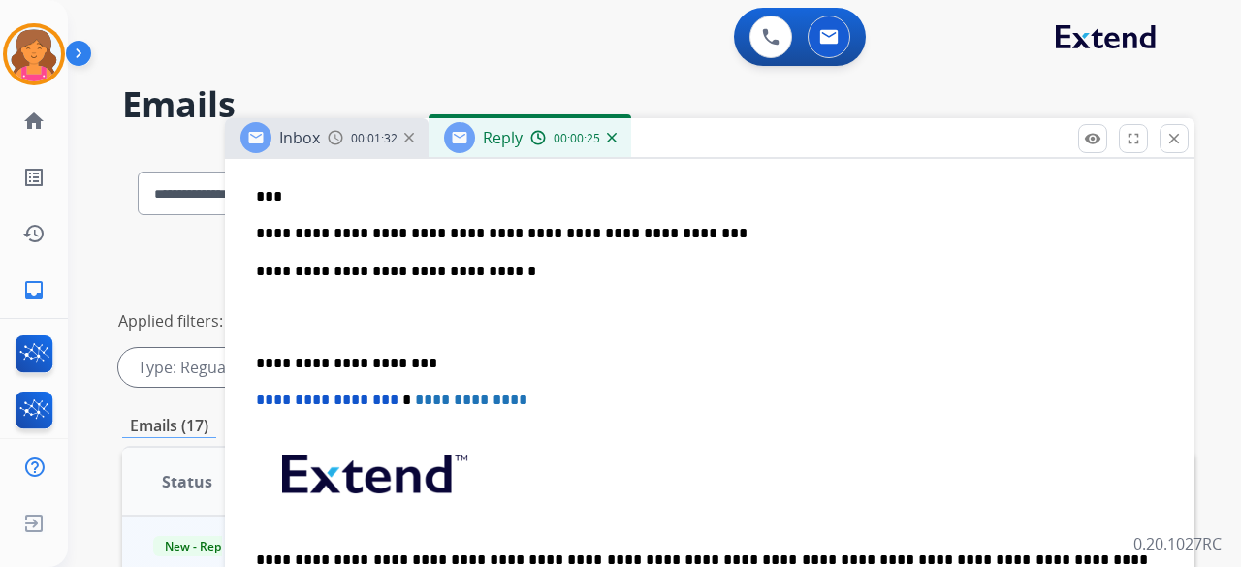
click at [556, 234] on p "**********" at bounding box center [702, 233] width 892 height 17
click at [710, 232] on p "**********" at bounding box center [702, 233] width 892 height 17
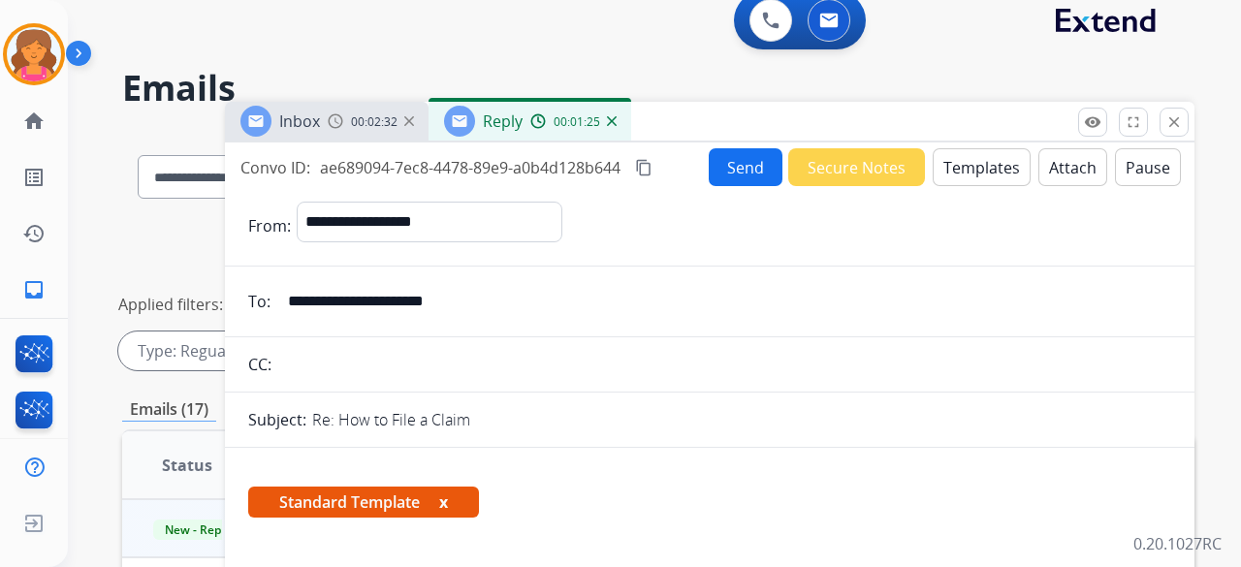
scroll to position [0, 0]
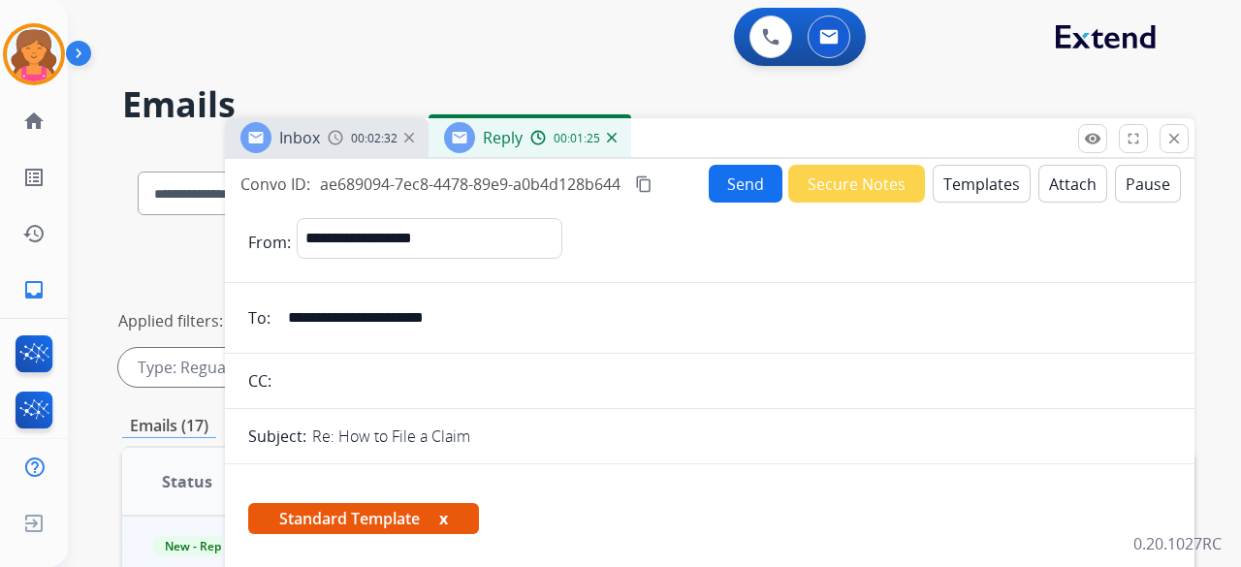
click at [731, 175] on button "Send" at bounding box center [746, 184] width 74 height 38
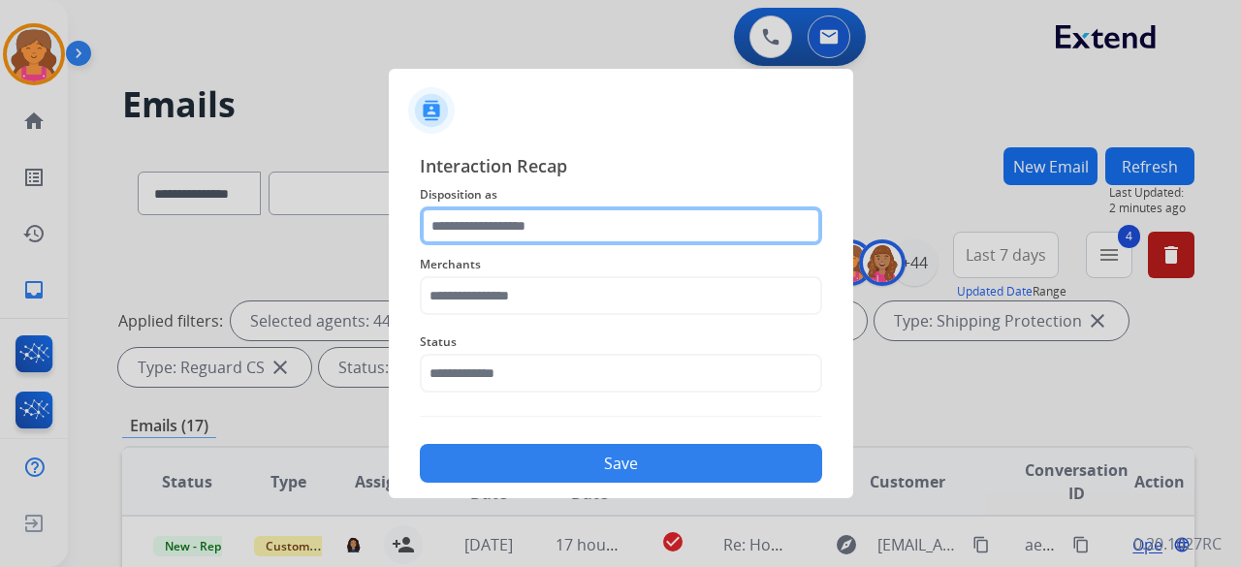
click at [506, 218] on input "text" at bounding box center [621, 225] width 402 height 39
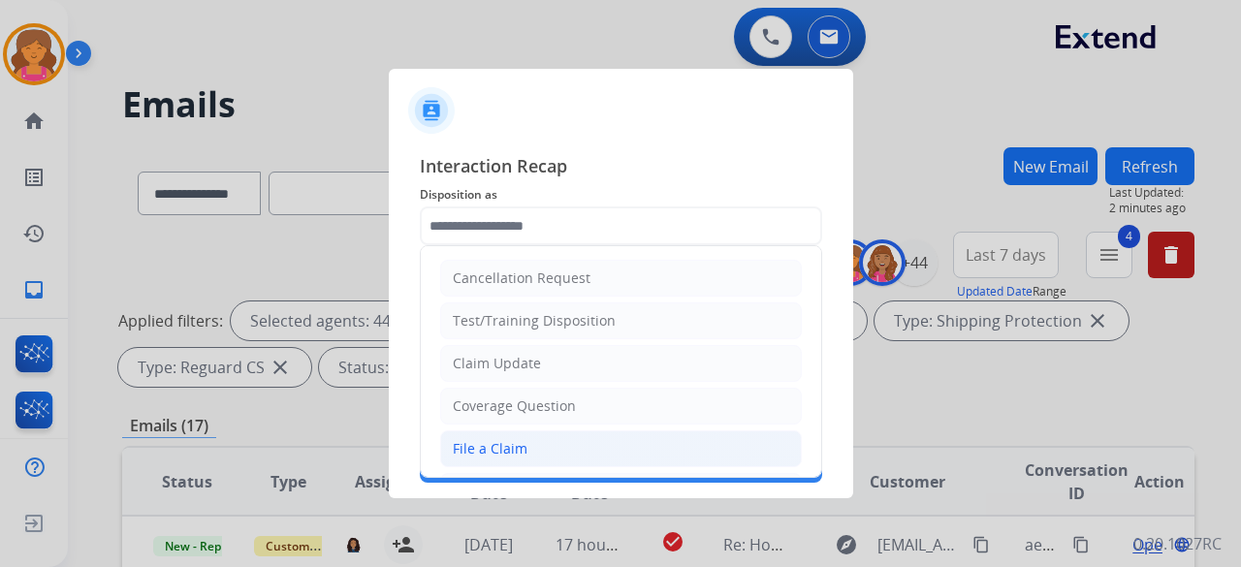
click at [466, 439] on div "File a Claim" at bounding box center [490, 448] width 75 height 19
type input "**********"
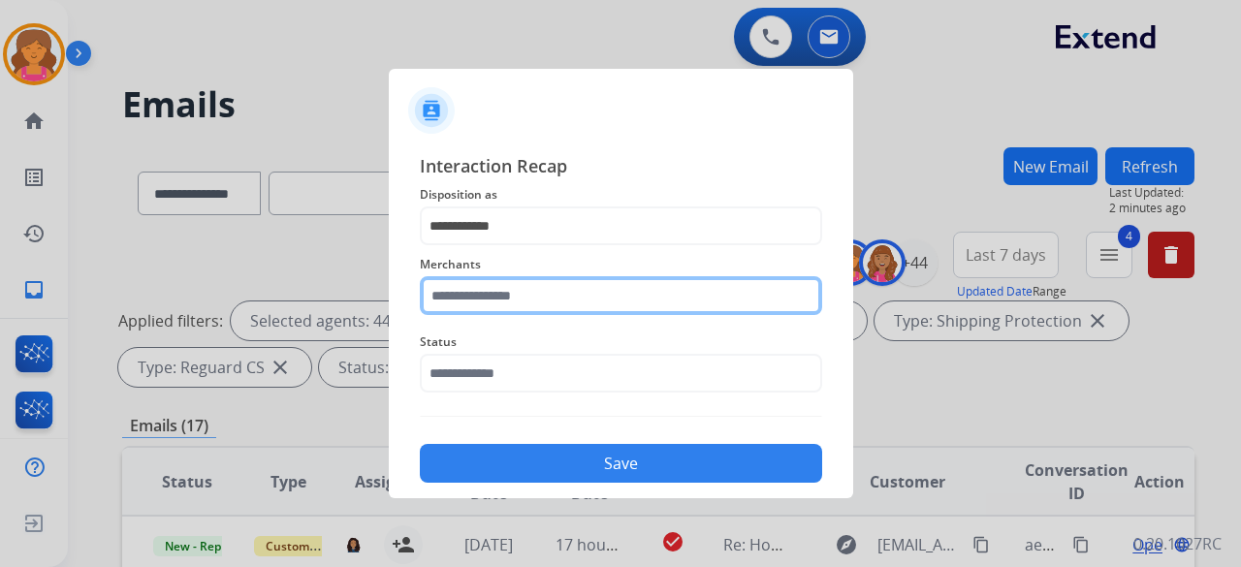
click at [522, 292] on input "text" at bounding box center [621, 295] width 402 height 39
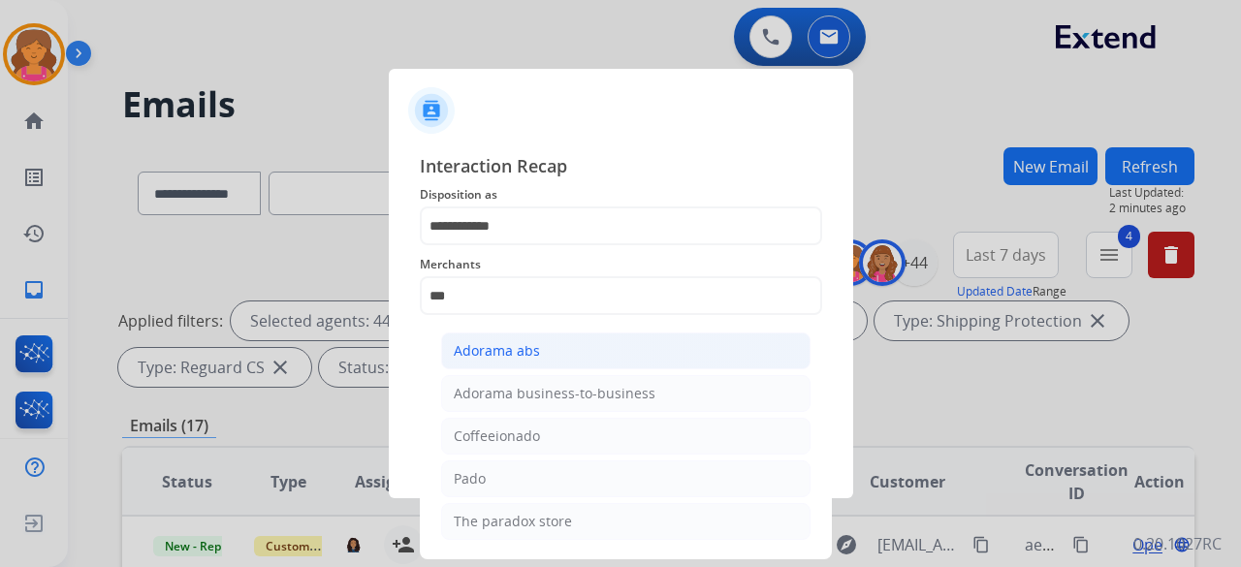
click at [542, 335] on li "Adorama abs" at bounding box center [625, 351] width 369 height 37
type input "**********"
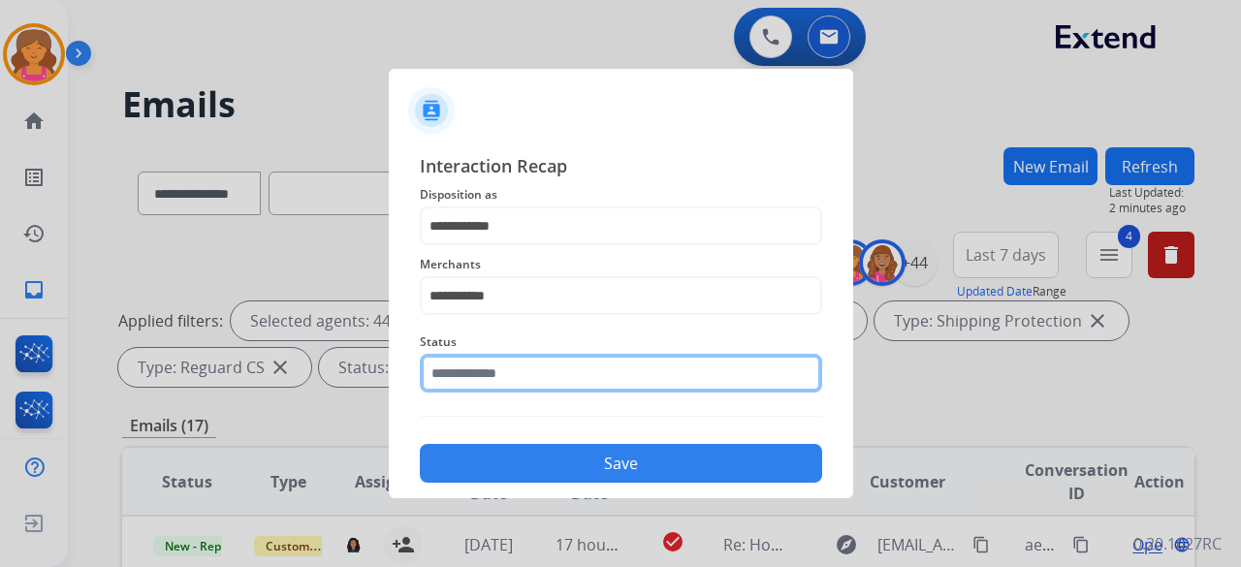
click at [538, 371] on input "text" at bounding box center [621, 373] width 402 height 39
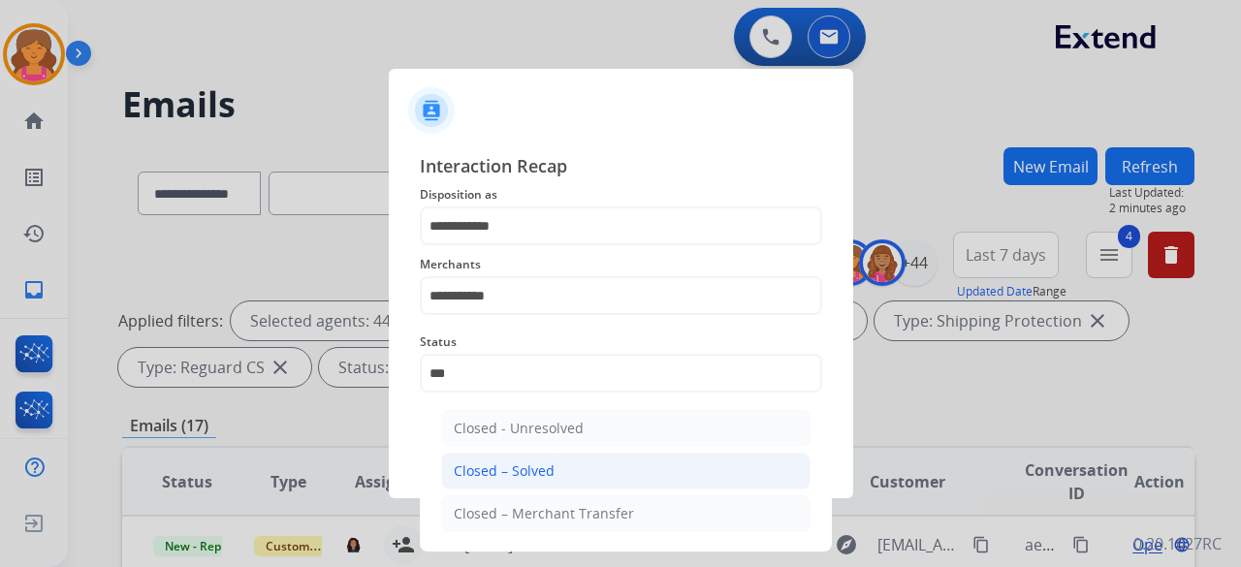
click at [565, 463] on li "Closed – Solved" at bounding box center [625, 471] width 369 height 37
type input "**********"
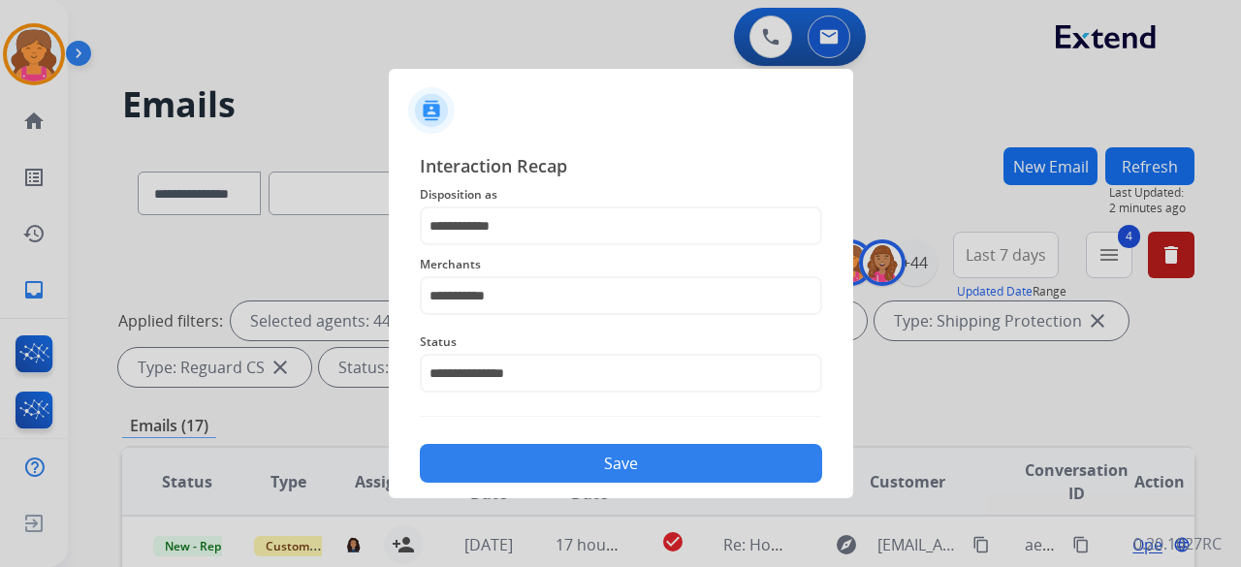
click at [565, 463] on button "Save" at bounding box center [621, 463] width 402 height 39
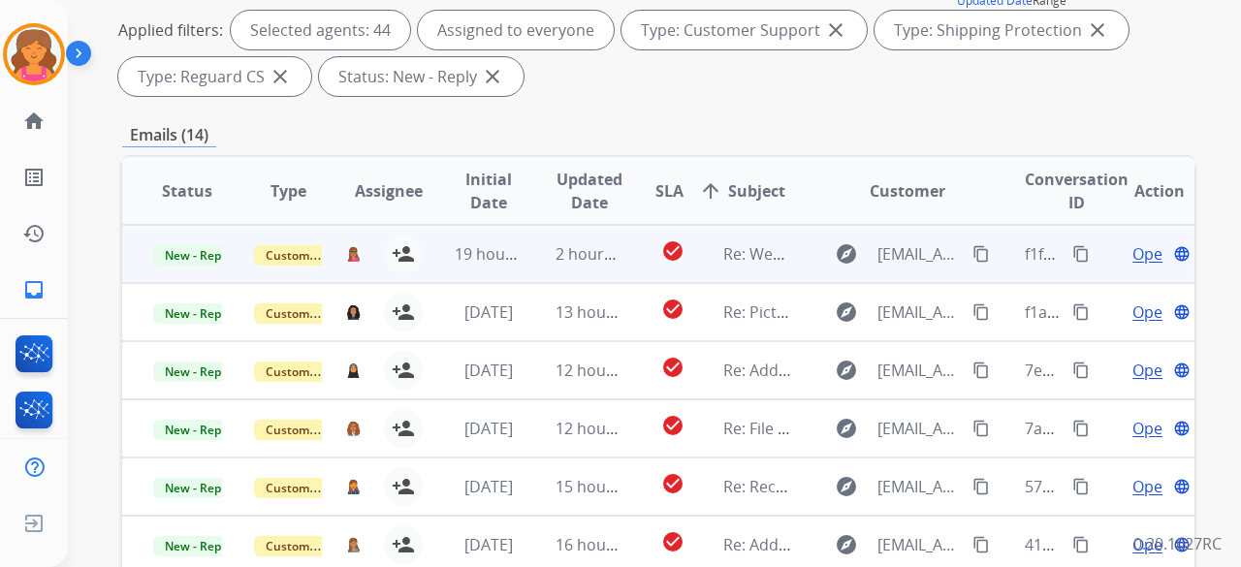
click at [1132, 251] on span "Open" at bounding box center [1152, 253] width 40 height 23
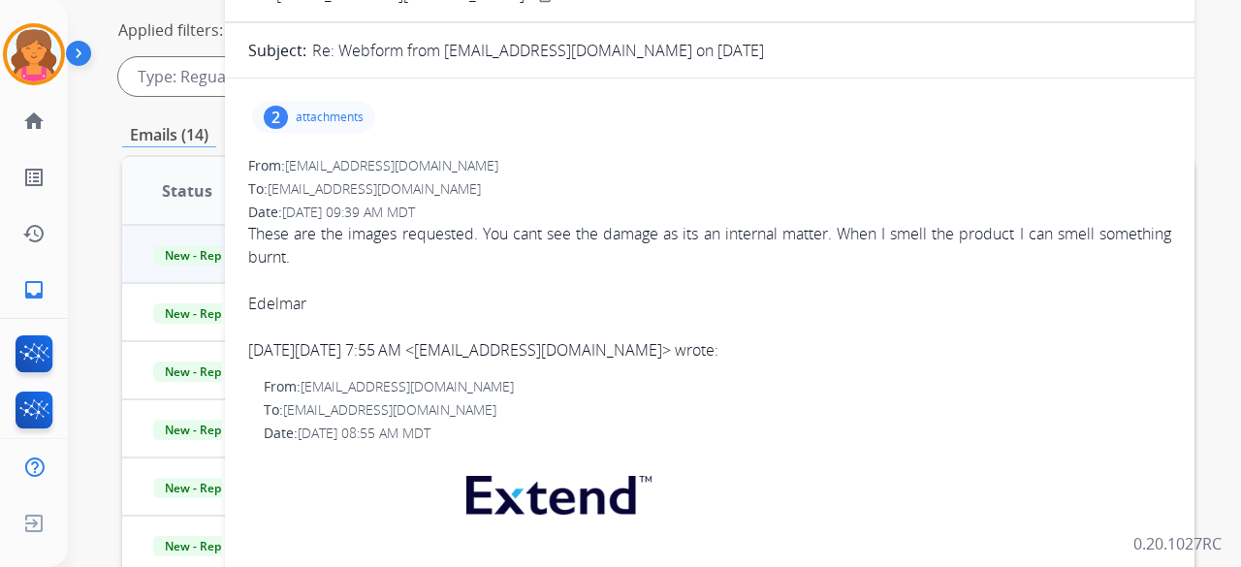
click at [337, 123] on div "2 attachments" at bounding box center [313, 117] width 123 height 31
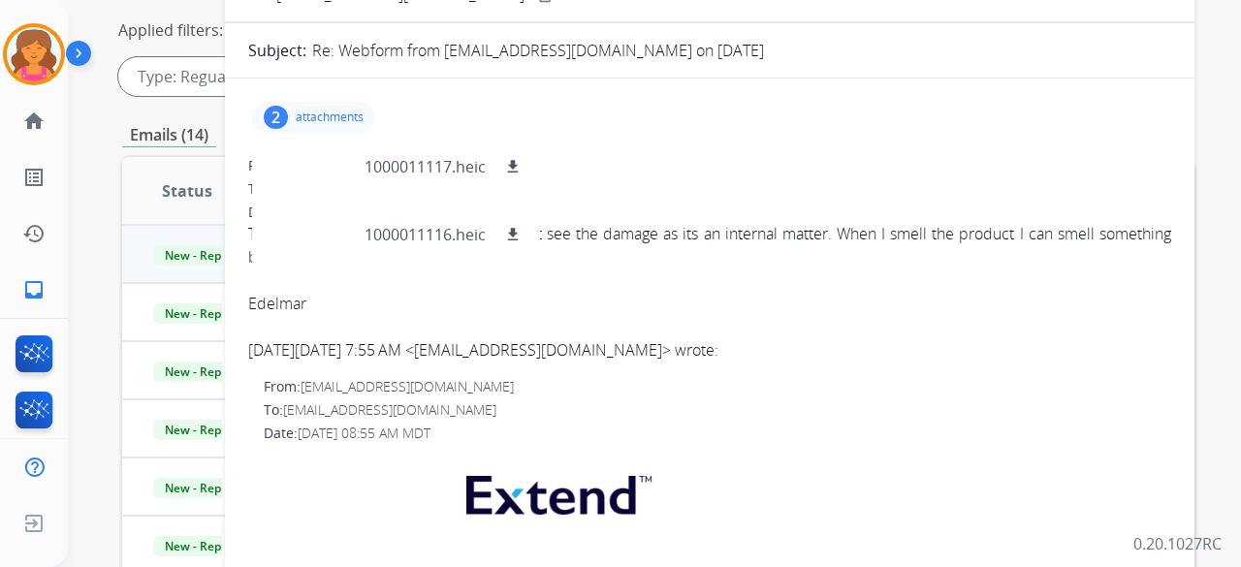
click at [777, 166] on div "From: edelmar@obenzaproductions.com" at bounding box center [709, 165] width 923 height 19
click at [702, 158] on div "From: edelmar@obenzaproductions.com" at bounding box center [709, 165] width 923 height 19
click at [350, 115] on p "attachments" at bounding box center [330, 118] width 68 height 16
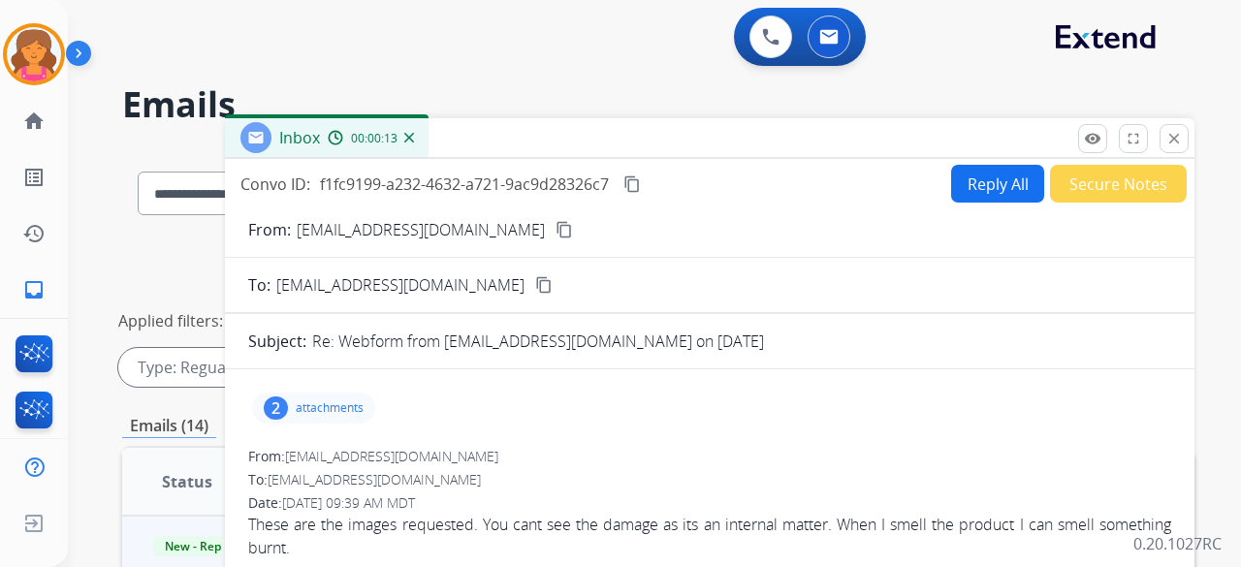
click at [555, 228] on mat-icon "content_copy" at bounding box center [563, 229] width 17 height 17
click at [273, 412] on div "2" at bounding box center [276, 407] width 24 height 23
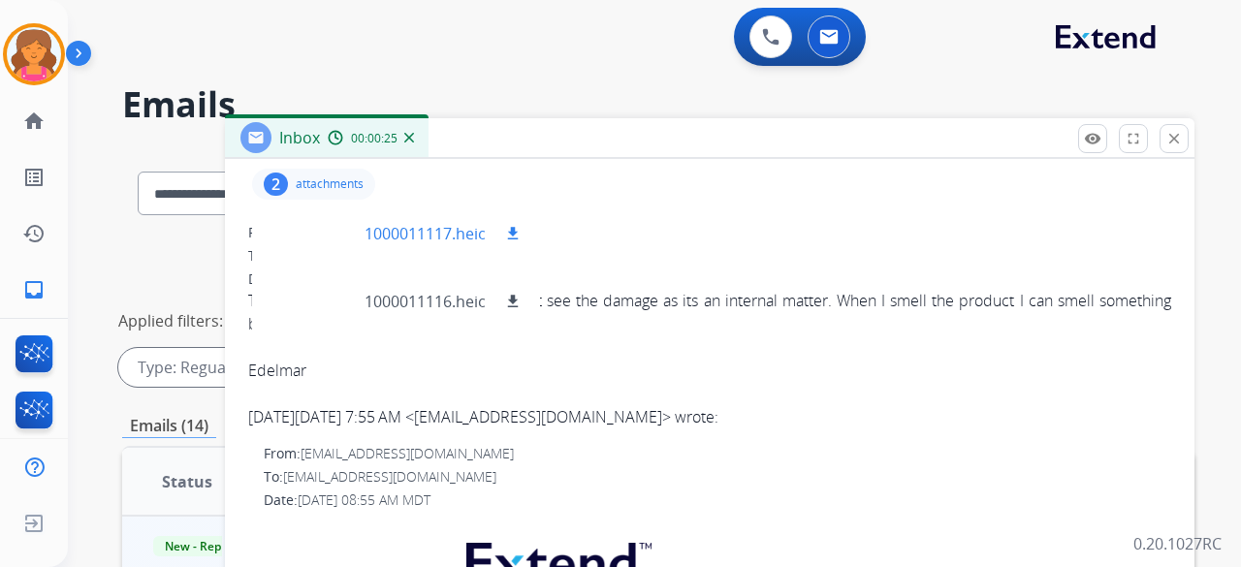
scroll to position [194, 0]
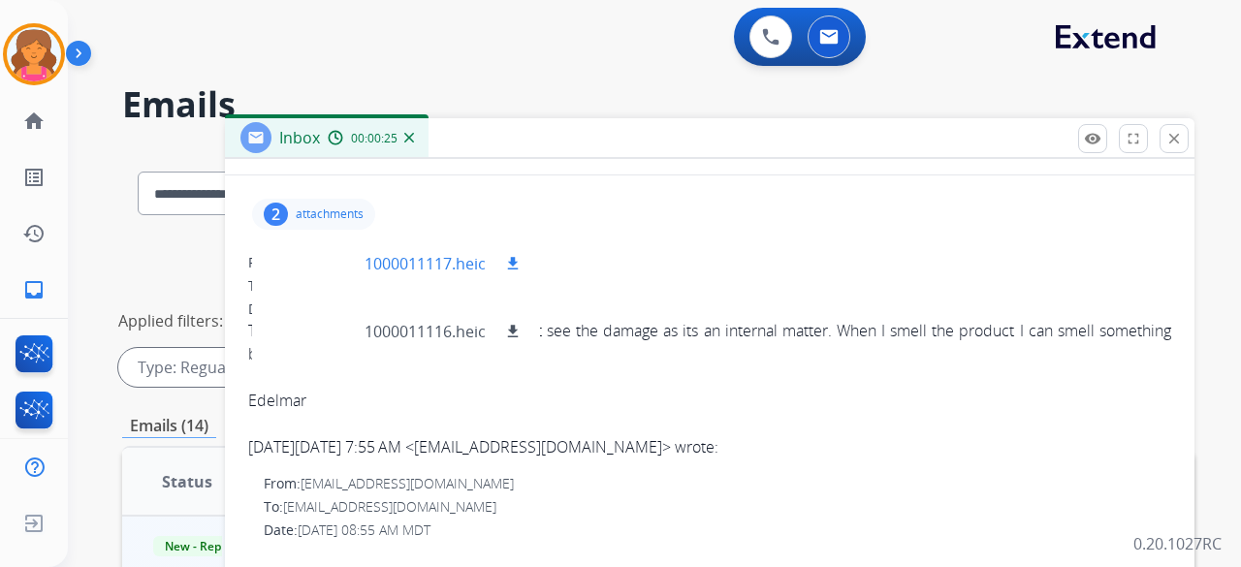
click at [513, 260] on mat-icon "download" at bounding box center [512, 263] width 17 height 17
click at [519, 330] on mat-icon "download" at bounding box center [512, 331] width 17 height 17
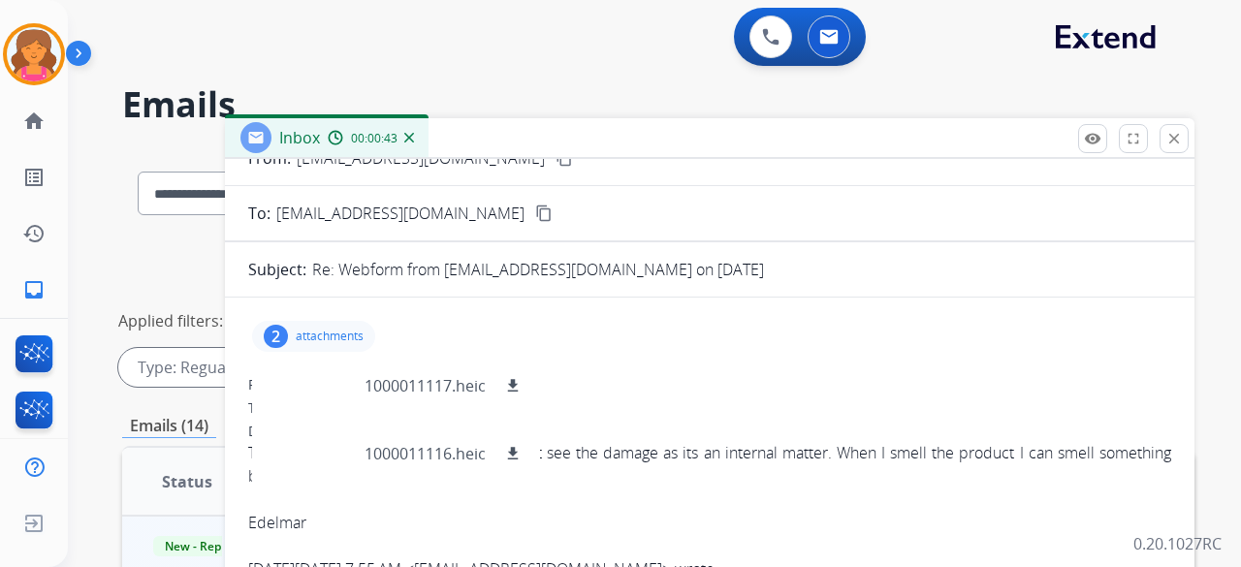
scroll to position [0, 0]
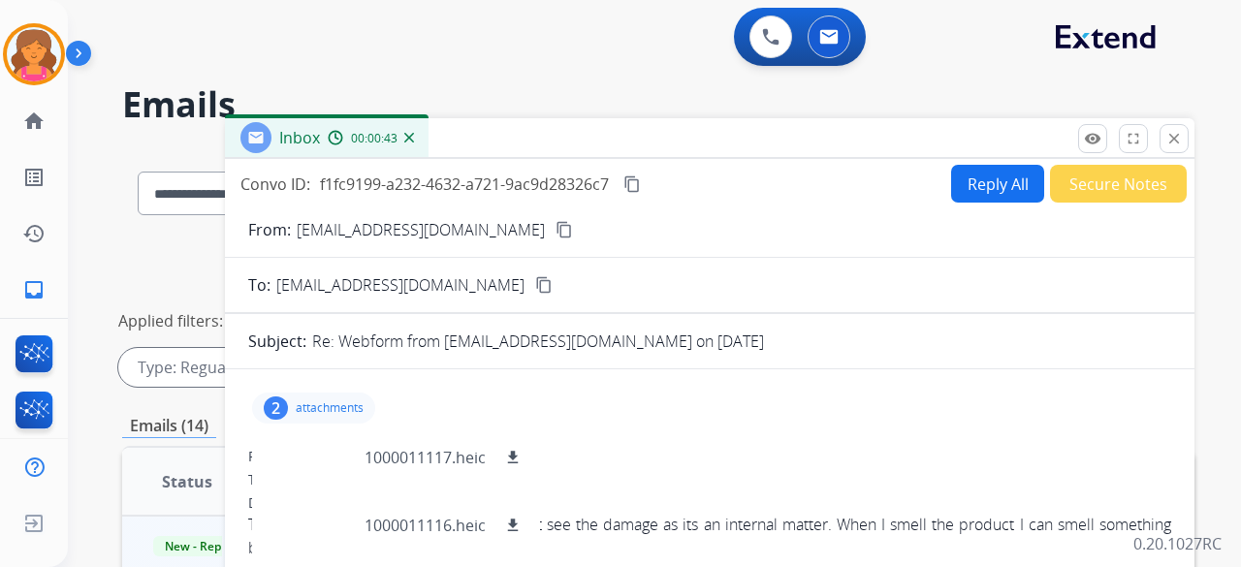
click at [968, 191] on button "Reply All" at bounding box center [997, 184] width 93 height 38
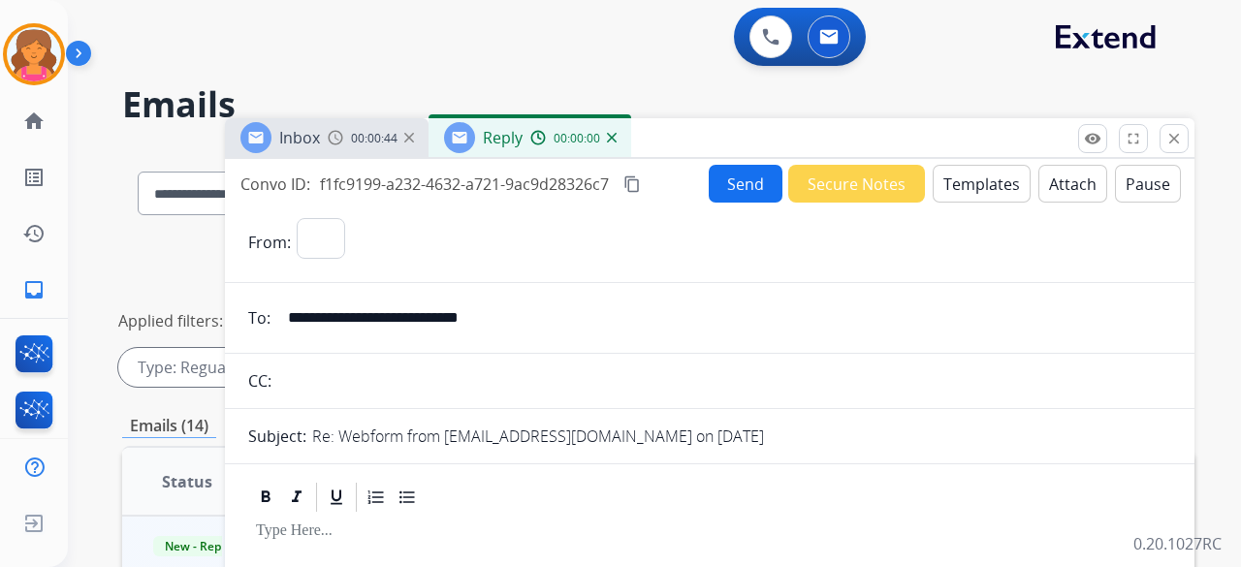
select select "**********"
click at [968, 191] on button "Templates" at bounding box center [982, 184] width 98 height 38
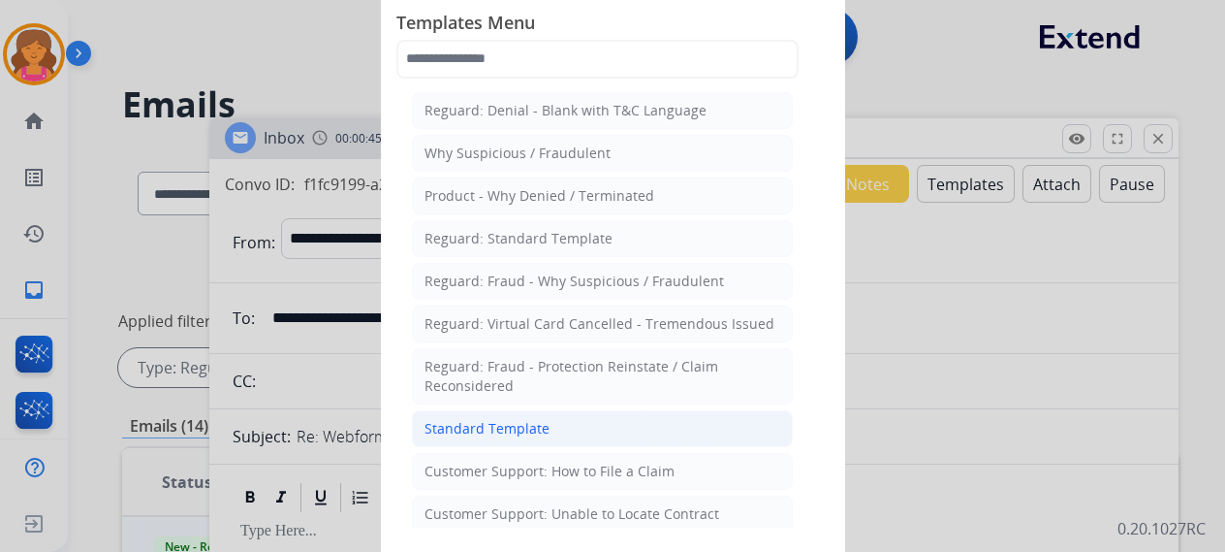
click at [447, 427] on div "Standard Template" at bounding box center [487, 428] width 125 height 19
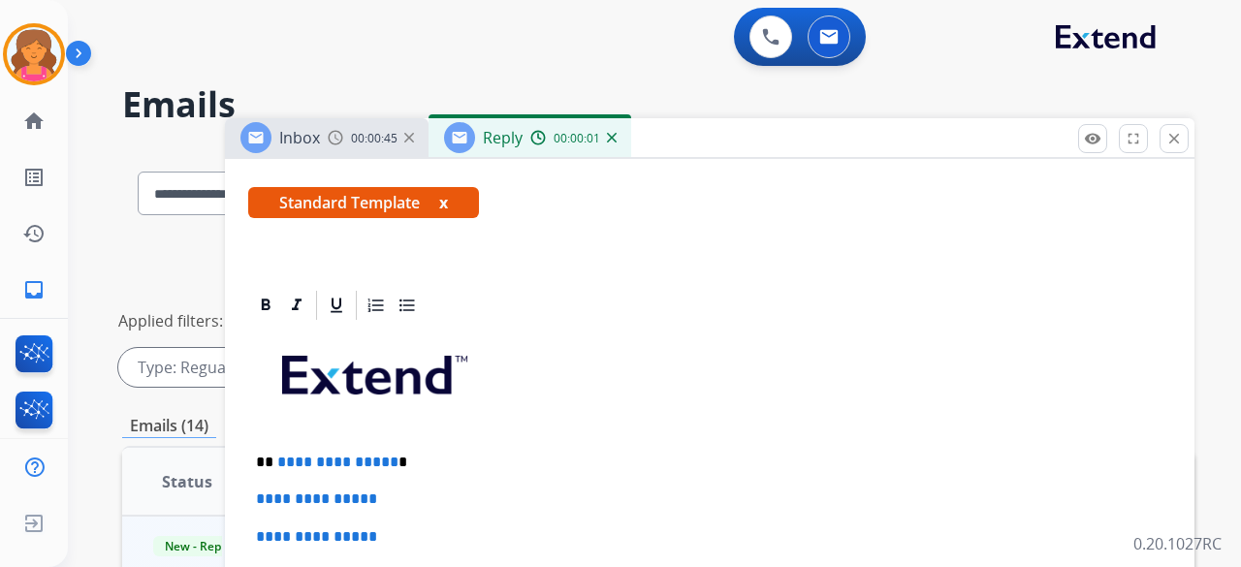
scroll to position [388, 0]
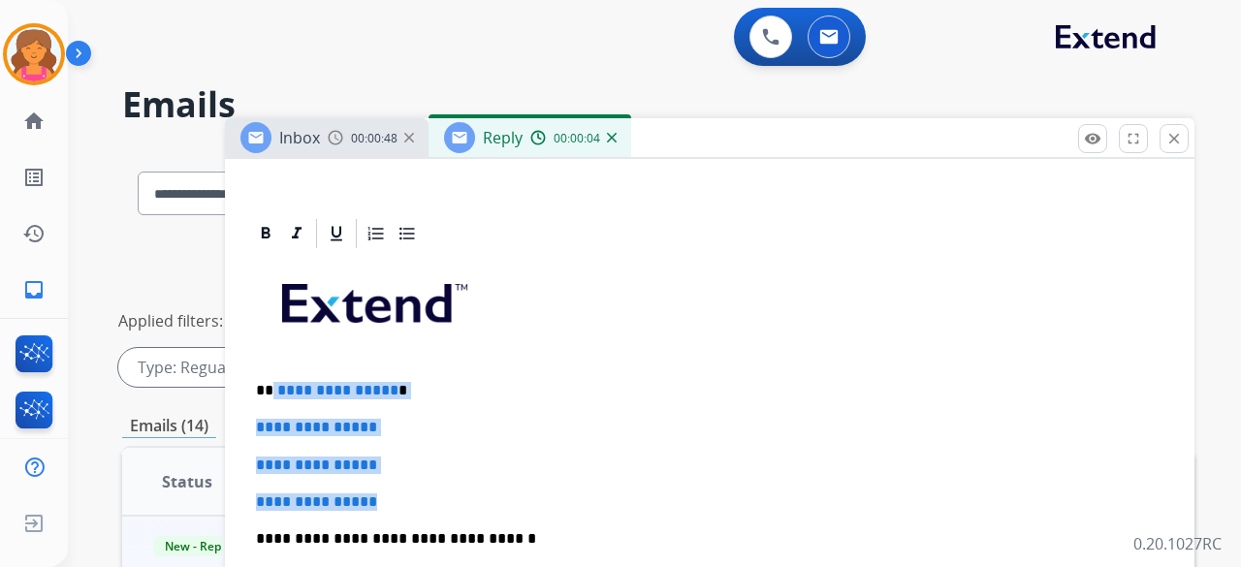
drag, startPoint x: 396, startPoint y: 490, endPoint x: 271, endPoint y: 381, distance: 164.9
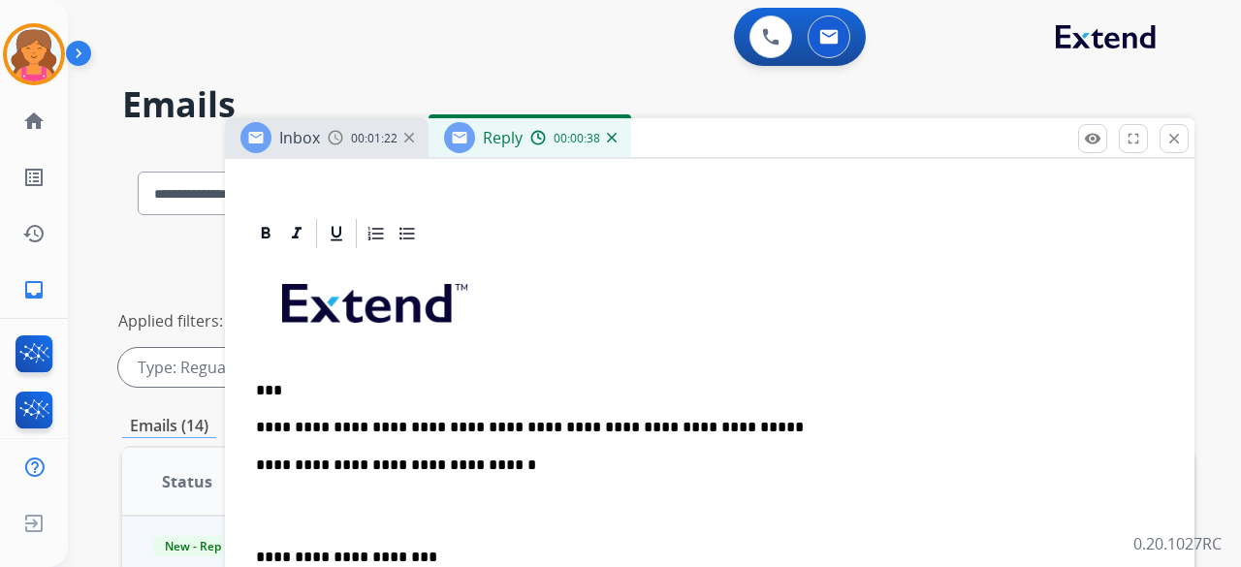
click at [720, 428] on p "**********" at bounding box center [702, 427] width 892 height 17
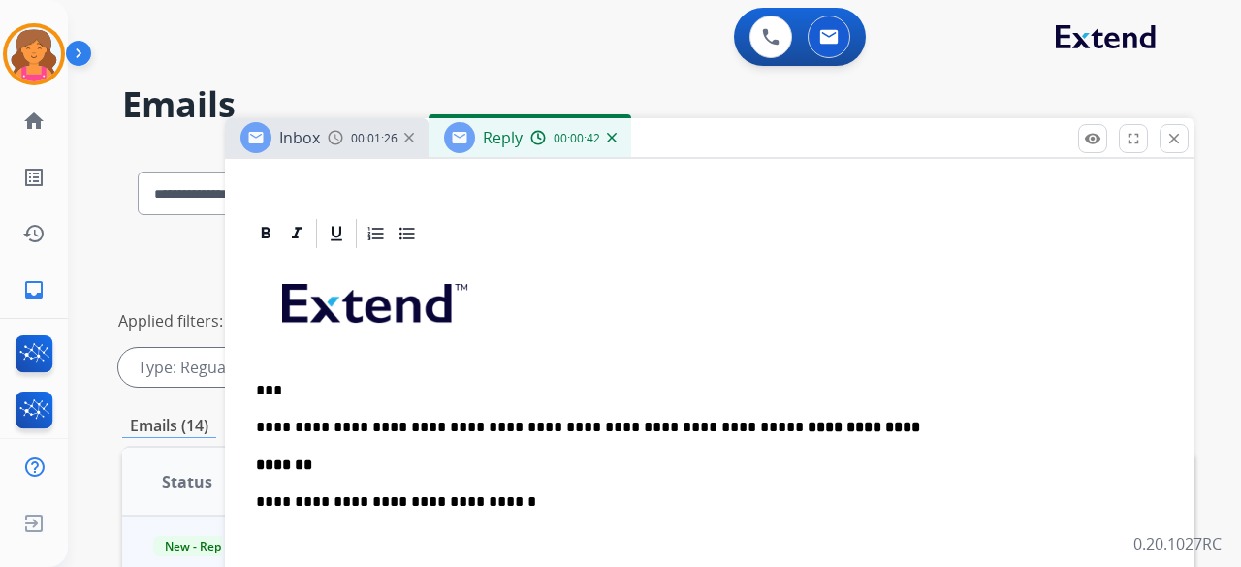
click at [465, 419] on p "**********" at bounding box center [702, 427] width 892 height 17
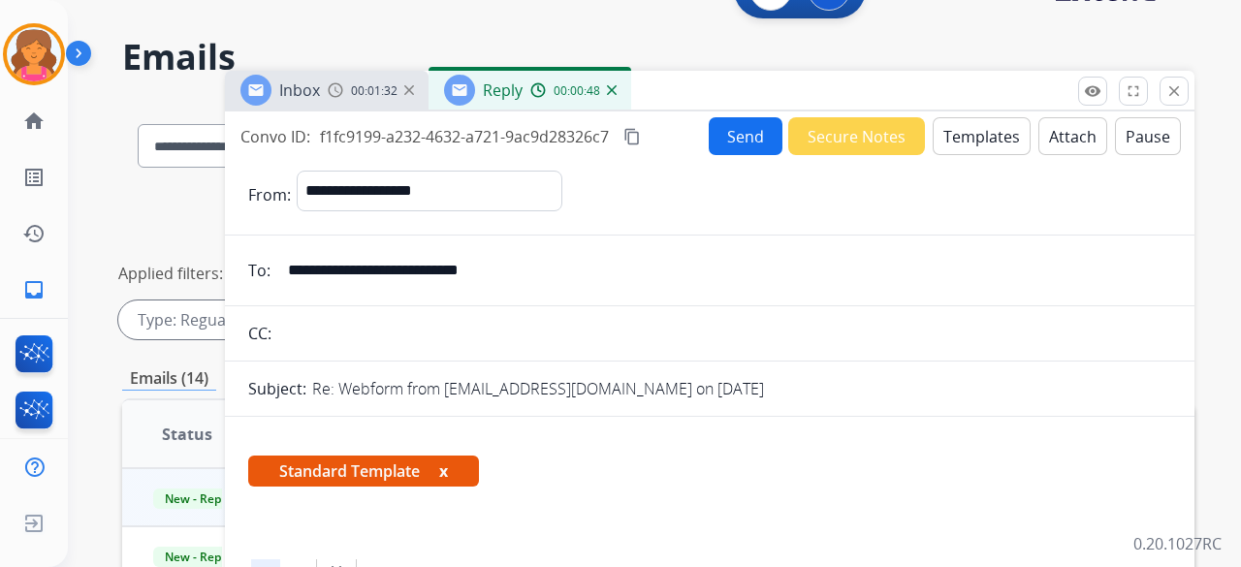
scroll to position [0, 0]
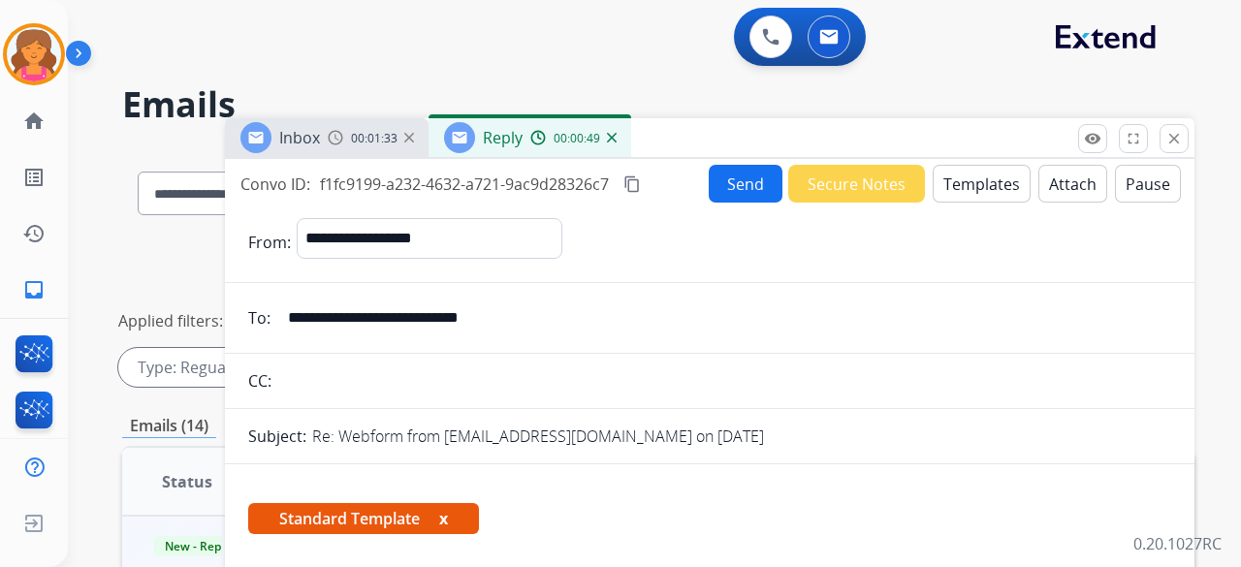
click at [713, 191] on button "Send" at bounding box center [746, 184] width 74 height 38
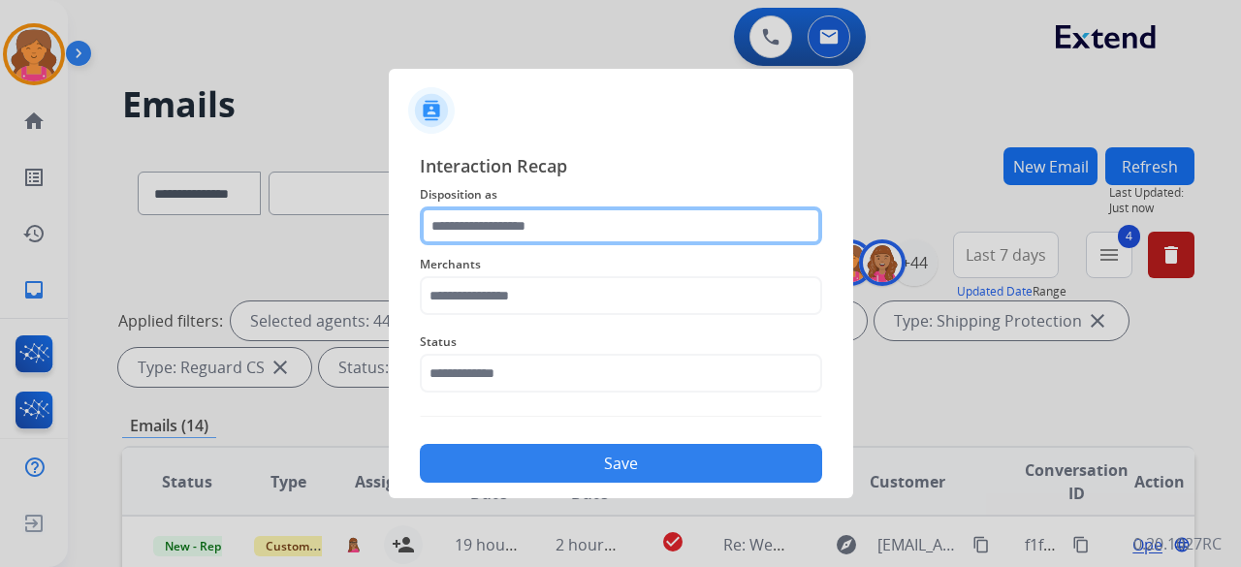
click at [505, 228] on input "text" at bounding box center [621, 225] width 402 height 39
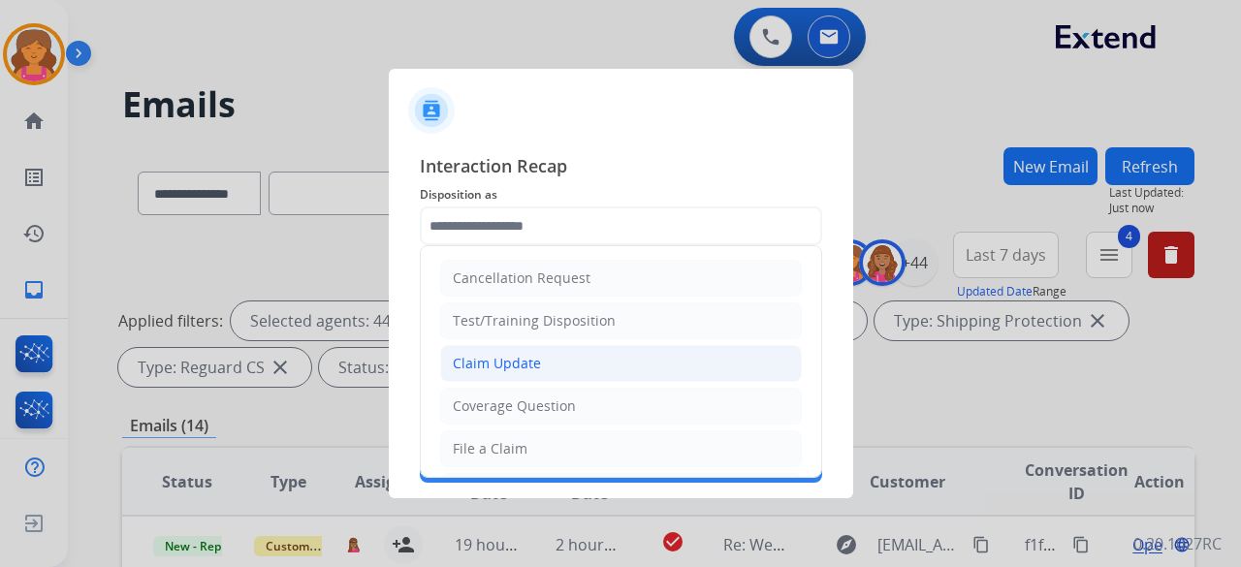
click at [491, 370] on div "Claim Update" at bounding box center [497, 363] width 88 height 19
type input "**********"
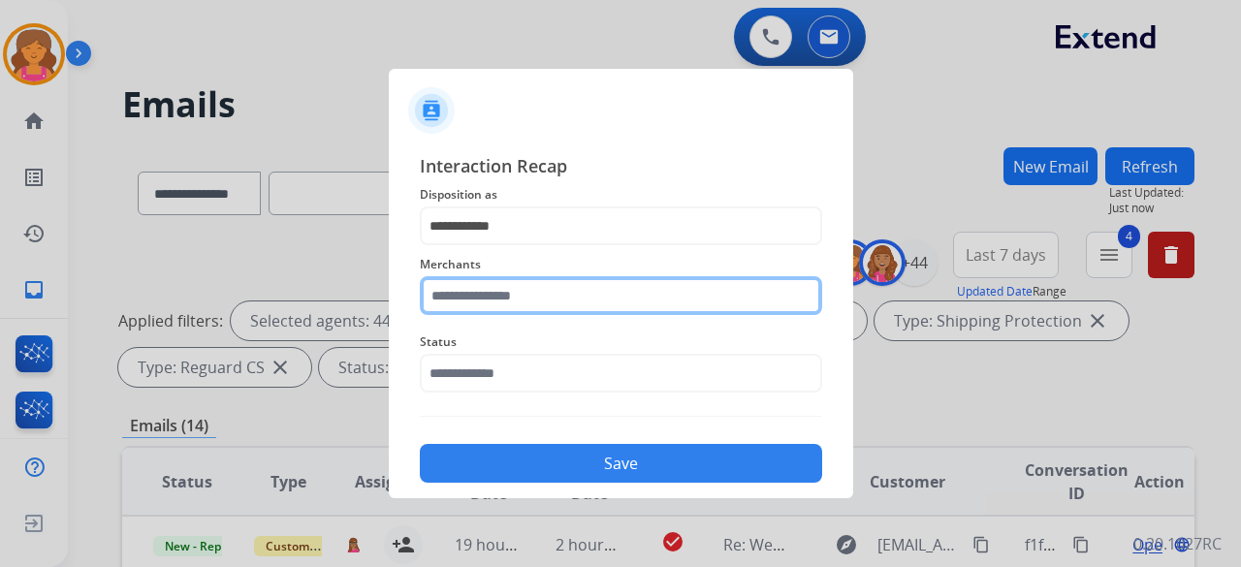
click at [505, 289] on input "text" at bounding box center [621, 295] width 402 height 39
click at [564, 291] on input "text" at bounding box center [621, 295] width 402 height 39
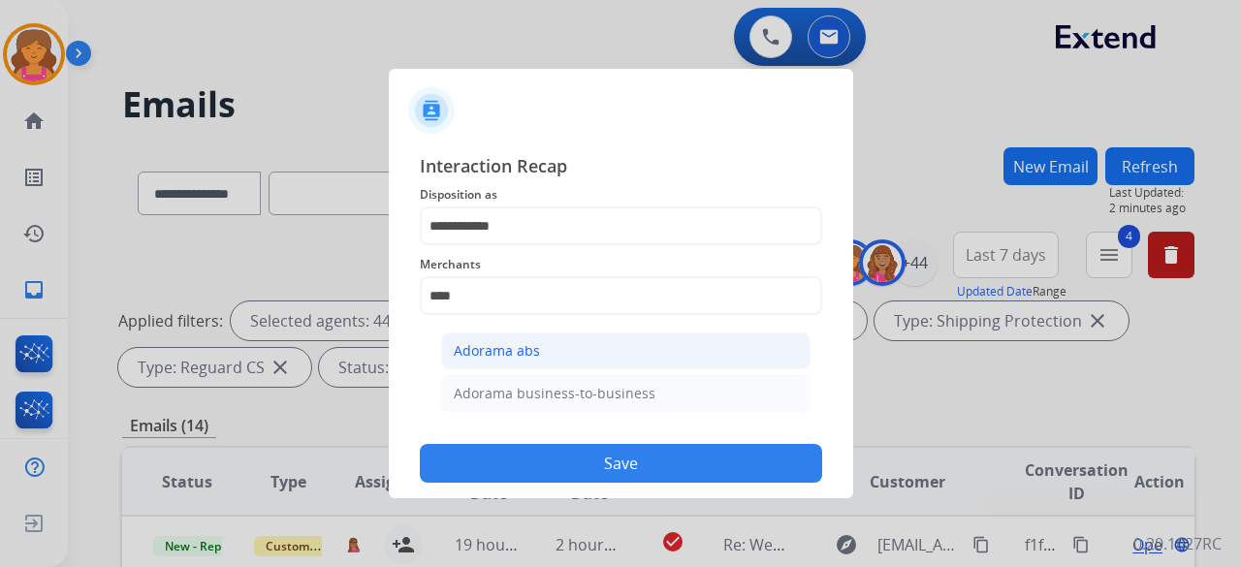
click at [539, 354] on li "Adorama abs" at bounding box center [625, 351] width 369 height 37
type input "**********"
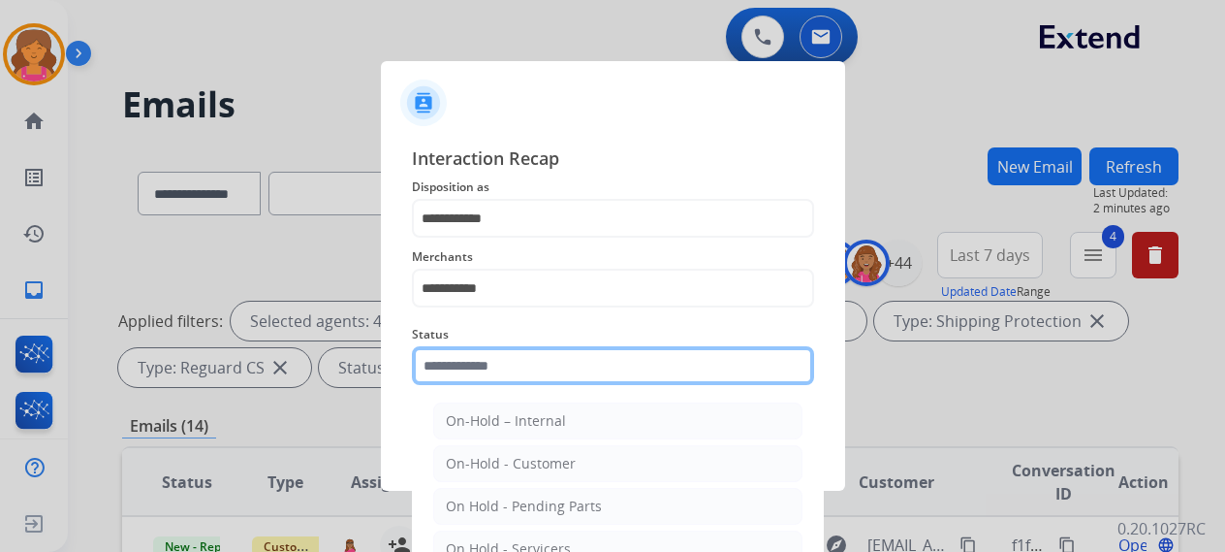
click at [545, 374] on input "text" at bounding box center [613, 365] width 402 height 39
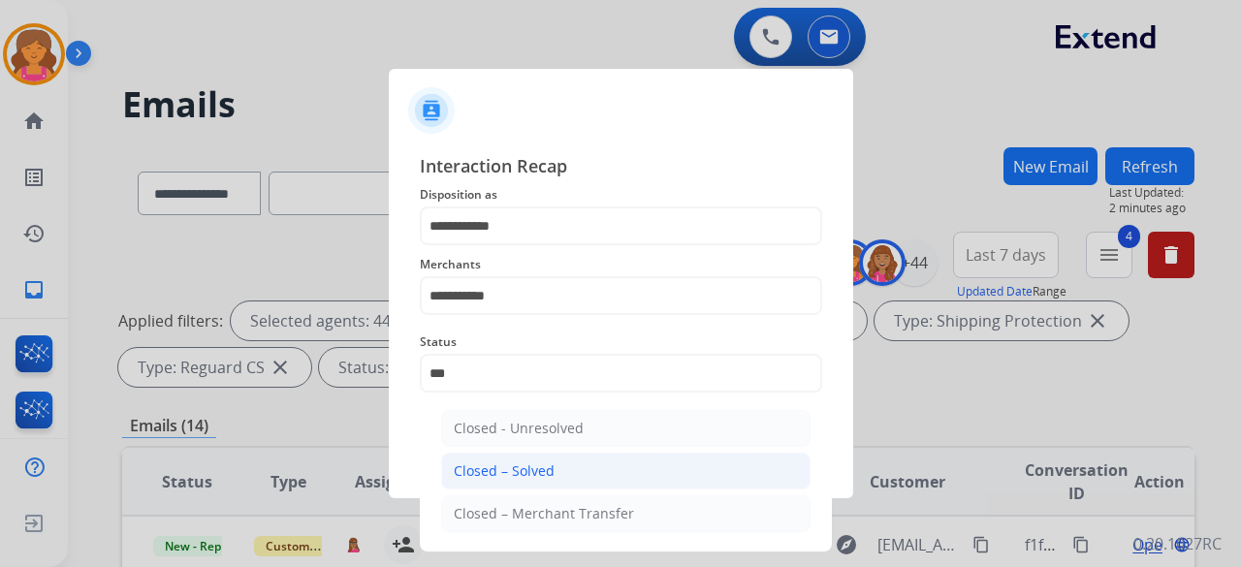
click at [548, 482] on li "Closed – Solved" at bounding box center [625, 471] width 369 height 37
type input "**********"
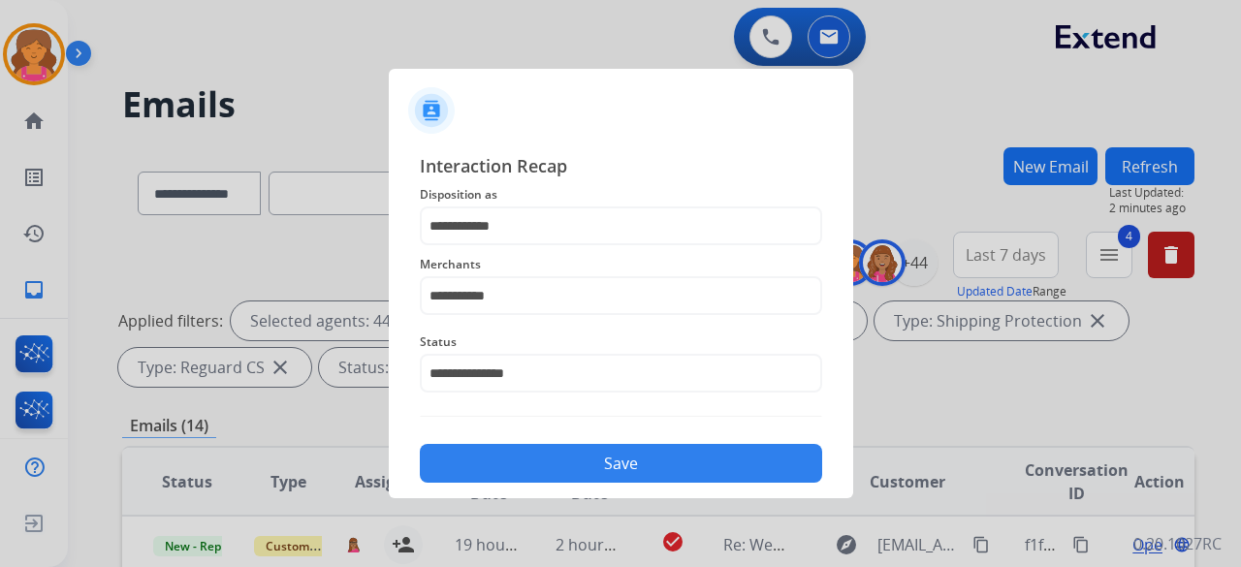
click at [548, 480] on button "Save" at bounding box center [621, 463] width 402 height 39
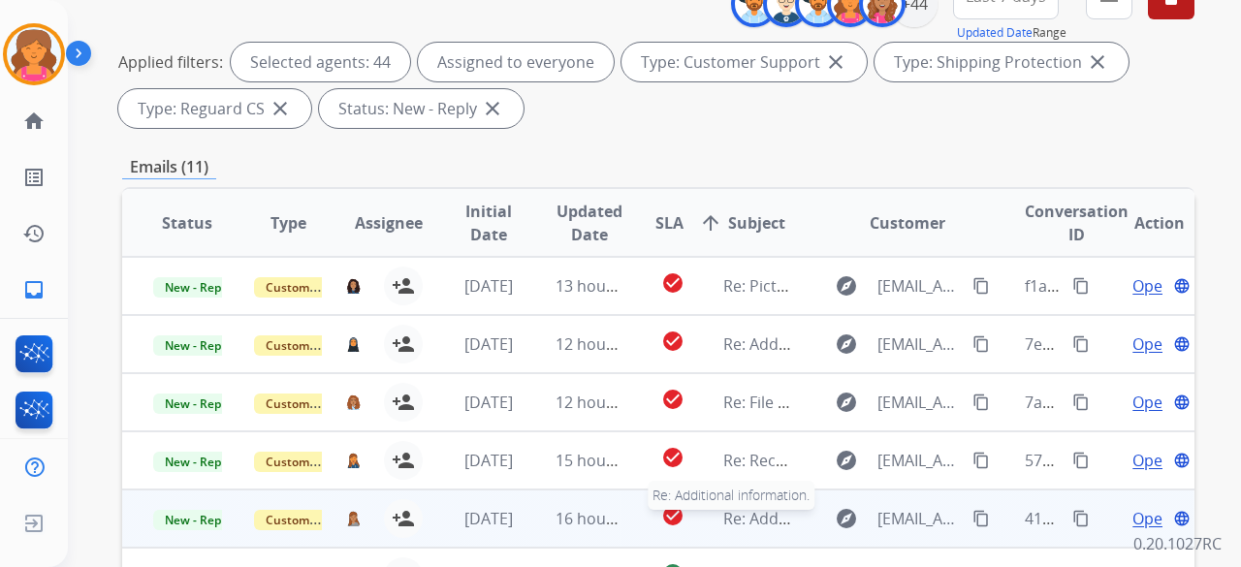
scroll to position [388, 0]
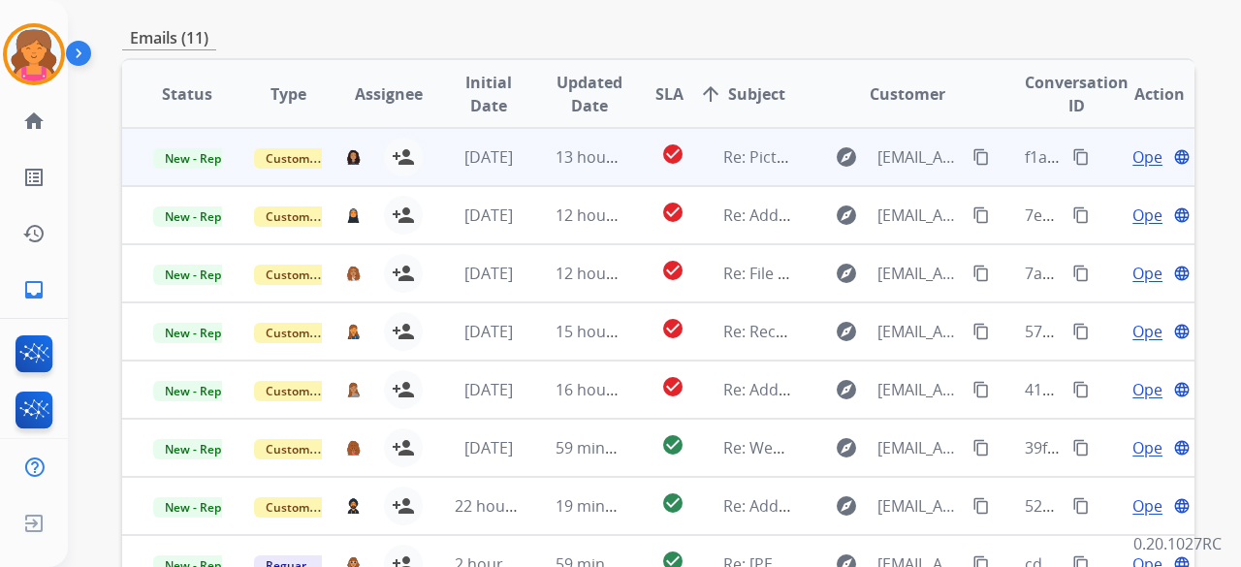
click at [1125, 158] on div "Open language" at bounding box center [1159, 156] width 69 height 23
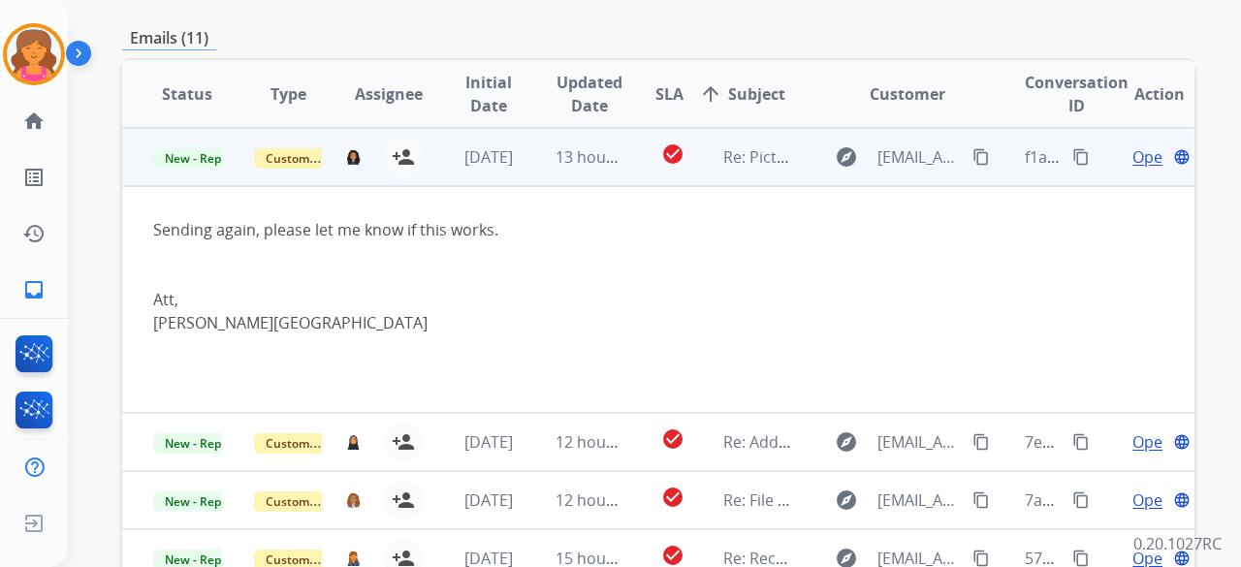
click at [1136, 155] on span "Open" at bounding box center [1152, 156] width 40 height 23
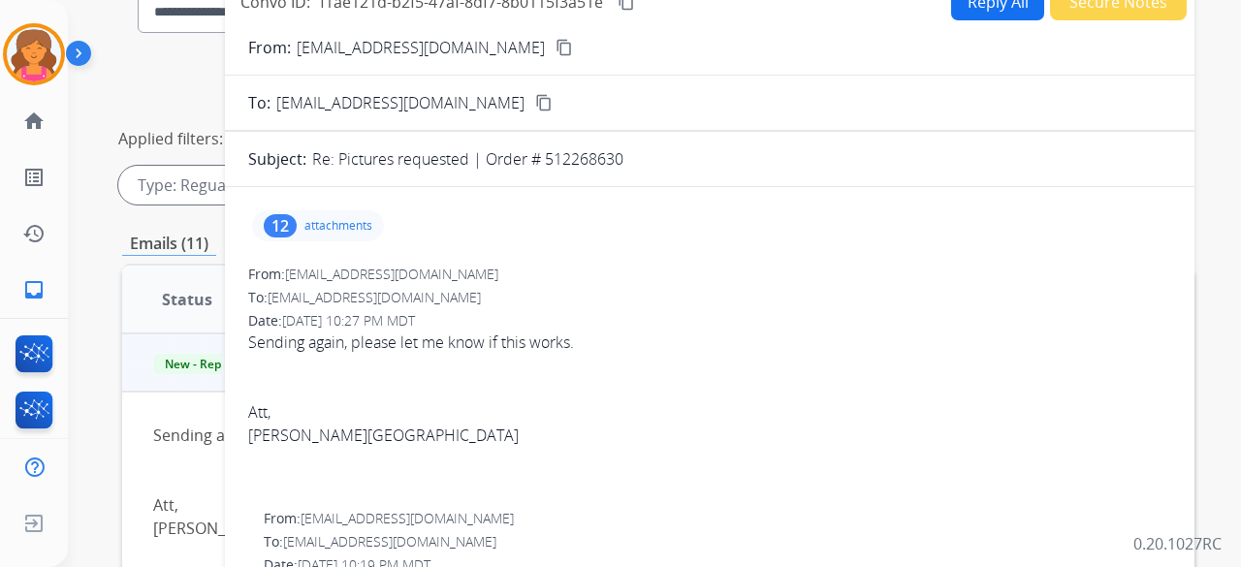
scroll to position [97, 0]
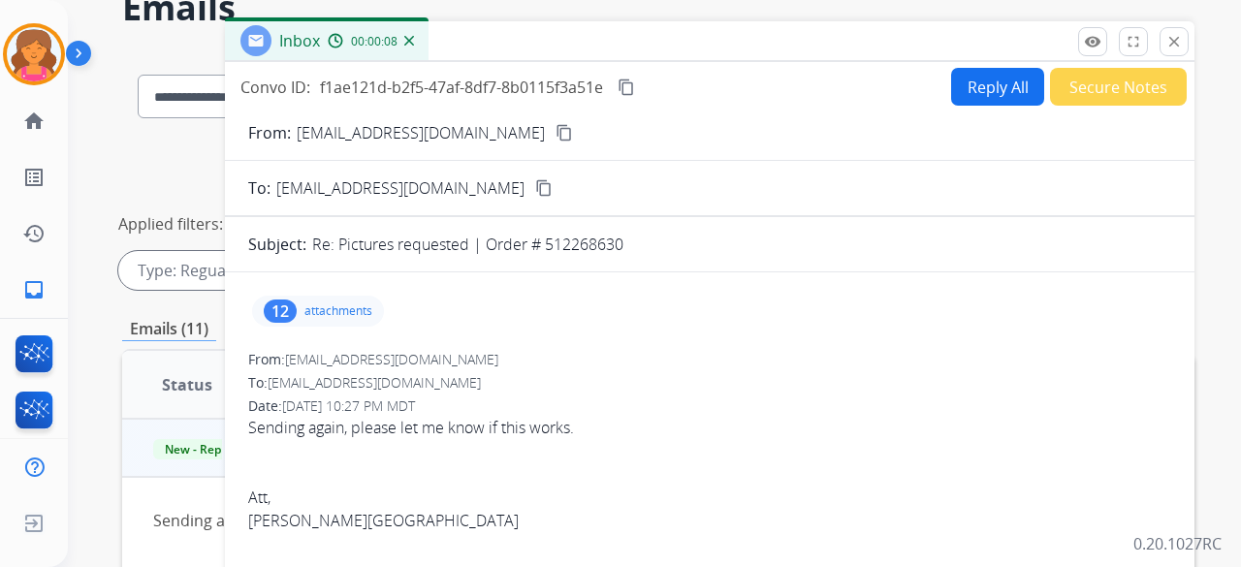
click at [340, 290] on div "12 attachments" at bounding box center [709, 311] width 923 height 47
click at [340, 296] on div "12 attachments" at bounding box center [318, 311] width 132 height 31
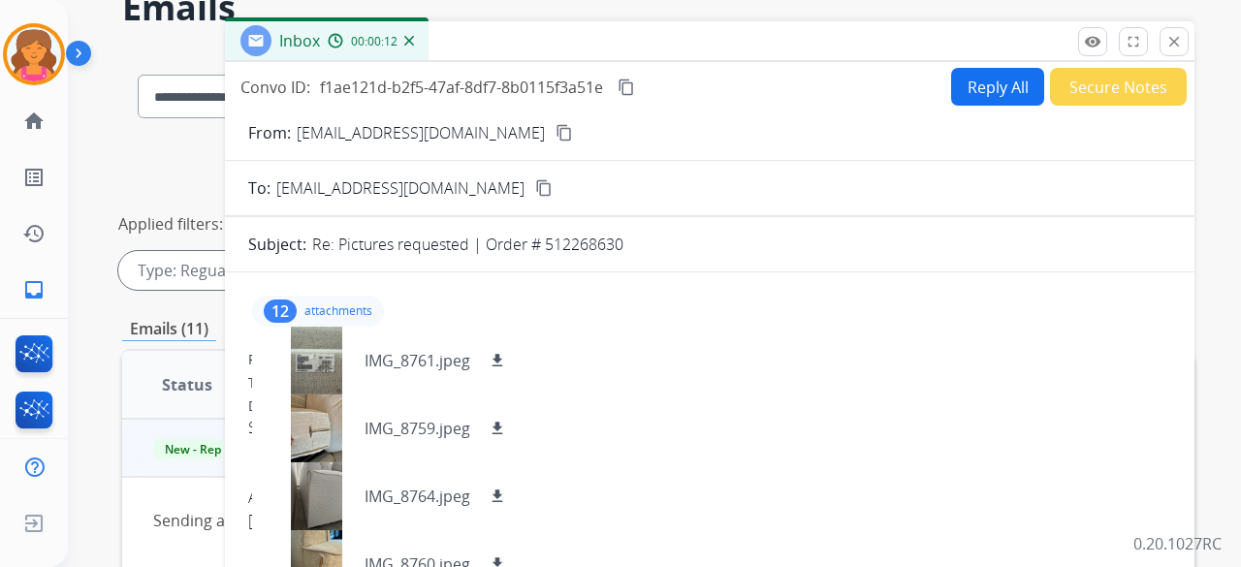
click at [553, 128] on button "content_copy" at bounding box center [564, 132] width 23 height 23
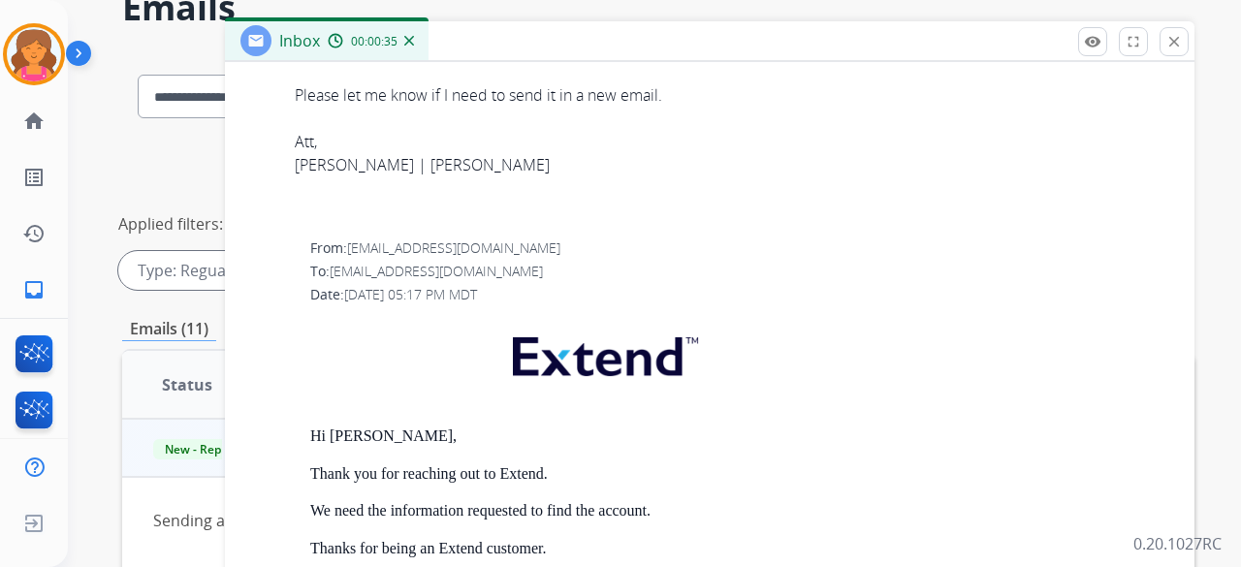
scroll to position [1648, 0]
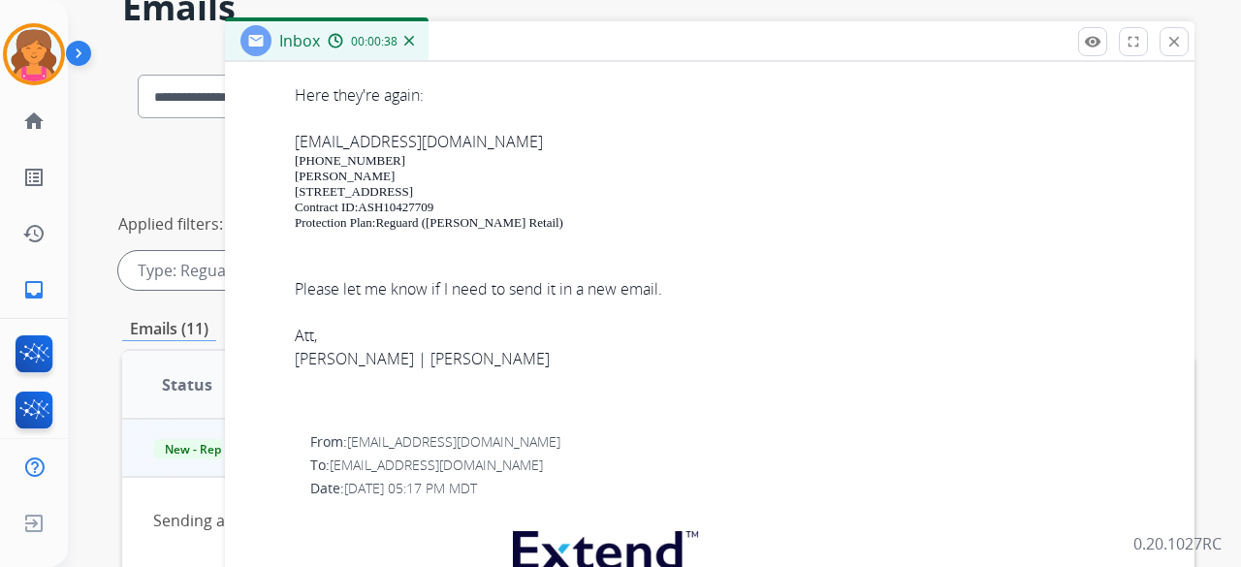
click at [297, 143] on link "rochaandrade85@gmail.com" at bounding box center [419, 141] width 248 height 21
drag, startPoint x: 285, startPoint y: 131, endPoint x: 406, endPoint y: 143, distance: 121.7
click at [531, 139] on div "From: lezalewskim@gmail.com To: support@extend.com Date: 08/21/2025 - 06:31 PM …" at bounding box center [709, 170] width 923 height 492
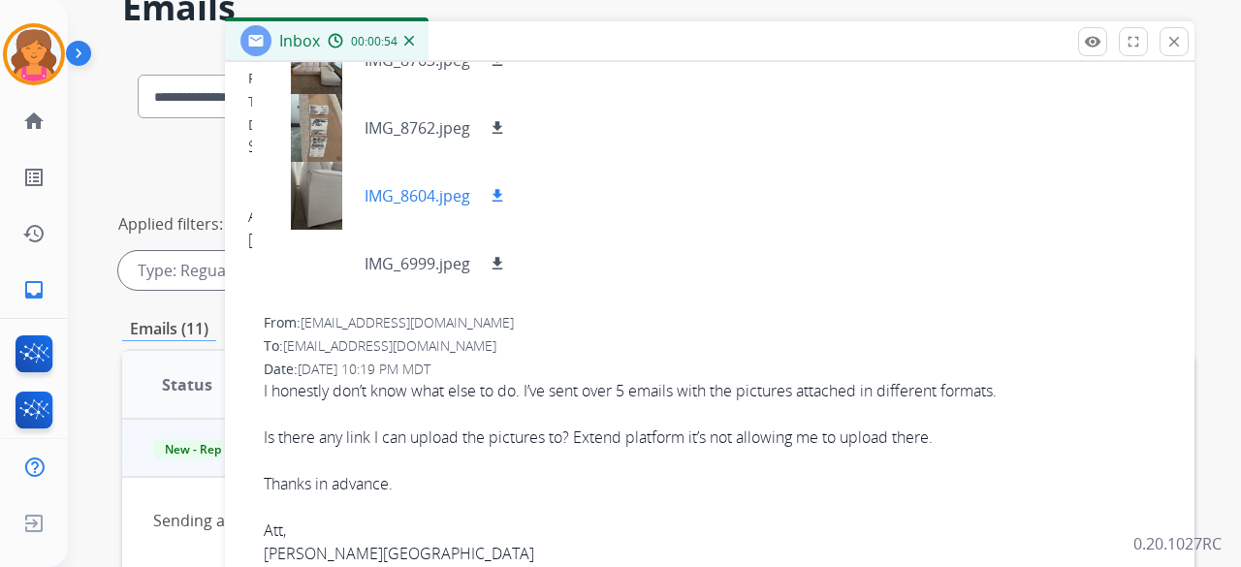
scroll to position [194, 0]
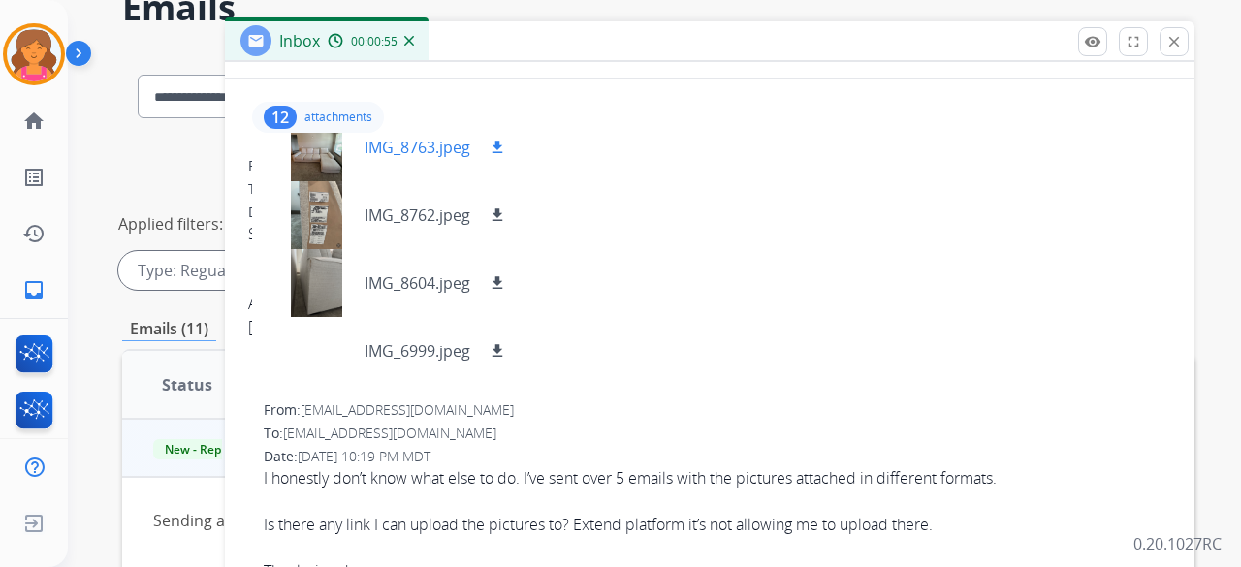
click at [500, 146] on mat-icon "download" at bounding box center [497, 147] width 17 height 17
click at [489, 216] on button "download" at bounding box center [497, 215] width 23 height 23
click at [498, 278] on mat-icon "download" at bounding box center [497, 282] width 17 height 17
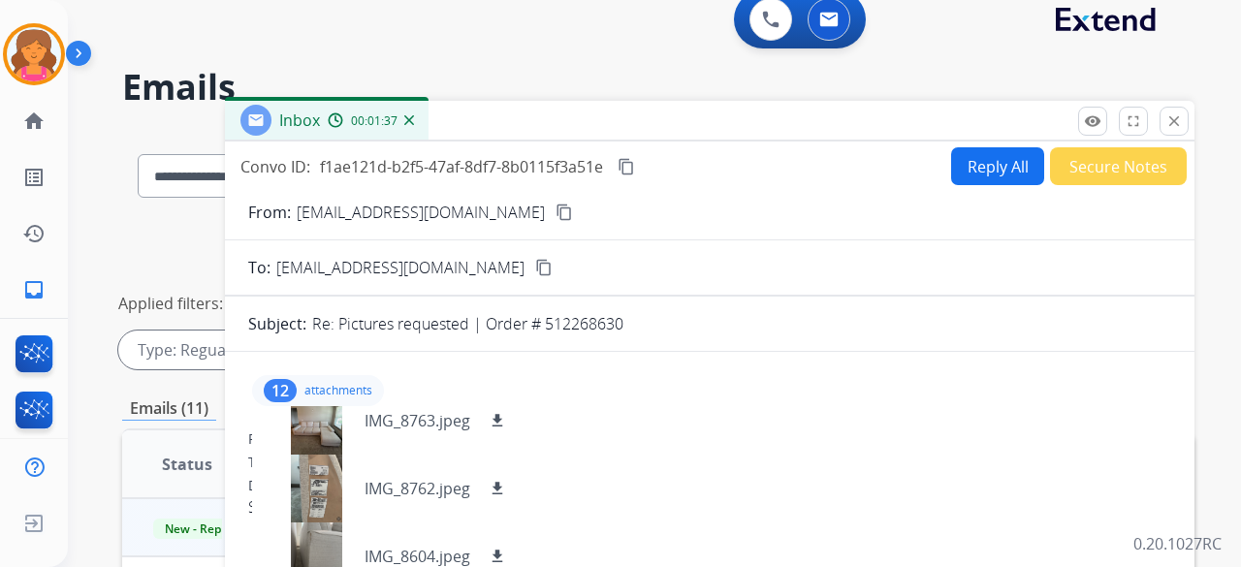
scroll to position [0, 0]
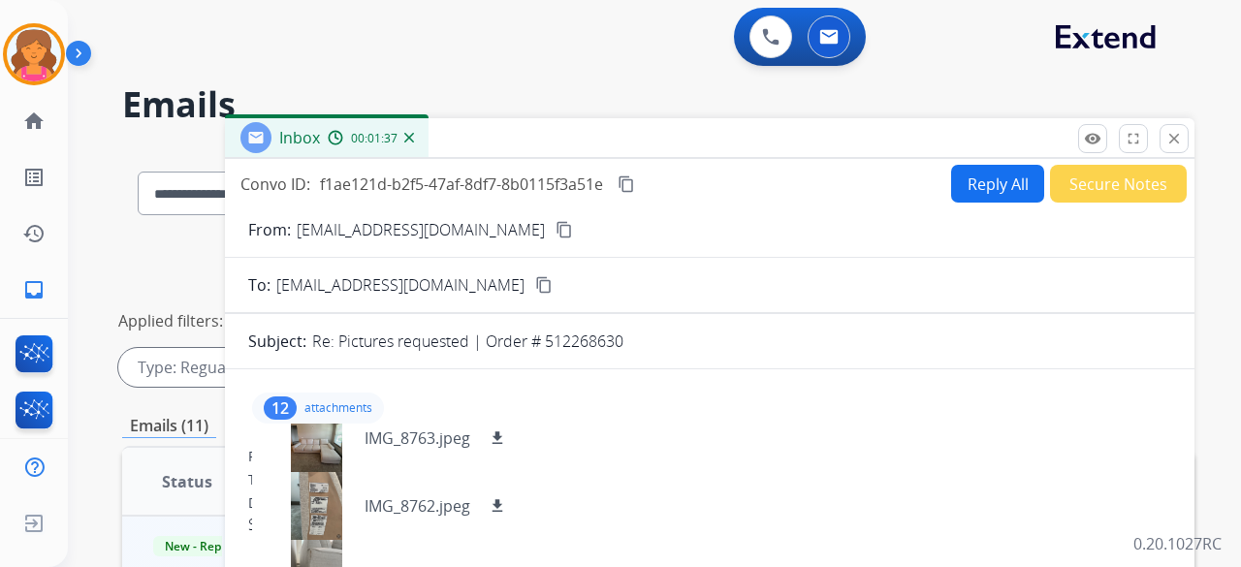
click at [1013, 201] on button "Reply All" at bounding box center [997, 184] width 93 height 38
select select "**********"
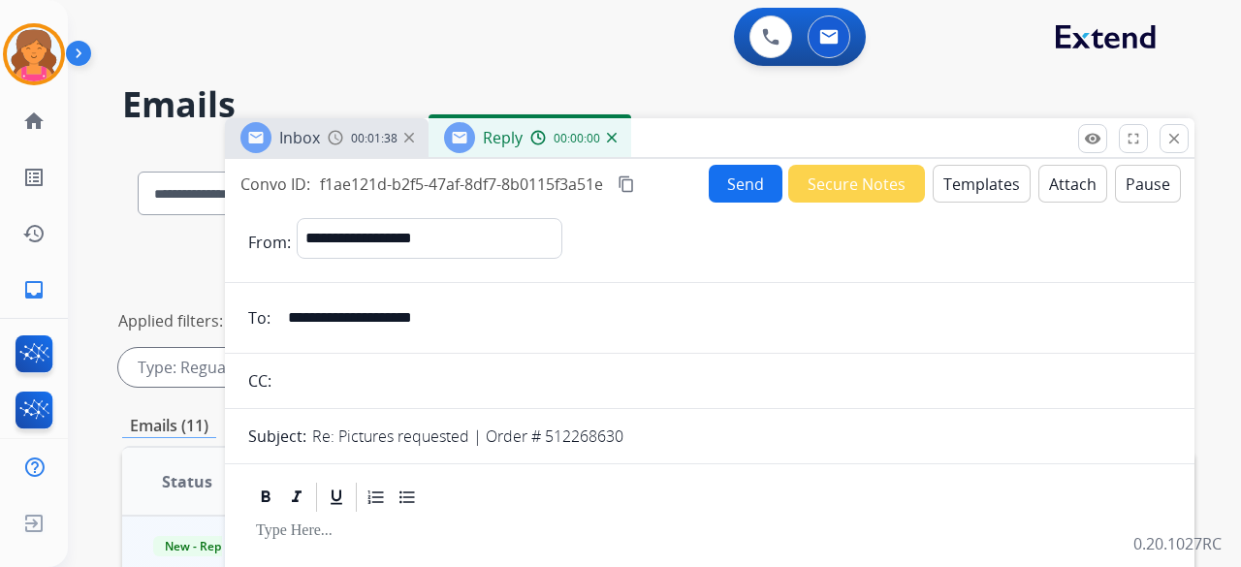
click at [1000, 189] on button "Templates" at bounding box center [982, 184] width 98 height 38
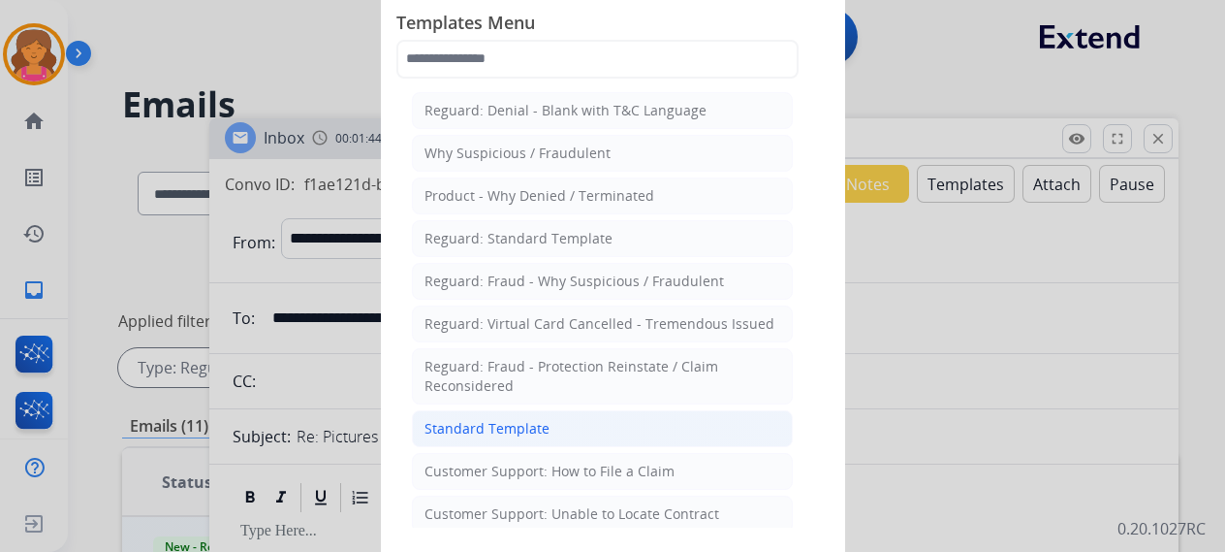
click at [692, 423] on li "Standard Template" at bounding box center [602, 428] width 381 height 37
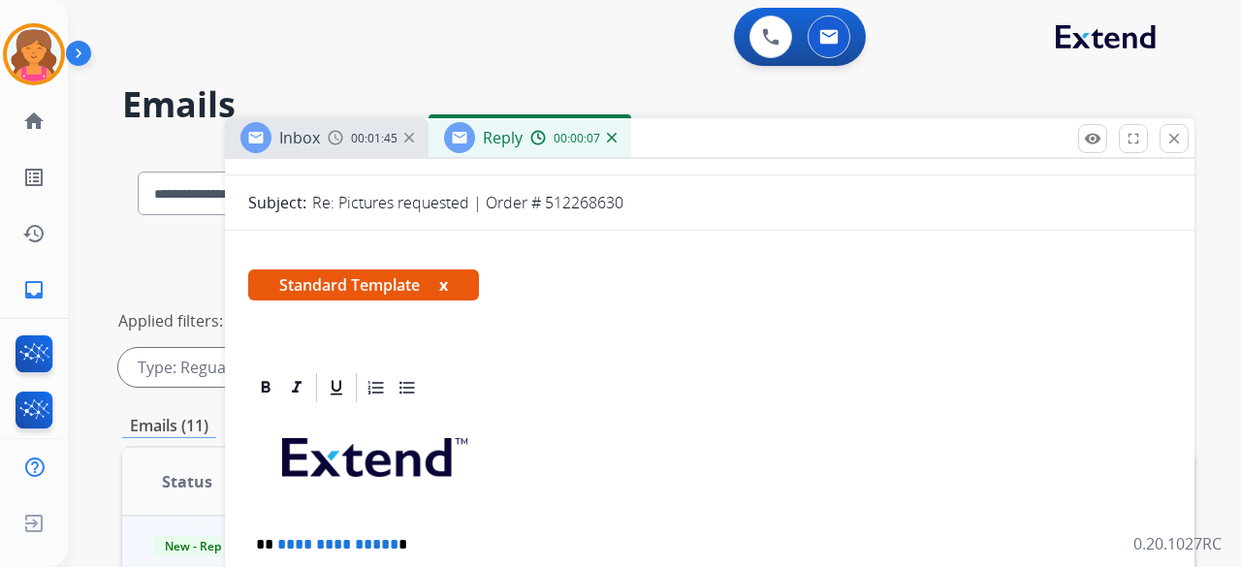
scroll to position [485, 0]
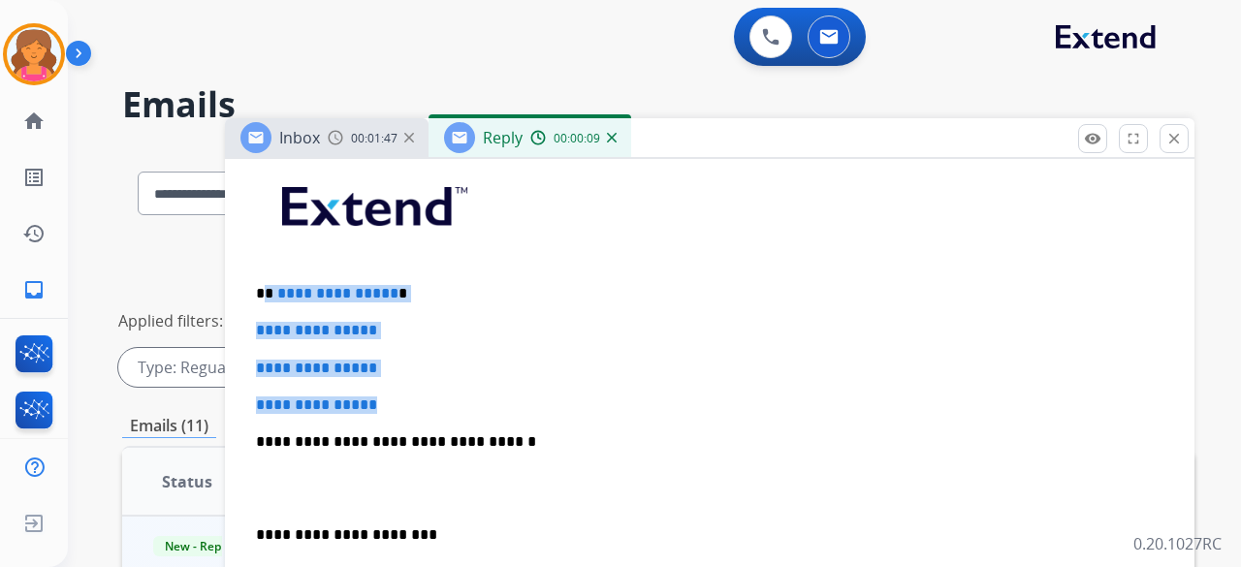
drag, startPoint x: 398, startPoint y: 404, endPoint x: 266, endPoint y: 294, distance: 172.8
click at [266, 294] on div "**********" at bounding box center [709, 487] width 923 height 667
click at [392, 355] on div "**********" at bounding box center [709, 487] width 923 height 667
drag, startPoint x: 263, startPoint y: 352, endPoint x: 271, endPoint y: 272, distance: 80.0
click at [271, 272] on div "**********" at bounding box center [709, 487] width 923 height 667
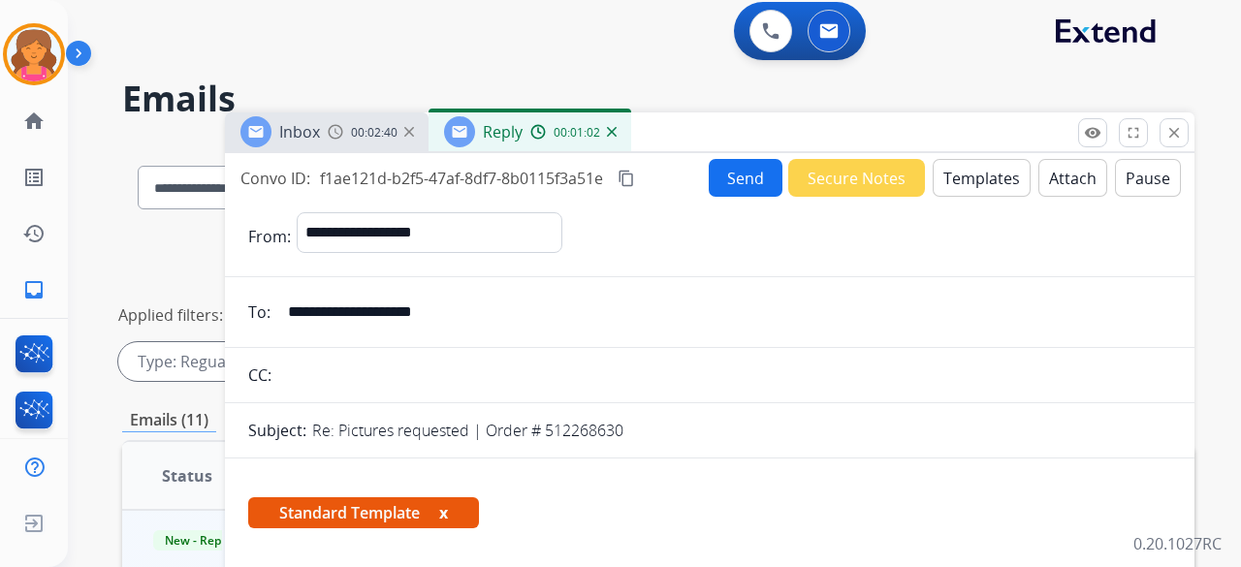
scroll to position [0, 0]
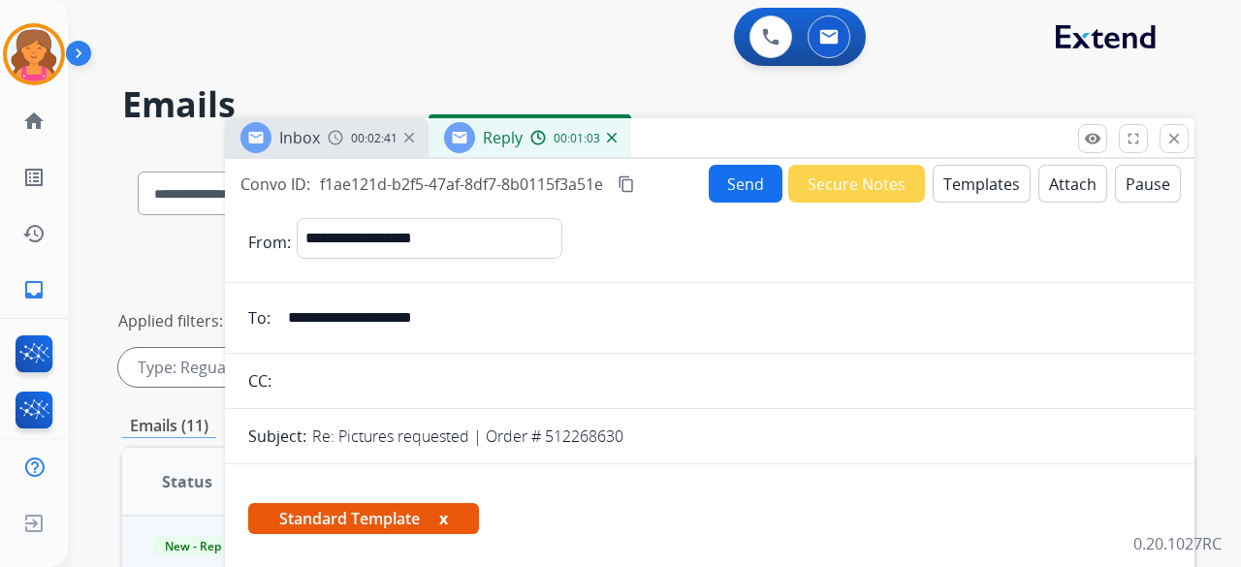
click at [723, 191] on button "Send" at bounding box center [746, 184] width 74 height 38
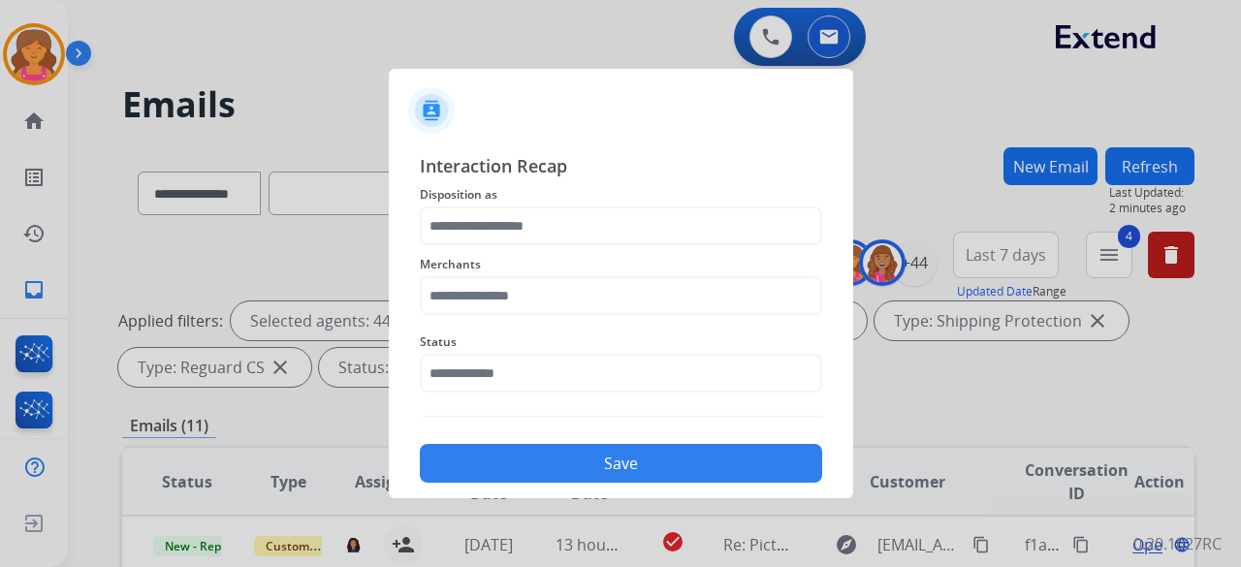
click at [673, 203] on span "Disposition as" at bounding box center [621, 194] width 402 height 23
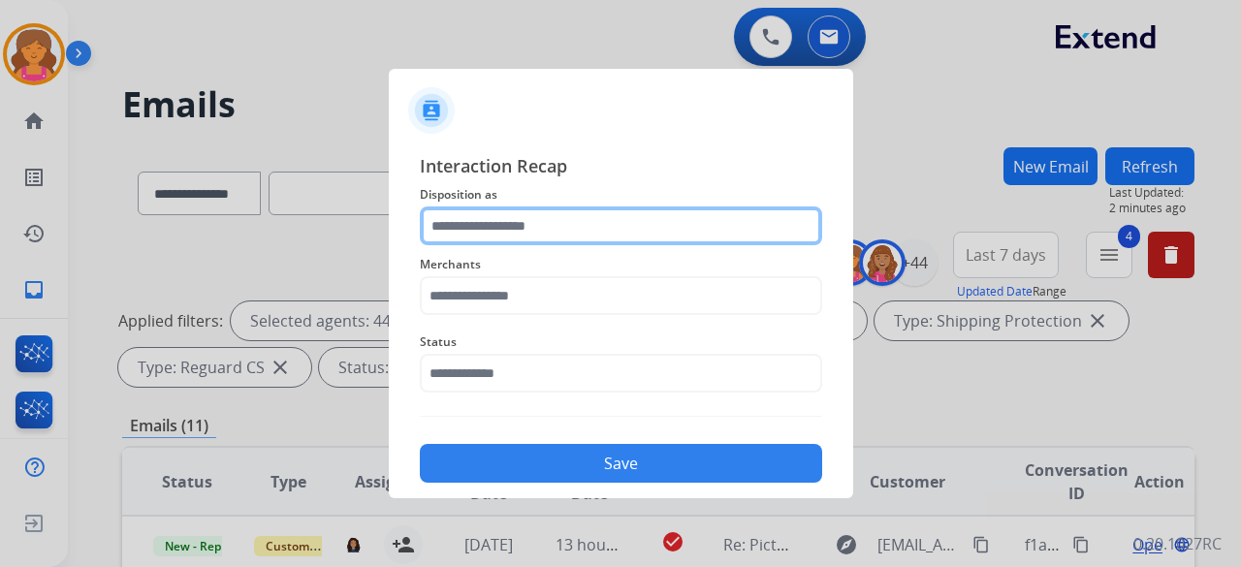
click at [674, 232] on input "text" at bounding box center [621, 225] width 402 height 39
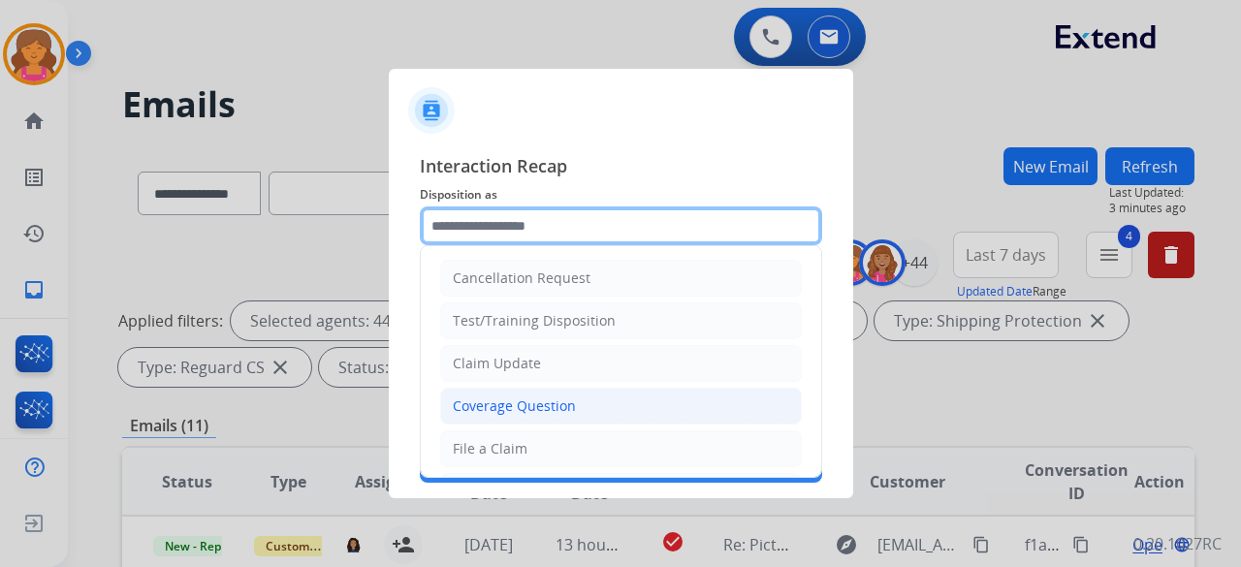
scroll to position [294, 0]
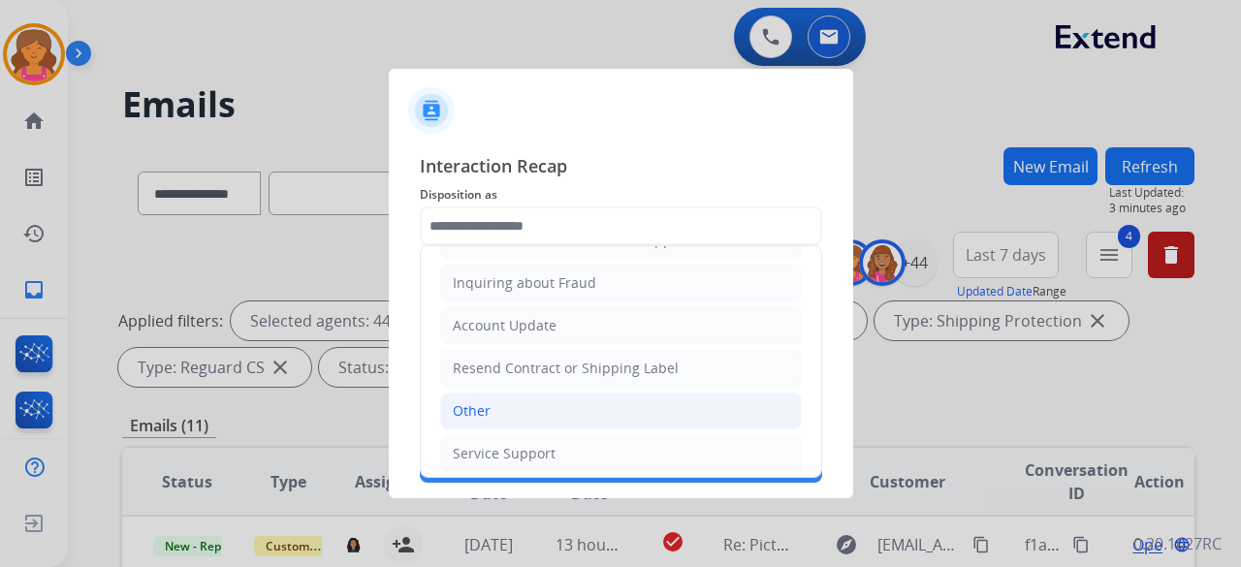
click at [532, 411] on li "Other" at bounding box center [621, 411] width 362 height 37
type input "*****"
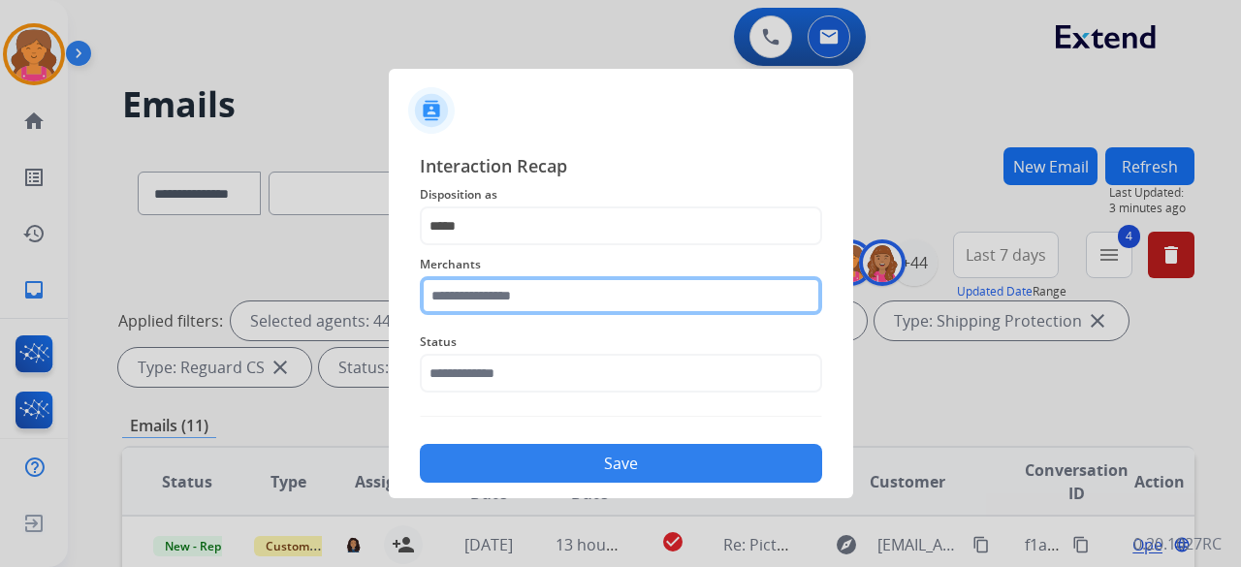
click at [500, 300] on input "text" at bounding box center [621, 295] width 402 height 39
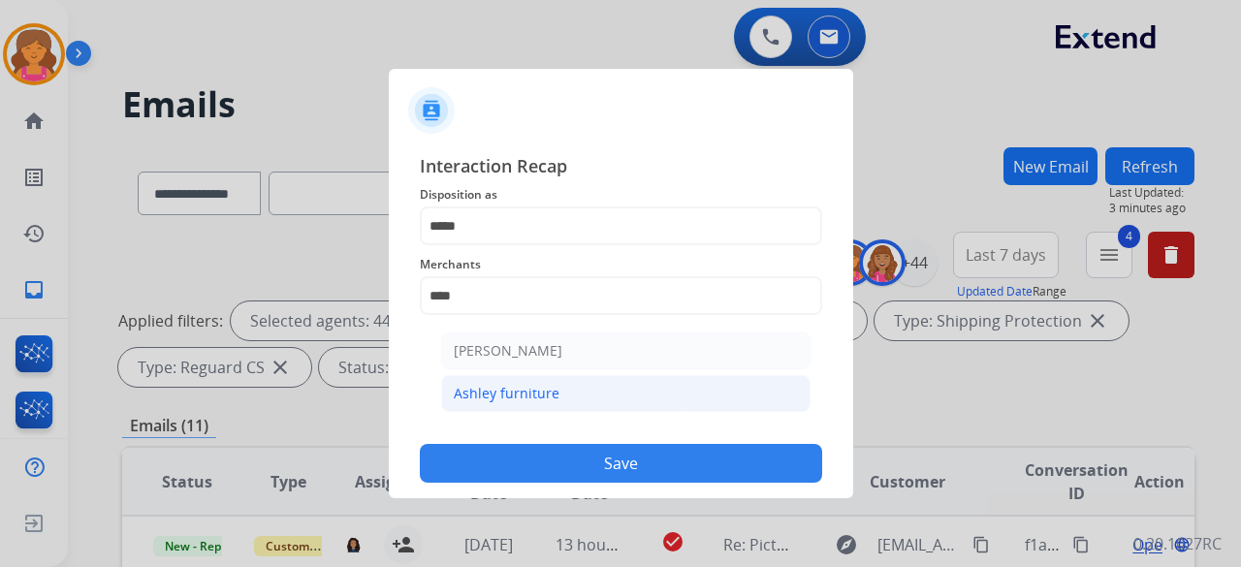
click at [539, 394] on div "Ashley furniture" at bounding box center [507, 393] width 106 height 19
type input "**********"
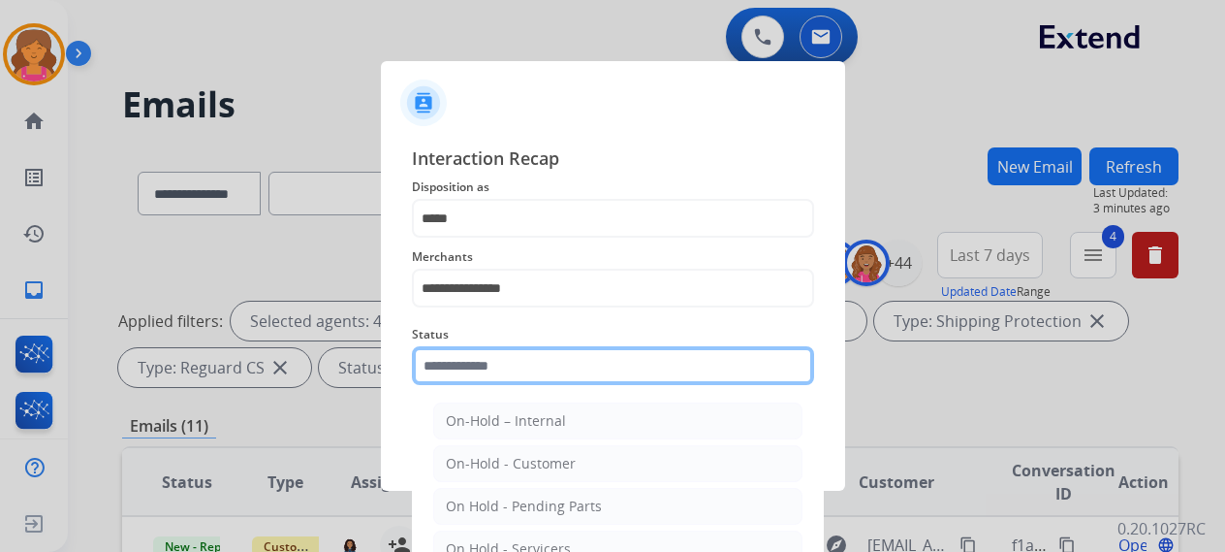
click at [523, 369] on input "text" at bounding box center [613, 365] width 402 height 39
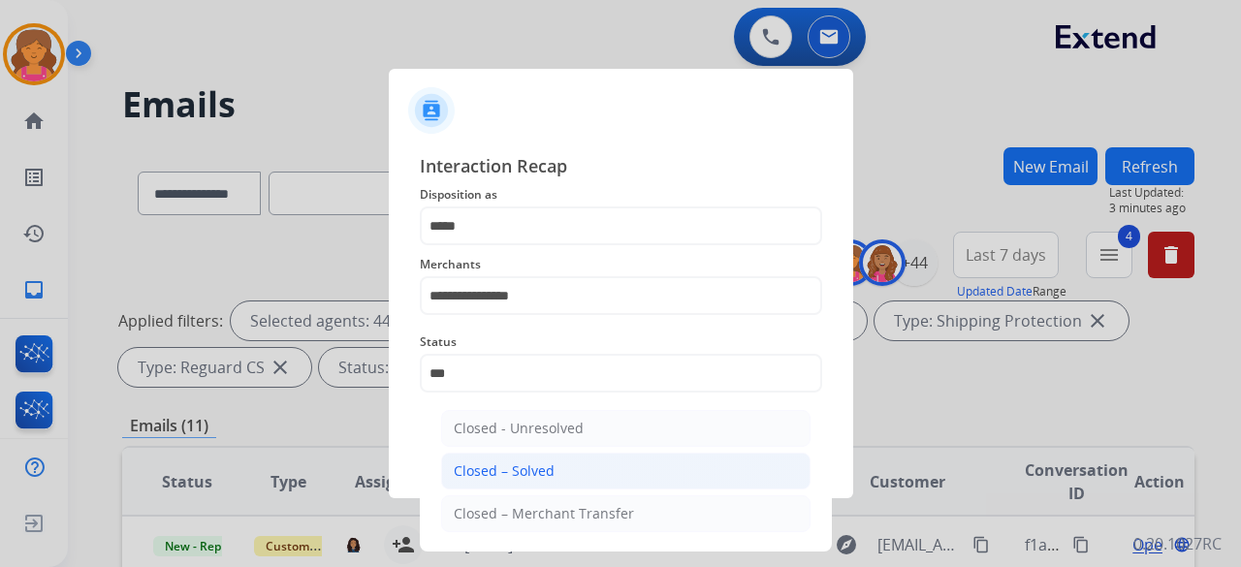
click at [488, 459] on li "Closed – Solved" at bounding box center [625, 471] width 369 height 37
type input "**********"
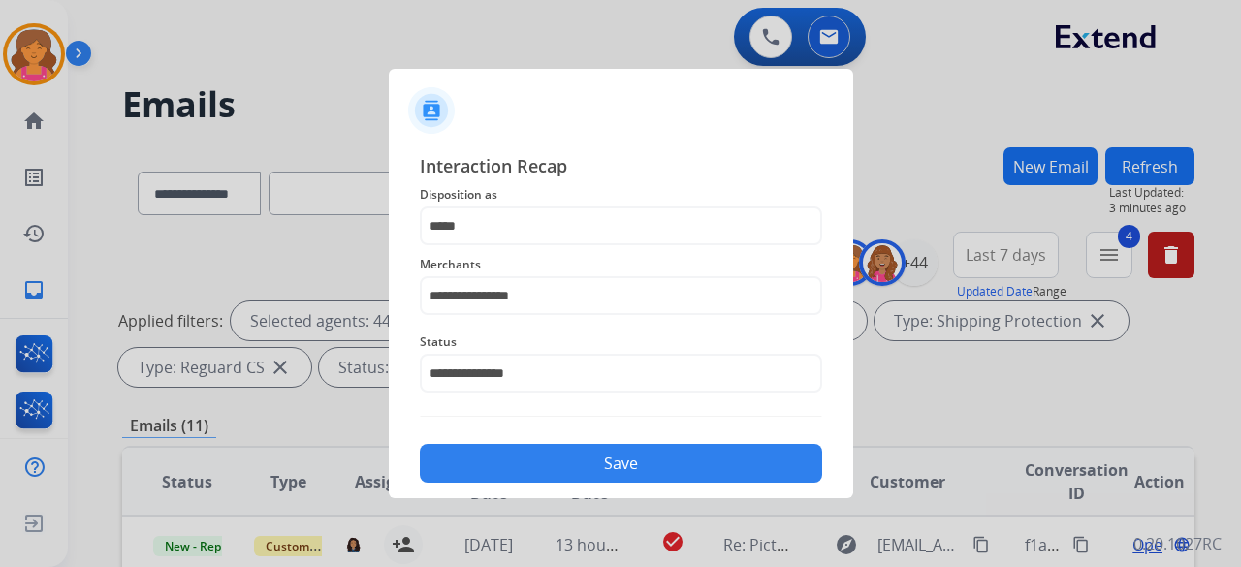
click at [488, 459] on button "Save" at bounding box center [621, 463] width 402 height 39
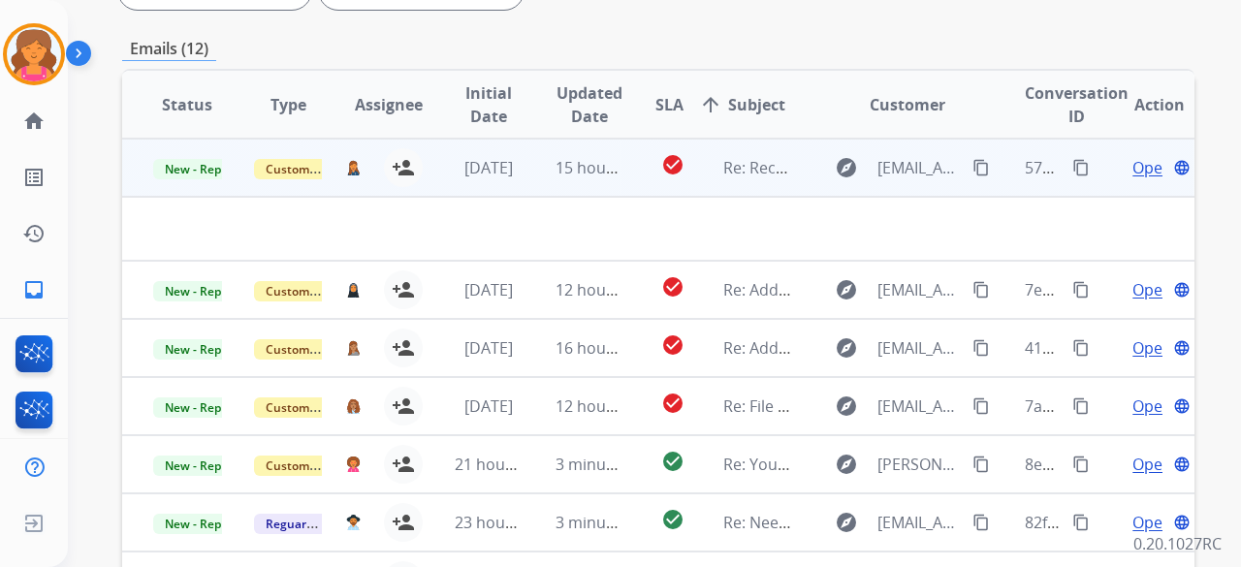
scroll to position [337, 0]
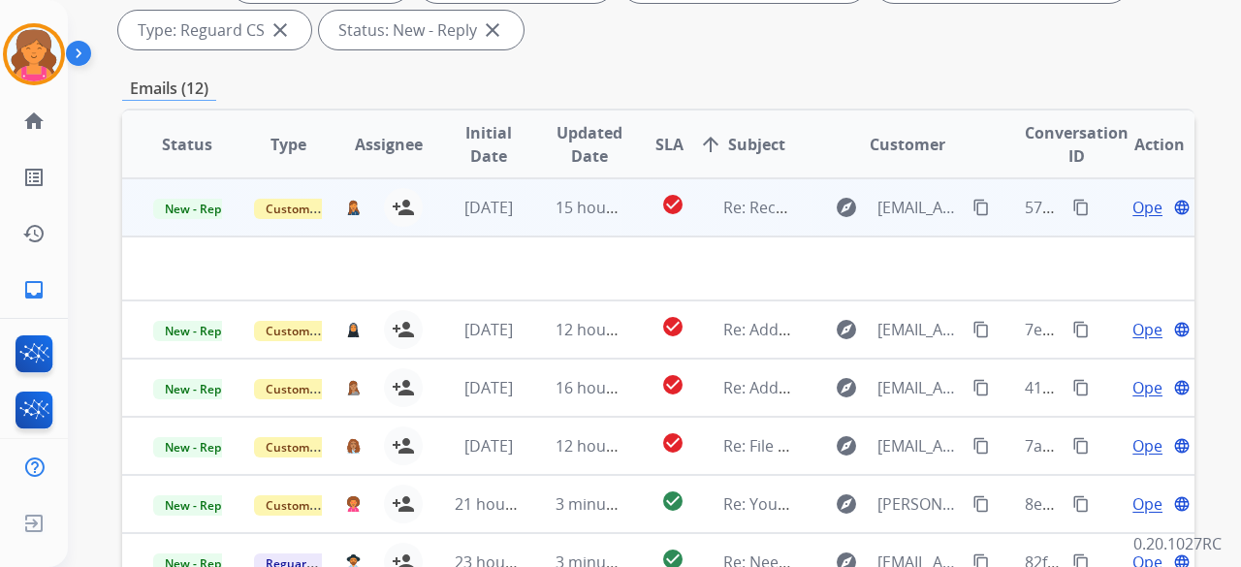
click at [1132, 201] on span "Open" at bounding box center [1152, 207] width 40 height 23
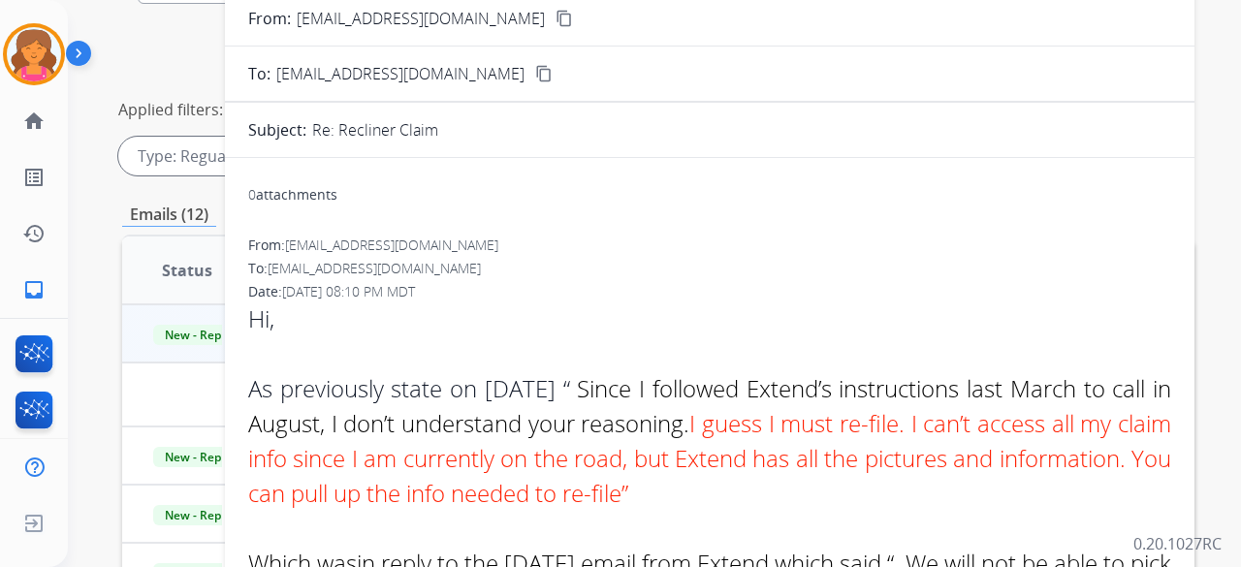
scroll to position [143, 0]
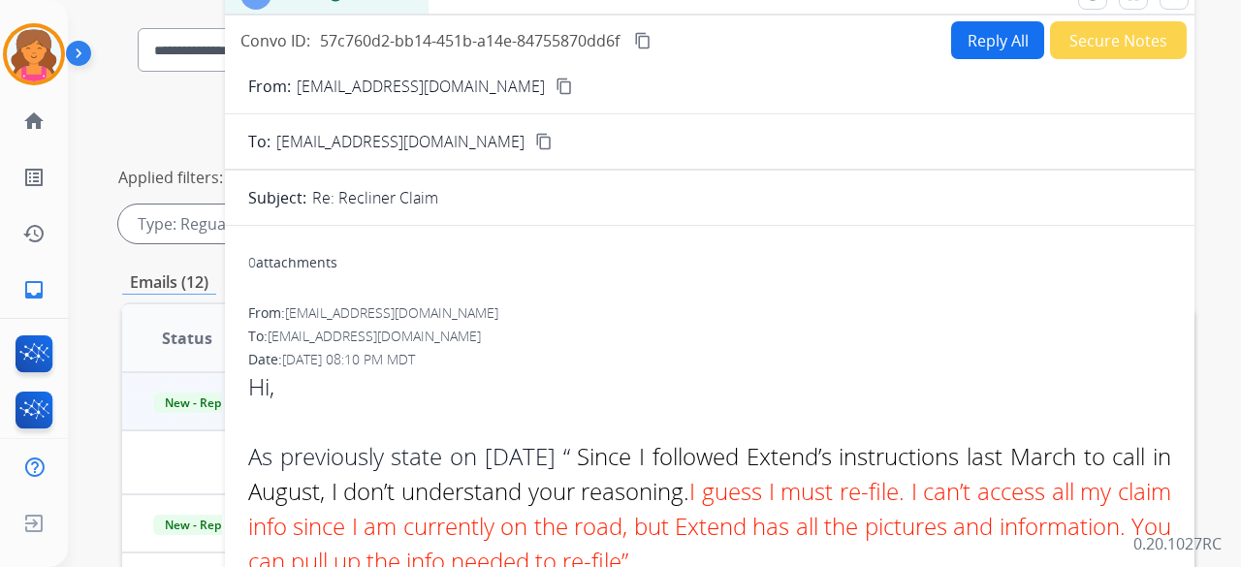
click at [555, 79] on mat-icon "content_copy" at bounding box center [563, 86] width 17 height 17
click at [987, 51] on button "Reply All" at bounding box center [997, 40] width 93 height 38
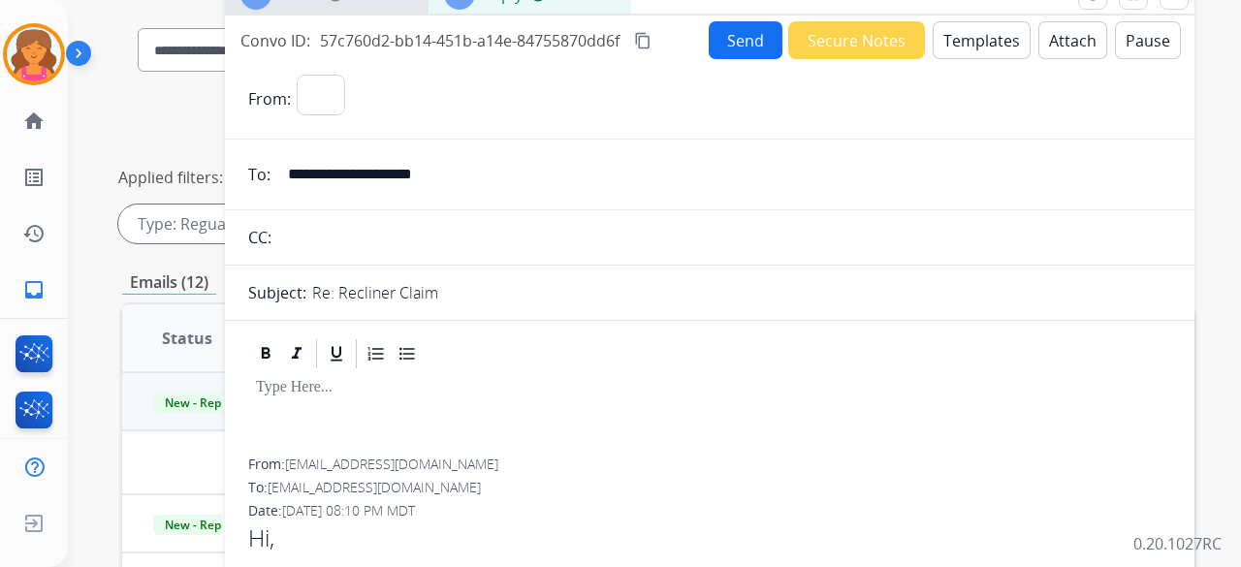
select select "**********"
click at [977, 43] on button "Templates" at bounding box center [982, 40] width 98 height 38
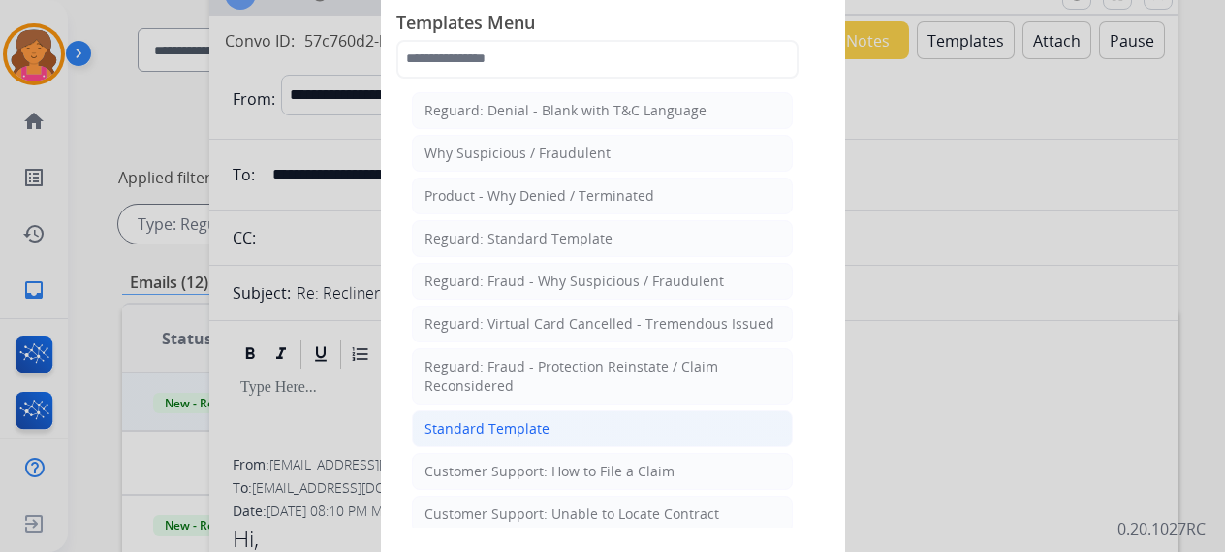
click at [599, 428] on li "Standard Template" at bounding box center [602, 428] width 381 height 37
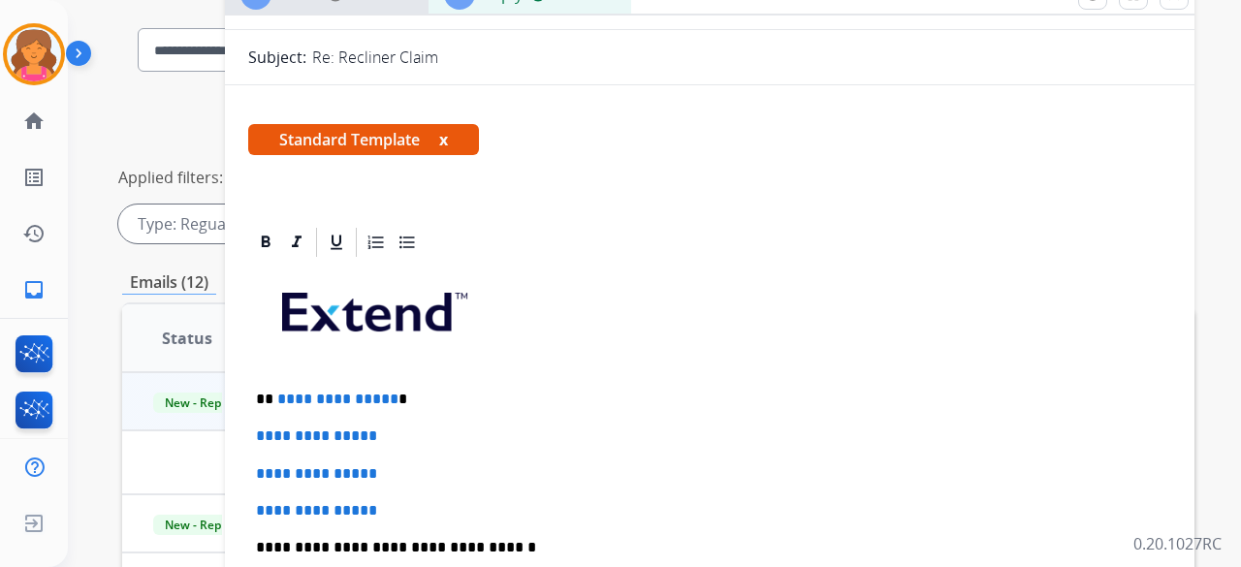
scroll to position [291, 0]
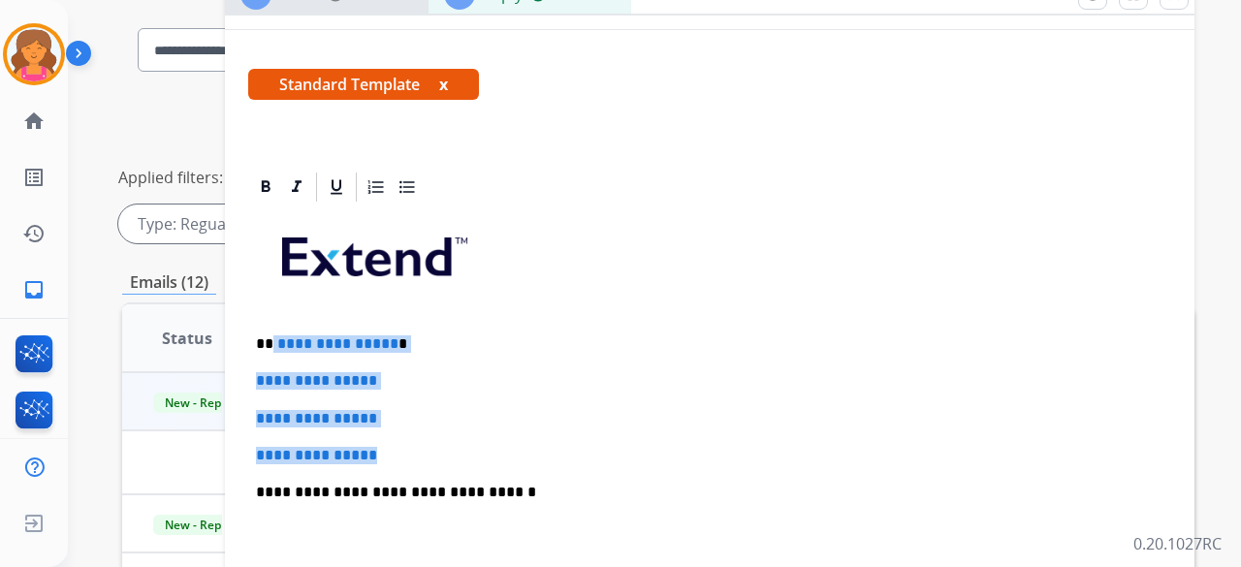
drag, startPoint x: 399, startPoint y: 449, endPoint x: 272, endPoint y: 340, distance: 167.1
click at [272, 340] on div "**********" at bounding box center [709, 538] width 923 height 667
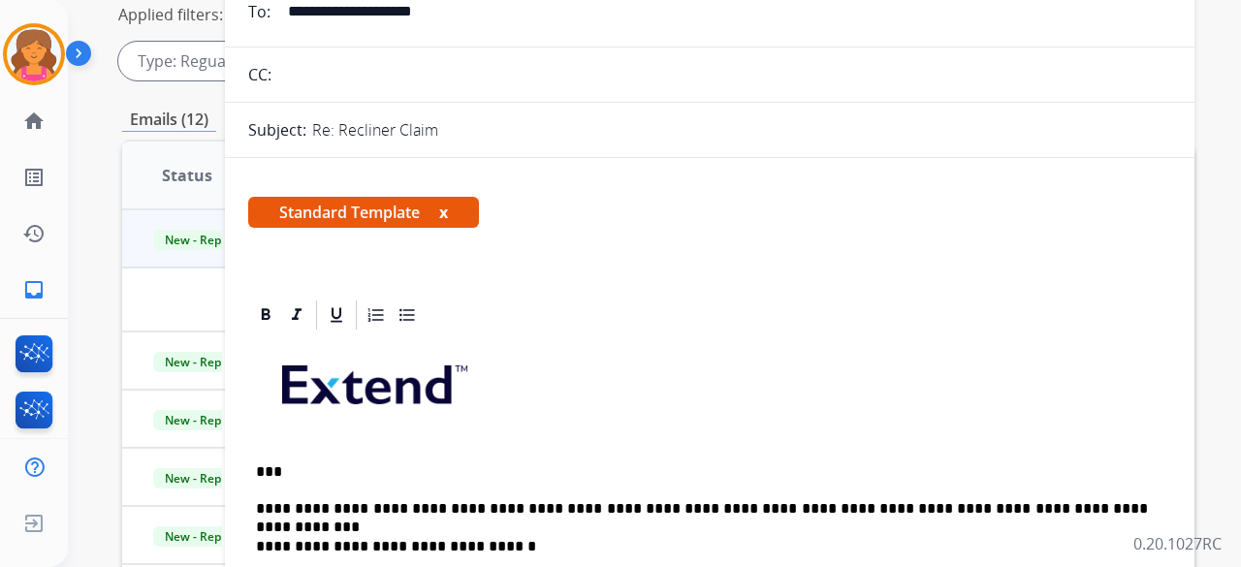
scroll to position [16, 0]
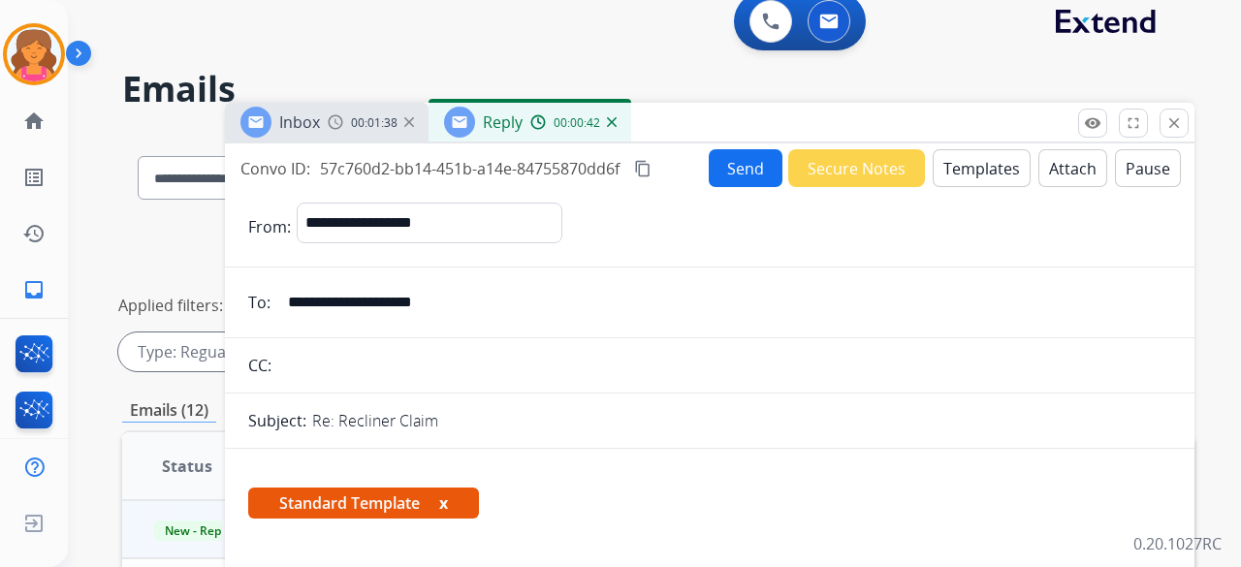
click at [715, 174] on button "Send" at bounding box center [746, 168] width 74 height 38
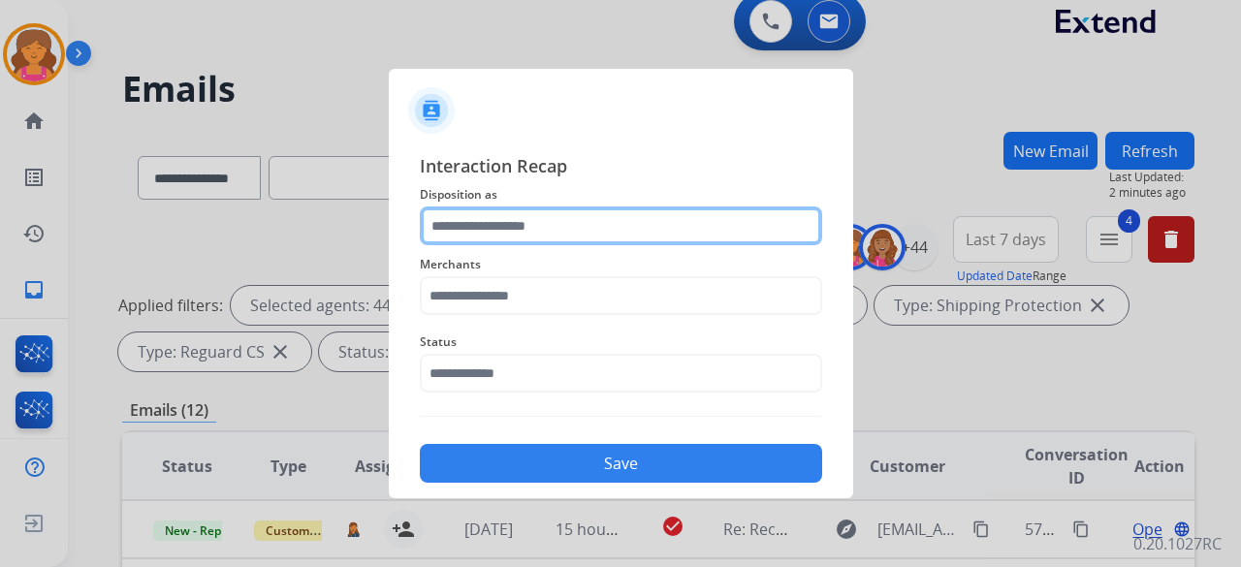
click at [492, 222] on input "text" at bounding box center [621, 225] width 402 height 39
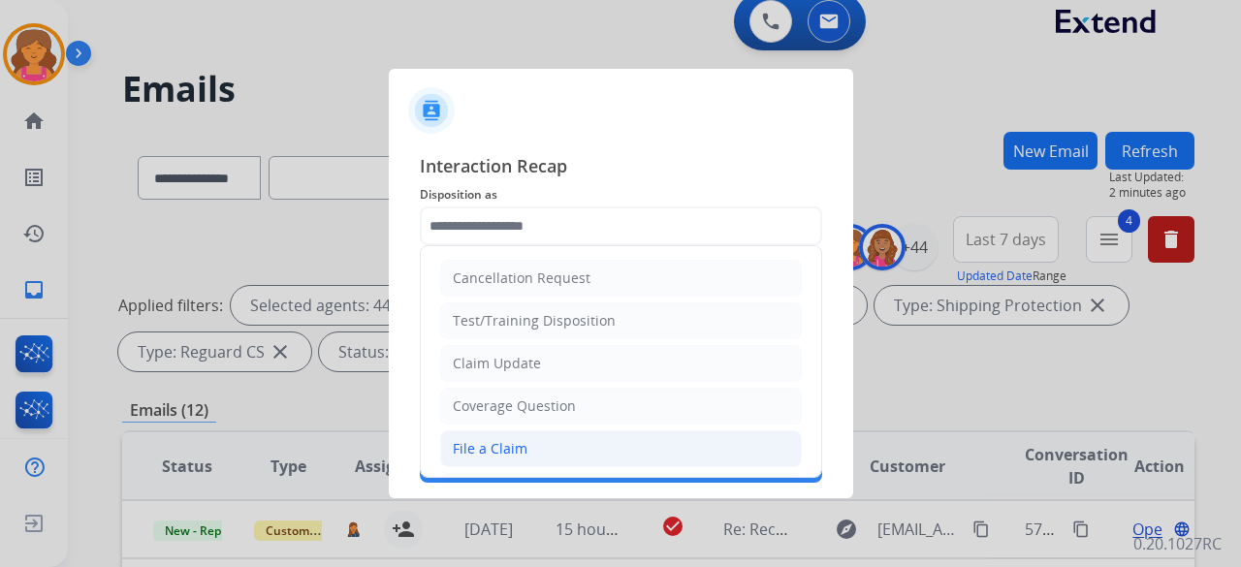
click at [475, 442] on div "File a Claim" at bounding box center [490, 448] width 75 height 19
type input "**********"
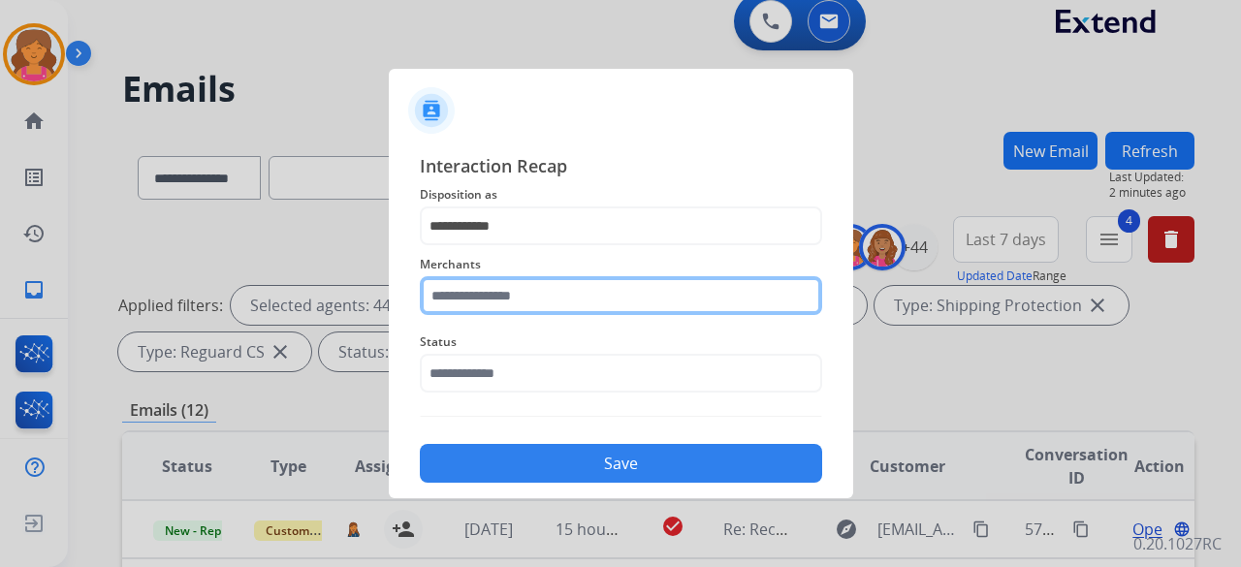
click at [475, 301] on input "text" at bounding box center [621, 295] width 402 height 39
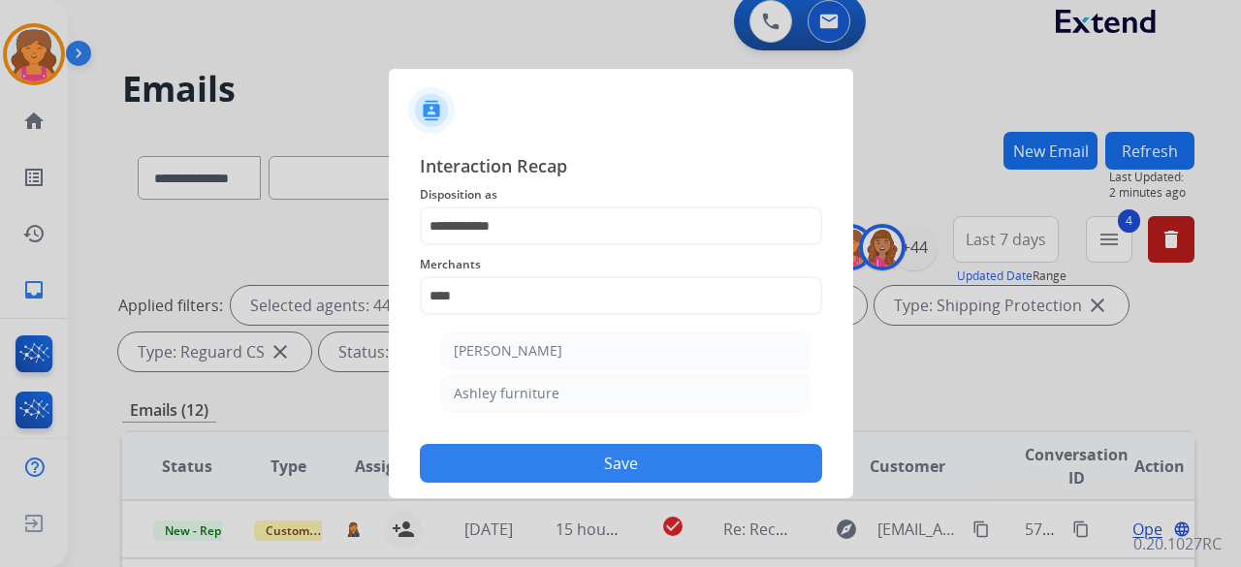
click at [595, 385] on li "Ashley furniture" at bounding box center [625, 393] width 369 height 37
type input "**********"
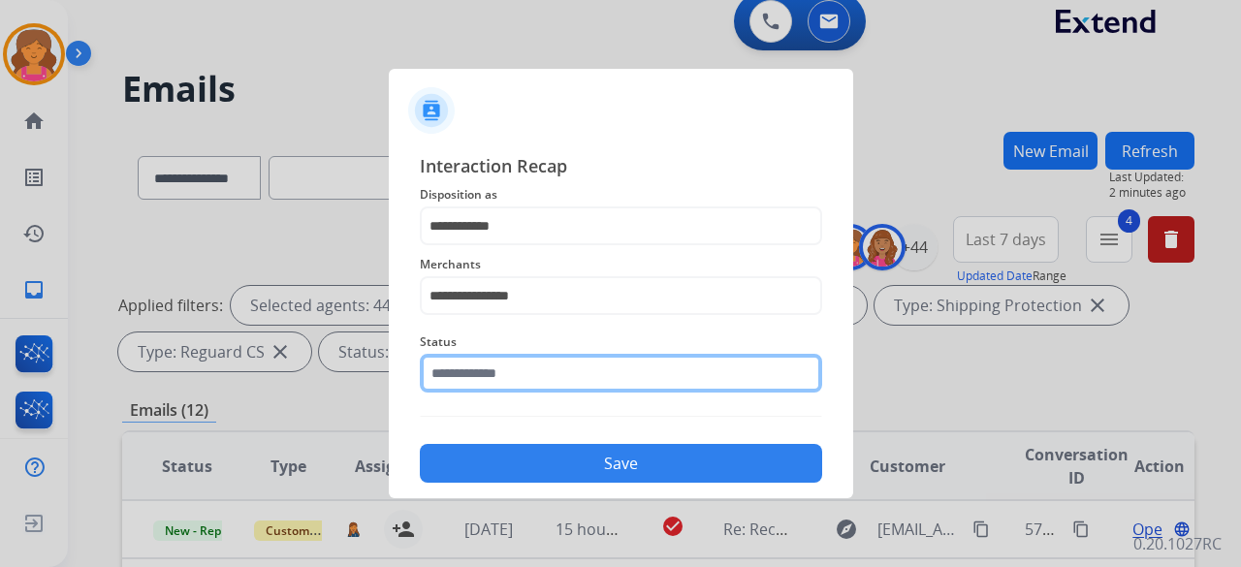
click at [586, 381] on input "text" at bounding box center [621, 373] width 402 height 39
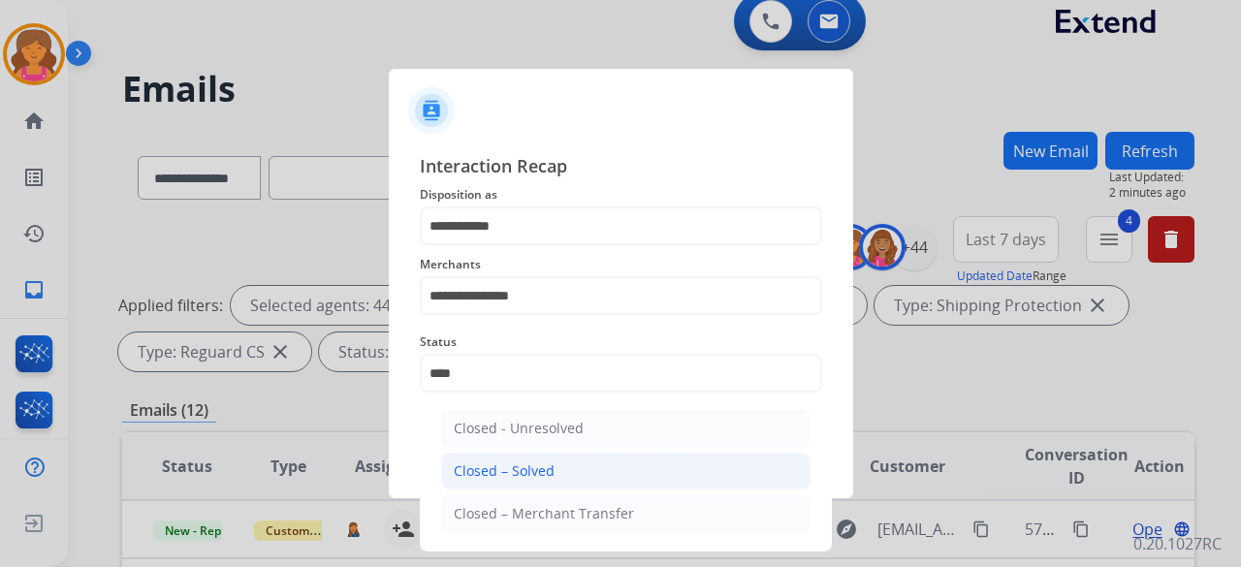
click at [573, 475] on li "Closed – Solved" at bounding box center [625, 471] width 369 height 37
type input "**********"
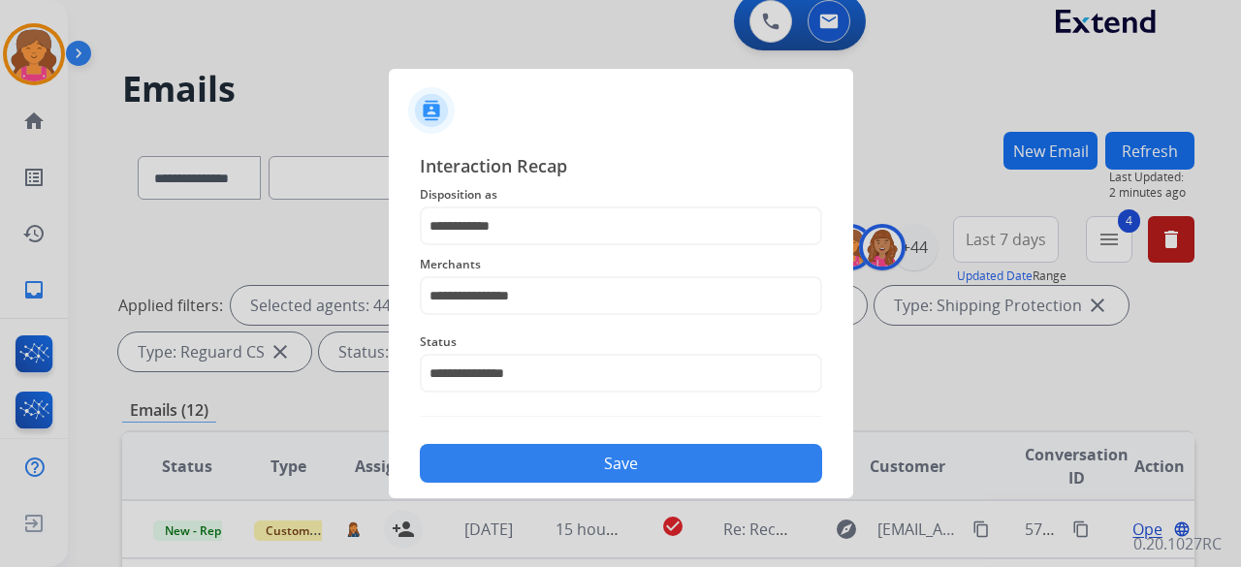
click at [576, 455] on button "Save" at bounding box center [621, 463] width 402 height 39
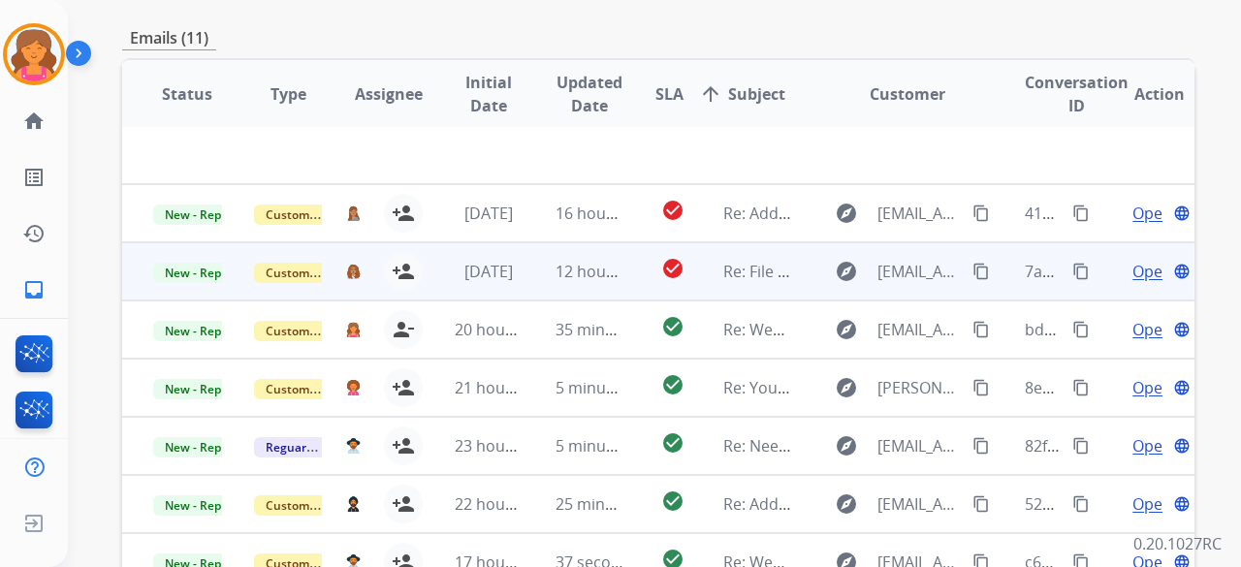
scroll to position [0, 0]
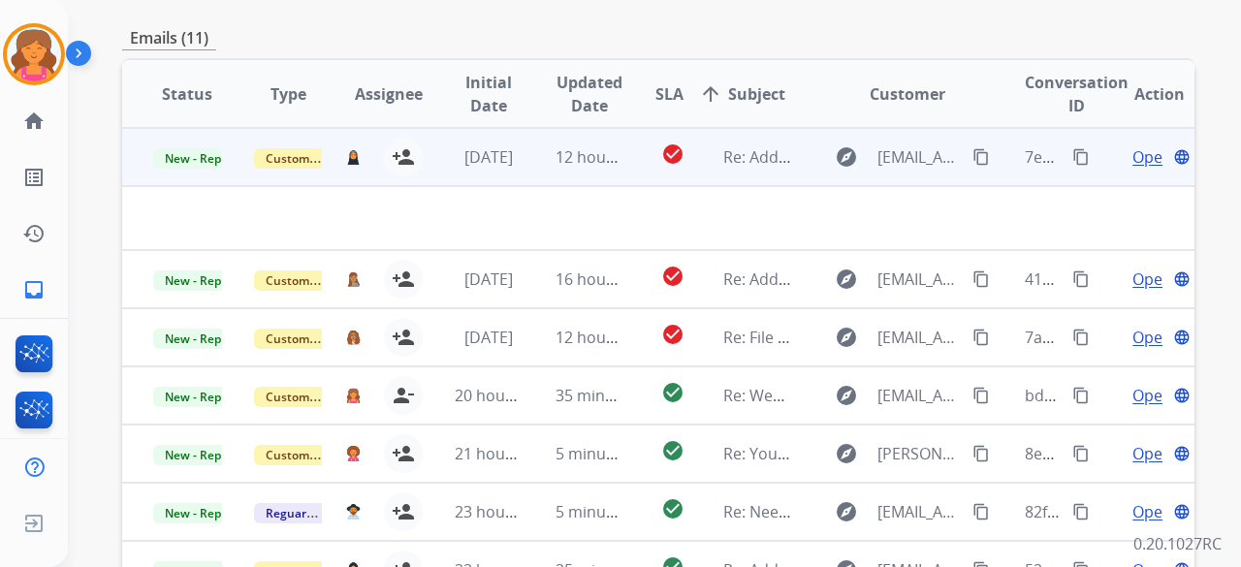
click at [1132, 163] on span "Open" at bounding box center [1152, 156] width 40 height 23
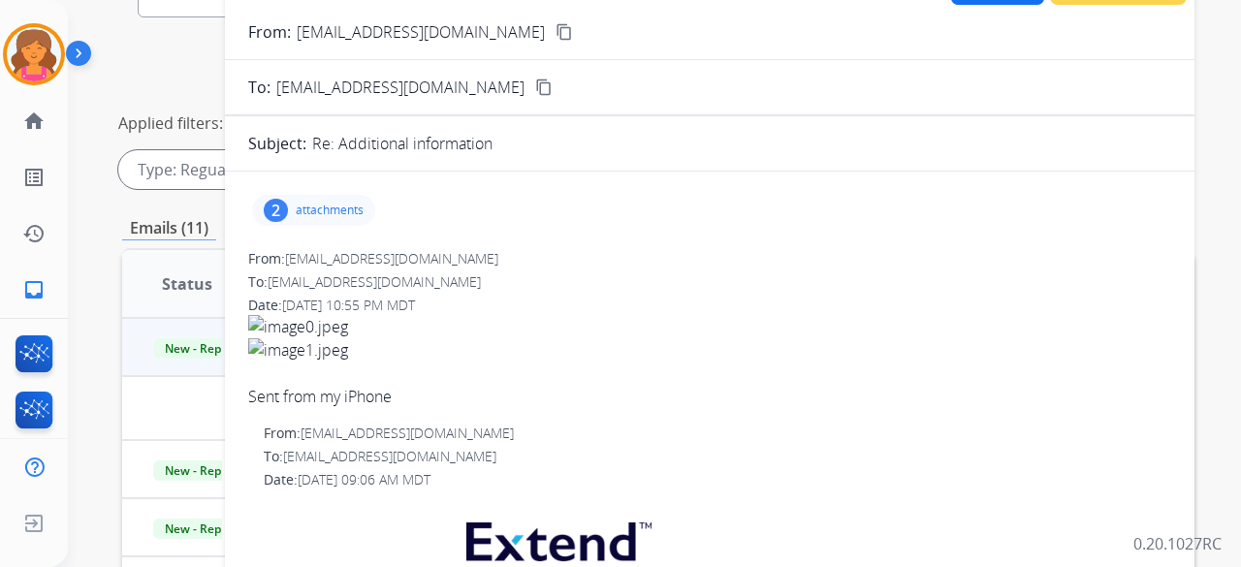
scroll to position [194, 0]
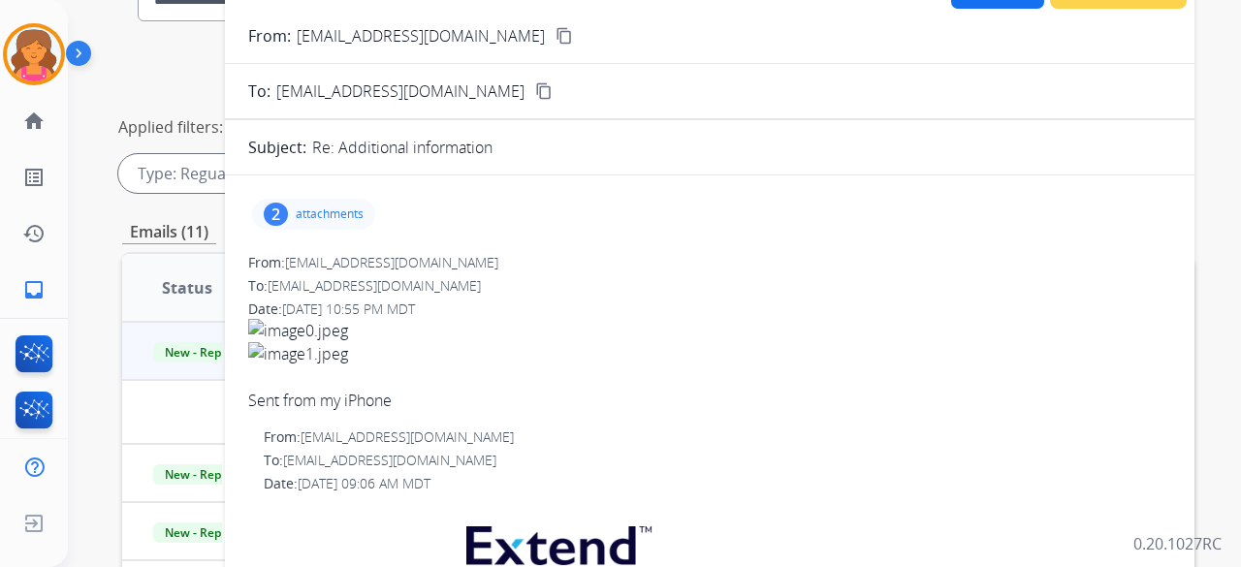
click at [316, 209] on p "attachments" at bounding box center [330, 214] width 68 height 16
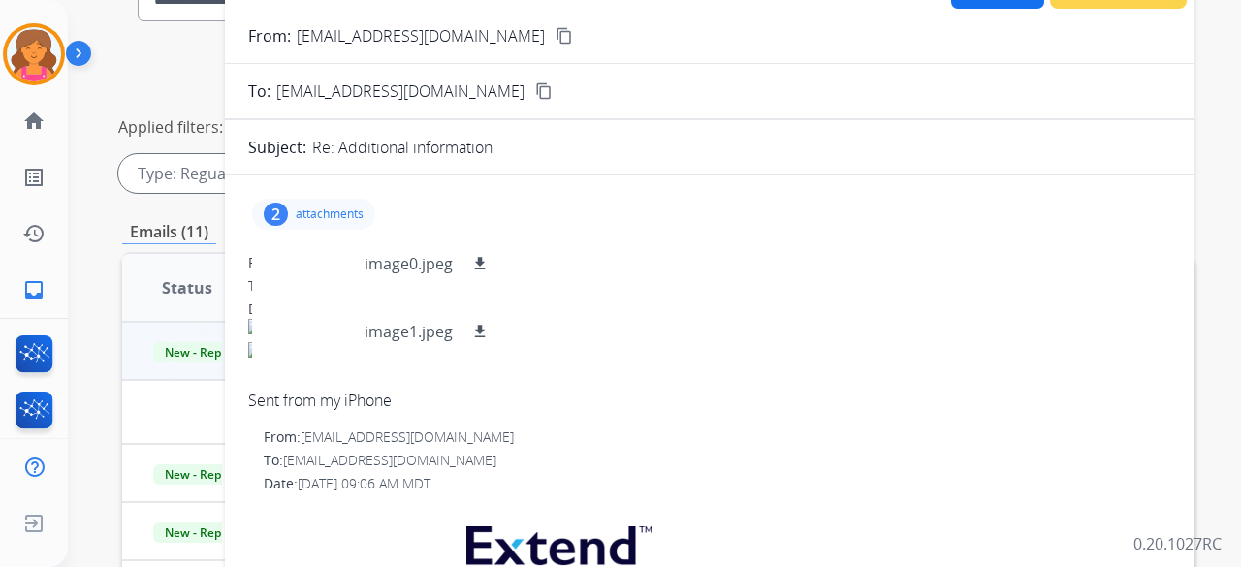
scroll to position [97, 0]
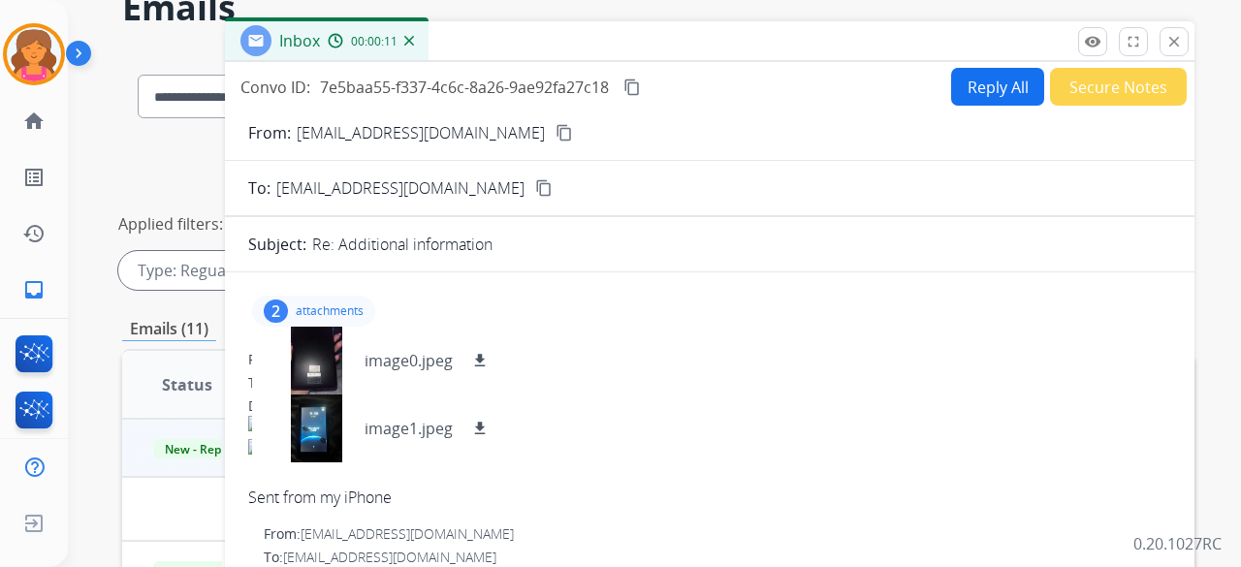
click at [555, 136] on mat-icon "content_copy" at bounding box center [563, 132] width 17 height 17
click at [1013, 83] on button "Reply All" at bounding box center [997, 87] width 93 height 38
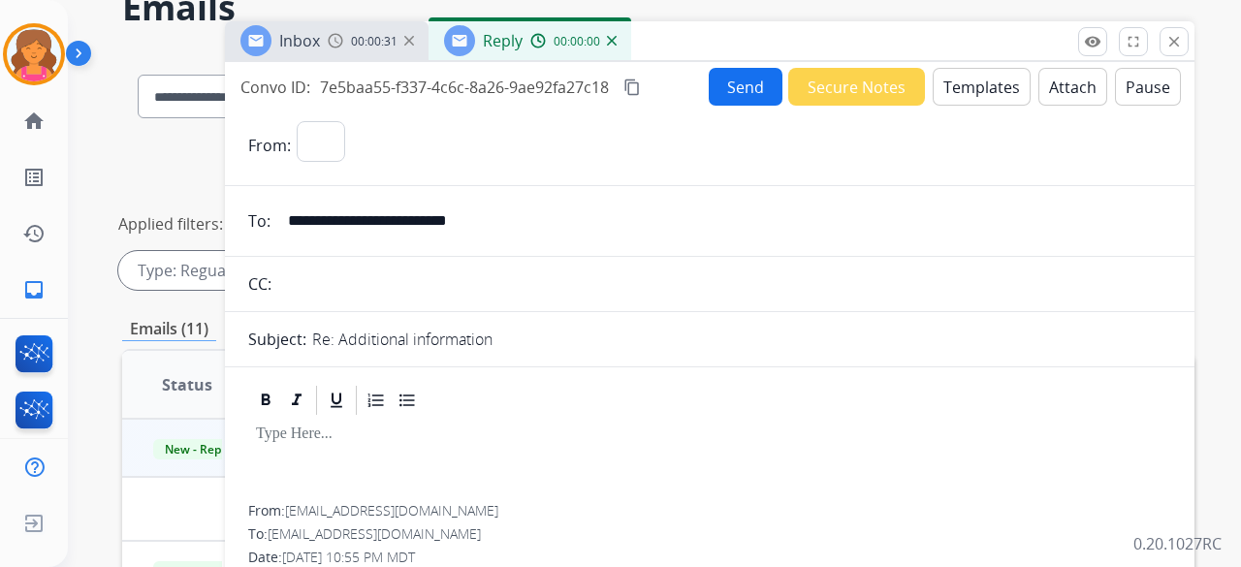
select select "**********"
click at [992, 97] on button "Templates" at bounding box center [982, 87] width 98 height 38
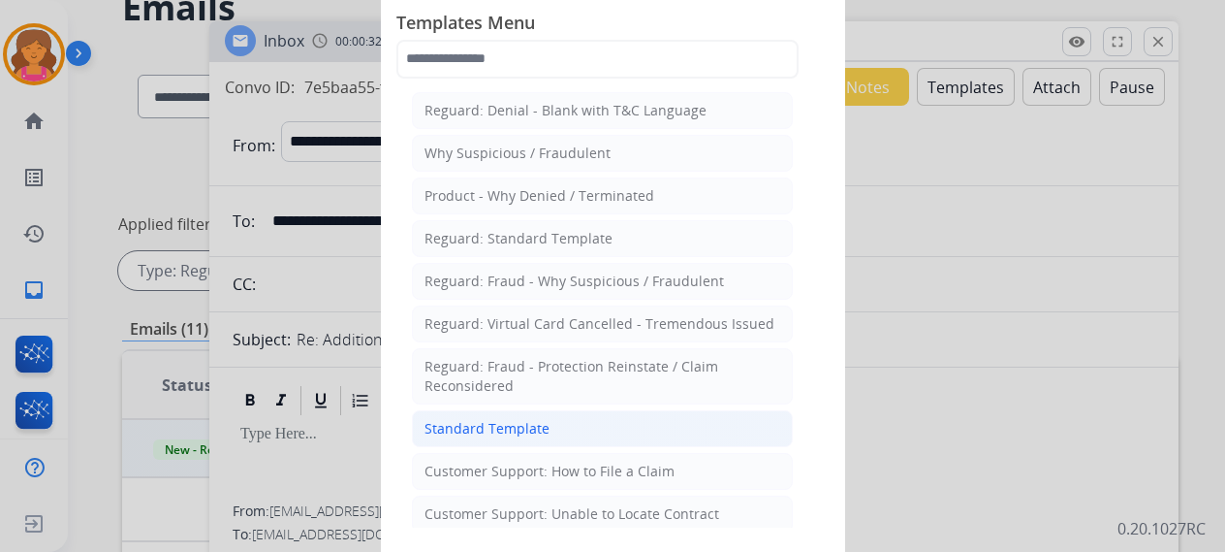
click at [508, 419] on div "Standard Template" at bounding box center [487, 428] width 125 height 19
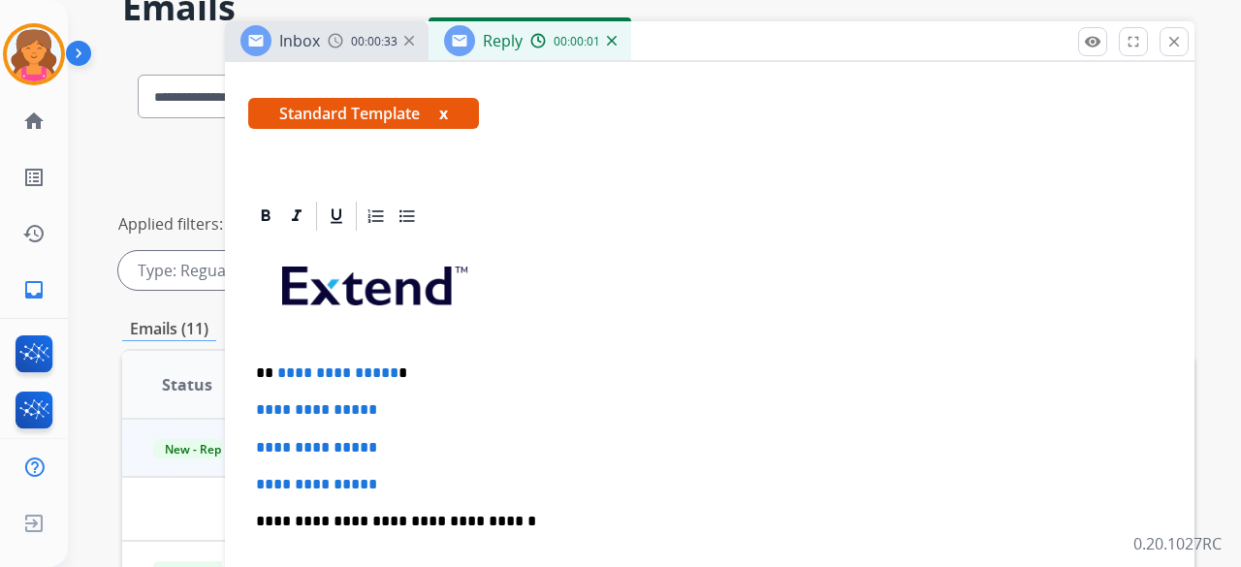
scroll to position [388, 0]
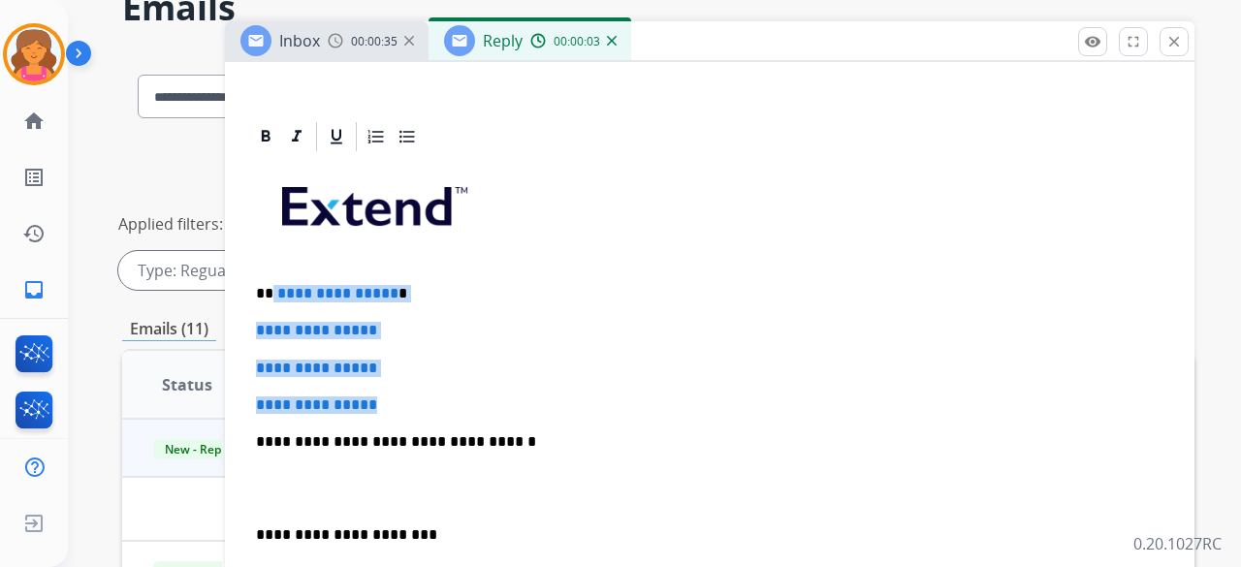
drag, startPoint x: 404, startPoint y: 394, endPoint x: 273, endPoint y: 282, distance: 171.9
click at [273, 282] on div "**********" at bounding box center [709, 487] width 923 height 667
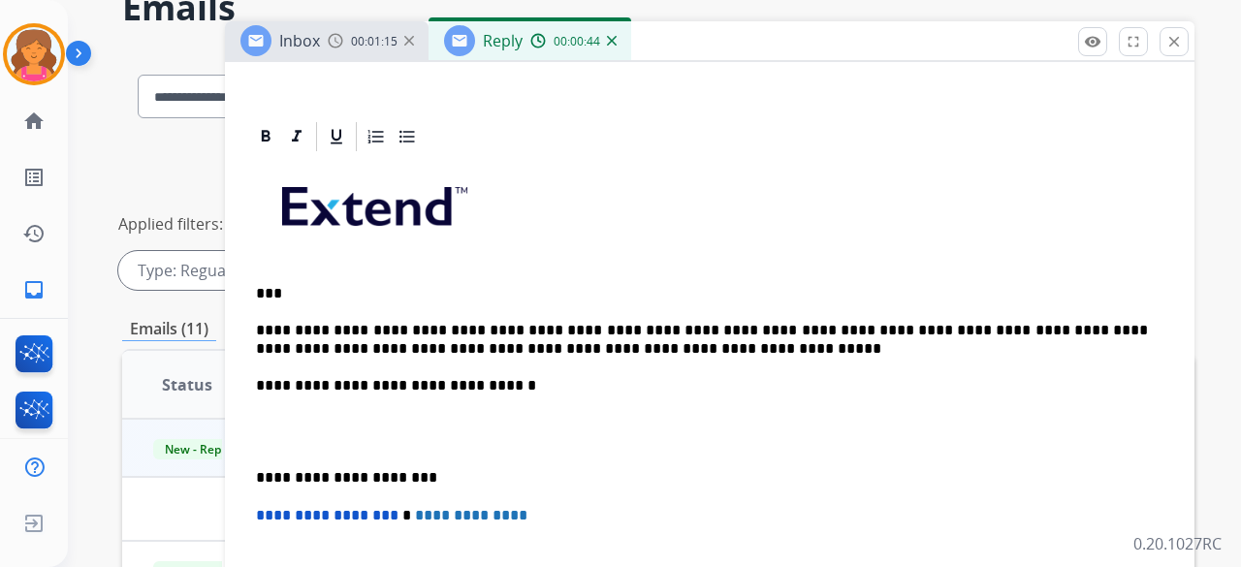
click at [757, 323] on p "**********" at bounding box center [702, 340] width 892 height 36
click at [1023, 325] on p "**********" at bounding box center [702, 340] width 892 height 36
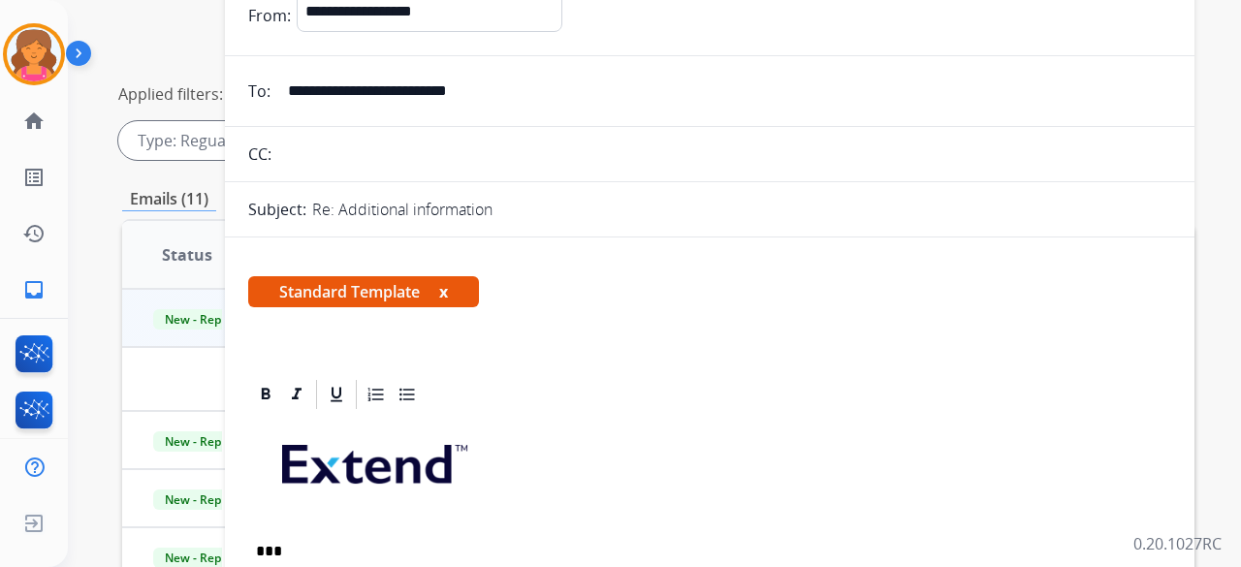
scroll to position [0, 0]
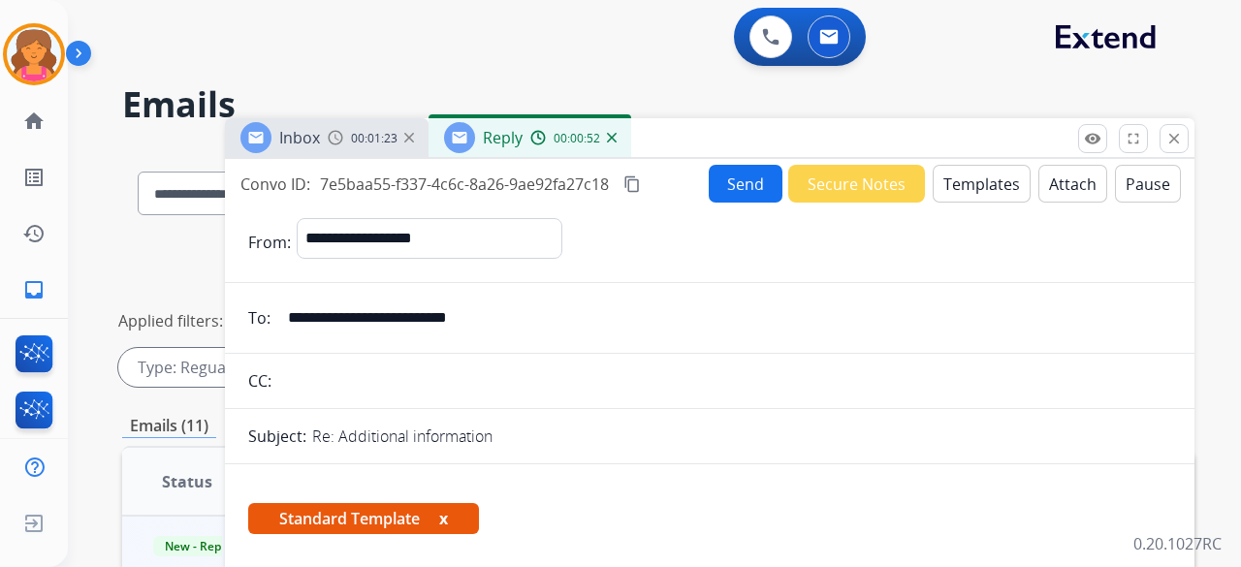
click at [723, 181] on button "Send" at bounding box center [746, 184] width 74 height 38
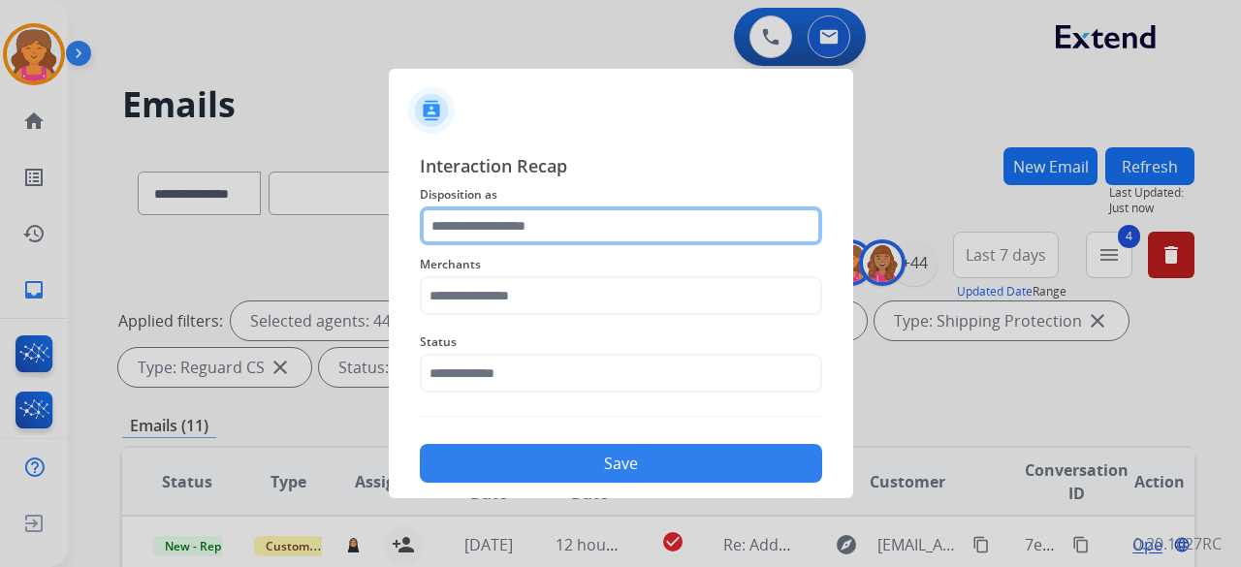
click at [580, 238] on input "text" at bounding box center [621, 225] width 402 height 39
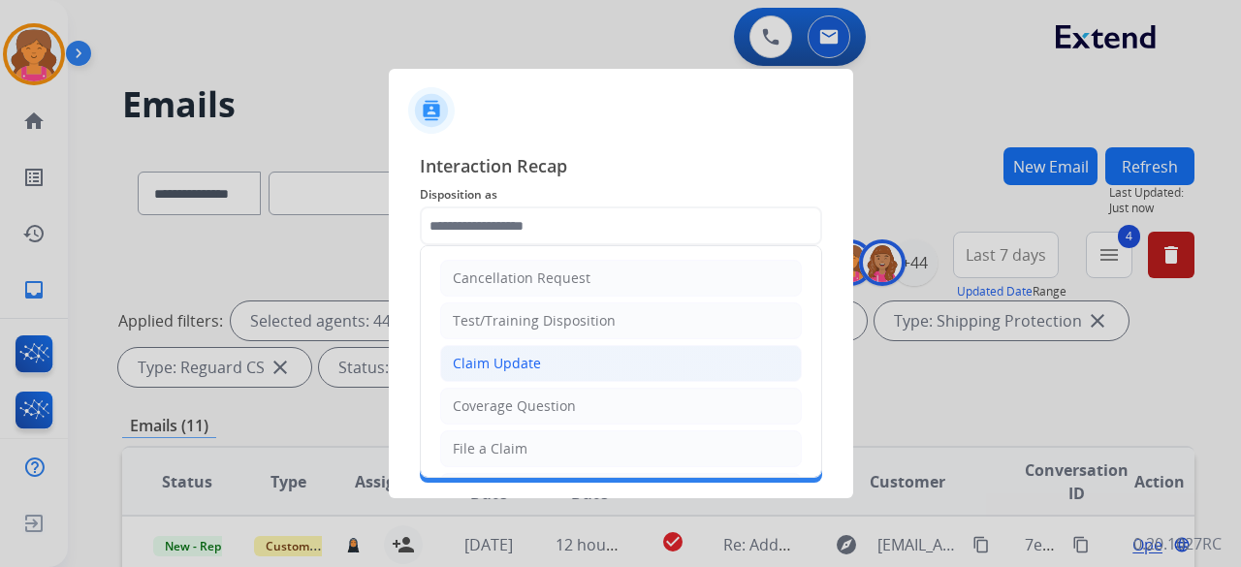
click at [568, 361] on li "Claim Update" at bounding box center [621, 363] width 362 height 37
type input "**********"
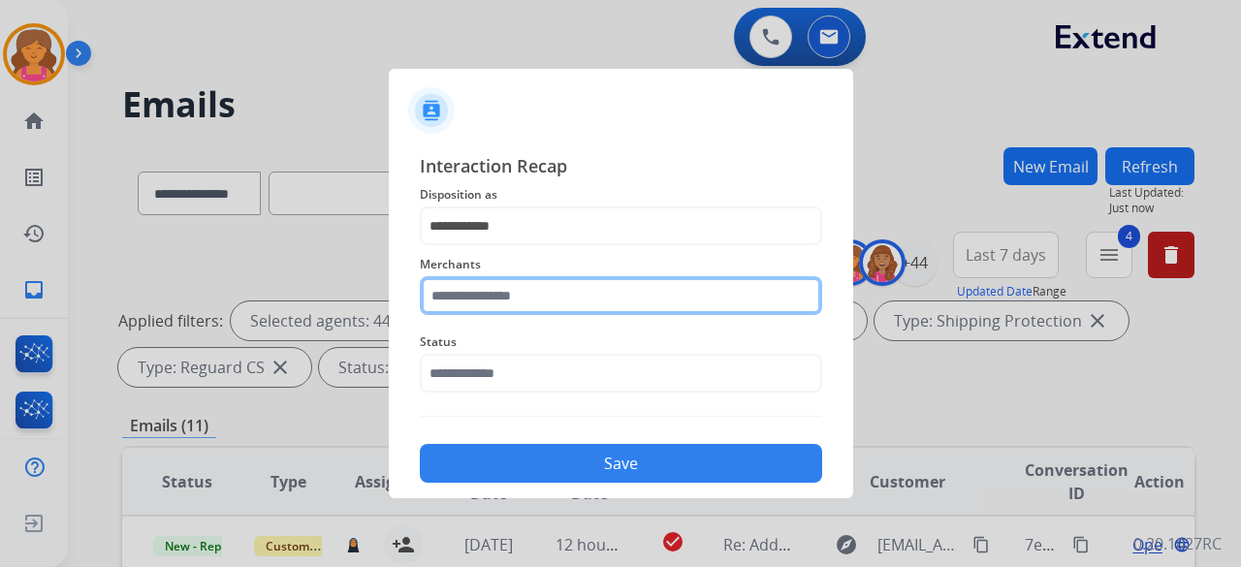
click at [537, 301] on input "text" at bounding box center [621, 295] width 402 height 39
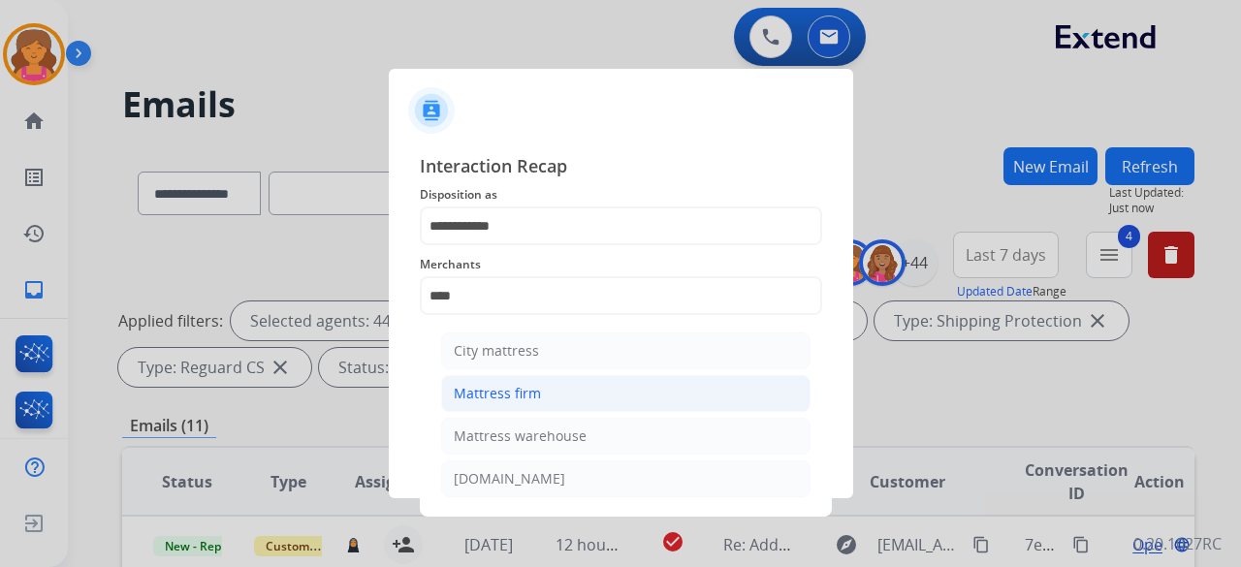
click at [555, 396] on li "Mattress firm" at bounding box center [625, 393] width 369 height 37
type input "**********"
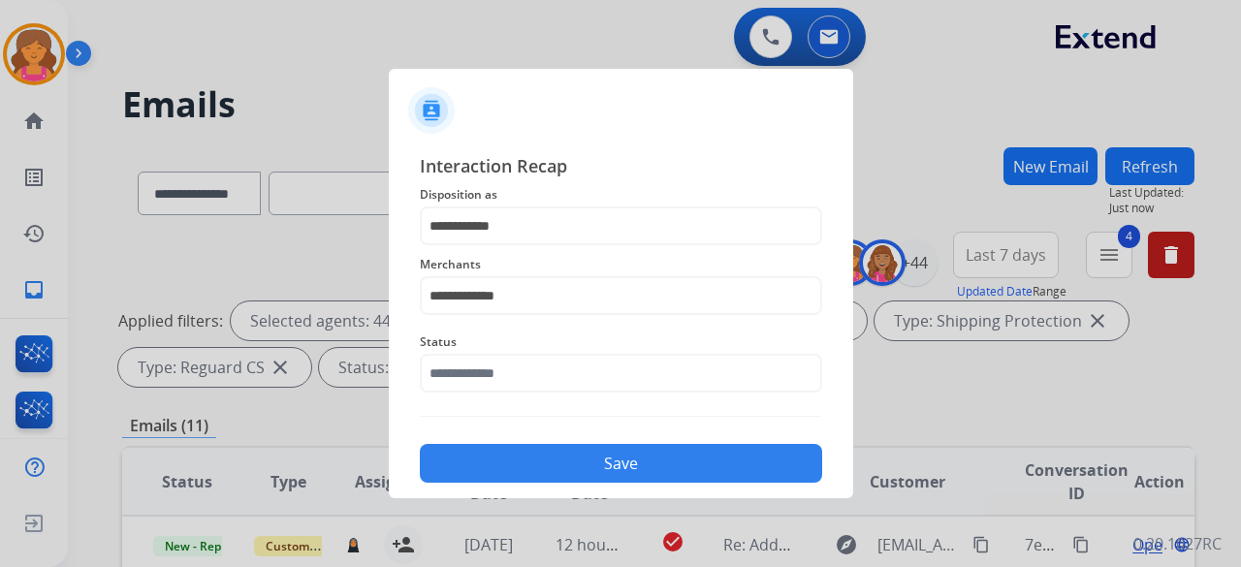
click at [555, 395] on div "Status" at bounding box center [621, 362] width 402 height 78
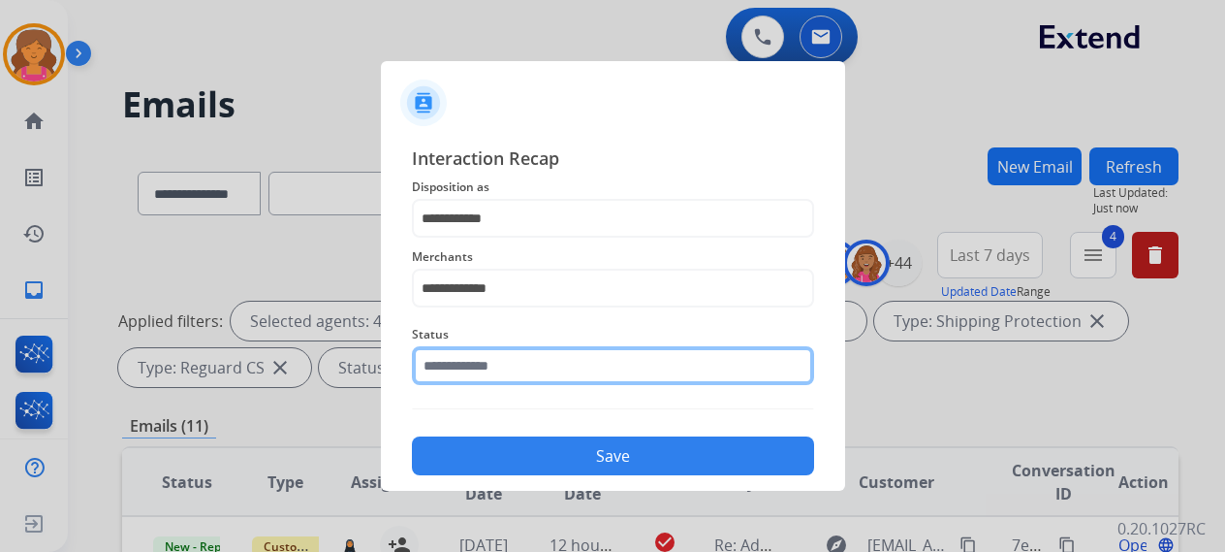
click at [560, 376] on input "text" at bounding box center [613, 365] width 402 height 39
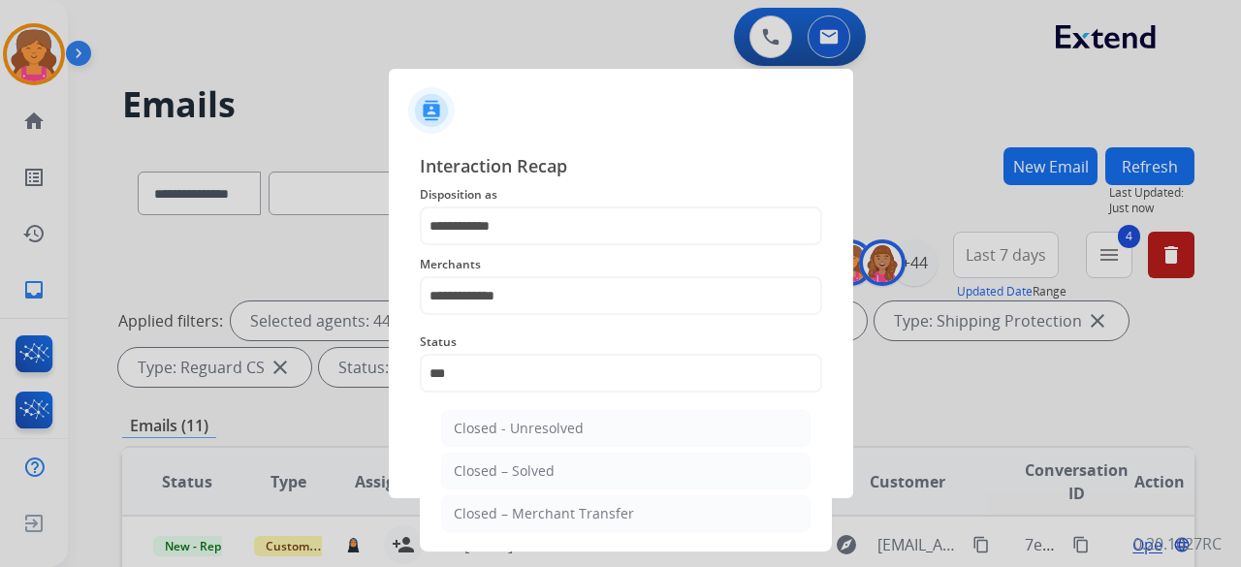
click at [449, 451] on ul "Closed - Unresolved Closed – Solved Closed – Merchant Transfer" at bounding box center [625, 475] width 381 height 151
click at [456, 461] on div "Closed – Solved" at bounding box center [504, 470] width 101 height 19
type input "**********"
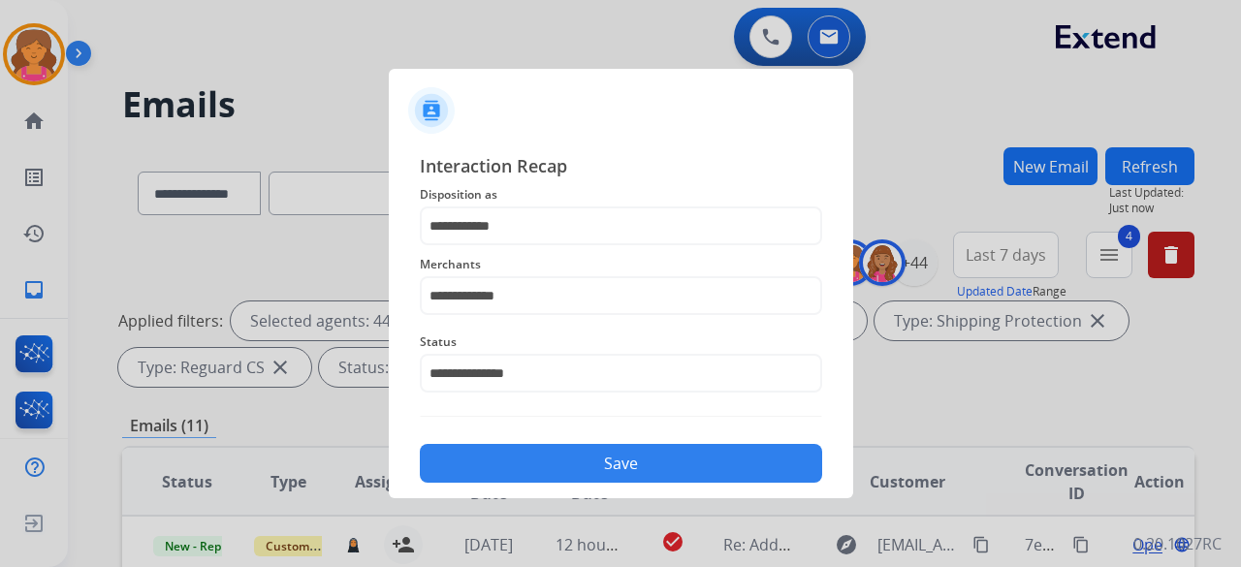
click at [527, 461] on button "Save" at bounding box center [621, 463] width 402 height 39
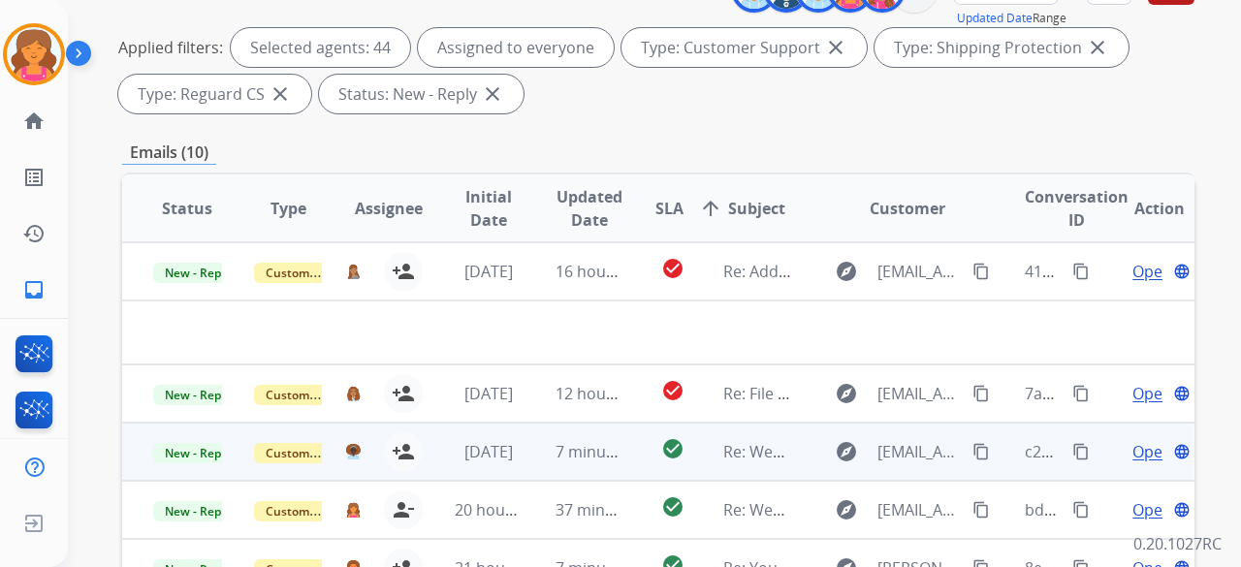
scroll to position [388, 0]
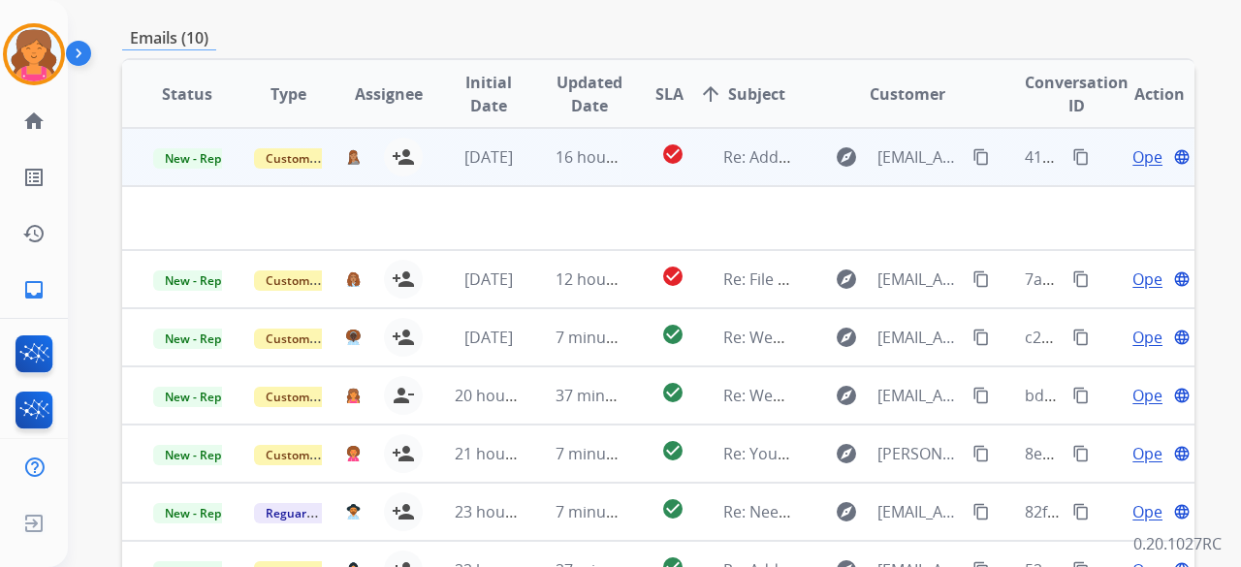
click at [1132, 161] on span "Open" at bounding box center [1152, 156] width 40 height 23
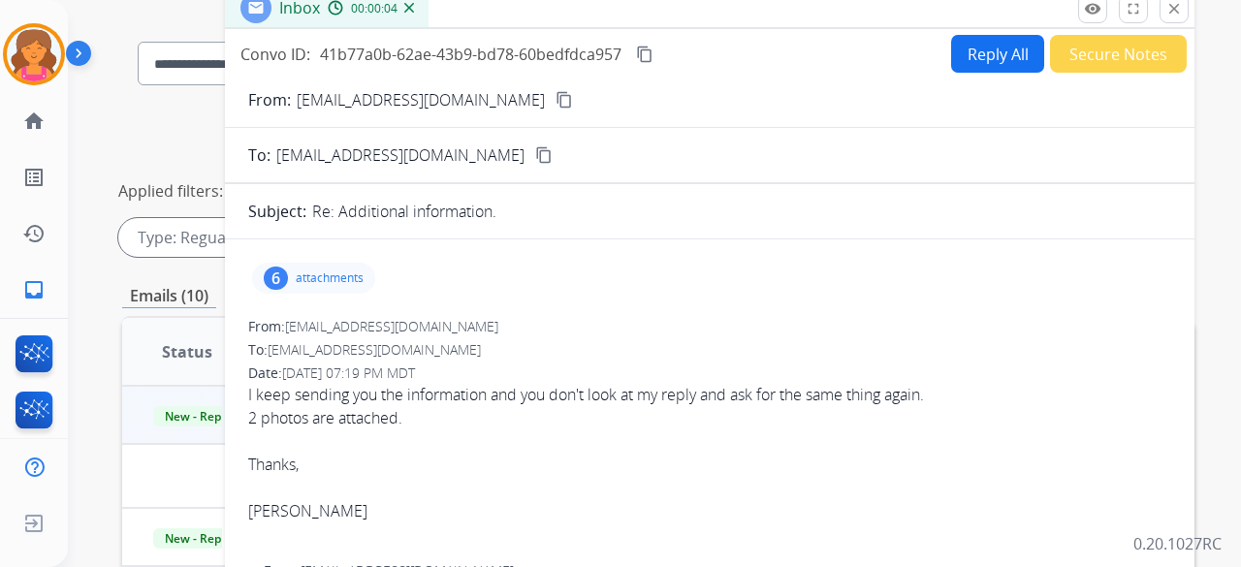
scroll to position [97, 0]
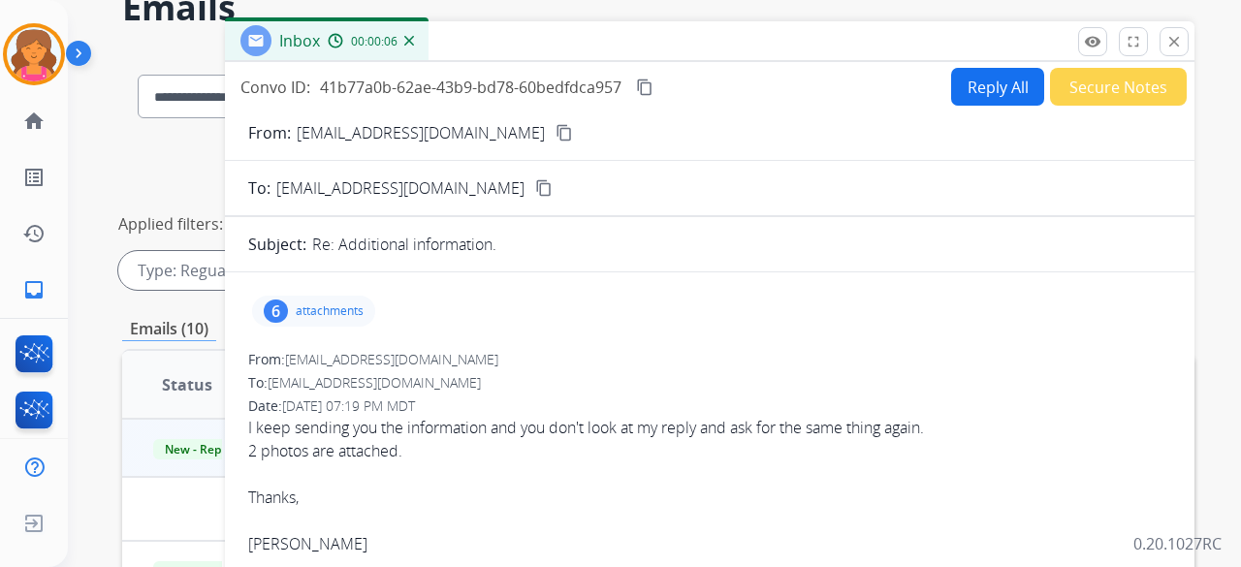
click at [361, 292] on div "6 attachments" at bounding box center [709, 311] width 923 height 47
click at [355, 296] on div "6 attachments" at bounding box center [313, 311] width 123 height 31
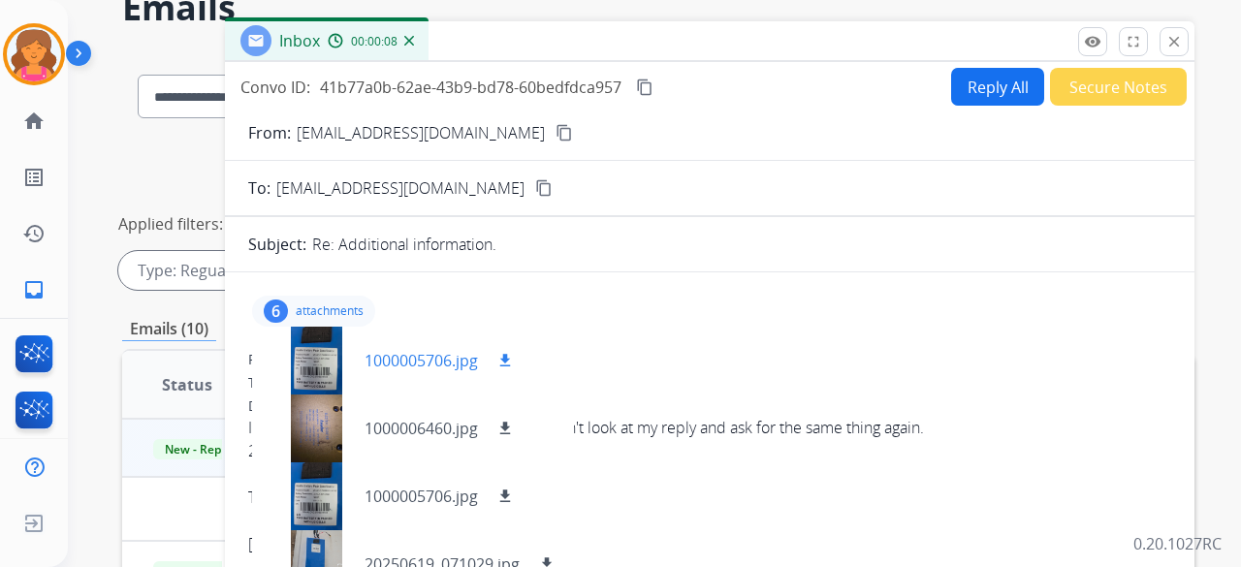
click at [504, 360] on mat-icon "download" at bounding box center [504, 360] width 17 height 17
click at [508, 427] on mat-icon "download" at bounding box center [504, 428] width 17 height 17
click at [553, 136] on button "content_copy" at bounding box center [564, 132] width 23 height 23
click at [633, 82] on div "Convo ID: 41b77a0b-62ae-43b9-bd78-60bedfdca957 content_copy" at bounding box center [448, 87] width 416 height 23
click at [638, 87] on mat-icon "content_copy" at bounding box center [644, 87] width 17 height 17
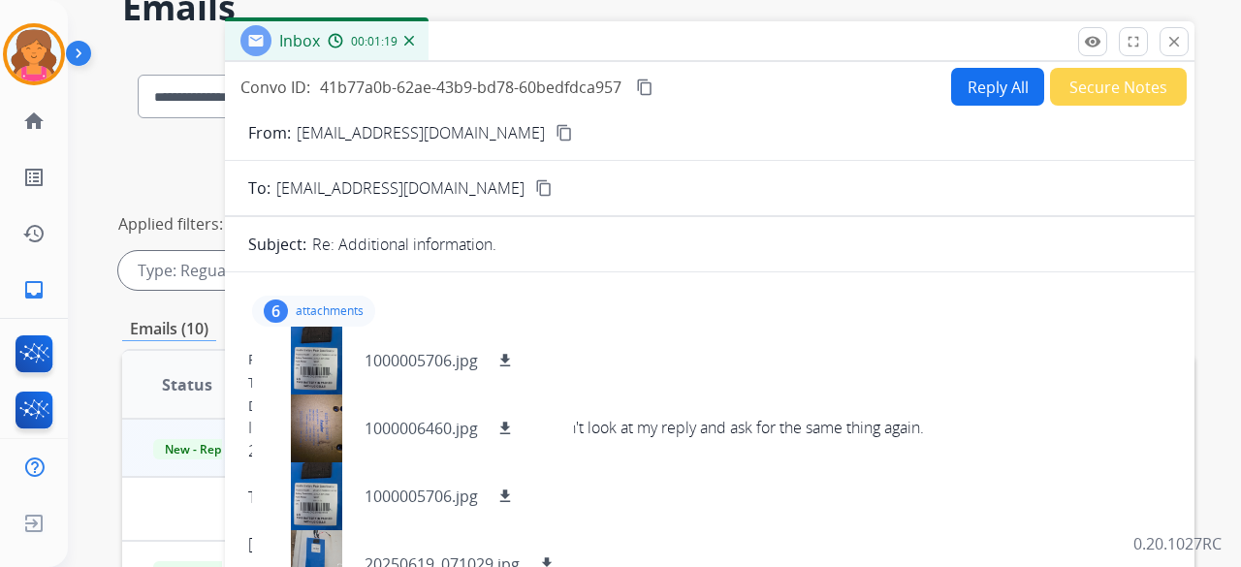
click at [749, 365] on div "From: 808taxi@gmail.com" at bounding box center [709, 359] width 923 height 19
drag, startPoint x: 759, startPoint y: 316, endPoint x: 727, endPoint y: 325, distance: 33.2
click at [727, 325] on div "6 attachments 1000005706.jpg download 1000006460.jpg download 1000005706.jpg do…" at bounding box center [709, 311] width 923 height 47
click at [699, 329] on div "6 attachments 1000005706.jpg download 1000006460.jpg download 1000005706.jpg do…" at bounding box center [709, 311] width 923 height 47
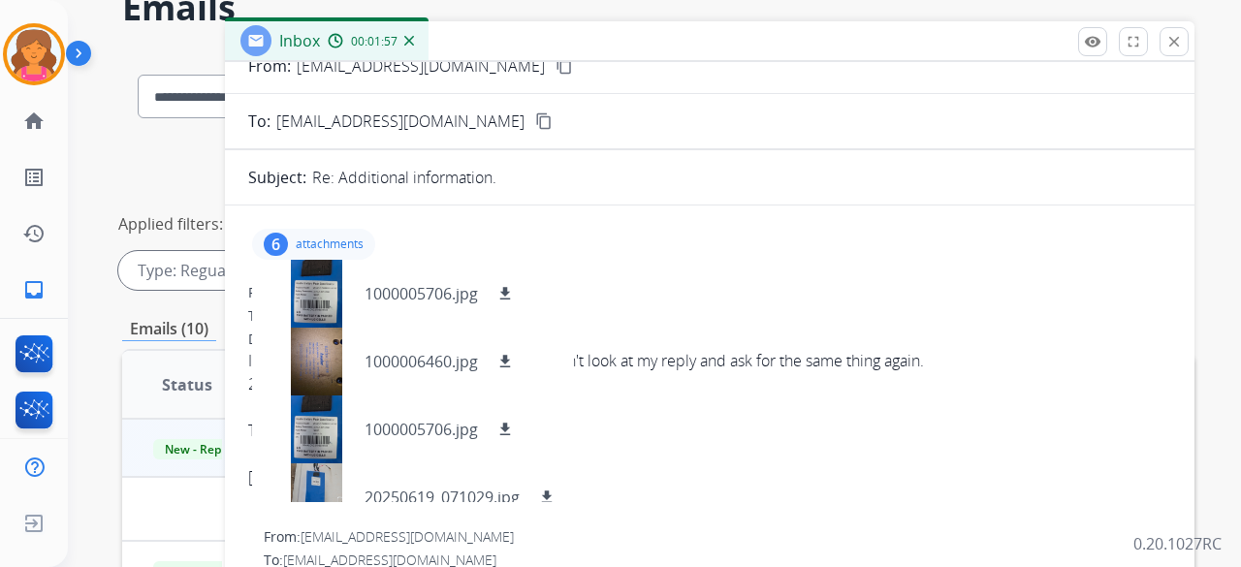
scroll to position [0, 0]
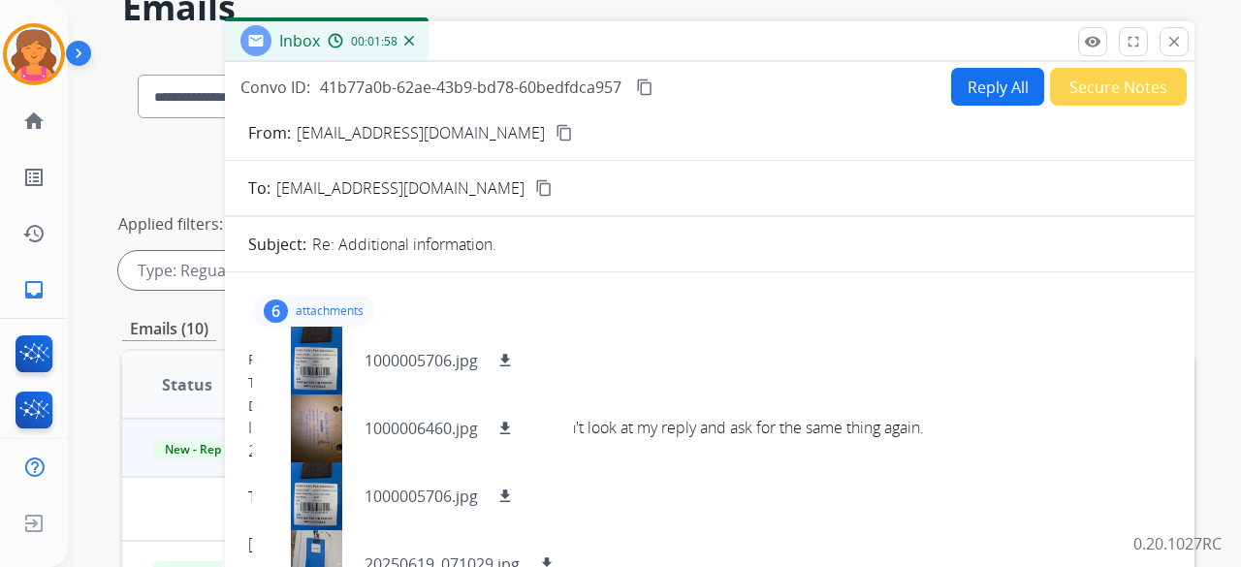
click at [964, 87] on button "Reply All" at bounding box center [997, 87] width 93 height 38
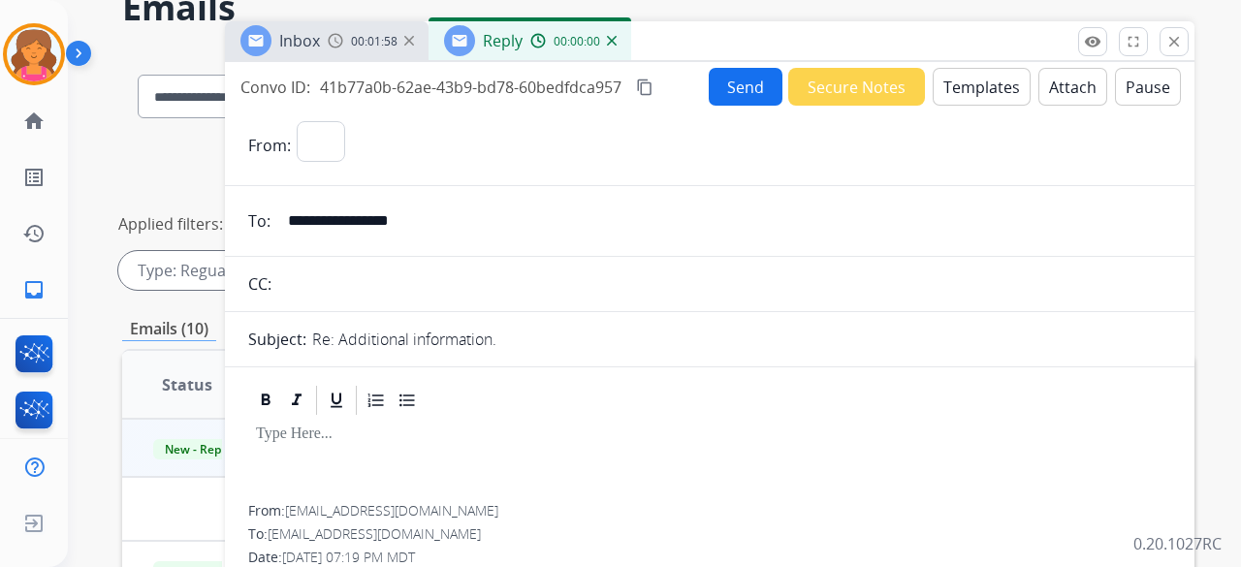
select select "**********"
click at [958, 92] on button "Templates" at bounding box center [982, 87] width 98 height 38
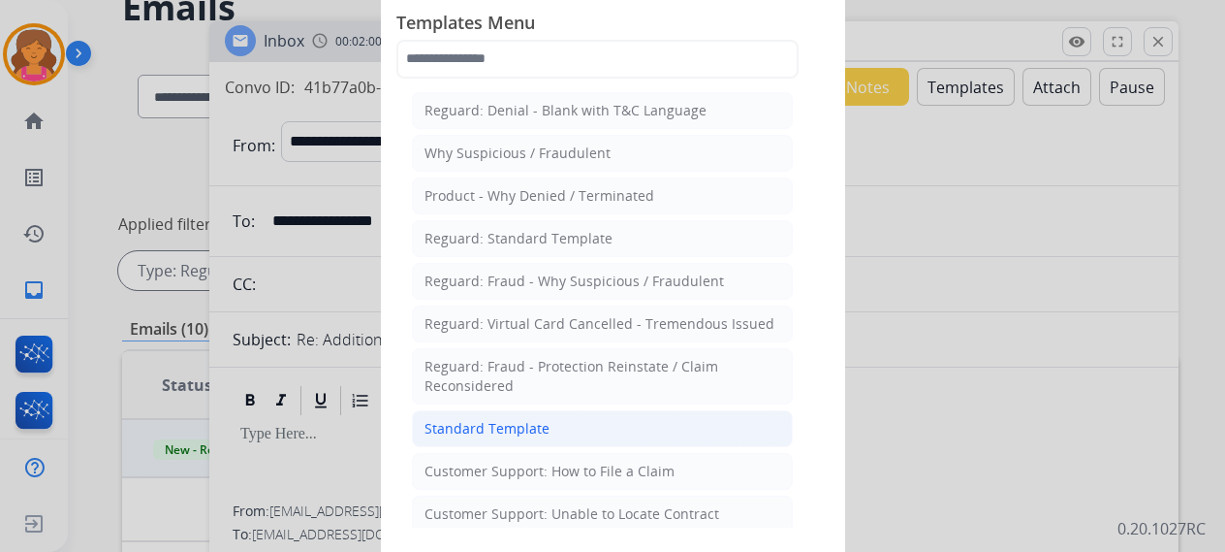
click at [493, 419] on div "Standard Template" at bounding box center [487, 428] width 125 height 19
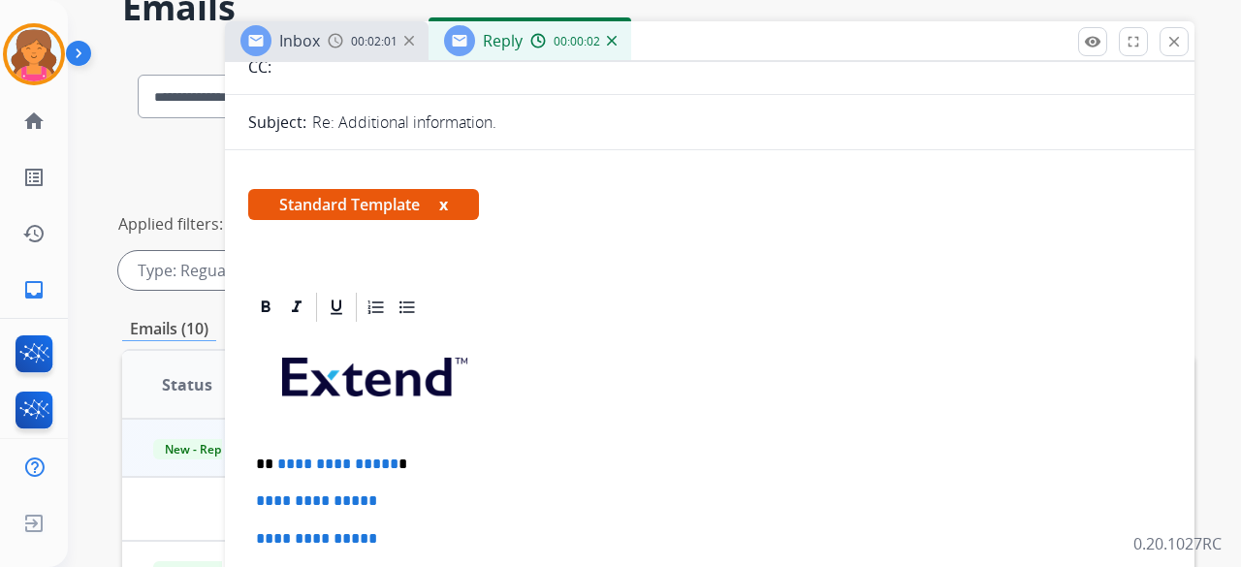
scroll to position [291, 0]
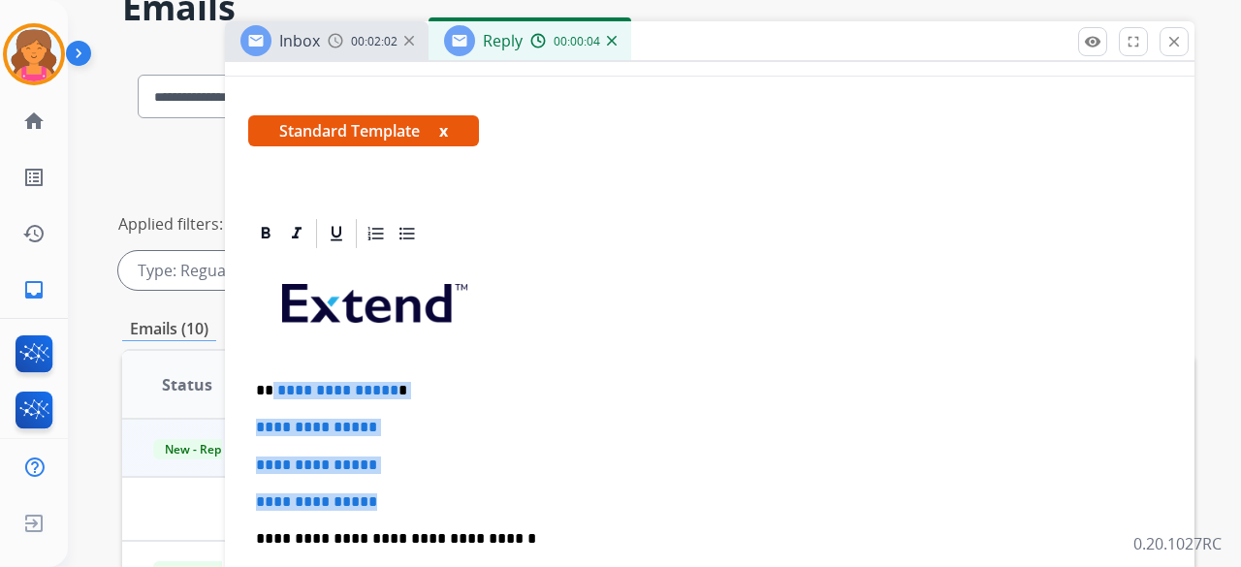
drag, startPoint x: 339, startPoint y: 436, endPoint x: 270, endPoint y: 383, distance: 87.1
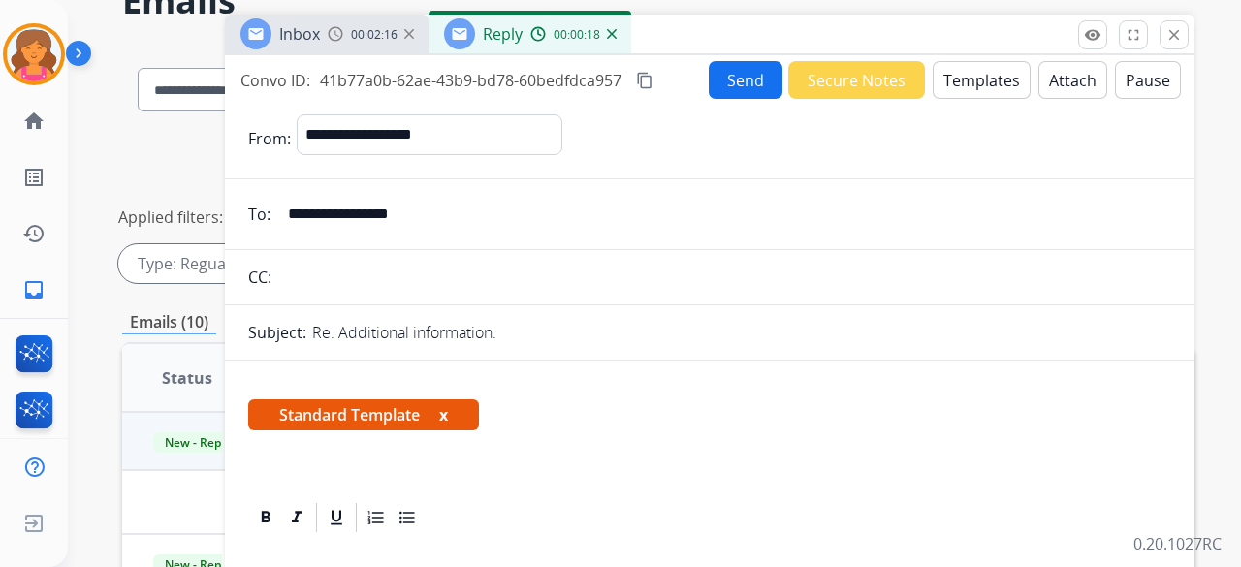
scroll to position [0, 0]
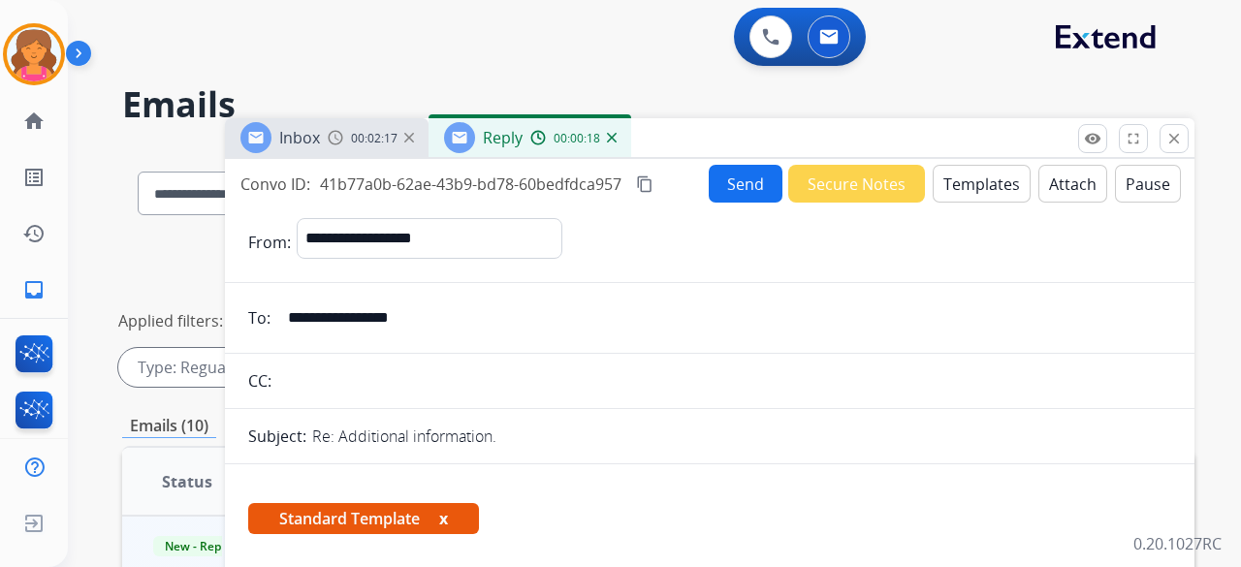
click at [767, 193] on button "Send" at bounding box center [746, 184] width 74 height 38
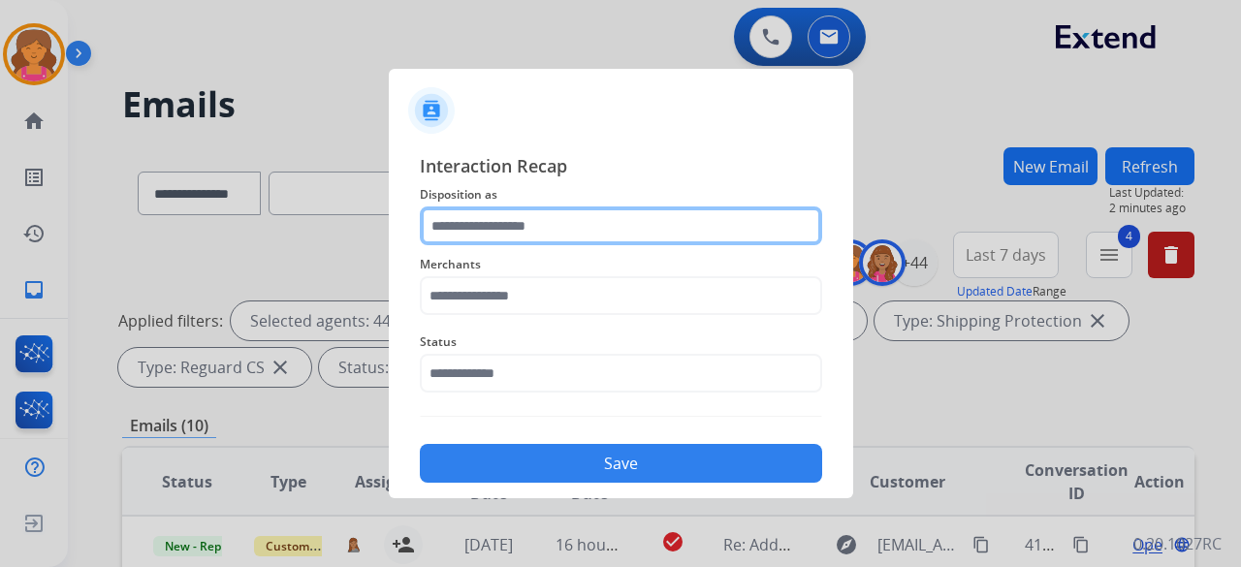
click at [504, 216] on input "text" at bounding box center [621, 225] width 402 height 39
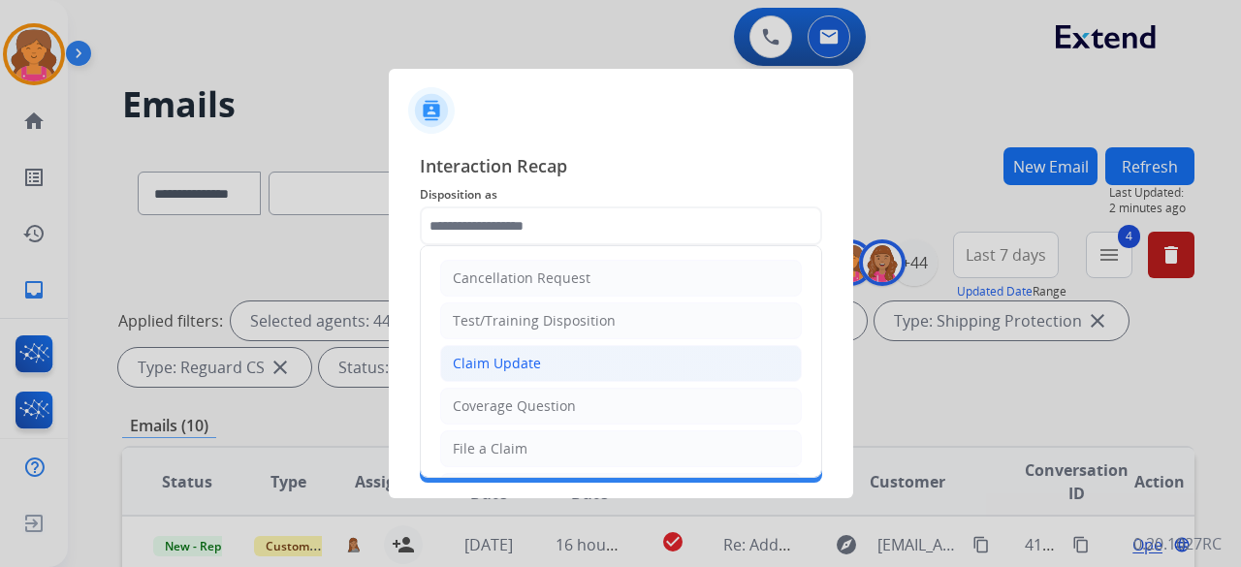
click at [508, 357] on div "Claim Update" at bounding box center [497, 363] width 88 height 19
type input "**********"
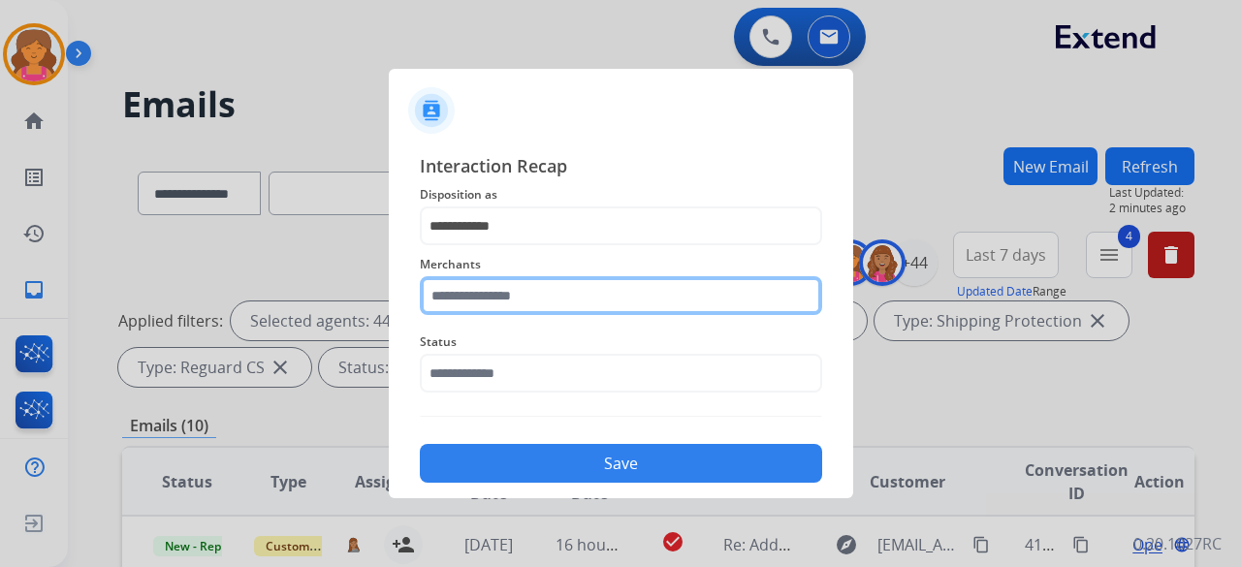
click at [522, 300] on input "text" at bounding box center [621, 295] width 402 height 39
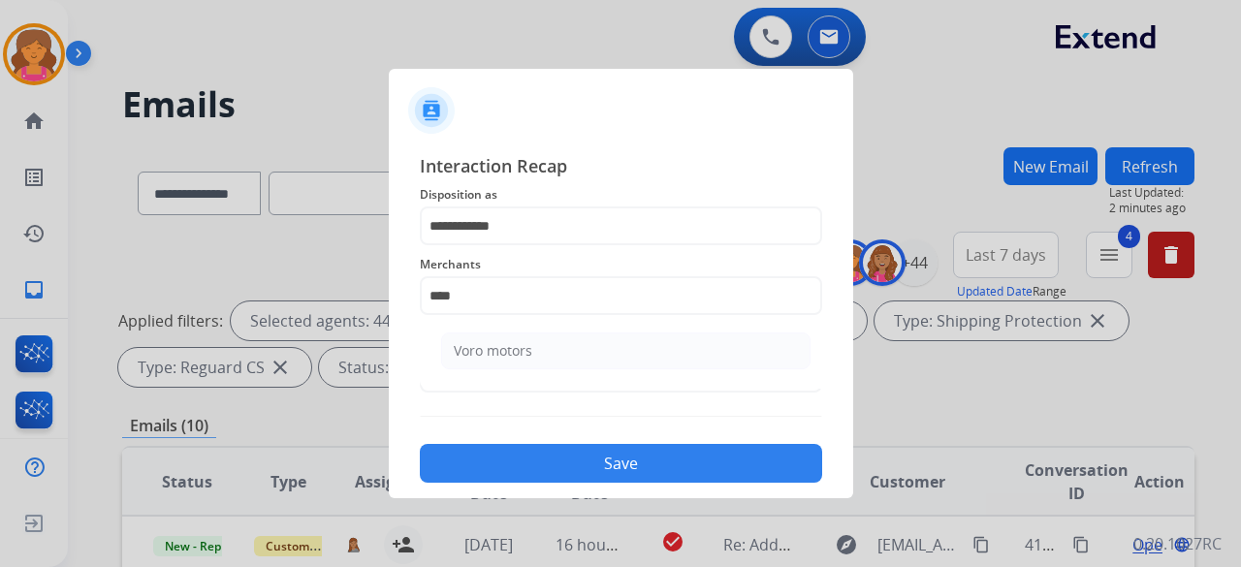
click at [606, 369] on ul "Voro motors" at bounding box center [625, 356] width 381 height 66
click at [599, 354] on li "Voro motors" at bounding box center [625, 351] width 369 height 37
type input "**********"
click at [578, 393] on div "Status" at bounding box center [621, 362] width 402 height 78
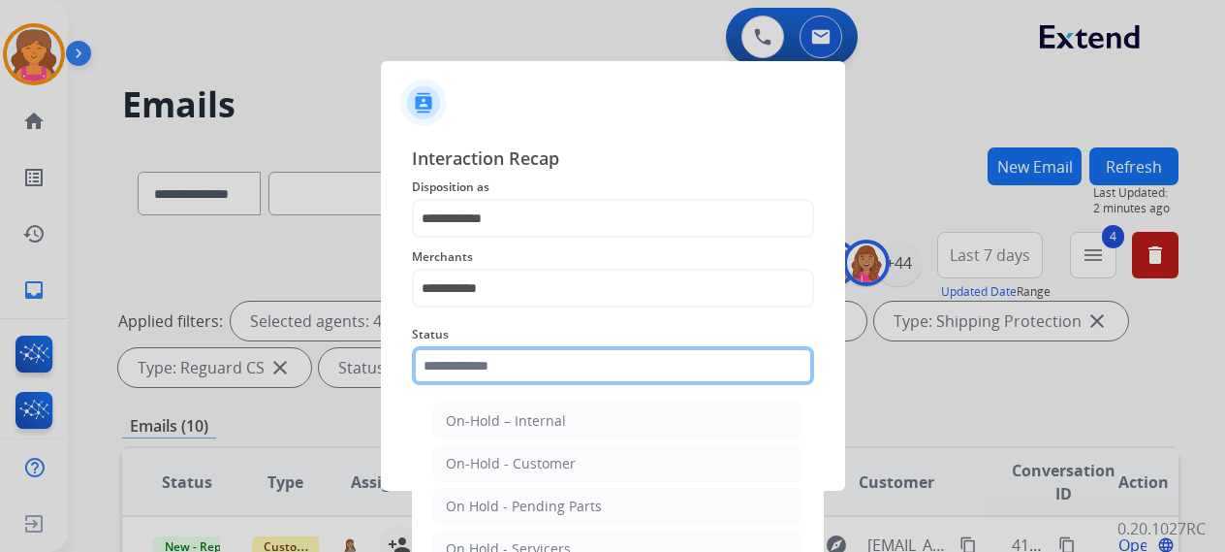
drag, startPoint x: 580, startPoint y: 380, endPoint x: 592, endPoint y: 375, distance: 13.5
click at [580, 380] on input "text" at bounding box center [613, 365] width 402 height 39
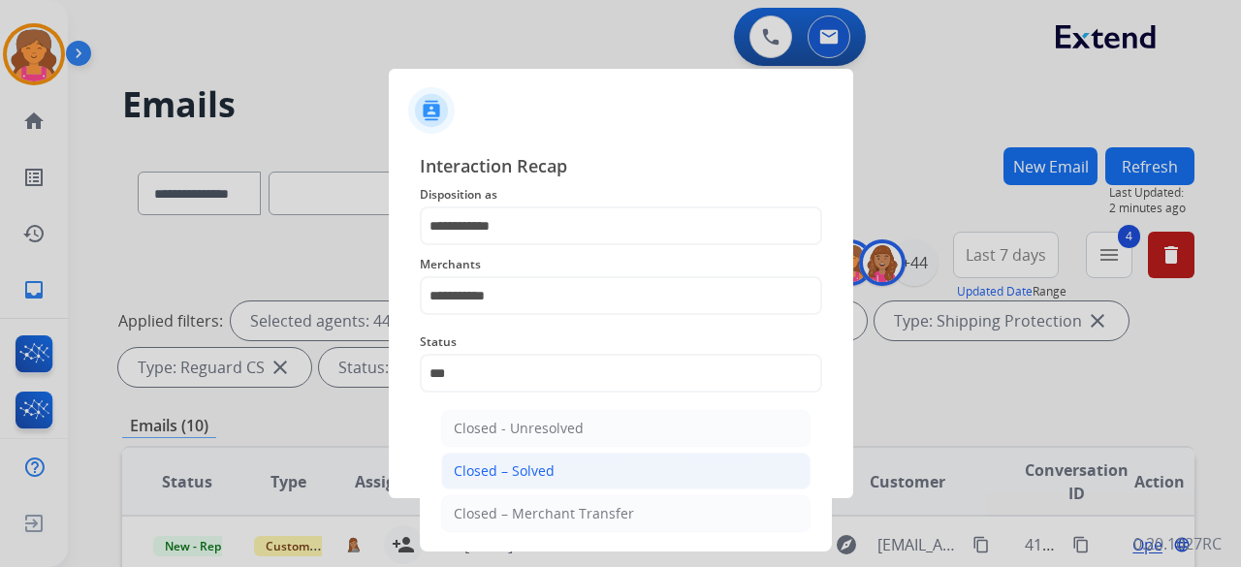
click at [552, 462] on li "Closed – Solved" at bounding box center [625, 471] width 369 height 37
type input "**********"
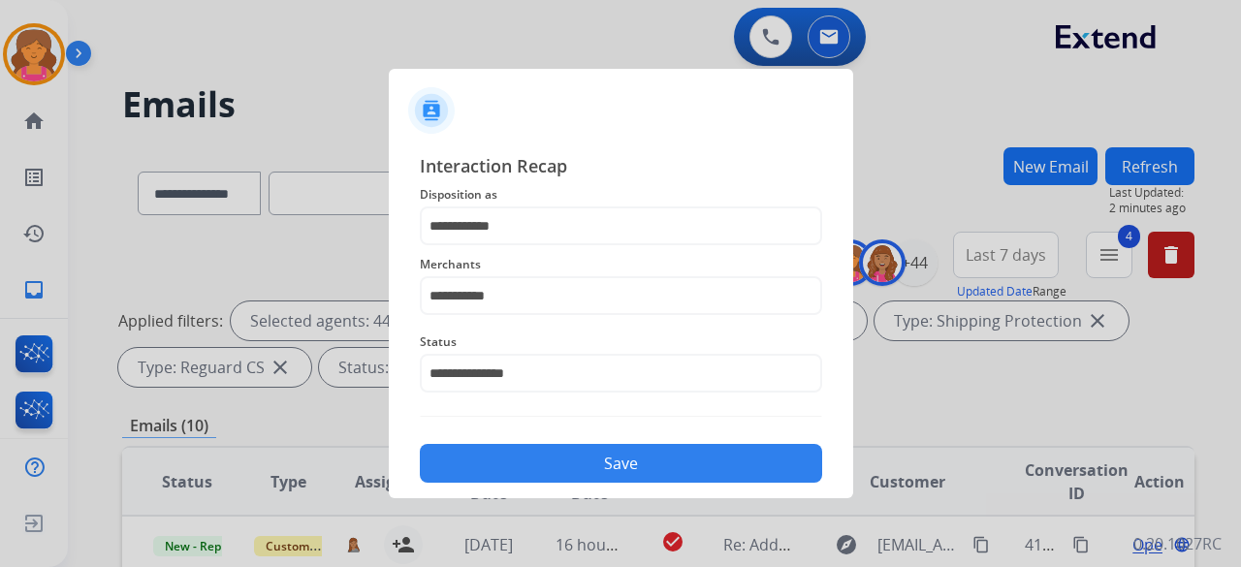
click at [552, 462] on button "Save" at bounding box center [621, 463] width 402 height 39
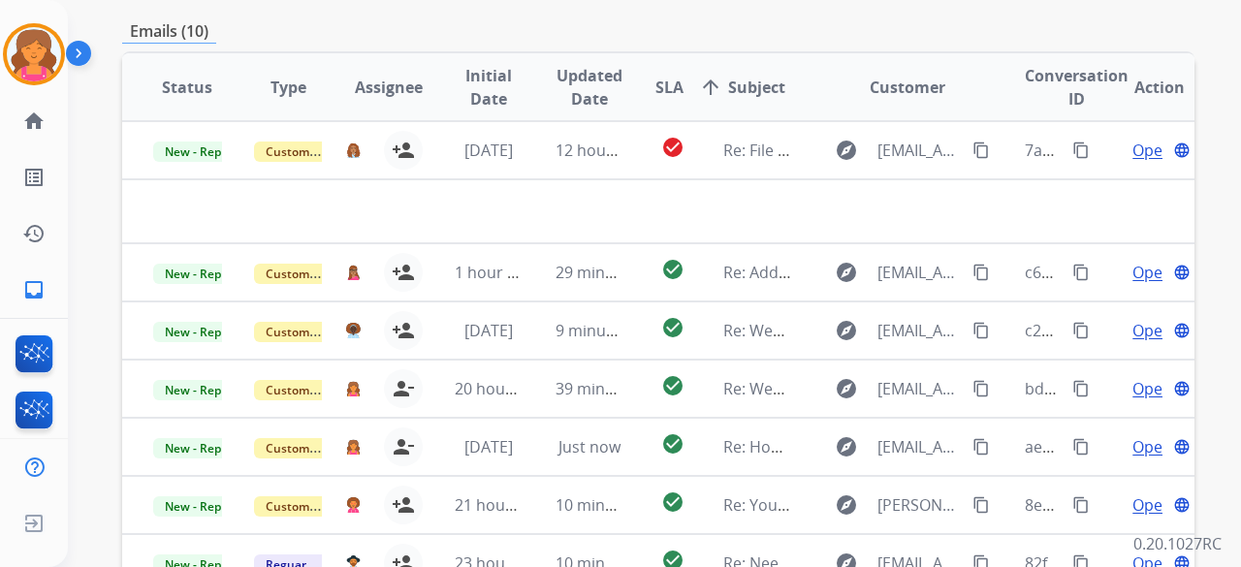
scroll to position [291, 0]
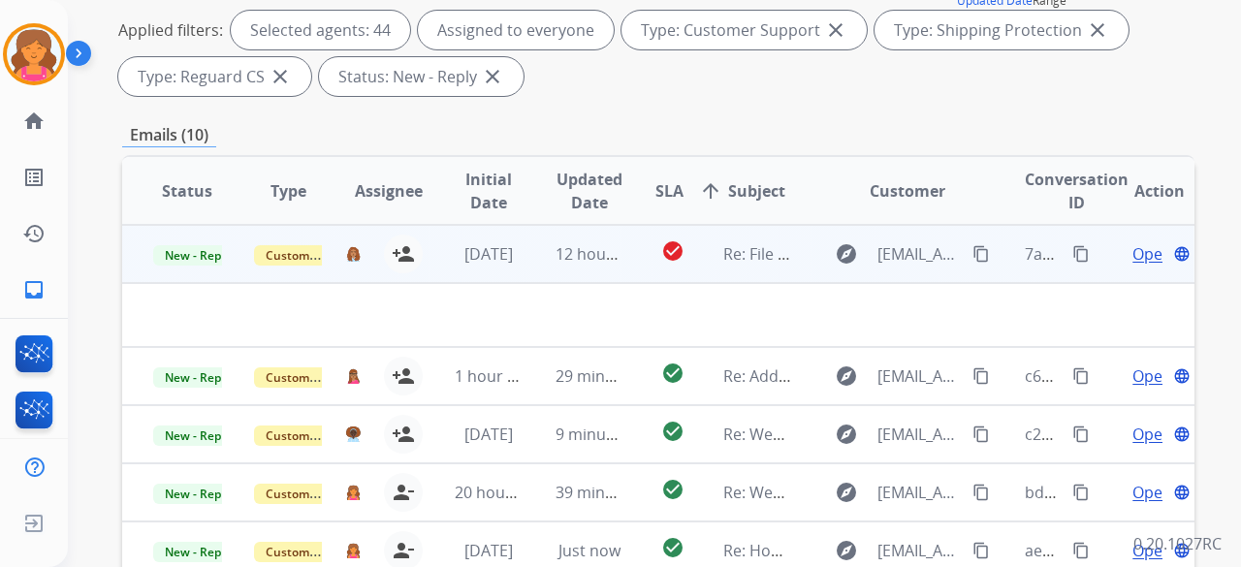
click at [1133, 255] on span "Open" at bounding box center [1152, 253] width 40 height 23
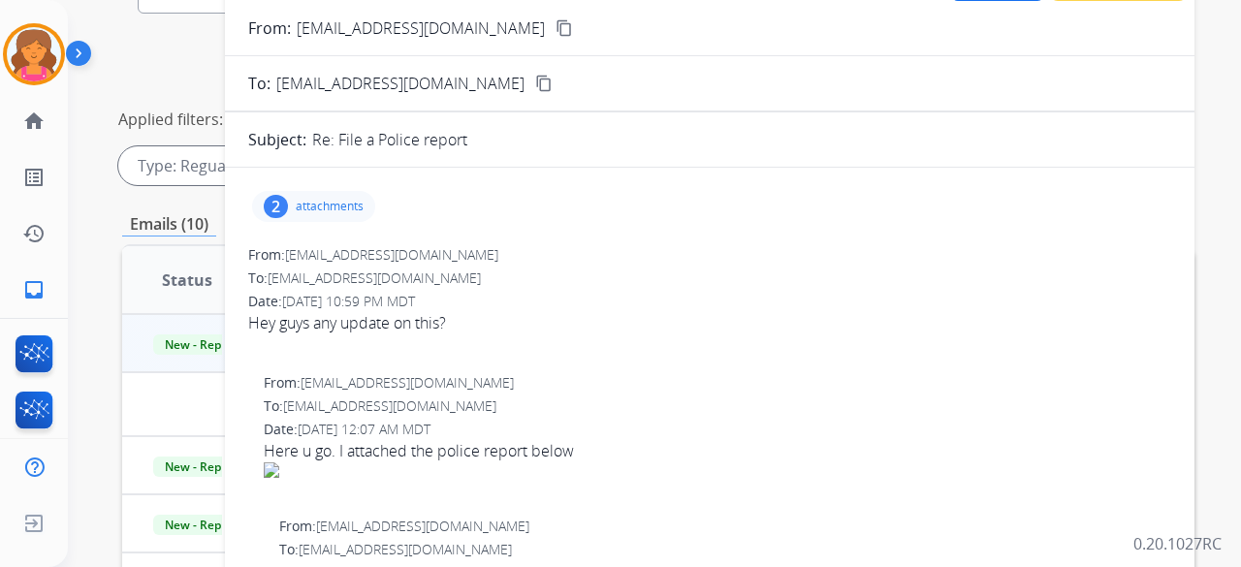
scroll to position [97, 0]
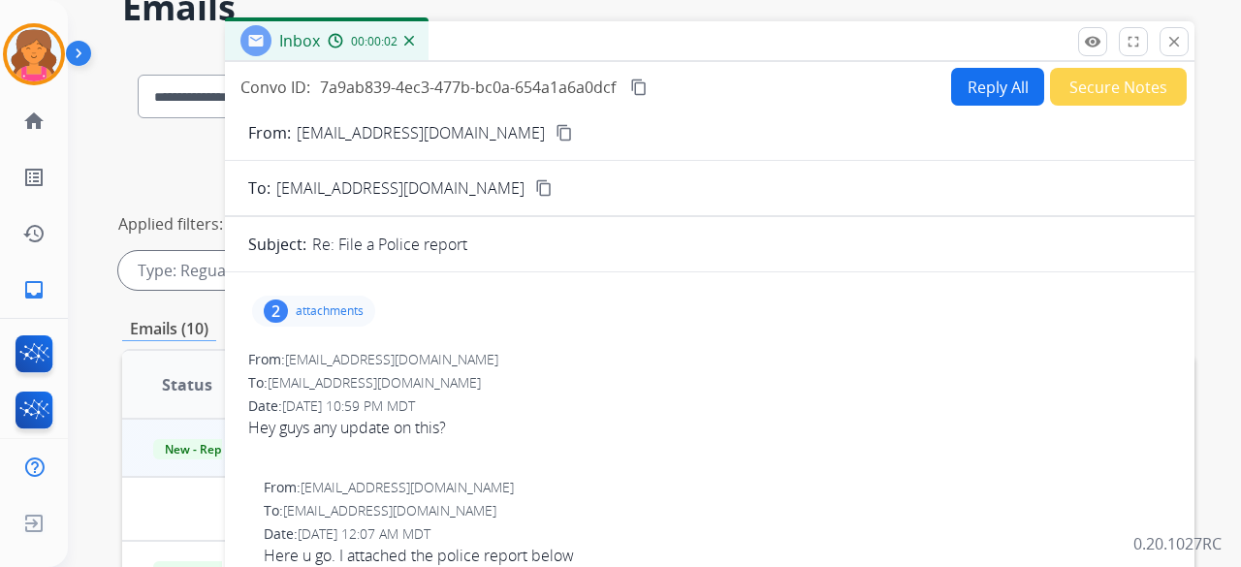
click at [555, 131] on mat-icon "content_copy" at bounding box center [563, 132] width 17 height 17
click at [980, 75] on button "Reply All" at bounding box center [997, 87] width 93 height 38
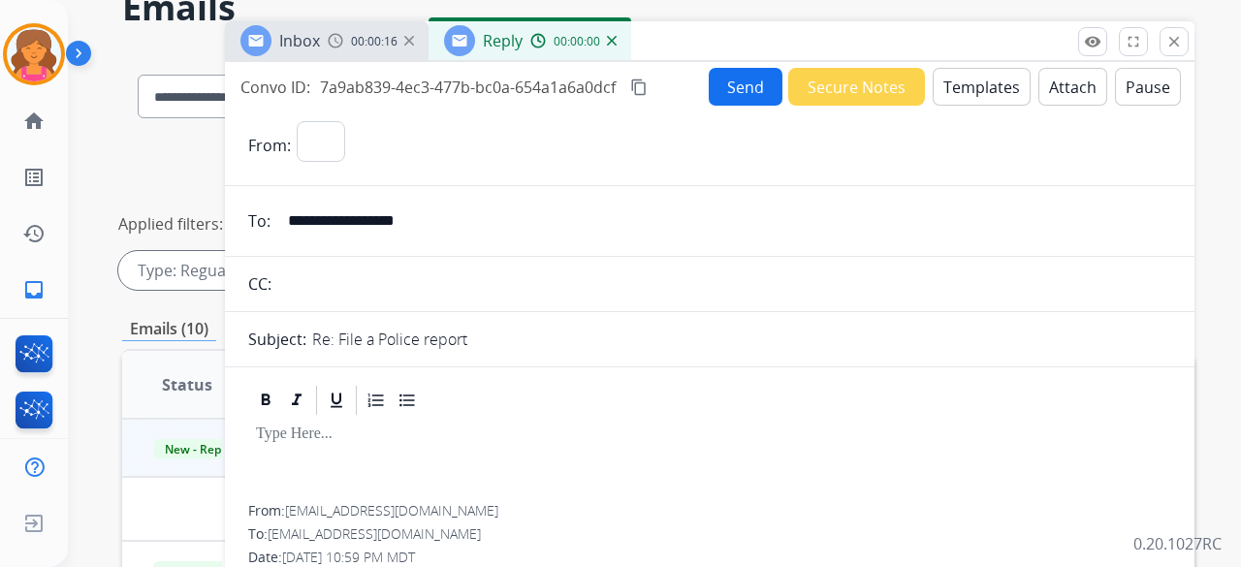
select select "**********"
click at [967, 98] on button "Templates" at bounding box center [982, 87] width 98 height 38
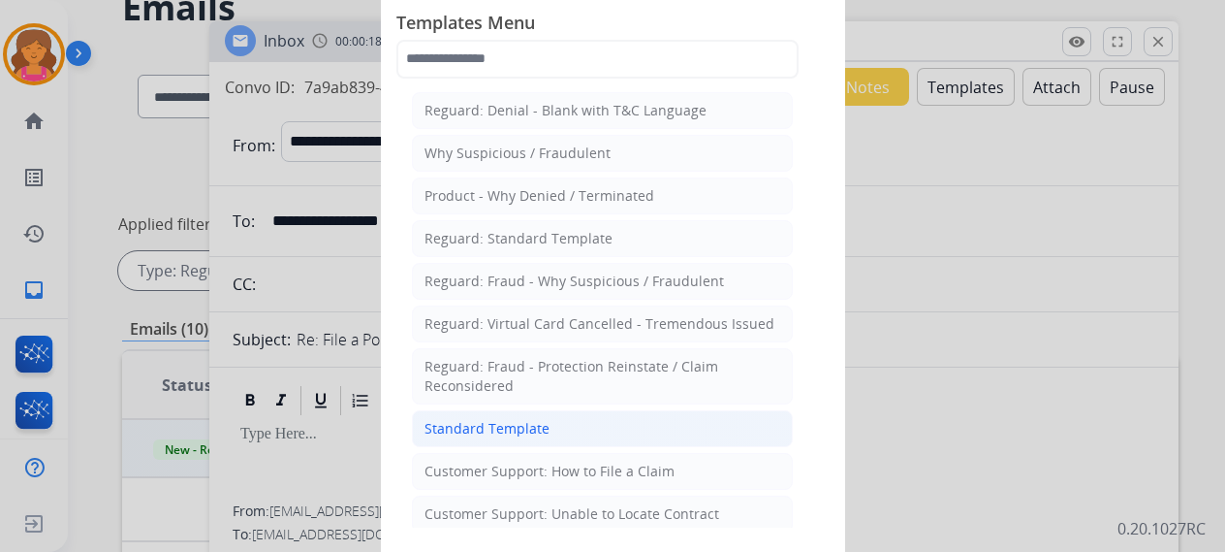
click at [527, 420] on div "Standard Template" at bounding box center [487, 428] width 125 height 19
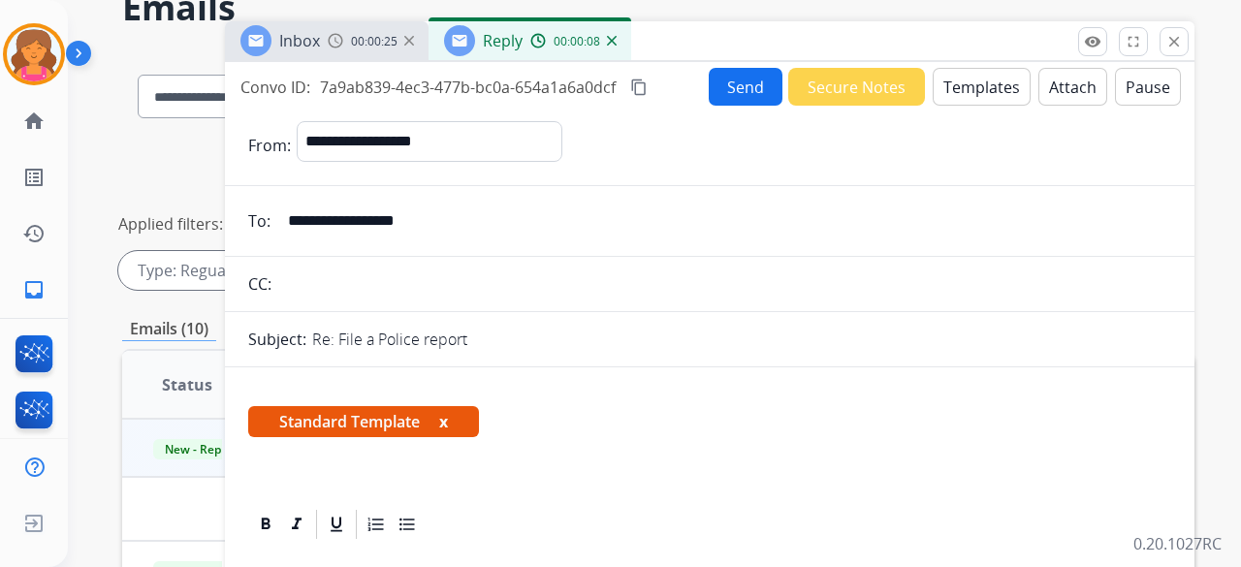
click at [940, 98] on button "Templates" at bounding box center [982, 87] width 98 height 38
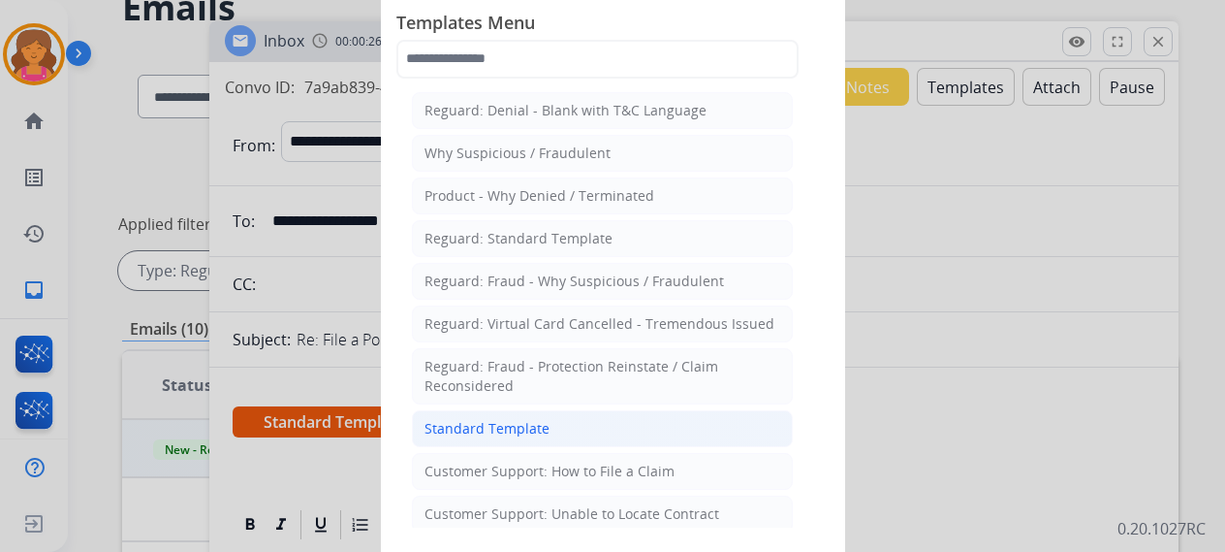
click at [593, 422] on li "Standard Template" at bounding box center [602, 428] width 381 height 37
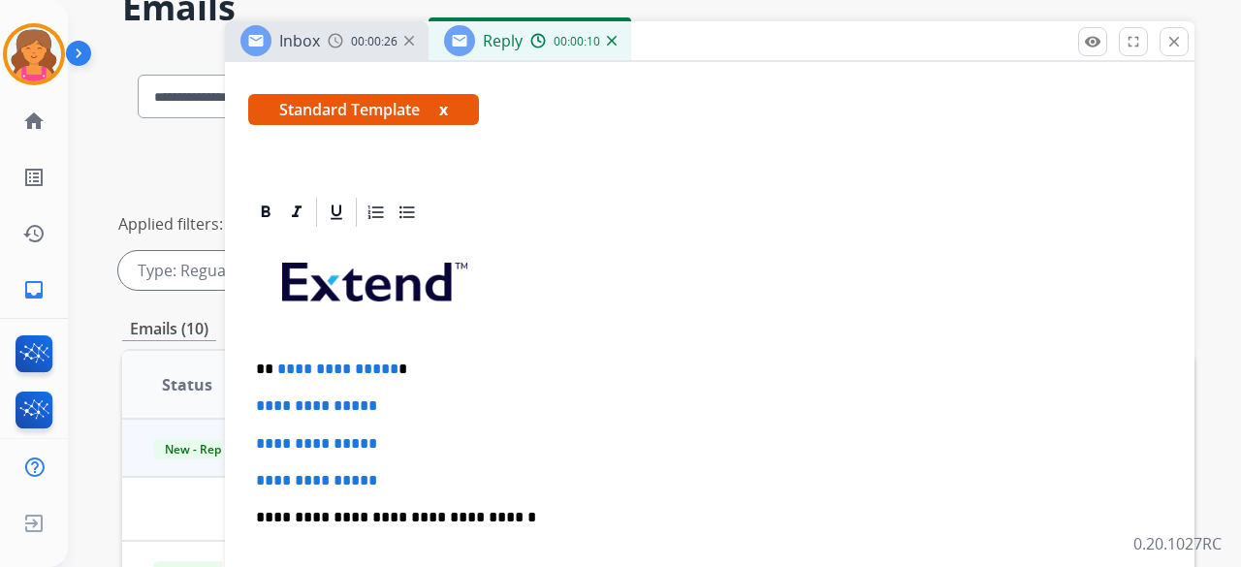
scroll to position [388, 0]
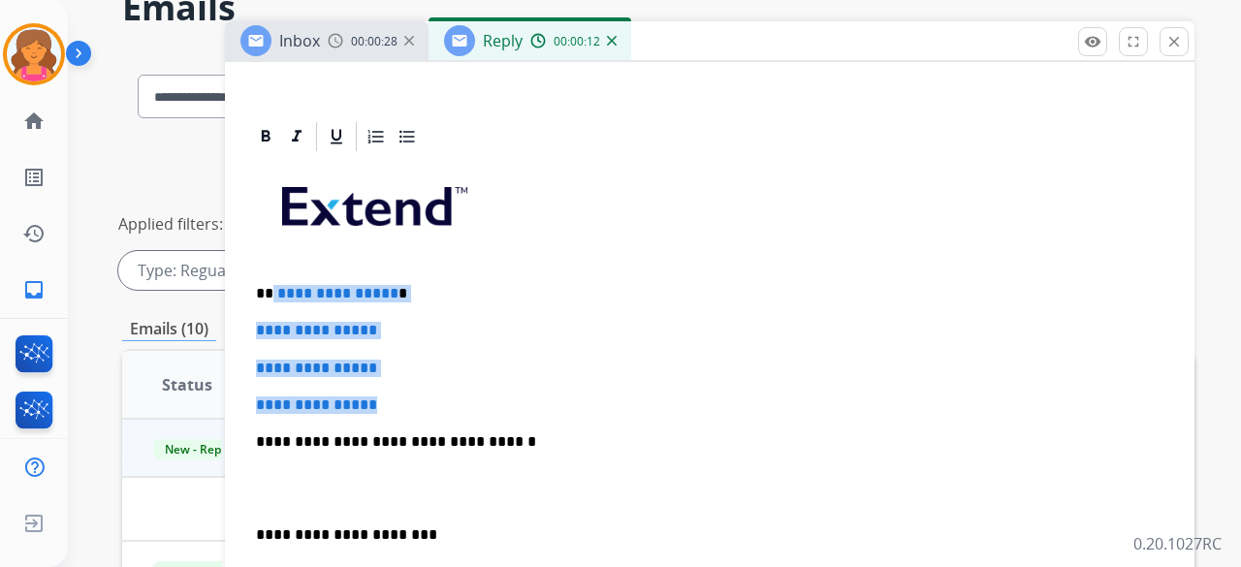
drag, startPoint x: 440, startPoint y: 374, endPoint x: 271, endPoint y: 290, distance: 188.6
click at [271, 290] on div "**********" at bounding box center [709, 487] width 923 height 667
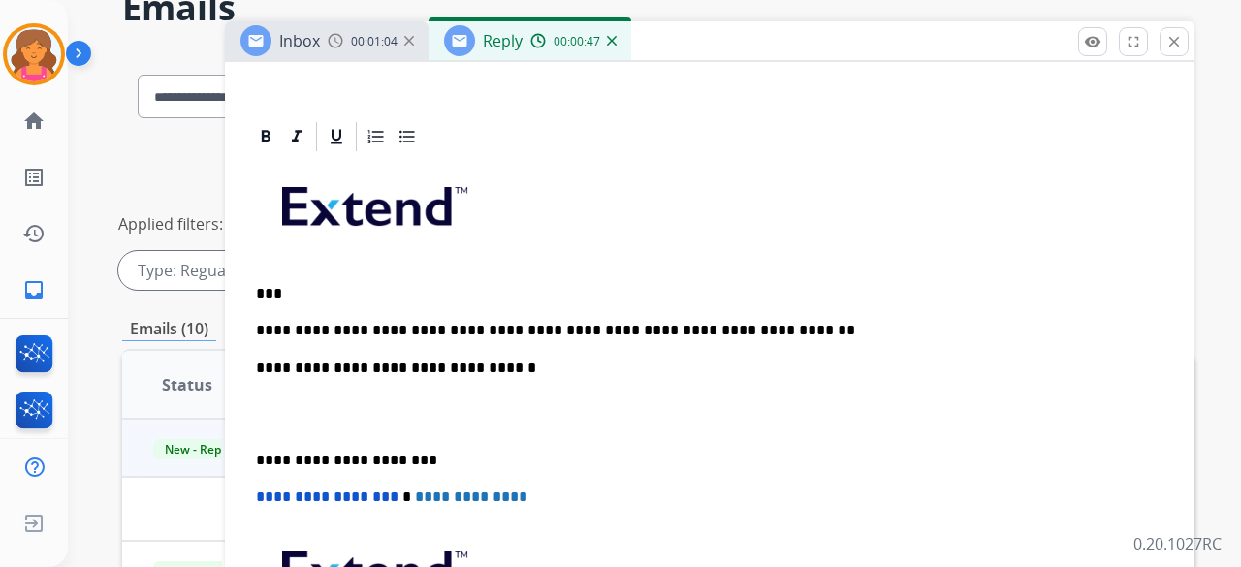
click at [584, 330] on p "**********" at bounding box center [702, 330] width 892 height 17
click at [770, 336] on div "**********" at bounding box center [709, 450] width 923 height 592
click at [768, 333] on p "**********" at bounding box center [702, 330] width 892 height 17
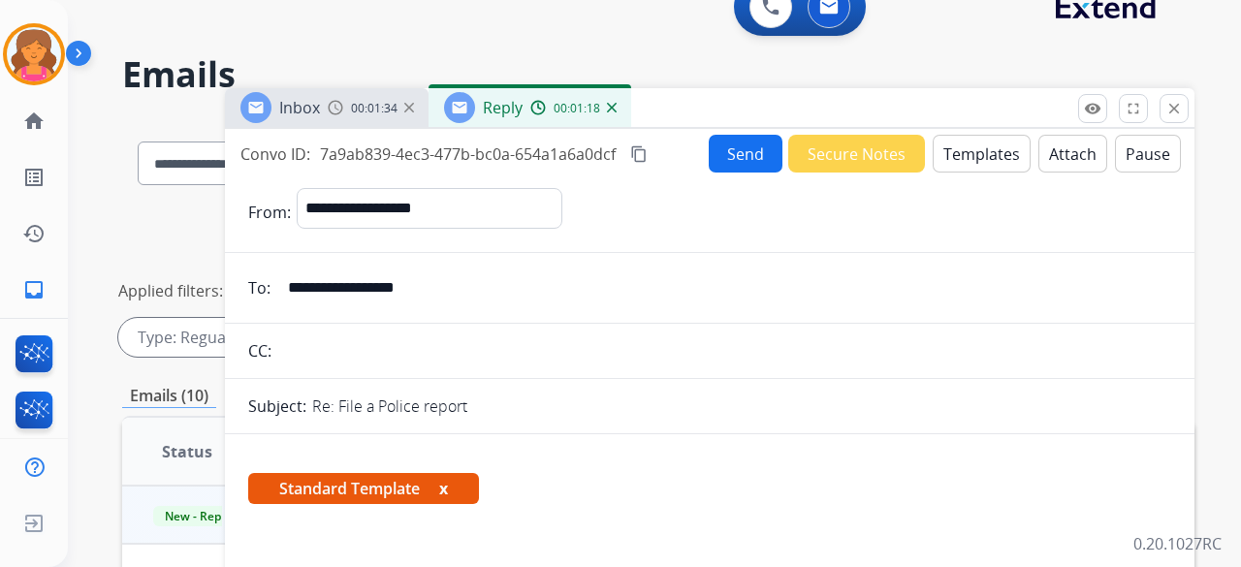
scroll to position [0, 0]
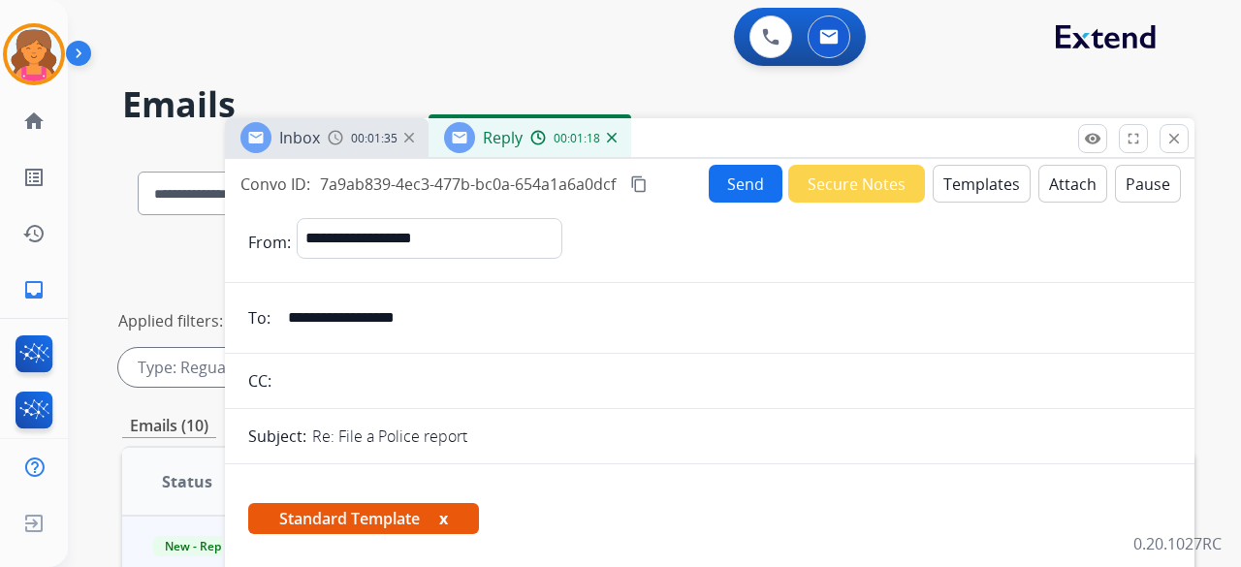
click at [721, 200] on button "Send" at bounding box center [746, 184] width 74 height 38
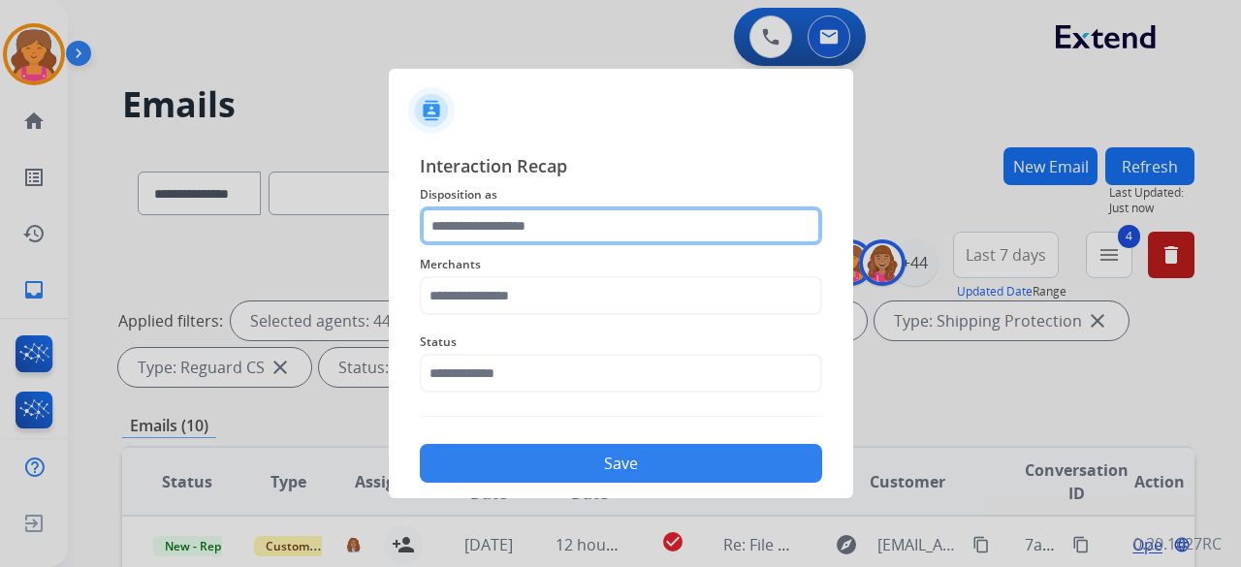
click at [552, 228] on input "text" at bounding box center [621, 225] width 402 height 39
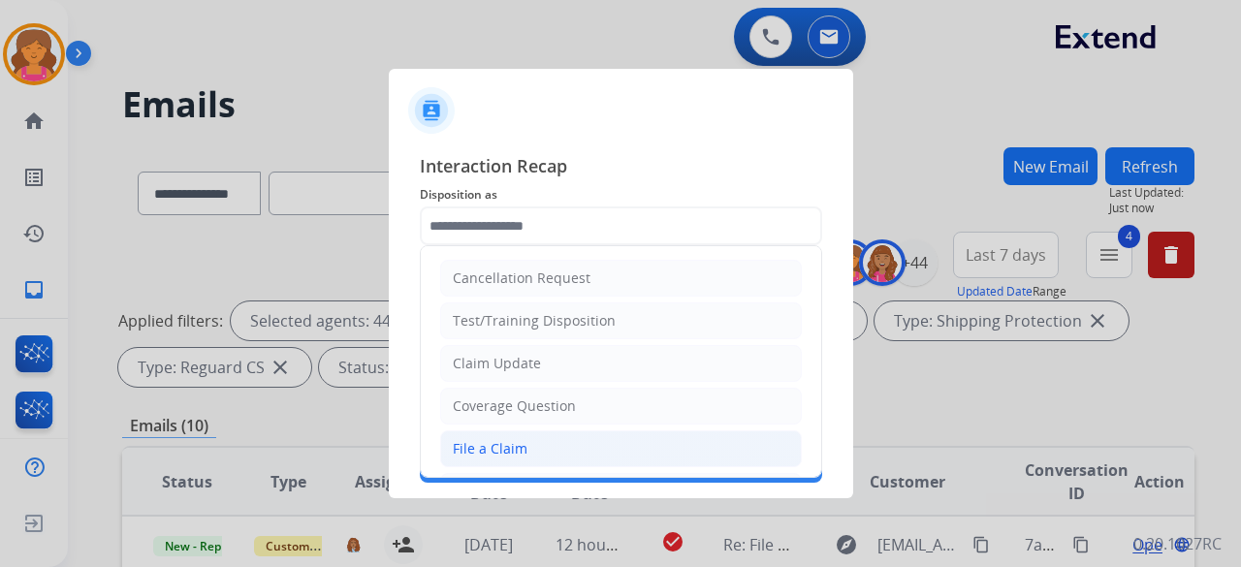
click at [516, 453] on div "File a Claim" at bounding box center [490, 448] width 75 height 19
type input "**********"
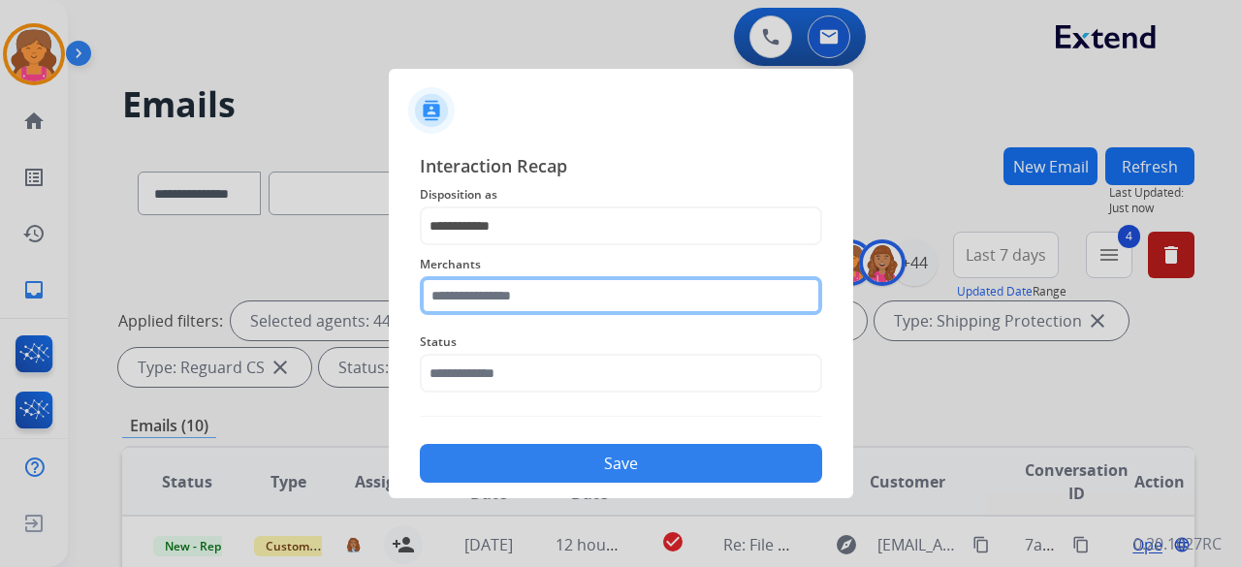
click at [544, 301] on input "text" at bounding box center [621, 295] width 402 height 39
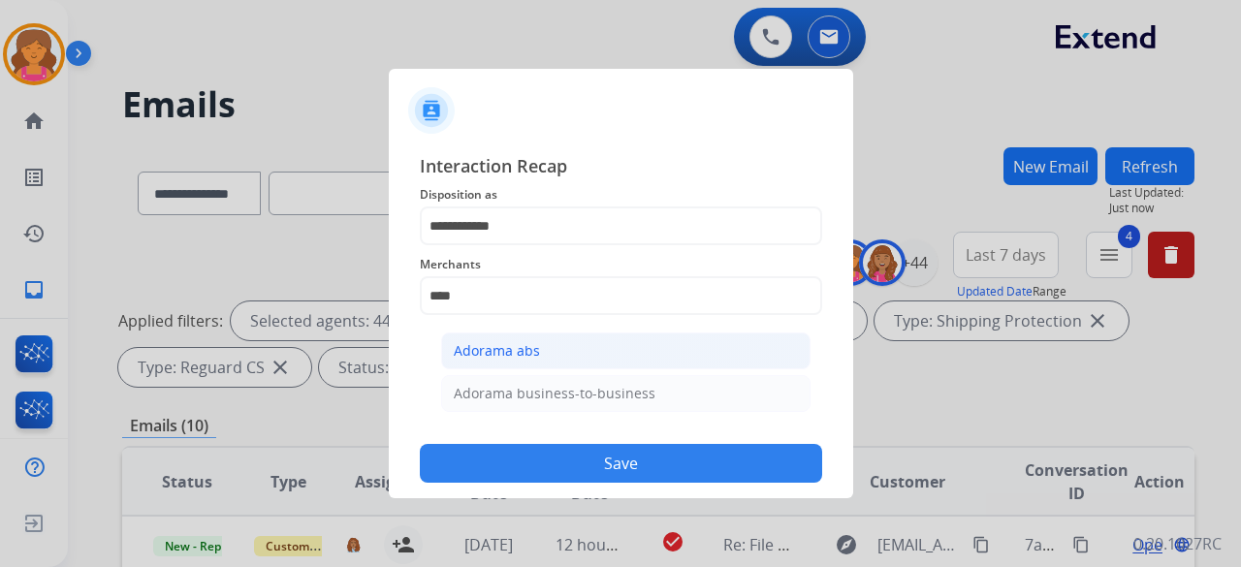
click at [501, 350] on div "Adorama abs" at bounding box center [497, 350] width 86 height 19
type input "**********"
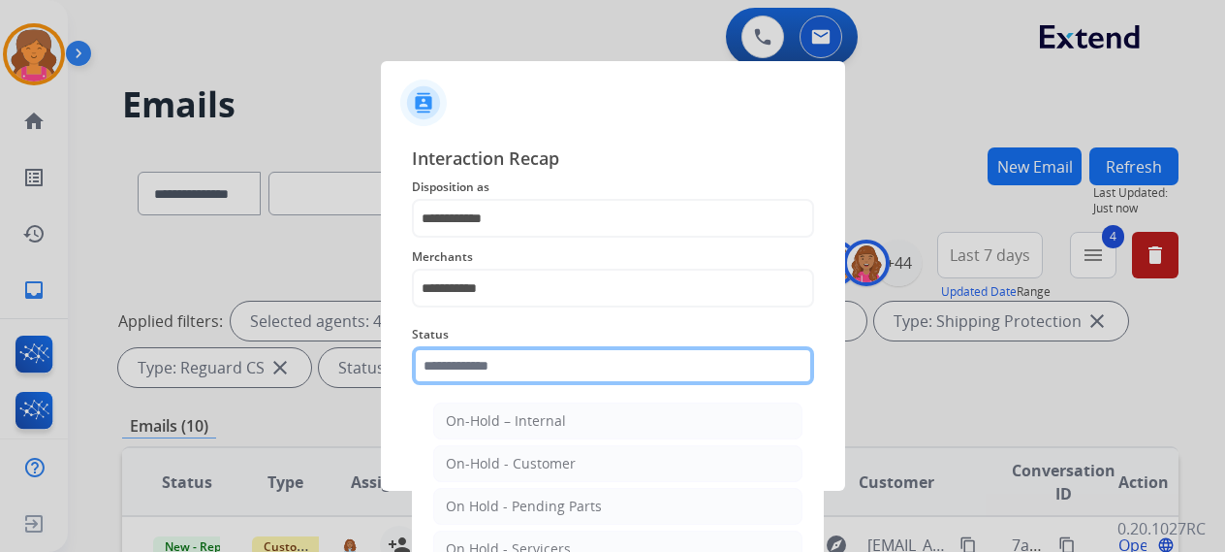
click at [482, 376] on input "text" at bounding box center [613, 365] width 402 height 39
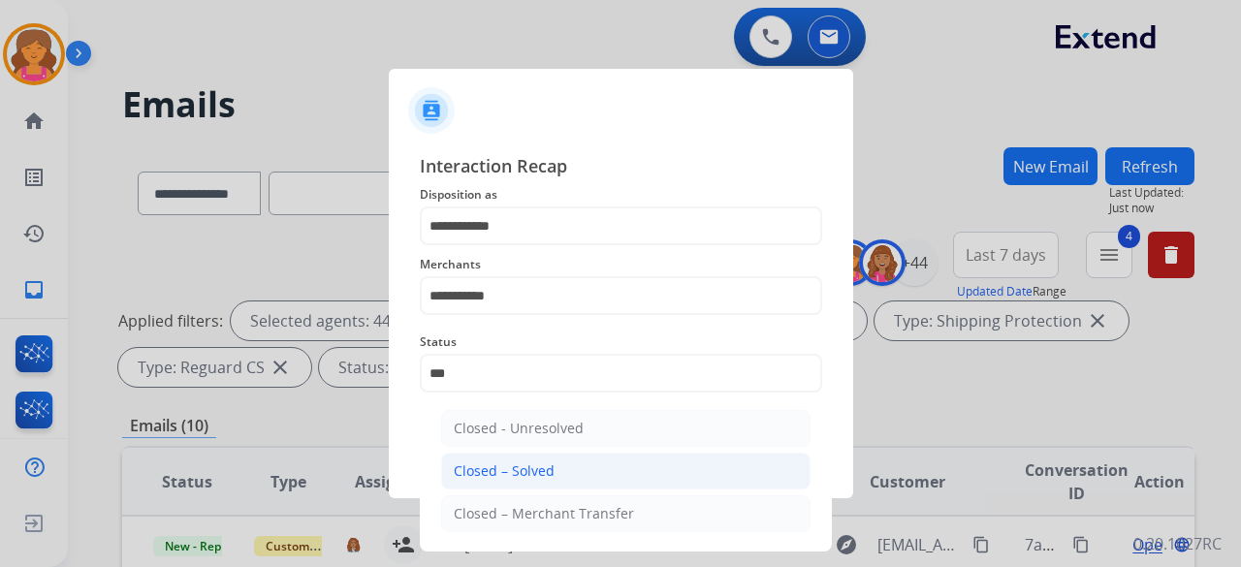
click at [499, 459] on li "Closed – Solved" at bounding box center [625, 471] width 369 height 37
type input "**********"
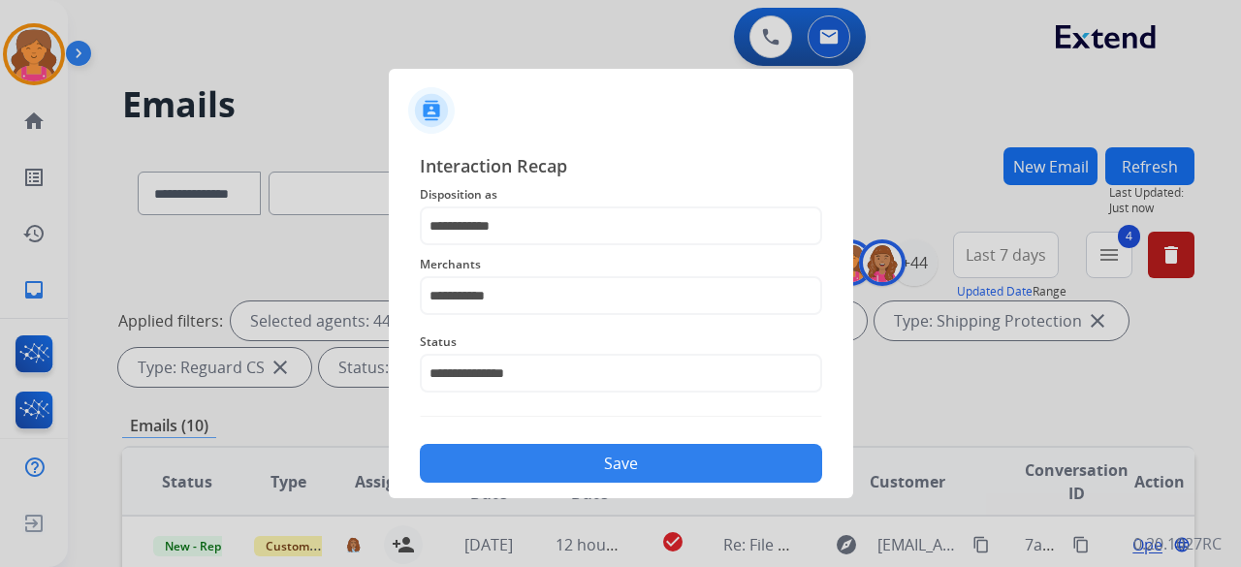
click at [500, 449] on button "Save" at bounding box center [621, 463] width 402 height 39
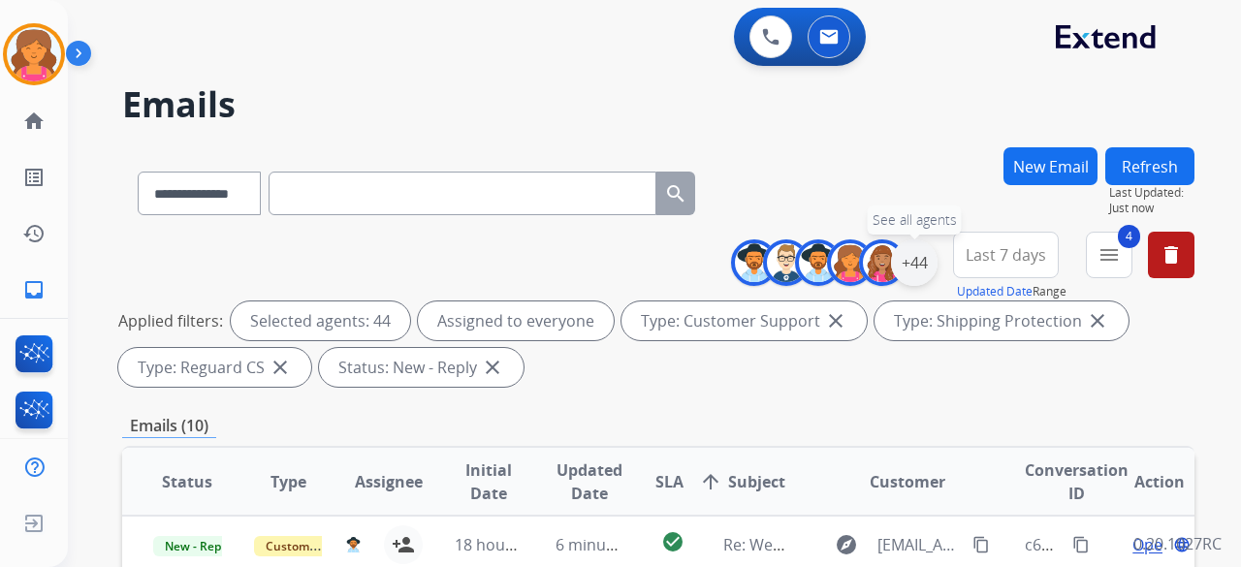
click at [909, 261] on div "+44" at bounding box center [914, 262] width 47 height 47
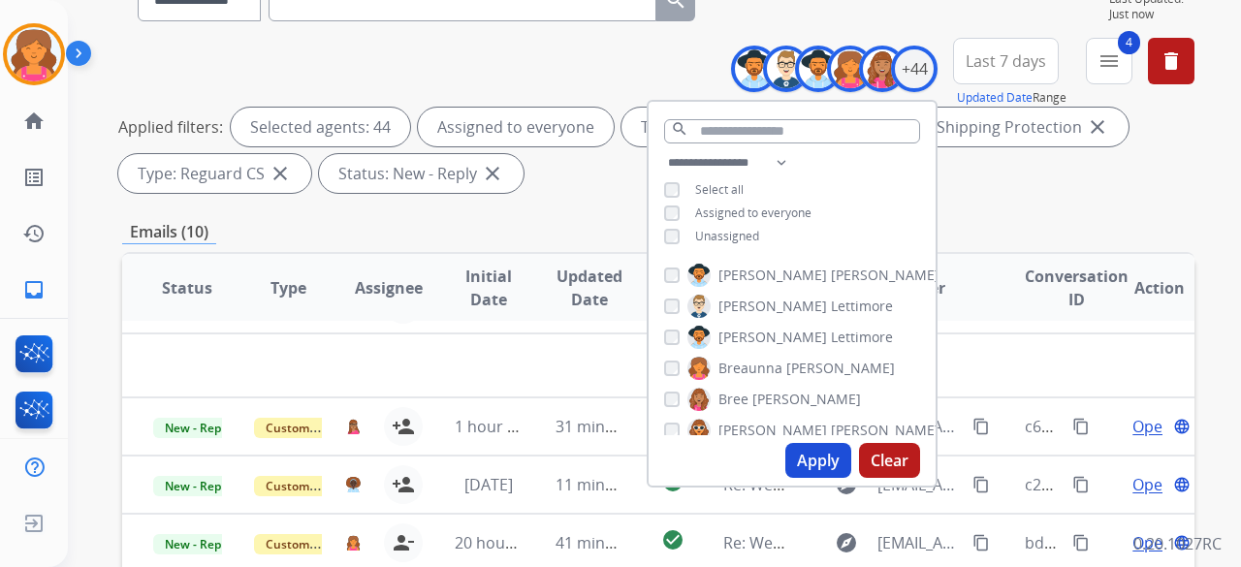
scroll to position [66, 0]
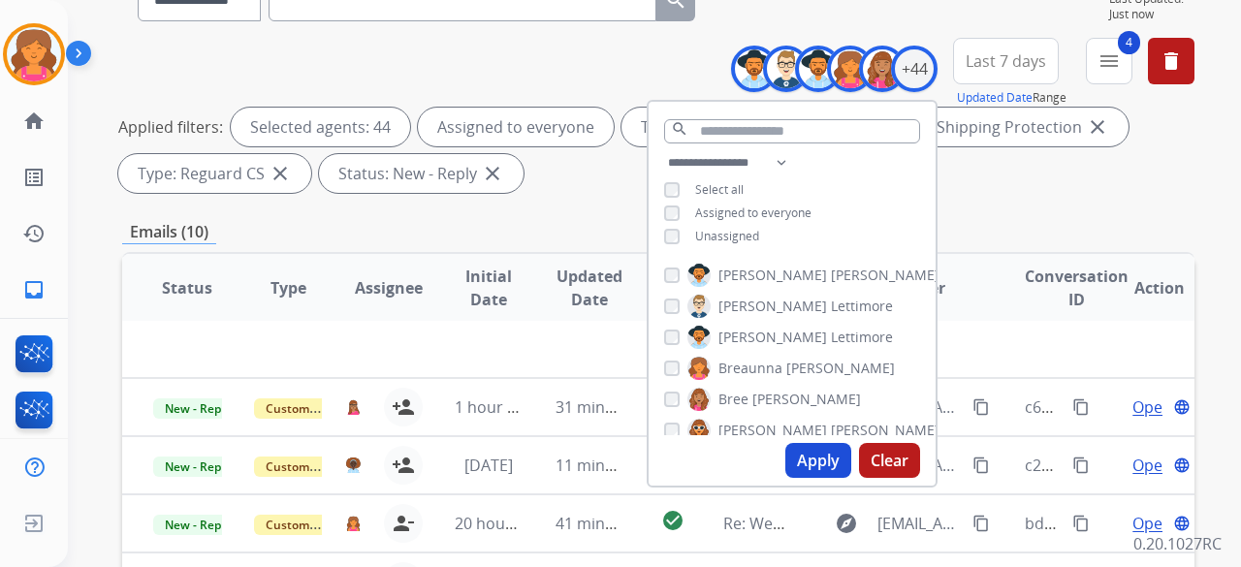
click at [595, 232] on div "Emails (10)" at bounding box center [658, 232] width 1072 height 24
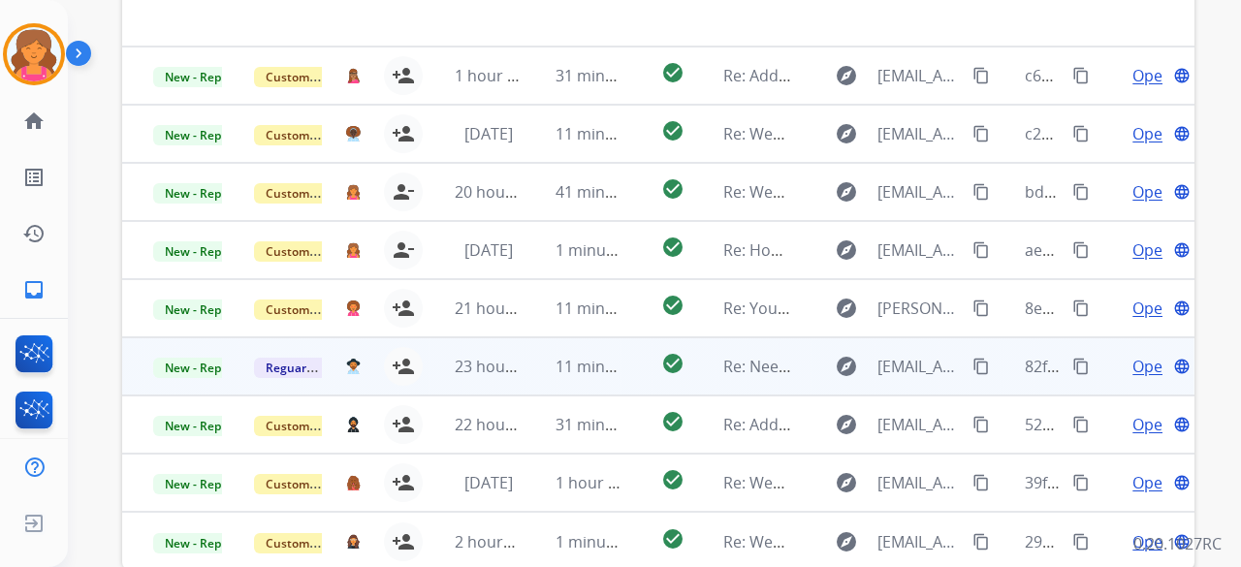
scroll to position [628, 0]
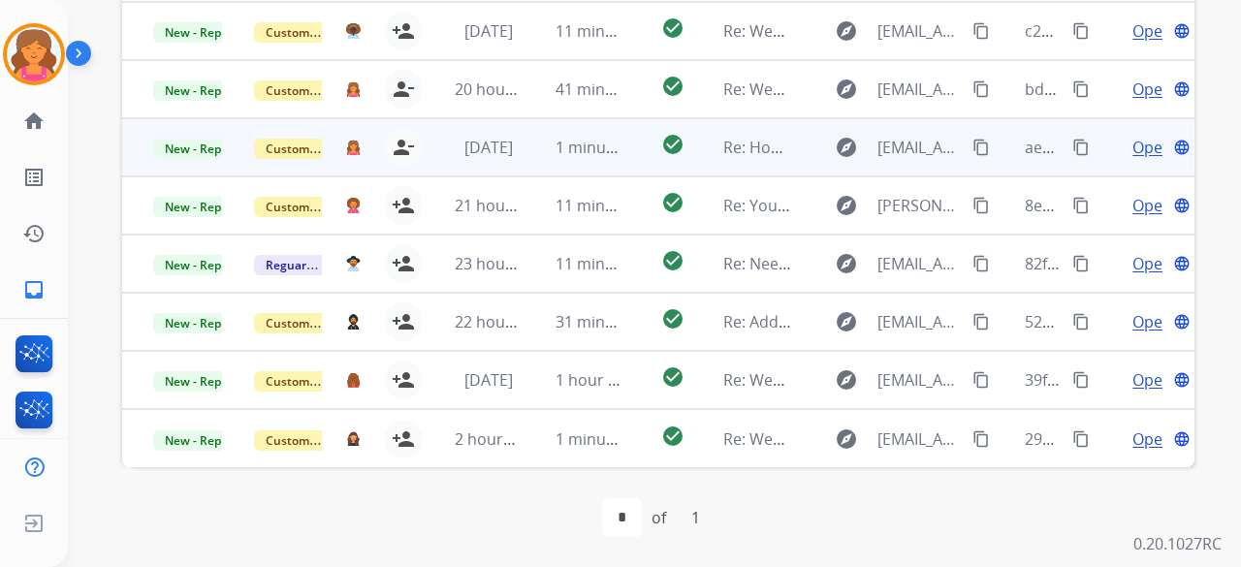
click at [1134, 146] on span "Open" at bounding box center [1152, 147] width 40 height 23
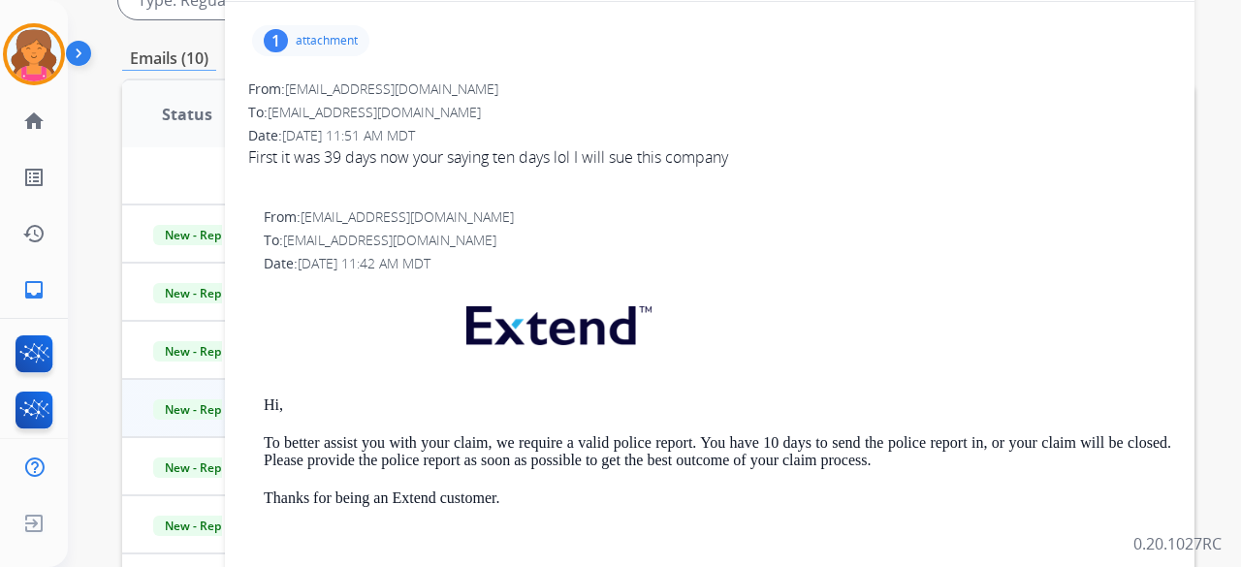
scroll to position [337, 0]
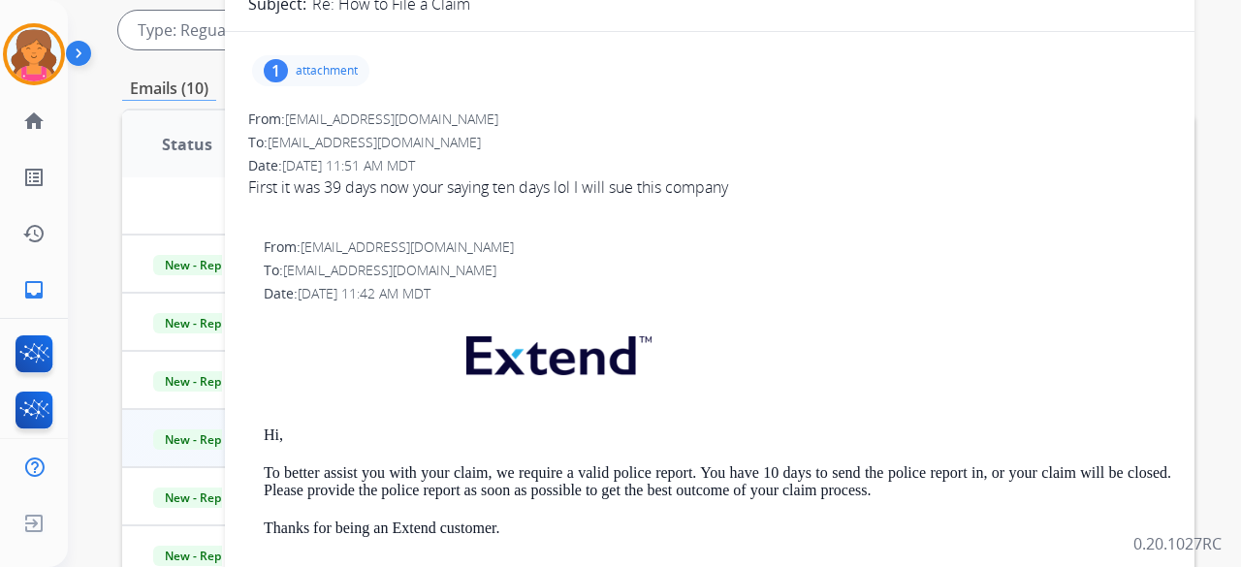
click at [328, 69] on p "attachment" at bounding box center [327, 71] width 62 height 16
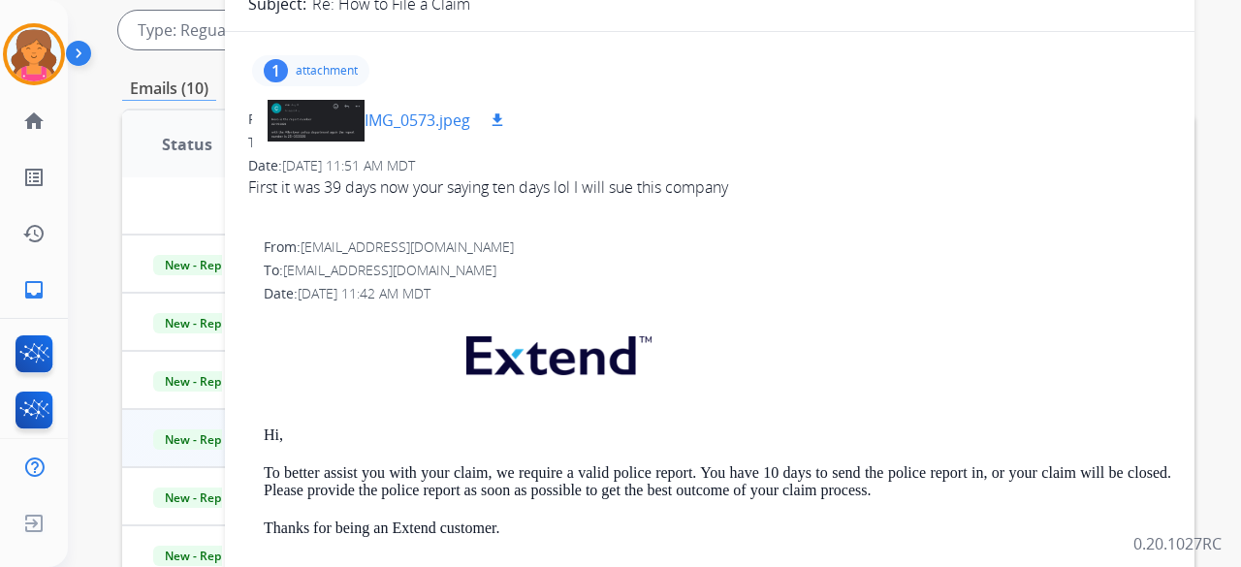
click at [333, 104] on div at bounding box center [316, 120] width 97 height 68
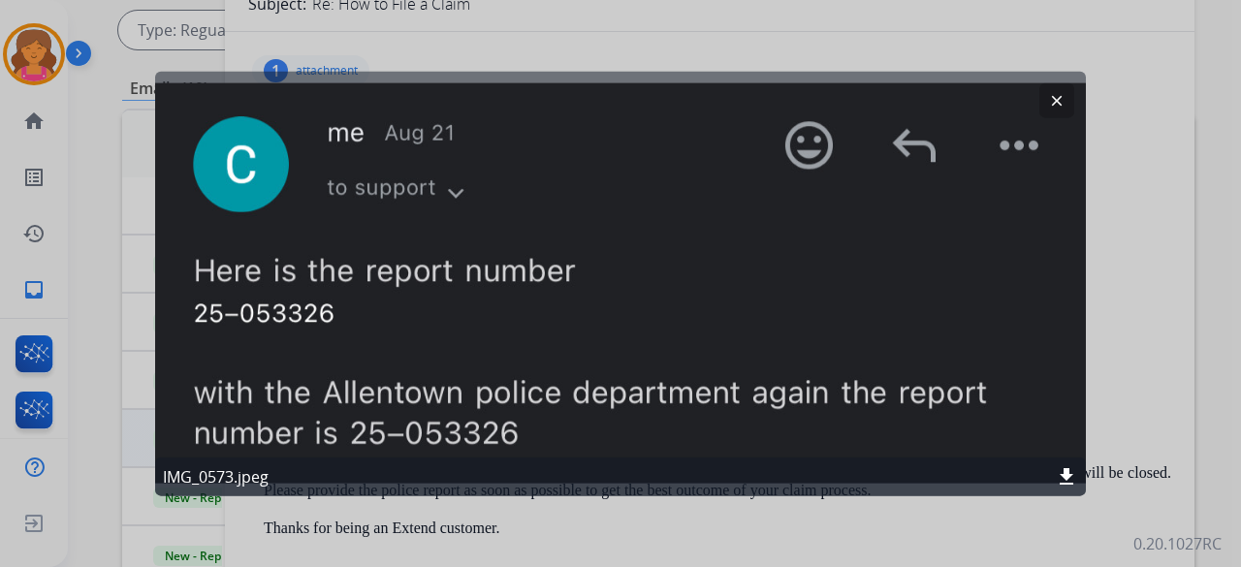
click at [1049, 98] on mat-icon "clear" at bounding box center [1056, 99] width 17 height 17
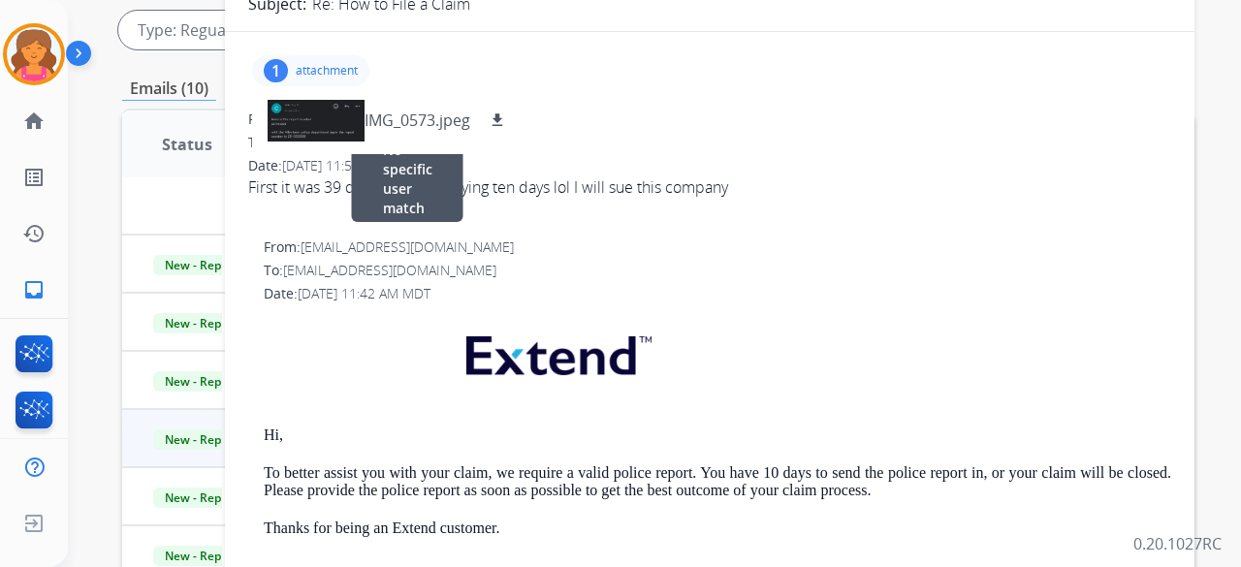
click at [742, 239] on div "From: support@extend.com No specific user match" at bounding box center [717, 247] width 907 height 19
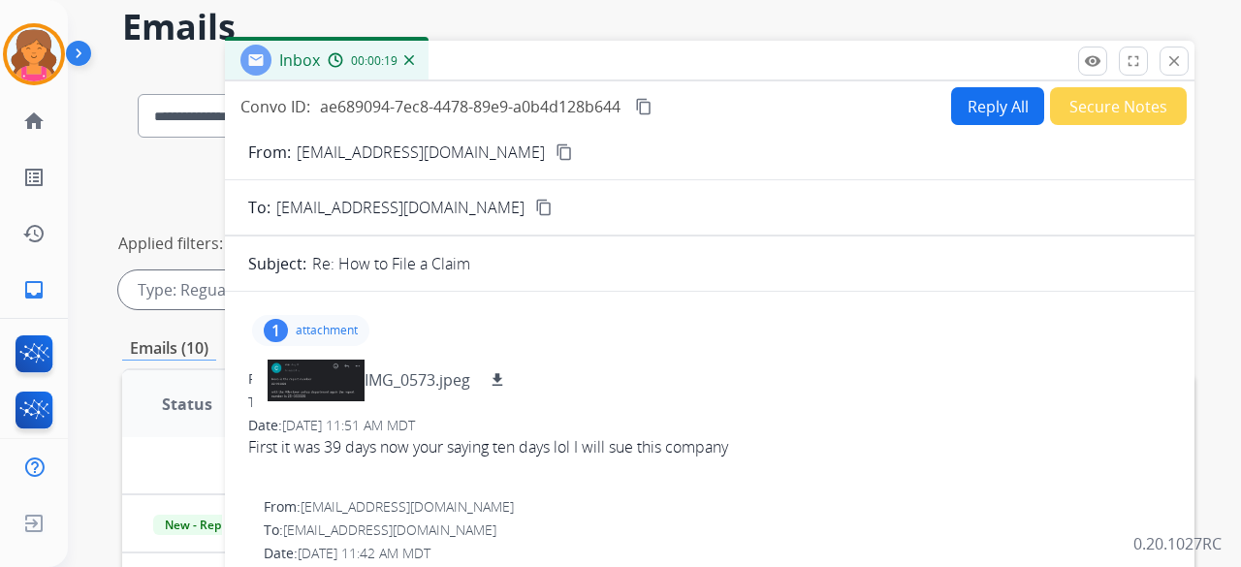
scroll to position [47, 0]
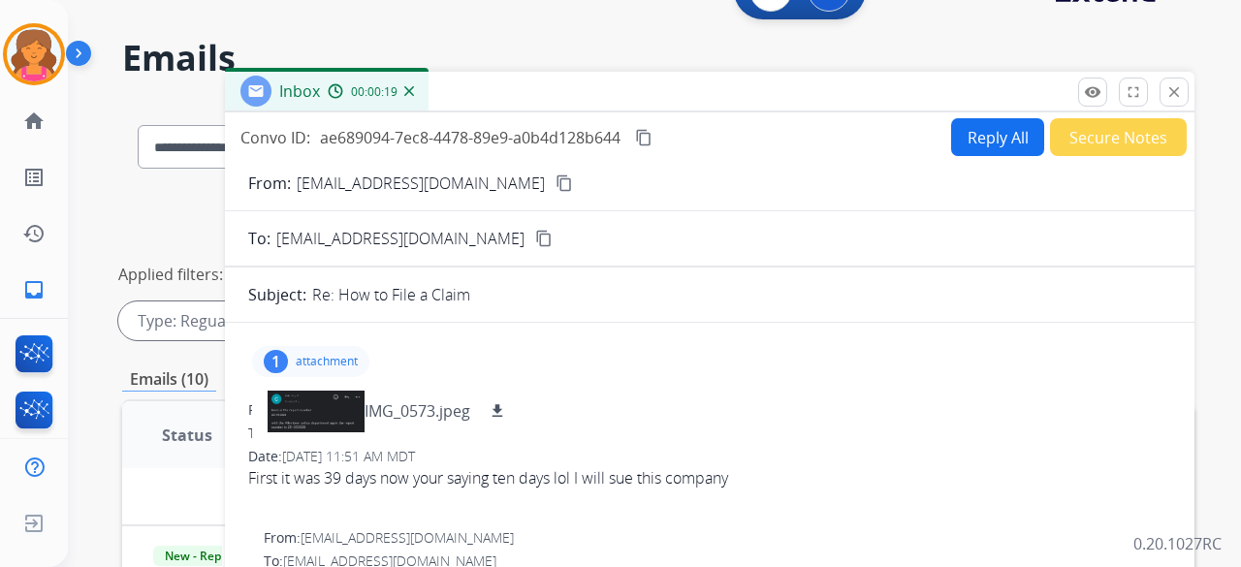
click at [963, 143] on button "Reply All" at bounding box center [997, 137] width 93 height 38
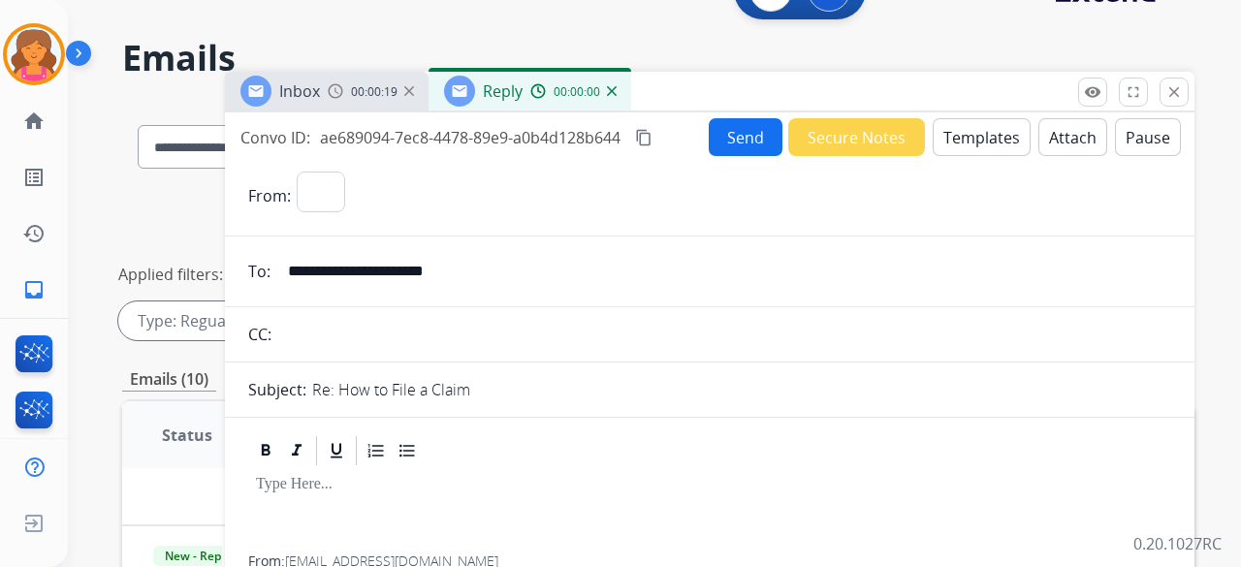
click at [964, 143] on button "Templates" at bounding box center [982, 137] width 98 height 38
select select "**********"
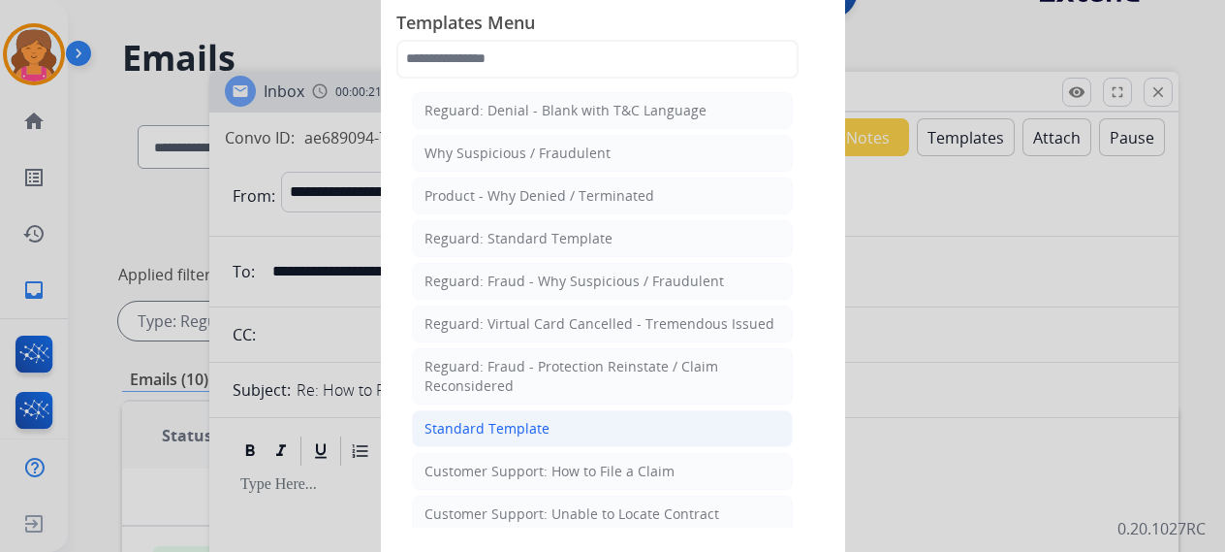
click at [598, 410] on li "Standard Template" at bounding box center [602, 428] width 381 height 37
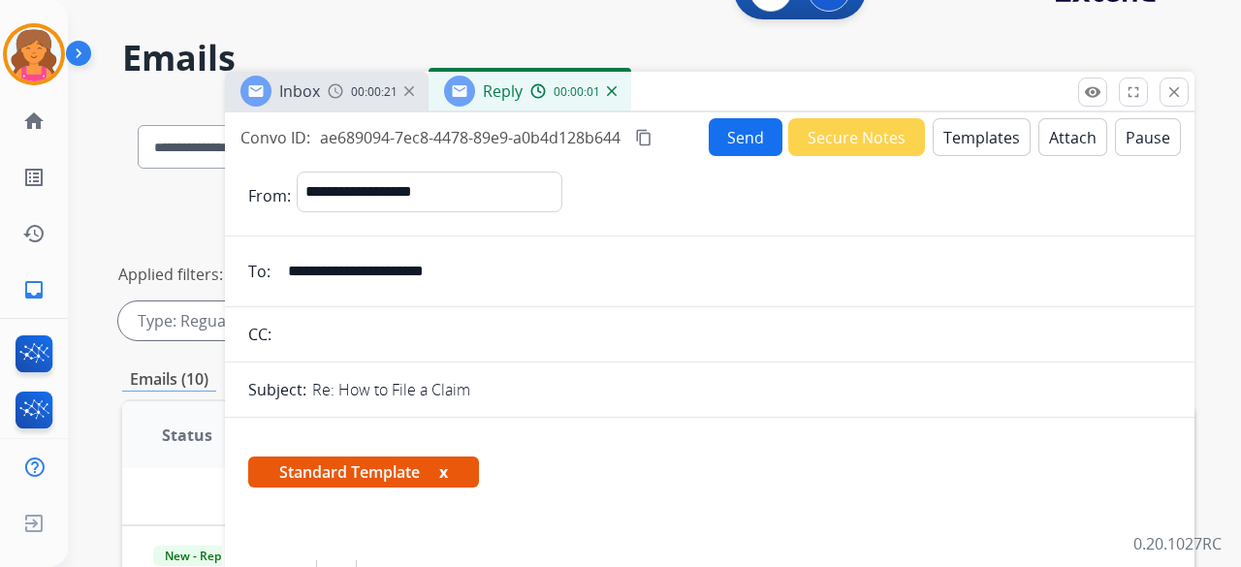
scroll to position [388, 0]
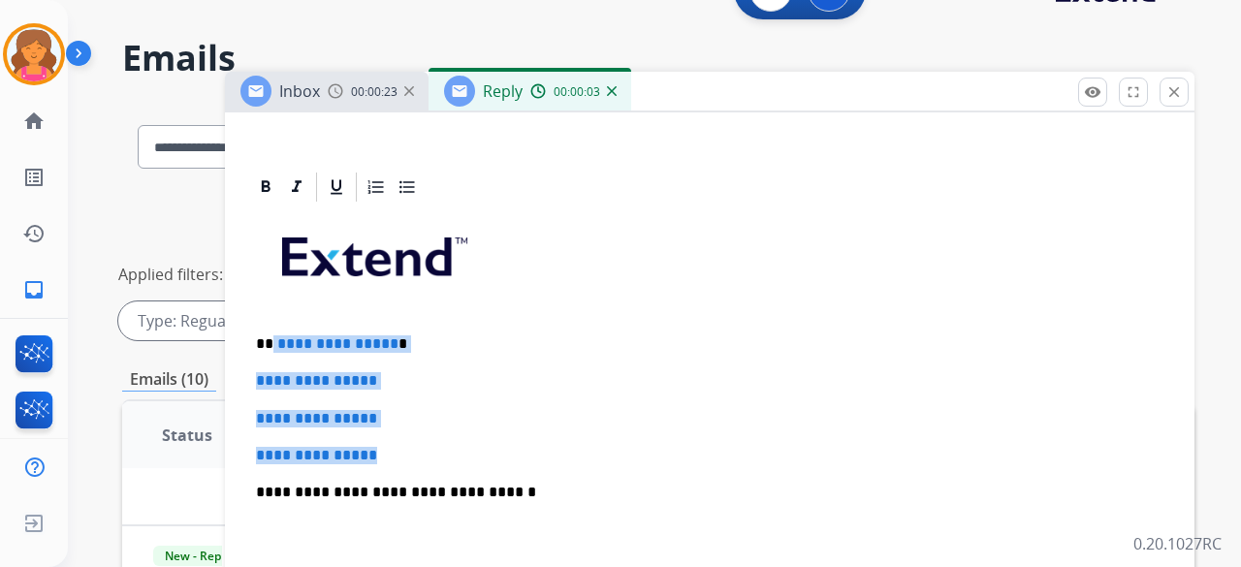
drag, startPoint x: 398, startPoint y: 429, endPoint x: 269, endPoint y: 336, distance: 159.0
click at [269, 336] on div "**********" at bounding box center [709, 538] width 923 height 667
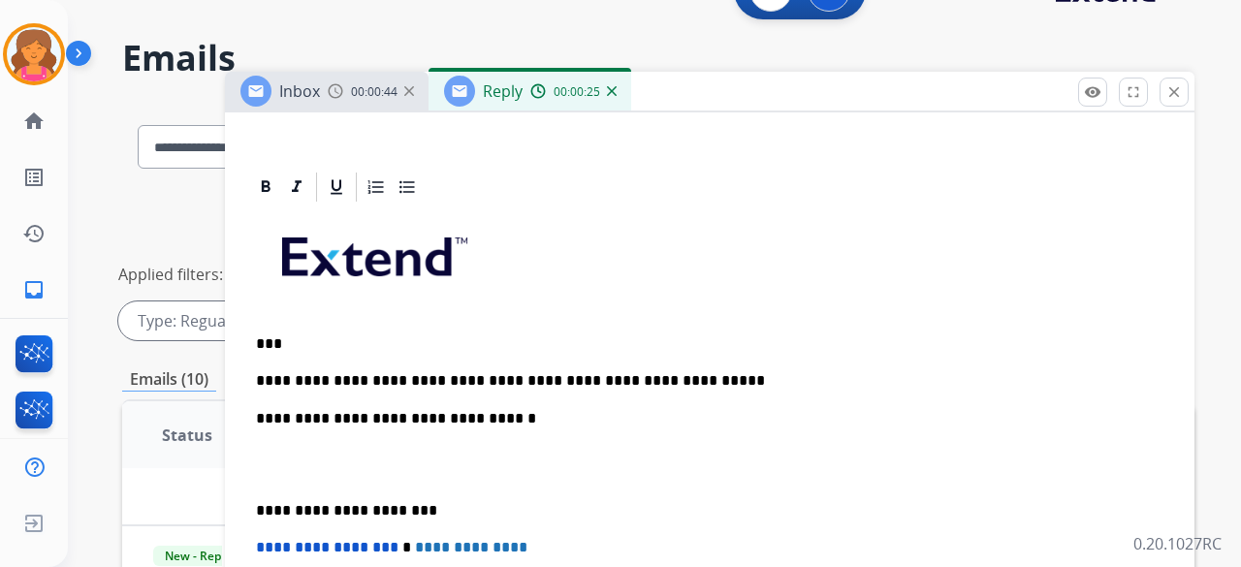
click at [585, 379] on p "**********" at bounding box center [702, 380] width 892 height 17
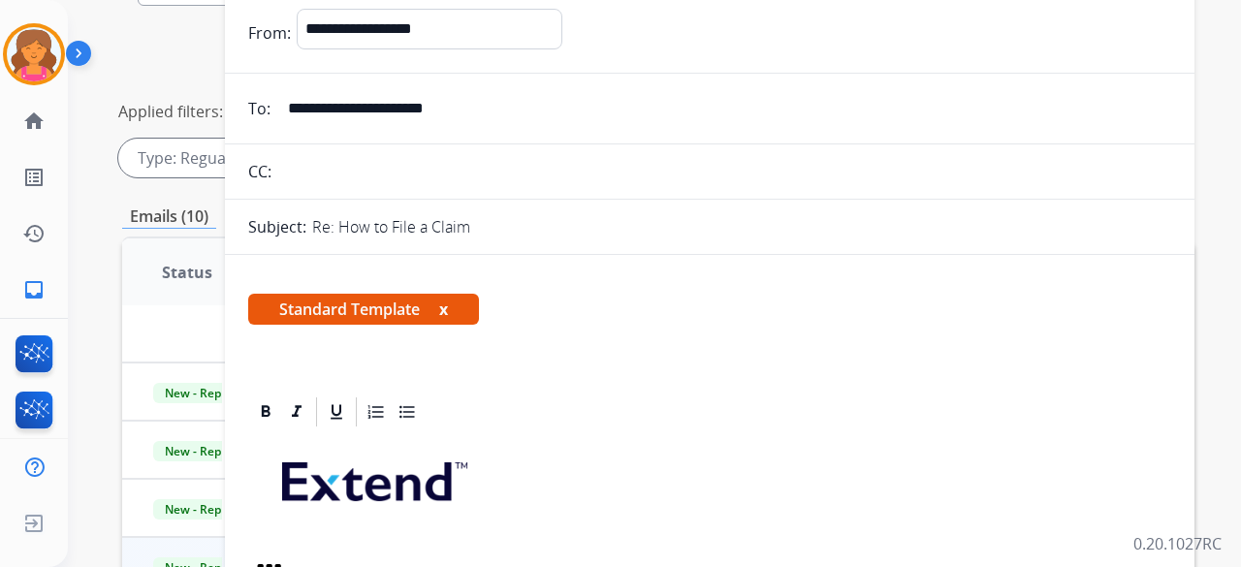
scroll to position [0, 0]
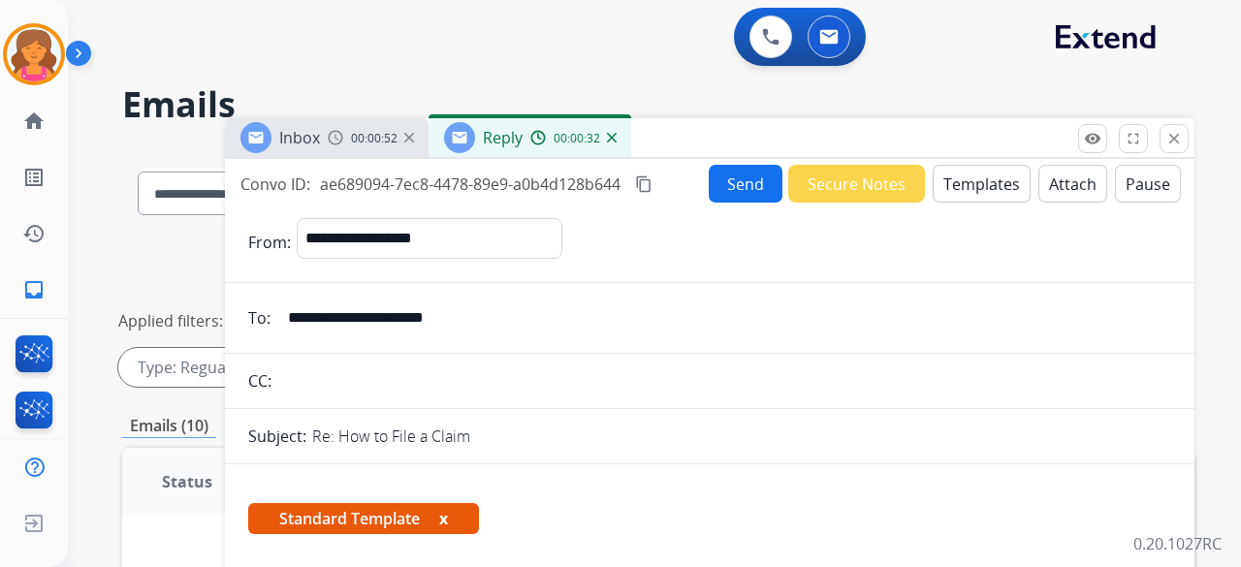
click at [731, 174] on button "Send" at bounding box center [746, 184] width 74 height 38
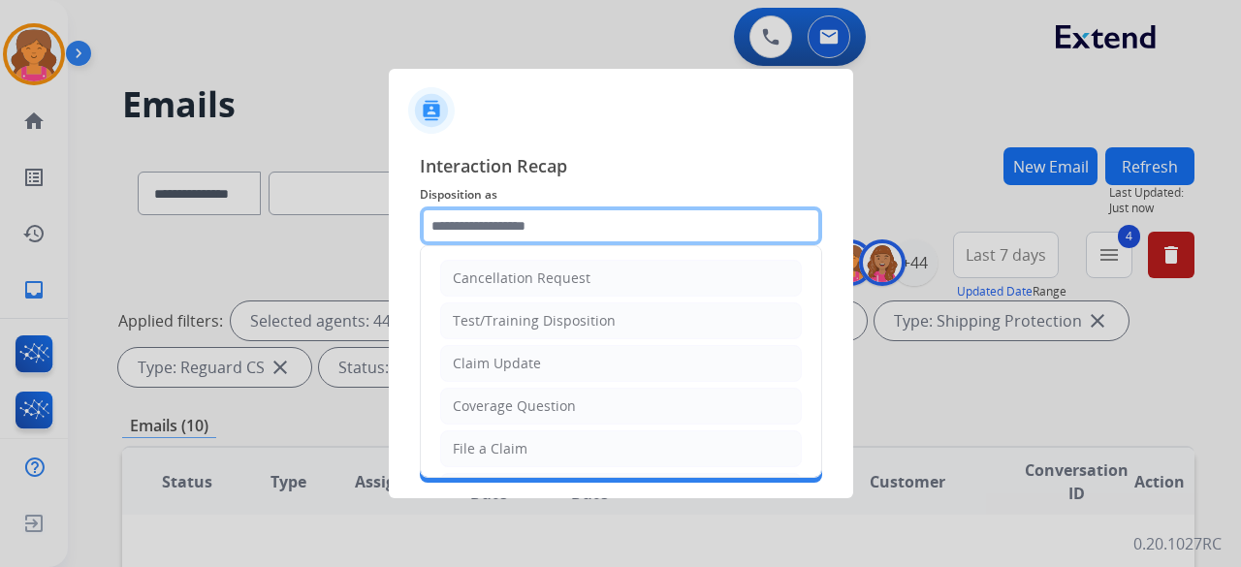
click at [482, 243] on input "text" at bounding box center [621, 225] width 402 height 39
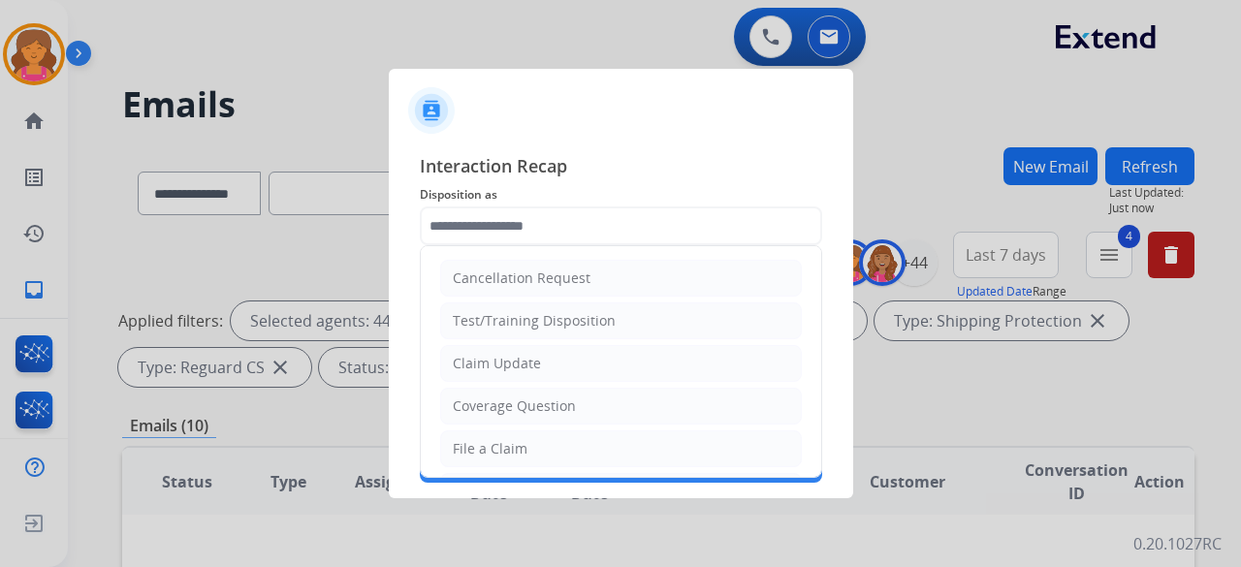
click at [476, 373] on li "Claim Update" at bounding box center [621, 363] width 362 height 37
type input "**********"
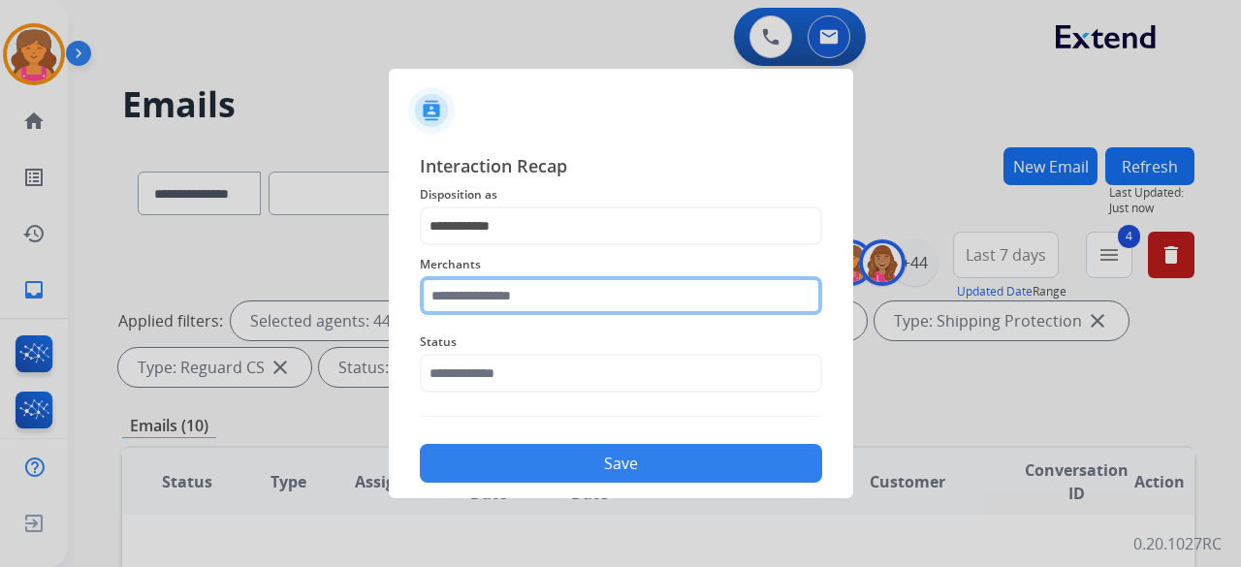
click at [512, 300] on input "text" at bounding box center [621, 295] width 402 height 39
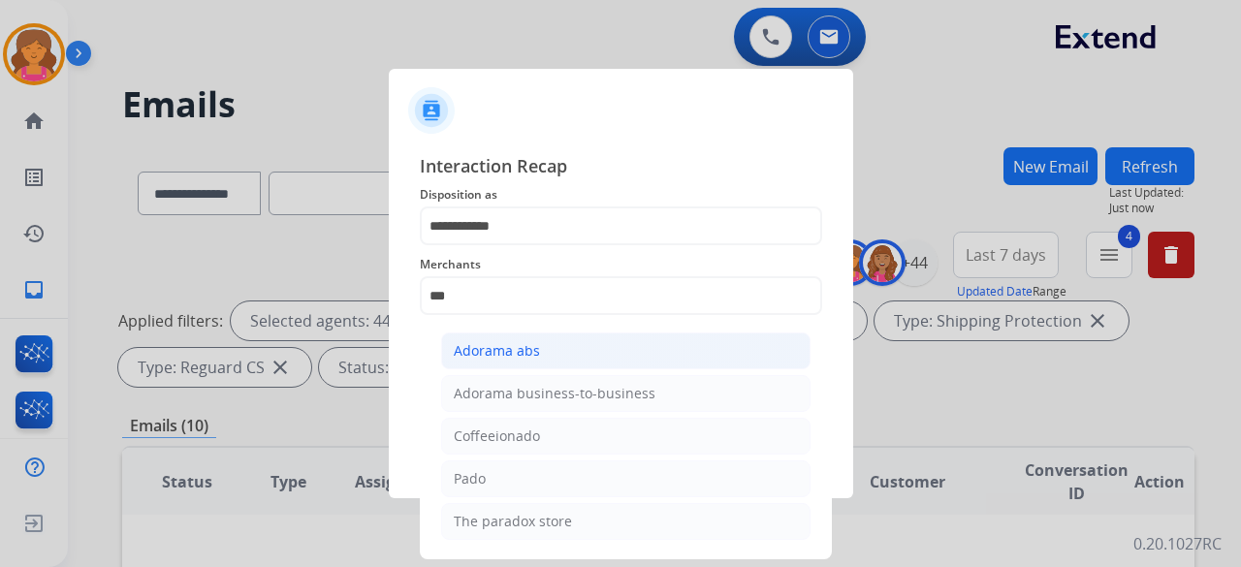
click at [506, 343] on div "Adorama abs" at bounding box center [497, 350] width 86 height 19
type input "**********"
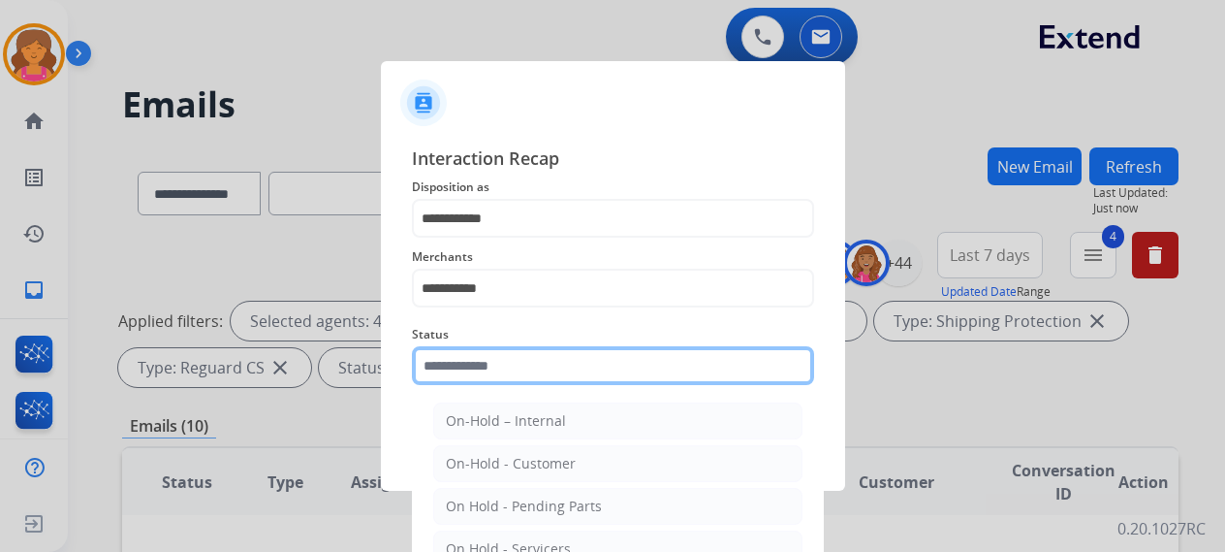
click at [510, 377] on input "text" at bounding box center [613, 365] width 402 height 39
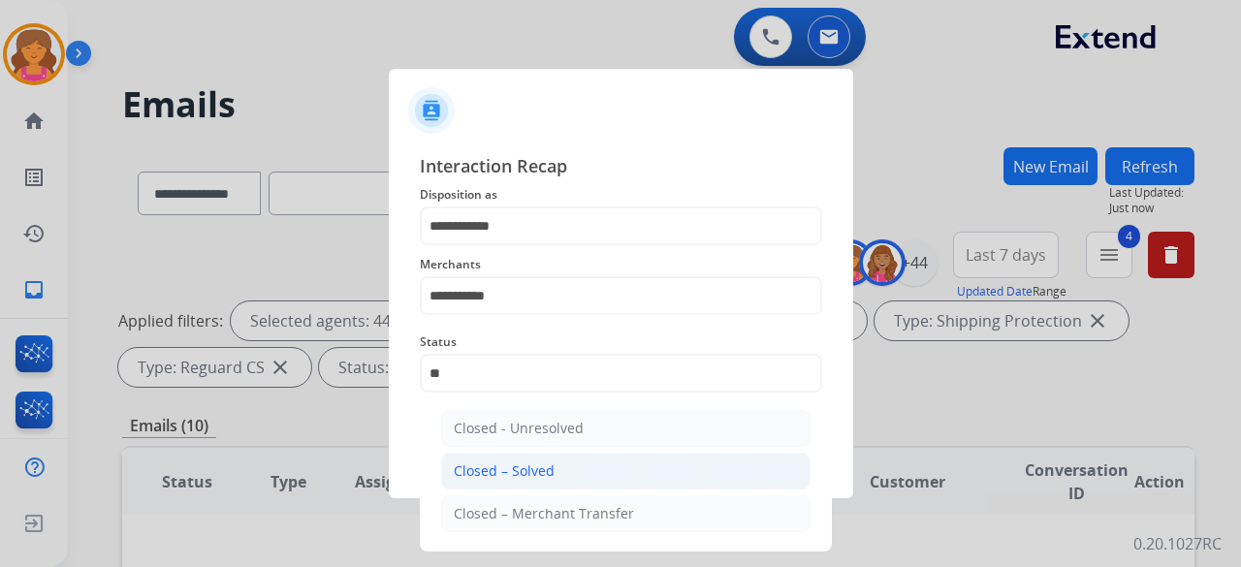
click at [570, 468] on li "Closed – Solved" at bounding box center [625, 471] width 369 height 37
type input "**********"
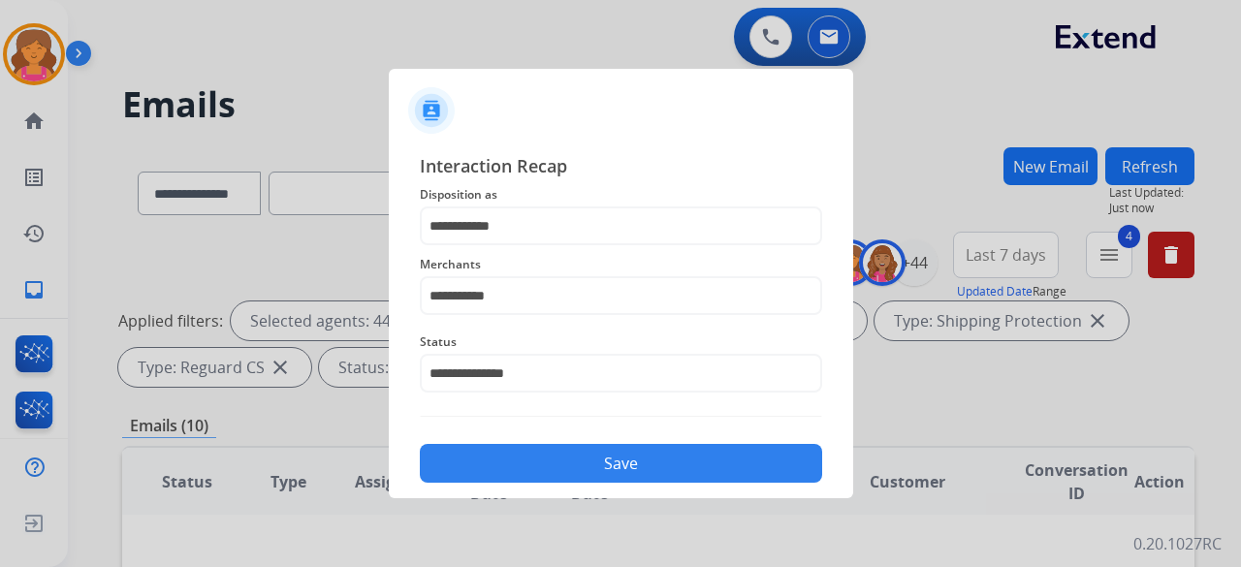
click at [570, 468] on button "Save" at bounding box center [621, 463] width 402 height 39
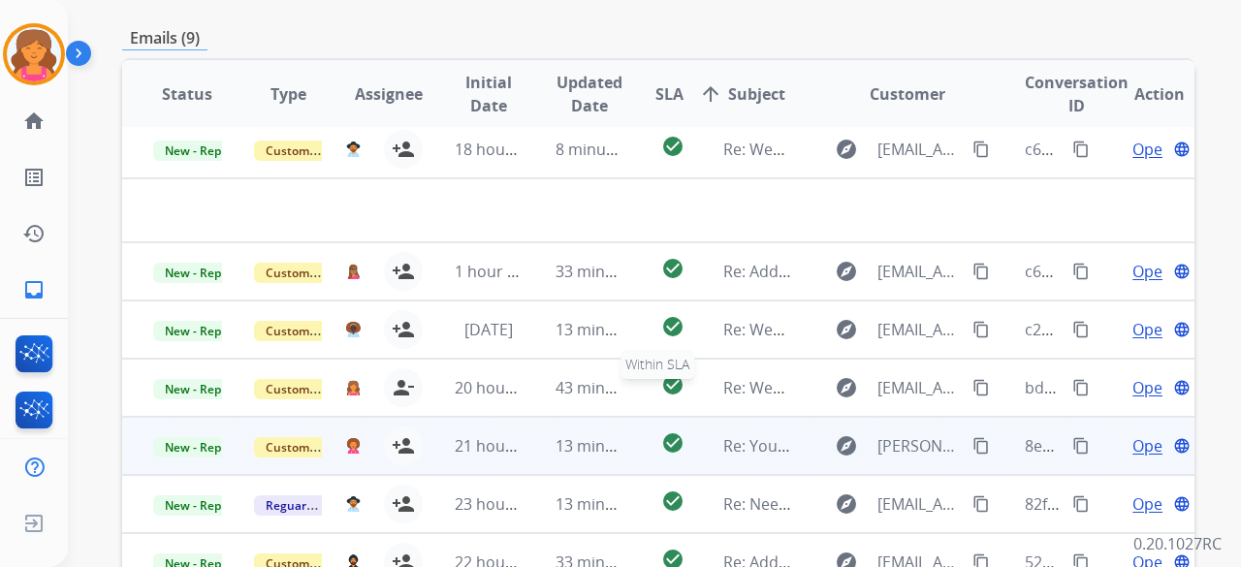
scroll to position [582, 0]
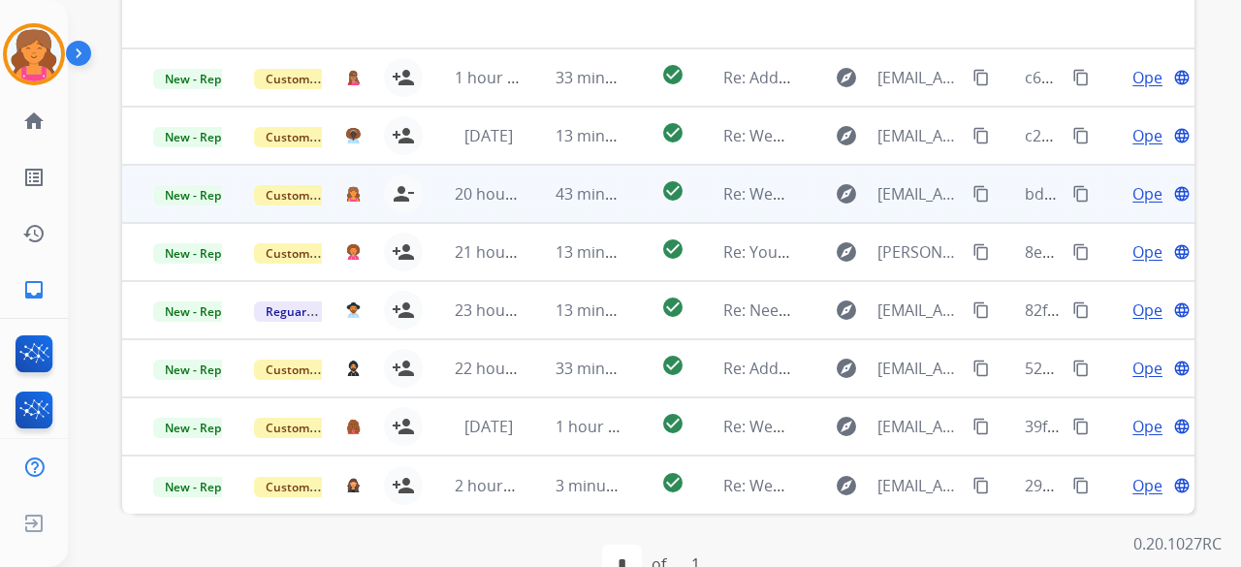
click at [1134, 198] on span "Open" at bounding box center [1152, 193] width 40 height 23
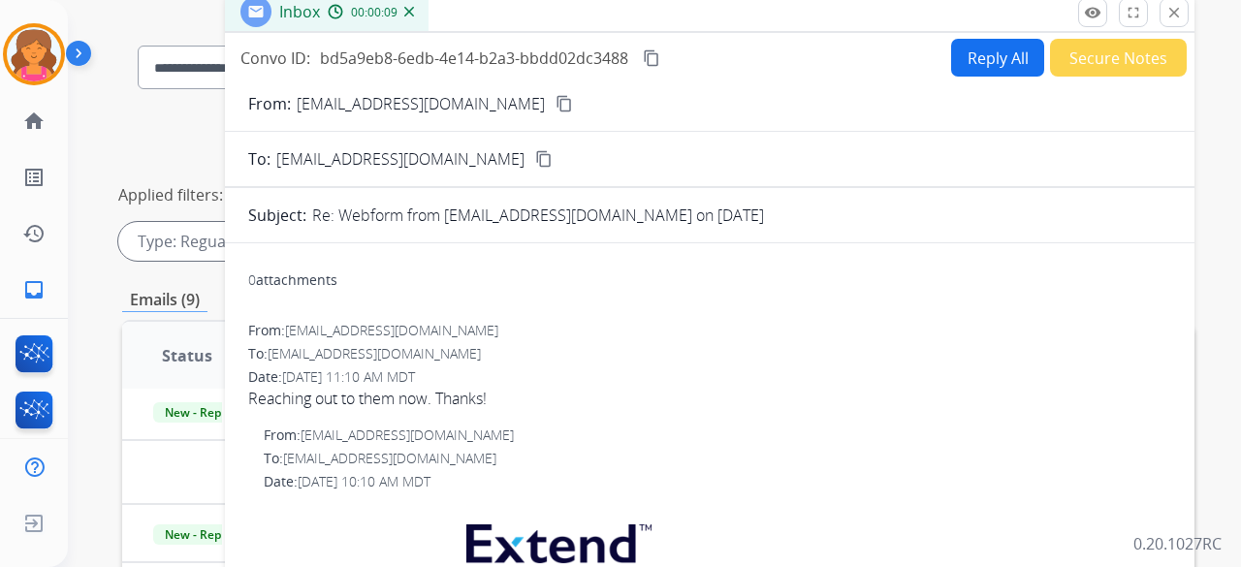
scroll to position [0, 0]
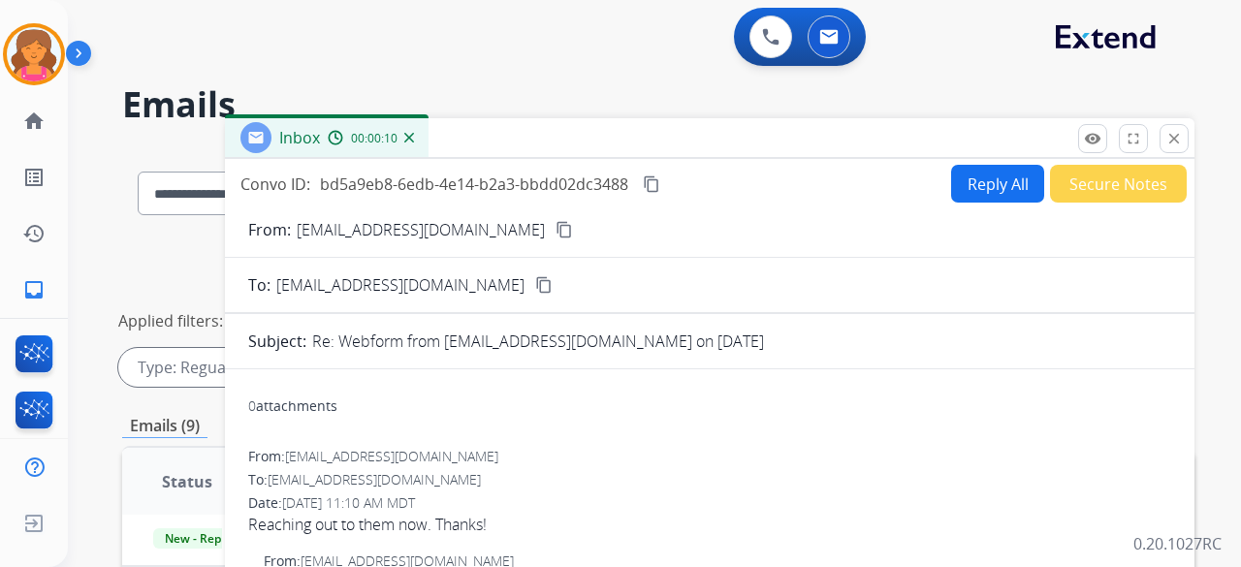
click at [1055, 187] on button "Secure Notes" at bounding box center [1118, 184] width 137 height 38
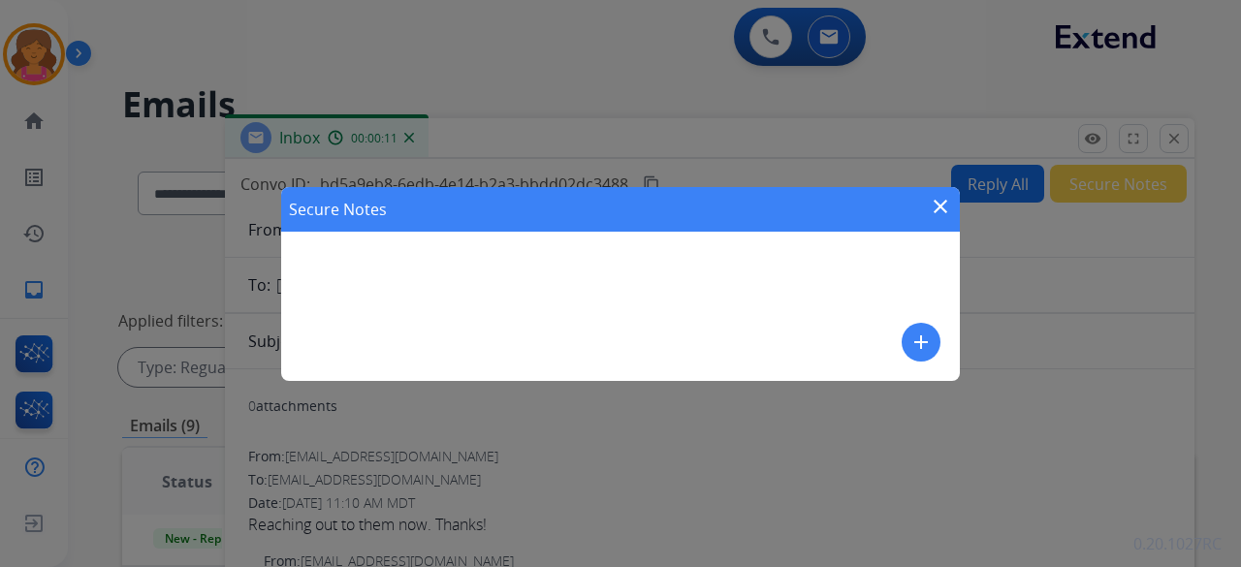
click at [605, 276] on div "Secure Notes close add" at bounding box center [620, 284] width 679 height 194
click at [912, 342] on mat-icon "add" at bounding box center [920, 342] width 23 height 23
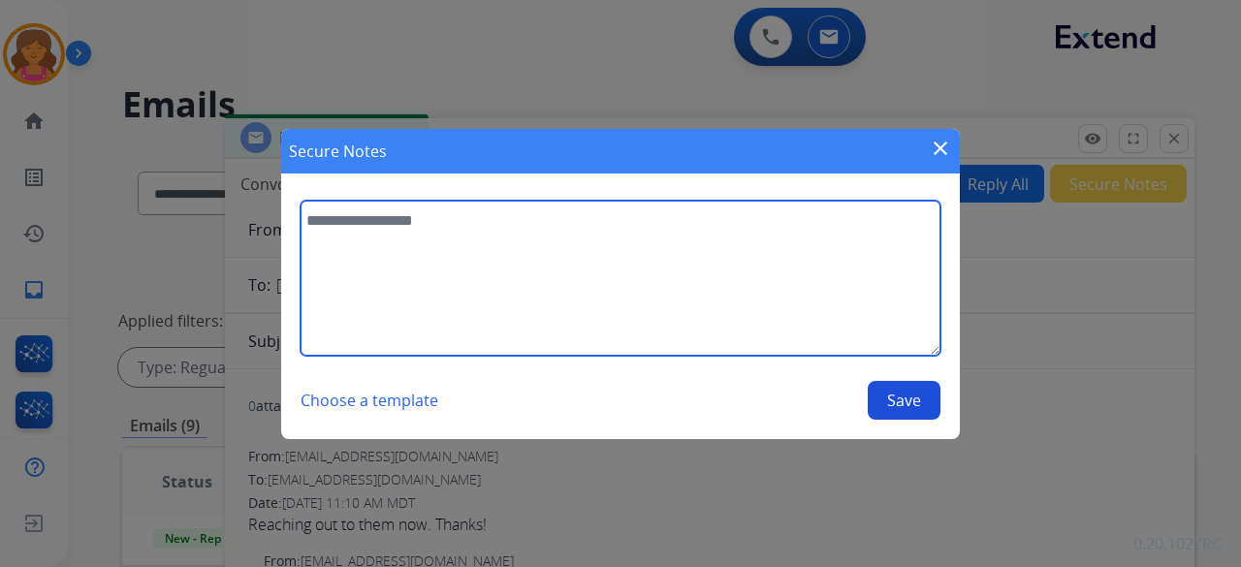
click at [746, 309] on textarea at bounding box center [621, 278] width 640 height 155
type textarea "**********"
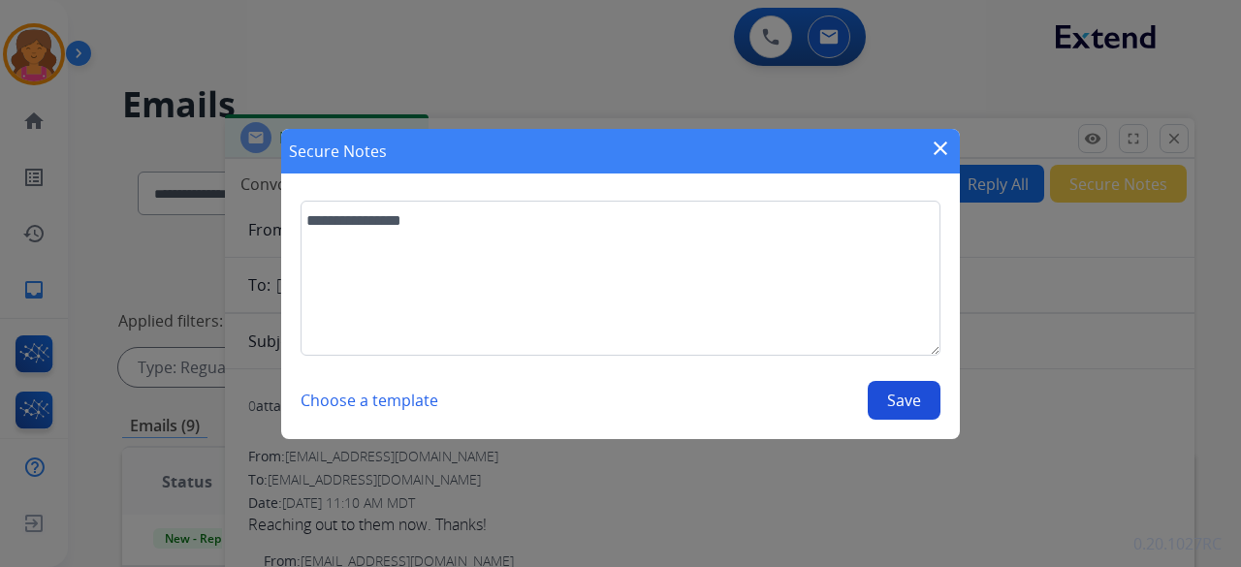
click at [882, 389] on button "Save" at bounding box center [904, 400] width 73 height 39
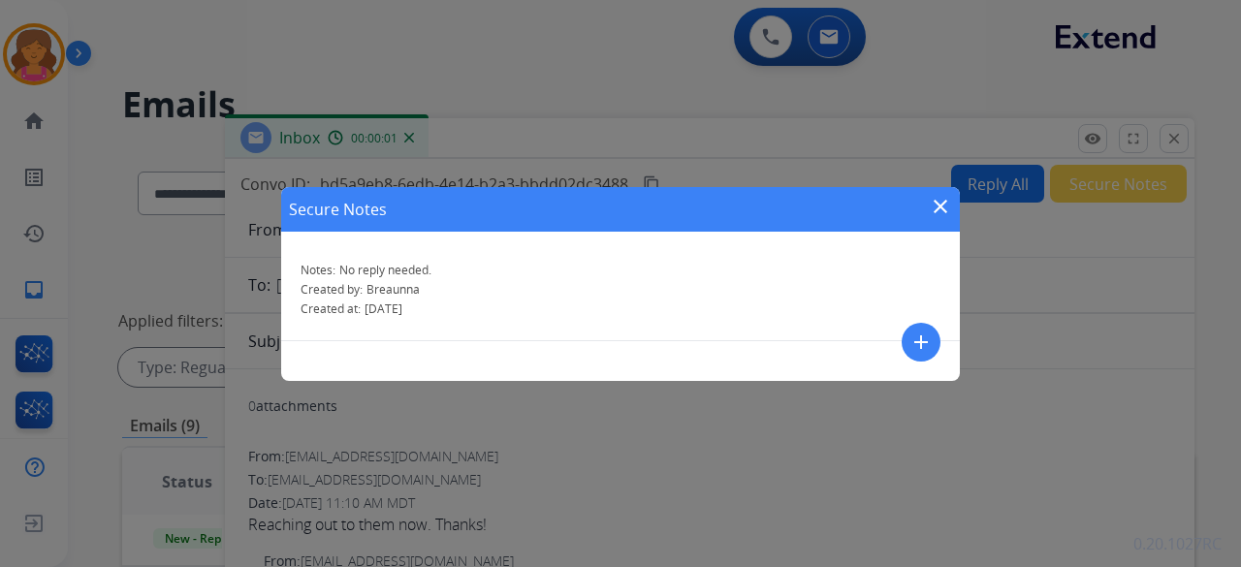
click at [948, 205] on mat-icon "close" at bounding box center [940, 206] width 23 height 23
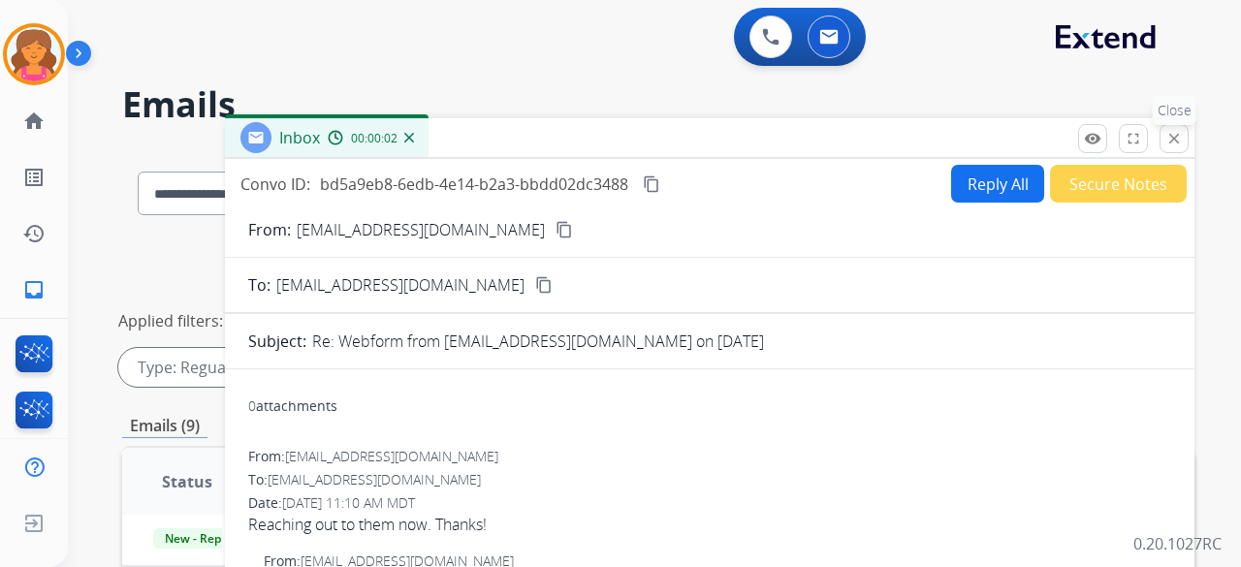
click at [1175, 135] on mat-icon "close" at bounding box center [1173, 138] width 17 height 17
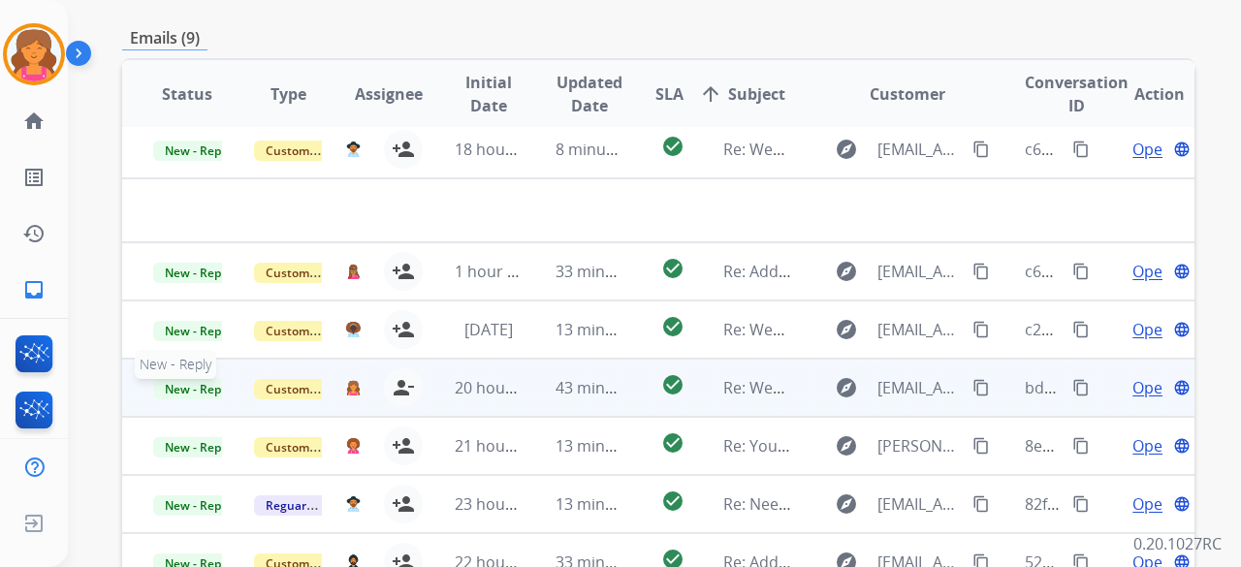
scroll to position [8, 0]
click at [240, 396] on td "Customer Support" at bounding box center [273, 388] width 101 height 58
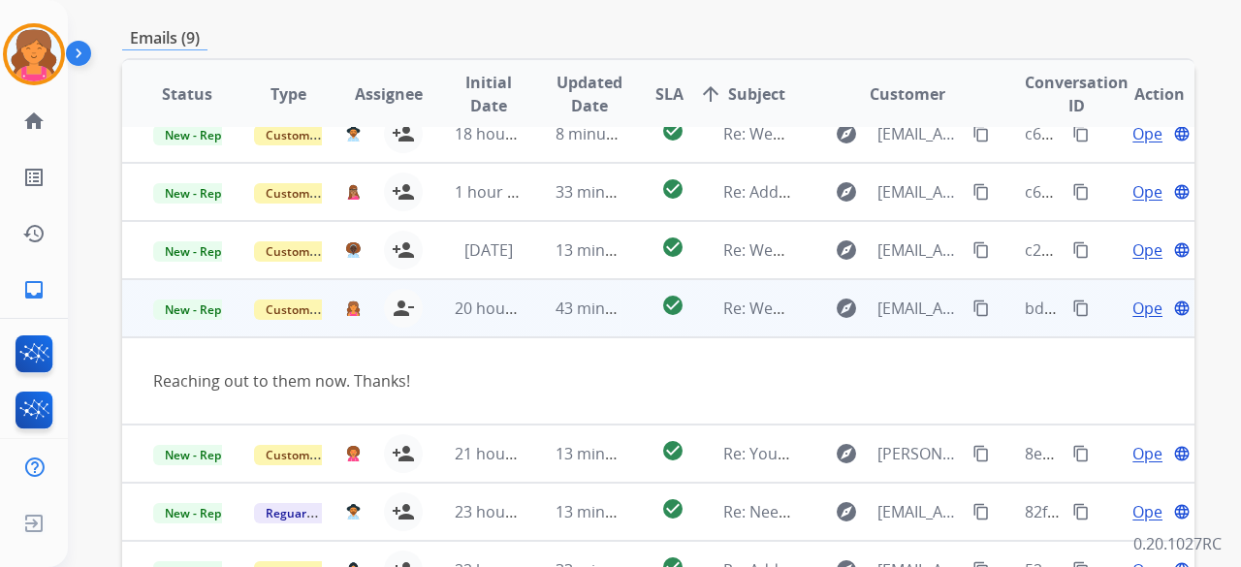
scroll to position [31, 0]
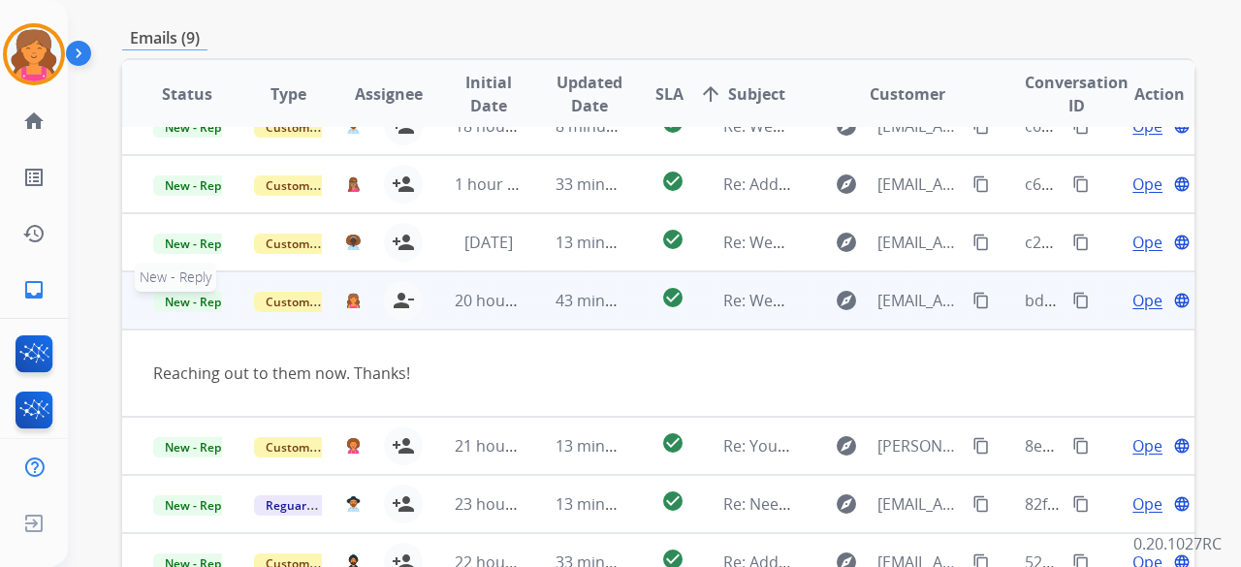
click at [207, 305] on span "New - Reply" at bounding box center [197, 302] width 88 height 20
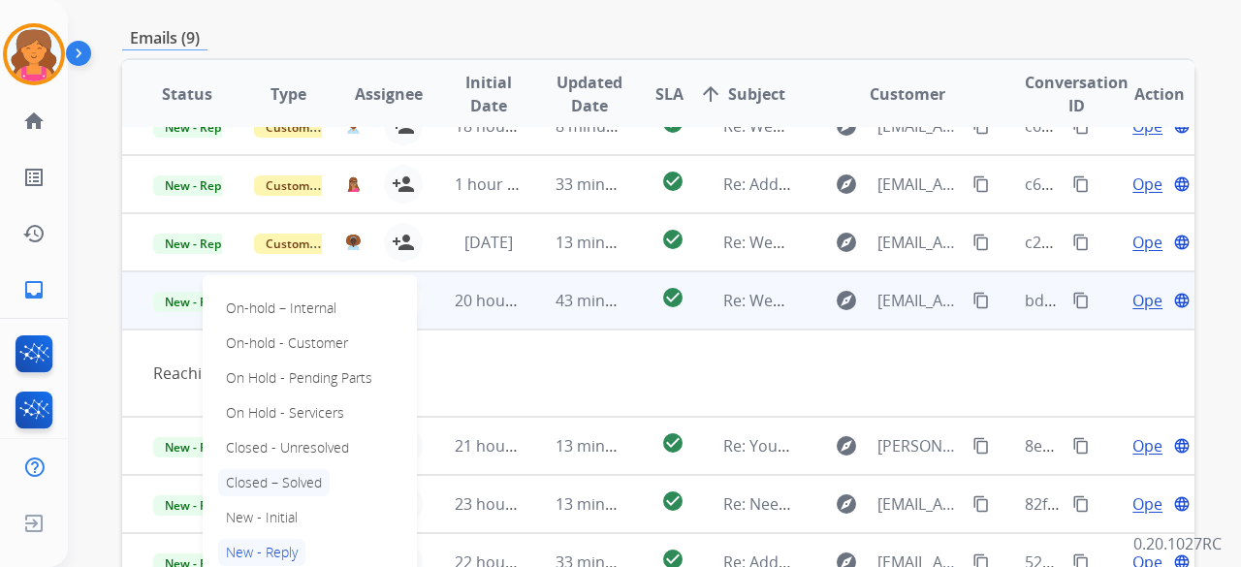
click at [280, 486] on p "Closed – Solved" at bounding box center [273, 482] width 111 height 27
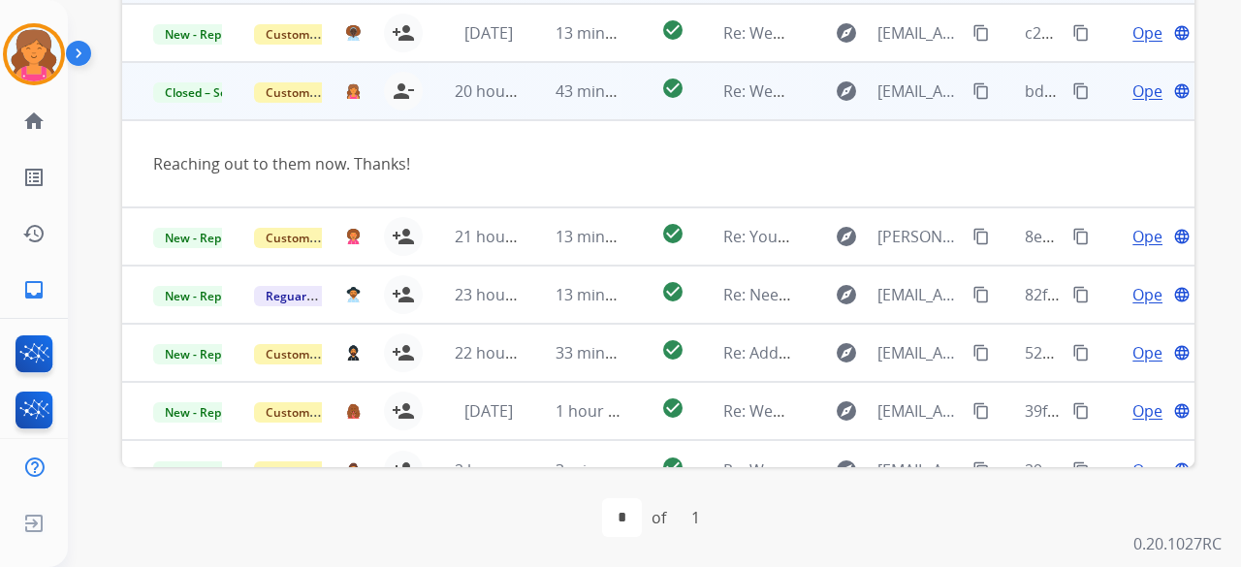
scroll to position [337, 0]
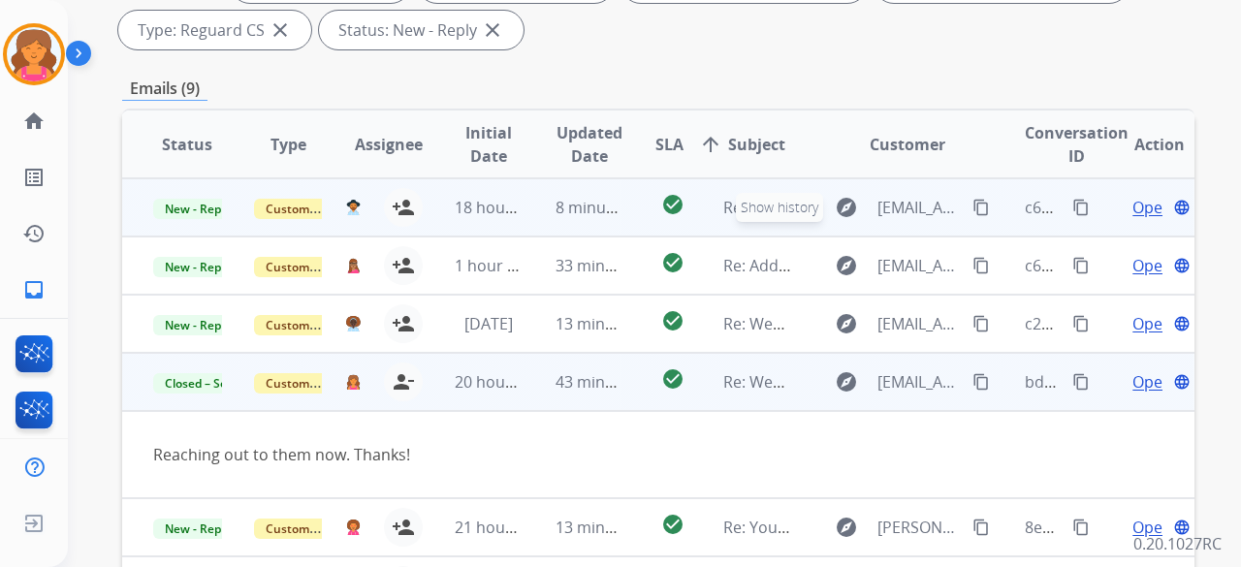
click at [823, 206] on button "explore Show history" at bounding box center [846, 207] width 47 height 31
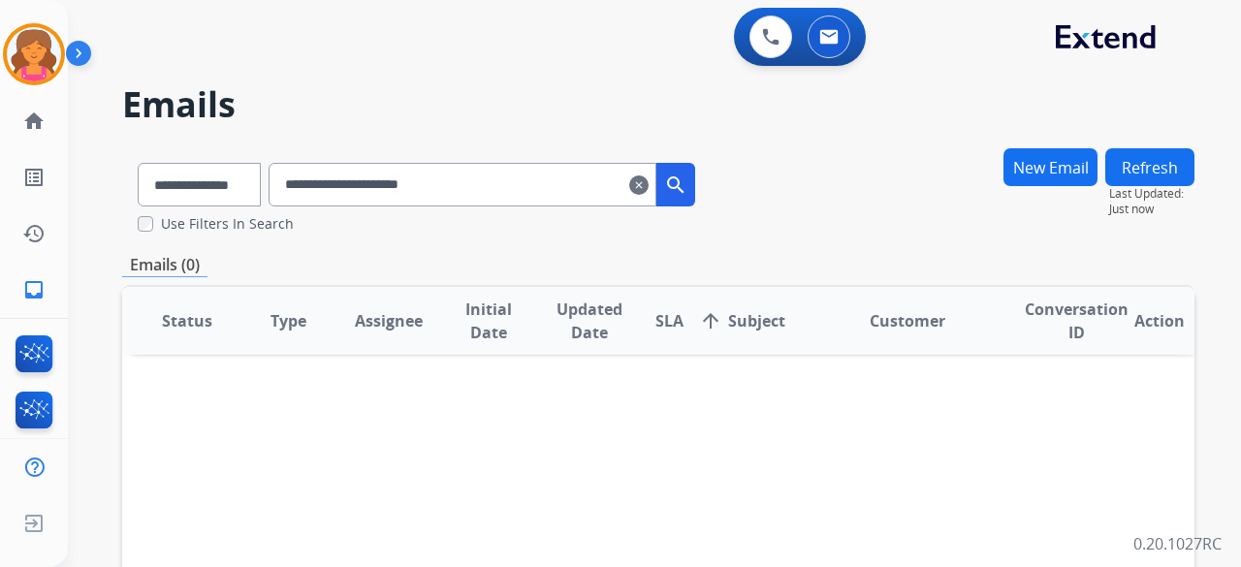
scroll to position [4, 0]
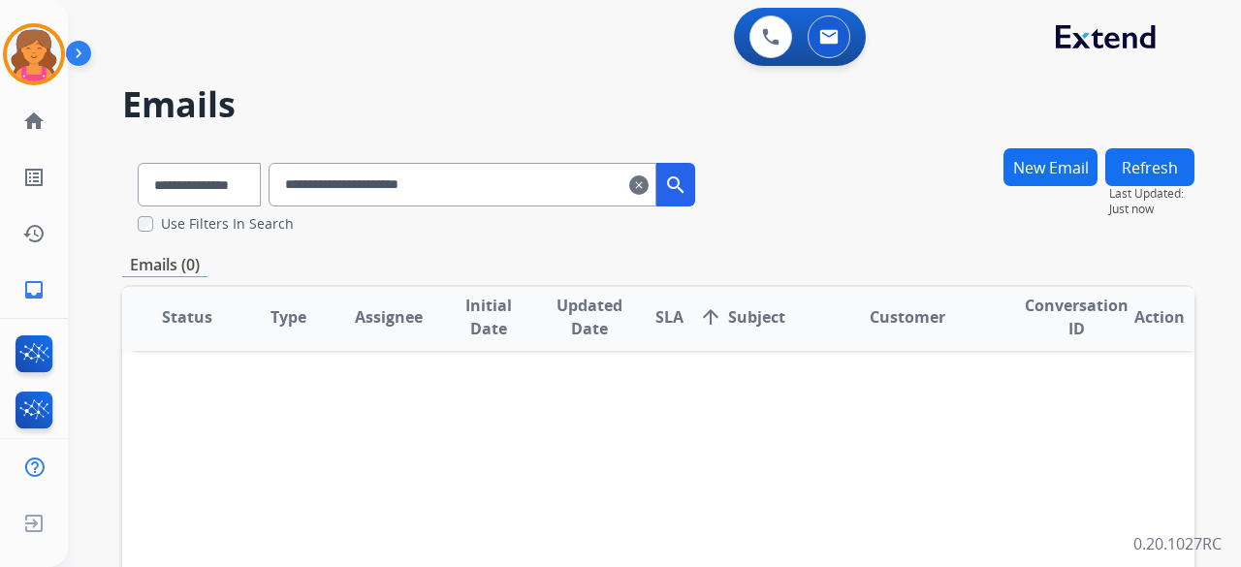
click at [649, 190] on mat-icon "clear" at bounding box center [638, 185] width 19 height 23
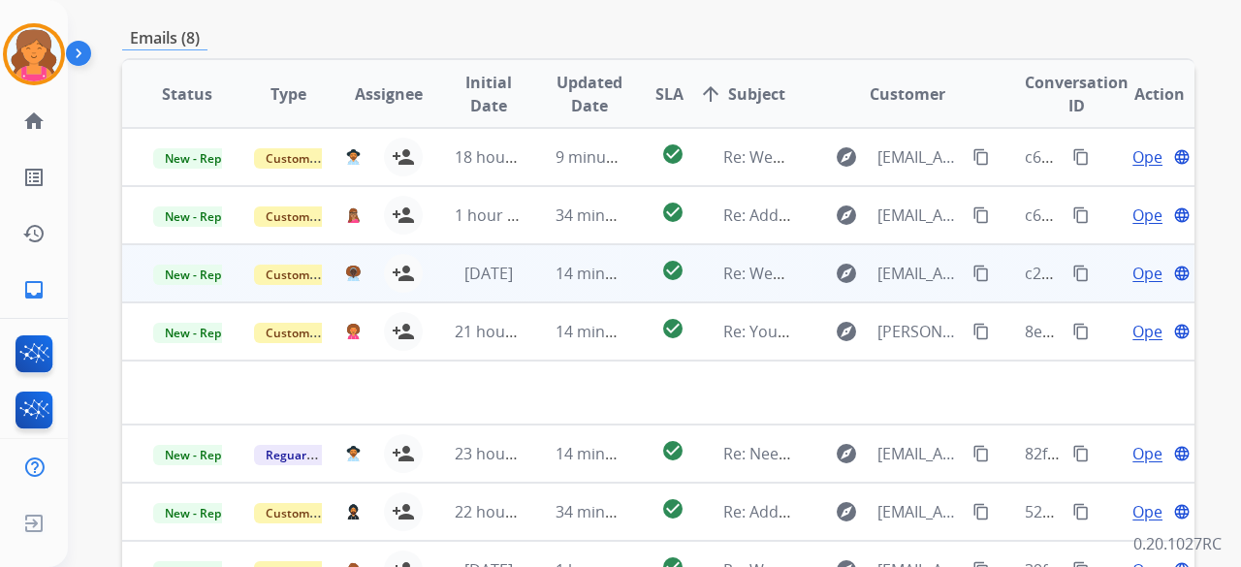
scroll to position [388, 0]
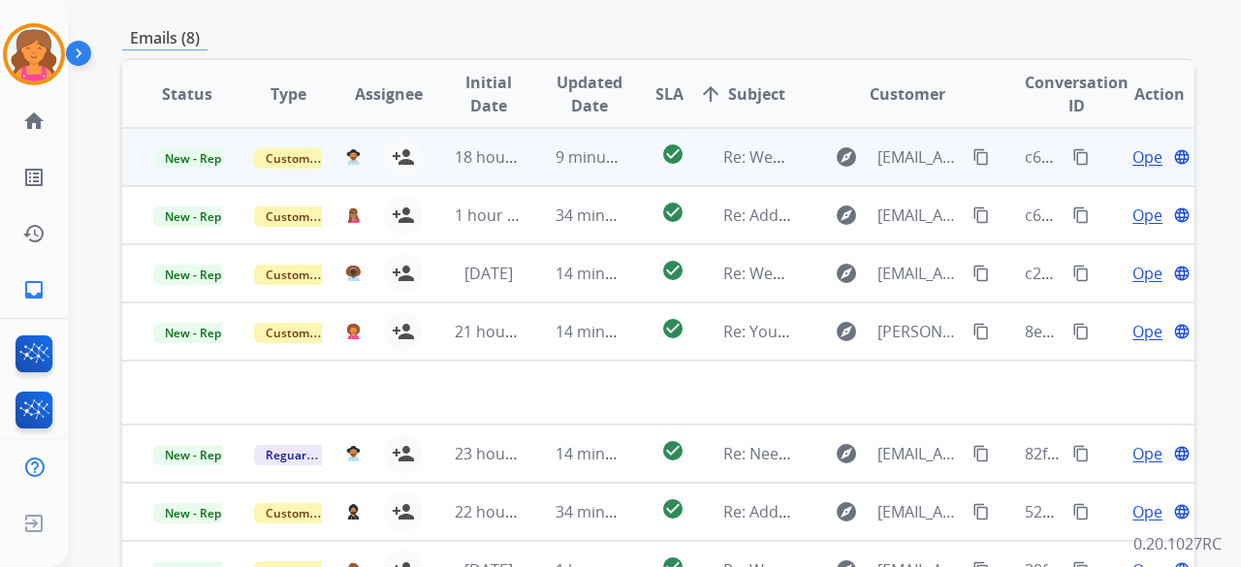
click at [805, 154] on td "explore schihuaquejr4@gmail.com content_copy" at bounding box center [892, 157] width 201 height 58
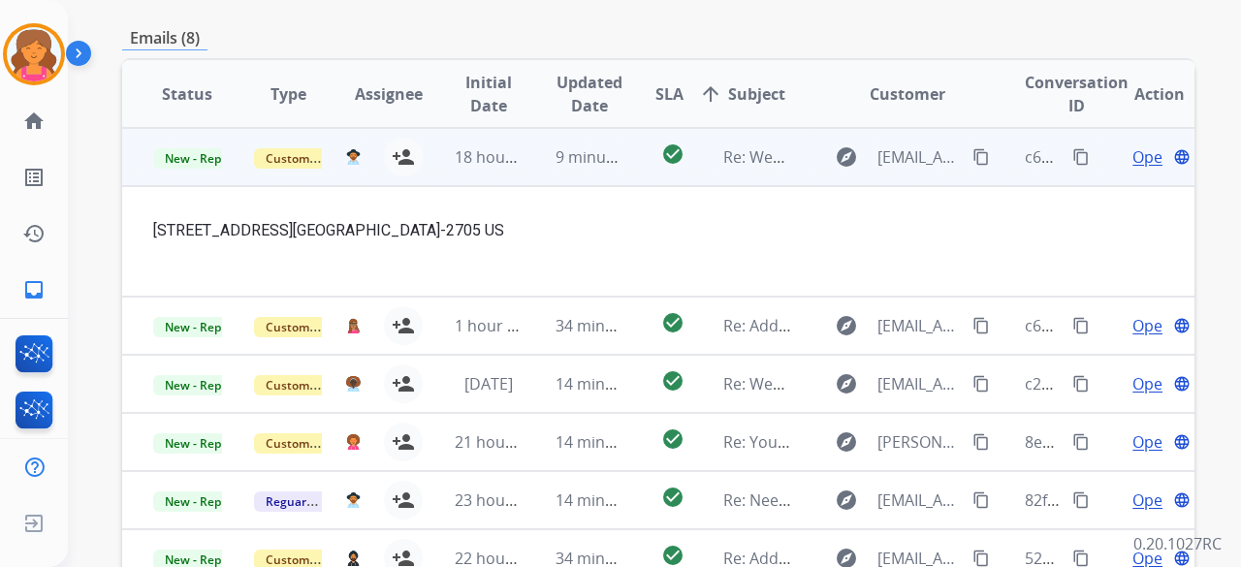
click at [1132, 162] on span "Open" at bounding box center [1152, 156] width 40 height 23
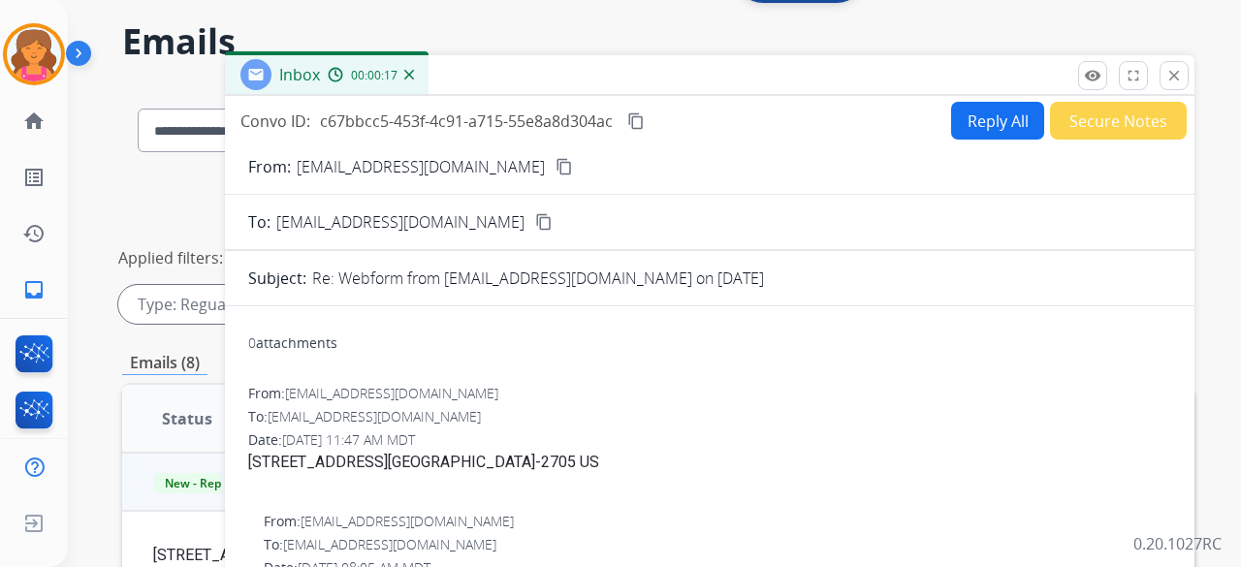
scroll to position [0, 0]
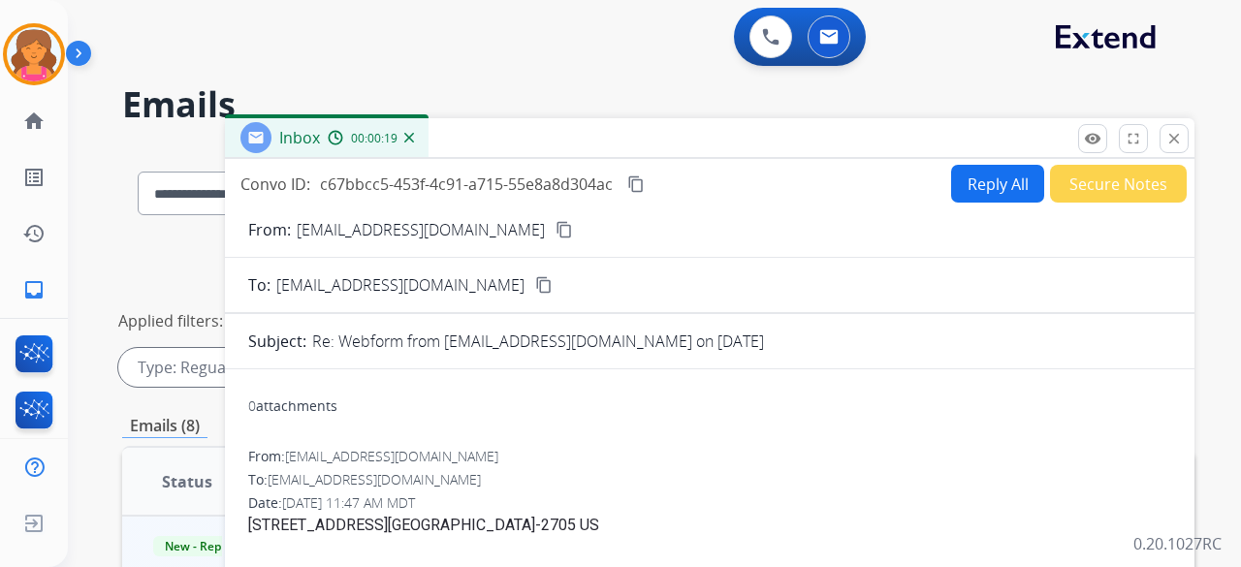
click at [977, 183] on button "Reply All" at bounding box center [997, 184] width 93 height 38
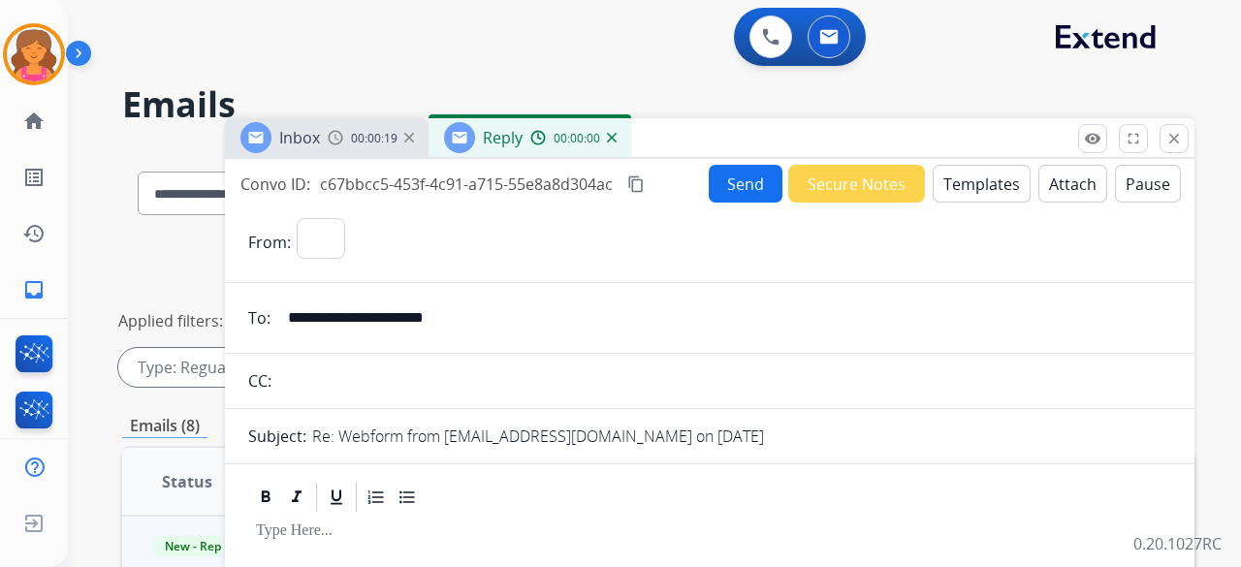
select select "**********"
click at [977, 183] on button "Templates" at bounding box center [982, 184] width 98 height 38
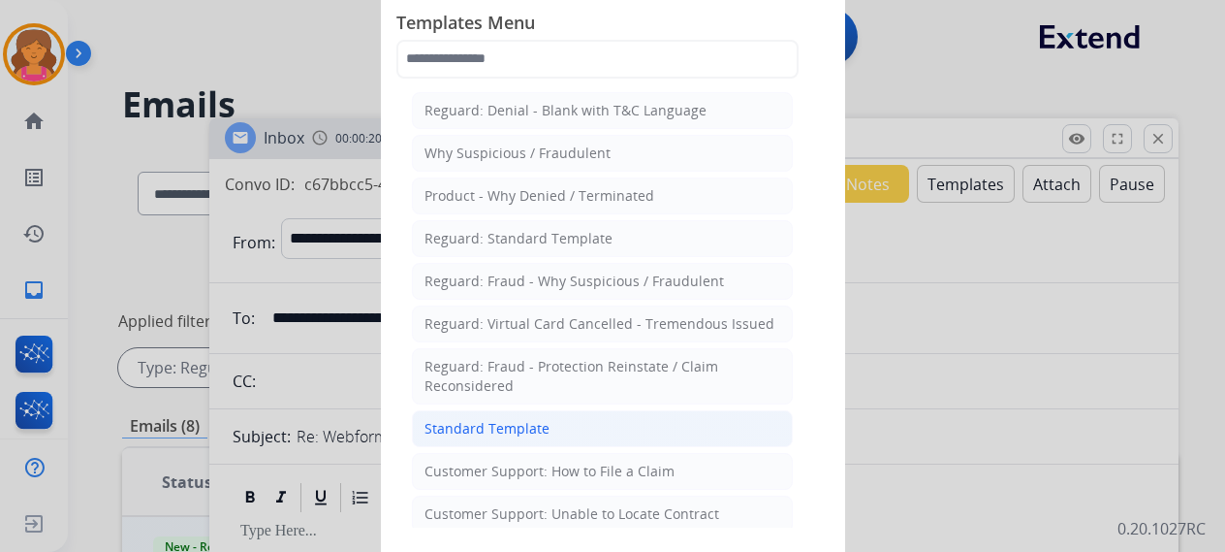
click at [502, 410] on li "Standard Template" at bounding box center [602, 428] width 381 height 37
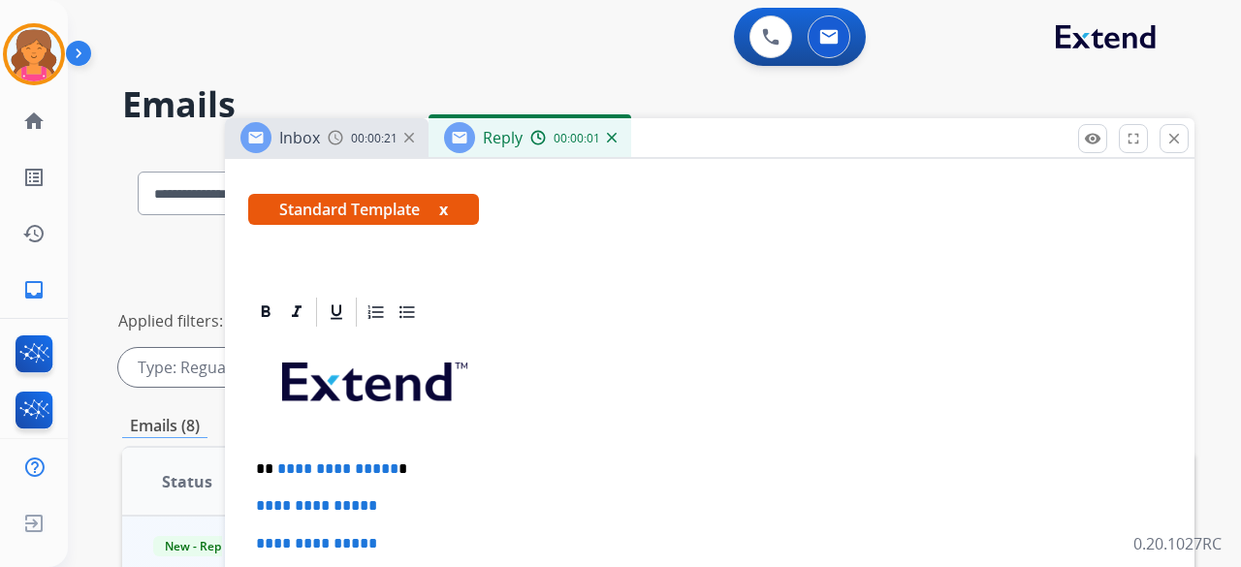
scroll to position [388, 0]
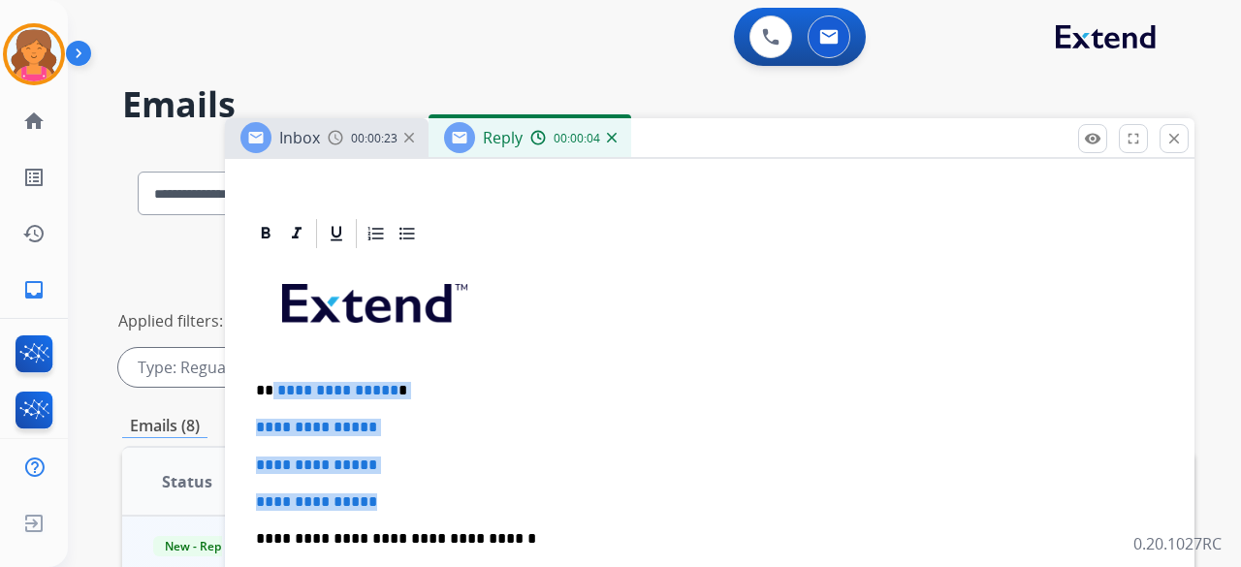
drag, startPoint x: 416, startPoint y: 499, endPoint x: 271, endPoint y: 373, distance: 191.7
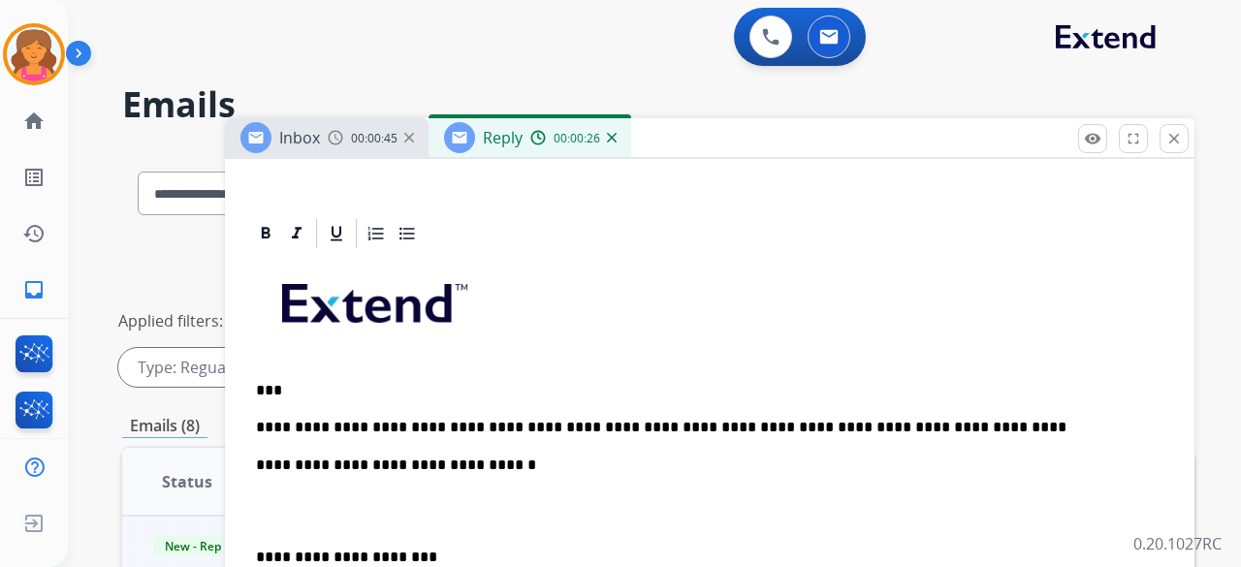
click at [595, 428] on p "**********" at bounding box center [702, 427] width 892 height 17
click at [374, 422] on p "**********" at bounding box center [702, 427] width 892 height 17
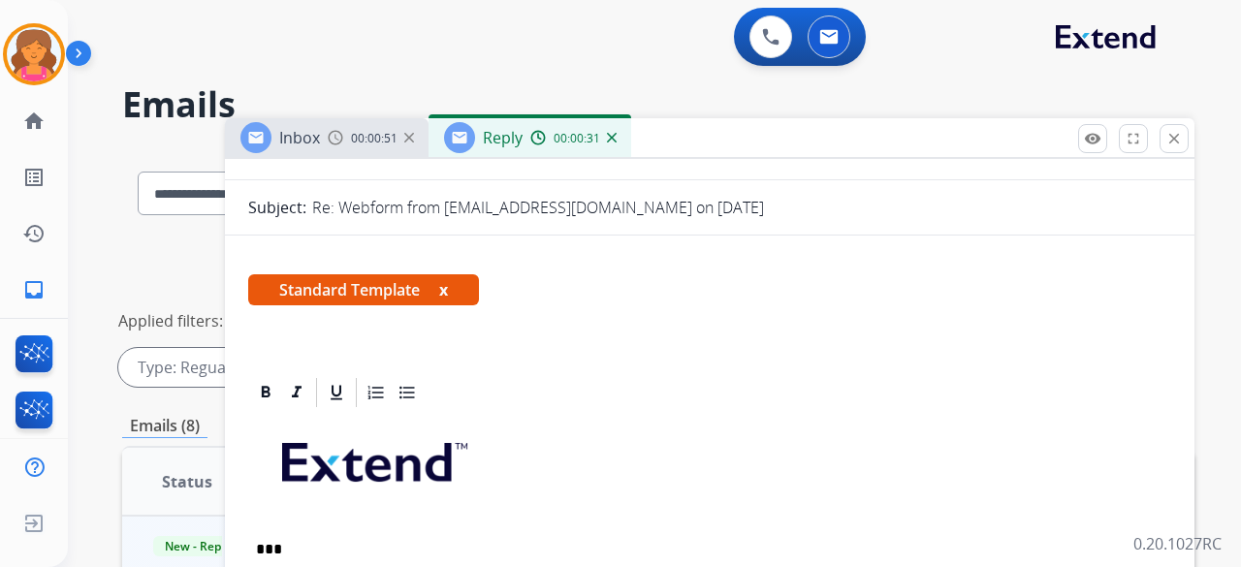
scroll to position [0, 0]
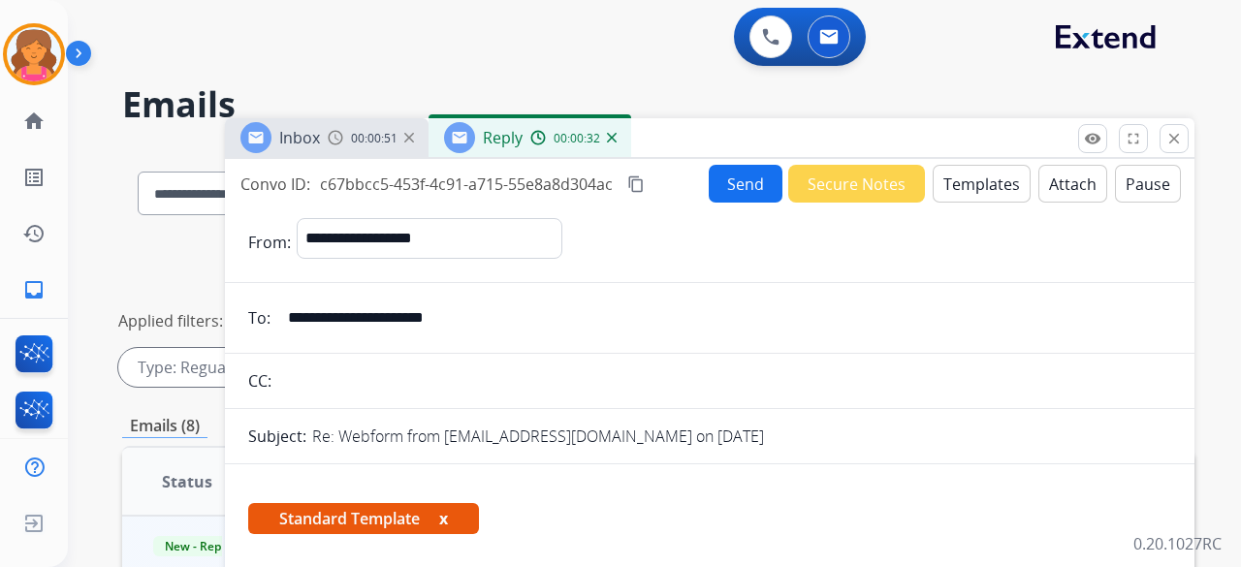
click at [723, 183] on button "Send" at bounding box center [746, 184] width 74 height 38
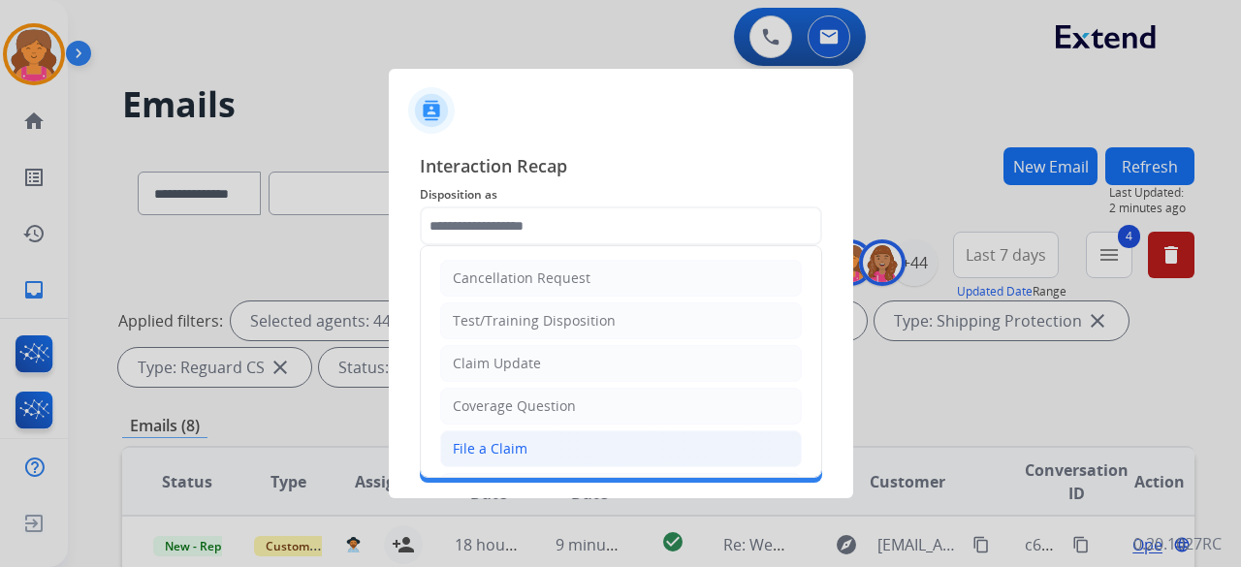
click at [546, 445] on li "File a Claim" at bounding box center [621, 448] width 362 height 37
type input "**********"
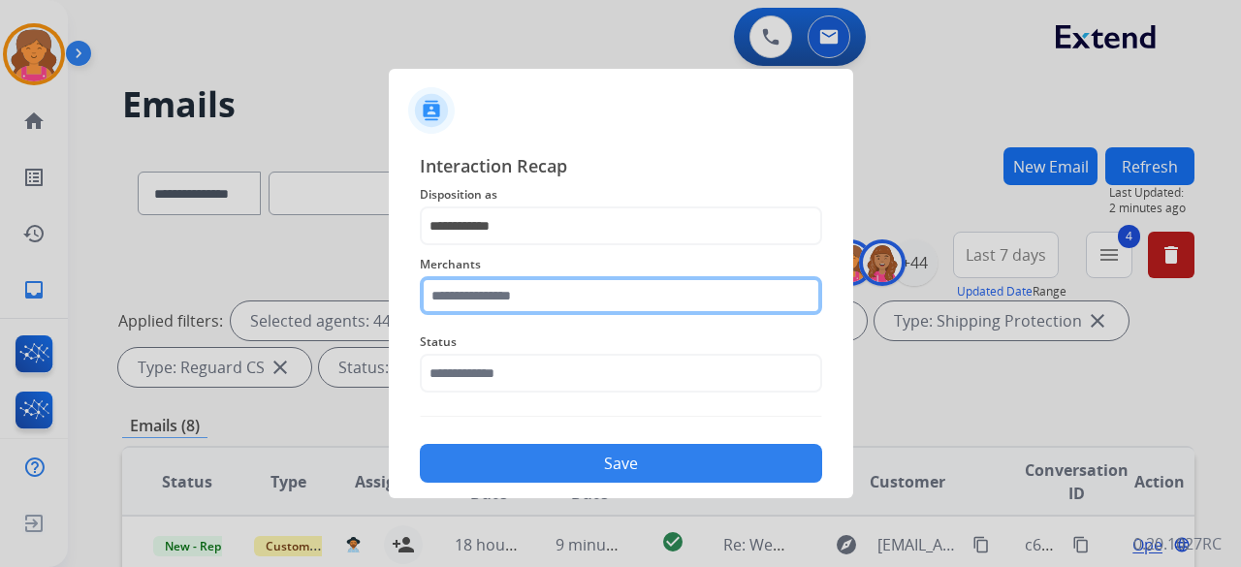
click at [565, 296] on input "text" at bounding box center [621, 295] width 402 height 39
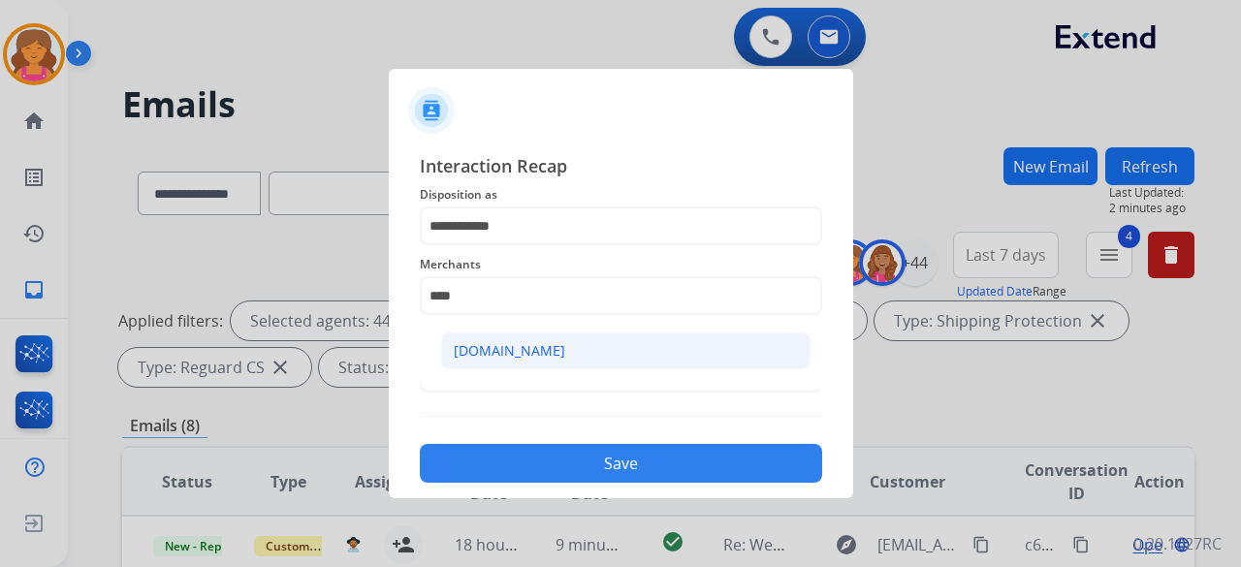
click at [677, 367] on li "[DOMAIN_NAME]" at bounding box center [625, 351] width 369 height 37
type input "**********"
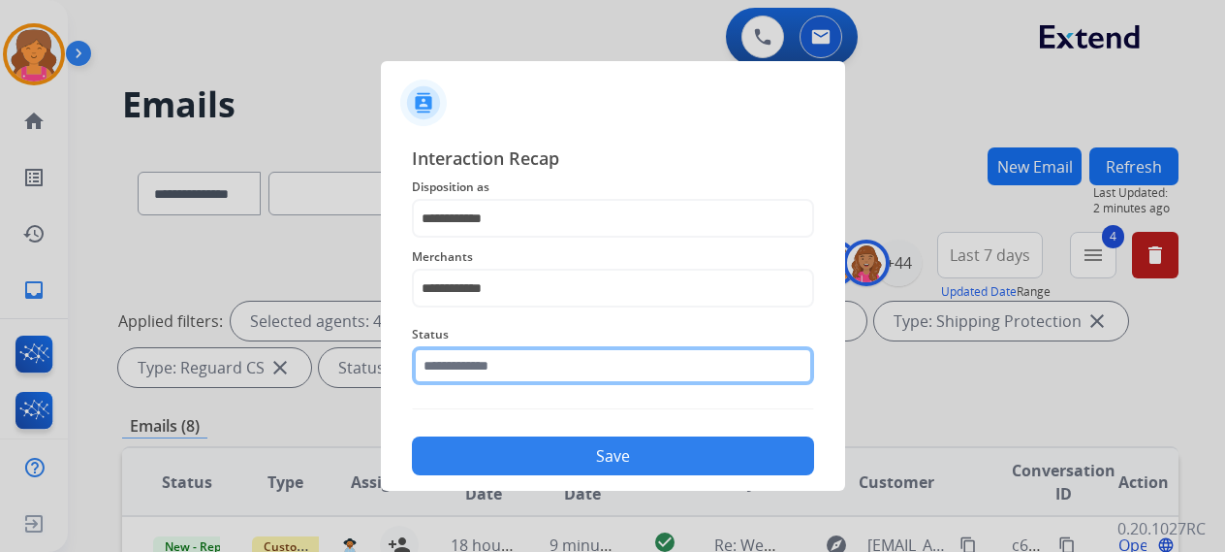
click at [678, 361] on input "text" at bounding box center [613, 365] width 402 height 39
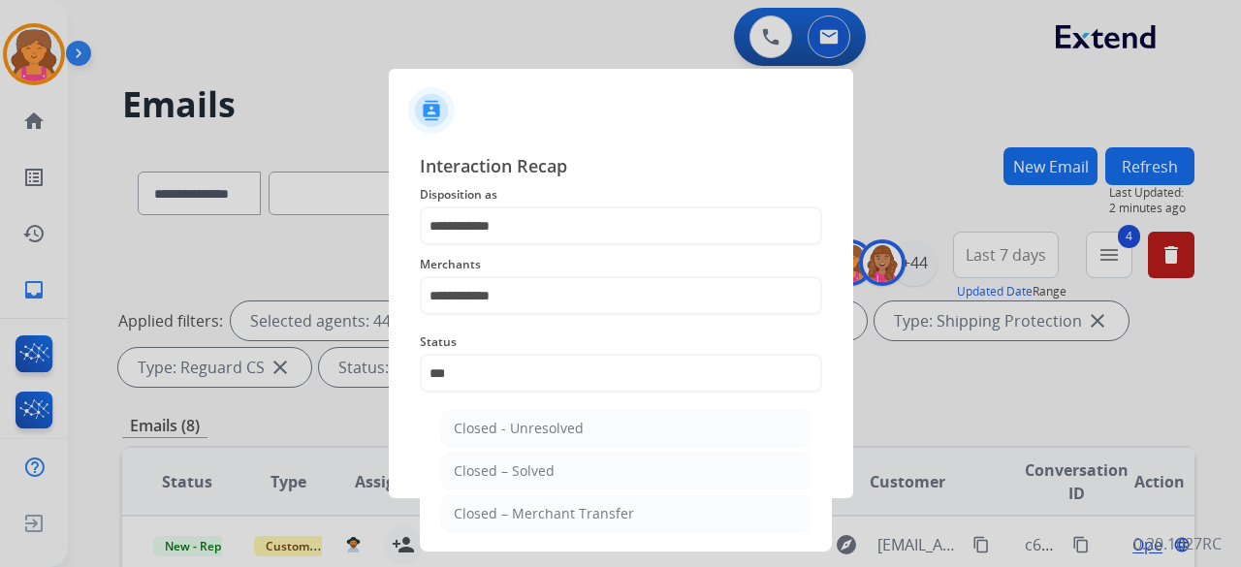
click at [582, 477] on li "Closed – Solved" at bounding box center [625, 471] width 369 height 37
type input "**********"
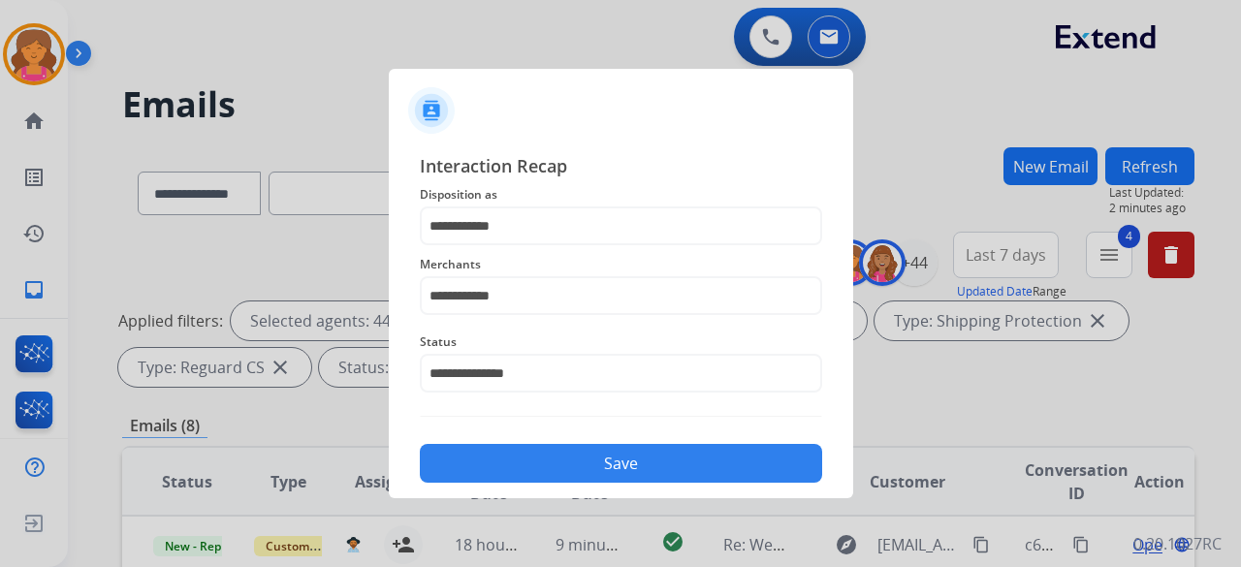
click at [593, 462] on button "Save" at bounding box center [621, 463] width 402 height 39
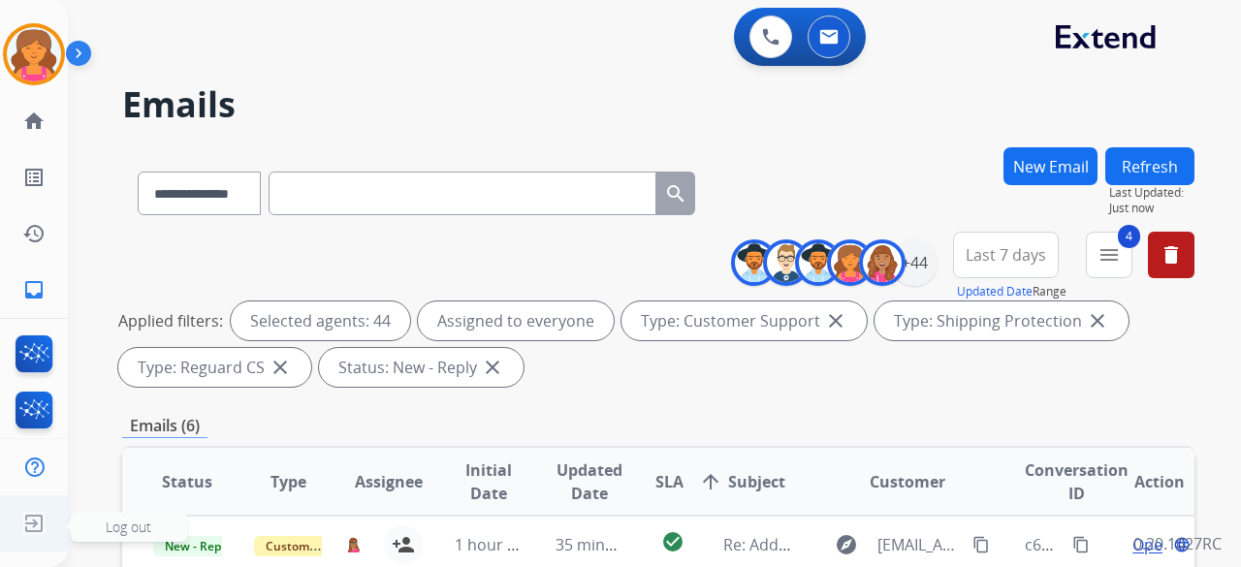
click at [25, 534] on img at bounding box center [33, 523] width 35 height 37
click at [47, 524] on img at bounding box center [33, 523] width 35 height 37
